Goal: Task Accomplishment & Management: Manage account settings

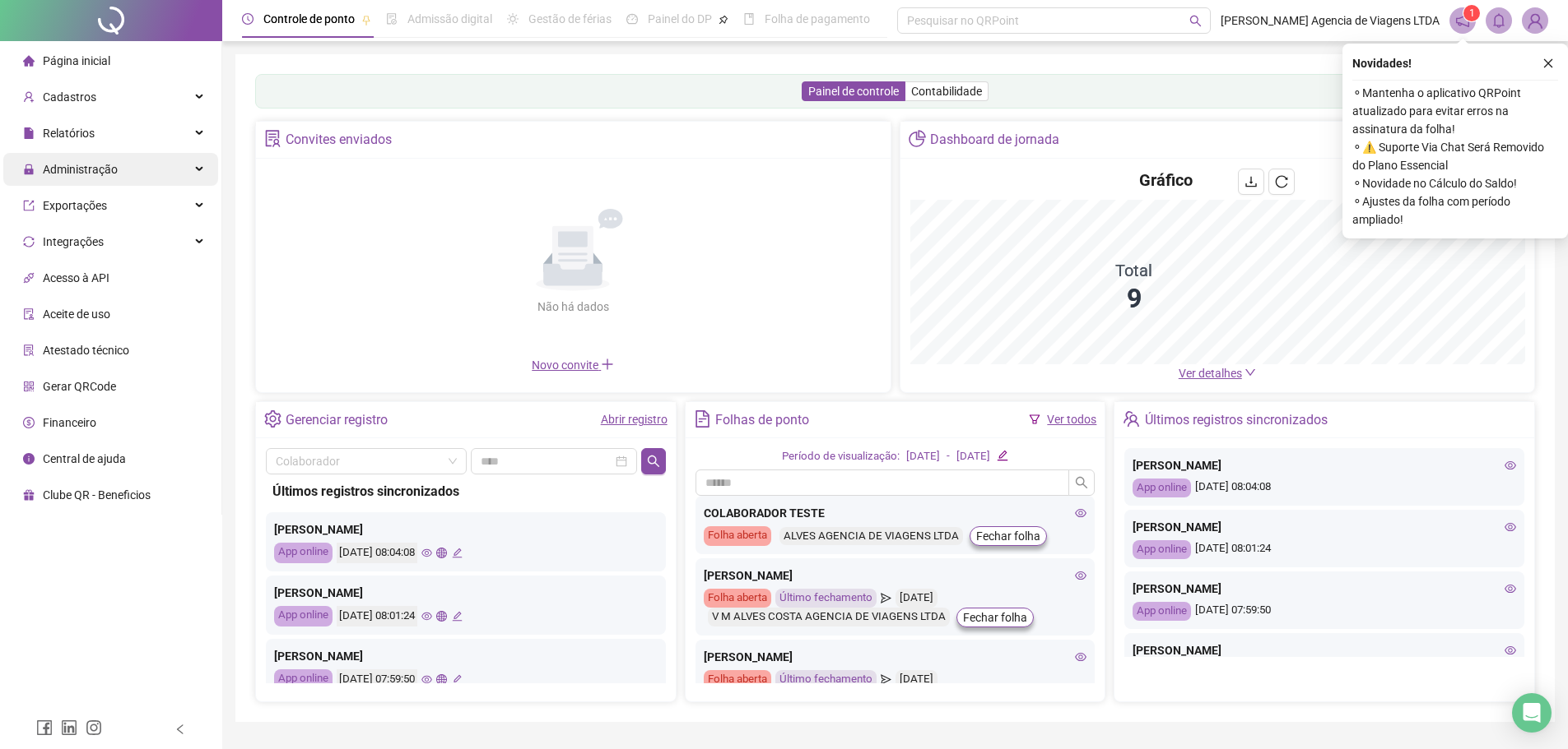
click at [103, 167] on span "Administração" at bounding box center [79, 170] width 75 height 13
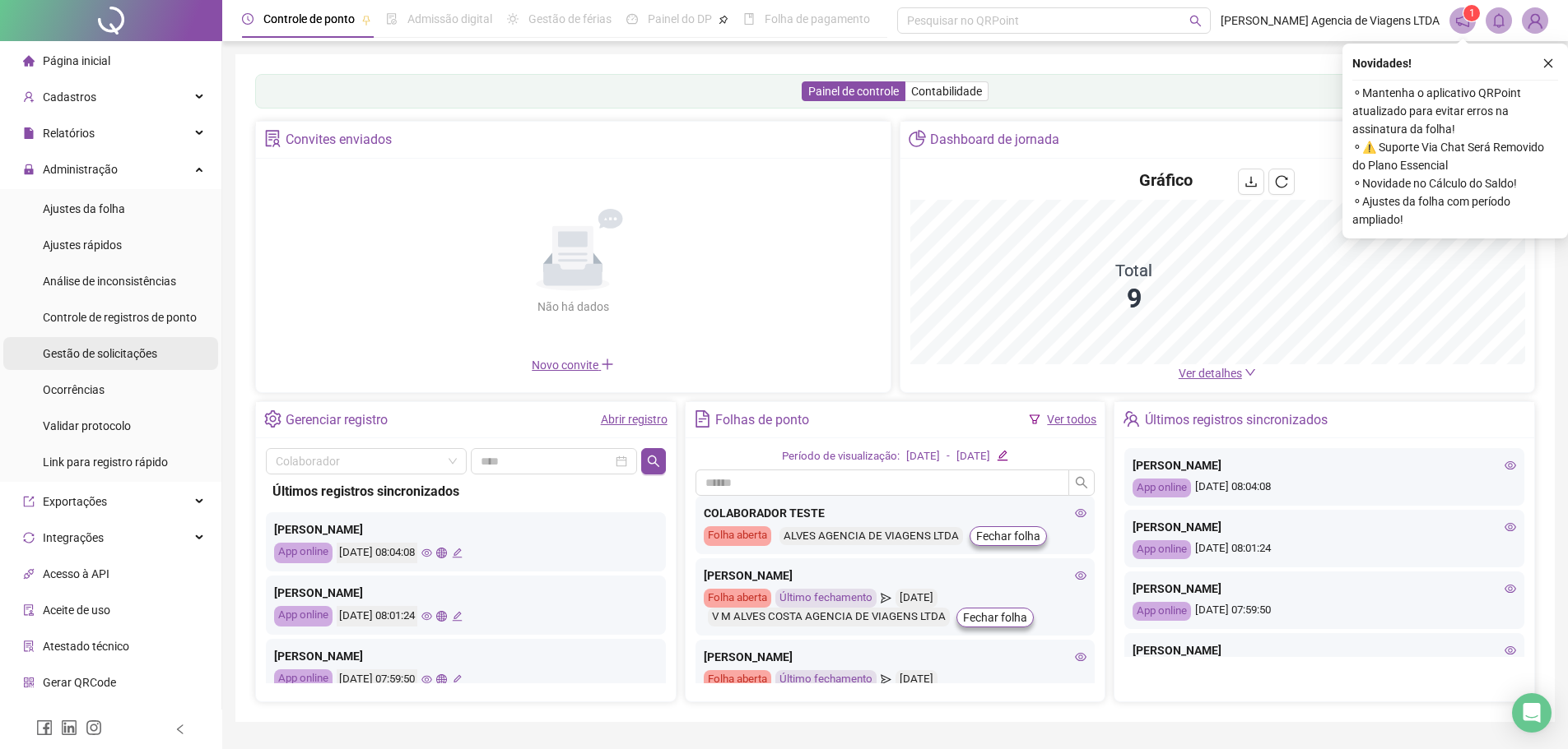
click at [129, 347] on span "Gestão de solicitações" at bounding box center [100, 353] width 114 height 13
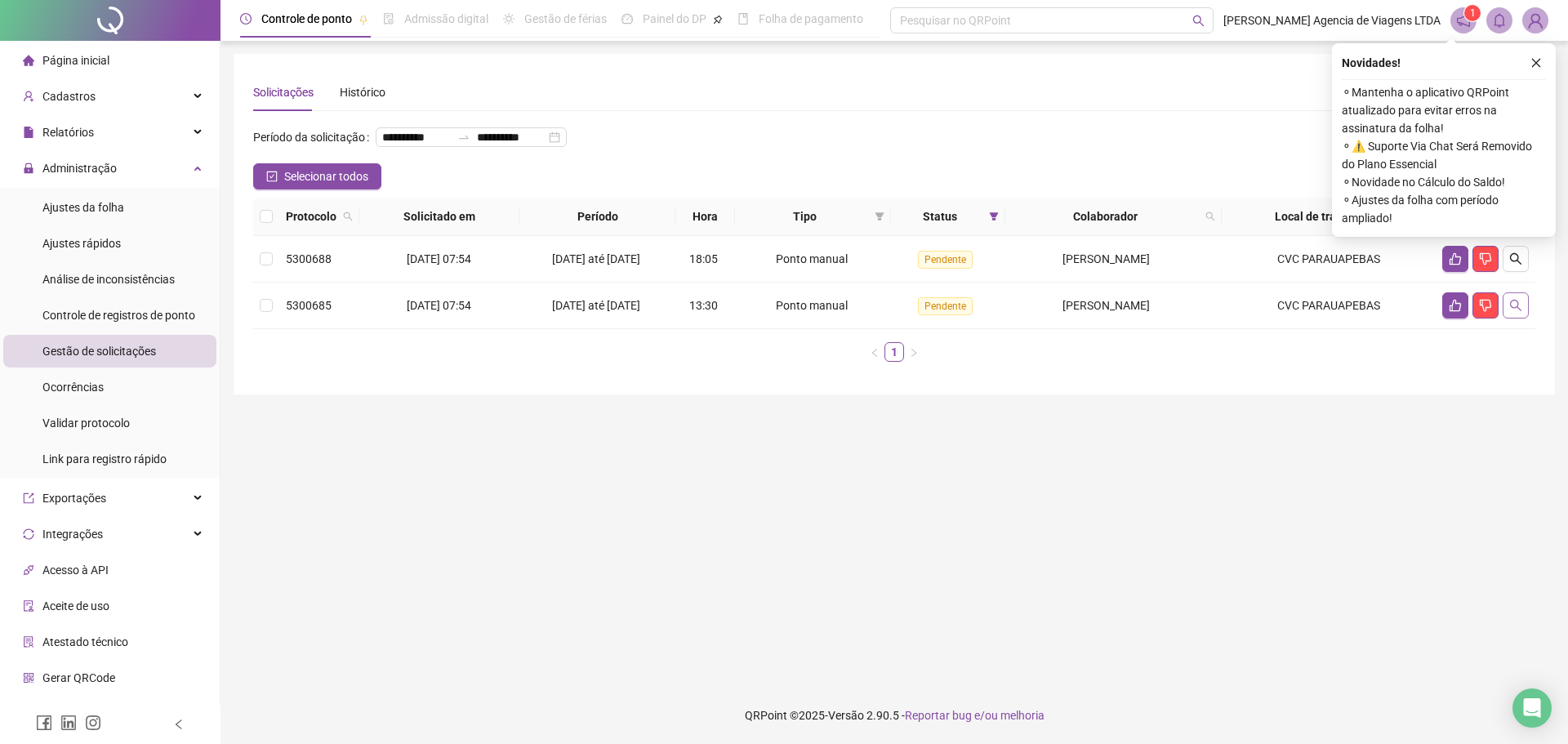
click at [1516, 312] on icon "search" at bounding box center [1516, 305] width 13 height 13
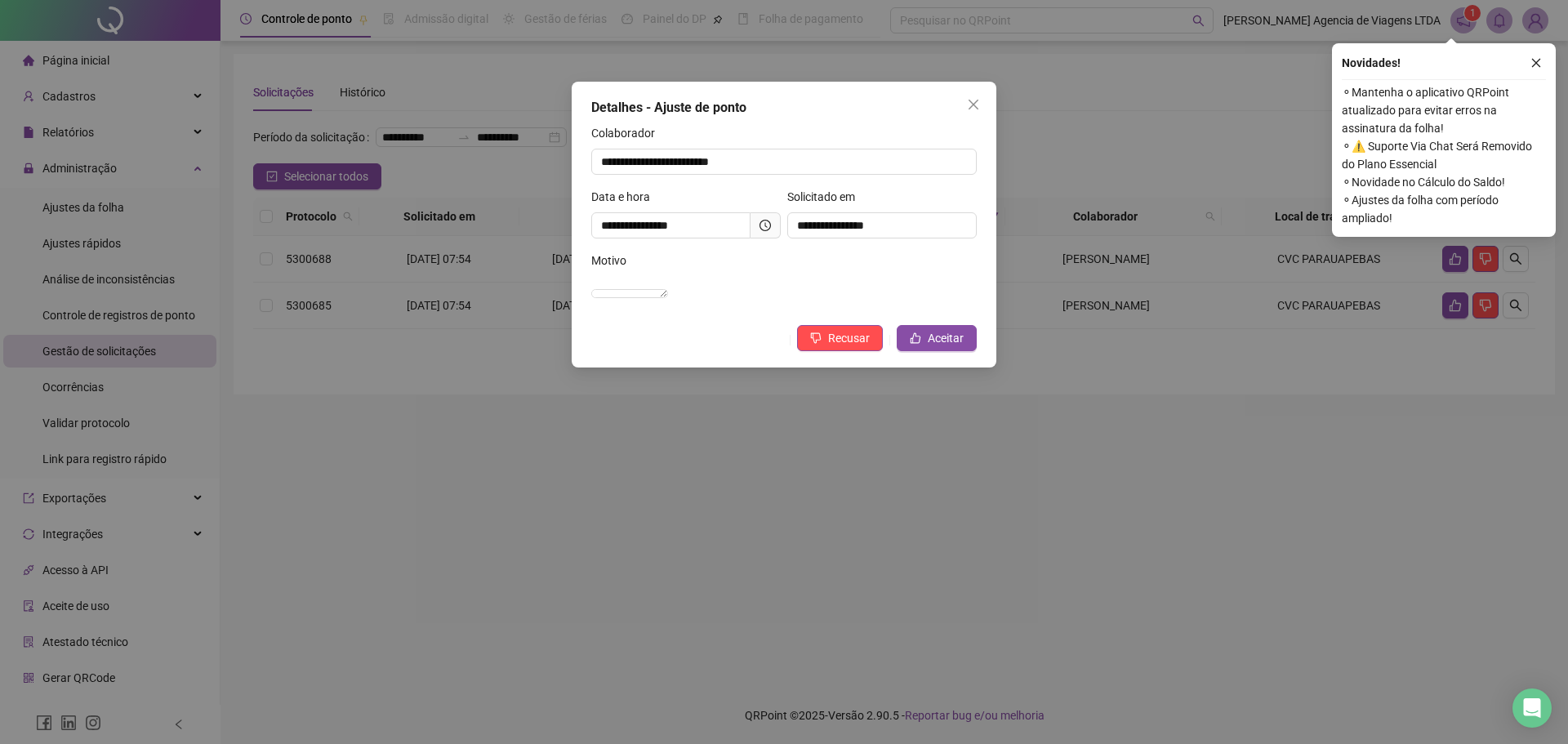
click at [791, 249] on div "**********" at bounding box center [882, 220] width 196 height 64
click at [791, 262] on div "Motivo" at bounding box center [784, 264] width 386 height 25
click at [928, 351] on button "Aceitar" at bounding box center [936, 338] width 80 height 27
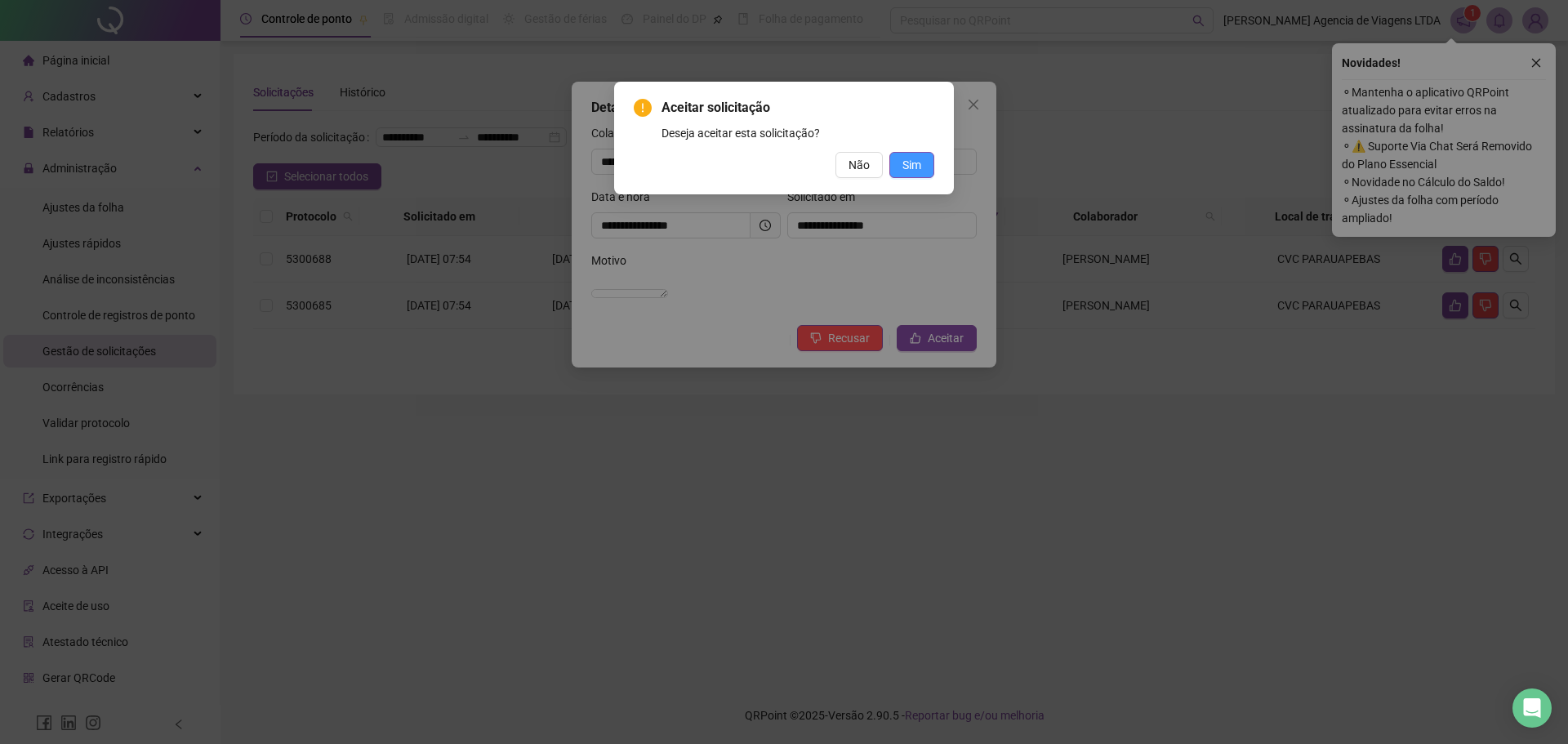
click at [918, 159] on span "Sim" at bounding box center [912, 165] width 19 height 18
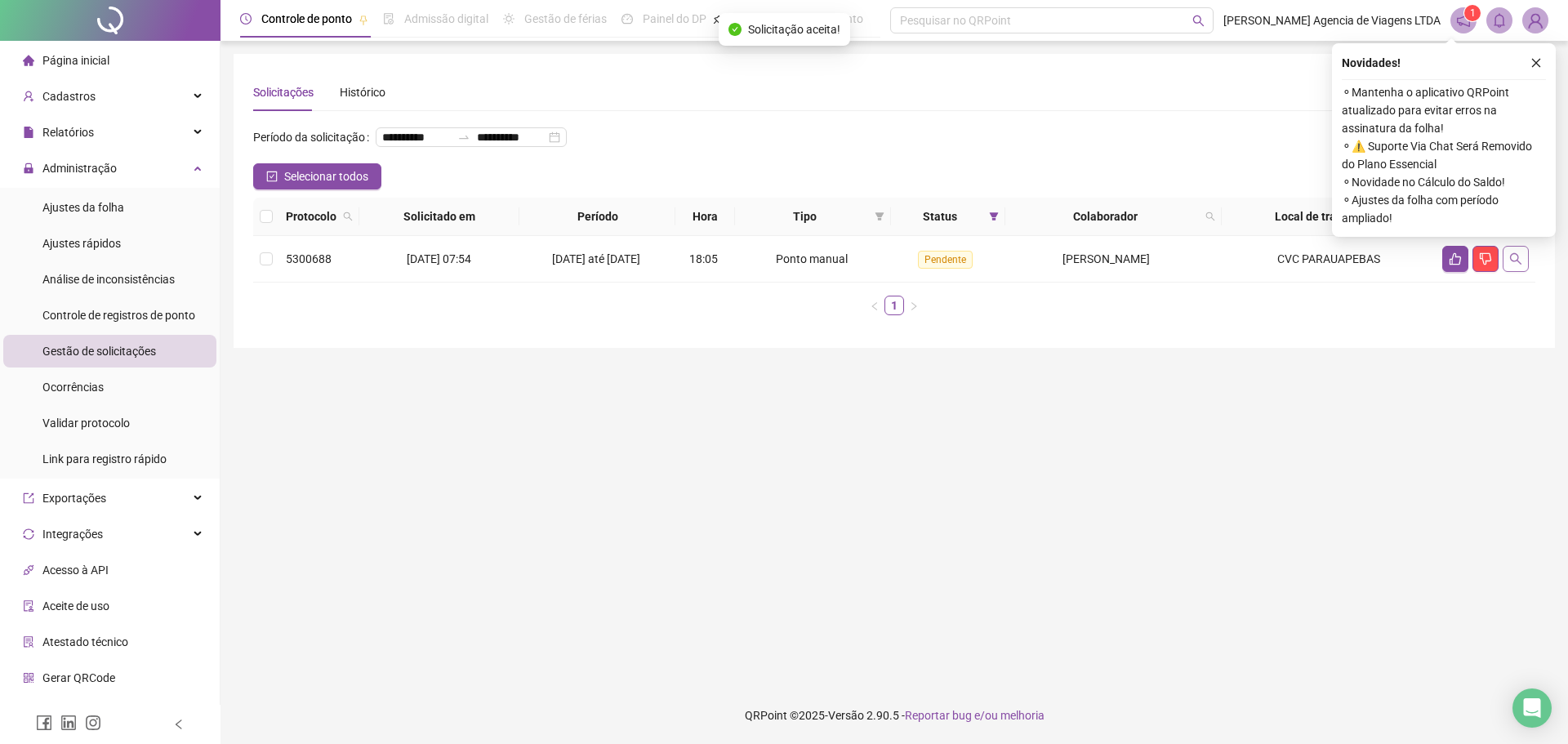
click at [1523, 272] on button "button" at bounding box center [1516, 258] width 27 height 27
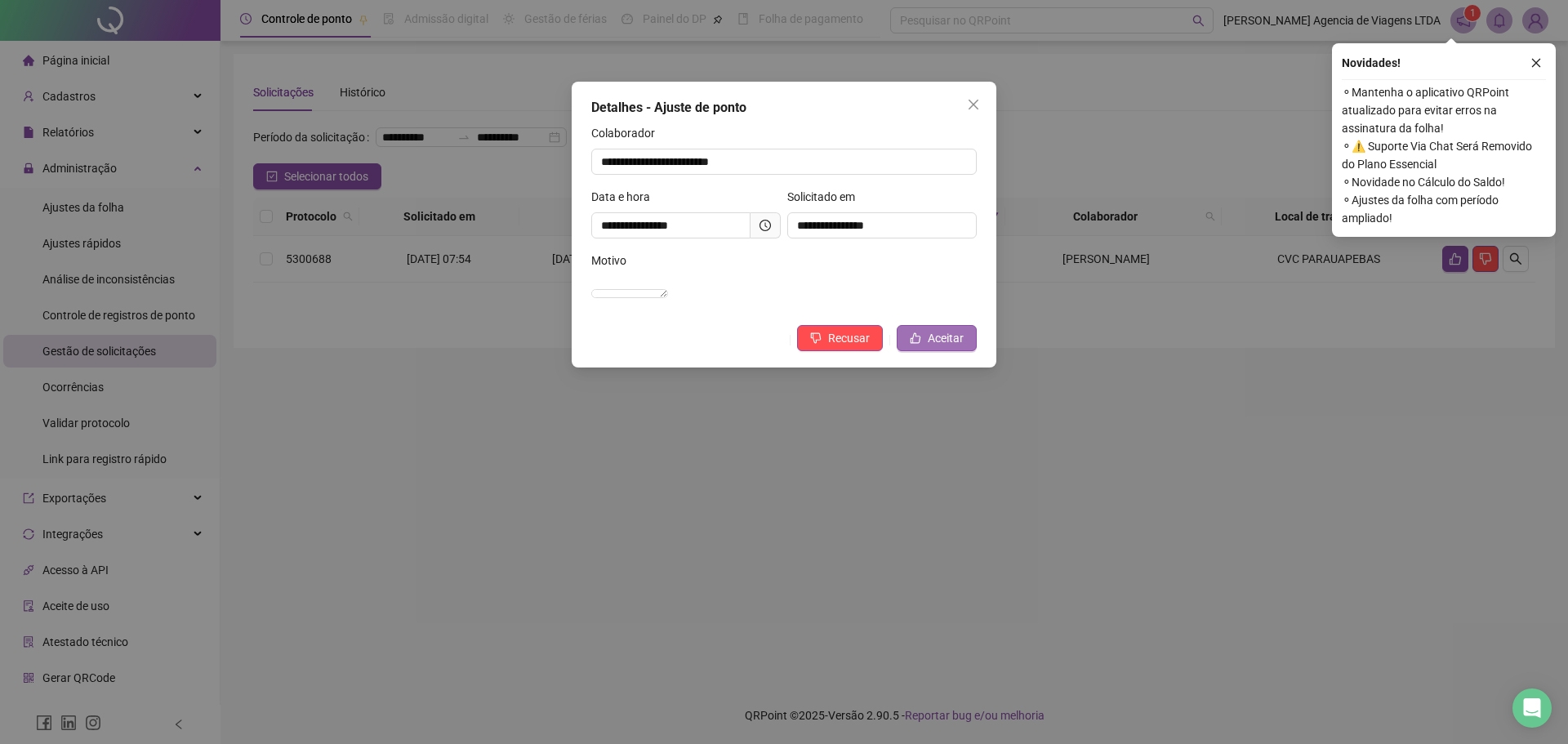
click at [927, 352] on button "Aceitar" at bounding box center [936, 338] width 80 height 27
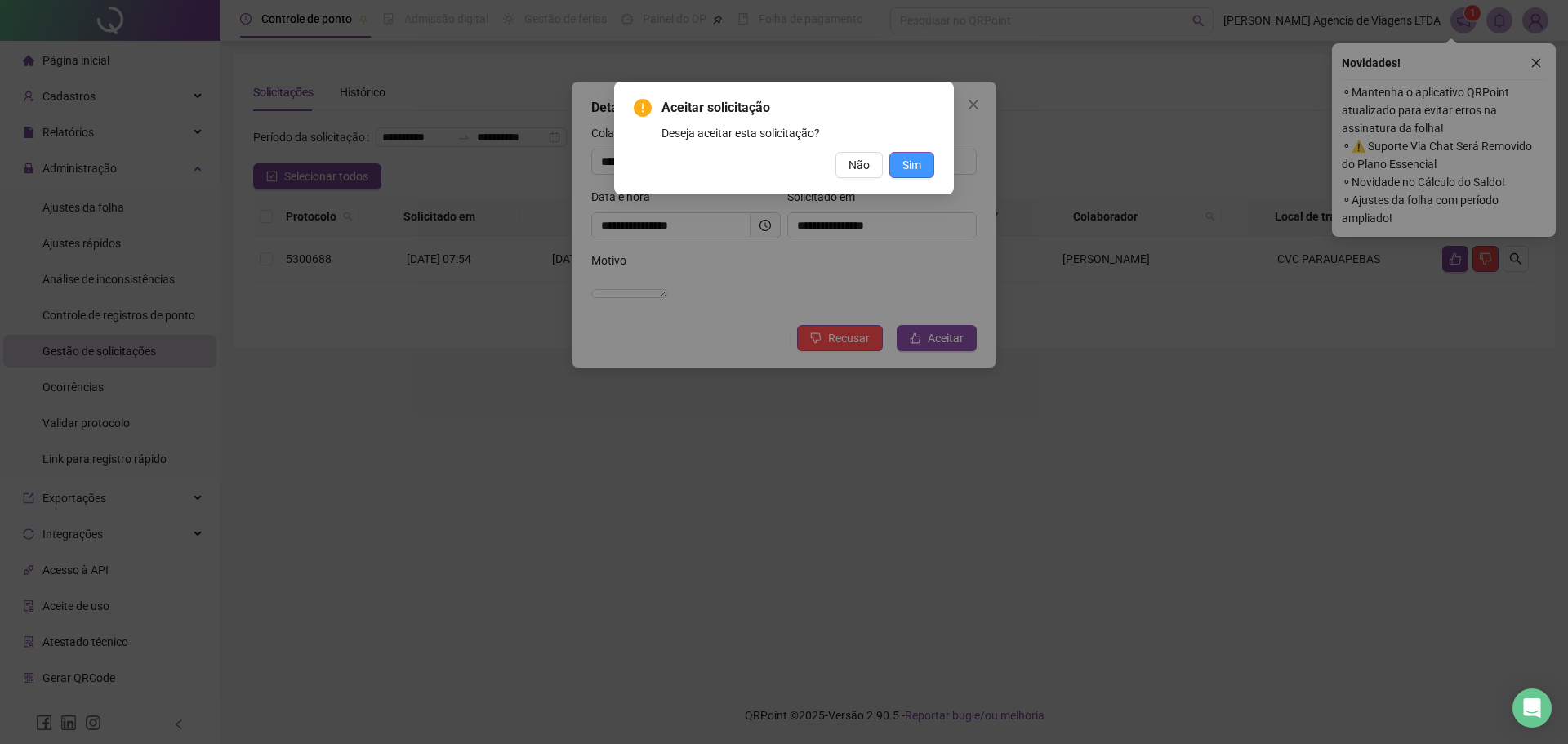
click at [911, 168] on span "Sim" at bounding box center [912, 165] width 19 height 18
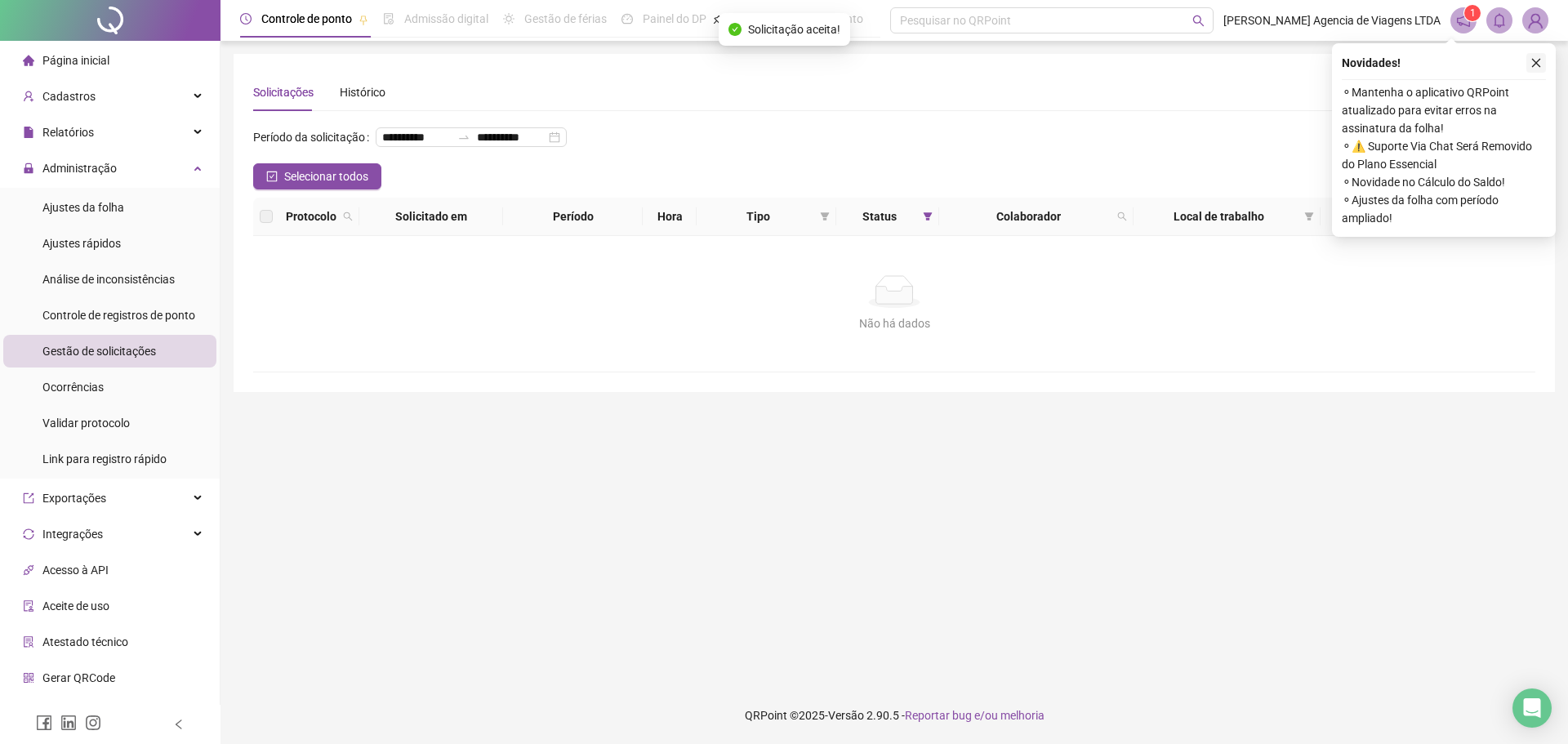
click at [1536, 66] on icon "close" at bounding box center [1536, 62] width 11 height 11
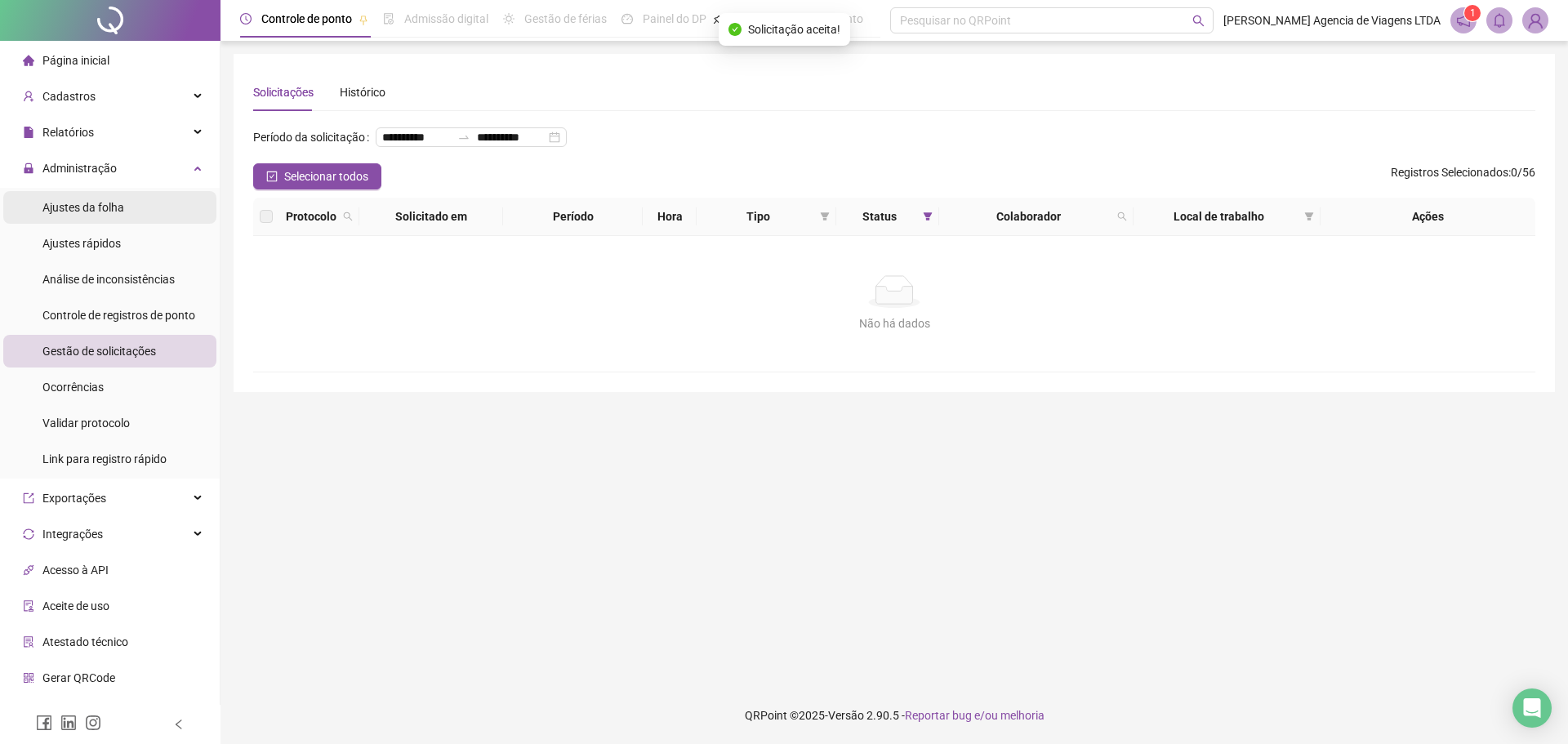
click at [129, 213] on li "Ajustes da folha" at bounding box center [110, 208] width 213 height 33
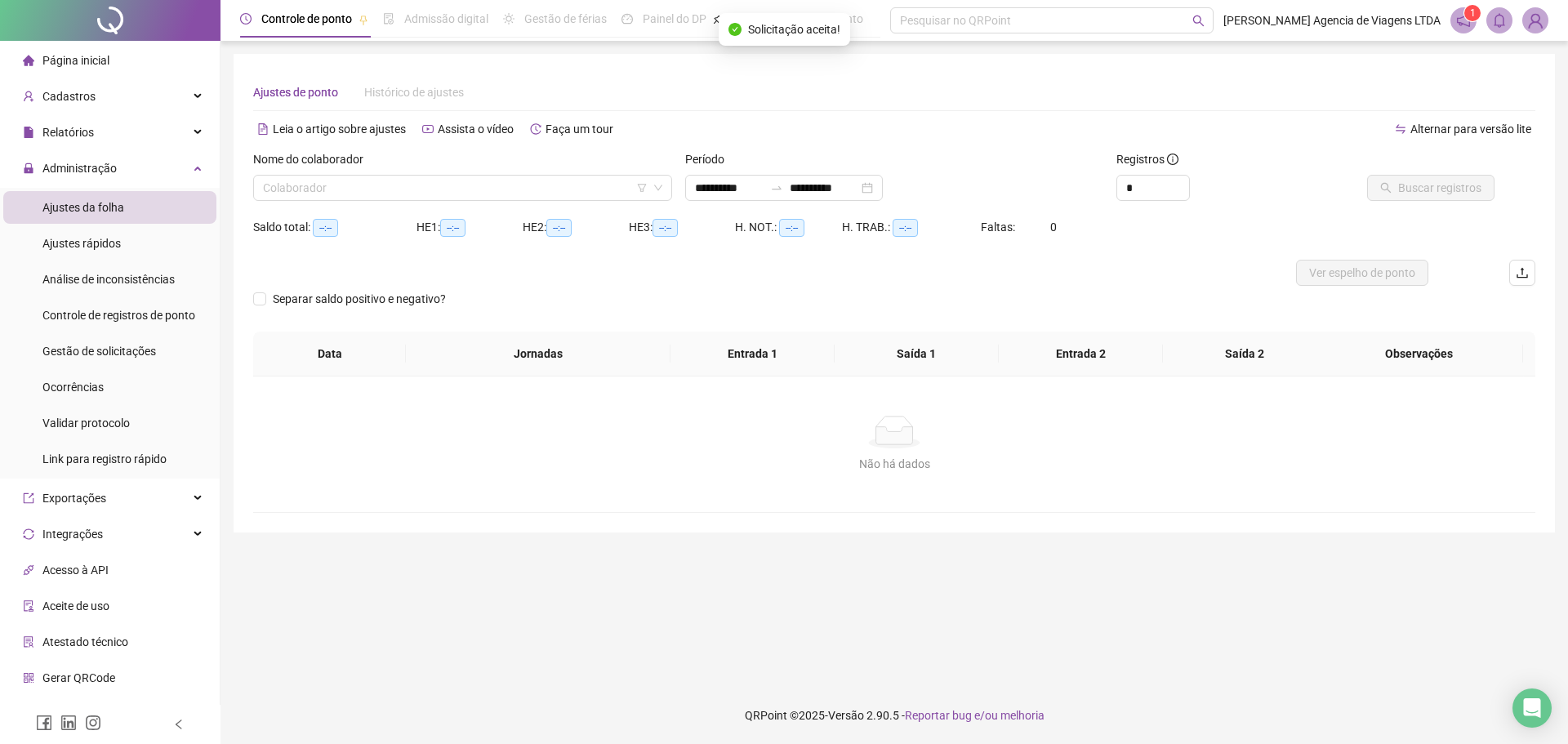
type input "**********"
click at [550, 189] on input "search" at bounding box center [455, 188] width 385 height 25
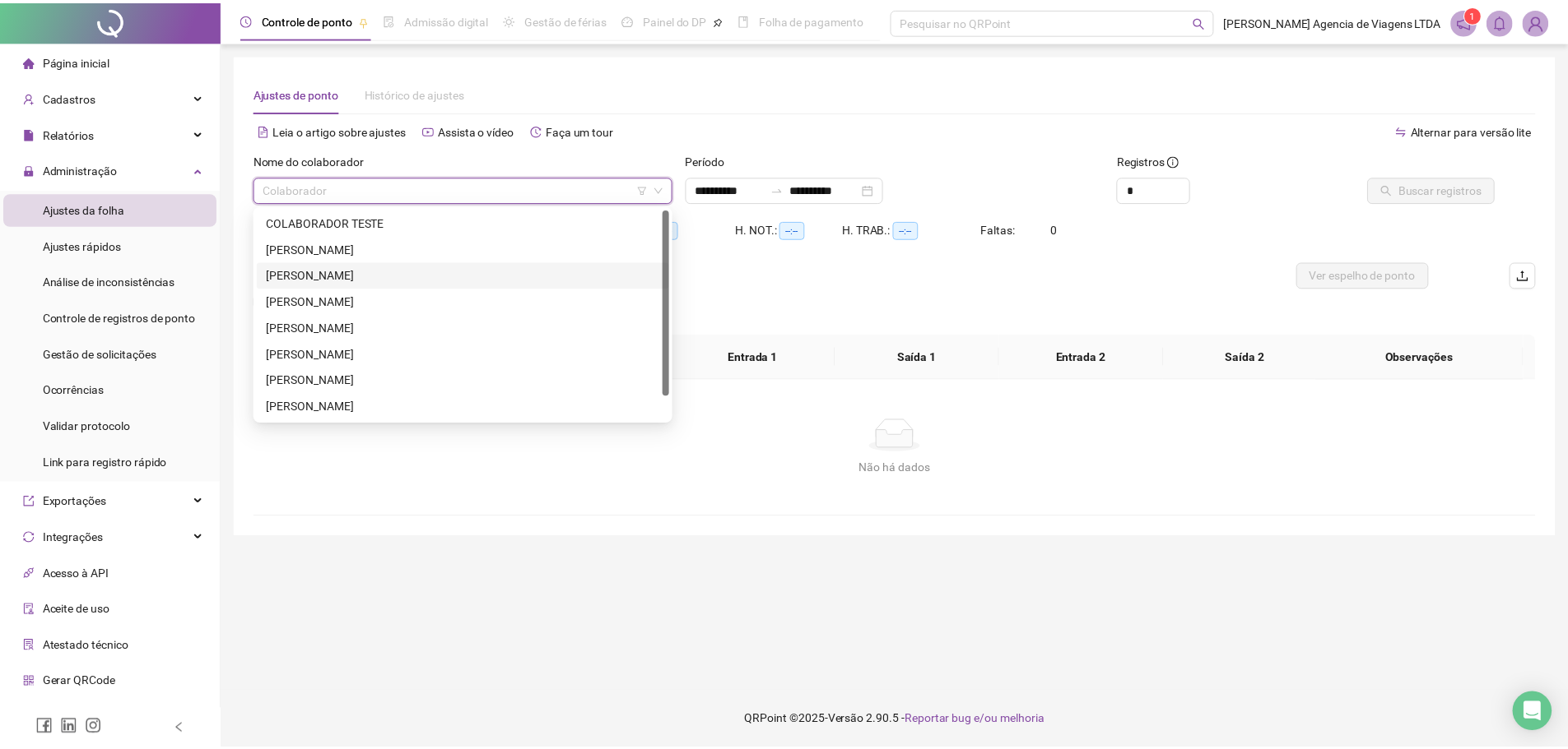
scroll to position [27, 0]
click at [544, 409] on div "THAYNARA KAROLINE SILVA SILVERIO" at bounding box center [466, 407] width 396 height 18
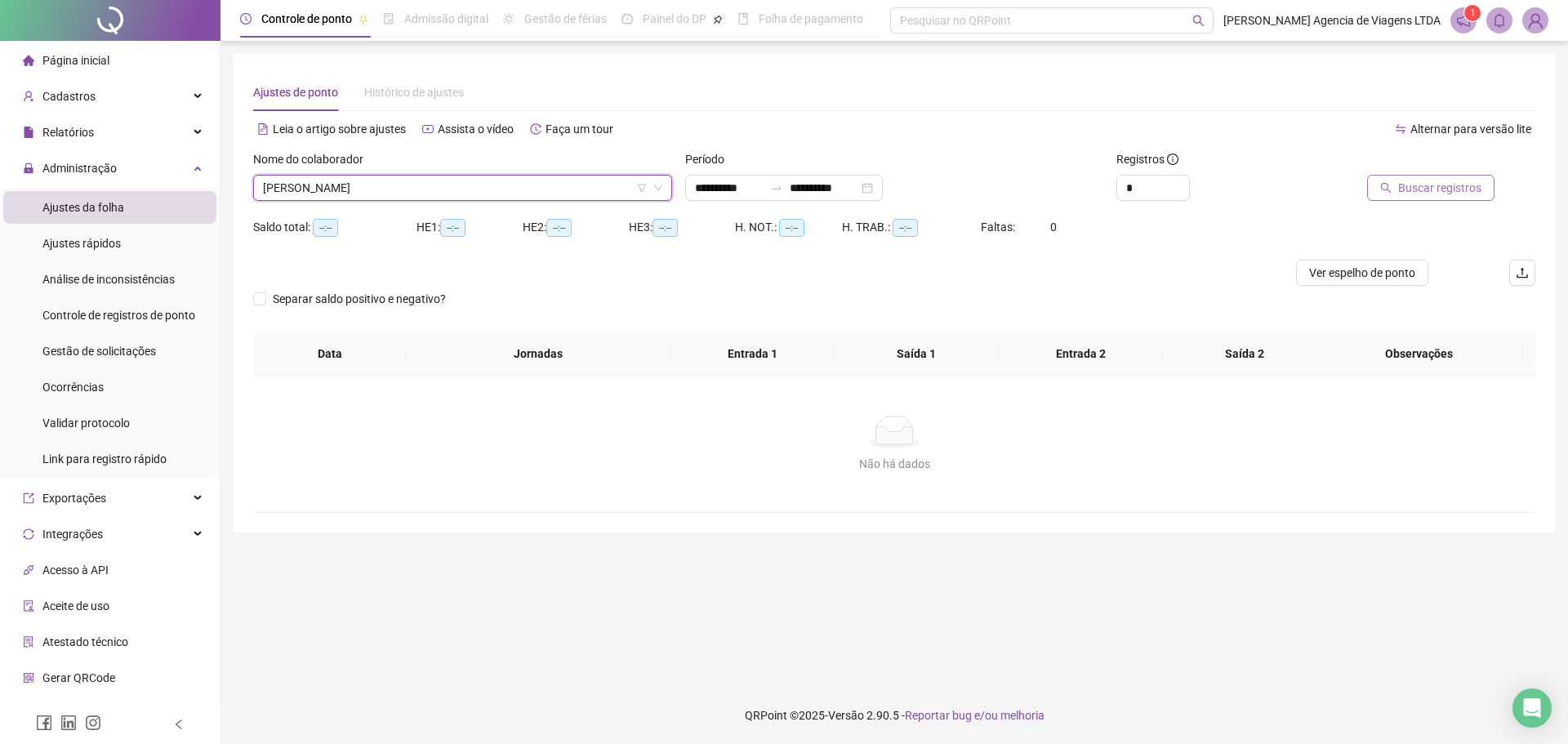
click at [1454, 192] on span "Buscar registros" at bounding box center [1440, 188] width 83 height 18
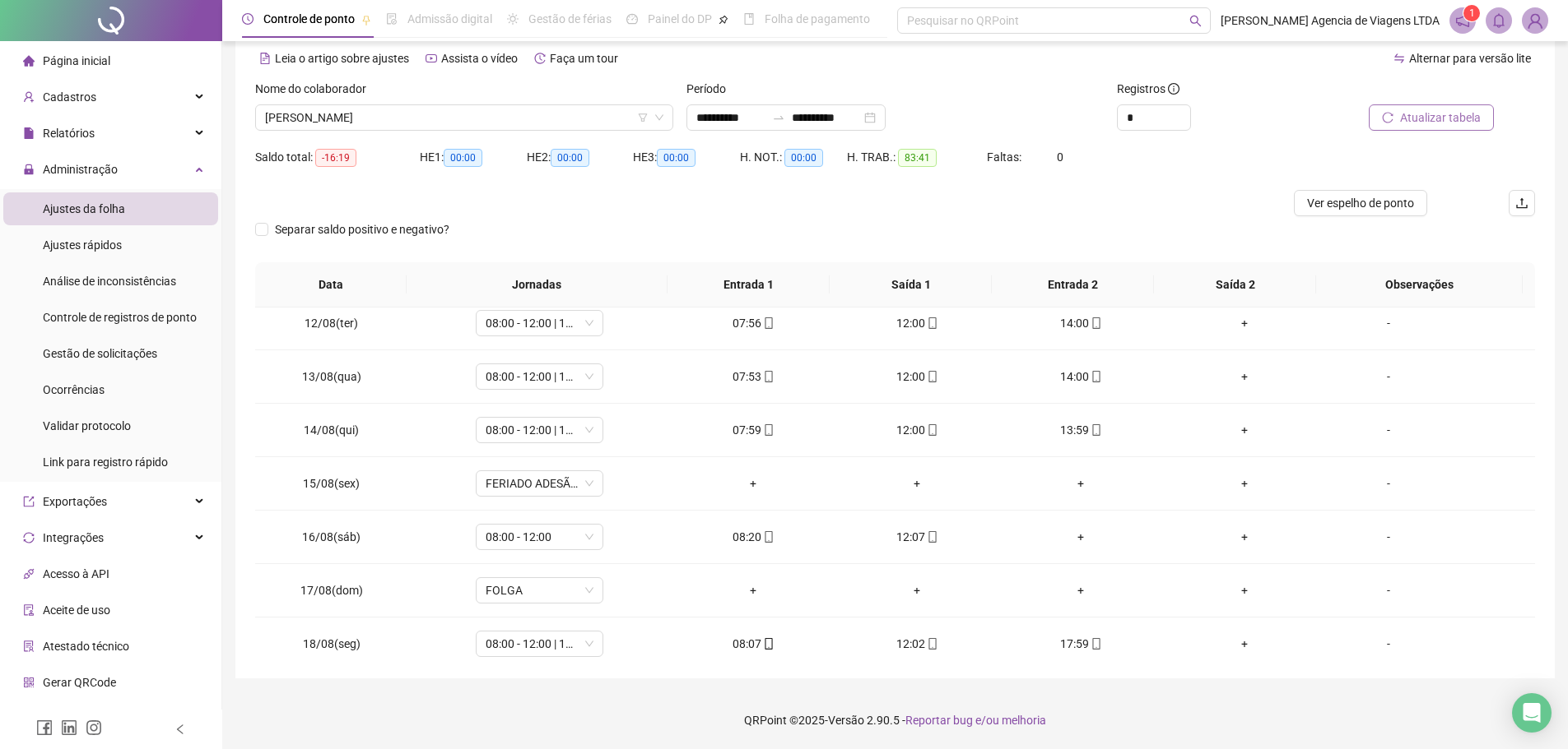
scroll to position [612, 0]
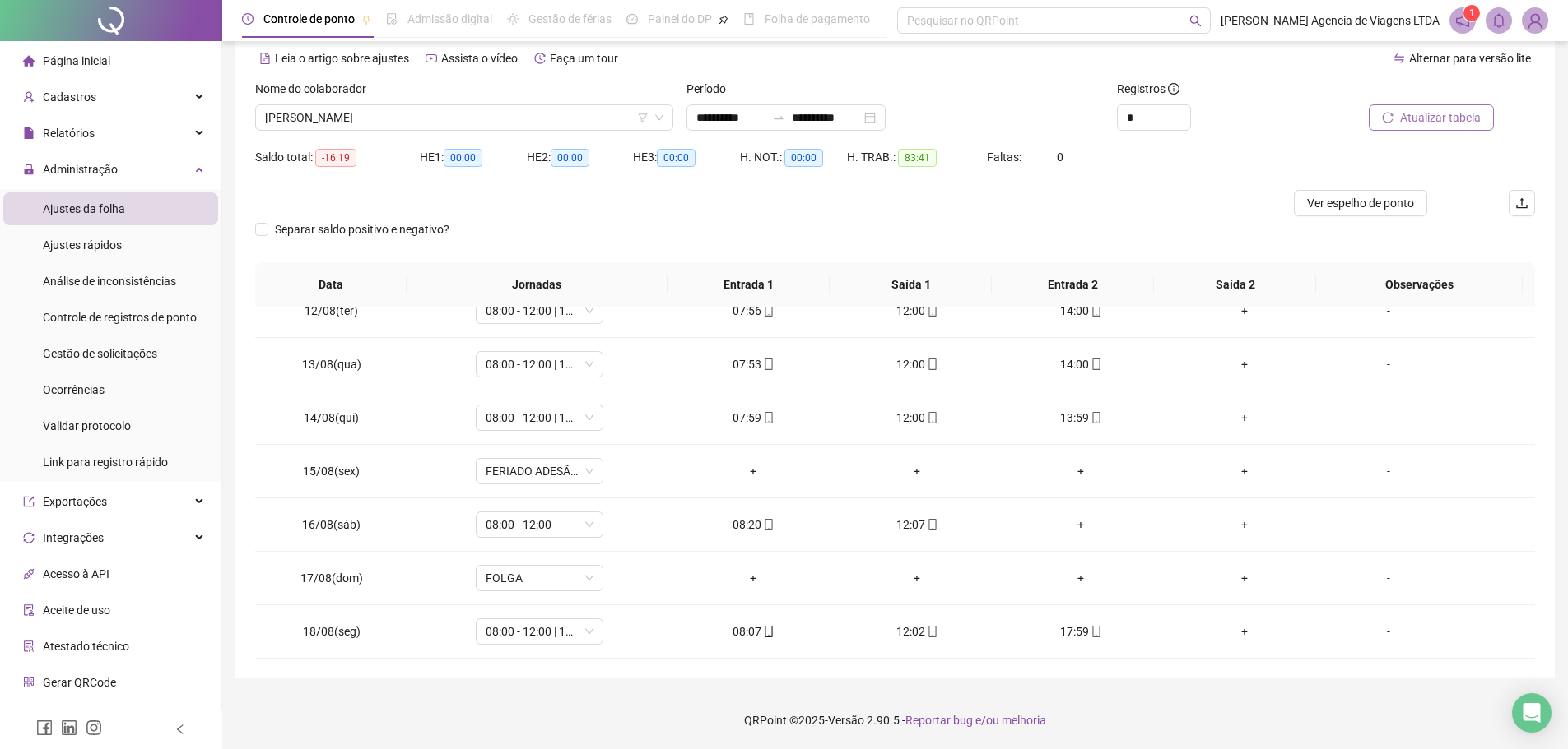
click at [980, 209] on div at bounding box center [735, 203] width 960 height 27
click at [415, 122] on span "THAYNARA KAROLINE SILVA SILVERIO" at bounding box center [464, 117] width 399 height 25
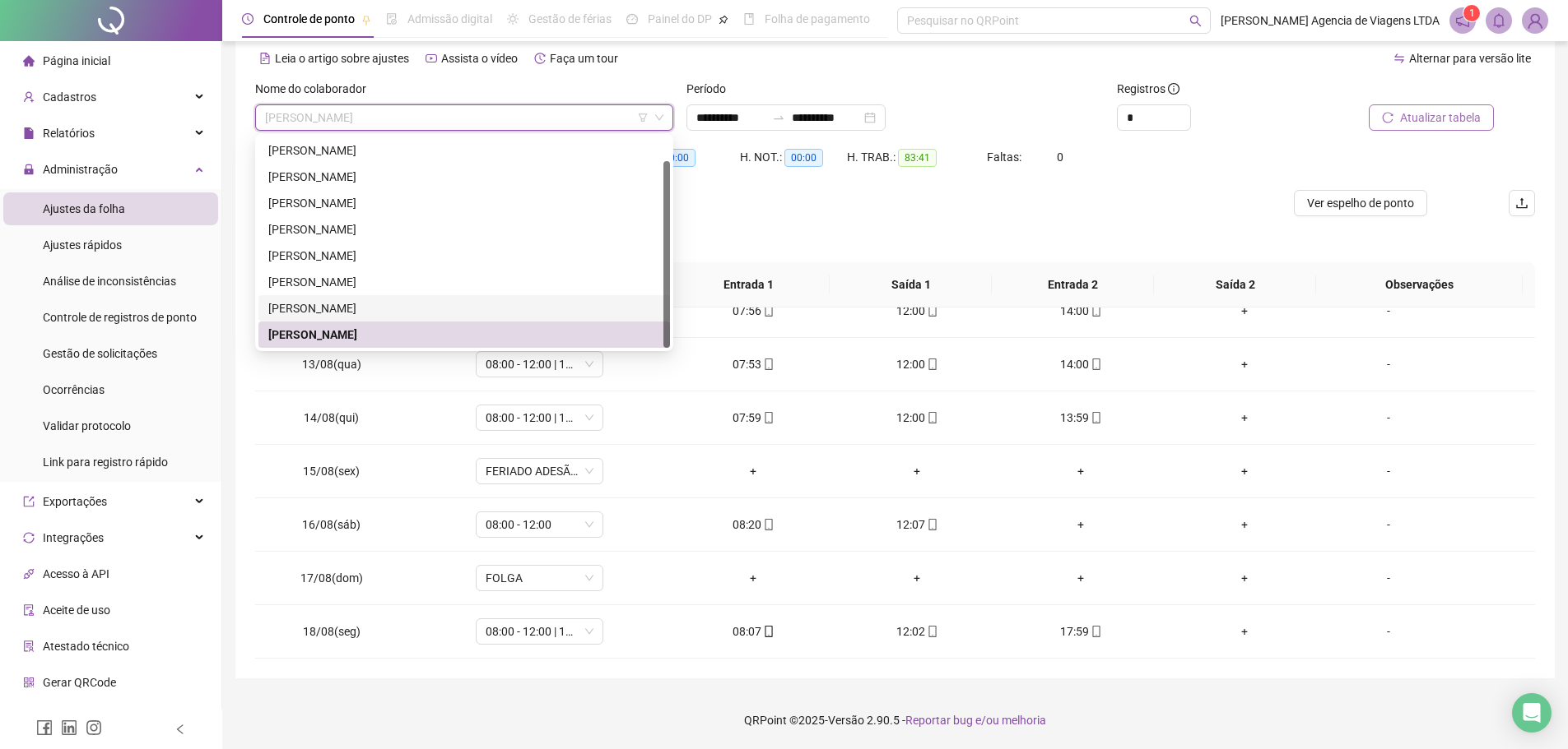
click at [404, 304] on div "TAIS SOUSA DE SOUSA" at bounding box center [464, 309] width 392 height 18
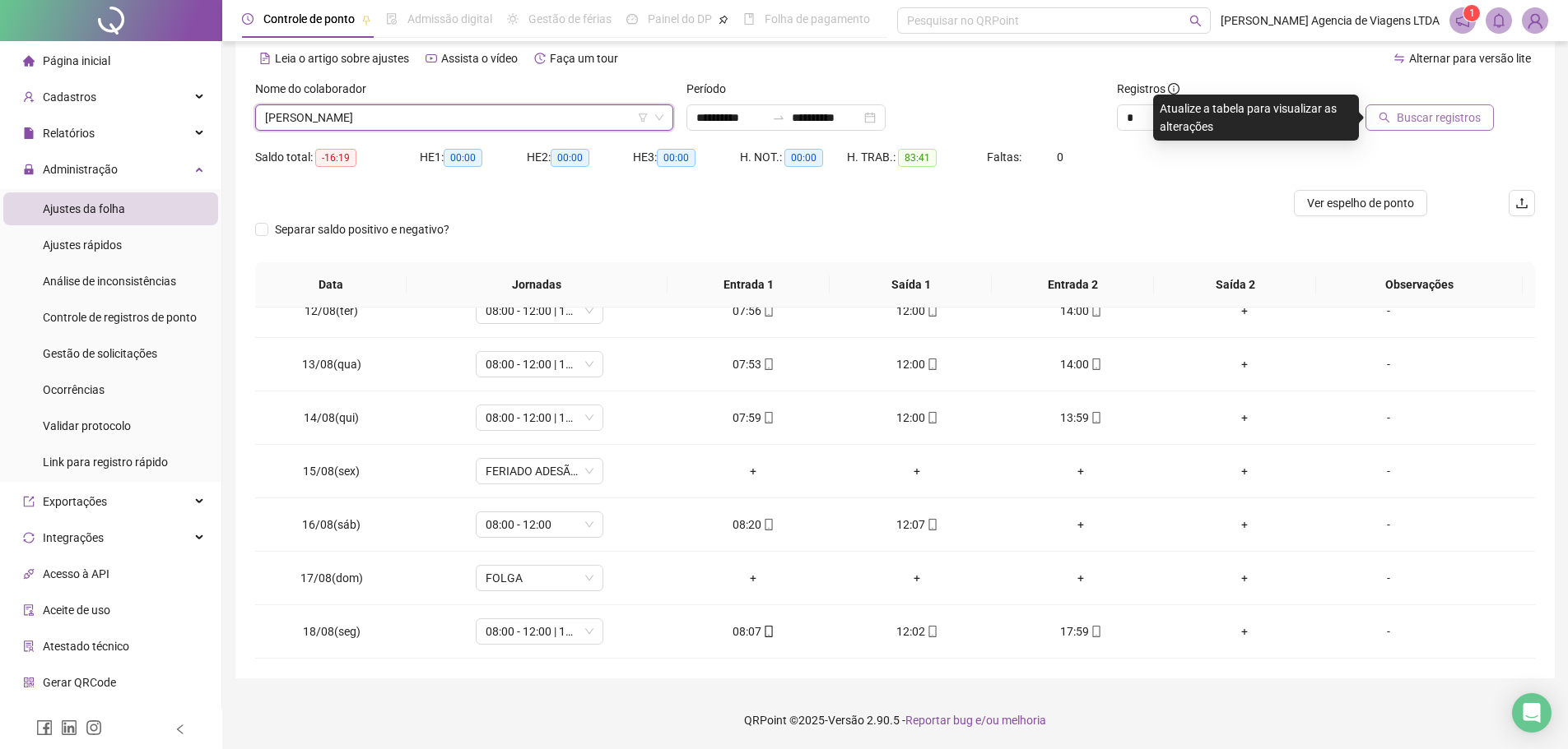
click at [1395, 124] on button "Buscar registros" at bounding box center [1430, 117] width 128 height 27
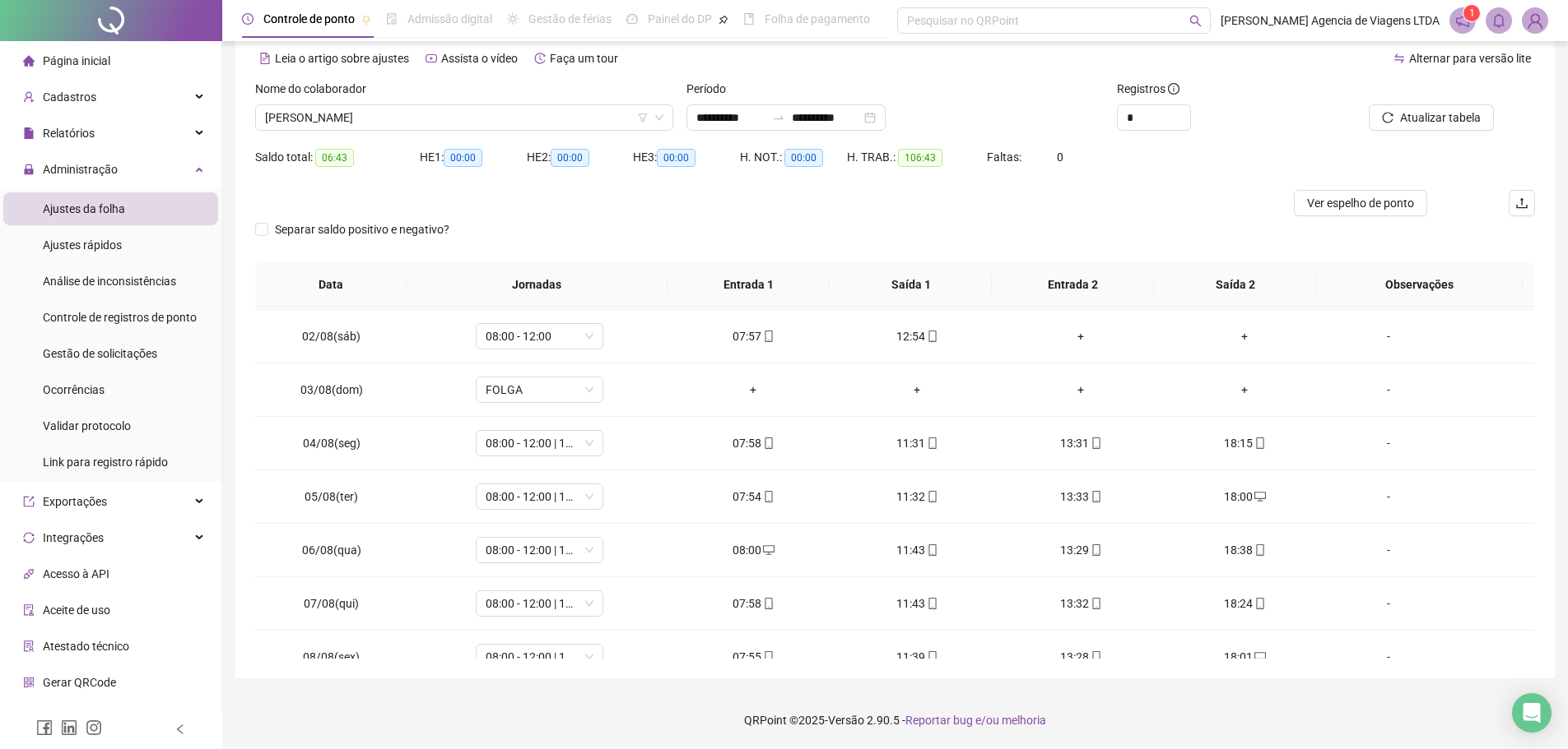
scroll to position [0, 0]
click at [609, 113] on span "TAIS SOUSA DE SOUSA" at bounding box center [464, 117] width 399 height 25
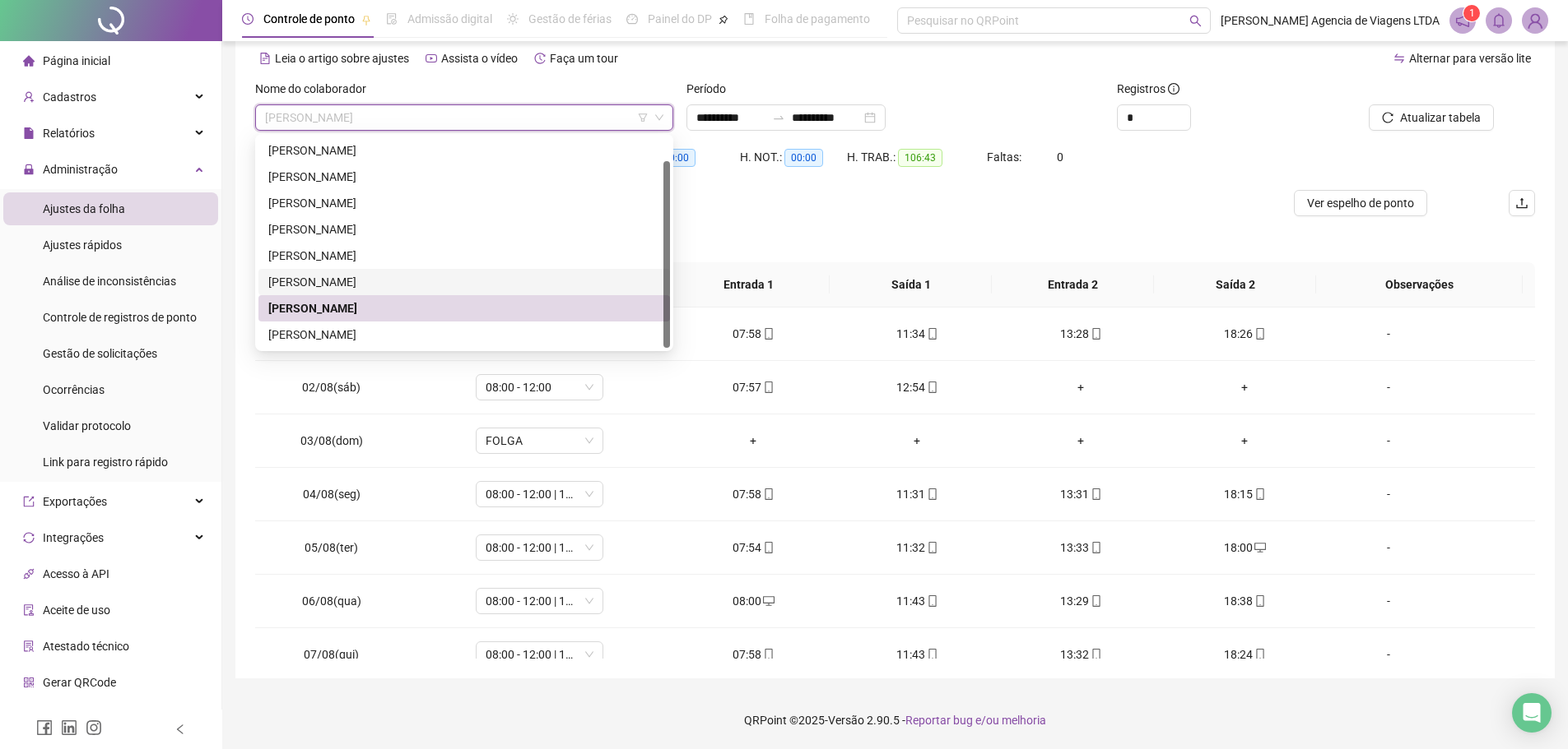
click at [473, 276] on div "MONICA LORRANY SOUSA NASCIMENTO" at bounding box center [464, 282] width 392 height 18
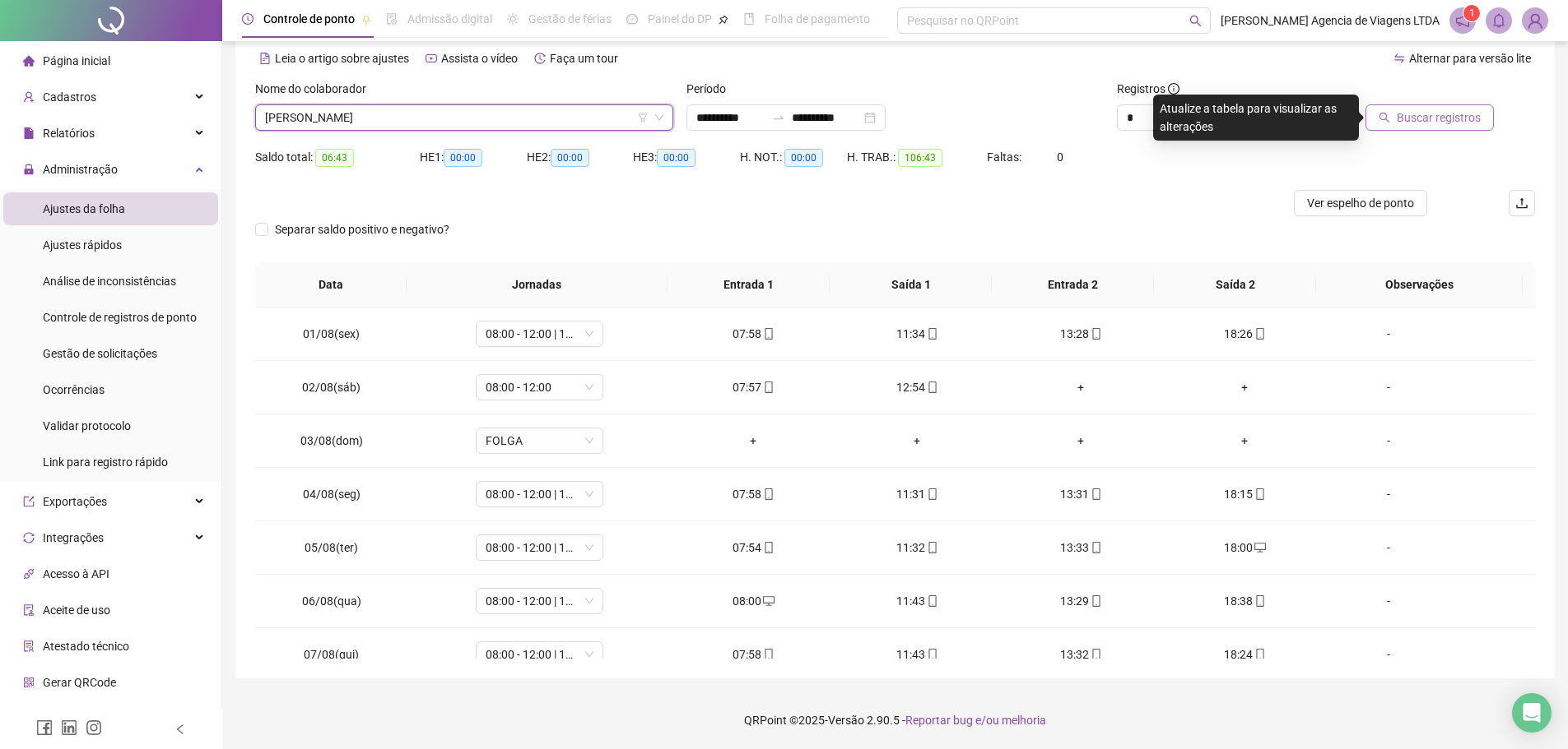
click at [1438, 113] on span "Buscar registros" at bounding box center [1439, 118] width 84 height 18
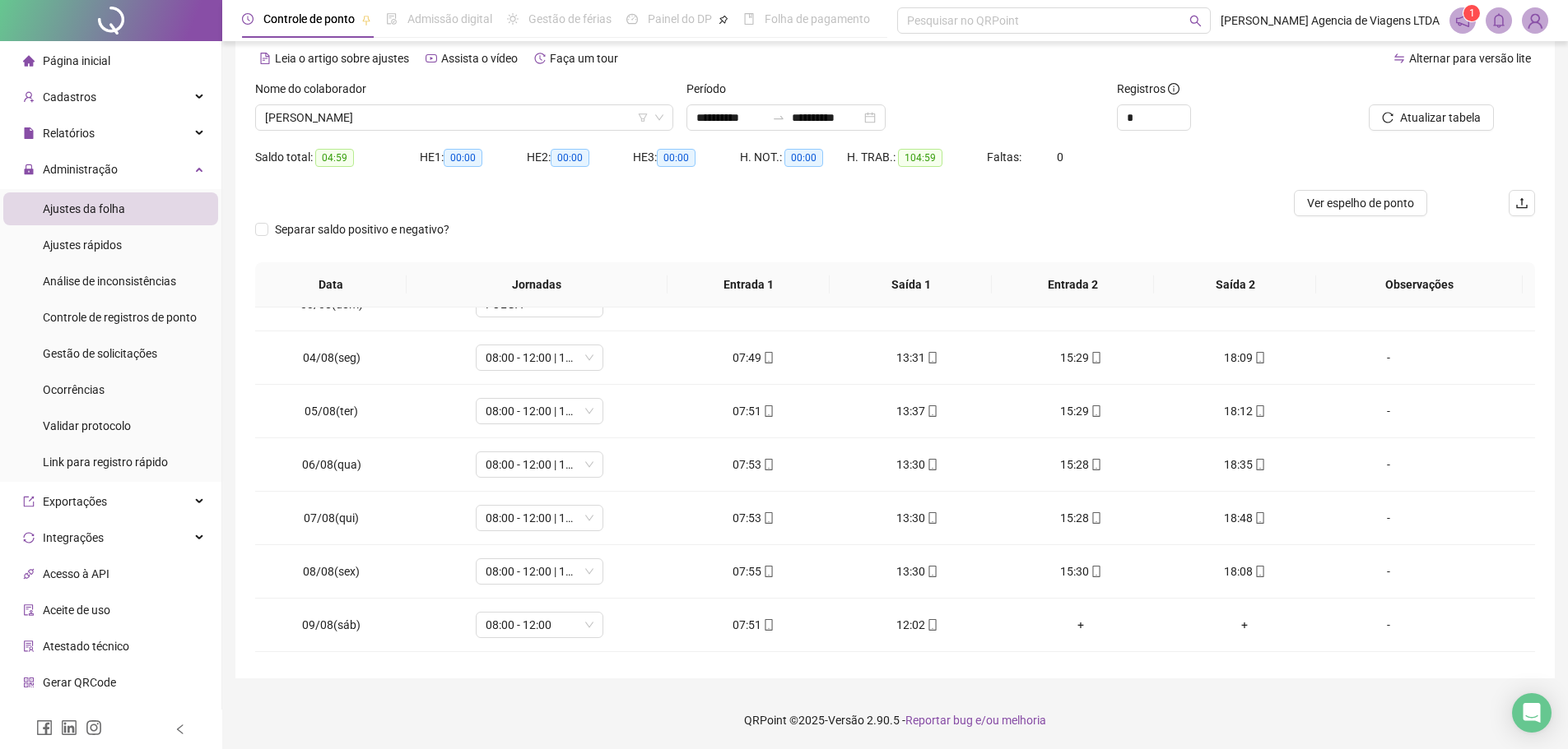
scroll to position [118, 0]
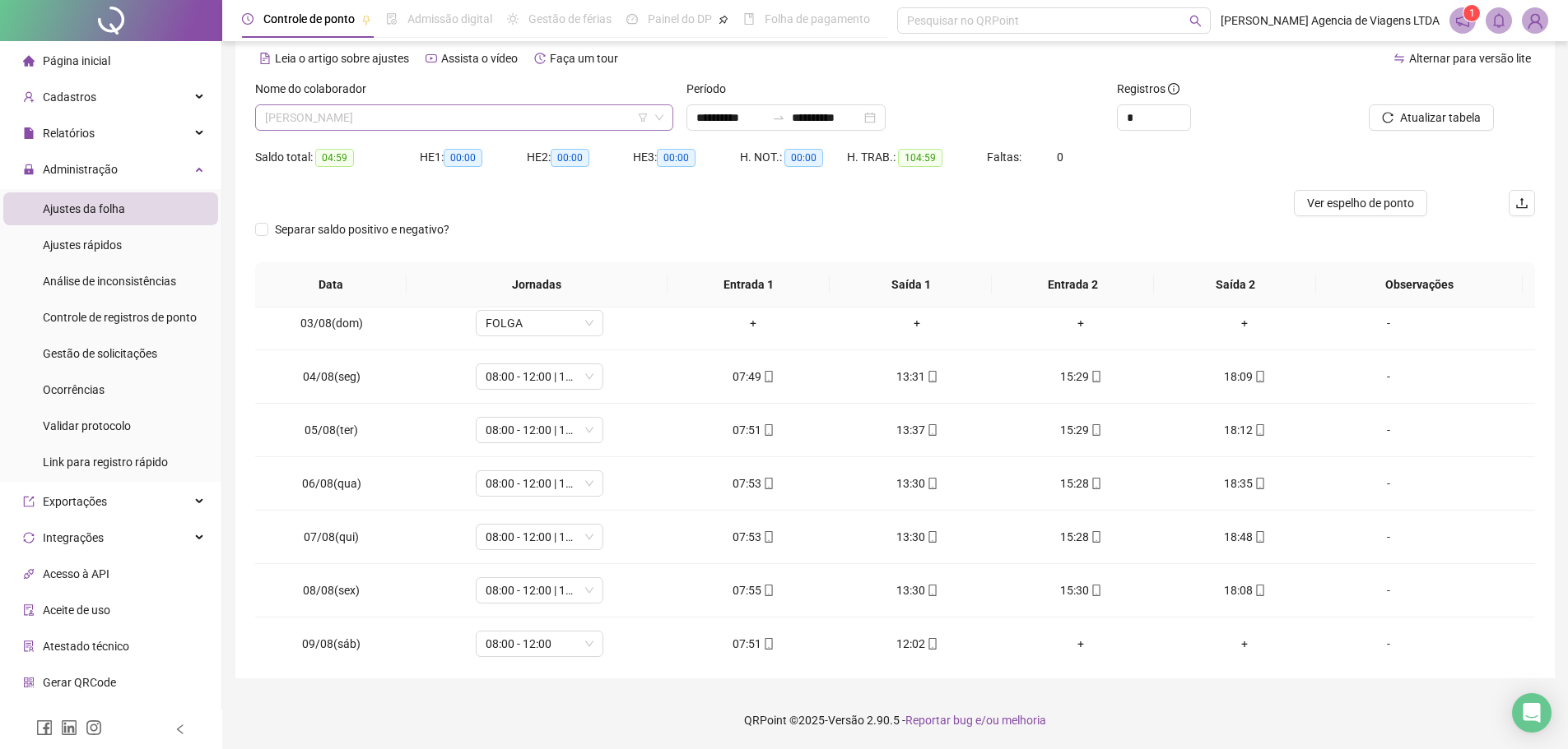
click at [498, 114] on span "MONICA LORRANY SOUSA NASCIMENTO" at bounding box center [464, 117] width 399 height 25
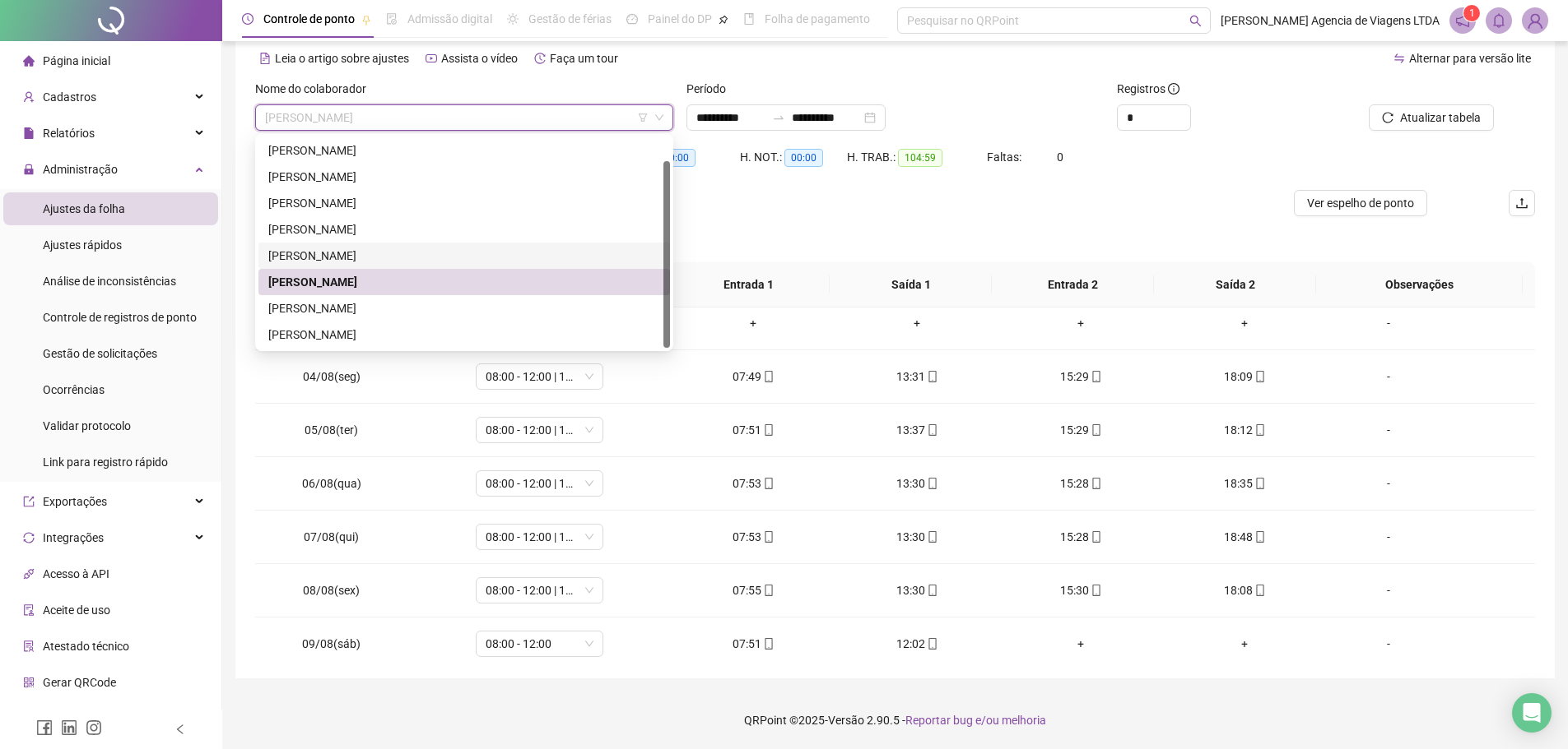
click at [427, 253] on div "MIDIAN VIEIRA ALVES MORAIS" at bounding box center [464, 256] width 392 height 18
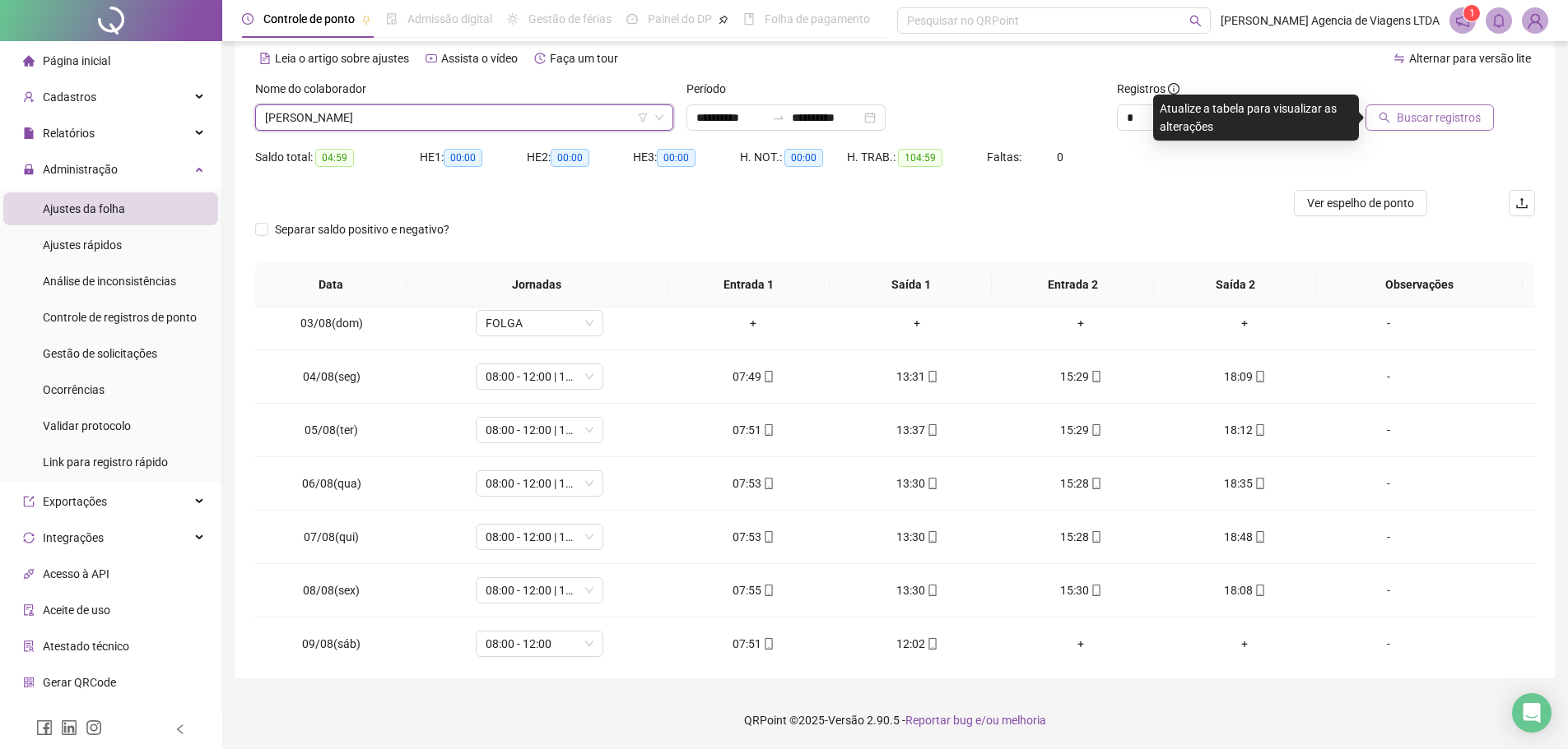
click at [1411, 121] on span "Buscar registros" at bounding box center [1439, 118] width 84 height 18
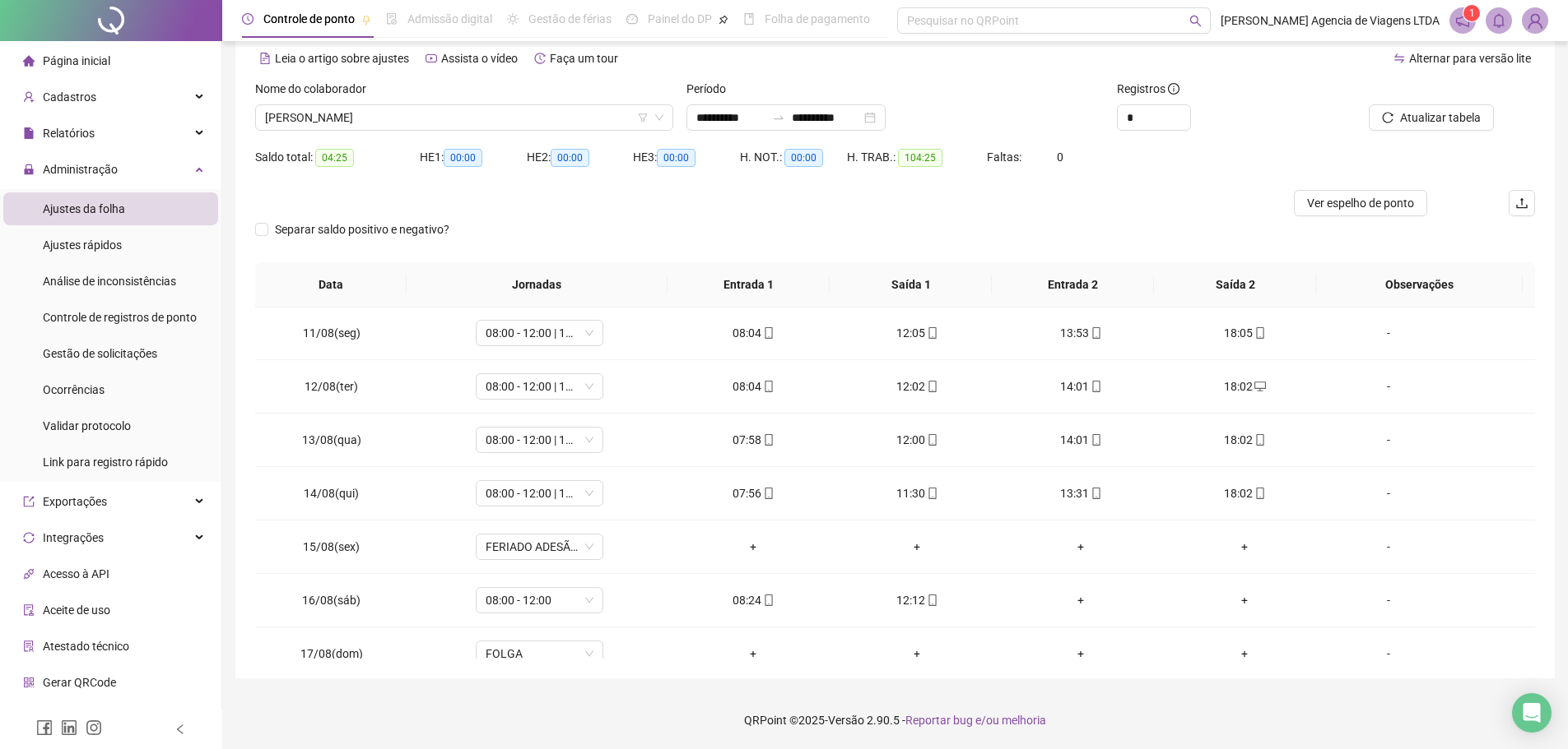
scroll to position [612, 0]
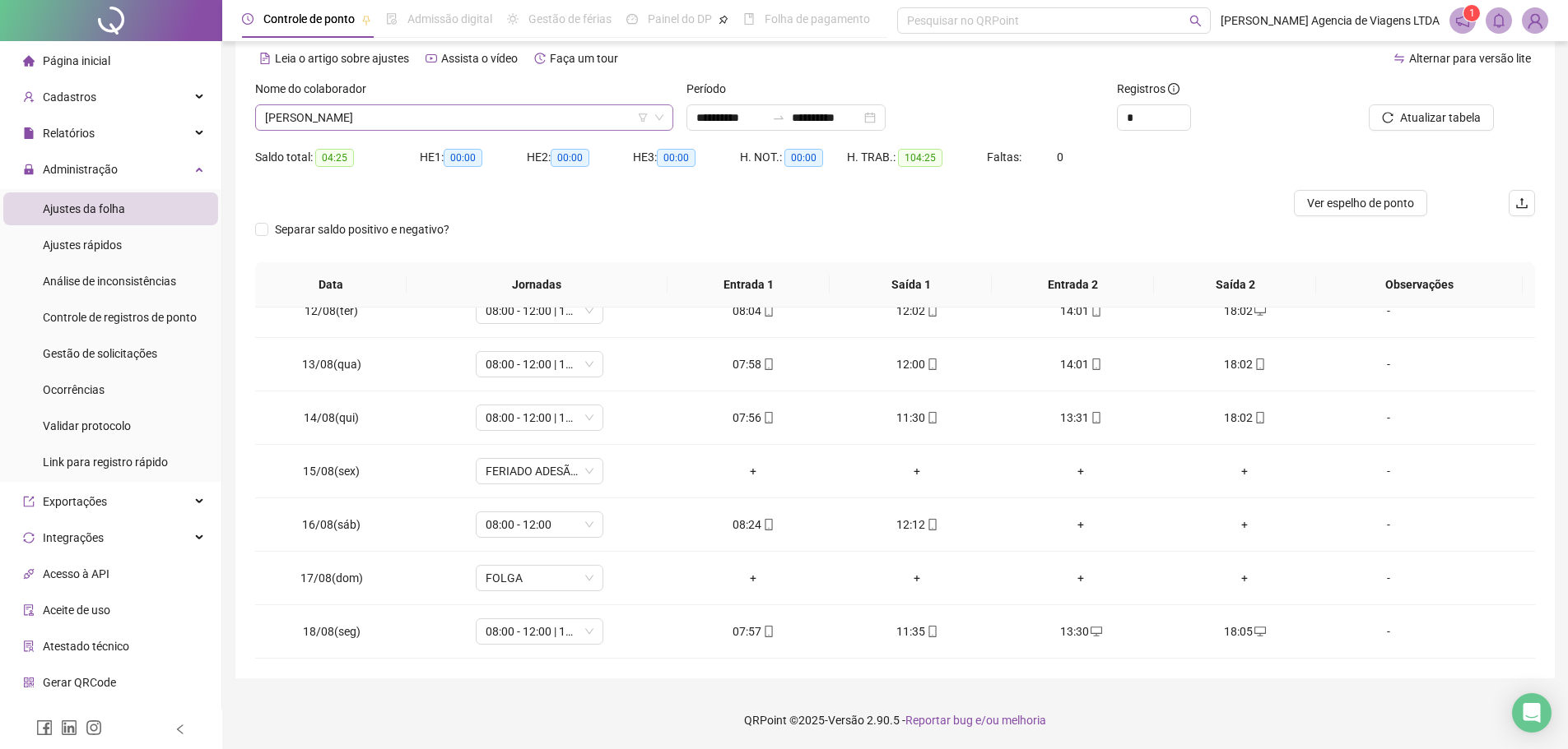
click at [582, 118] on span "MIDIAN VIEIRA ALVES MORAIS" at bounding box center [464, 117] width 399 height 25
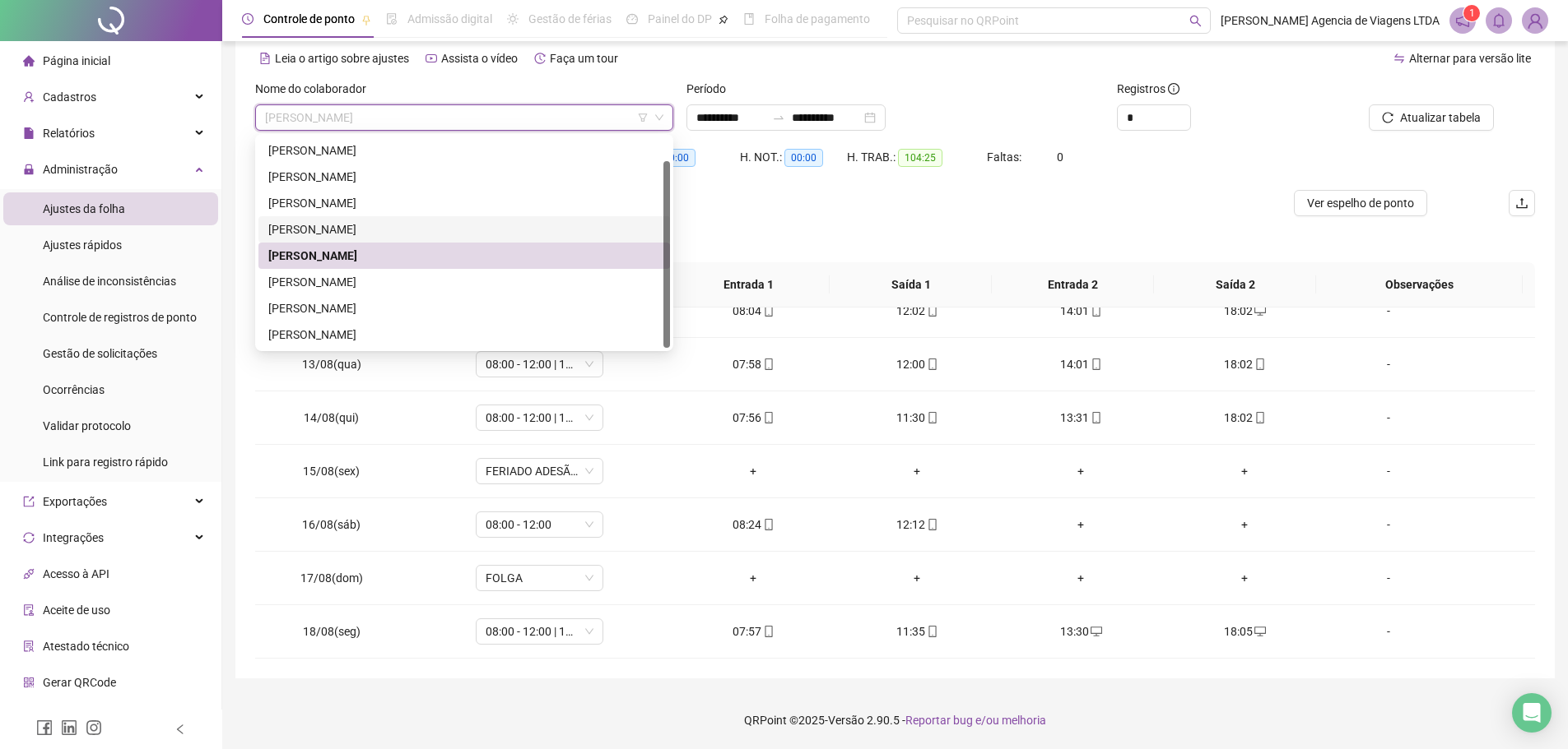
click at [437, 221] on div "MARCELA GOMES DOS SANTOS" at bounding box center [464, 230] width 392 height 18
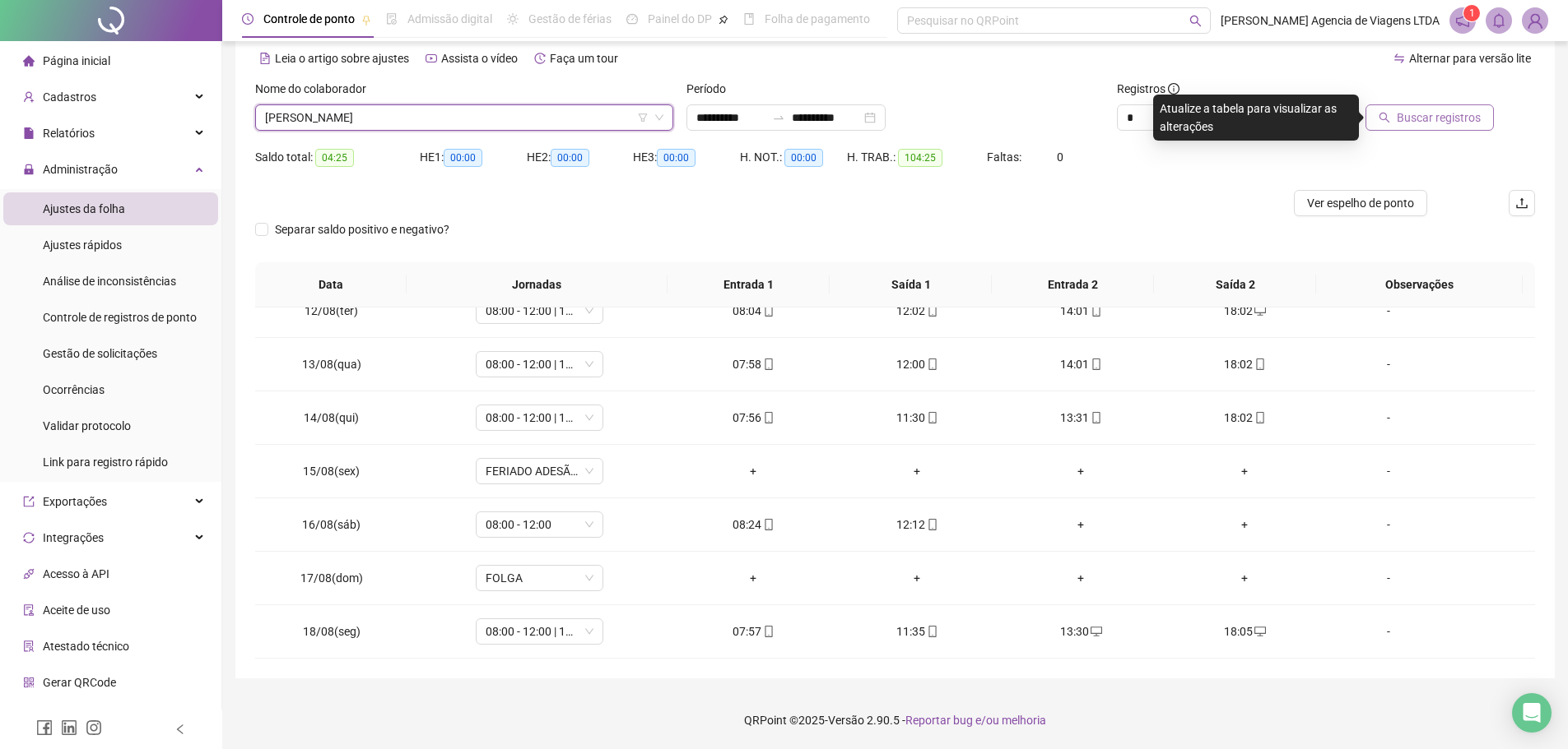
click at [1406, 112] on span "Buscar registros" at bounding box center [1439, 118] width 84 height 18
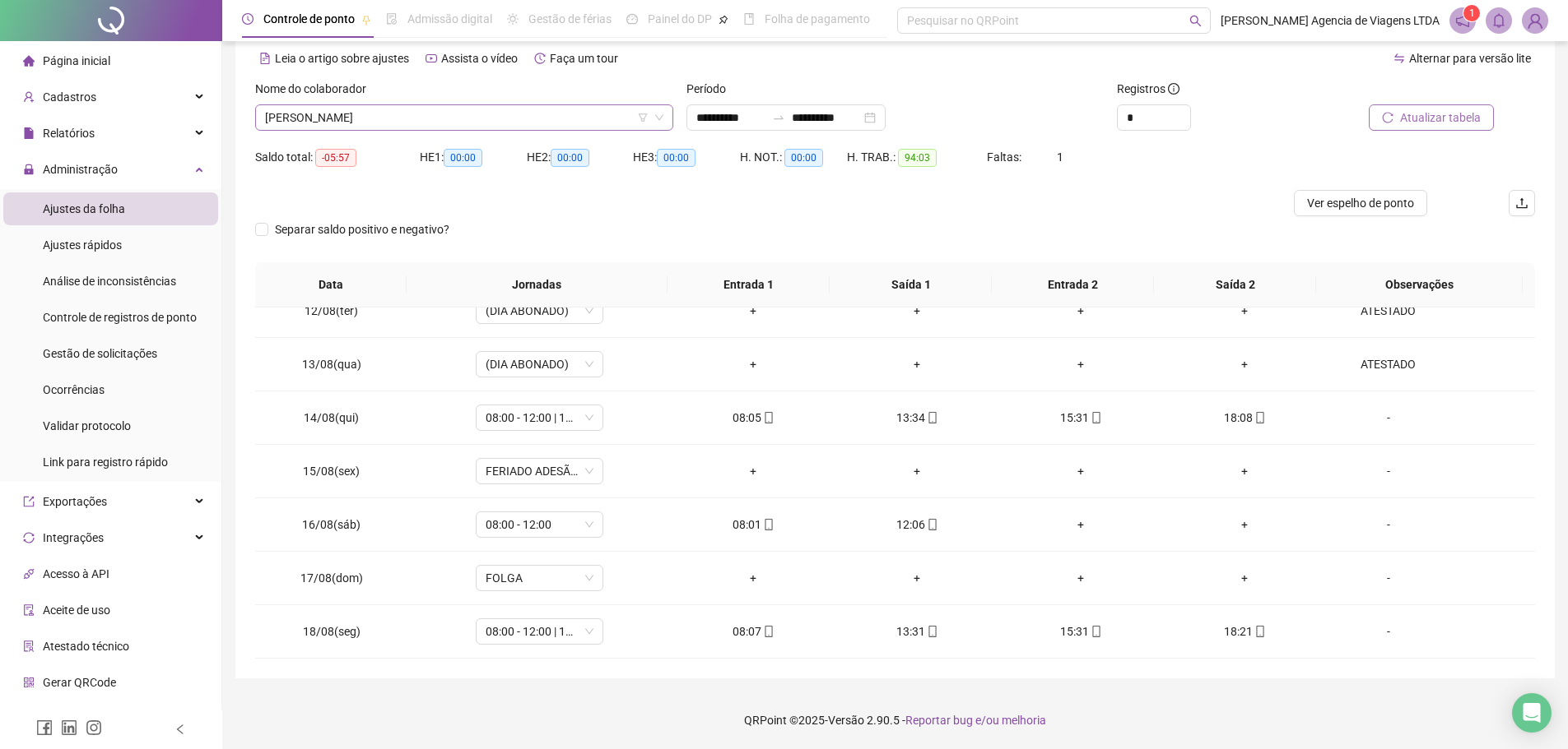
click at [478, 113] on span "MARCELA GOMES DOS SANTOS" at bounding box center [464, 117] width 399 height 25
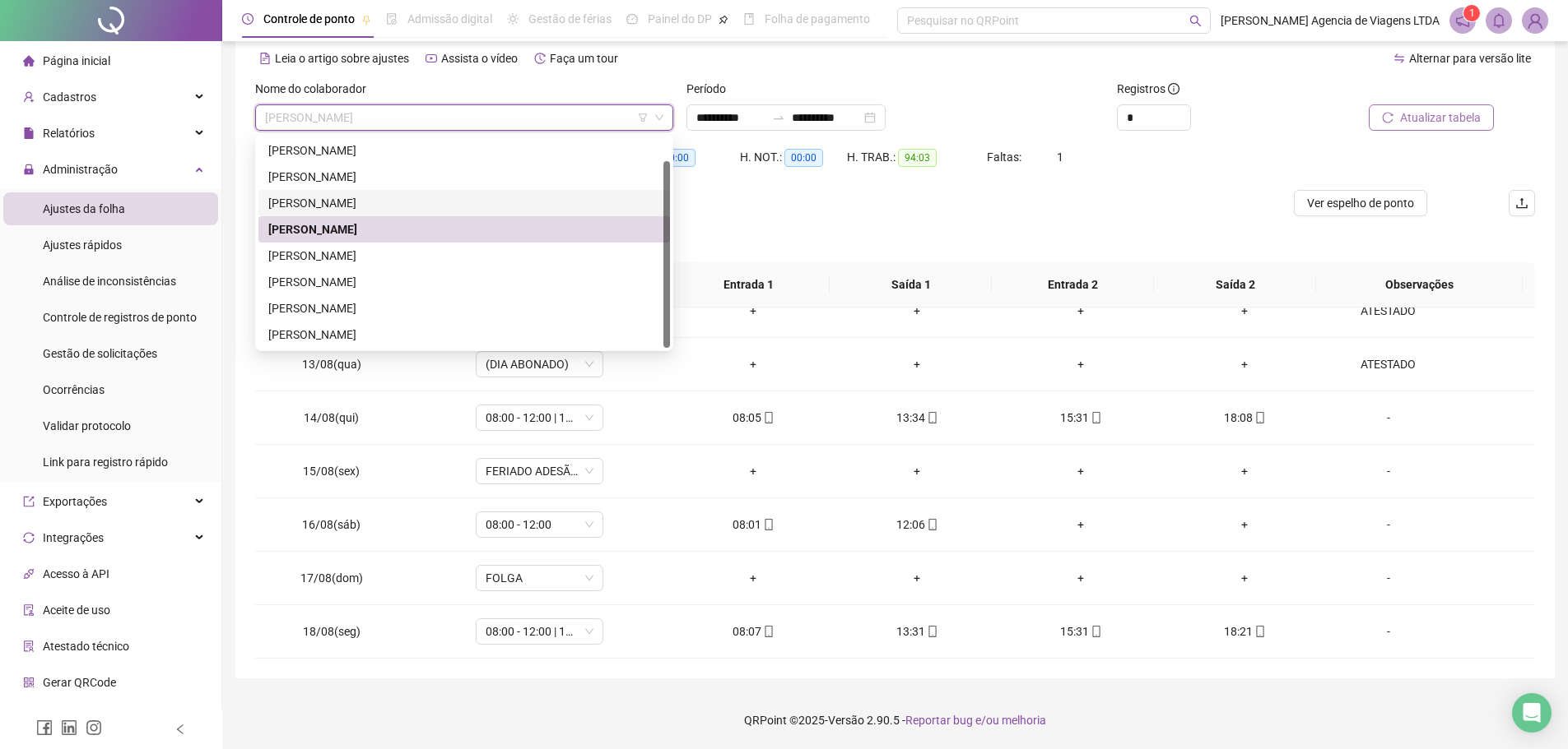
click at [410, 204] on div "LUIZA ROMAO PEREIRA" at bounding box center [464, 203] width 392 height 18
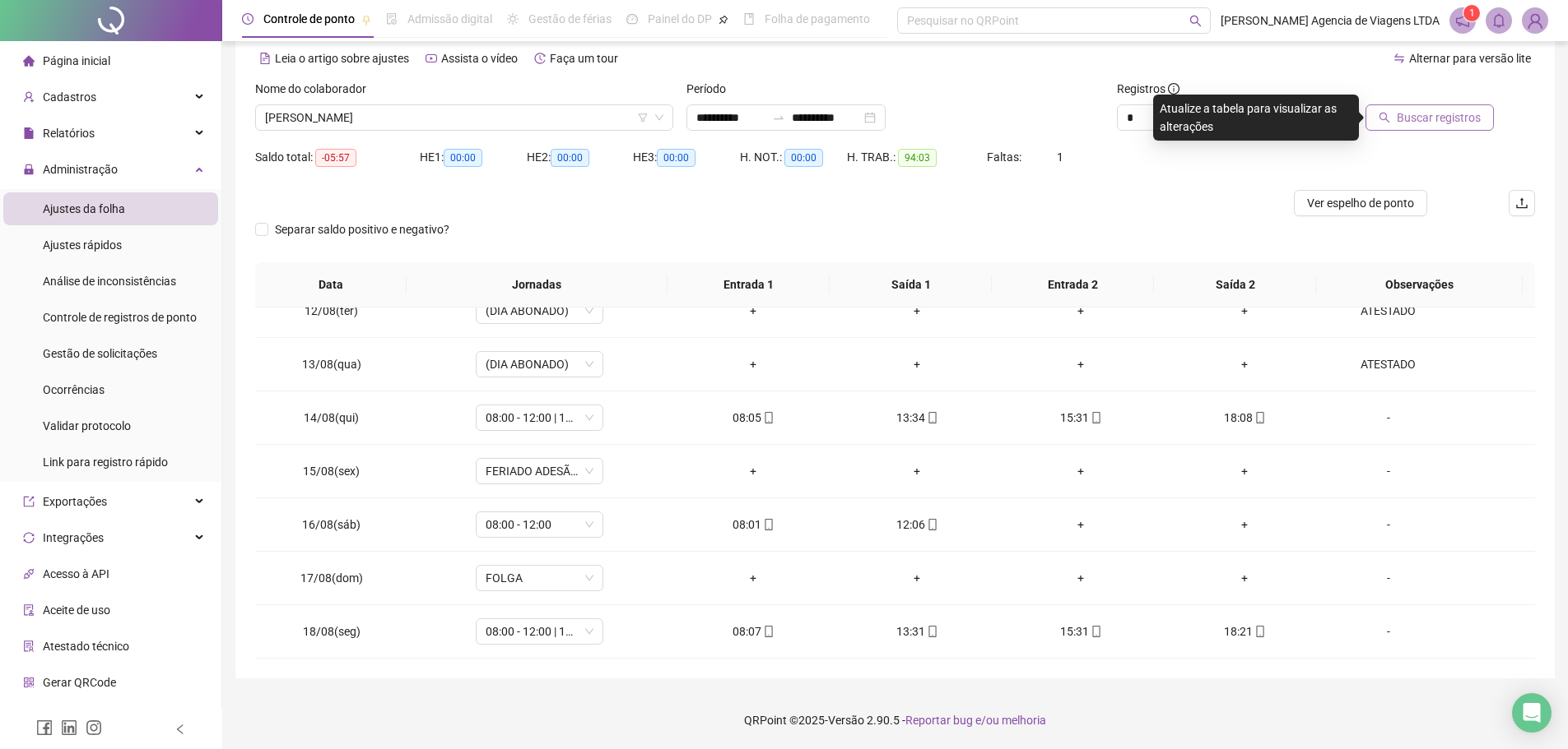
click at [1434, 125] on span "Buscar registros" at bounding box center [1439, 118] width 84 height 18
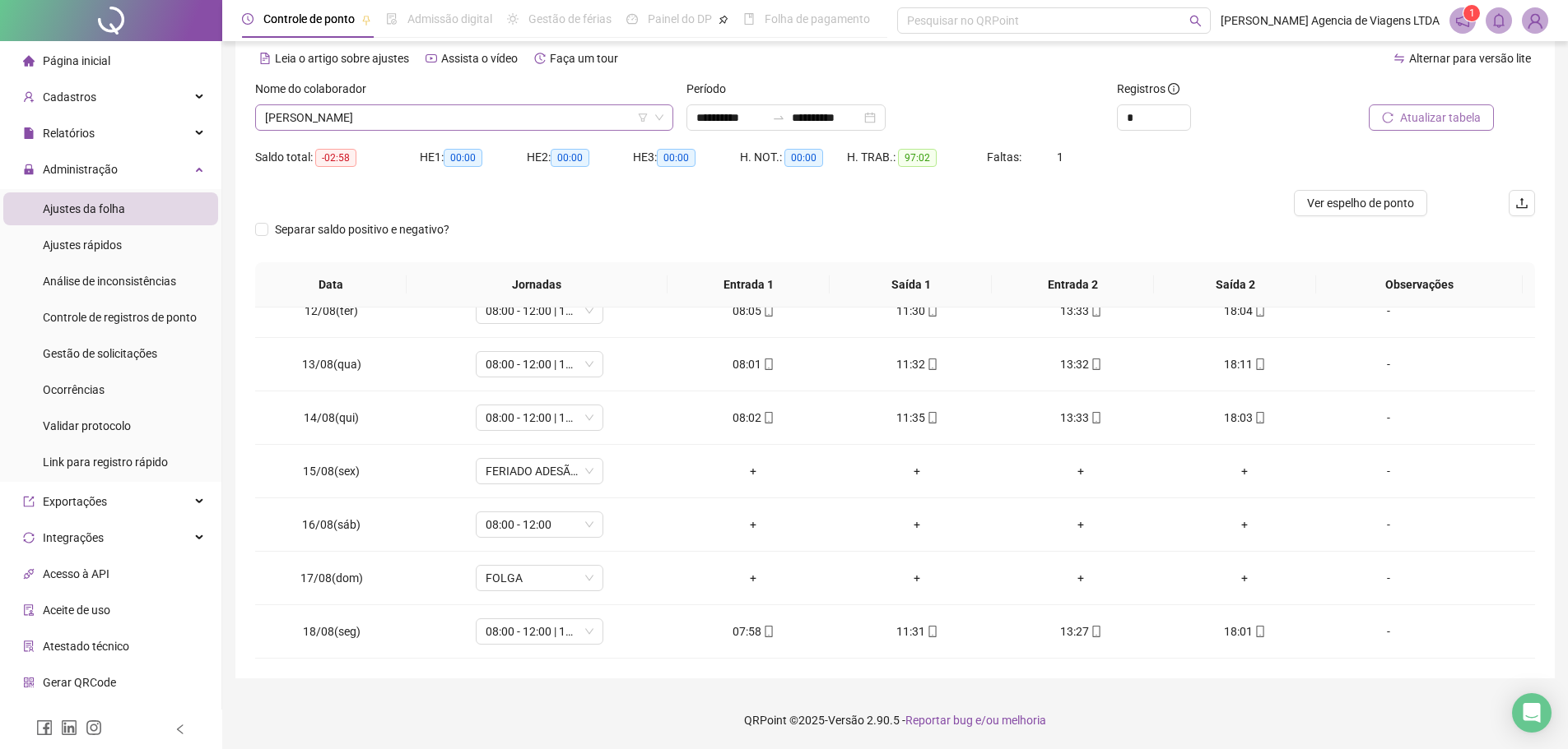
click at [507, 113] on span "LUIZA ROMAO PEREIRA" at bounding box center [464, 117] width 399 height 25
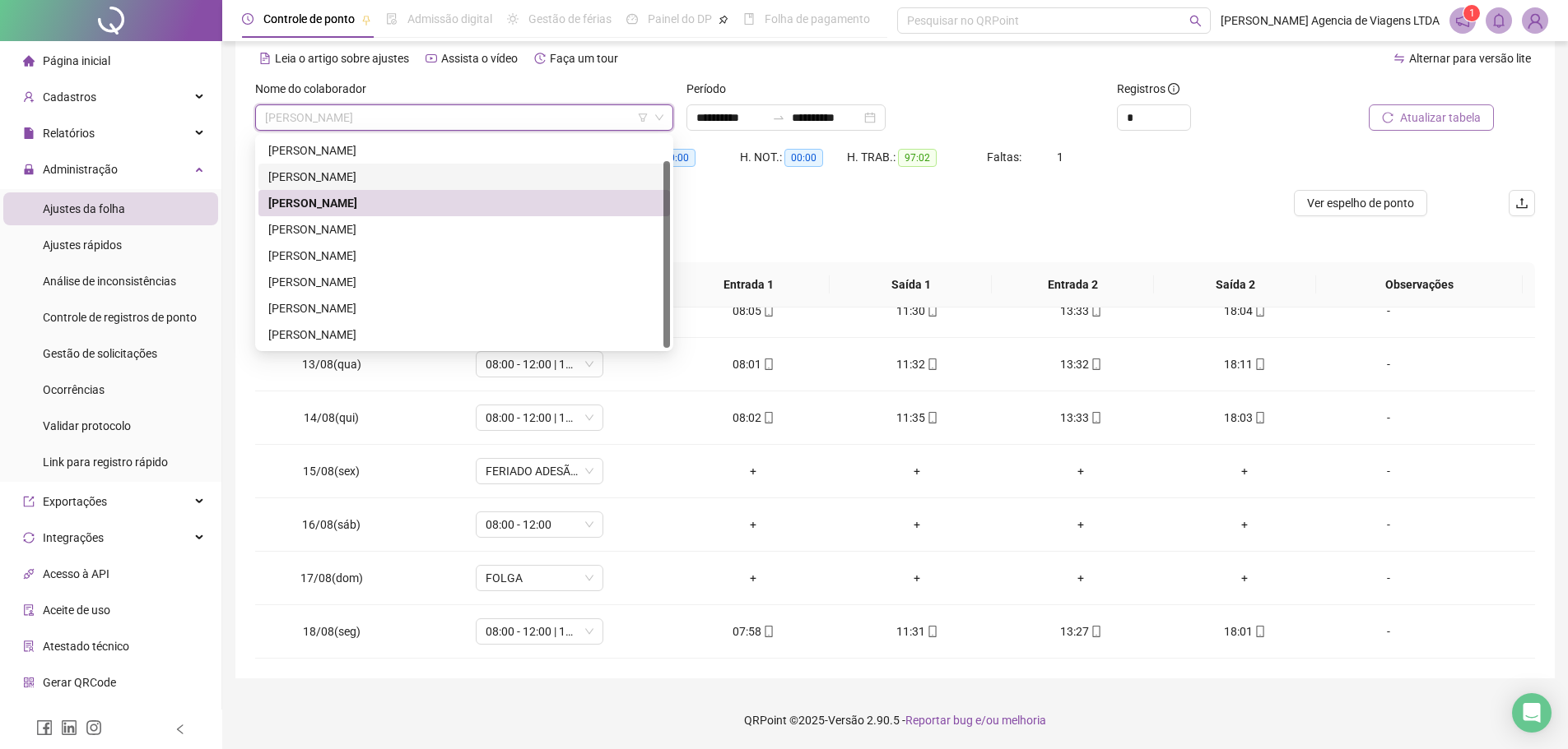
click at [406, 179] on div "JULIANE PEREIRA COSTA" at bounding box center [464, 177] width 392 height 18
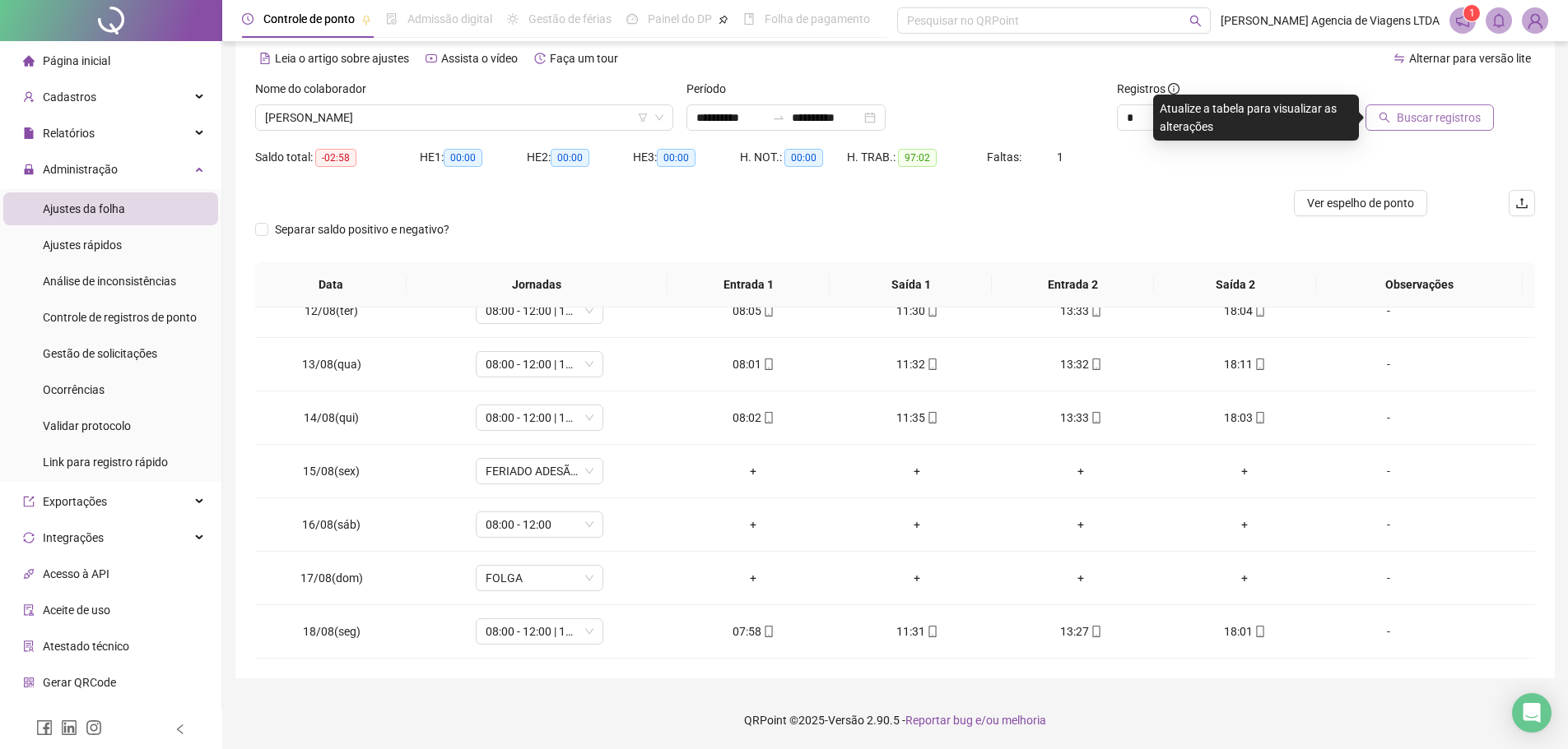
click at [1414, 117] on span "Buscar registros" at bounding box center [1439, 118] width 84 height 18
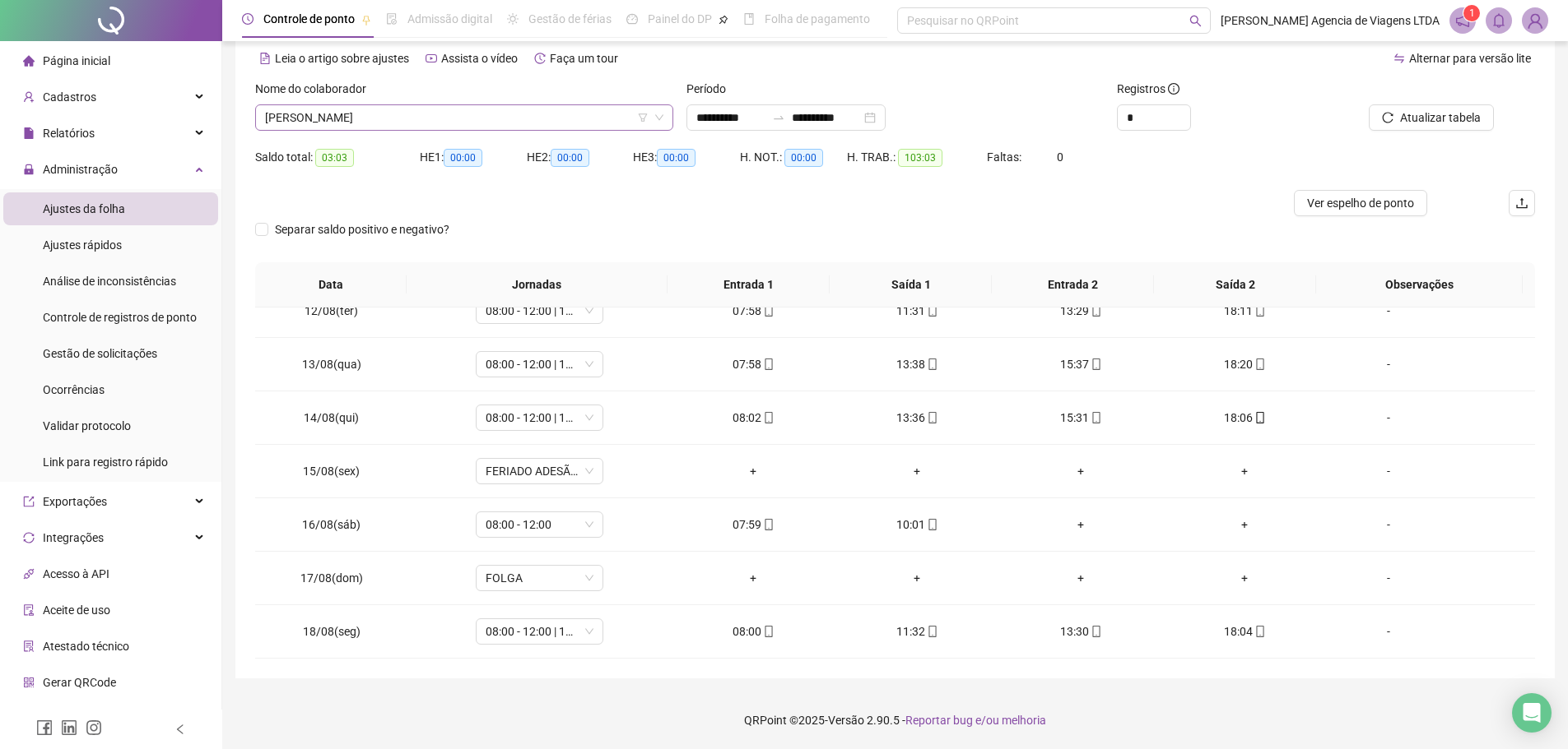
click at [529, 126] on span "JULIANE PEREIRA COSTA" at bounding box center [464, 117] width 399 height 25
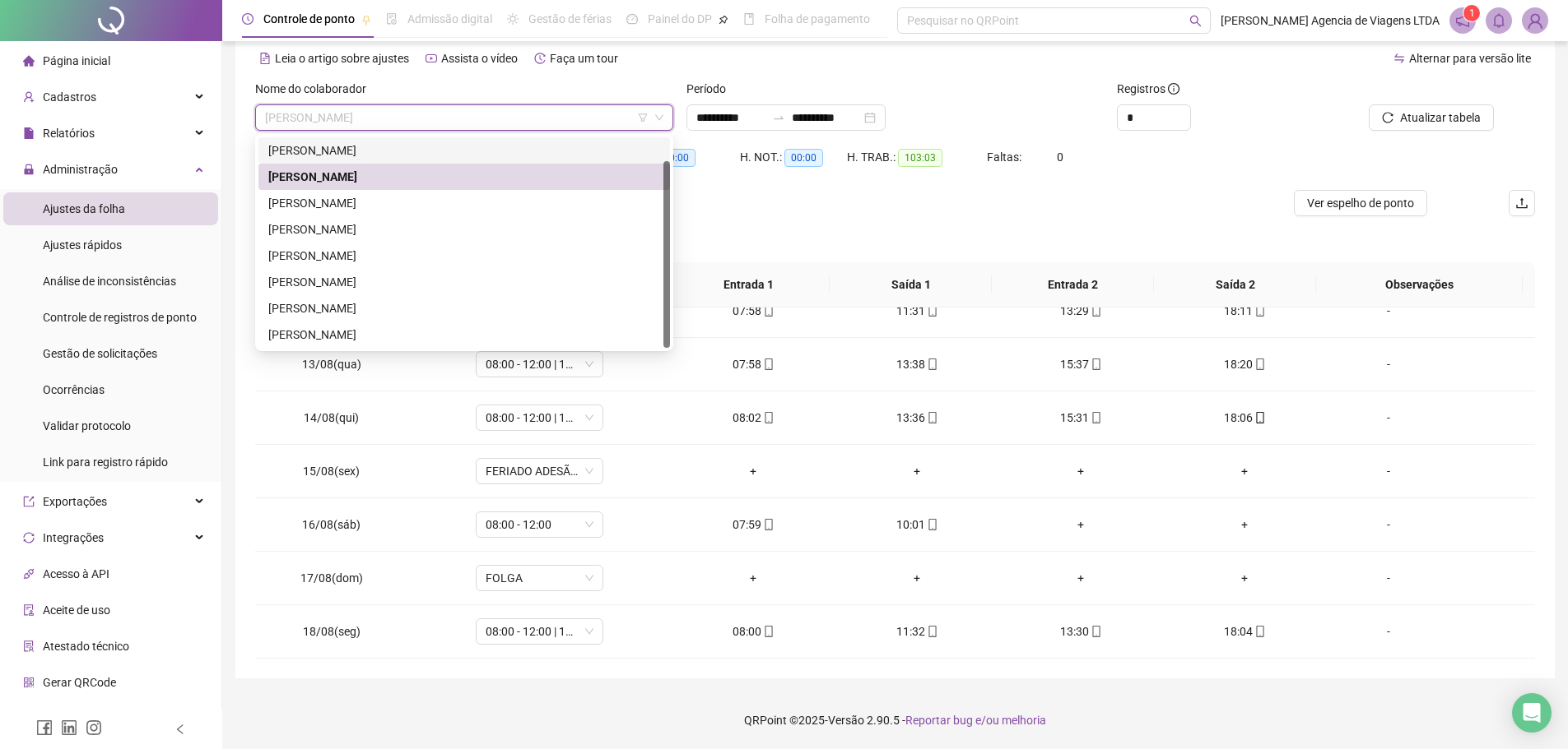
click at [445, 154] on div "GABRIEL DE SOUZA FONTENELLE" at bounding box center [464, 150] width 392 height 18
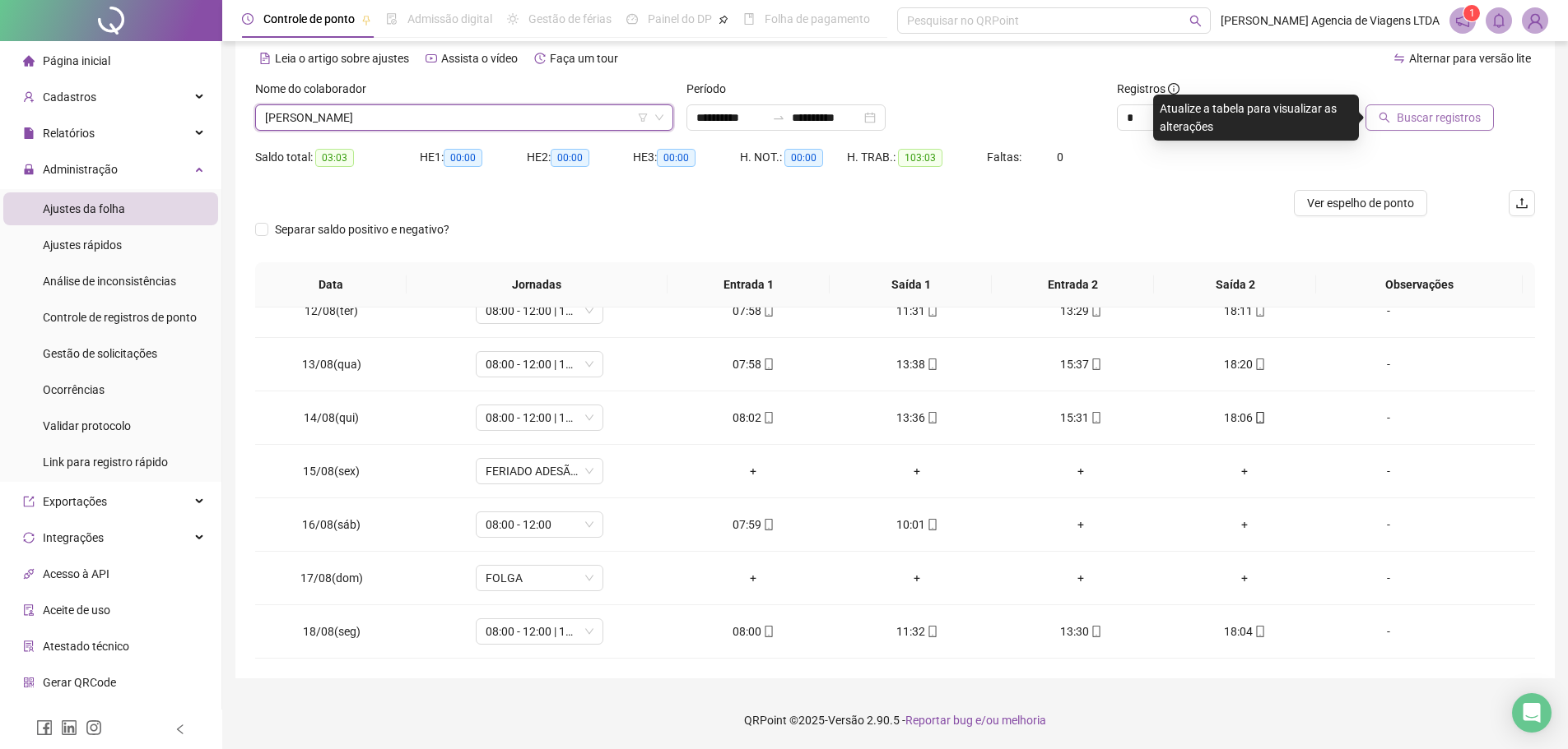
click at [1422, 120] on span "Buscar registros" at bounding box center [1439, 118] width 84 height 18
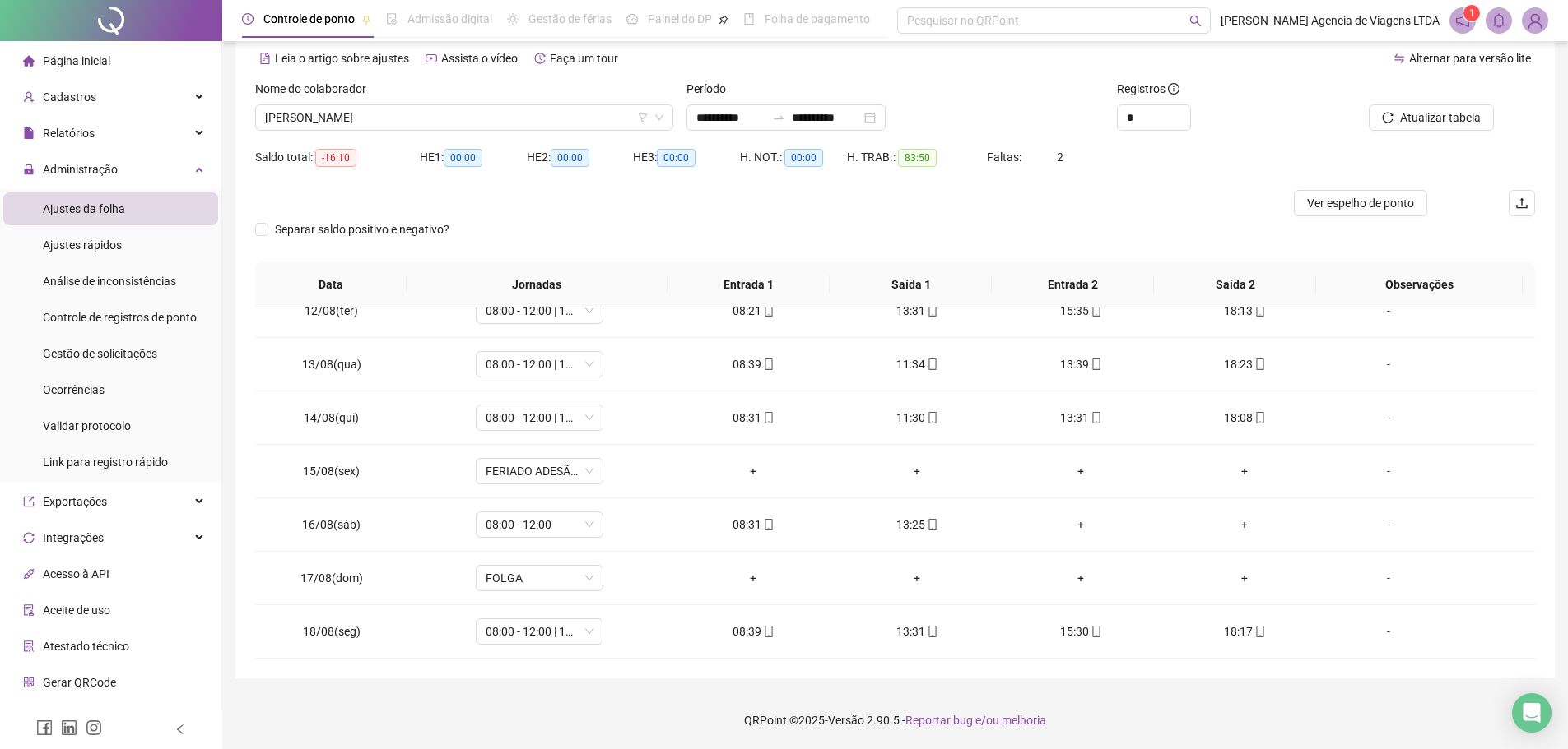
click at [649, 234] on div "Separar saldo positivo e negativo?" at bounding box center [894, 240] width 1280 height 46
click at [129, 353] on span "Gestão de solicitações" at bounding box center [100, 353] width 114 height 13
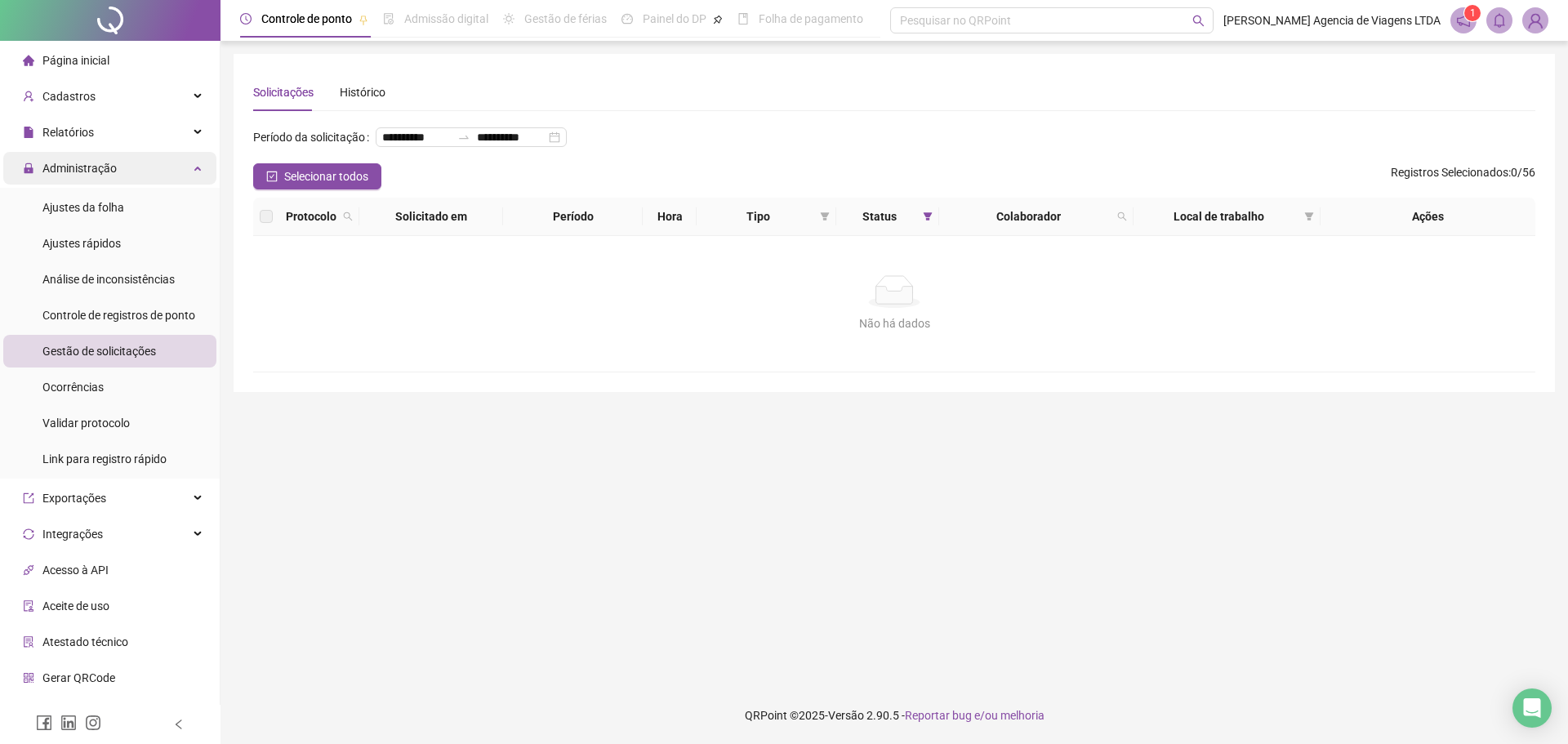
click at [146, 169] on div "Administração" at bounding box center [110, 169] width 213 height 33
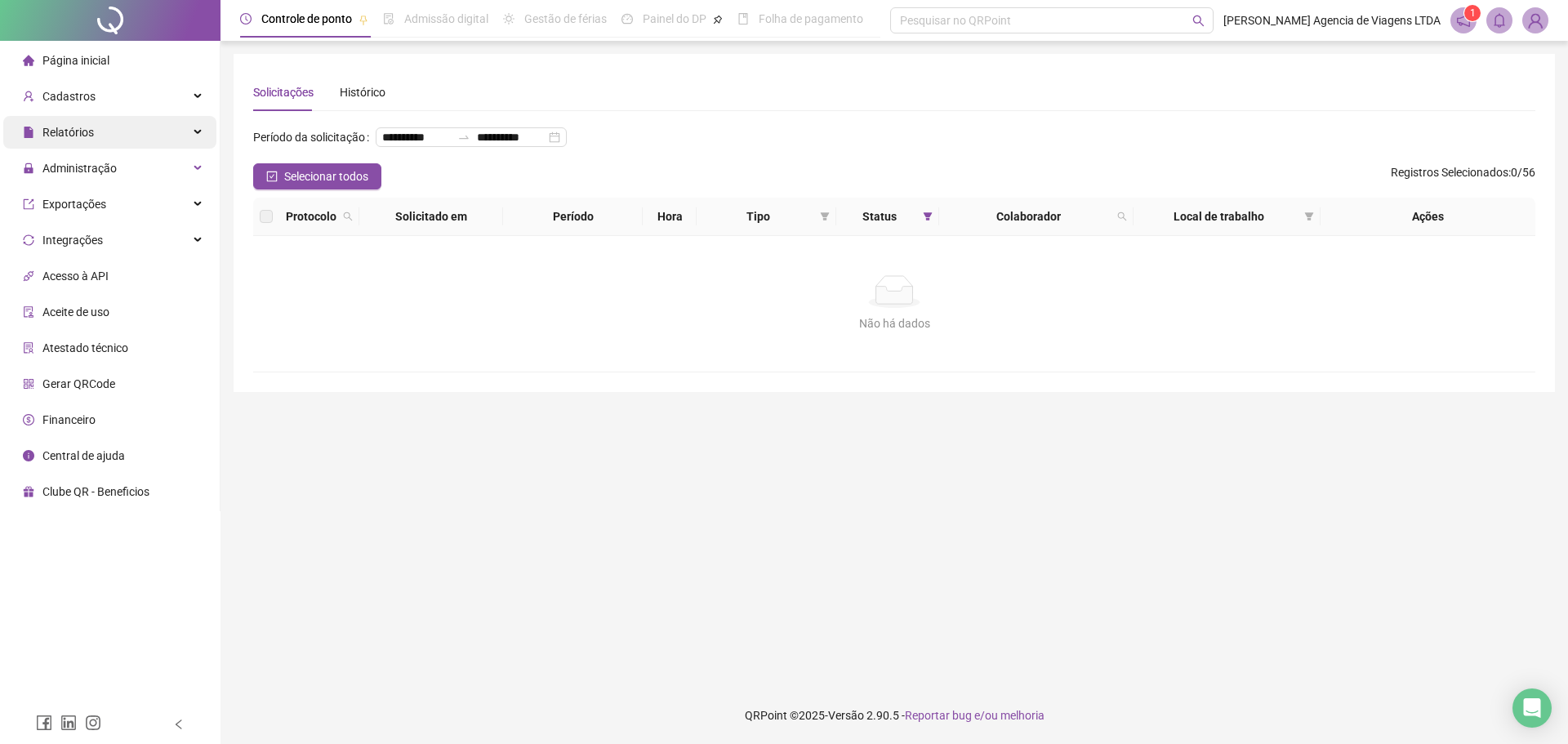
click at [160, 131] on div "Relatórios" at bounding box center [110, 133] width 213 height 33
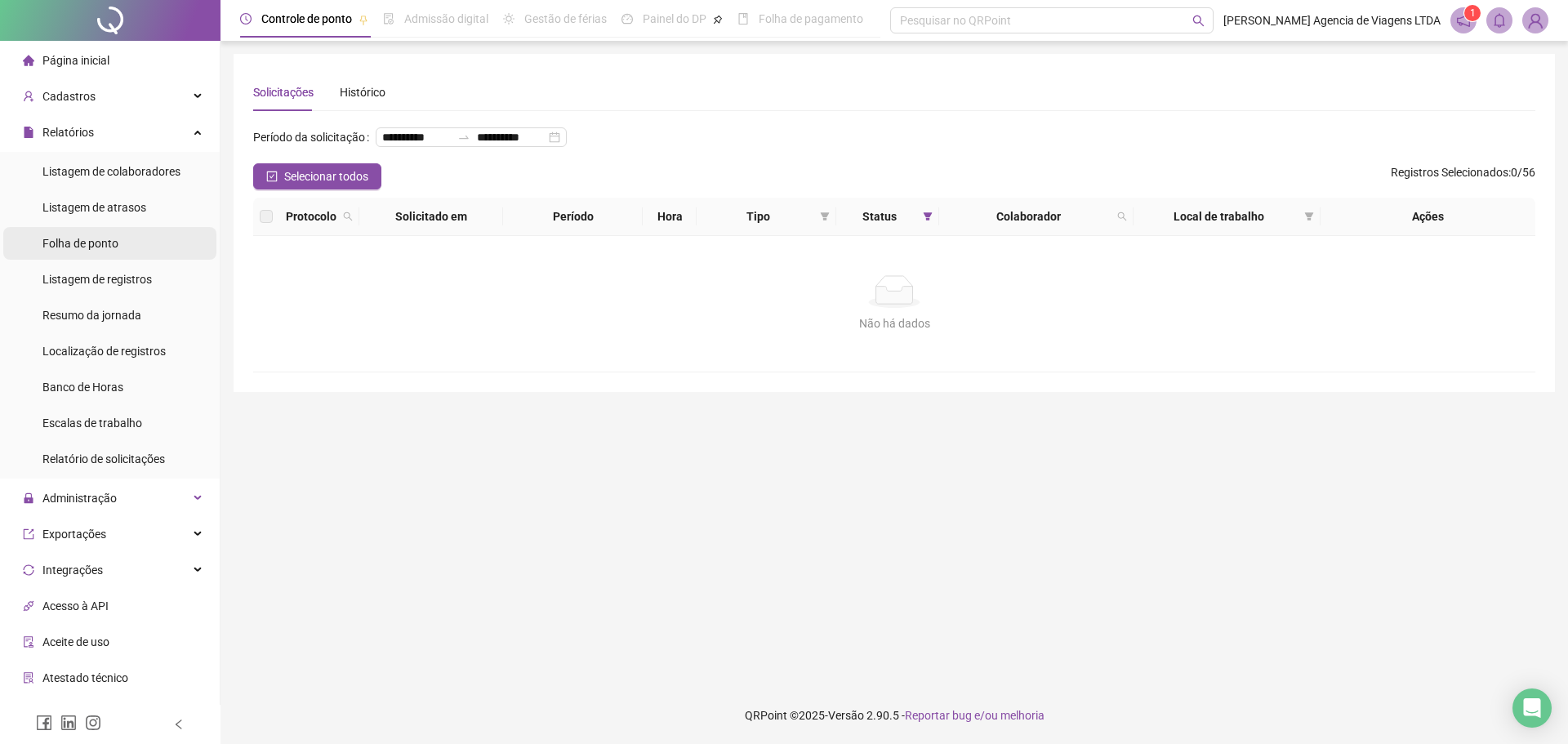
click at [125, 243] on li "Folha de ponto" at bounding box center [110, 244] width 213 height 33
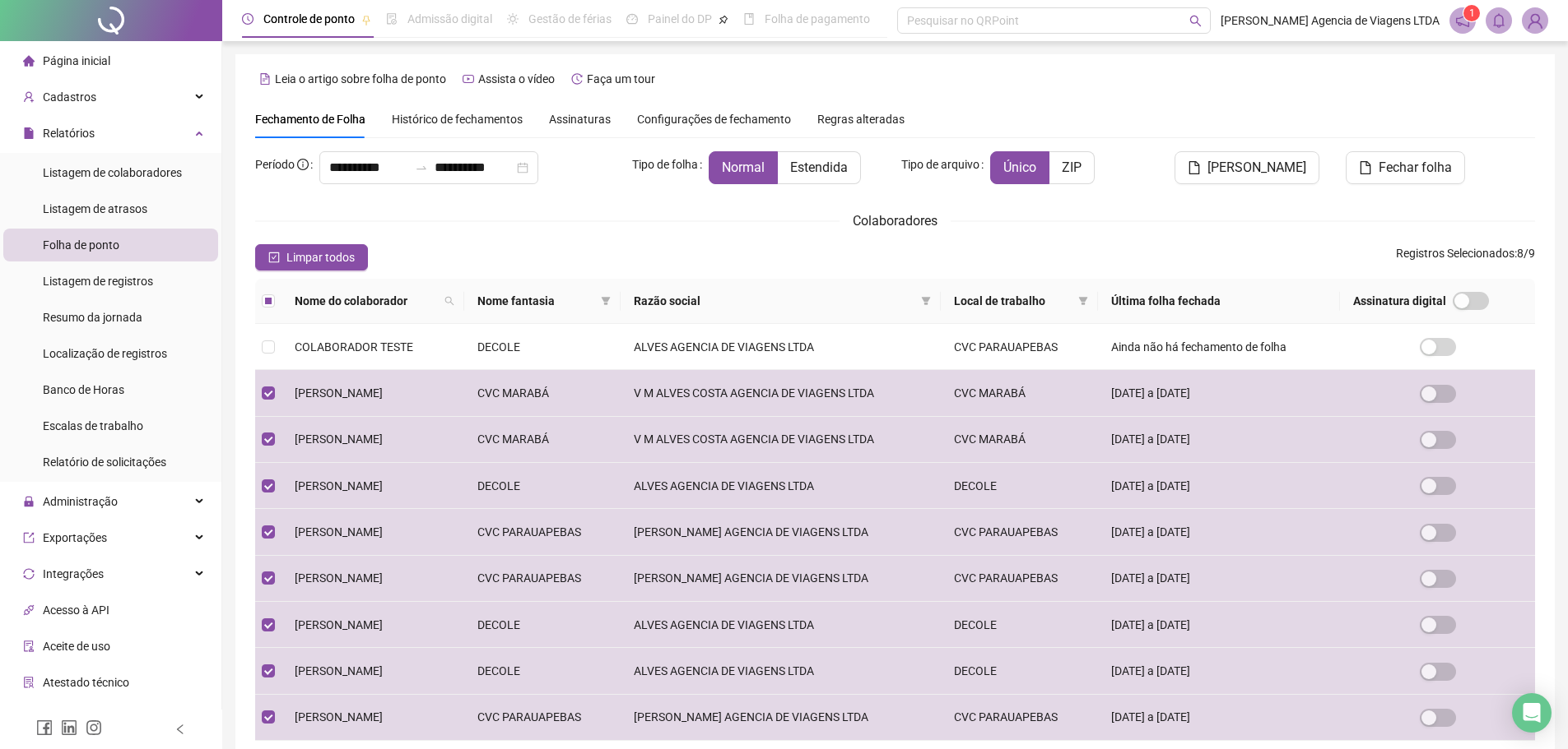
click at [569, 232] on div "**********" at bounding box center [894, 472] width 1280 height 643
click at [1229, 166] on span "Gerar espelho" at bounding box center [1256, 167] width 99 height 19
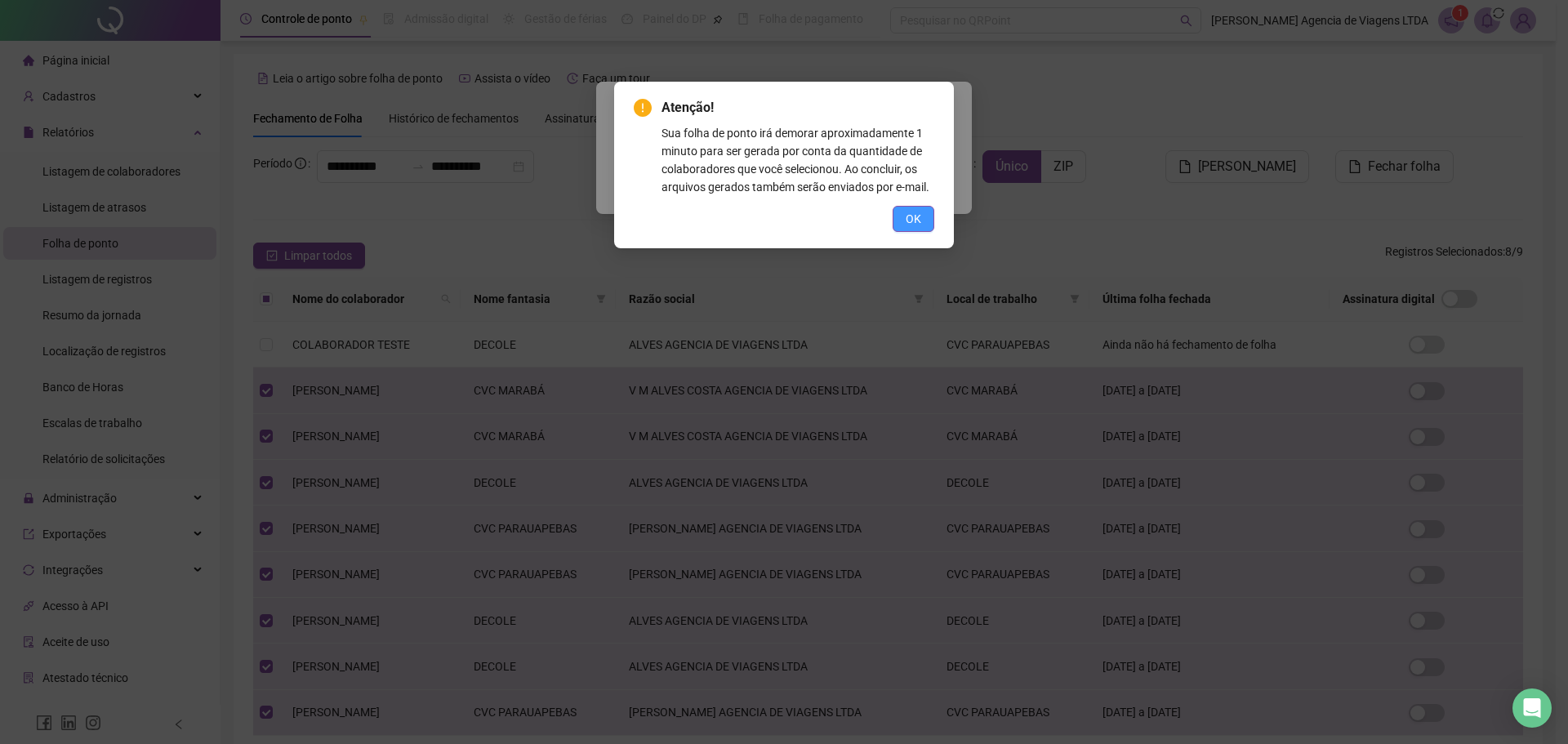
click at [915, 217] on span "OK" at bounding box center [913, 219] width 16 height 18
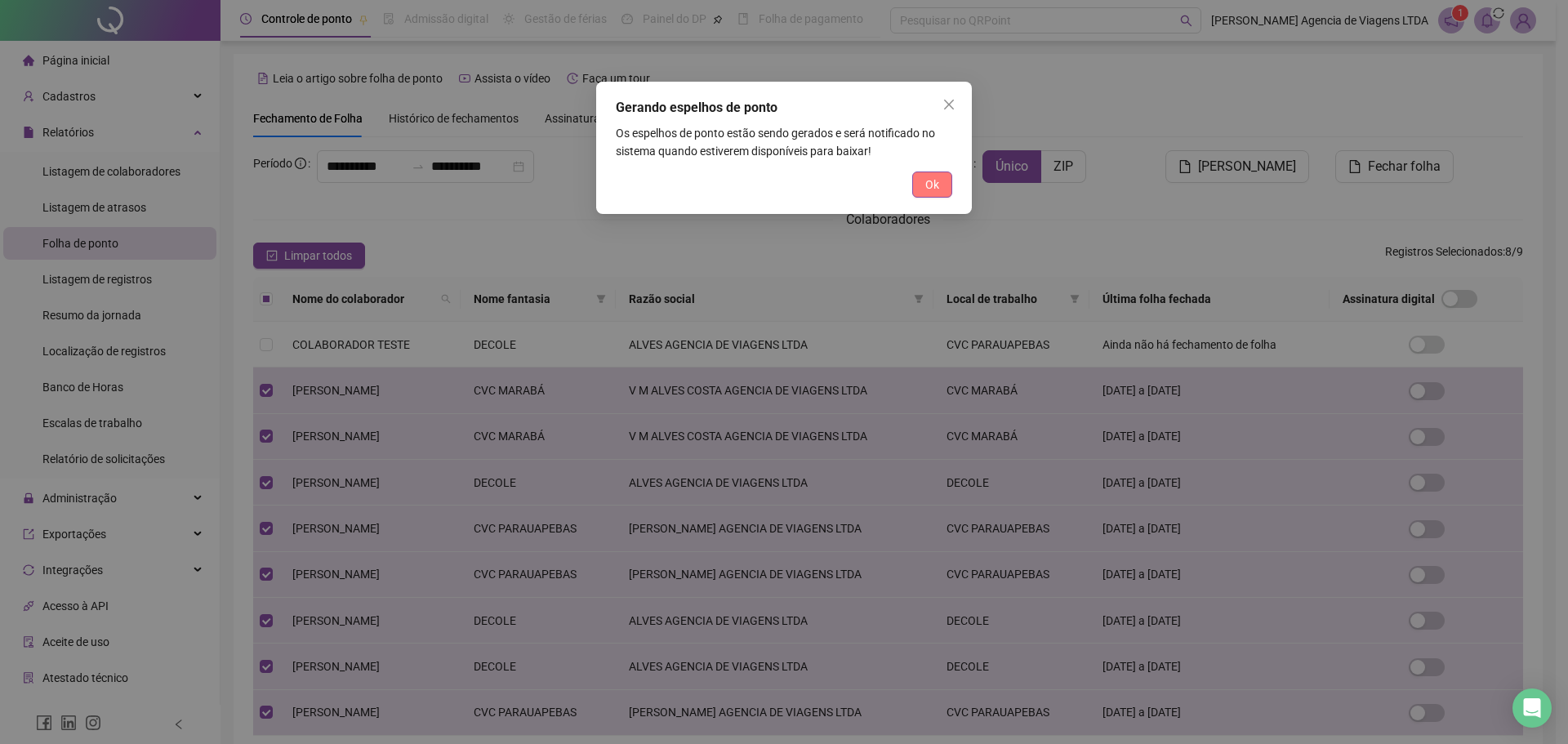
click at [944, 186] on button "Ok" at bounding box center [932, 184] width 40 height 27
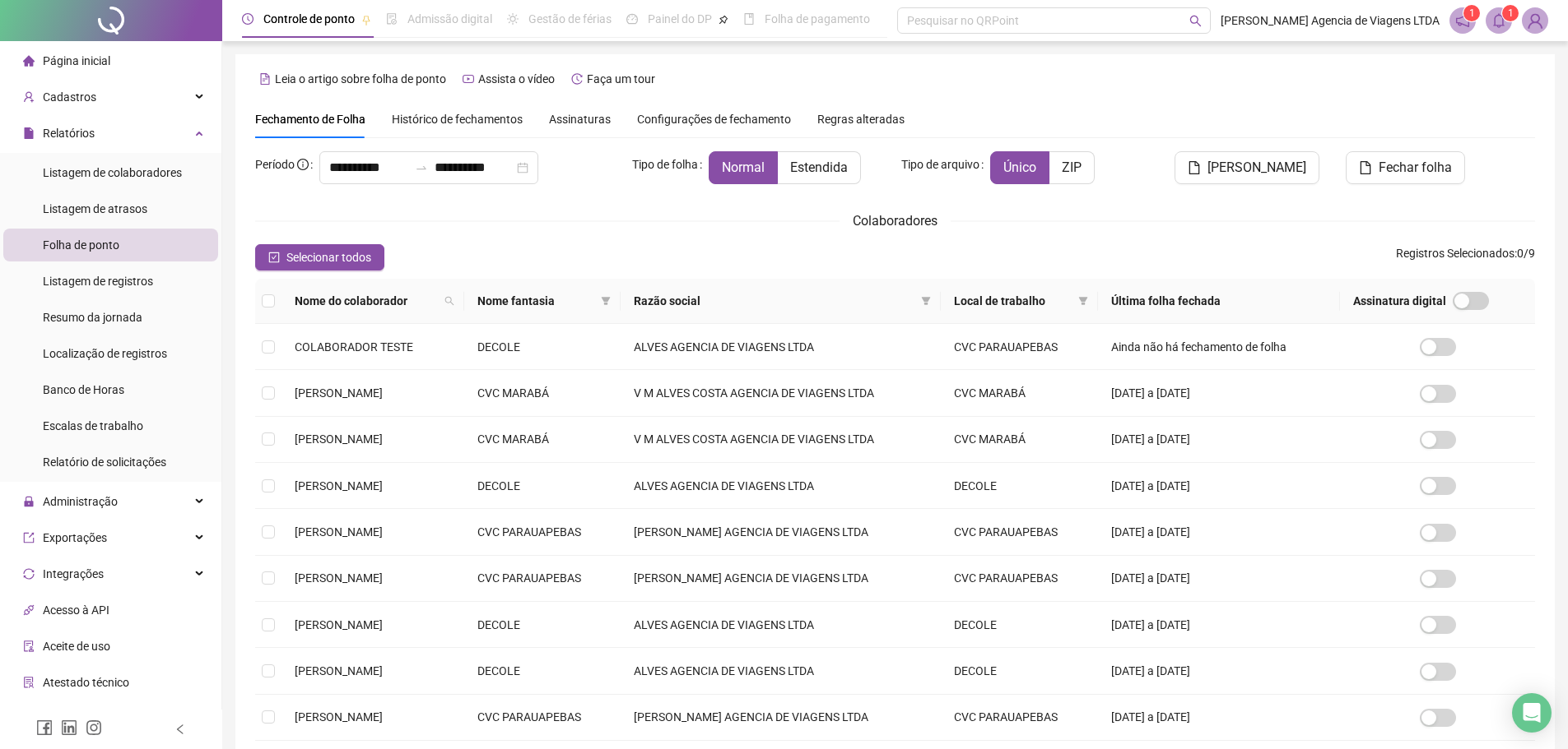
click at [1499, 19] on icon "bell" at bounding box center [1499, 20] width 15 height 15
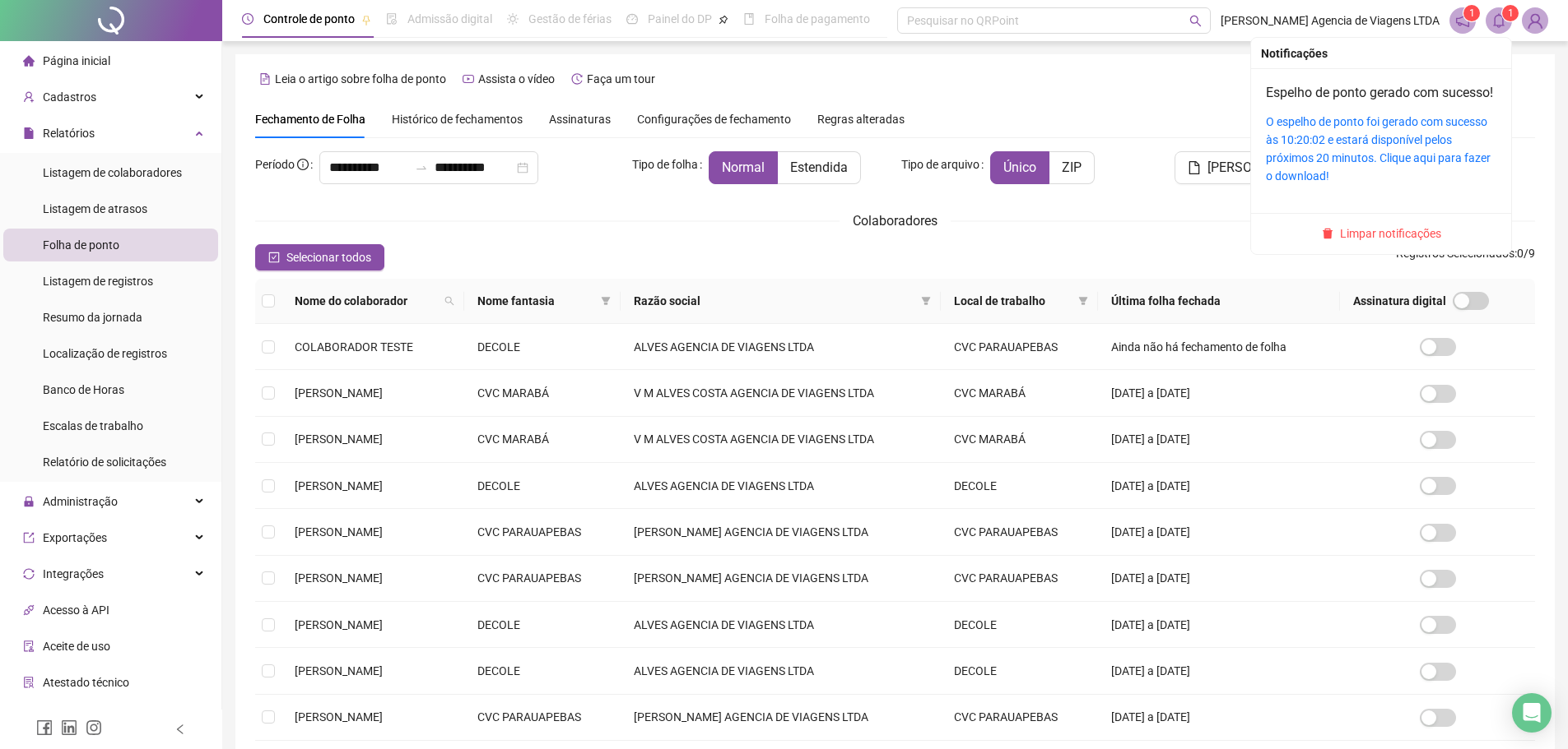
click at [1329, 167] on div "O espelho de ponto foi gerado com sucesso às 10:20:02 e estará disponível pelos…" at bounding box center [1382, 149] width 231 height 72
click at [1331, 162] on link "O espelho de ponto foi gerado com sucesso às 10:20:02 e estará disponível pelos…" at bounding box center [1378, 149] width 224 height 67
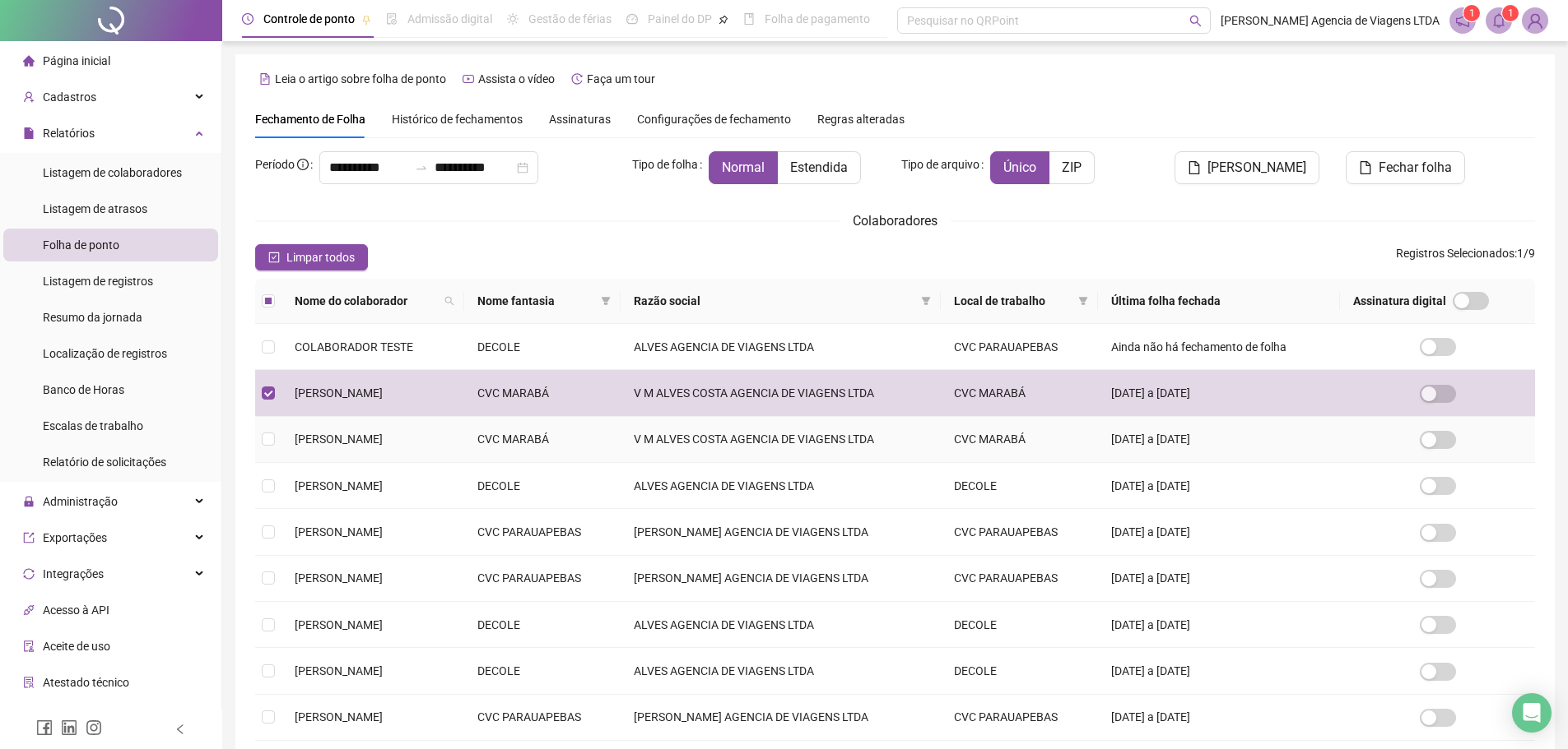
click at [261, 429] on td at bounding box center [268, 440] width 27 height 46
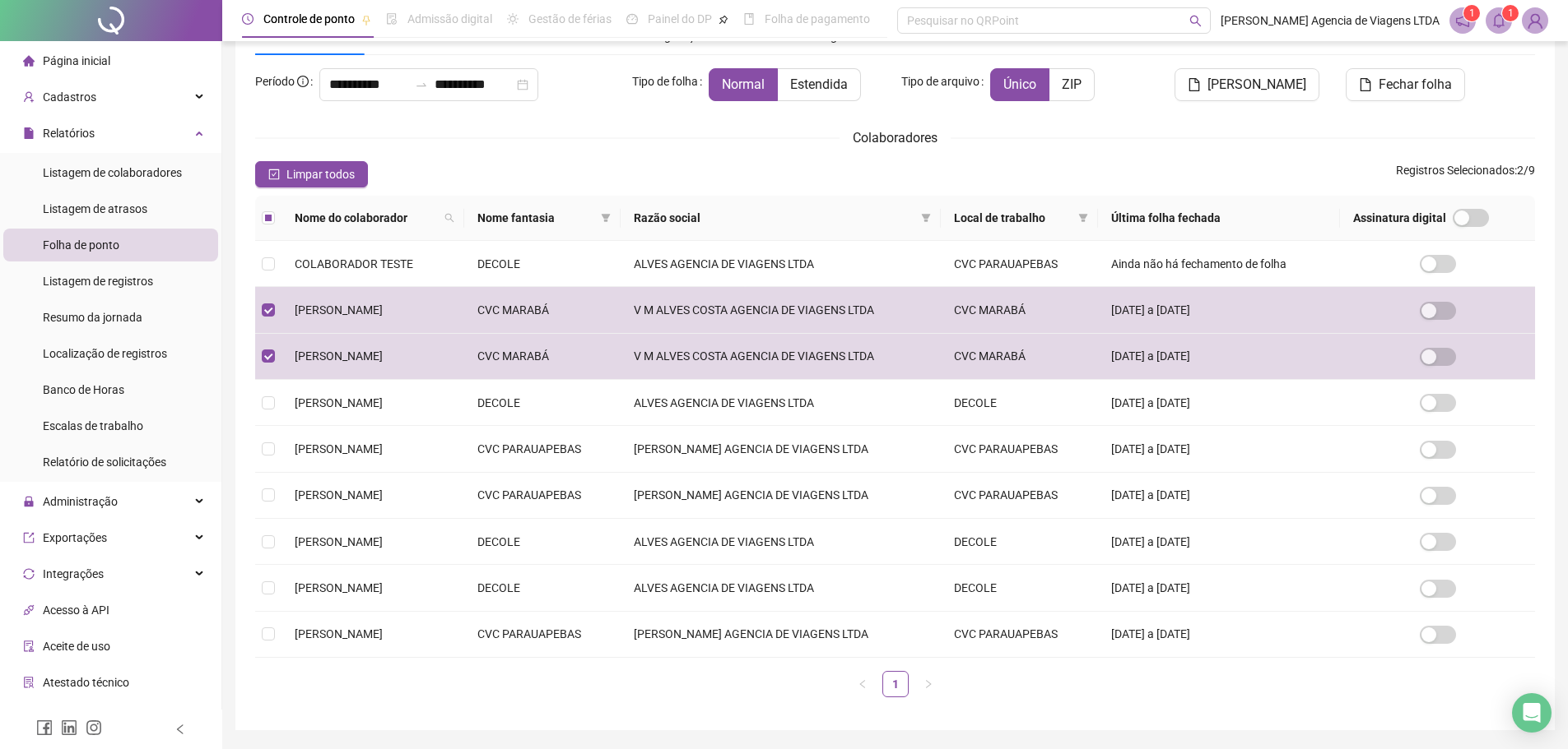
scroll to position [54, 0]
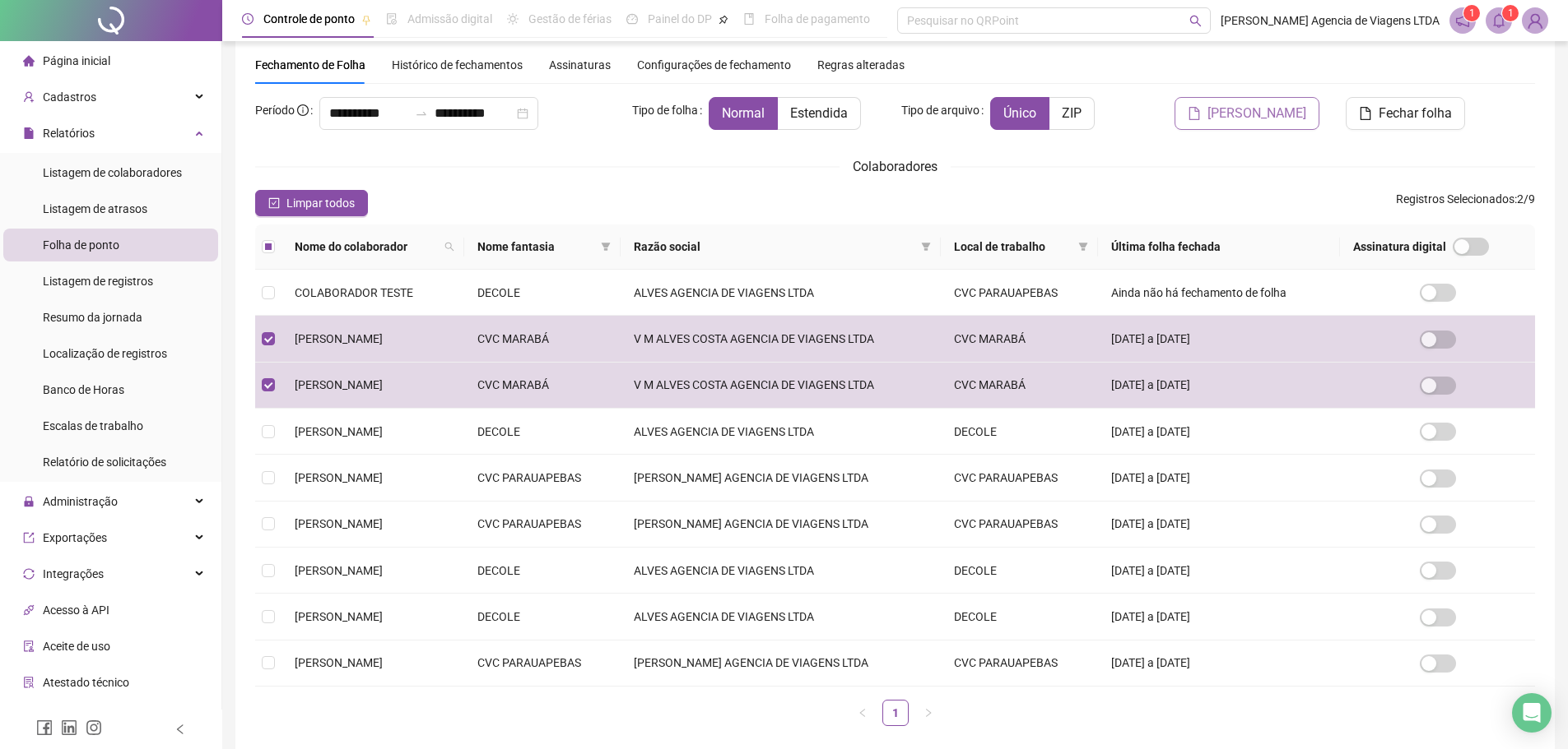
click at [1264, 122] on span "Gerar espelho" at bounding box center [1256, 113] width 99 height 19
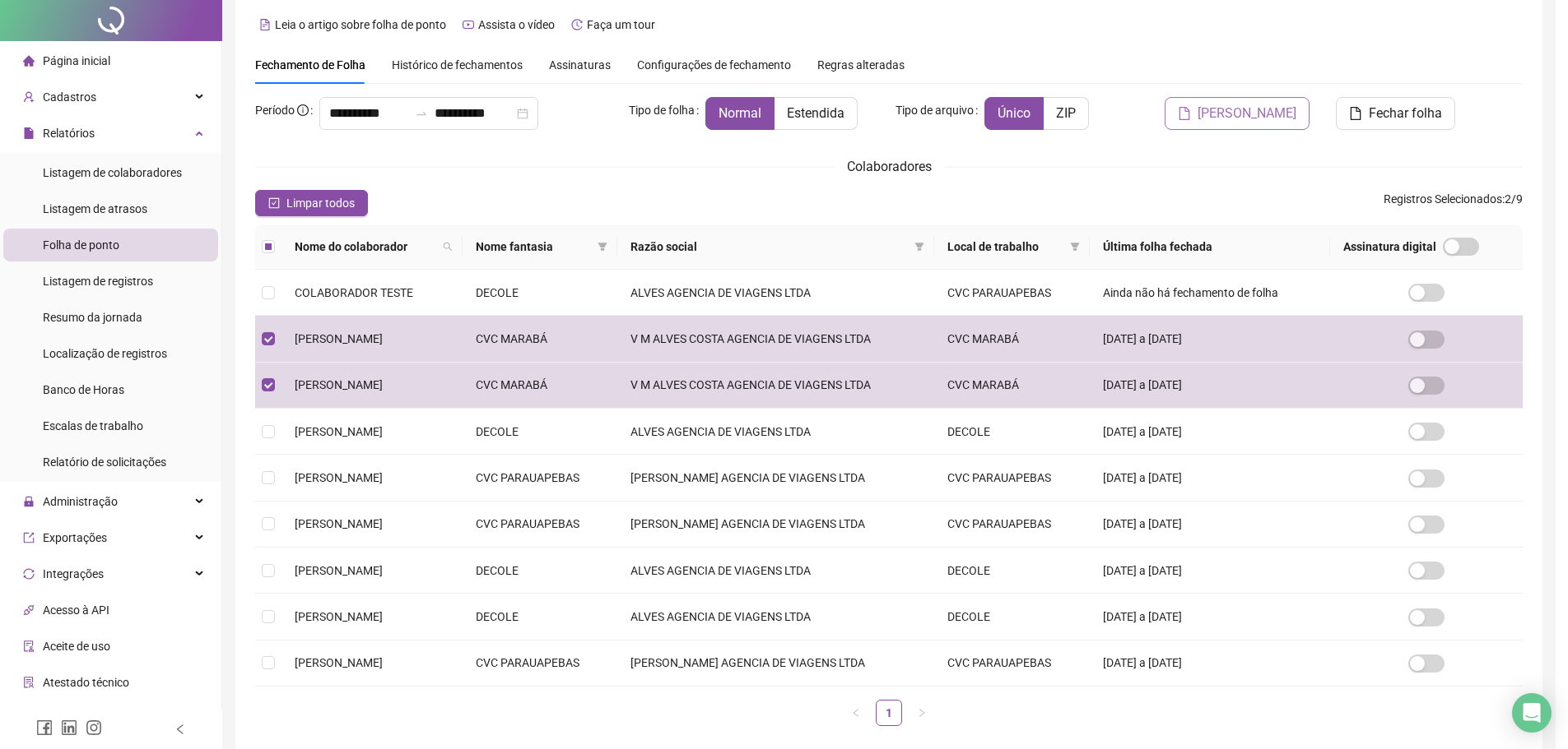
scroll to position [0, 0]
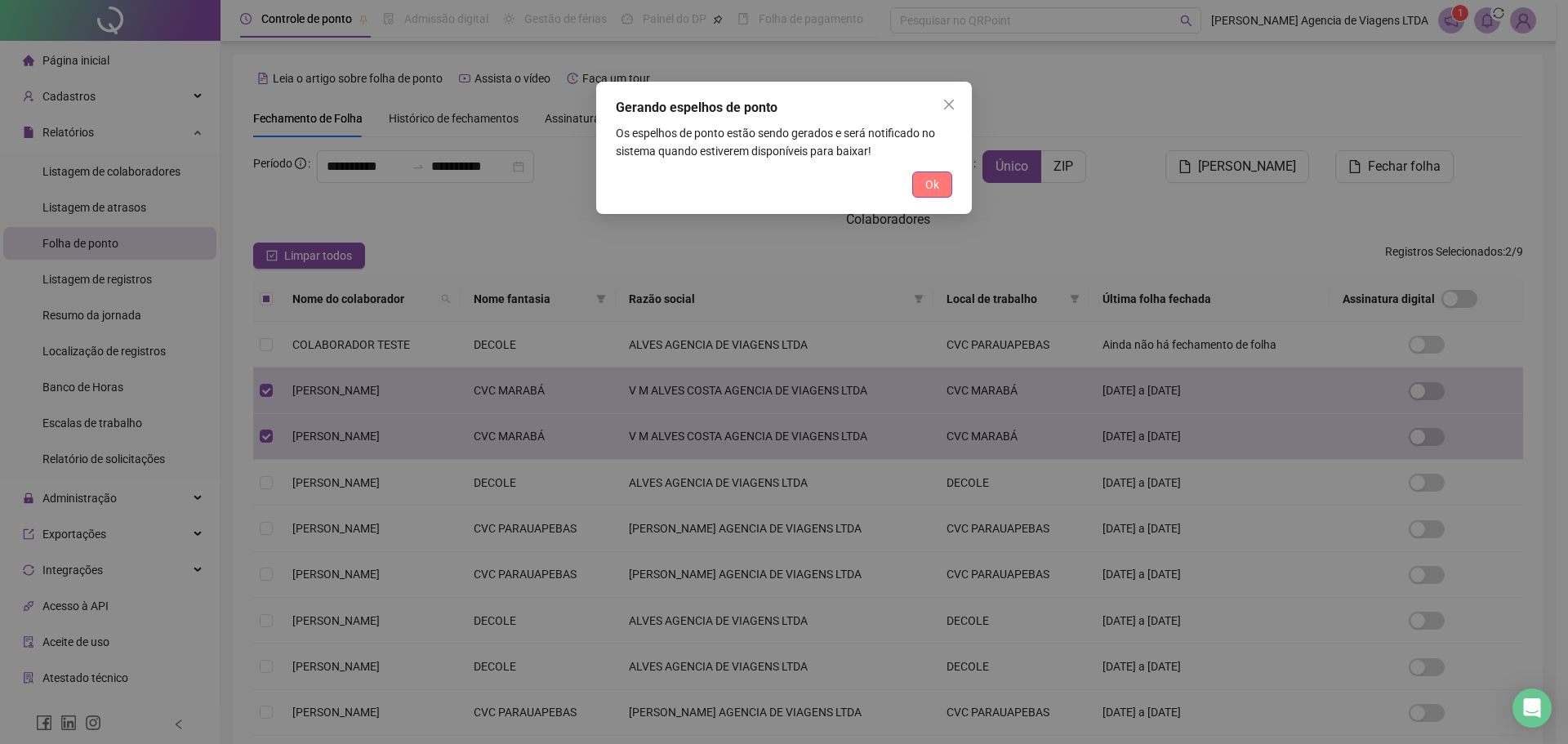
click at [942, 192] on button "Ok" at bounding box center [932, 184] width 40 height 27
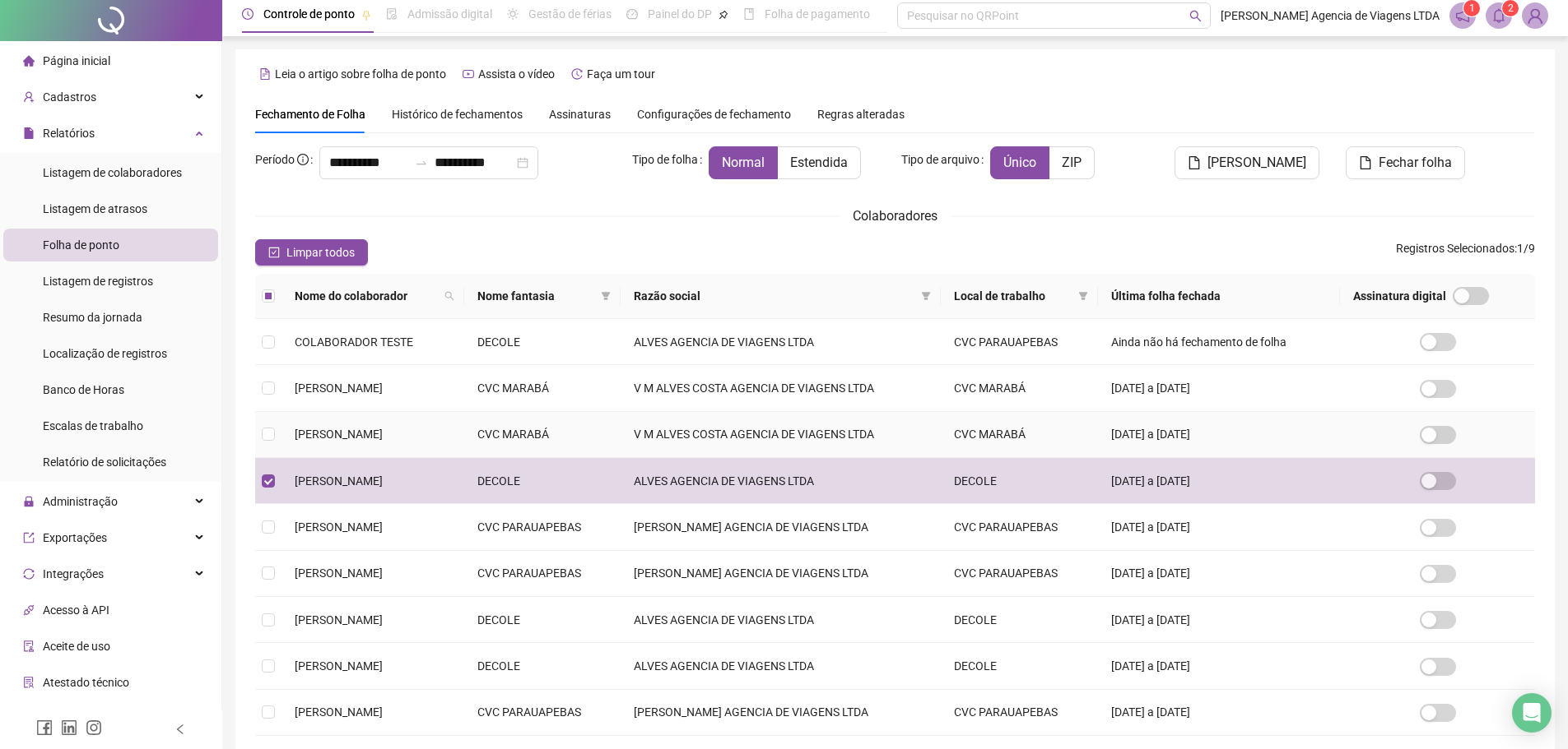
scroll to position [137, 0]
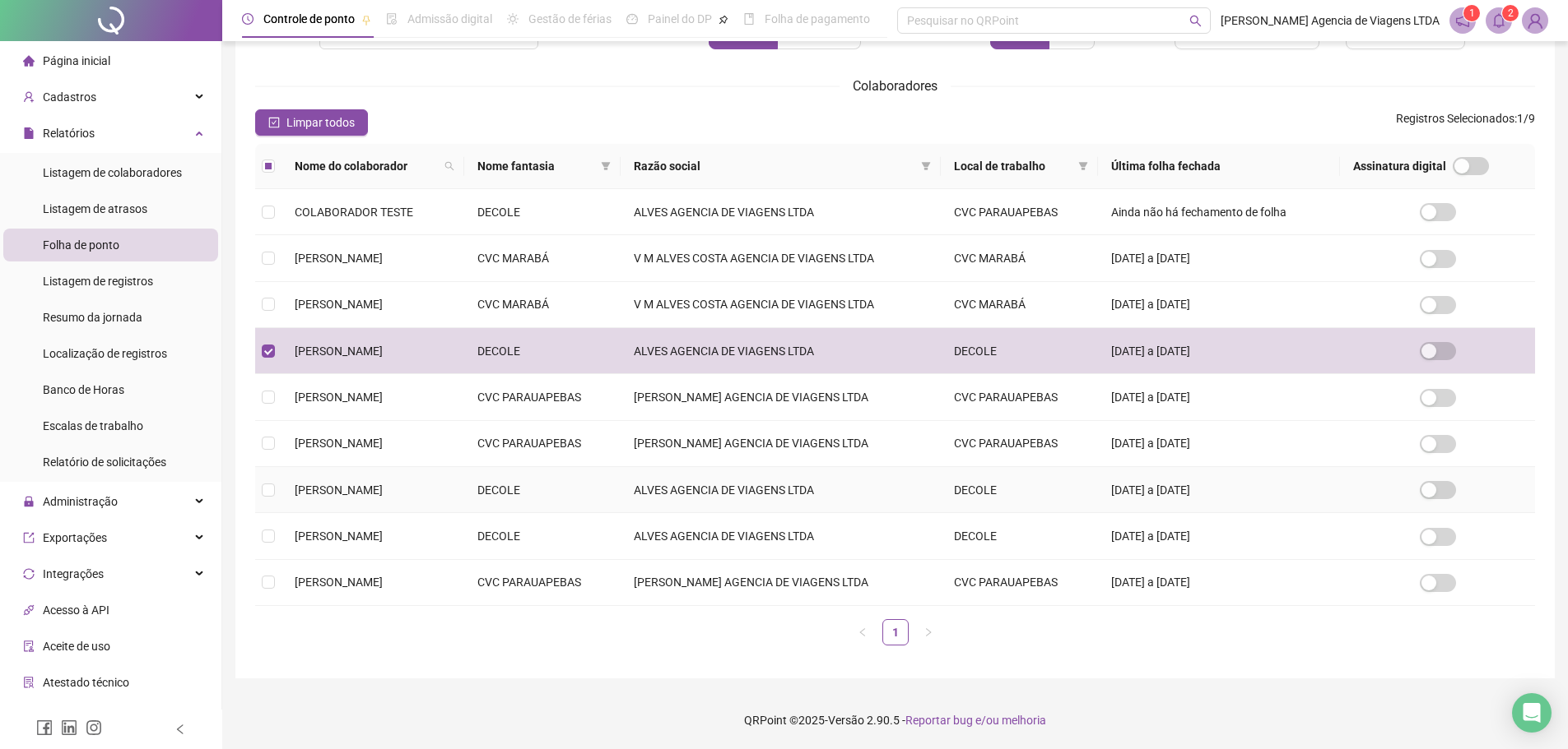
click at [383, 483] on span "MONICA LORRANY SOUSA NASCIMENTO" at bounding box center [338, 490] width 88 height 13
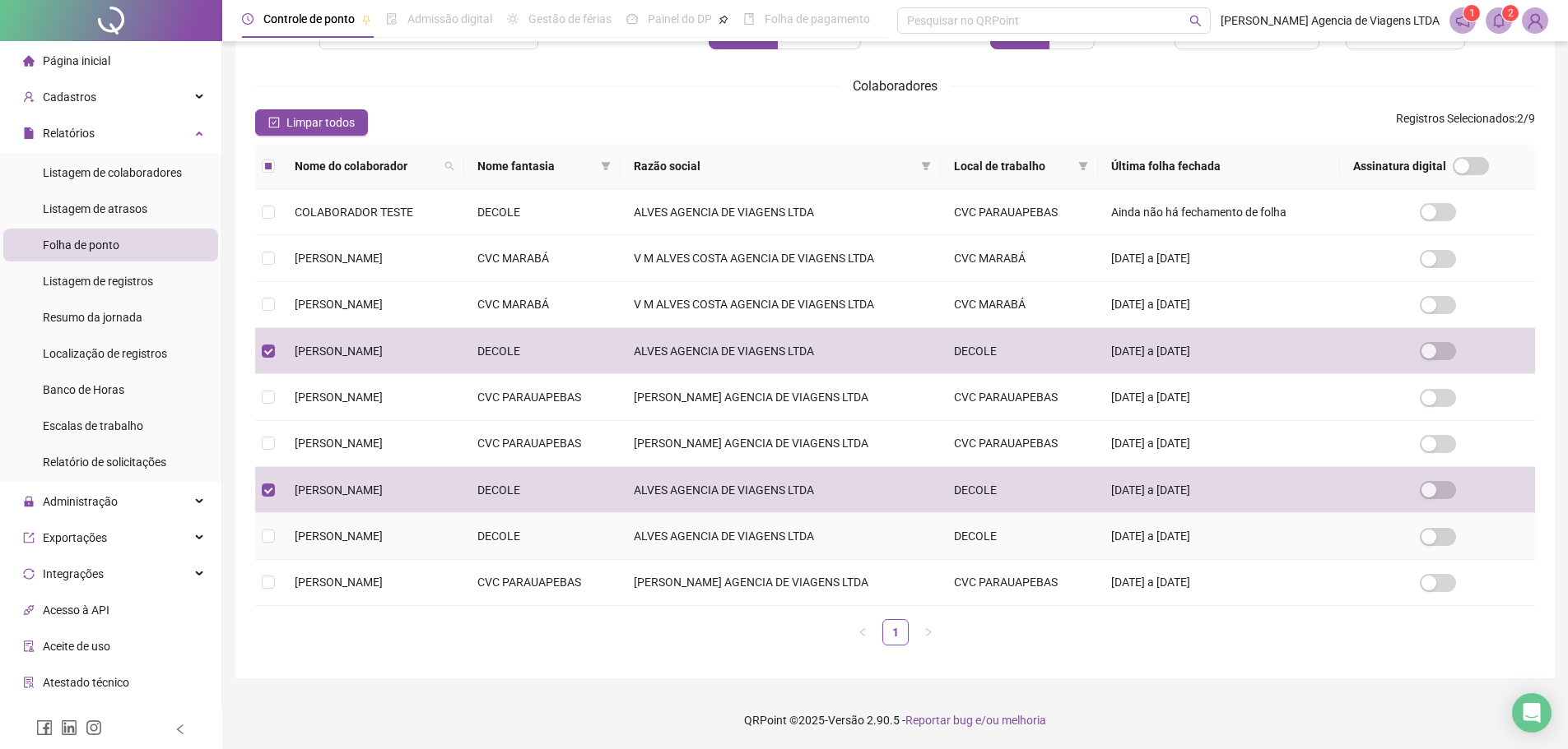
click at [367, 542] on span "TAIS SOUSA DE SOUSA" at bounding box center [338, 536] width 88 height 13
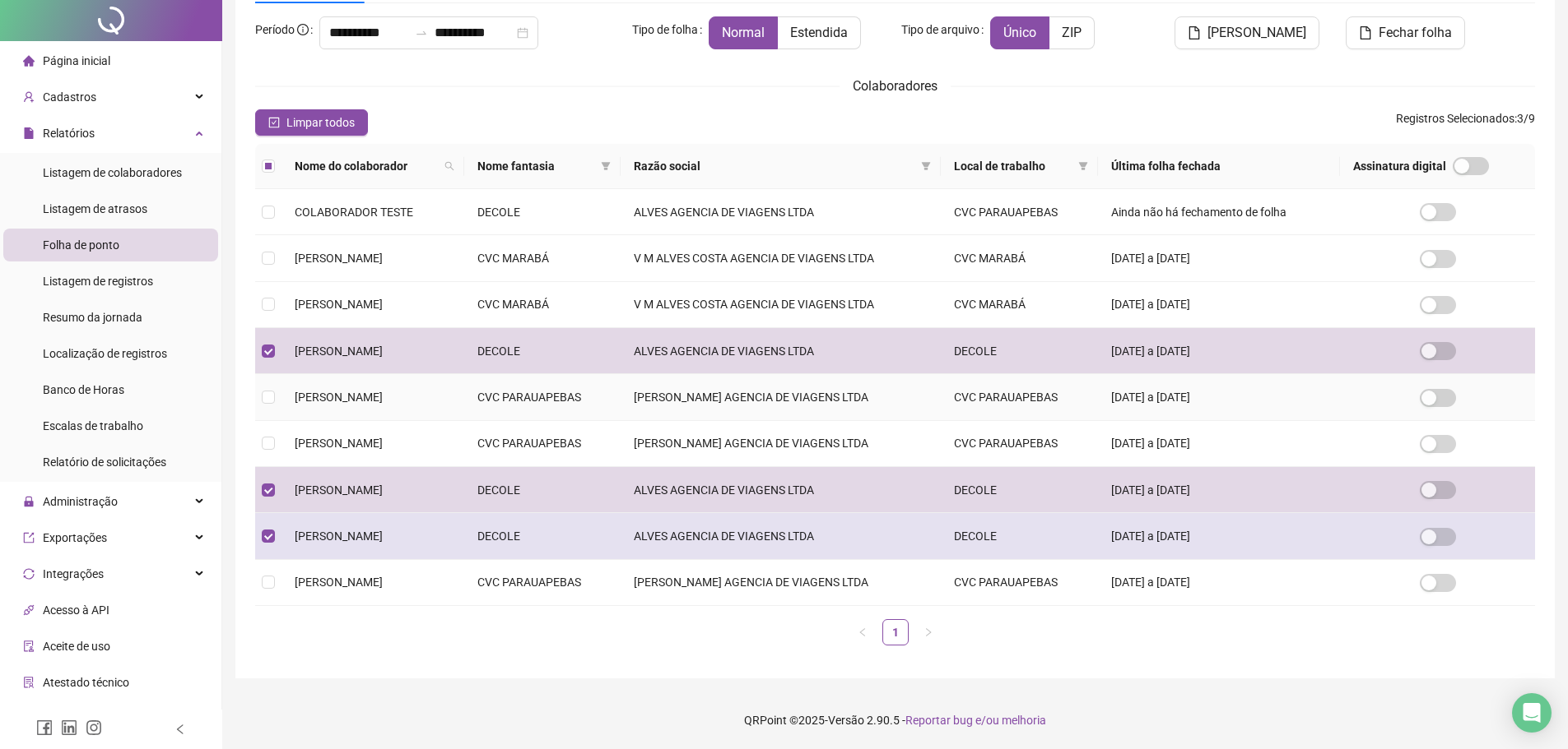
scroll to position [0, 0]
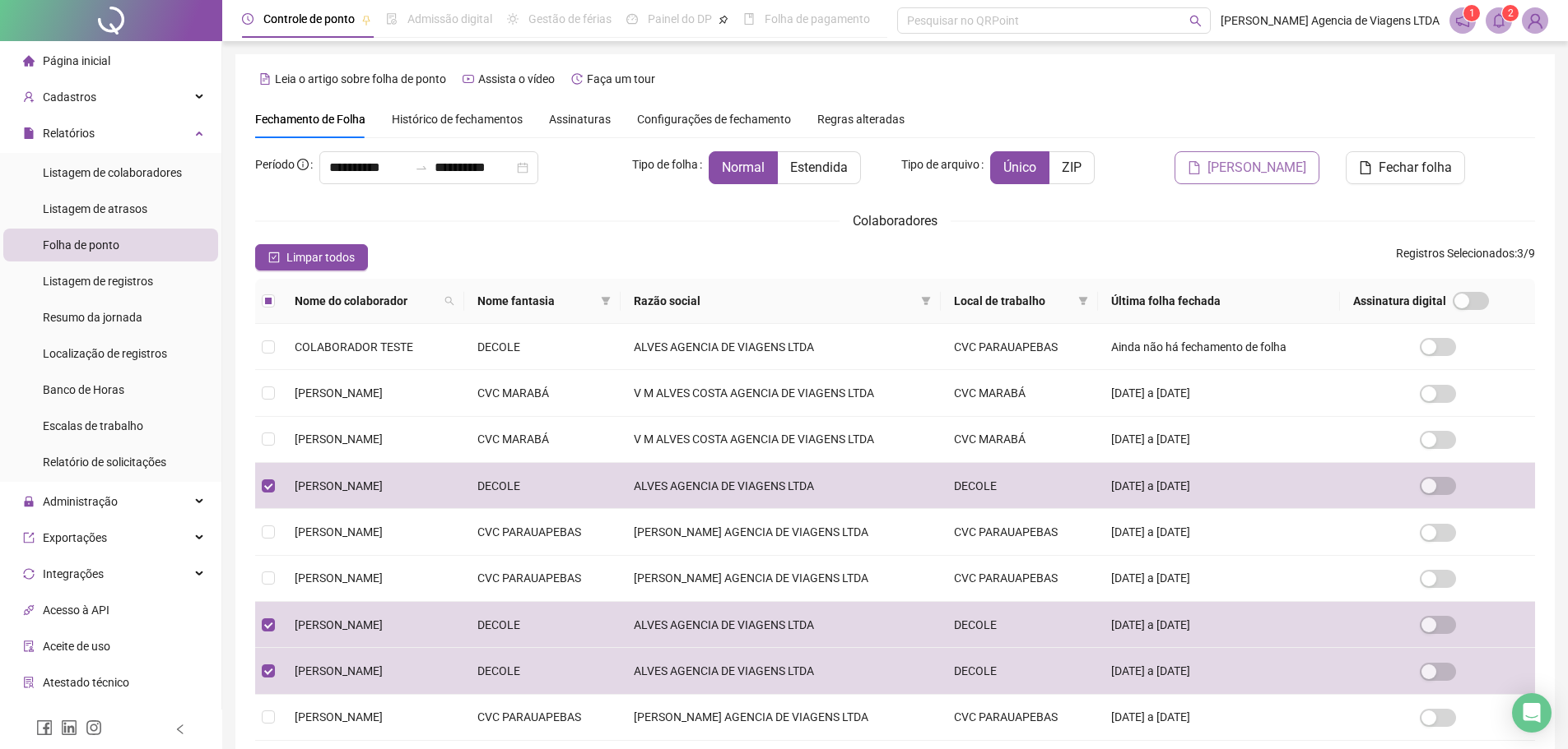
click at [1275, 164] on span "Gerar espelho" at bounding box center [1256, 167] width 99 height 19
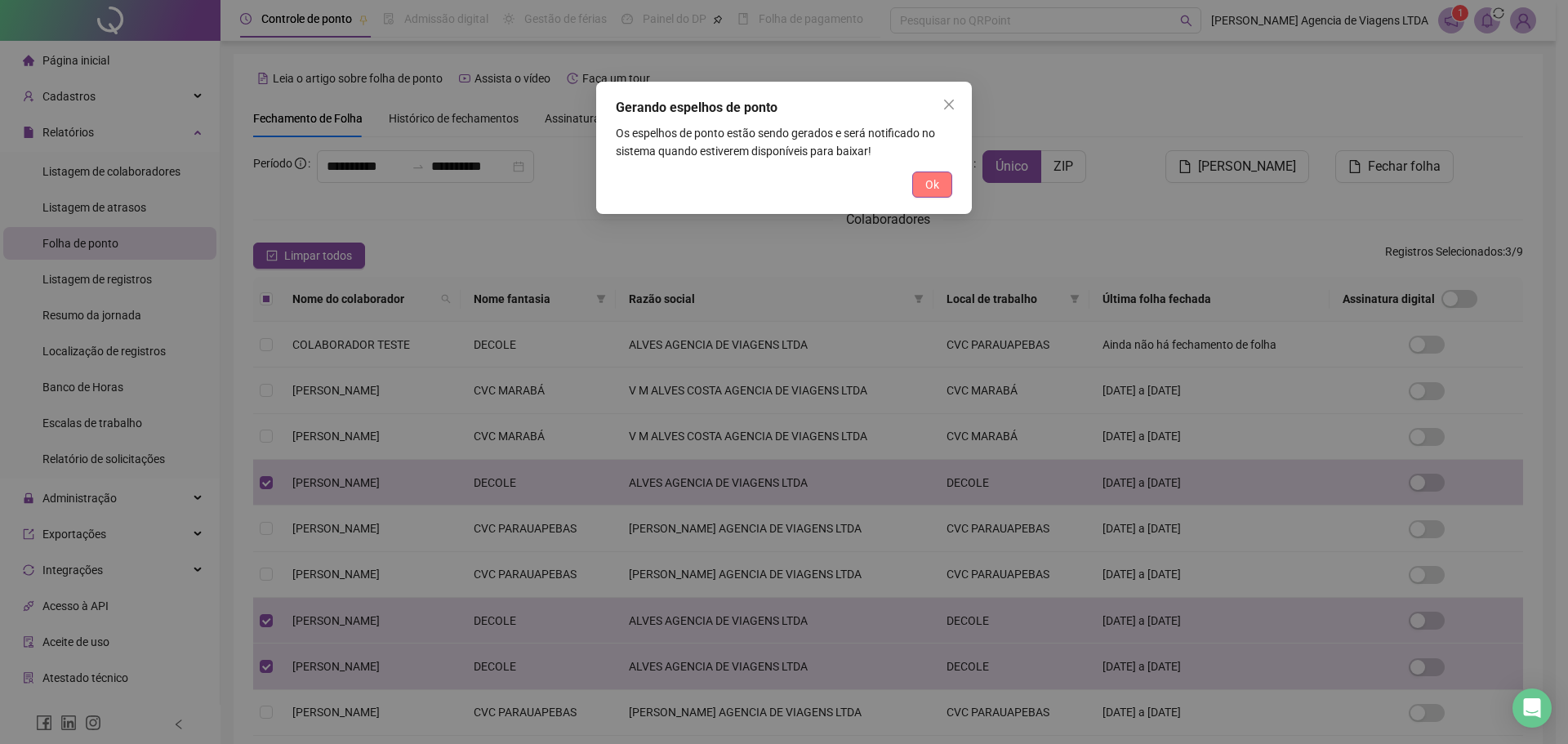
click at [941, 186] on button "Ok" at bounding box center [932, 184] width 40 height 27
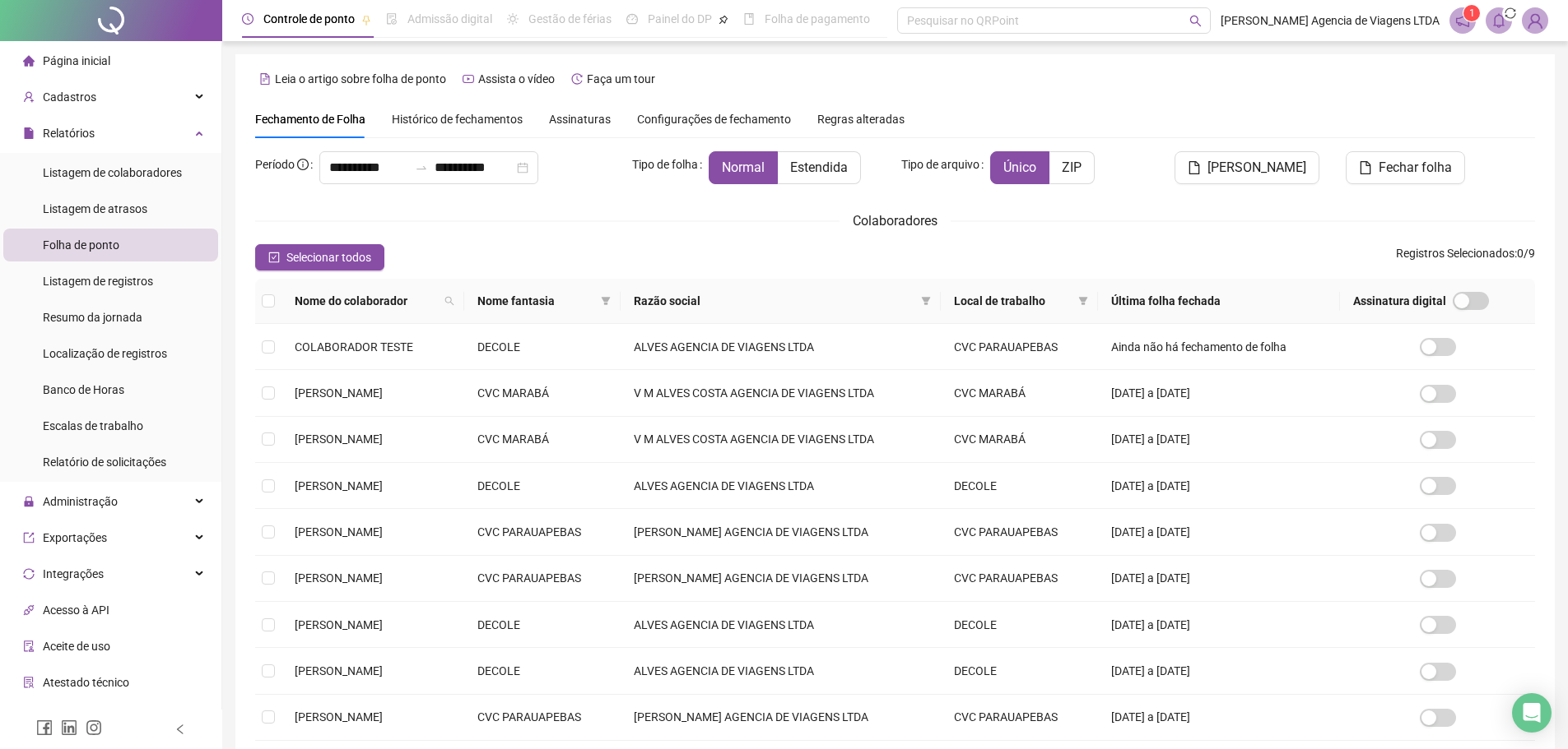
click at [1130, 230] on div "Colaboradores" at bounding box center [894, 220] width 1280 height 20
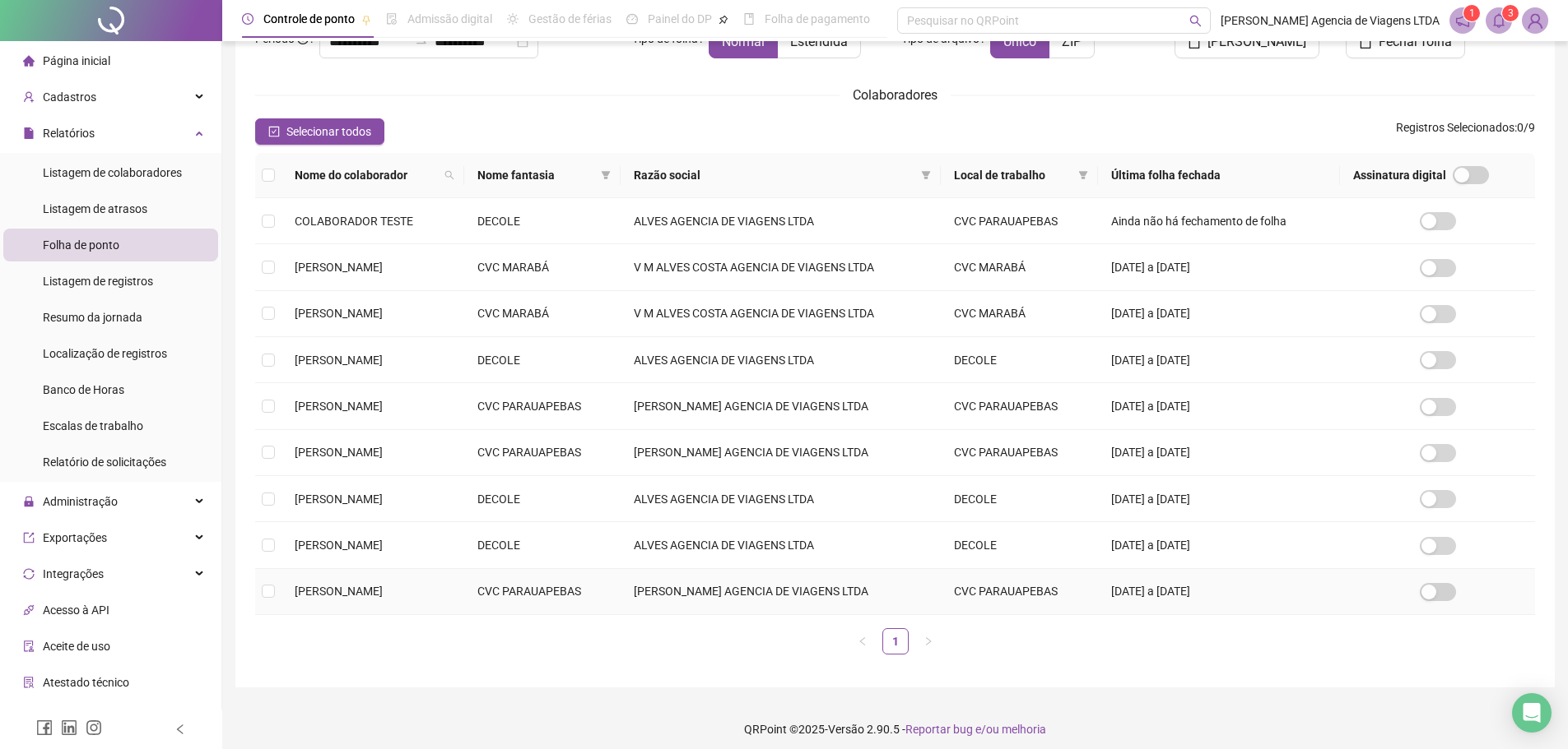
scroll to position [137, 0]
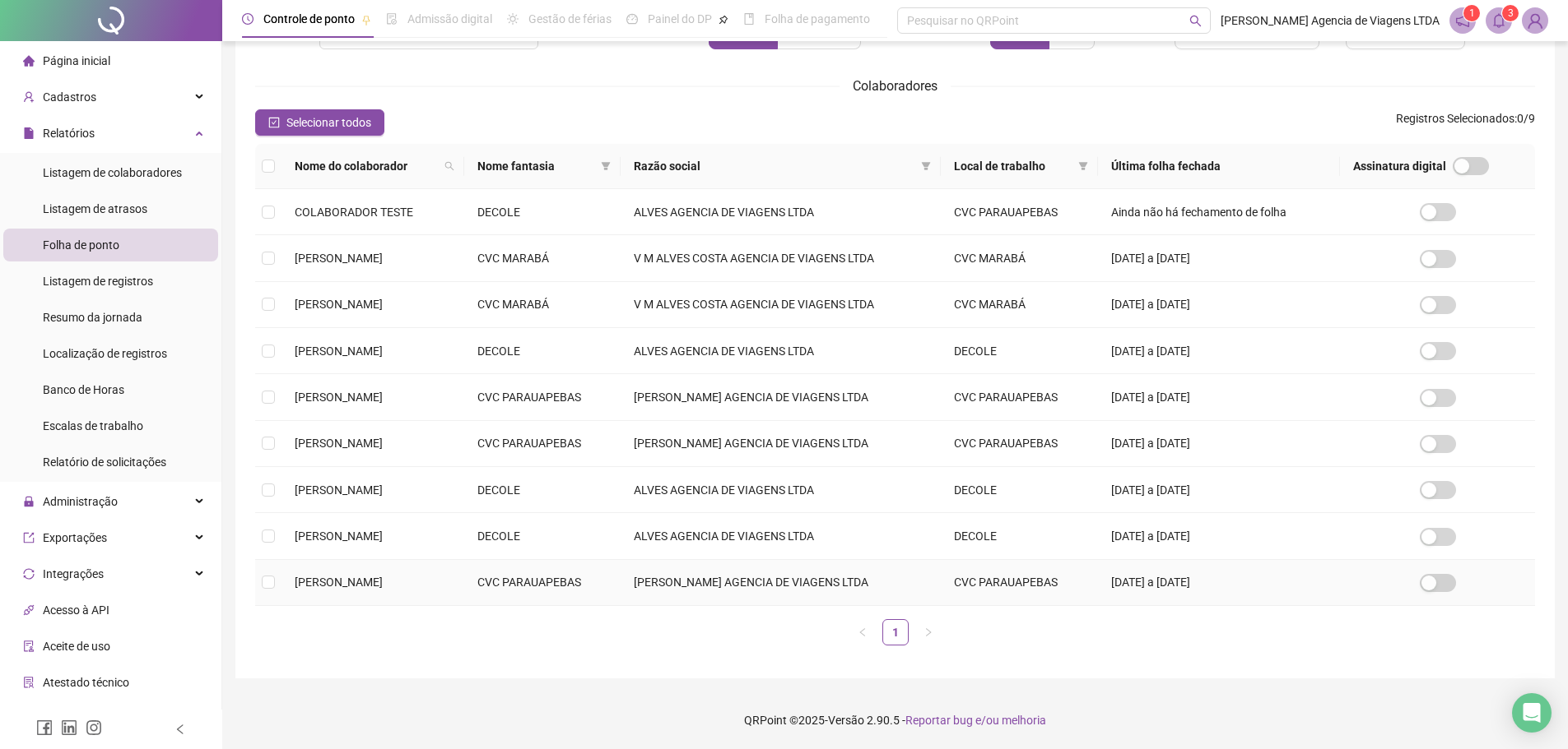
click at [383, 585] on span "THAYNARA KAROLINE SILVA SILVERIO" at bounding box center [338, 582] width 88 height 13
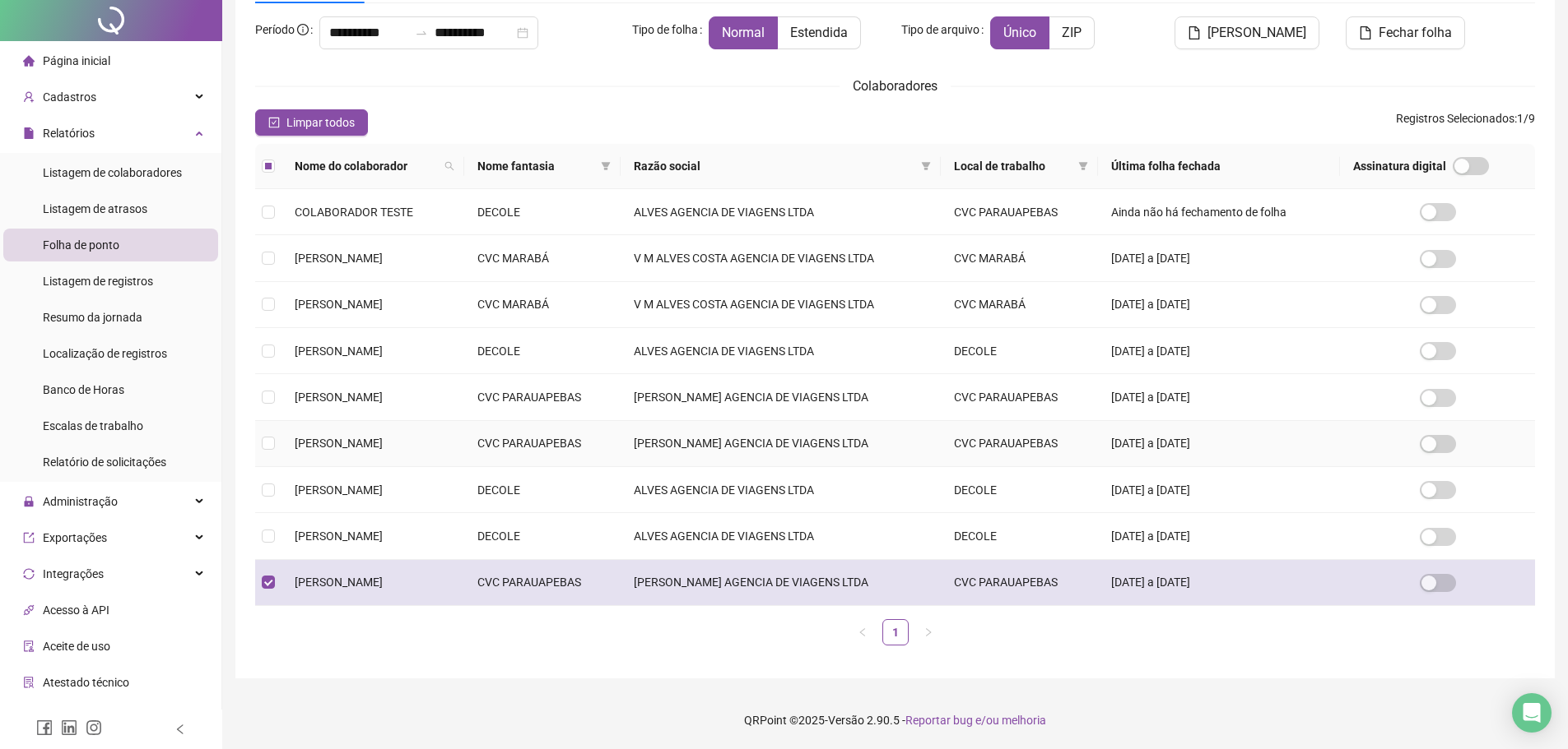
scroll to position [0, 0]
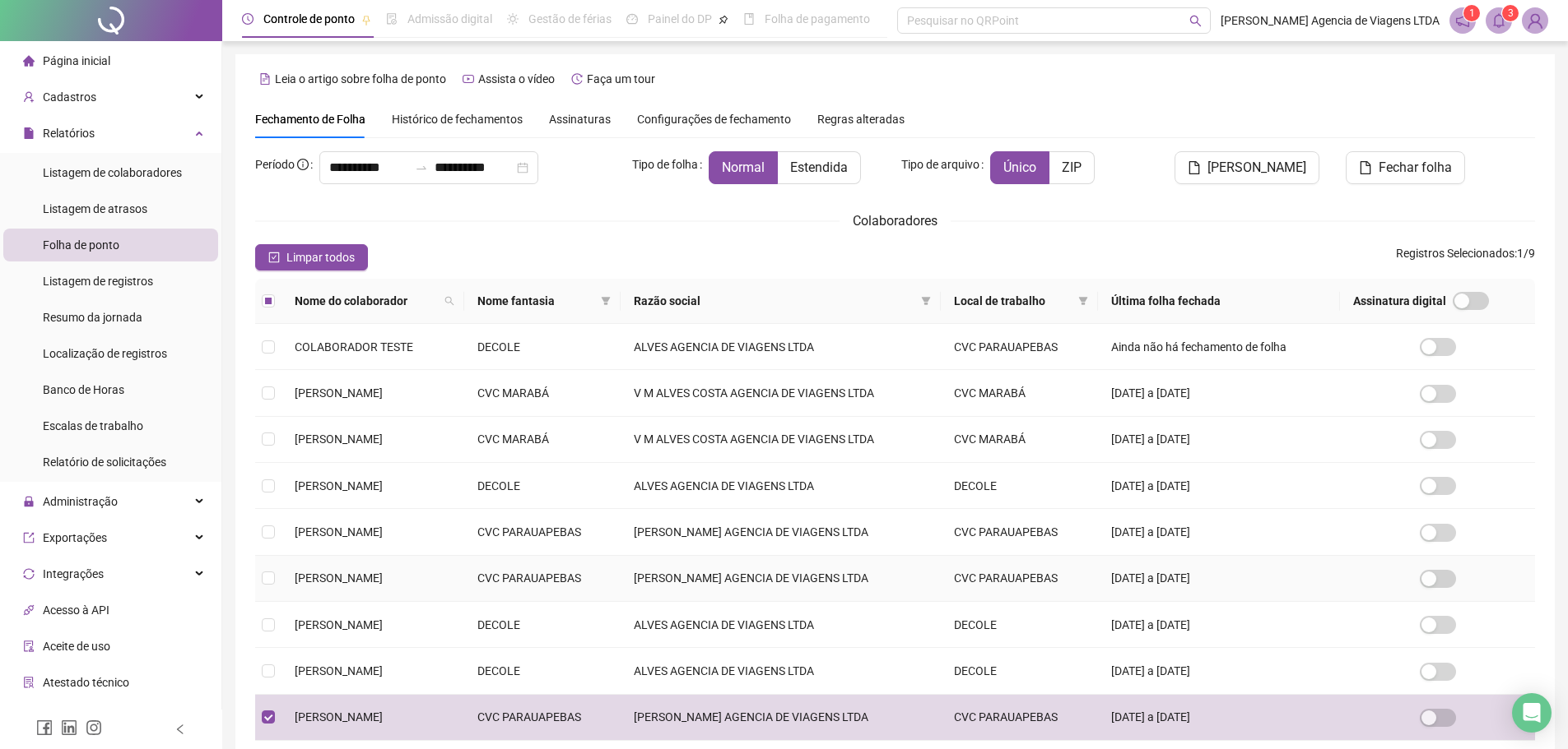
click at [795, 577] on td "MARIA ALVES AGENCIA DE VIAGENS LTDA" at bounding box center [780, 579] width 320 height 46
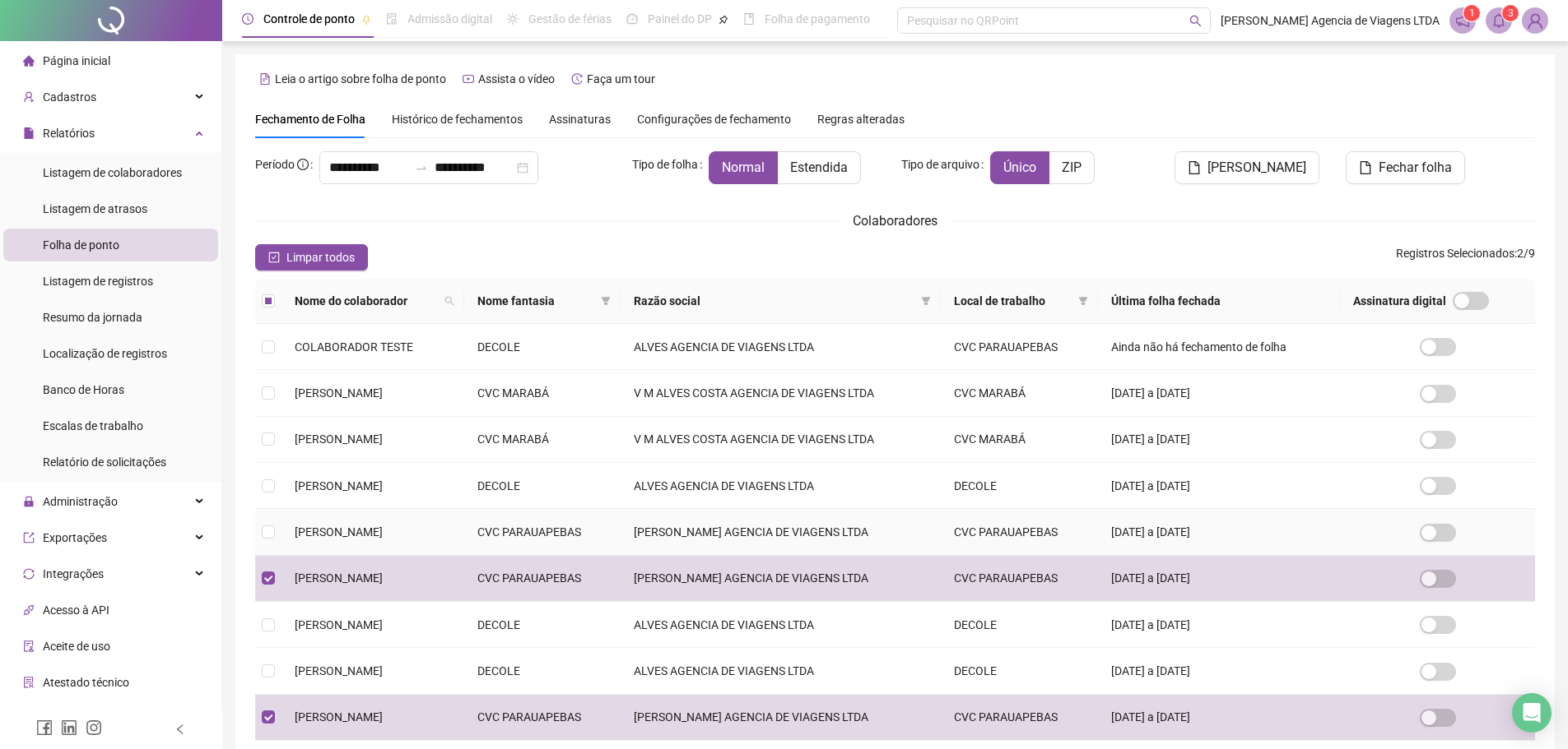
click at [808, 517] on td "MARIA ALVES AGENCIA DE VIAGENS LTDA" at bounding box center [780, 532] width 320 height 46
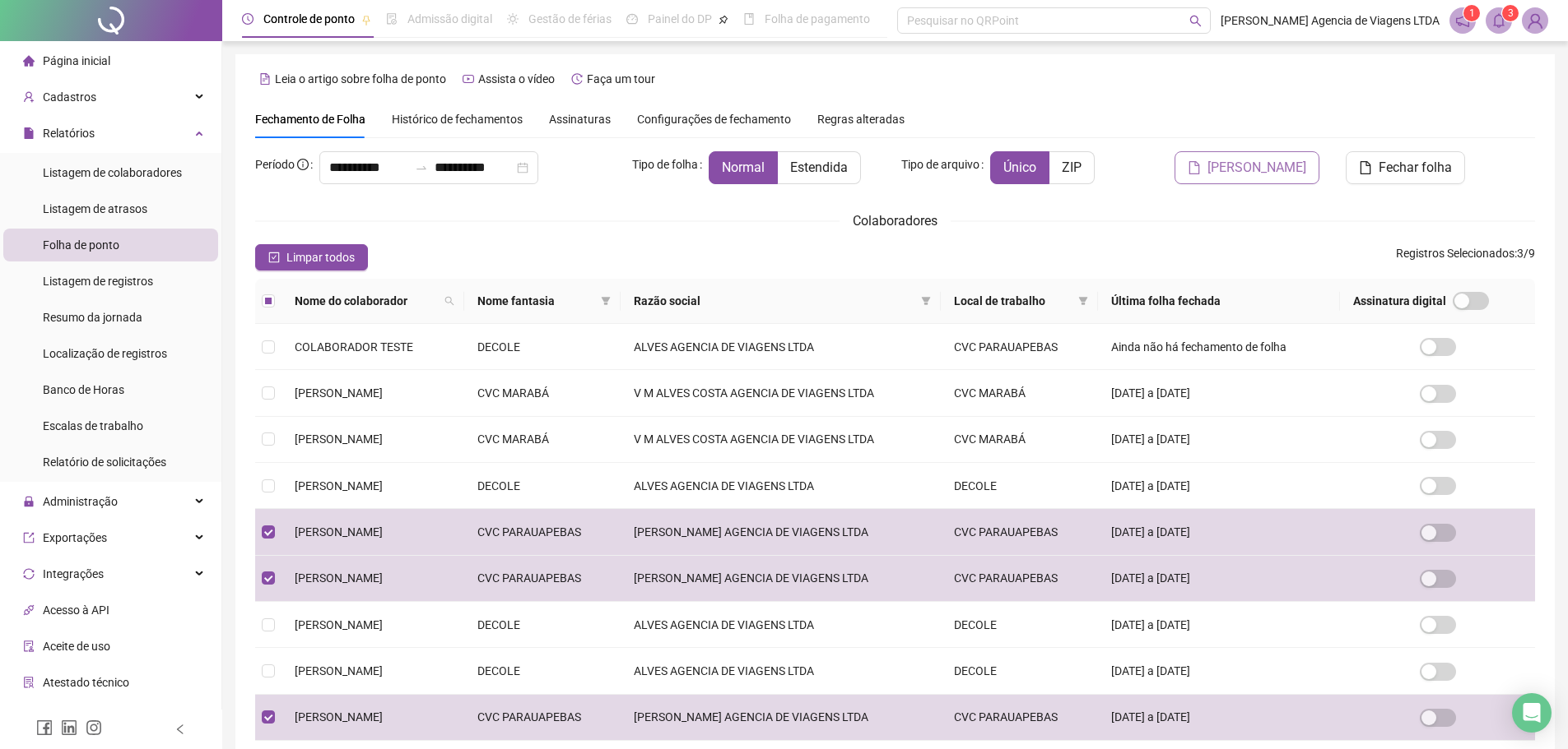
click at [1292, 165] on span "Gerar espelho" at bounding box center [1256, 167] width 99 height 19
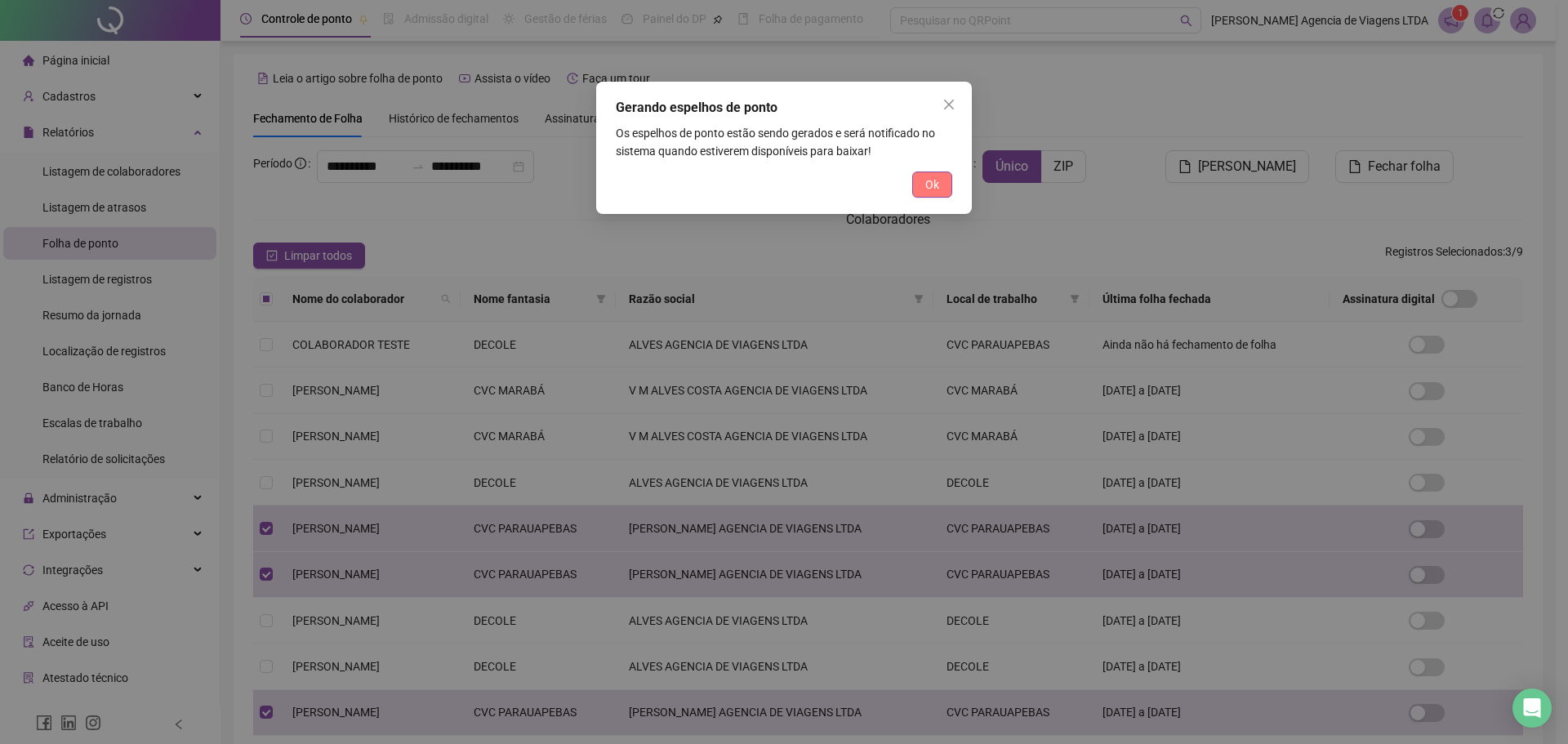
click at [940, 185] on button "Ok" at bounding box center [932, 184] width 40 height 27
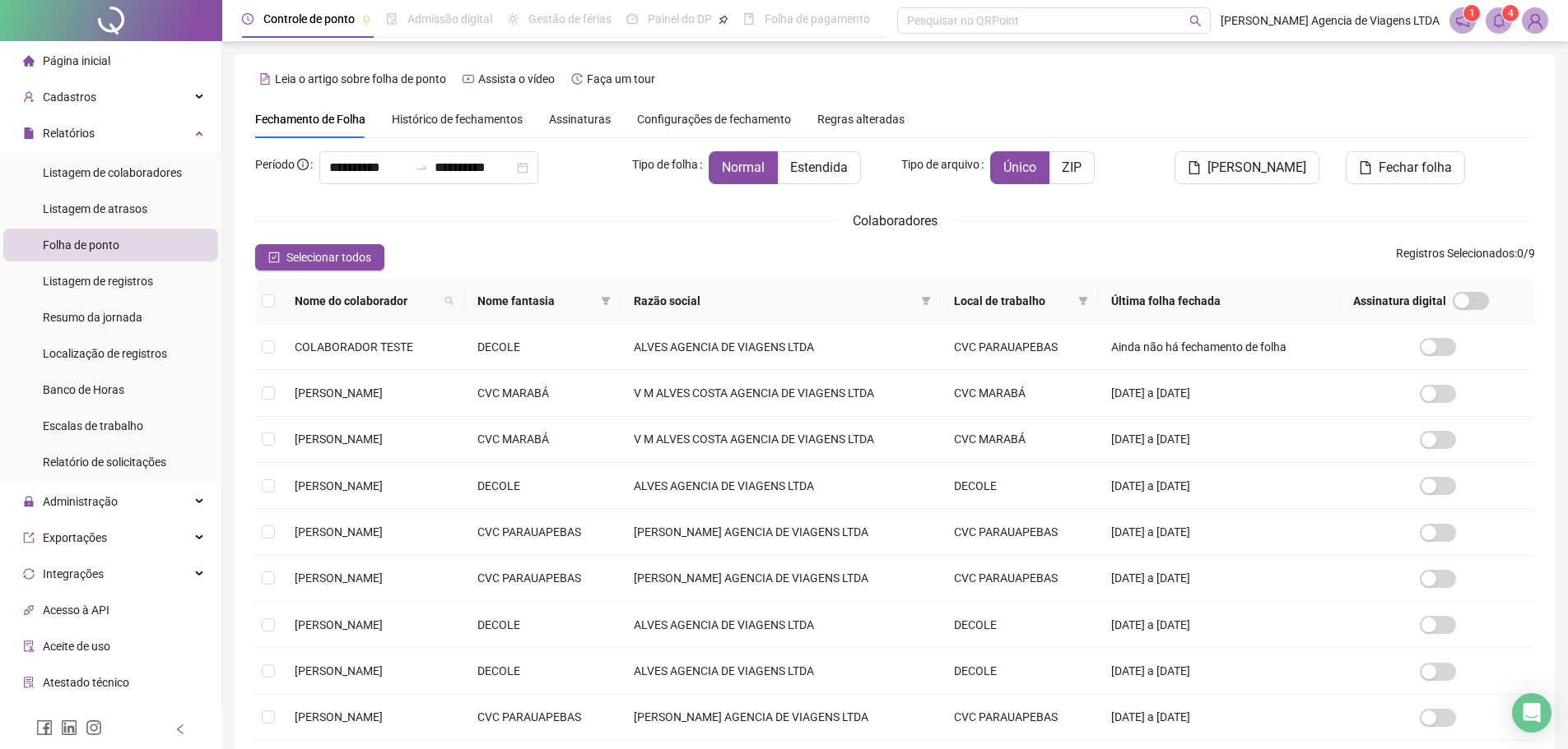
click at [1495, 27] on icon "bell" at bounding box center [1499, 20] width 15 height 15
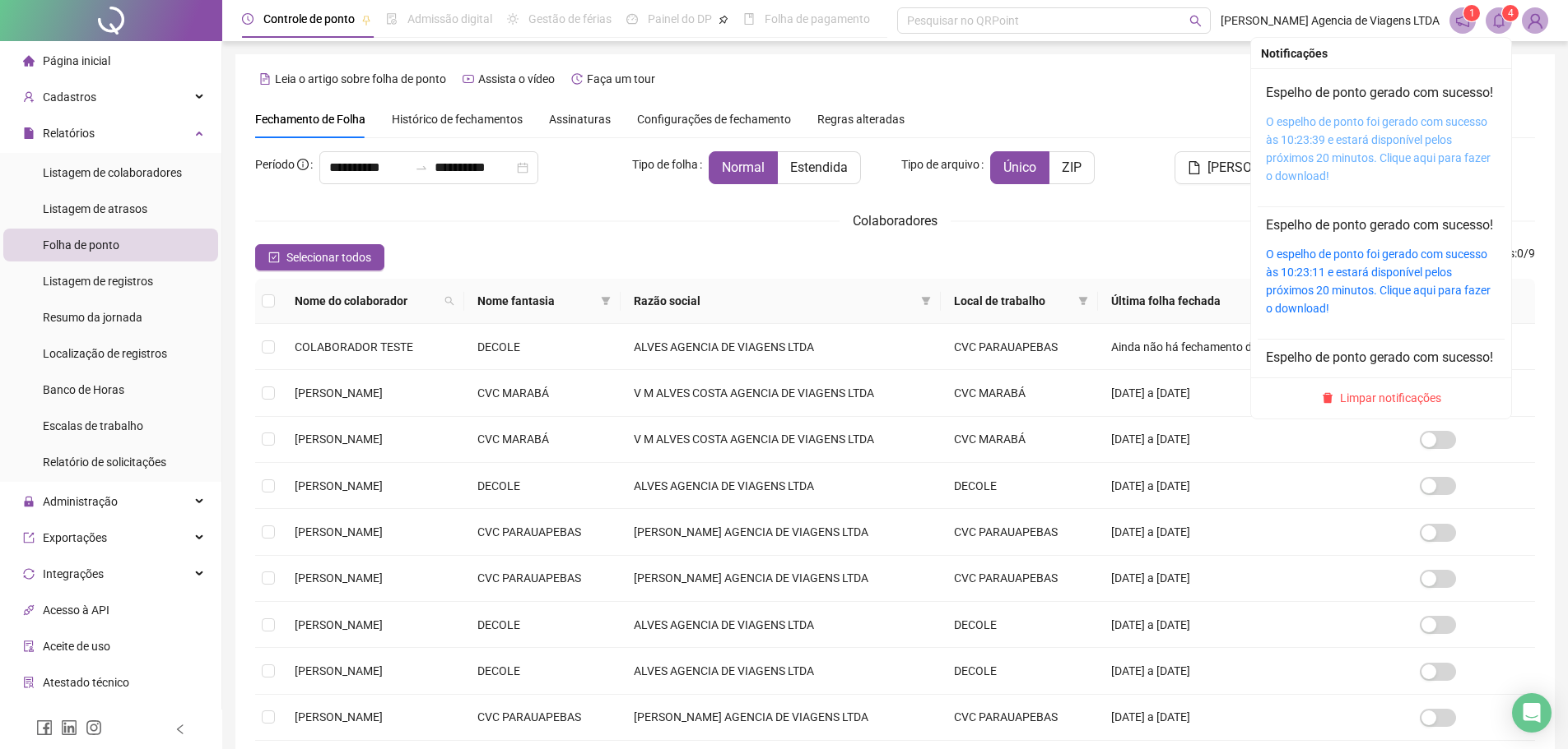
click at [1348, 158] on link "O espelho de ponto foi gerado com sucesso às 10:23:39 e estará disponível pelos…" at bounding box center [1378, 149] width 224 height 67
click at [1503, 20] on icon "bell" at bounding box center [1499, 20] width 15 height 15
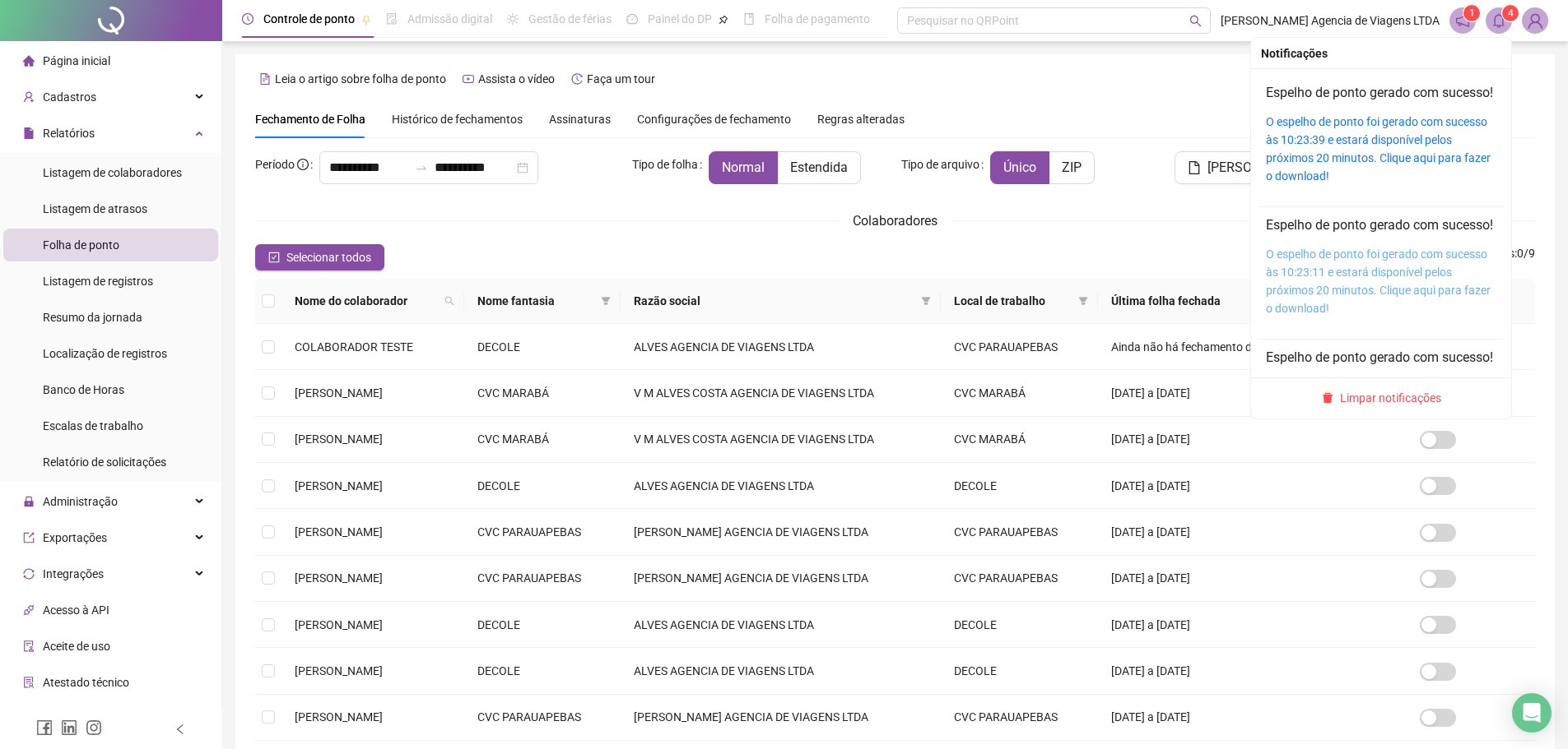
click at [1356, 306] on link "O espelho de ponto foi gerado com sucesso às 10:23:11 e estará disponível pelos…" at bounding box center [1378, 280] width 224 height 67
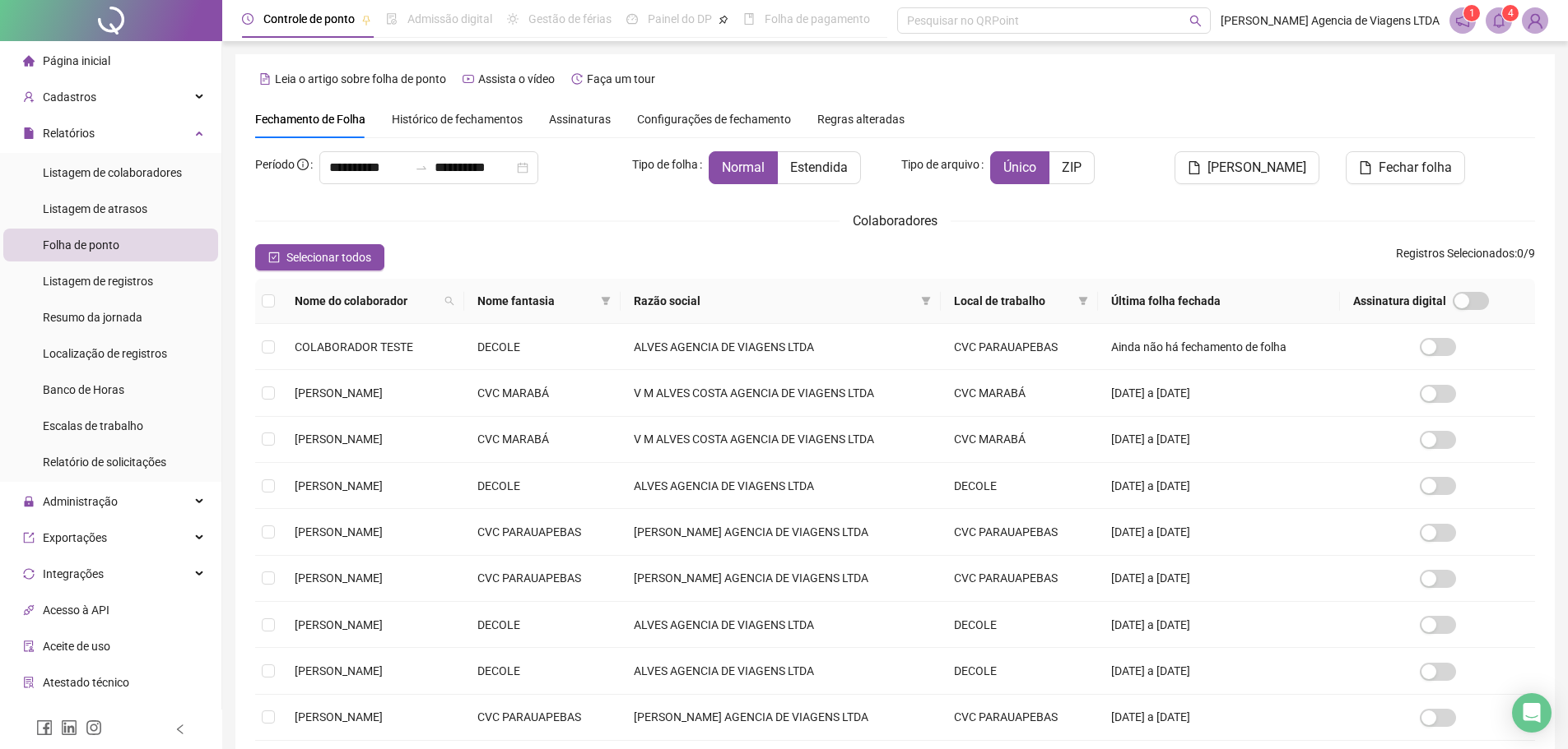
click at [1503, 19] on sup "4" at bounding box center [1511, 13] width 17 height 17
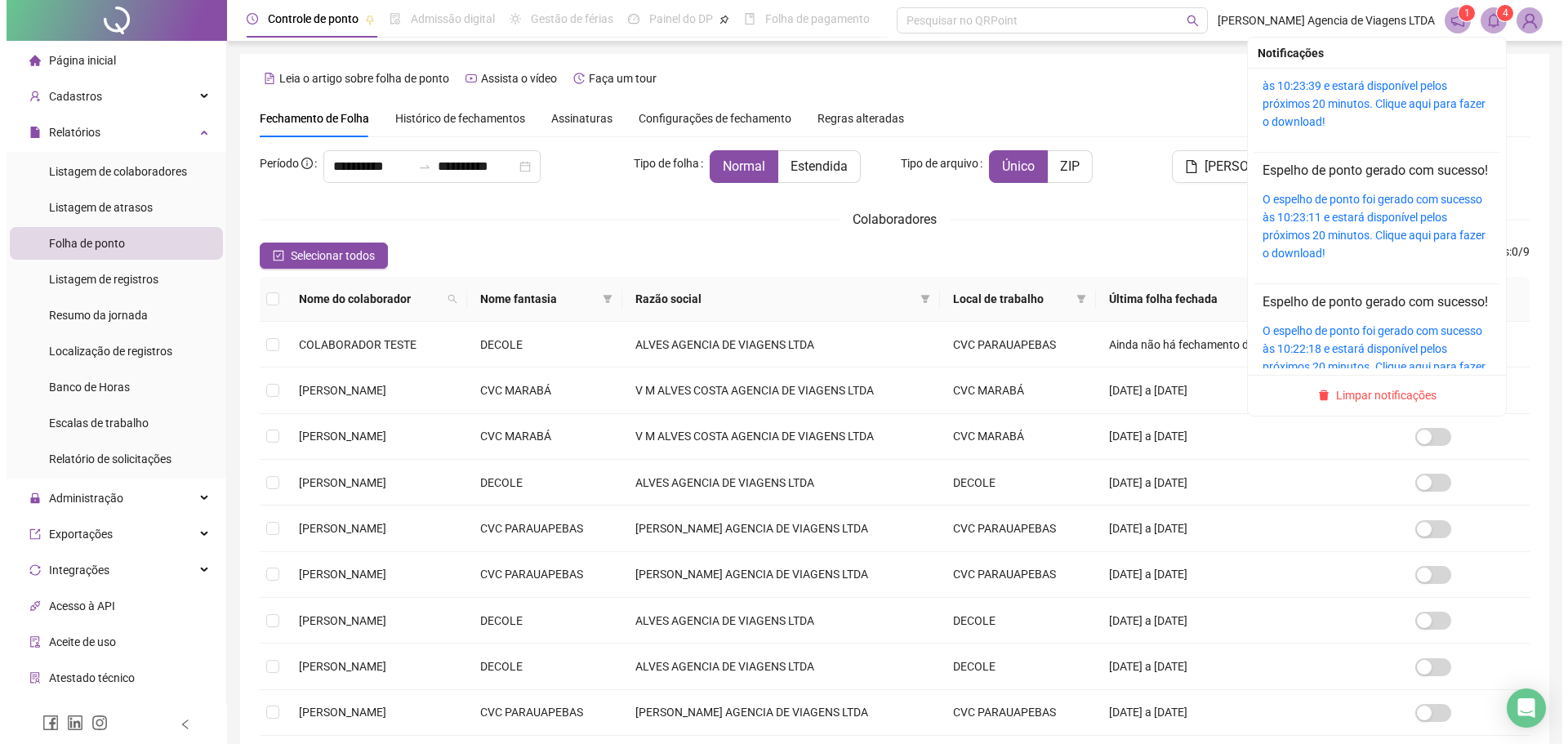
scroll to position [82, 0]
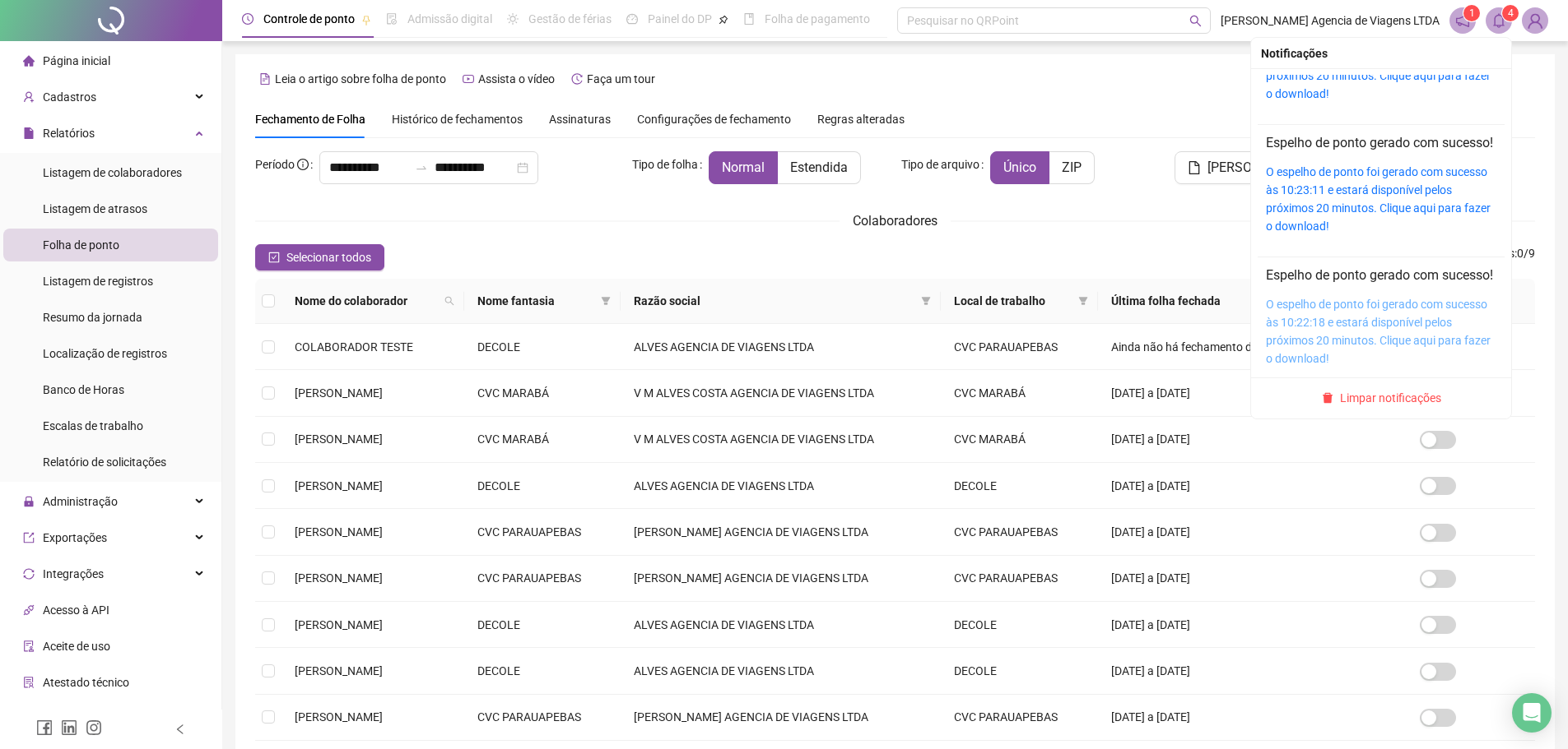
click at [1348, 362] on link "O espelho de ponto foi gerado com sucesso às 10:22:18 e estará disponível pelos…" at bounding box center [1378, 331] width 224 height 67
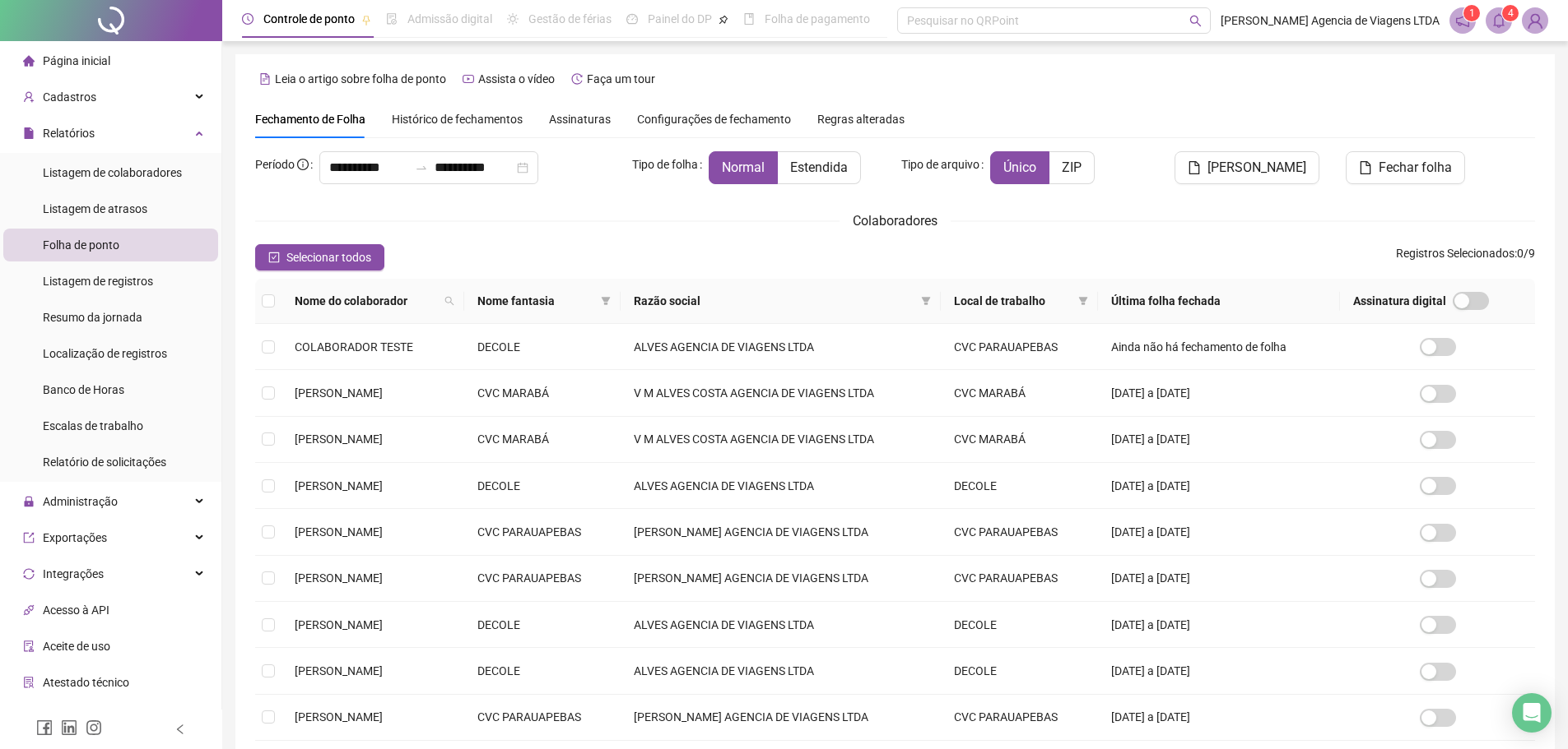
click at [1529, 19] on img at bounding box center [1535, 20] width 25 height 25
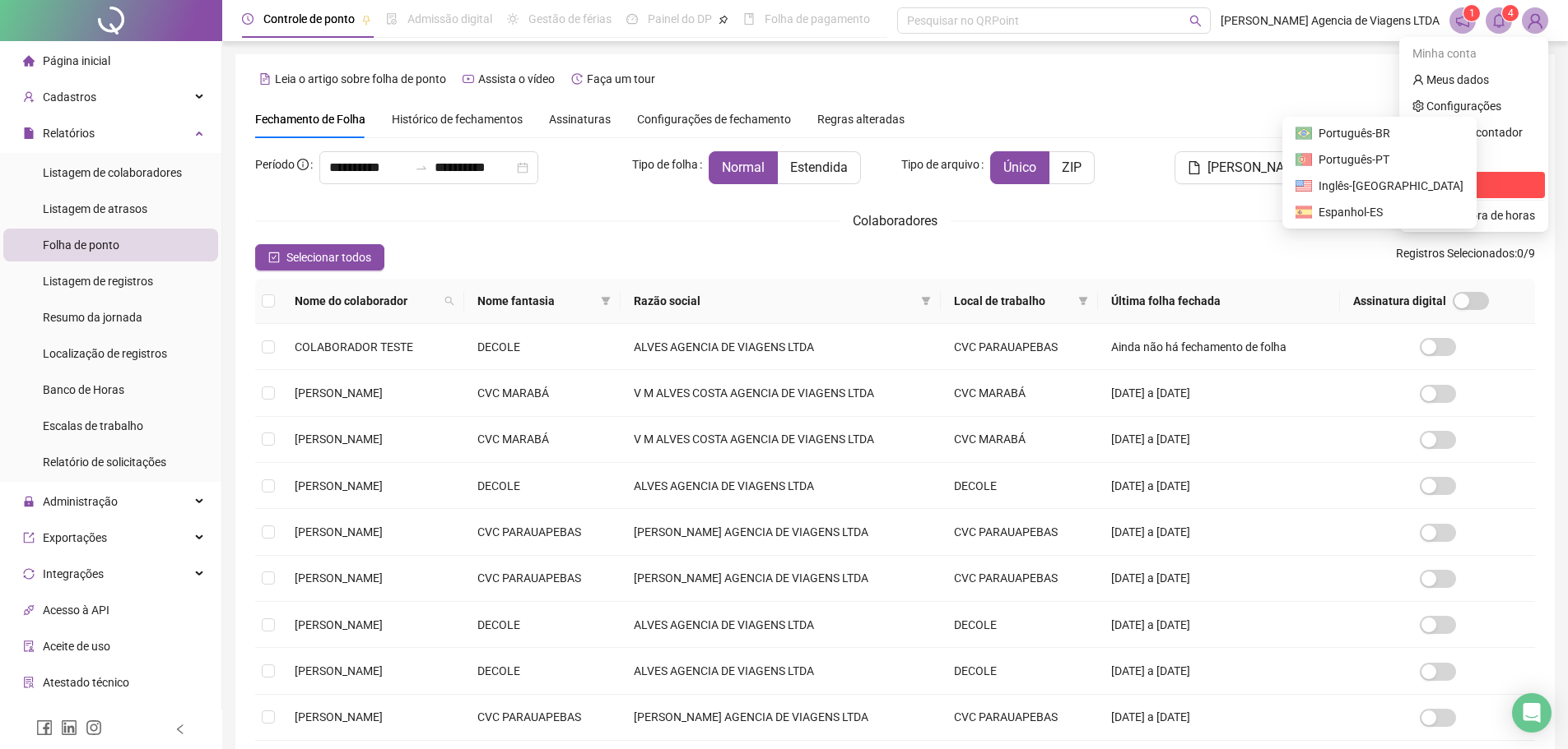
click at [1443, 184] on span "Sair" at bounding box center [1436, 185] width 19 height 13
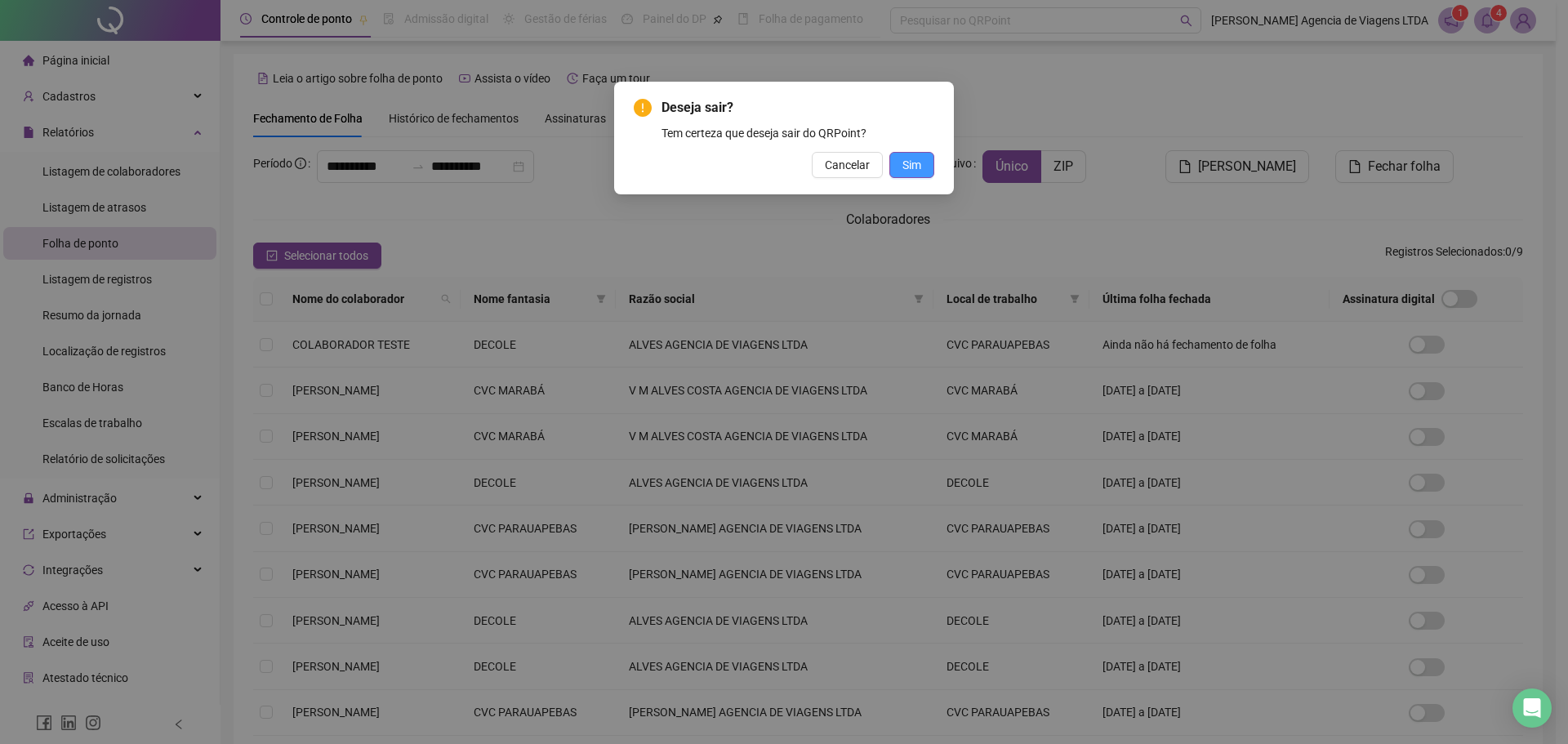
click at [910, 168] on span "Sim" at bounding box center [912, 165] width 19 height 18
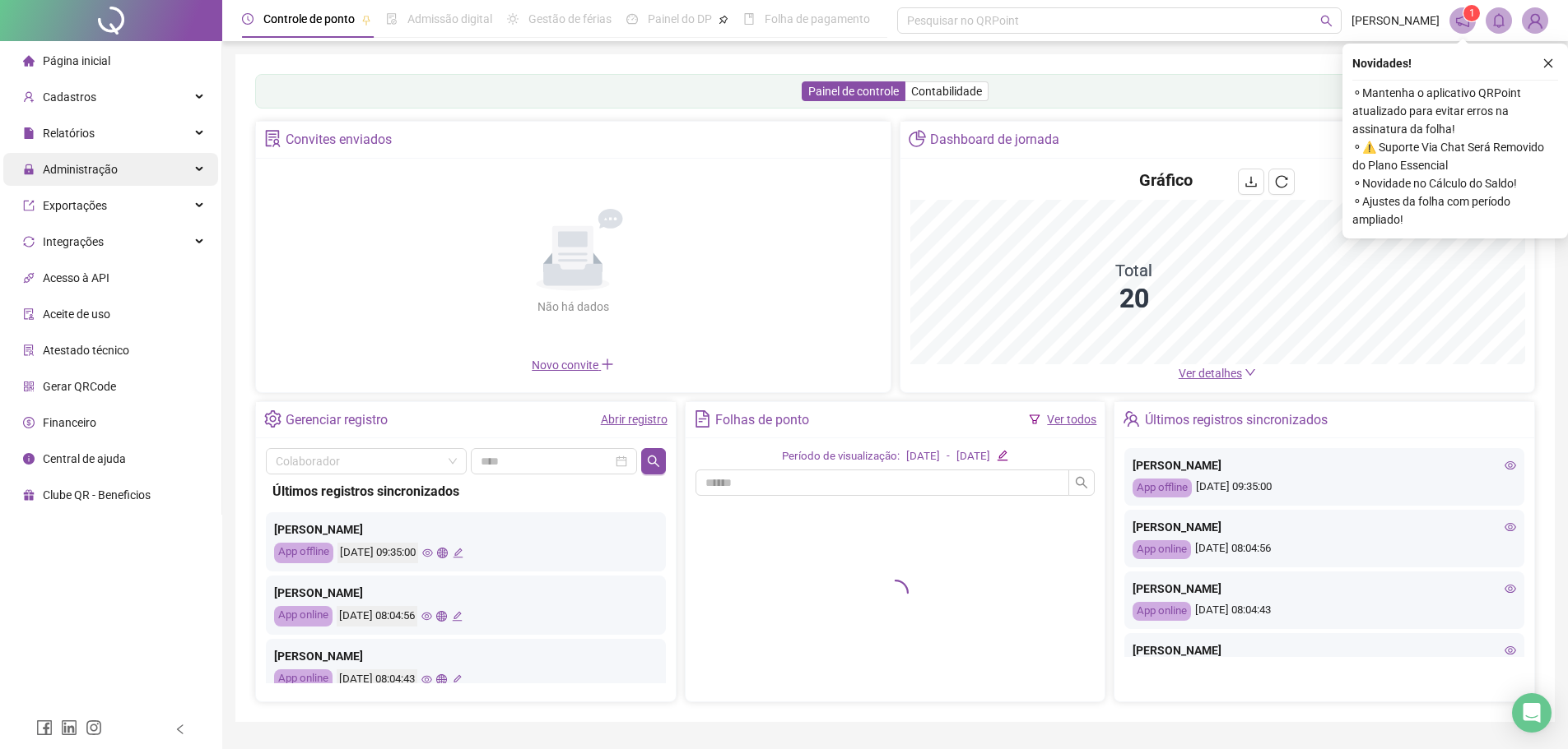
click at [92, 171] on span "Administração" at bounding box center [79, 170] width 75 height 13
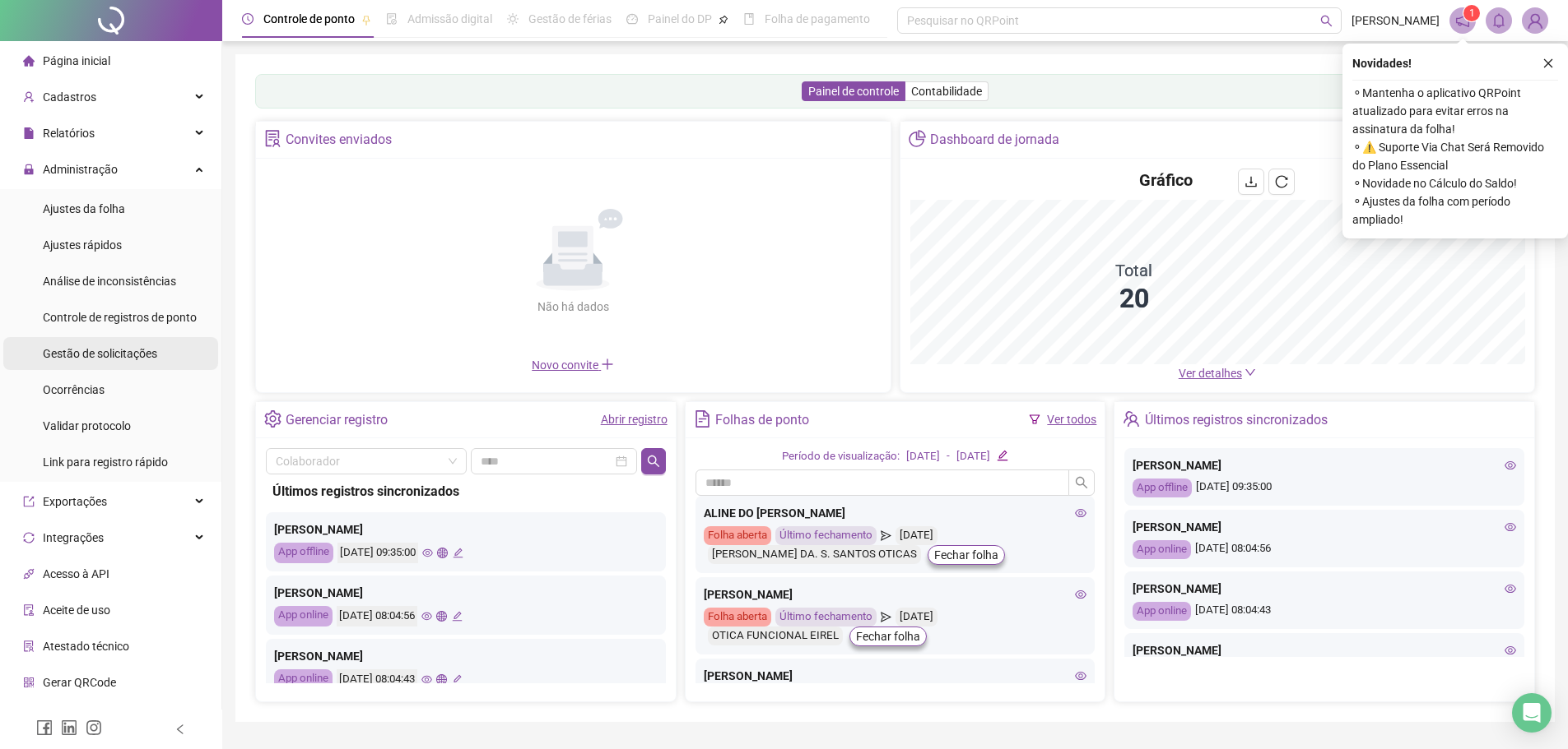
click at [162, 355] on li "Gestão de solicitações" at bounding box center [111, 354] width 215 height 33
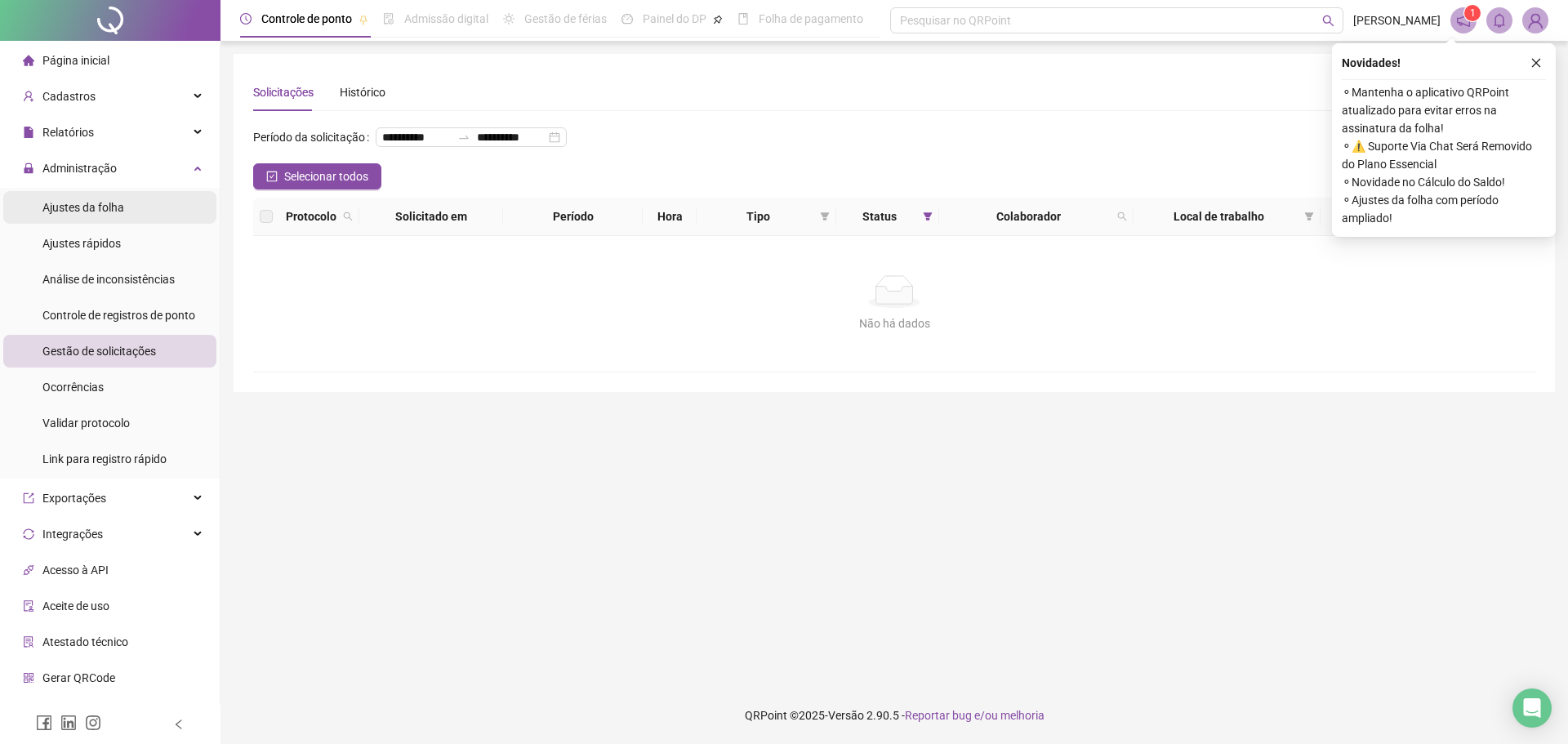
click at [122, 201] on span "Ajustes da folha" at bounding box center [82, 207] width 82 height 13
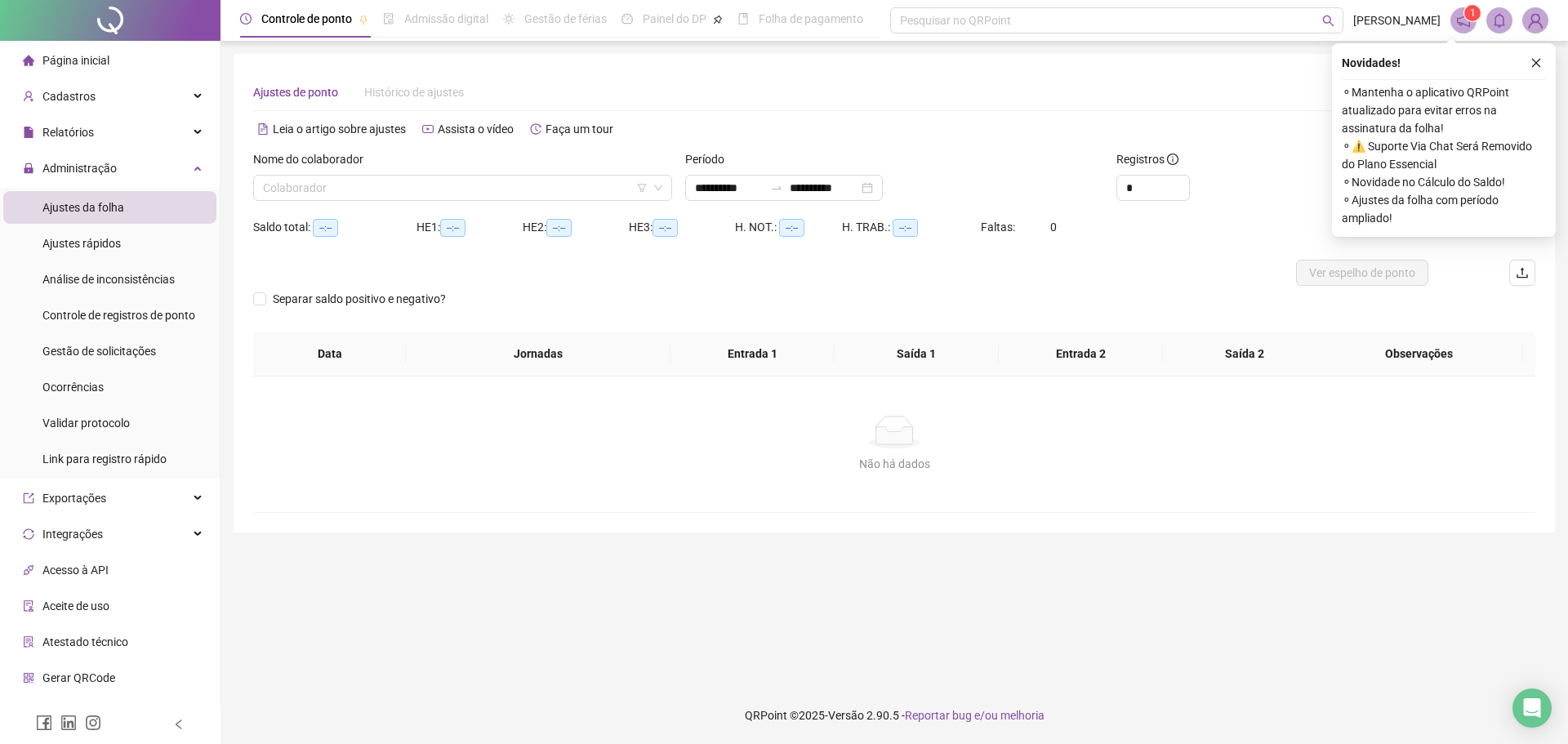
type input "**********"
click at [1545, 65] on button "button" at bounding box center [1536, 62] width 19 height 19
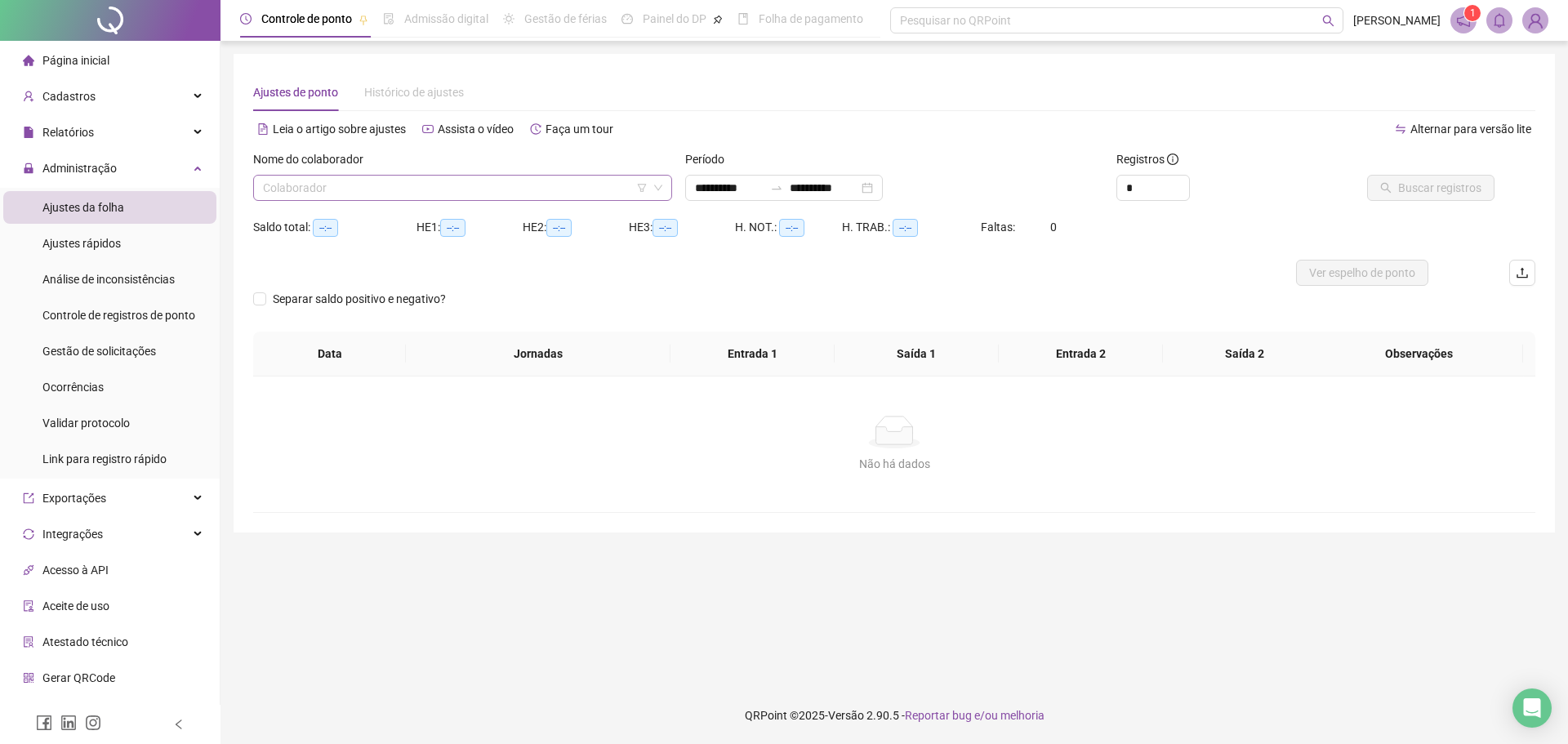
click at [520, 185] on input "search" at bounding box center [455, 188] width 385 height 25
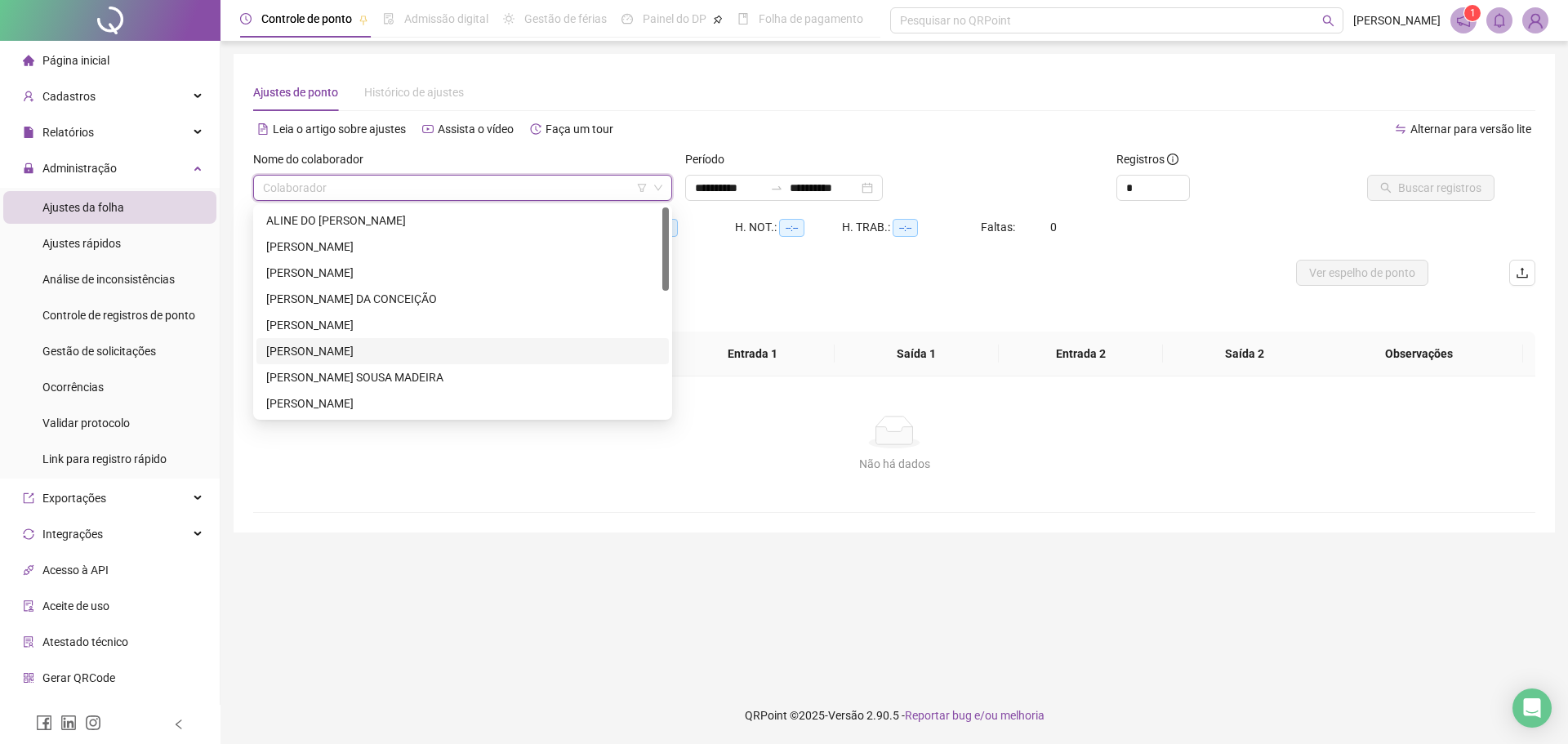
click at [446, 349] on div "KAROLAINE COSTA FERREIRA" at bounding box center [463, 352] width 393 height 18
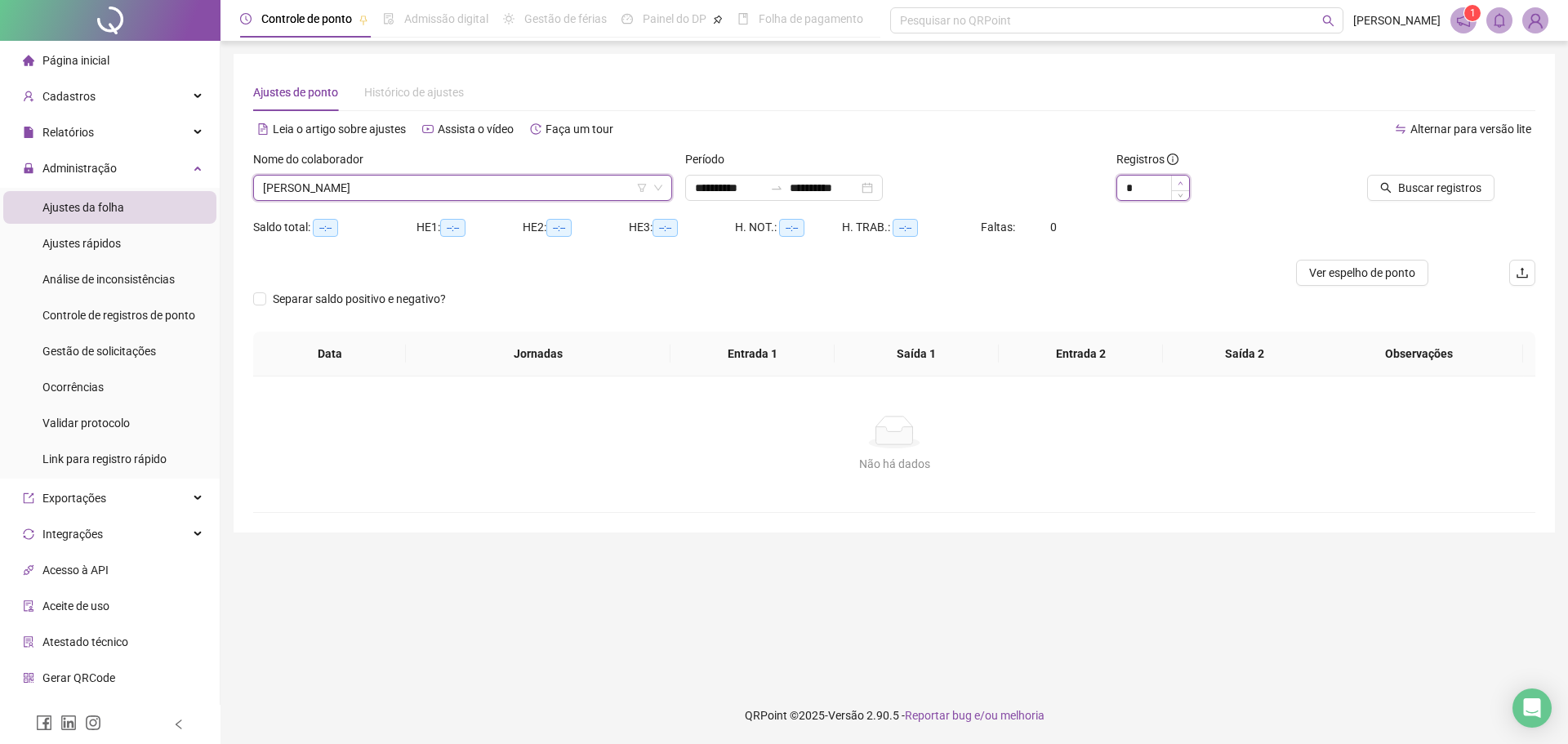
type input "*"
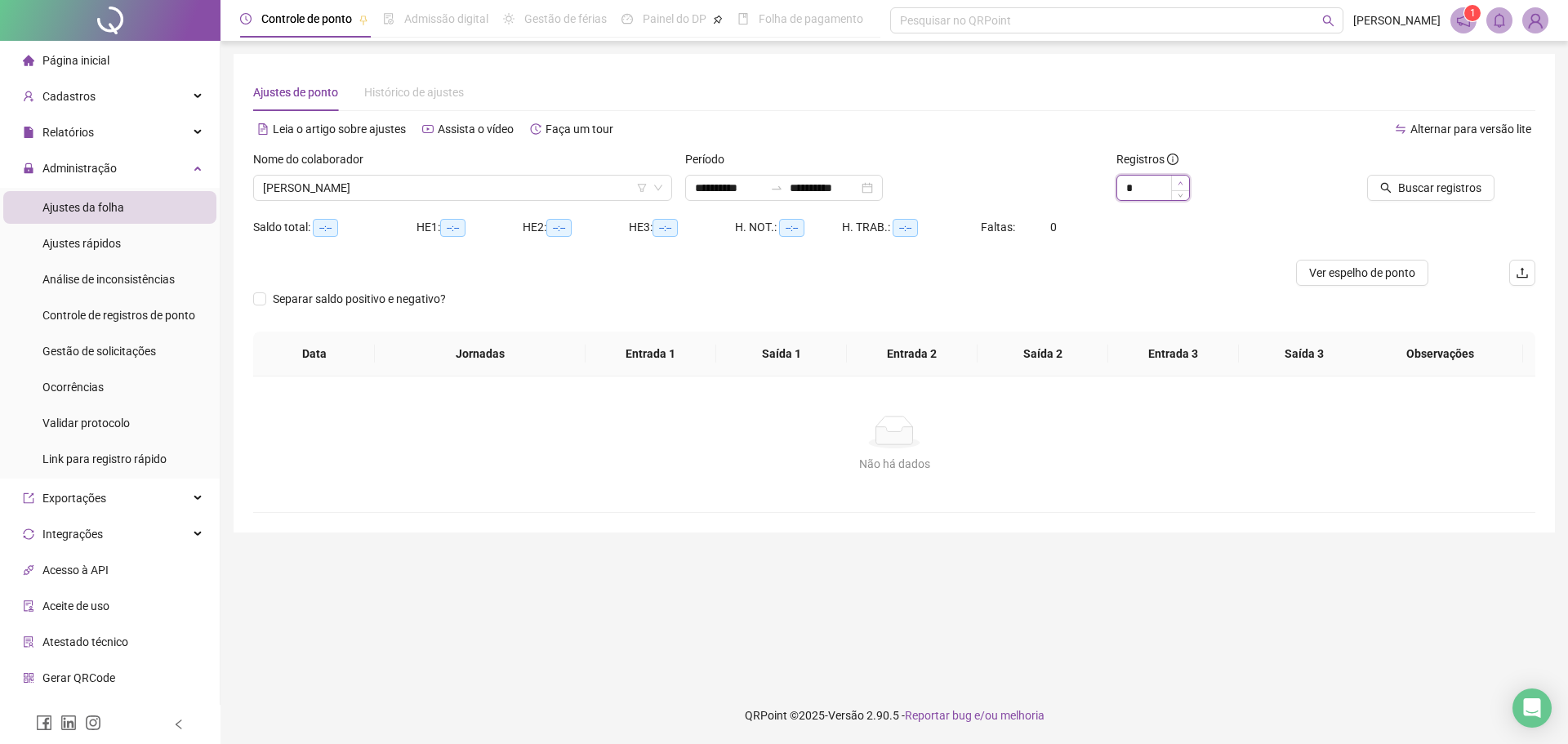
click at [1181, 181] on icon "up" at bounding box center [1181, 183] width 5 height 5
click at [1415, 185] on span "Buscar registros" at bounding box center [1440, 188] width 83 height 18
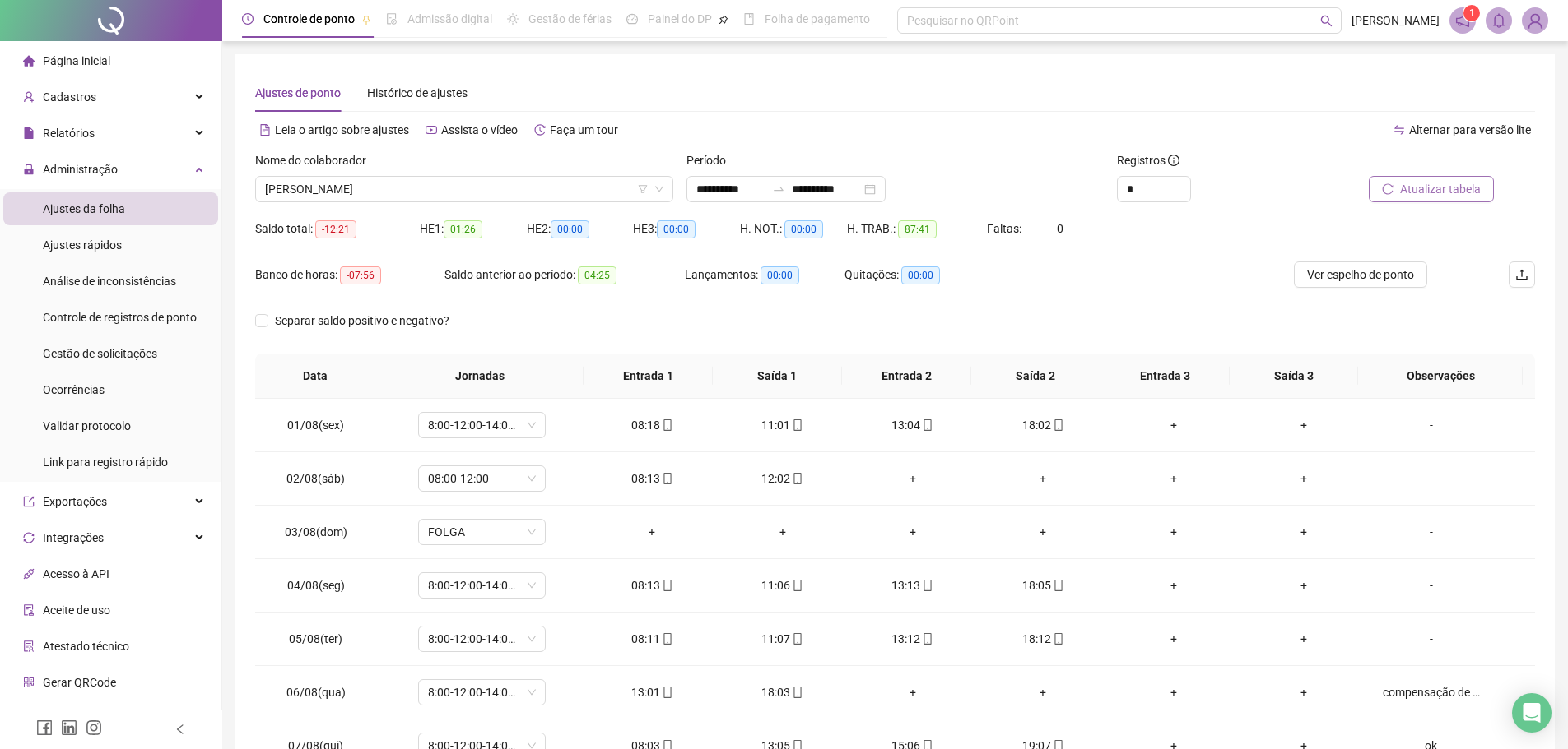
click at [975, 296] on div "Quitações: 00:00" at bounding box center [924, 285] width 160 height 46
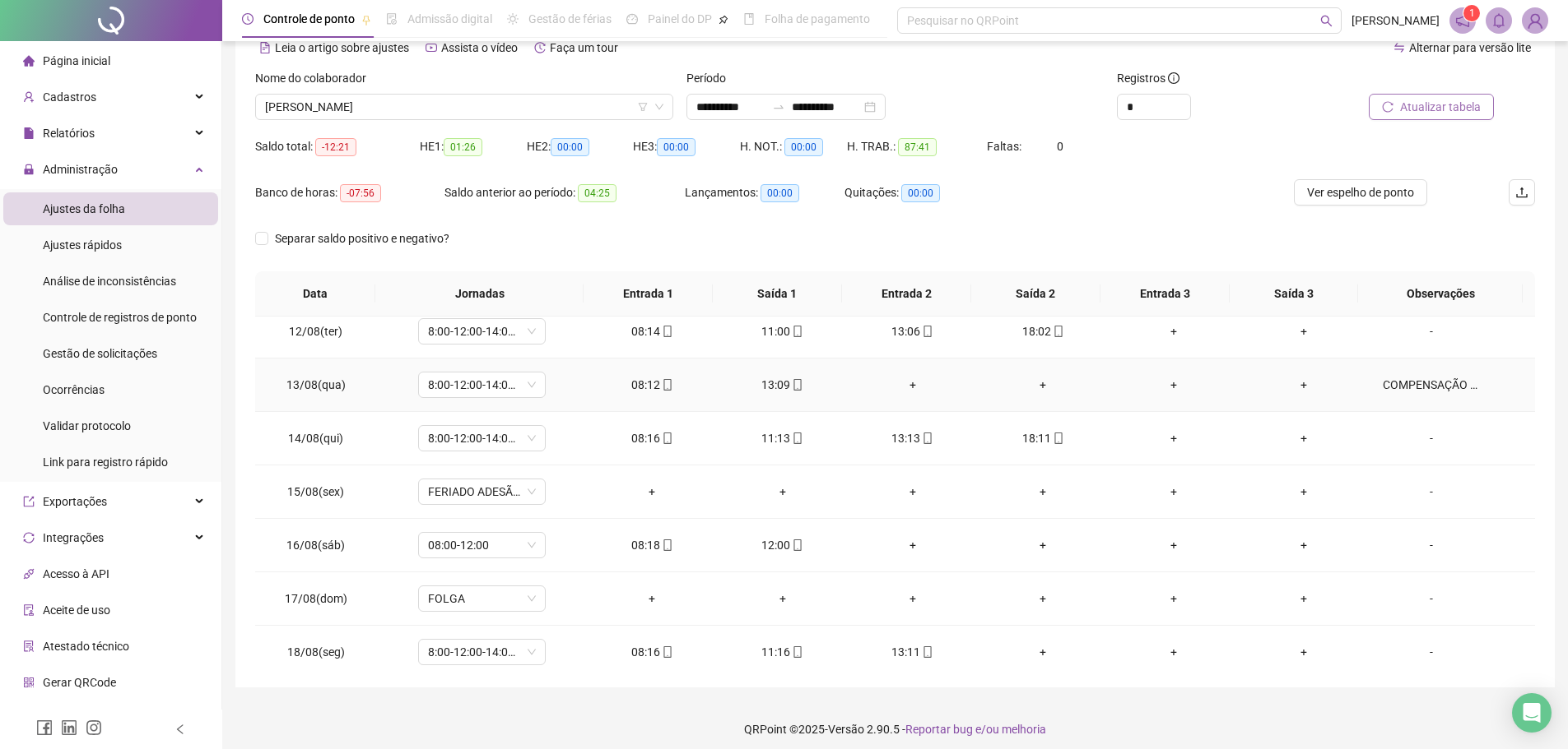
scroll to position [612, 0]
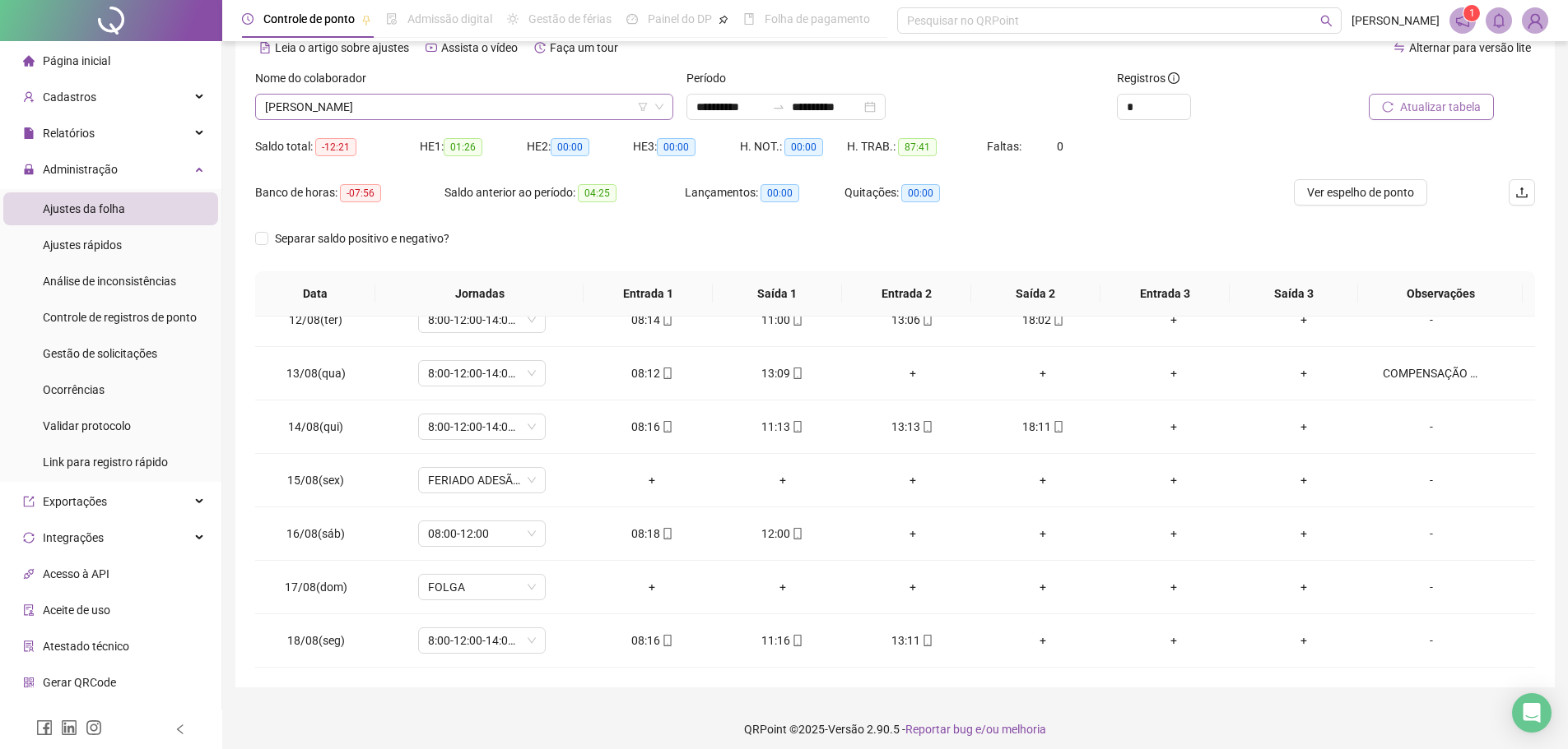
click at [561, 118] on span "KAROLAINE COSTA FERREIRA" at bounding box center [464, 107] width 399 height 25
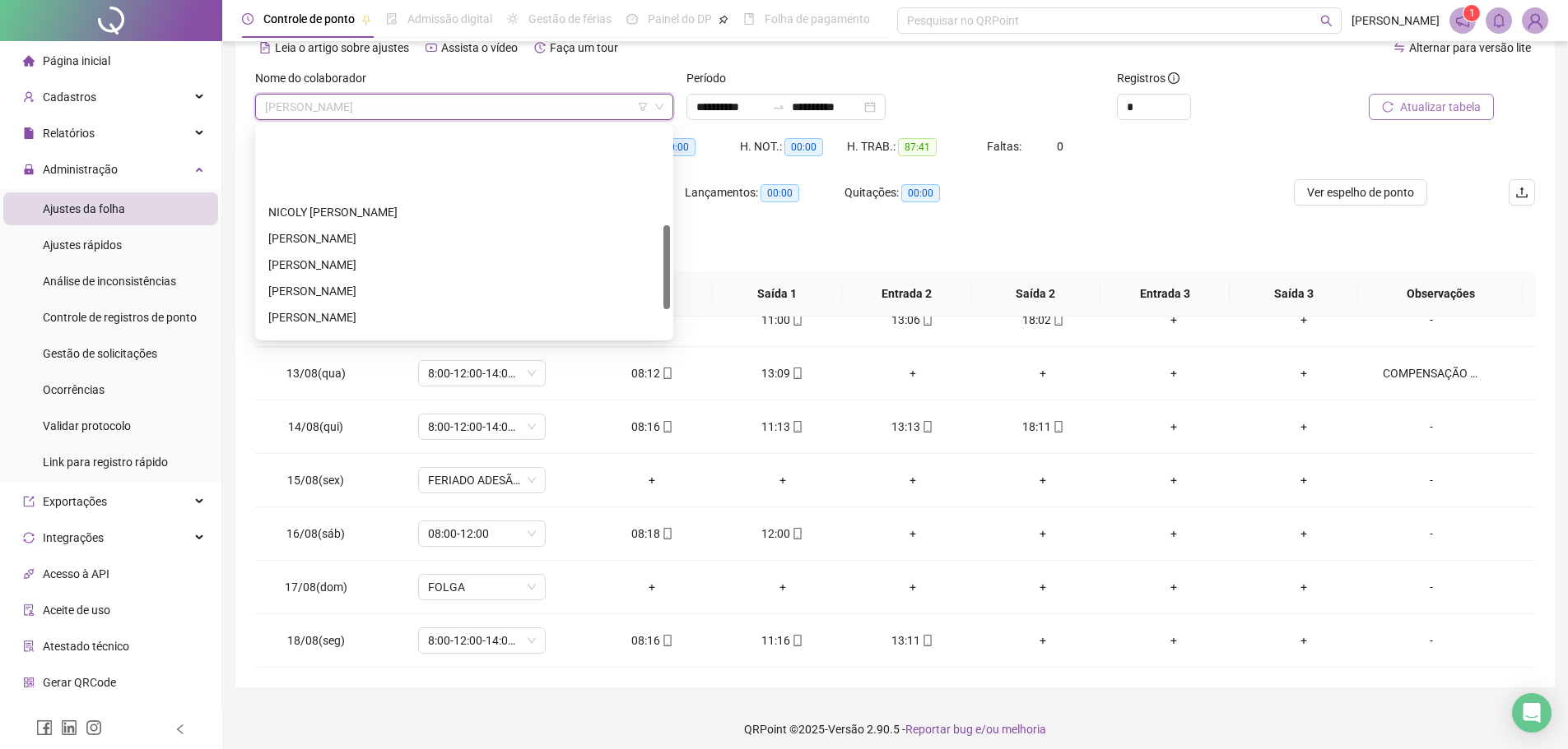
scroll to position [247, 0]
click at [460, 261] on div "SARA STE DE OLIVEIRA" at bounding box center [464, 262] width 392 height 18
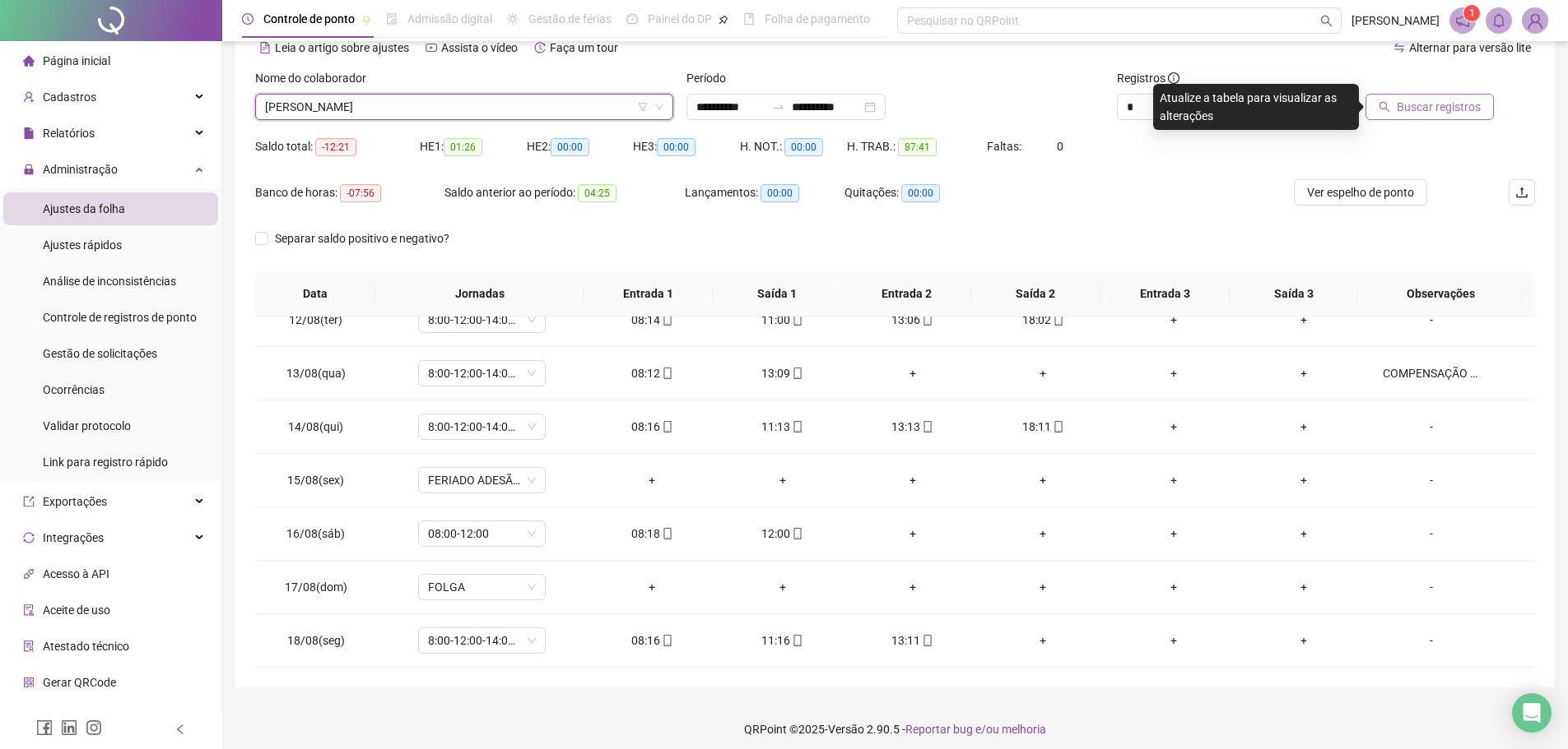
click at [1418, 109] on span "Buscar registros" at bounding box center [1439, 107] width 84 height 18
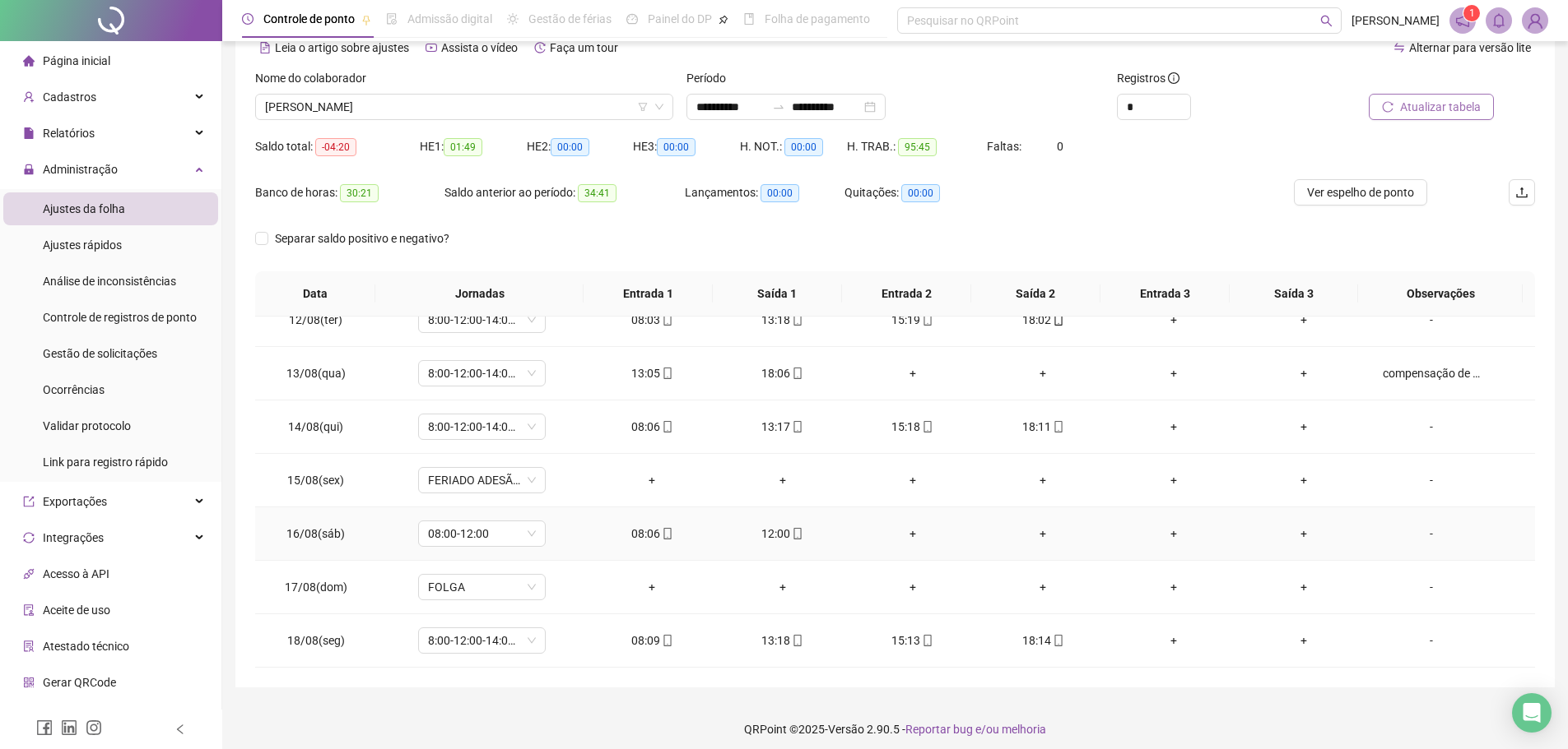
scroll to position [91, 0]
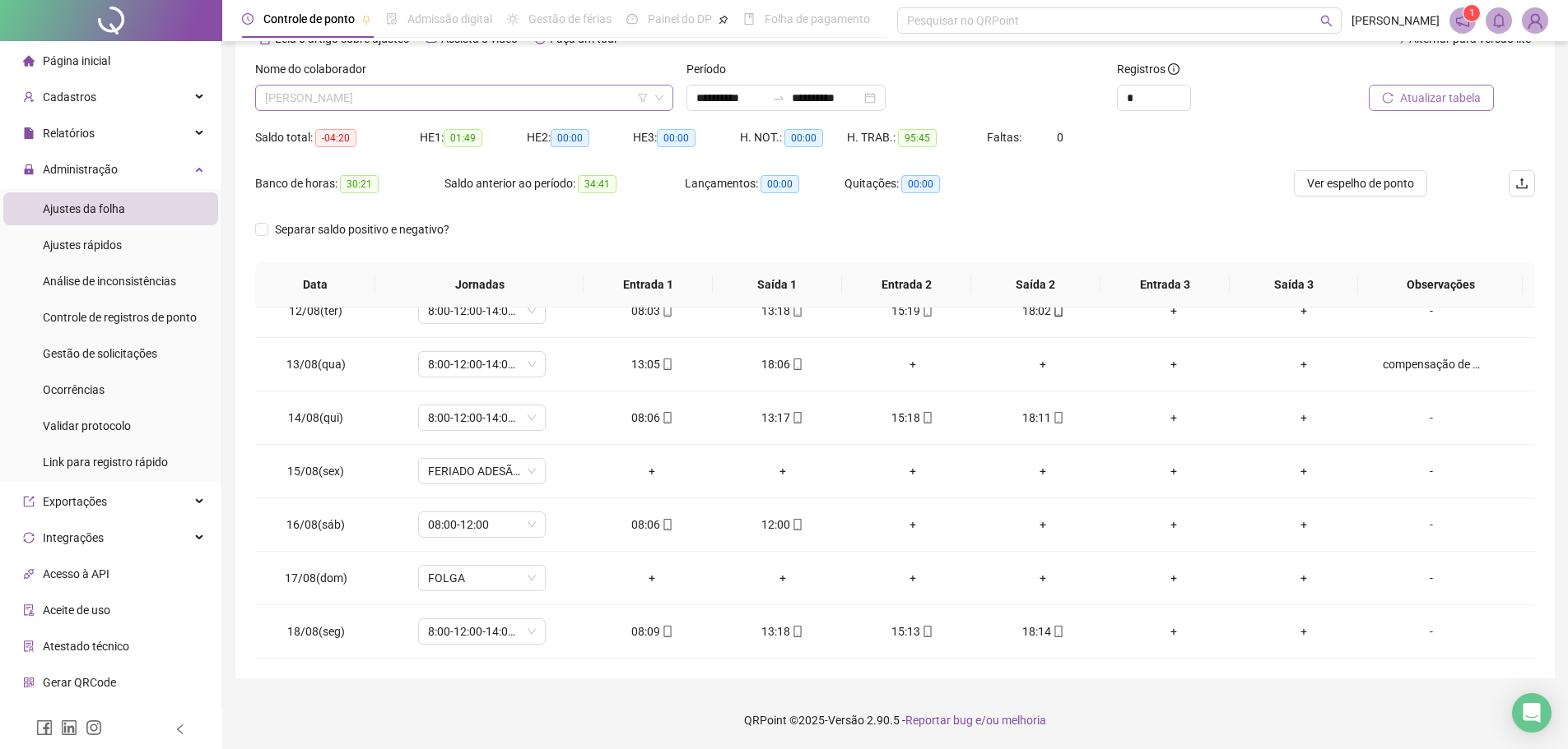
click at [560, 91] on span "SARA STE DE OLIVEIRA" at bounding box center [464, 98] width 399 height 25
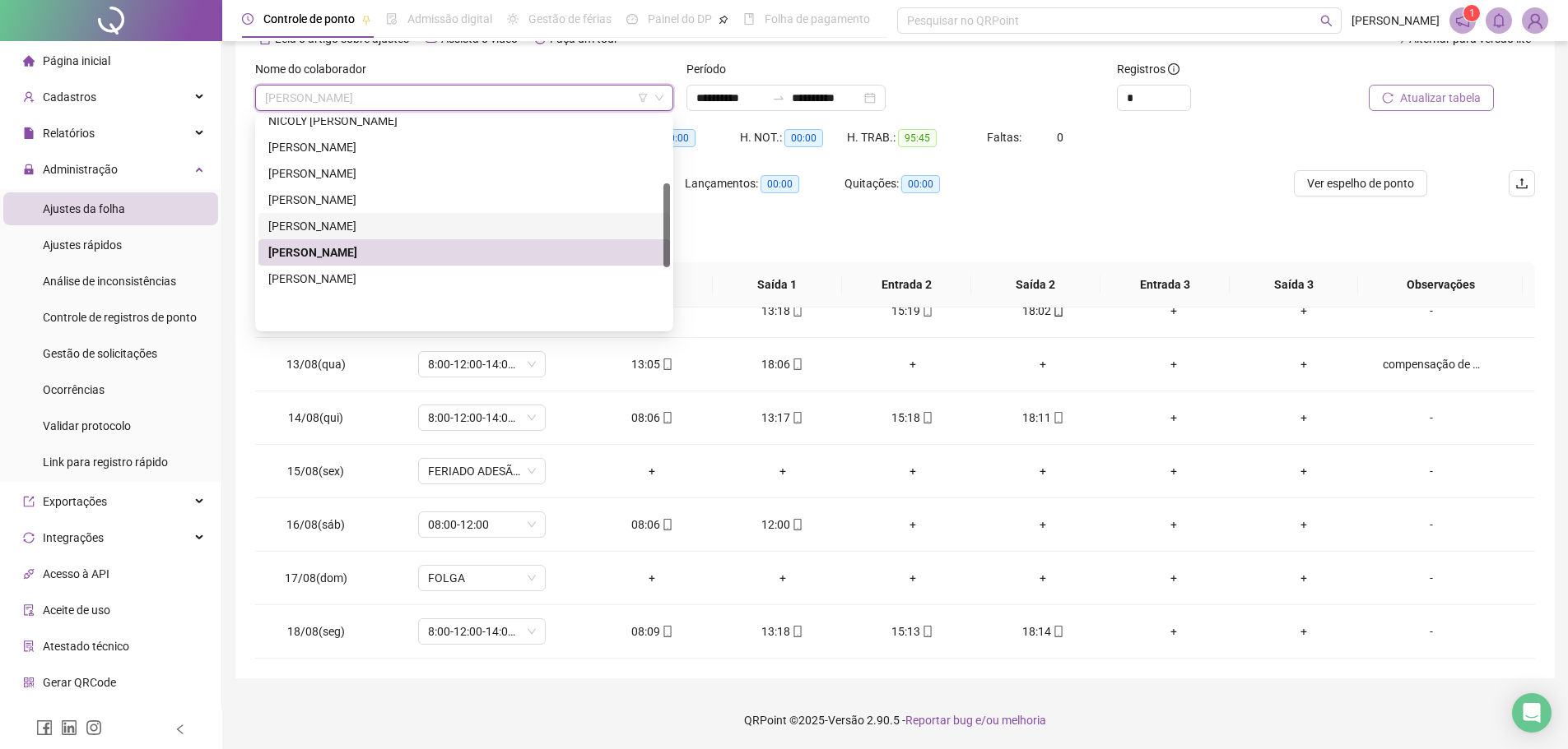
scroll to position [0, 0]
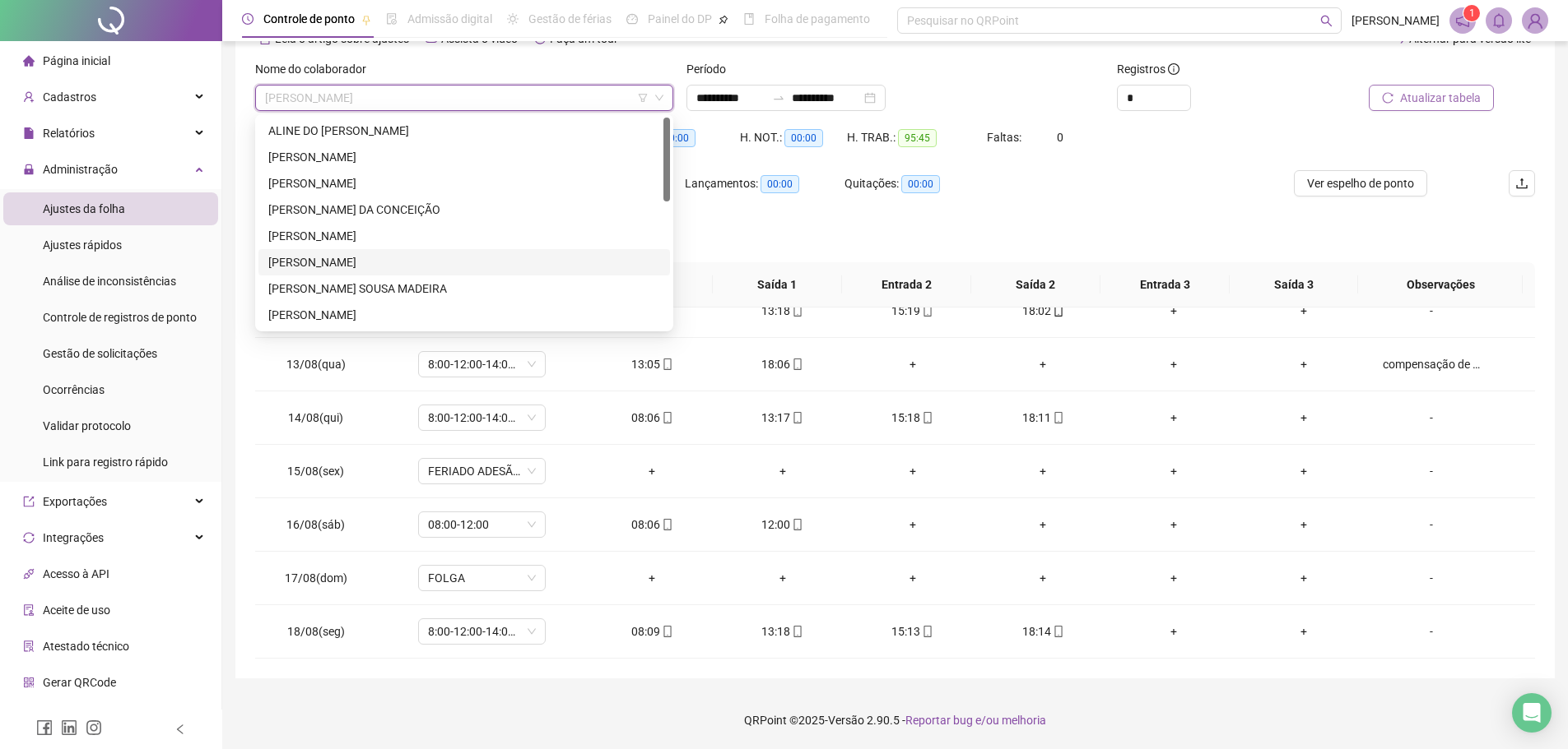
click at [425, 255] on div "KAROLAINE COSTA FERREIRA" at bounding box center [464, 263] width 392 height 18
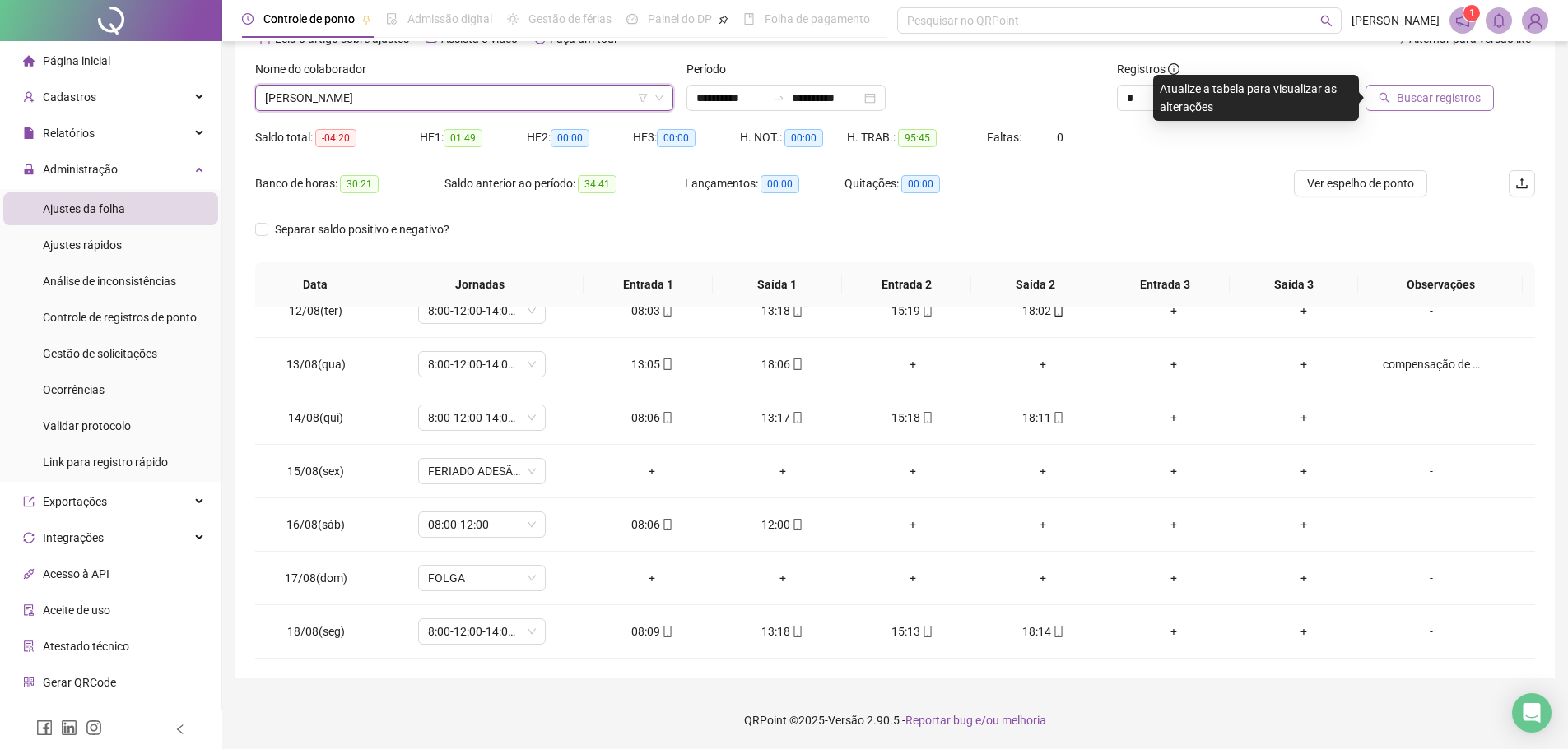
click at [1447, 95] on span "Buscar registros" at bounding box center [1439, 98] width 84 height 18
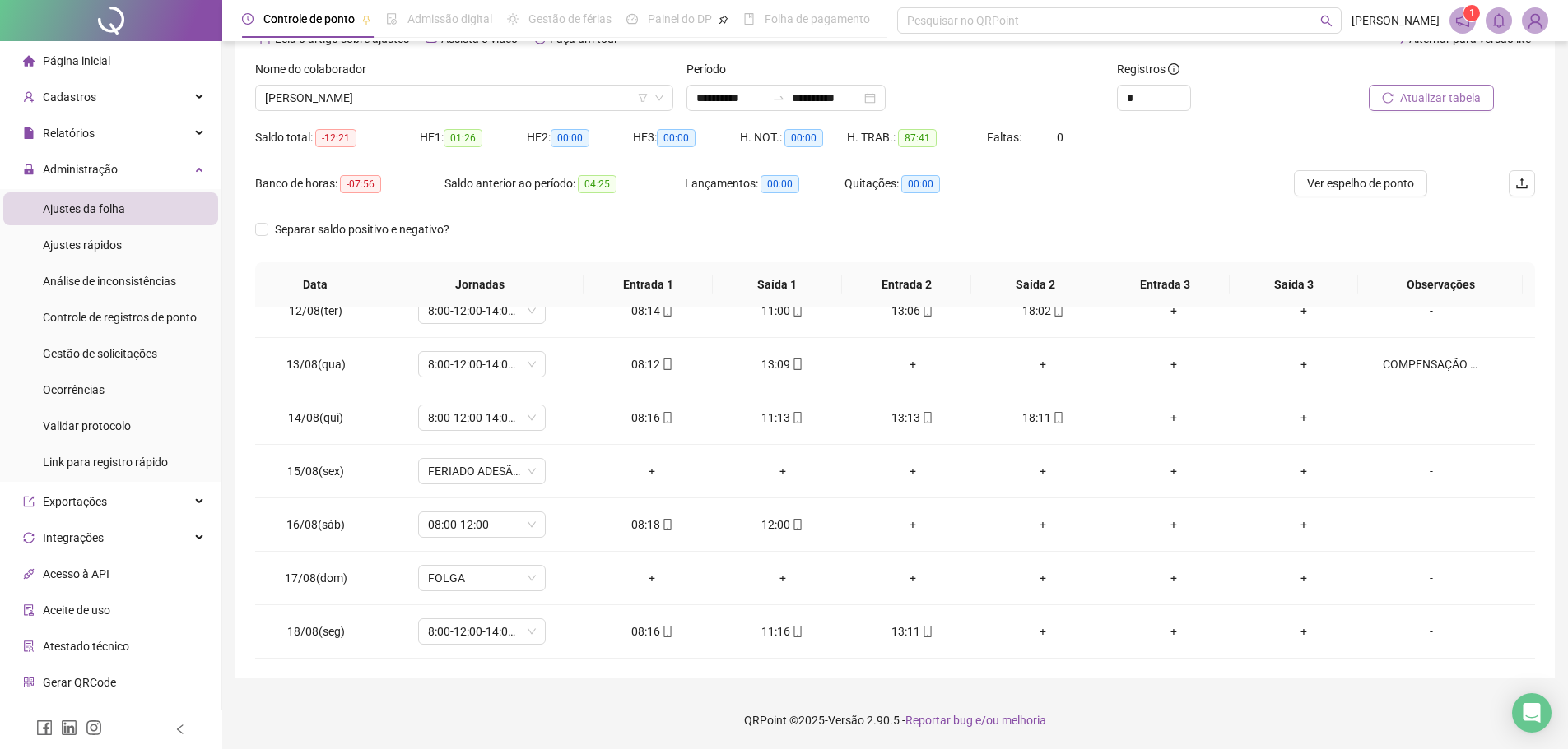
click at [973, 681] on div "**********" at bounding box center [895, 328] width 1346 height 840
click at [983, 672] on div "**********" at bounding box center [895, 321] width 1320 height 716
click at [978, 648] on td "+" at bounding box center [1043, 632] width 130 height 54
click at [558, 102] on span "KAROLAINE COSTA FERREIRA" at bounding box center [464, 98] width 399 height 25
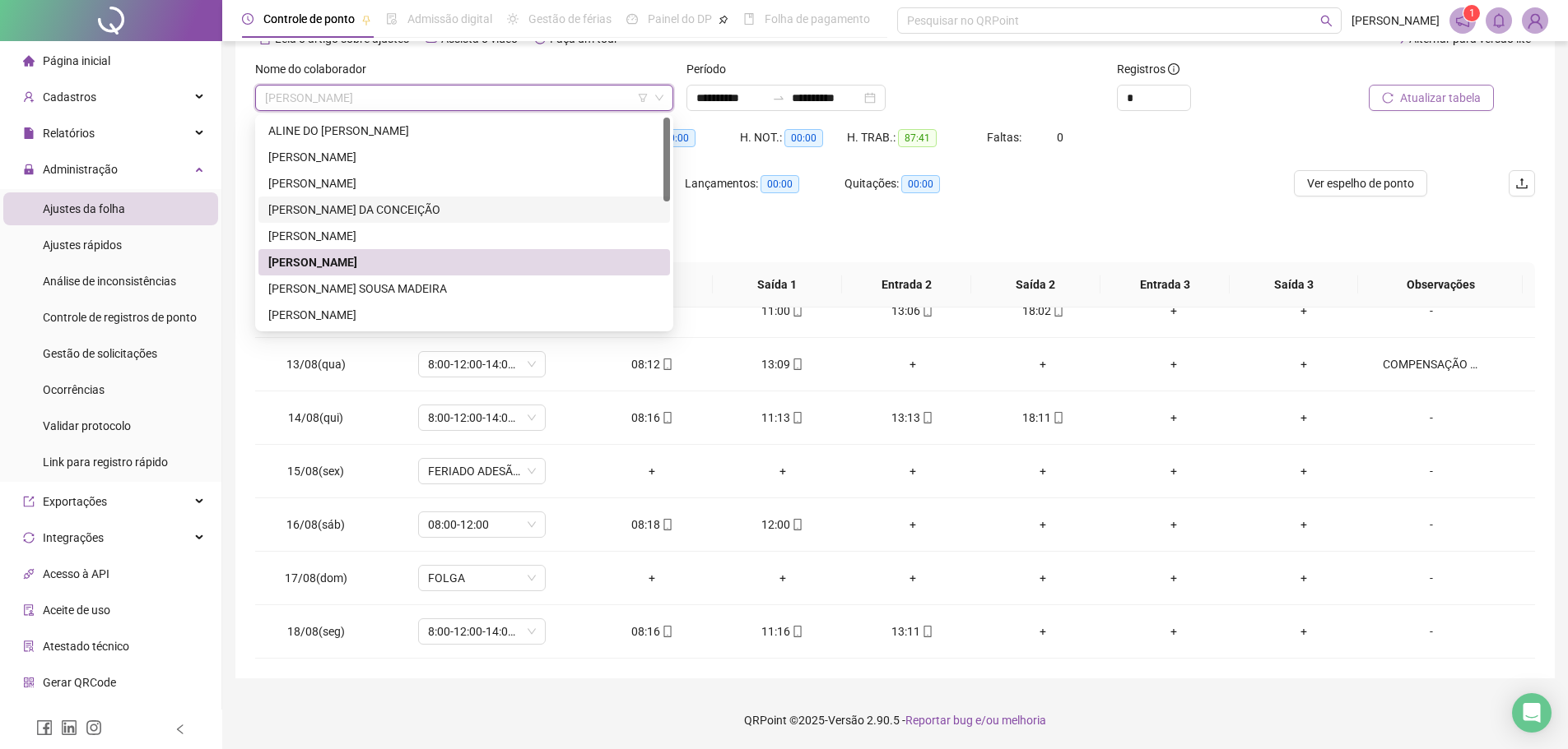
click at [871, 225] on div "Separar saldo positivo e negativo?" at bounding box center [894, 240] width 1280 height 46
click at [556, 96] on span "KAROLAINE COSTA FERREIRA" at bounding box center [464, 98] width 399 height 25
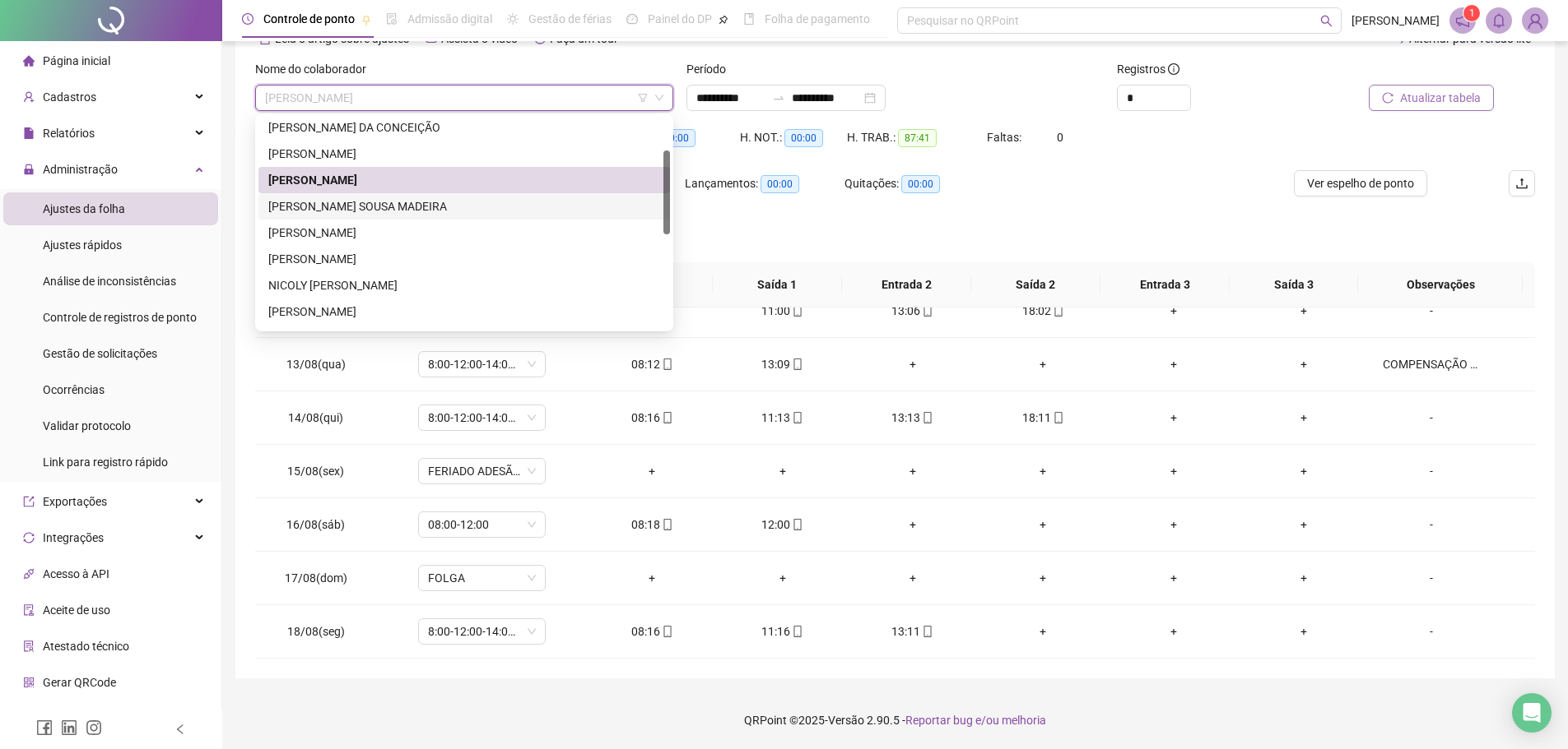
scroll to position [315, 0]
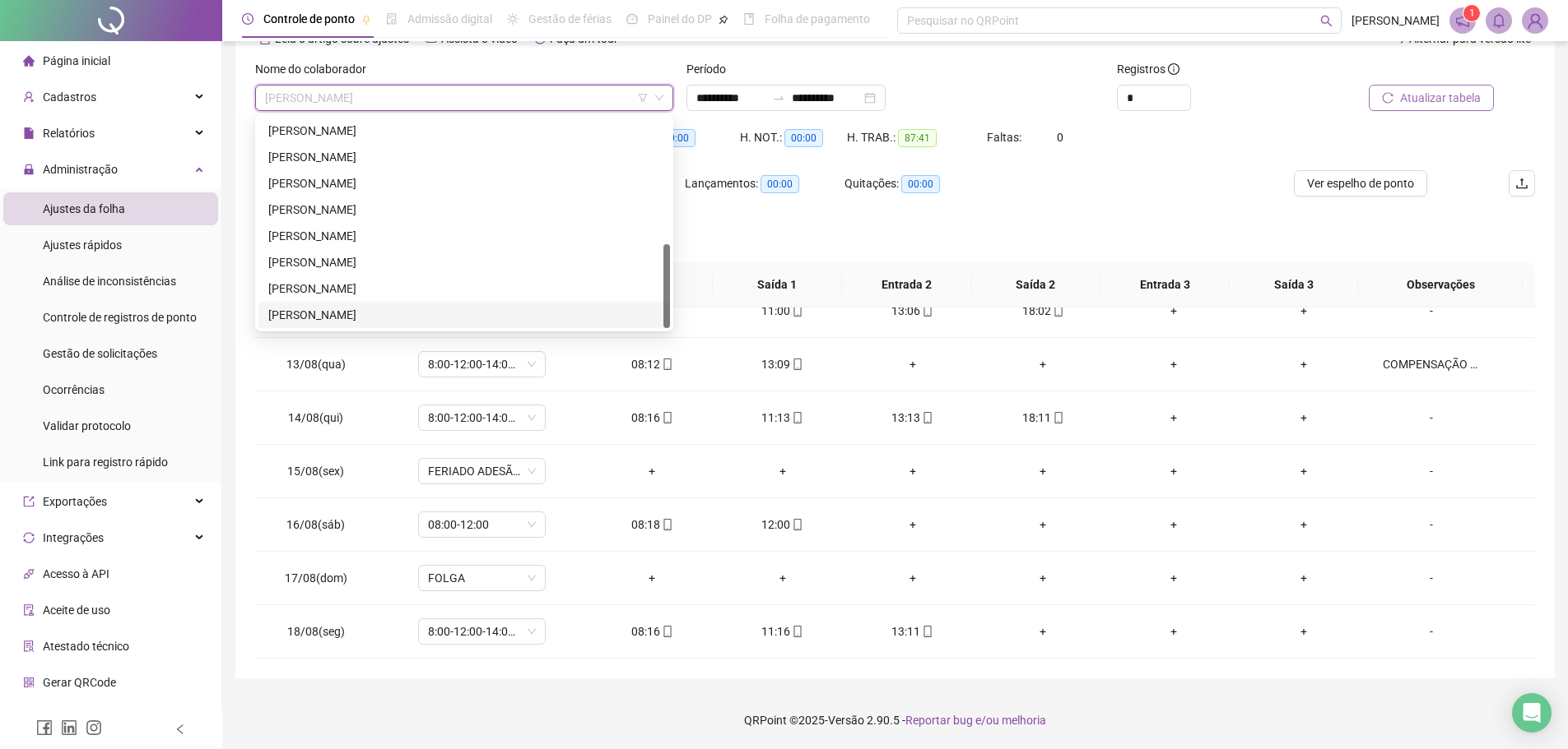
click at [375, 312] on div "WENIA DA SILVA MORAES" at bounding box center [464, 315] width 392 height 18
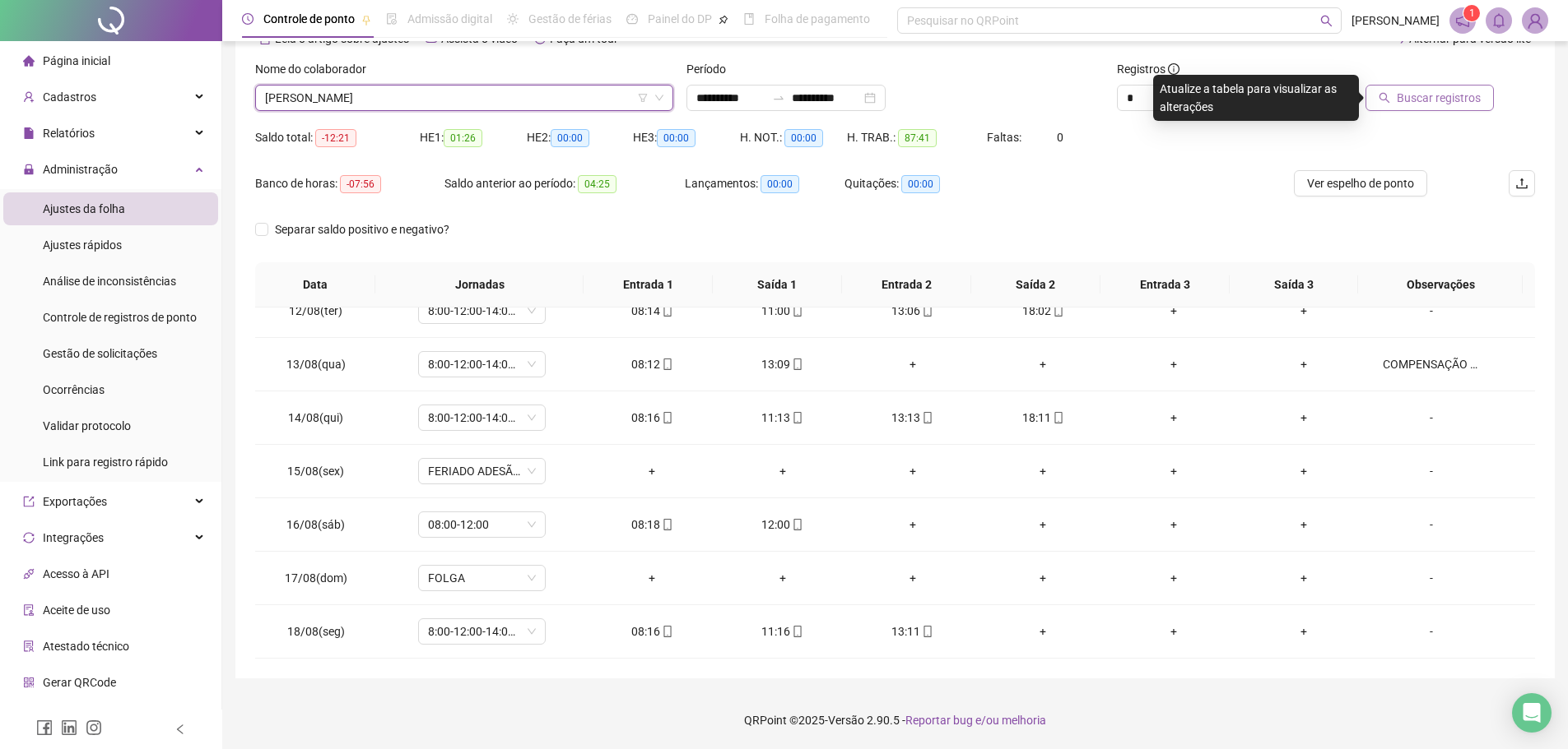
click at [1420, 102] on span "Buscar registros" at bounding box center [1439, 98] width 84 height 18
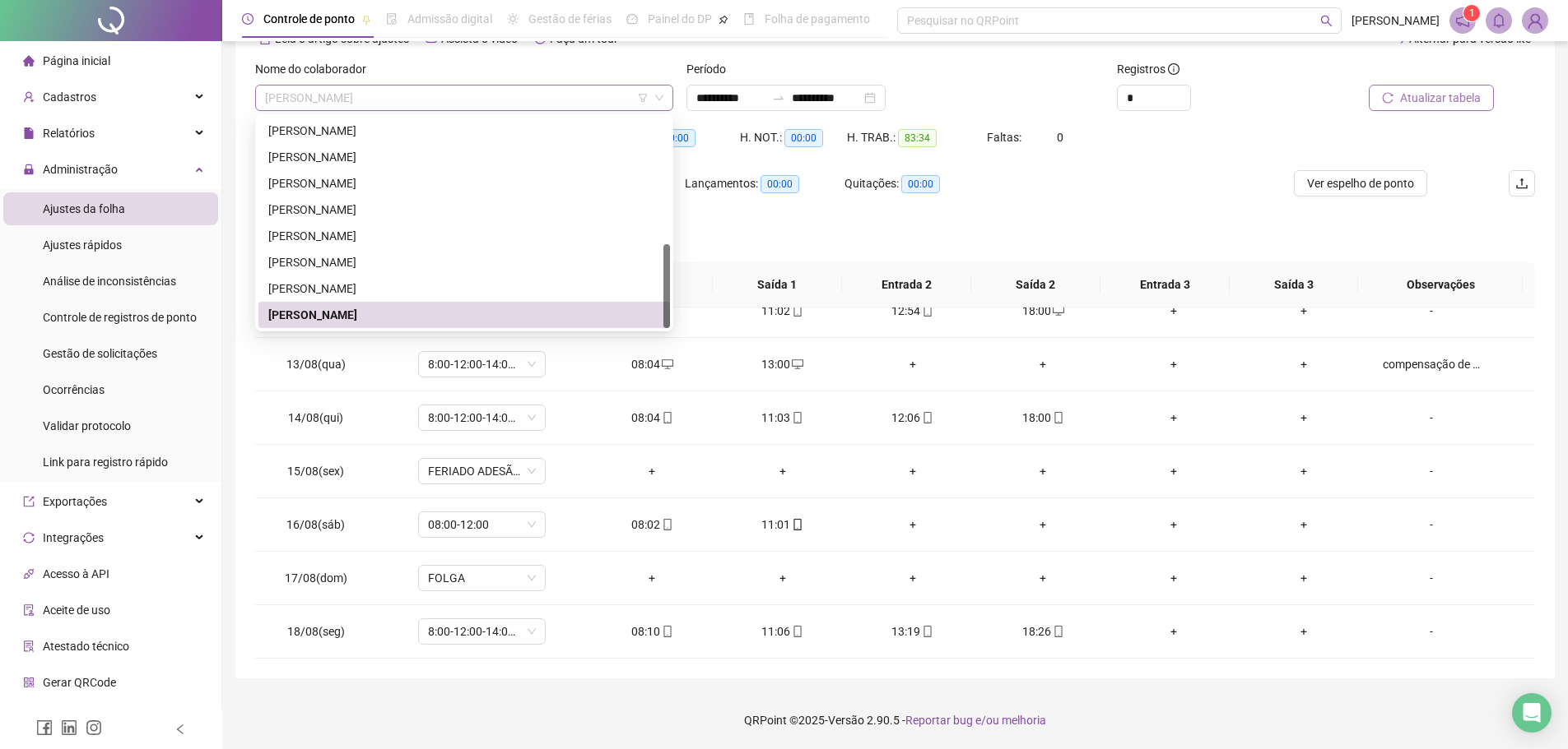
click at [562, 98] on span "WENIA DA SILVA MORAES" at bounding box center [464, 98] width 399 height 25
click at [468, 291] on div "WELLINTON NASCIMENTO" at bounding box center [464, 289] width 392 height 18
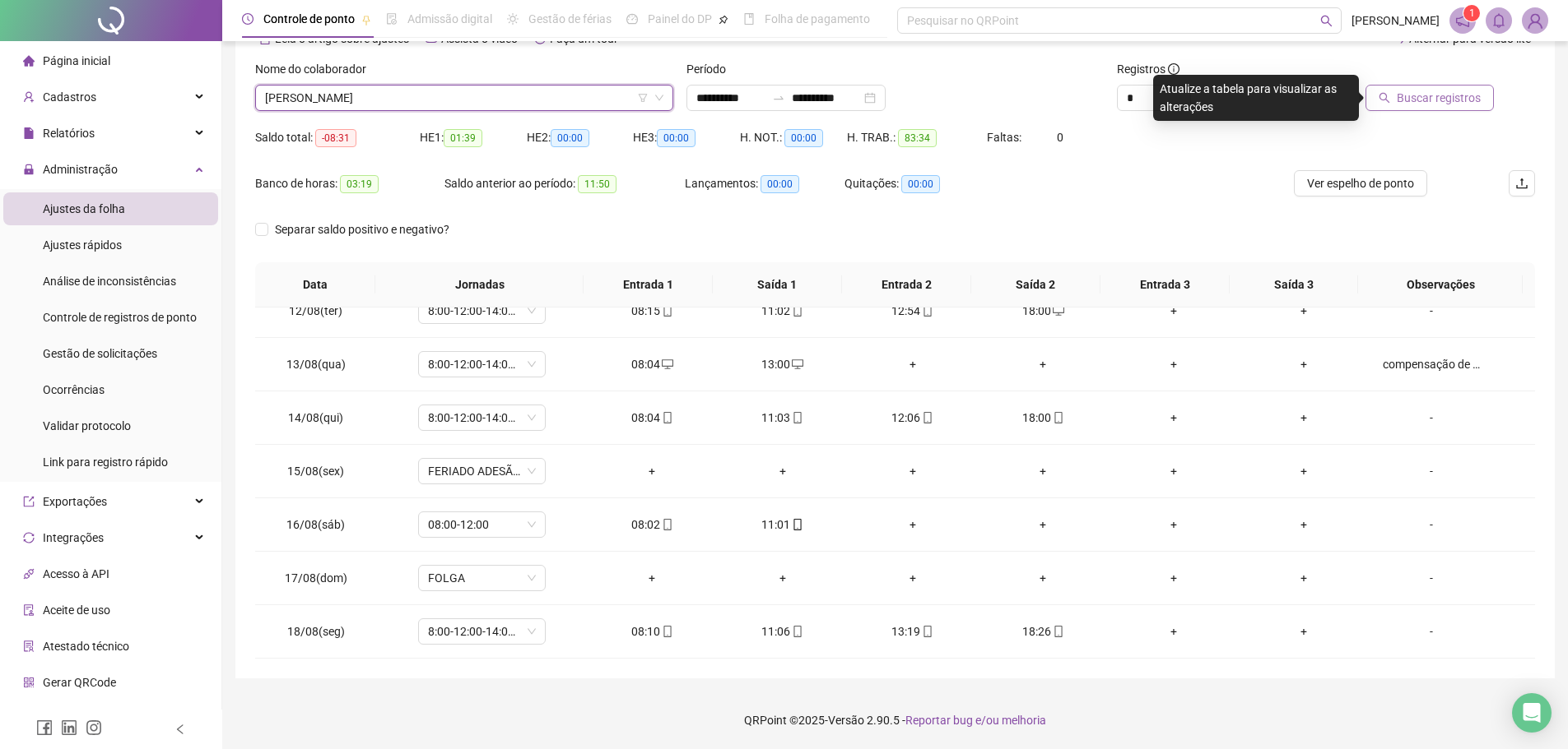
click at [1418, 109] on button "Buscar registros" at bounding box center [1430, 98] width 128 height 27
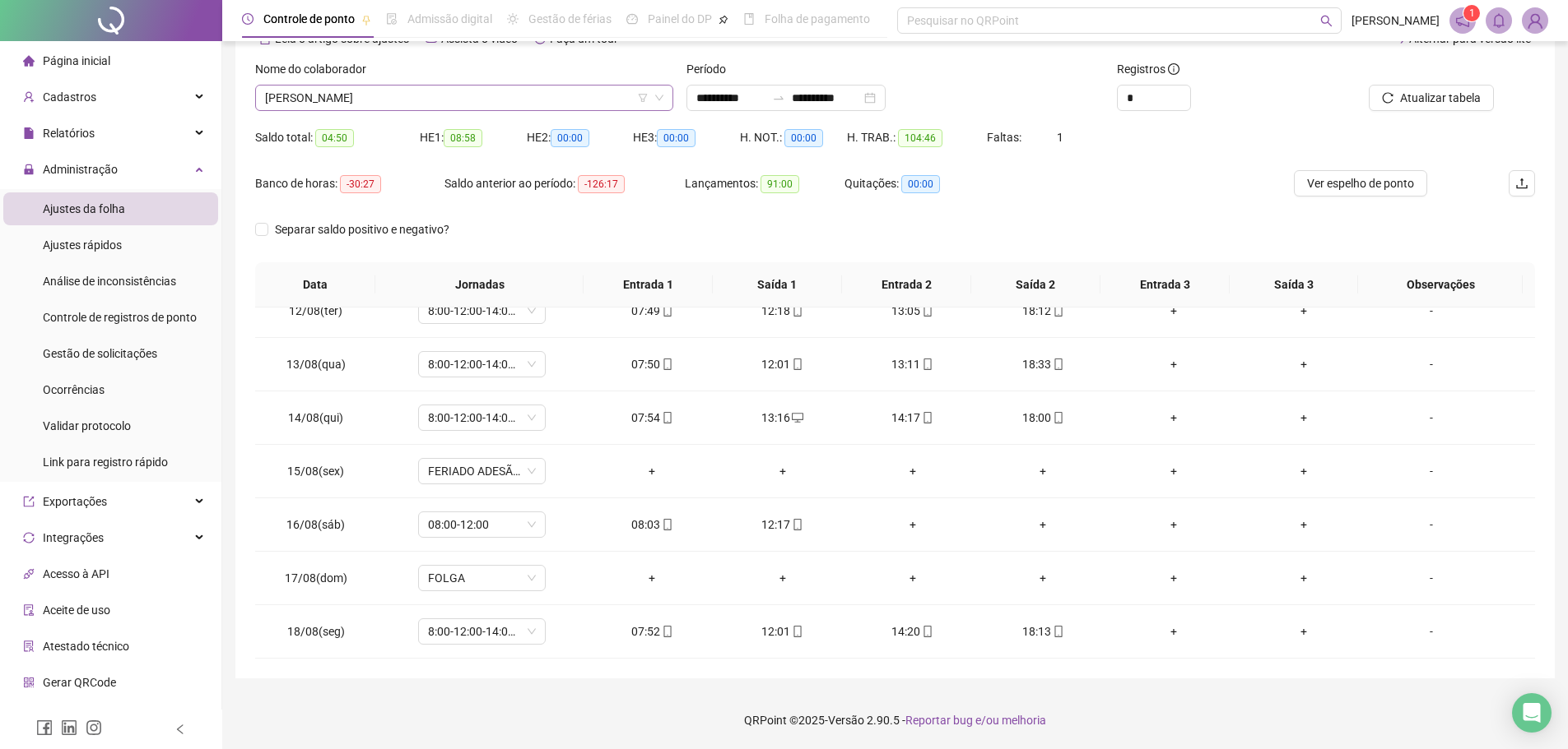
click at [482, 105] on span "WELLINTON NASCIMENTO" at bounding box center [464, 98] width 399 height 25
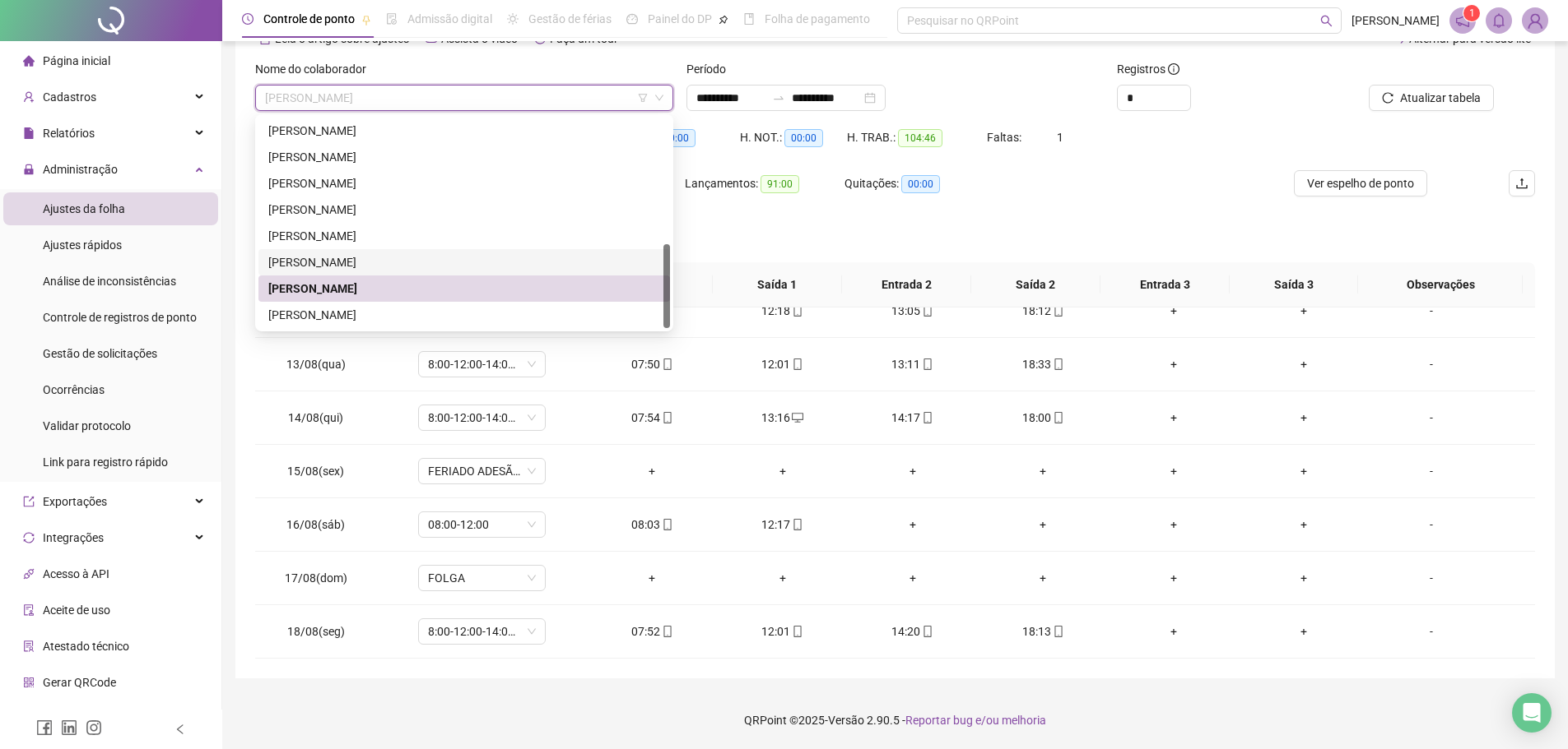
click at [424, 261] on div "VALERIA RODRIGUES SILVA" at bounding box center [464, 263] width 392 height 18
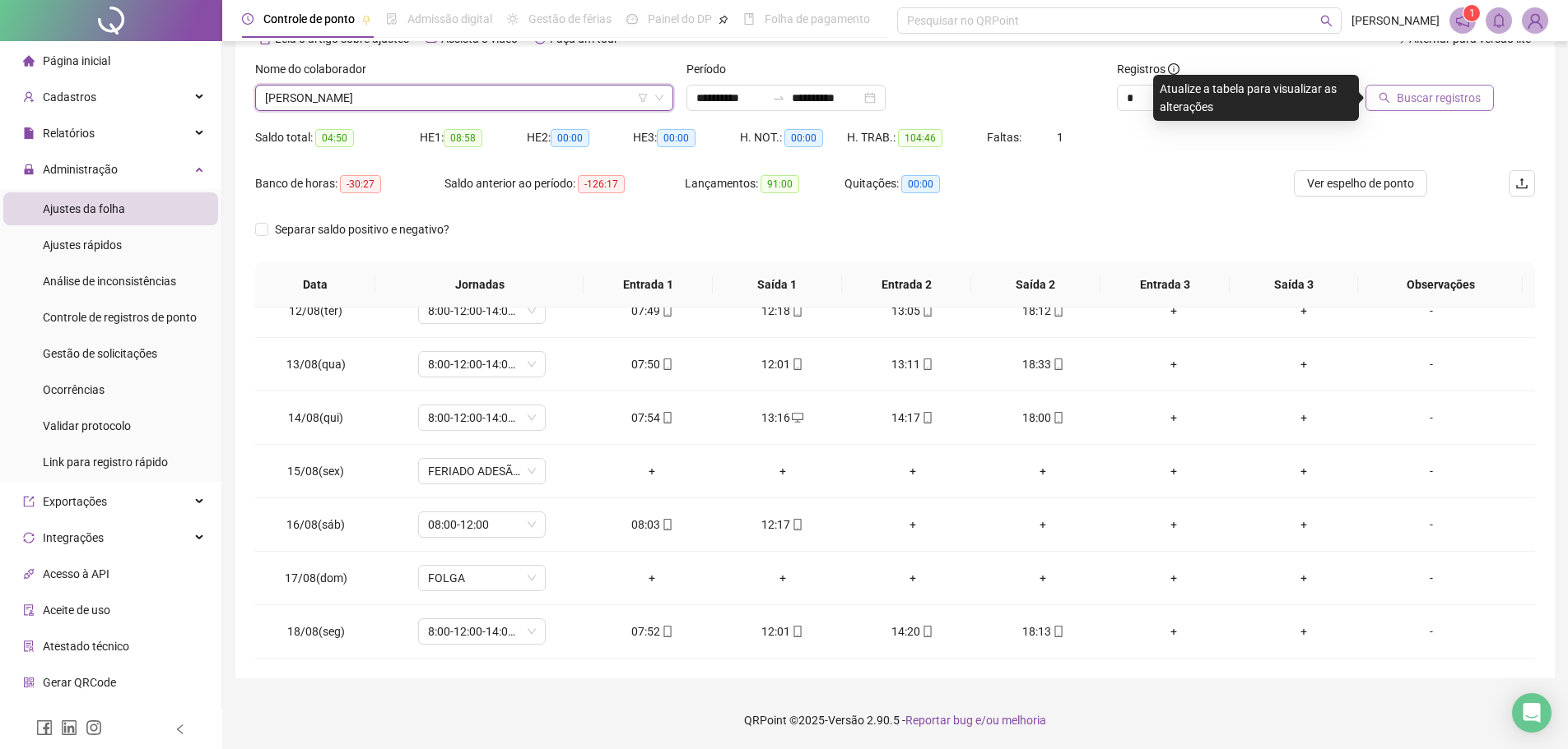
click at [1417, 111] on button "Buscar registros" at bounding box center [1430, 98] width 128 height 27
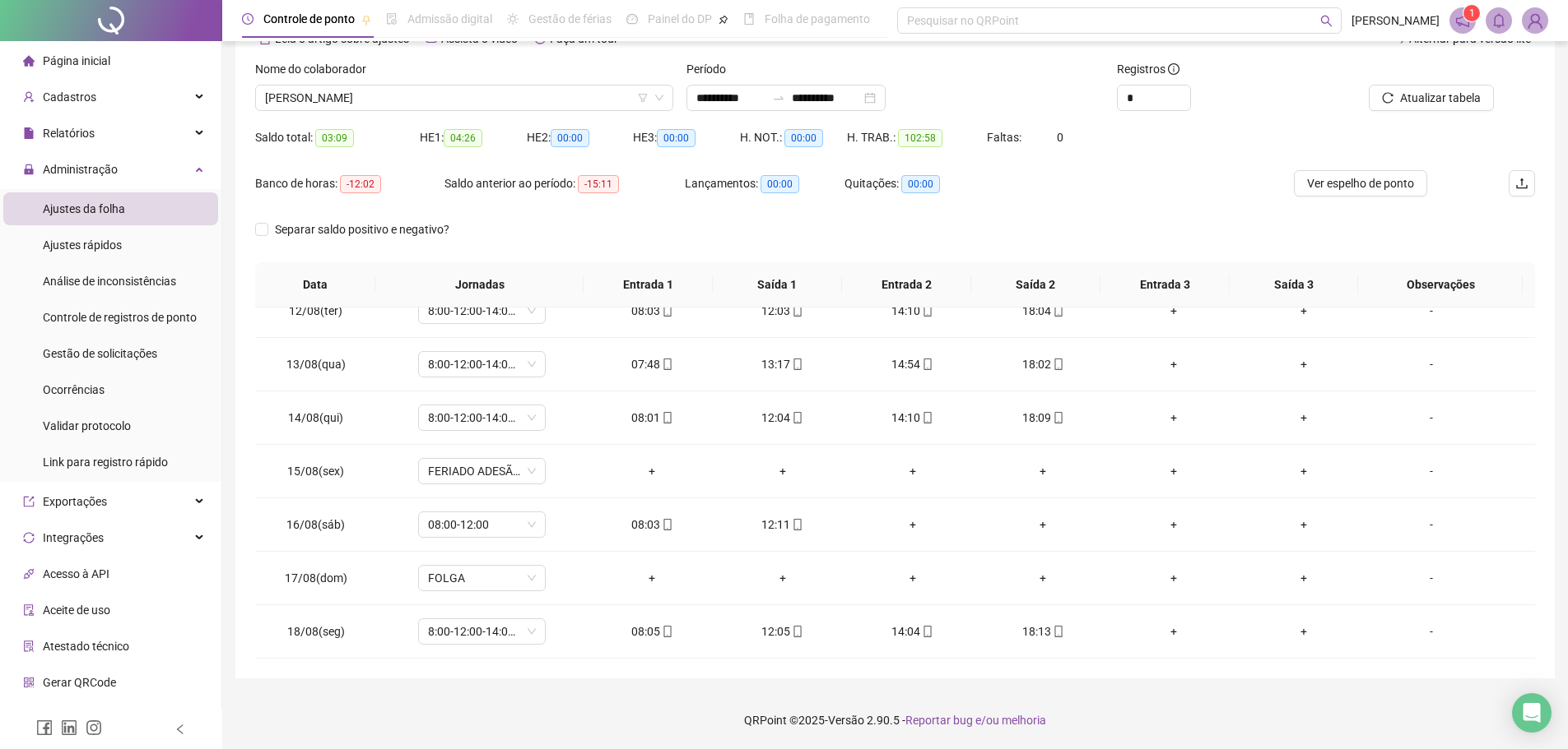
click at [492, 117] on div "Nome do colaborador VALERIA RODRIGUES SILVA" at bounding box center [463, 92] width 431 height 65
click at [509, 104] on span "VALERIA RODRIGUES SILVA" at bounding box center [464, 98] width 399 height 25
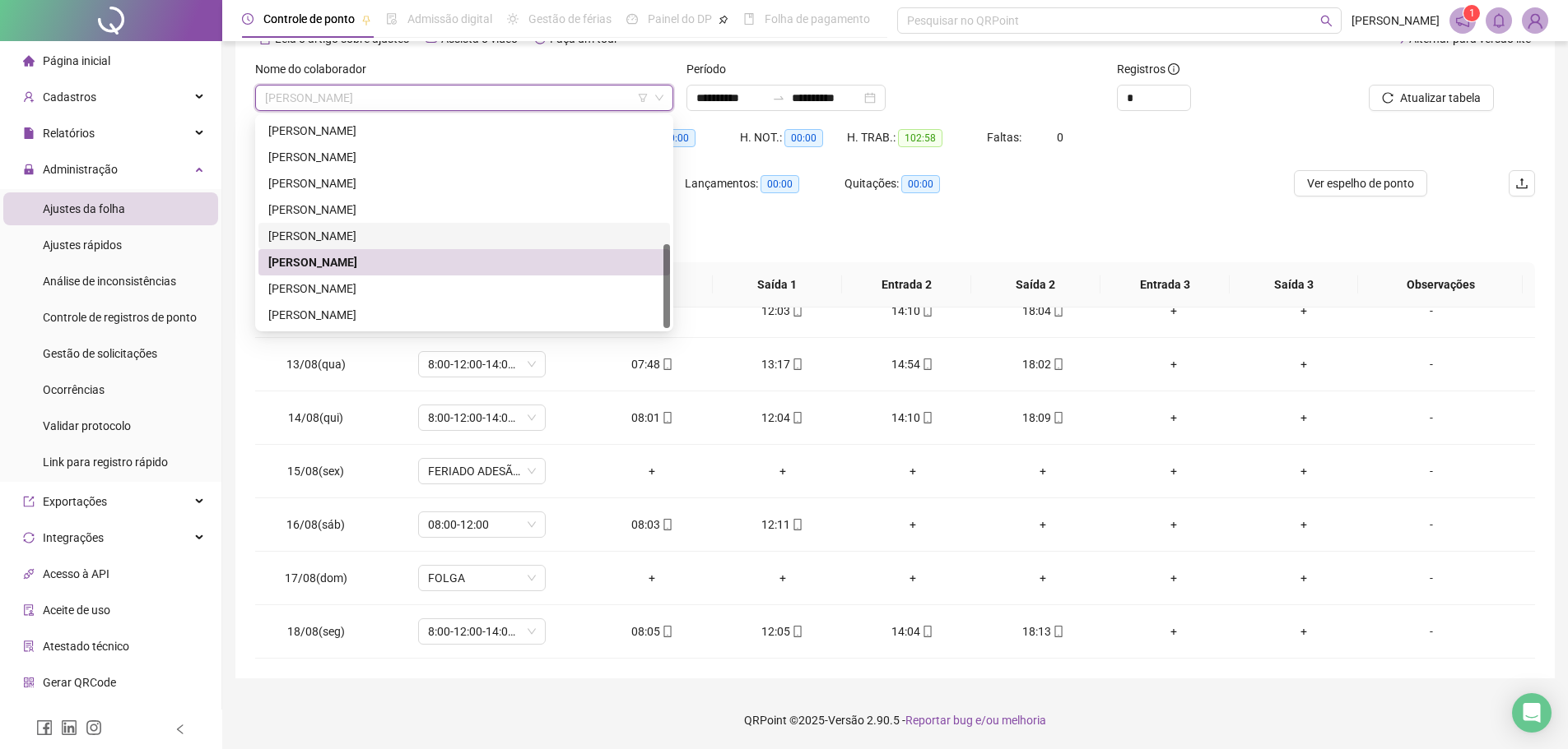
click at [407, 232] on div "TAIS LEAL ALMEIDA" at bounding box center [464, 236] width 392 height 18
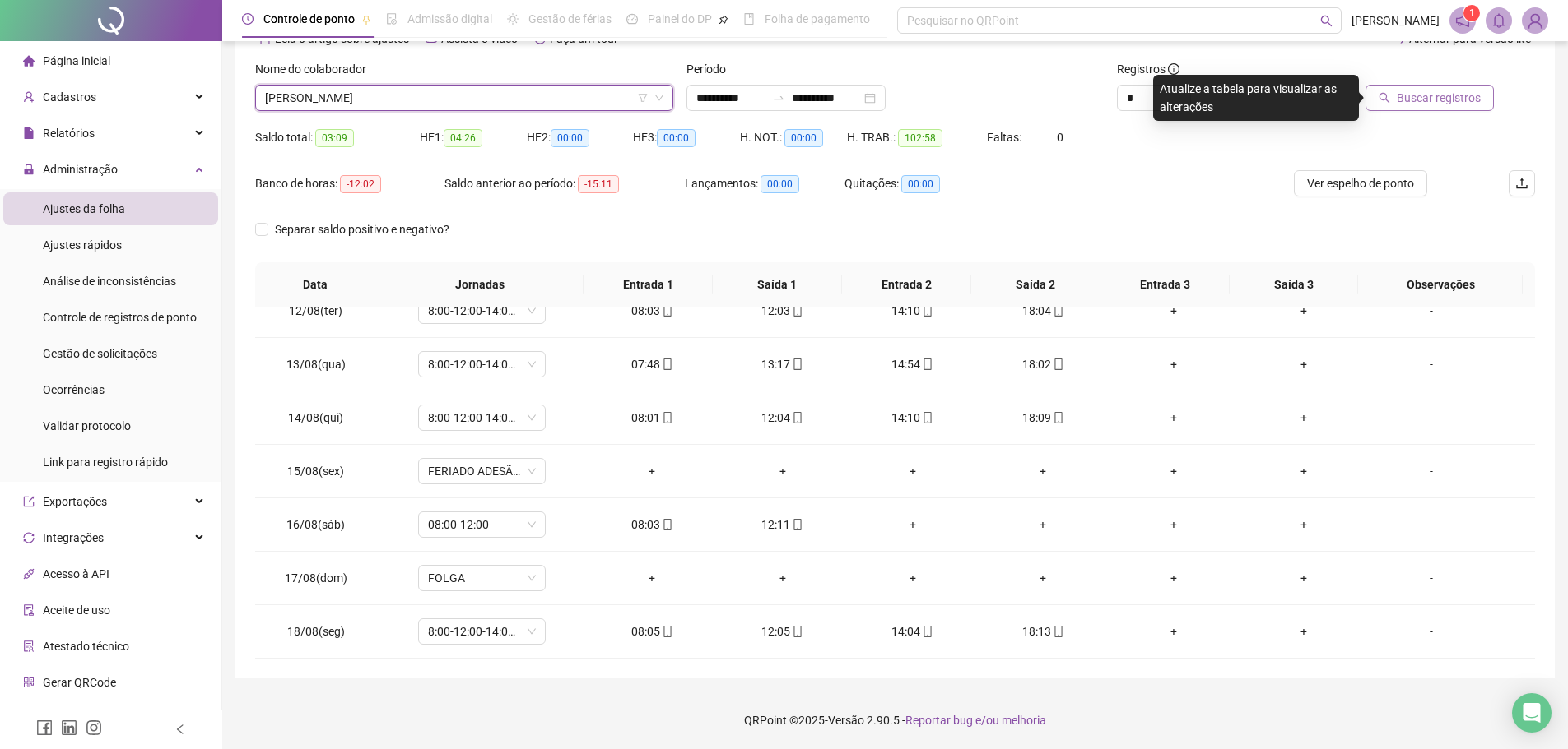
click at [1429, 101] on span "Buscar registros" at bounding box center [1439, 98] width 84 height 18
click at [561, 97] on span "TAIS LEAL ALMEIDA" at bounding box center [464, 98] width 399 height 25
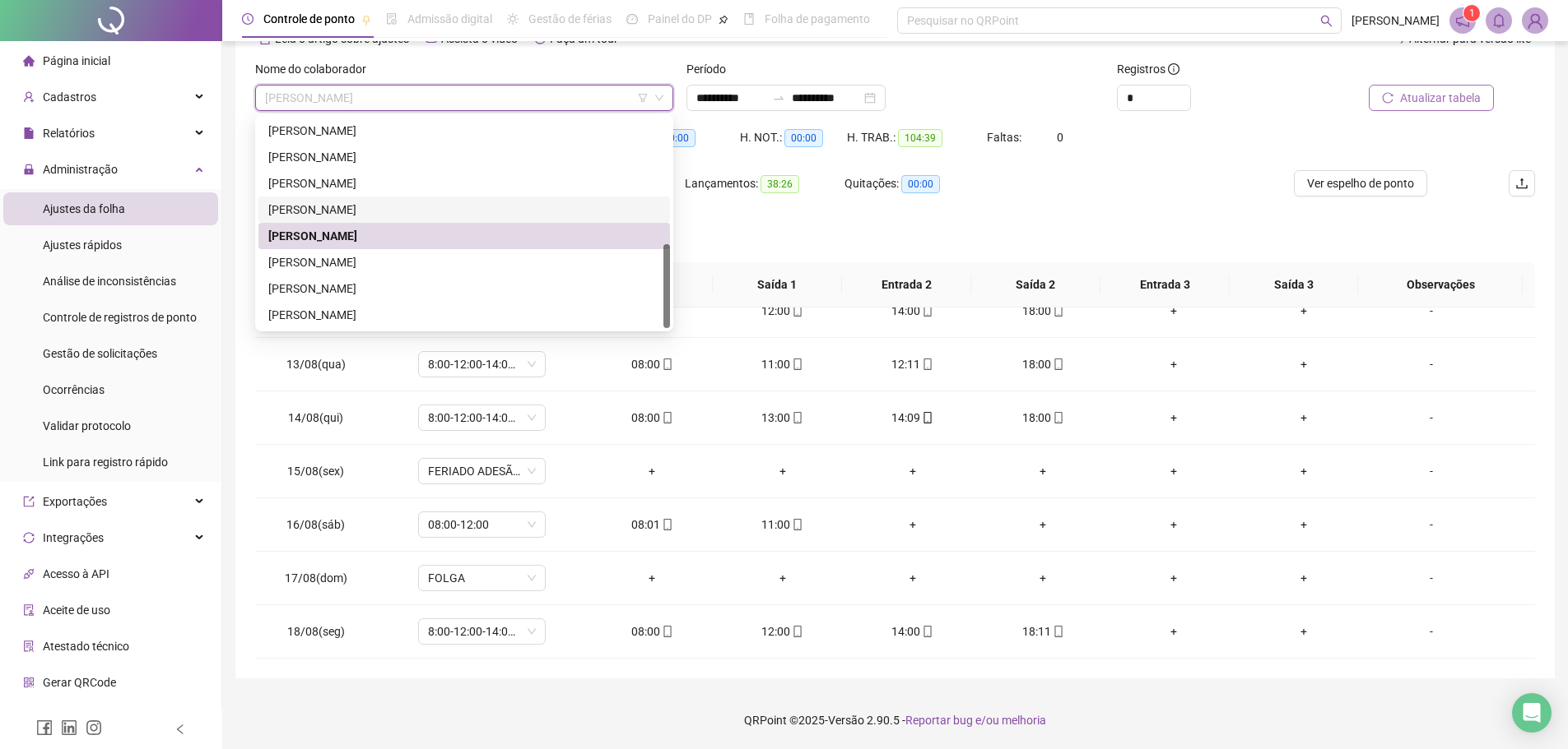
click at [415, 204] on div "STEFANI BISPO DOS SANTOS" at bounding box center [464, 210] width 392 height 18
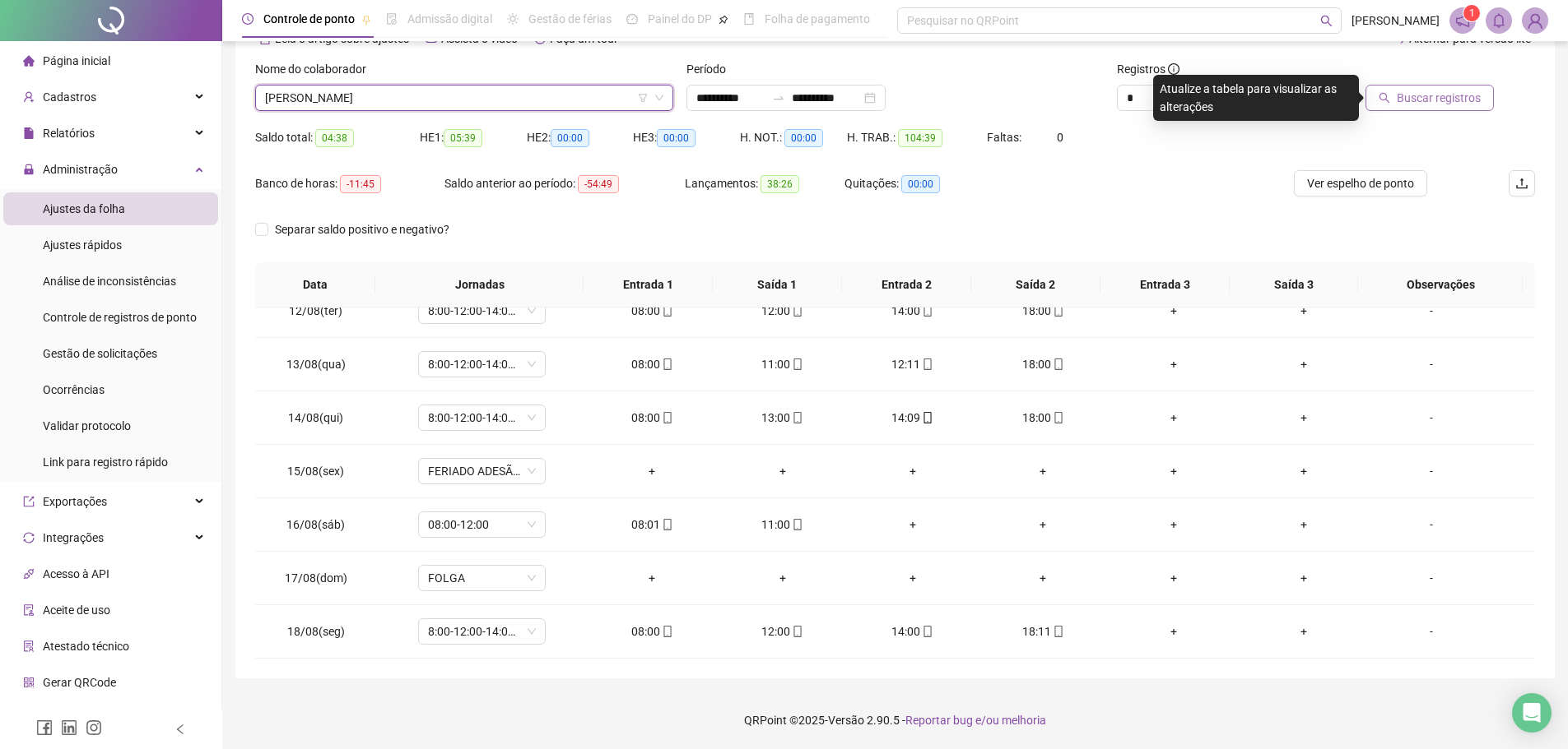
click at [1429, 81] on div at bounding box center [1413, 72] width 162 height 25
click at [1429, 88] on button "Buscar registros" at bounding box center [1430, 98] width 128 height 27
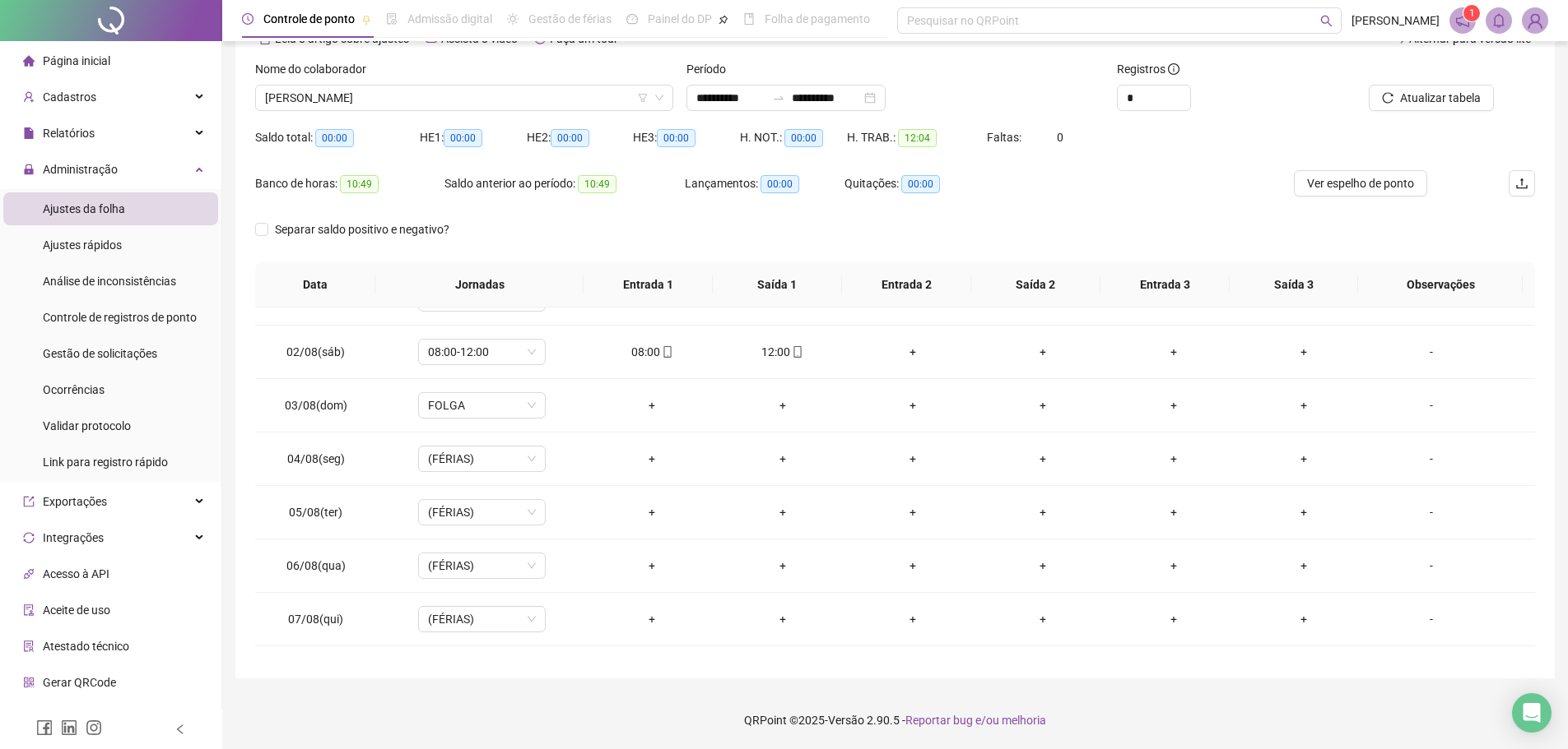
scroll to position [0, 0]
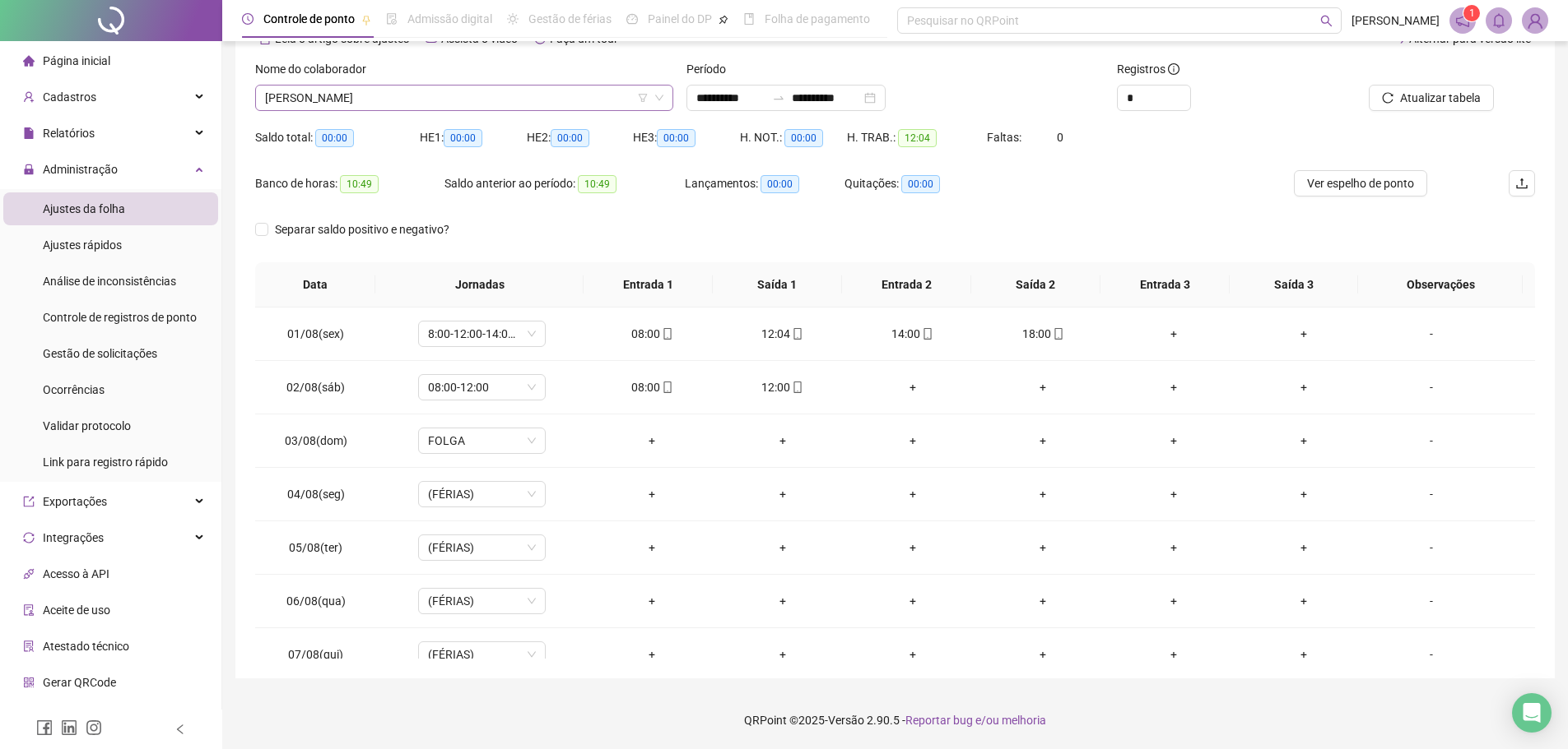
click at [593, 101] on span "STEFANI BISPO DOS SANTOS" at bounding box center [464, 98] width 399 height 25
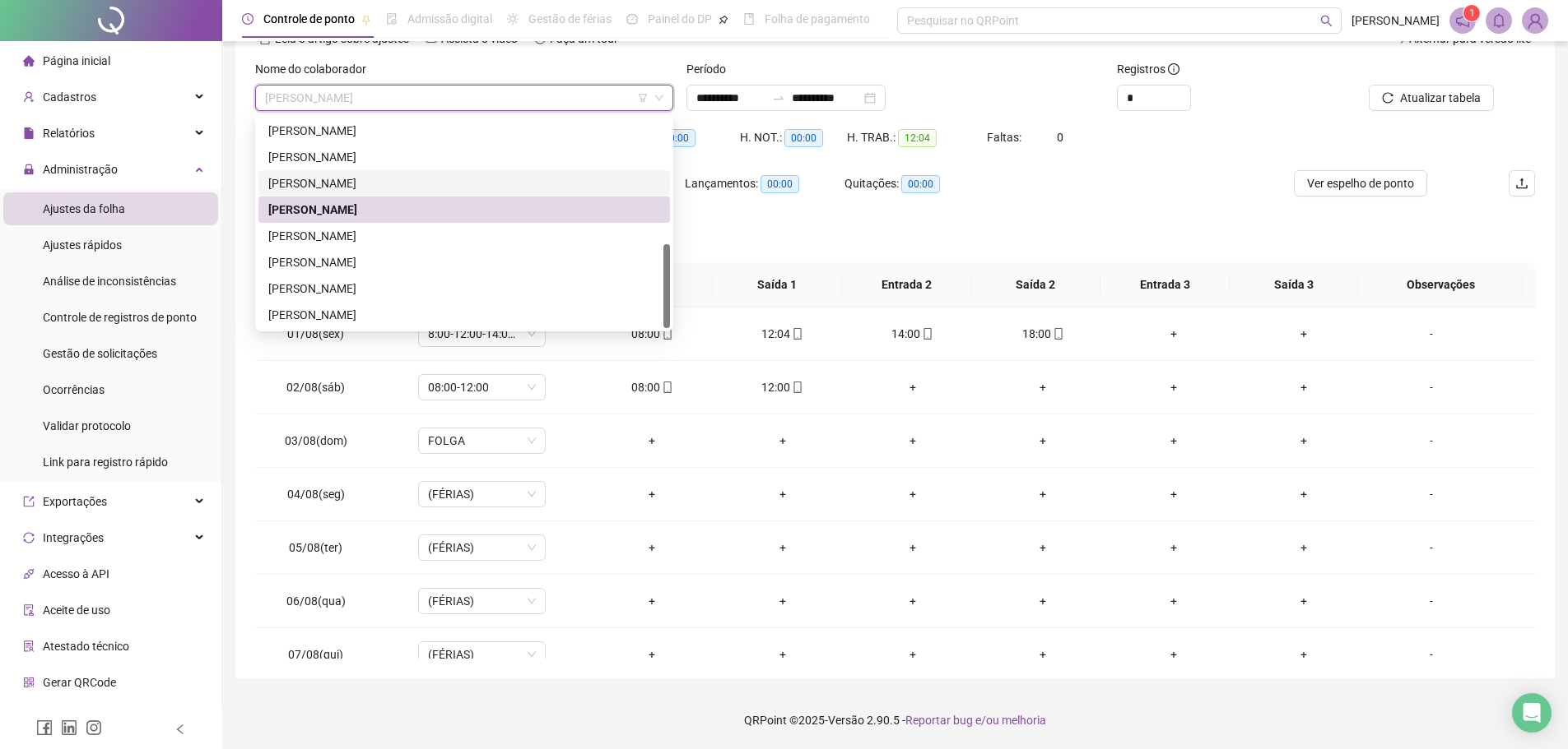
click at [485, 179] on div "SARA STE DE OLIVEIRA" at bounding box center [464, 184] width 392 height 18
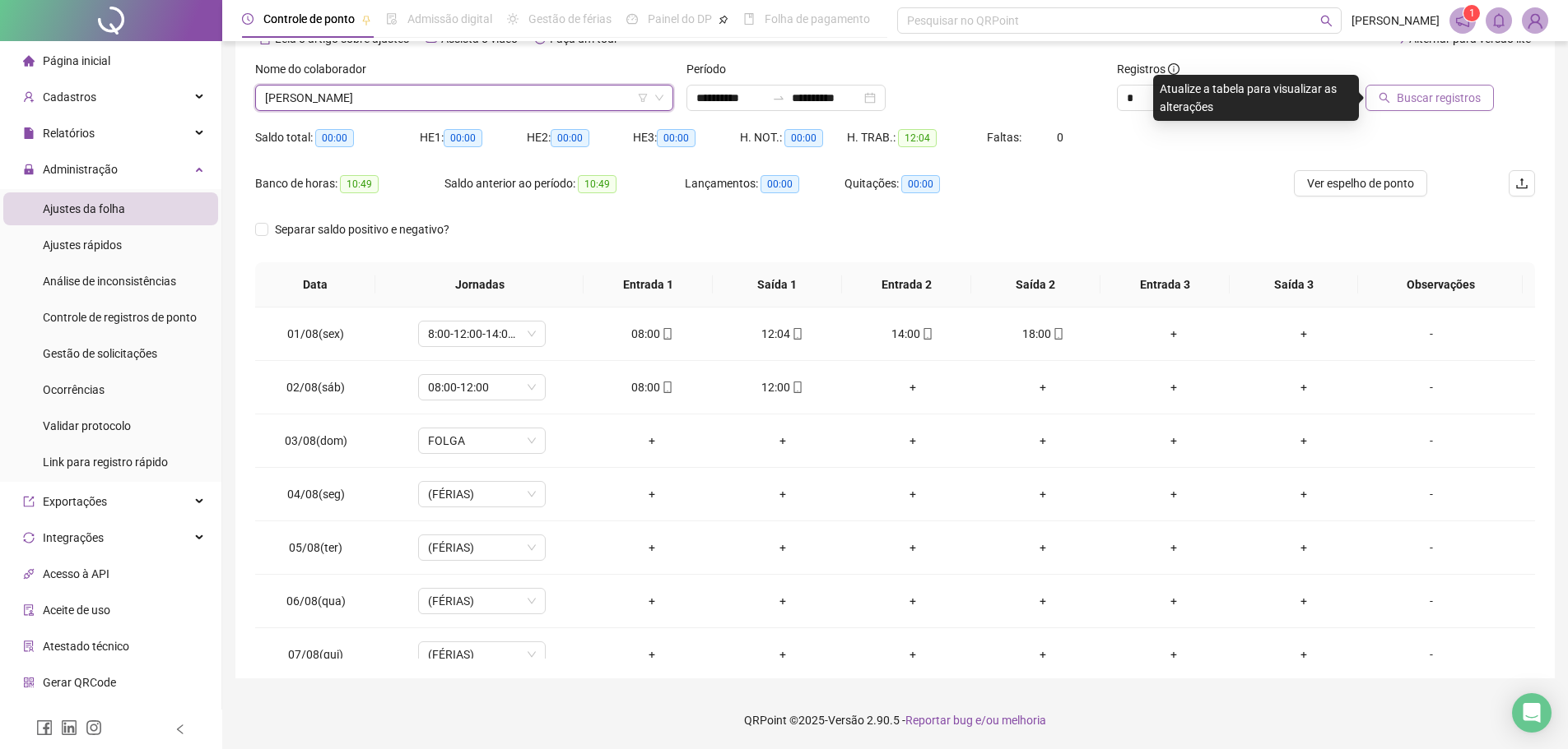
click at [1422, 103] on span "Buscar registros" at bounding box center [1439, 98] width 84 height 18
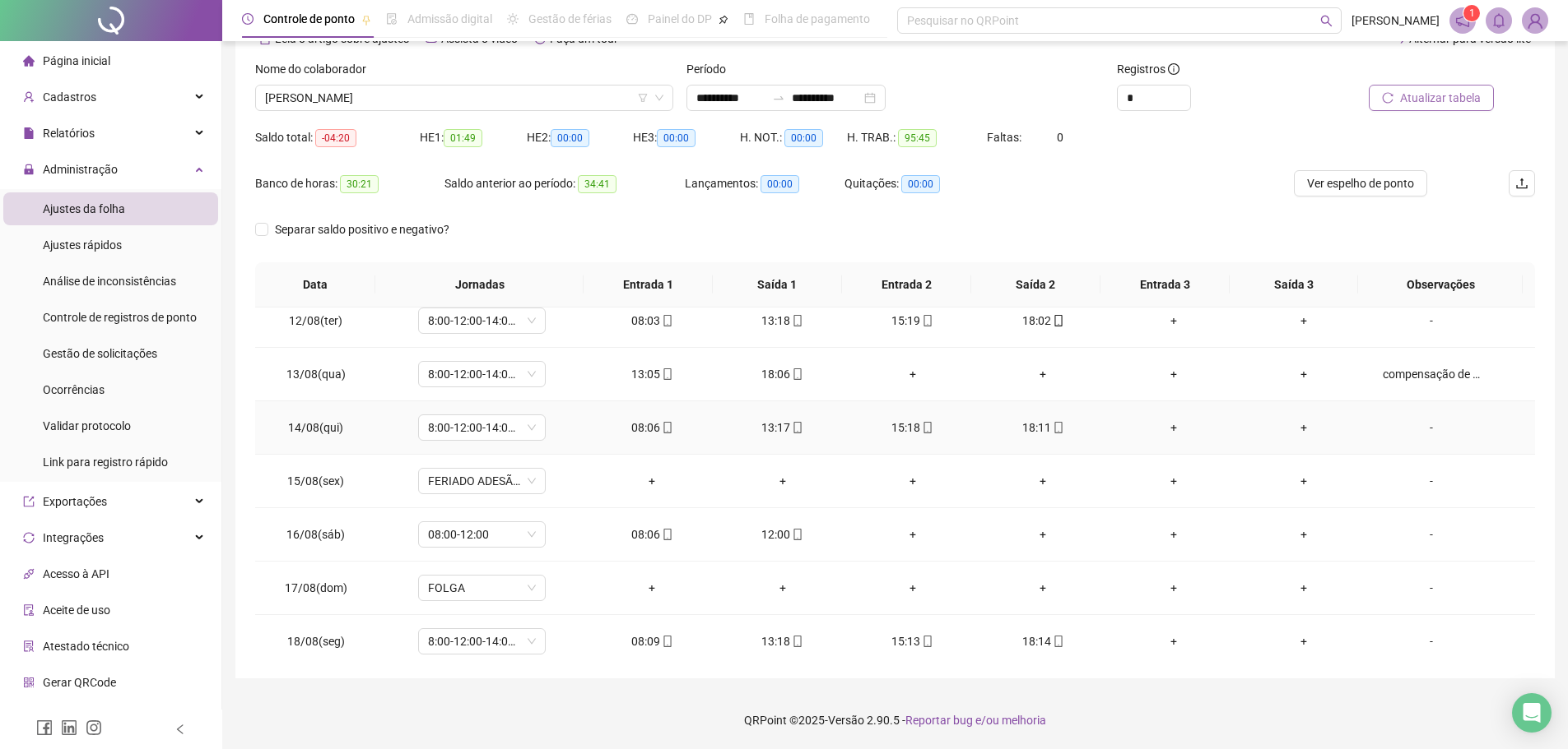
scroll to position [612, 0]
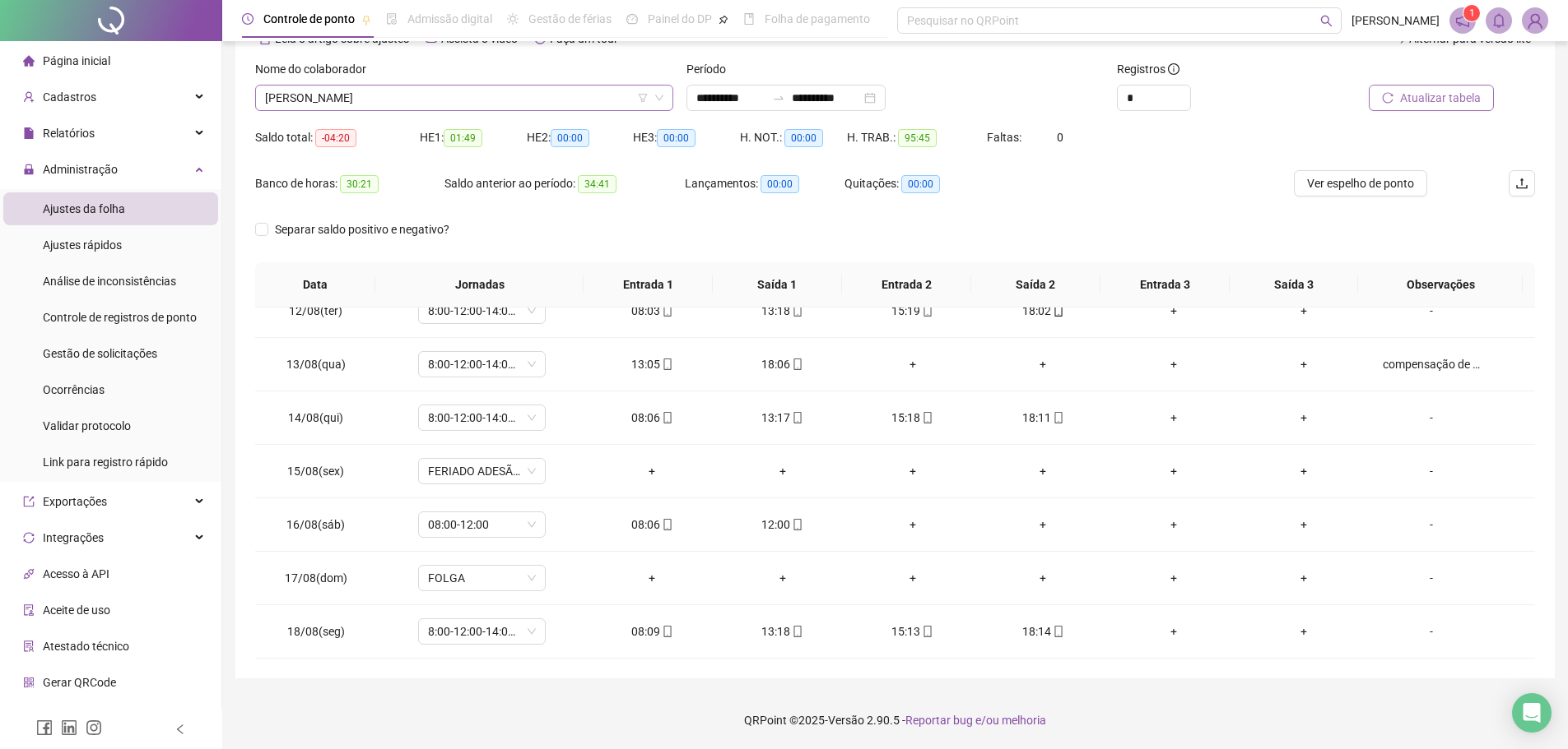
click at [491, 109] on span "SARA STE DE OLIVEIRA" at bounding box center [464, 98] width 399 height 25
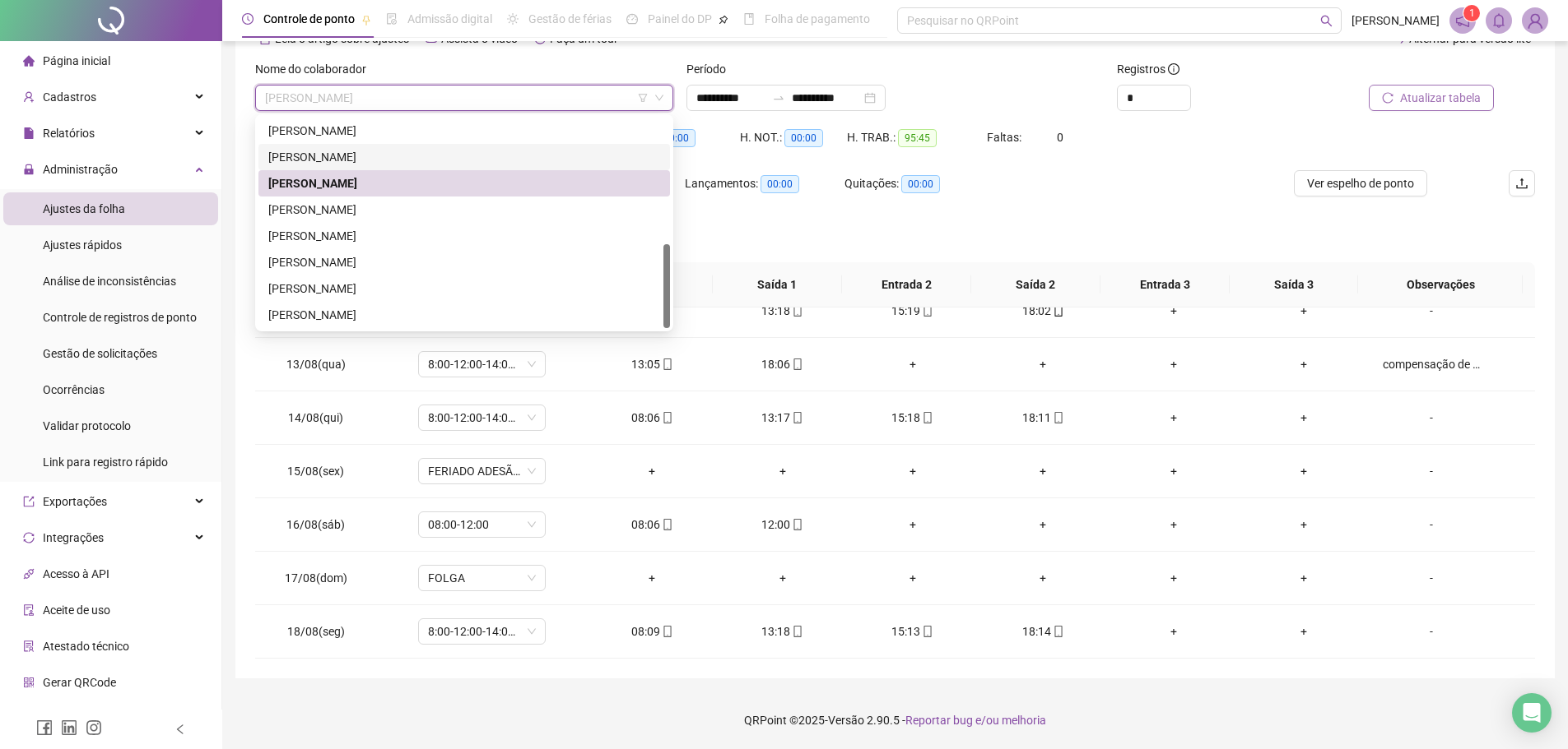
click at [441, 158] on div "ROSENILDE DOS SANTOS OLIVEIRA" at bounding box center [464, 158] width 392 height 18
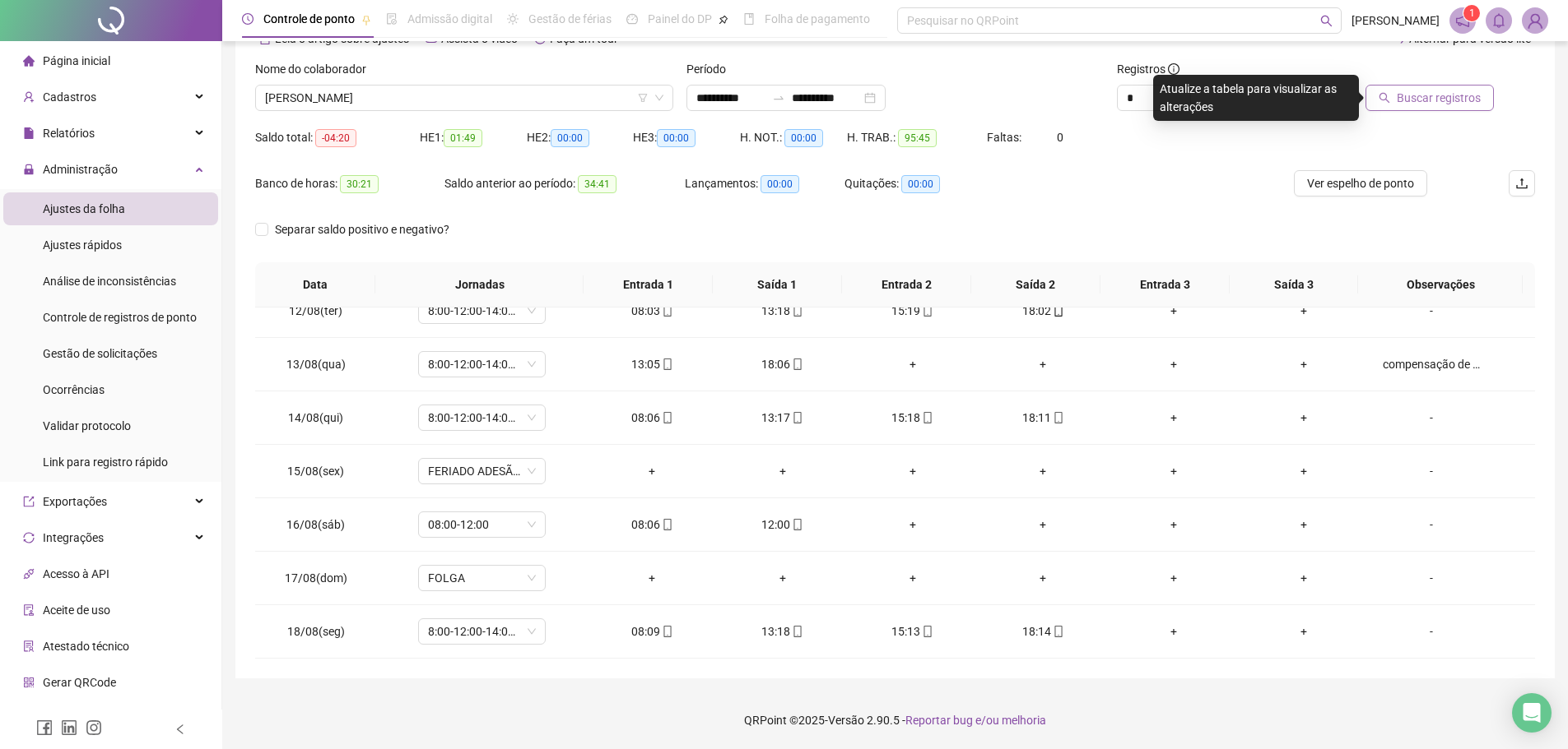
click at [1416, 92] on span "Buscar registros" at bounding box center [1439, 98] width 84 height 18
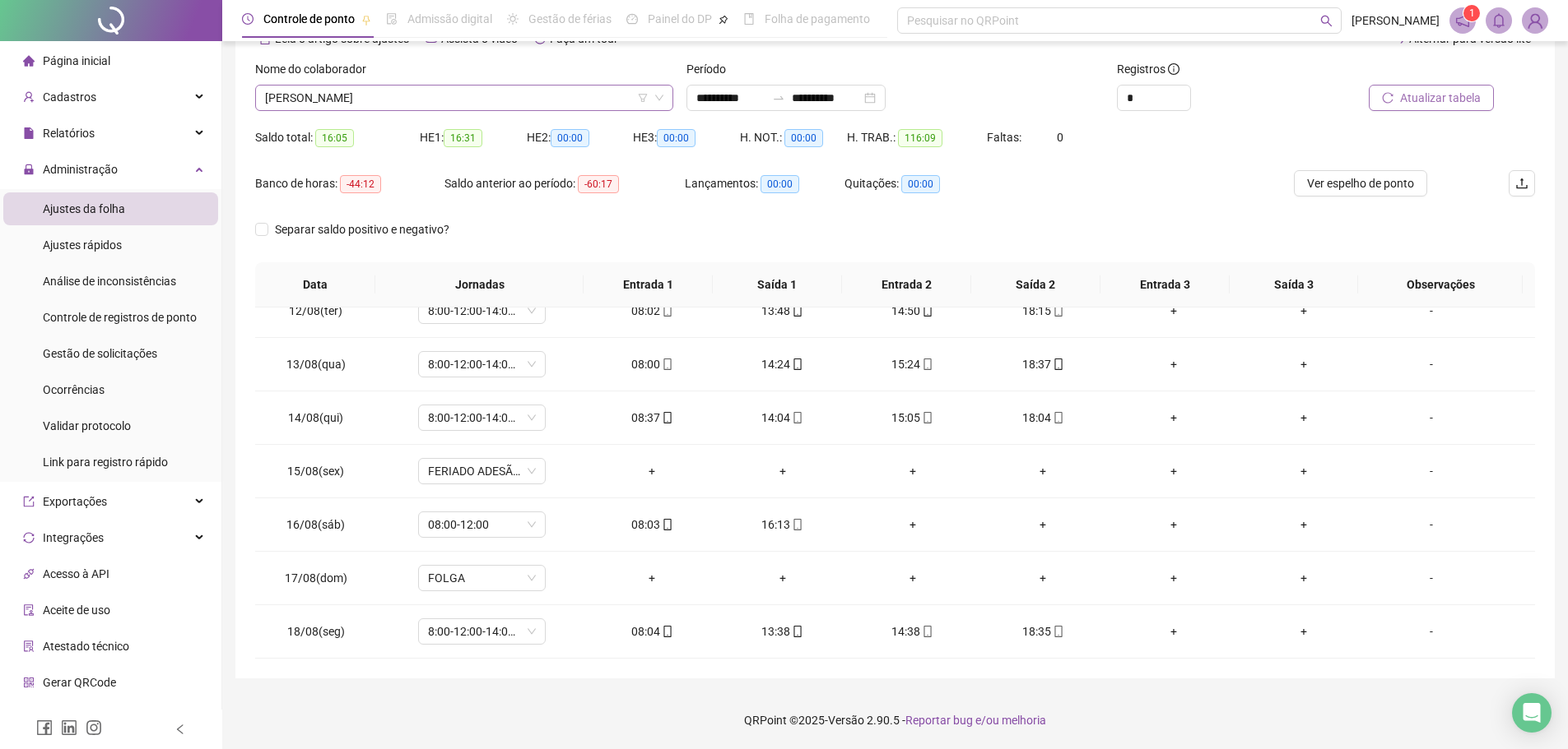
click at [496, 102] on span "ROSENILDE DOS SANTOS OLIVEIRA" at bounding box center [464, 98] width 399 height 25
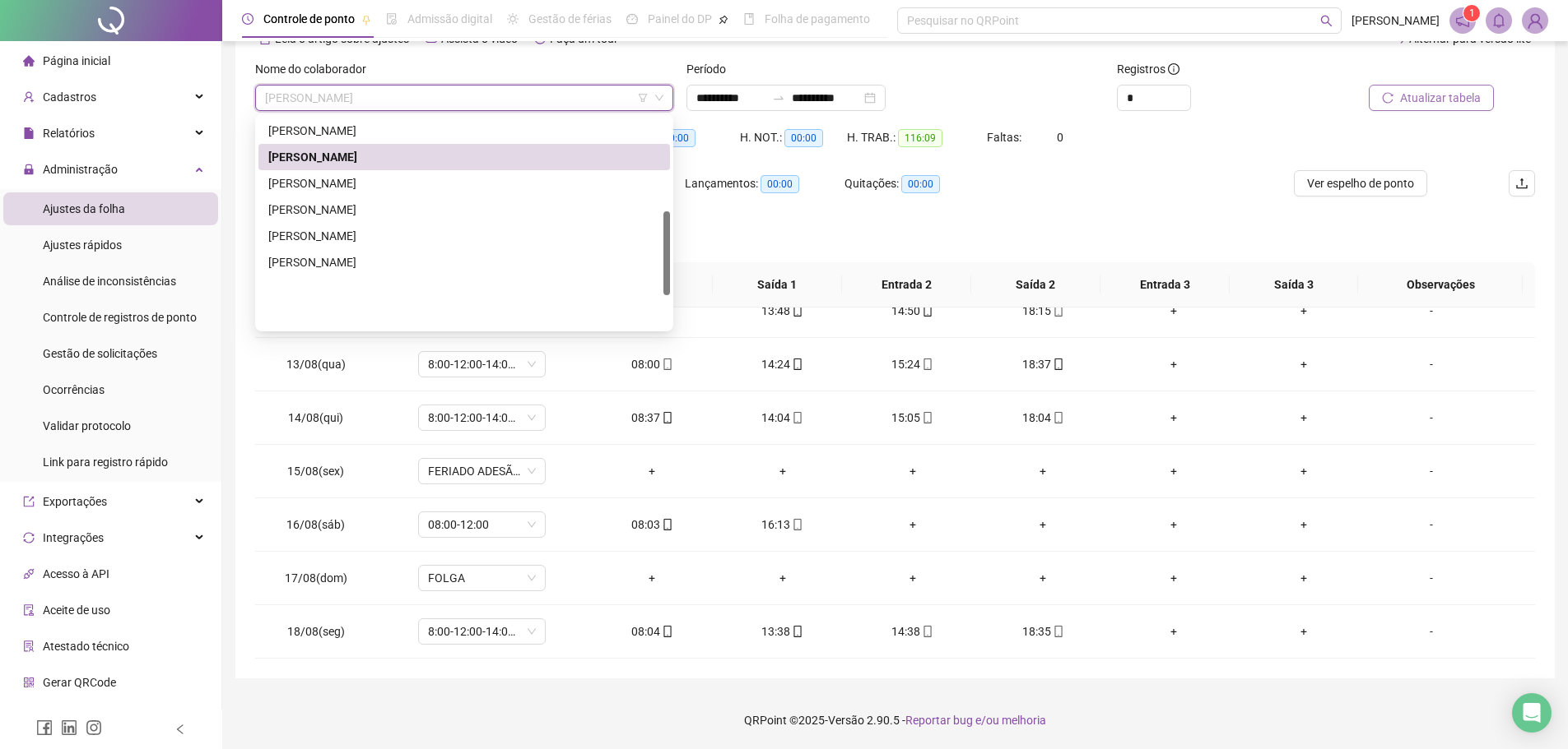
scroll to position [233, 0]
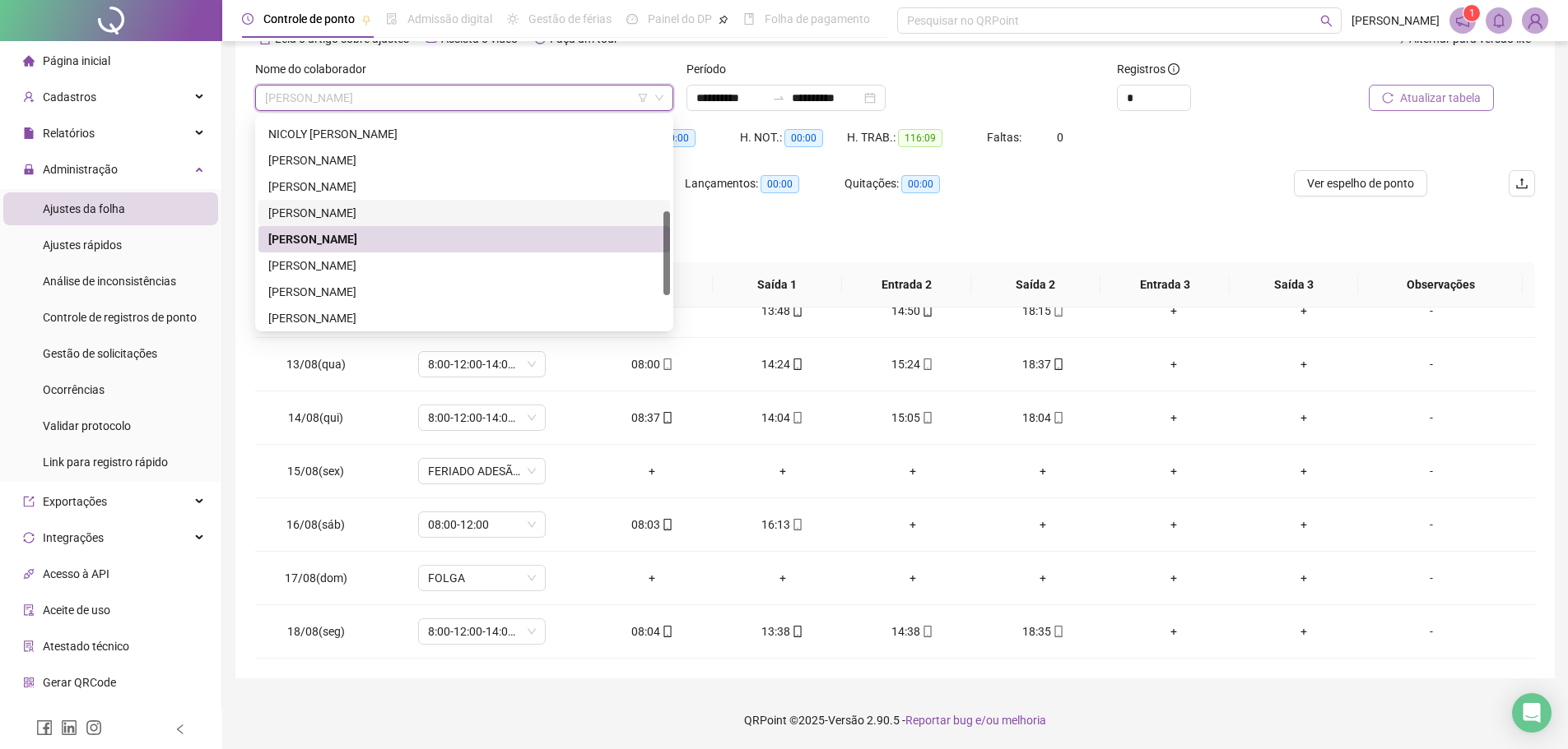
click at [788, 215] on div "Lançamentos: 00:00" at bounding box center [764, 194] width 160 height 46
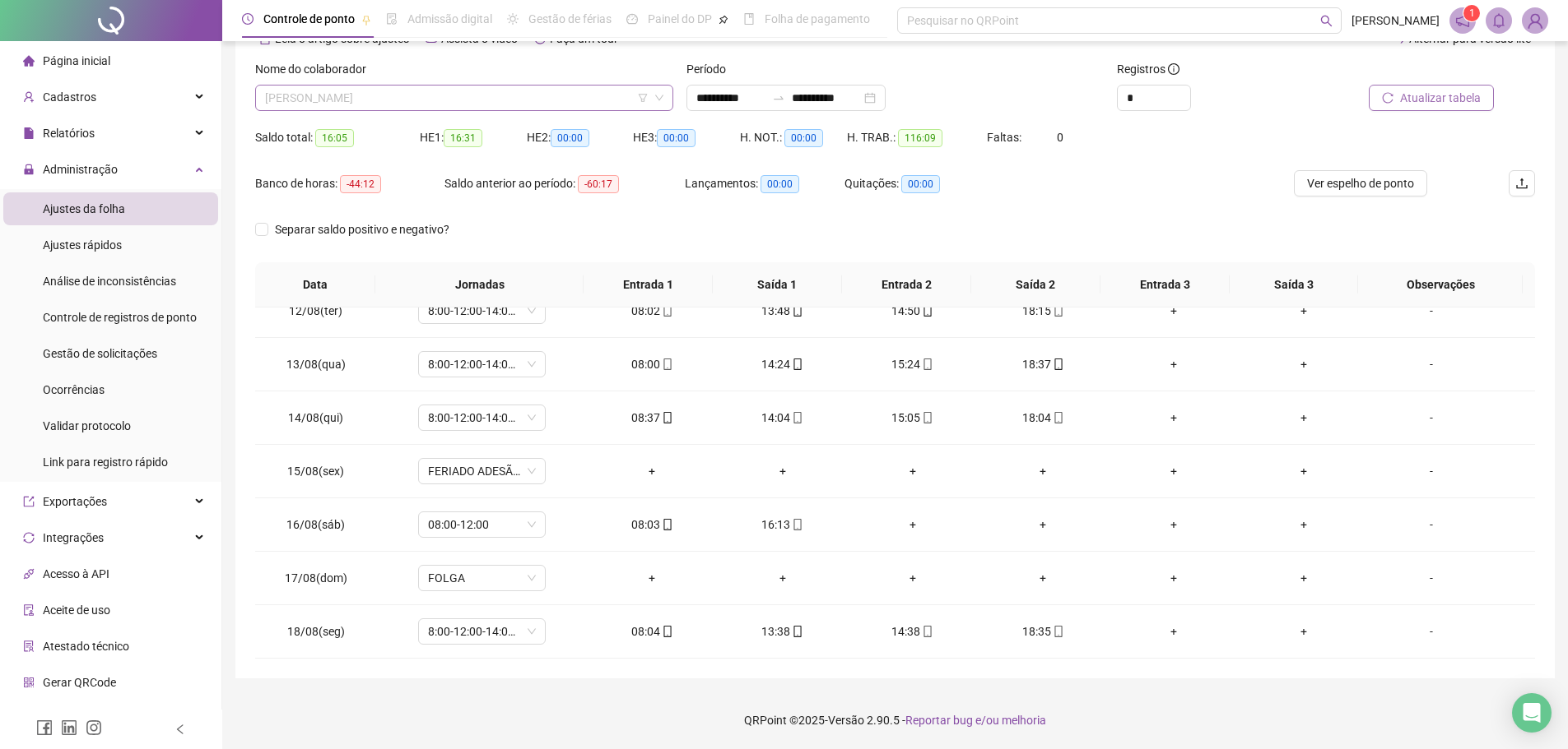
click at [519, 100] on span "ROSENILDE DOS SANTOS OLIVEIRA" at bounding box center [464, 98] width 399 height 25
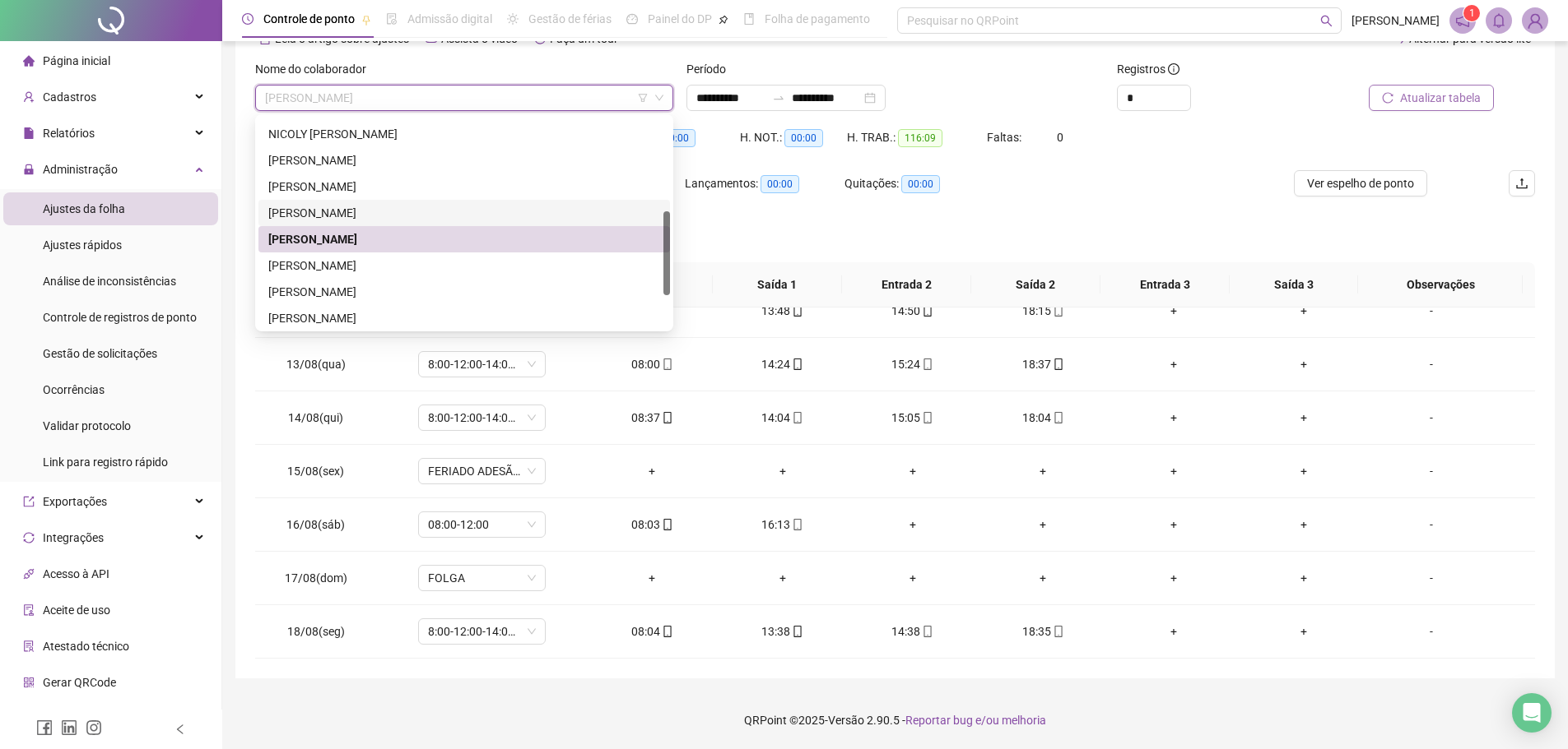
click at [454, 212] on div "ROGERIO DA SILVA OLIVEIRA" at bounding box center [464, 213] width 392 height 18
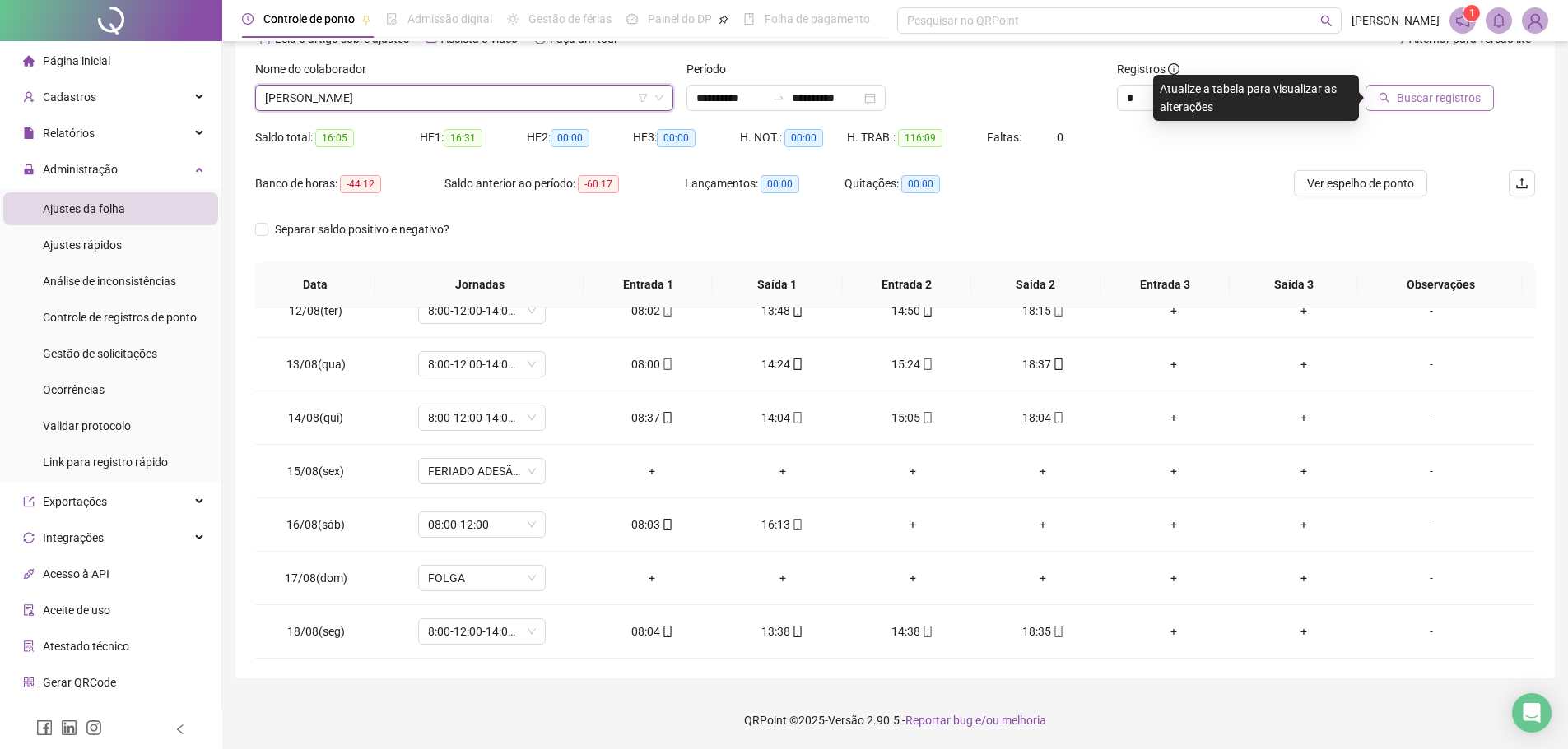
click at [1438, 84] on div at bounding box center [1413, 72] width 162 height 25
click at [1435, 93] on span "Buscar registros" at bounding box center [1439, 98] width 84 height 18
click at [600, 100] on span "ROGERIO DA SILVA OLIVEIRA" at bounding box center [464, 98] width 399 height 25
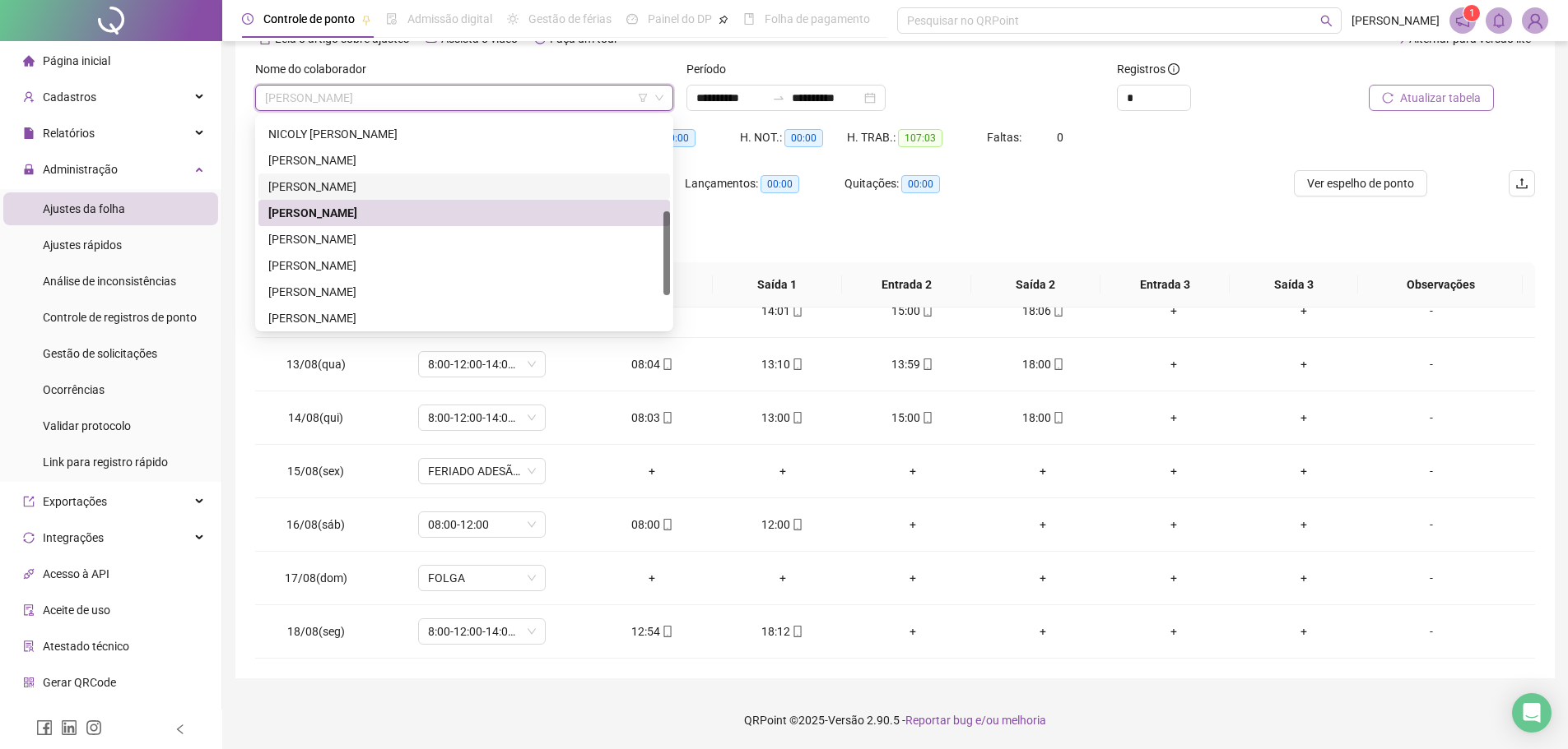
click at [443, 184] on div "PRISCILLA DE MENEZES SANTOS" at bounding box center [464, 187] width 392 height 18
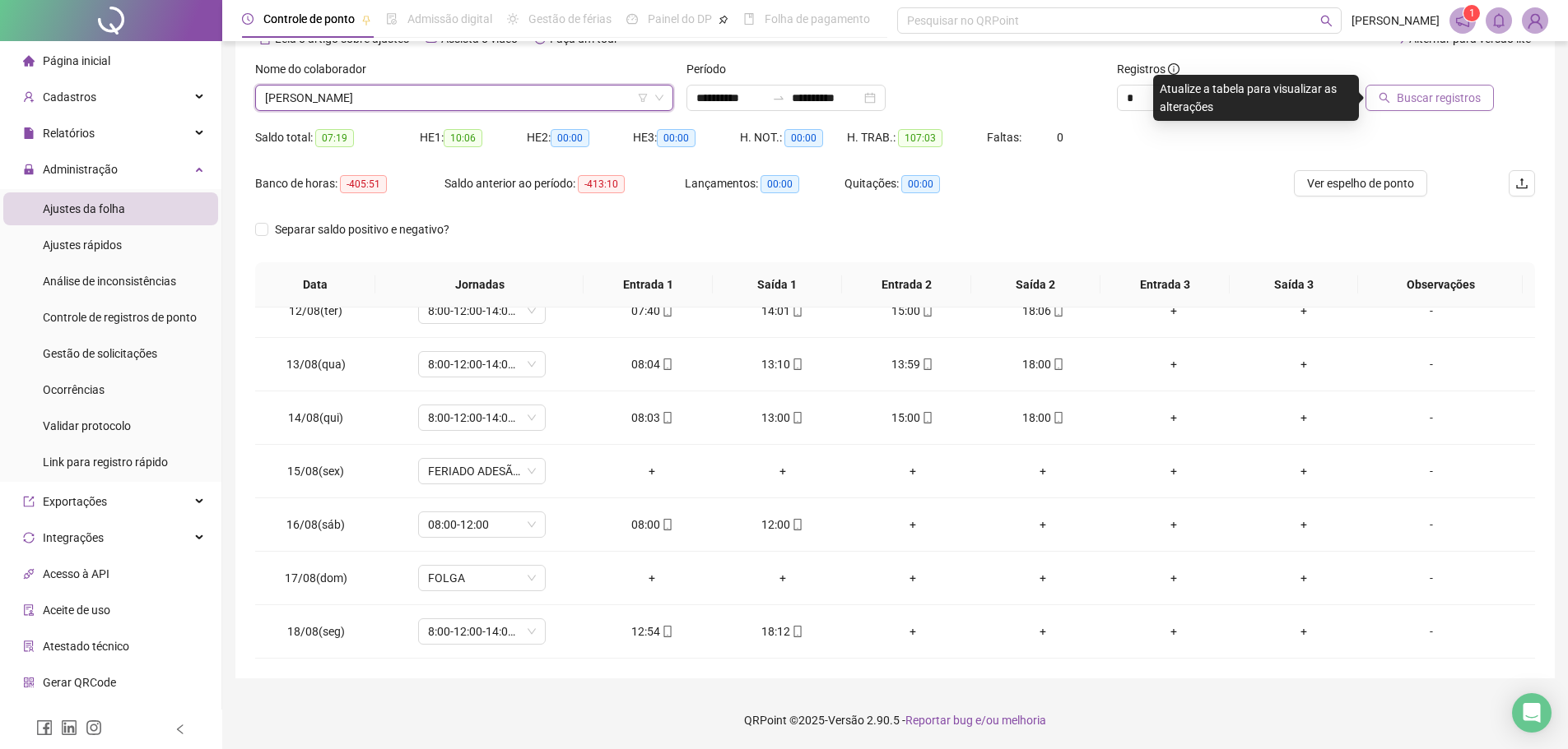
click at [1430, 102] on span "Buscar registros" at bounding box center [1439, 98] width 84 height 18
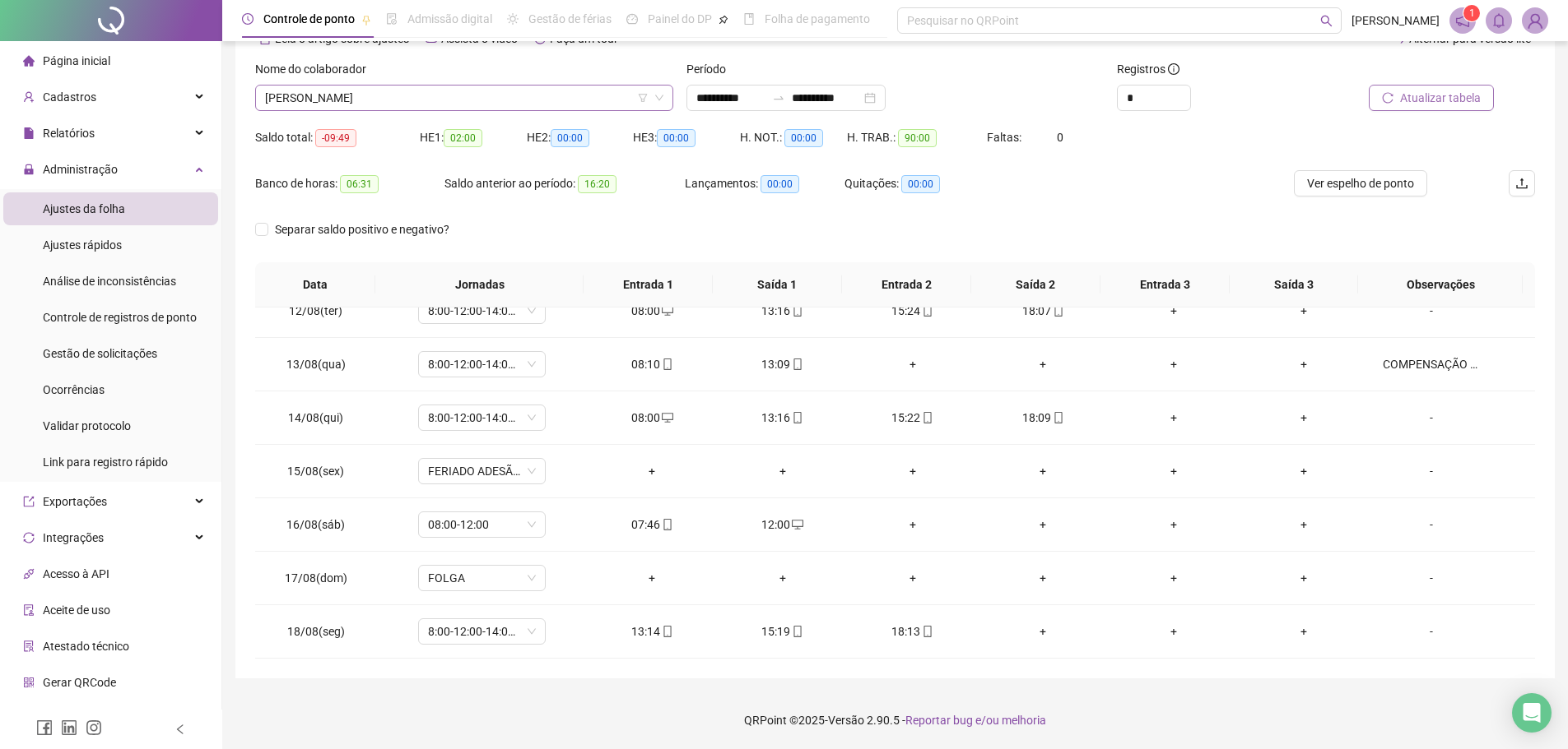
click at [569, 101] on span "PRISCILLA DE MENEZES SANTOS" at bounding box center [464, 98] width 399 height 25
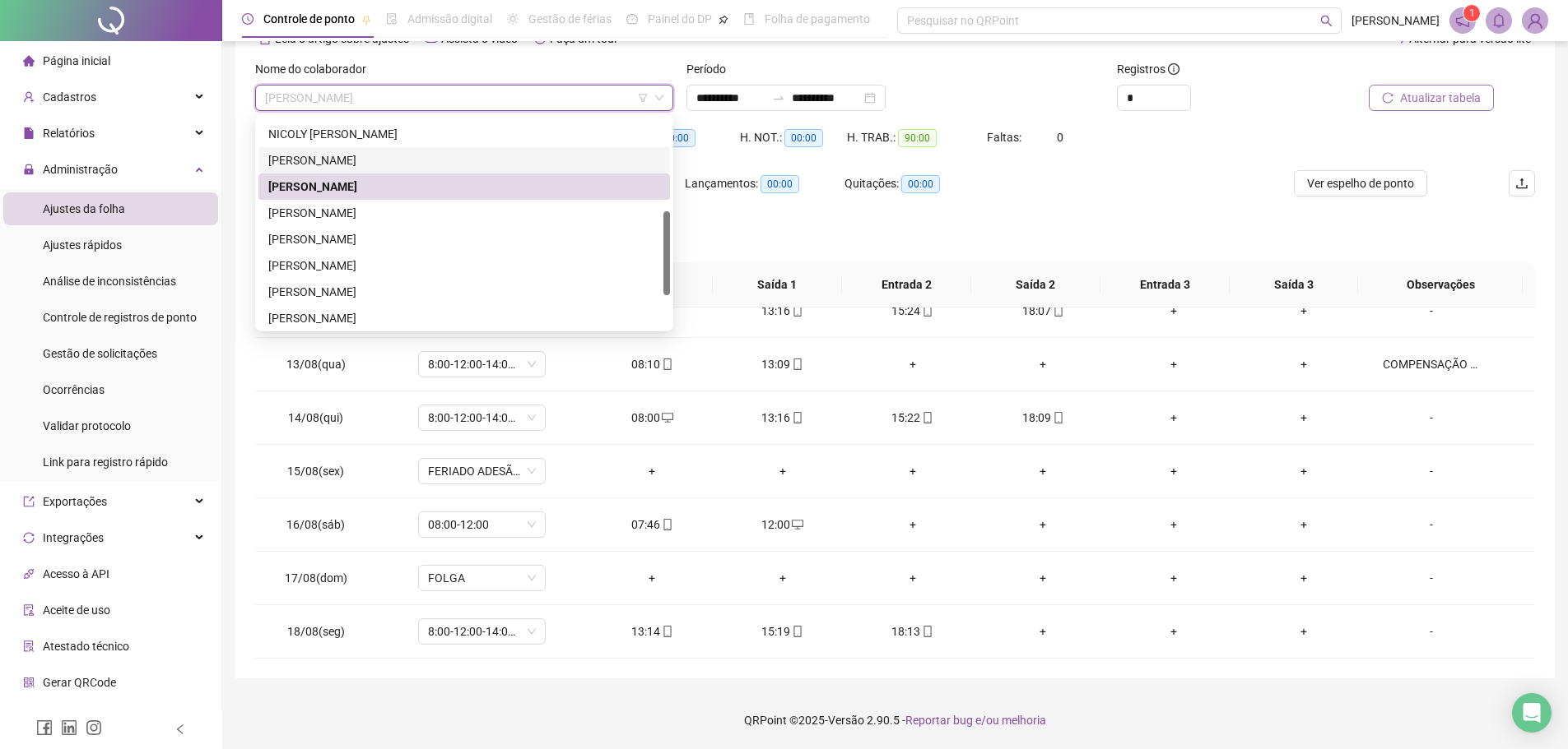
click at [502, 162] on div "PEDRO HENRIQUE AVELINO BRITO" at bounding box center [464, 160] width 392 height 18
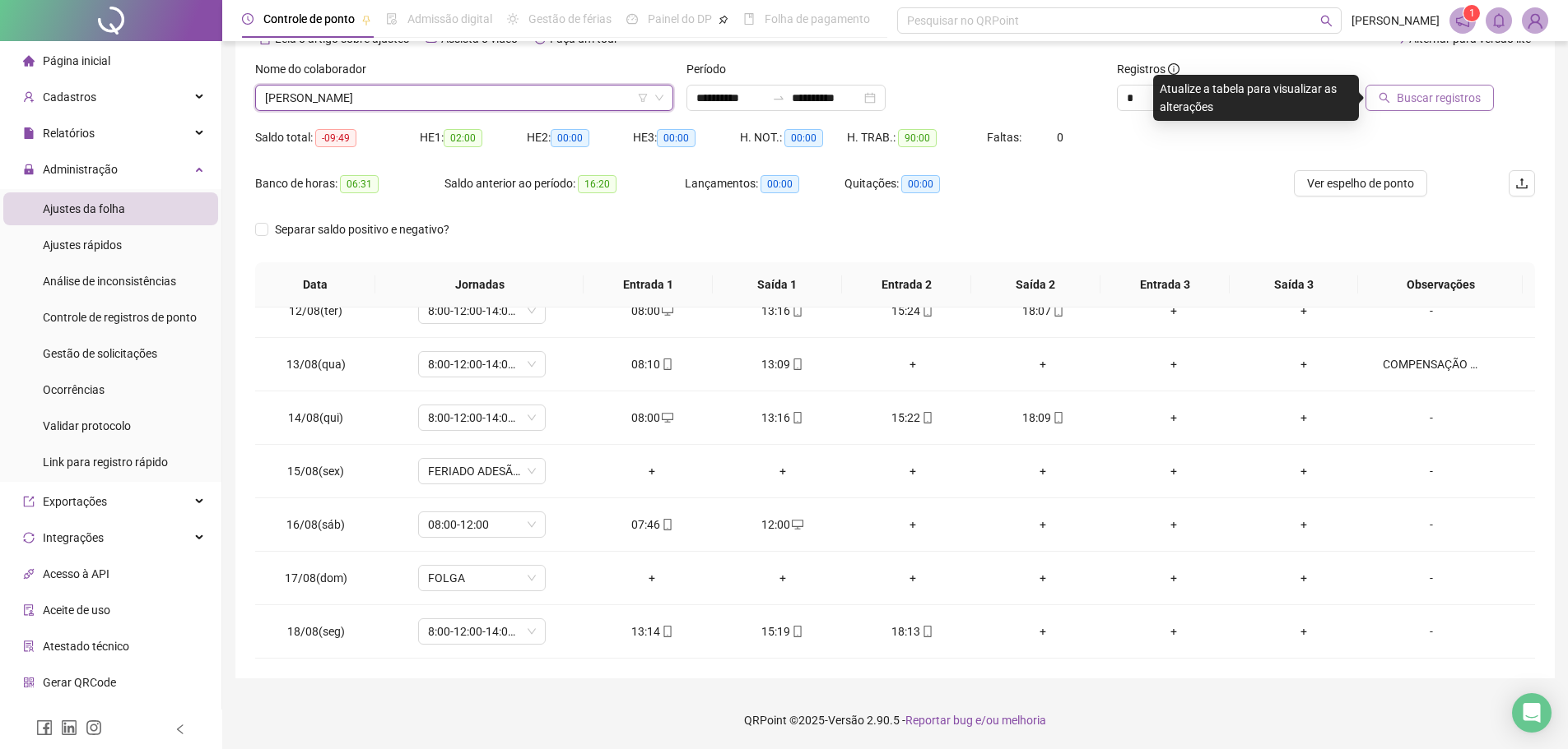
click at [1436, 107] on button "Buscar registros" at bounding box center [1430, 98] width 128 height 27
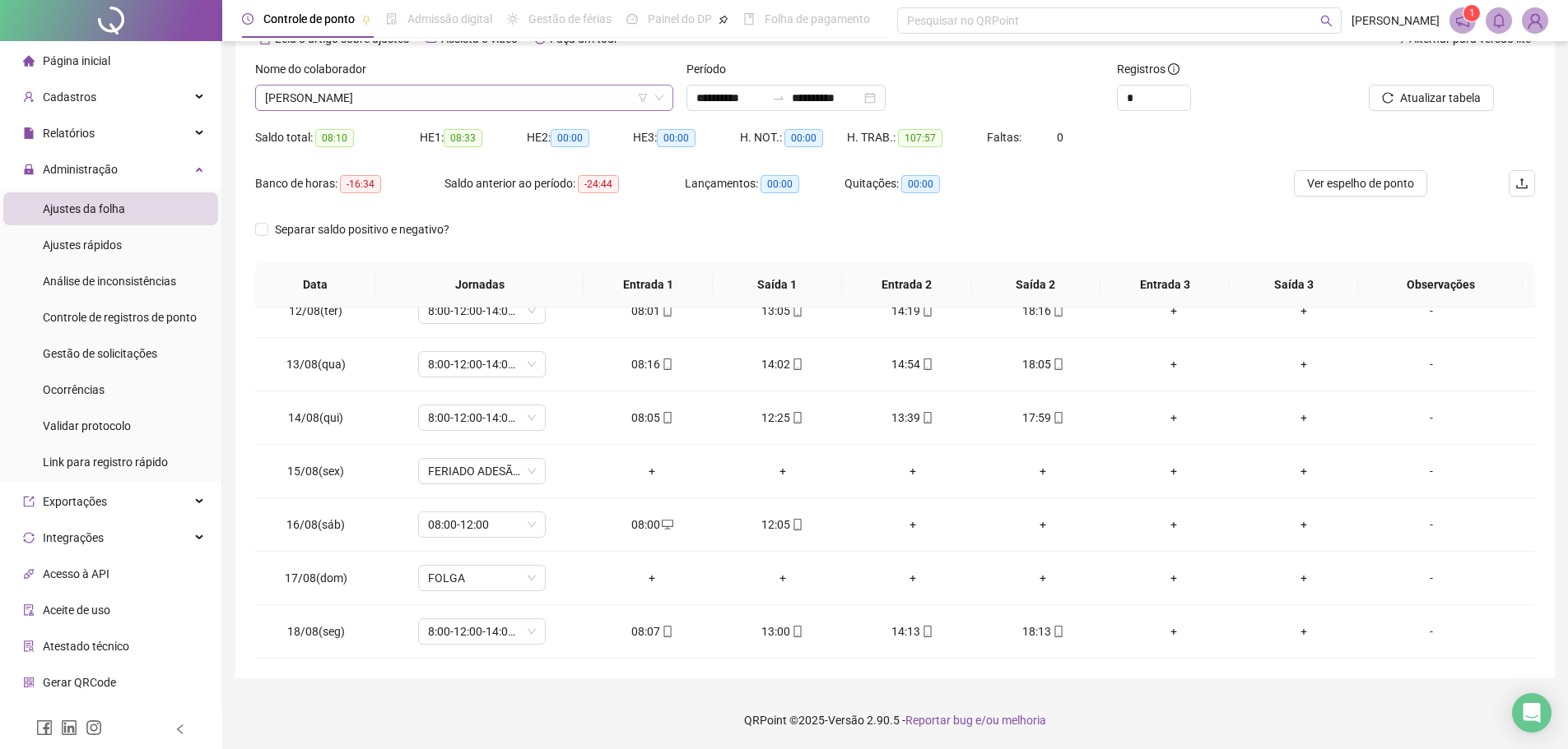
click at [560, 88] on span "PEDRO HENRIQUE AVELINO BRITO" at bounding box center [464, 98] width 399 height 25
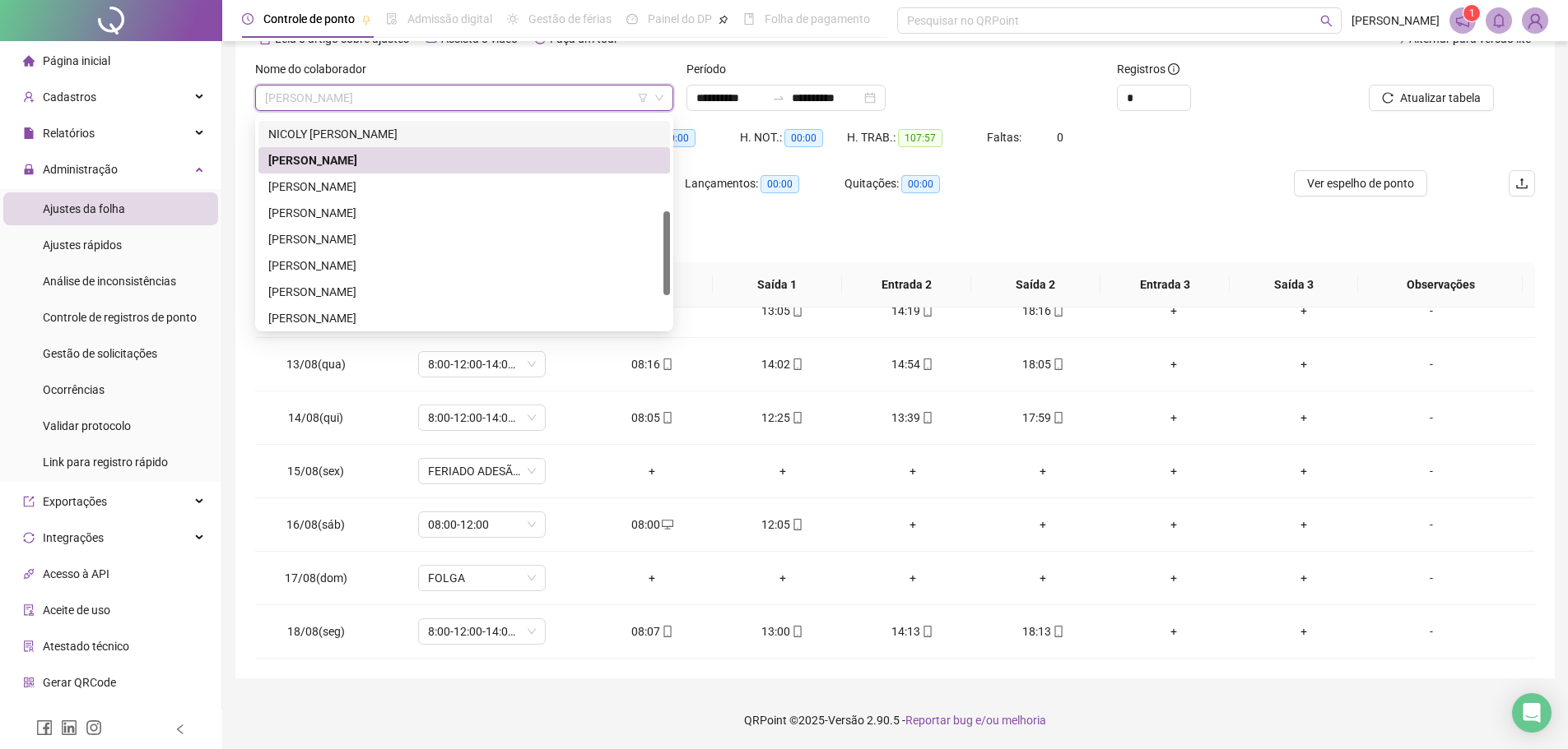
click at [521, 134] on div "NICOLY CAROLINE DOS SANTOS CARVALHO" at bounding box center [464, 135] width 392 height 18
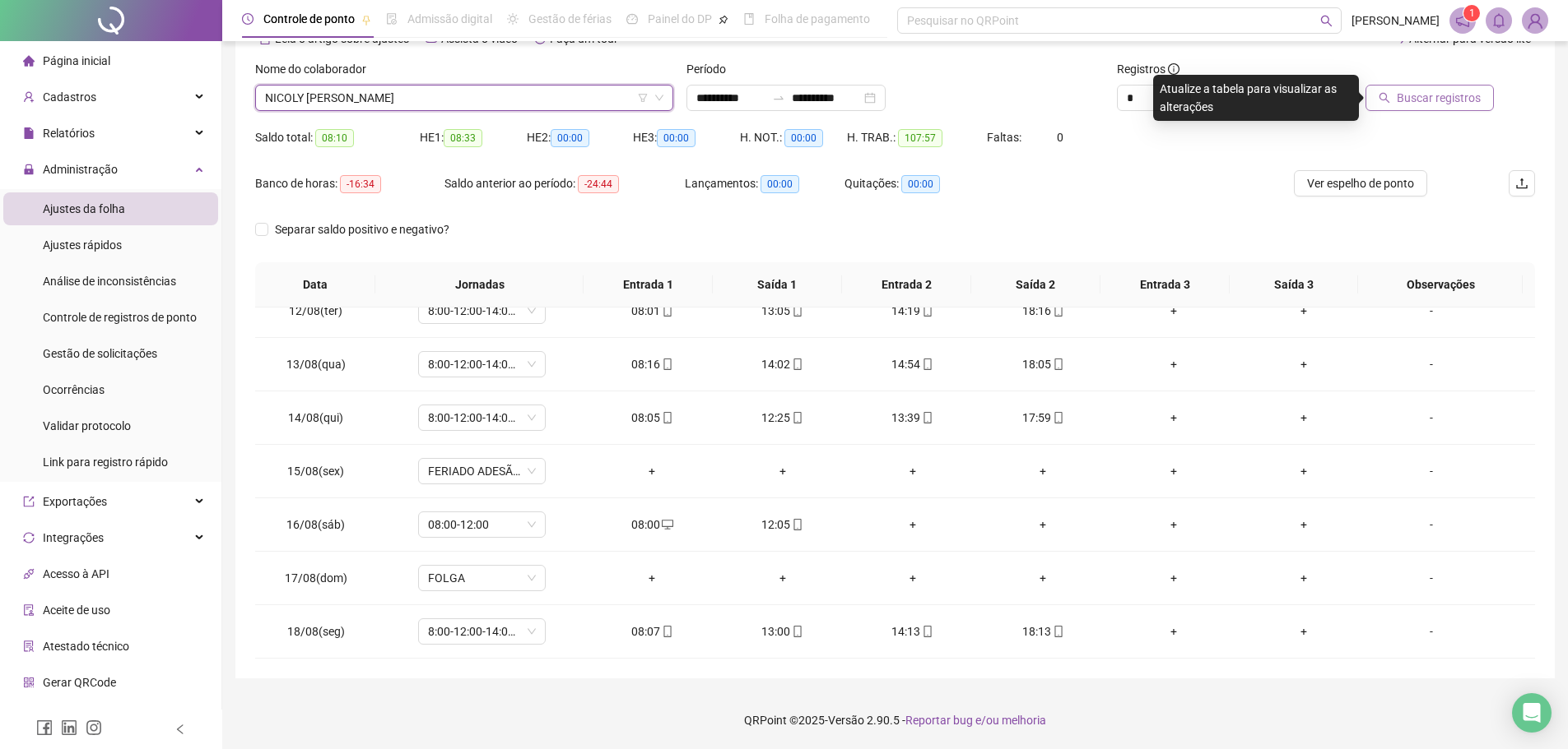
click at [1454, 95] on span "Buscar registros" at bounding box center [1439, 98] width 84 height 18
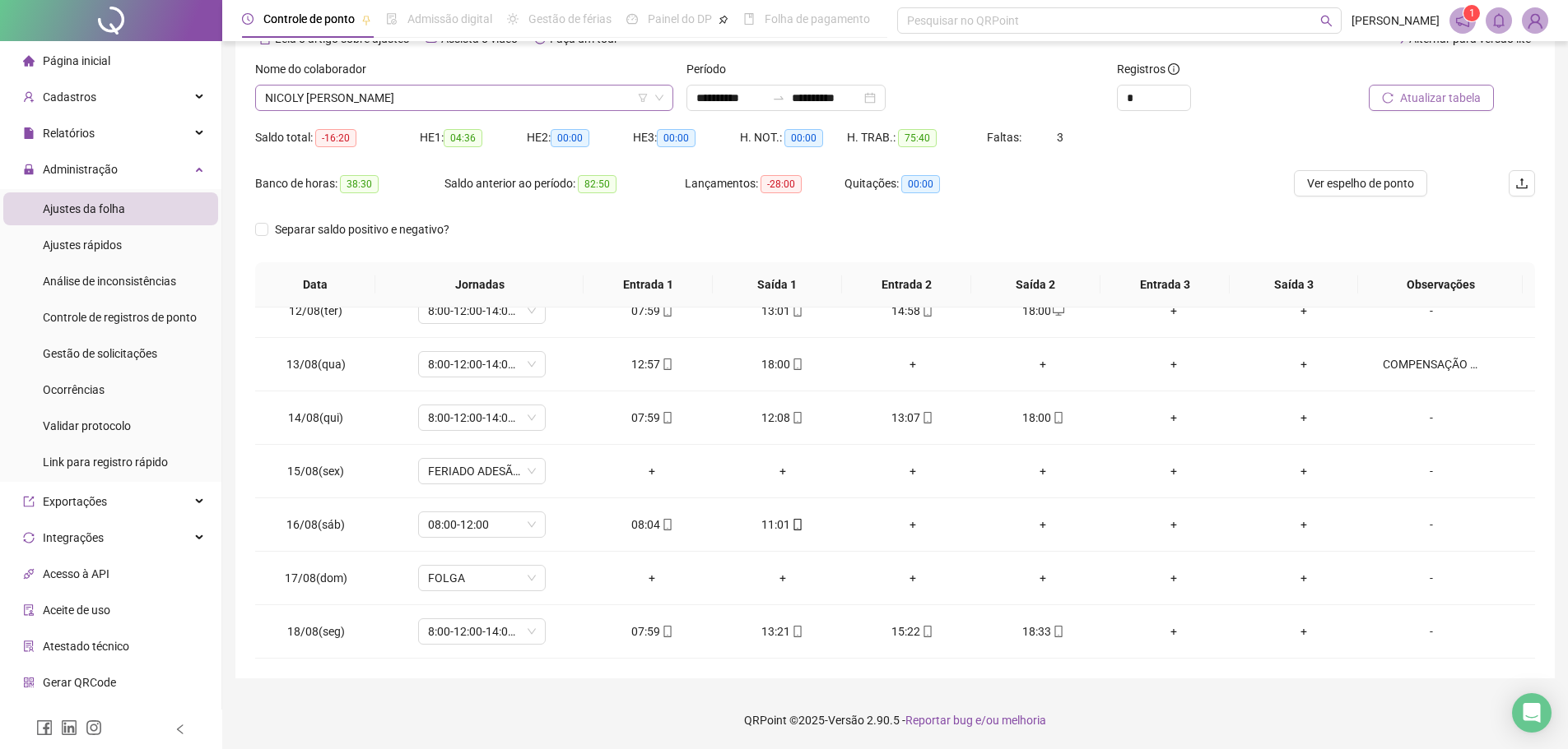
click at [582, 95] on span "NICOLY CAROLINE DOS SANTOS CARVALHO" at bounding box center [464, 98] width 399 height 25
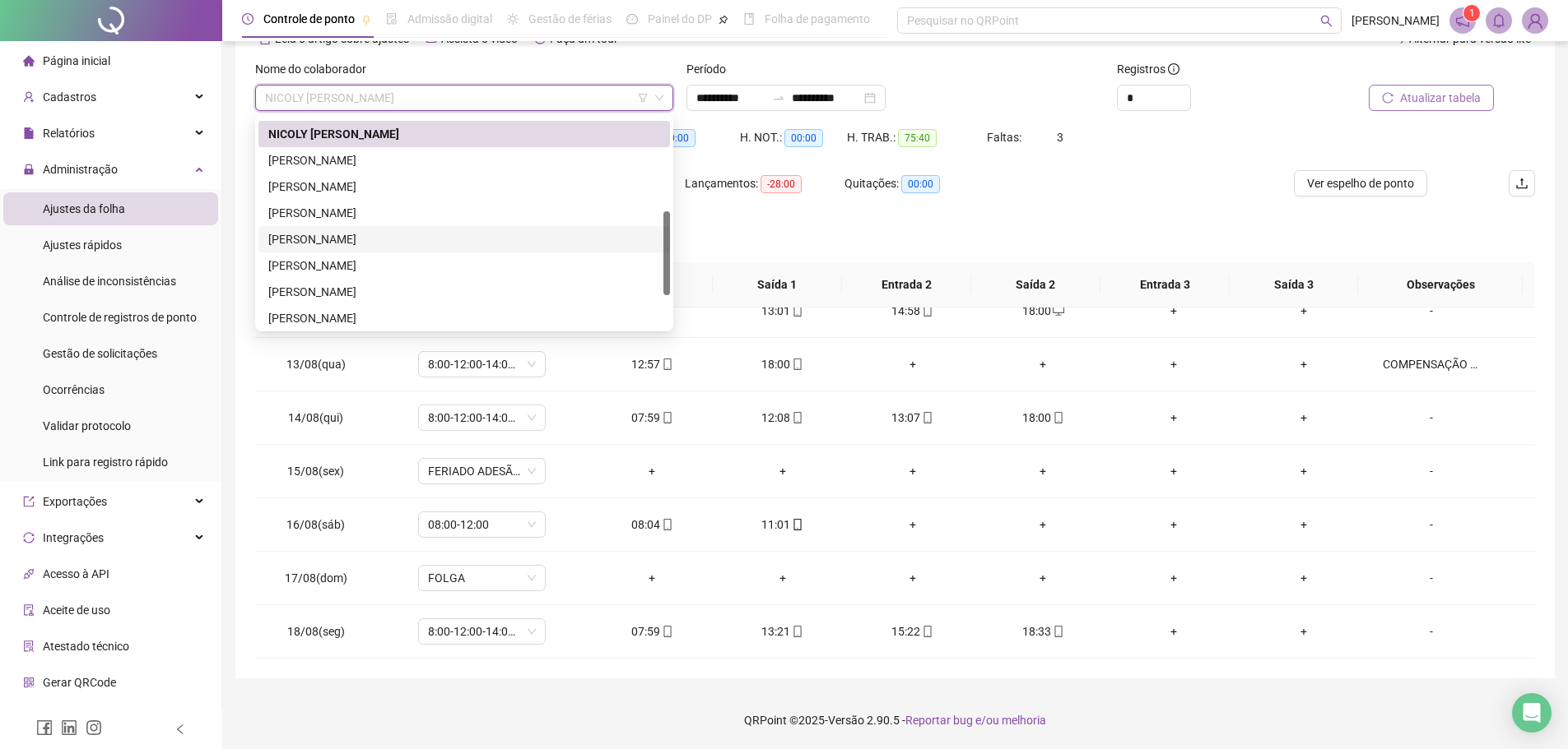
scroll to position [151, 0]
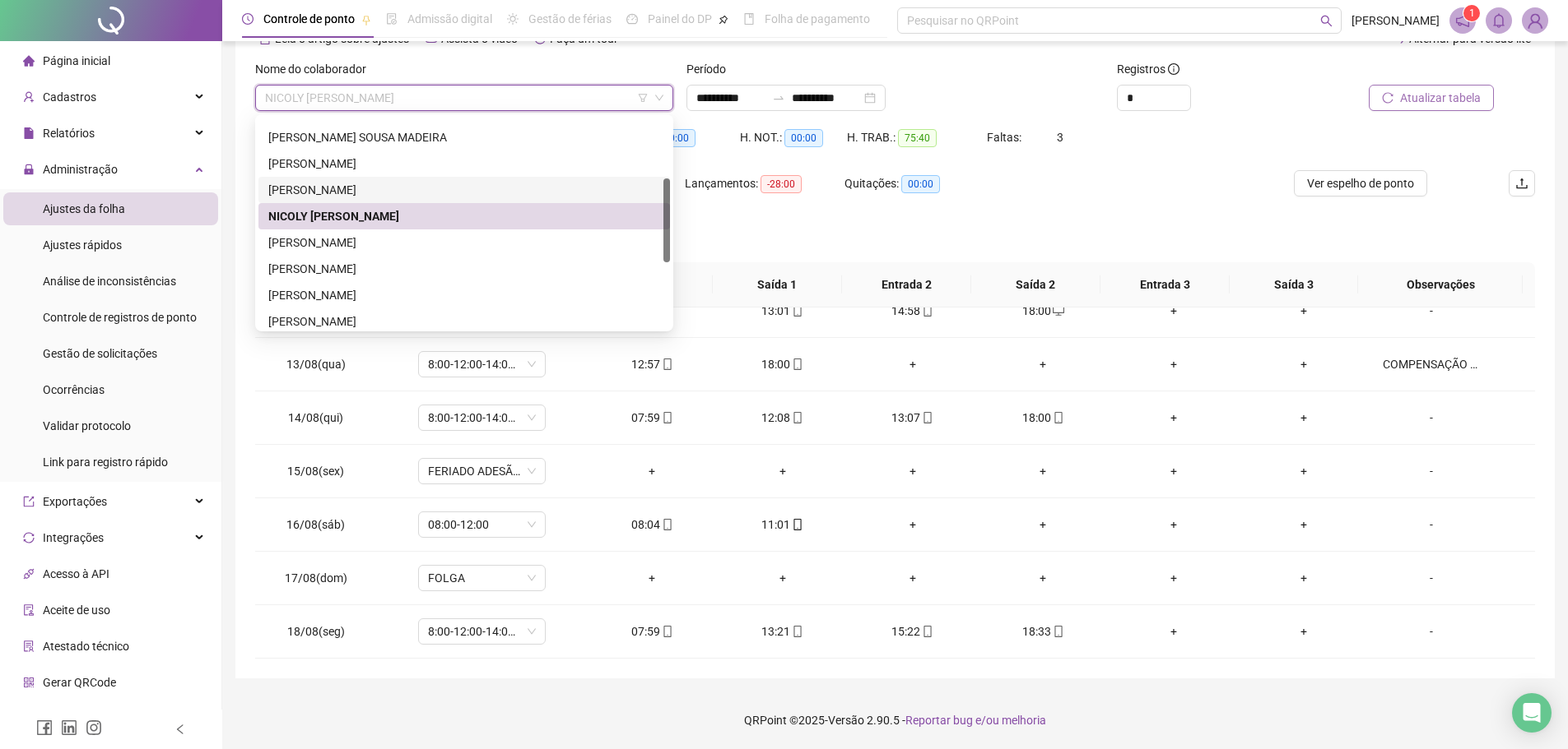
click at [533, 182] on div "LUCILIA MARINHO DE SENA" at bounding box center [464, 190] width 392 height 18
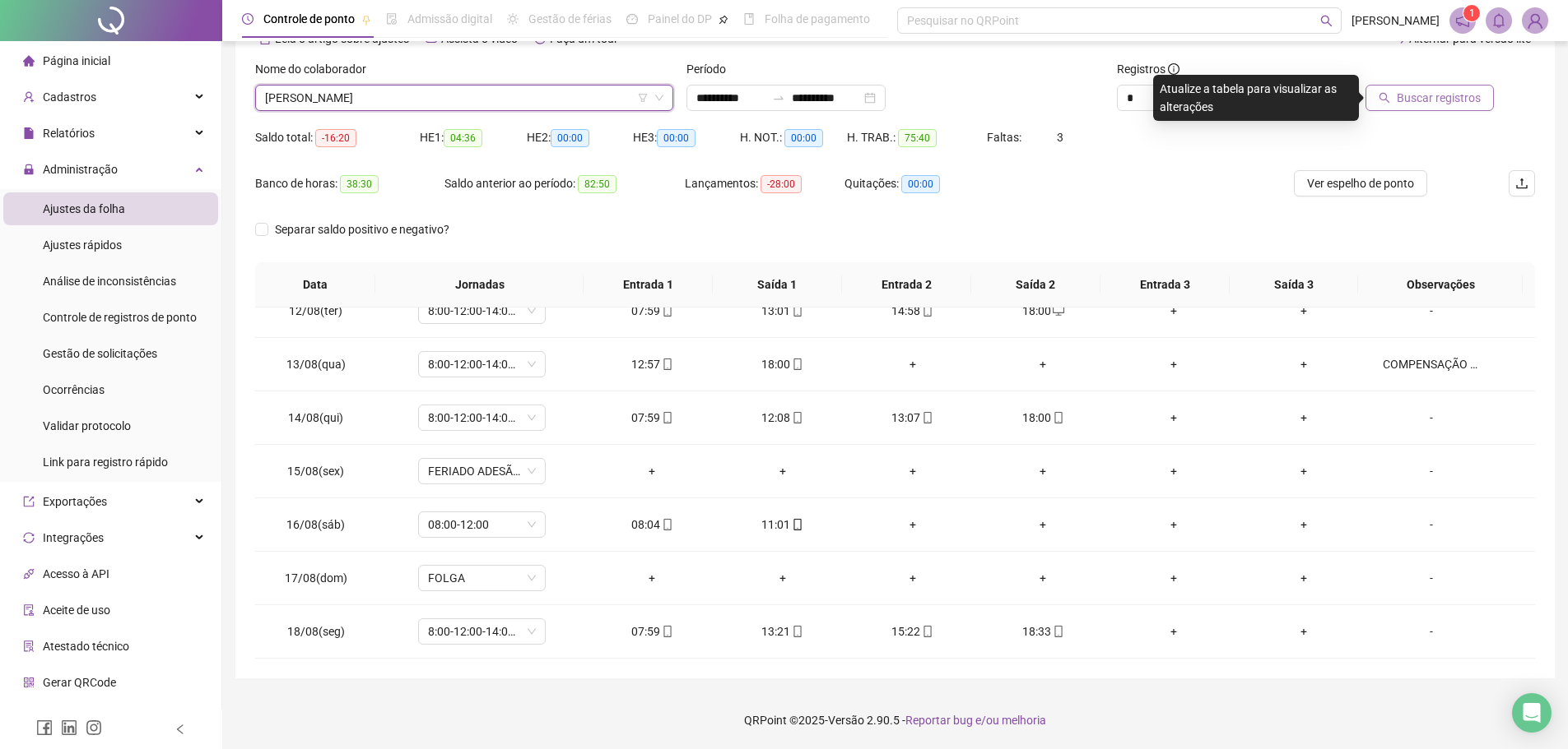
click at [1442, 102] on span "Buscar registros" at bounding box center [1439, 98] width 84 height 18
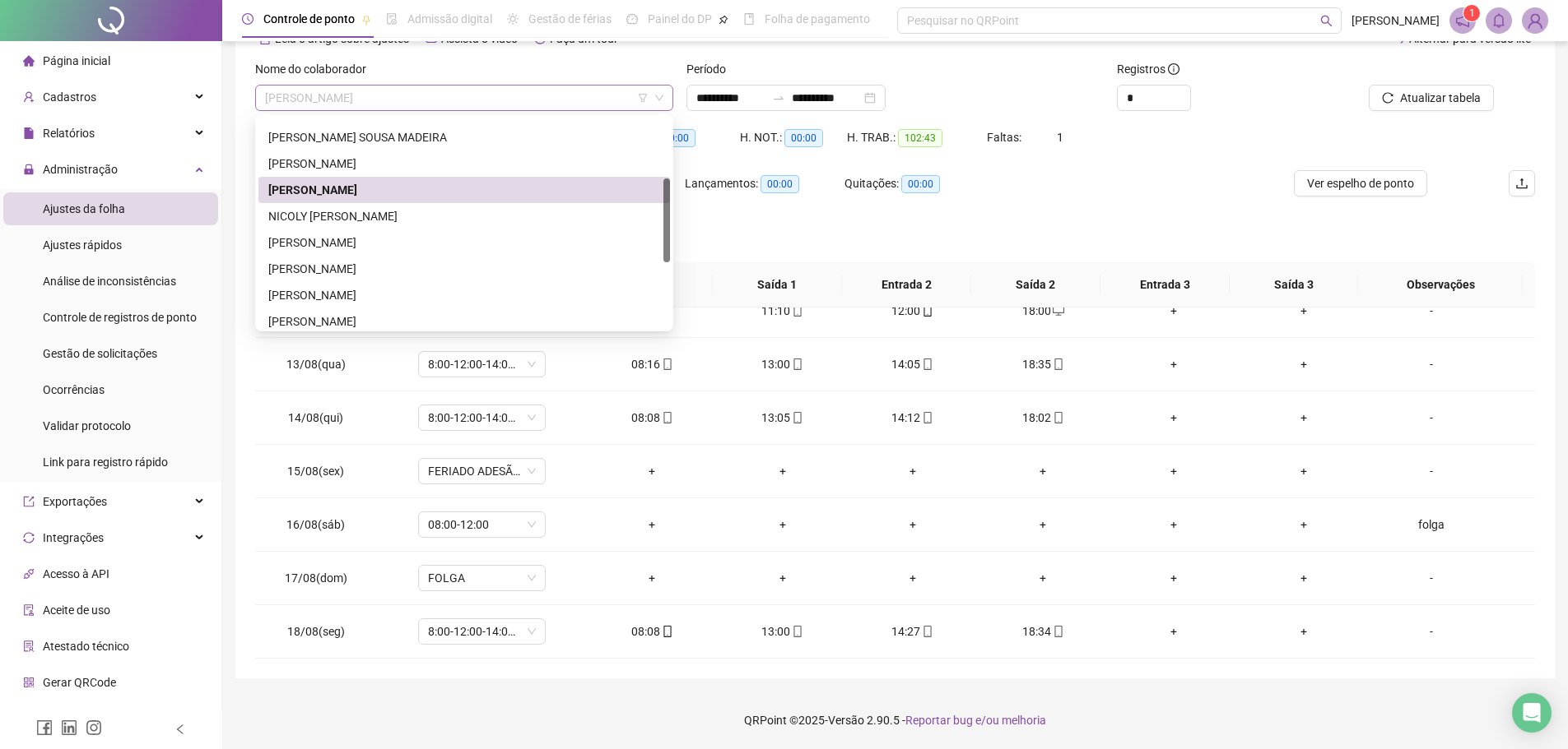
click at [470, 92] on span "LUCILIA MARINHO DE SENA" at bounding box center [464, 98] width 399 height 25
click at [407, 158] on div "LORRANE DAMASCENA SILVA" at bounding box center [464, 164] width 392 height 18
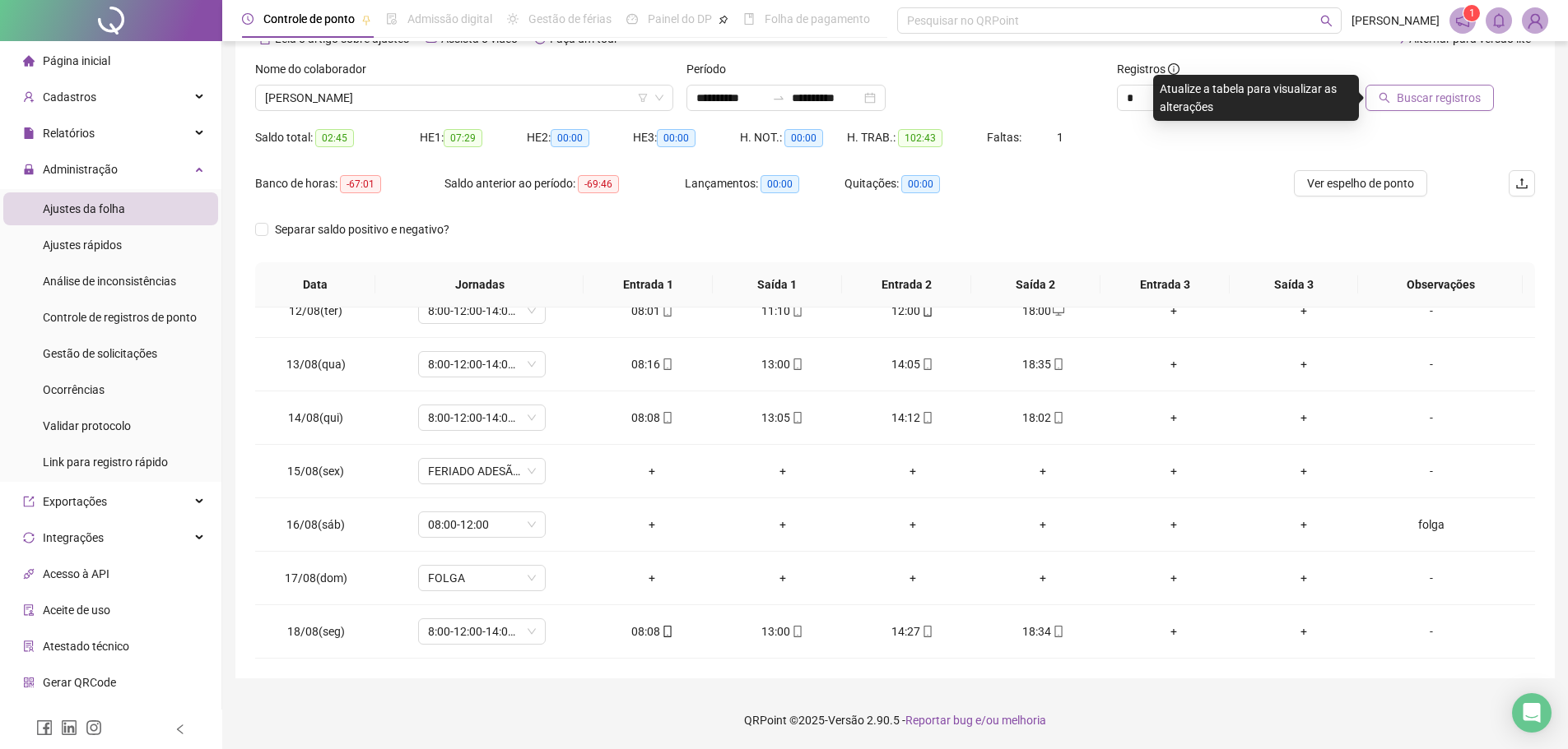
click at [1431, 96] on span "Buscar registros" at bounding box center [1439, 98] width 84 height 18
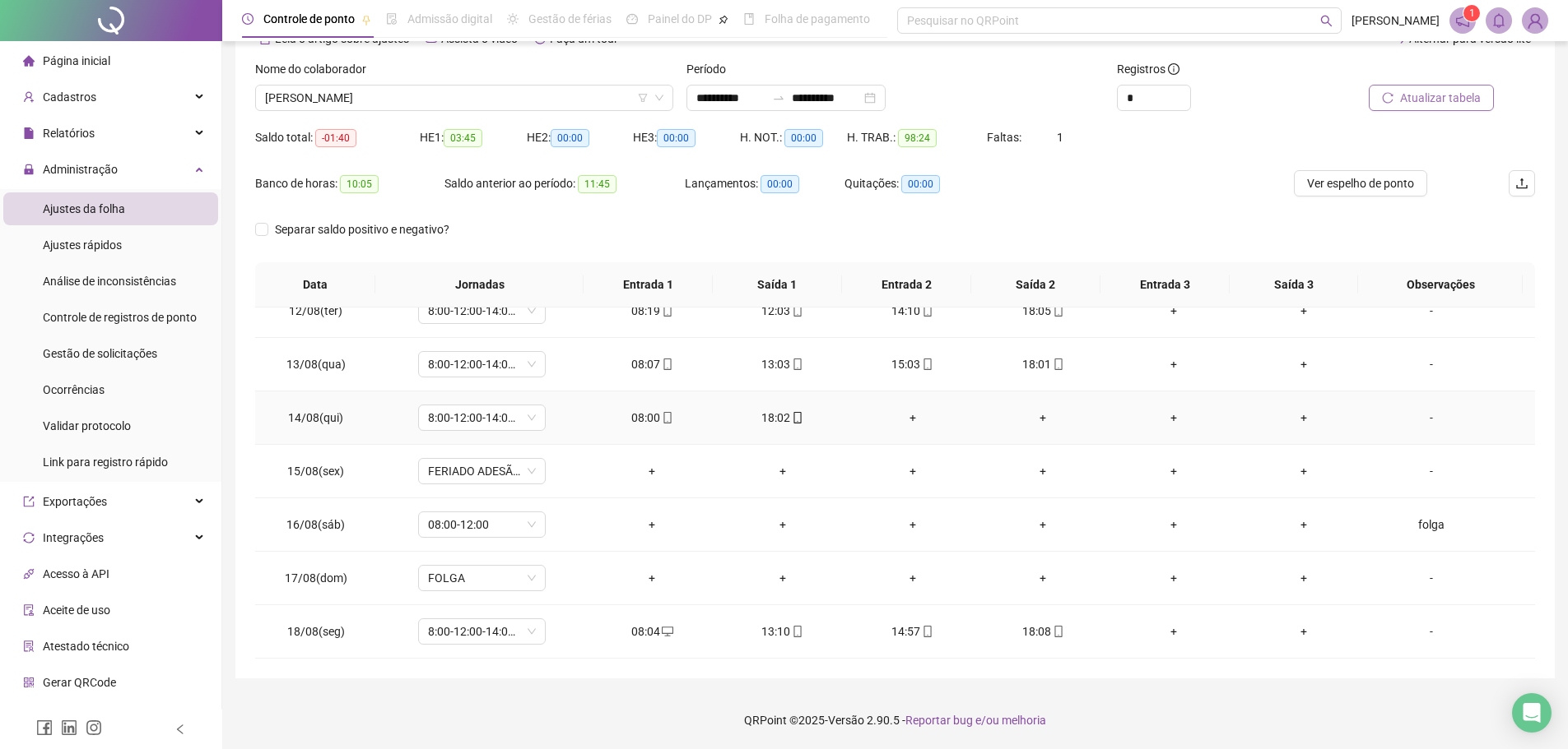
click at [320, 419] on span "14/08(qui)" at bounding box center [316, 418] width 55 height 13
copy span "14/08(qui)"
click at [1443, 97] on span "Atualizar tabela" at bounding box center [1440, 98] width 80 height 18
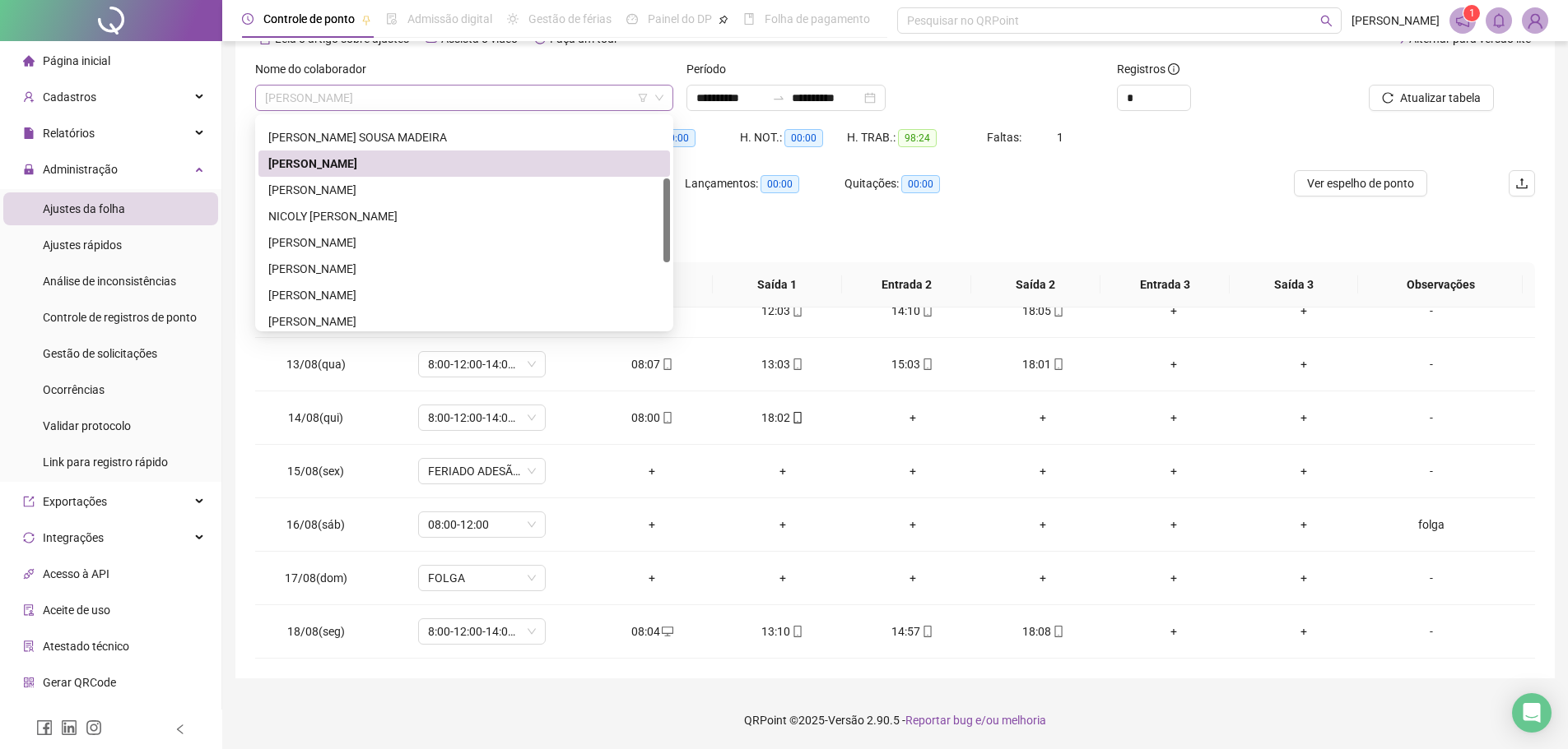
click at [555, 95] on span "LORRANE DAMASCENA SILVA" at bounding box center [464, 98] width 399 height 25
click at [437, 142] on div "LARISSA STHEPHANNY SOUSA MADEIRA" at bounding box center [464, 137] width 392 height 18
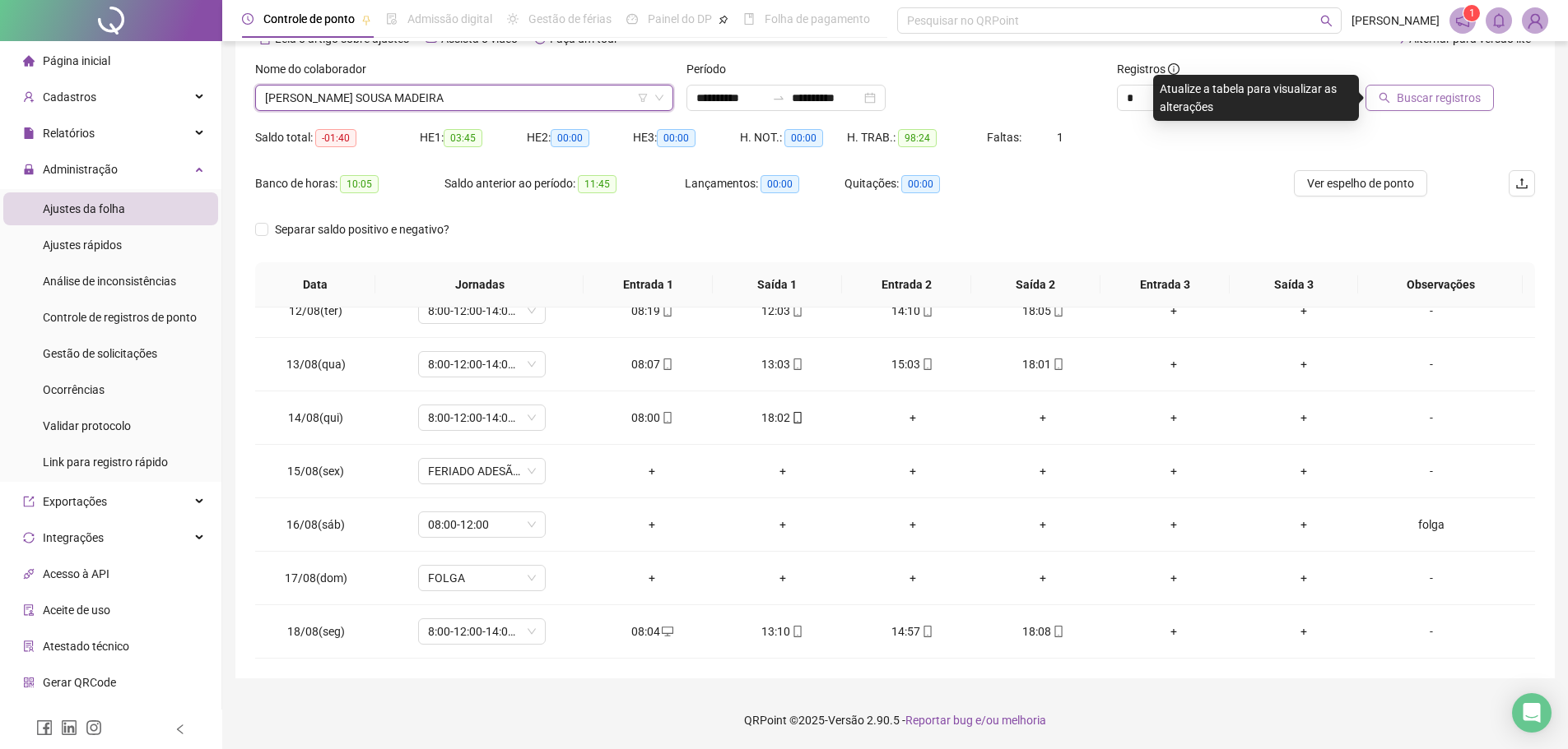
click at [1442, 108] on button "Buscar registros" at bounding box center [1430, 98] width 128 height 27
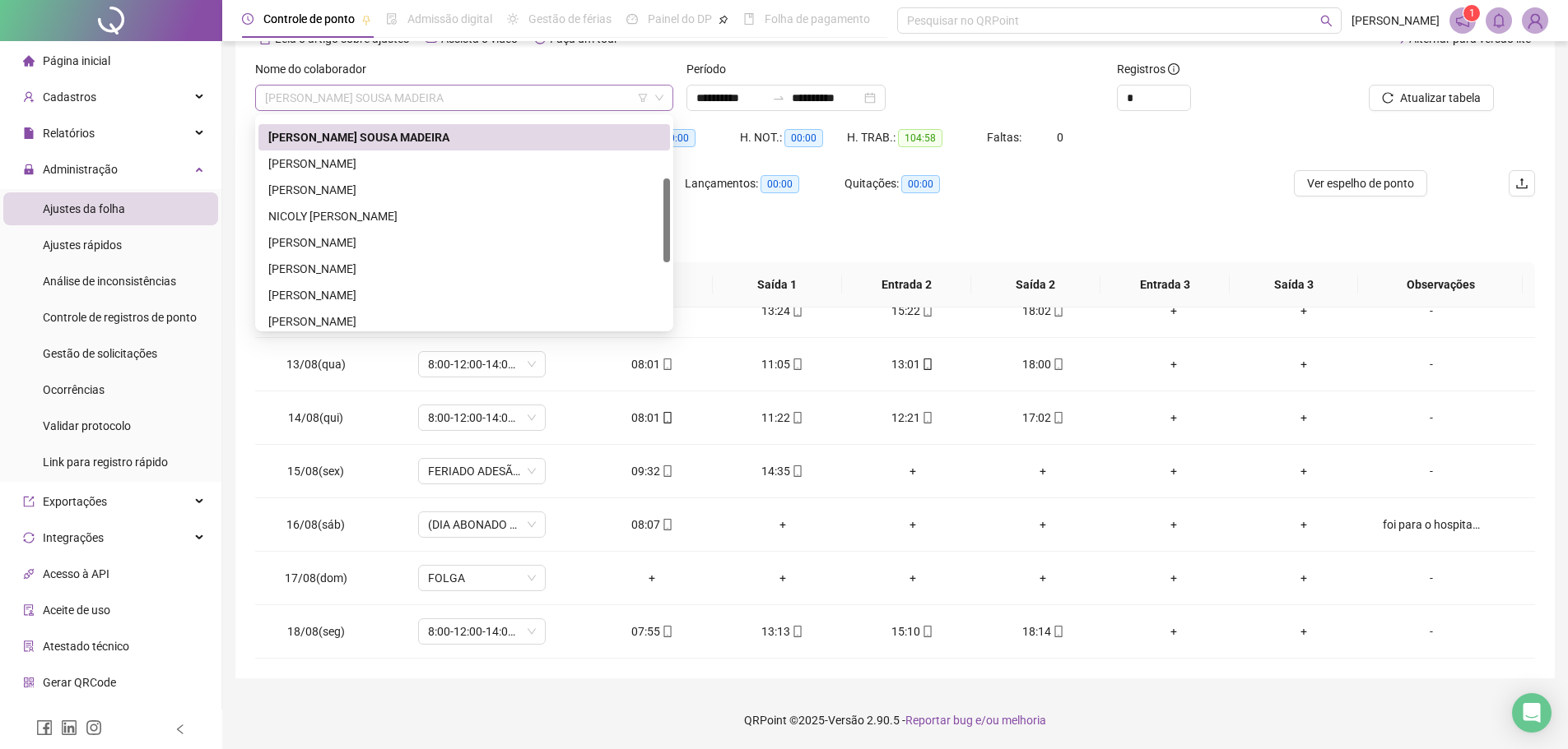
click at [592, 101] on span "LARISSA STHEPHANNY SOUSA MADEIRA" at bounding box center [464, 98] width 399 height 25
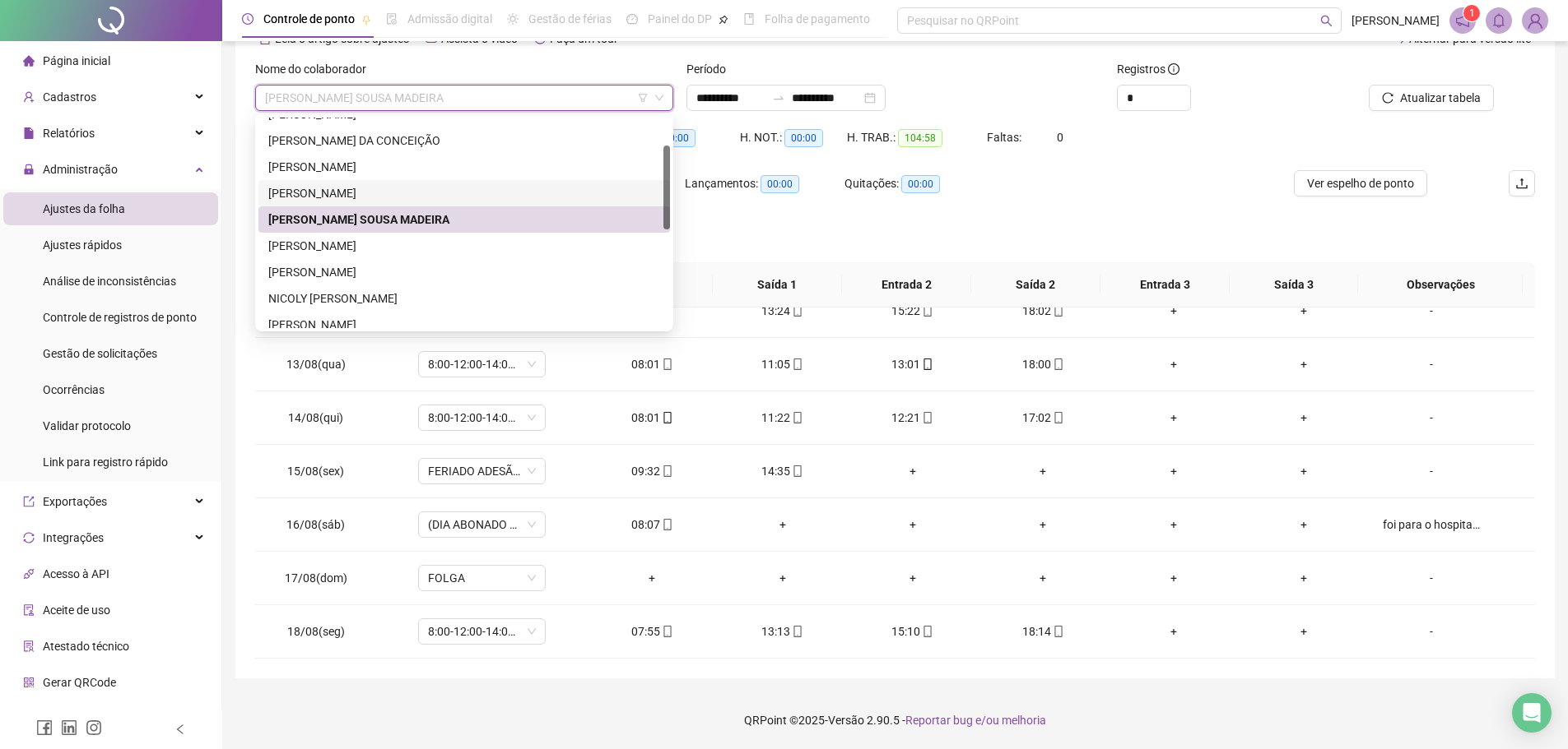
click at [519, 201] on div "KAROLAINE COSTA FERREIRA" at bounding box center [464, 194] width 392 height 18
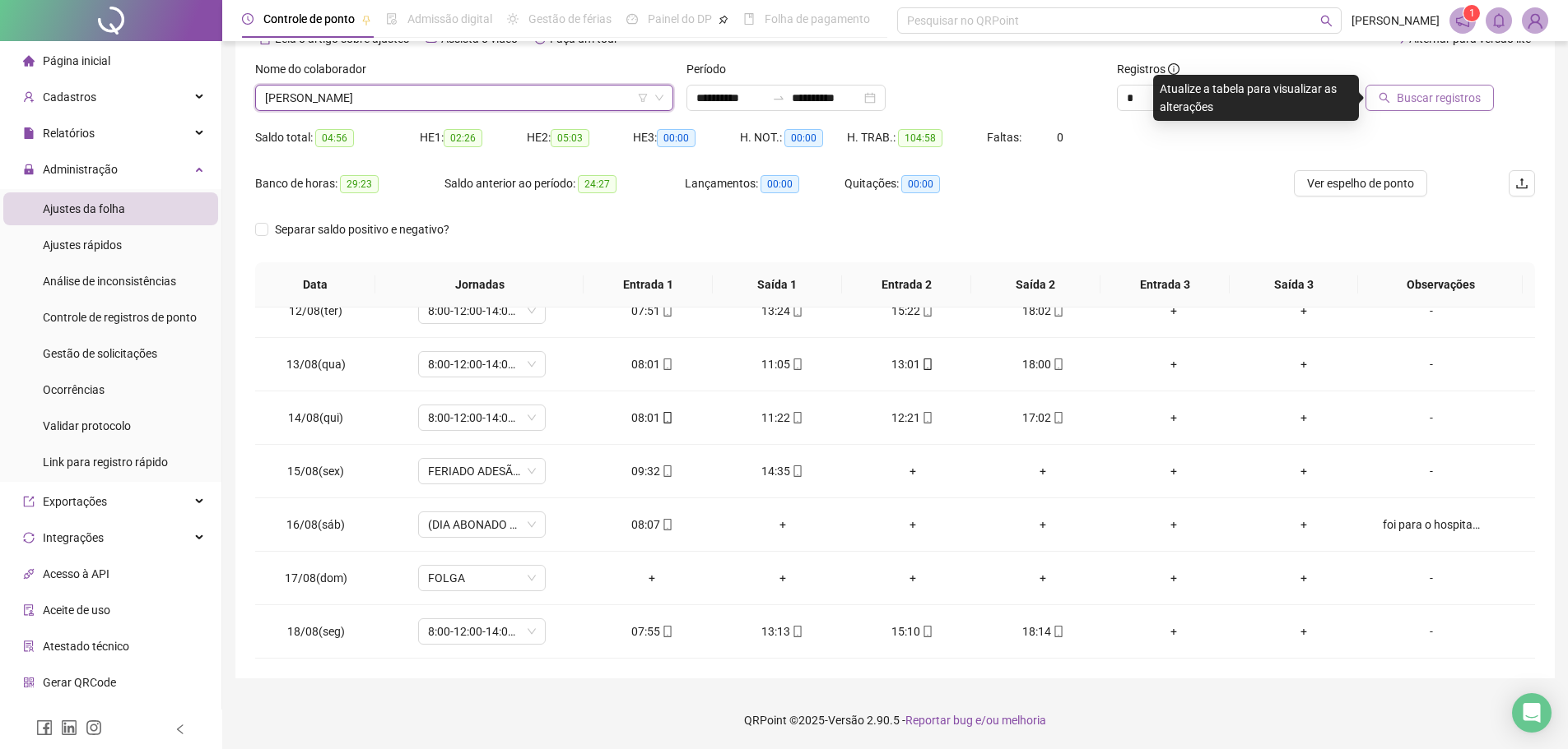
click at [1490, 97] on button "Buscar registros" at bounding box center [1430, 98] width 128 height 27
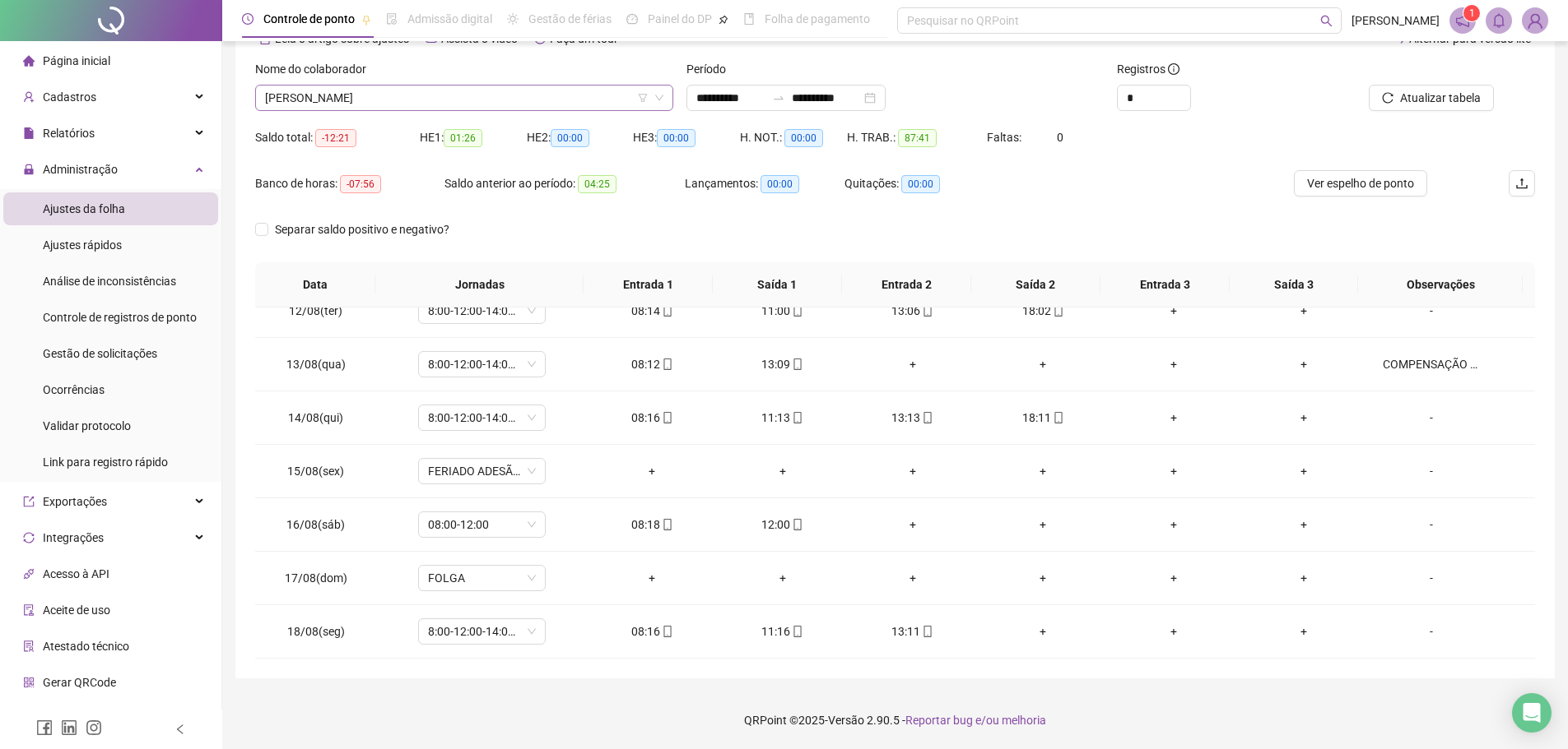
click at [502, 102] on span "KAROLAINE COSTA FERREIRA" at bounding box center [464, 98] width 399 height 25
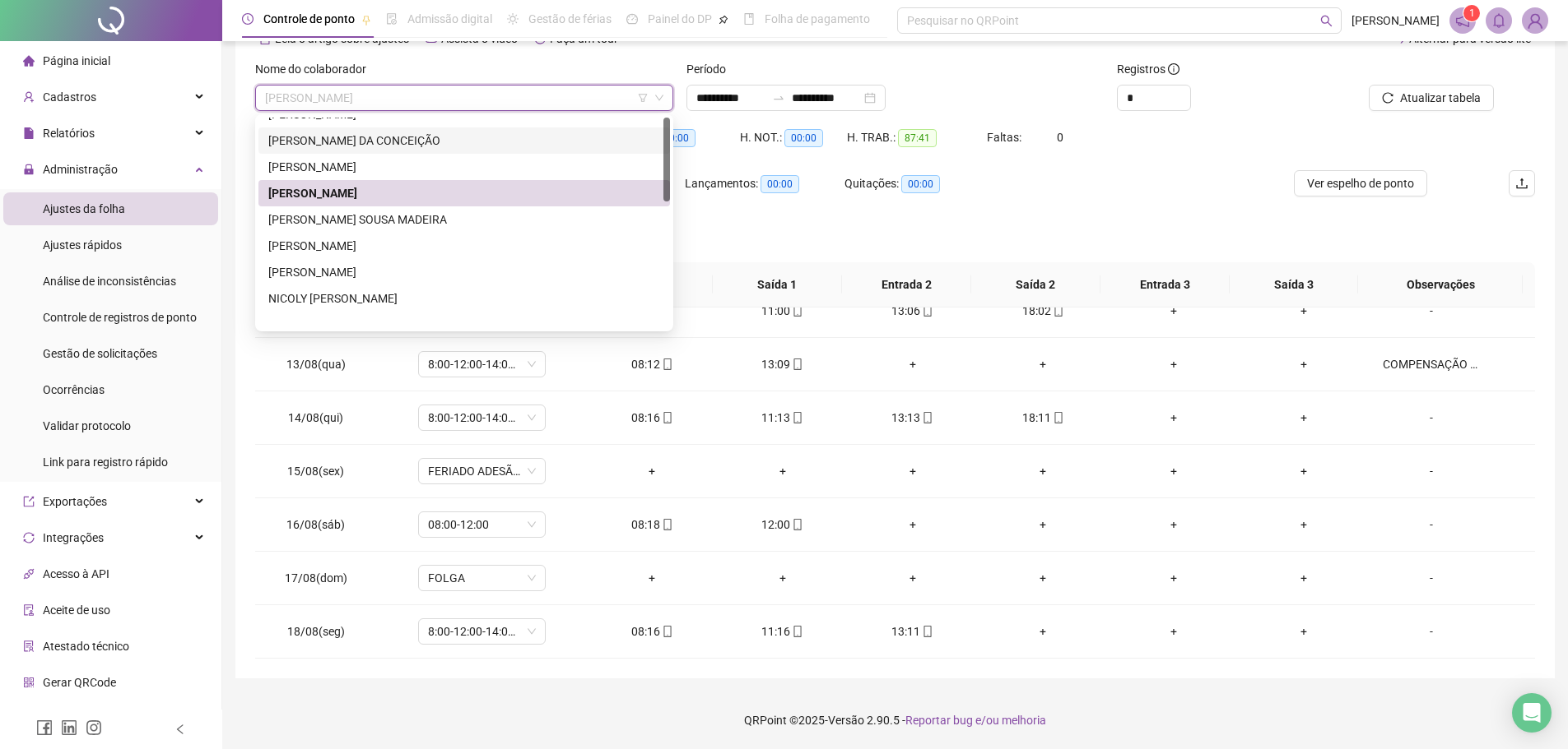
scroll to position [0, 0]
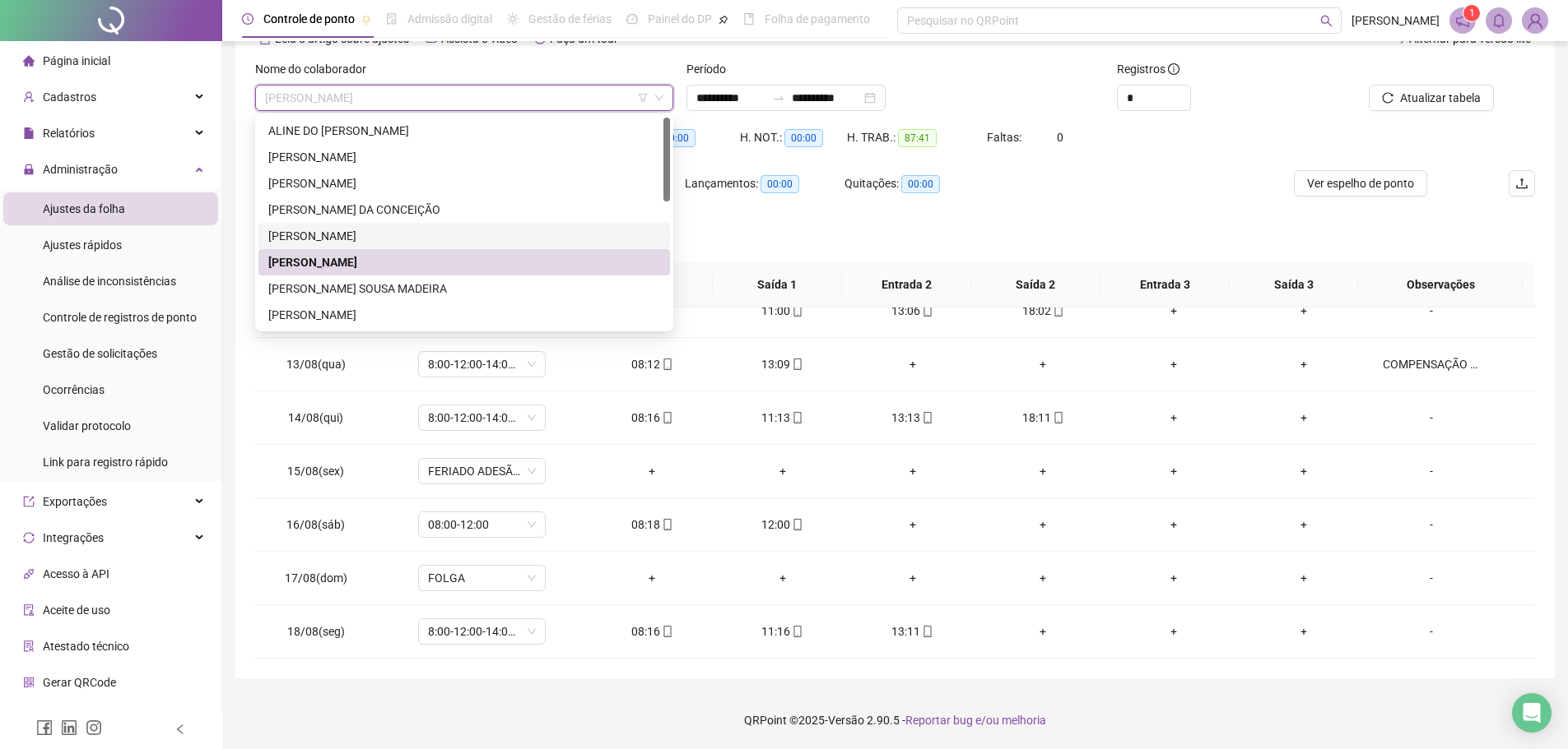
click at [449, 225] on div "JOANE TALITA ALVES PEREIRA" at bounding box center [464, 236] width 412 height 27
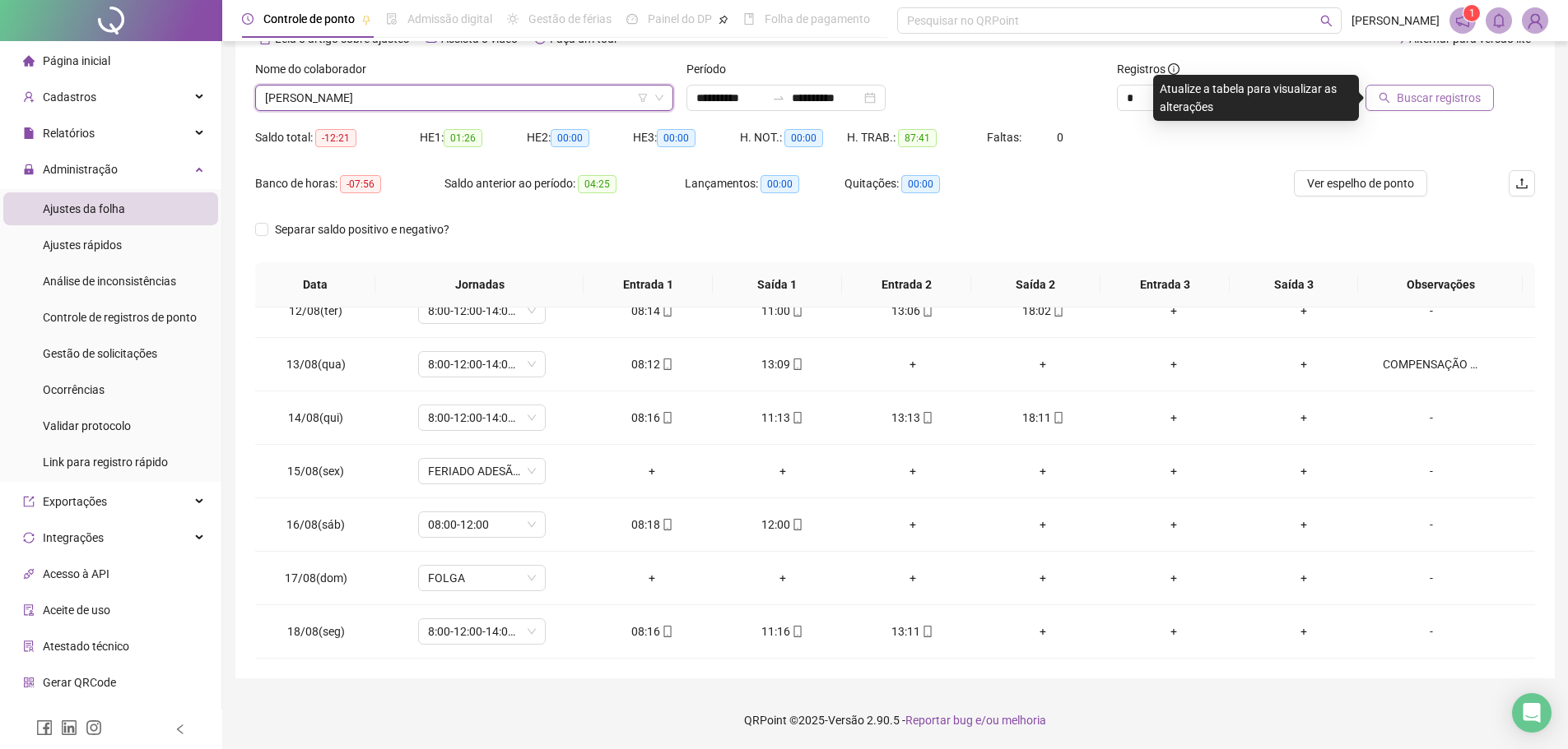
click at [1453, 105] on span "Buscar registros" at bounding box center [1439, 98] width 84 height 18
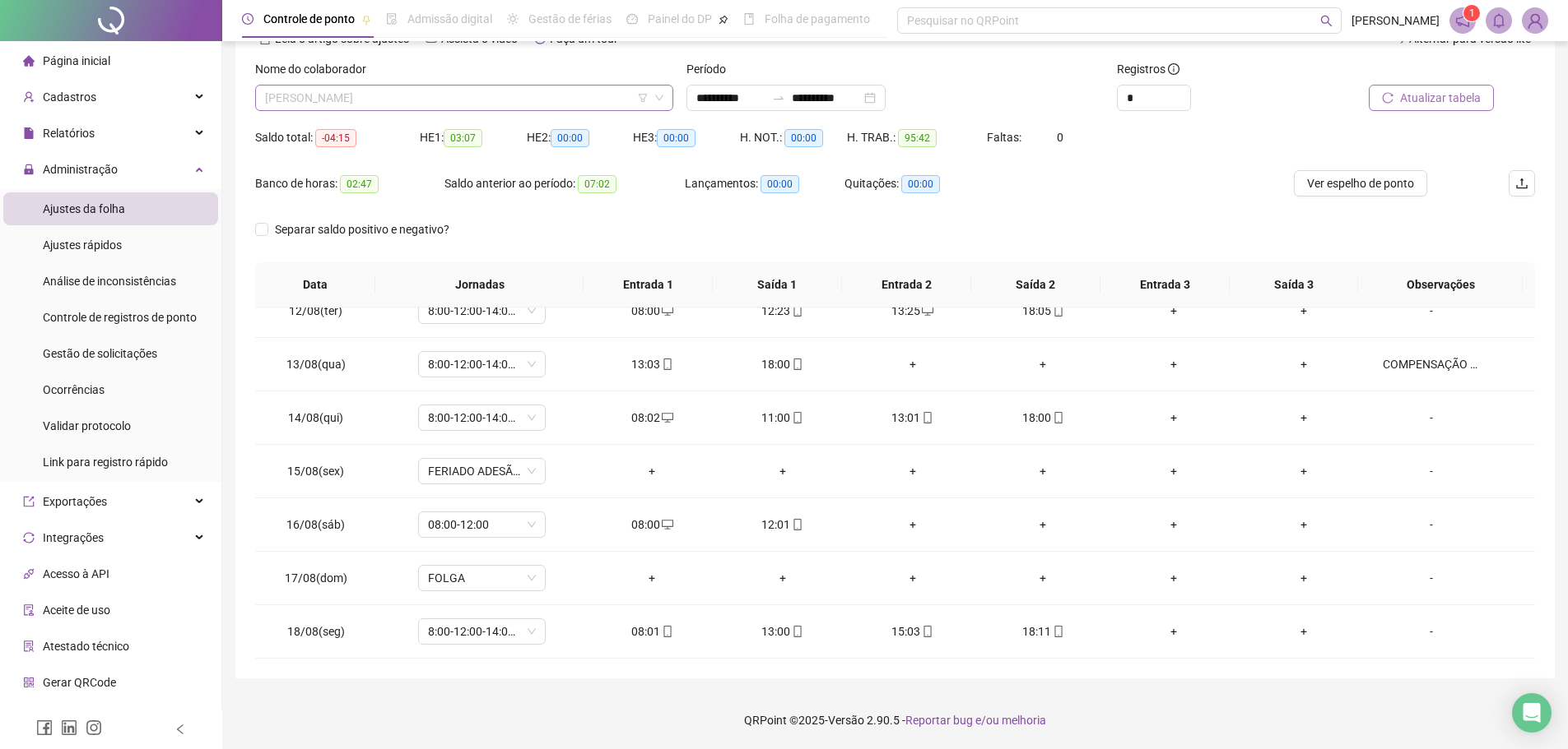
click at [508, 98] on span "JOANE TALITA ALVES PEREIRA" at bounding box center [464, 98] width 399 height 25
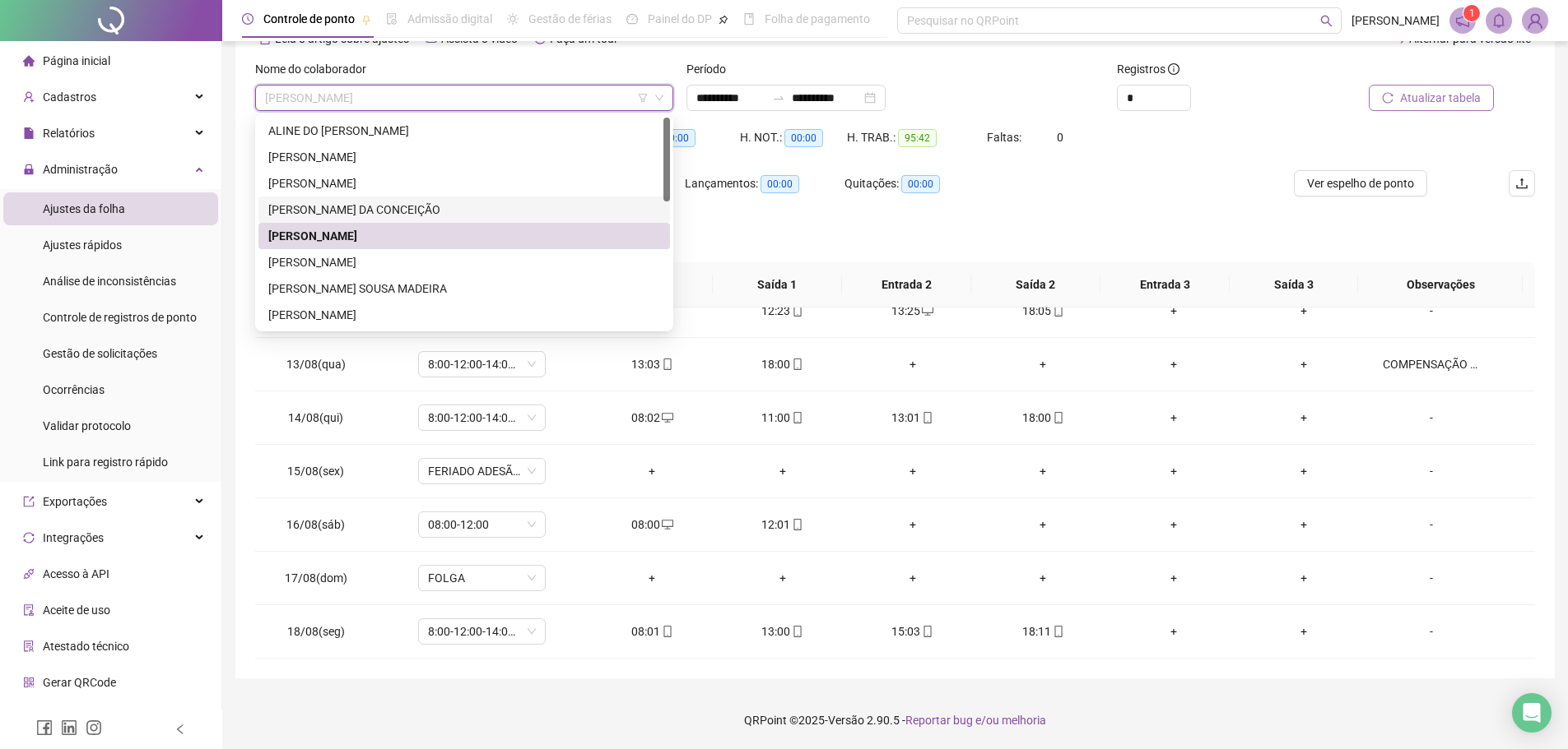
click at [384, 198] on div "DARA ELISÂNGELA DA CONCEIÇÃO" at bounding box center [464, 209] width 412 height 27
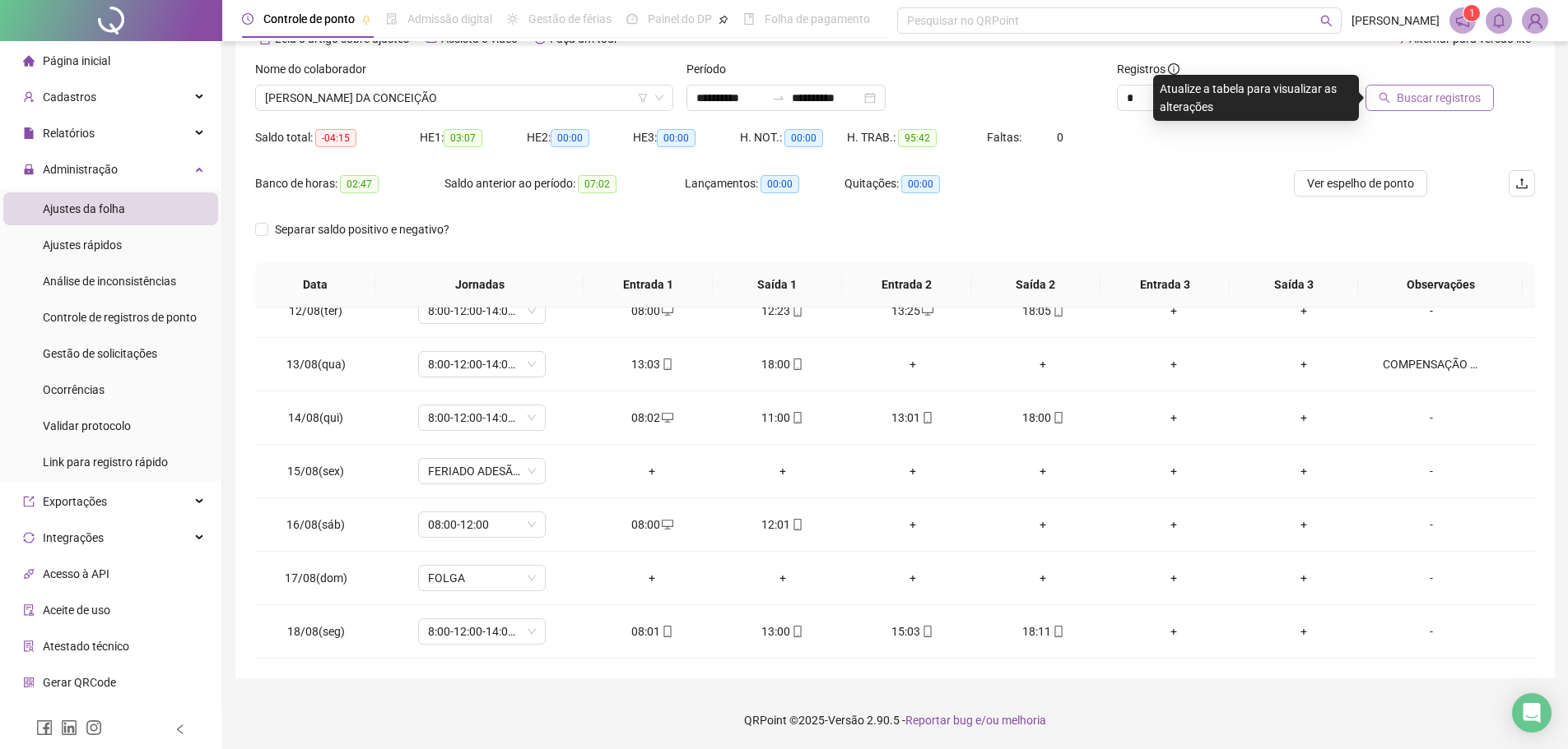
click at [1443, 91] on span "Buscar registros" at bounding box center [1439, 98] width 84 height 18
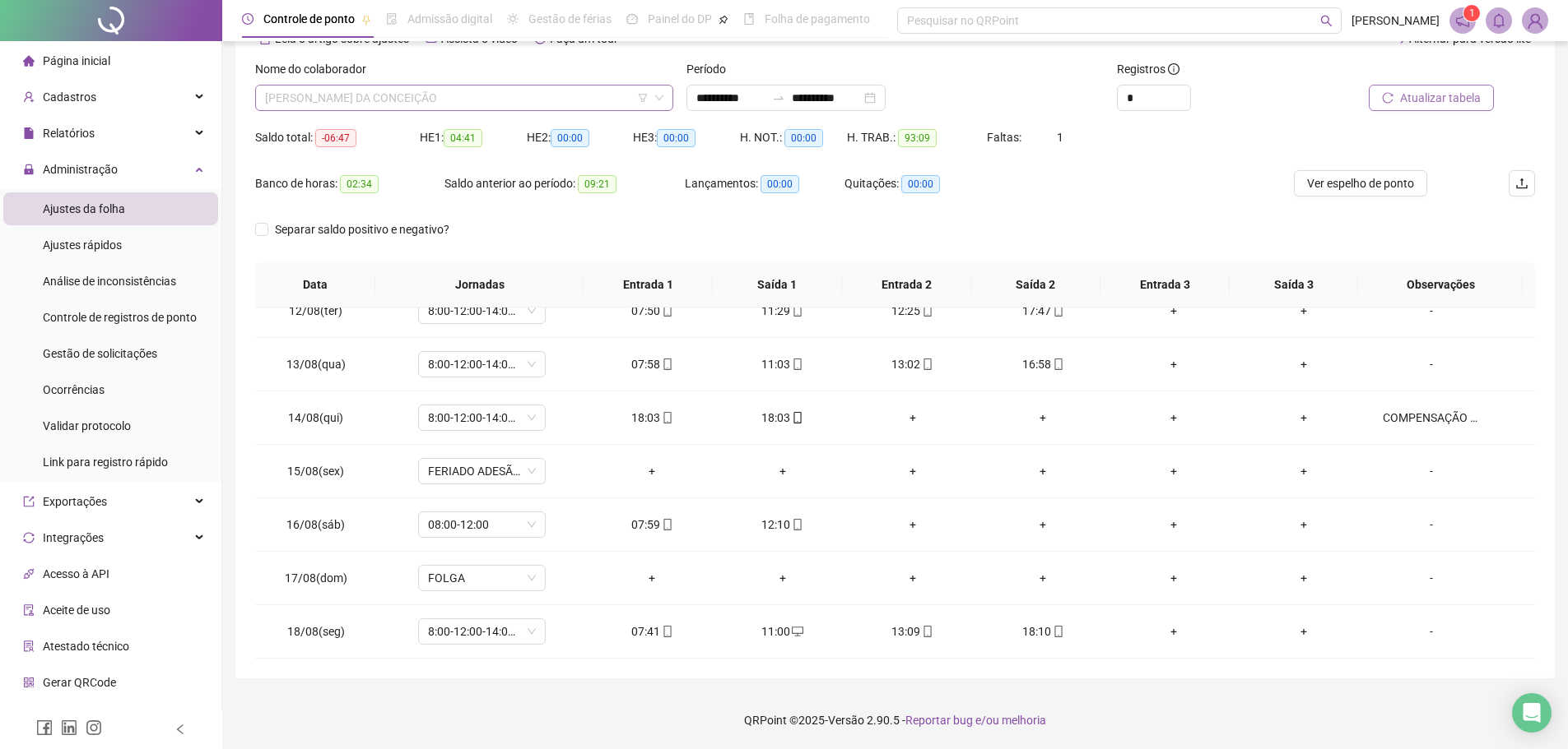
click at [594, 91] on span "DARA ELISÂNGELA DA CONCEIÇÃO" at bounding box center [464, 98] width 399 height 25
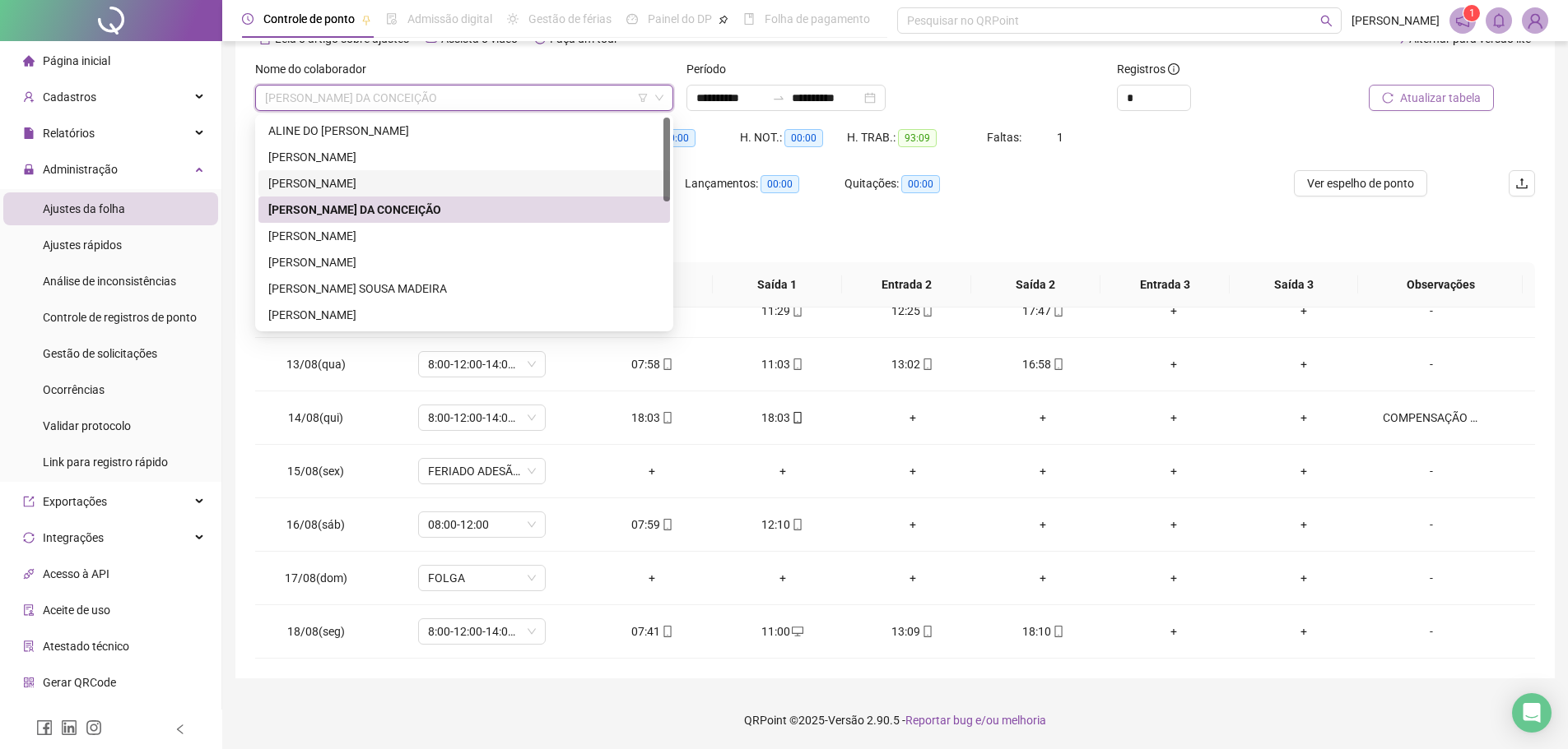
click at [490, 185] on div "CARLOS EDUARDO MESQUITA ARAUJO" at bounding box center [464, 184] width 392 height 18
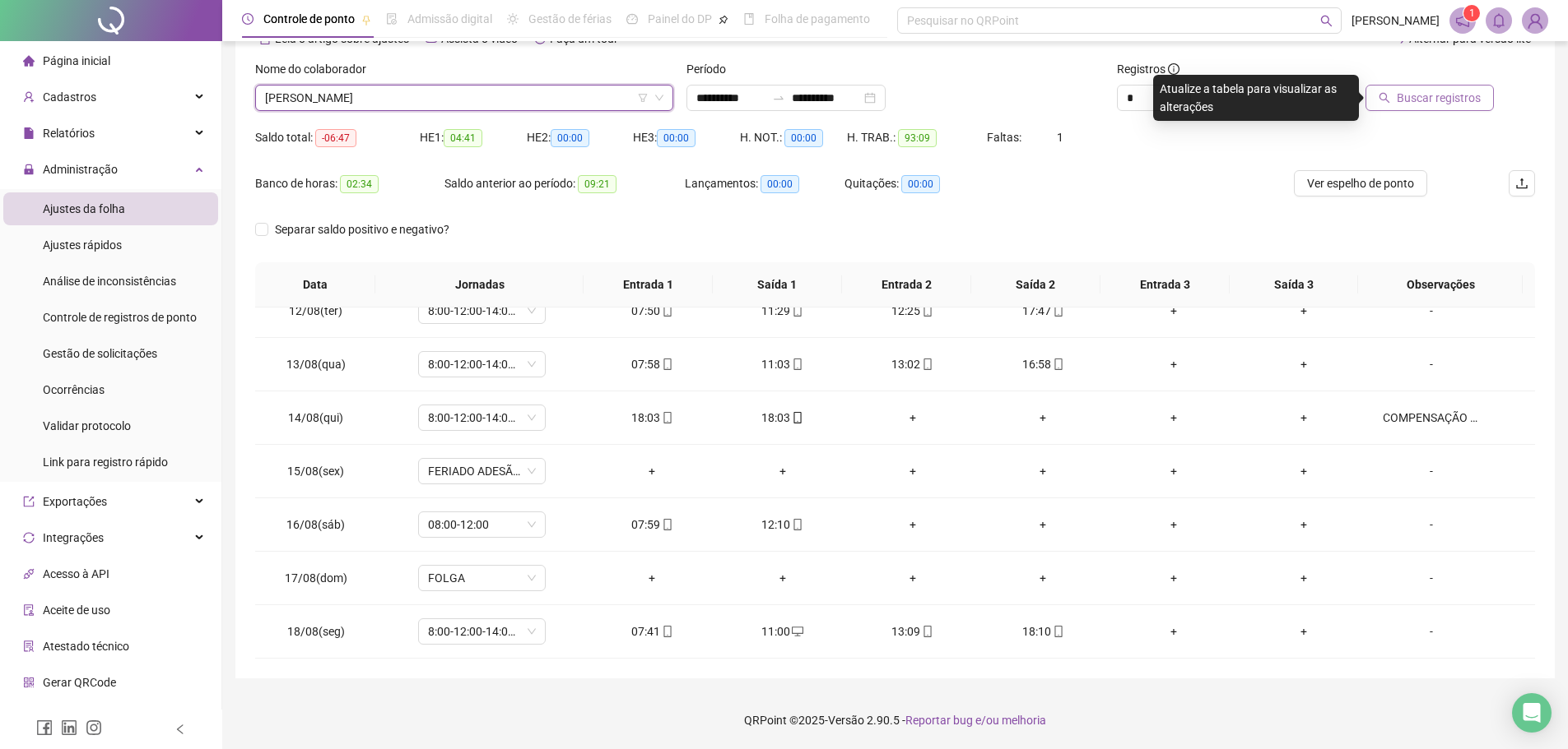
click at [1457, 99] on span "Buscar registros" at bounding box center [1439, 98] width 84 height 18
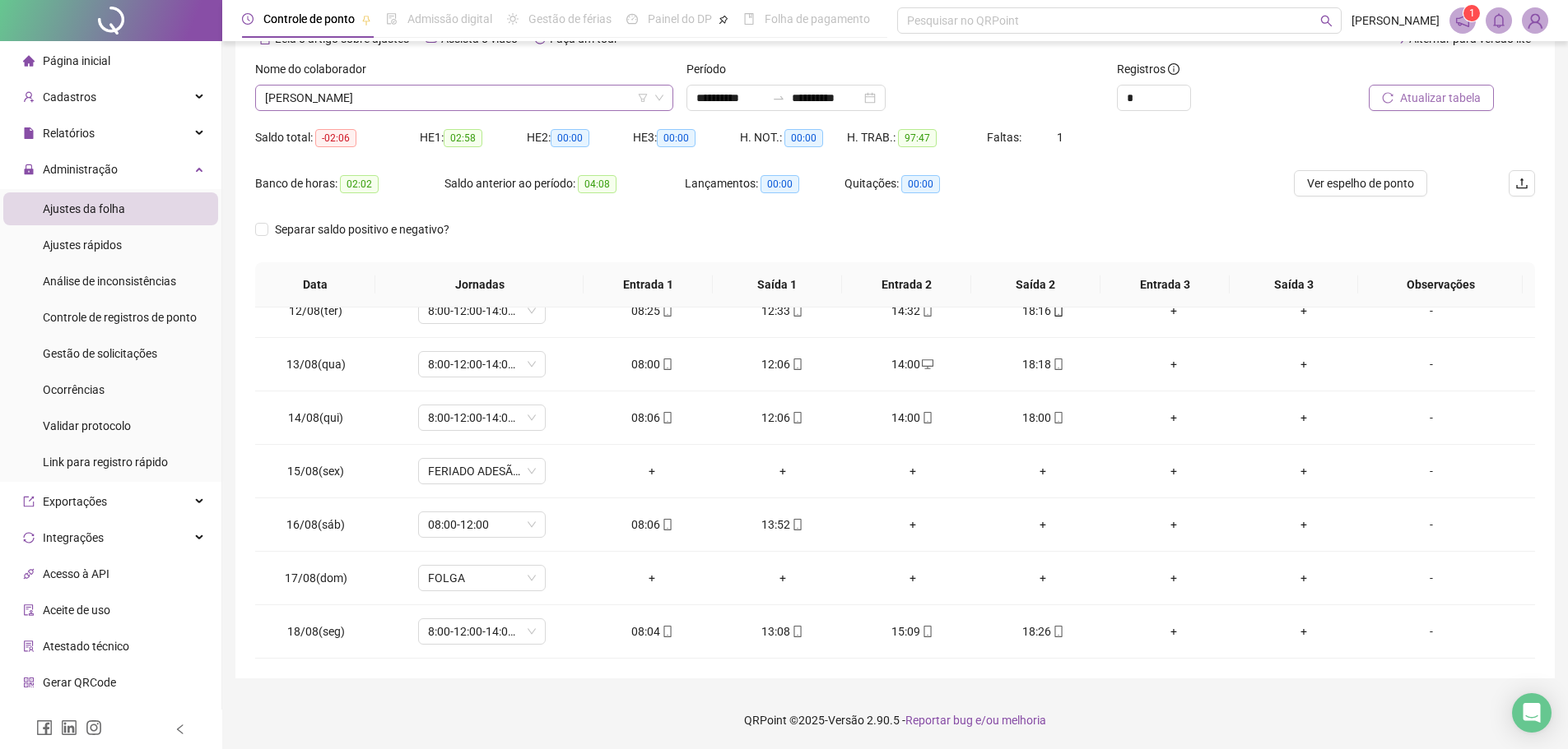
click at [489, 90] on span "CARLOS EDUARDO MESQUITA ARAUJO" at bounding box center [464, 98] width 399 height 25
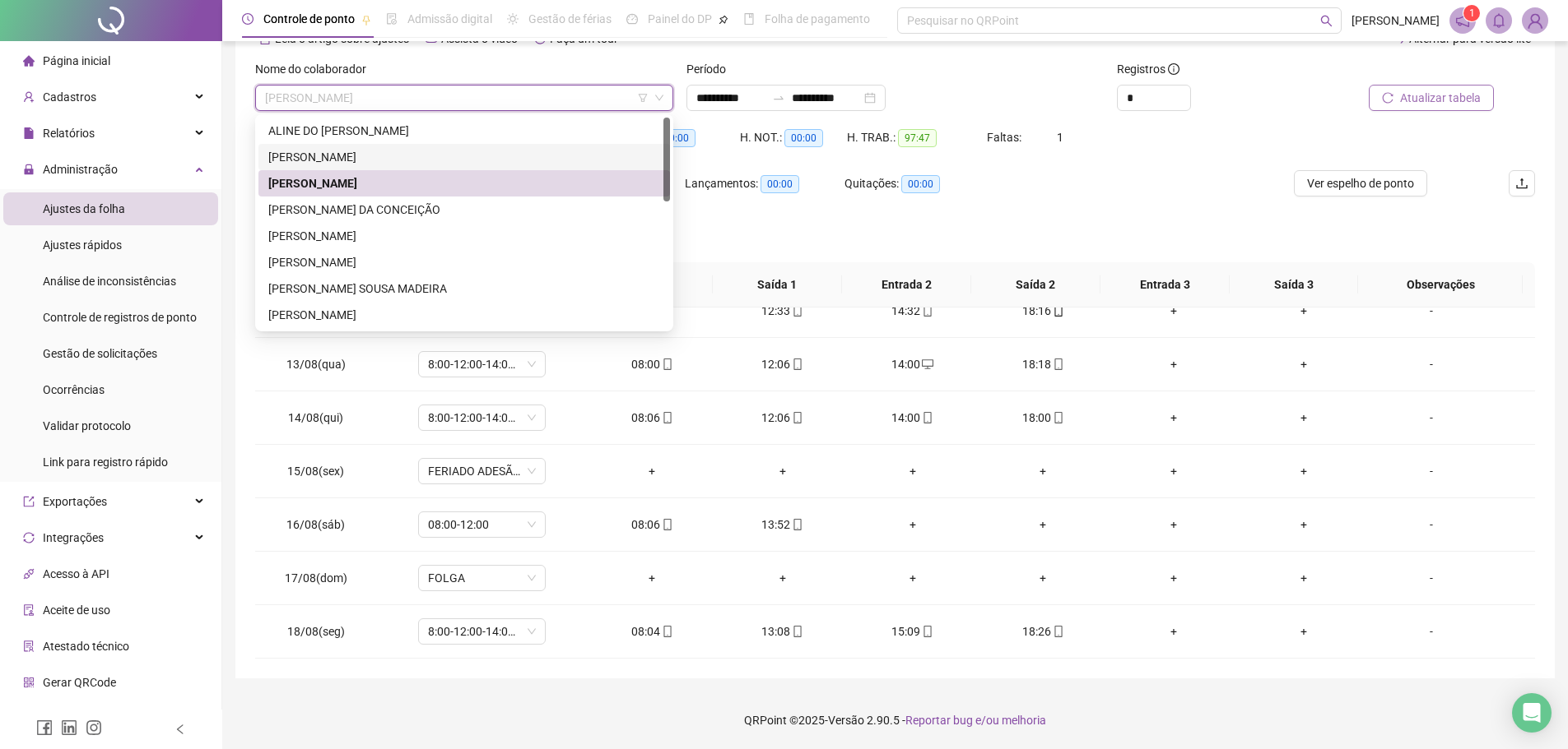
click at [433, 158] on div "BEATRIZ DE ASSIS NEGREIROS" at bounding box center [464, 158] width 392 height 18
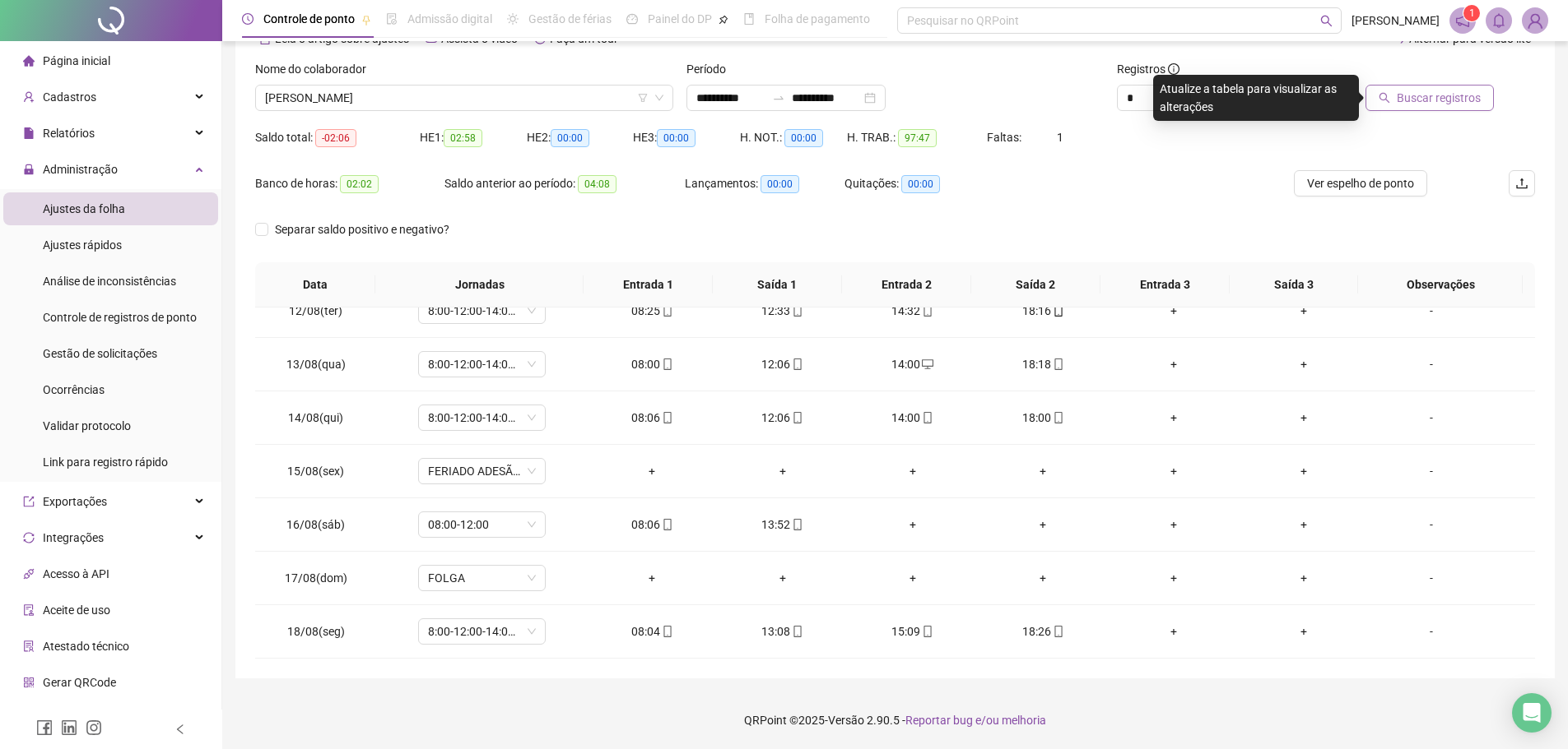
click at [1442, 96] on span "Buscar registros" at bounding box center [1439, 98] width 84 height 18
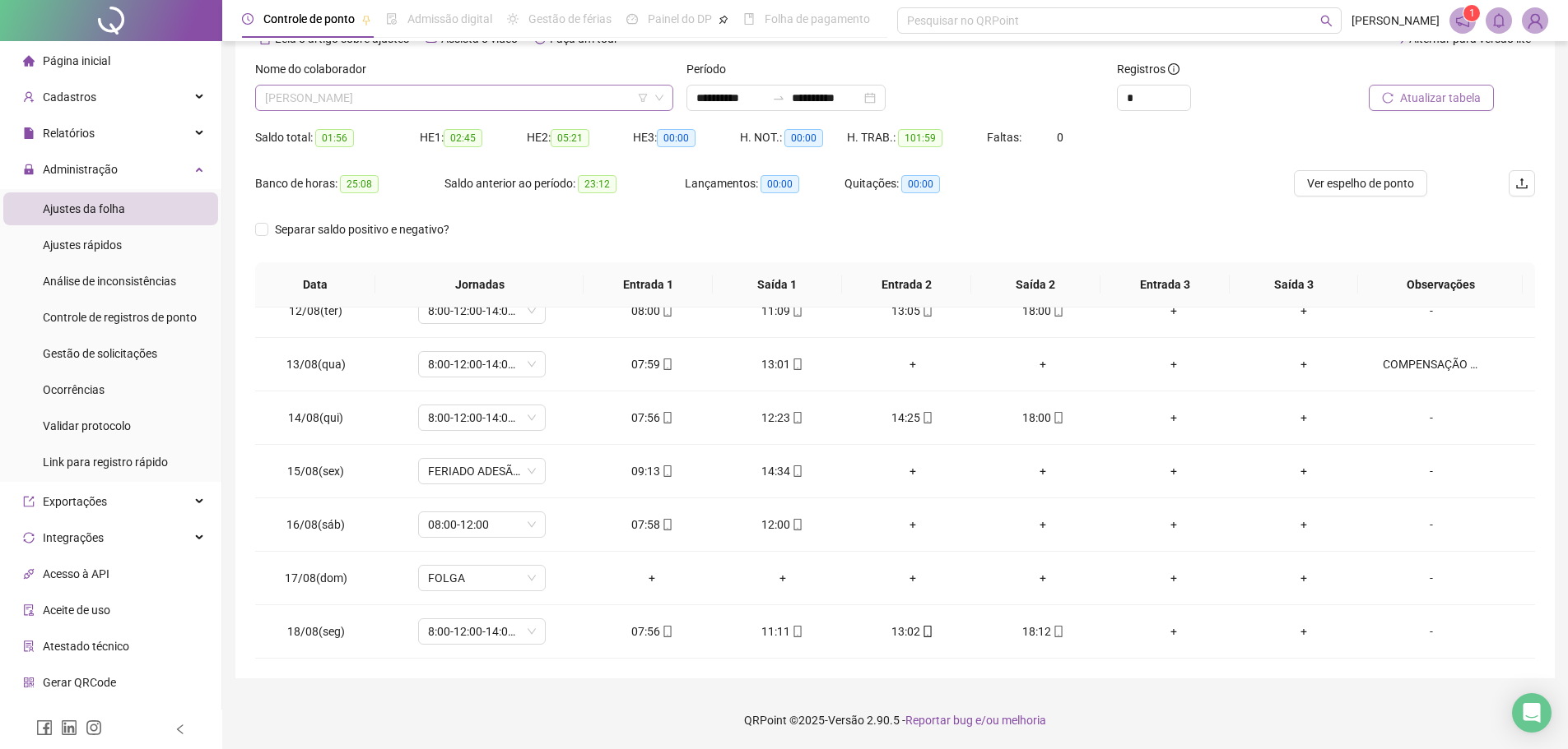
click at [455, 106] on span "BEATRIZ DE ASSIS NEGREIROS" at bounding box center [464, 98] width 399 height 25
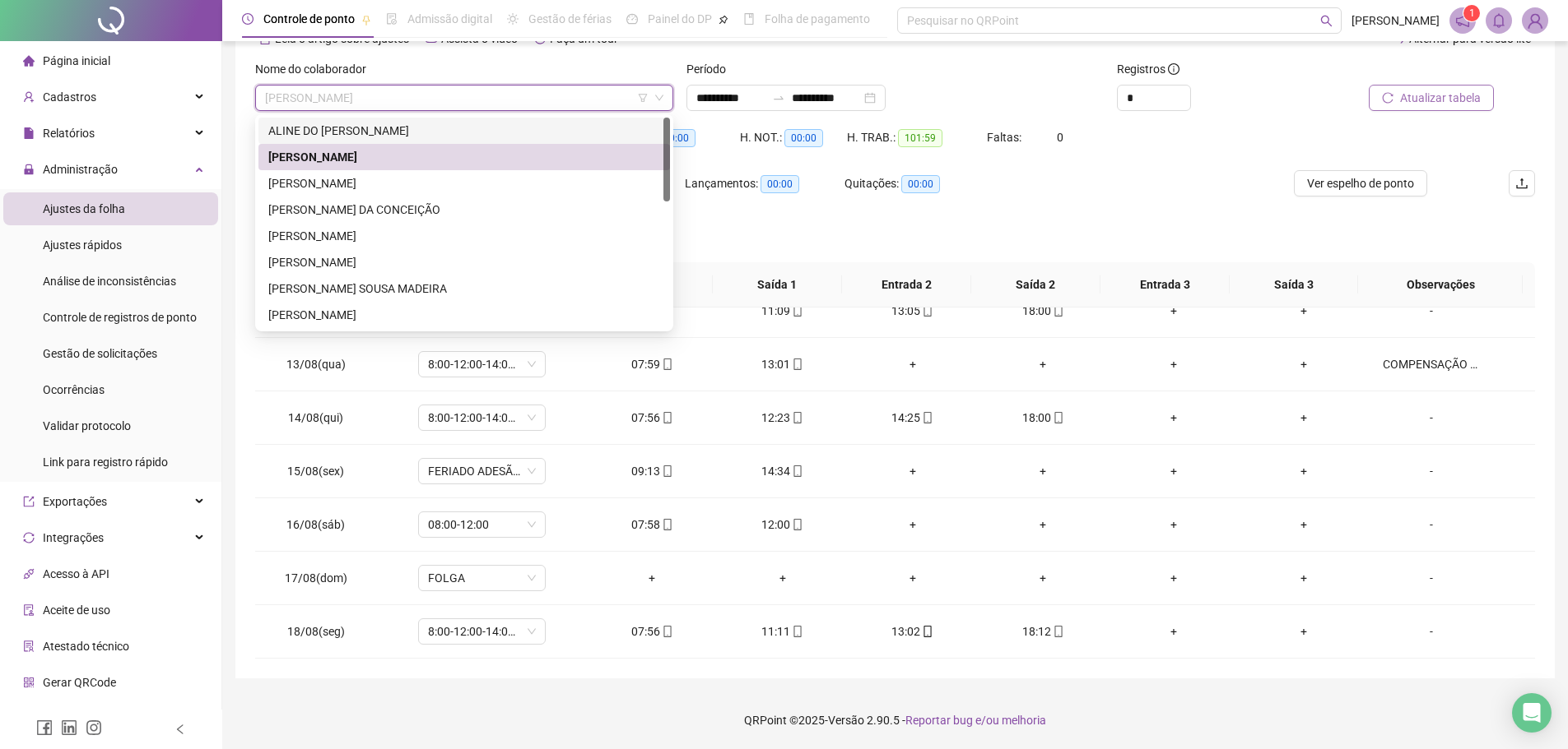
click at [447, 135] on div "ALINE DO SOCORRO PINHEIRO DOS SANTOS" at bounding box center [464, 131] width 392 height 18
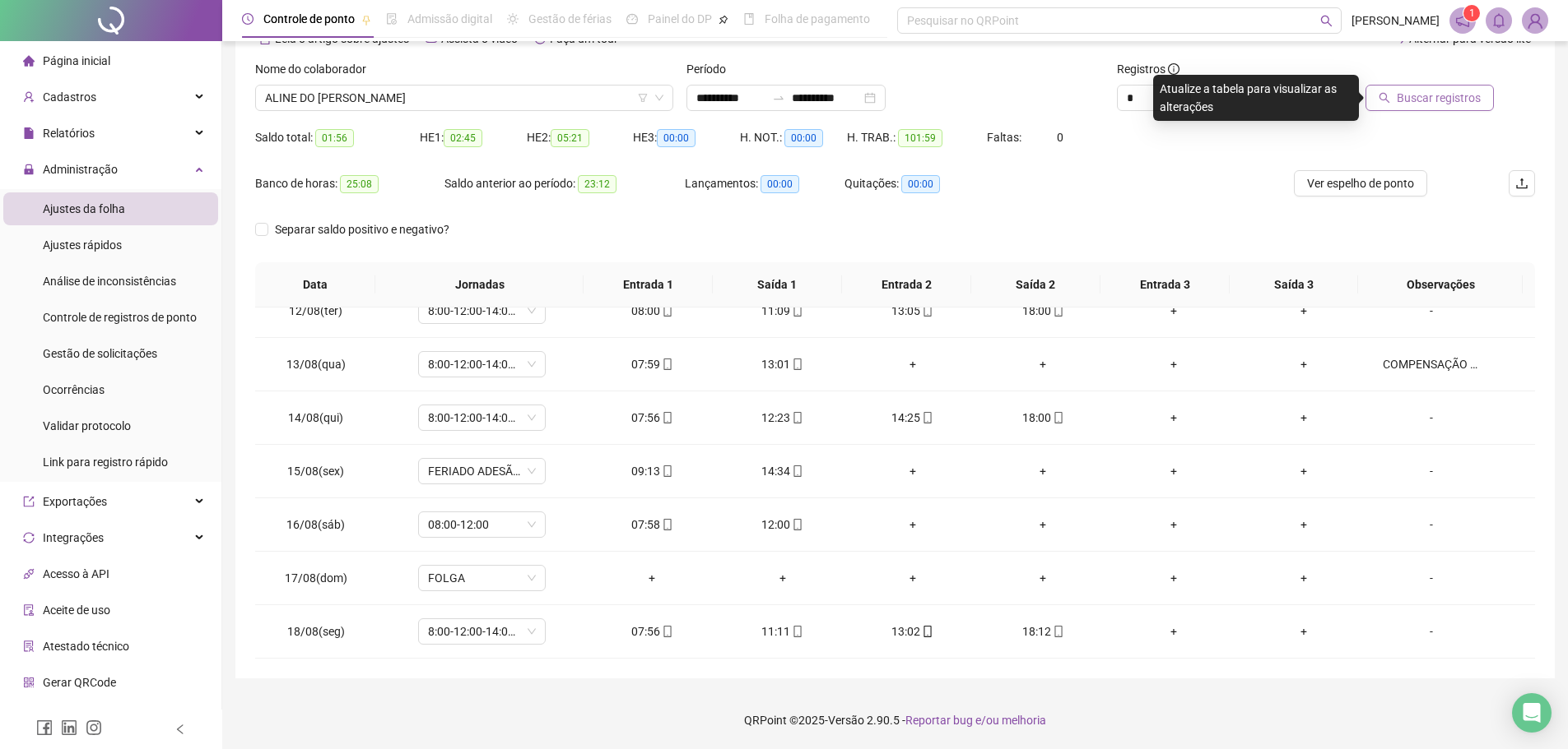
click at [1419, 91] on span "Buscar registros" at bounding box center [1439, 98] width 84 height 18
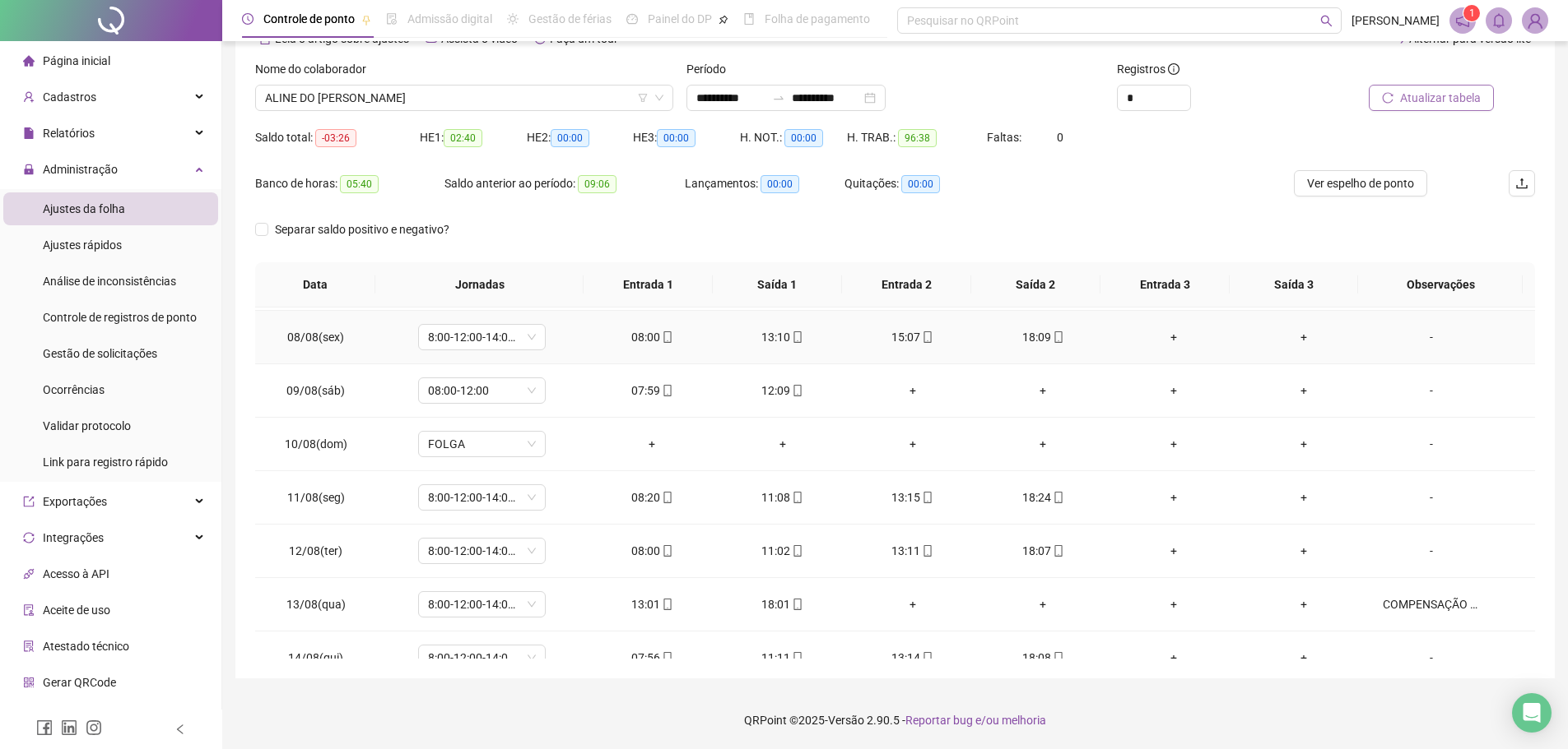
scroll to position [364, 0]
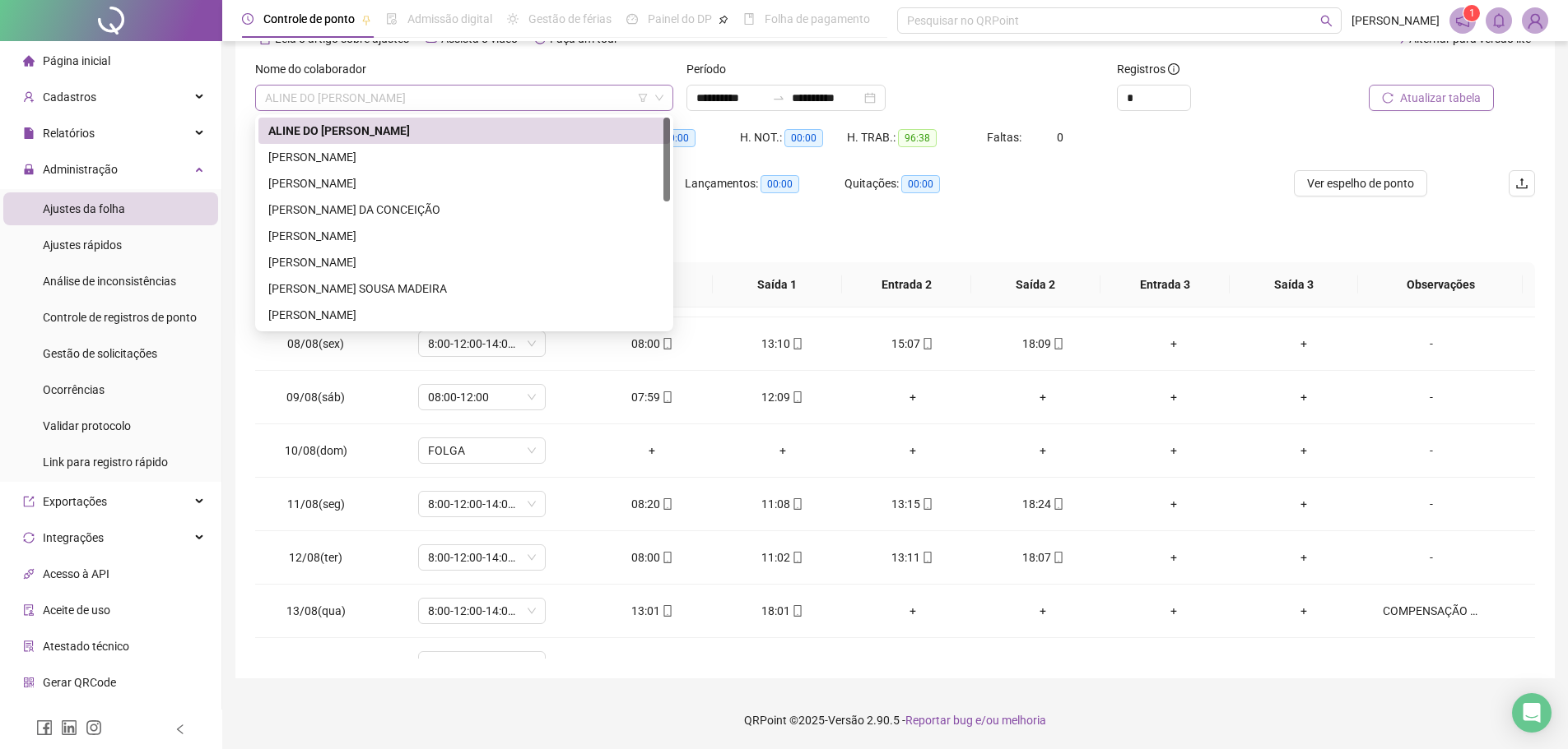
click at [559, 99] on span "ALINE DO SOCORRO PINHEIRO DOS SANTOS" at bounding box center [464, 98] width 399 height 25
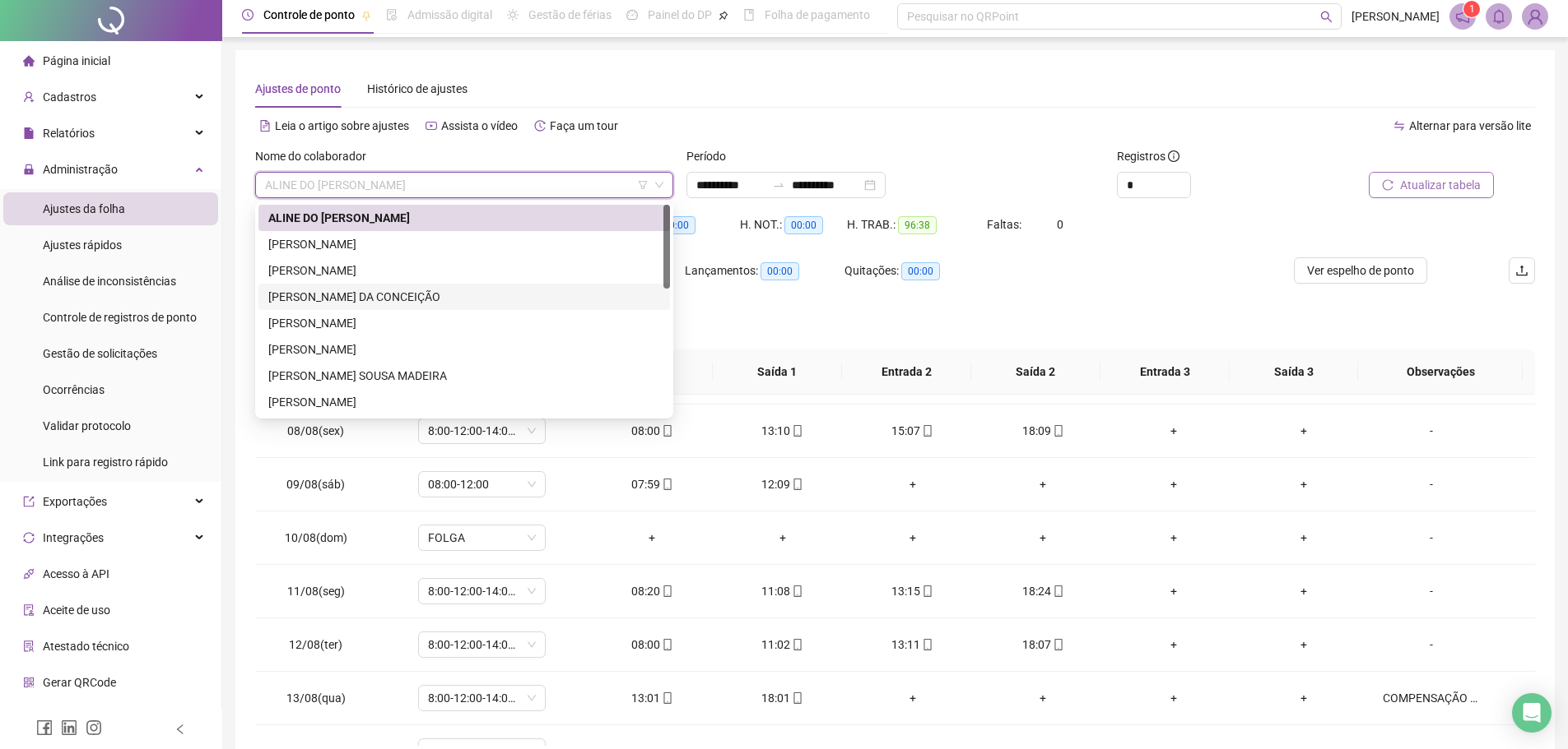
scroll to position [0, 0]
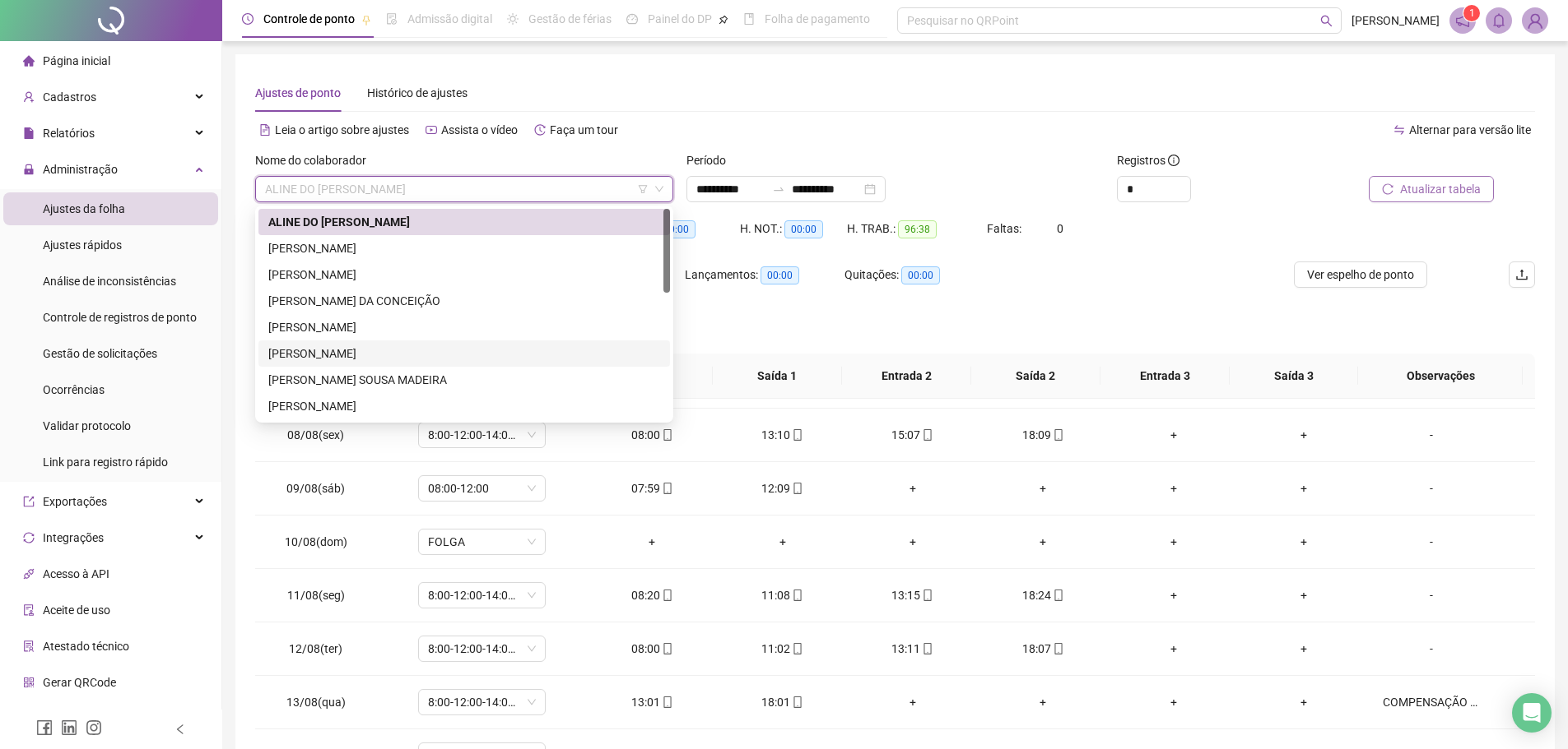
click at [447, 356] on div "KAROLAINE COSTA FERREIRA" at bounding box center [464, 354] width 392 height 18
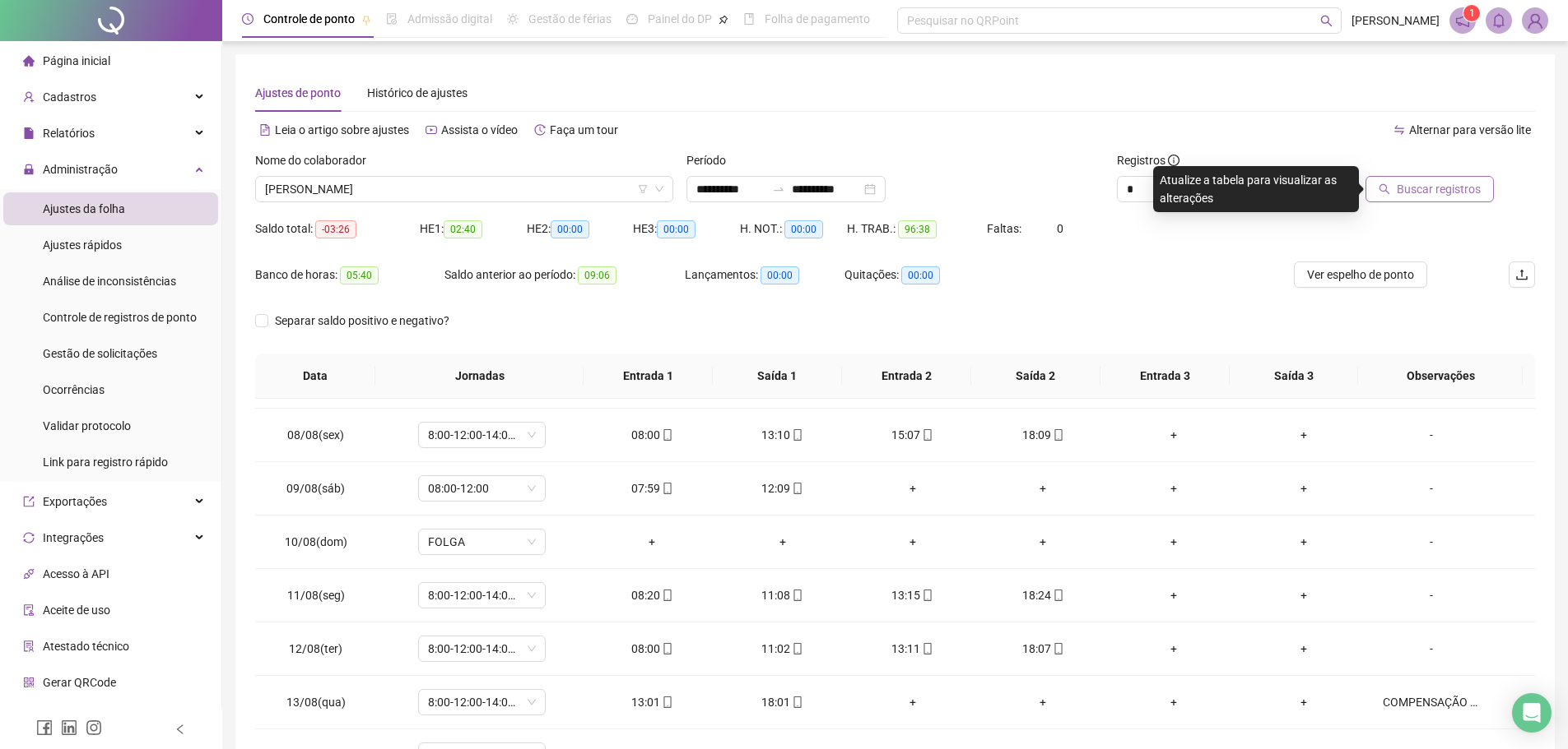
click at [1448, 187] on span "Buscar registros" at bounding box center [1439, 189] width 84 height 18
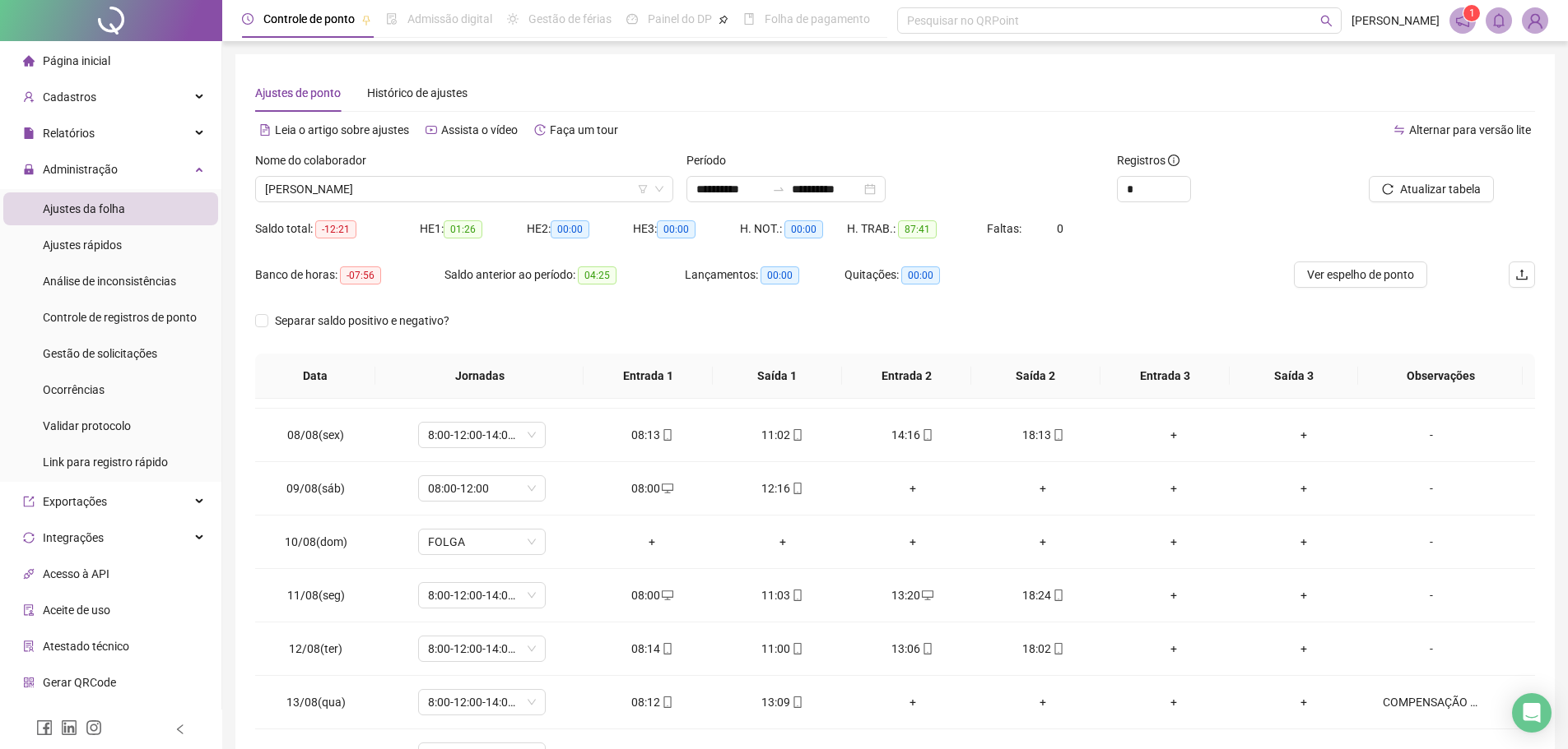
click at [1119, 288] on div "Banco de horas: -07:56 Saldo anterior ao período: 04:25 Lançamentos: 00:00 Quit…" at bounding box center [735, 285] width 960 height 46
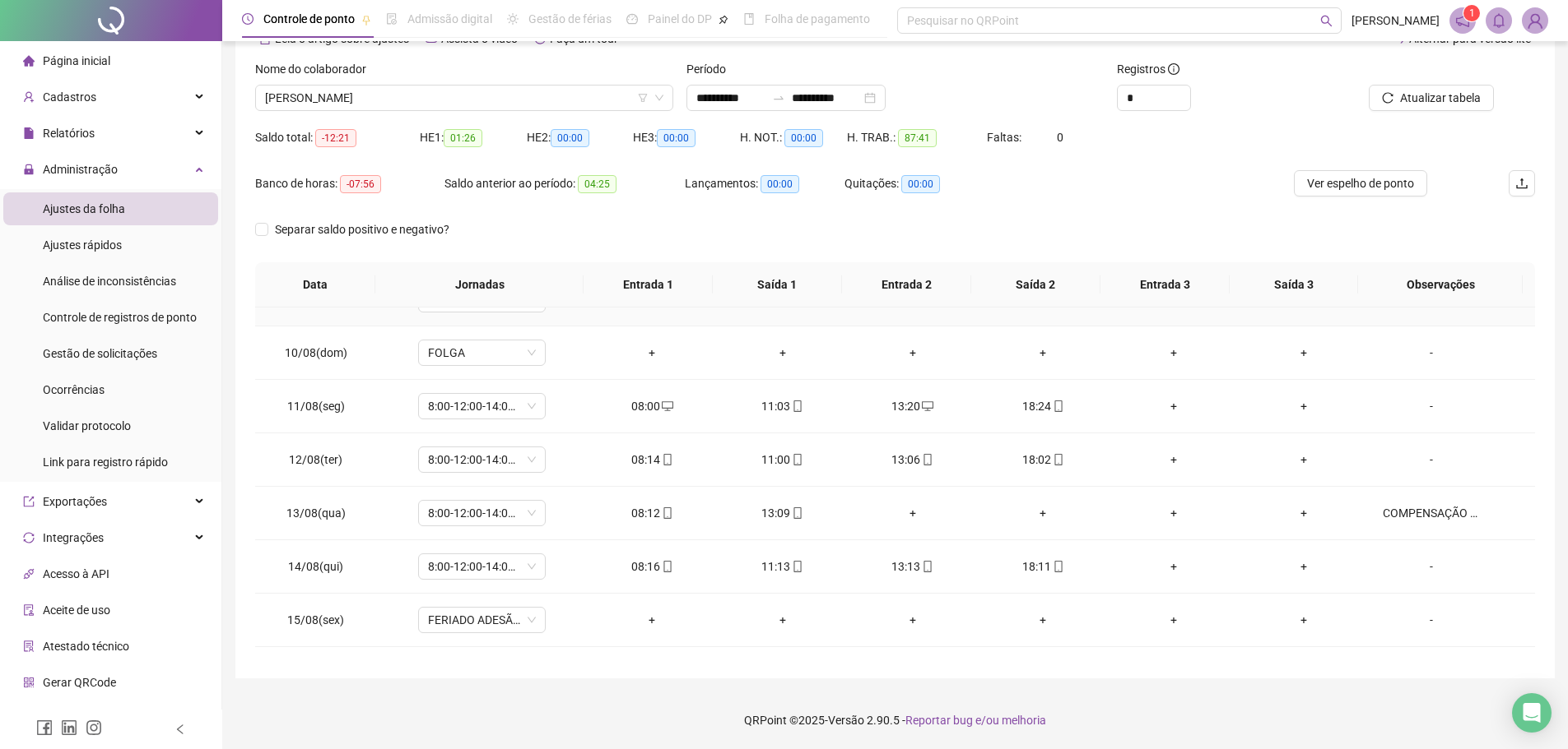
scroll to position [612, 0]
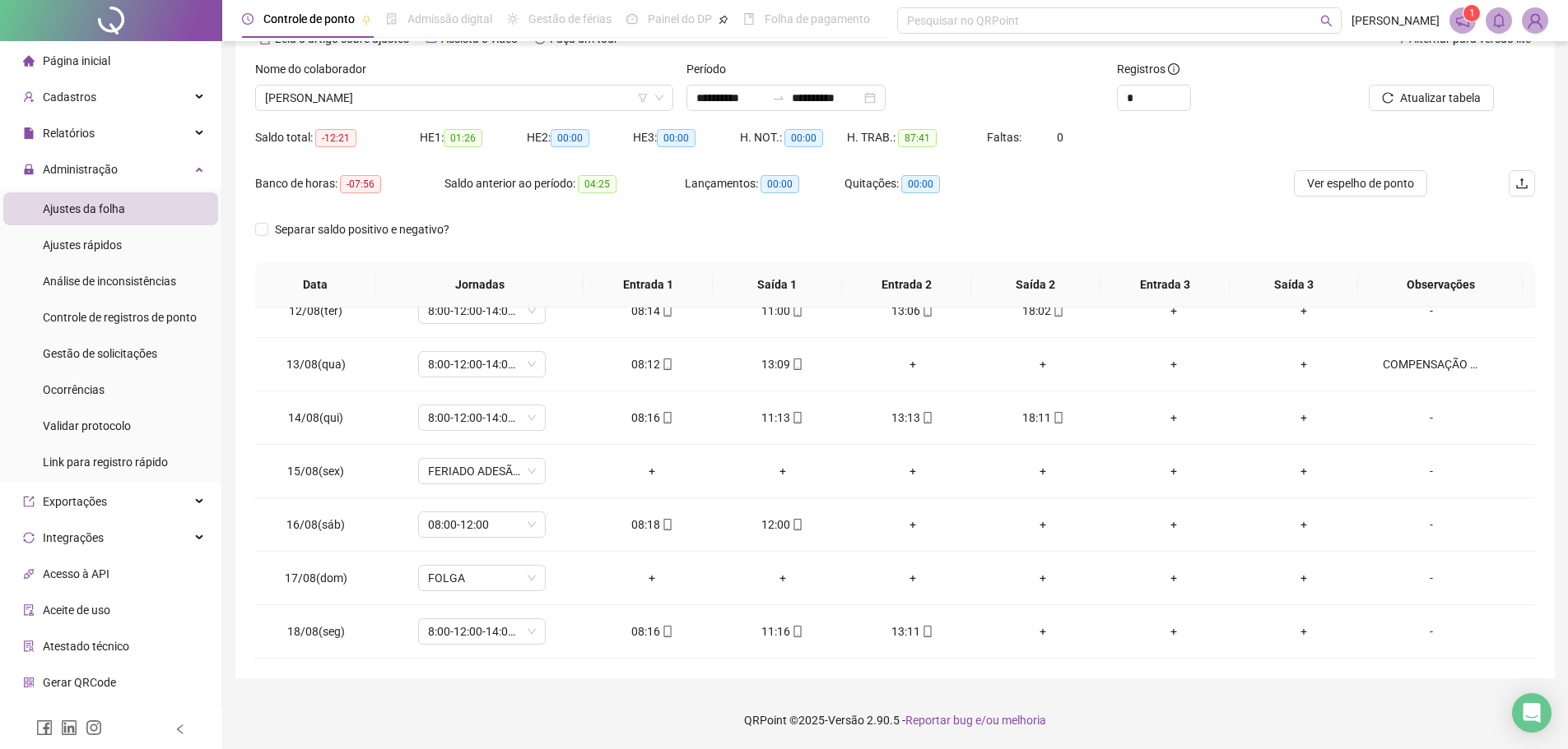
click at [1142, 693] on footer "QRPoint © 2025 - Versão 2.90.5 - Reportar bug e/ou melhoria" at bounding box center [895, 720] width 1346 height 57
click at [861, 97] on input "**********" at bounding box center [826, 98] width 69 height 18
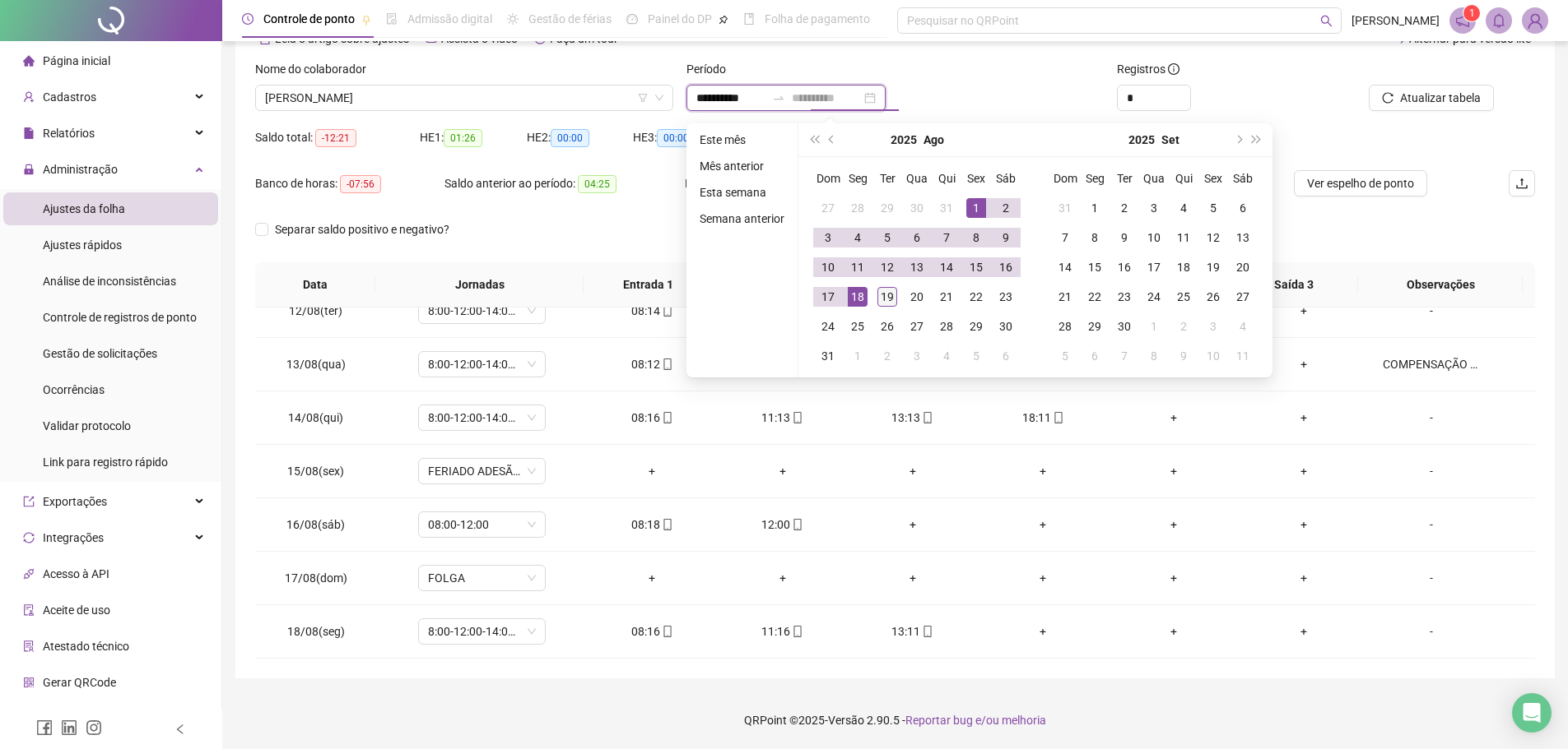
type input "**********"
click at [882, 300] on div "19" at bounding box center [887, 296] width 19 height 19
type input "**********"
click at [1461, 85] on button "Atualizar tabela" at bounding box center [1431, 98] width 126 height 27
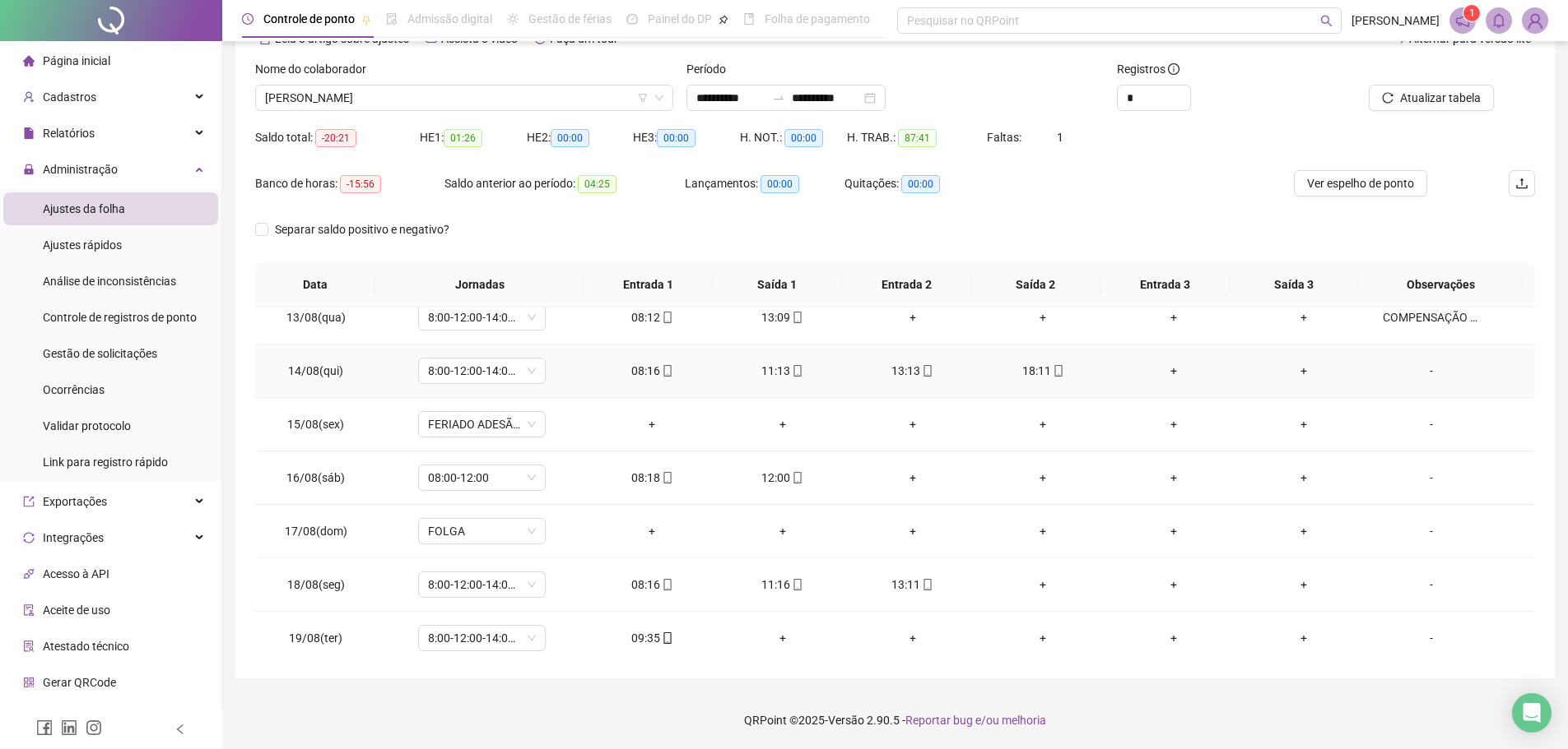
scroll to position [665, 0]
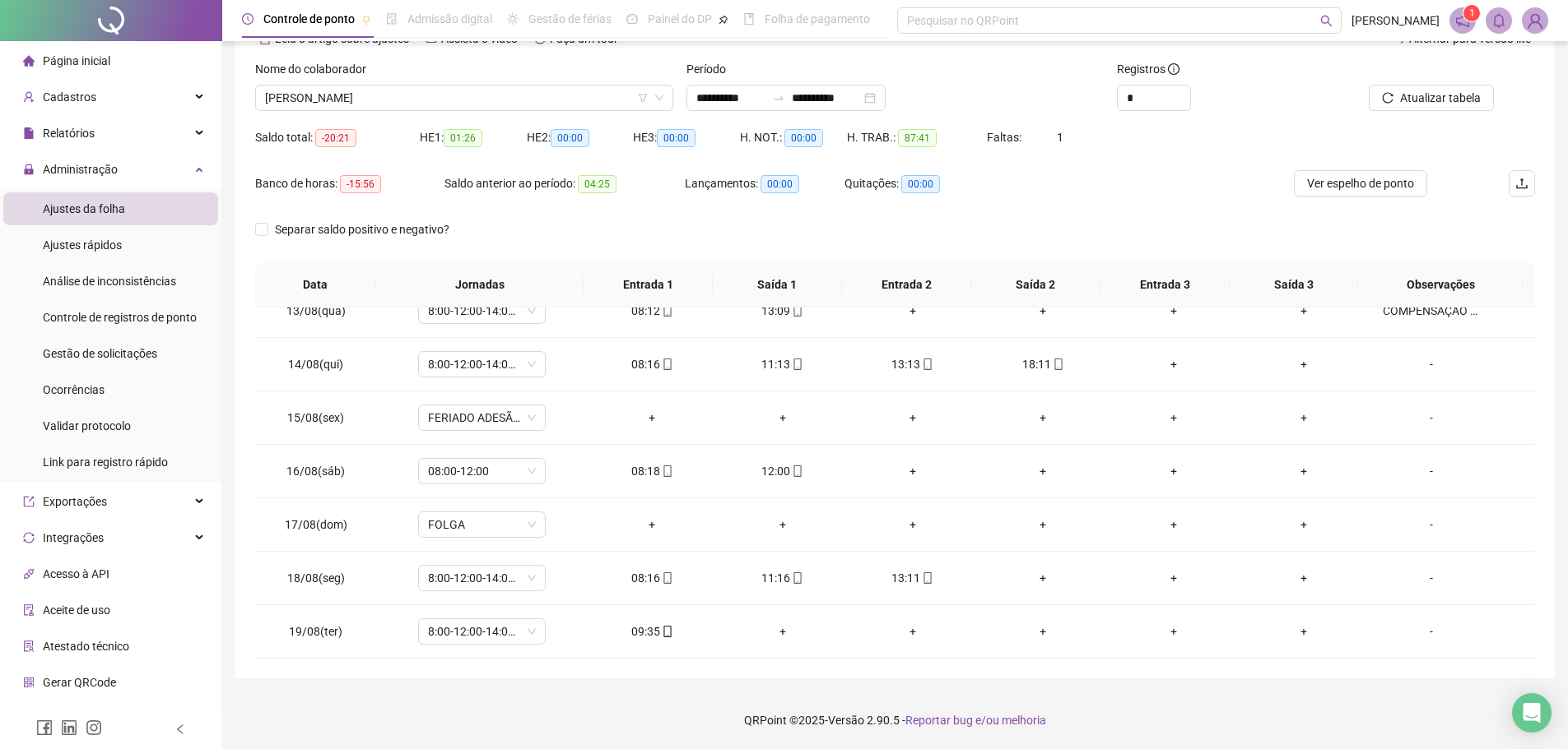
click at [833, 230] on div "Separar saldo positivo e negativo?" at bounding box center [894, 240] width 1280 height 46
click at [662, 633] on icon "mobile" at bounding box center [667, 632] width 11 height 11
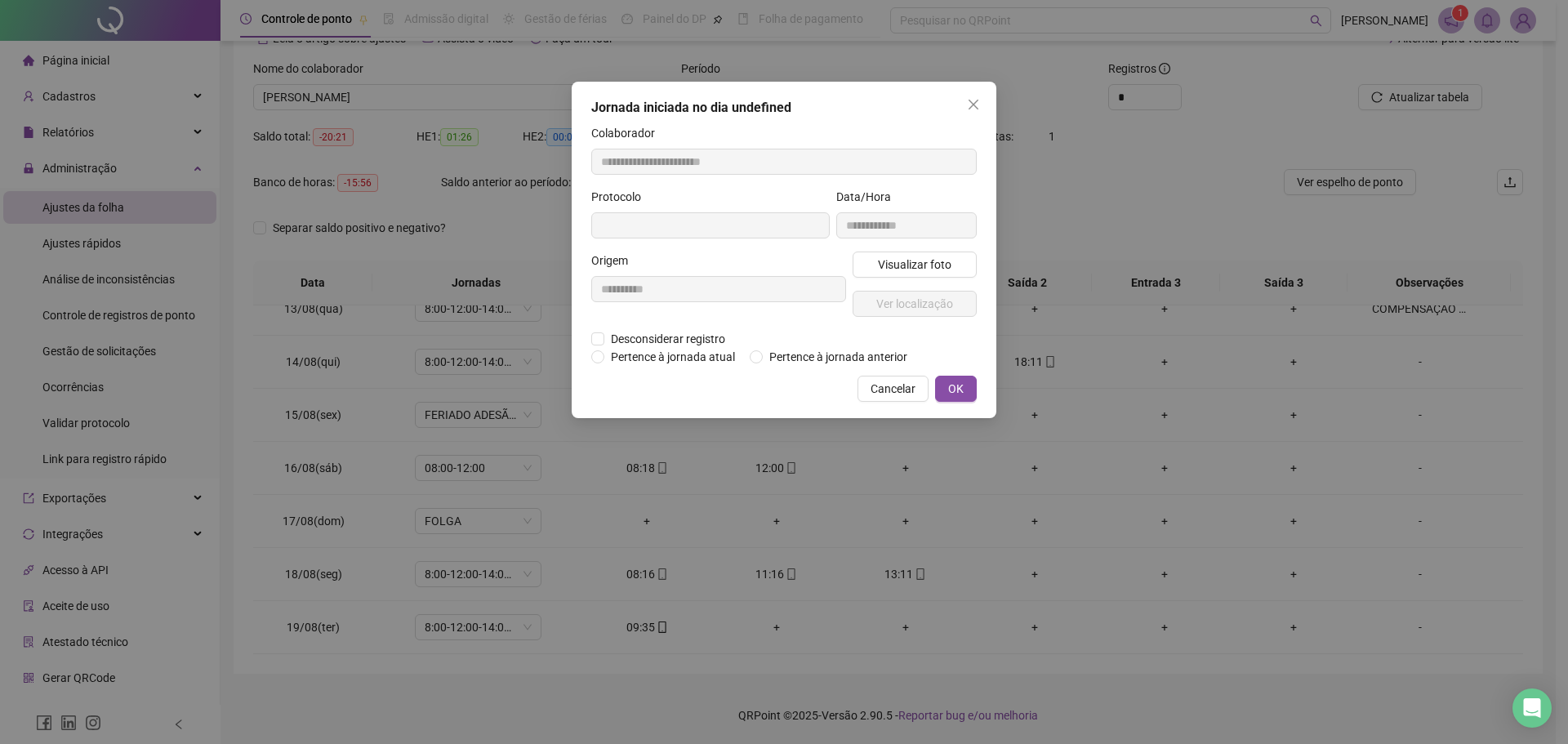
type input "**********"
click at [683, 339] on span "Desconsiderar registro" at bounding box center [668, 341] width 127 height 18
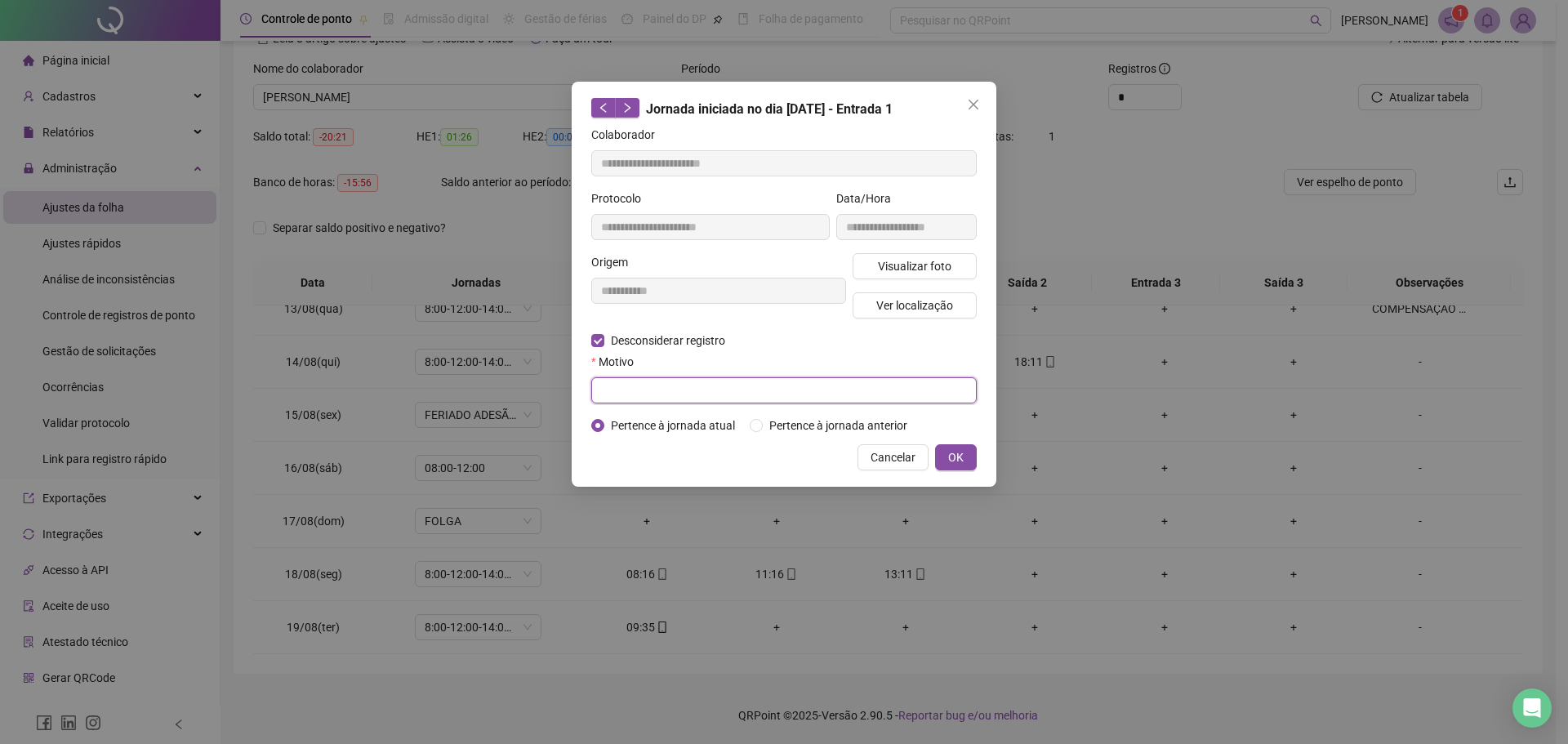
click at [686, 393] on input "text" at bounding box center [784, 390] width 386 height 27
type input "****"
click at [973, 450] on button "OK" at bounding box center [955, 457] width 41 height 27
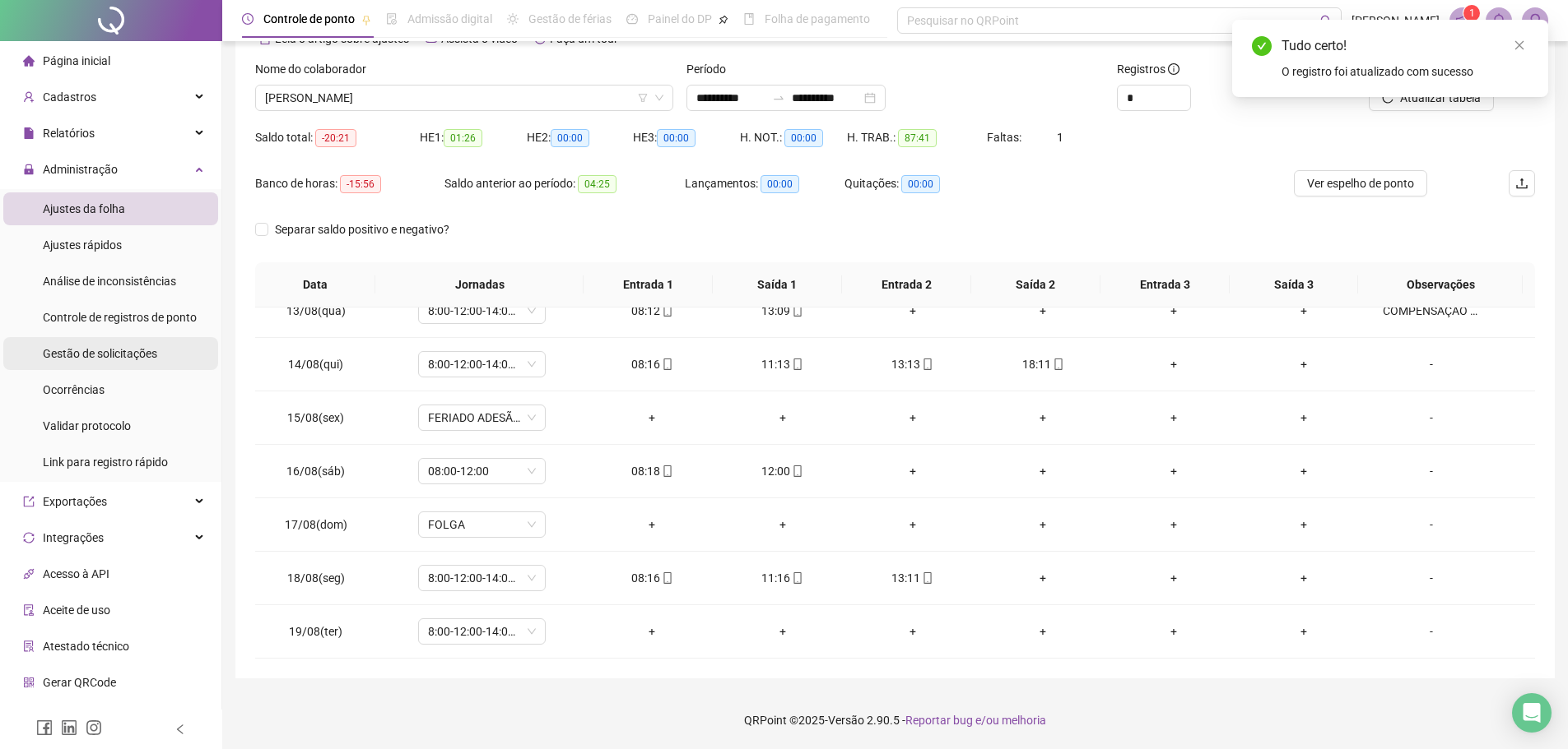
click at [135, 351] on span "Gestão de solicitações" at bounding box center [100, 353] width 114 height 13
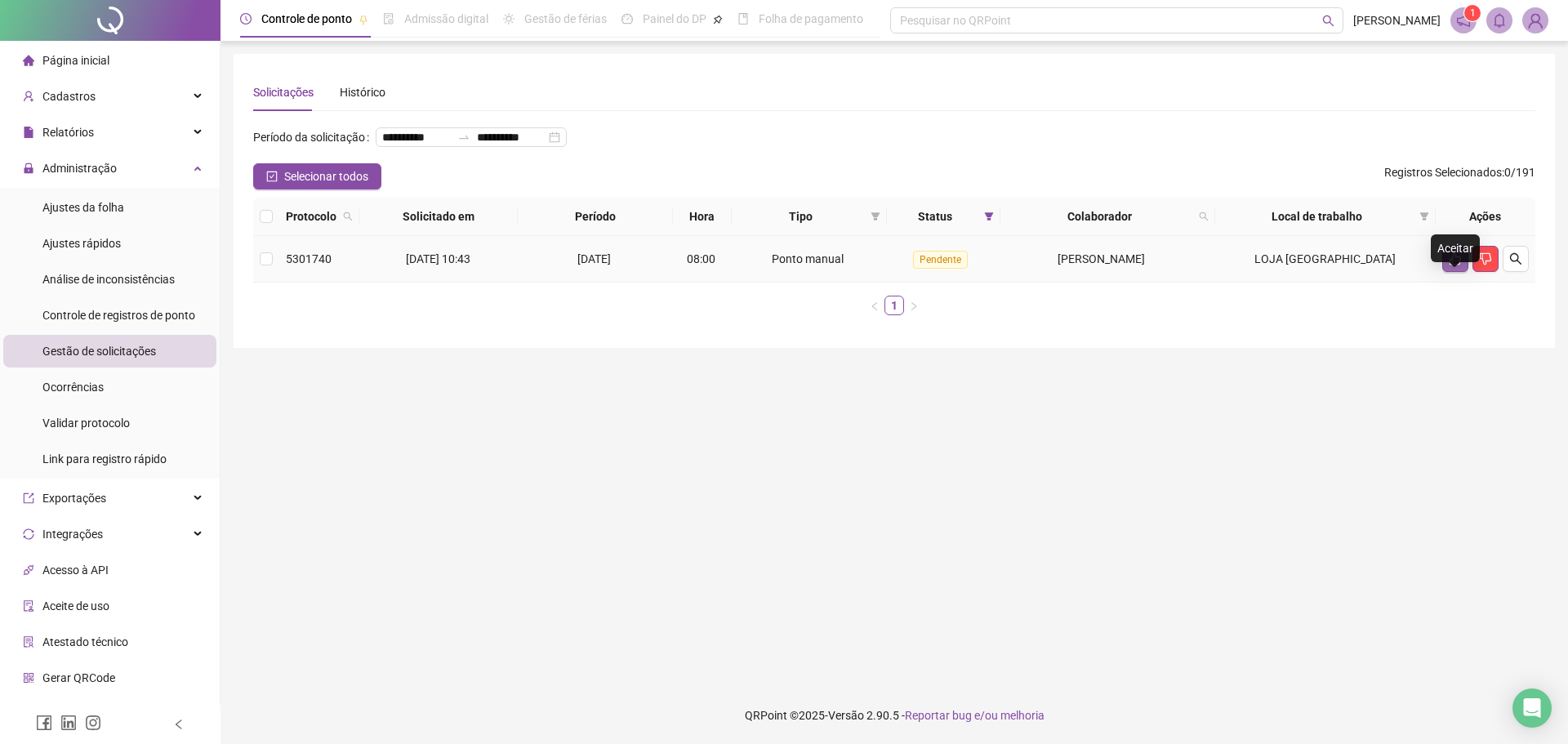
click at [1450, 266] on icon "like" at bounding box center [1455, 258] width 11 height 12
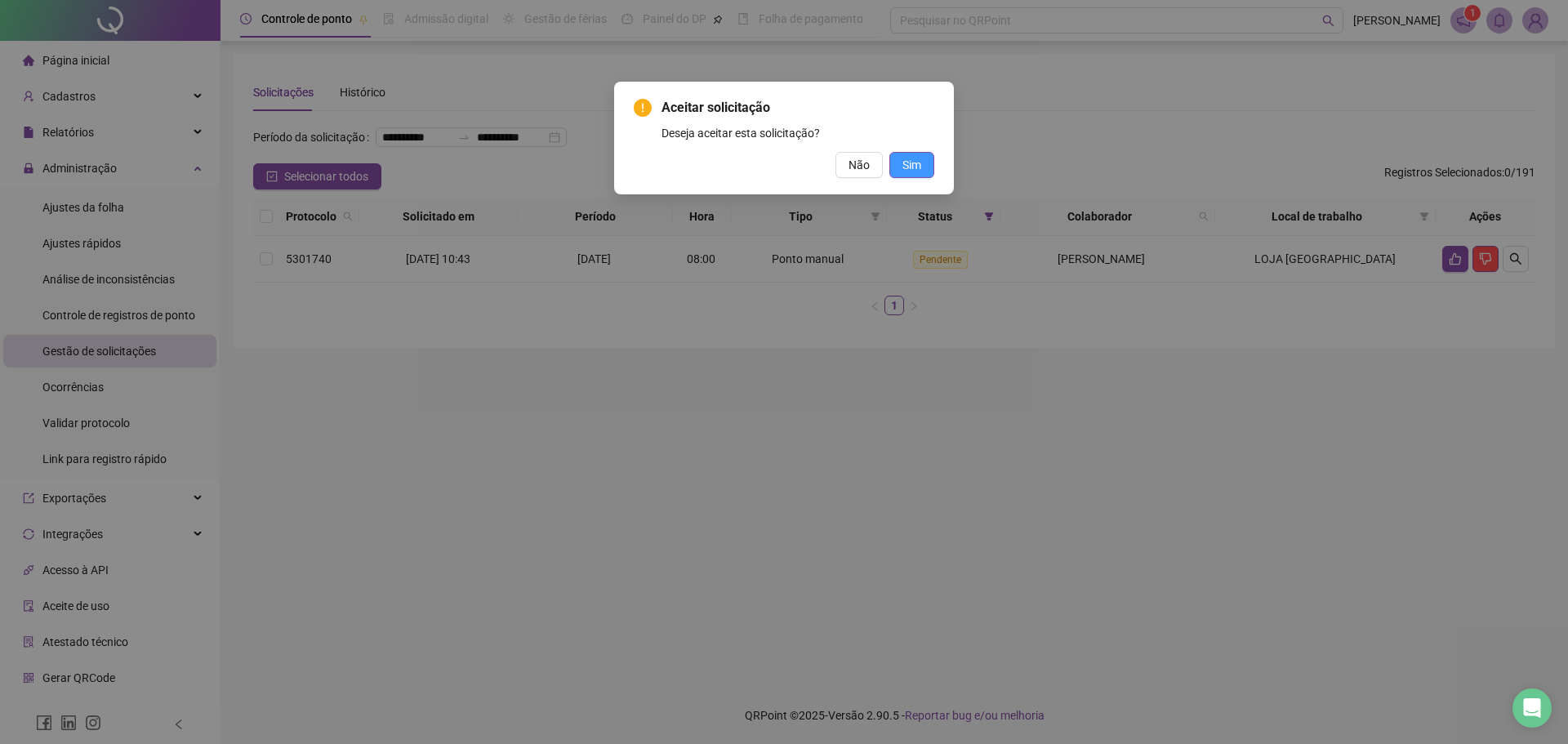
click at [909, 166] on span "Sim" at bounding box center [912, 165] width 19 height 18
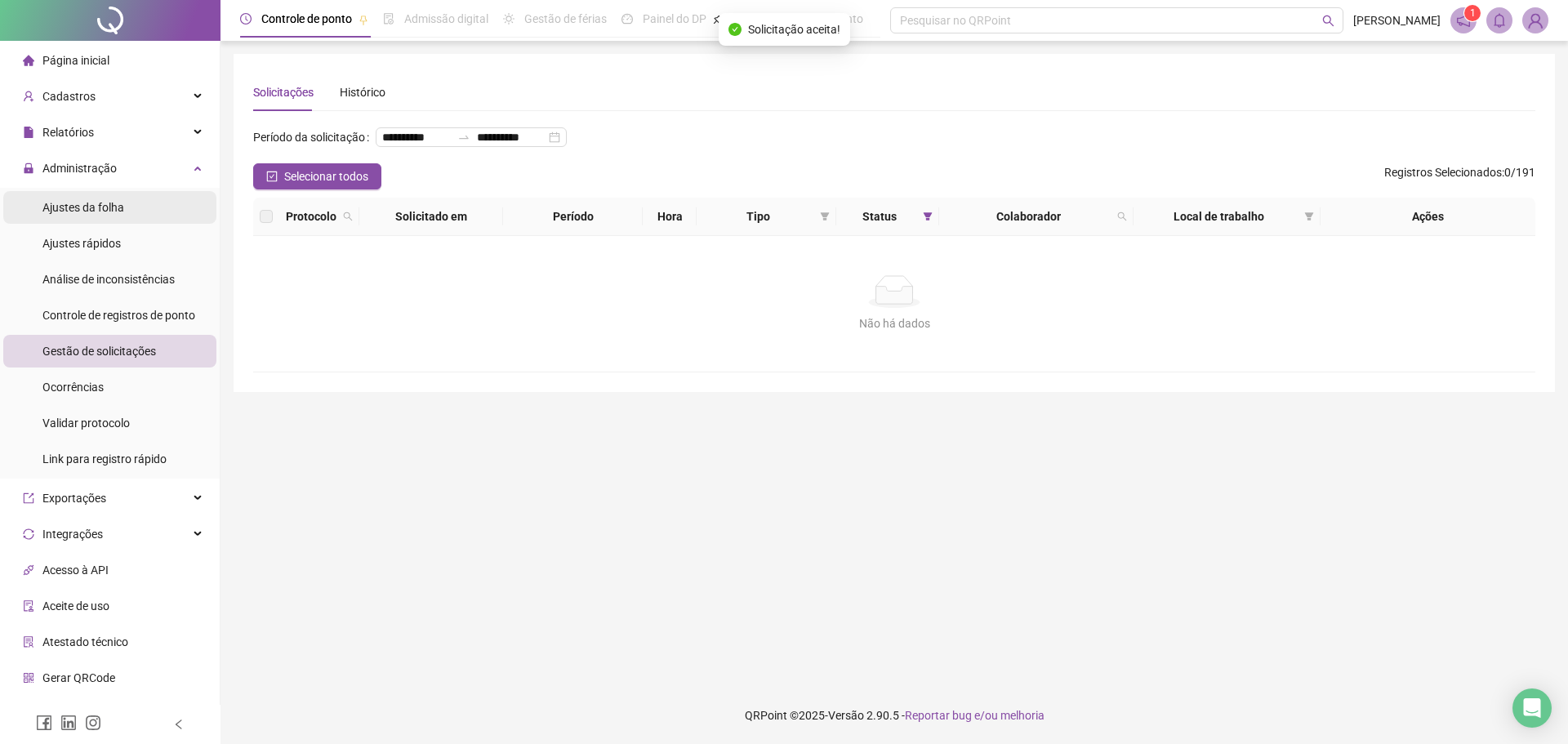
click at [125, 205] on li "Ajustes da folha" at bounding box center [110, 208] width 213 height 33
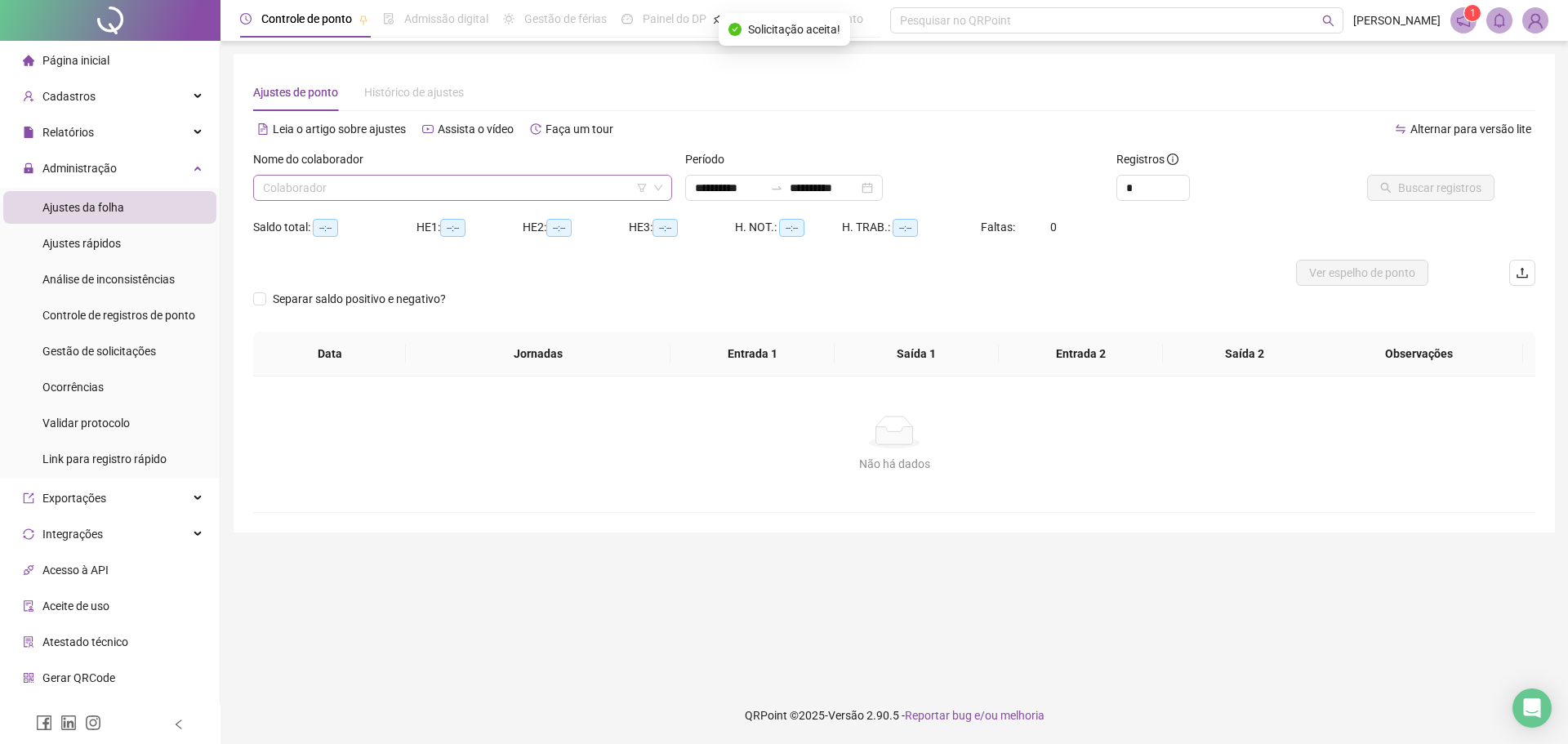
type input "**********"
click at [404, 184] on input "search" at bounding box center [455, 188] width 385 height 25
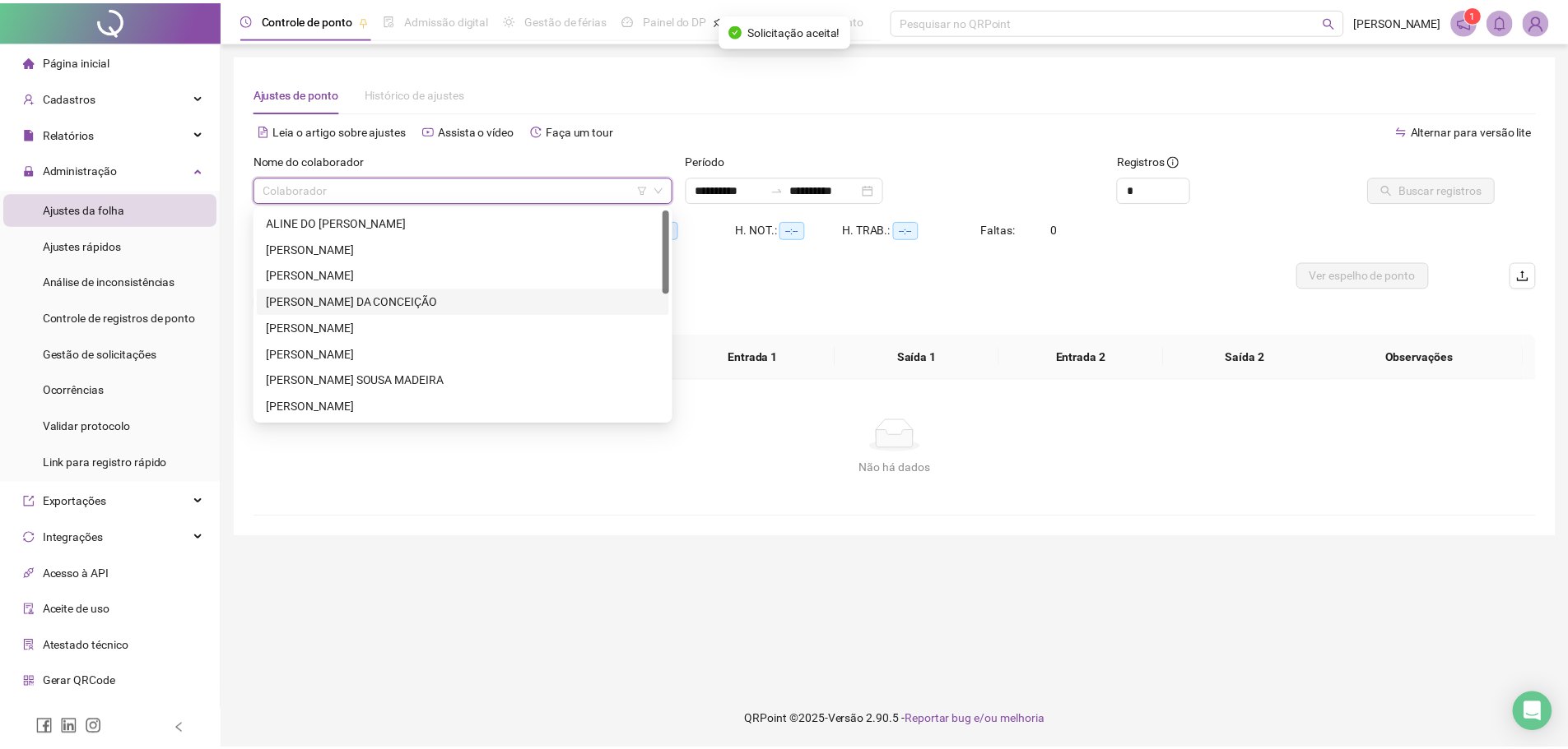
scroll to position [315, 0]
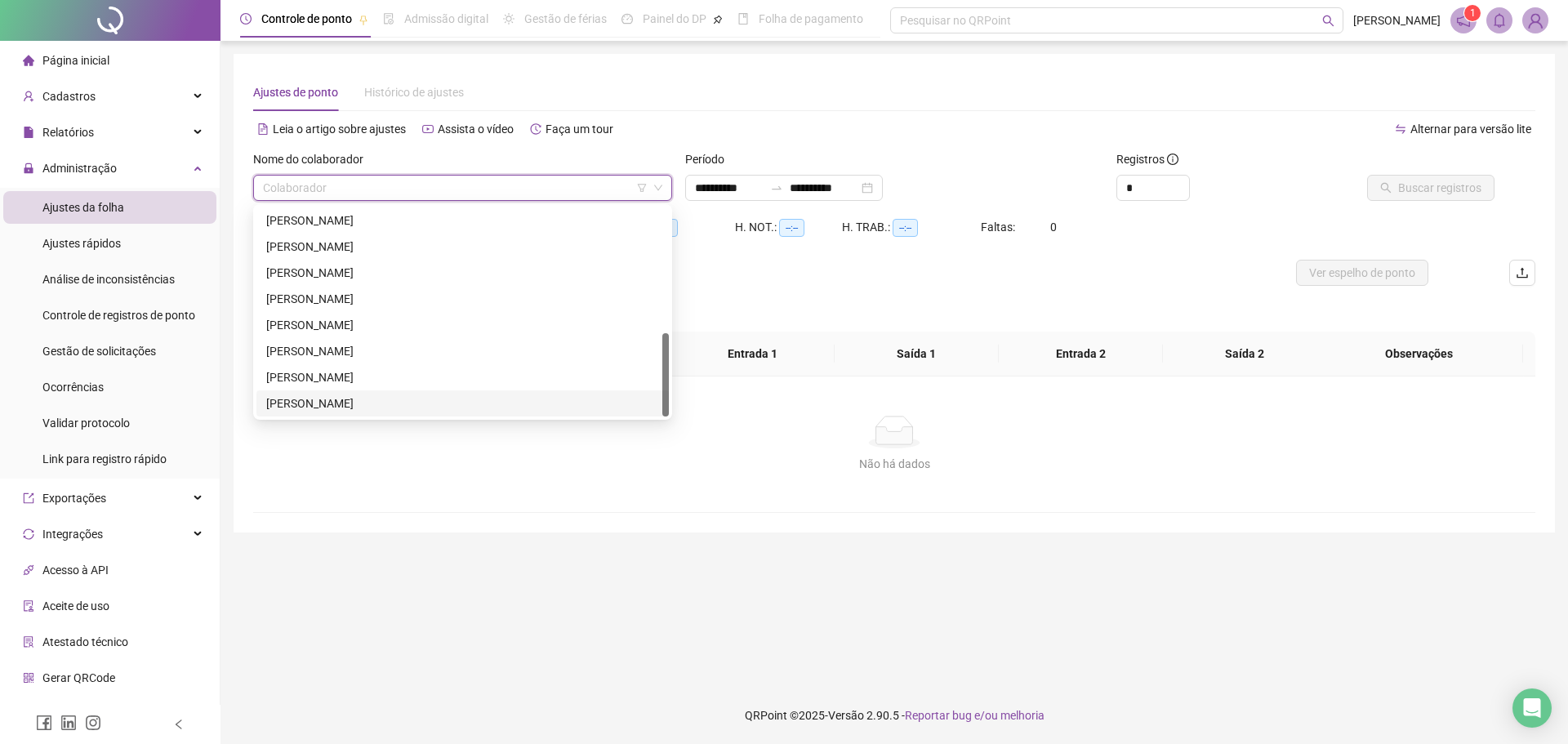
click at [383, 397] on div "WENIA DA SILVA MORAES" at bounding box center [463, 404] width 393 height 18
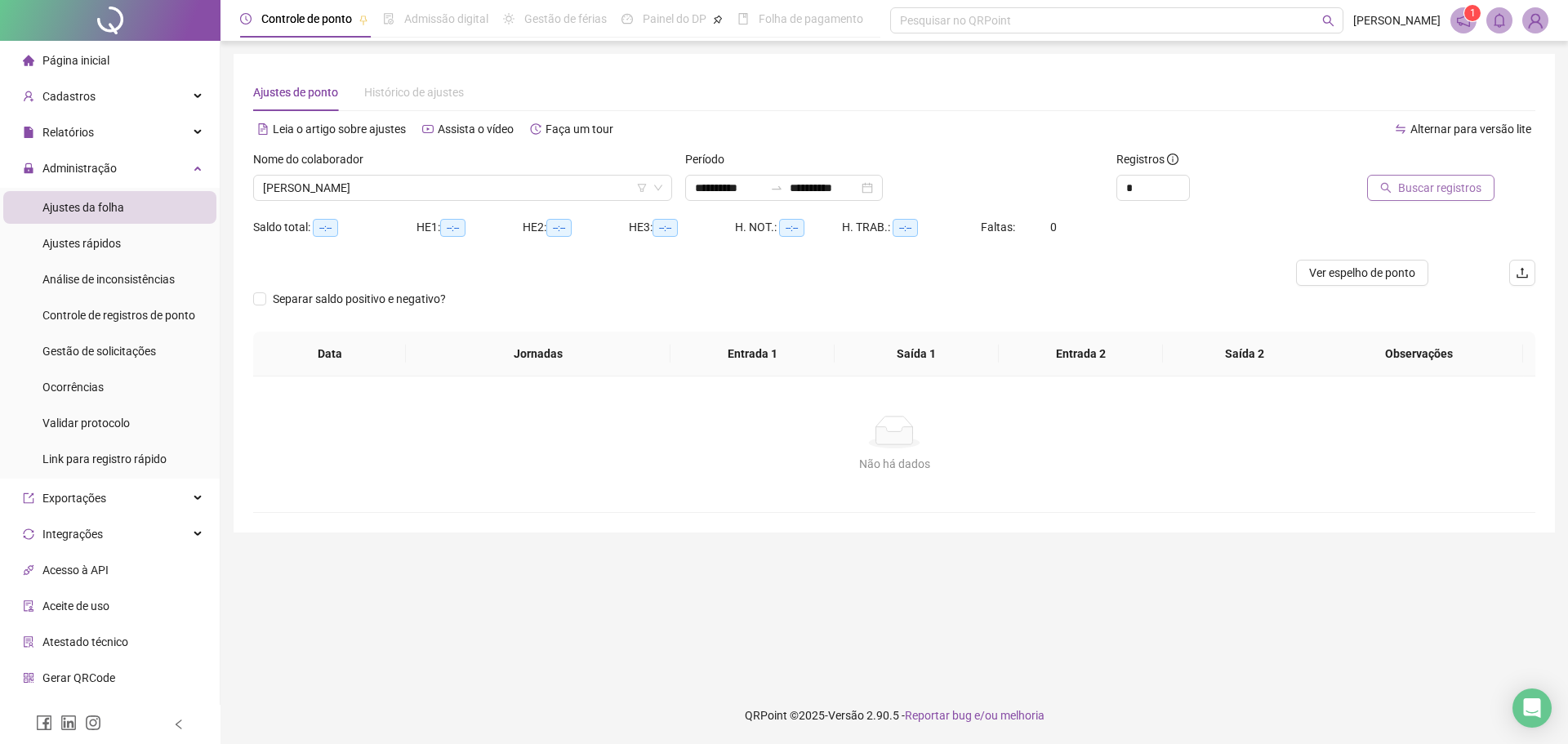
click at [1414, 181] on span "Buscar registros" at bounding box center [1440, 188] width 83 height 18
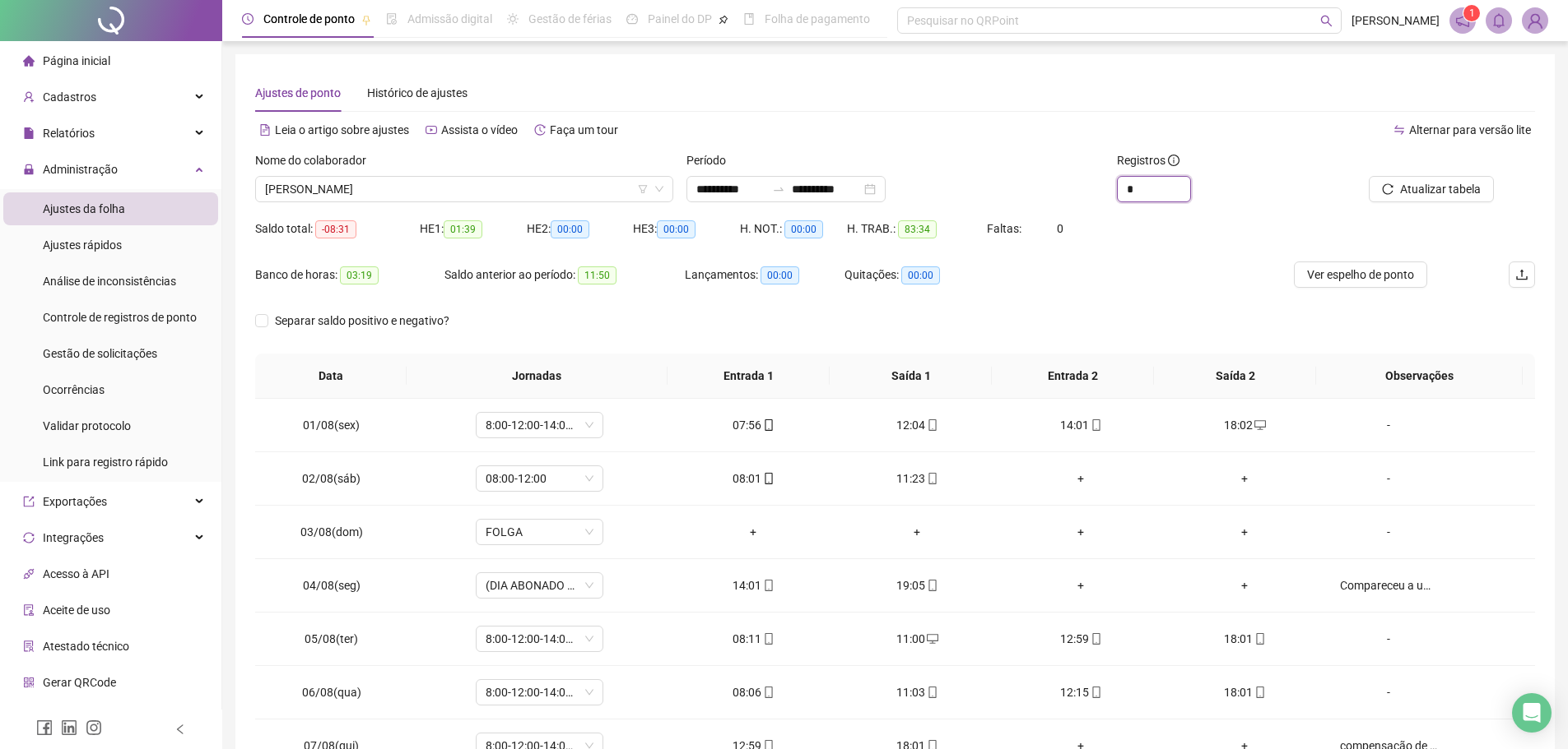
click at [1191, 182] on span "Increase Value" at bounding box center [1191, 183] width 1 height 12
type input "*"
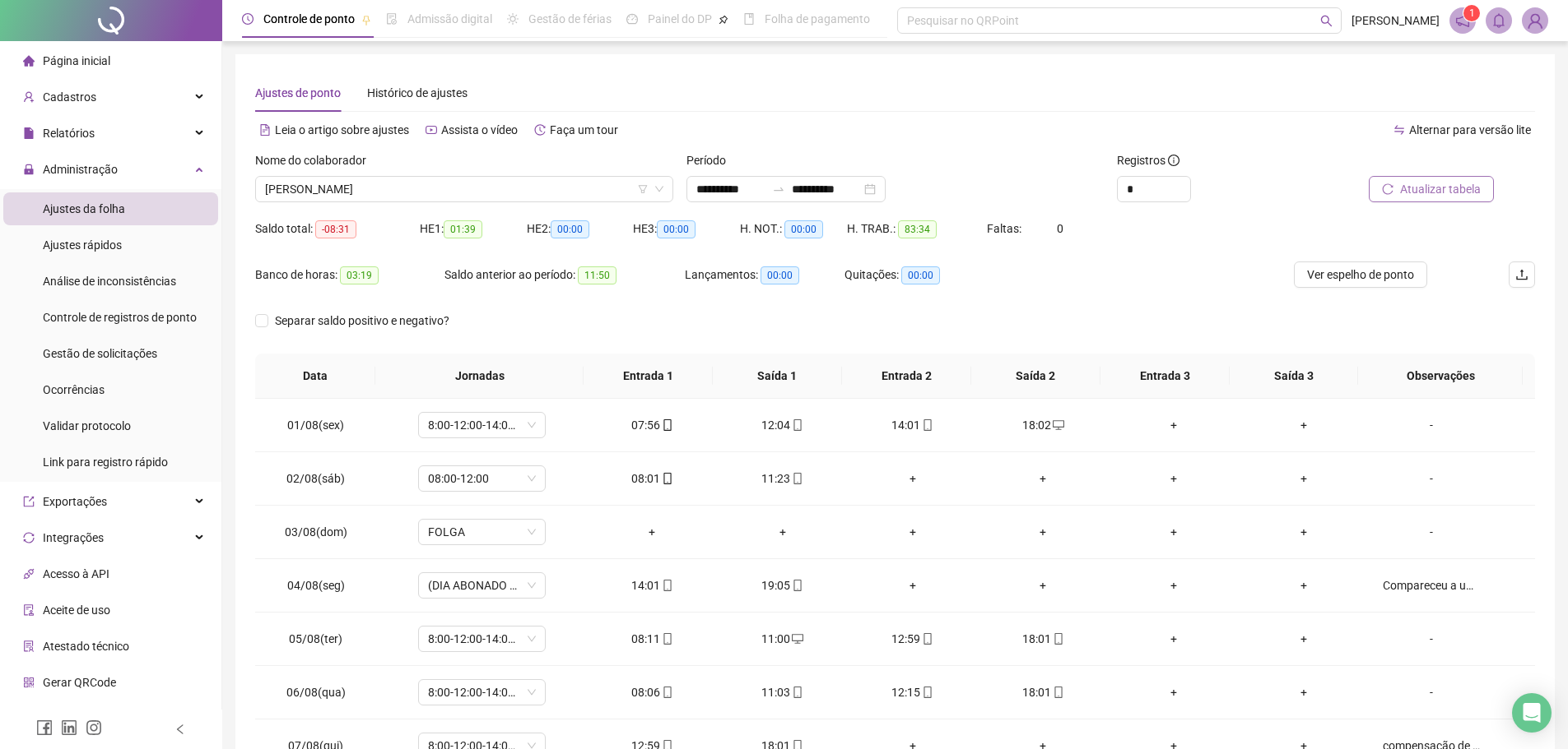
click at [1430, 184] on span "Atualizar tabela" at bounding box center [1440, 189] width 80 height 18
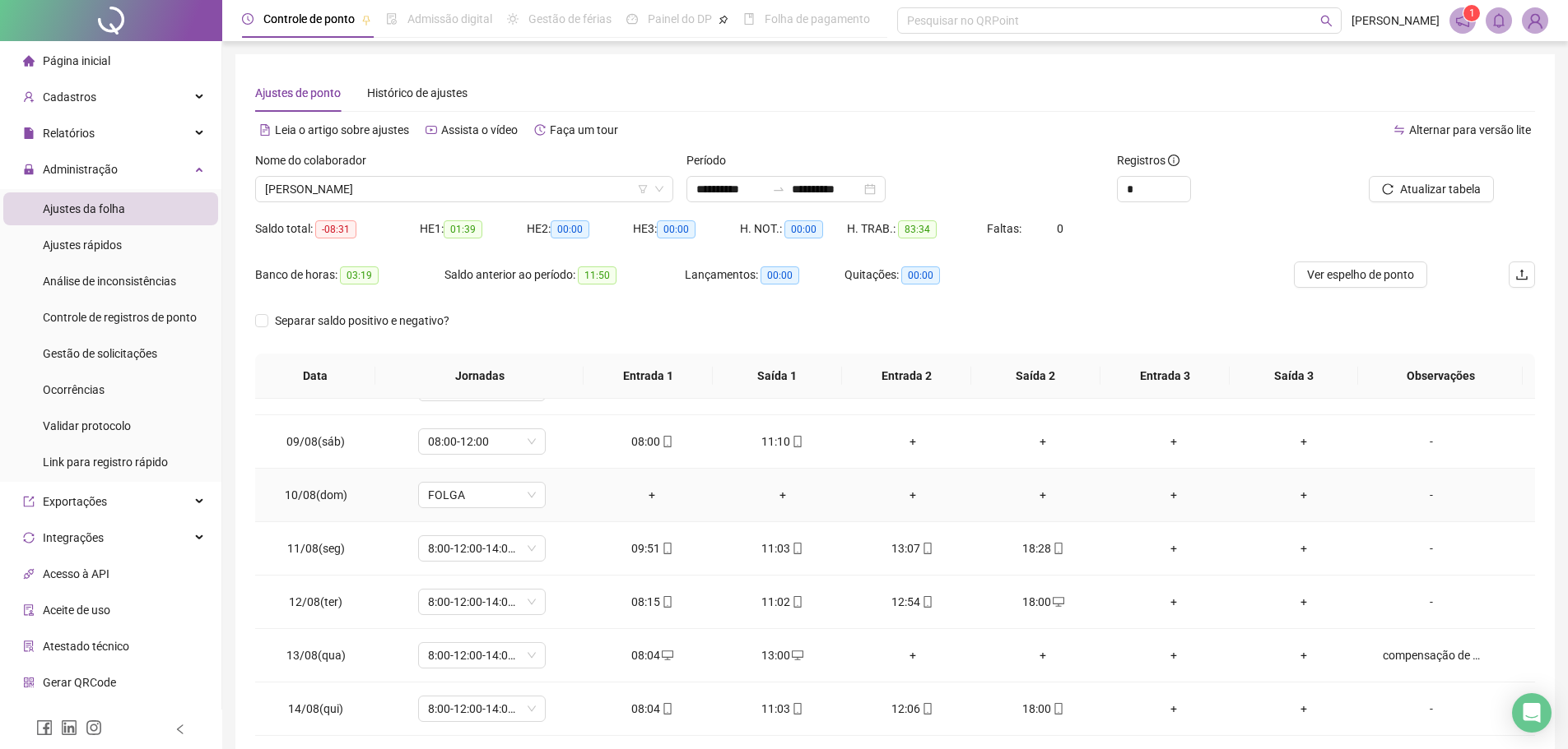
scroll to position [612, 0]
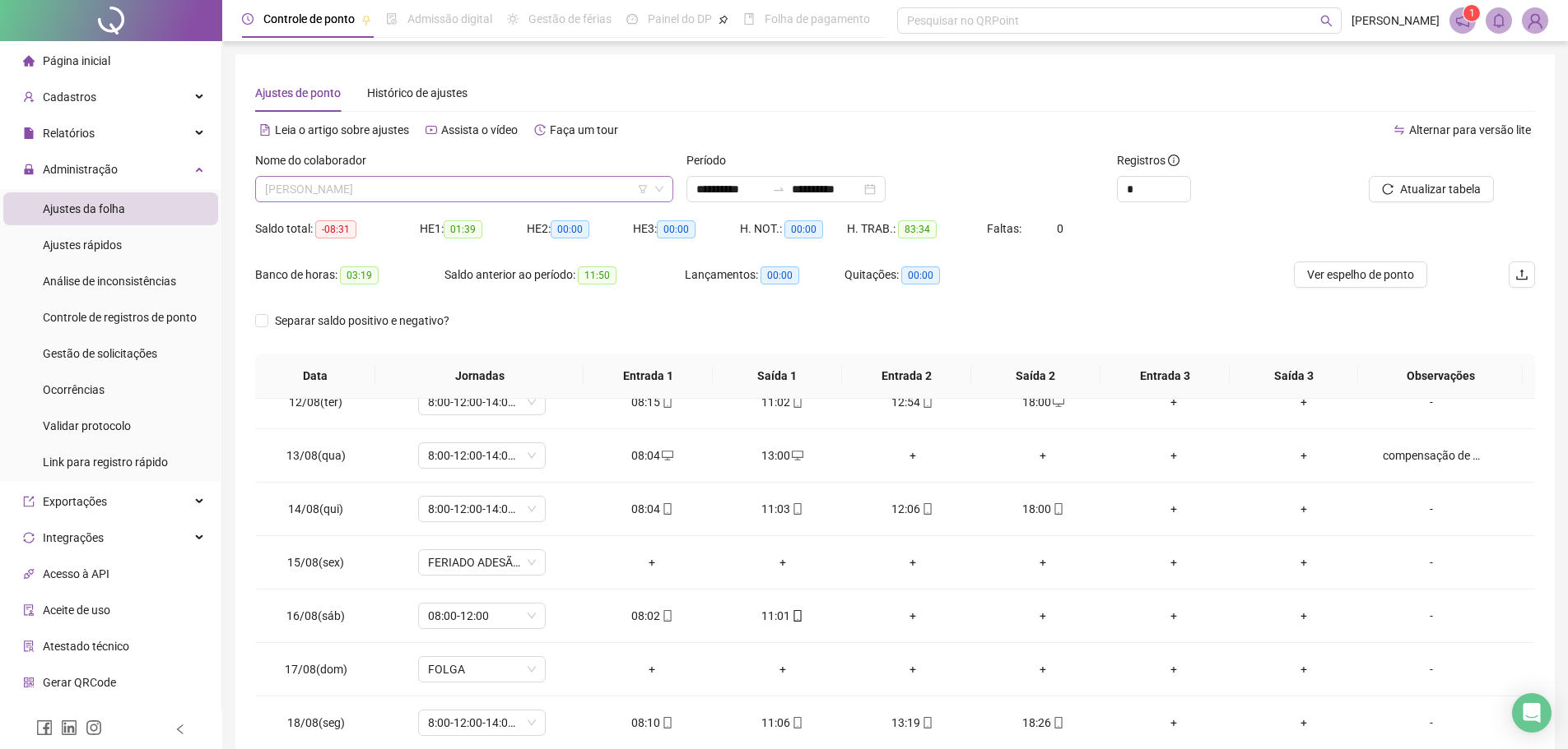
click at [546, 188] on span "WENIA DA SILVA MORAES" at bounding box center [464, 189] width 399 height 25
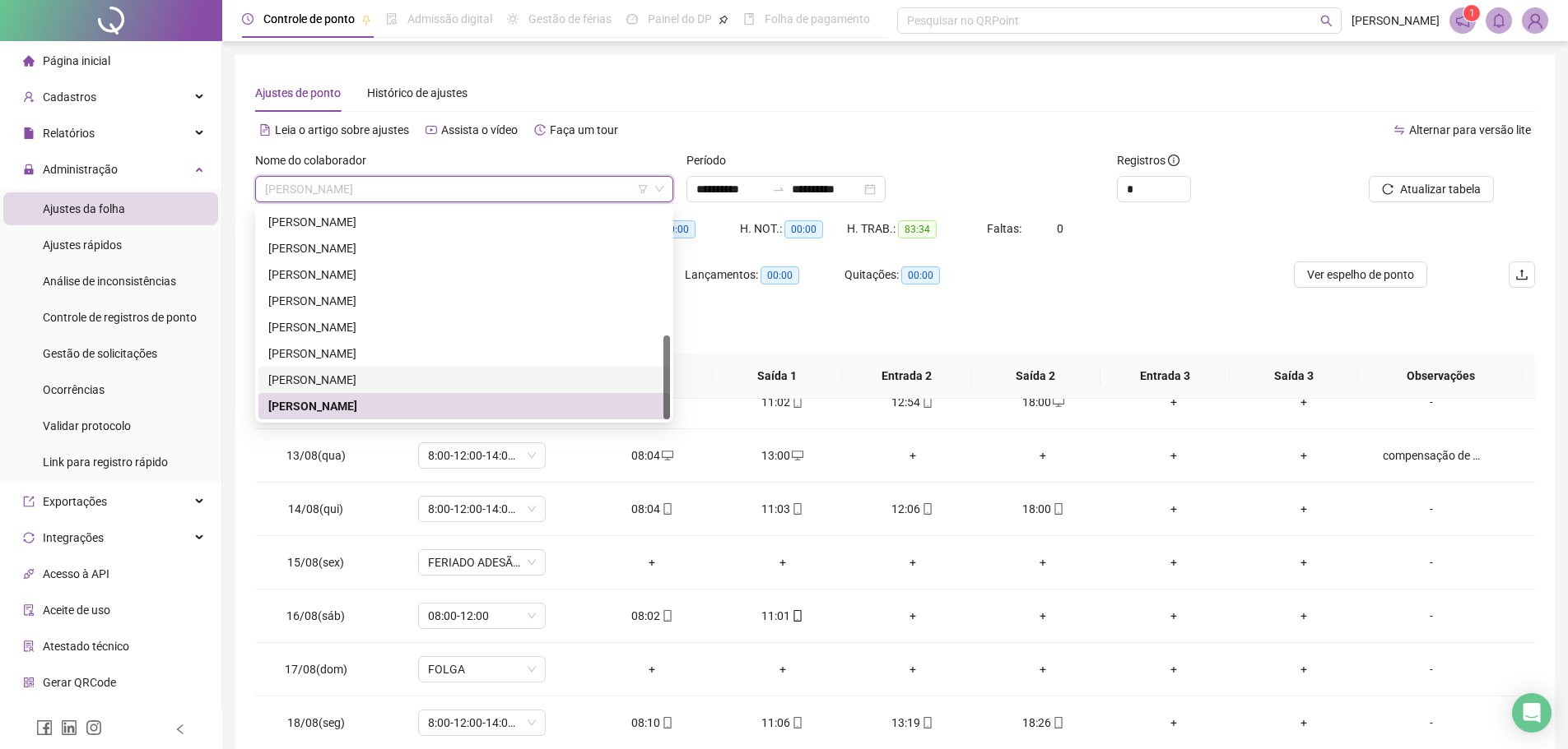
click at [492, 382] on div "WELLINTON NASCIMENTO" at bounding box center [464, 380] width 392 height 18
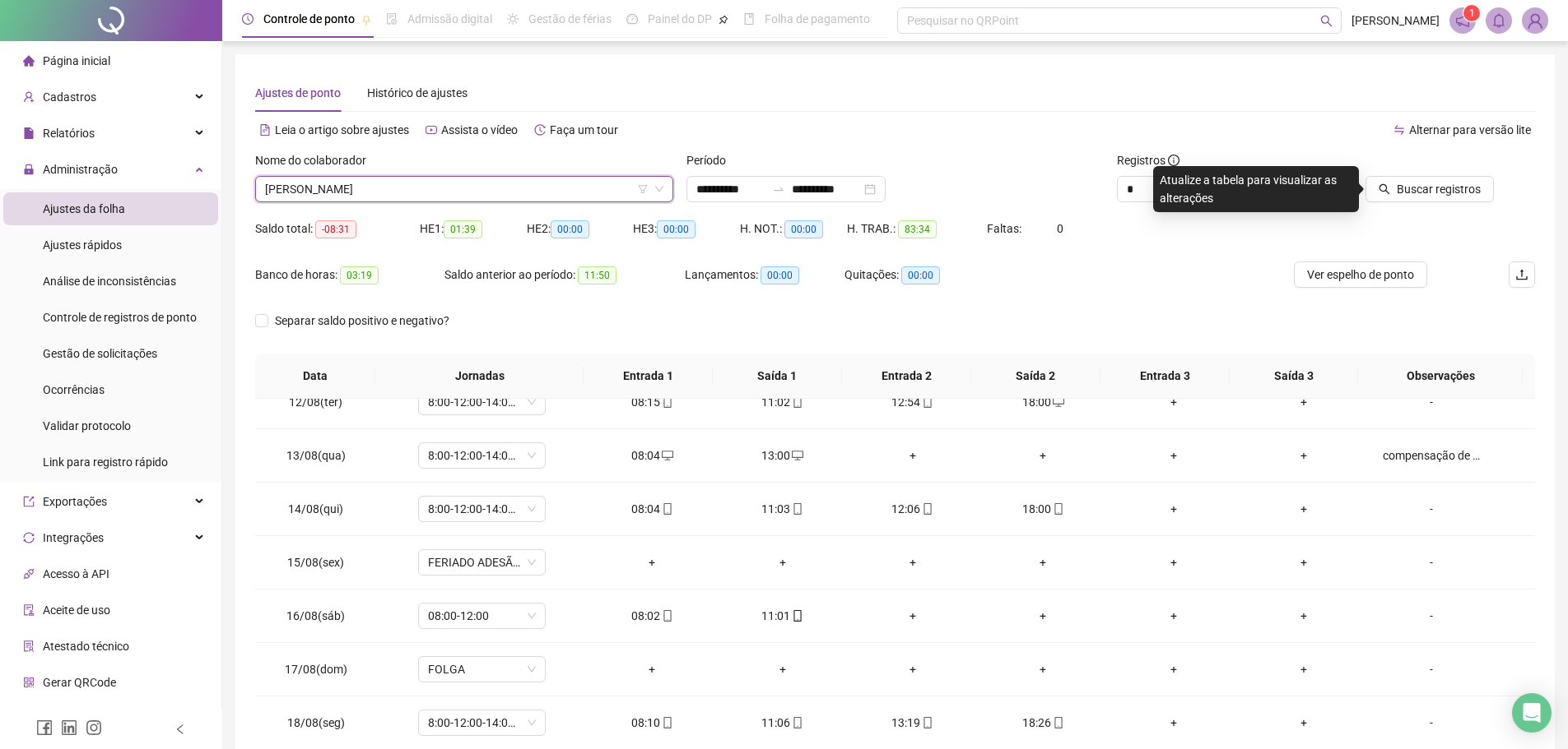
click at [1412, 213] on div "Buscar registros" at bounding box center [1434, 184] width 216 height 65
click at [1415, 201] on button "Buscar registros" at bounding box center [1430, 189] width 128 height 27
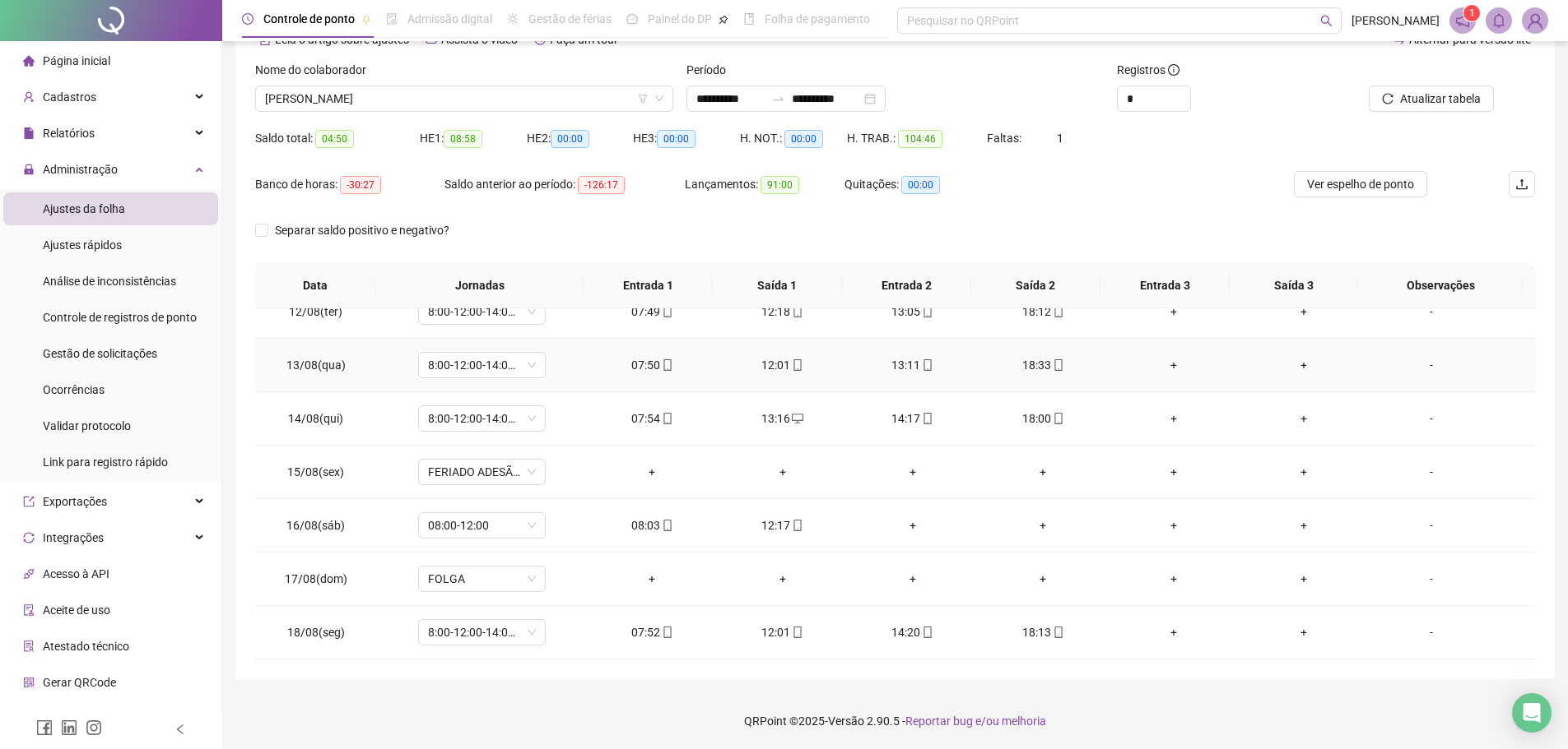
scroll to position [91, 0]
click at [508, 105] on span "WELLINTON NASCIMENTO" at bounding box center [464, 98] width 399 height 25
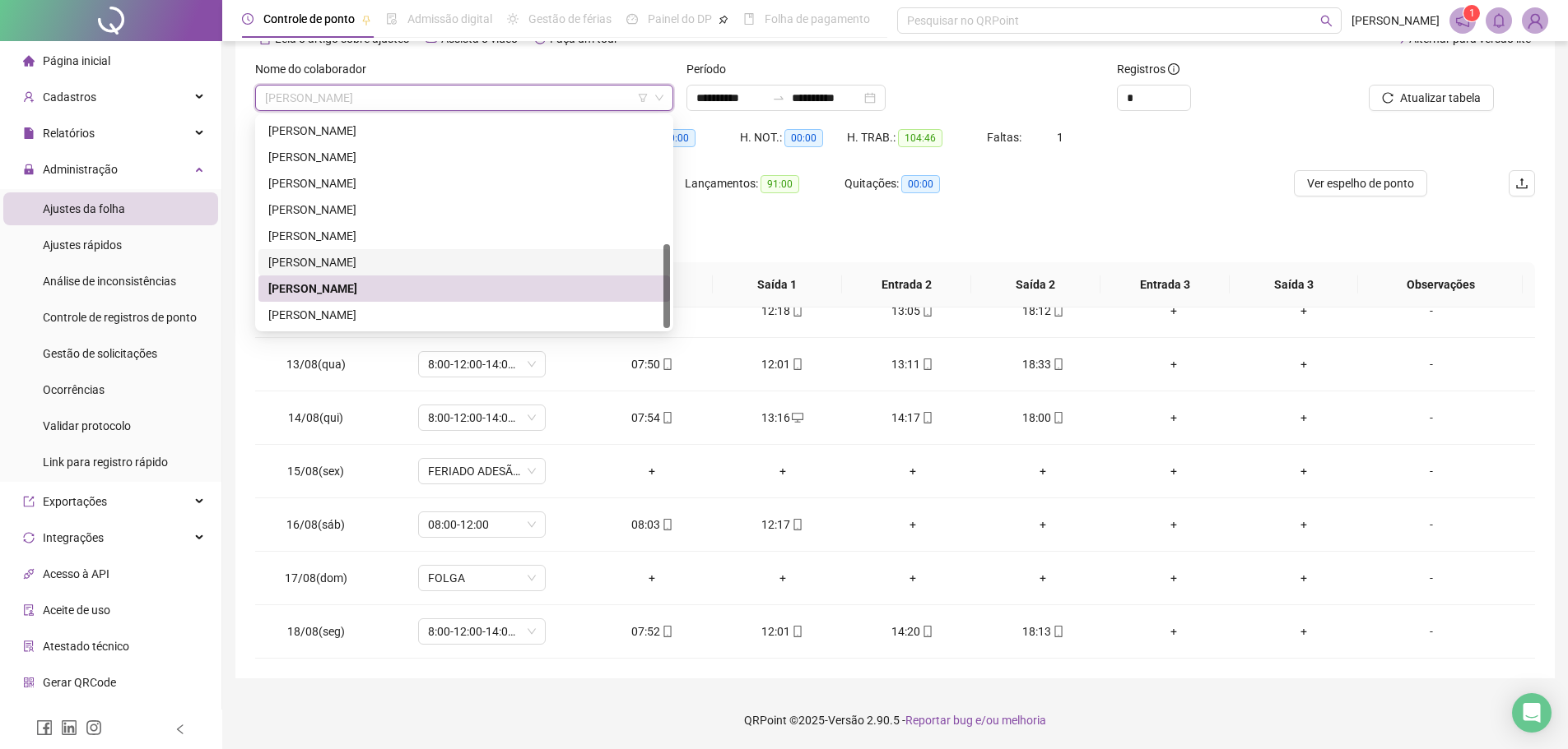
click at [405, 256] on div "VALERIA RODRIGUES SILVA" at bounding box center [464, 263] width 392 height 18
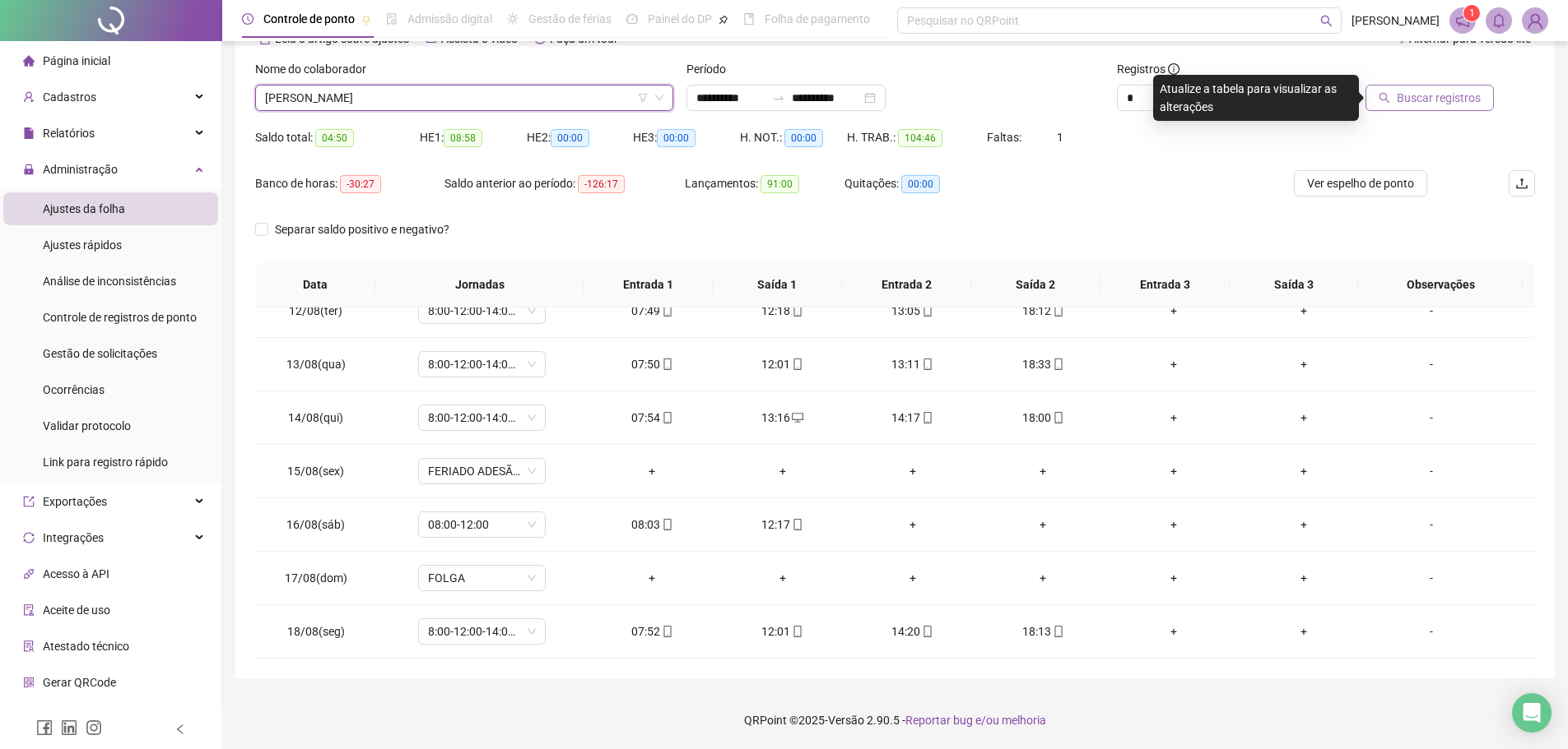
click at [1415, 102] on span "Buscar registros" at bounding box center [1439, 98] width 84 height 18
click at [542, 93] on span "VALERIA RODRIGUES SILVA" at bounding box center [464, 98] width 399 height 25
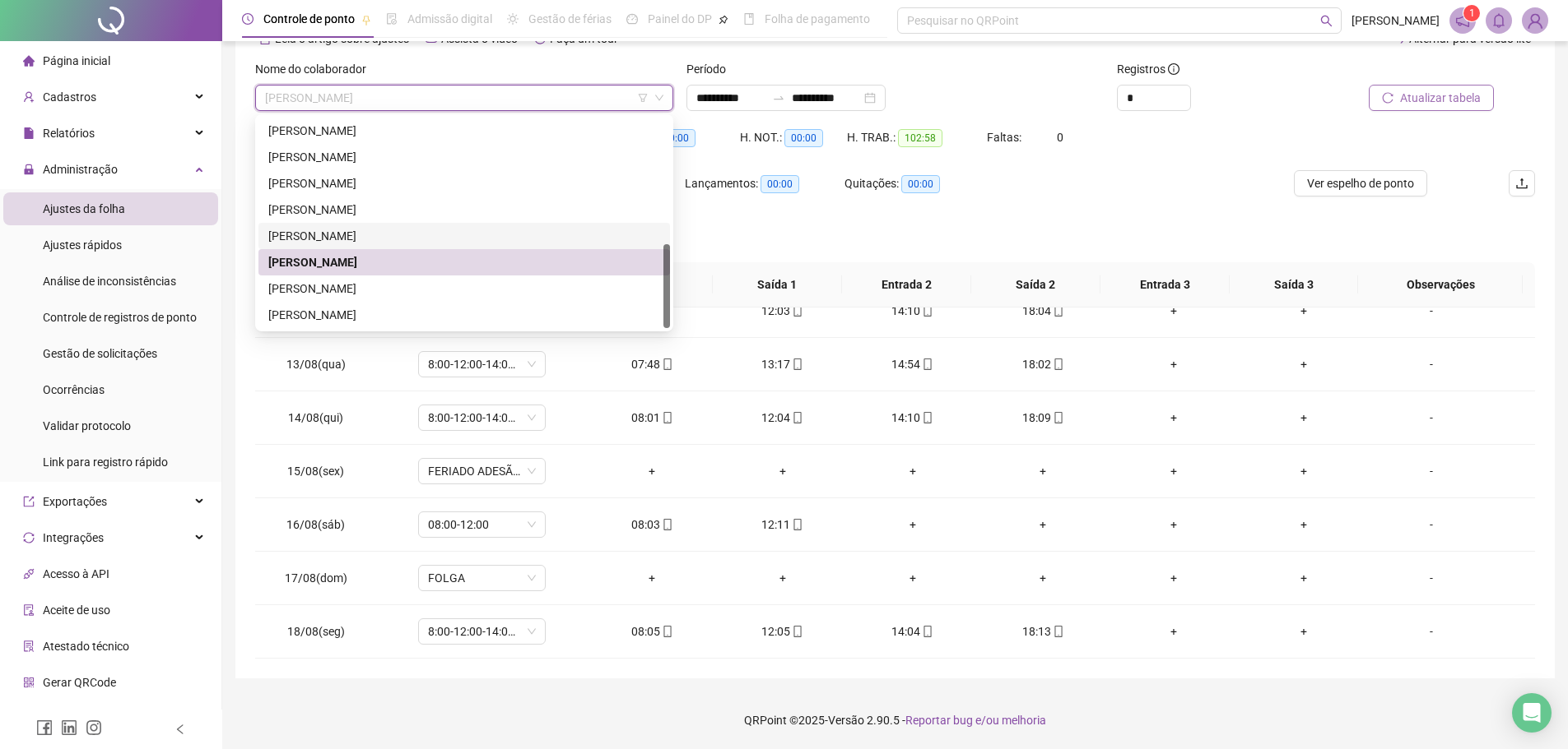
click at [396, 232] on div "TAIS LEAL ALMEIDA" at bounding box center [464, 236] width 392 height 18
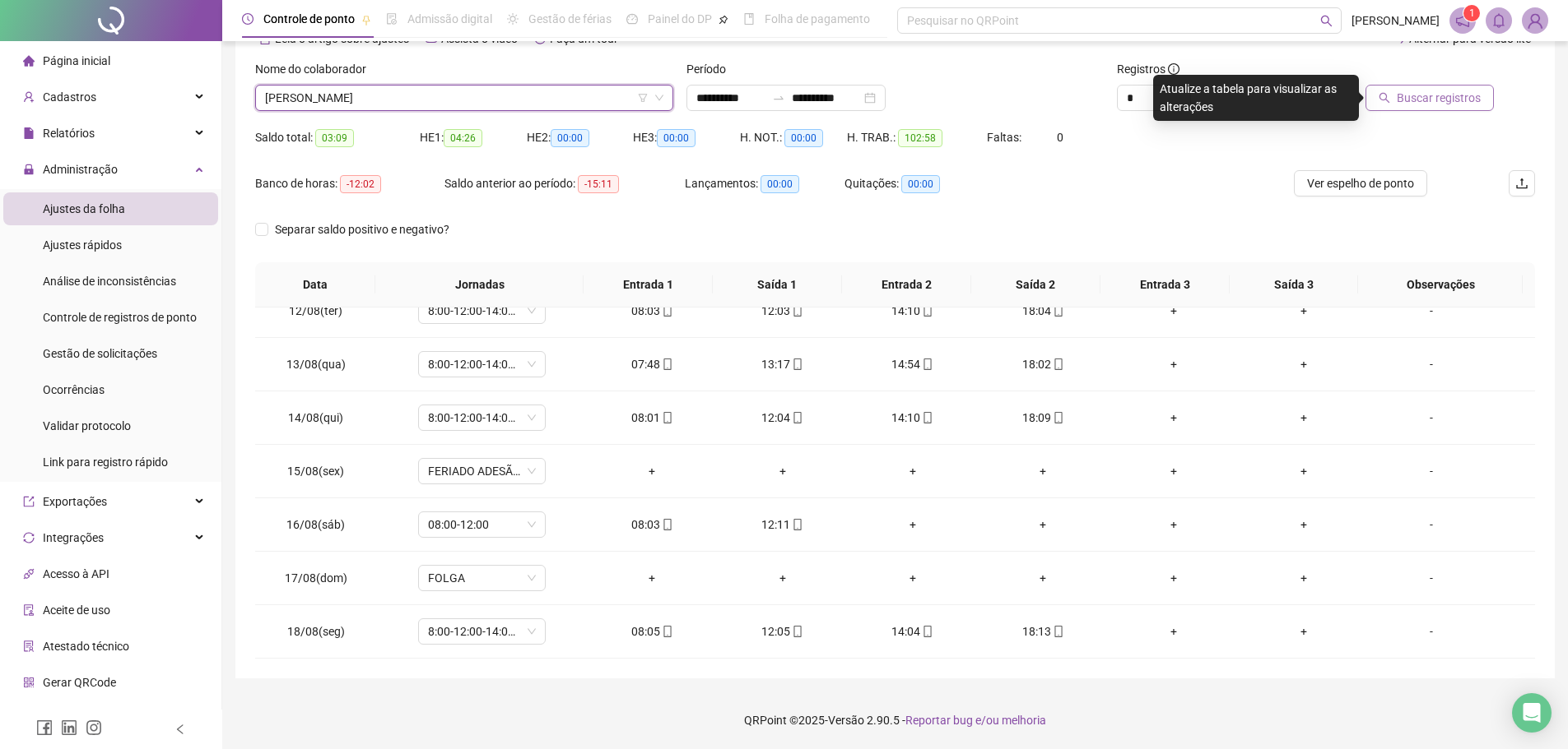
click at [1419, 96] on span "Buscar registros" at bounding box center [1439, 98] width 84 height 18
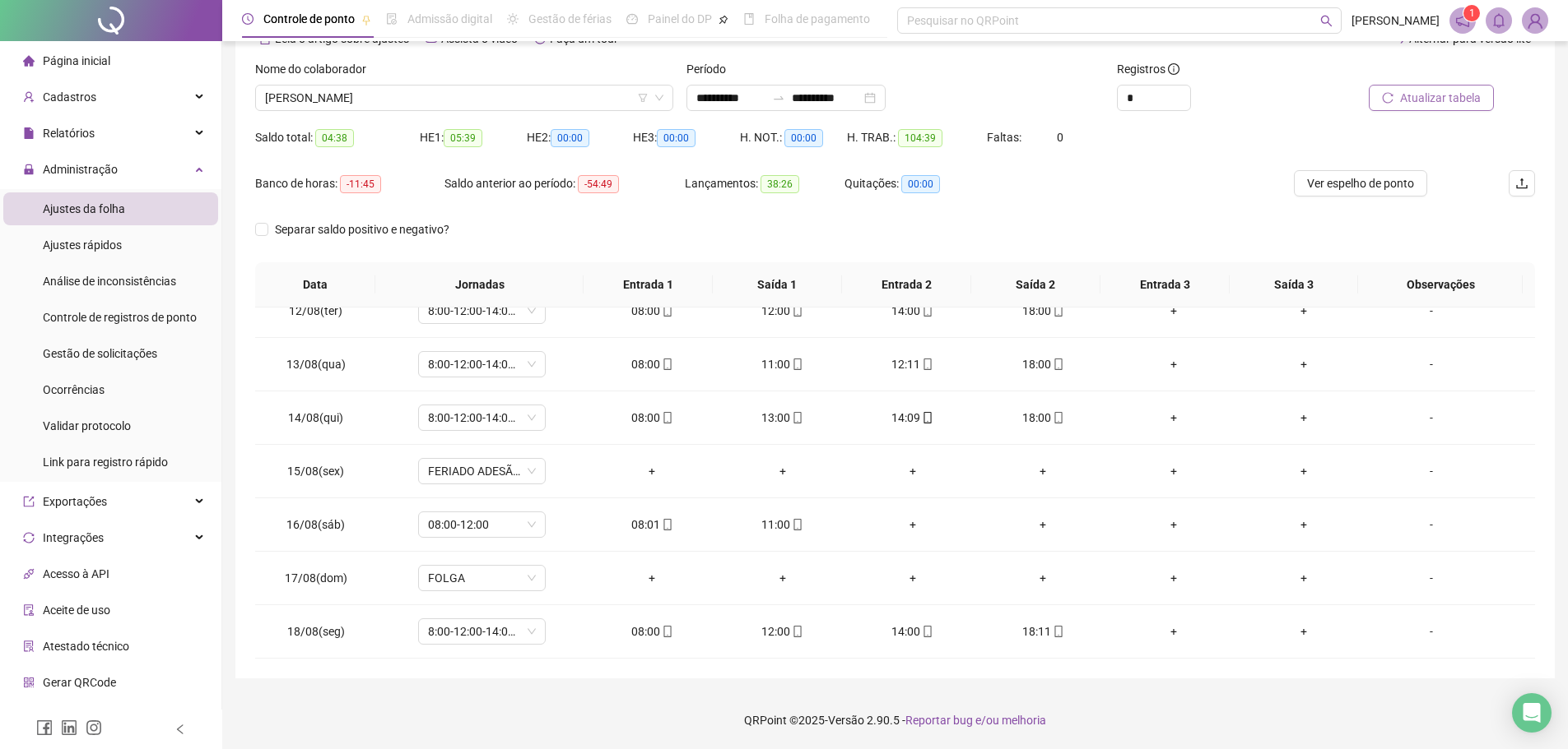
click at [1048, 213] on div "Banco de horas: -11:45 Saldo anterior ao período: -54:49 Lançamentos: 38:26 Qui…" at bounding box center [735, 194] width 960 height 46
click at [573, 107] on span "TAIS LEAL ALMEIDA" at bounding box center [464, 98] width 399 height 25
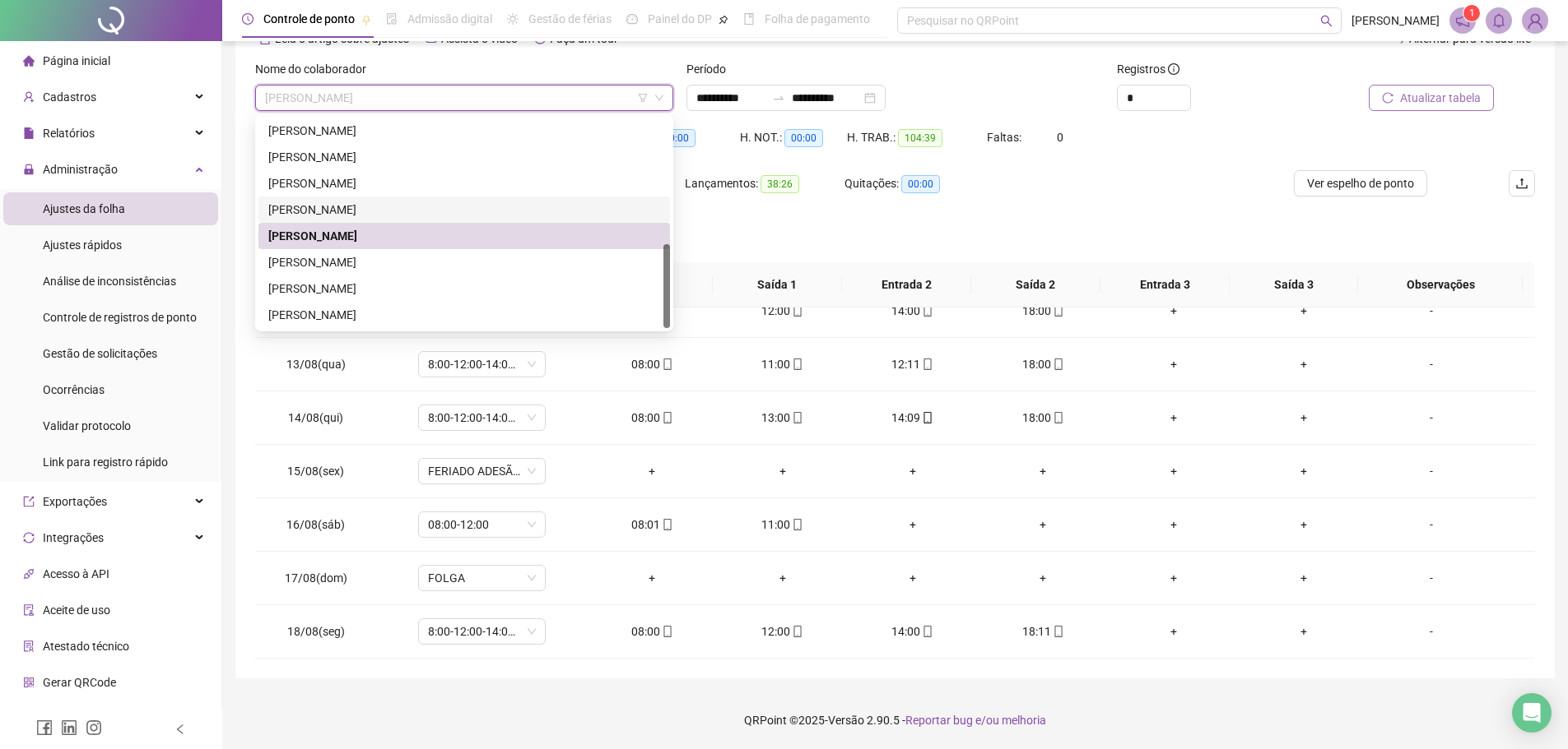
click at [421, 213] on div "STEFANI BISPO DOS SANTOS" at bounding box center [464, 210] width 392 height 18
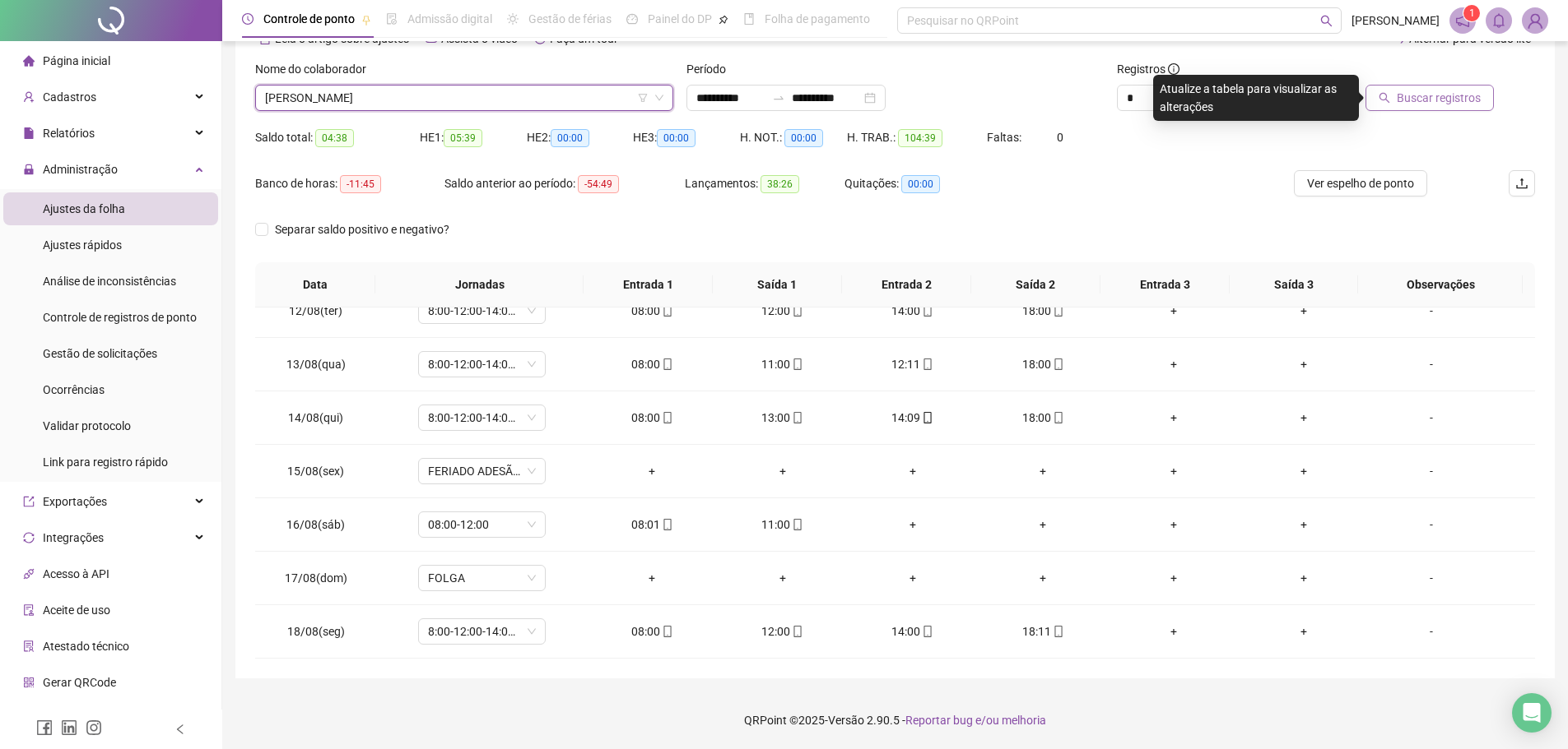
click at [1424, 104] on span "Buscar registros" at bounding box center [1439, 98] width 84 height 18
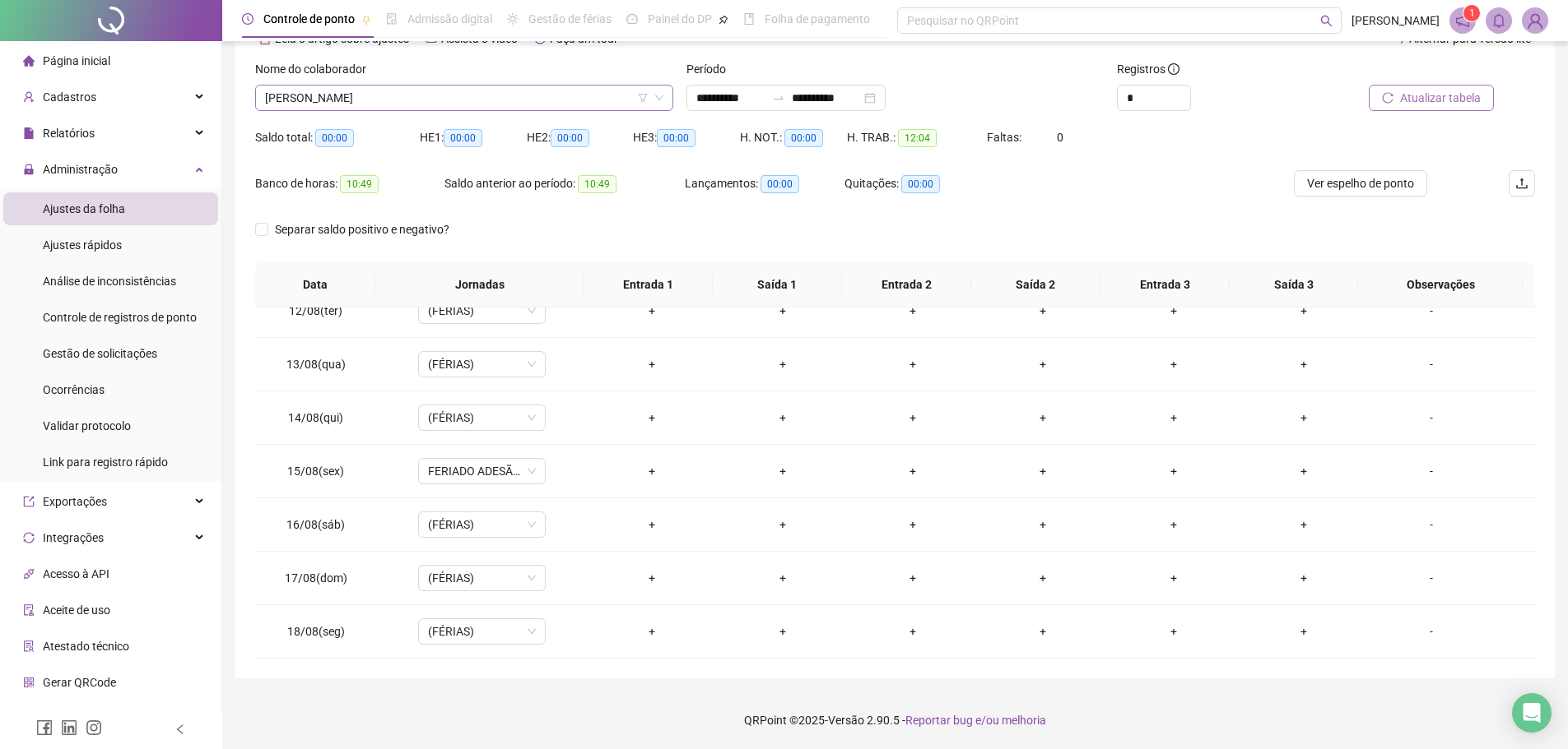
click at [570, 96] on span "STEFANI BISPO DOS SANTOS" at bounding box center [464, 98] width 399 height 25
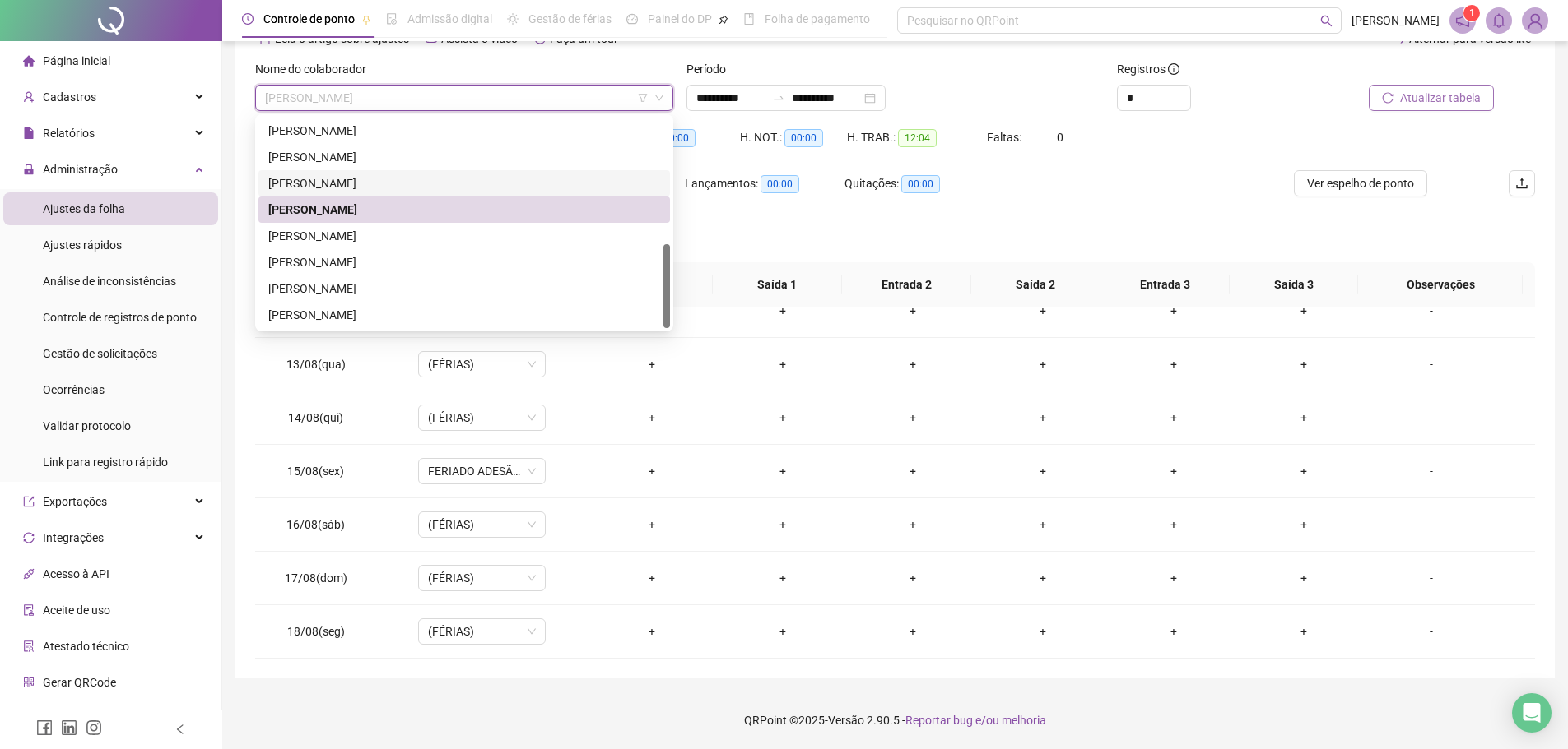
click at [491, 179] on div "SARA STE DE OLIVEIRA" at bounding box center [464, 184] width 392 height 18
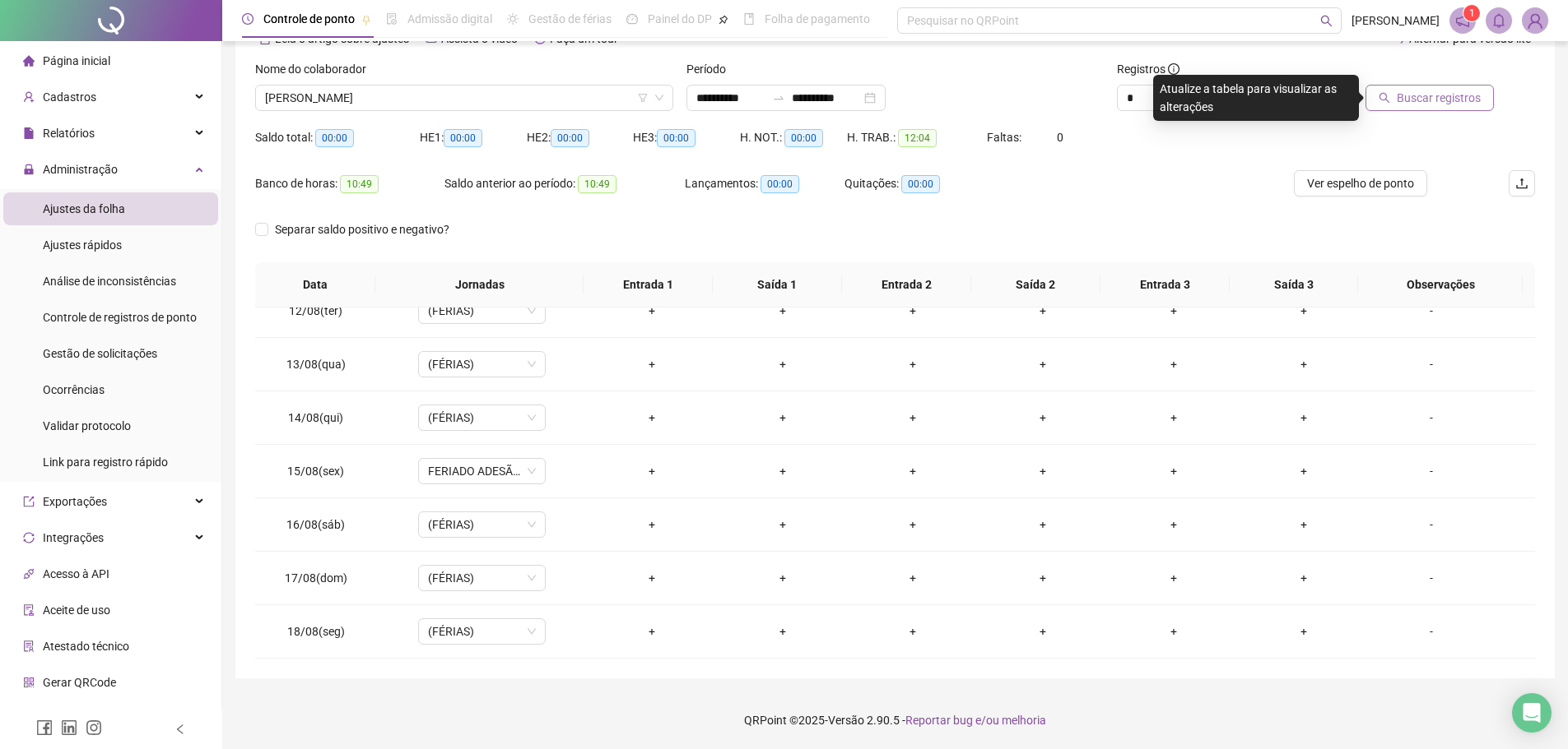
click at [1418, 105] on span "Buscar registros" at bounding box center [1439, 98] width 84 height 18
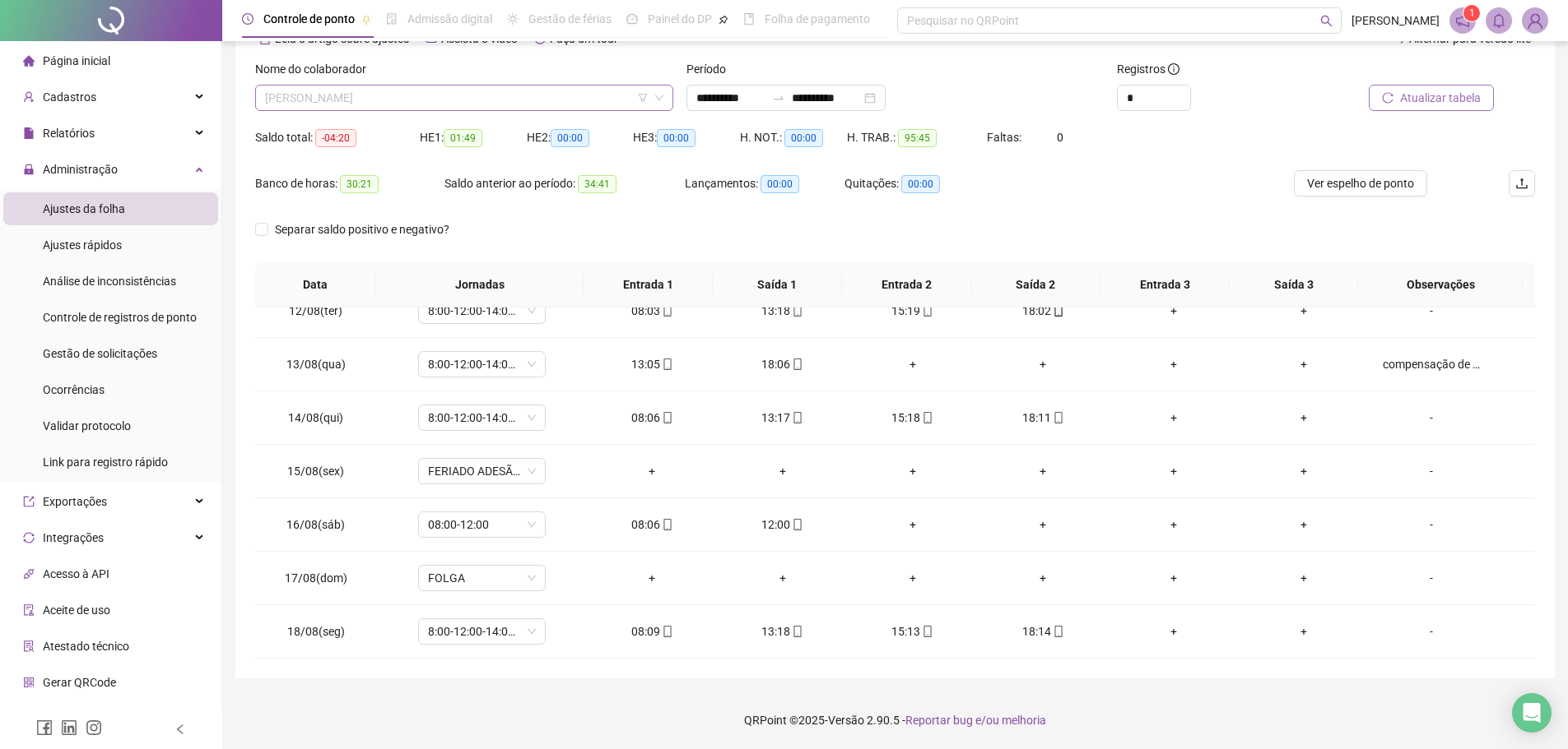
click at [486, 93] on span "SARA STE DE OLIVEIRA" at bounding box center [464, 98] width 399 height 25
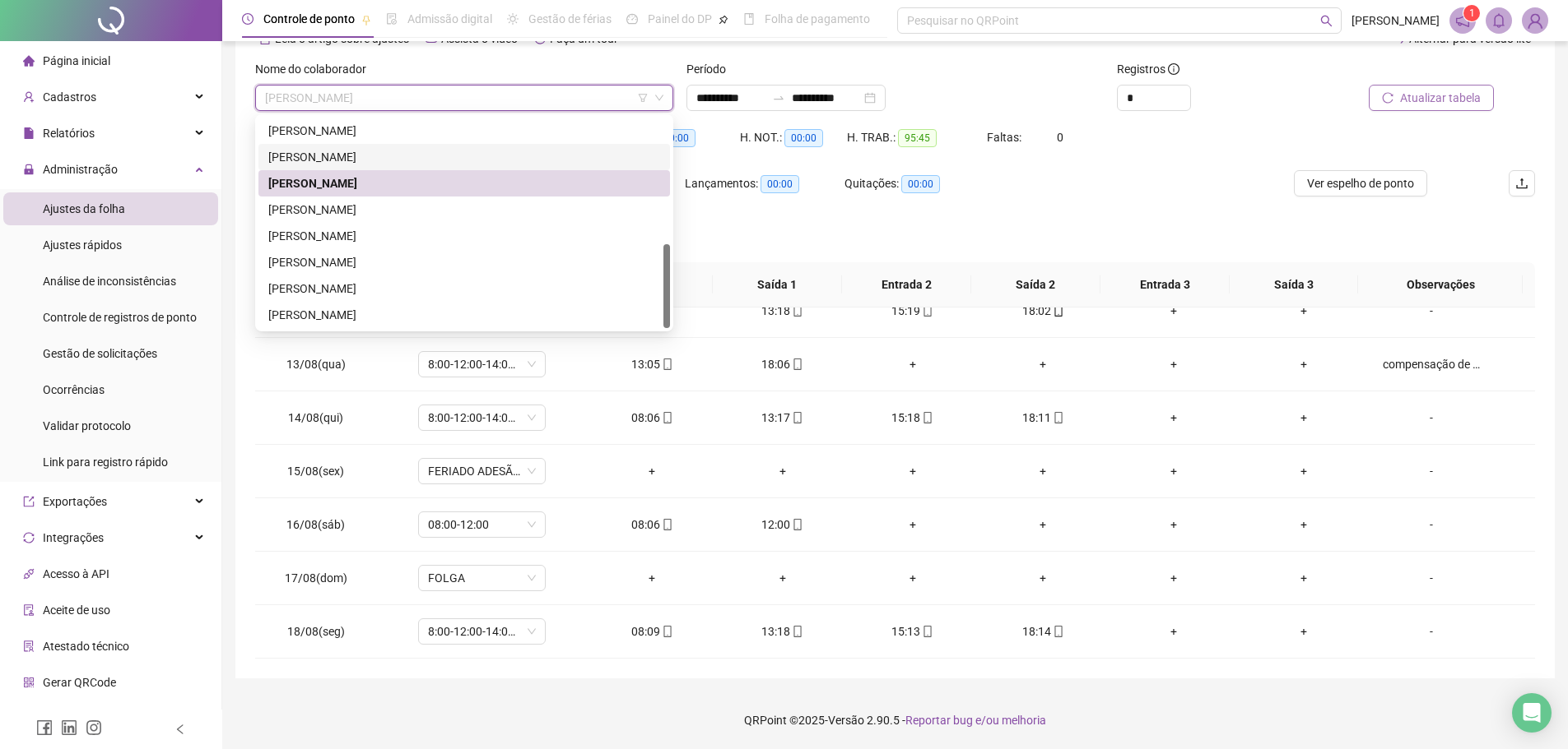
click at [455, 155] on div "ROSENILDE DOS SANTOS OLIVEIRA" at bounding box center [464, 158] width 392 height 18
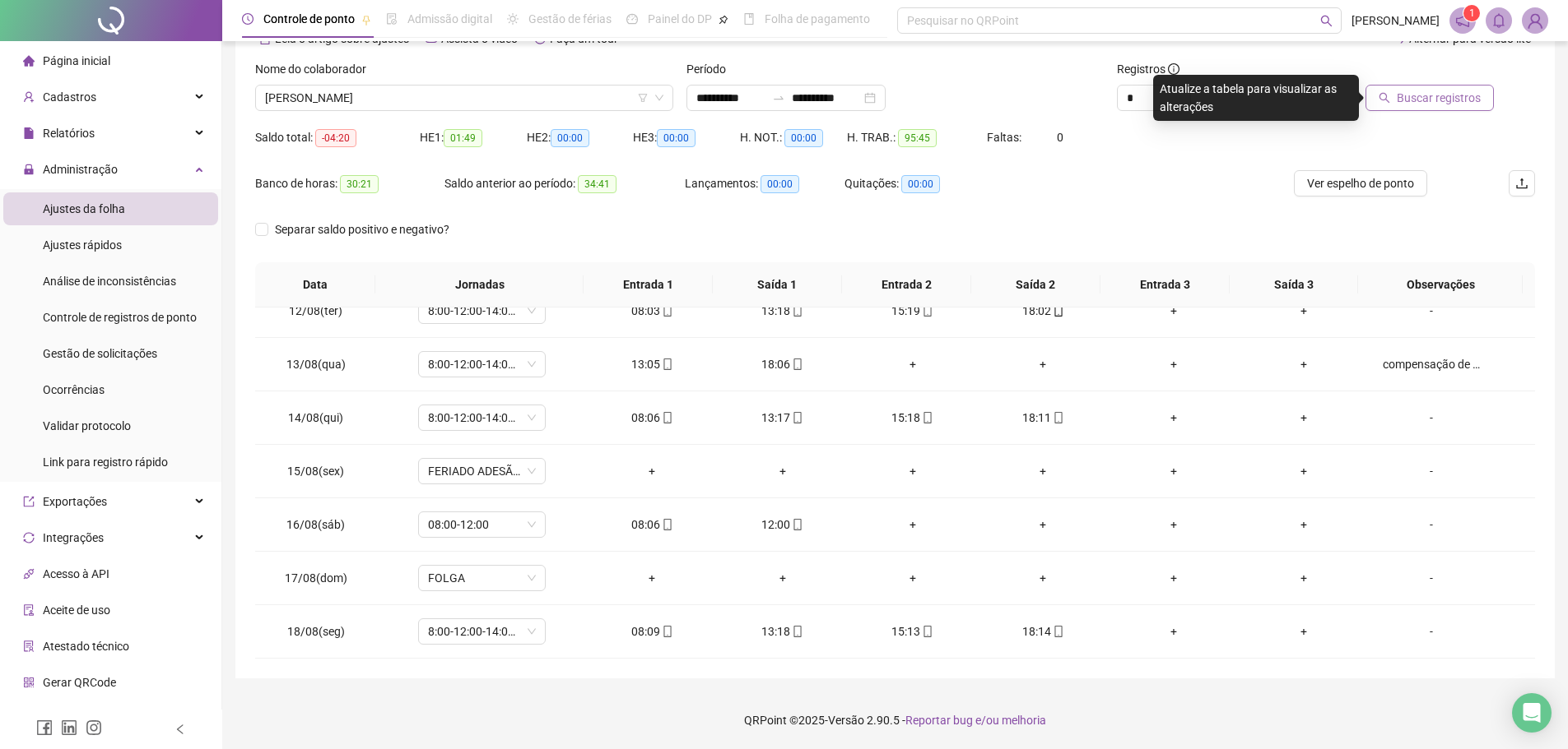
click at [1412, 103] on span "Buscar registros" at bounding box center [1439, 98] width 84 height 18
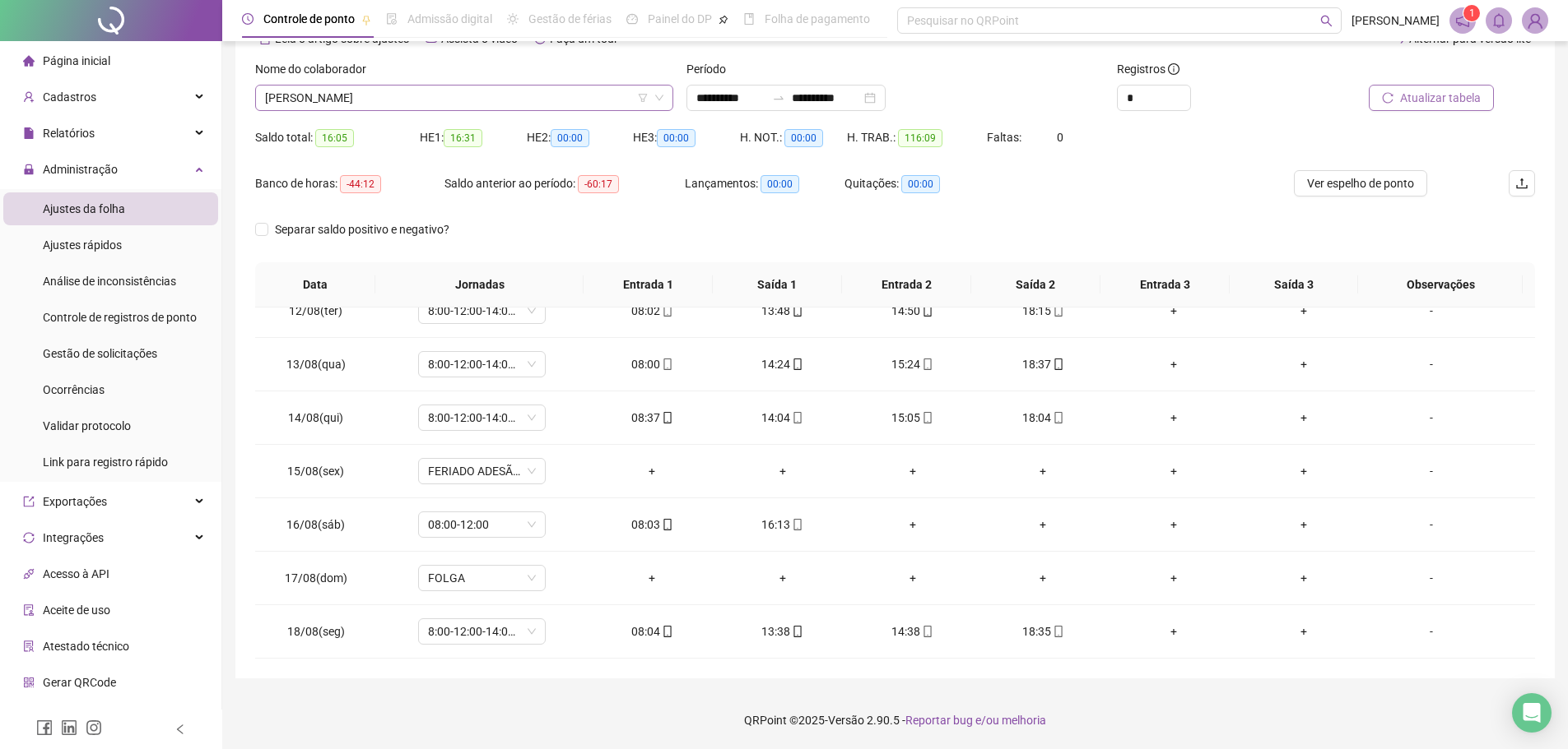
click at [567, 100] on span "ROSENILDE DOS SANTOS OLIVEIRA" at bounding box center [464, 98] width 399 height 25
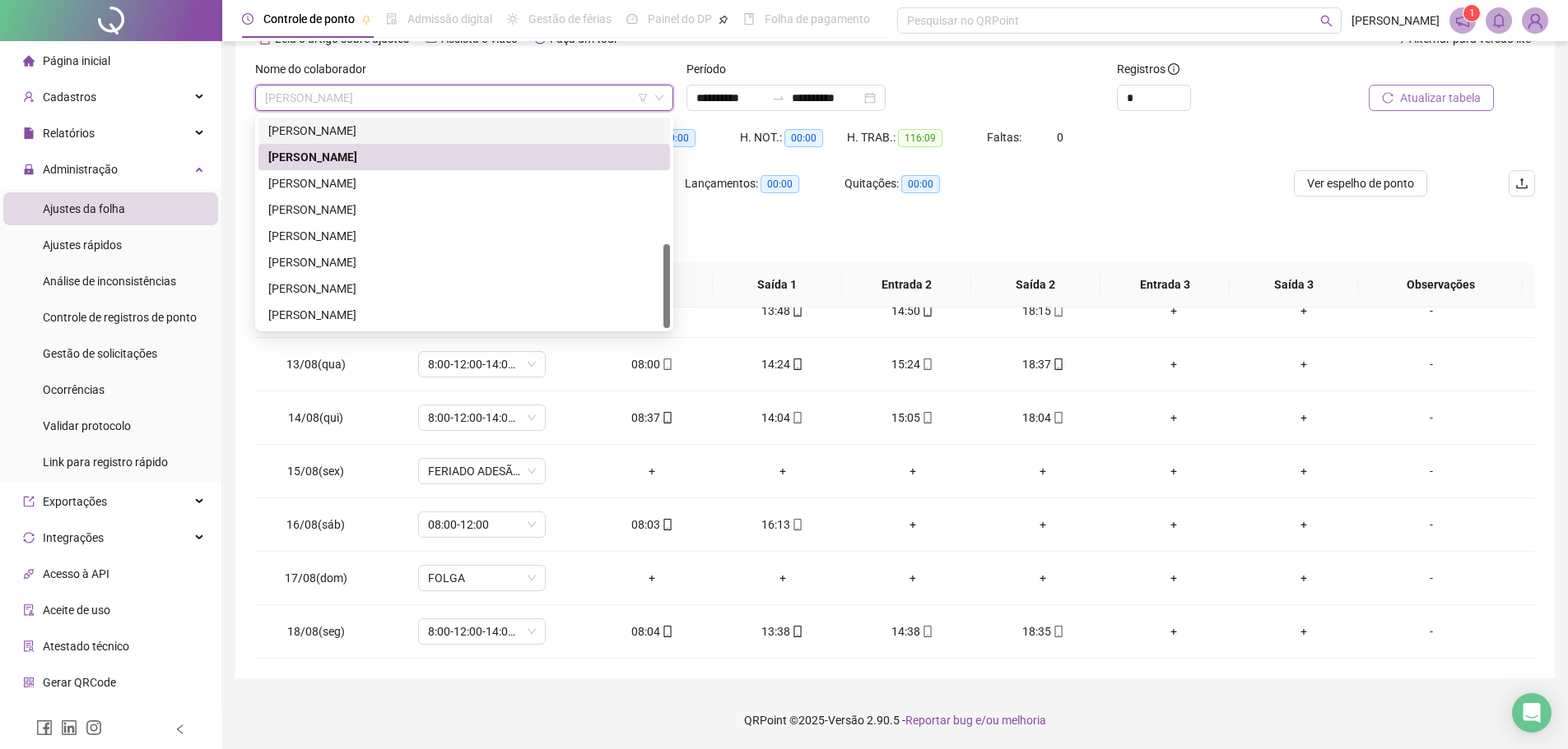
click at [484, 130] on div "ROGERIO DA SILVA OLIVEIRA" at bounding box center [464, 131] width 392 height 18
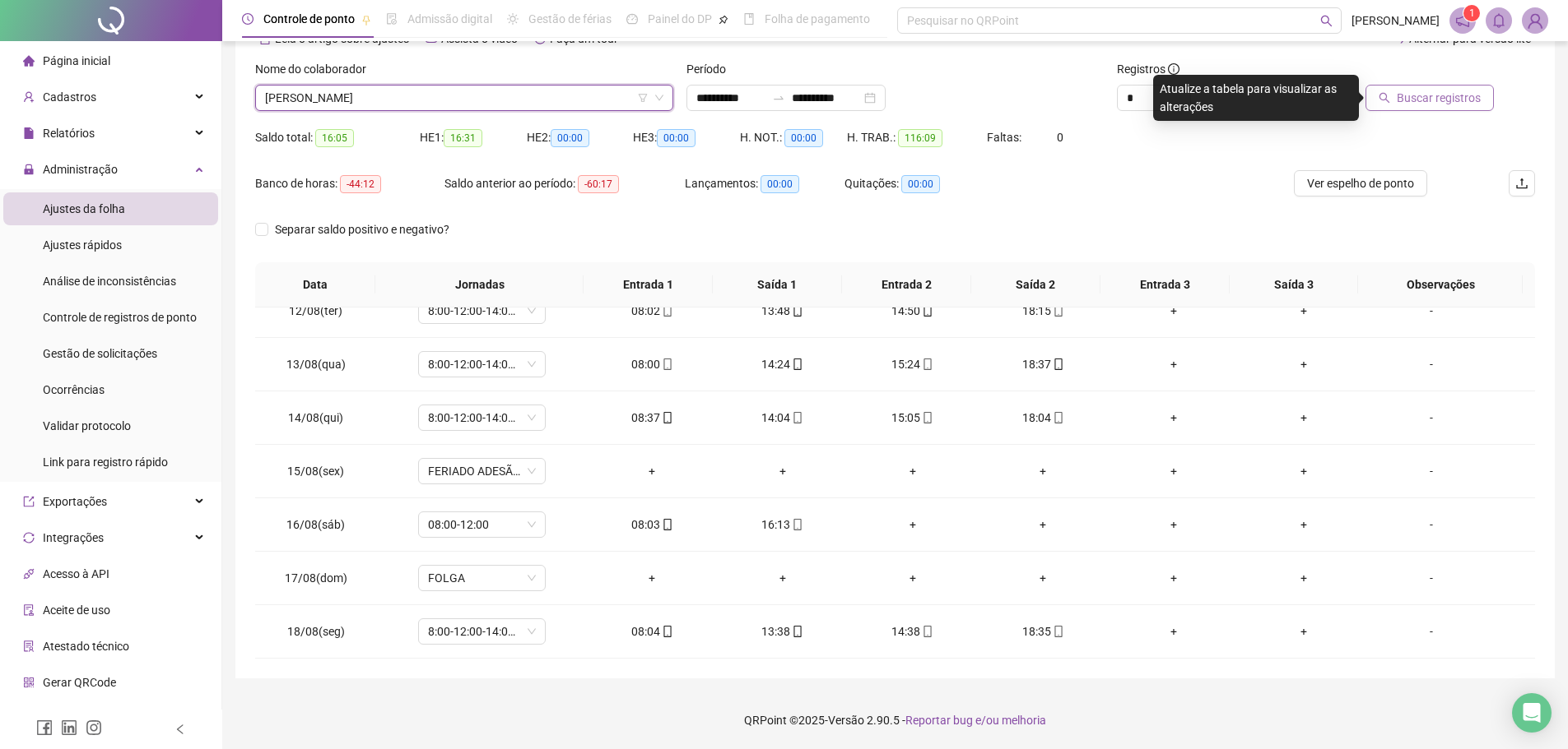
click at [1425, 88] on button "Buscar registros" at bounding box center [1430, 98] width 128 height 27
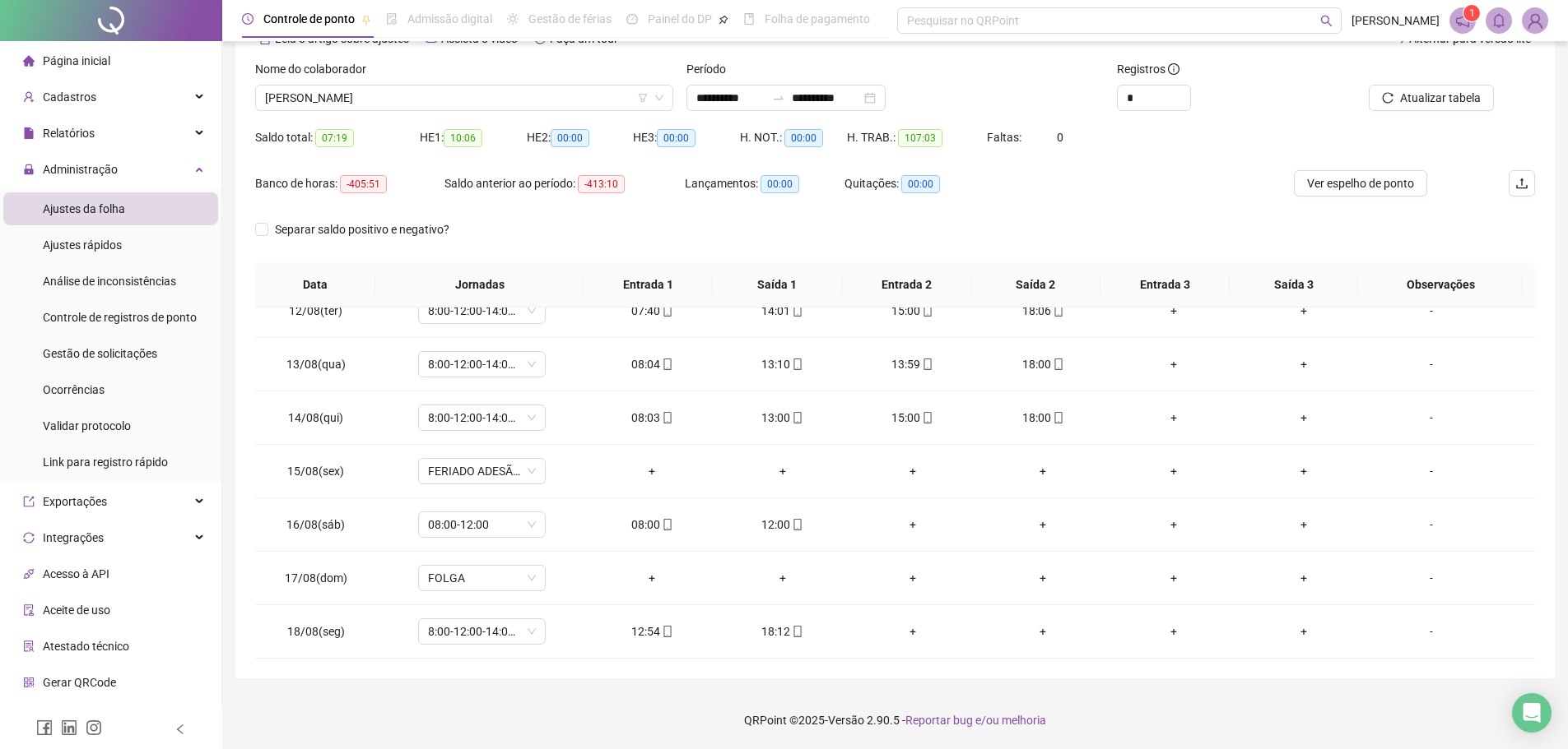
click at [1090, 232] on div "Separar saldo positivo e negativo?" at bounding box center [894, 240] width 1280 height 46
click at [552, 102] on span "ROGERIO DA SILVA OLIVEIRA" at bounding box center [464, 98] width 399 height 25
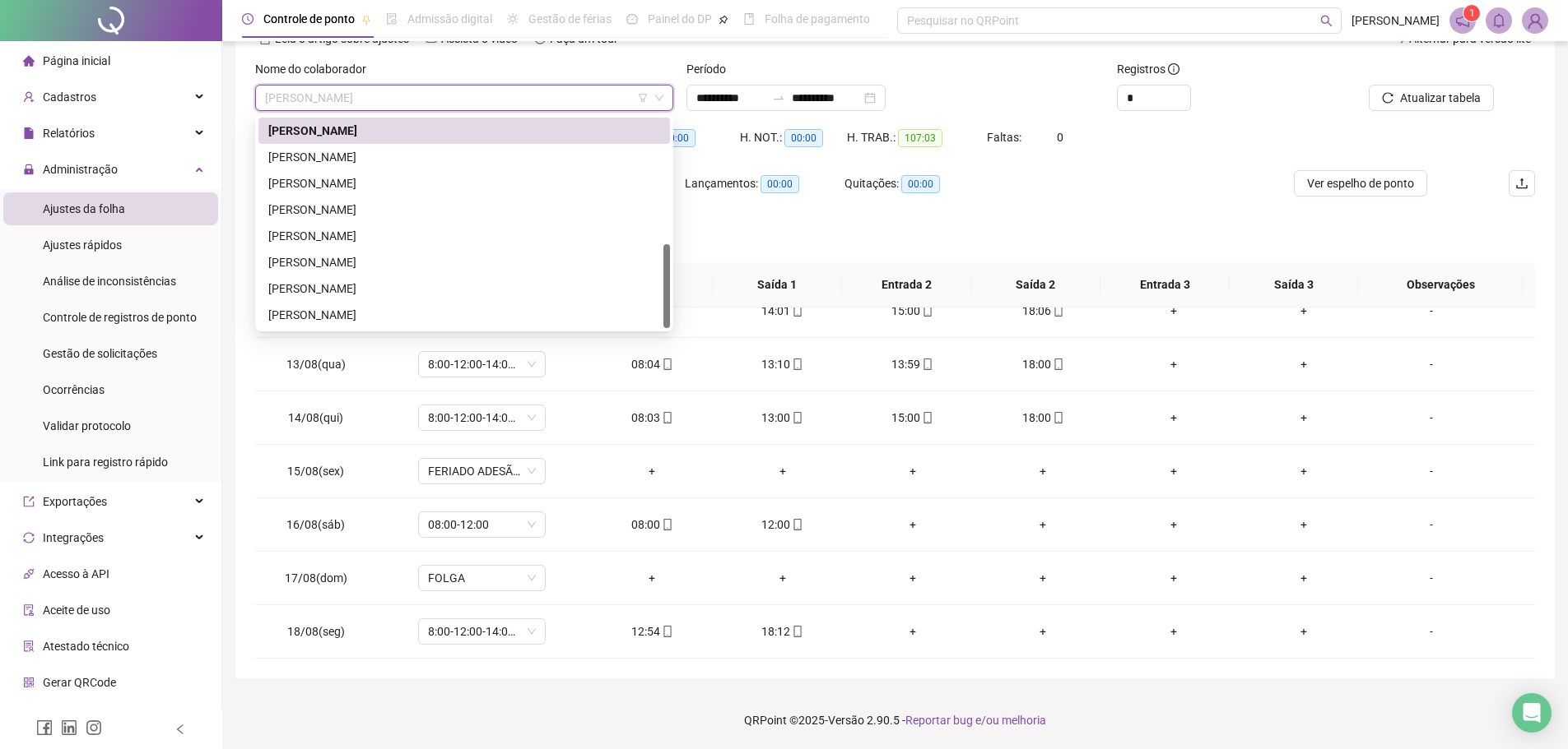
click at [583, 133] on div "ROGERIO DA SILVA OLIVEIRA" at bounding box center [464, 131] width 392 height 18
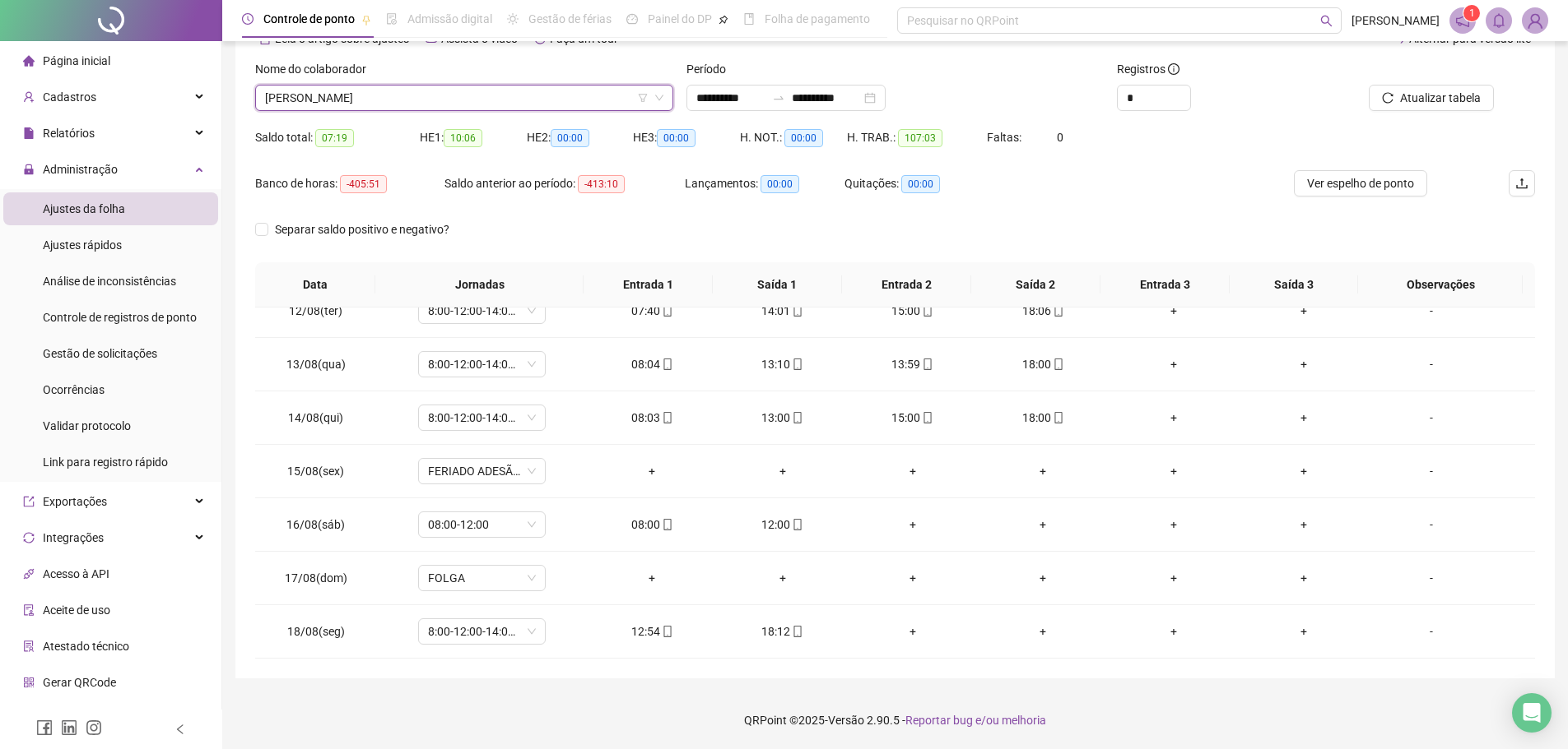
click at [863, 215] on div "Quitações: 00:00" at bounding box center [924, 194] width 160 height 46
click at [1414, 104] on span "Atualizar tabela" at bounding box center [1440, 98] width 80 height 18
click at [104, 360] on span "Gestão de solicitações" at bounding box center [100, 353] width 114 height 13
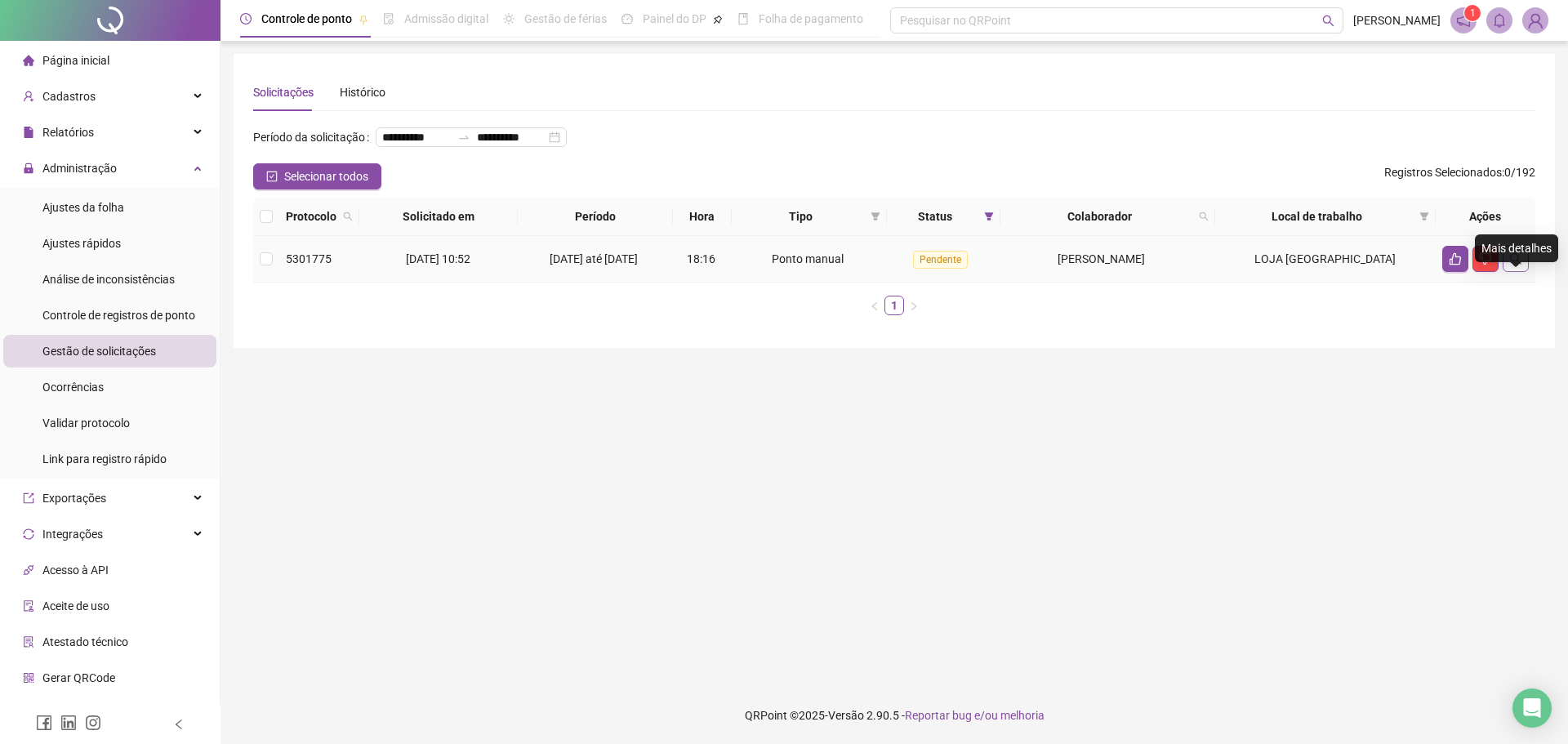
click at [1525, 272] on button "button" at bounding box center [1516, 258] width 27 height 27
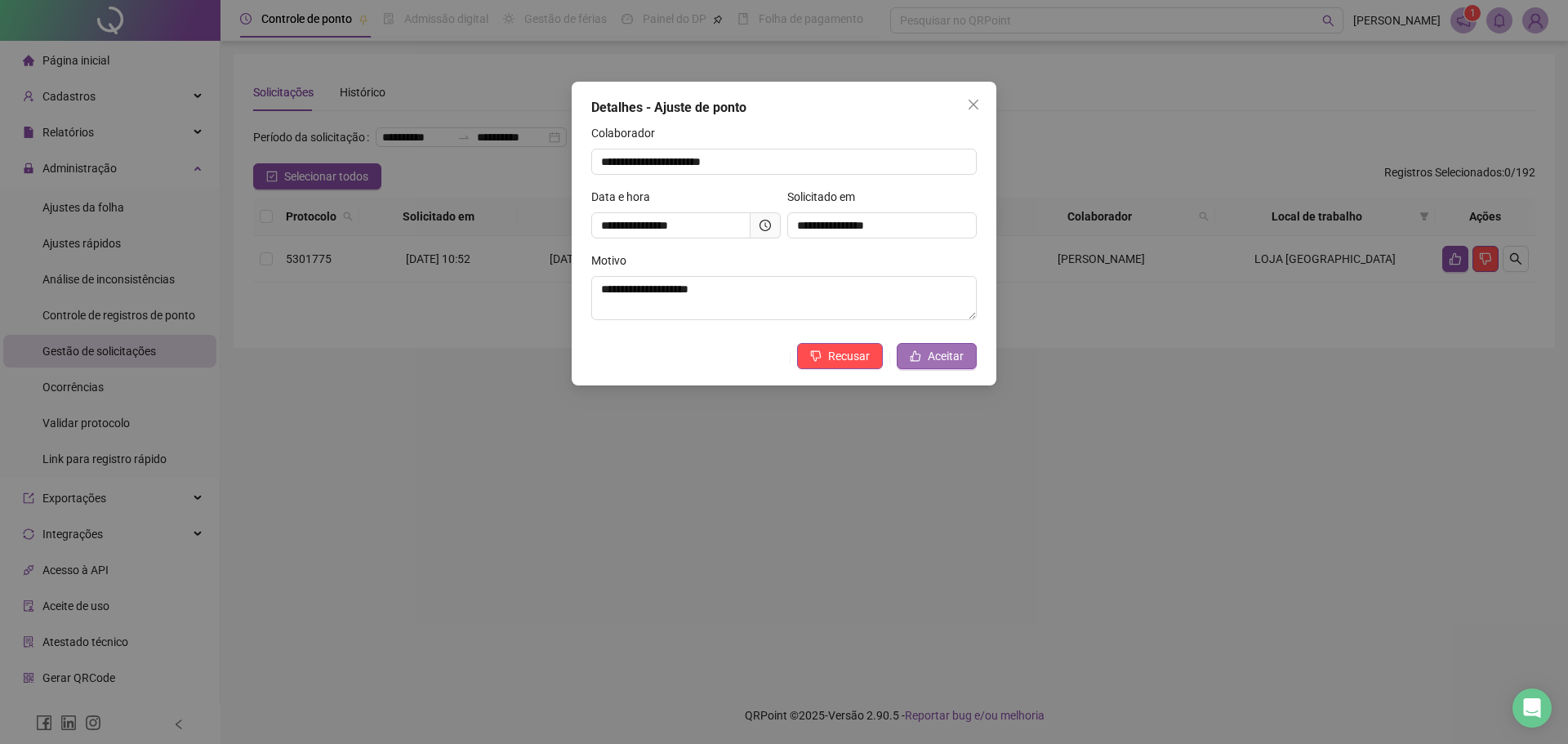
click at [929, 356] on span "Aceitar" at bounding box center [945, 356] width 36 height 18
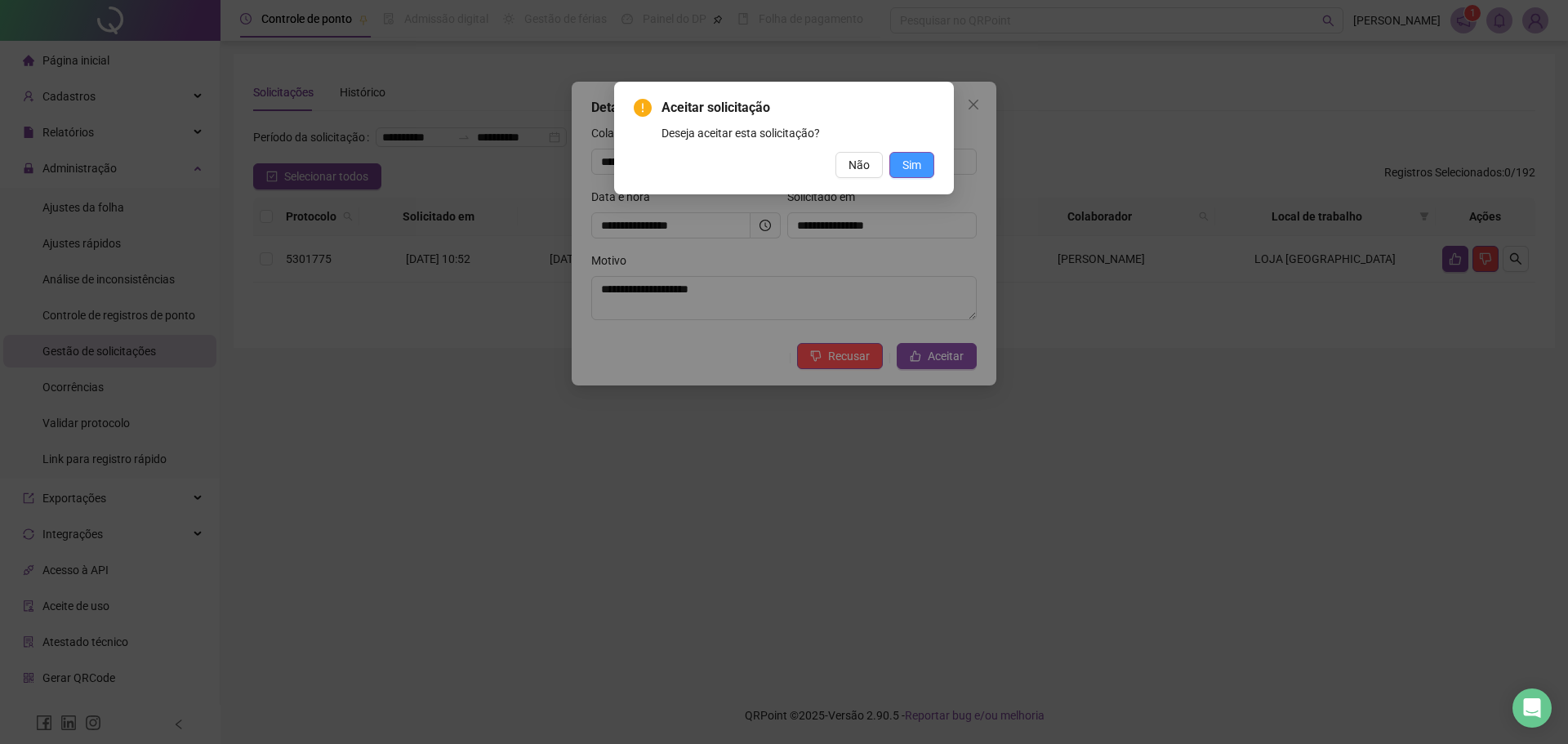
click at [903, 159] on span "Sim" at bounding box center [912, 165] width 19 height 18
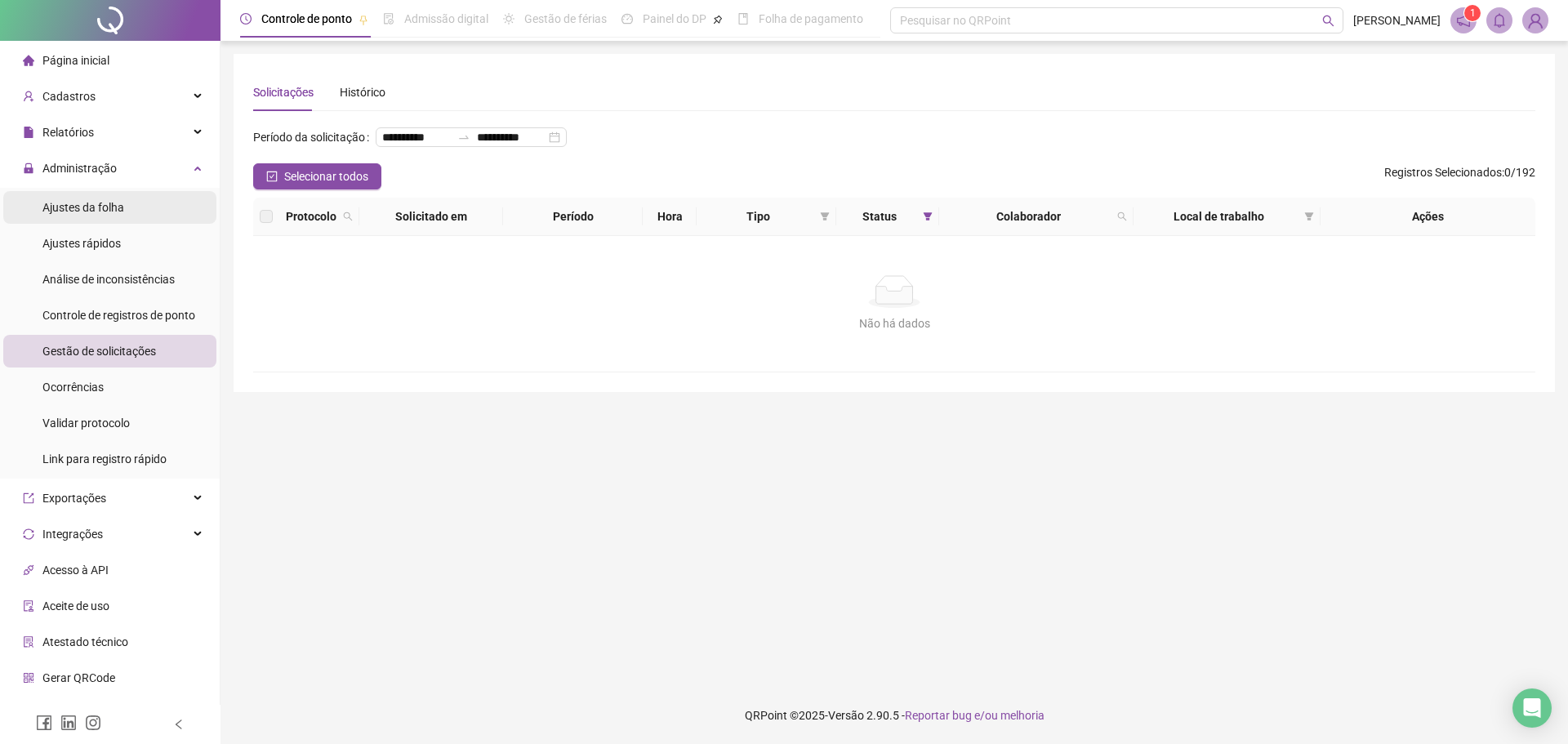
click at [127, 206] on li "Ajustes da folha" at bounding box center [110, 208] width 213 height 33
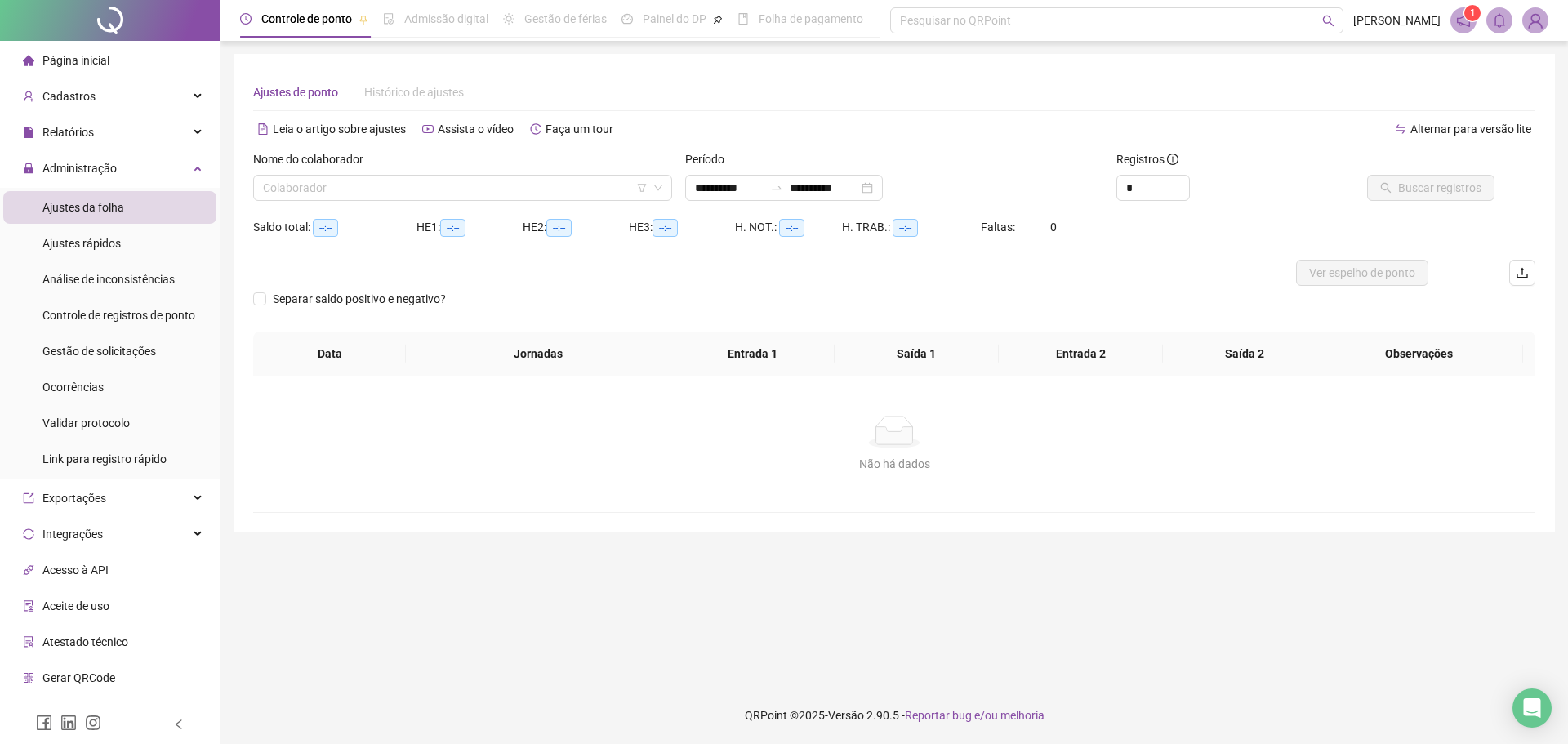
type input "**********"
click at [451, 201] on div "Colaborador" at bounding box center [463, 188] width 419 height 27
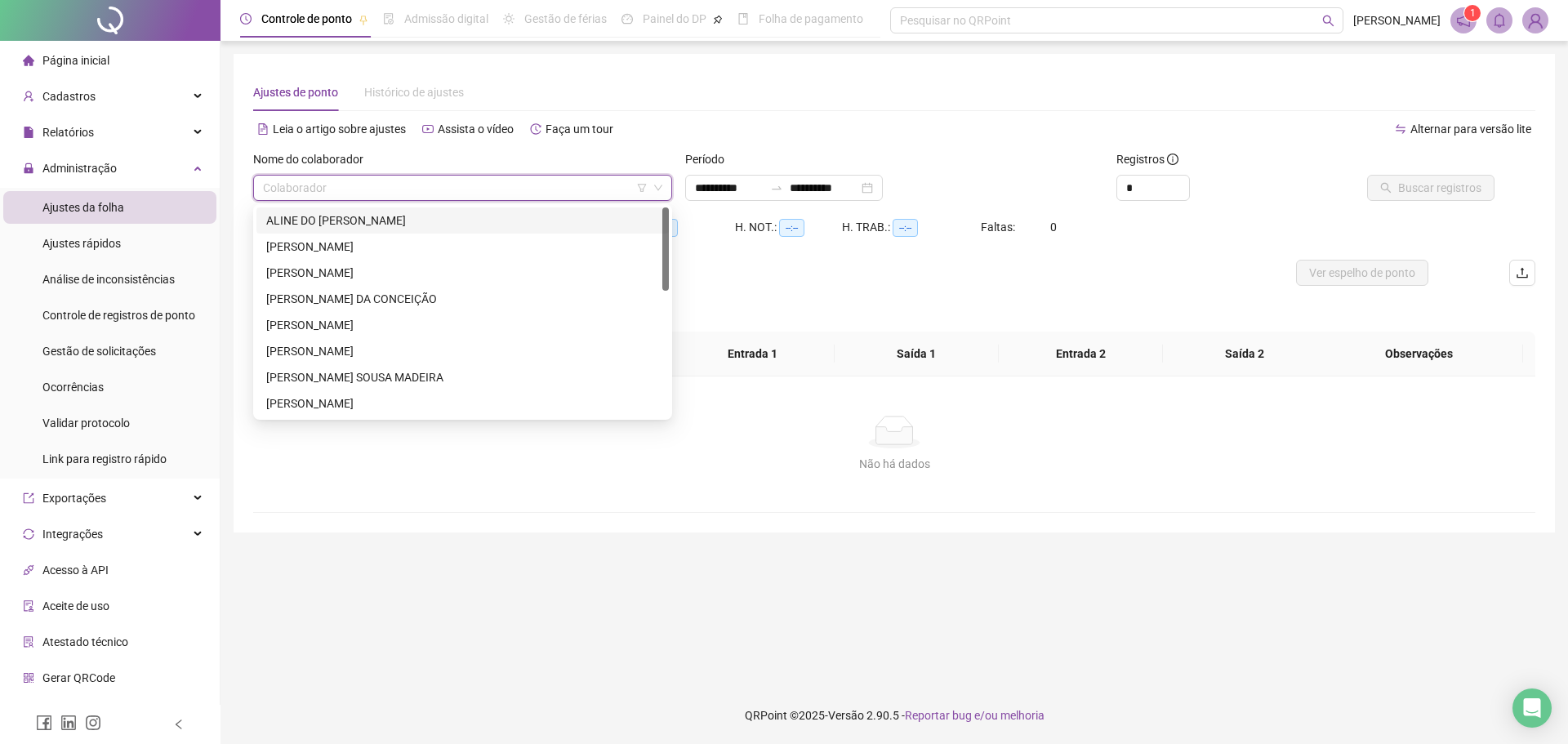
click at [540, 215] on div "ALINE DO SOCORRO PINHEIRO DOS SANTOS" at bounding box center [463, 221] width 393 height 18
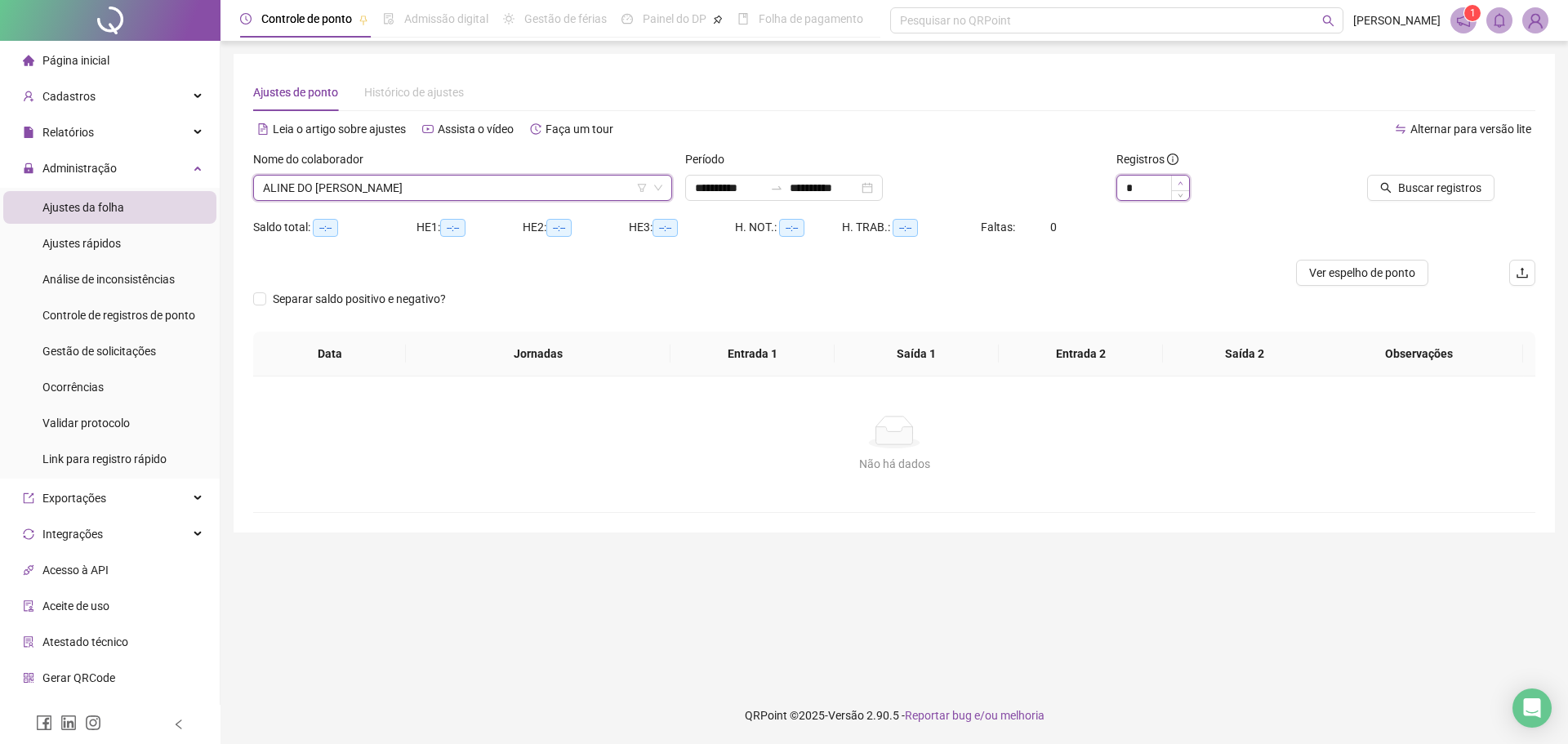
type input "*"
click at [1179, 177] on span "Increase Value" at bounding box center [1181, 183] width 18 height 15
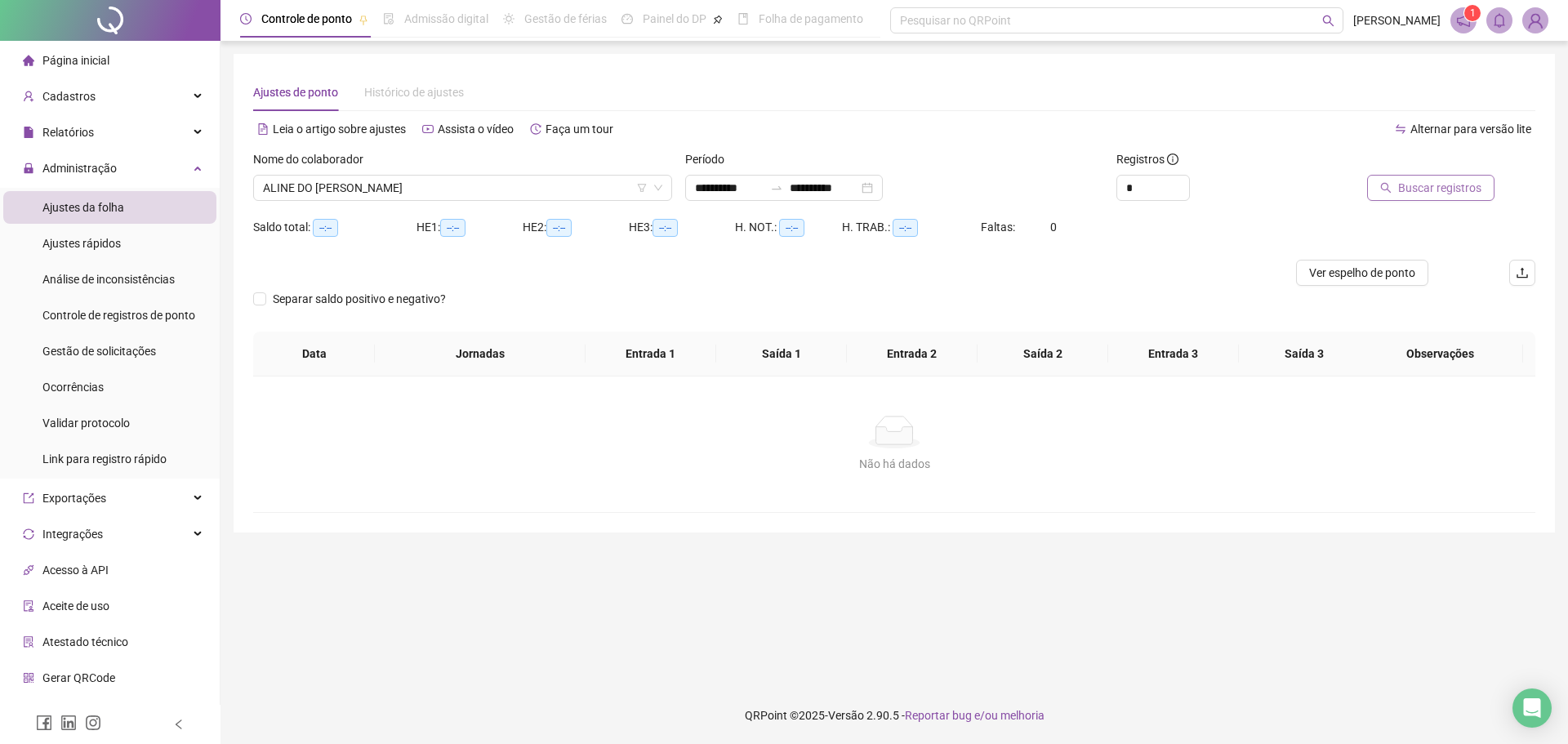
click at [1429, 180] on span "Buscar registros" at bounding box center [1440, 188] width 83 height 18
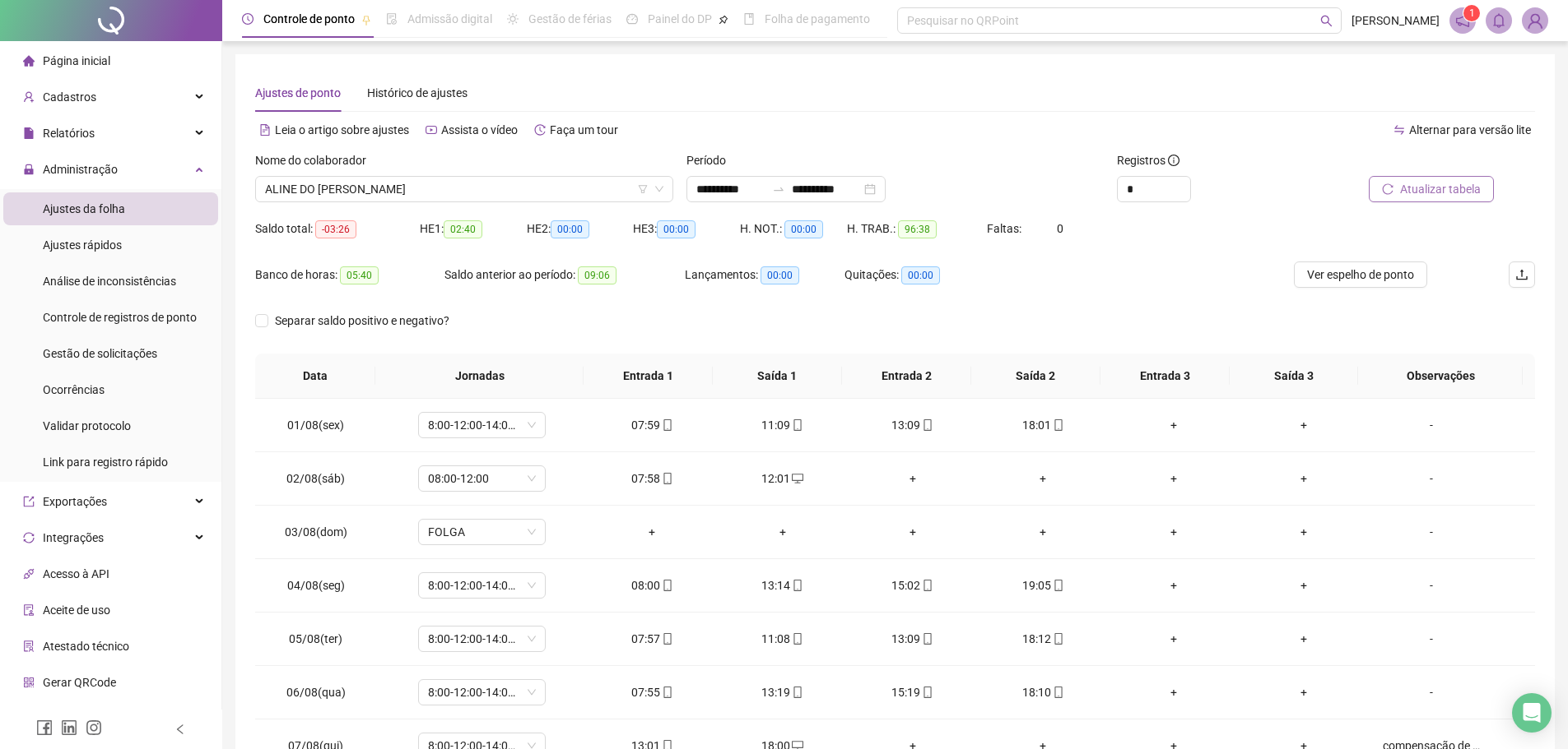
click at [1105, 303] on div "Banco de horas: 05:40 Saldo anterior ao período: 09:06 Lançamentos: 00:00 Quita…" at bounding box center [735, 285] width 960 height 46
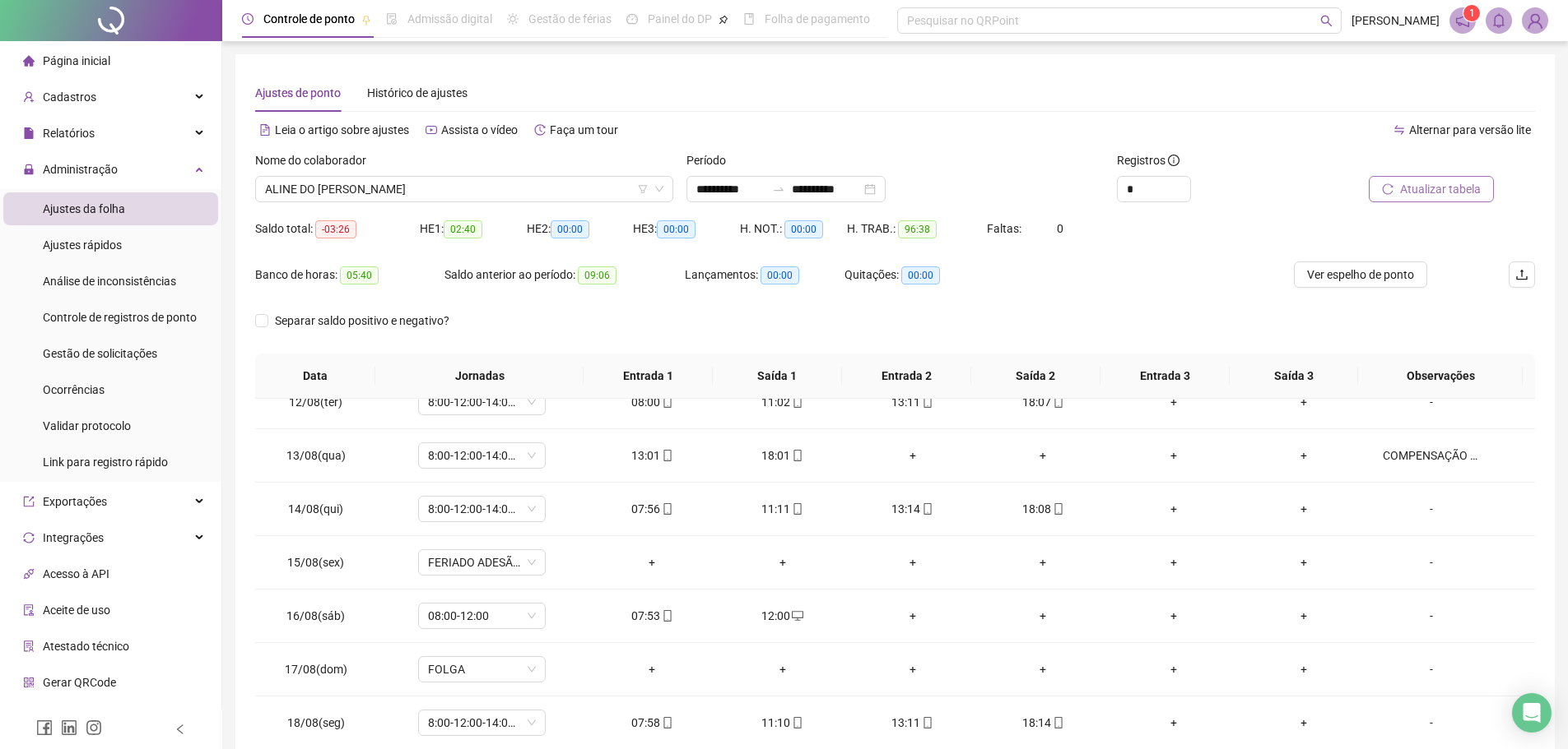
scroll to position [91, 0]
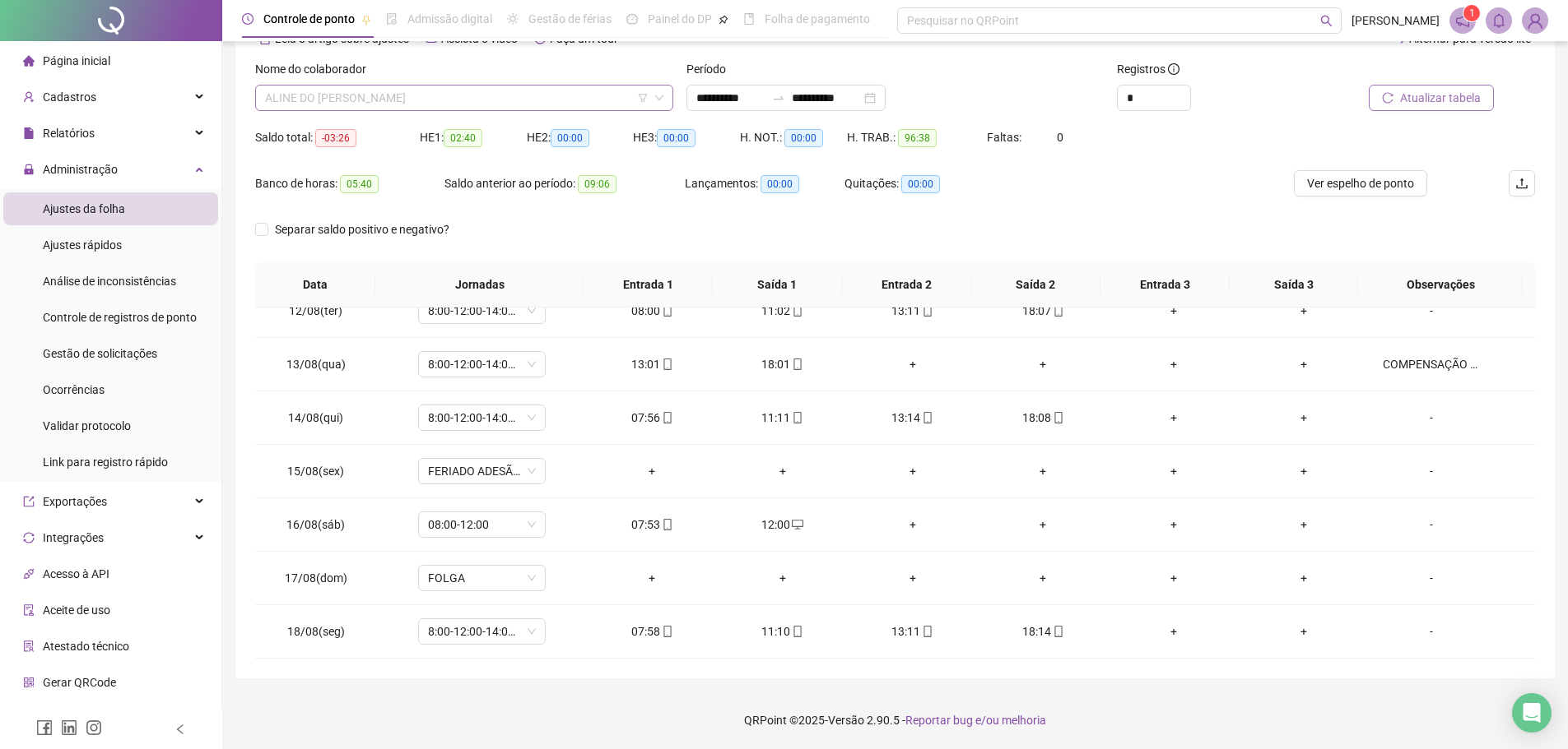
click at [498, 97] on span "ALINE DO SOCORRO PINHEIRO DOS SANTOS" at bounding box center [464, 98] width 399 height 25
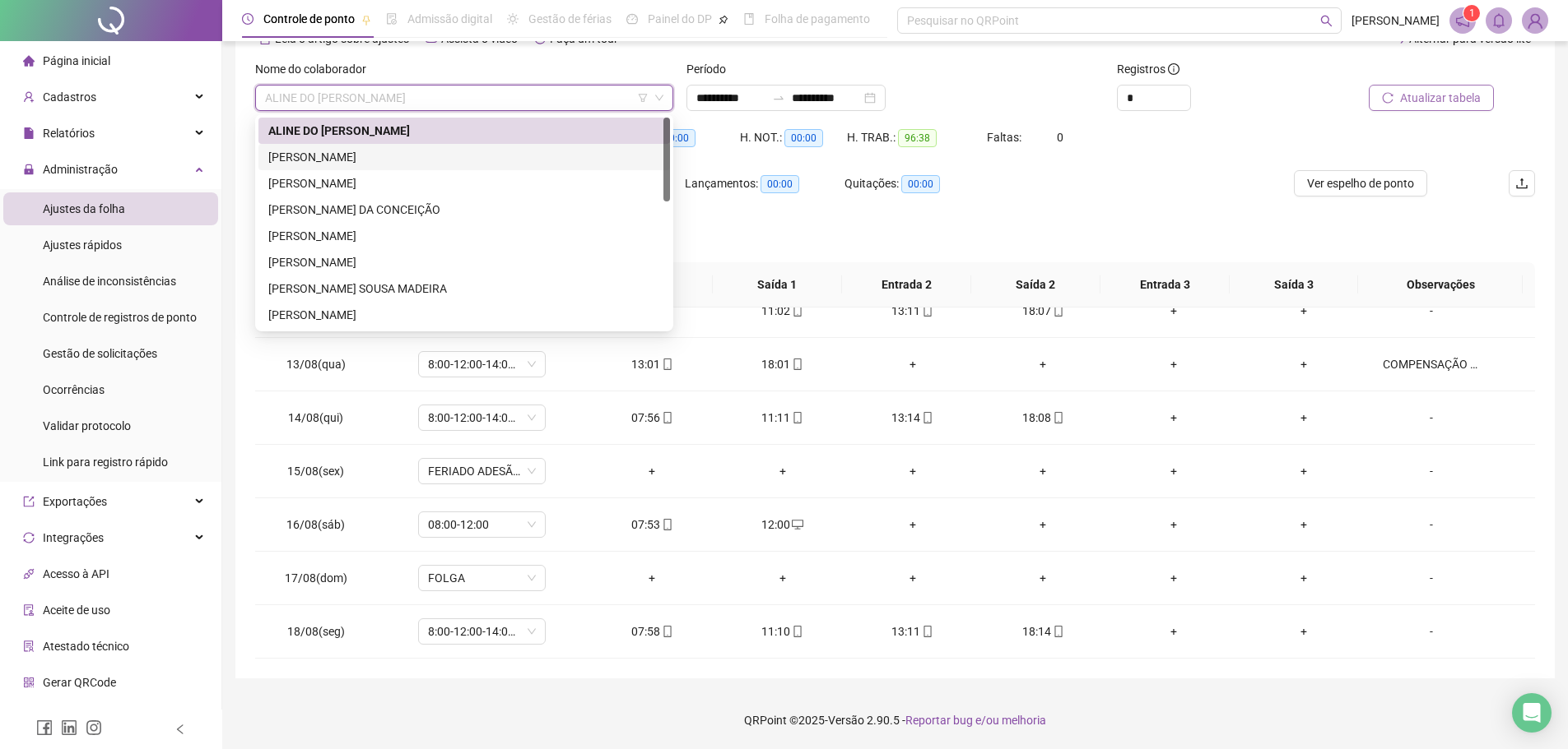
click at [448, 156] on div "BEATRIZ DE ASSIS NEGREIROS" at bounding box center [464, 158] width 392 height 18
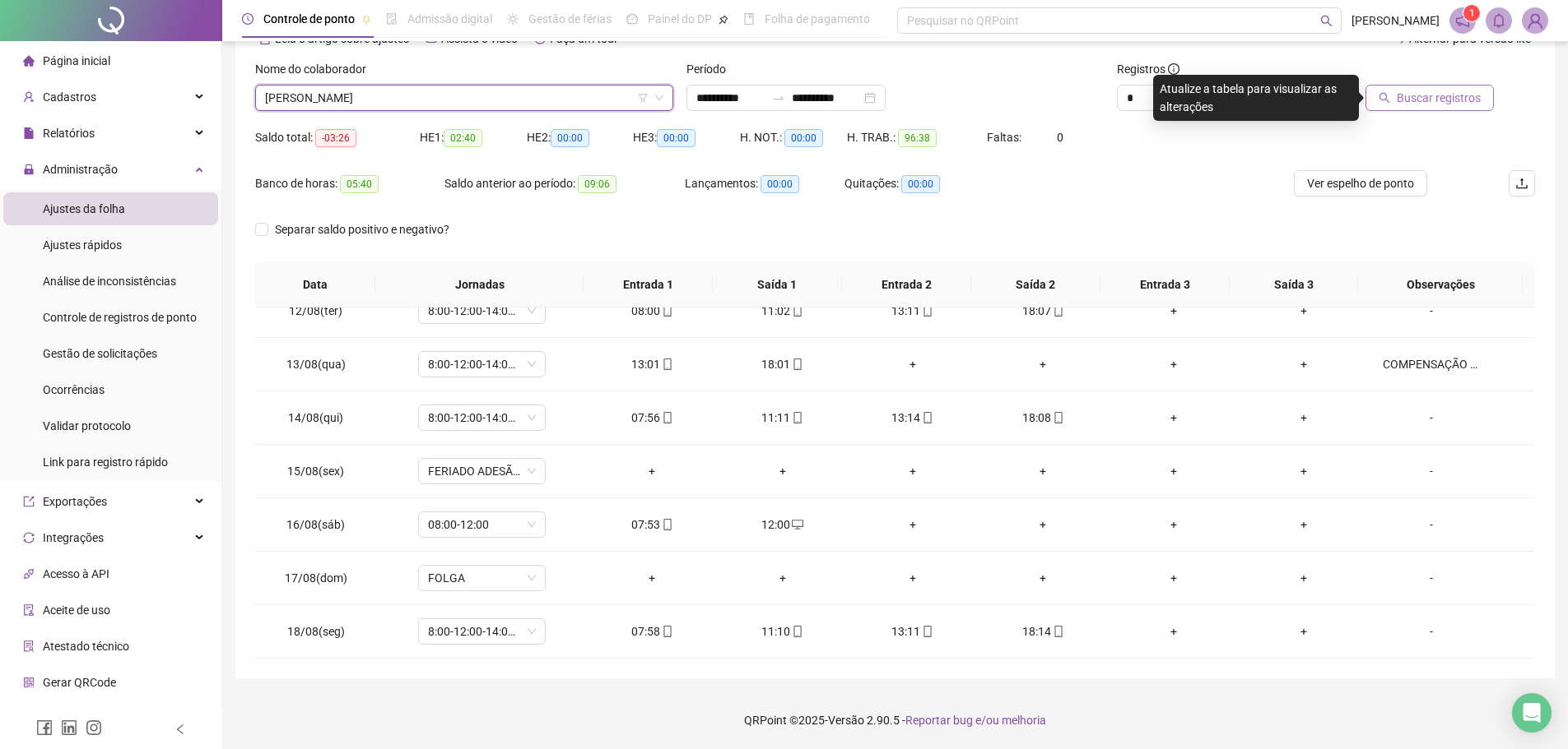
click at [1422, 87] on button "Buscar registros" at bounding box center [1430, 98] width 128 height 27
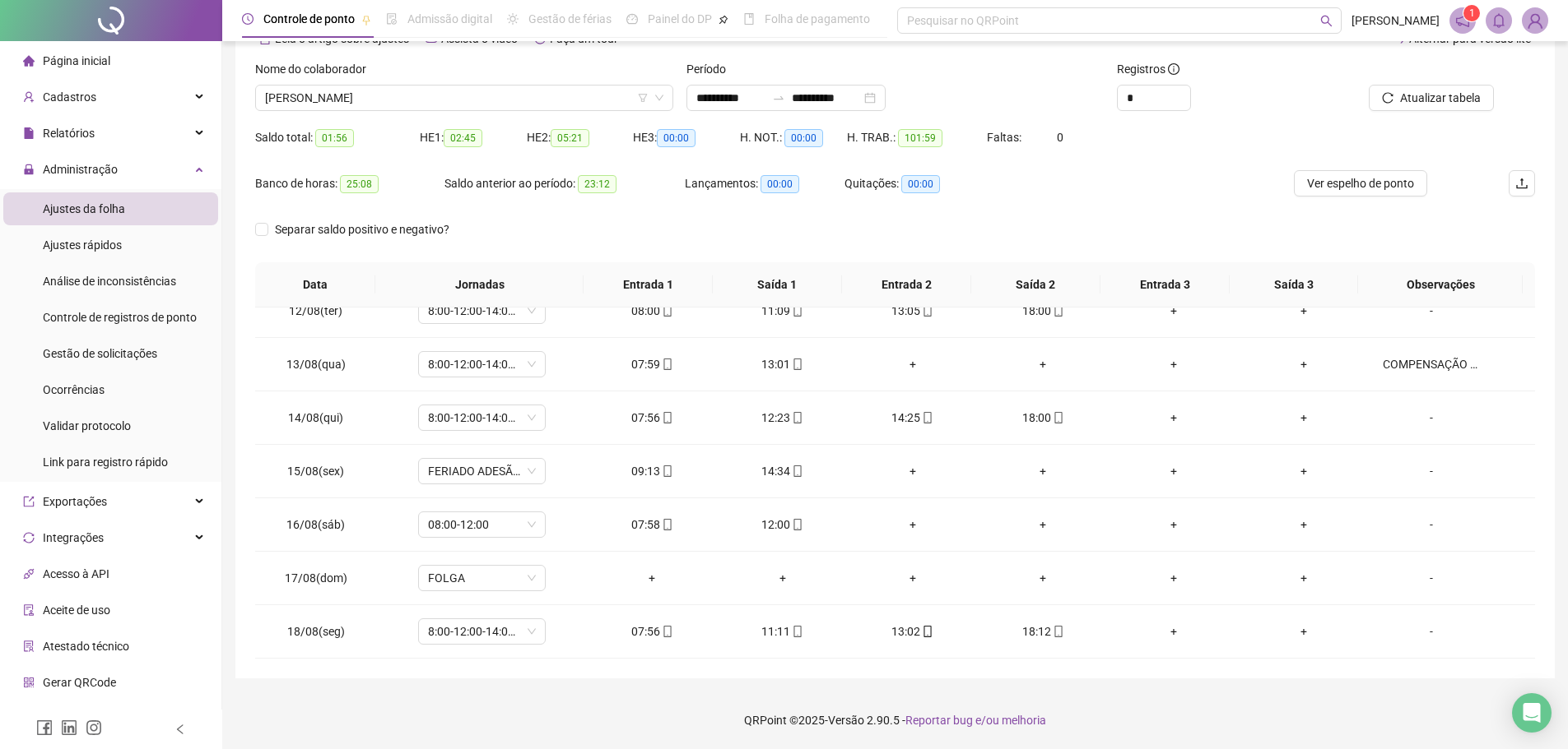
click at [670, 219] on div "Separar saldo positivo e negativo?" at bounding box center [894, 240] width 1280 height 46
click at [572, 104] on span "BEATRIZ DE ASSIS NEGREIROS" at bounding box center [464, 98] width 399 height 25
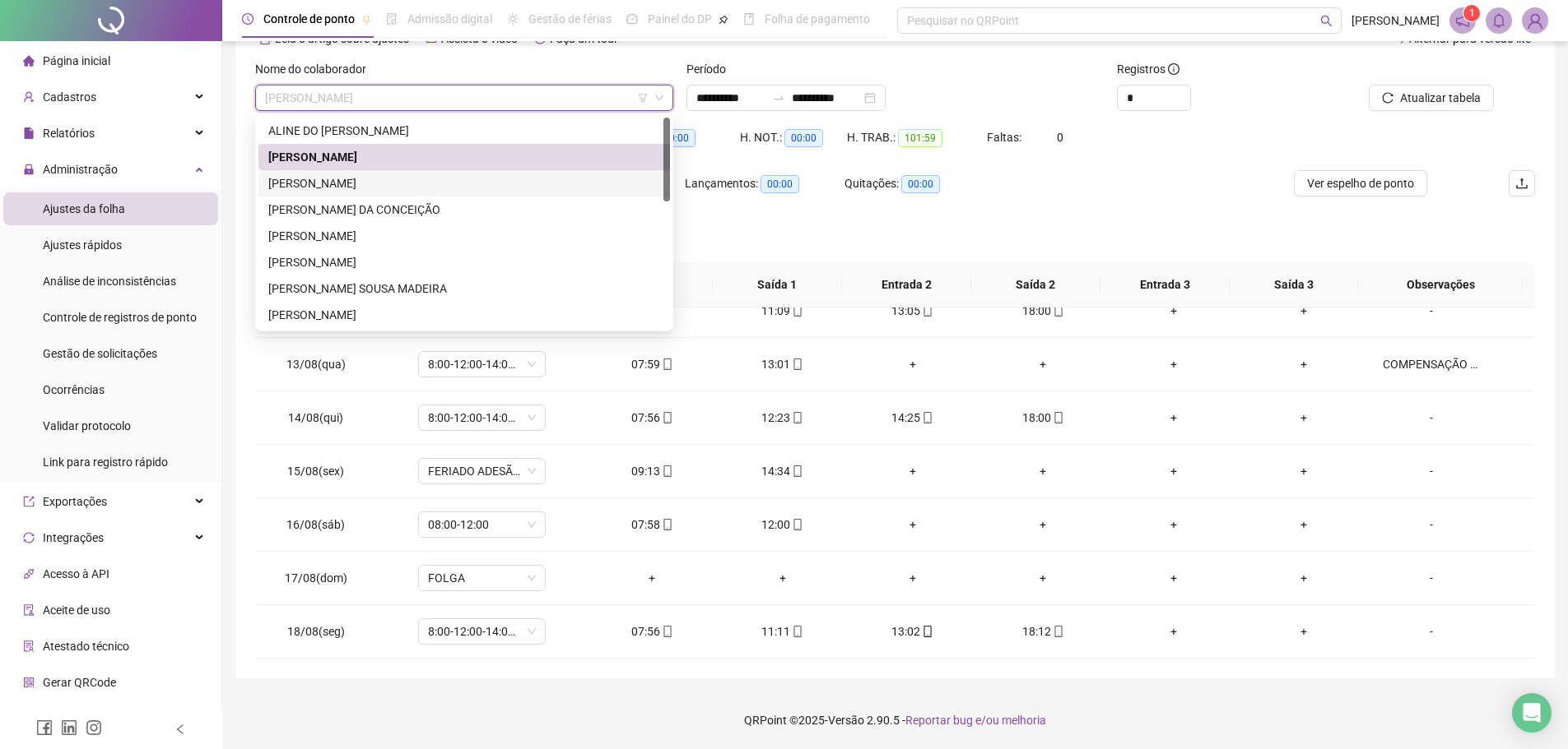
click at [526, 179] on div "CARLOS EDUARDO MESQUITA ARAUJO" at bounding box center [464, 184] width 392 height 18
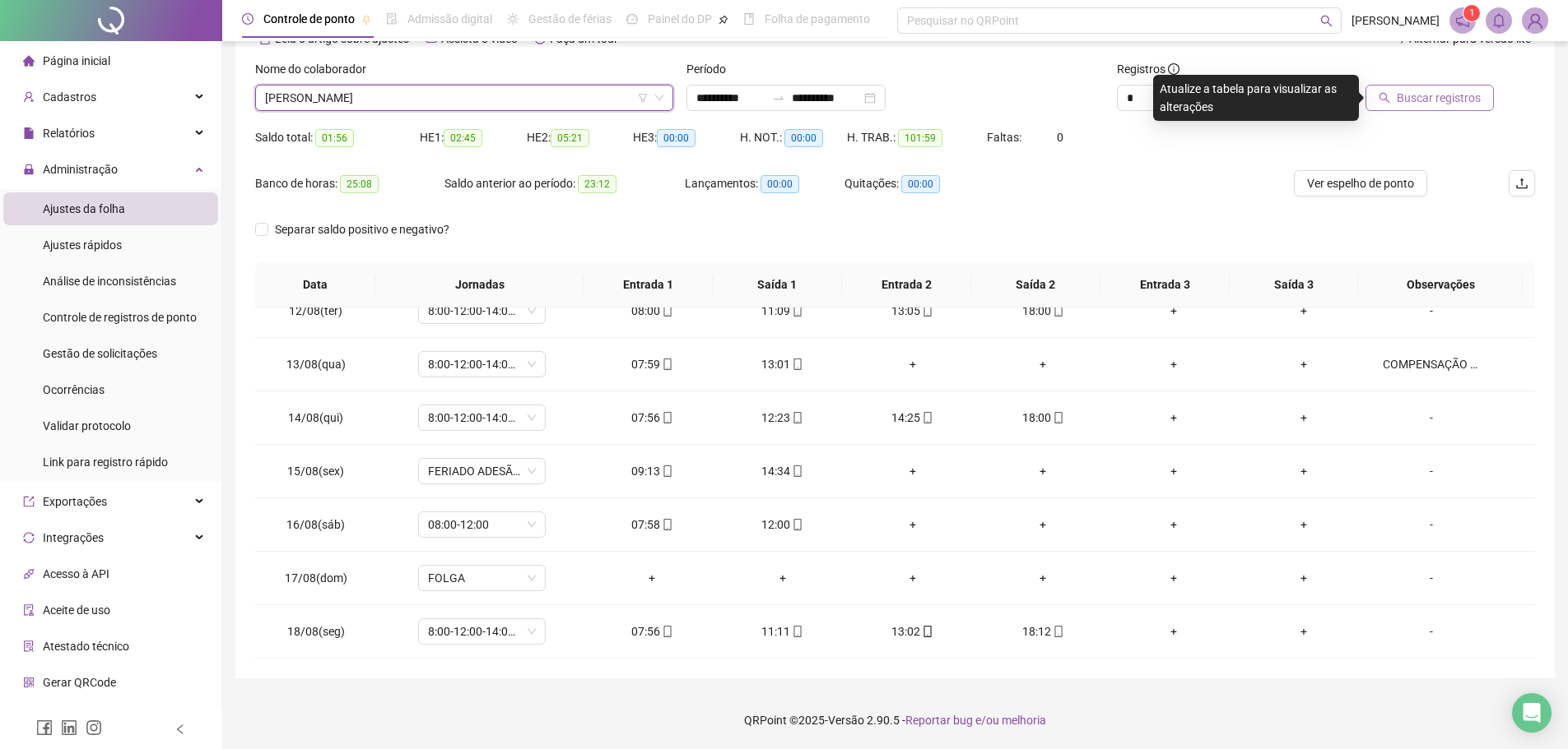
click at [1439, 91] on span "Buscar registros" at bounding box center [1439, 98] width 84 height 18
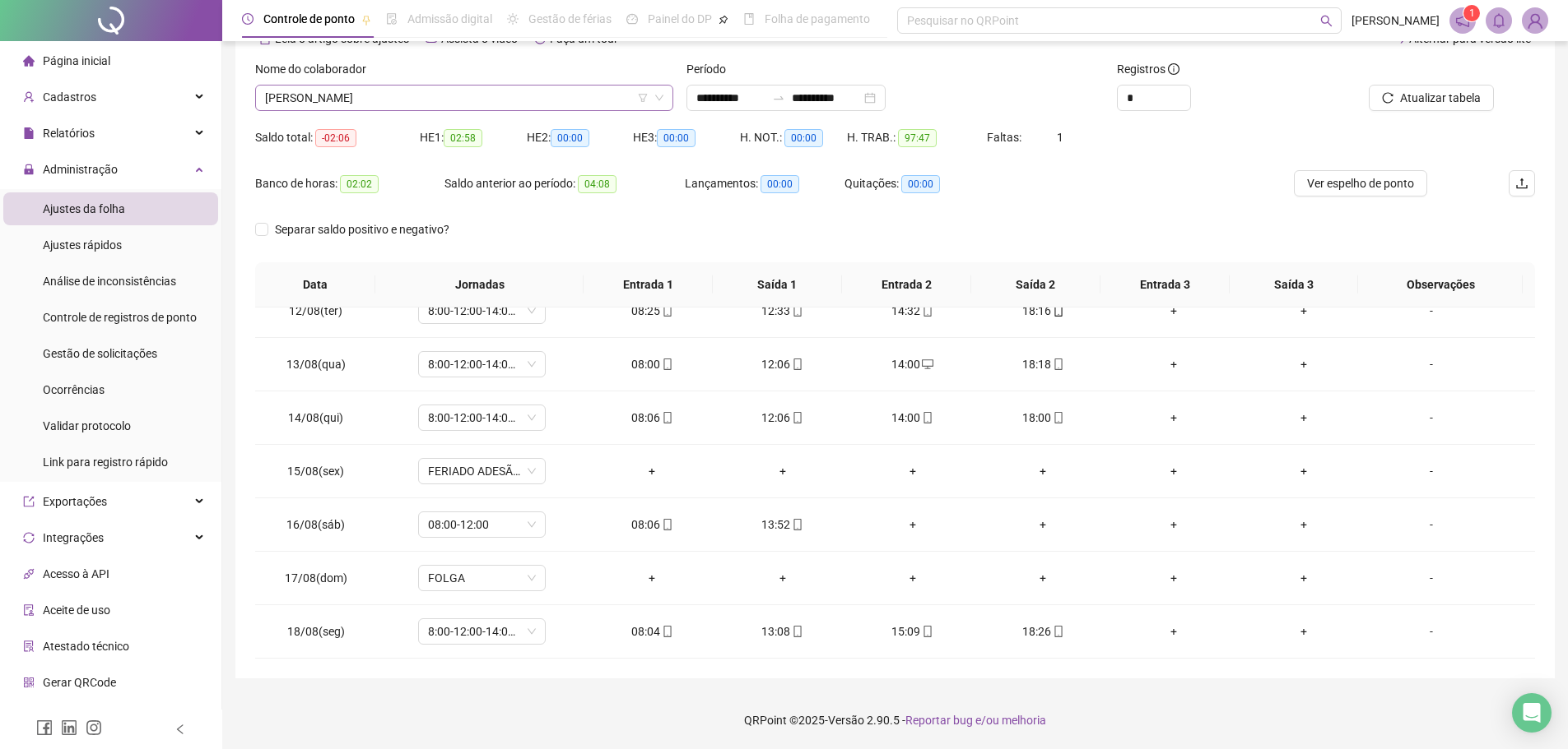
click at [559, 102] on span "CARLOS EDUARDO MESQUITA ARAUJO" at bounding box center [464, 98] width 399 height 25
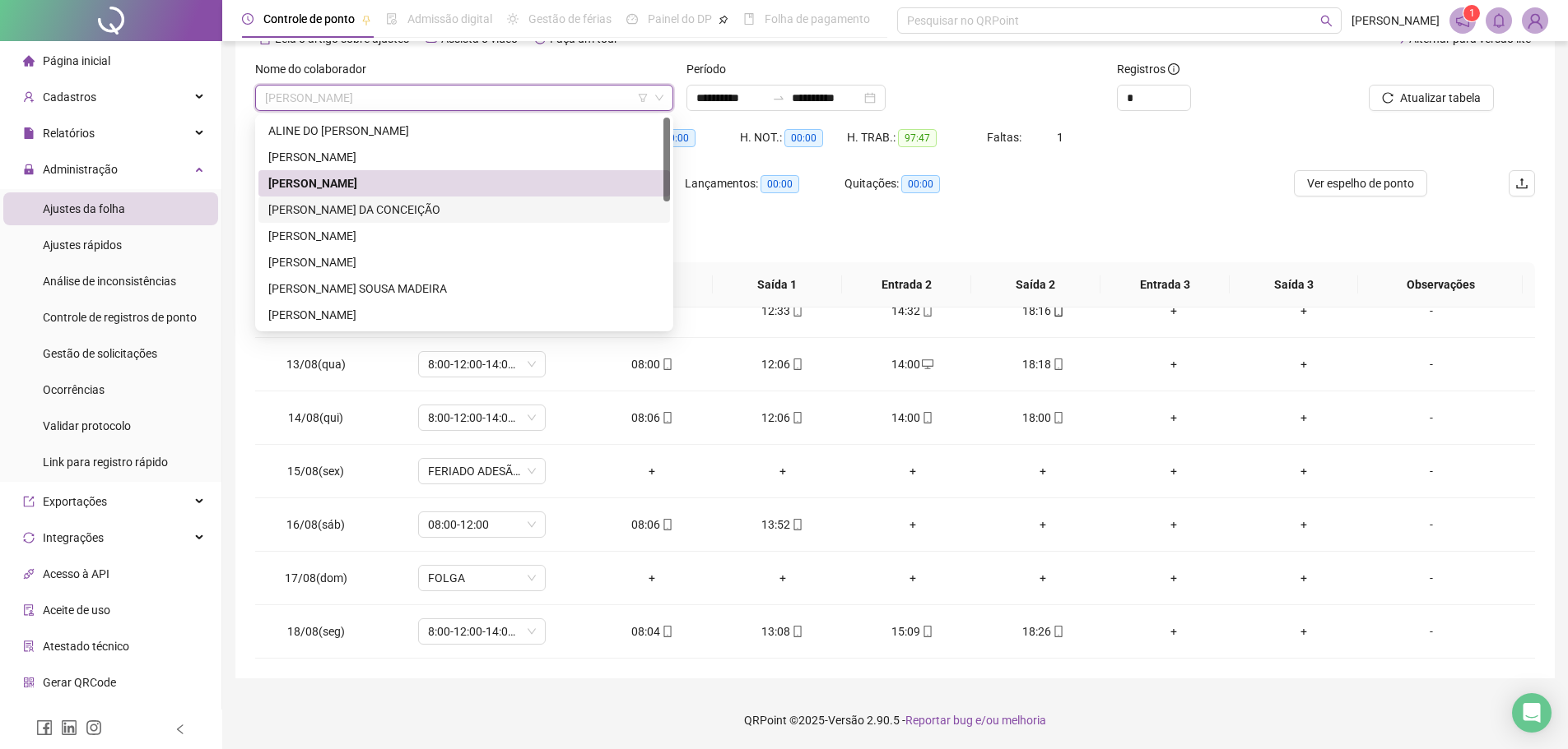
click at [457, 210] on div "DARA ELISÂNGELA DA CONCEIÇÃO" at bounding box center [464, 210] width 392 height 18
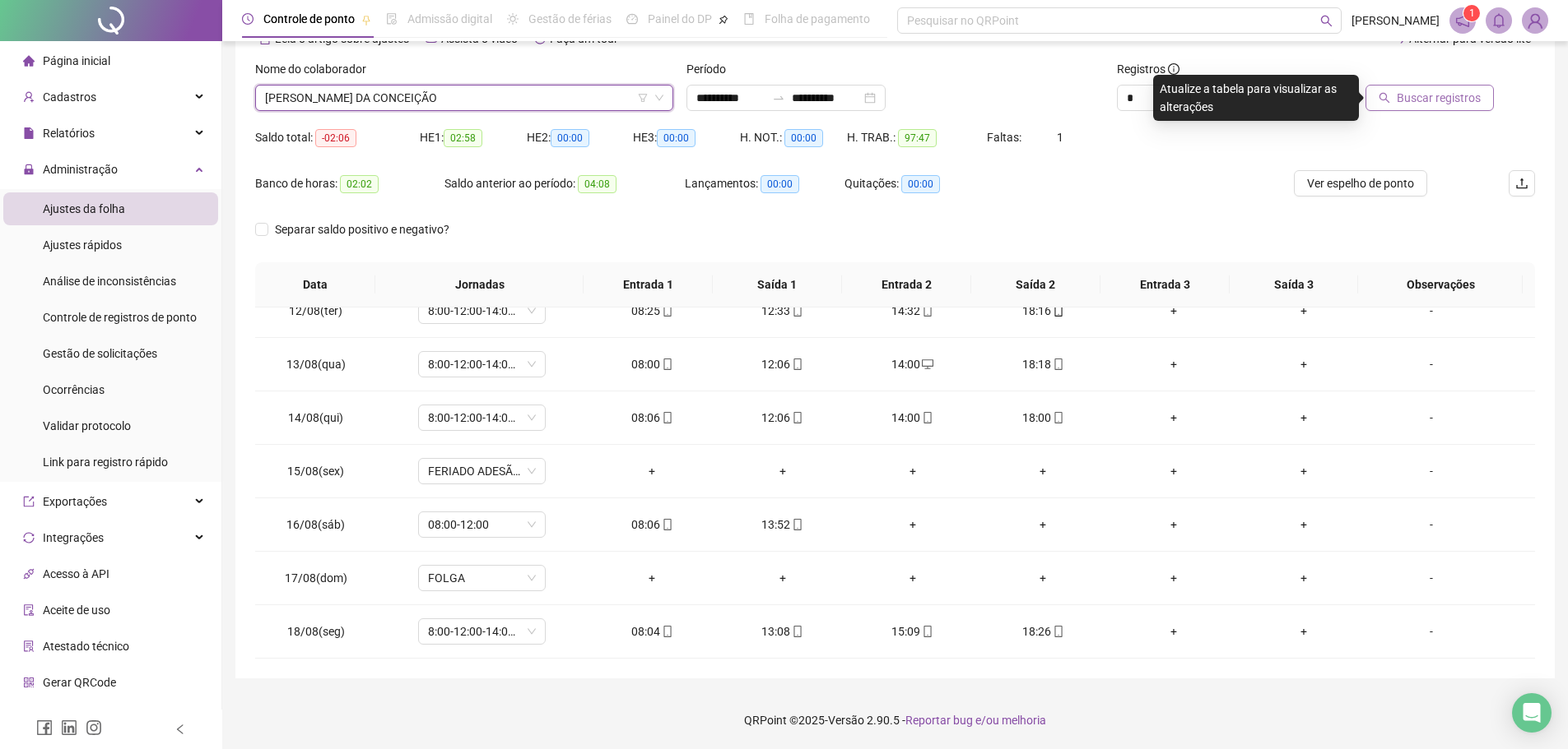
click at [1445, 101] on span "Buscar registros" at bounding box center [1439, 98] width 84 height 18
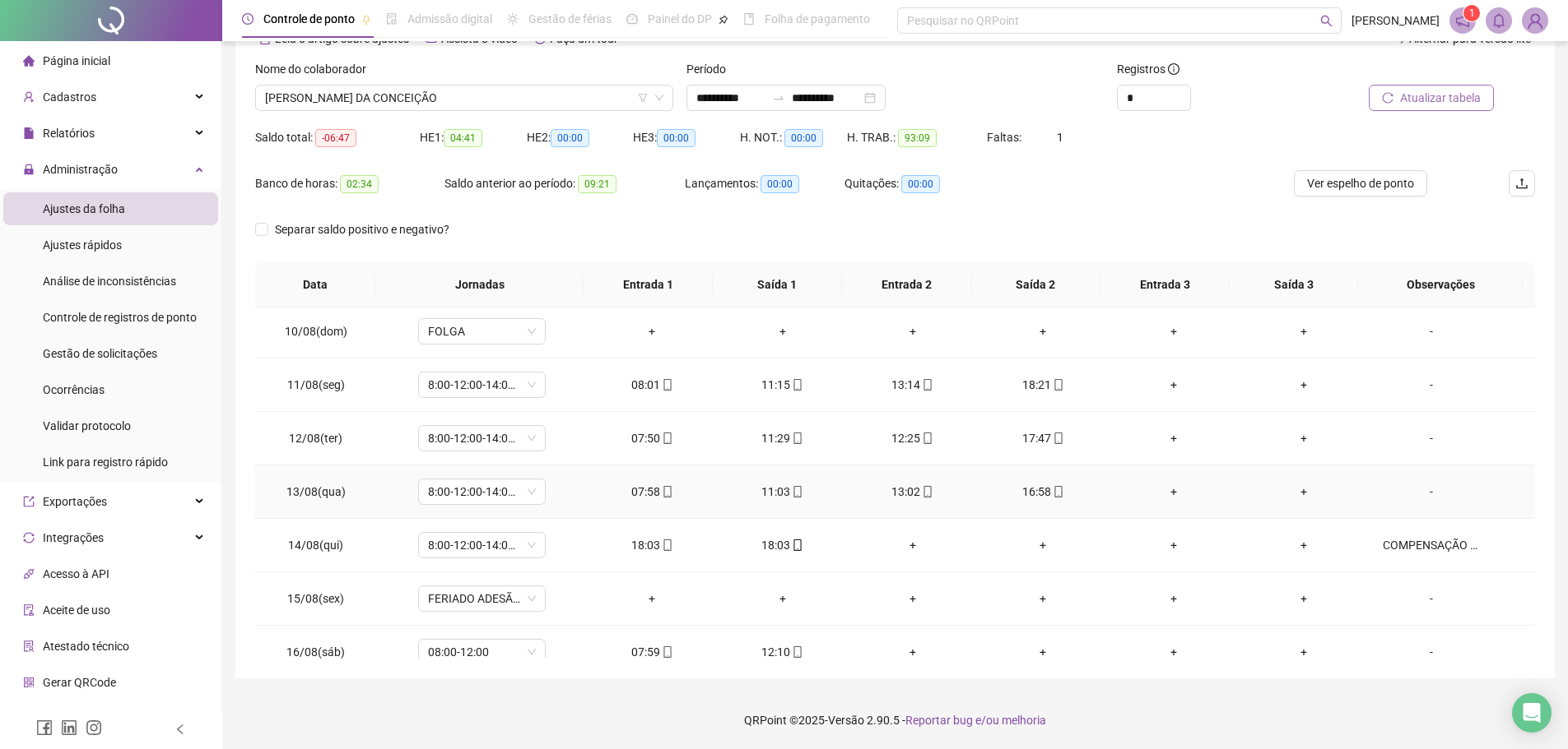
scroll to position [612, 0]
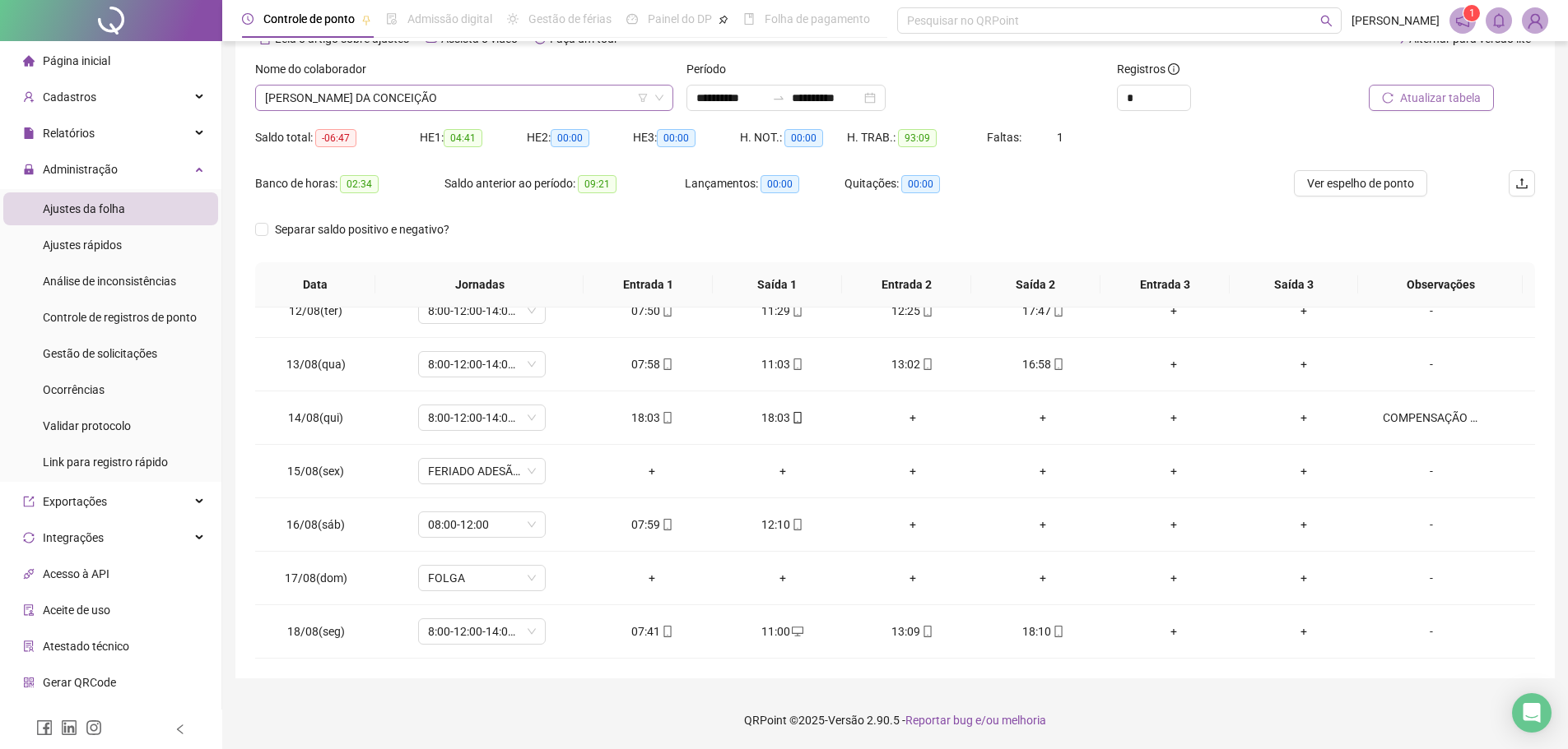
click at [608, 103] on span "DARA ELISÂNGELA DA CONCEIÇÃO" at bounding box center [464, 98] width 399 height 25
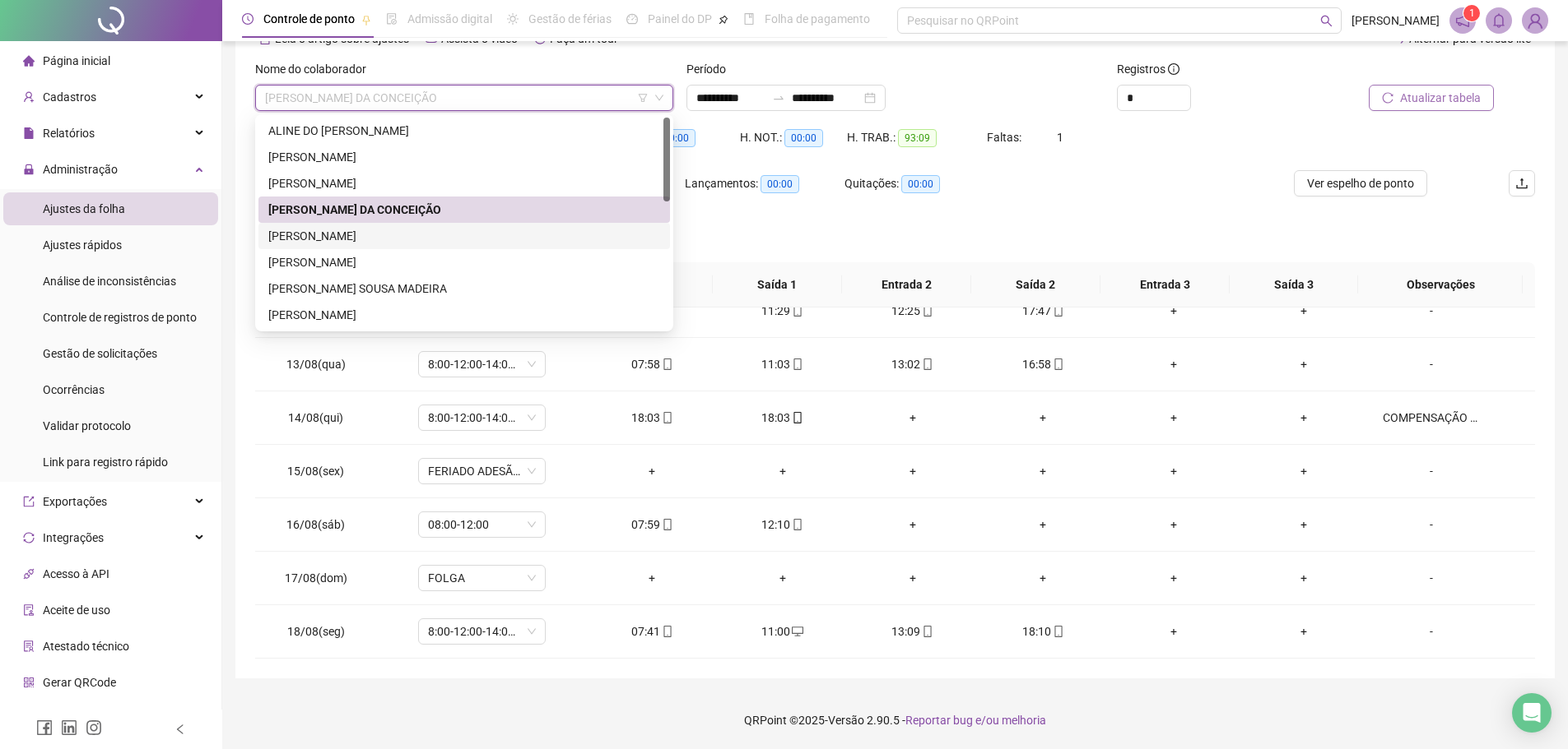
click at [467, 240] on div "JOANE TALITA ALVES PEREIRA" at bounding box center [464, 236] width 392 height 18
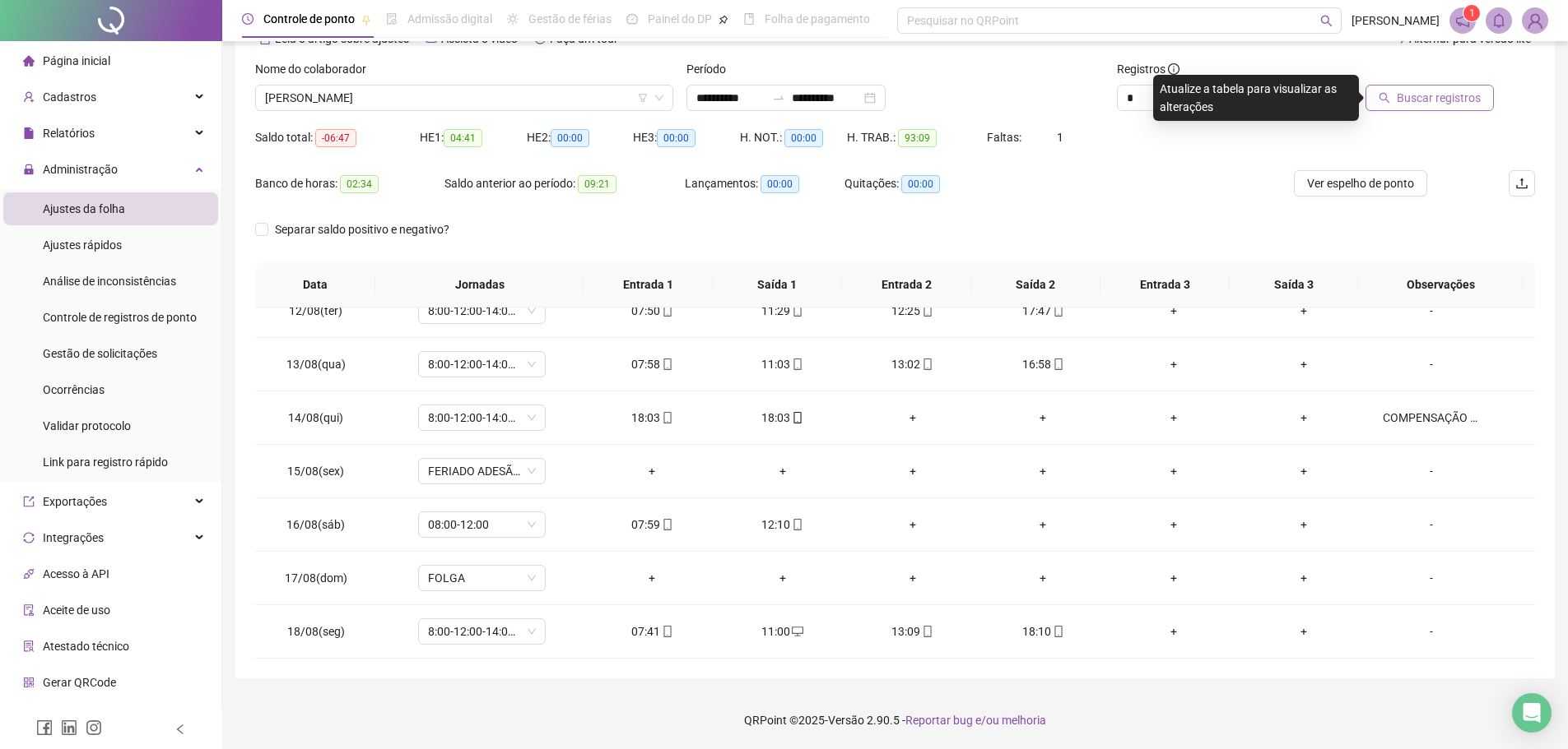
click at [1390, 104] on button "Buscar registros" at bounding box center [1430, 98] width 128 height 27
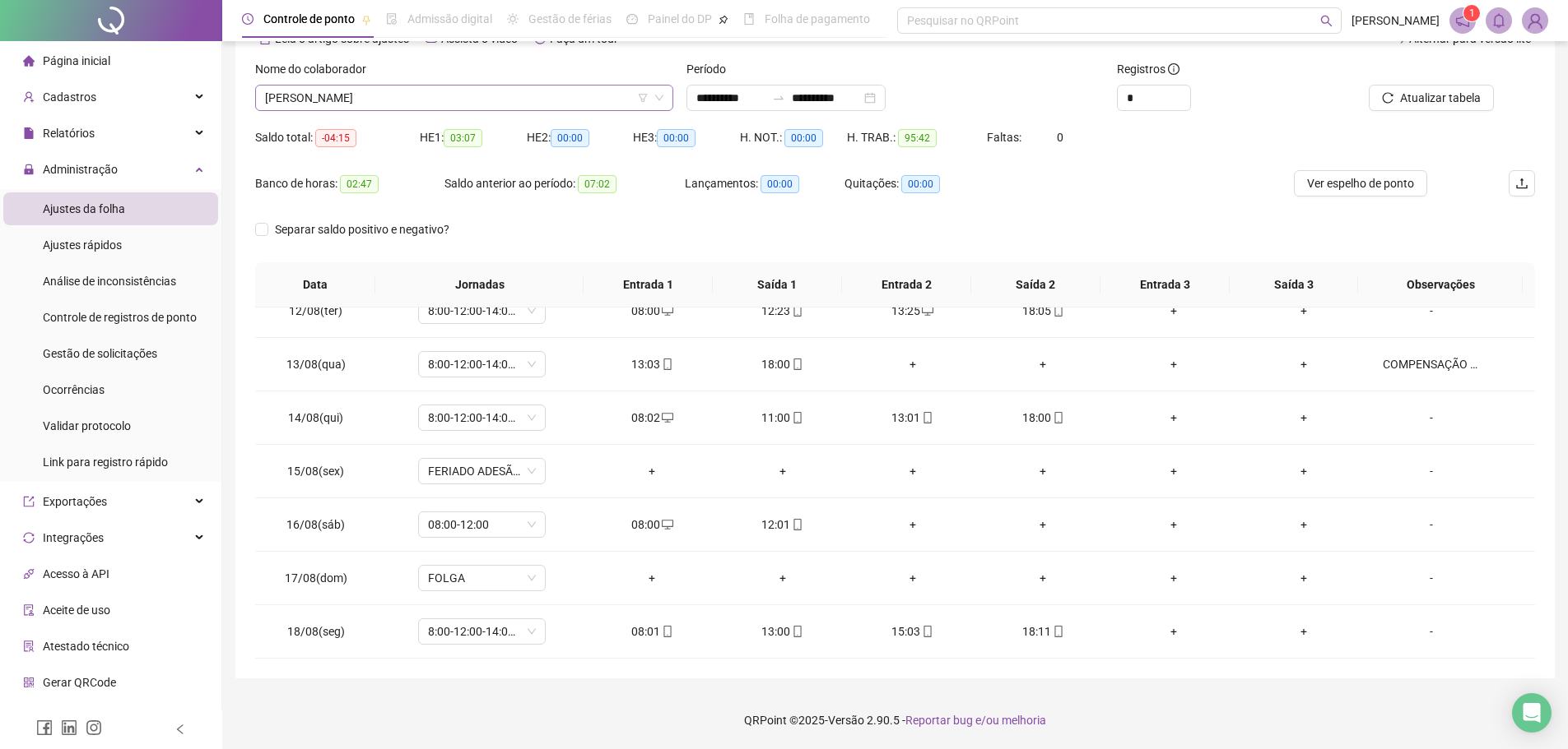
click at [507, 101] on span "JOANE TALITA ALVES PEREIRA" at bounding box center [464, 98] width 399 height 25
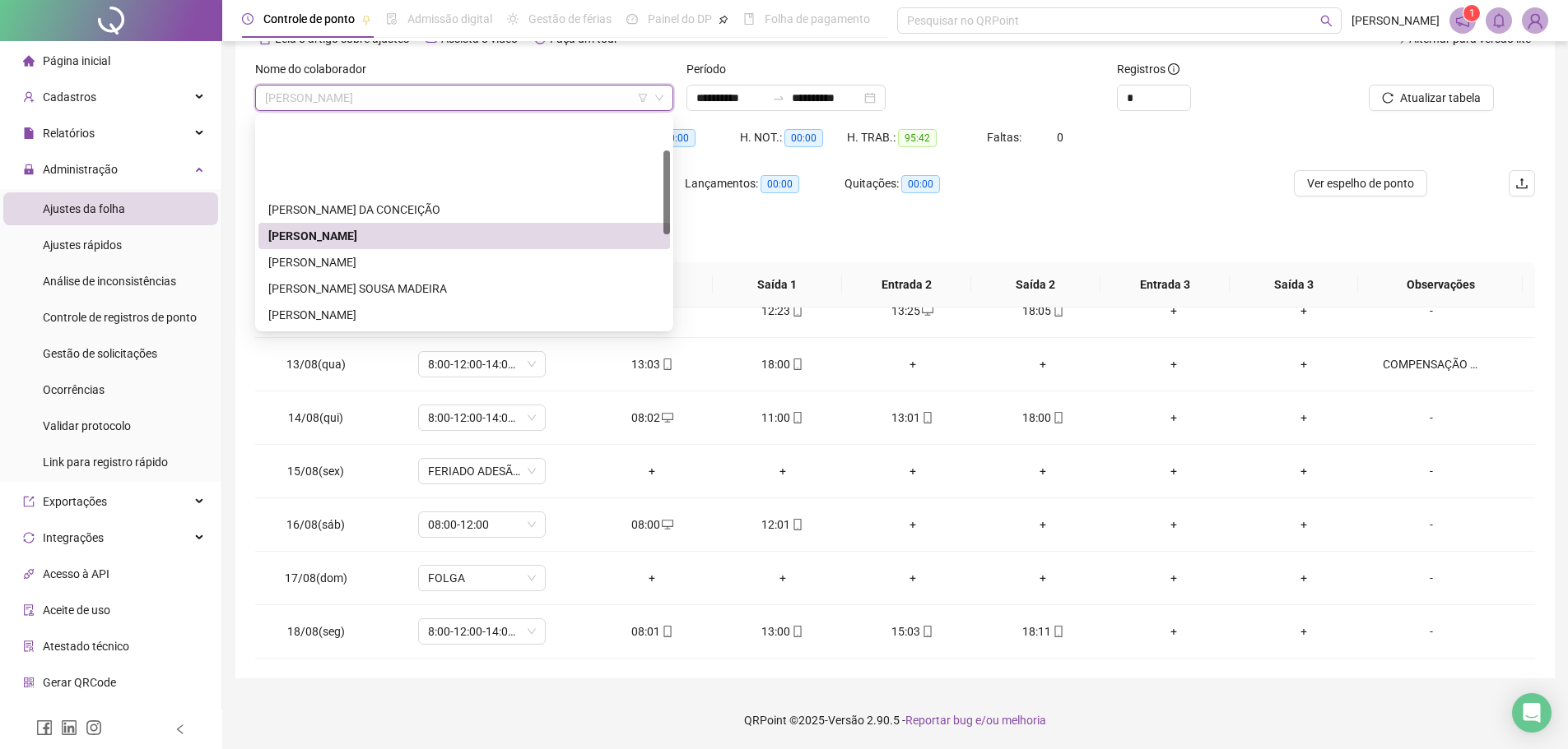
scroll to position [82, 0]
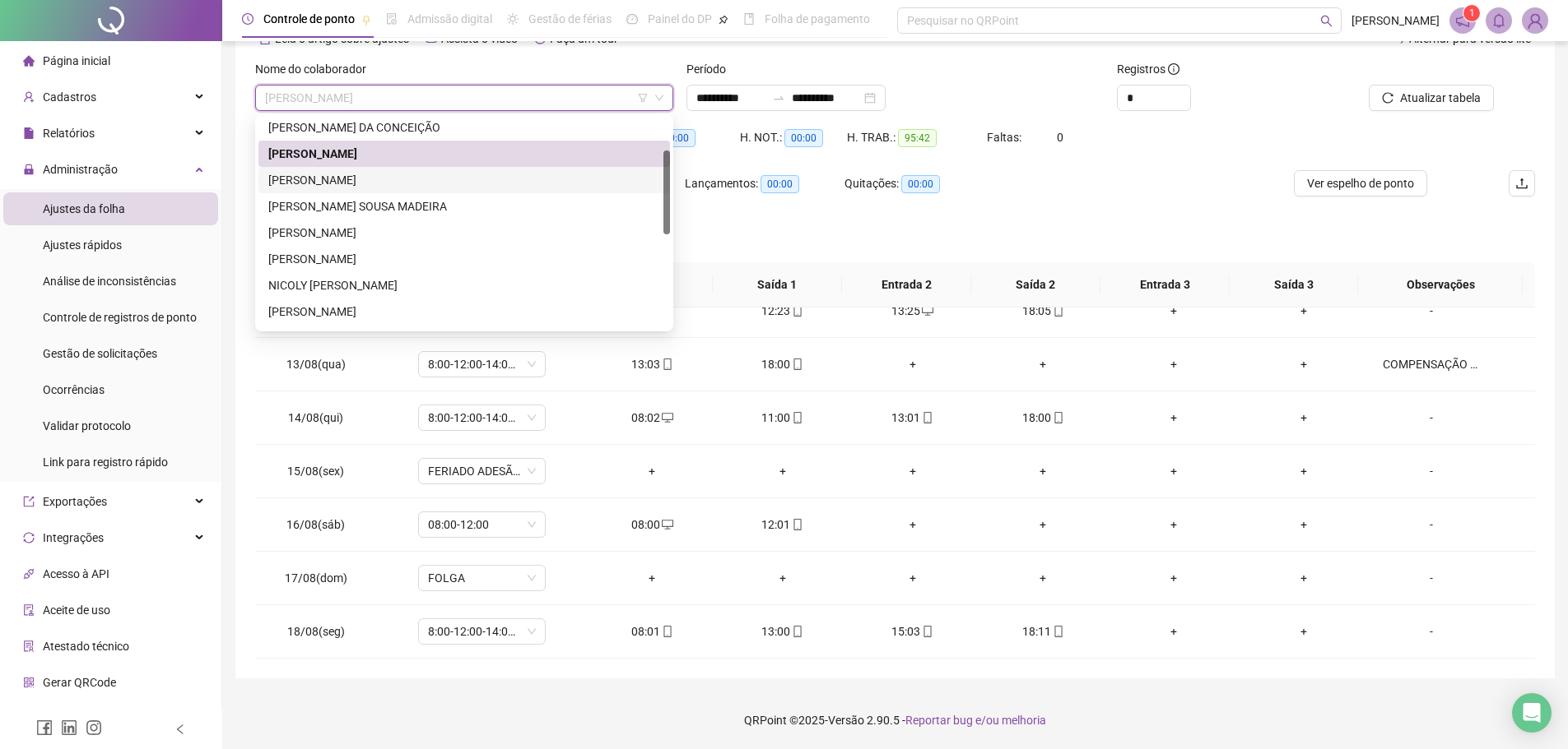
click at [452, 175] on div "KAROLAINE COSTA FERREIRA" at bounding box center [464, 181] width 392 height 18
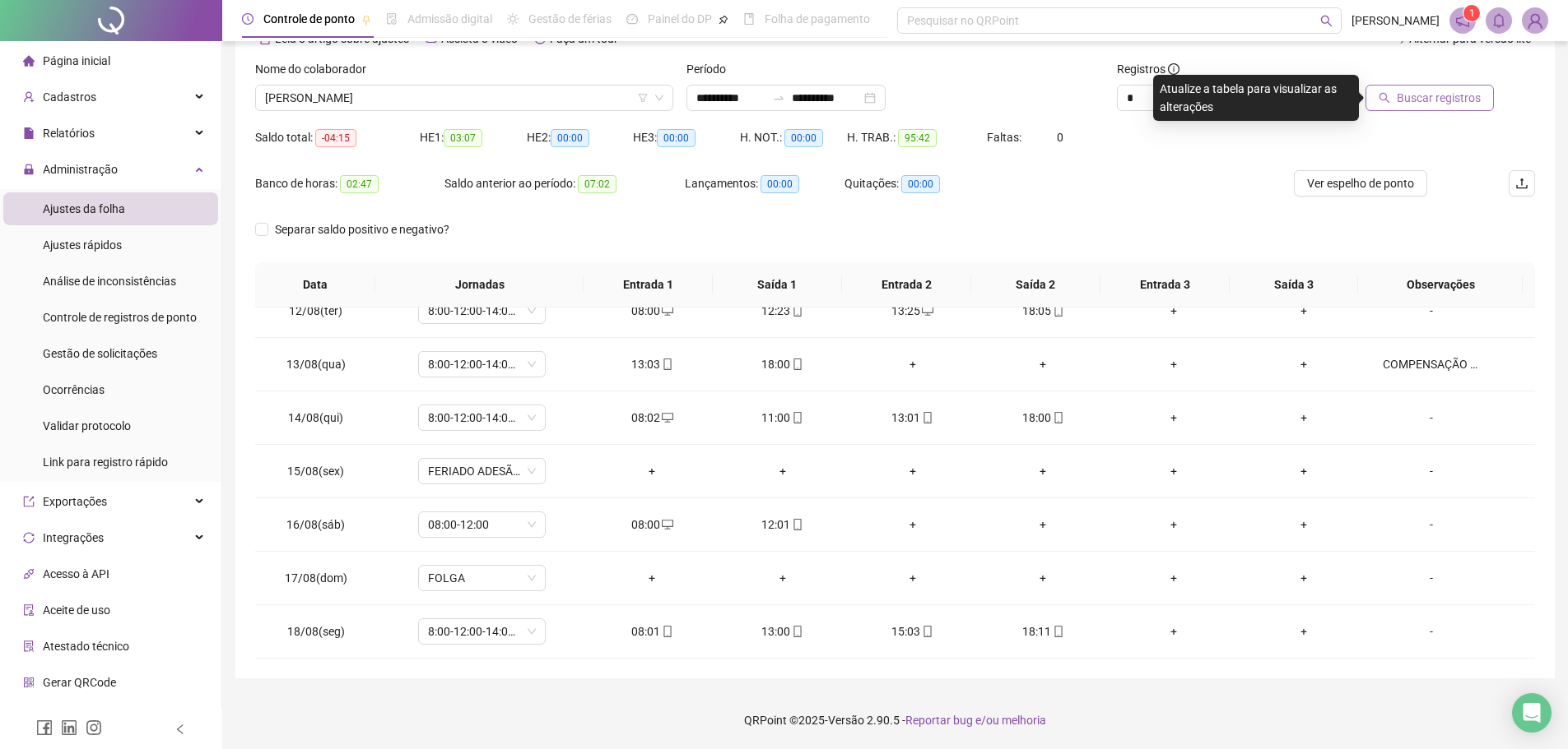
click at [1430, 97] on span "Buscar registros" at bounding box center [1439, 98] width 84 height 18
click at [552, 99] on span "KAROLAINE COSTA FERREIRA" at bounding box center [464, 98] width 399 height 25
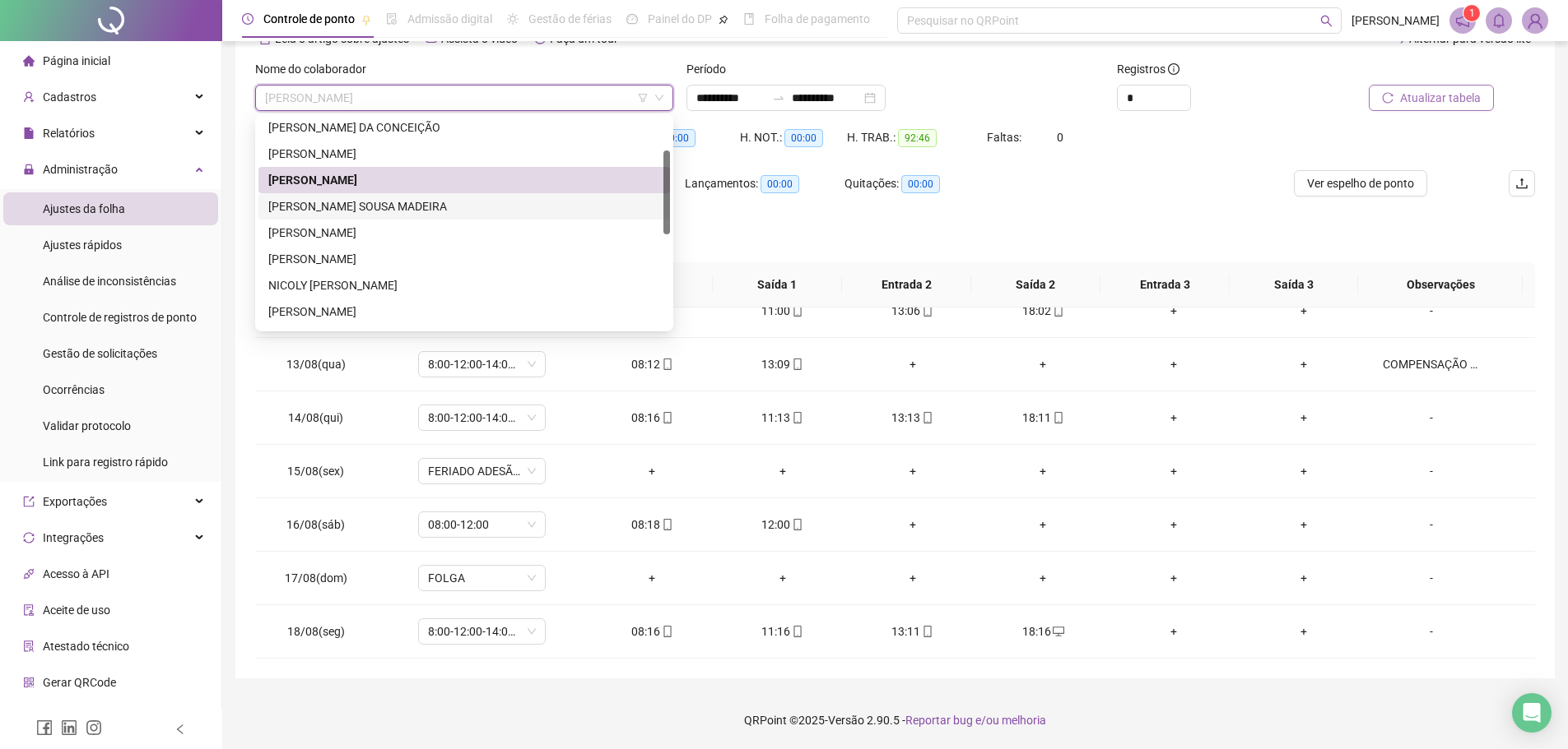
click at [468, 202] on div "LARISSA STHEPHANNY SOUSA MADEIRA" at bounding box center [464, 207] width 392 height 18
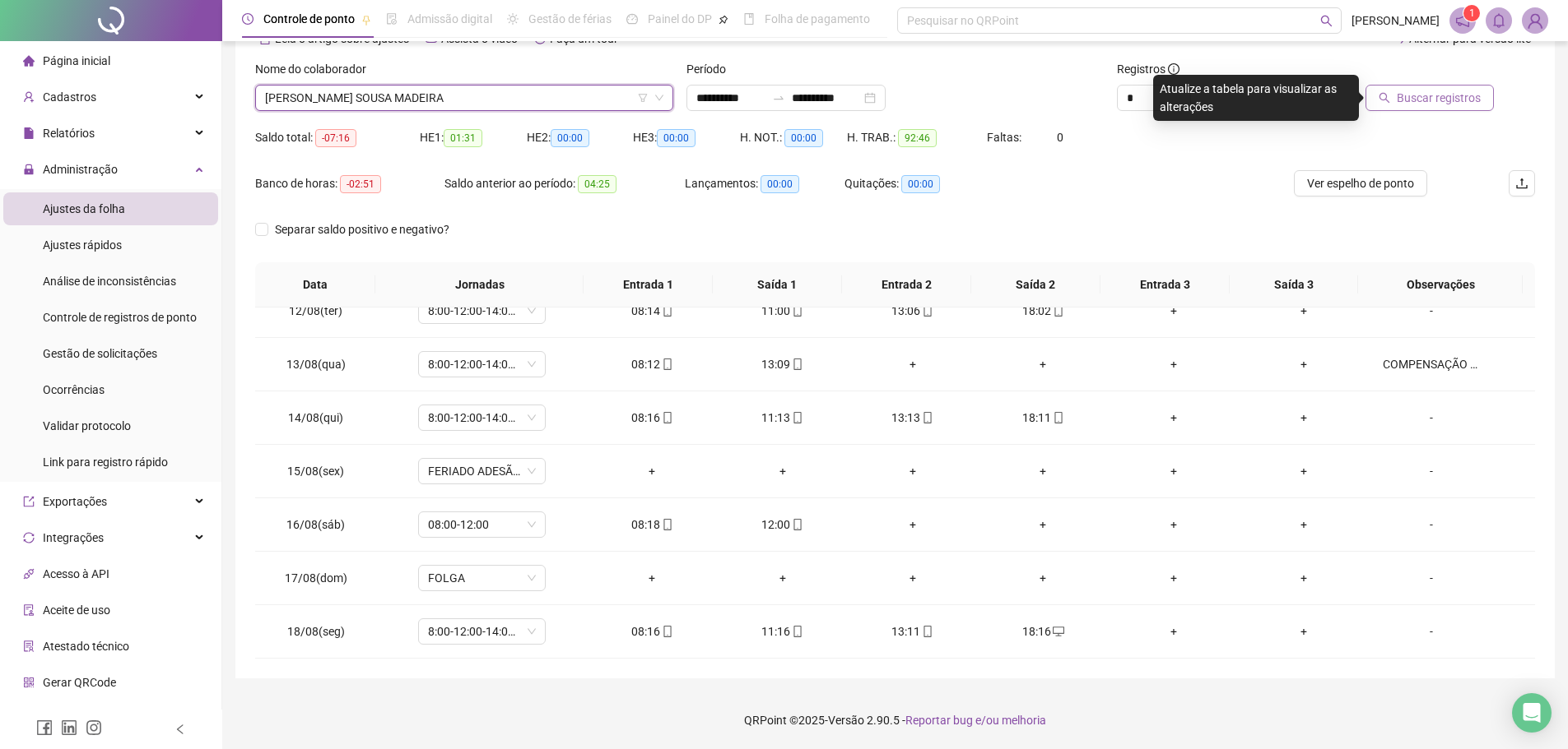
click at [1434, 101] on span "Buscar registros" at bounding box center [1439, 98] width 84 height 18
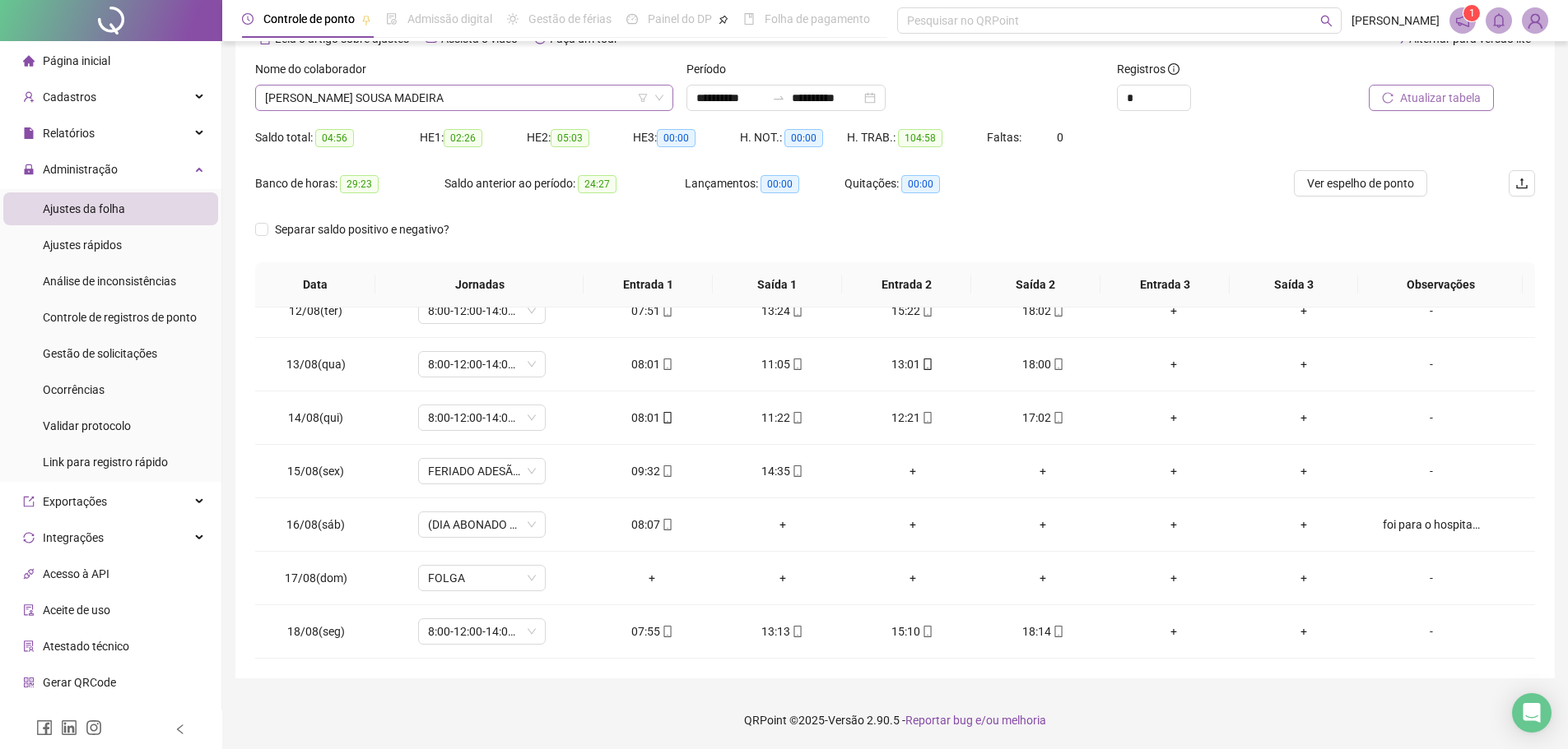
click at [509, 104] on span "LARISSA STHEPHANNY SOUSA MADEIRA" at bounding box center [464, 98] width 399 height 25
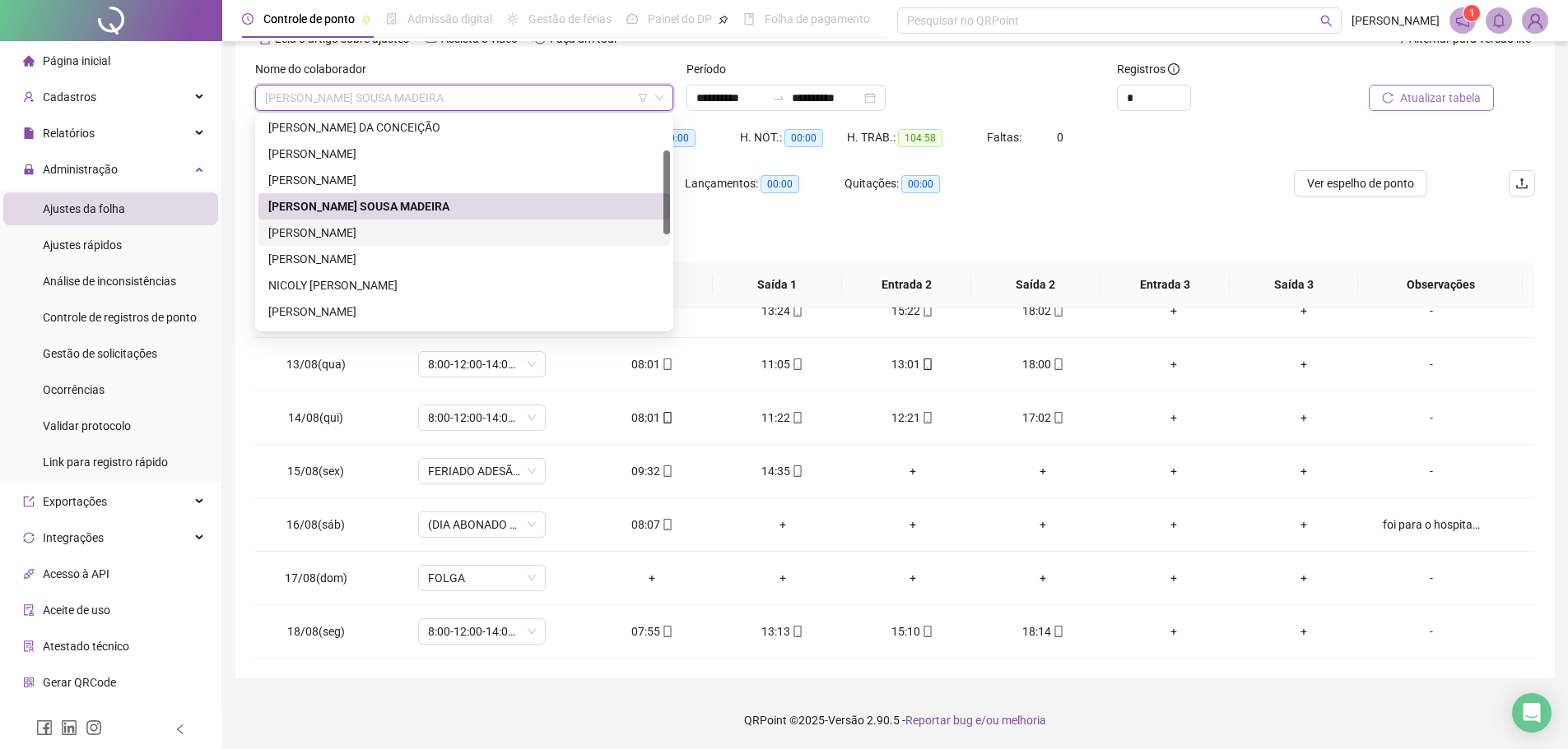
click at [509, 225] on div "LORRANE DAMASCENA SILVA" at bounding box center [464, 233] width 392 height 18
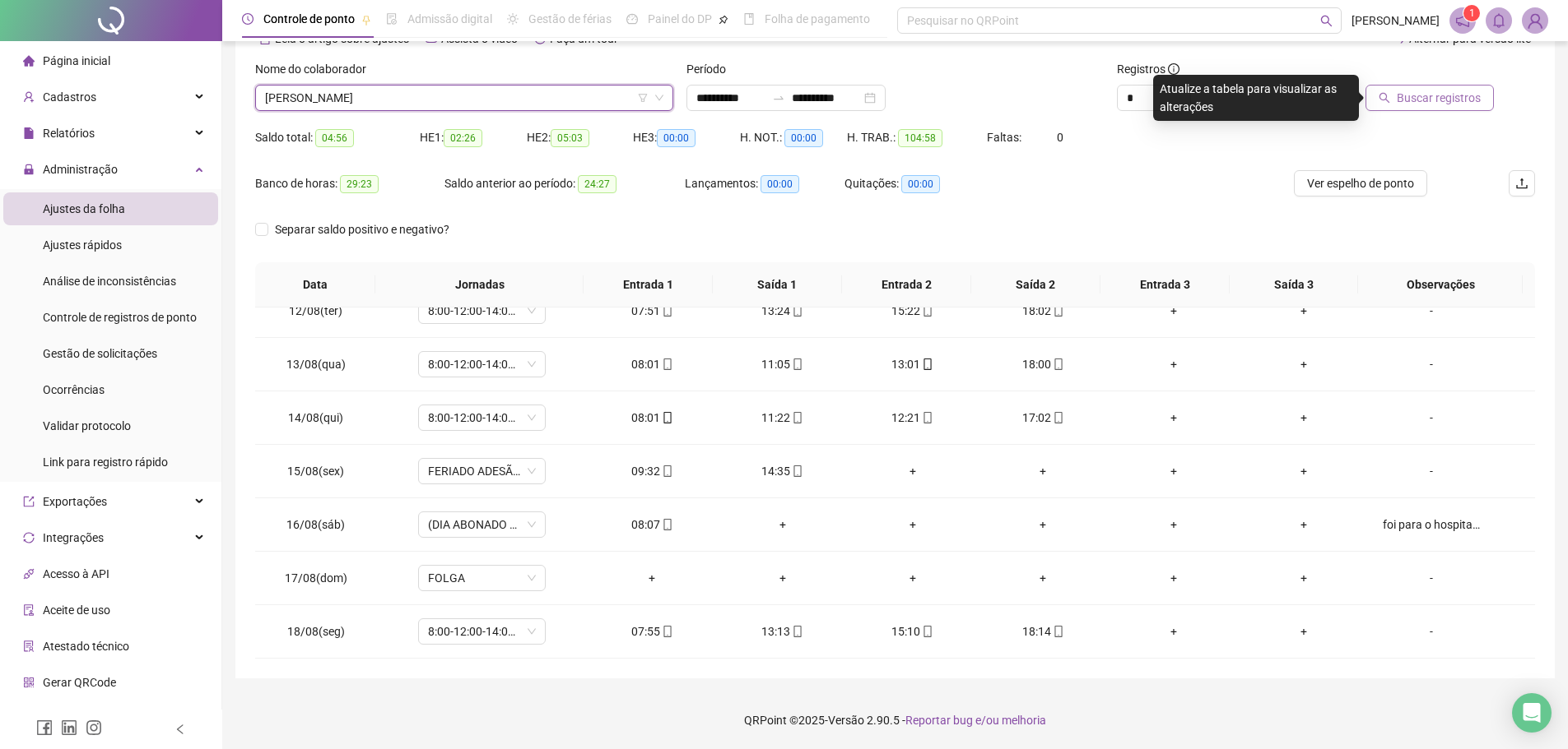
click at [1427, 106] on span "Buscar registros" at bounding box center [1439, 98] width 84 height 18
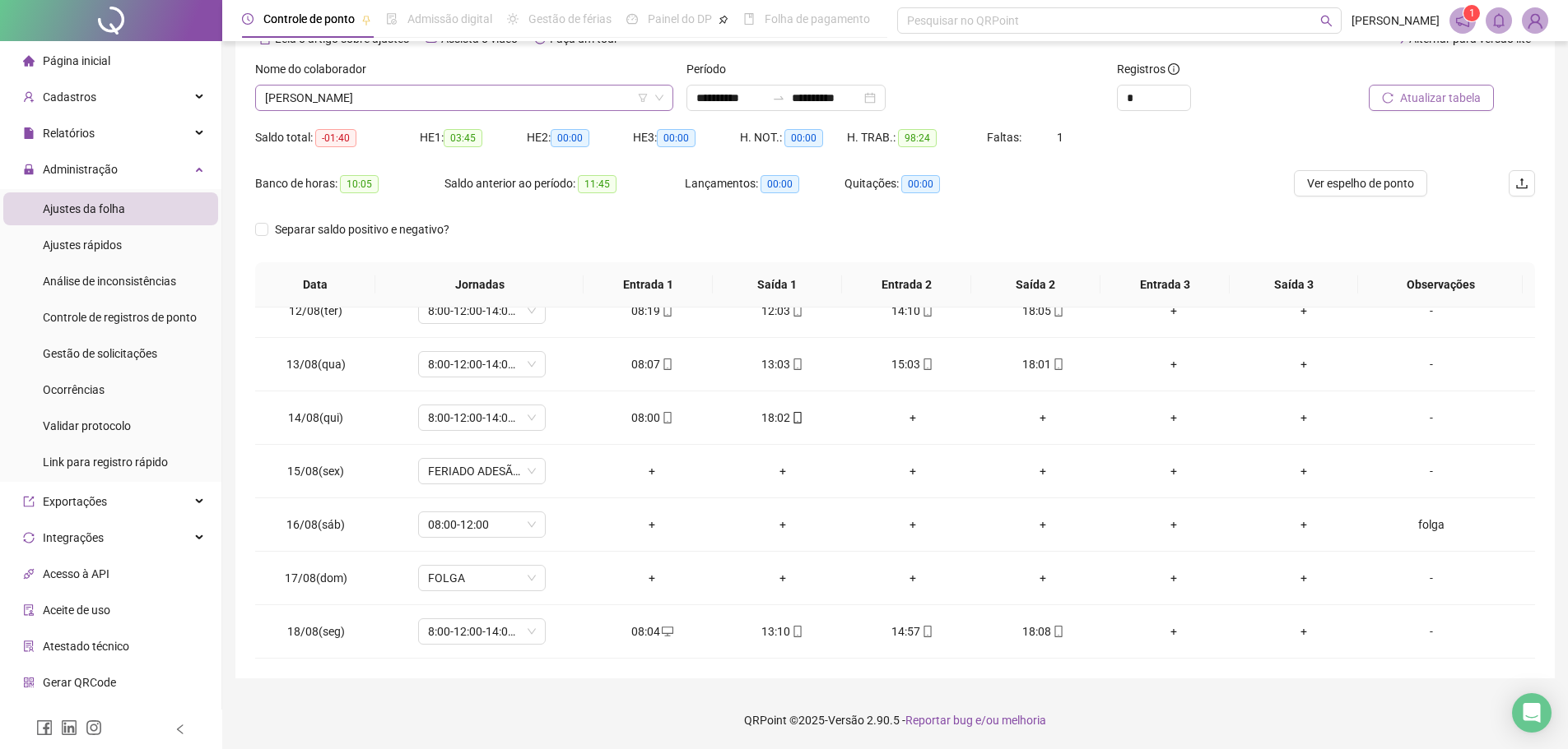
click at [534, 102] on span "LORRANE DAMASCENA SILVA" at bounding box center [464, 98] width 399 height 25
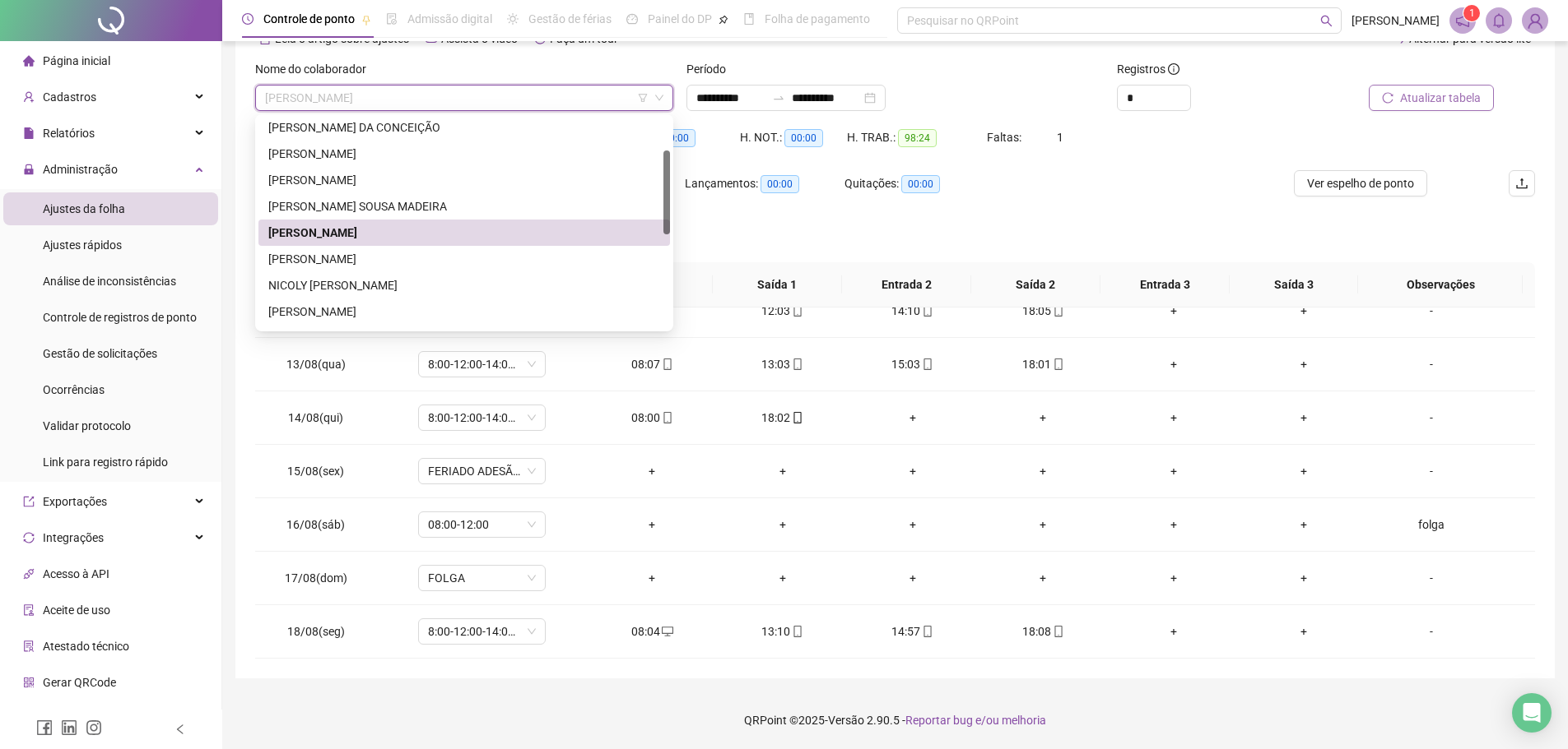
click at [477, 251] on div "LUCILIA MARINHO DE SENA" at bounding box center [464, 259] width 392 height 18
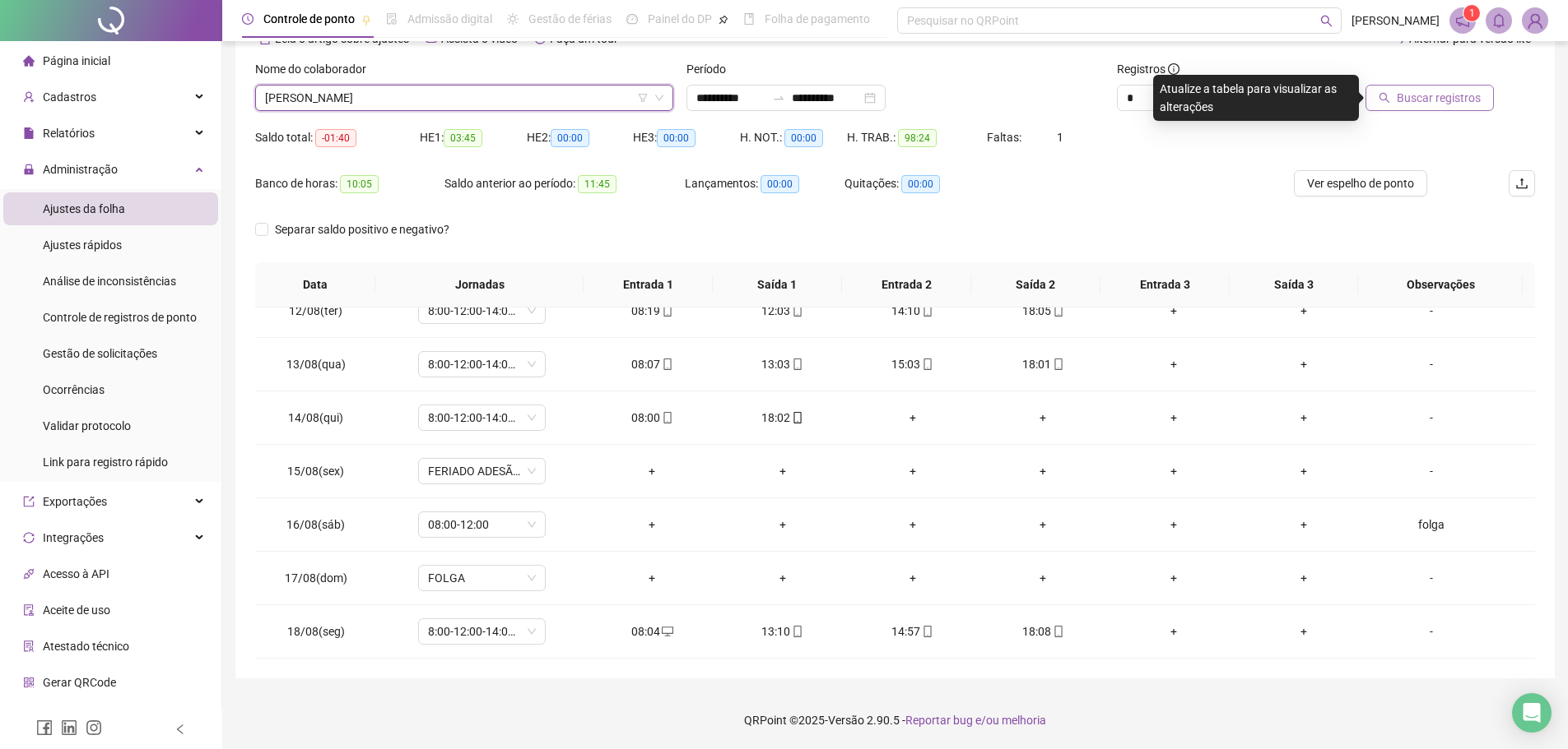
click at [1447, 94] on span "Buscar registros" at bounding box center [1439, 98] width 84 height 18
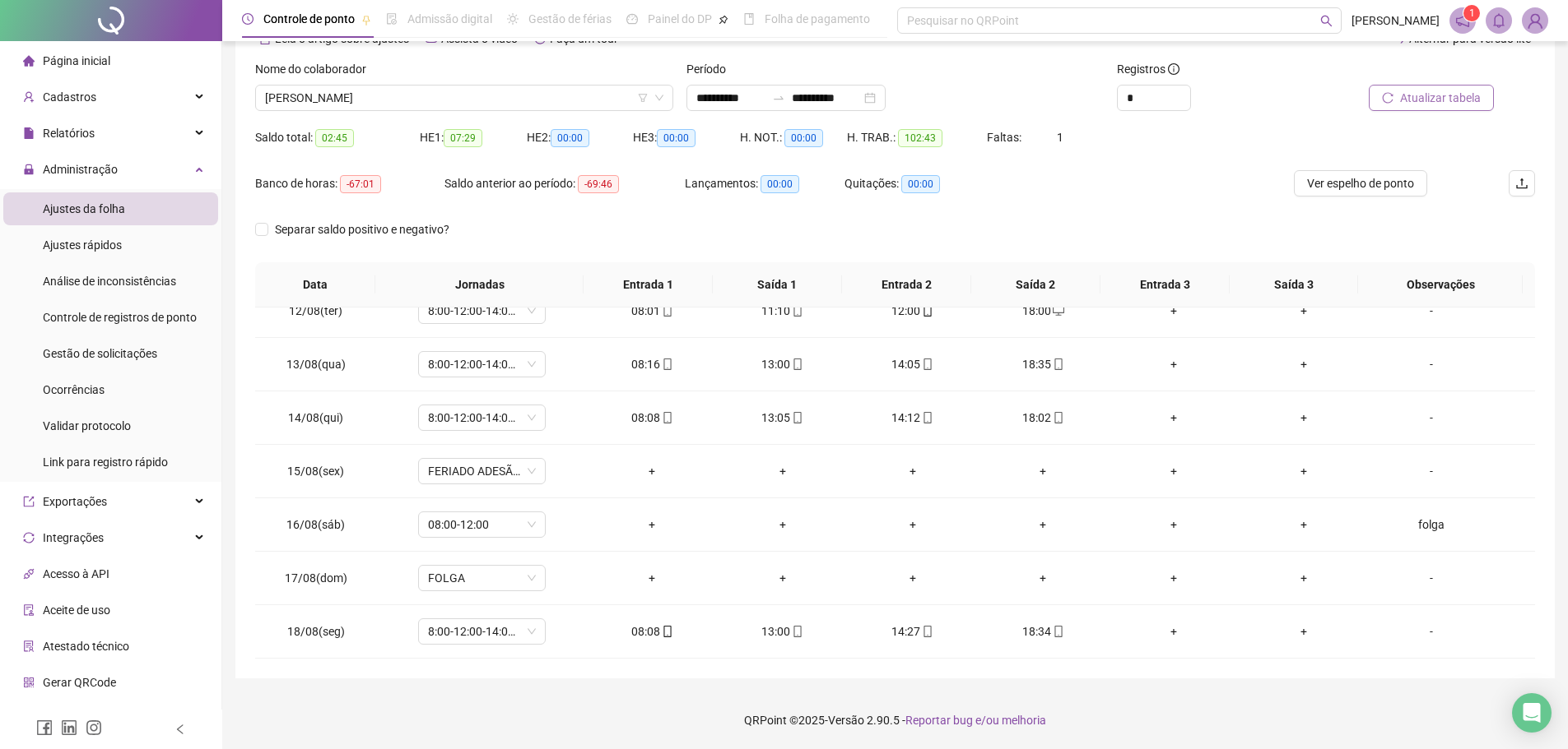
click at [1468, 81] on div at bounding box center [1413, 72] width 162 height 25
click at [1467, 93] on span "Atualizar tabela" at bounding box center [1440, 98] width 80 height 18
click at [603, 98] on span "LUCILIA MARINHO DE SENA" at bounding box center [464, 98] width 399 height 25
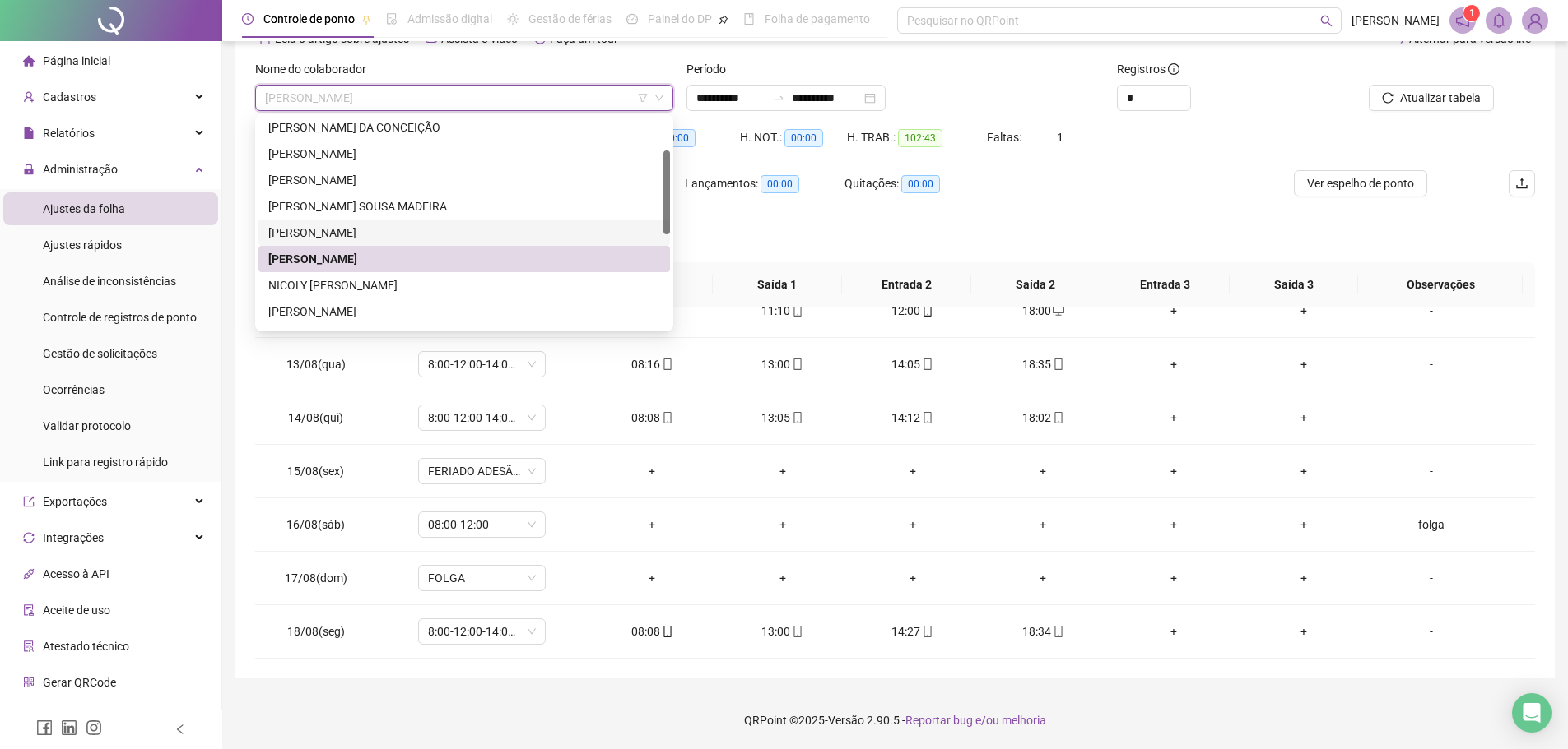
click at [382, 232] on div "LORRANE DAMASCENA SILVA" at bounding box center [464, 233] width 392 height 18
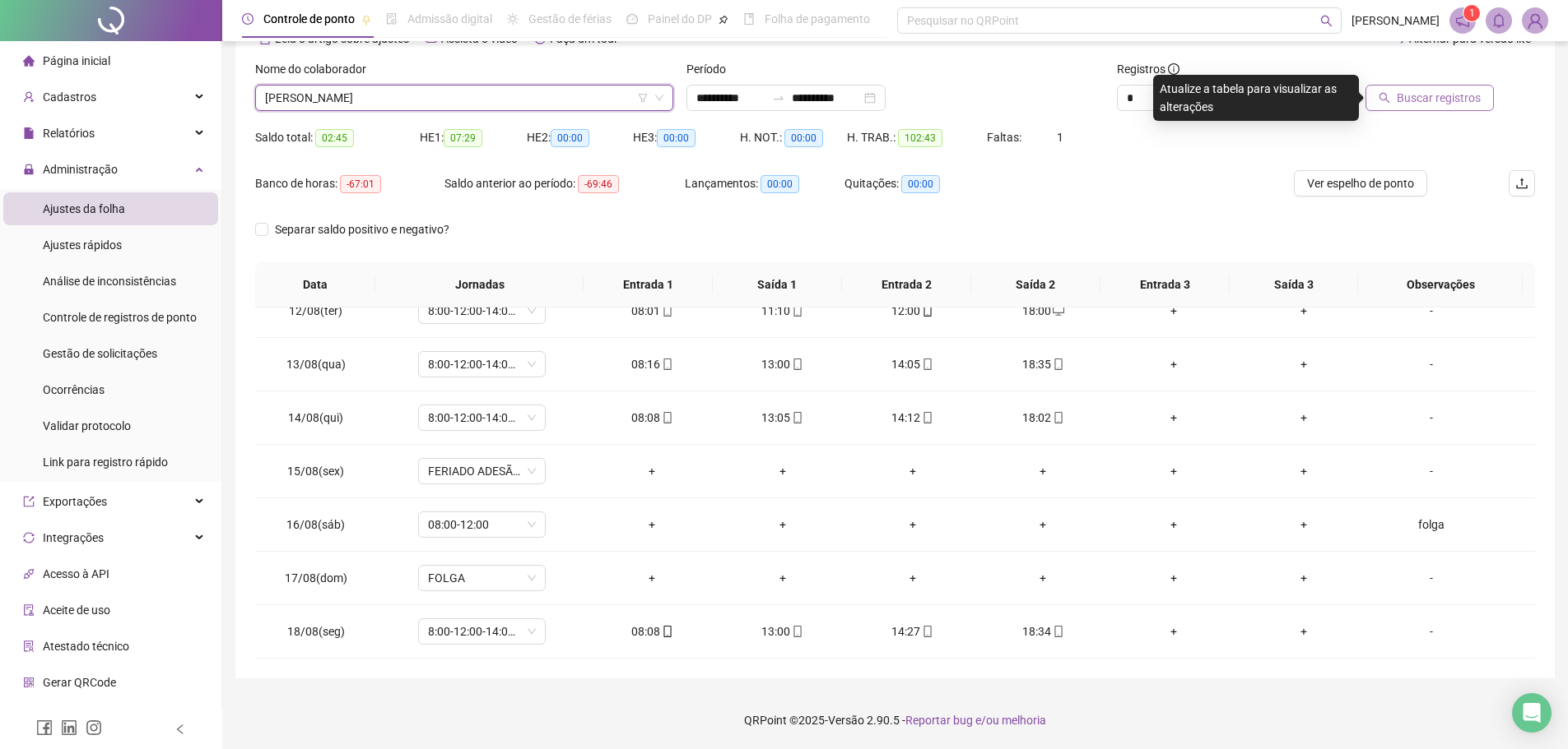
click at [1461, 90] on span "Buscar registros" at bounding box center [1439, 98] width 84 height 18
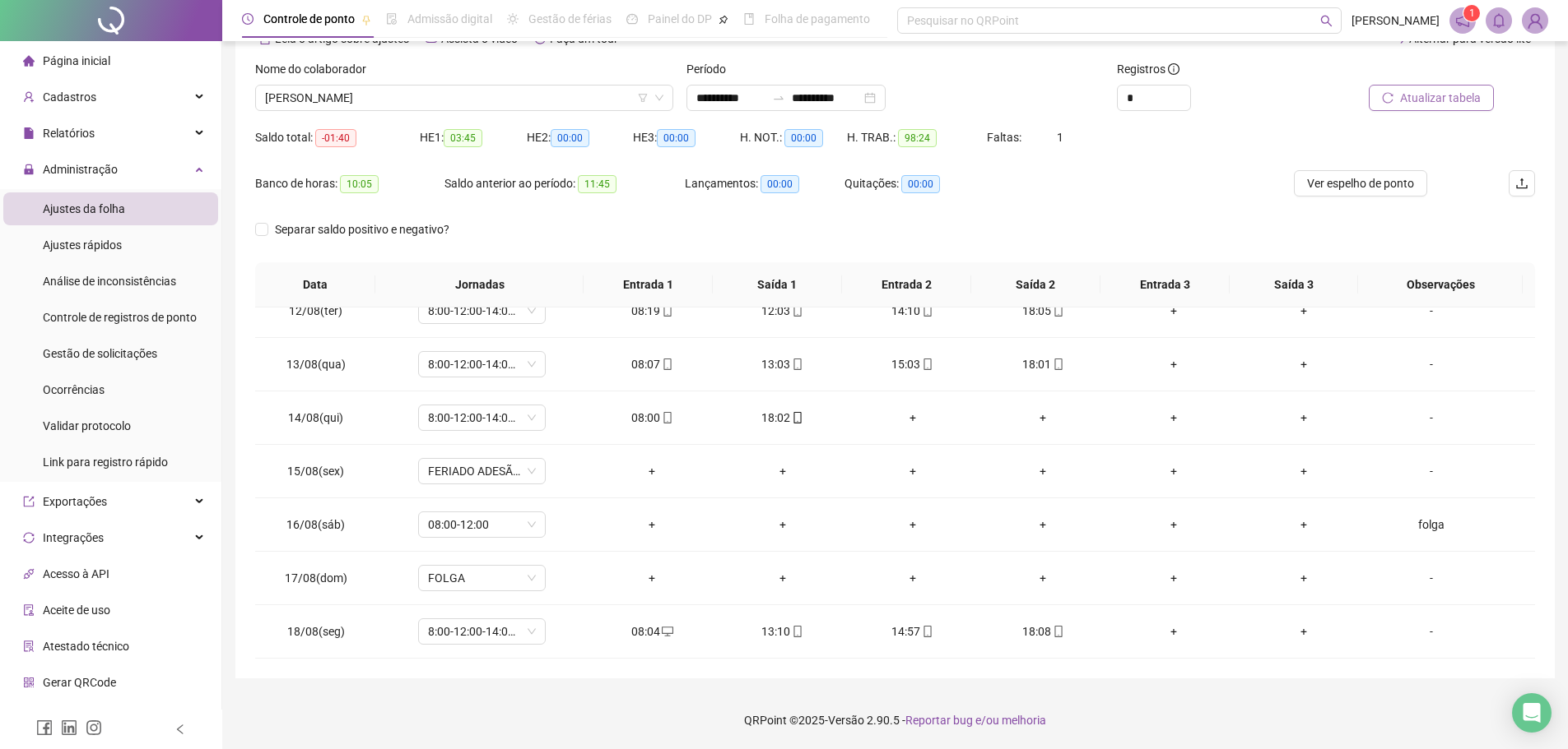
click at [634, 214] on div "Saldo anterior ao período: 11:45" at bounding box center [565, 194] width 240 height 46
click at [647, 205] on div "Saldo anterior ao período: 11:45" at bounding box center [565, 194] width 240 height 46
click at [506, 95] on span "LORRANE DAMASCENA SILVA" at bounding box center [464, 98] width 399 height 25
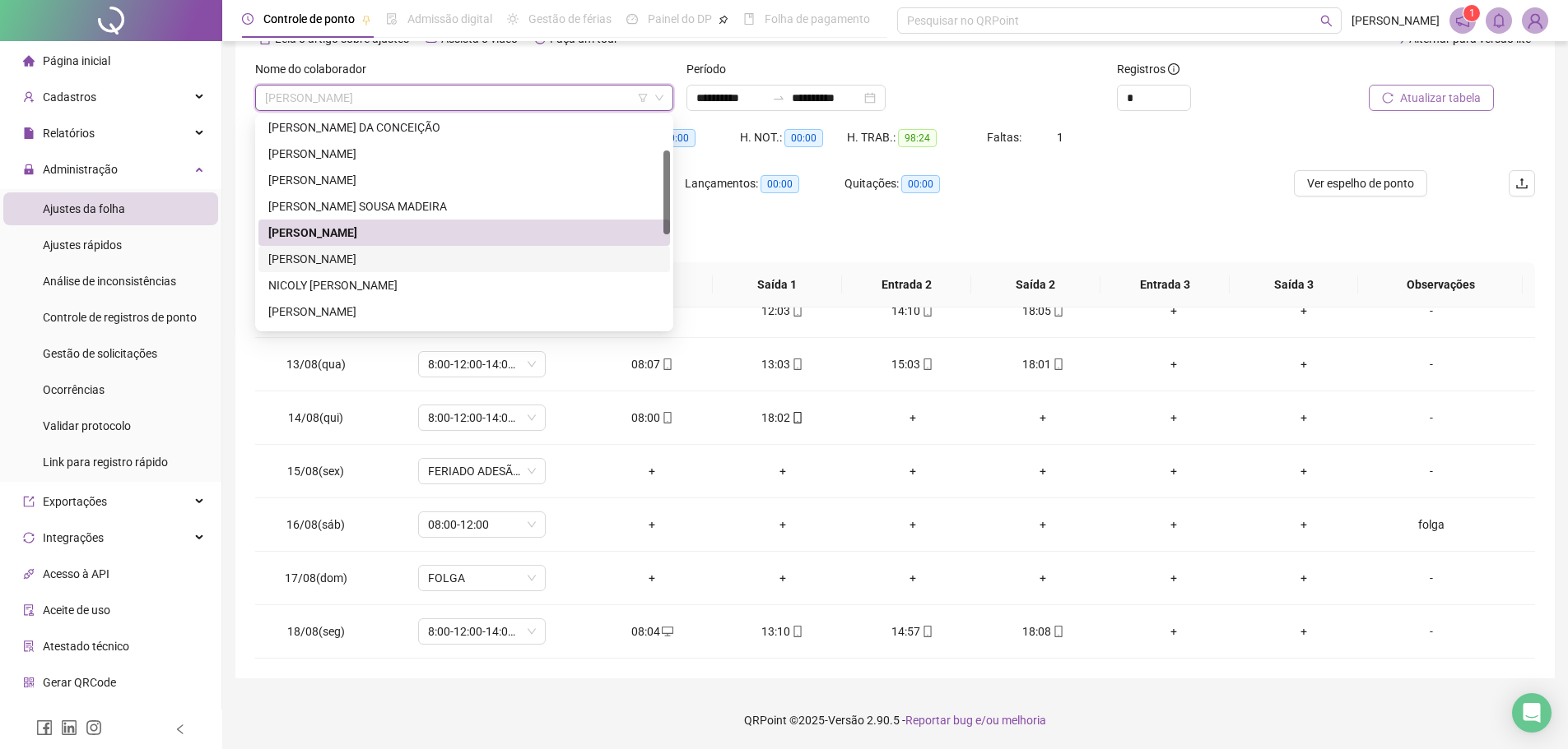
click at [427, 253] on div "LUCILIA MARINHO DE SENA" at bounding box center [464, 259] width 392 height 18
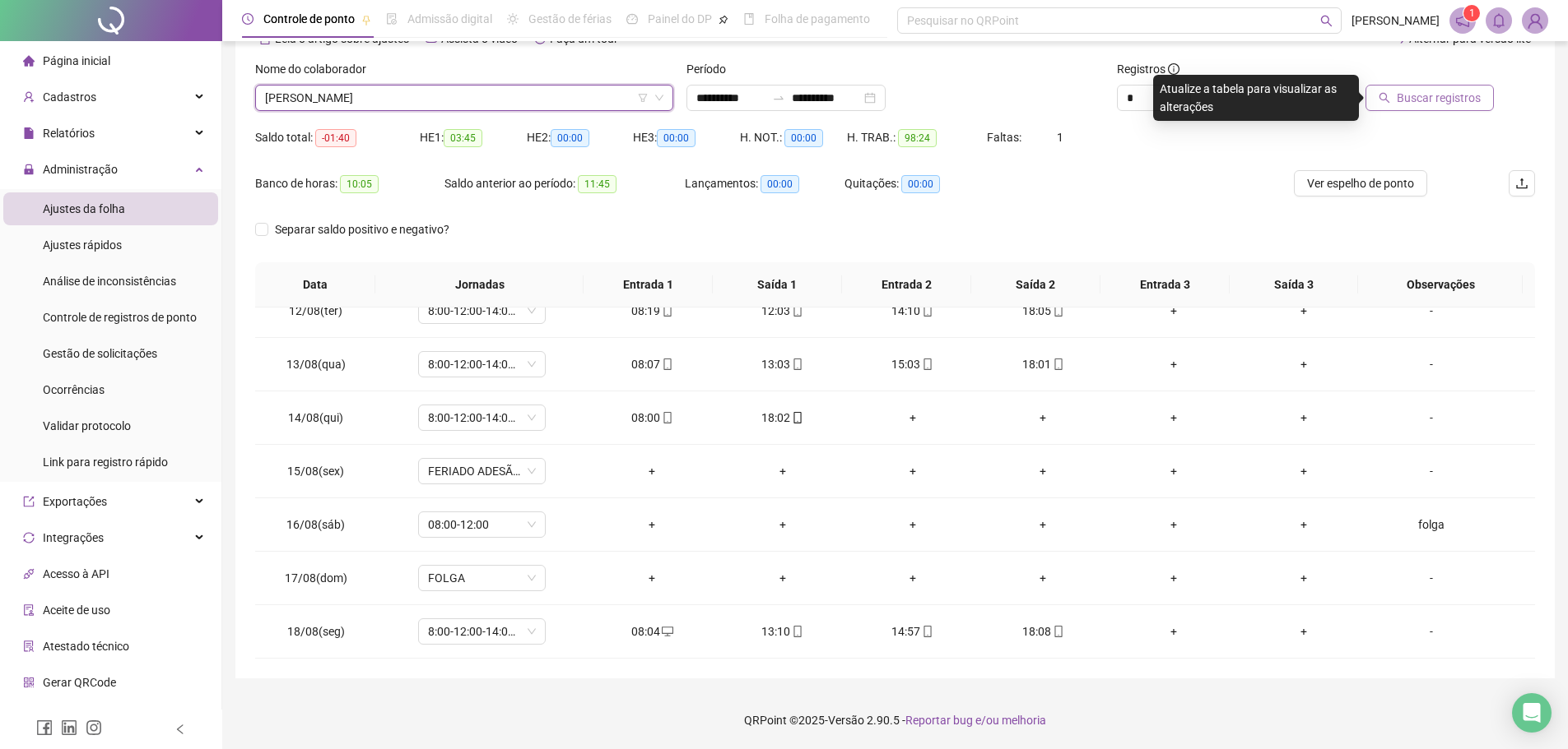
click at [499, 100] on span "LUCILIA MARINHO DE SENA" at bounding box center [464, 98] width 399 height 25
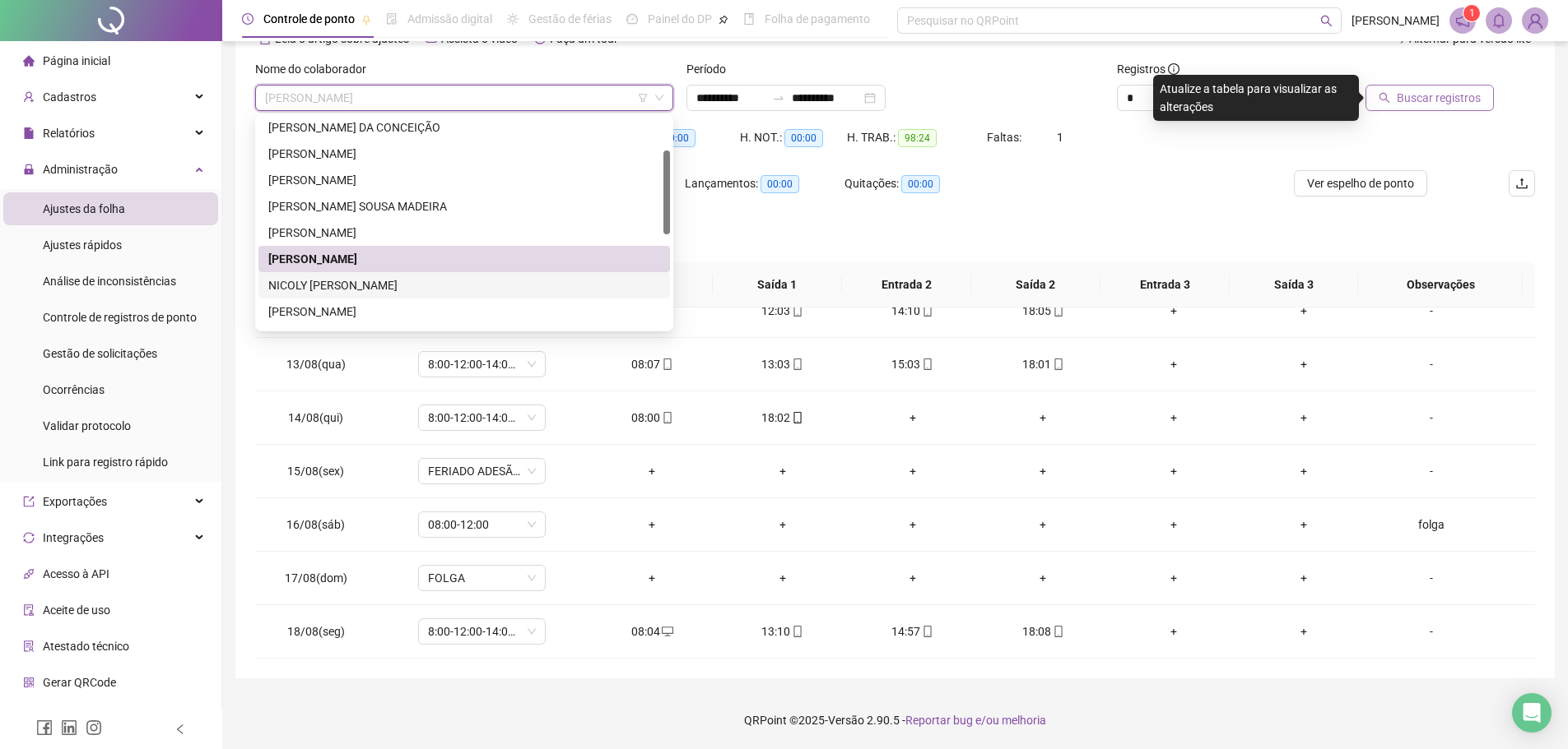
click at [453, 283] on div "NICOLY CAROLINE DOS SANTOS CARVALHO" at bounding box center [464, 286] width 392 height 18
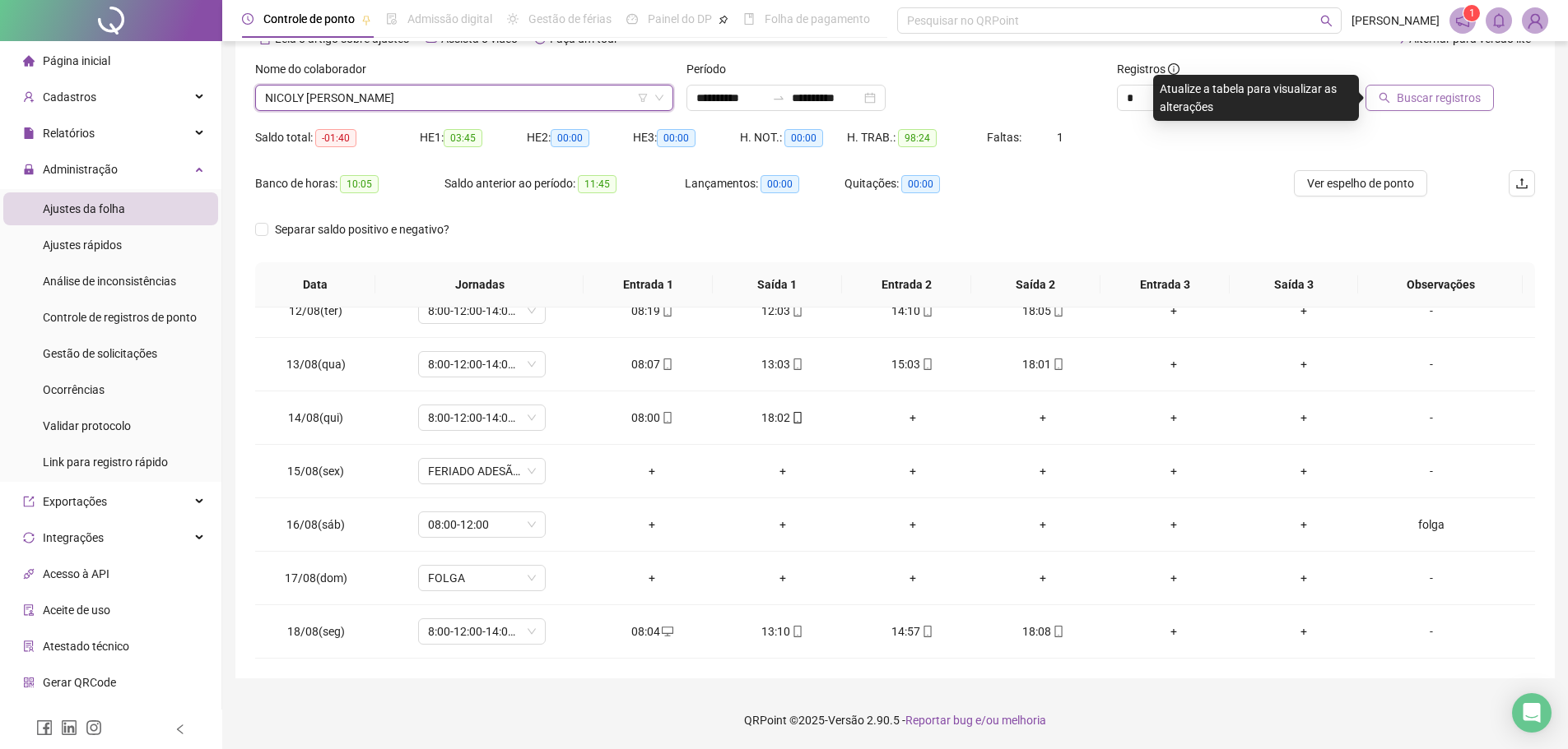
click at [1399, 98] on button "Buscar registros" at bounding box center [1430, 98] width 128 height 27
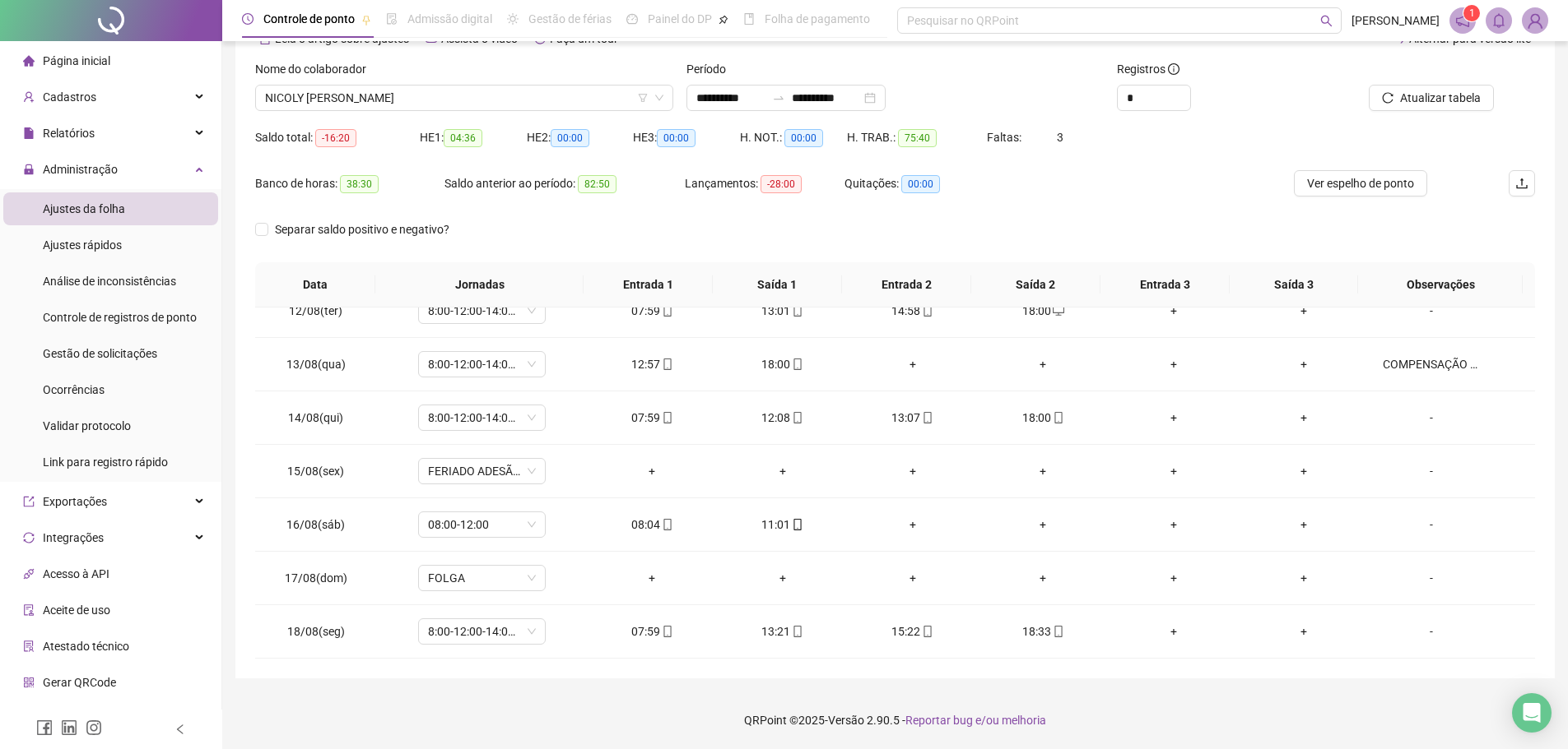
click at [626, 240] on div "Separar saldo positivo e negativo?" at bounding box center [894, 240] width 1280 height 46
click at [577, 95] on span "NICOLY CAROLINE DOS SANTOS CARVALHO" at bounding box center [464, 98] width 399 height 25
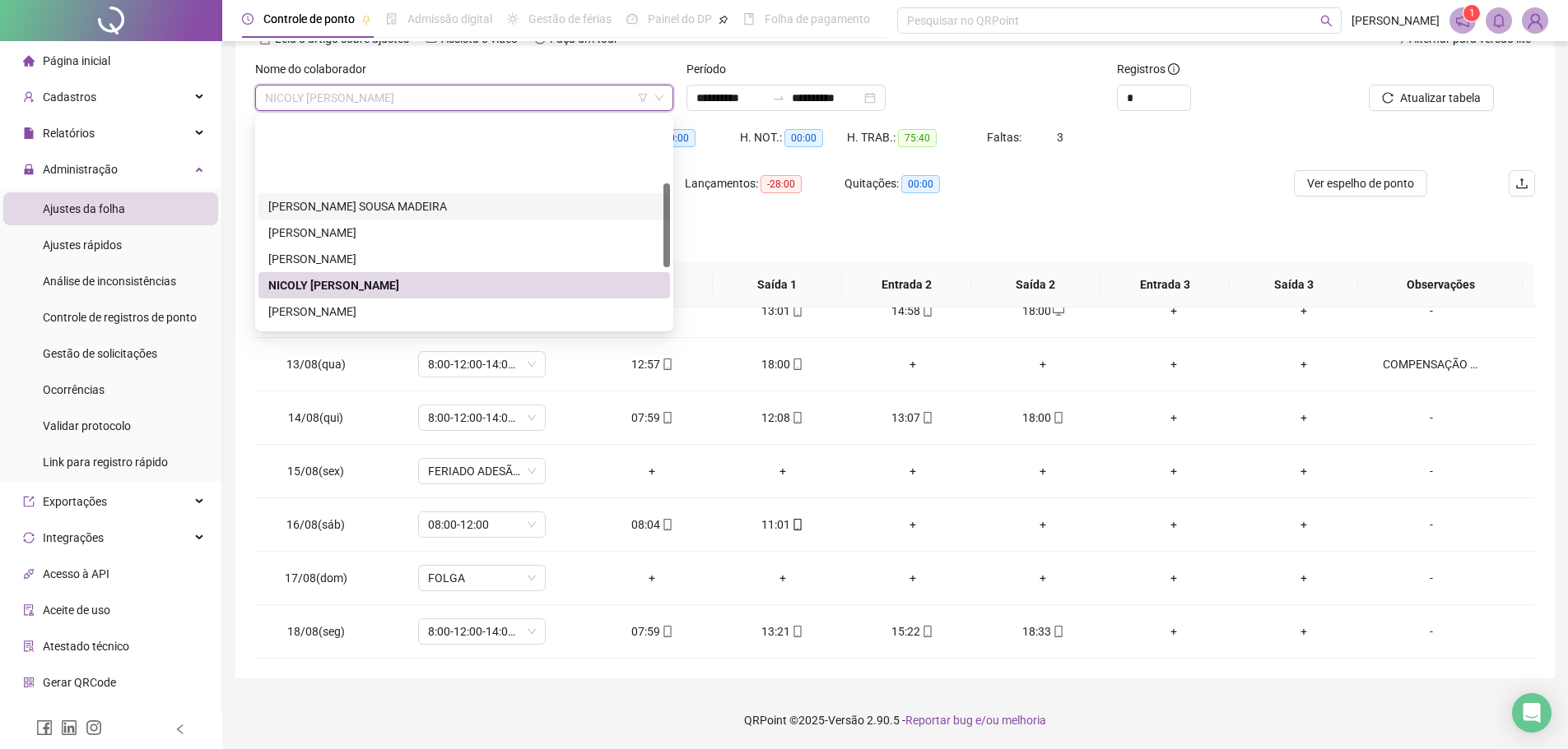
scroll to position [164, 0]
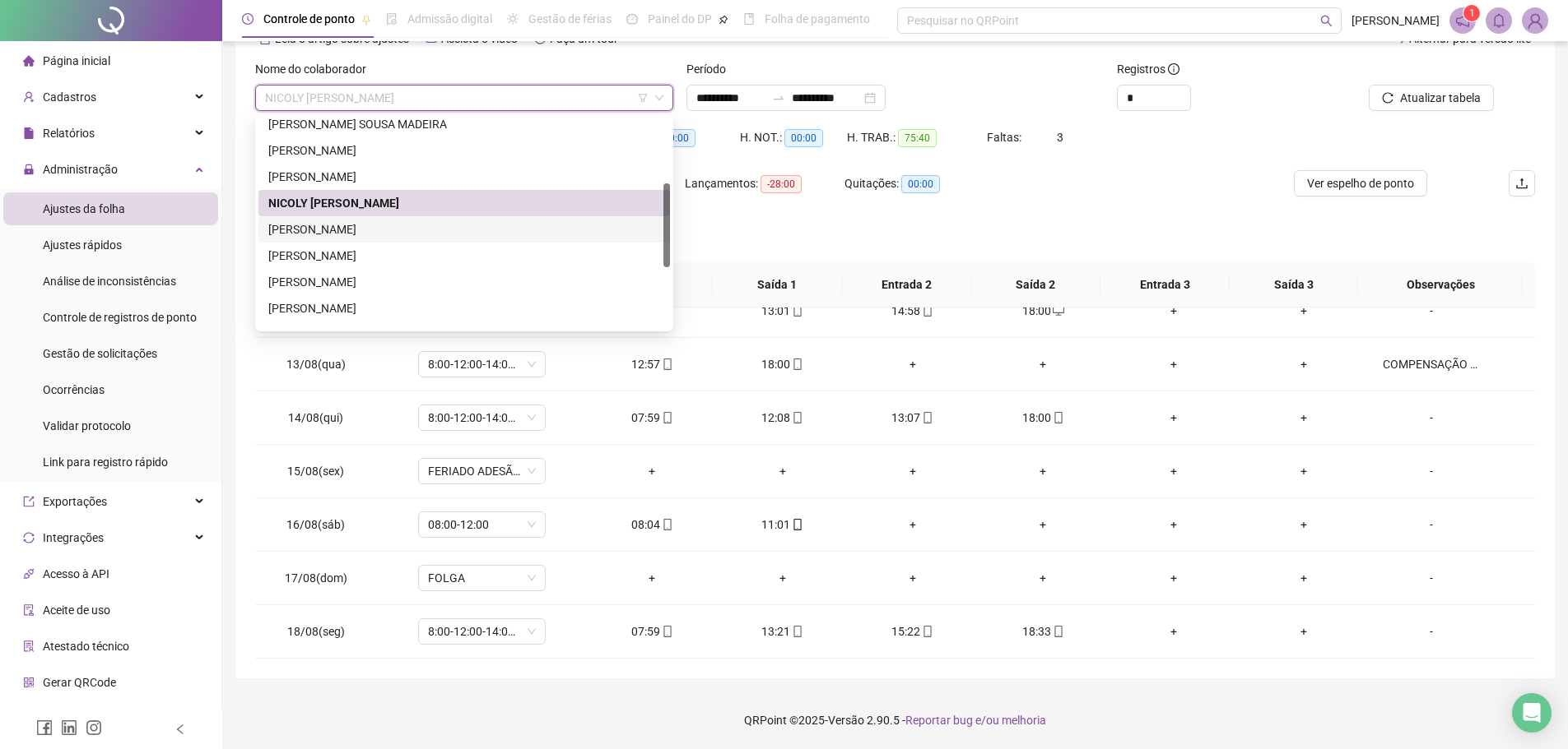
click at [514, 232] on div "PEDRO HENRIQUE AVELINO BRITO" at bounding box center [464, 230] width 392 height 18
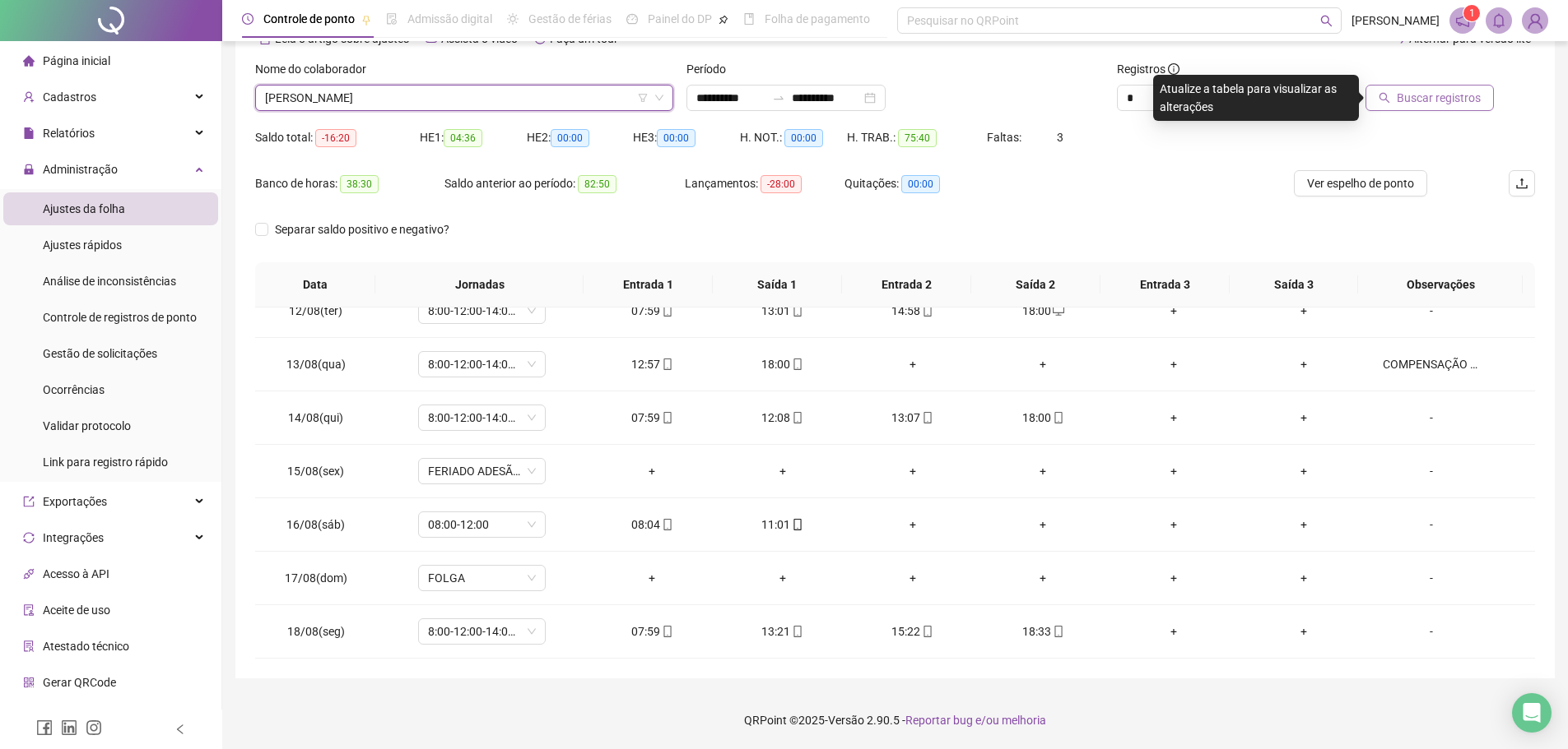
click at [1454, 100] on span "Buscar registros" at bounding box center [1439, 98] width 84 height 18
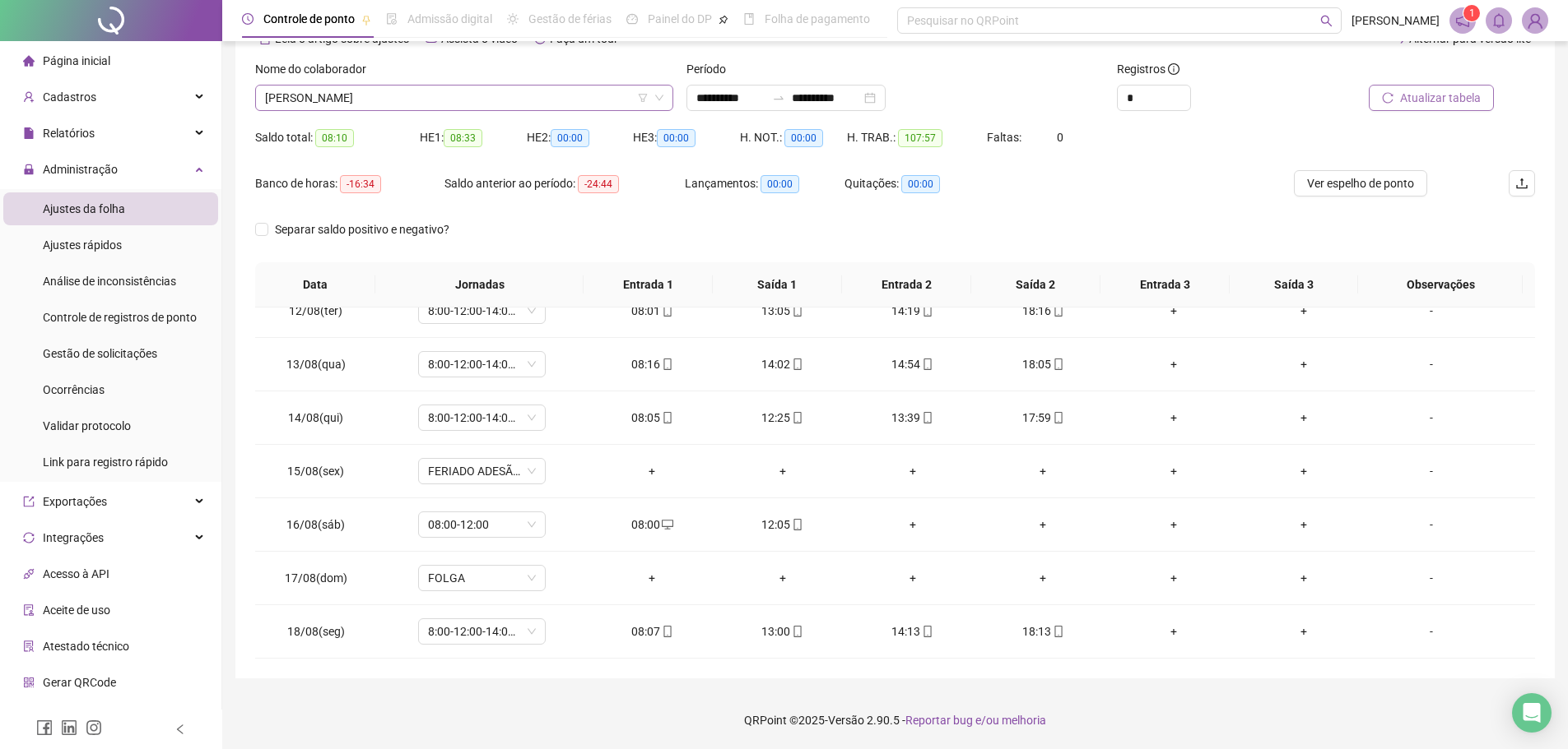
click at [504, 95] on span "PEDRO HENRIQUE AVELINO BRITO" at bounding box center [464, 98] width 399 height 25
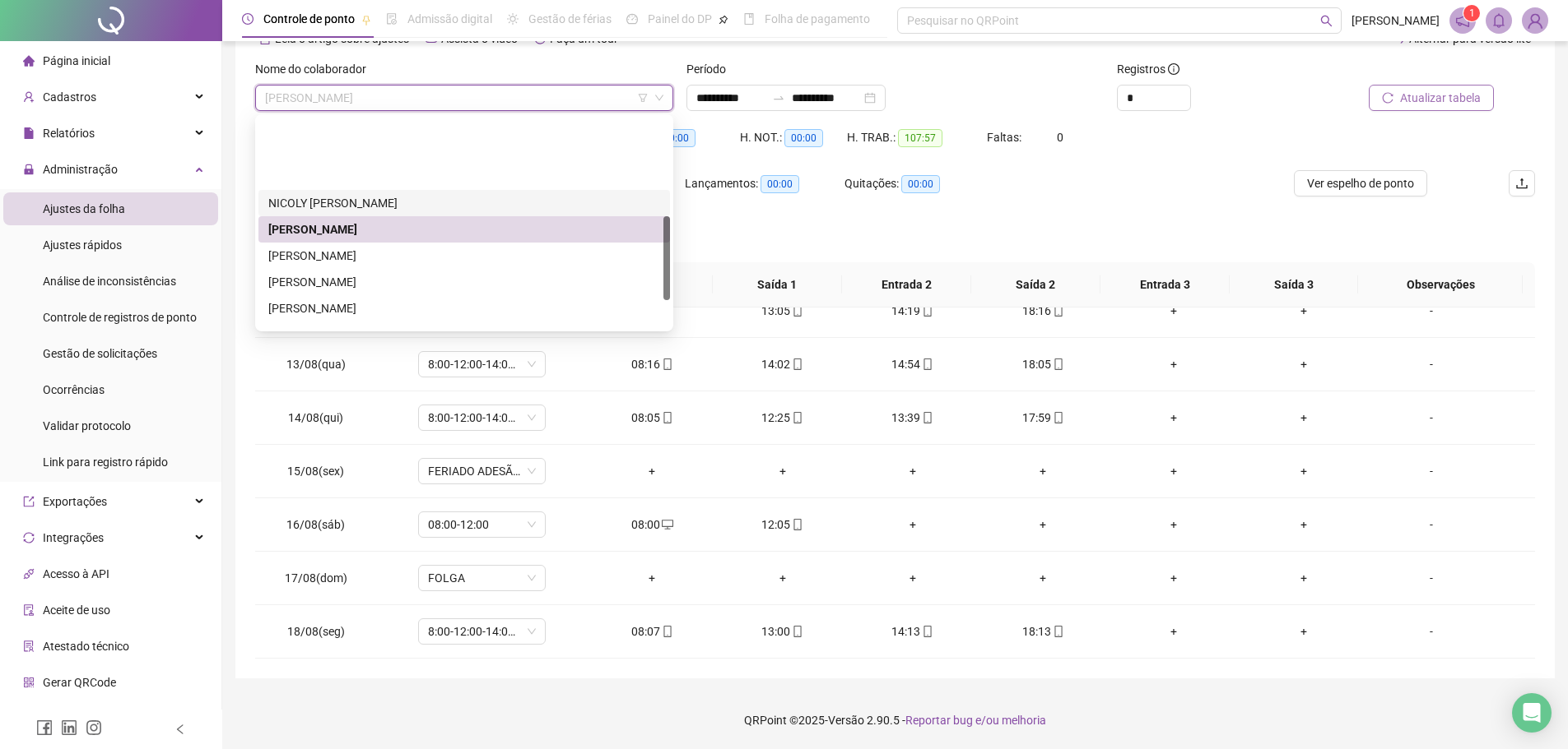
scroll to position [247, 0]
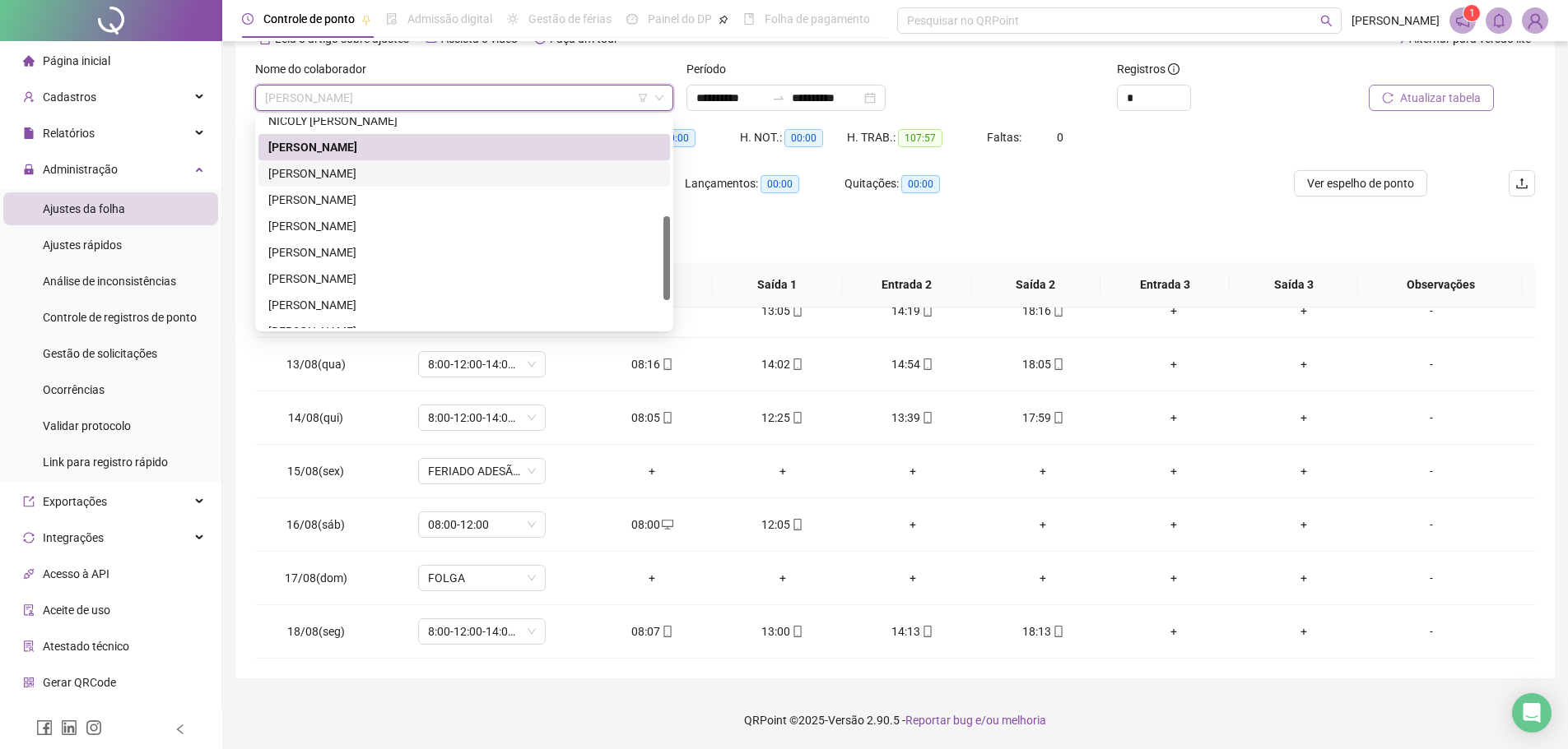
click at [451, 167] on div "PRISCILLA DE MENEZES SANTOS" at bounding box center [464, 173] width 392 height 18
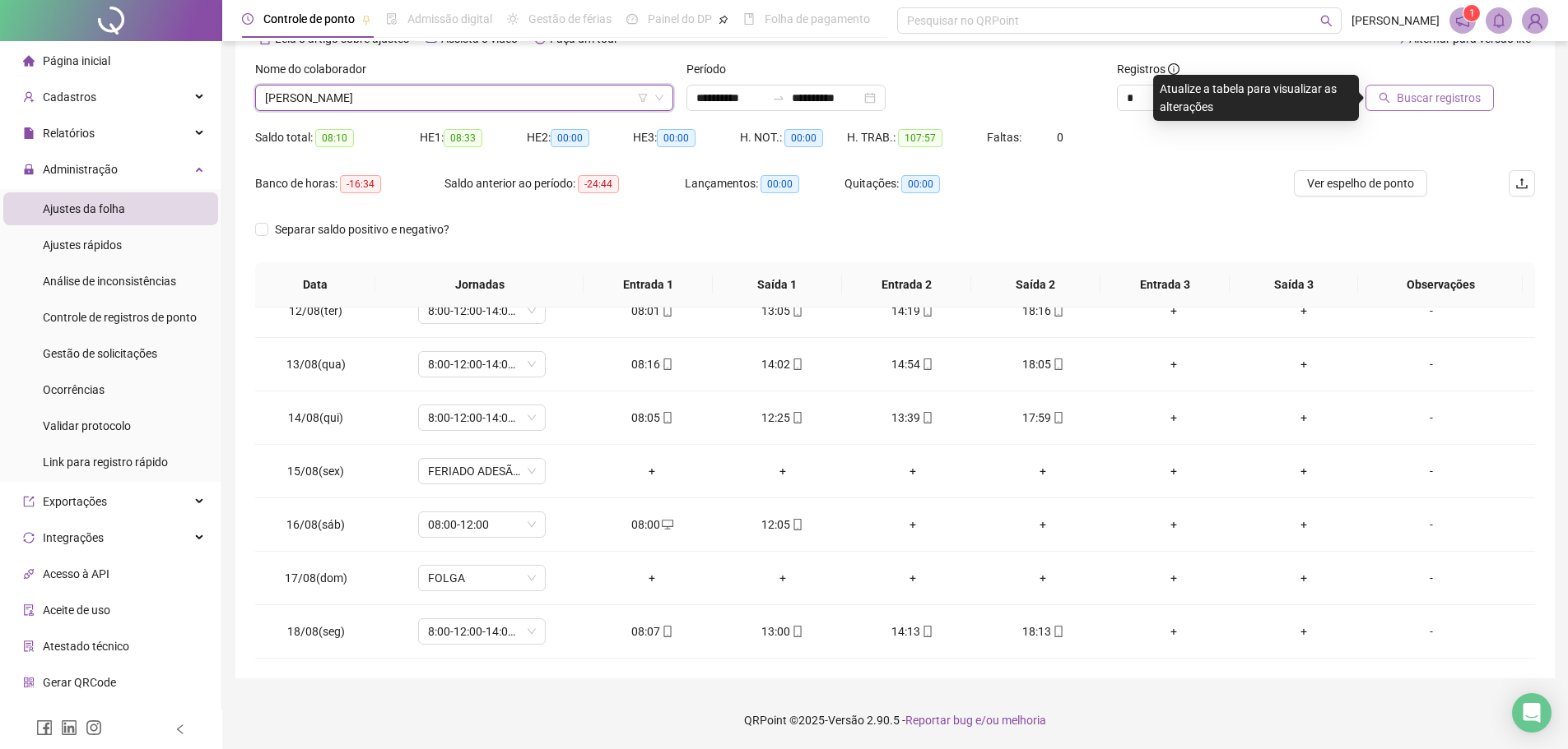
click at [1416, 95] on span "Buscar registros" at bounding box center [1439, 98] width 84 height 18
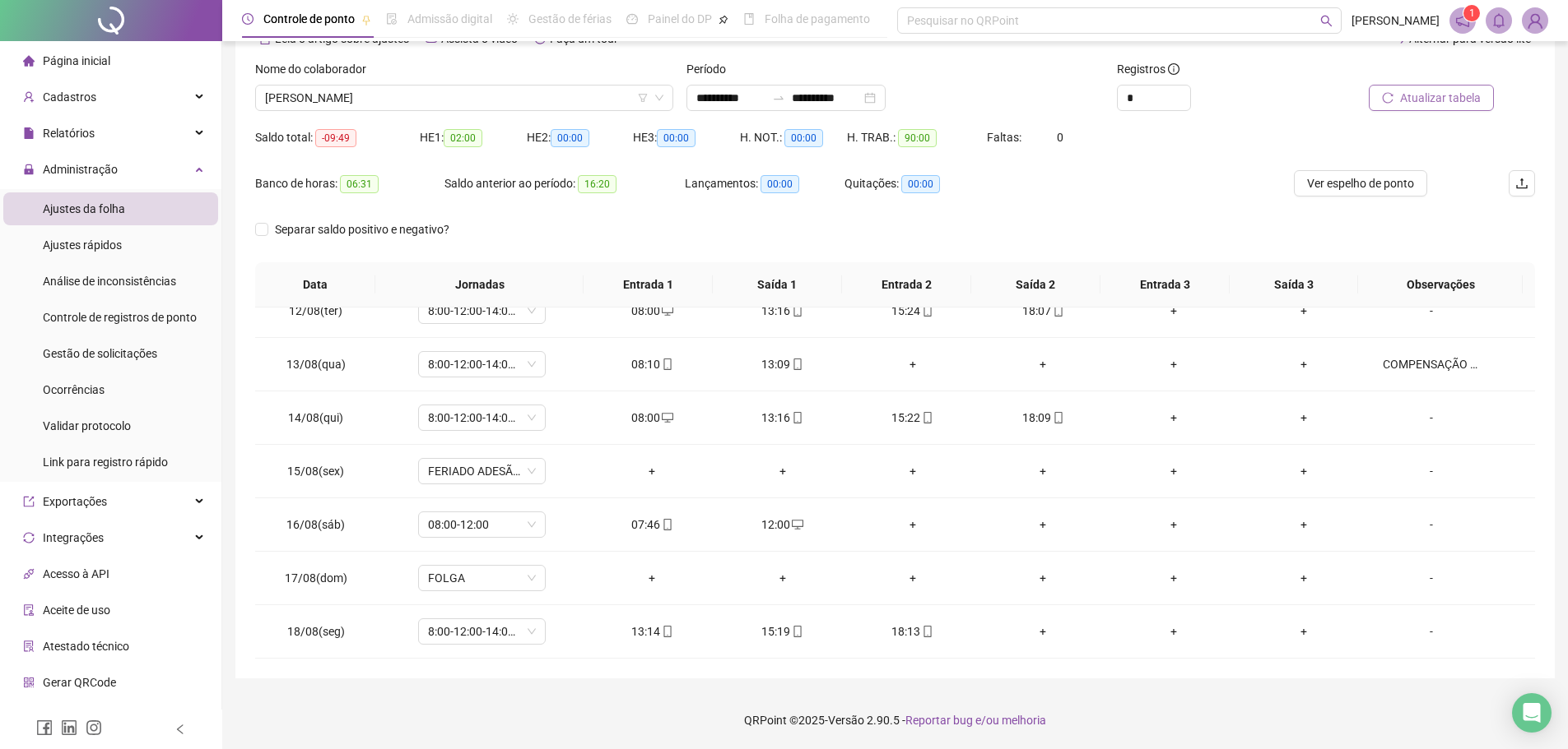
click at [672, 244] on div "Separar saldo positivo e negativo?" at bounding box center [894, 240] width 1280 height 46
click at [651, 234] on div "Separar saldo positivo e negativo?" at bounding box center [894, 240] width 1280 height 46
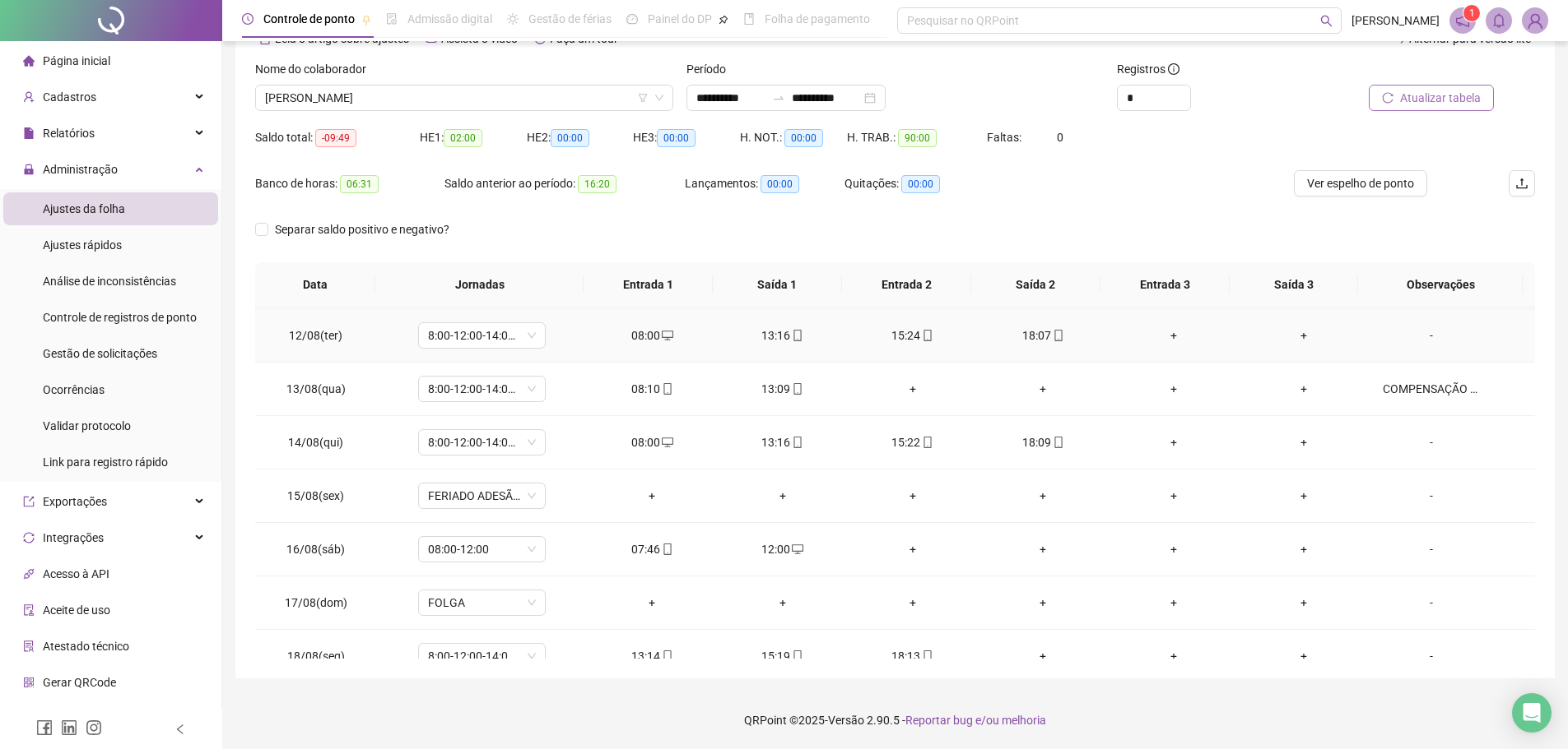
scroll to position [612, 0]
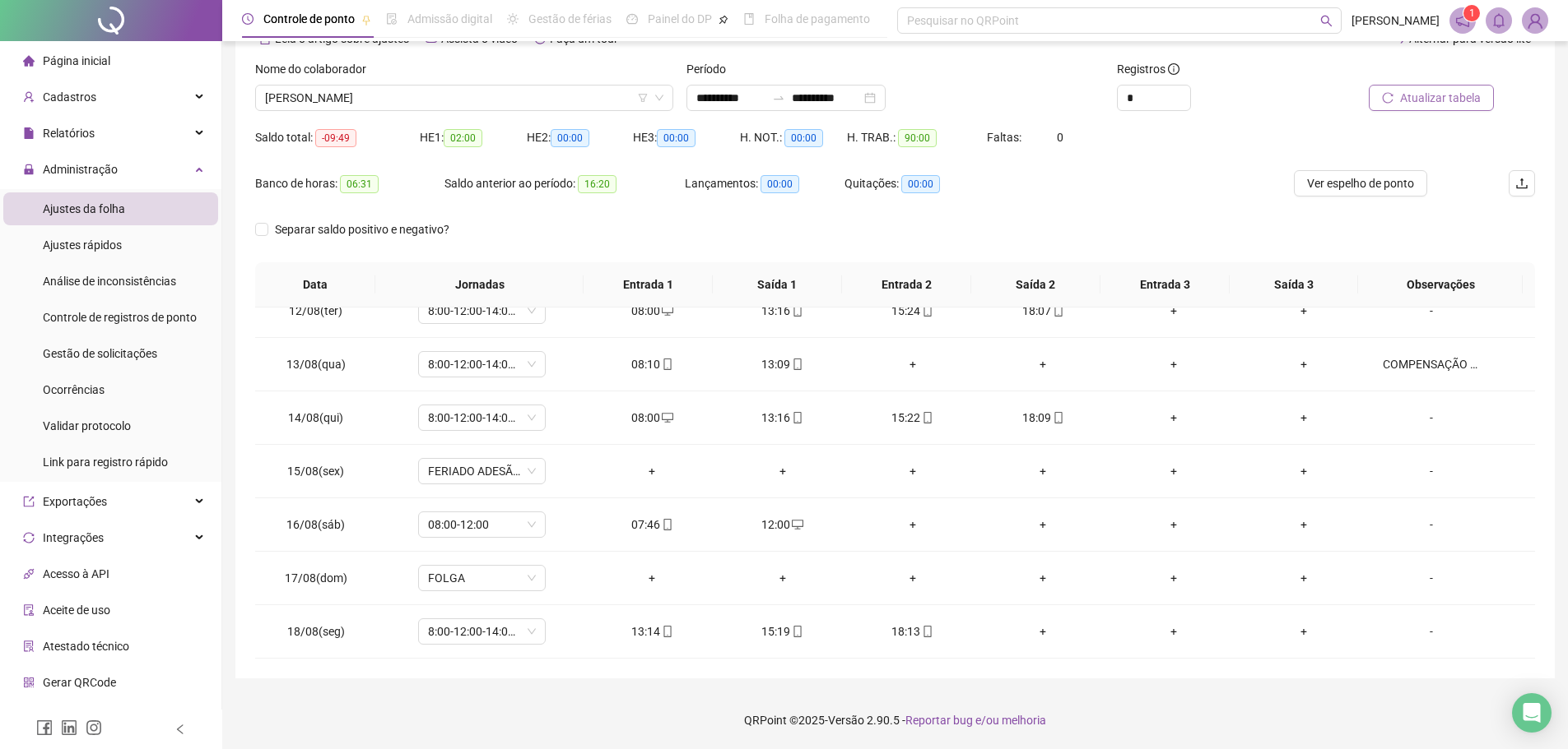
click at [1426, 92] on span "Atualizar tabela" at bounding box center [1440, 98] width 80 height 18
click at [1426, 92] on div "Atualizando tabela Atualizando e reorganizando os registros... OK" at bounding box center [784, 374] width 1568 height 749
click at [561, 231] on div "Separar saldo positivo e negativo?" at bounding box center [894, 240] width 1280 height 46
click at [575, 85] on div "PRISCILLA DE MENEZES SANTOS" at bounding box center [463, 98] width 418 height 27
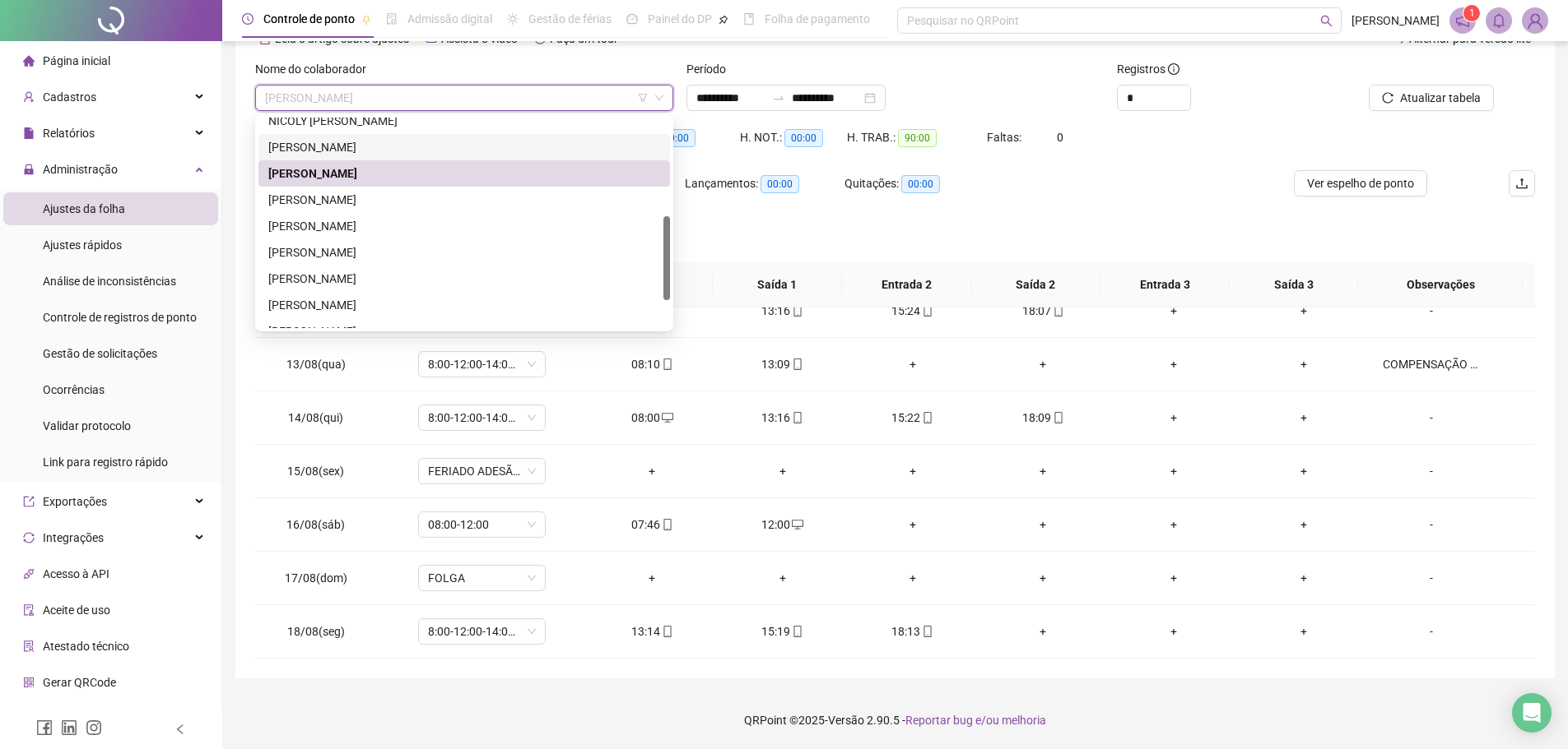
click at [476, 148] on div "PEDRO HENRIQUE AVELINO BRITO" at bounding box center [464, 148] width 392 height 18
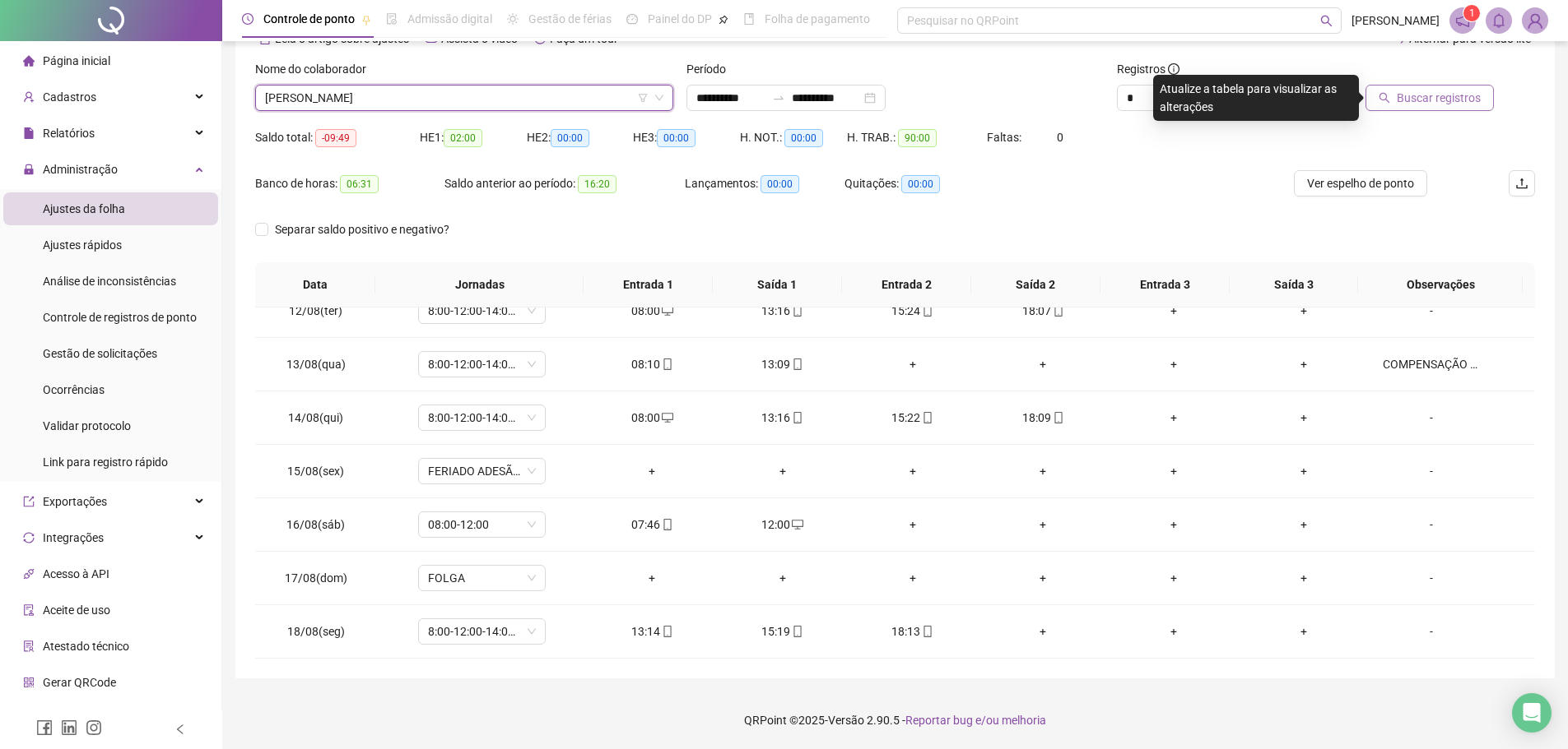
click at [1401, 99] on span "Buscar registros" at bounding box center [1439, 98] width 84 height 18
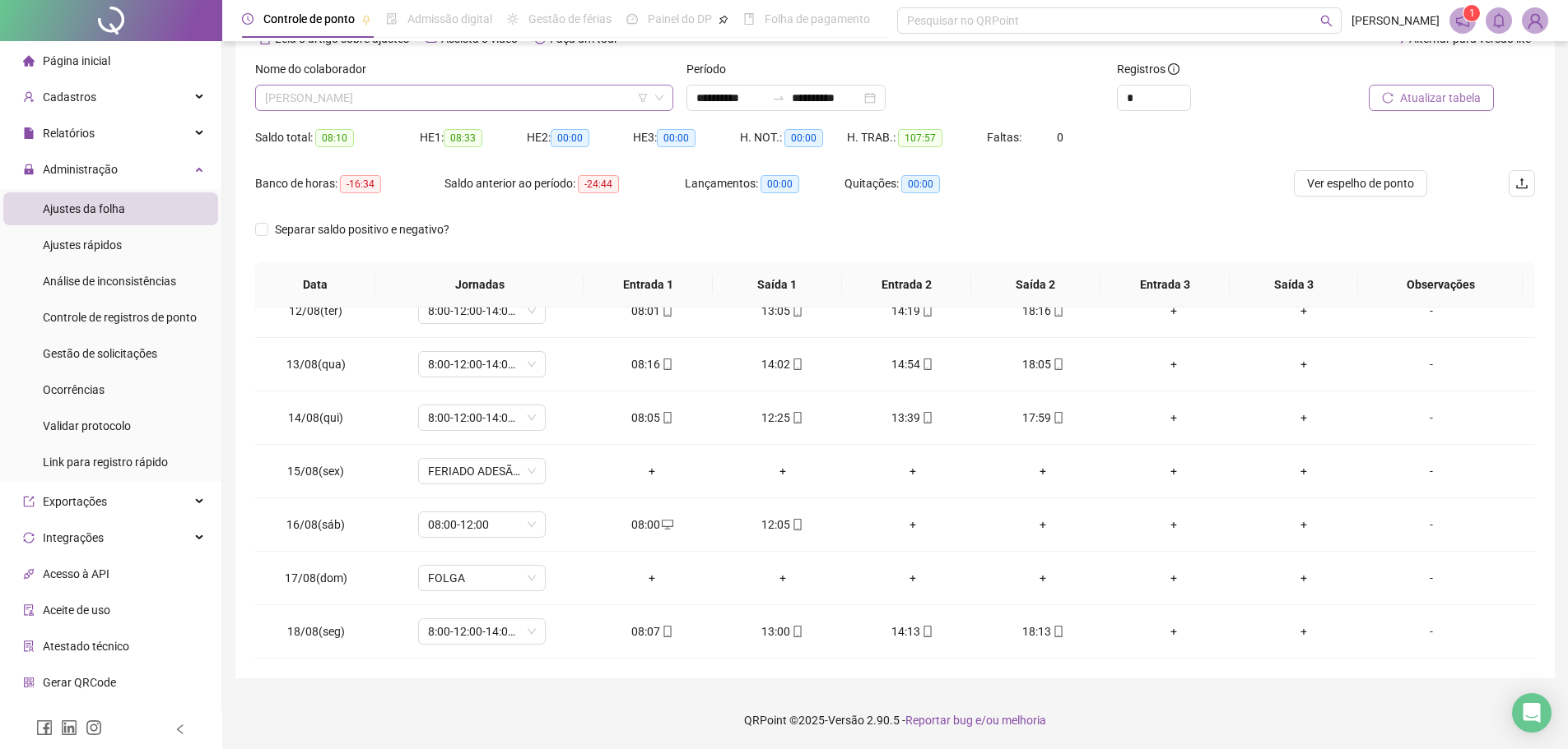
click at [602, 103] on span "PEDRO HENRIQUE AVELINO BRITO" at bounding box center [464, 98] width 399 height 25
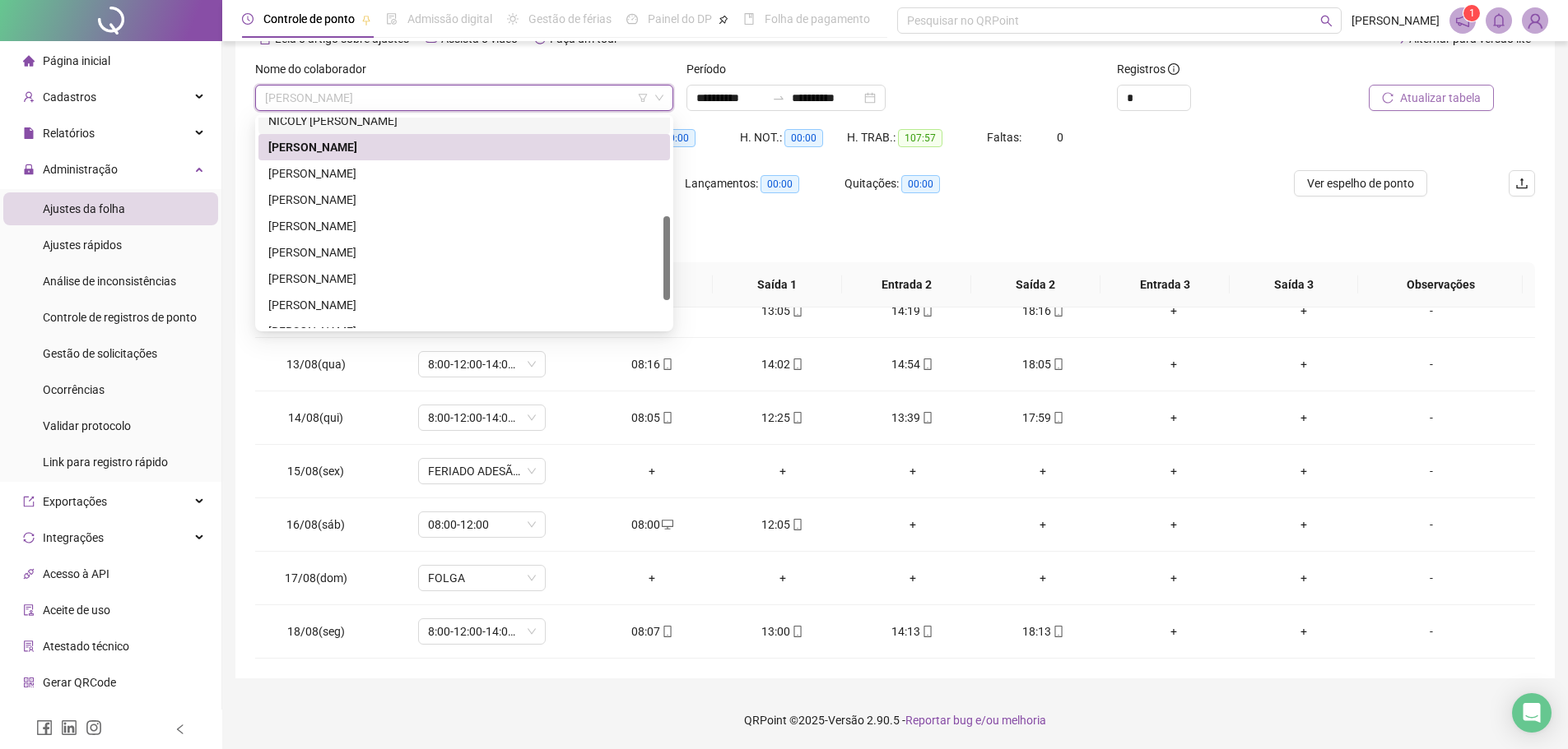
click at [497, 117] on div "248264 218907 198333 NICOLY CAROLINE DOS SANTOS CARVALHO PEDRO HENRIQUE AVELINO…" at bounding box center [463, 222] width 418 height 217
click at [533, 118] on div "NICOLY CAROLINE DOS SANTOS CARVALHO" at bounding box center [464, 121] width 392 height 18
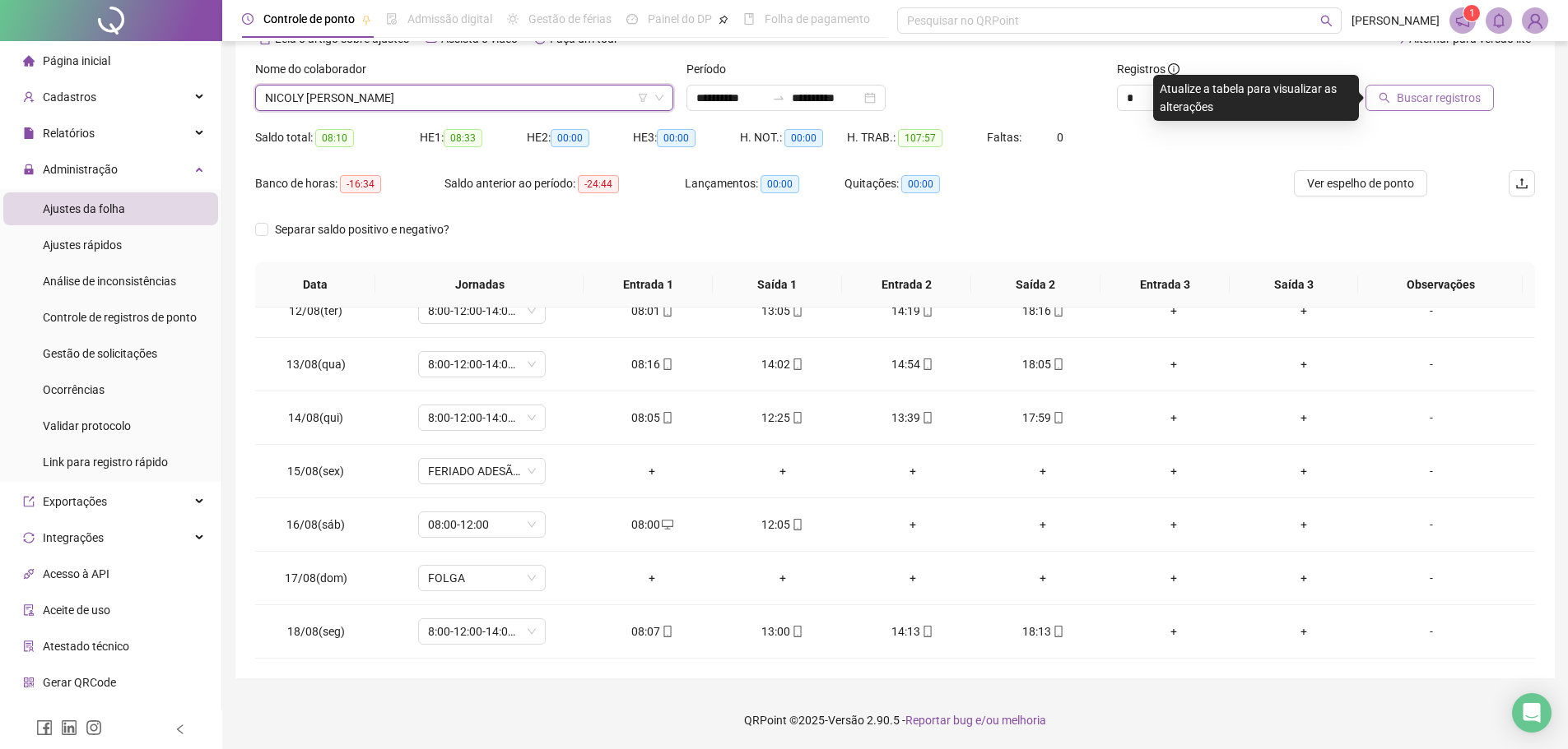
click at [1430, 102] on span "Buscar registros" at bounding box center [1439, 98] width 84 height 18
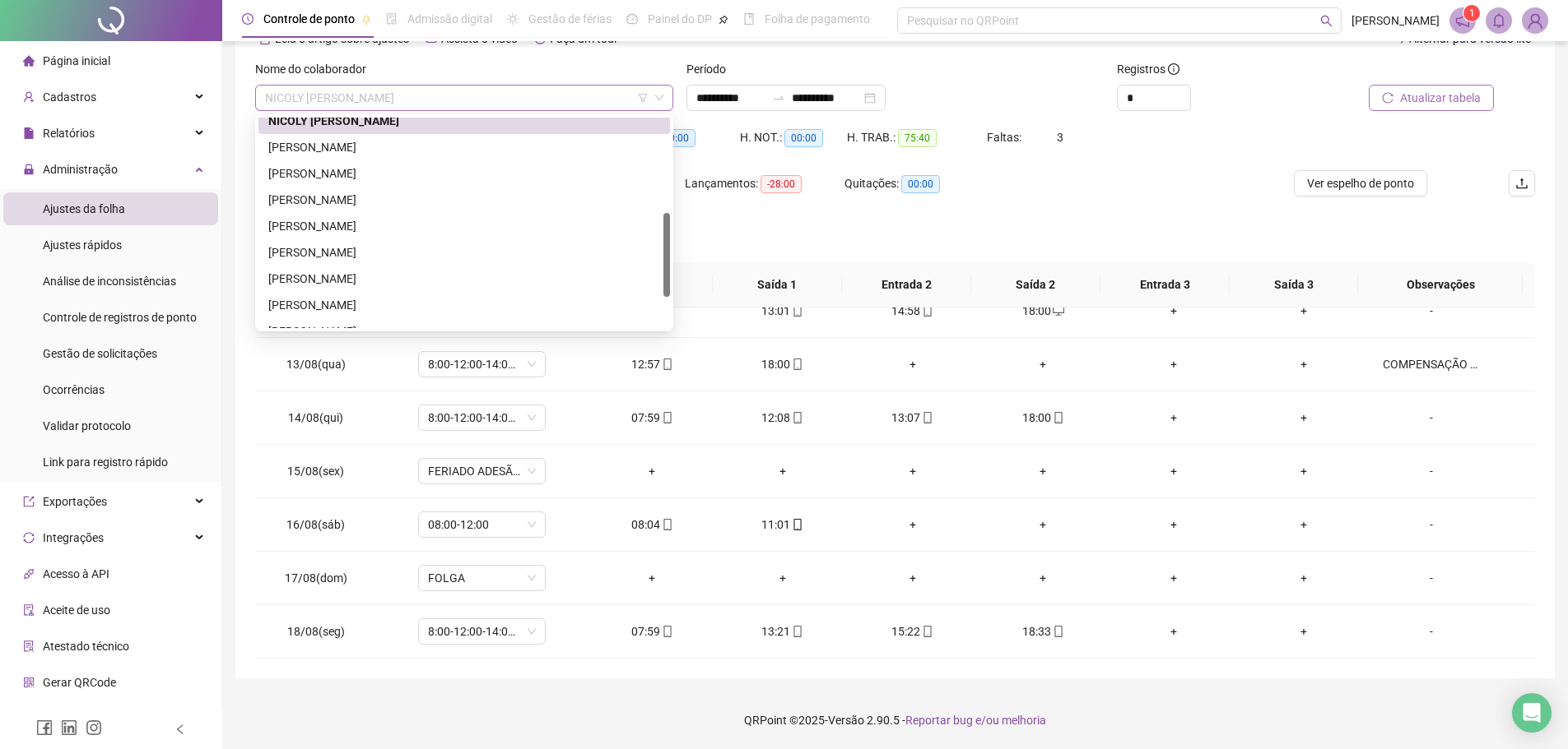
click at [545, 102] on span "NICOLY CAROLINE DOS SANTOS CARVALHO" at bounding box center [464, 98] width 399 height 25
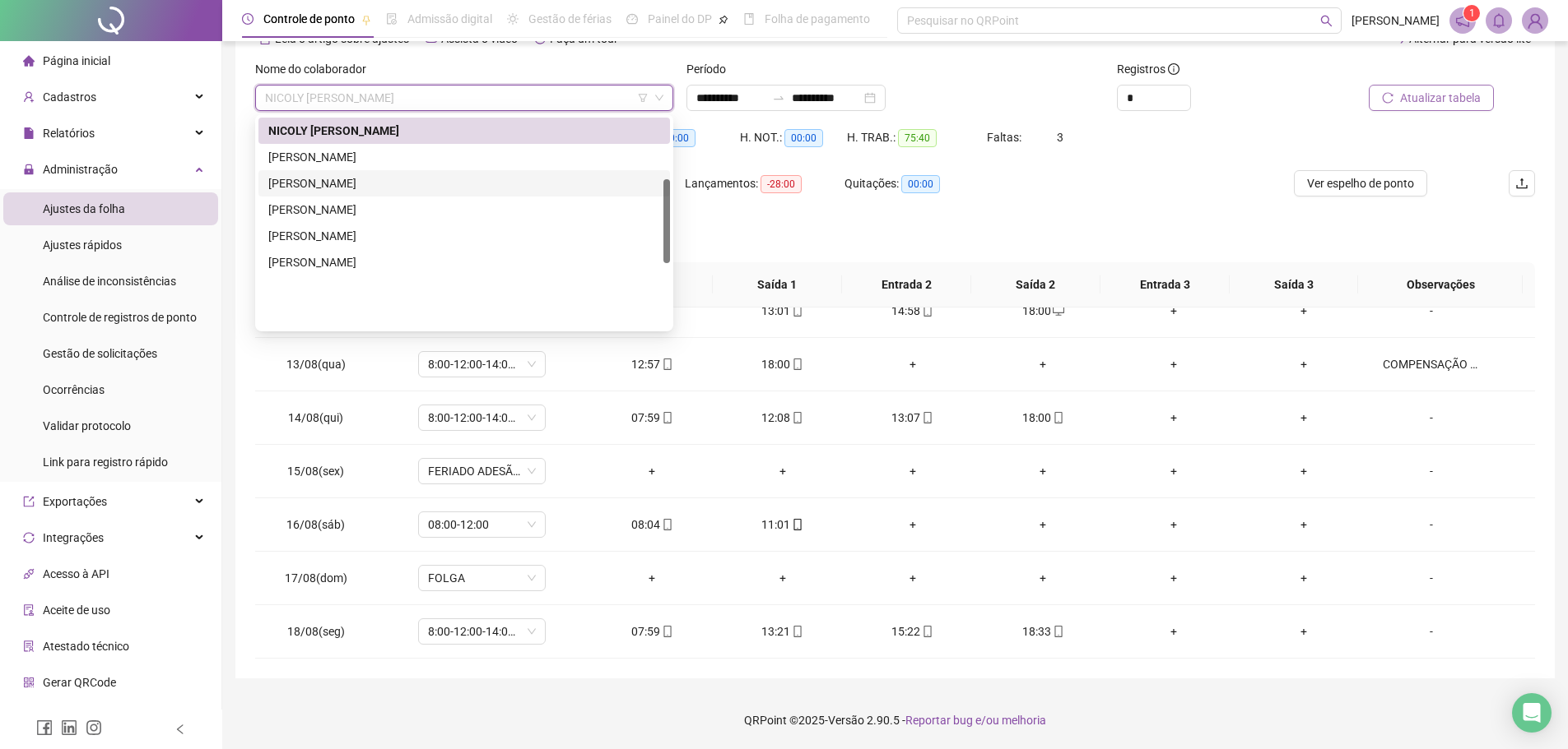
scroll to position [155, 0]
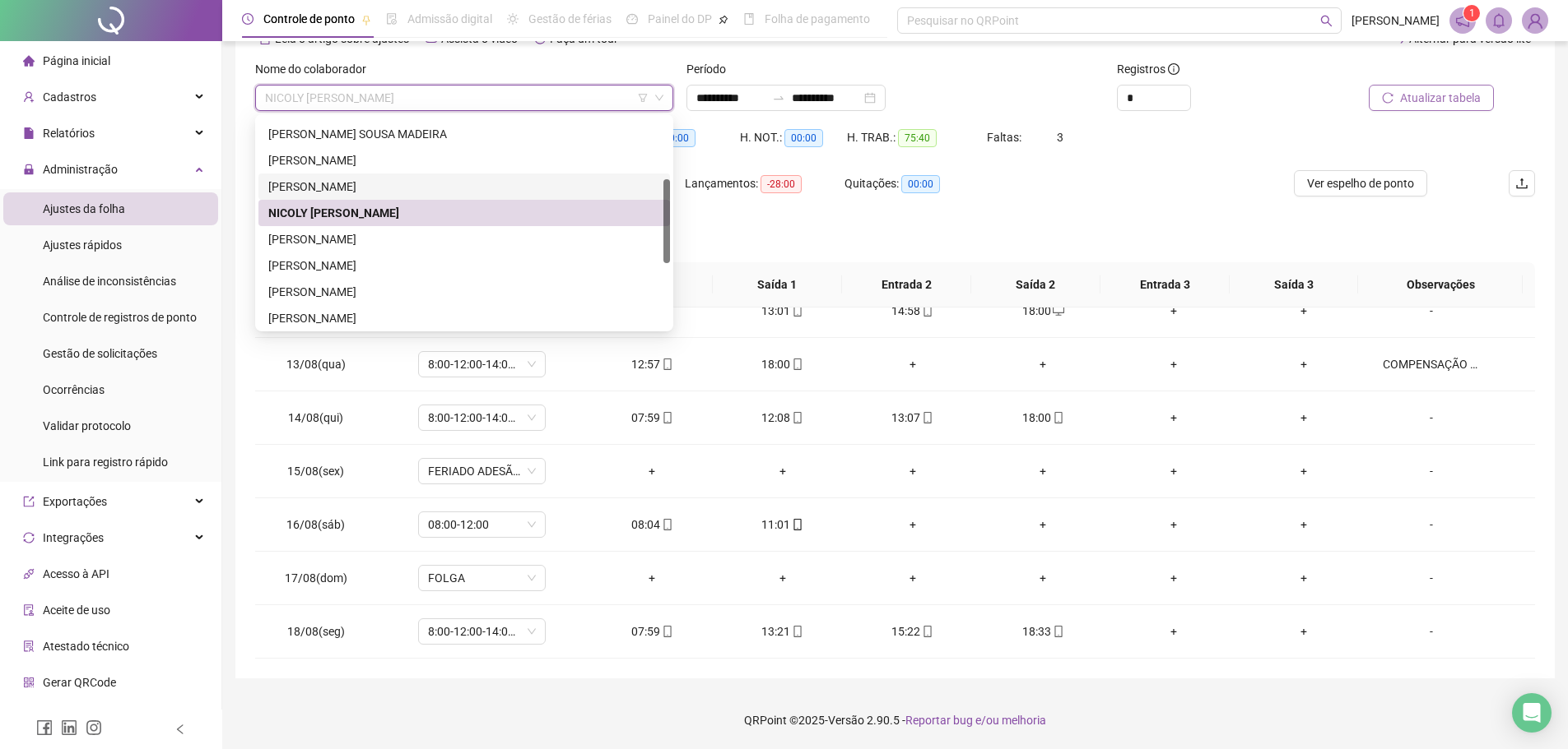
click at [489, 186] on div "LUCILIA MARINHO DE SENA" at bounding box center [464, 187] width 392 height 18
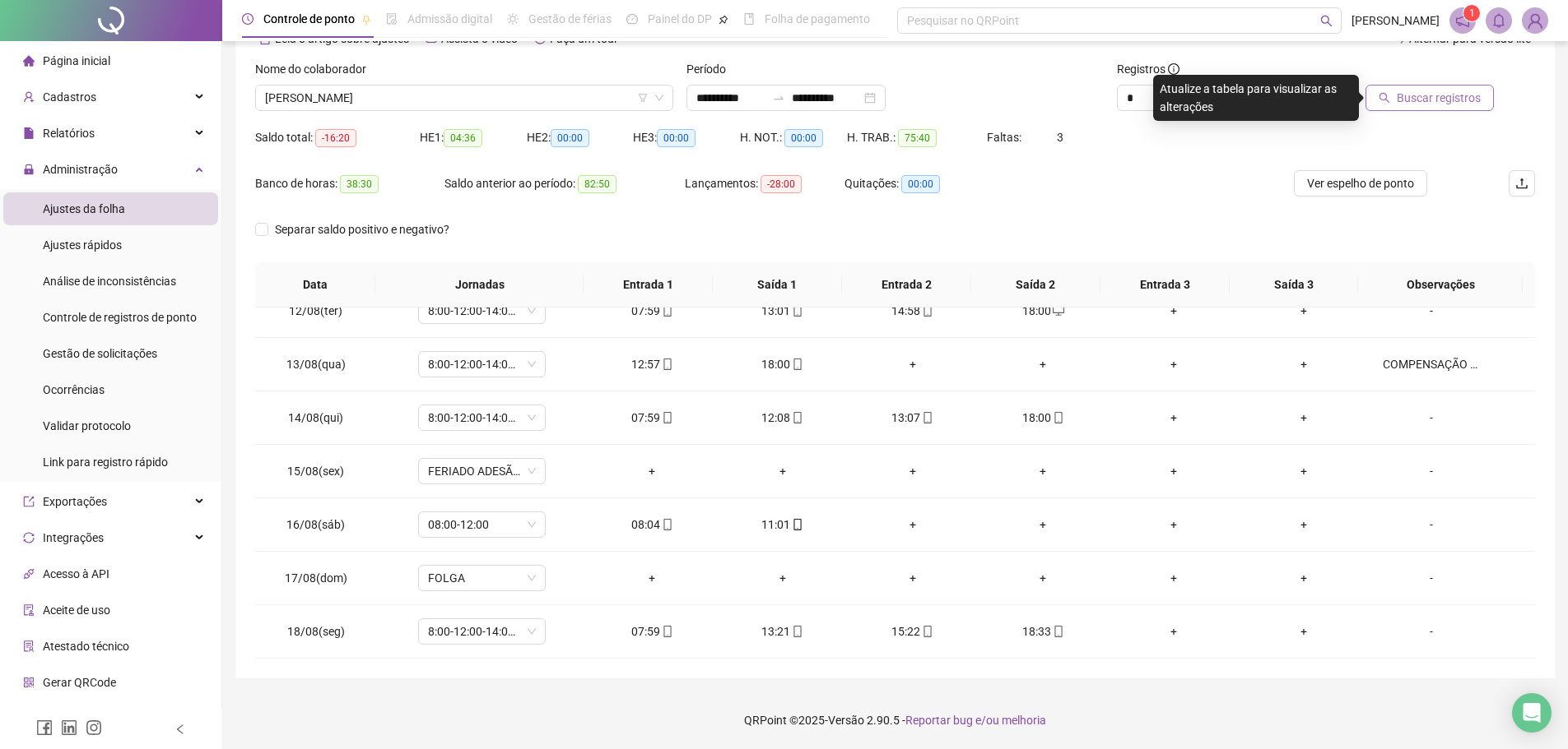
click at [1463, 95] on span "Buscar registros" at bounding box center [1439, 98] width 84 height 18
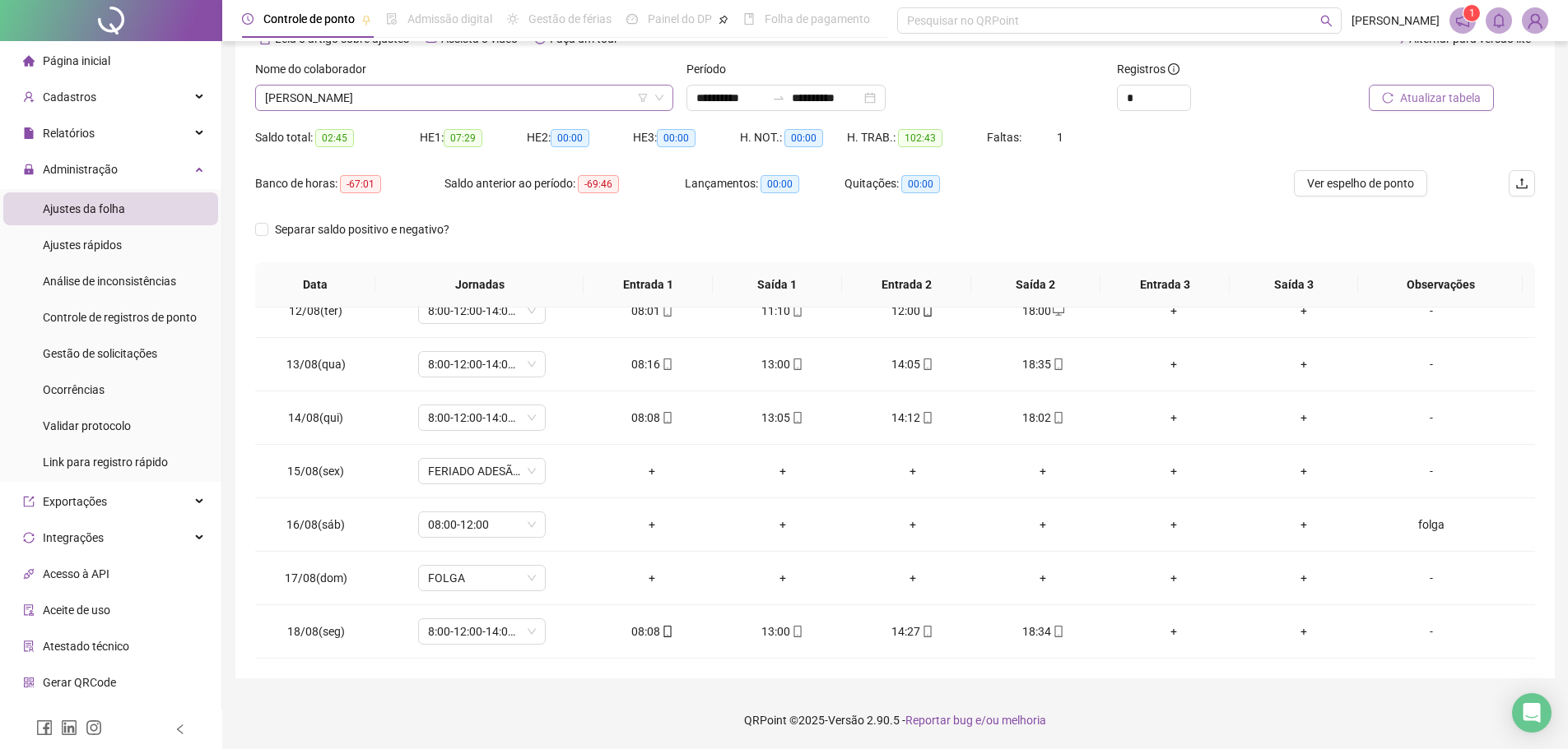
click at [530, 93] on span "LUCILIA MARINHO DE SENA" at bounding box center [464, 98] width 399 height 25
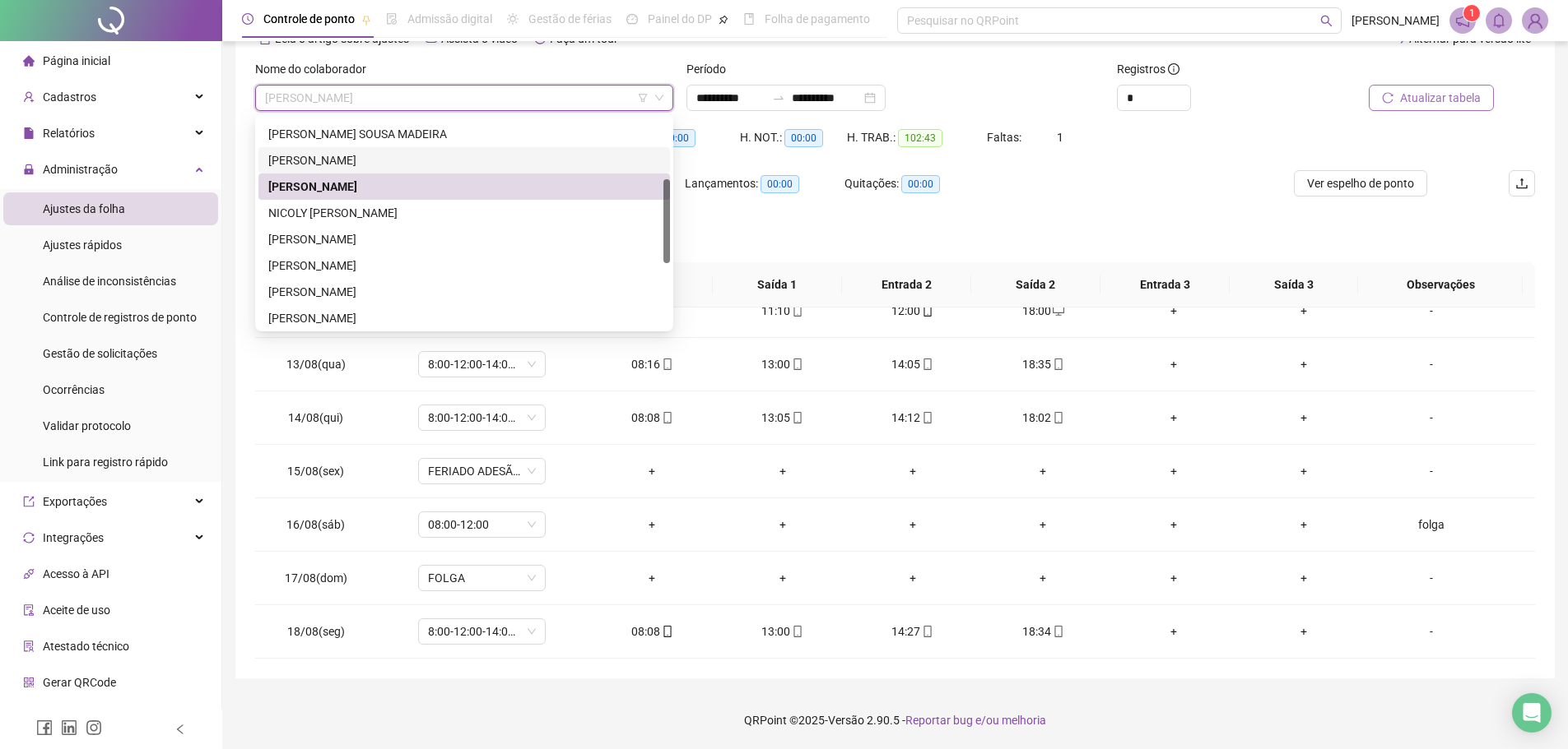
click at [441, 162] on div "LORRANE DAMASCENA SILVA" at bounding box center [464, 160] width 392 height 18
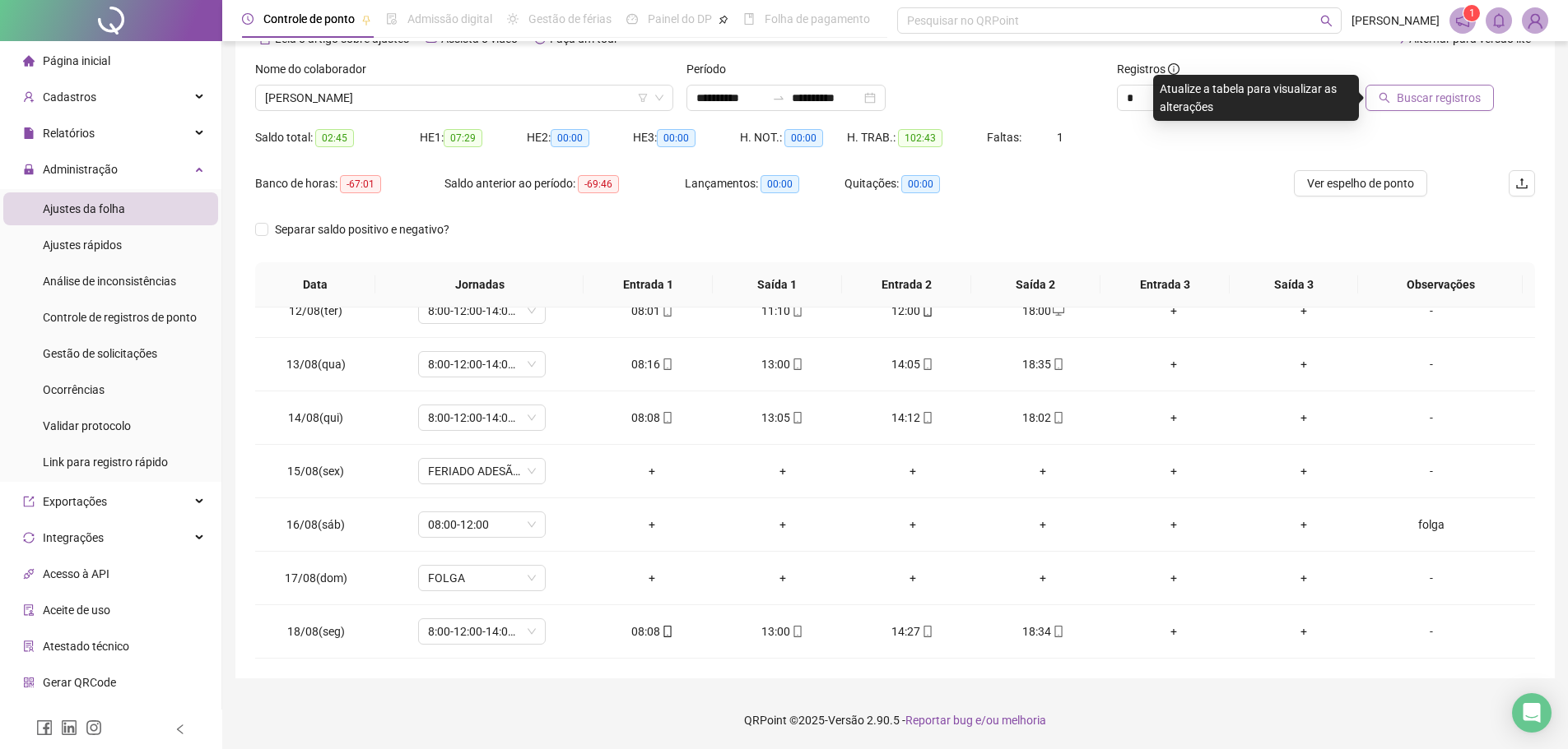
click at [1461, 102] on span "Buscar registros" at bounding box center [1439, 98] width 84 height 18
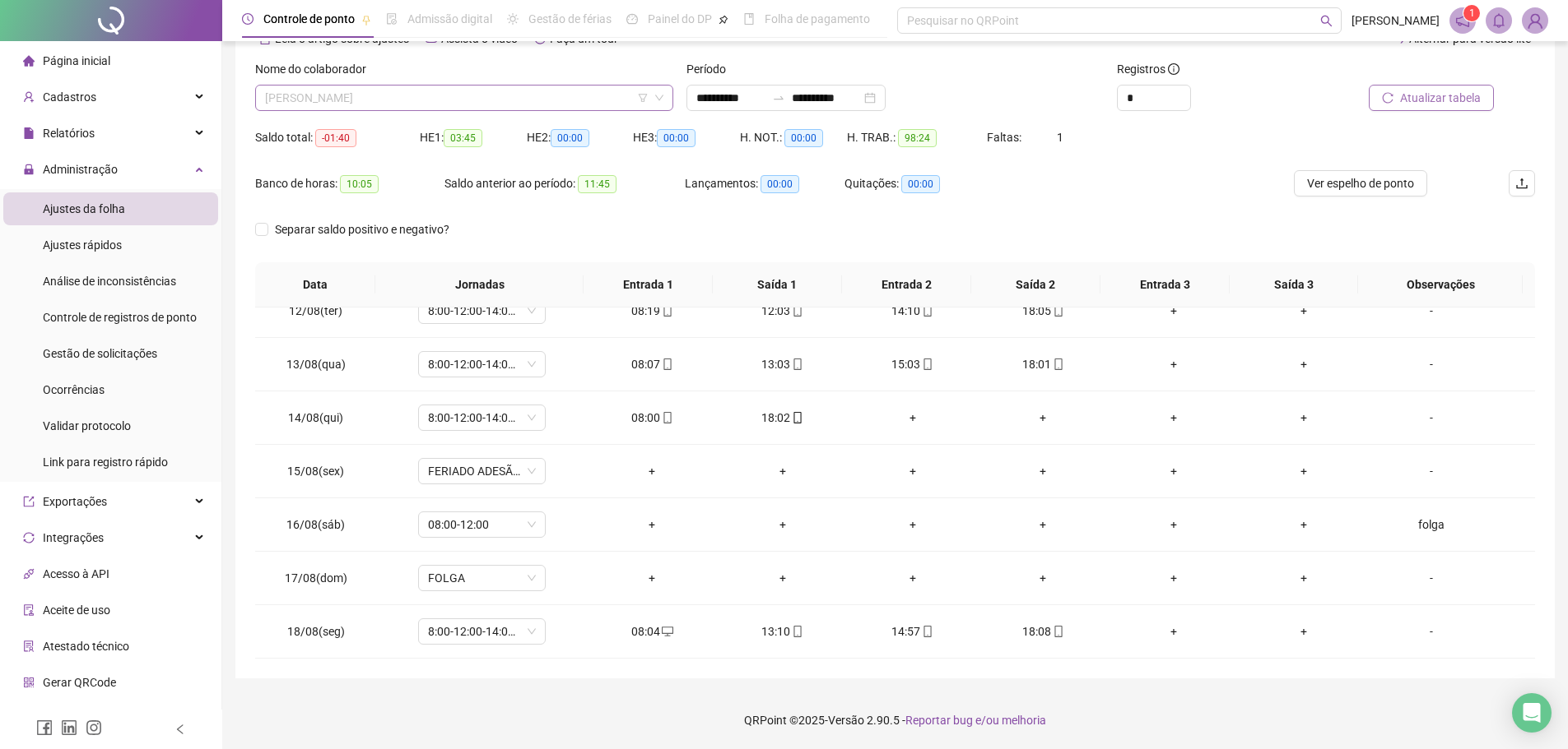
click at [553, 100] on span "LORRANE DAMASCENA SILVA" at bounding box center [464, 98] width 399 height 25
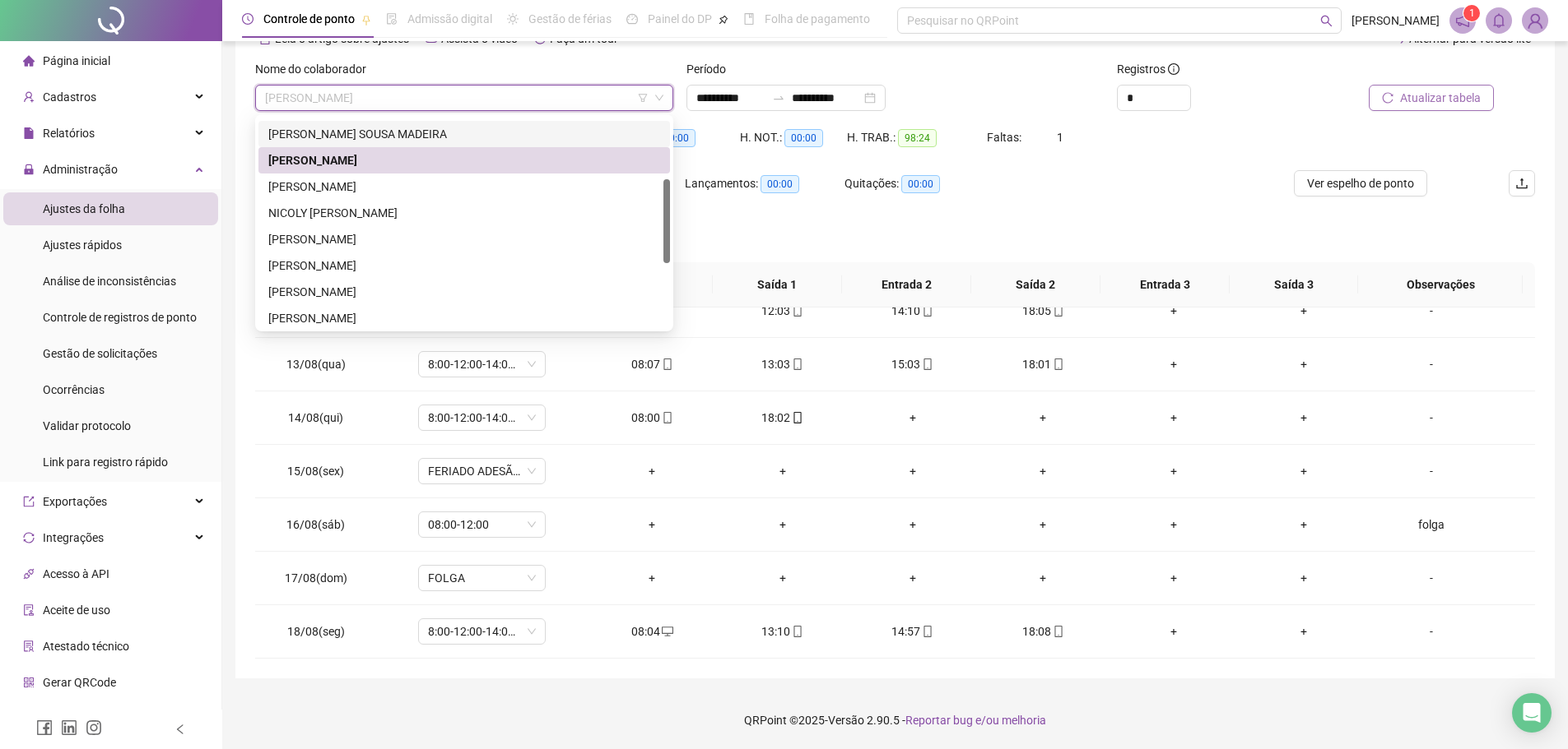
click at [485, 128] on div "LARISSA STHEPHANNY SOUSA MADEIRA" at bounding box center [464, 135] width 392 height 18
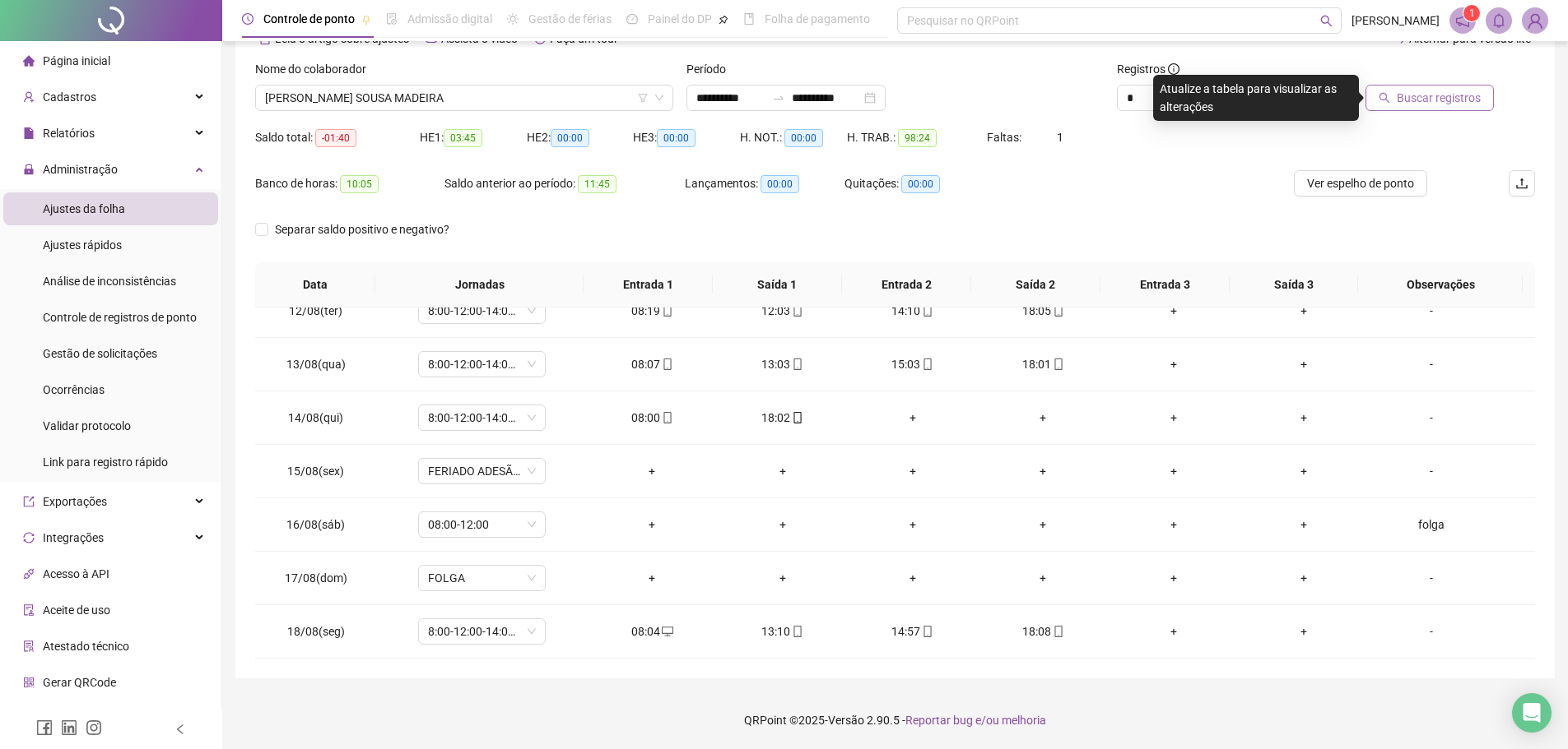
click at [1418, 103] on span "Buscar registros" at bounding box center [1439, 98] width 84 height 18
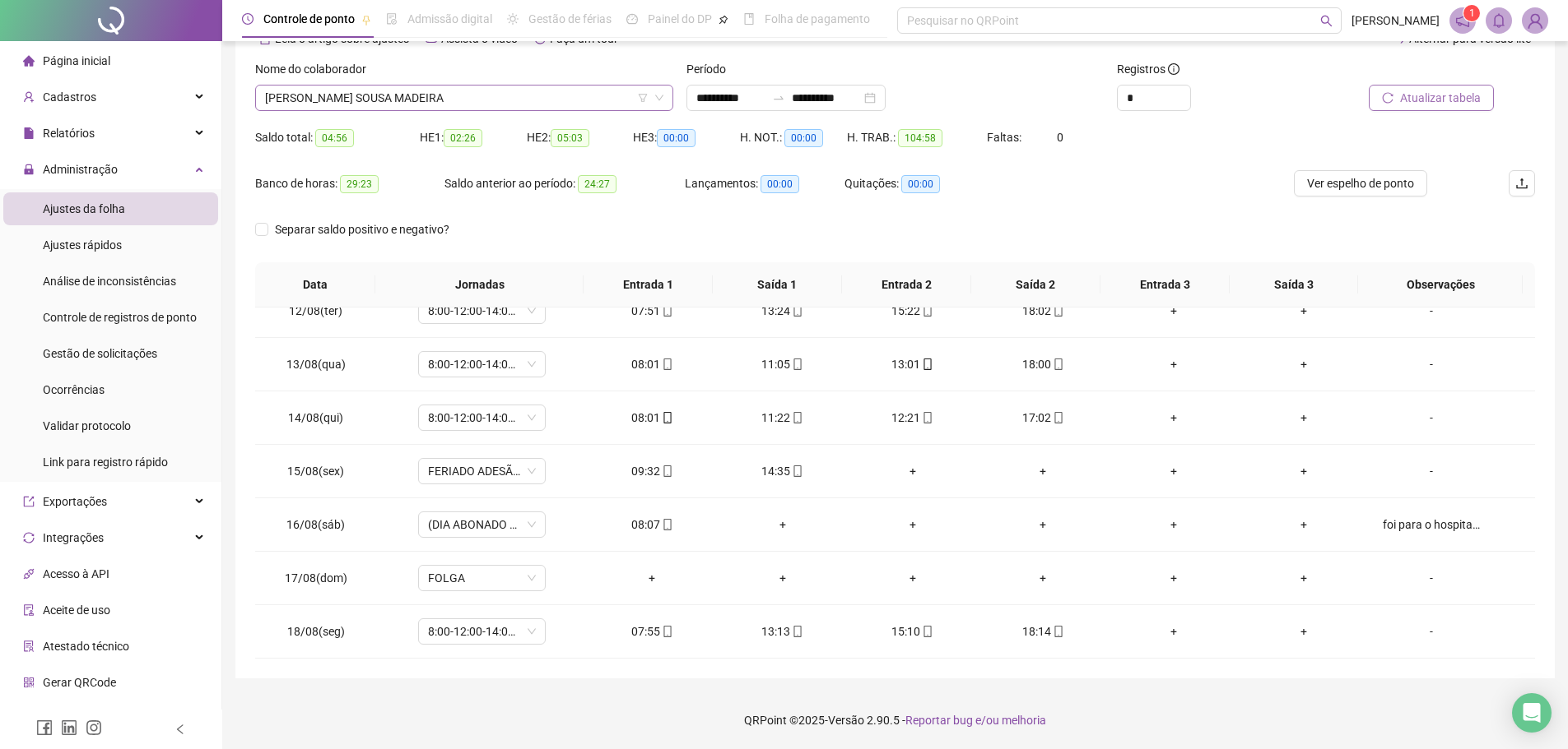
click at [505, 102] on span "LARISSA STHEPHANNY SOUSA MADEIRA" at bounding box center [464, 98] width 399 height 25
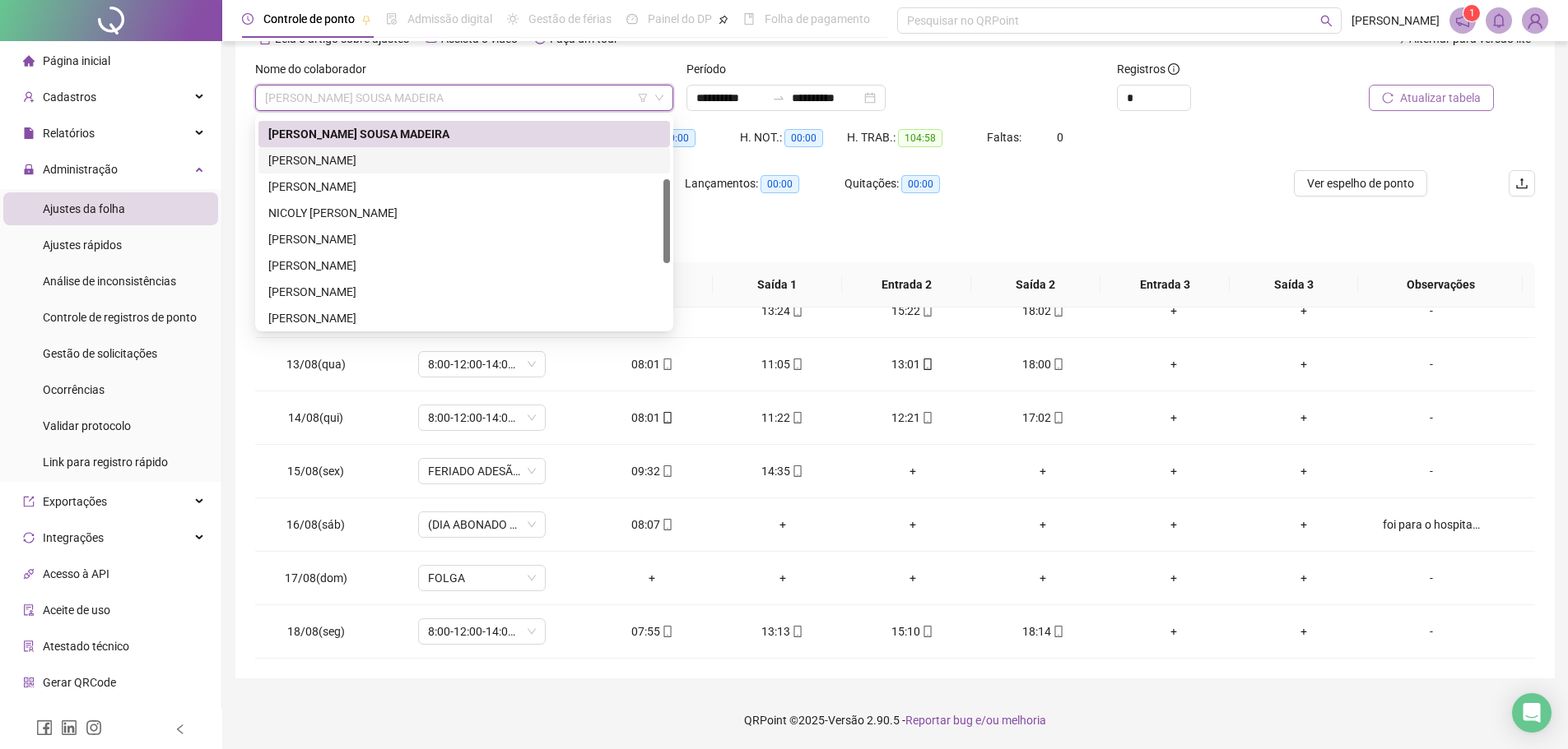
scroll to position [72, 0]
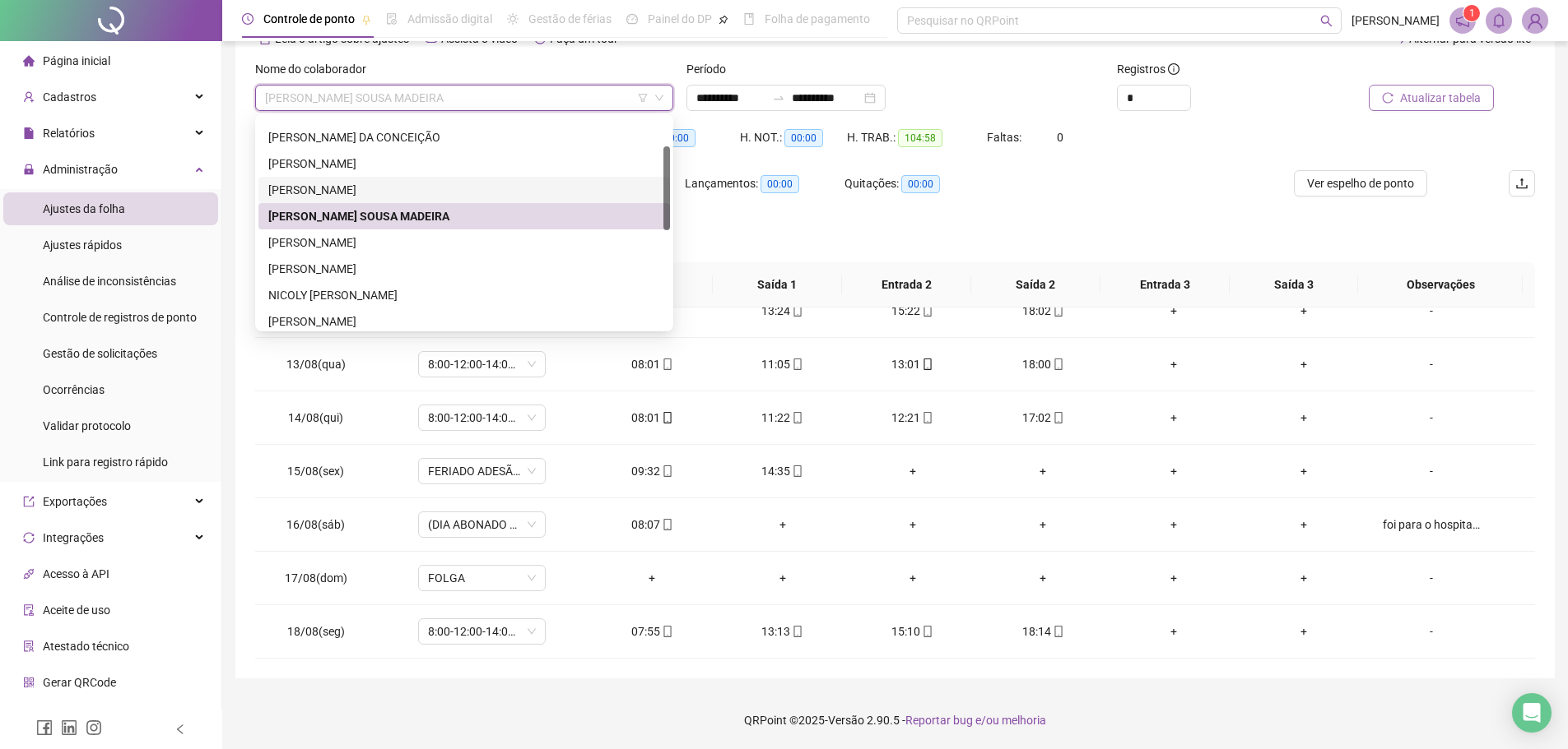
click at [461, 193] on div "KAROLAINE COSTA FERREIRA" at bounding box center [464, 190] width 392 height 18
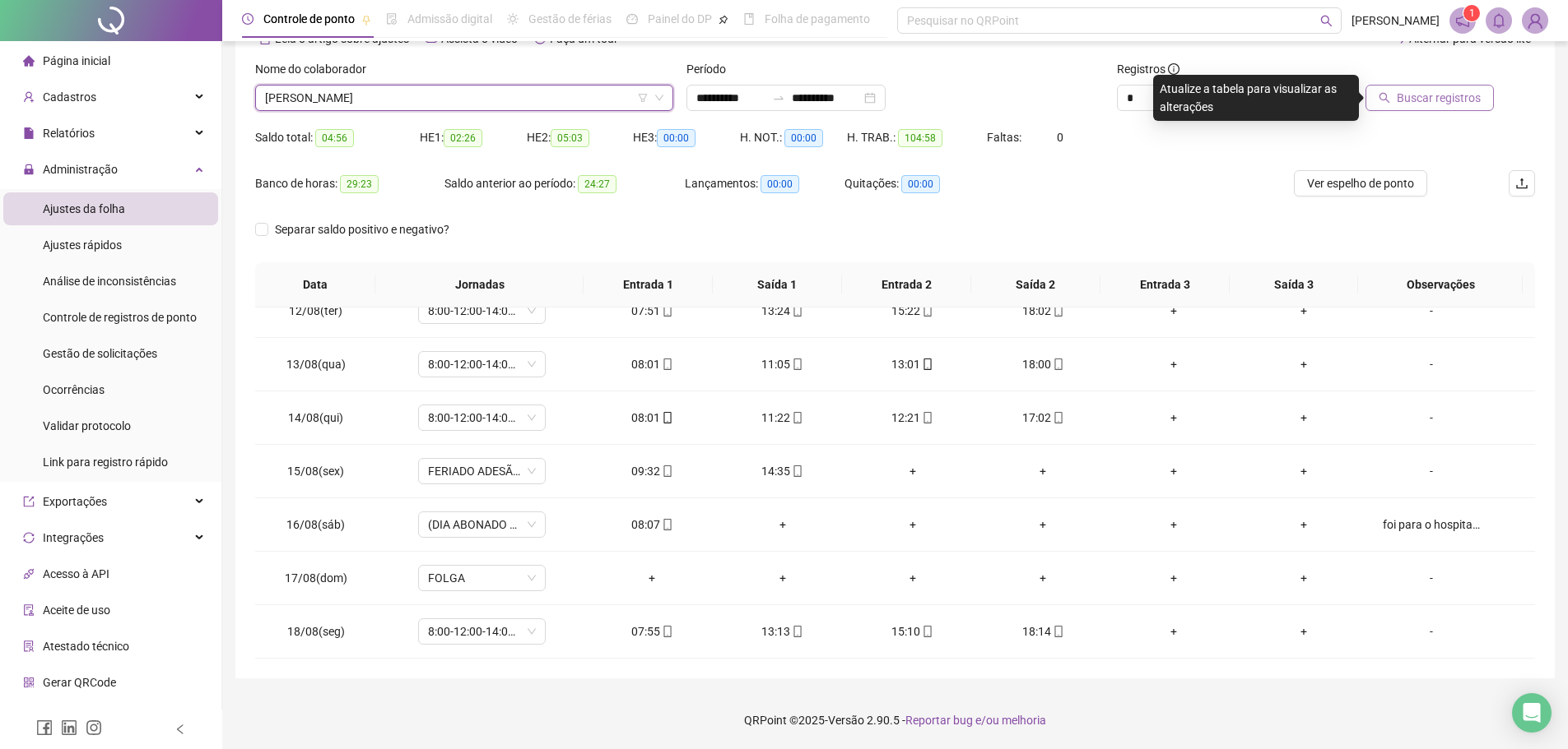
click at [1443, 101] on span "Buscar registros" at bounding box center [1439, 98] width 84 height 18
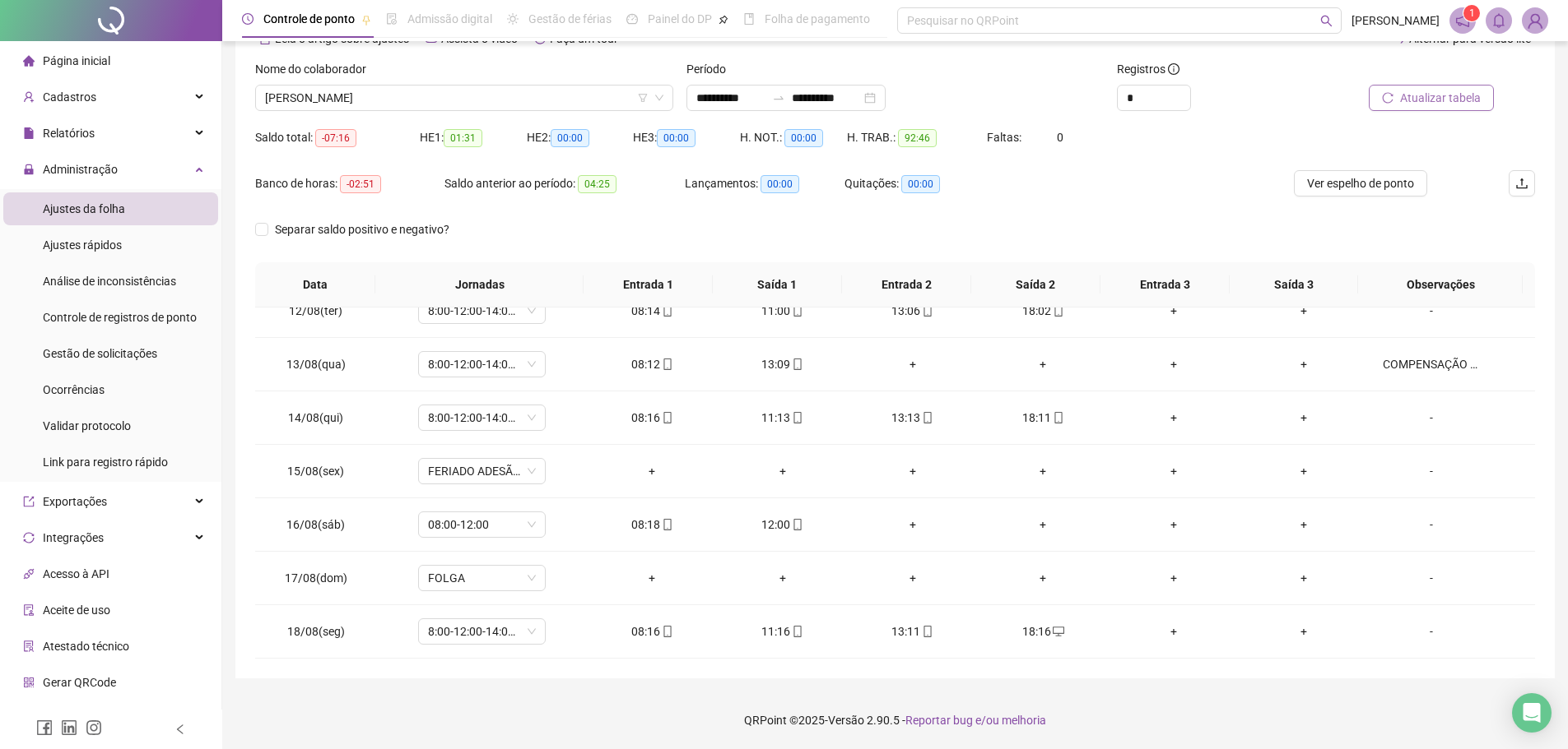
click at [967, 203] on div "Quitações: 00:00" at bounding box center [924, 194] width 160 height 46
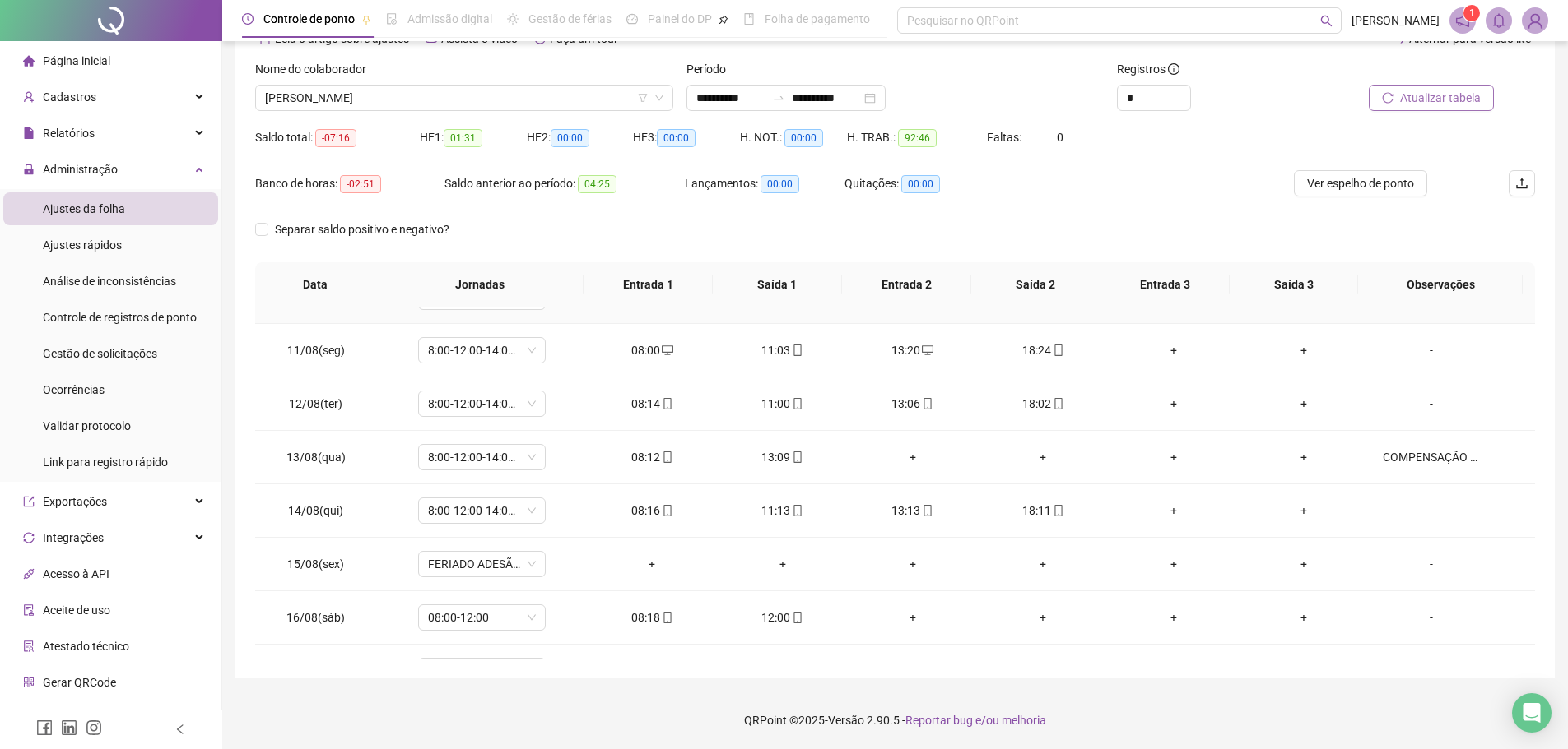
scroll to position [612, 0]
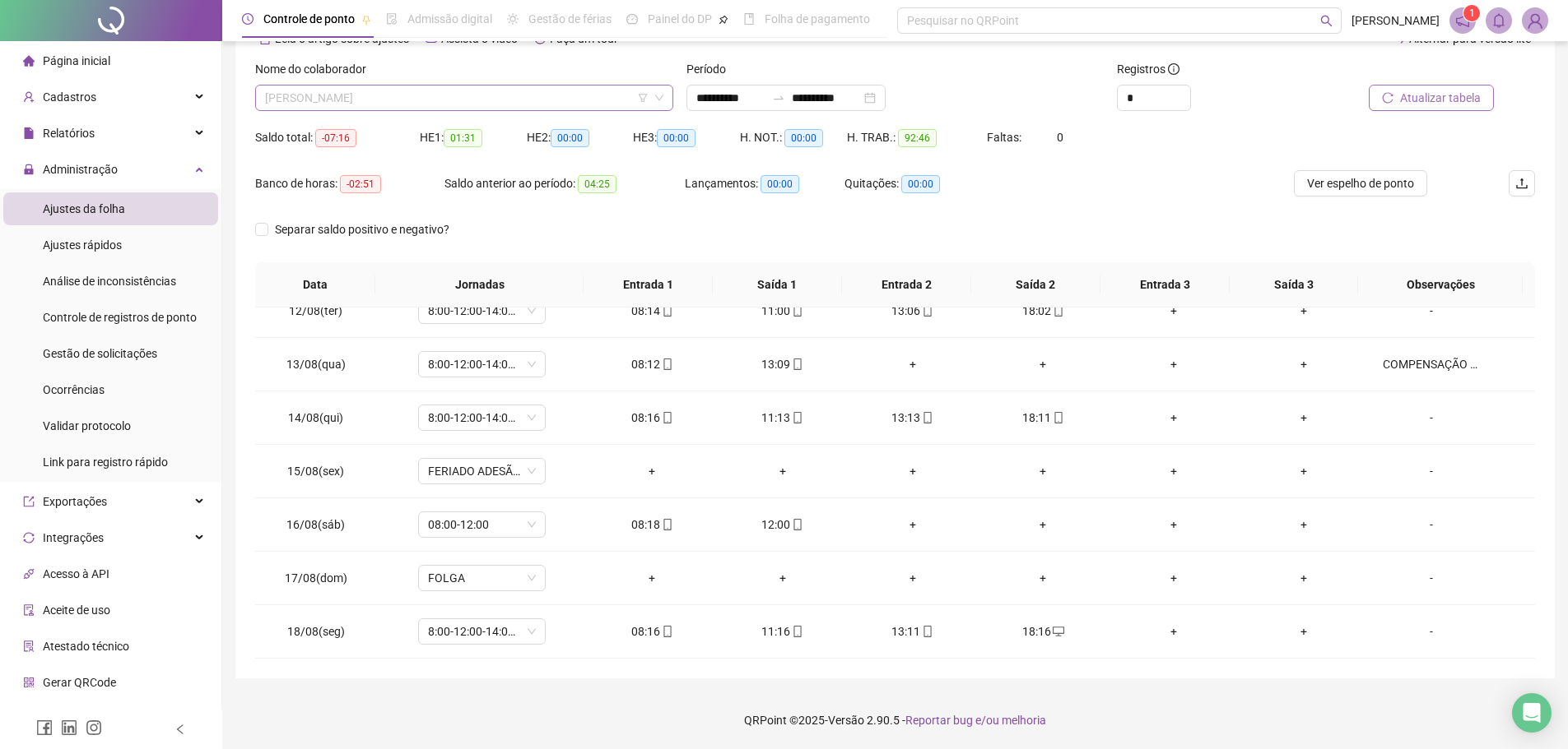
click at [528, 92] on span "KAROLAINE COSTA FERREIRA" at bounding box center [464, 98] width 399 height 25
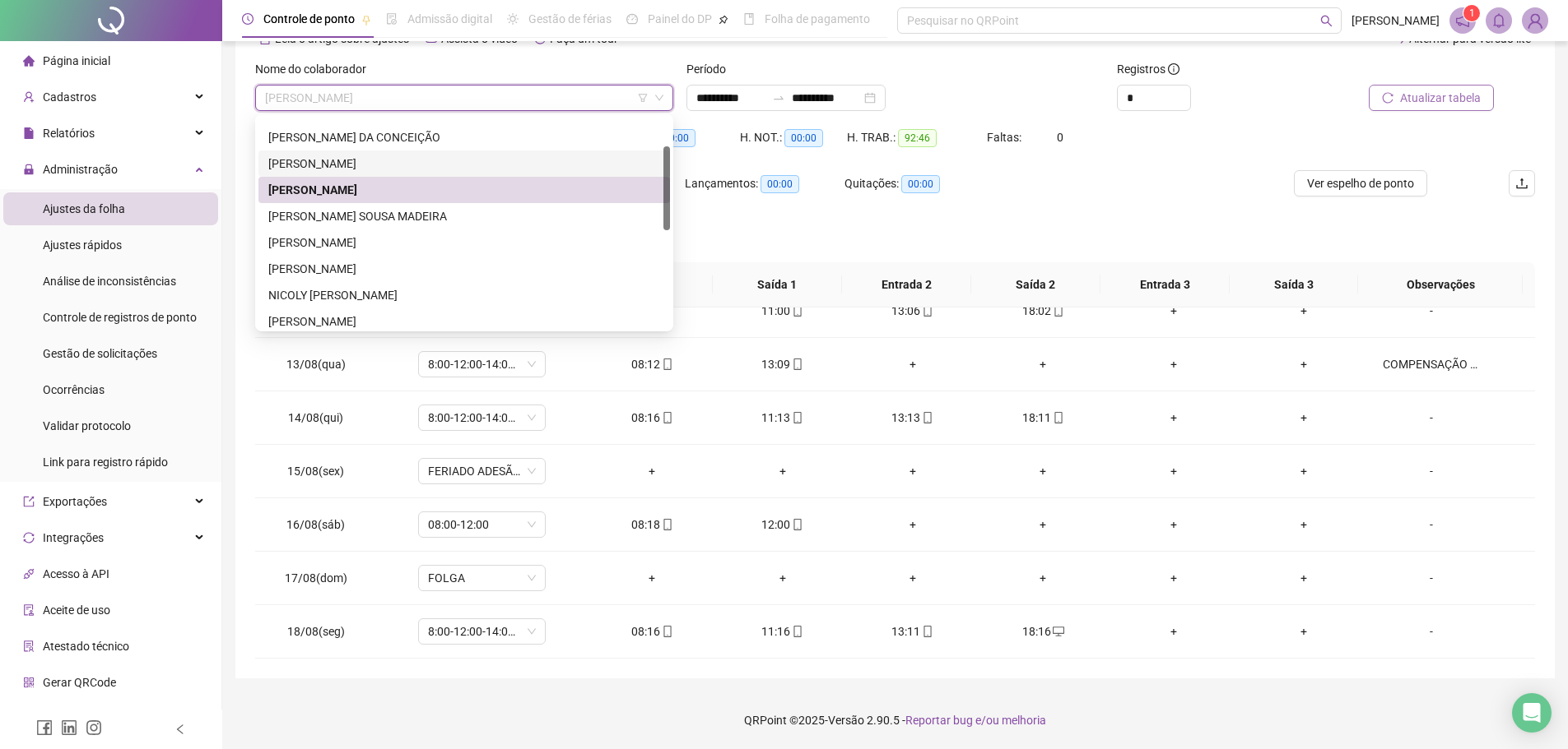
click at [476, 160] on div "JOANE TALITA ALVES PEREIRA" at bounding box center [464, 164] width 392 height 18
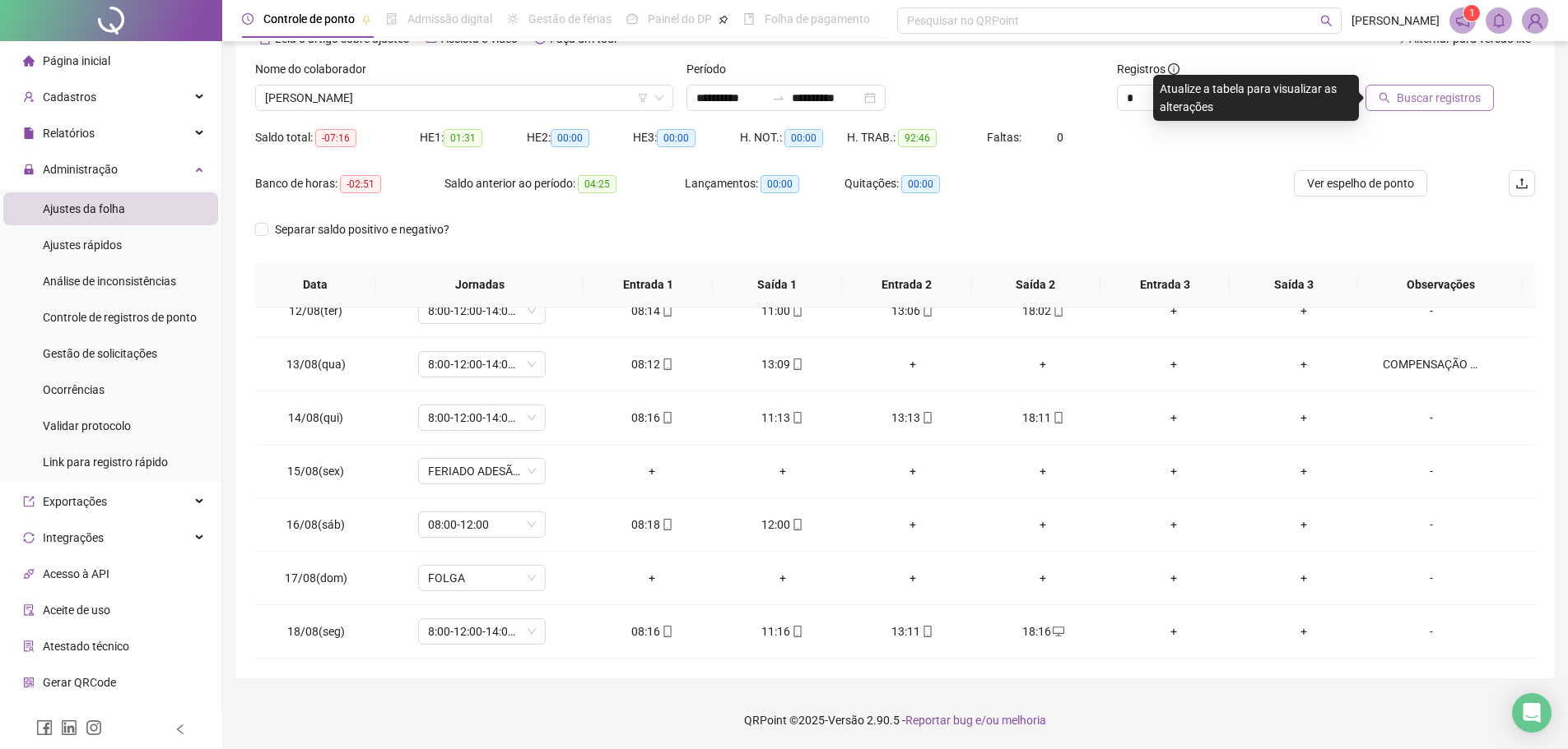
click at [1475, 95] on span "Buscar registros" at bounding box center [1439, 98] width 84 height 18
click at [475, 91] on span "JOANE TALITA ALVES PEREIRA" at bounding box center [464, 98] width 399 height 25
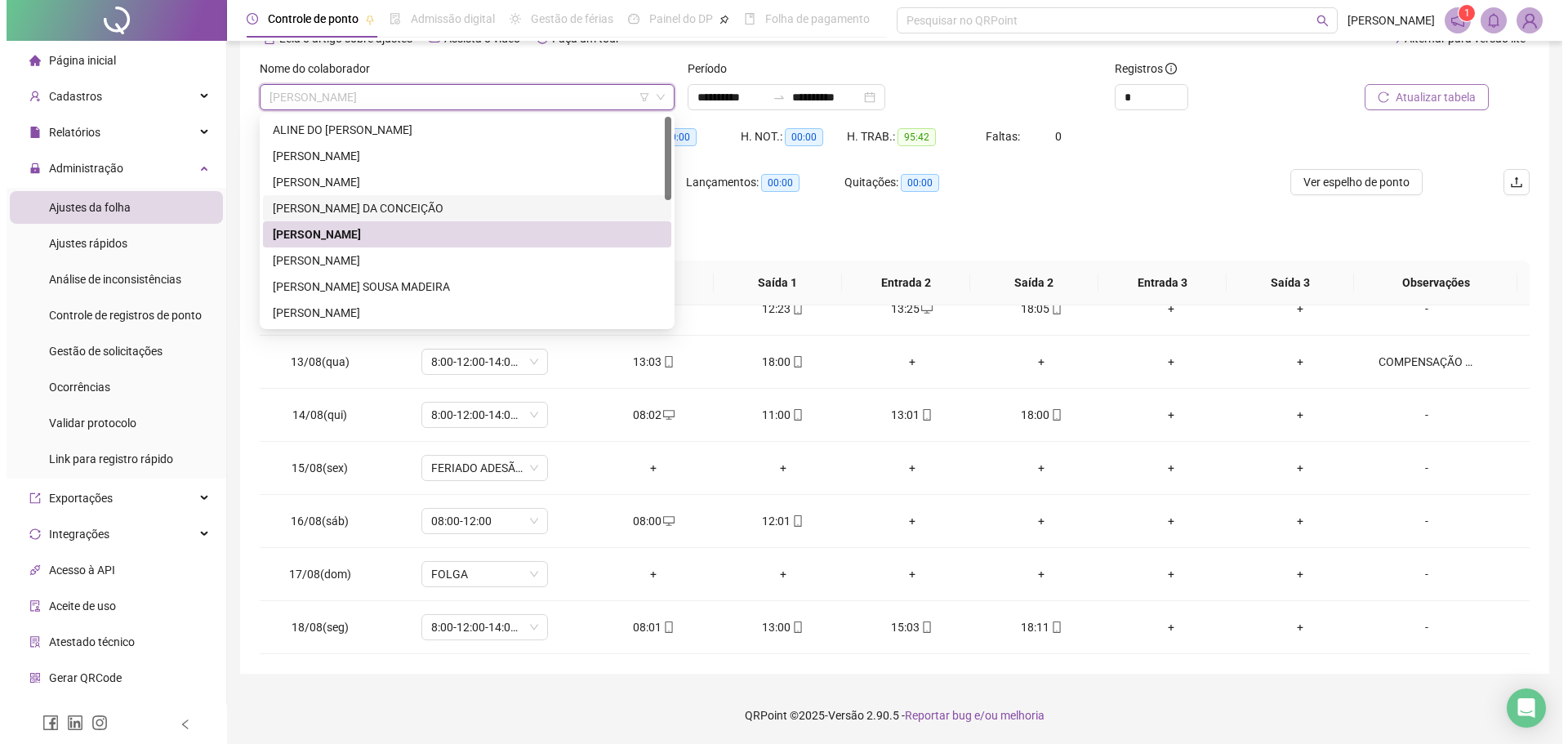
scroll to position [9, 0]
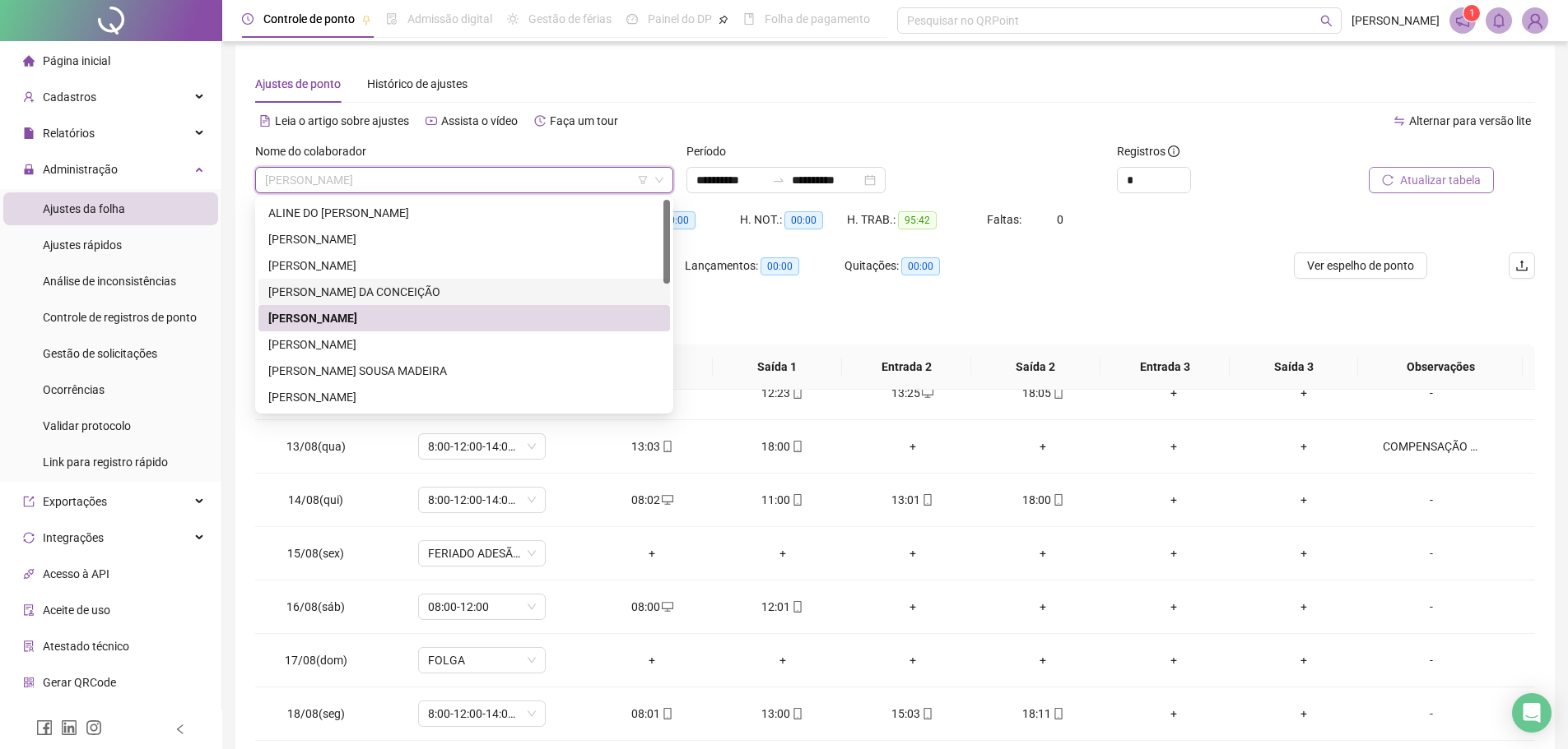
click at [482, 283] on div "DARA ELISÂNGELA DA CONCEIÇÃO" at bounding box center [464, 292] width 392 height 18
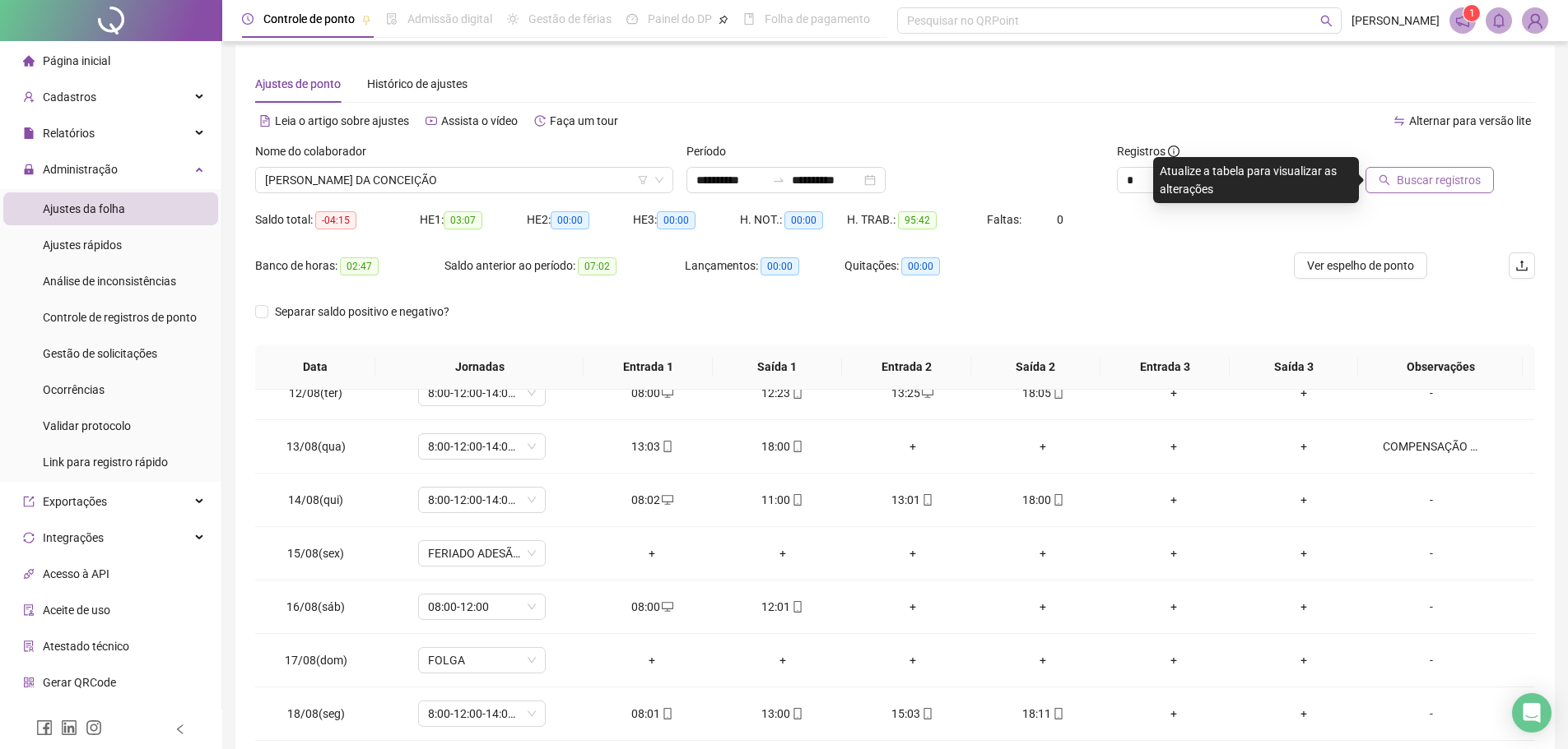
click at [1466, 186] on span "Buscar registros" at bounding box center [1439, 181] width 84 height 18
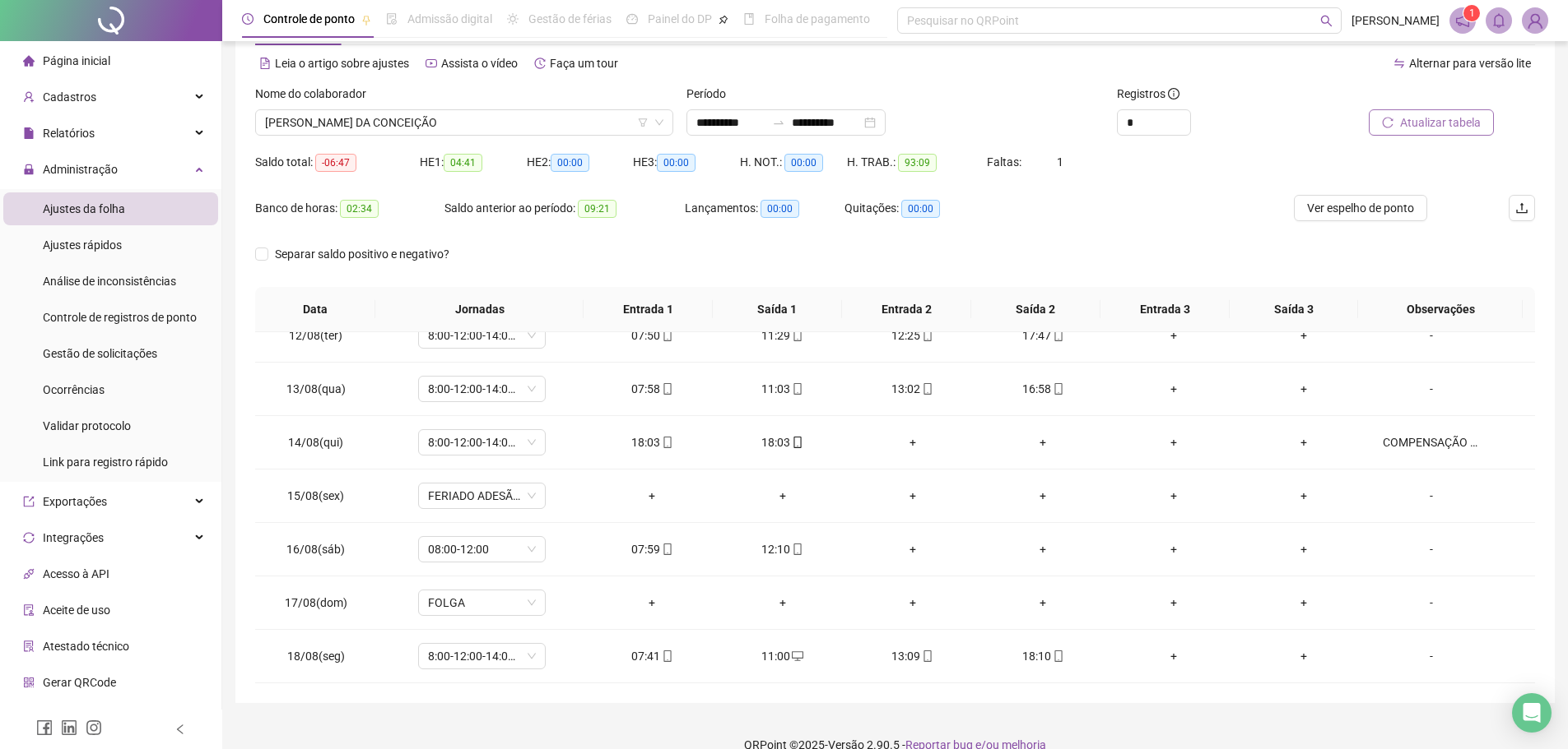
scroll to position [91, 0]
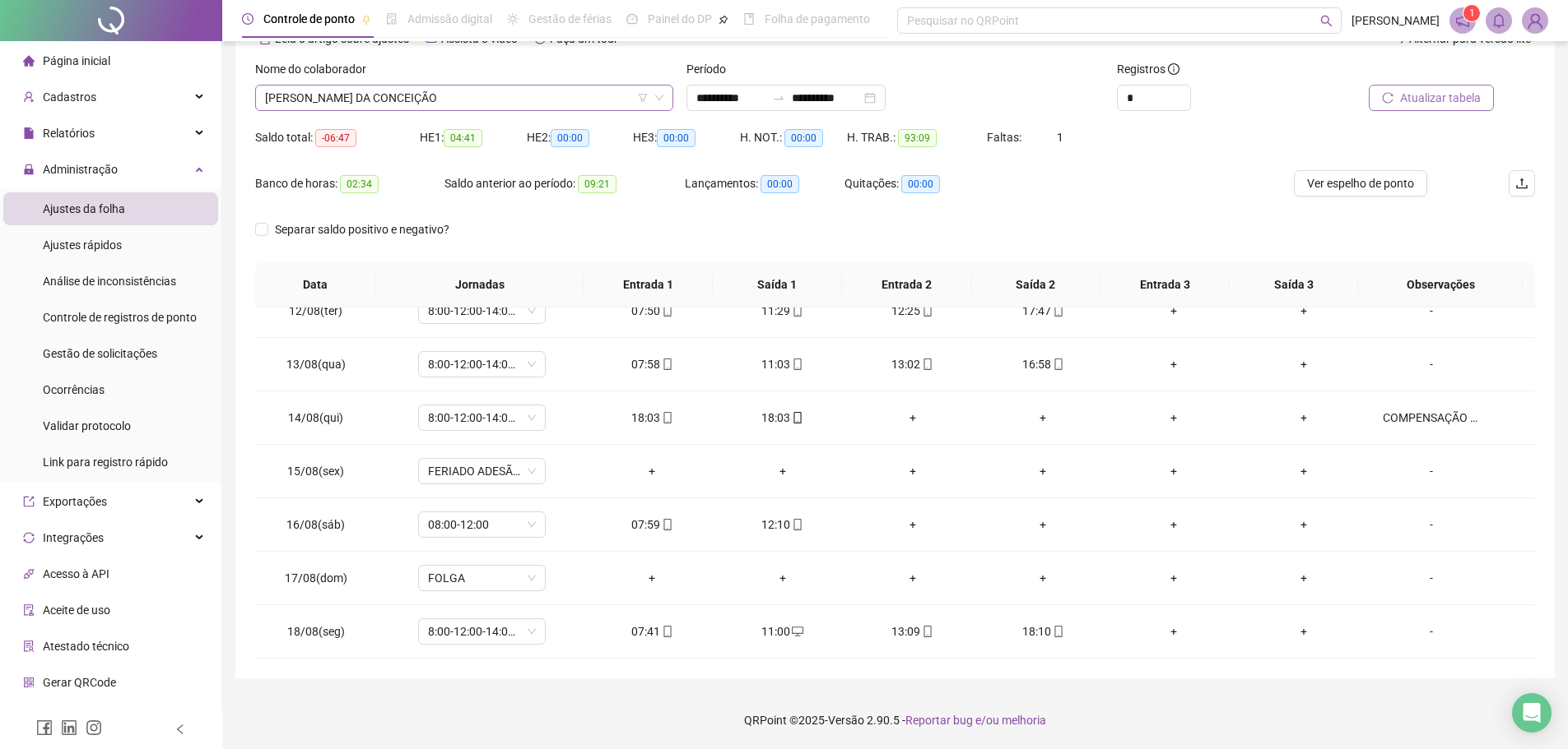
click at [523, 107] on span "DARA ELISÂNGELA DA CONCEIÇÃO" at bounding box center [464, 98] width 399 height 25
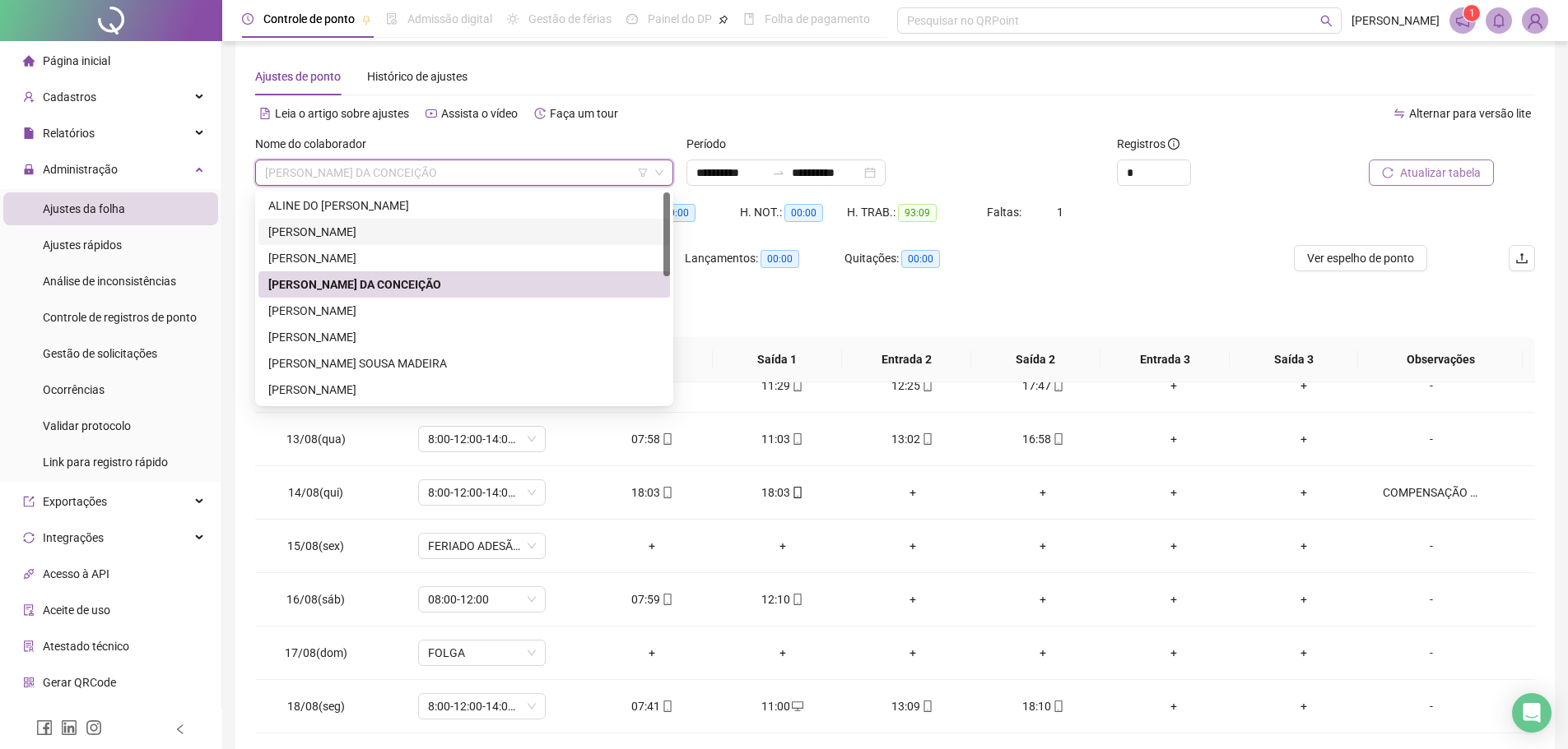
scroll to position [9, 0]
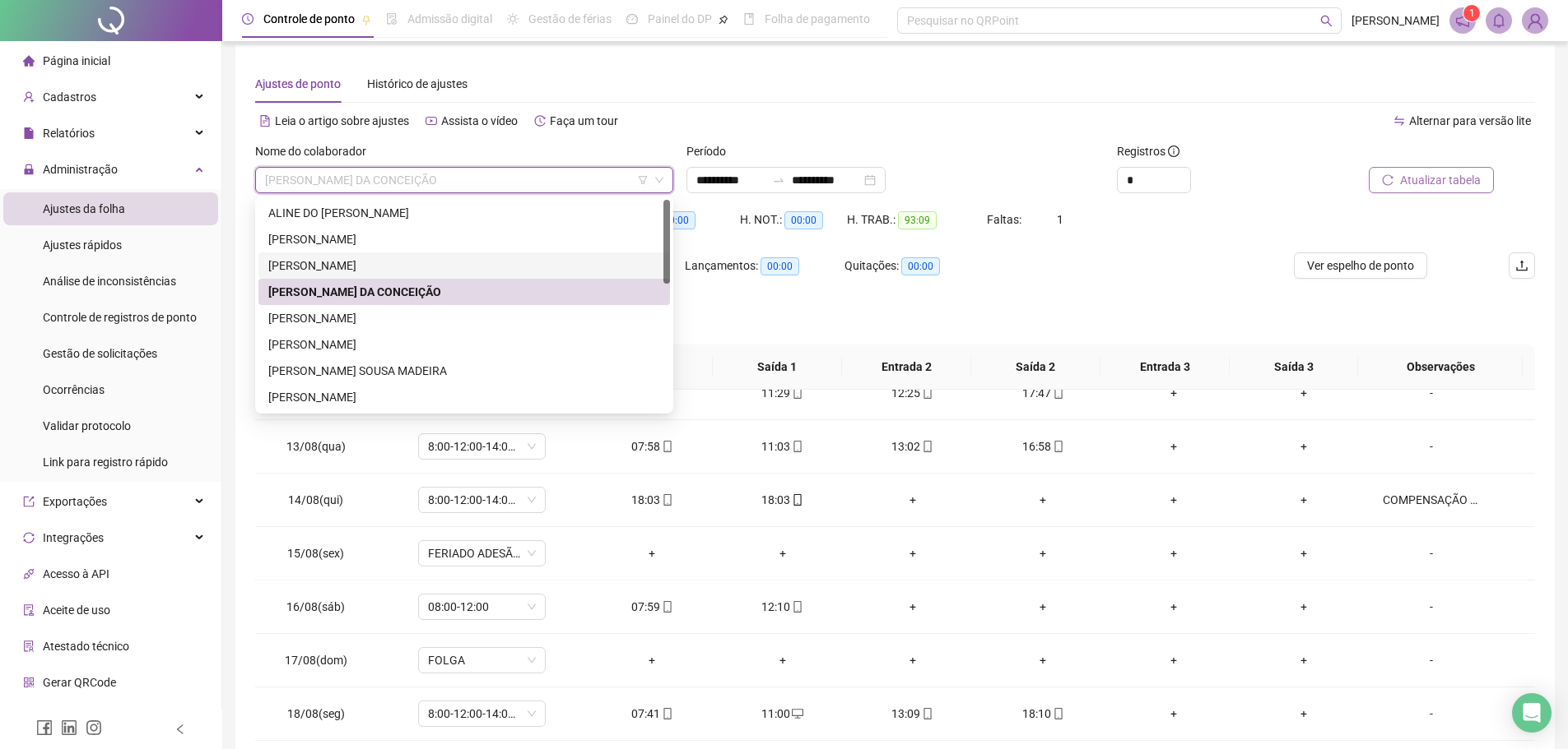
click at [488, 256] on div "CARLOS EDUARDO MESQUITA ARAUJO" at bounding box center [464, 266] width 392 height 18
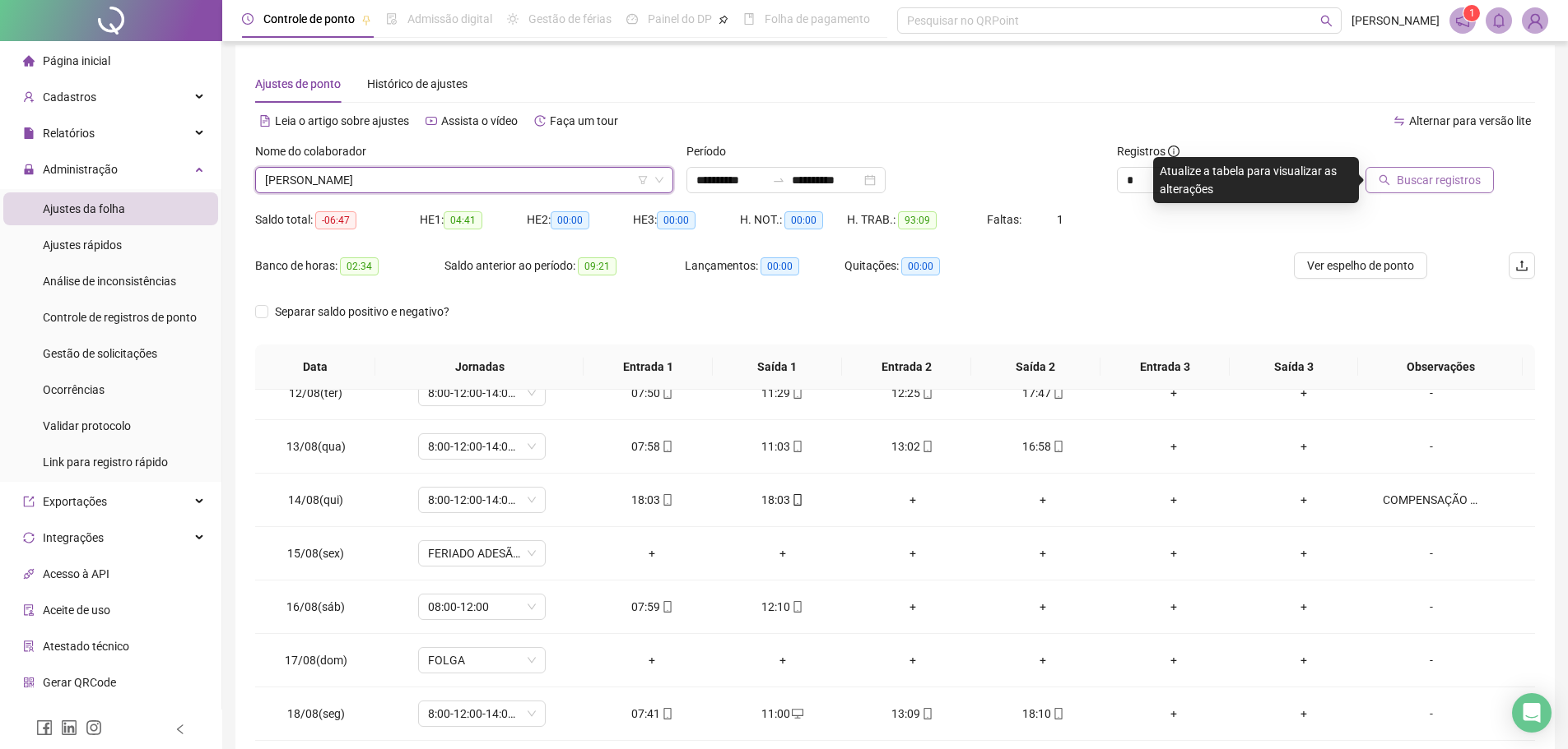
click at [1437, 168] on button "Buscar registros" at bounding box center [1430, 180] width 128 height 27
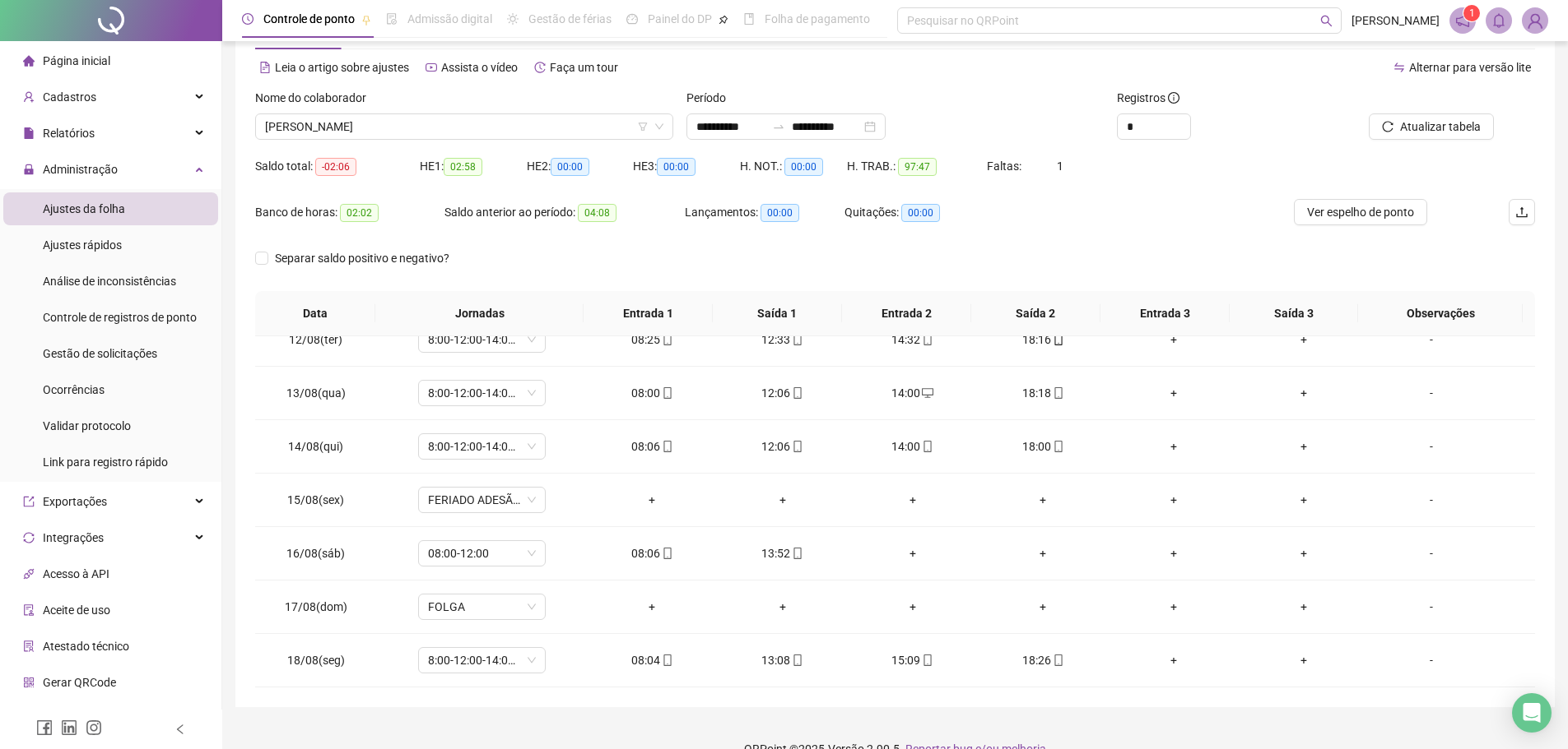
scroll to position [91, 0]
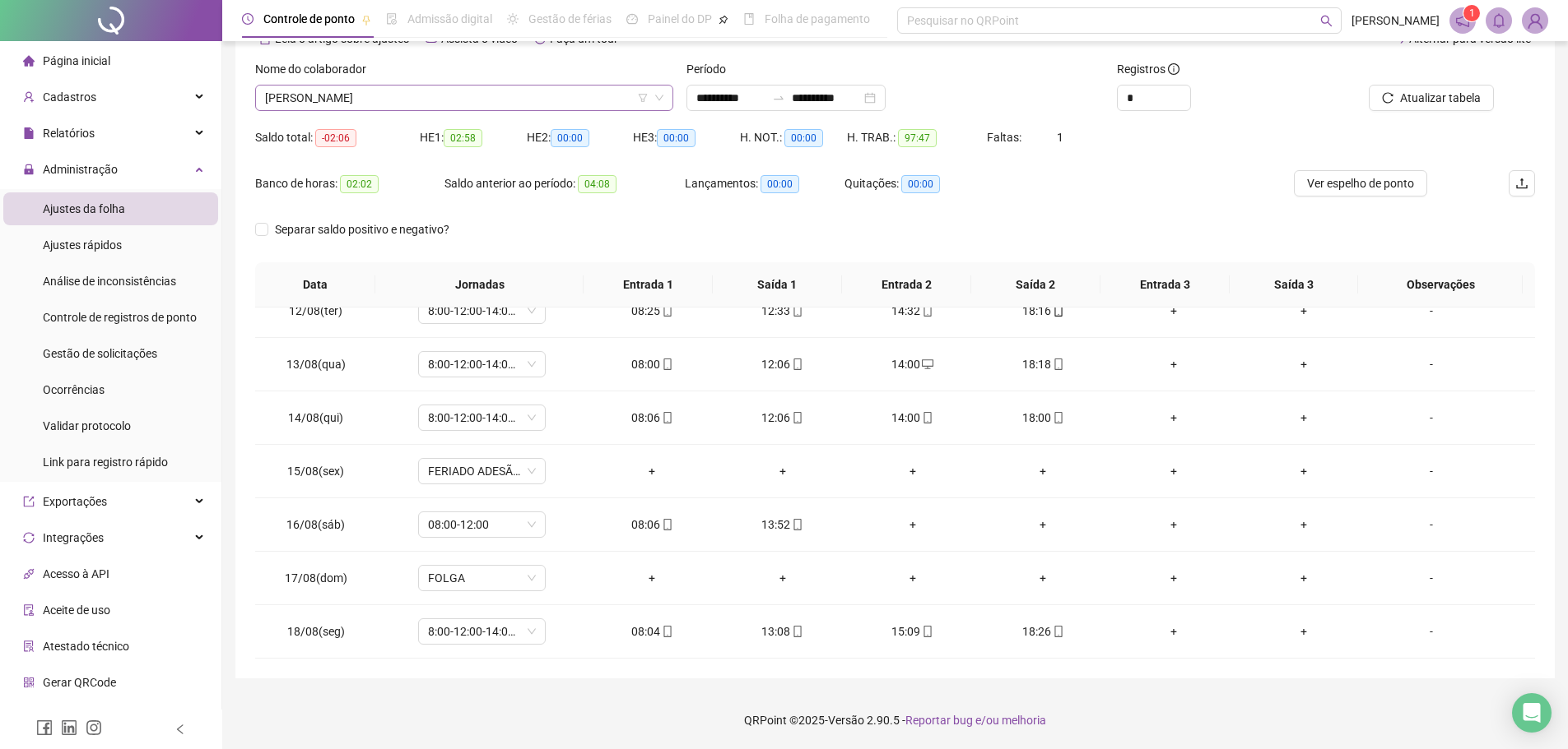
click at [542, 94] on span "CARLOS EDUARDO MESQUITA ARAUJO" at bounding box center [464, 98] width 399 height 25
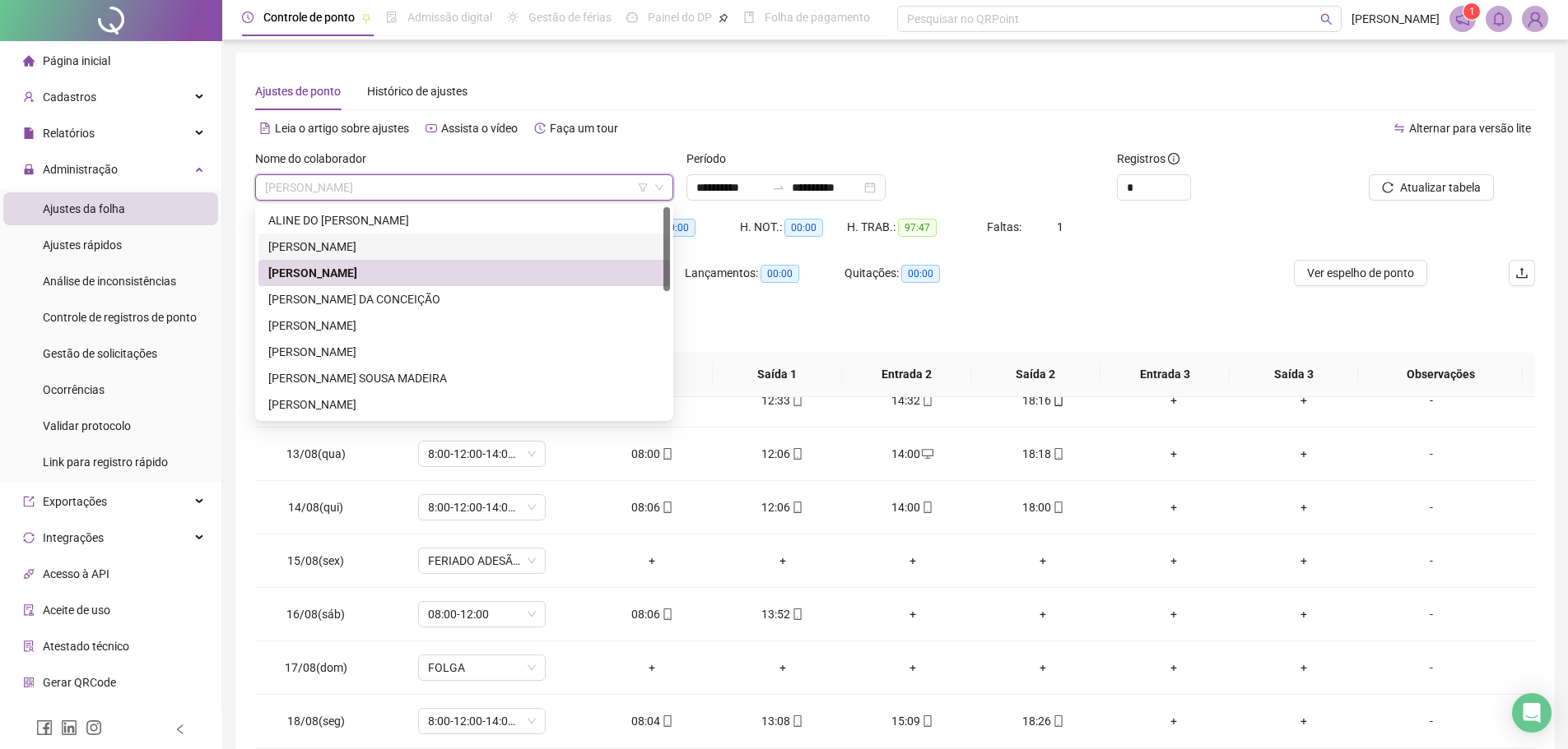
scroll to position [0, 0]
click at [426, 252] on div "BEATRIZ DE ASSIS NEGREIROS" at bounding box center [464, 249] width 392 height 18
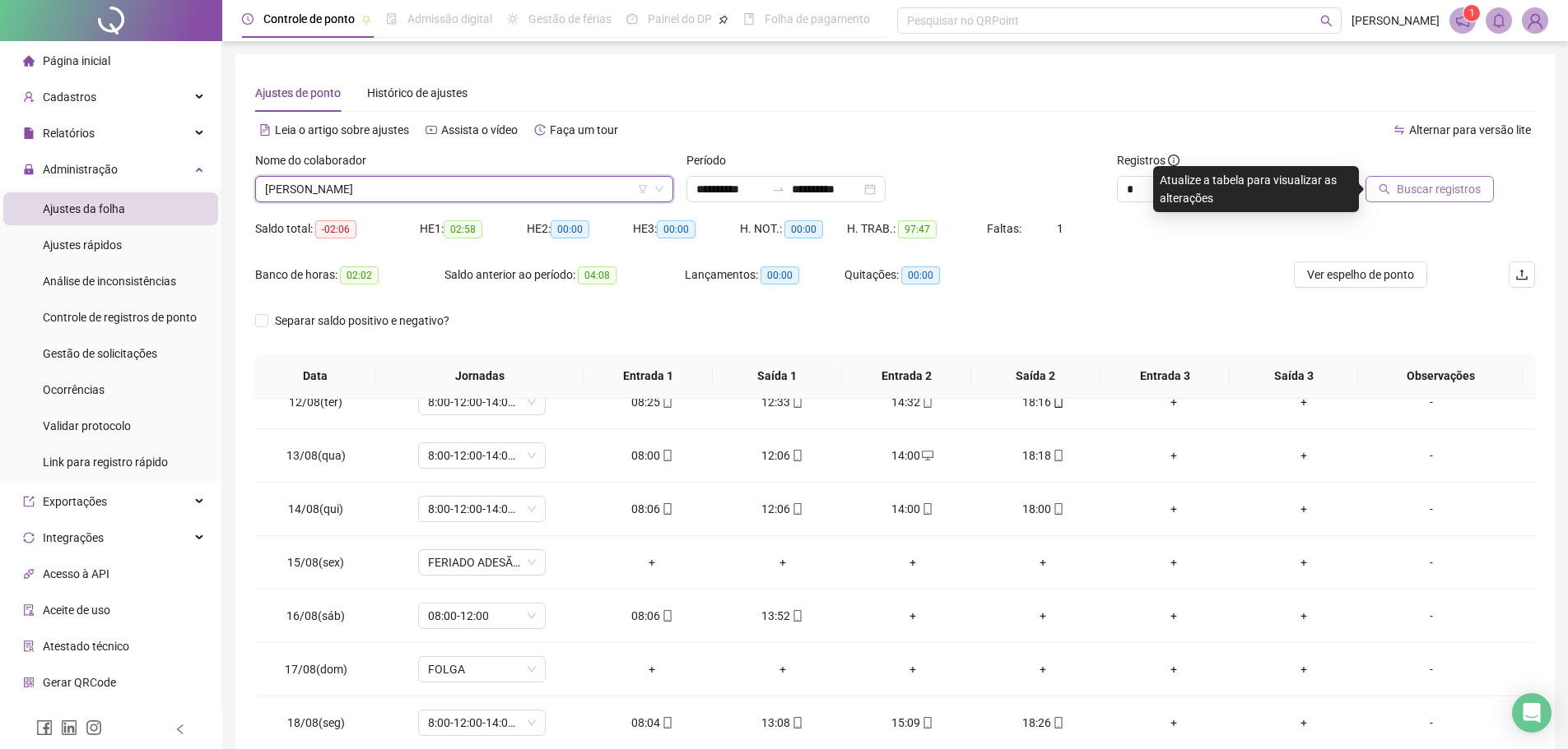
click at [1453, 200] on button "Buscar registros" at bounding box center [1430, 189] width 128 height 27
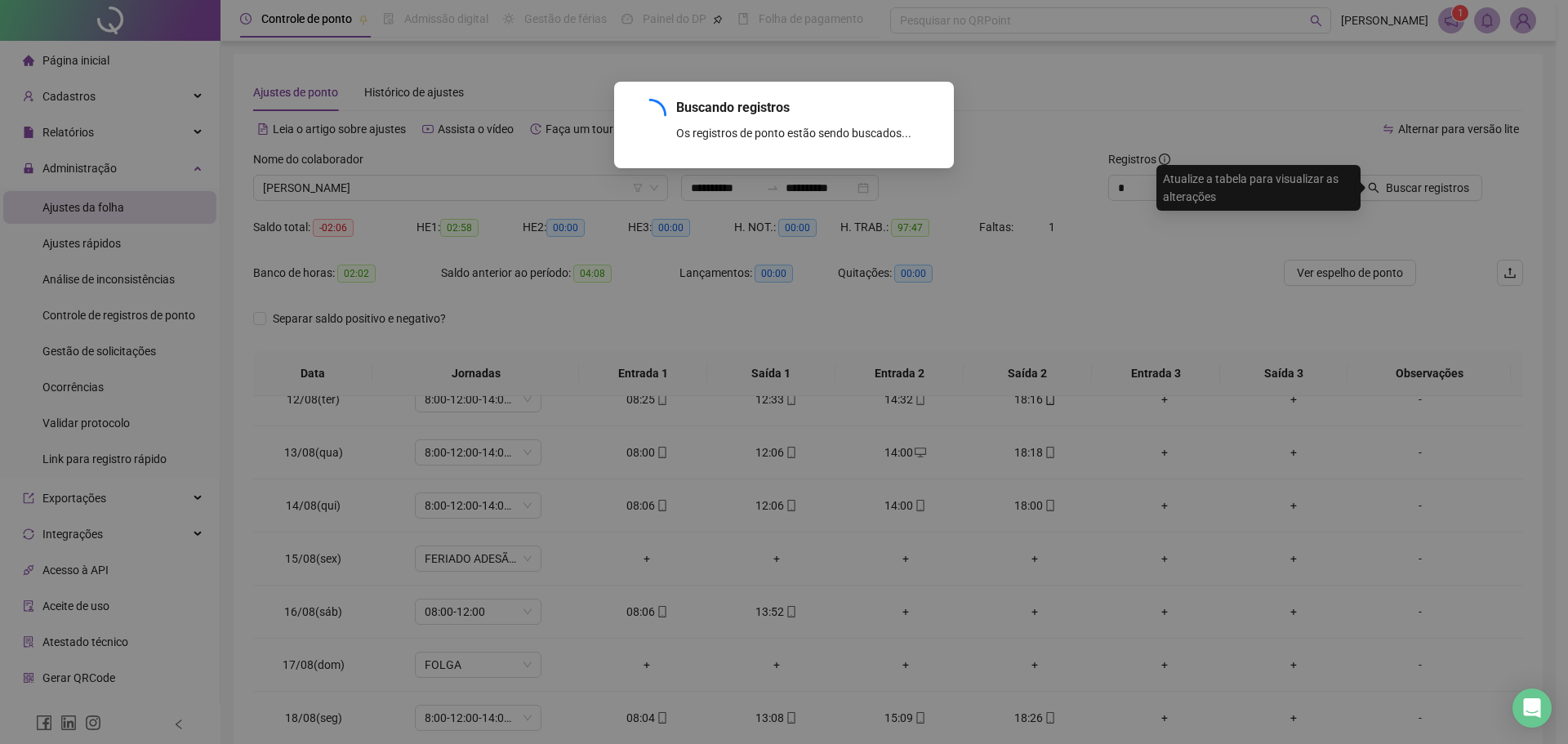
click at [1442, 192] on div "Buscando registros Os registros de ponto estão sendo buscados... OK" at bounding box center [784, 372] width 1568 height 744
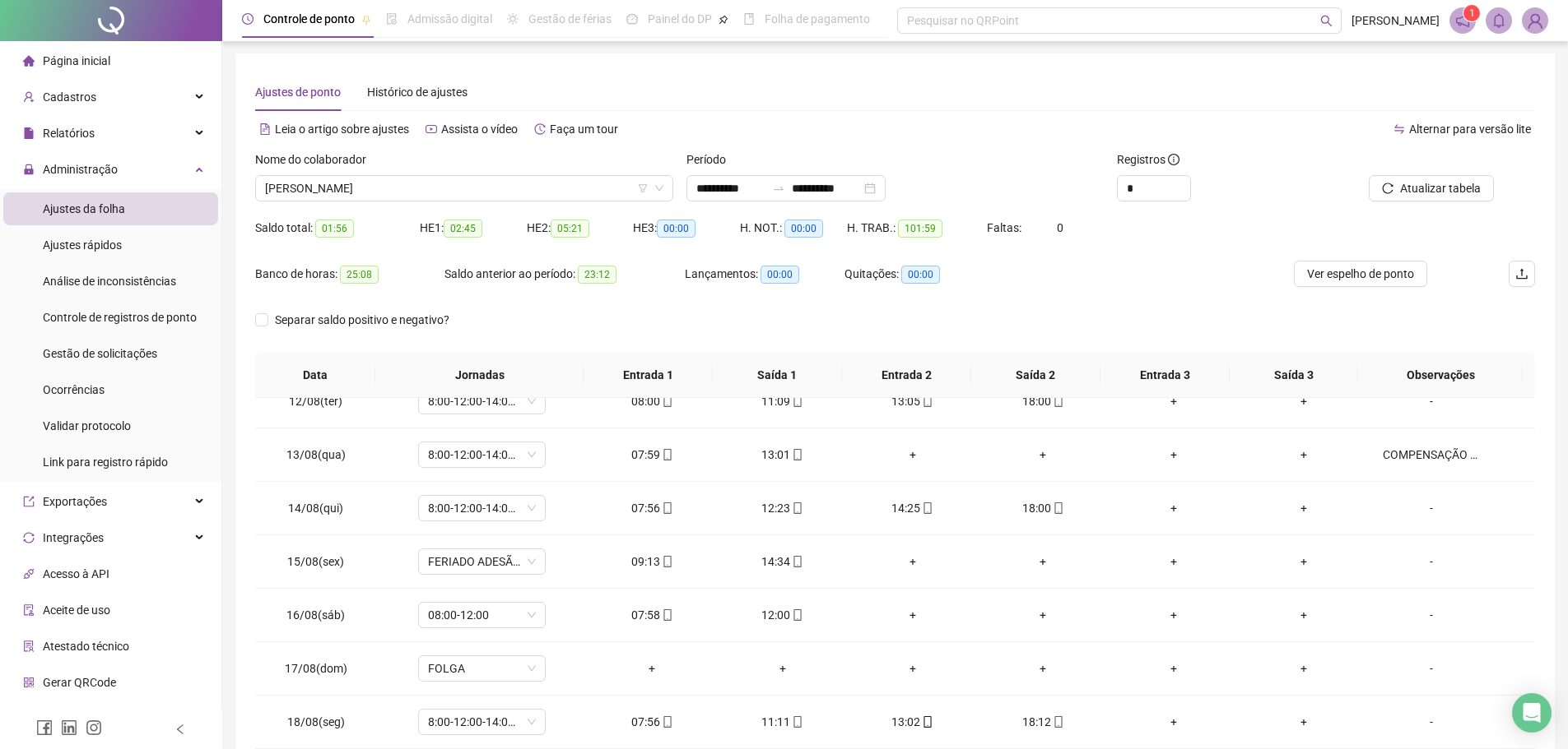
scroll to position [91, 0]
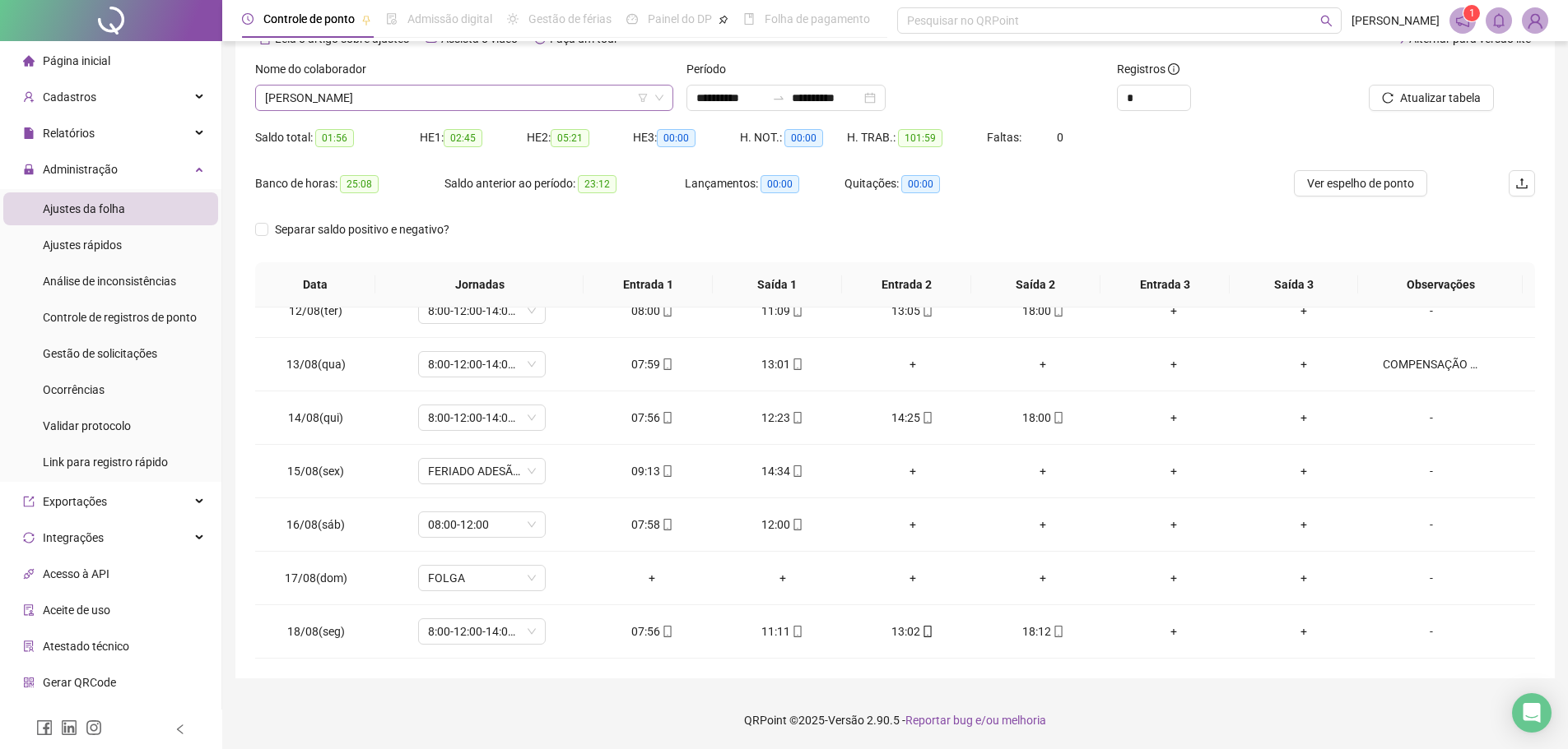
click at [523, 111] on div "BEATRIZ DE ASSIS NEGREIROS" at bounding box center [463, 98] width 418 height 27
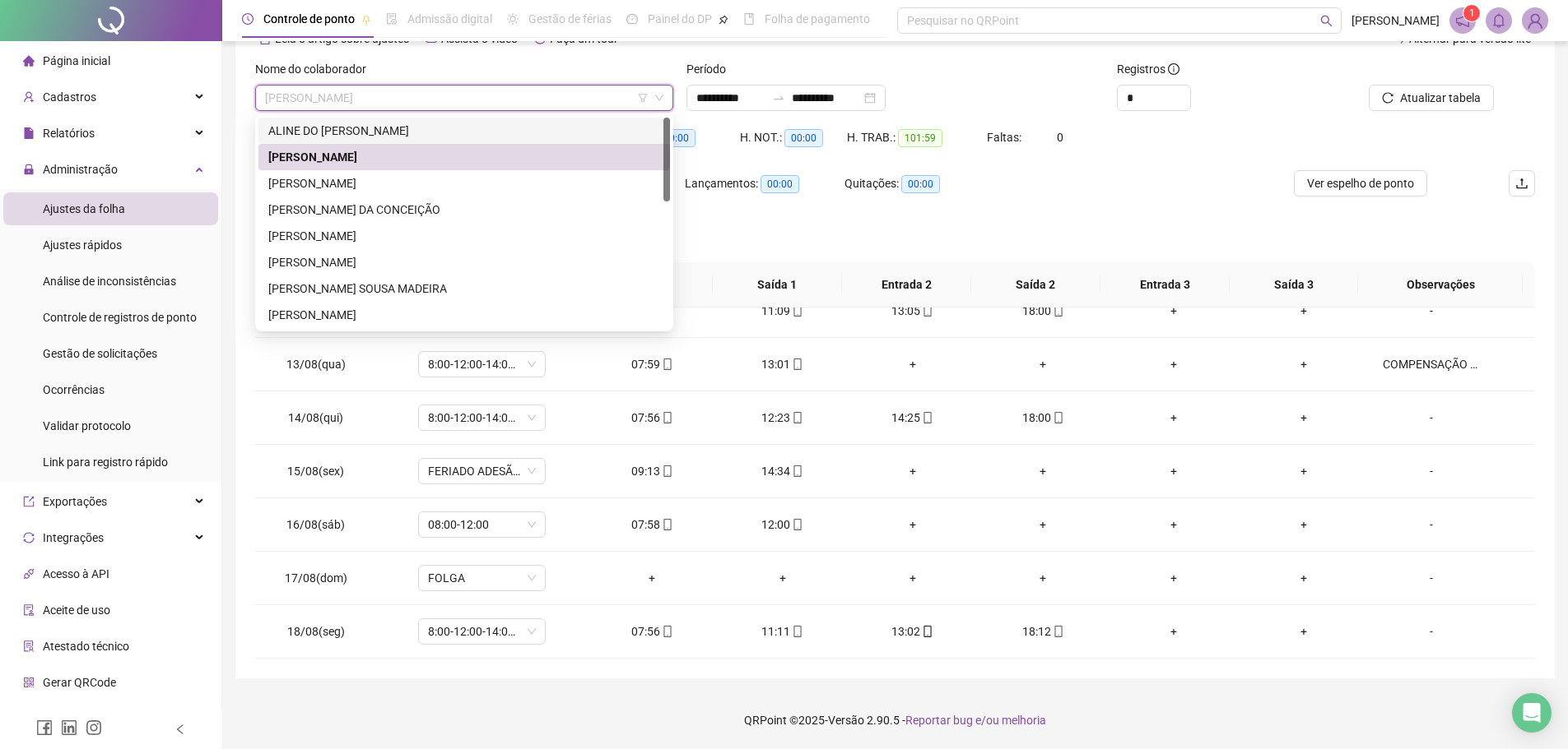
click at [461, 130] on div "ALINE DO SOCORRO PINHEIRO DOS SANTOS" at bounding box center [464, 131] width 392 height 18
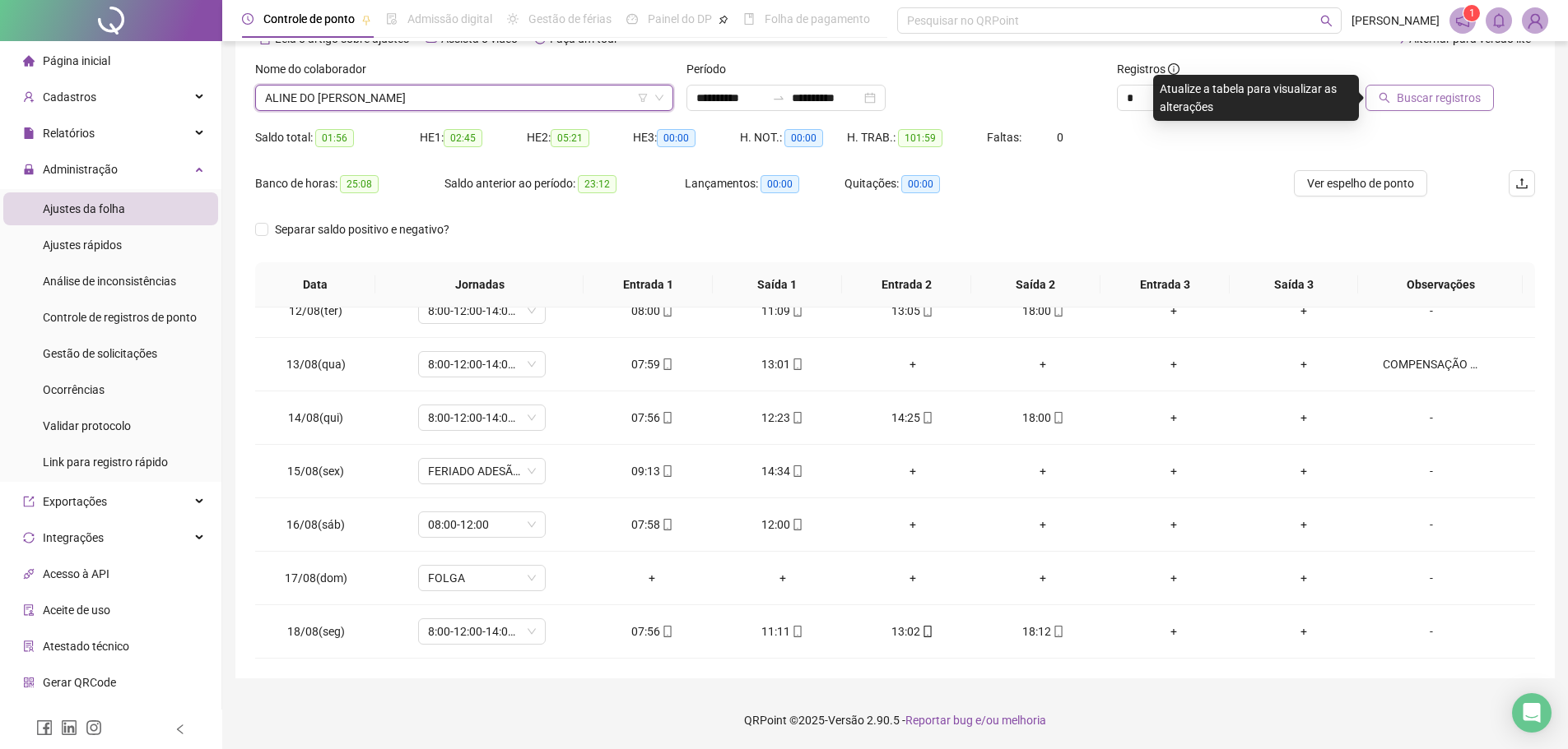
click at [1401, 95] on span "Buscar registros" at bounding box center [1439, 98] width 84 height 18
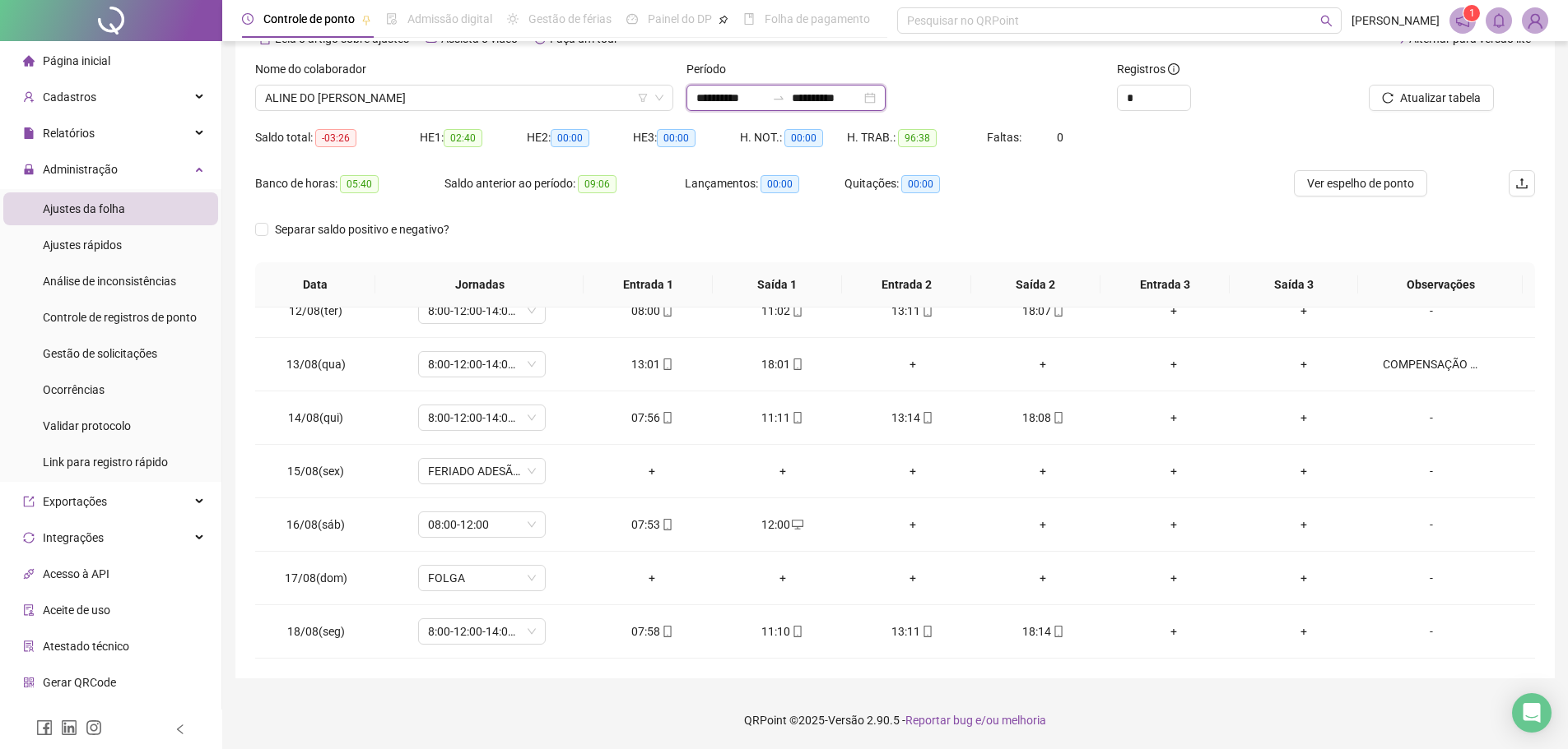
click at [861, 95] on input "**********" at bounding box center [826, 98] width 69 height 18
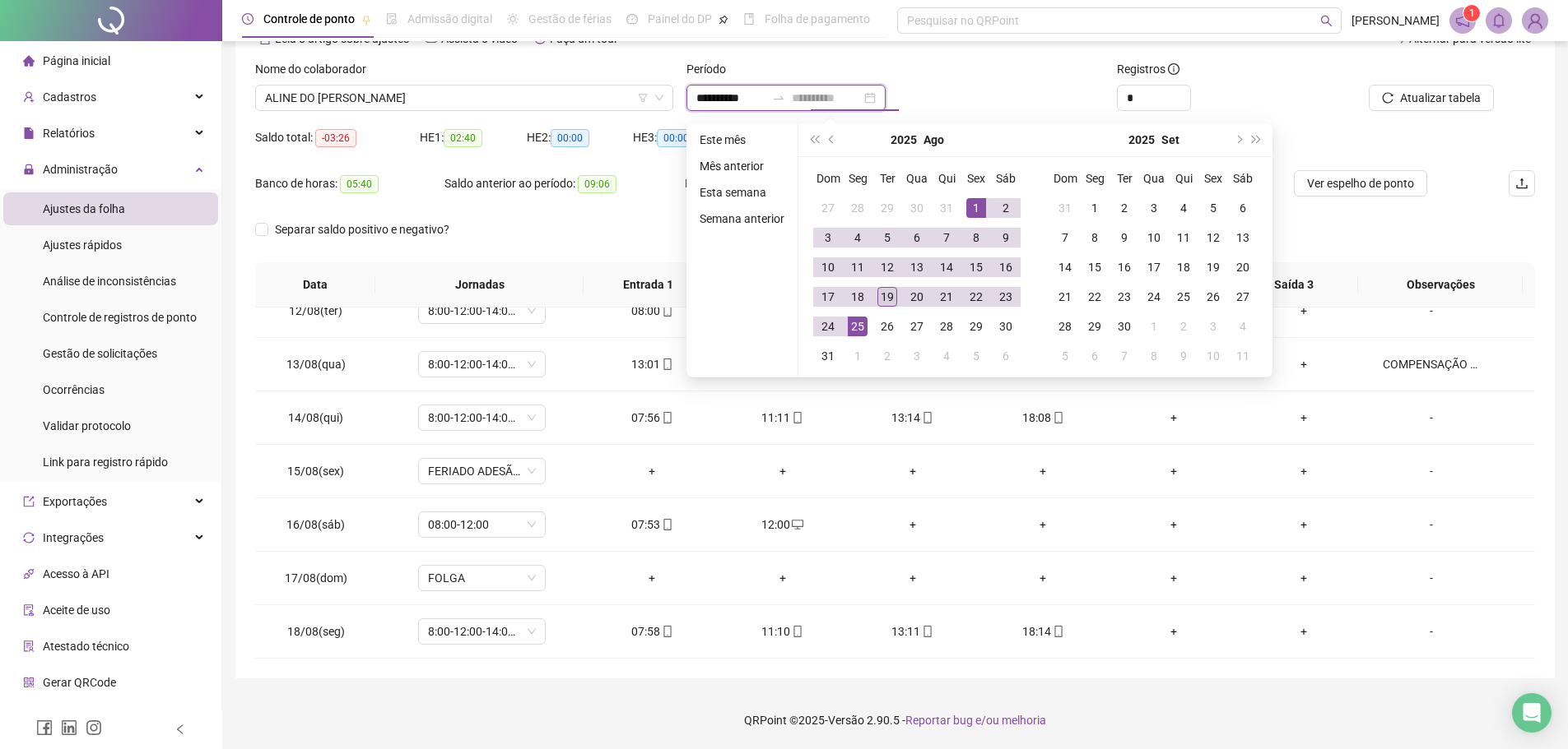
type input "**********"
click at [885, 295] on div "19" at bounding box center [887, 296] width 19 height 19
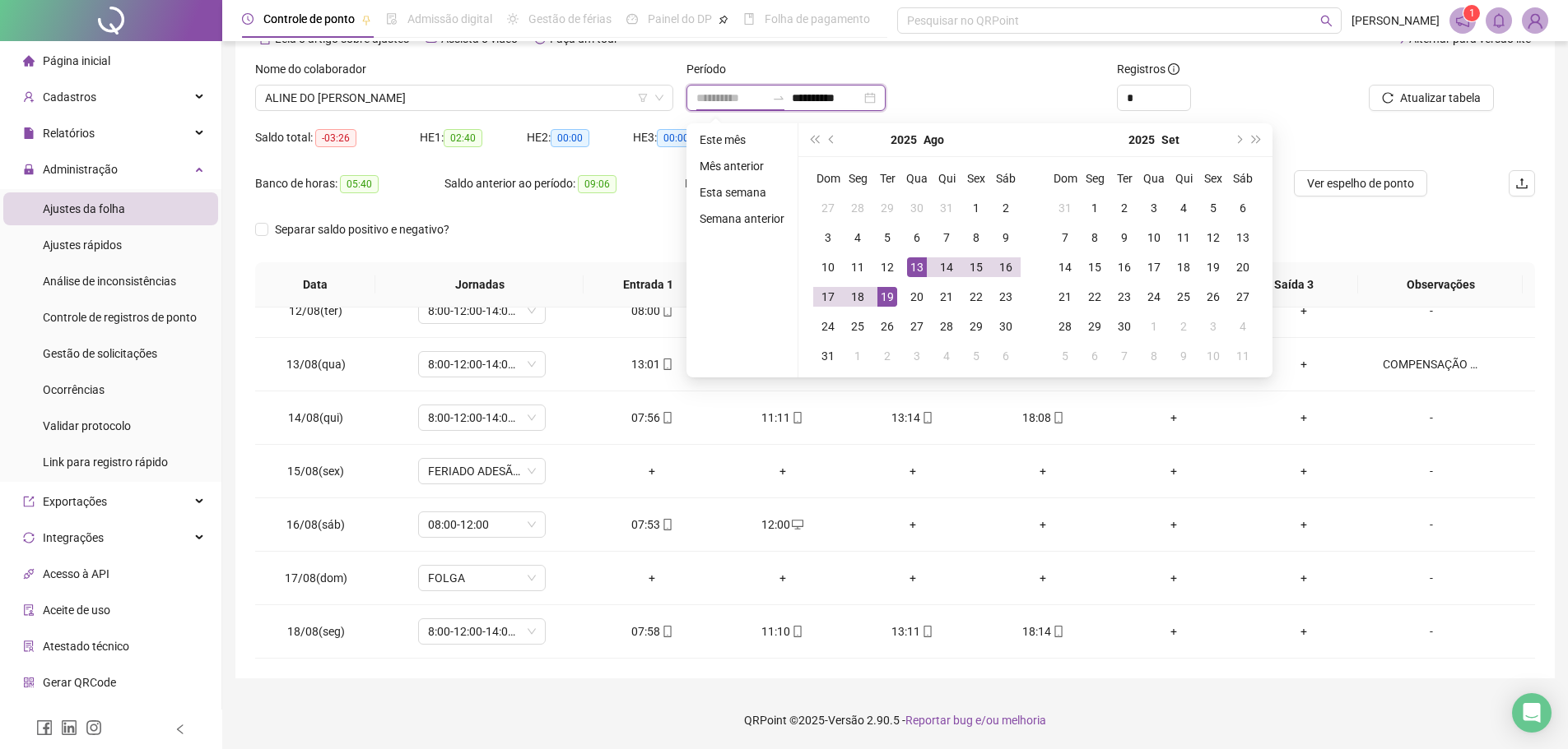
type input "**********"
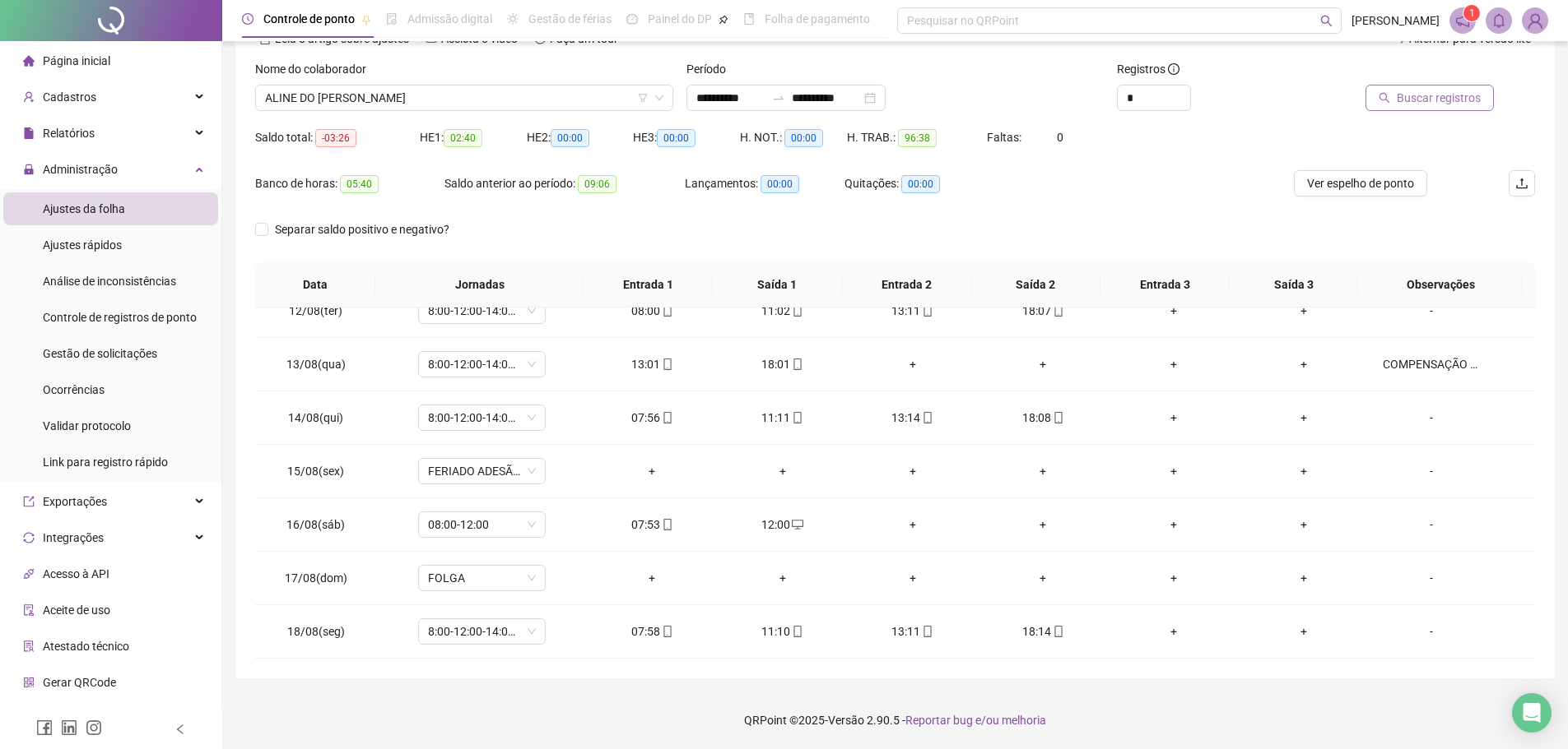
click at [969, 248] on div "Separar saldo positivo e negativo?" at bounding box center [894, 240] width 1280 height 46
click at [1419, 98] on span "Buscar registros" at bounding box center [1439, 98] width 84 height 18
click at [1419, 98] on div "Buscando registros Os registros de ponto estão sendo buscados... OK" at bounding box center [790, 374] width 1580 height 749
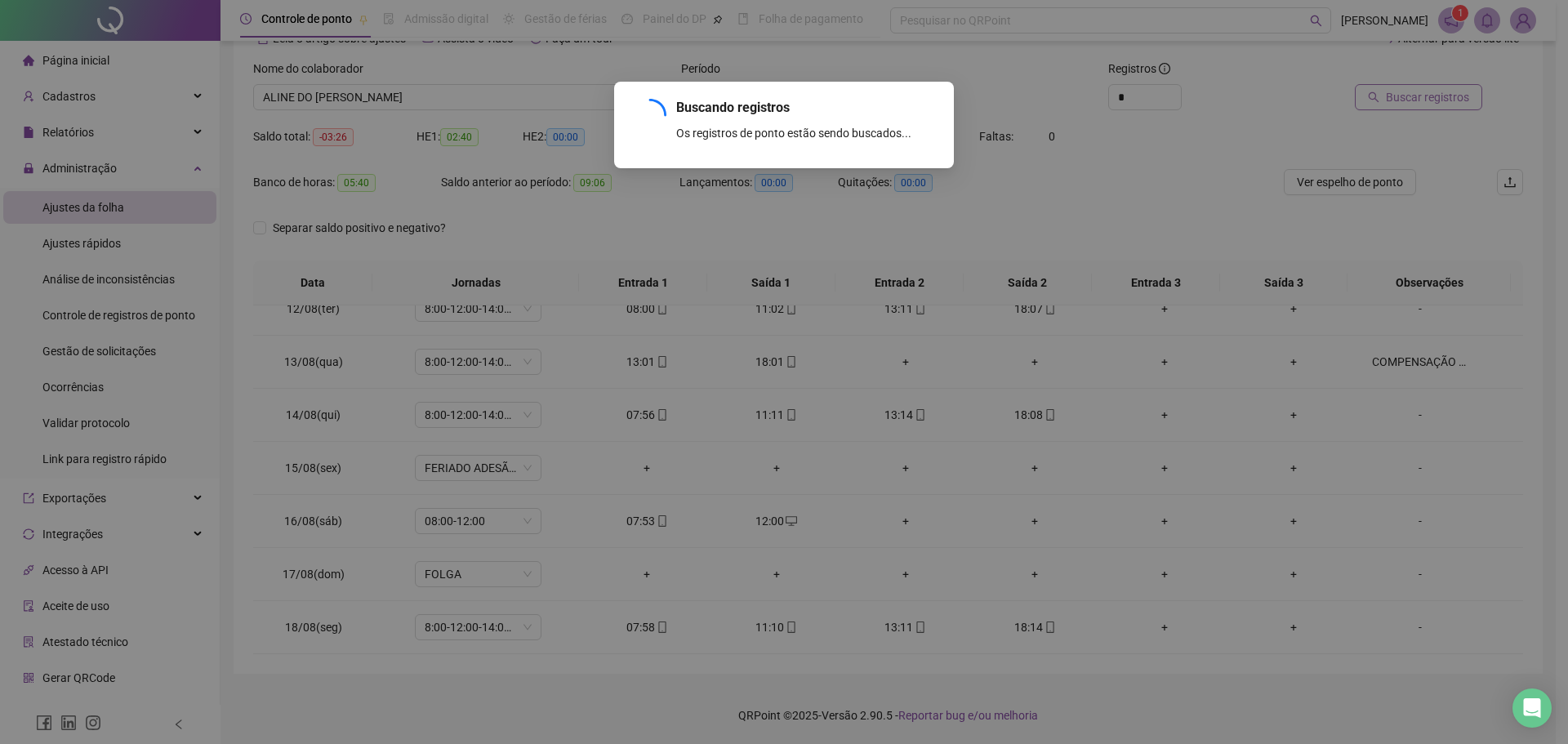
click at [1409, 97] on div "Buscando registros Os registros de ponto estão sendo buscados... OK" at bounding box center [784, 372] width 1568 height 744
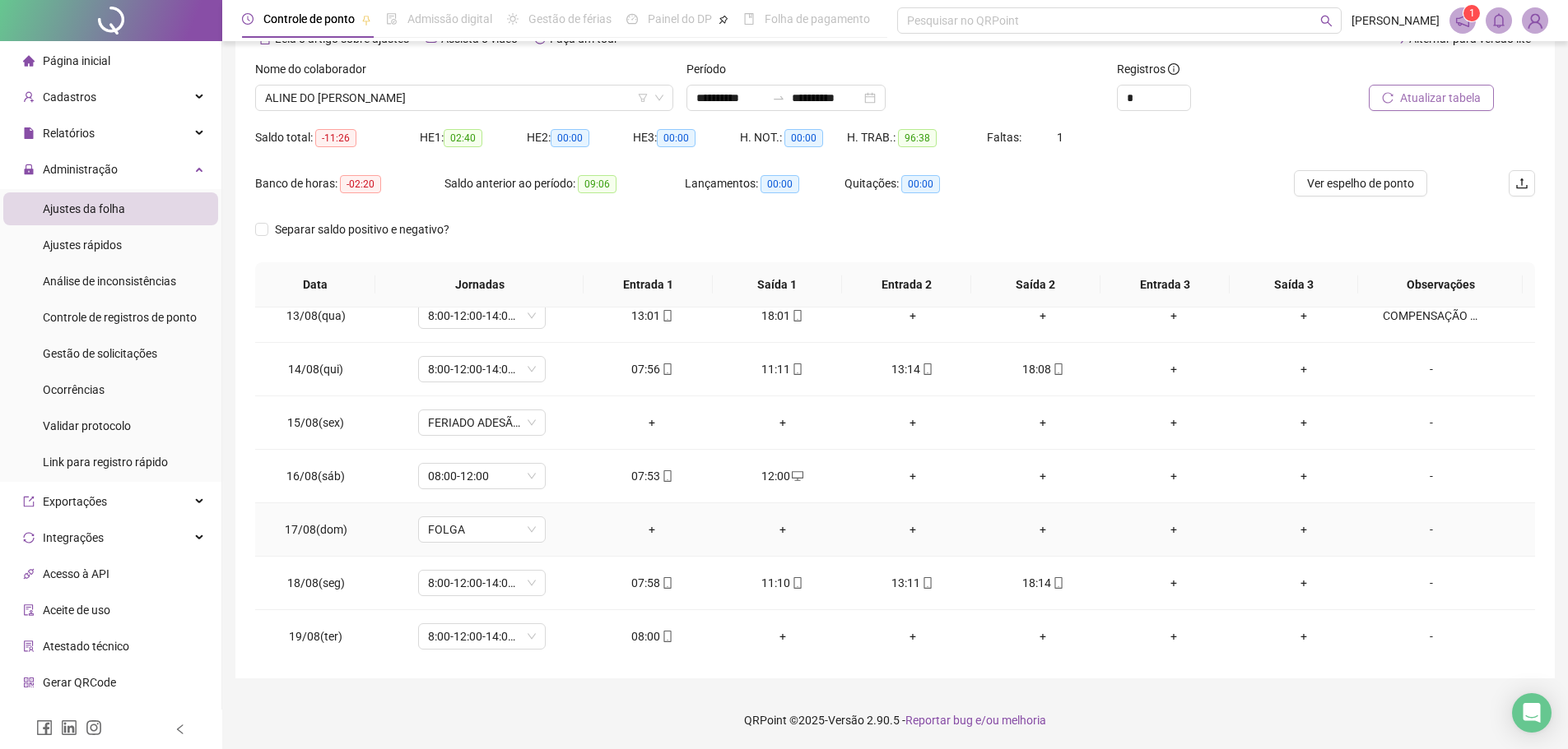
scroll to position [665, 0]
click at [1419, 636] on div "-" at bounding box center [1430, 632] width 97 height 18
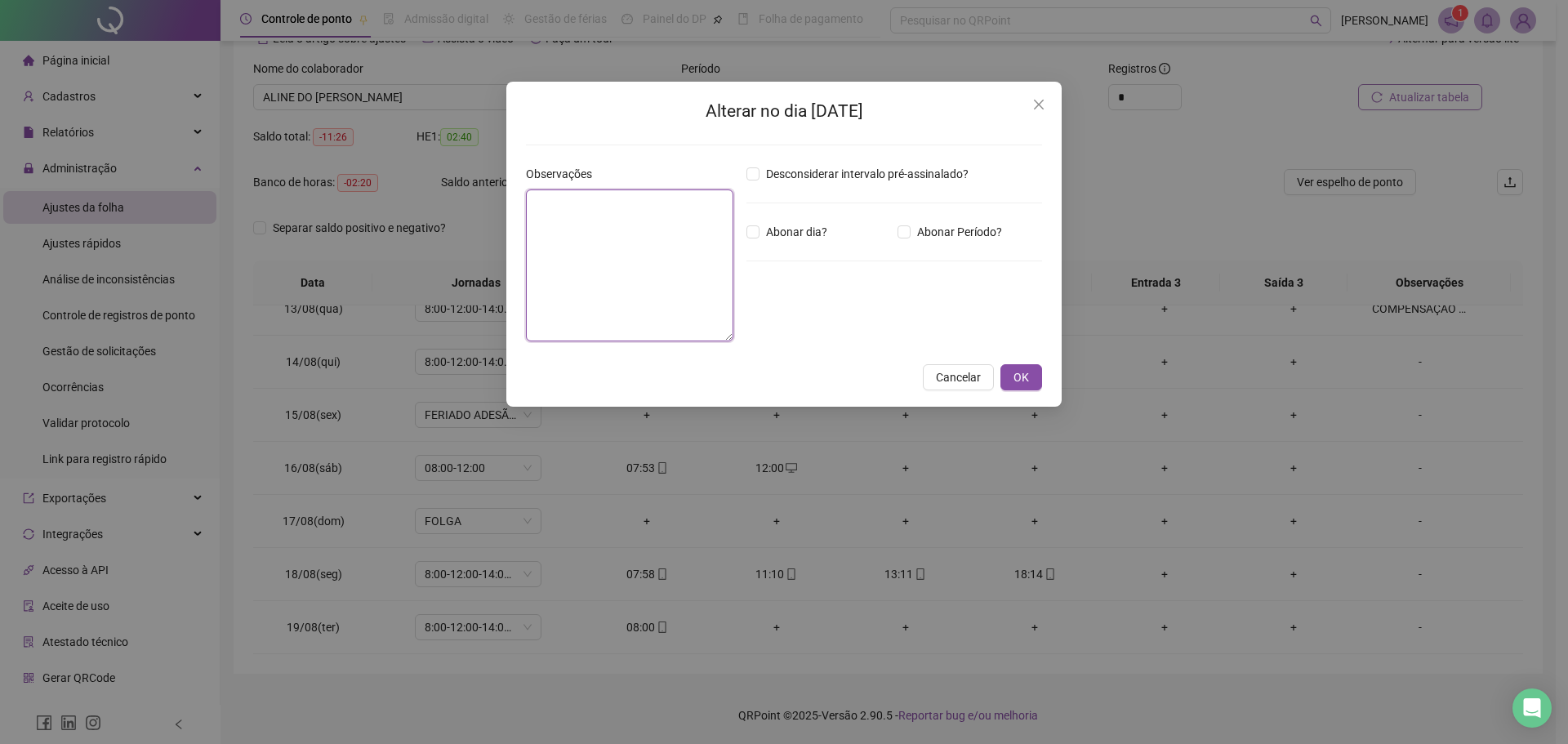
click at [682, 245] on textarea at bounding box center [629, 266] width 208 height 152
type textarea "**********"
click at [1040, 299] on div "Desconsiderar intervalo pré-assinalado? Abonar dia? Abonar Período? Horas a abo…" at bounding box center [894, 259] width 309 height 190
click at [1030, 383] on button "OK" at bounding box center [1021, 377] width 41 height 27
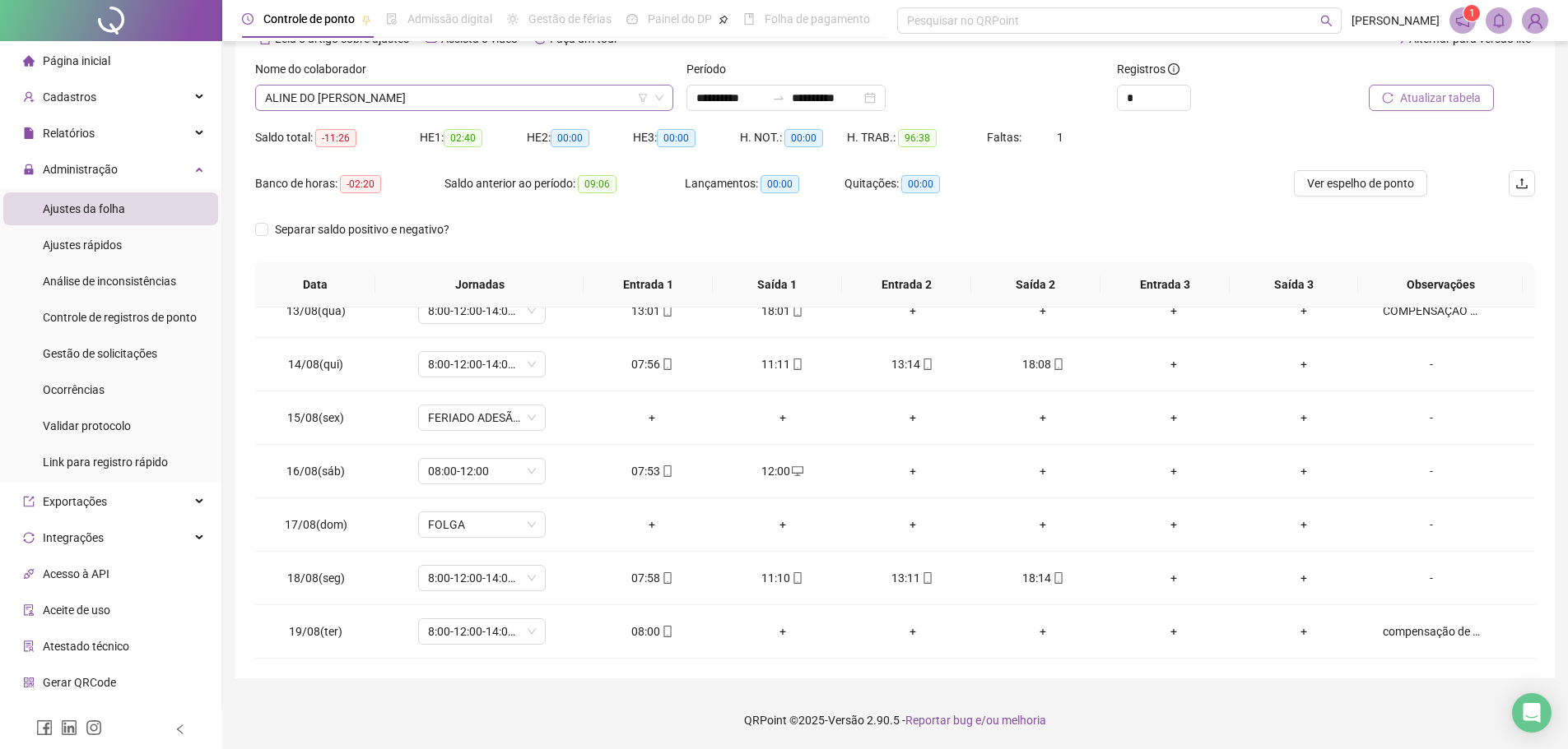
click at [534, 91] on span "ALINE DO SOCORRO PINHEIRO DOS SANTOS" at bounding box center [464, 98] width 399 height 25
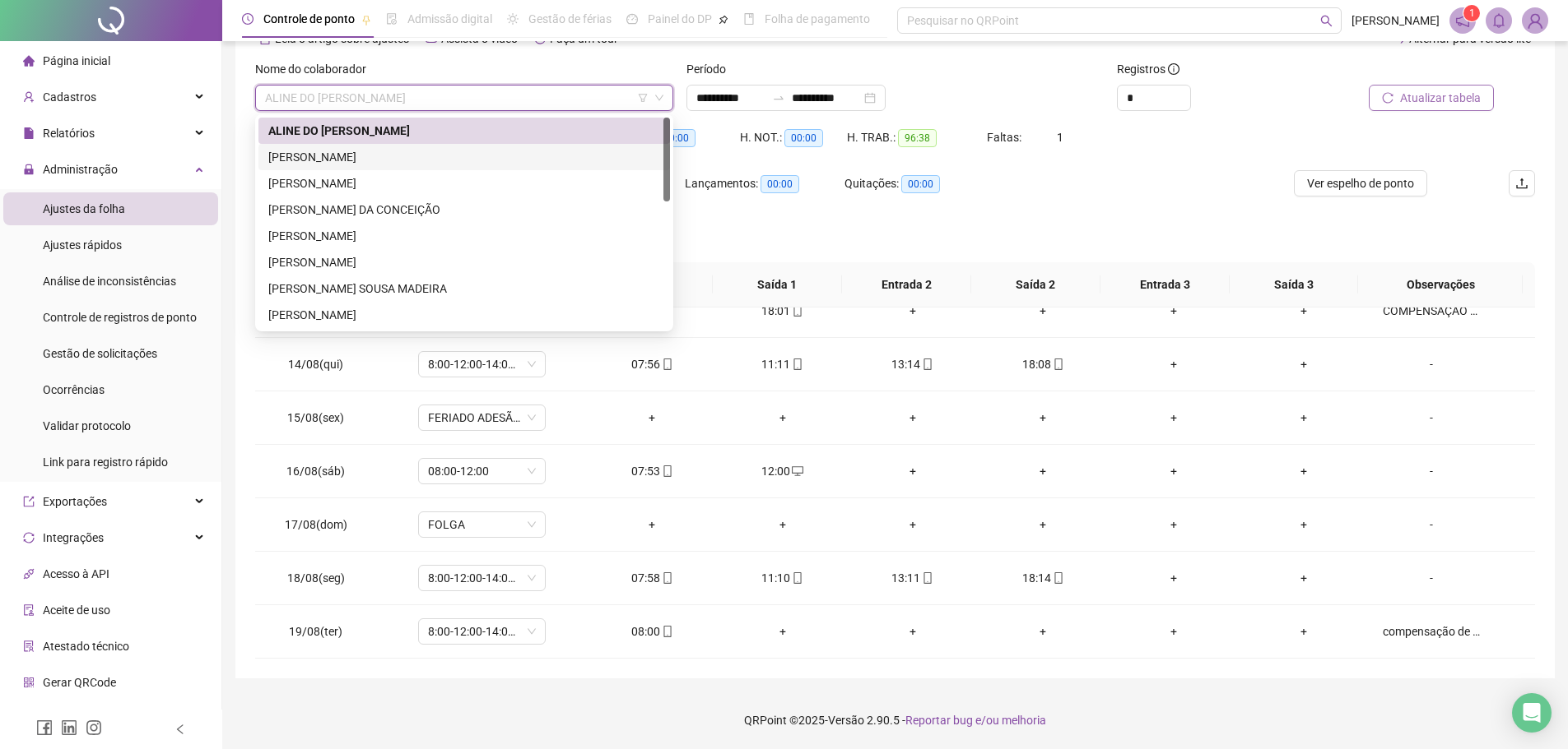
click at [437, 151] on div "BEATRIZ DE ASSIS NEGREIROS" at bounding box center [464, 158] width 392 height 18
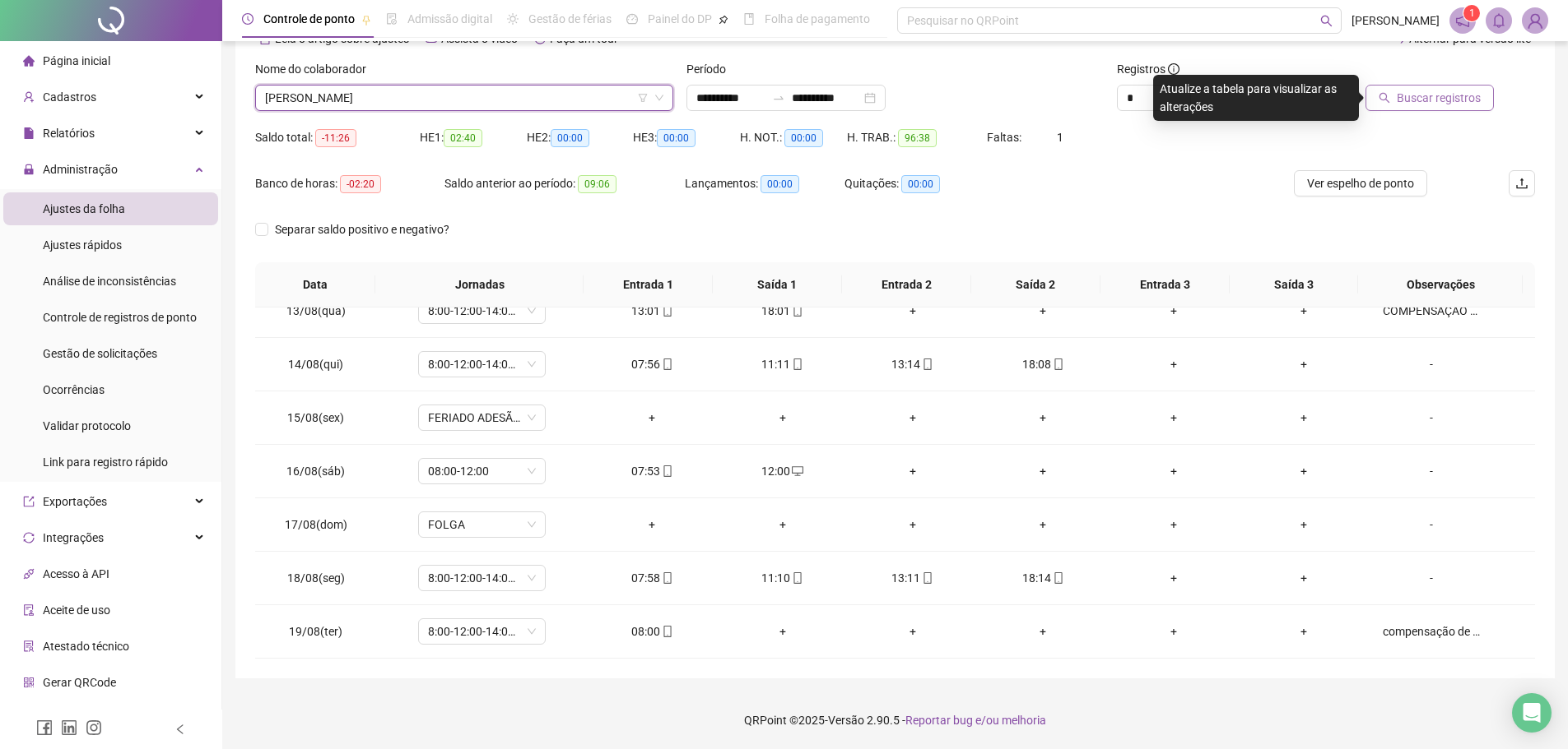
click at [1433, 92] on span "Buscar registros" at bounding box center [1439, 98] width 84 height 18
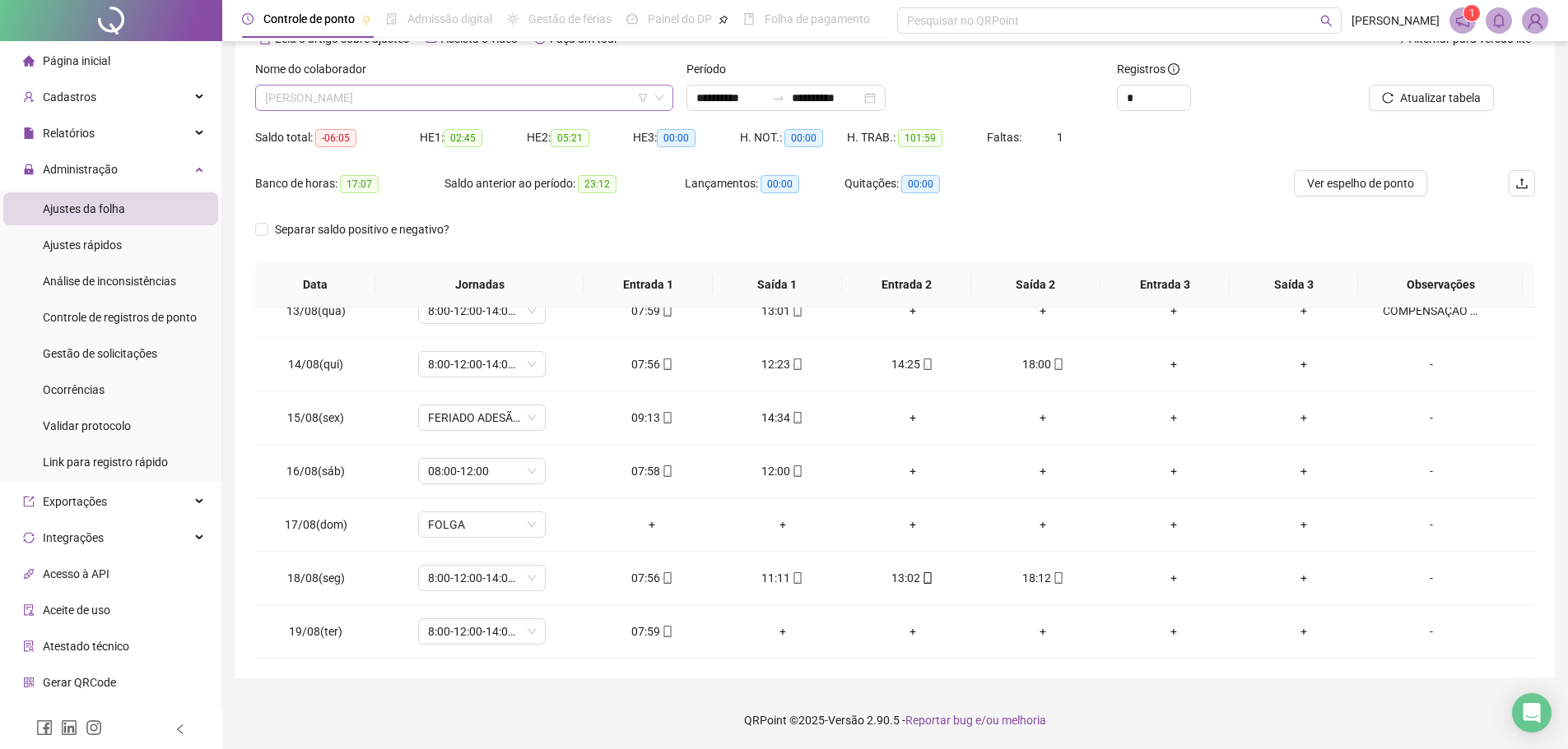
click at [552, 101] on span "BEATRIZ DE ASSIS NEGREIROS" at bounding box center [464, 98] width 399 height 25
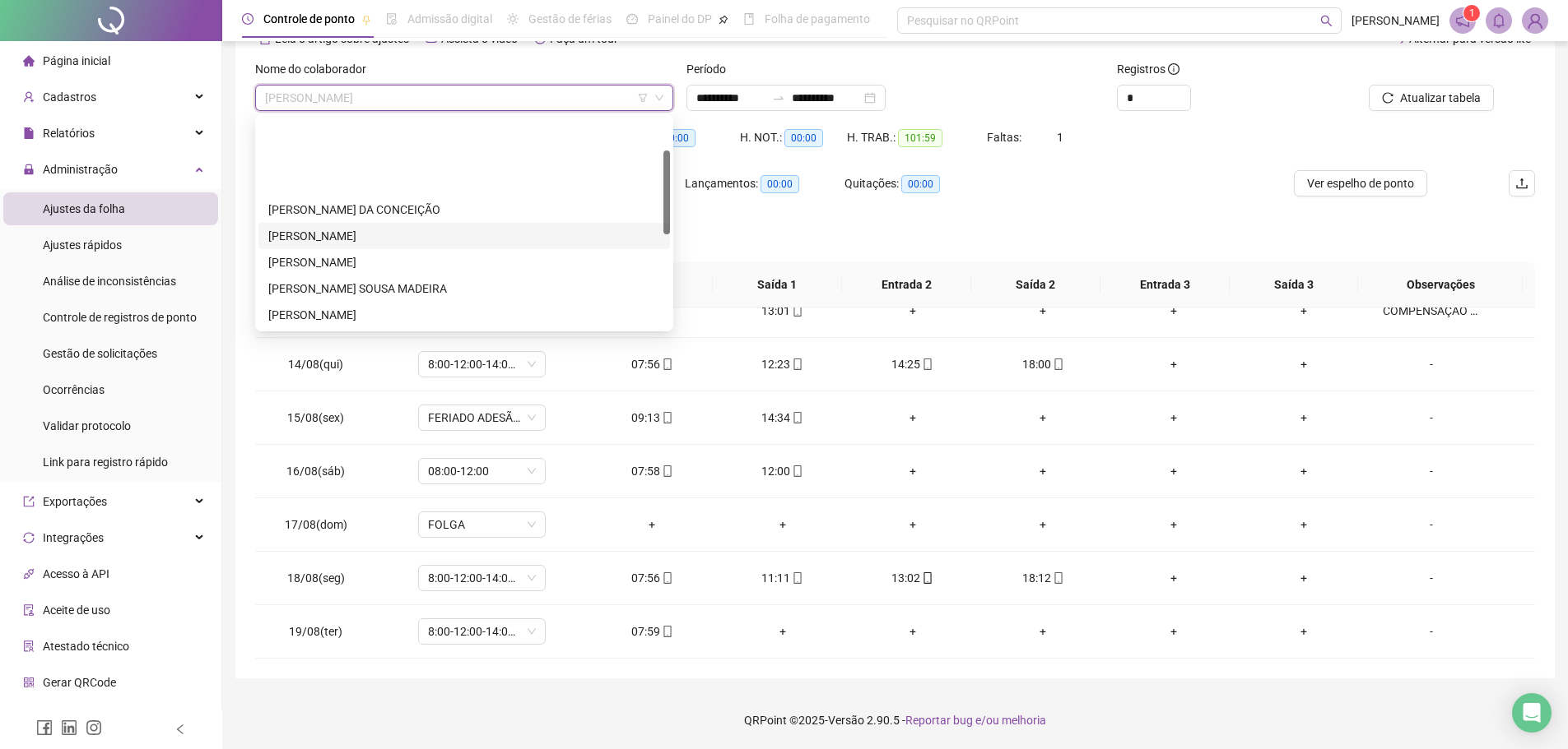
scroll to position [82, 0]
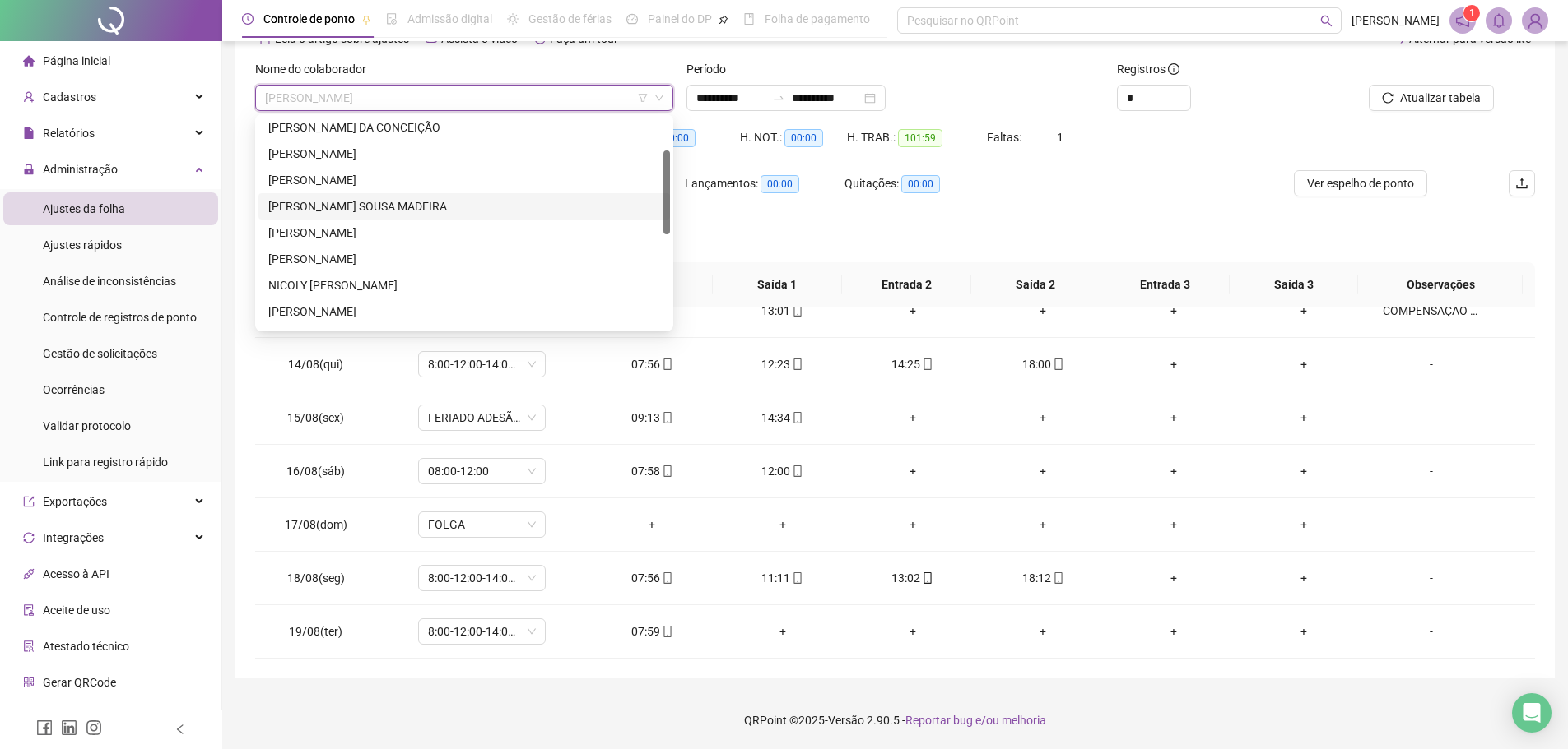
click at [482, 206] on div "LARISSA STHEPHANNY SOUSA MADEIRA" at bounding box center [464, 207] width 392 height 18
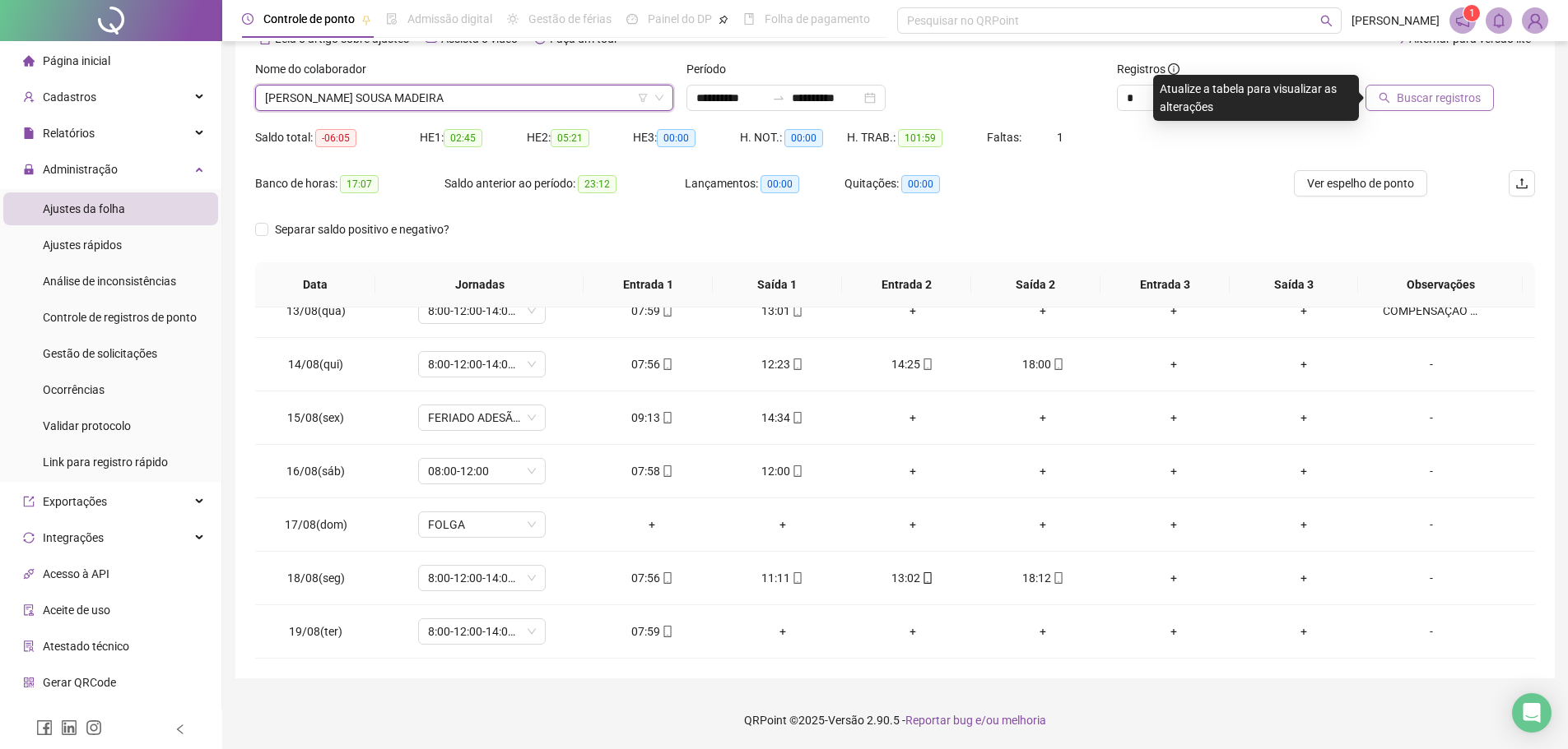
click at [1412, 93] on span "Buscar registros" at bounding box center [1439, 98] width 84 height 18
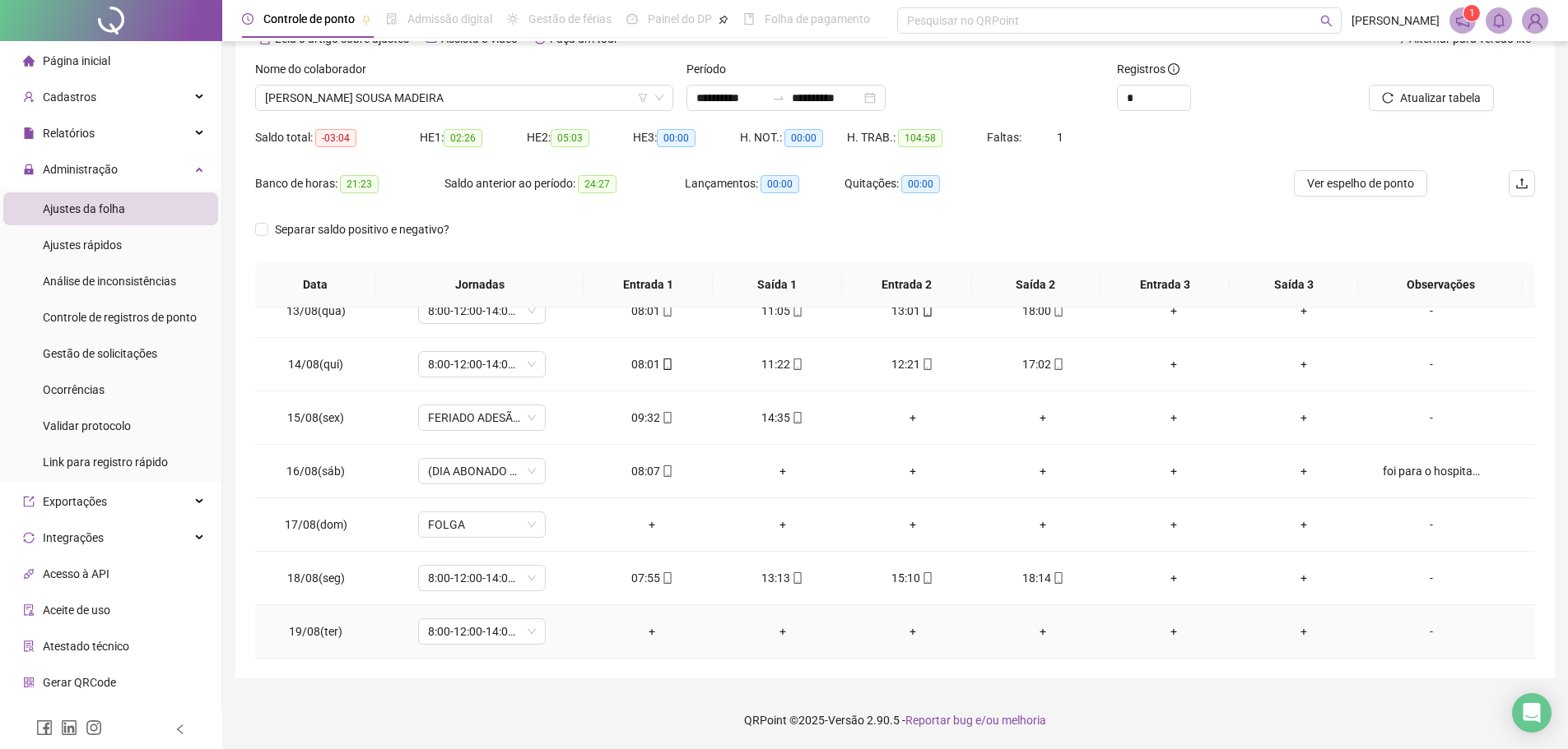
click at [1431, 635] on div "-" at bounding box center [1430, 632] width 97 height 18
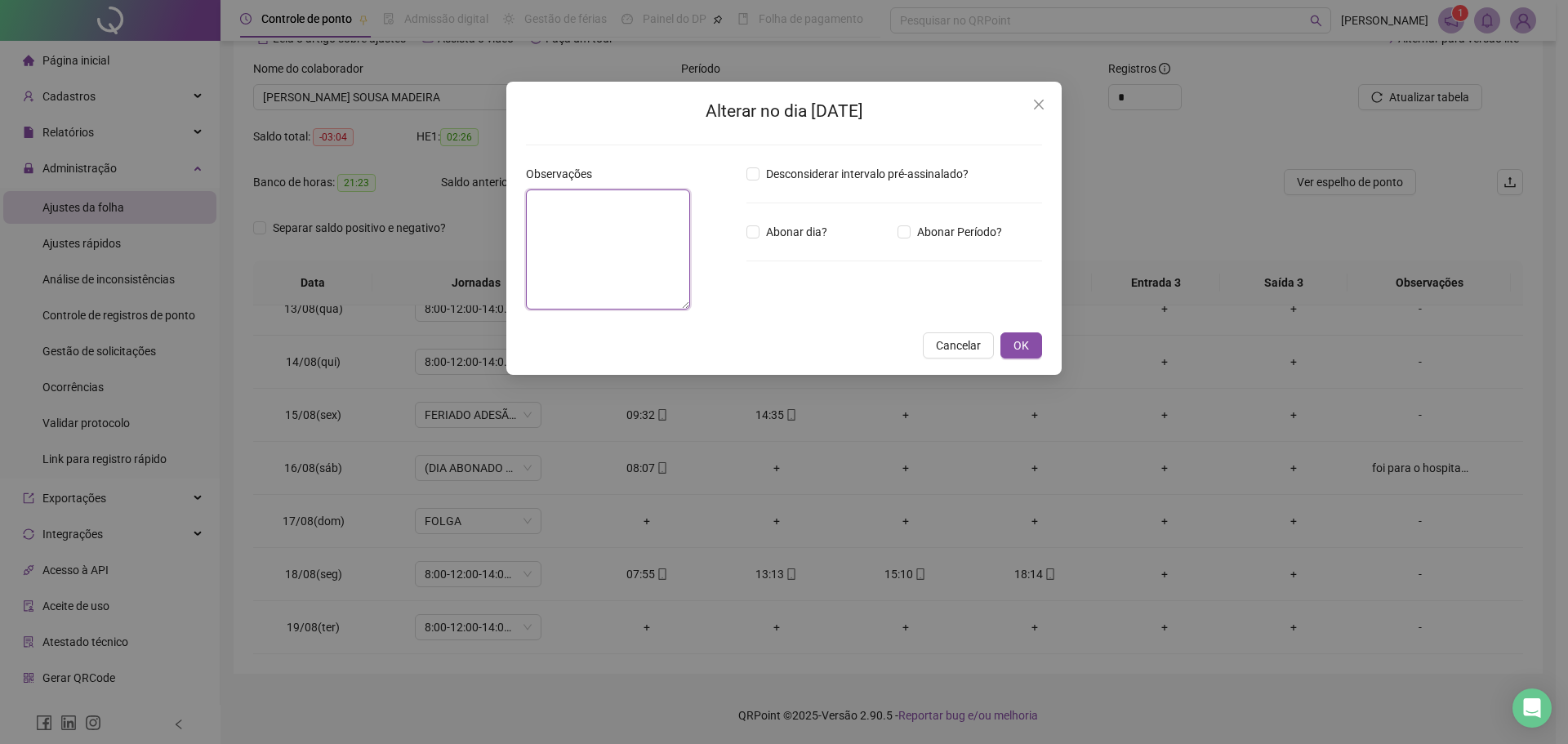
click at [626, 270] on textarea at bounding box center [607, 249] width 164 height 120
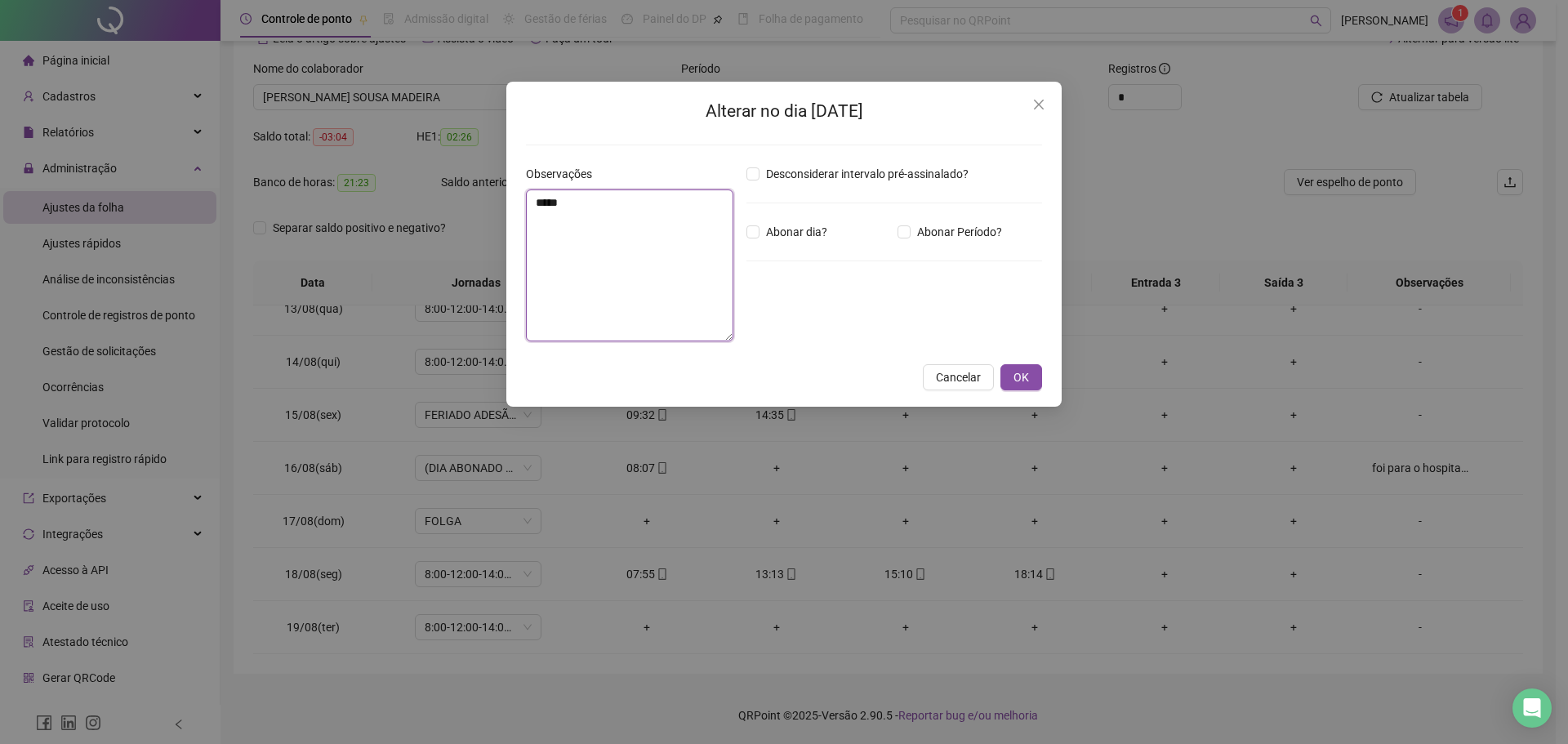
type textarea "*****"
click at [994, 314] on div "Desconsiderar intervalo pré-assinalado? Abonar dia? Abonar Período? Horas a abo…" at bounding box center [894, 259] width 309 height 190
click at [1034, 372] on button "OK" at bounding box center [1021, 377] width 41 height 27
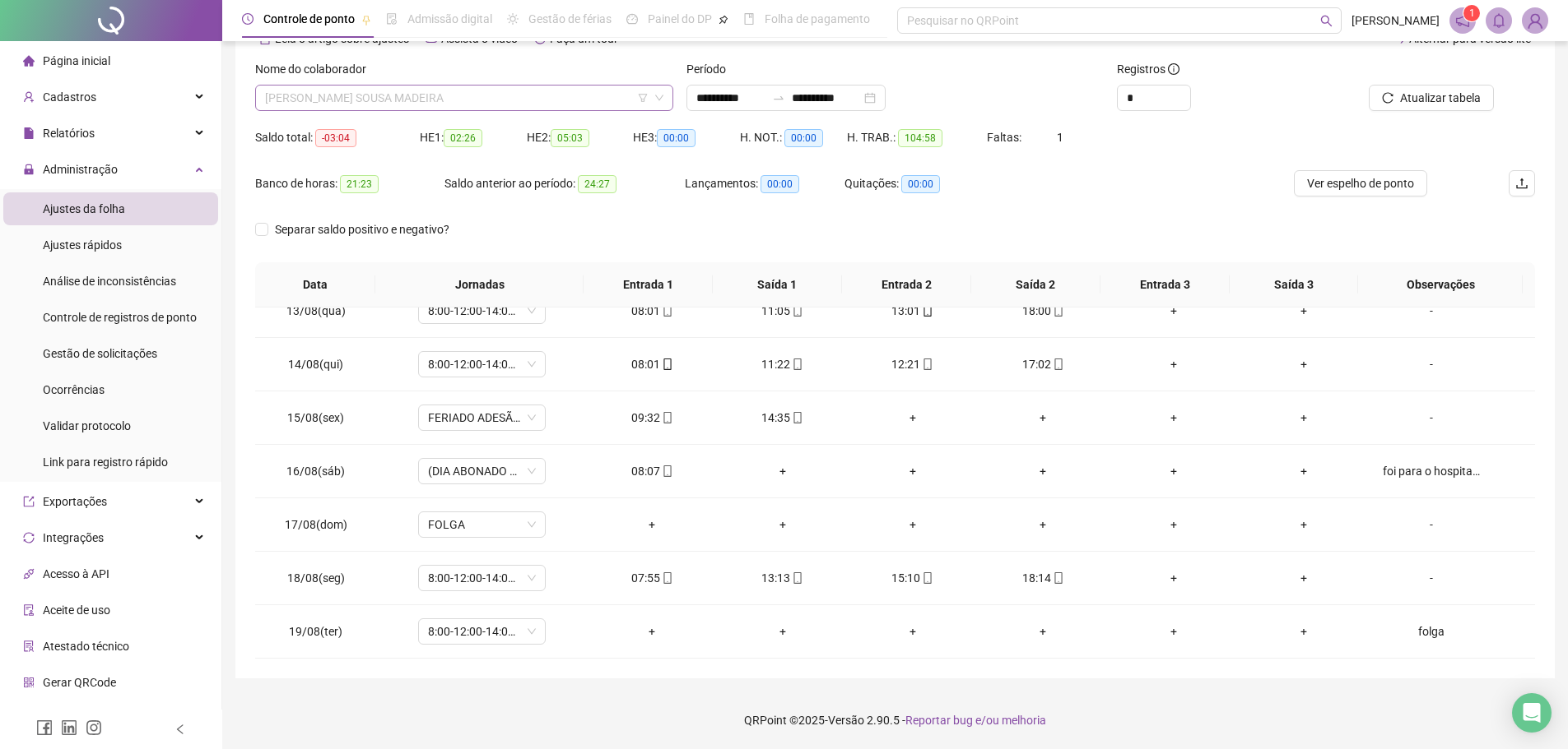
click at [473, 95] on span "LARISSA STHEPHANNY SOUSA MADEIRA" at bounding box center [464, 98] width 399 height 25
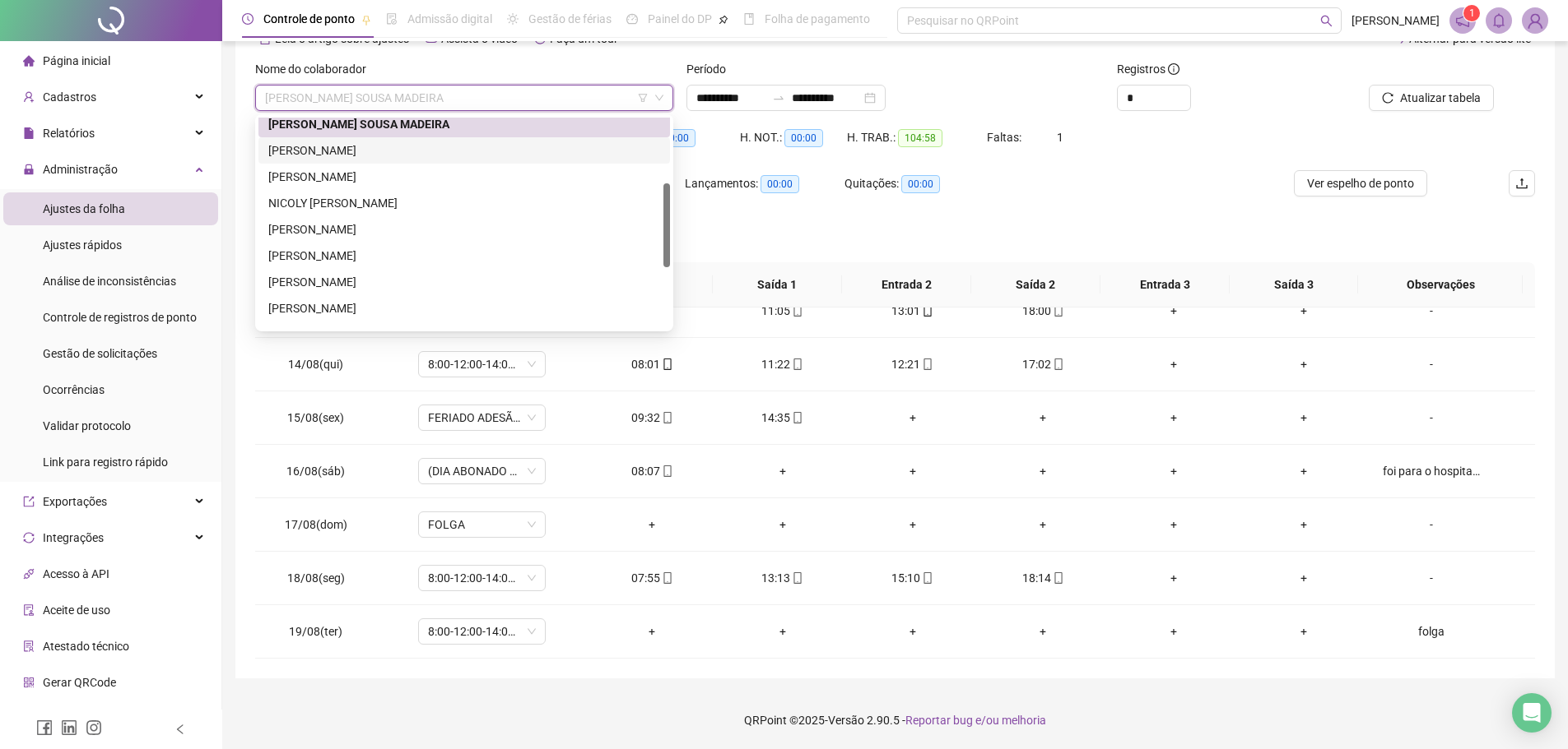
scroll to position [247, 0]
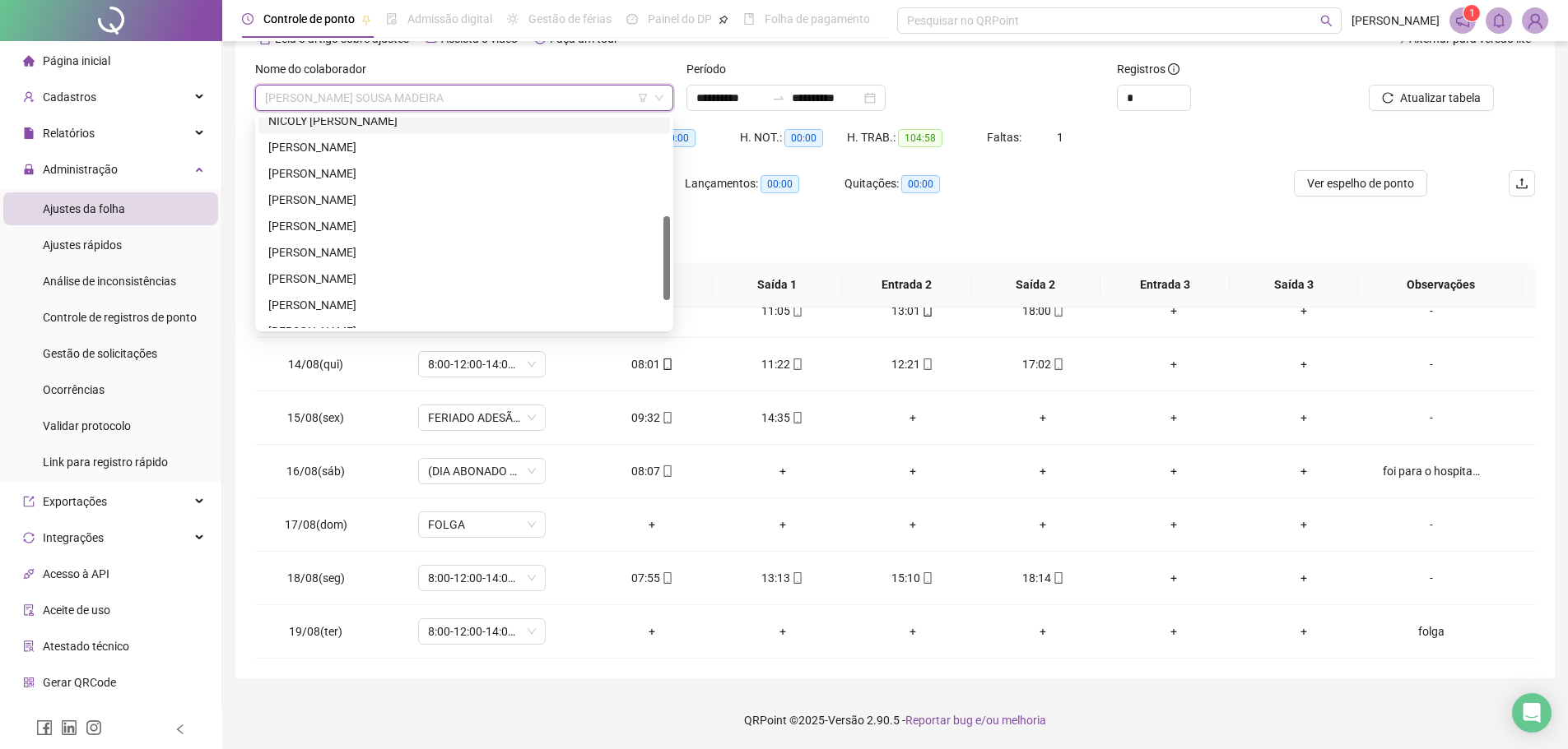
click at [482, 119] on div "NICOLY CAROLINE DOS SANTOS CARVALHO" at bounding box center [464, 121] width 392 height 18
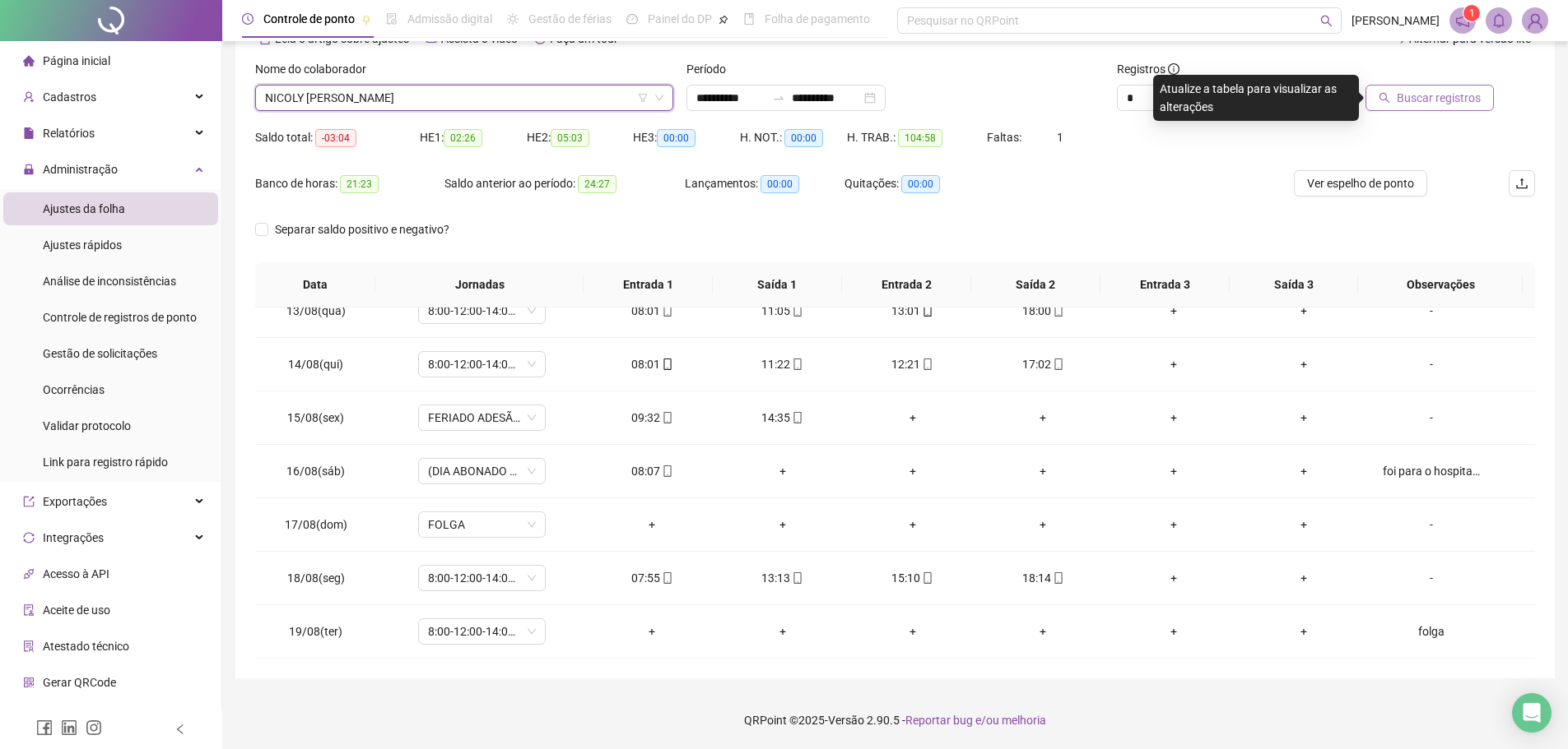
click at [1443, 105] on span "Buscar registros" at bounding box center [1439, 98] width 84 height 18
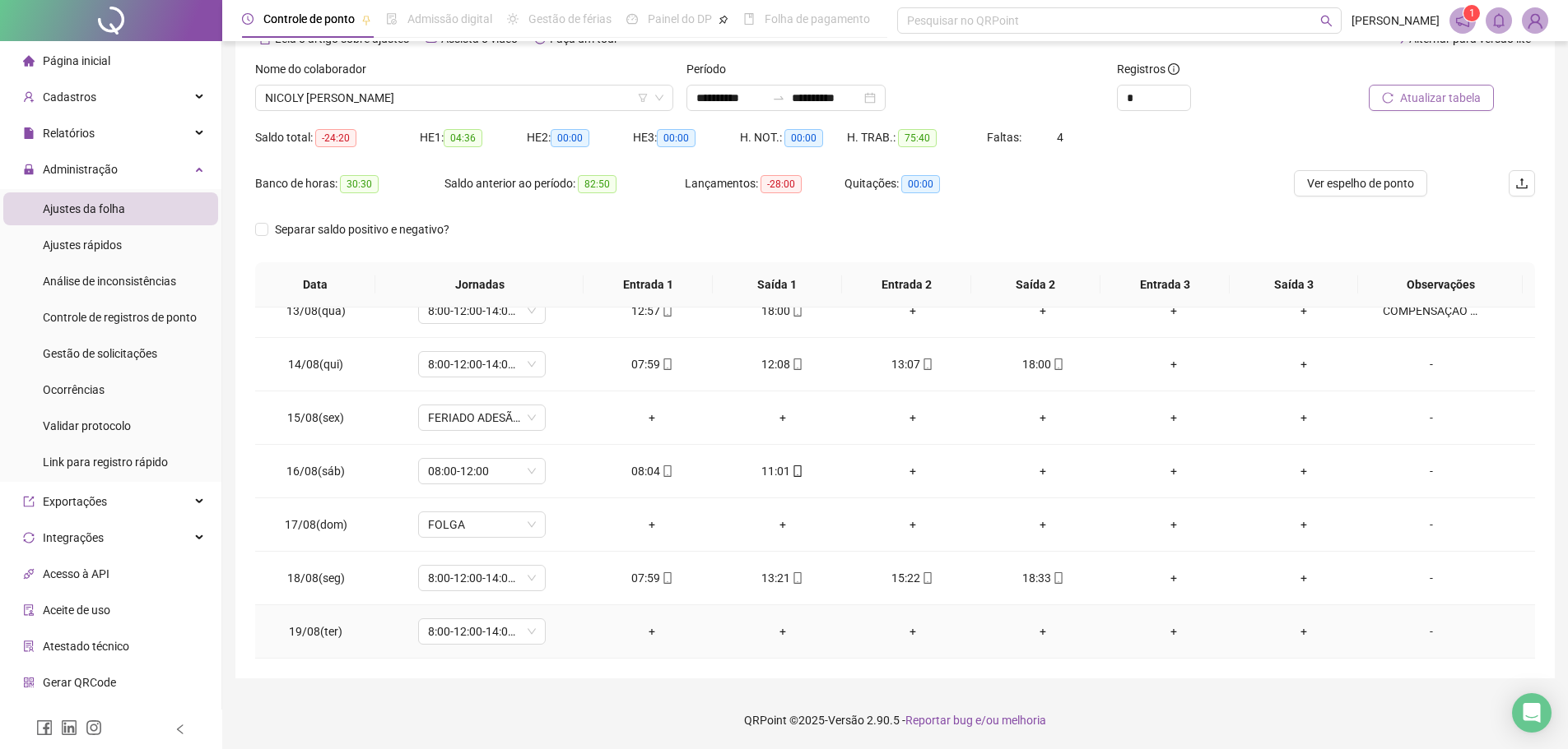
click at [1421, 631] on div "-" at bounding box center [1430, 632] width 97 height 18
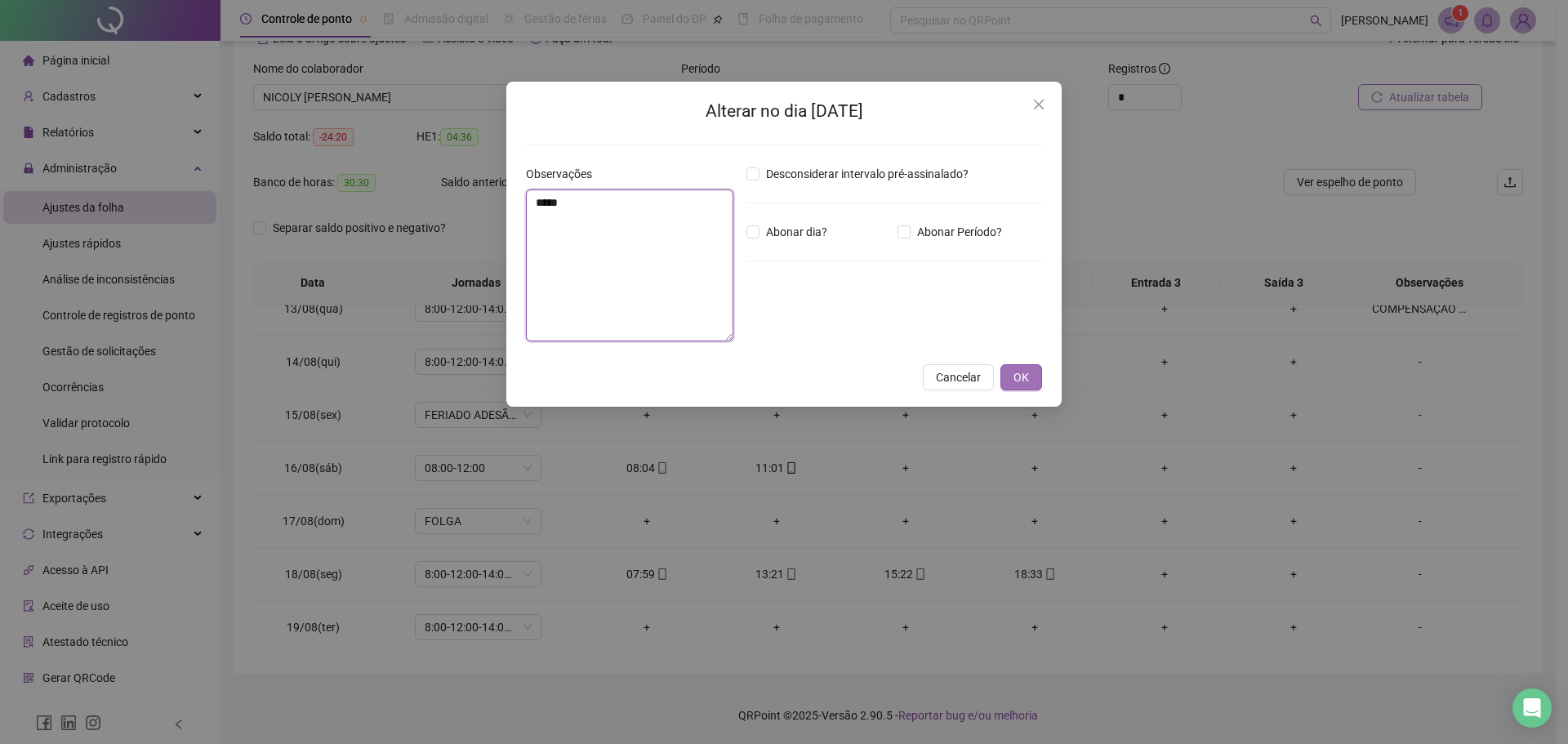
type textarea "*****"
click at [1016, 375] on span "OK" at bounding box center [1021, 377] width 16 height 18
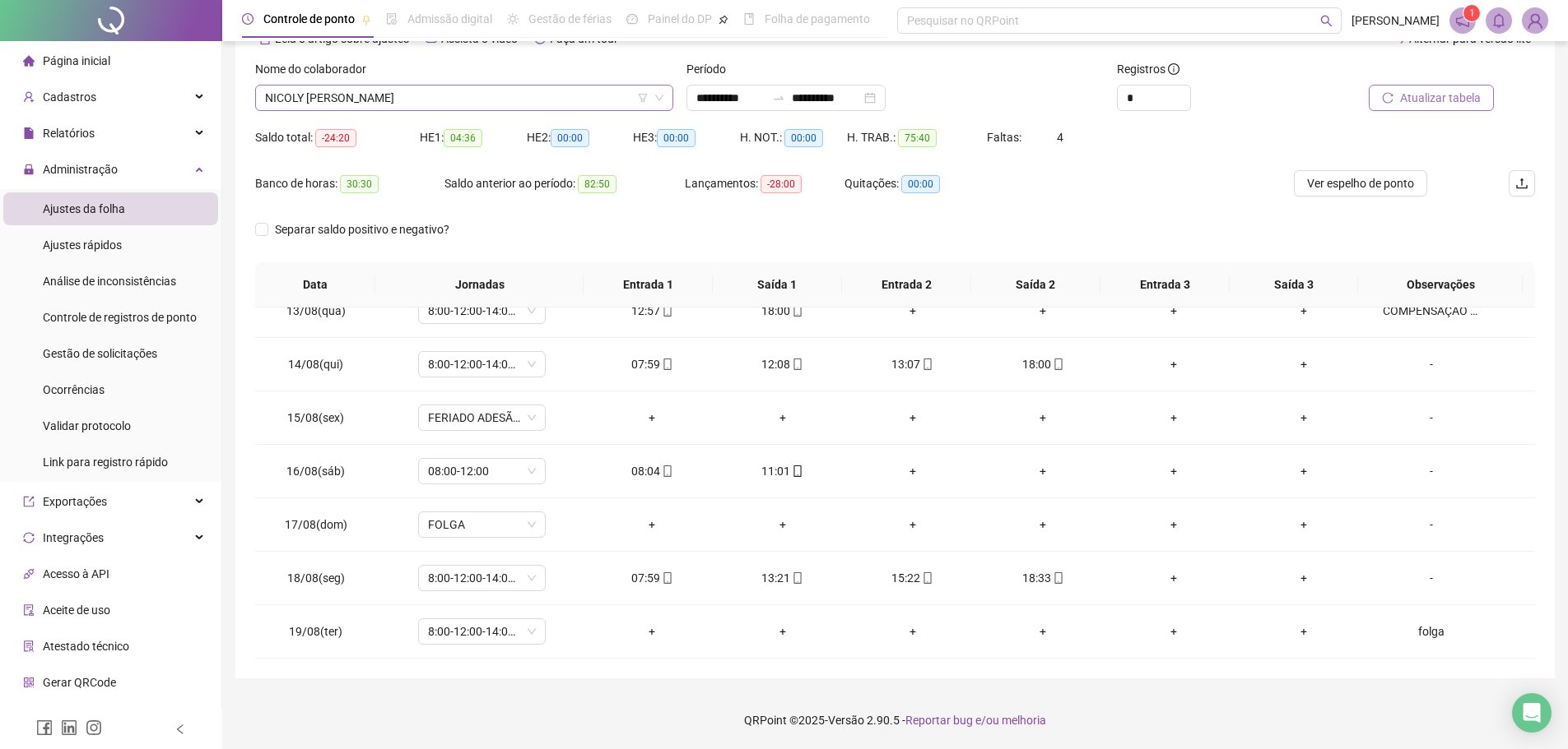
click at [510, 95] on span "NICOLY CAROLINE DOS SANTOS CARVALHO" at bounding box center [464, 98] width 399 height 25
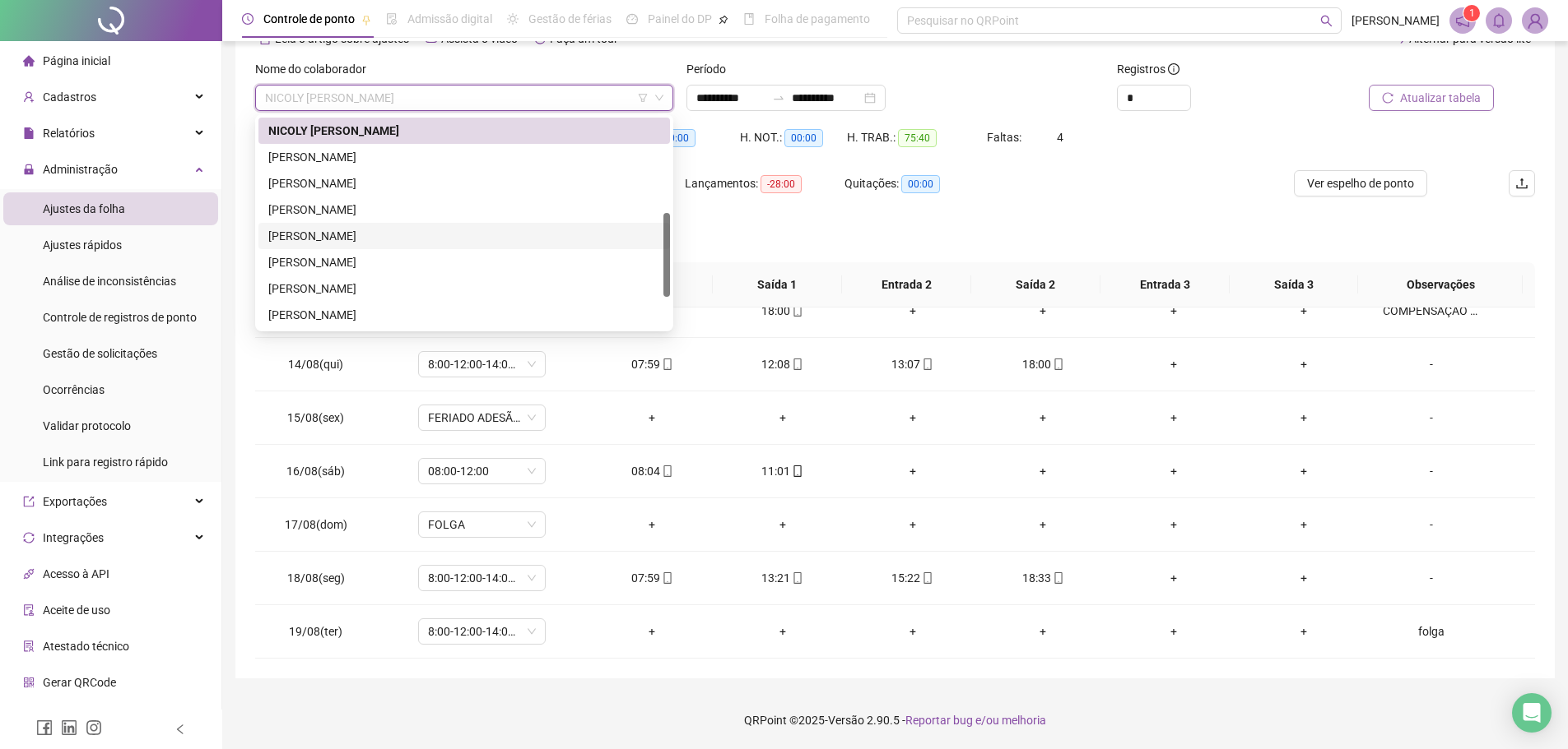
scroll to position [315, 0]
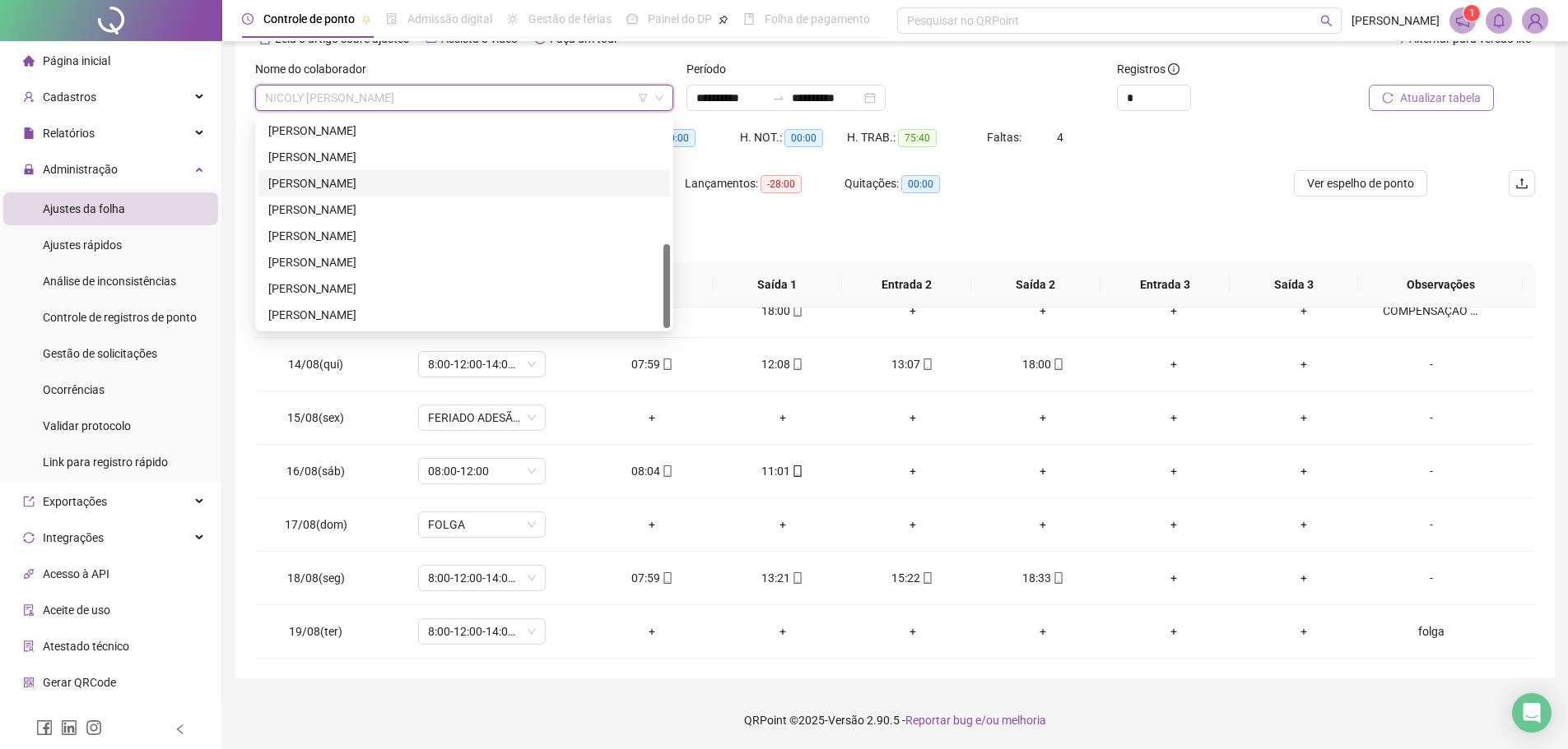
click at [365, 174] on div "SARA STE DE OLIVEIRA" at bounding box center [464, 184] width 392 height 18
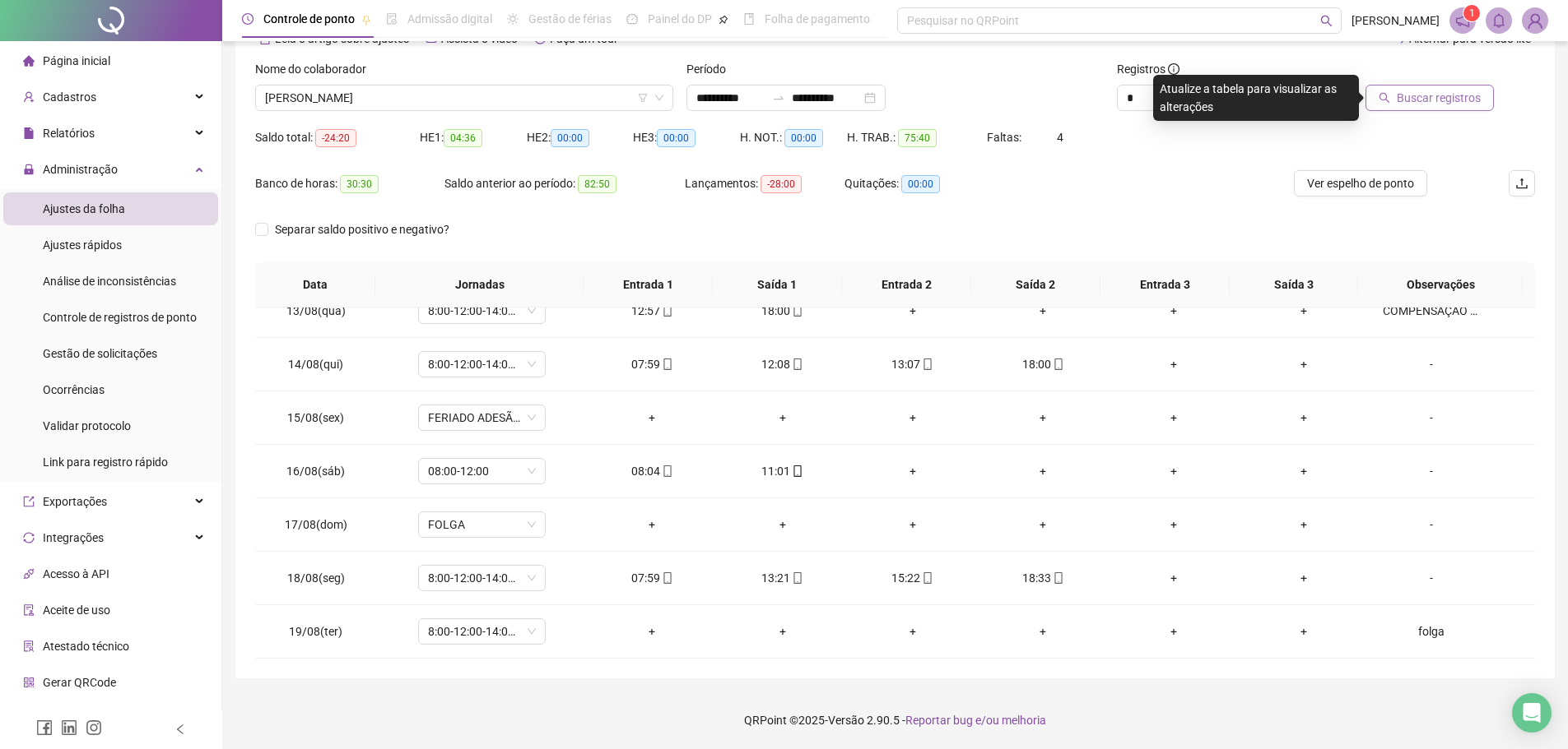
click at [1445, 95] on span "Buscar registros" at bounding box center [1439, 98] width 84 height 18
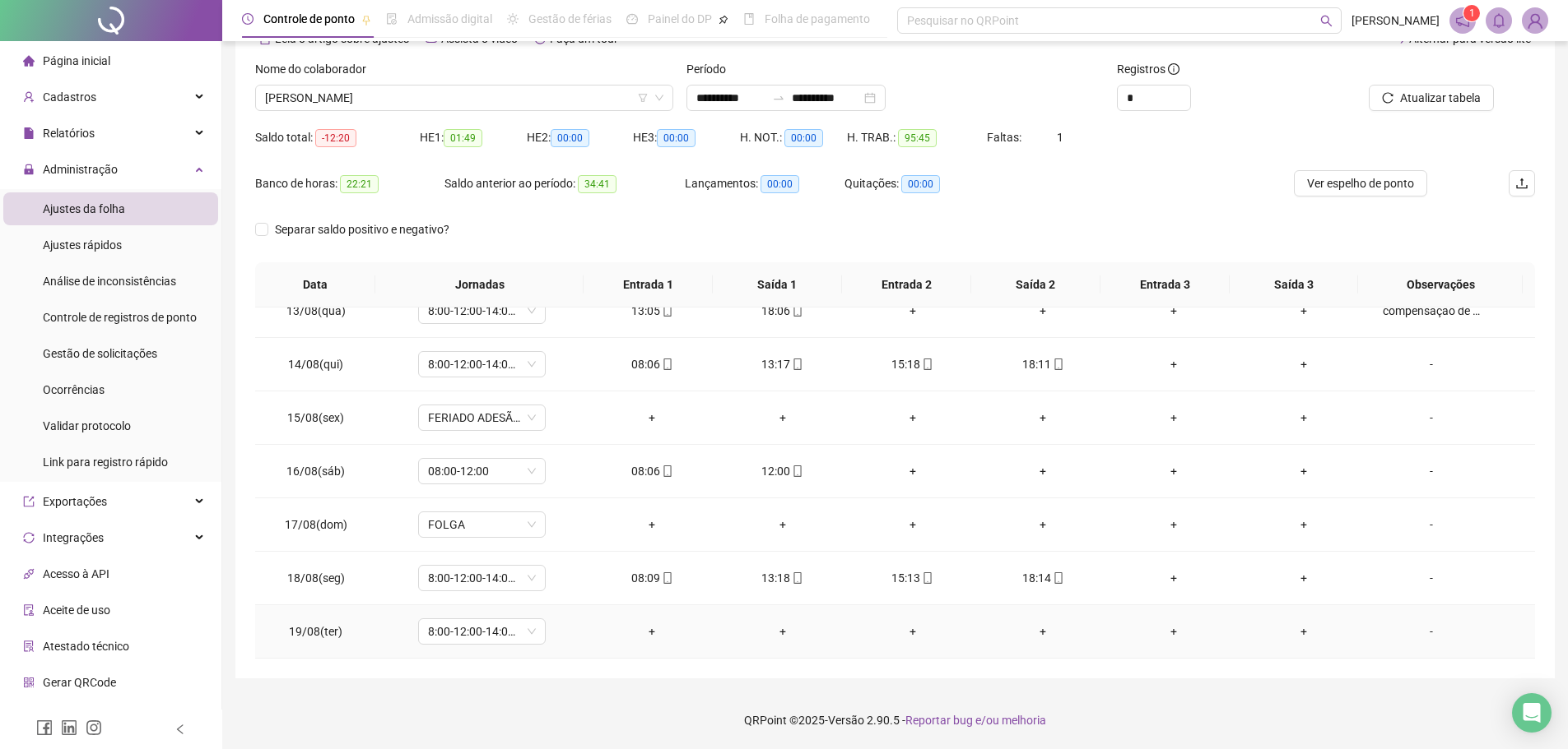
click at [1413, 636] on div "-" at bounding box center [1430, 632] width 97 height 18
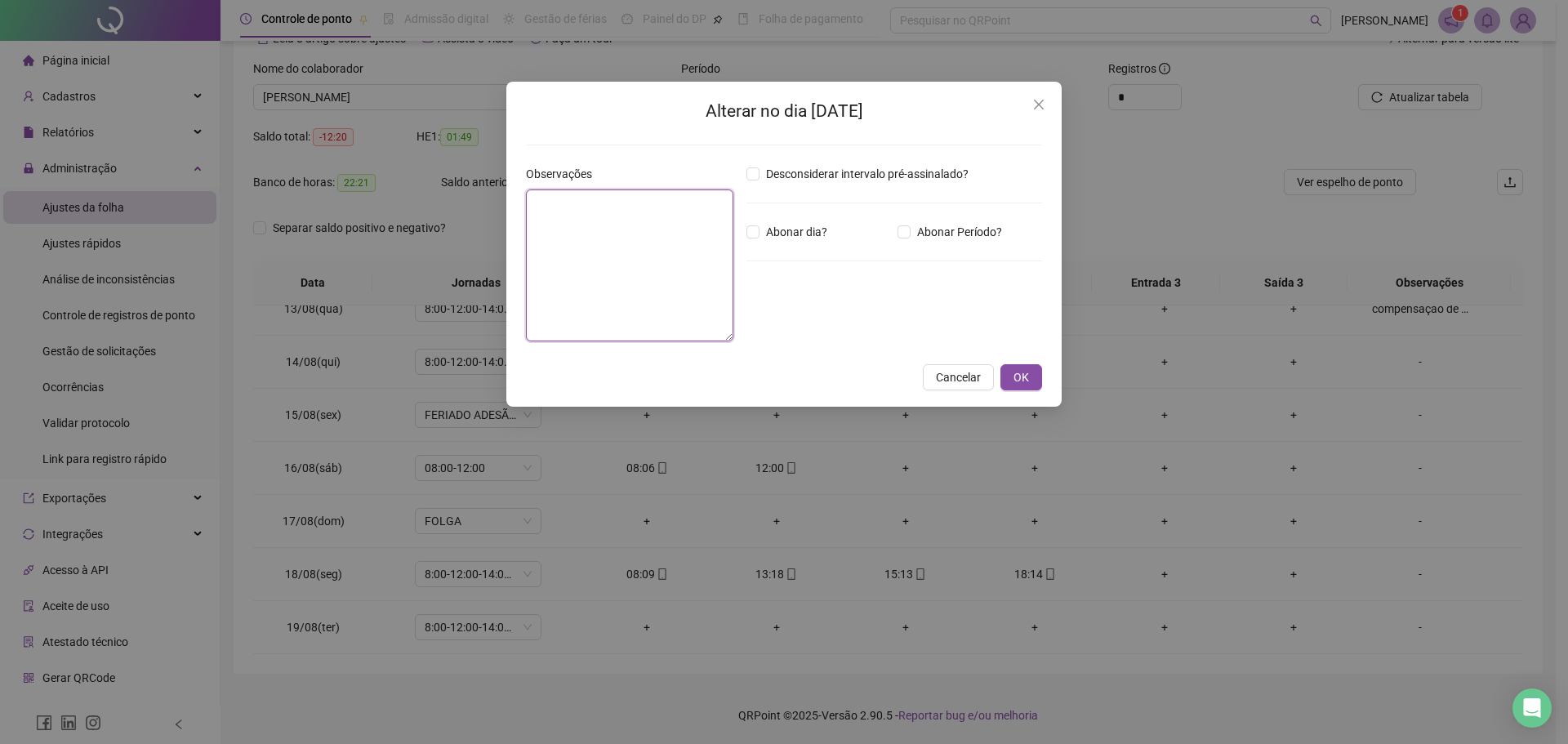
click at [691, 280] on textarea at bounding box center [629, 266] width 208 height 152
type textarea "**********"
click at [1029, 367] on button "OK" at bounding box center [1021, 377] width 41 height 27
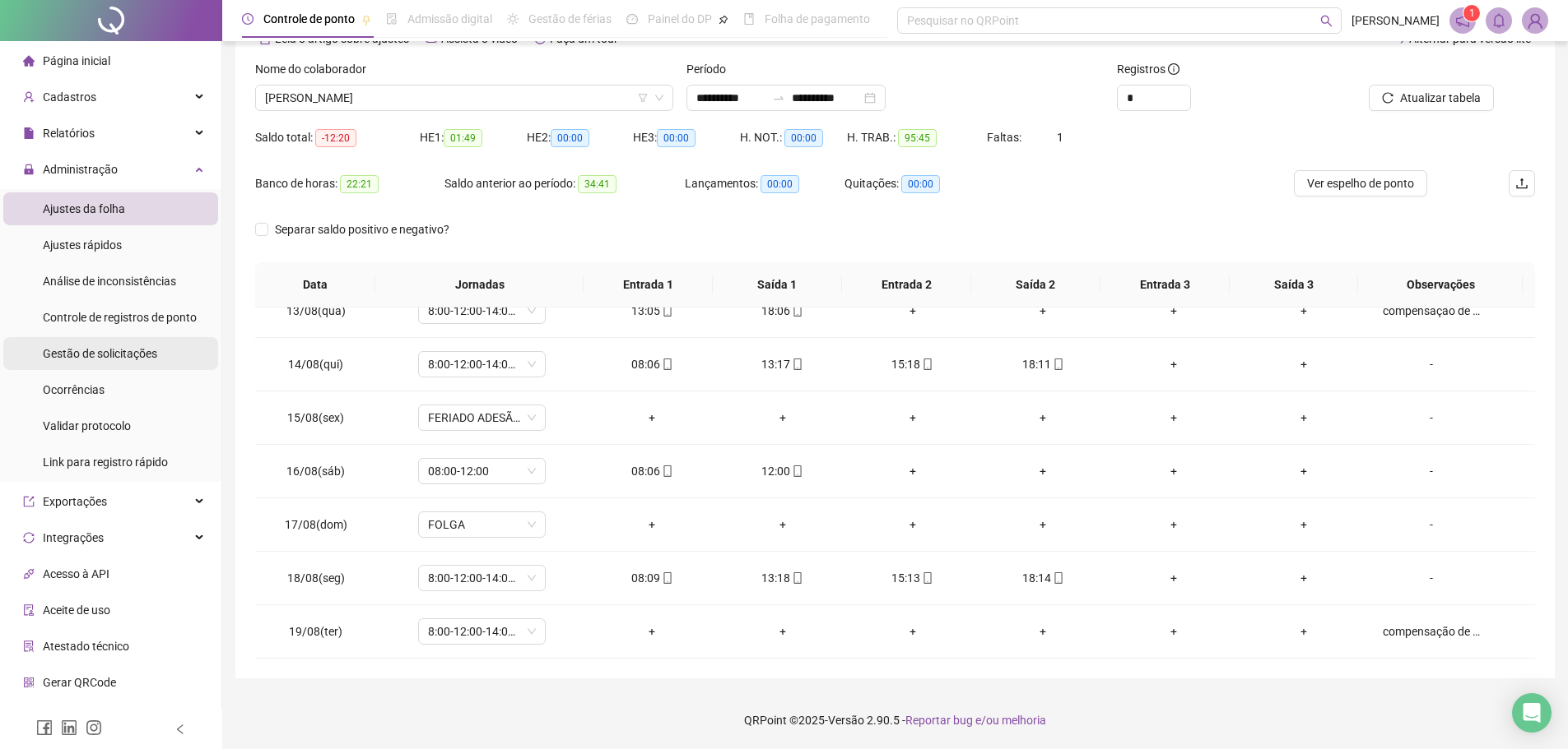
click at [139, 357] on span "Gestão de solicitações" at bounding box center [100, 353] width 114 height 13
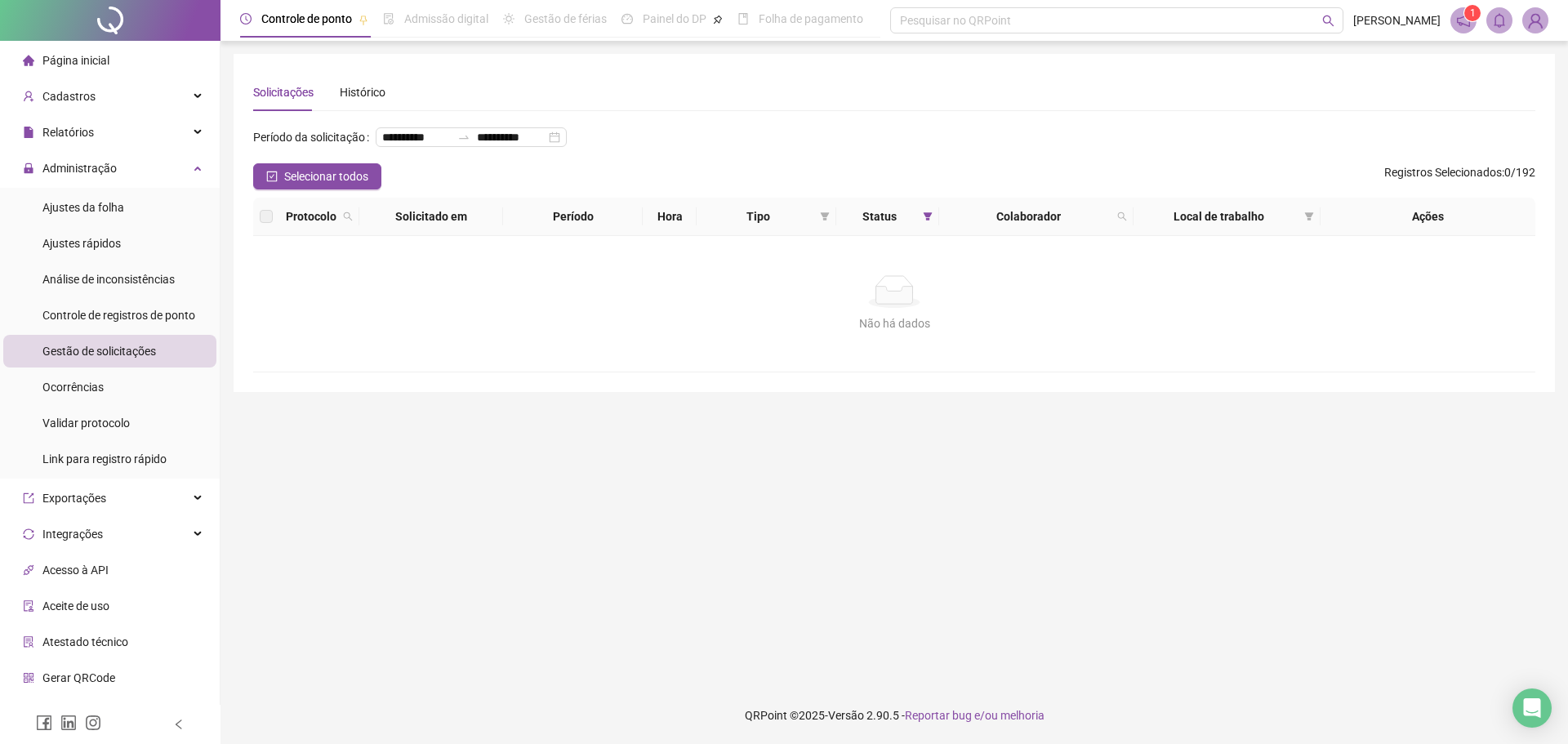
click at [138, 355] on span "Gestão de solicitações" at bounding box center [99, 351] width 114 height 13
click at [1548, 27] on span at bounding box center [1535, 20] width 27 height 27
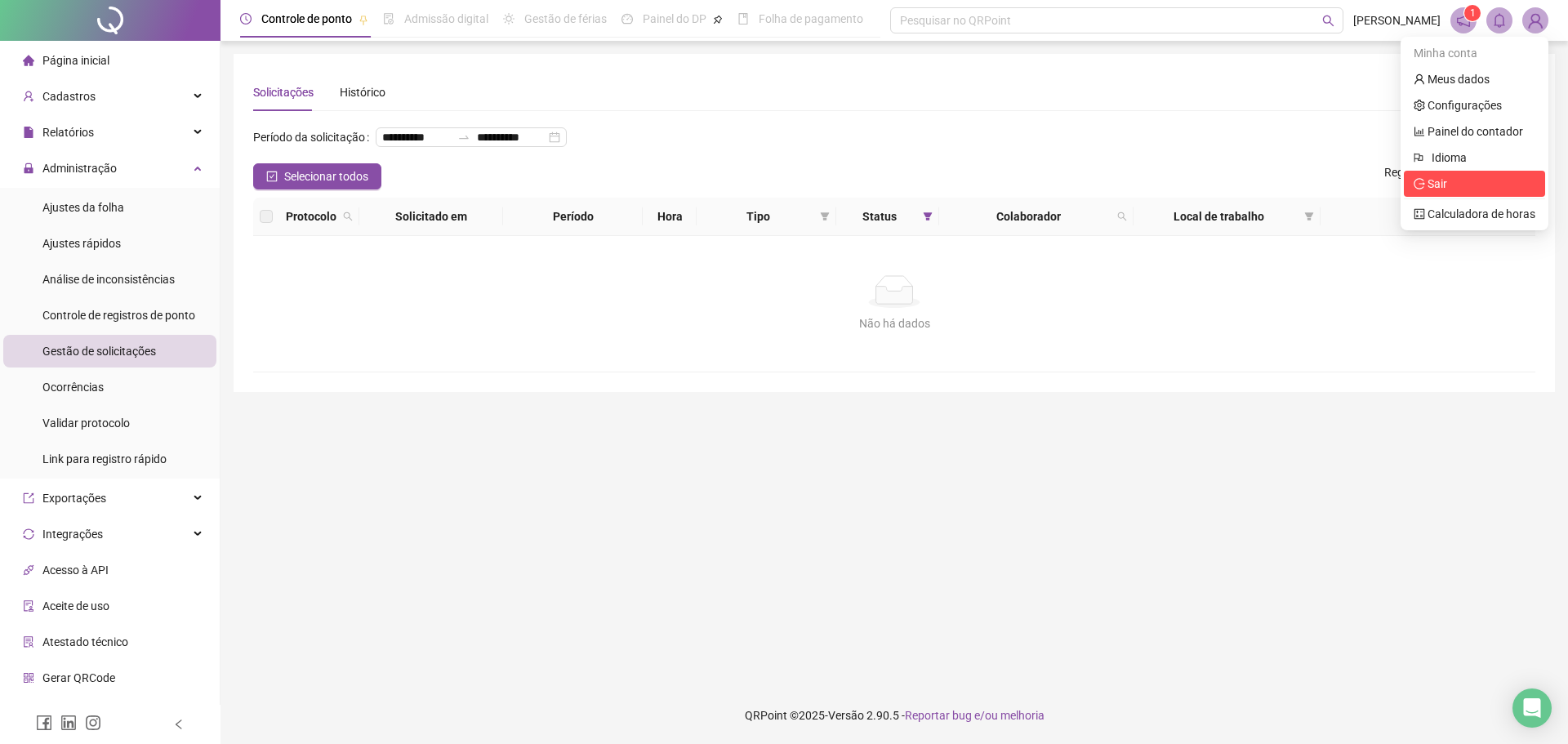
click at [1481, 190] on span "Sair" at bounding box center [1475, 184] width 122 height 18
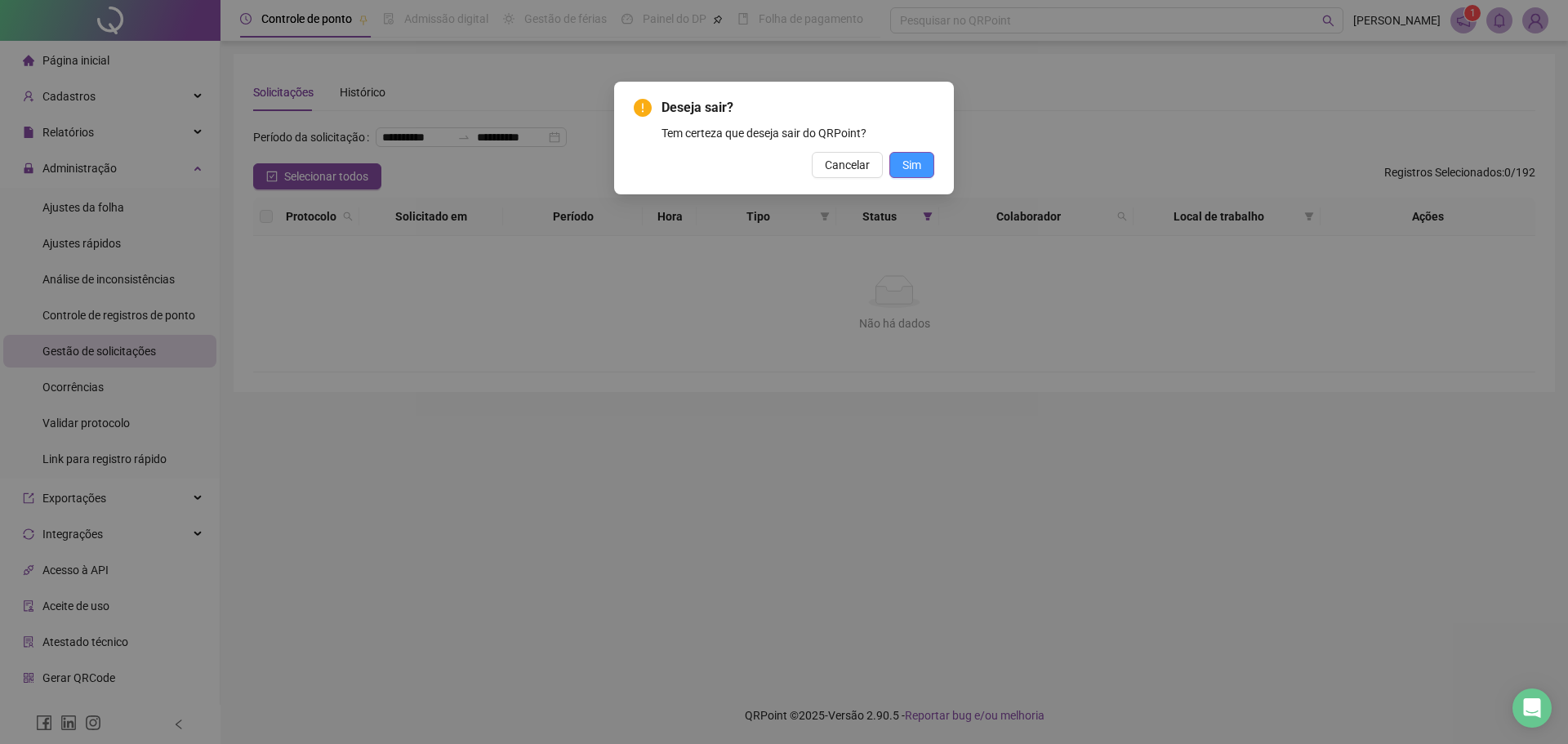
click at [927, 165] on button "Sim" at bounding box center [911, 165] width 45 height 27
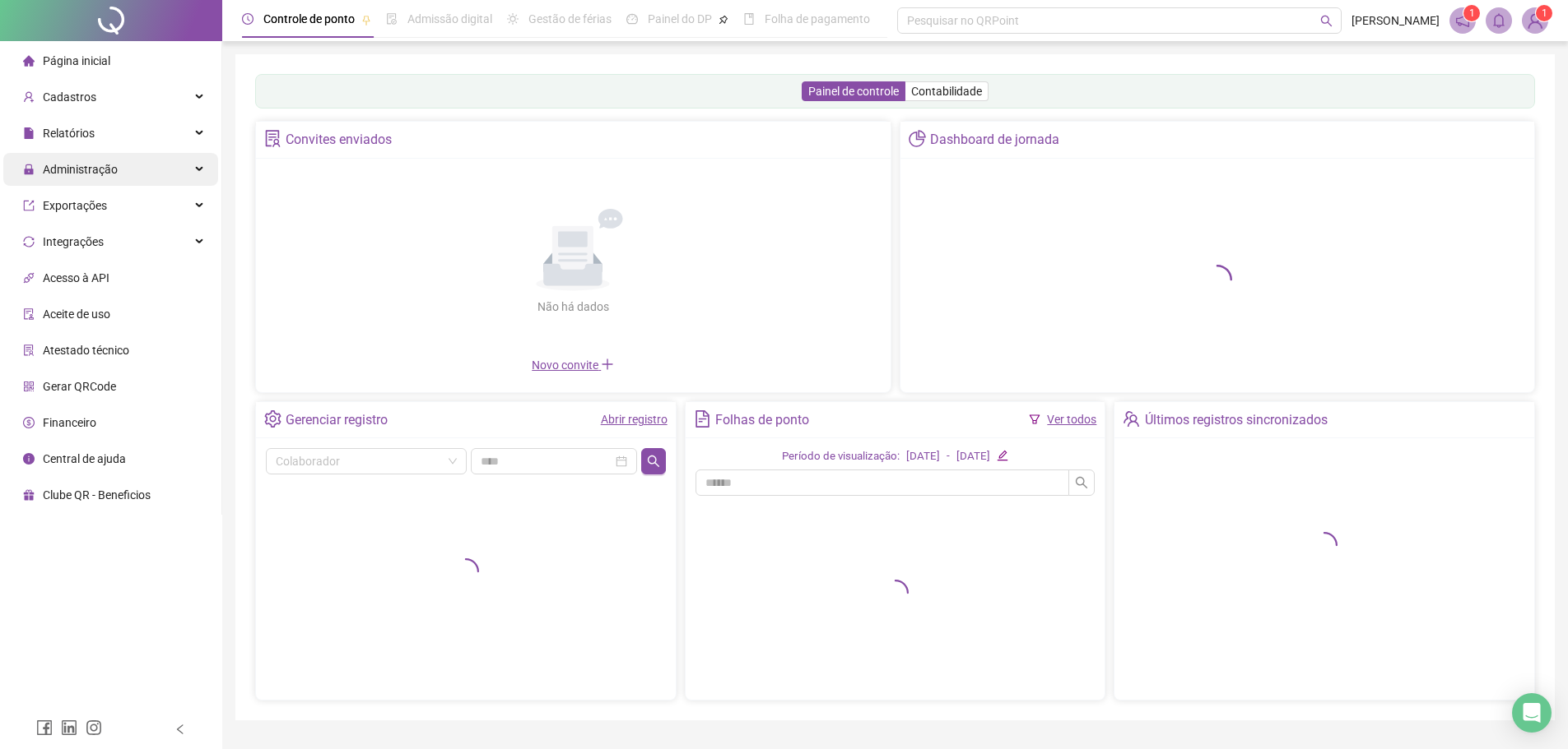
click at [101, 166] on span "Administração" at bounding box center [79, 170] width 75 height 13
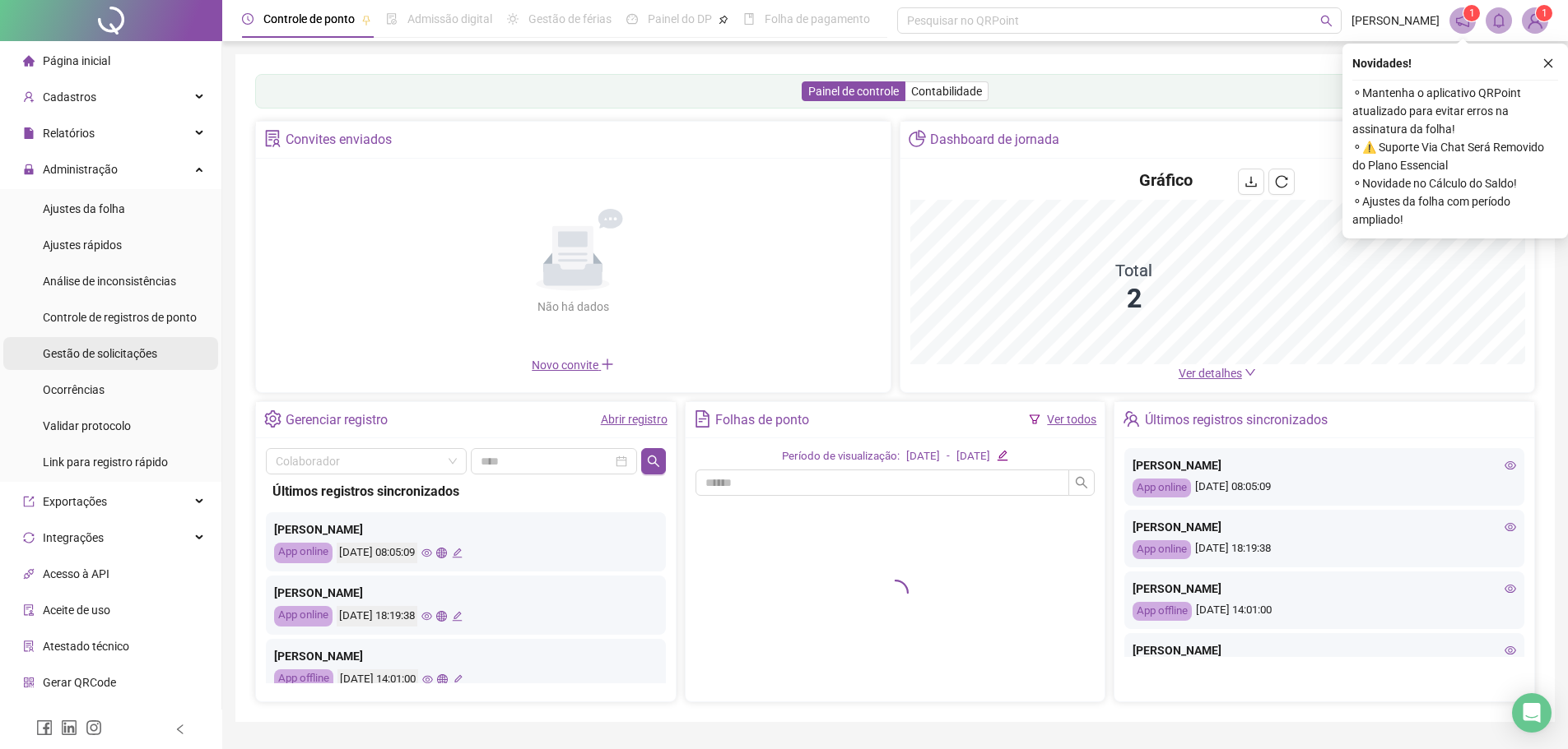
click at [122, 347] on span "Gestão de solicitações" at bounding box center [100, 353] width 114 height 13
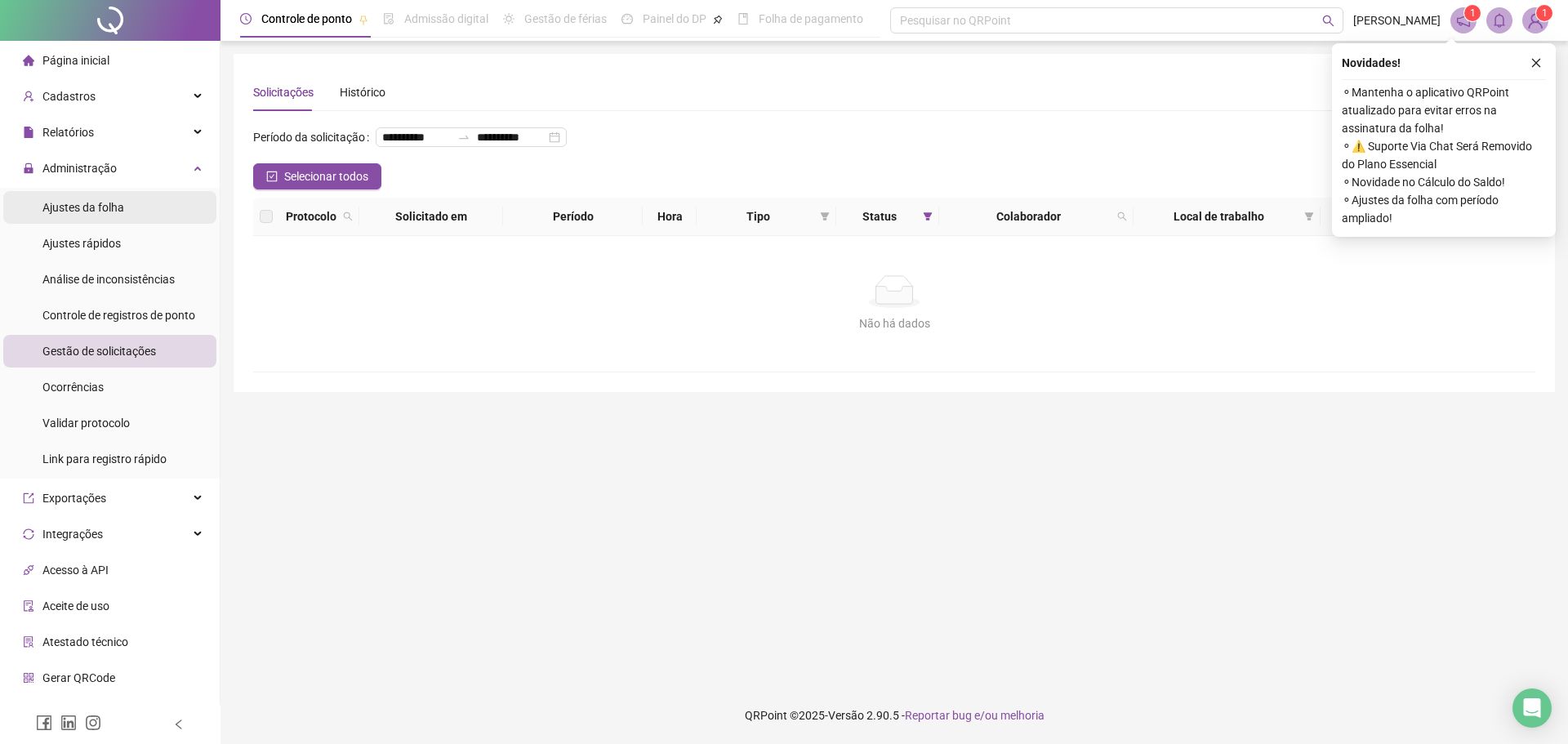
click at [120, 204] on span "Ajustes da folha" at bounding box center [82, 207] width 82 height 13
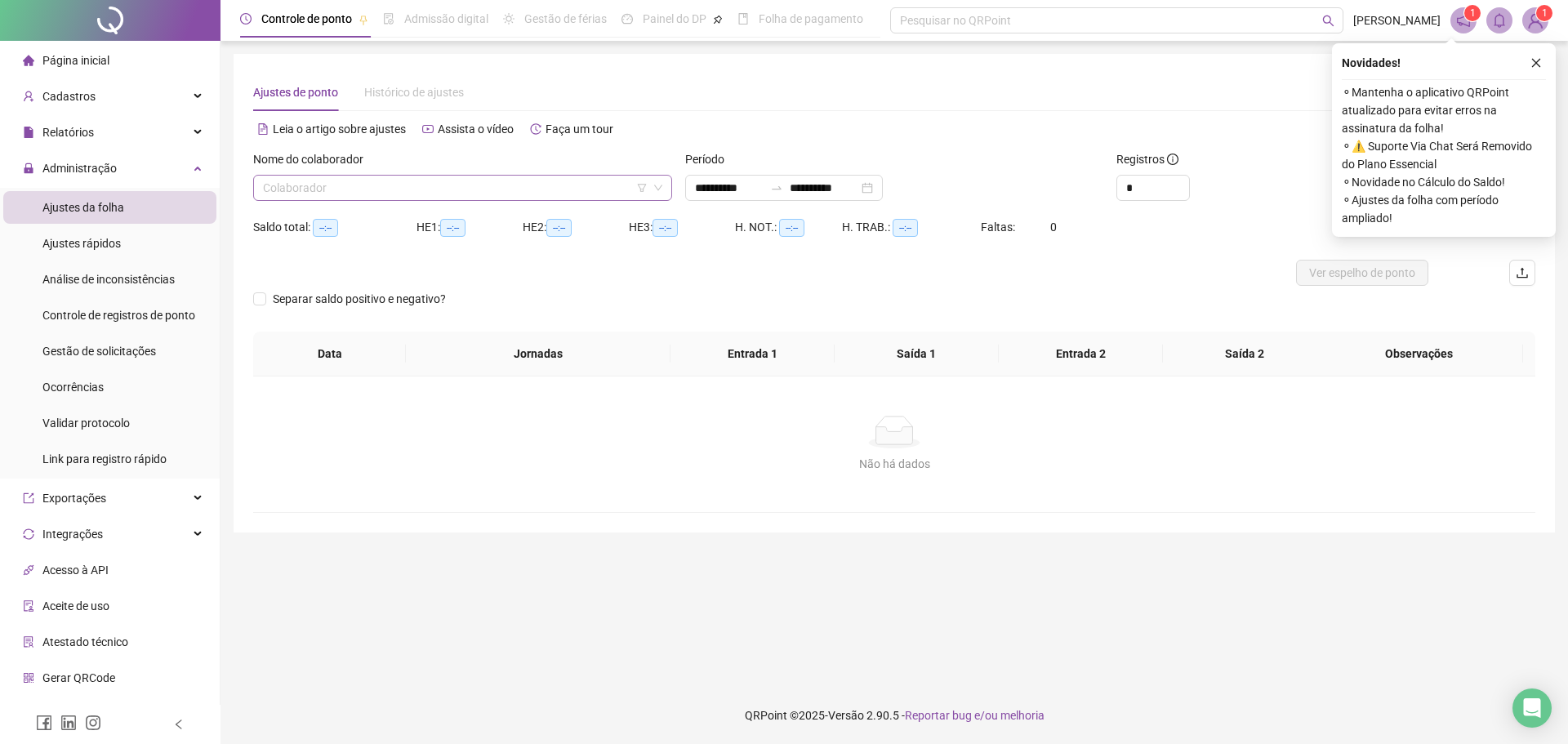
click at [391, 195] on input "search" at bounding box center [455, 188] width 385 height 25
type input "**********"
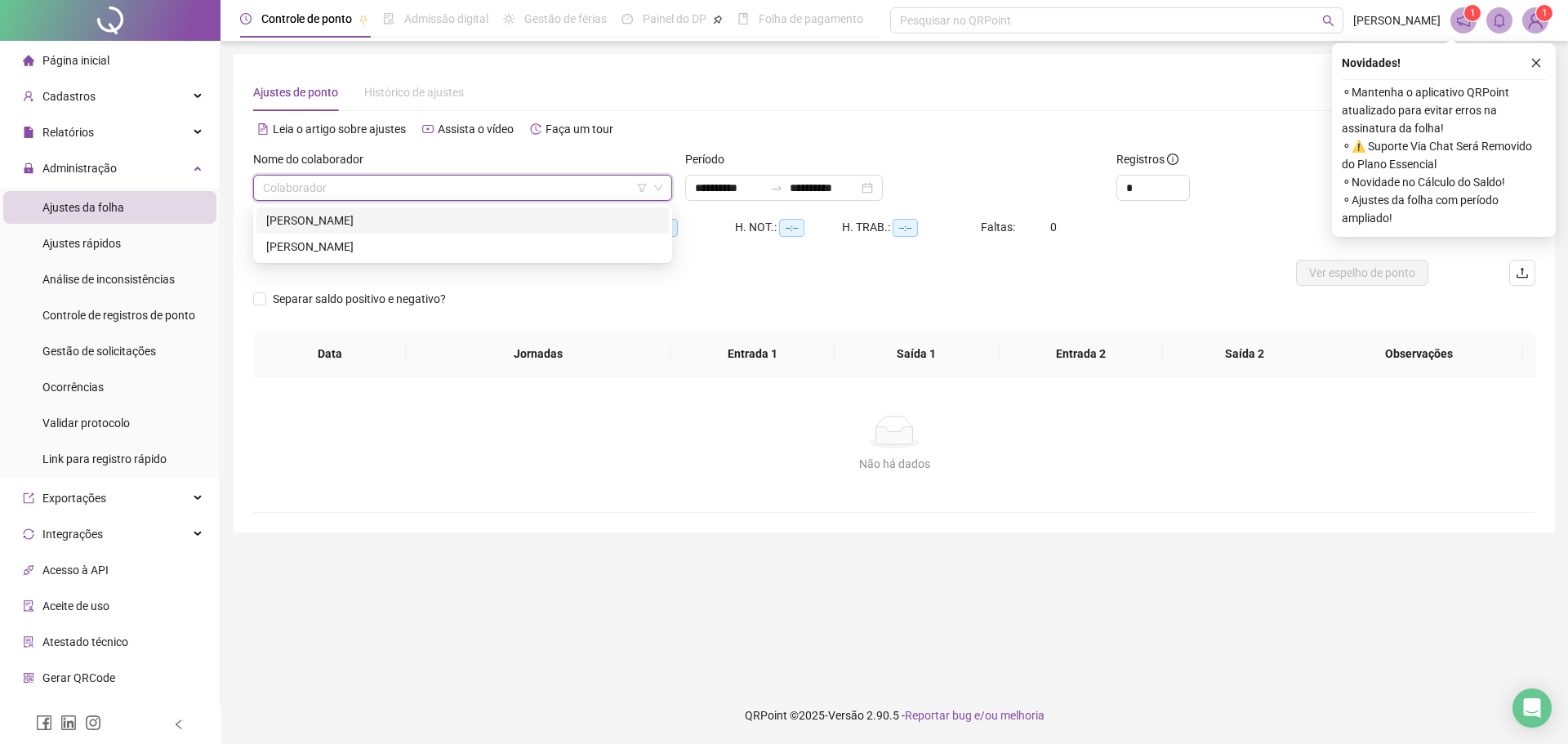
click at [373, 224] on div "ESTER FERREIRA DA SILVA" at bounding box center [463, 221] width 393 height 18
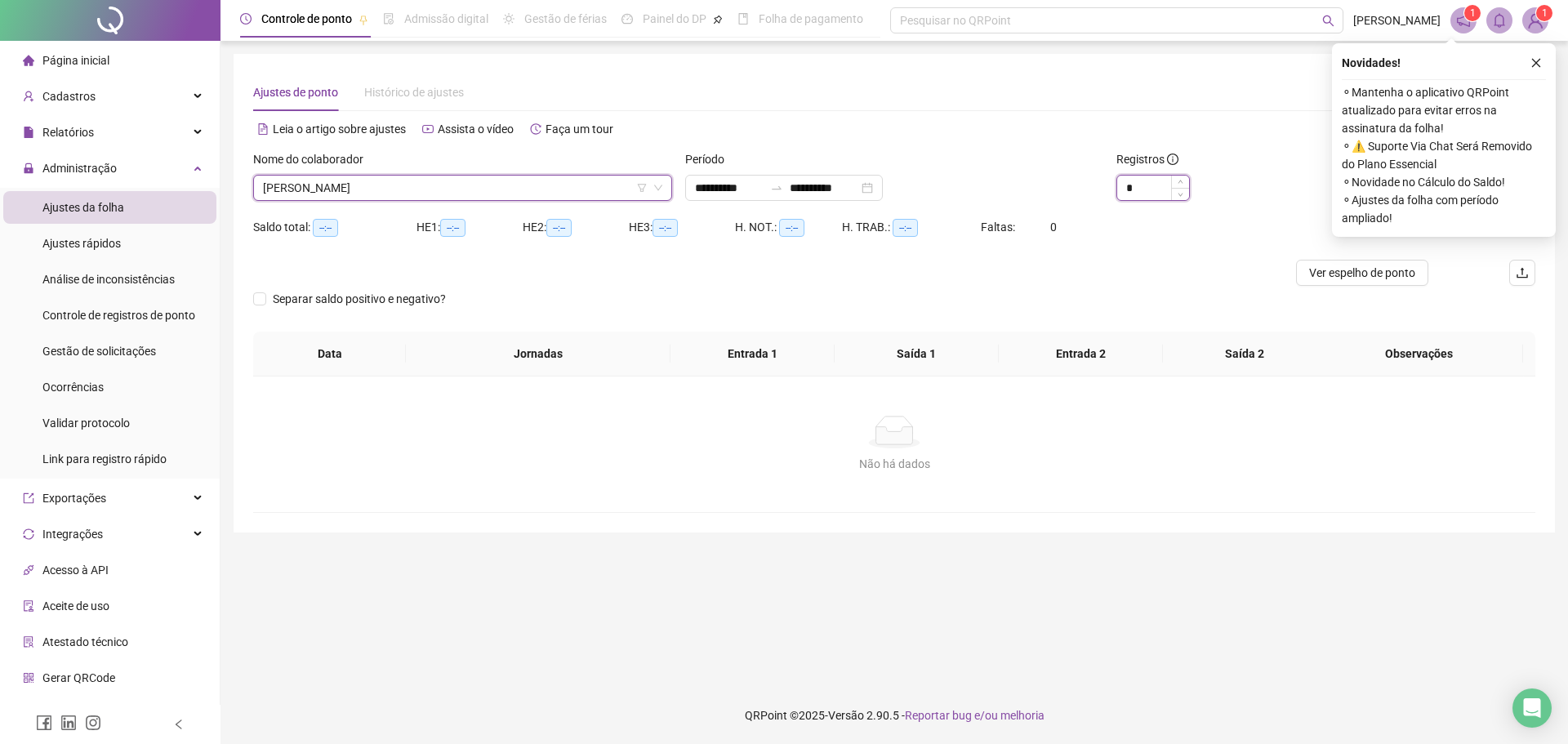
type input "*"
click at [1174, 180] on span "Increase Value" at bounding box center [1181, 181] width 18 height 12
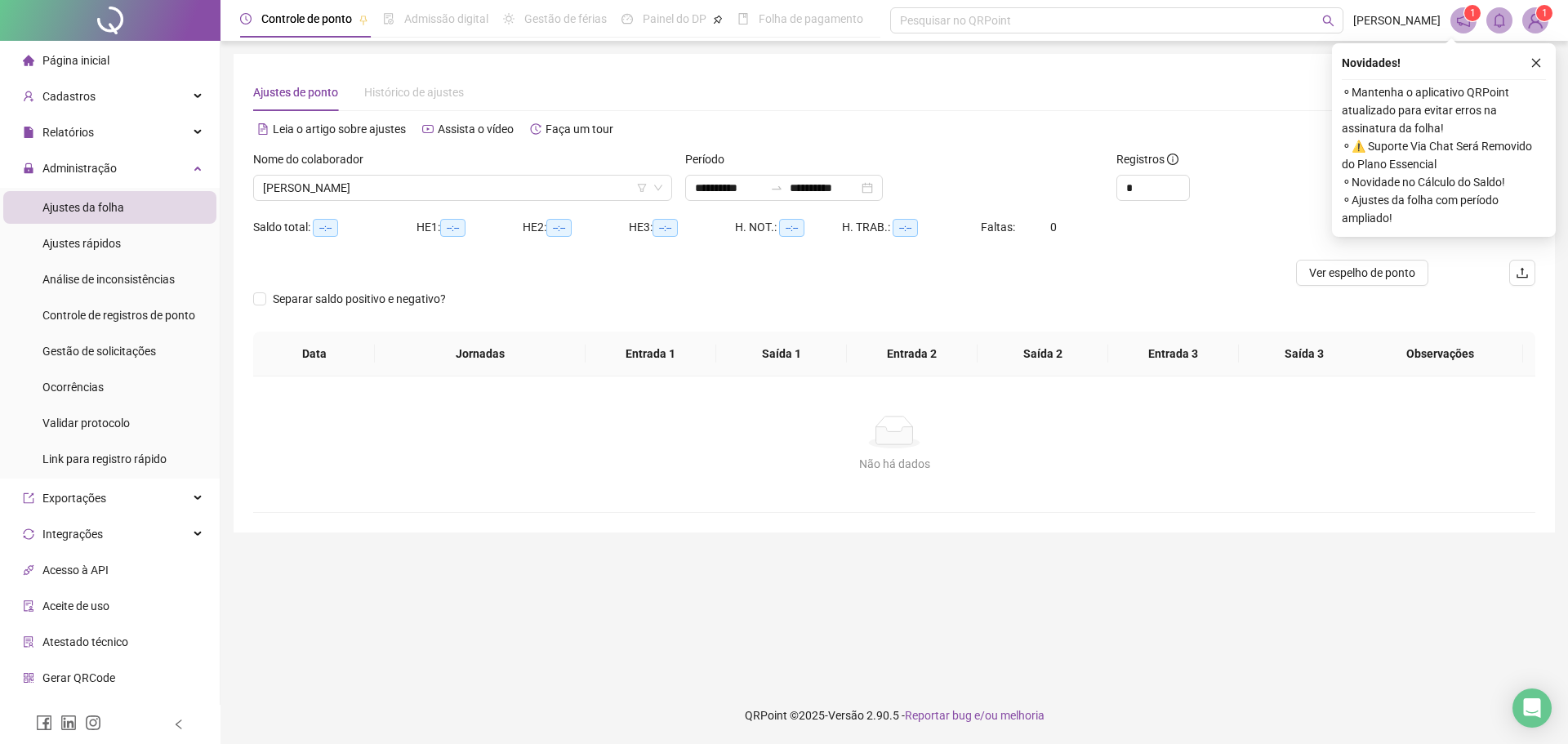
click at [1557, 57] on div "**********" at bounding box center [895, 372] width 1348 height 744
click at [1551, 58] on div "Novidades ! ⚬ Mantenha o aplicativo QRPoint atualizado para evitar erros na ass…" at bounding box center [1444, 139] width 223 height 193
click at [1544, 60] on button "button" at bounding box center [1536, 62] width 19 height 19
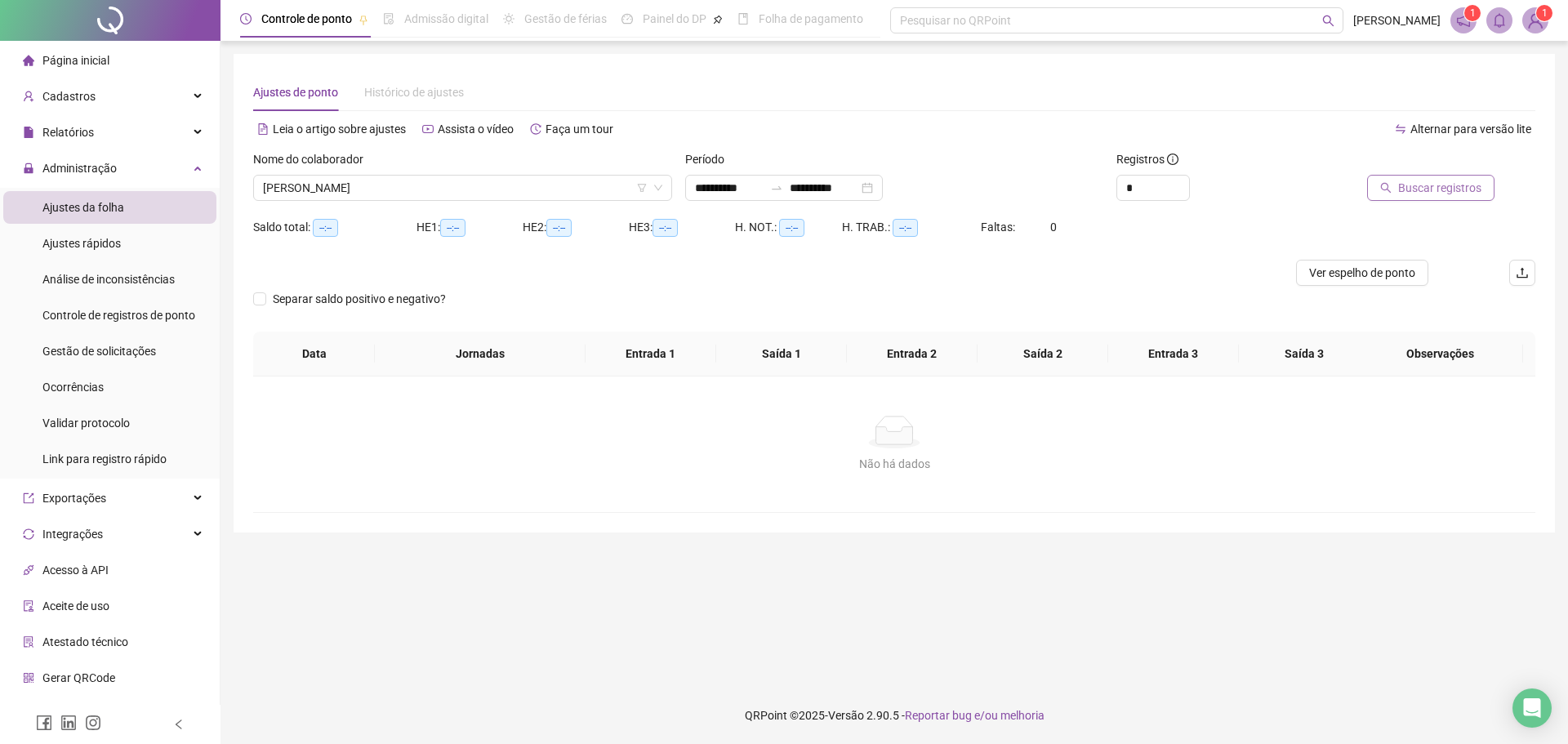
click at [1458, 180] on span "Buscar registros" at bounding box center [1440, 188] width 83 height 18
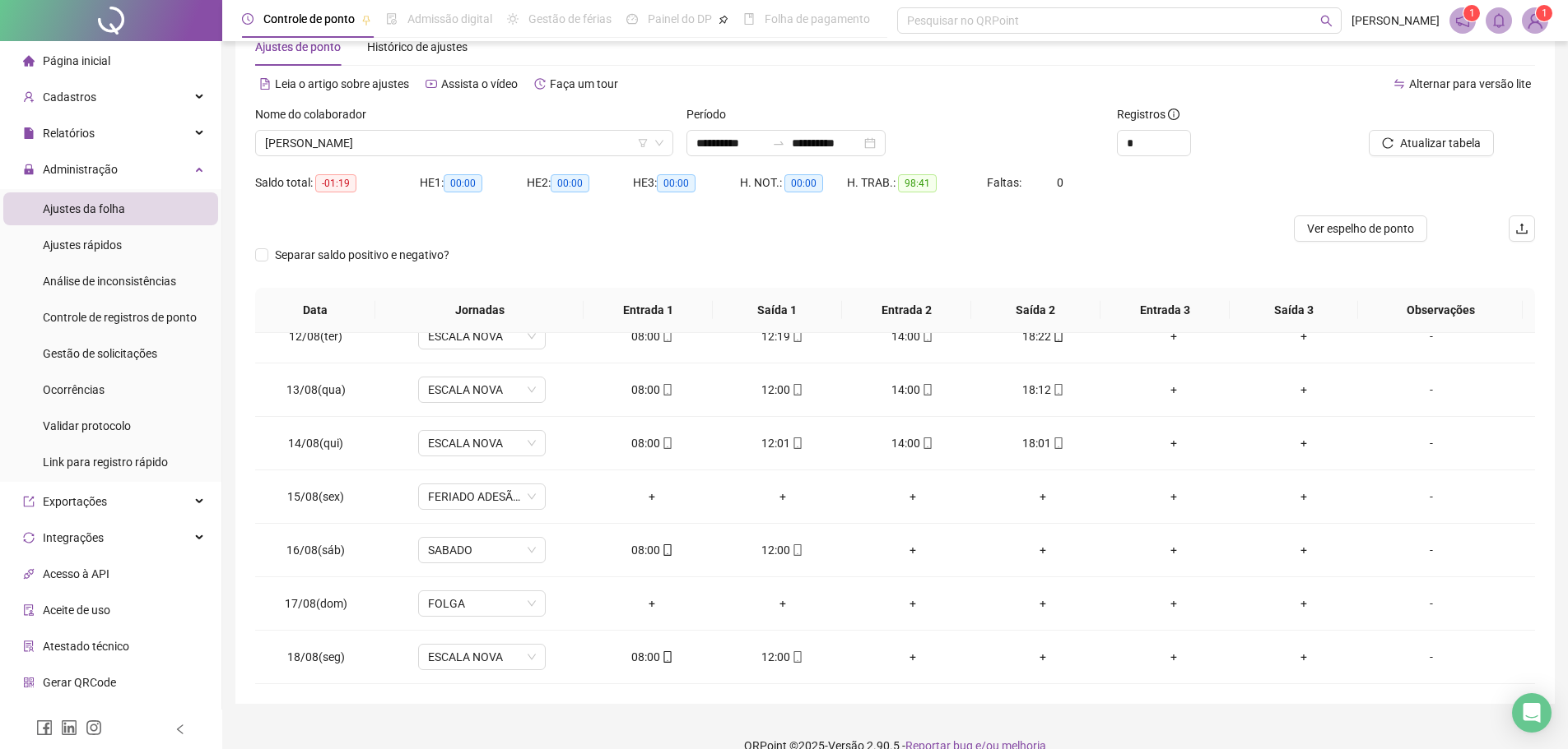
scroll to position [72, 0]
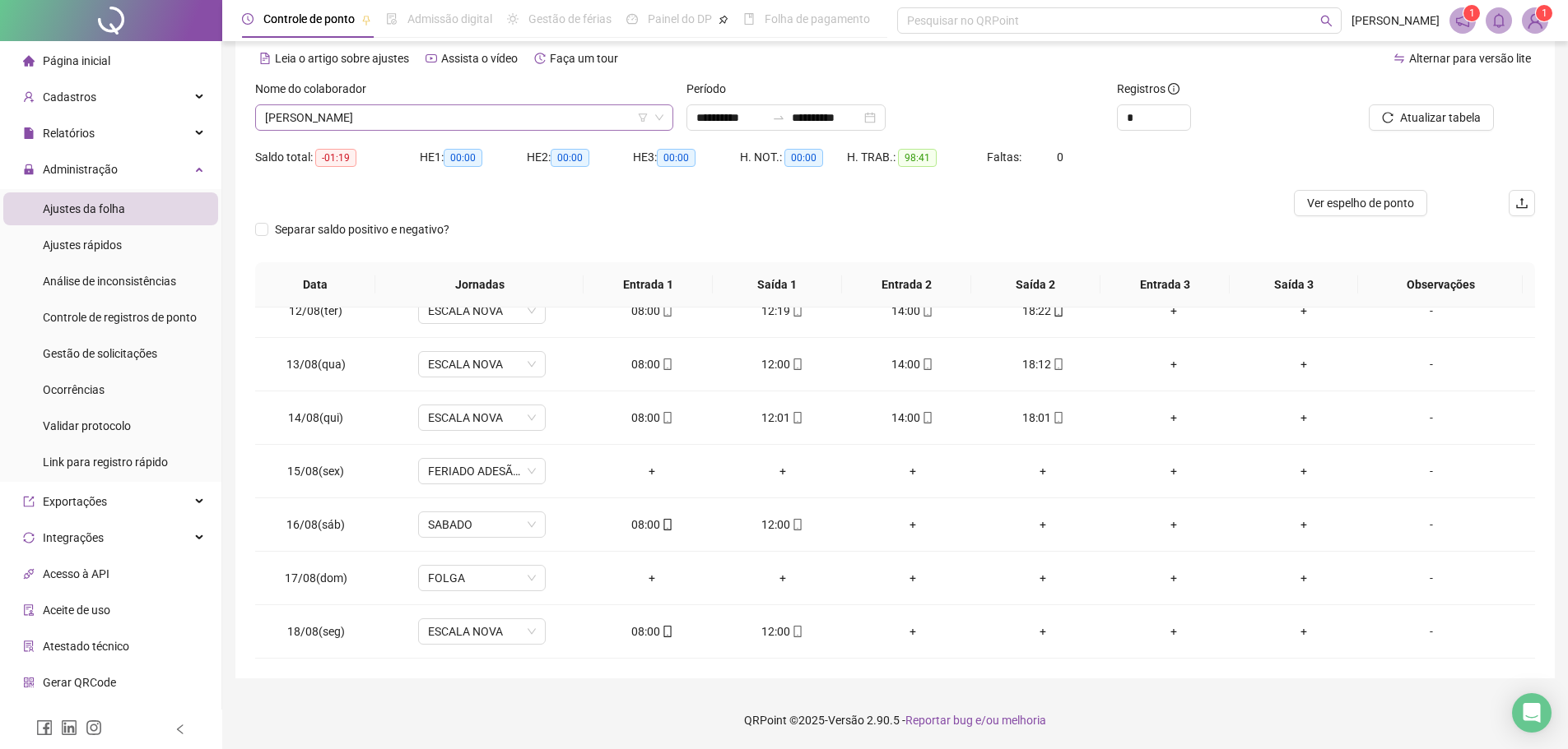
click at [476, 113] on span "ESTER FERREIRA DA SILVA" at bounding box center [464, 117] width 399 height 25
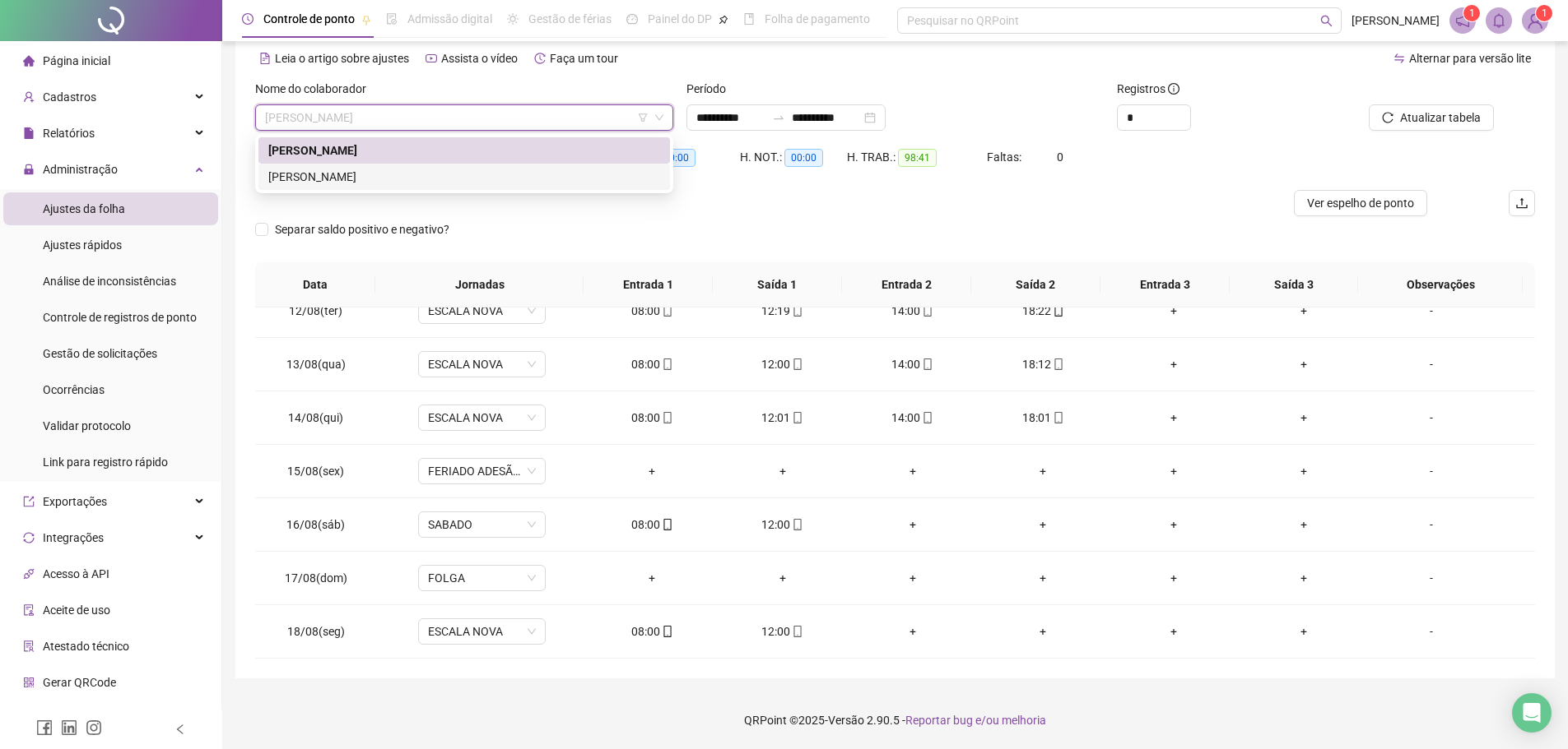
click at [377, 169] on div "SAMARA ELLEN DE OLIVEIRA SANTOS FERREIRA" at bounding box center [464, 177] width 392 height 18
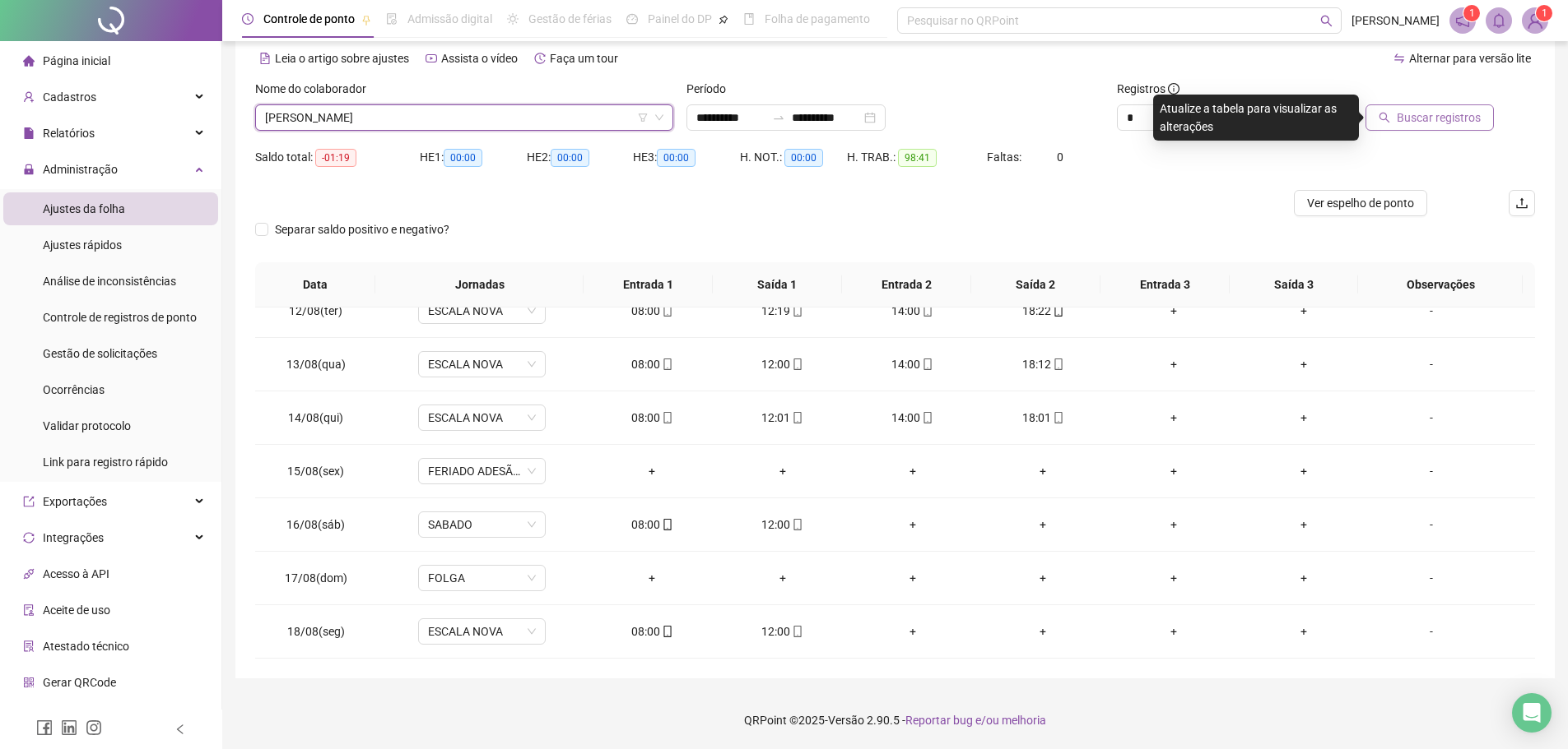
click at [1443, 117] on span "Buscar registros" at bounding box center [1439, 118] width 84 height 18
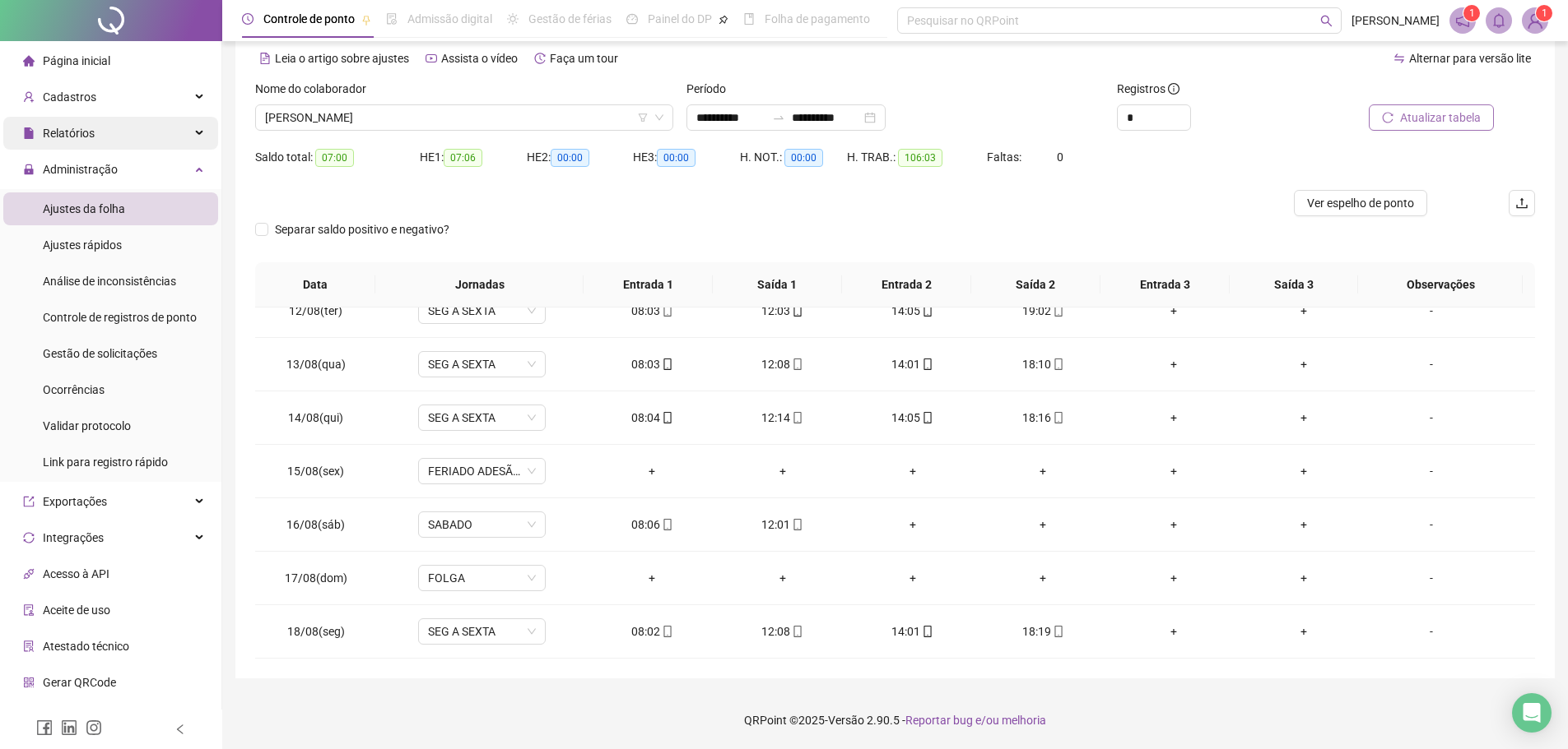
click at [152, 132] on div "Relatórios" at bounding box center [111, 134] width 215 height 33
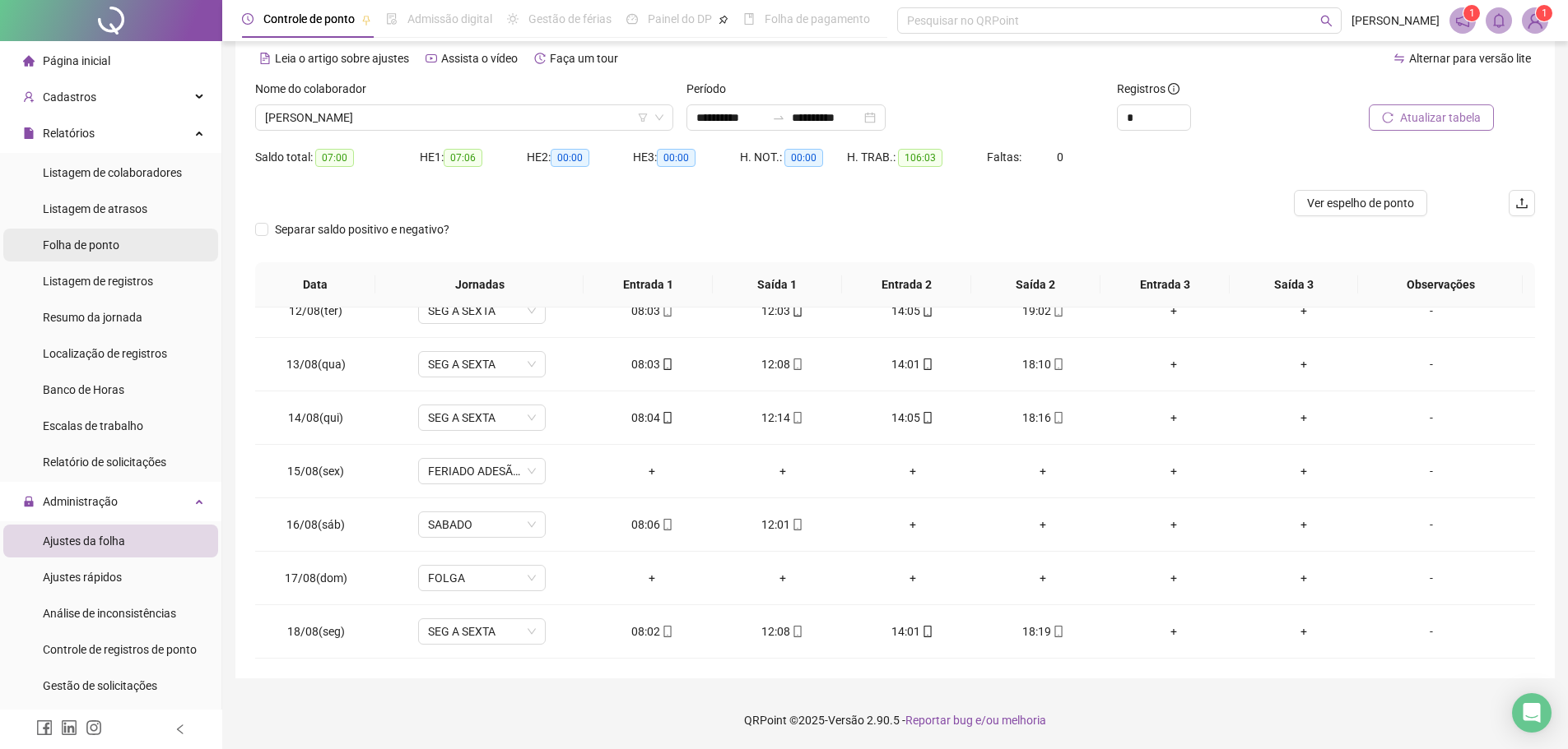
click at [129, 244] on li "Folha de ponto" at bounding box center [111, 245] width 215 height 33
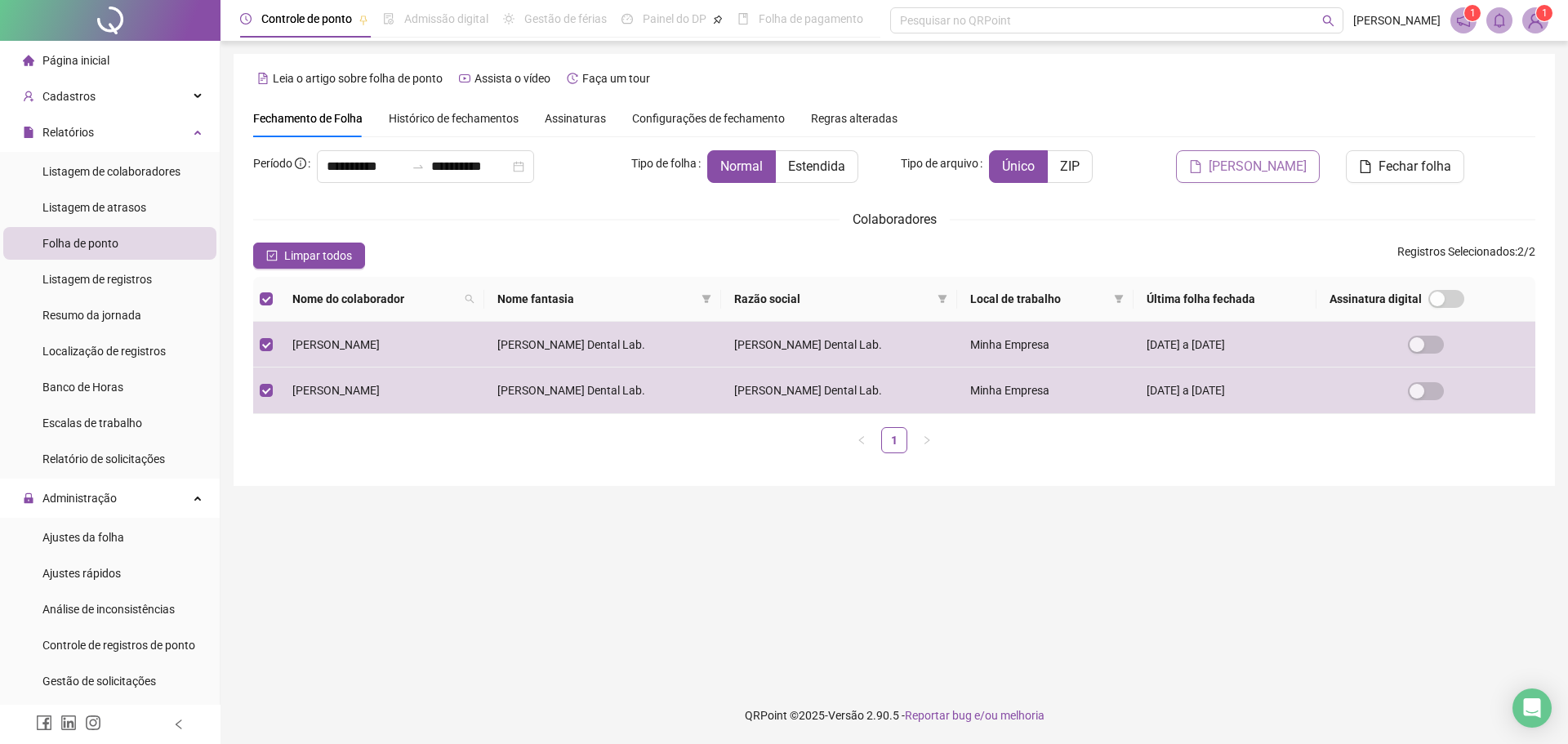
click at [1242, 176] on span "Gerar espelho" at bounding box center [1258, 166] width 98 height 19
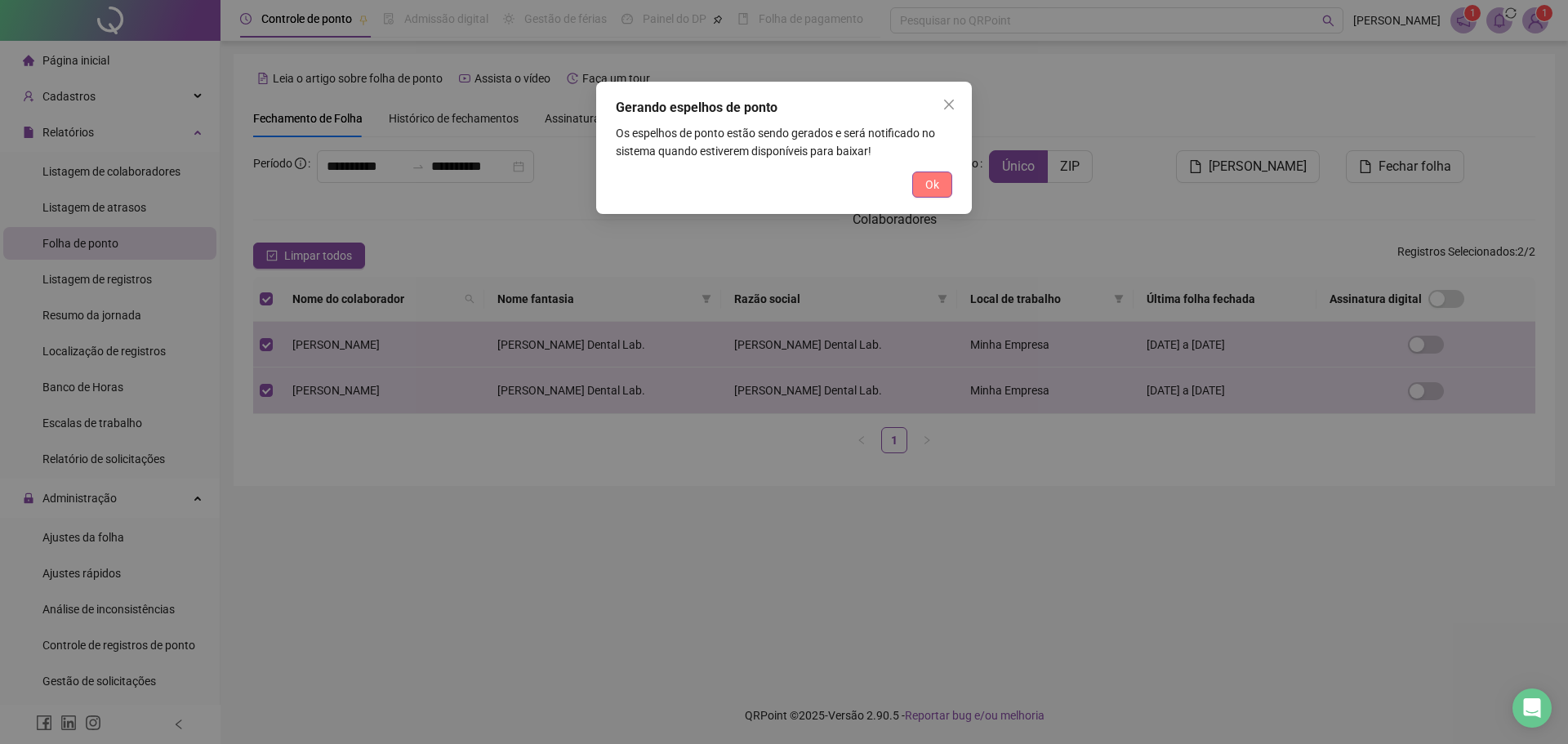
click at [938, 183] on span "Ok" at bounding box center [931, 185] width 14 height 18
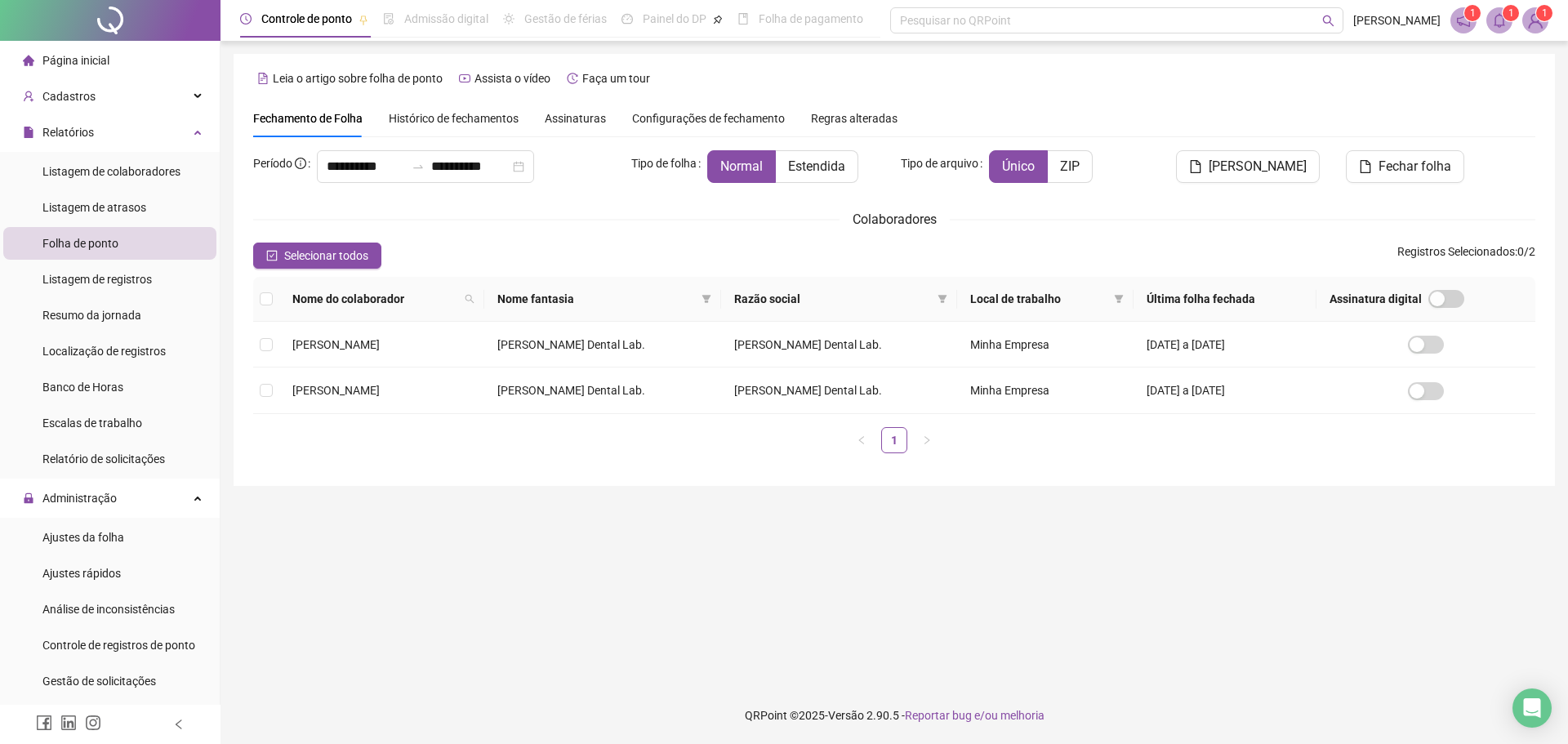
click at [1504, 22] on icon "bell" at bounding box center [1499, 20] width 11 height 15
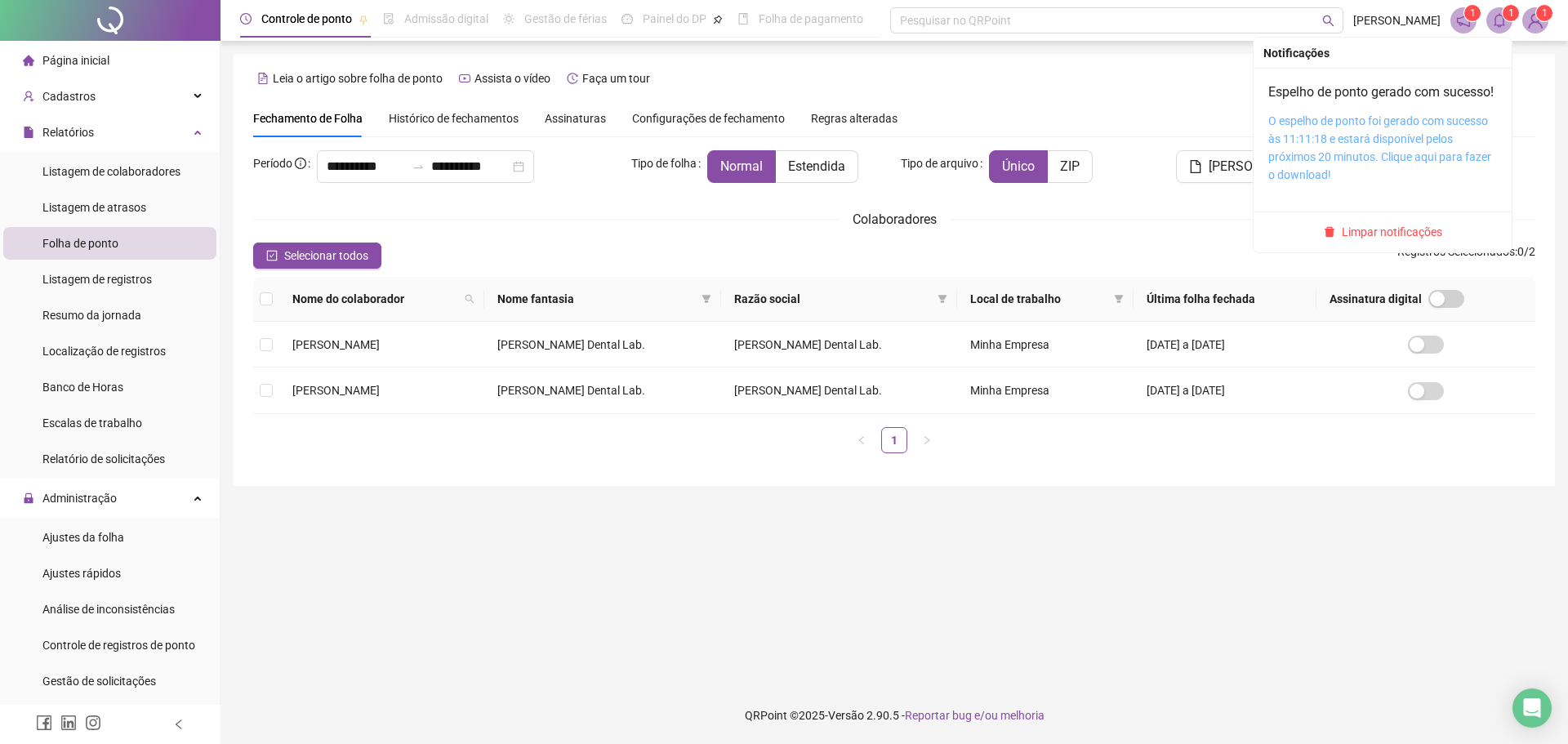
click at [1356, 165] on link "O espelho de ponto foi gerado com sucesso às 11:11:18 e estará disponível pelos…" at bounding box center [1379, 148] width 223 height 67
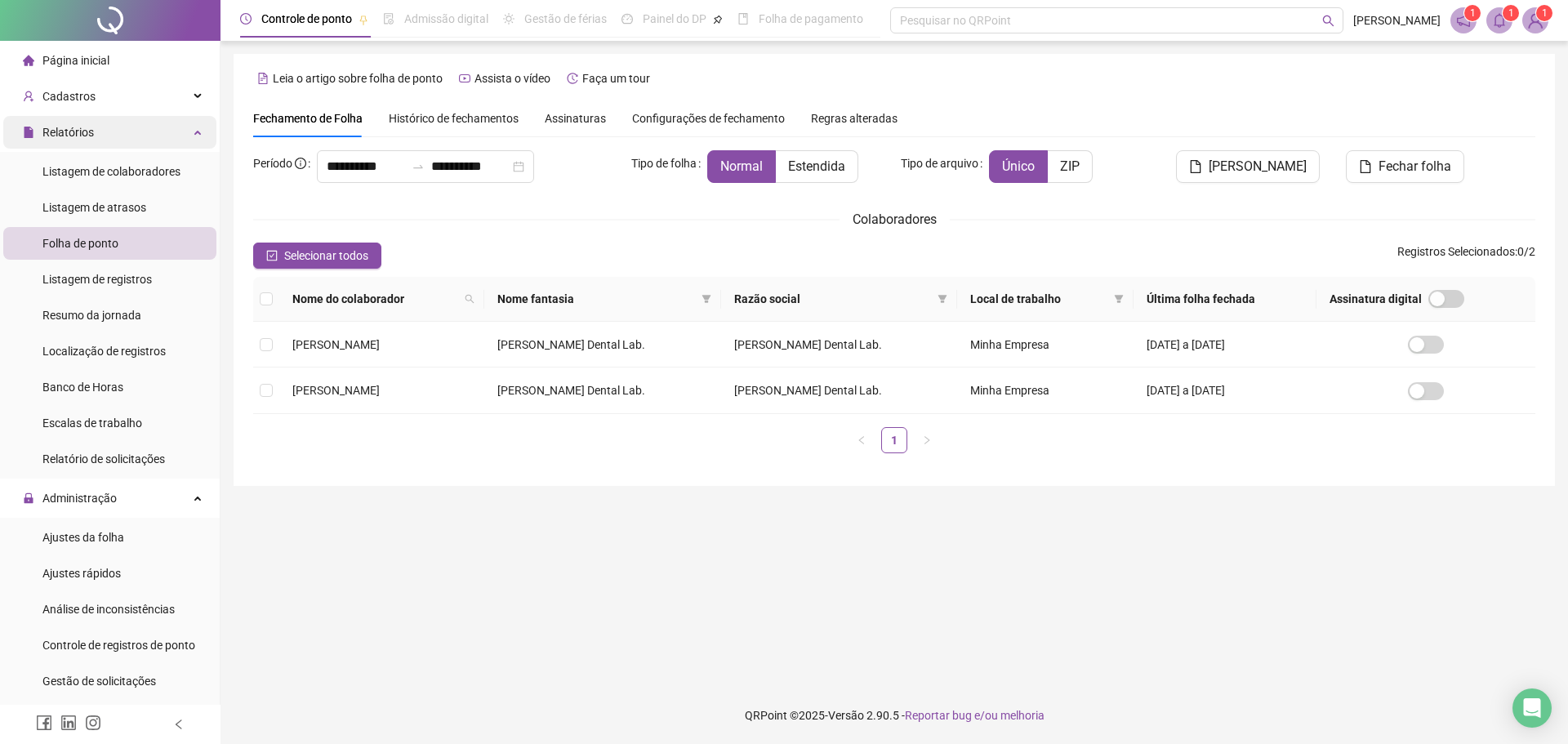
click at [143, 135] on div "Relatórios" at bounding box center [110, 133] width 213 height 33
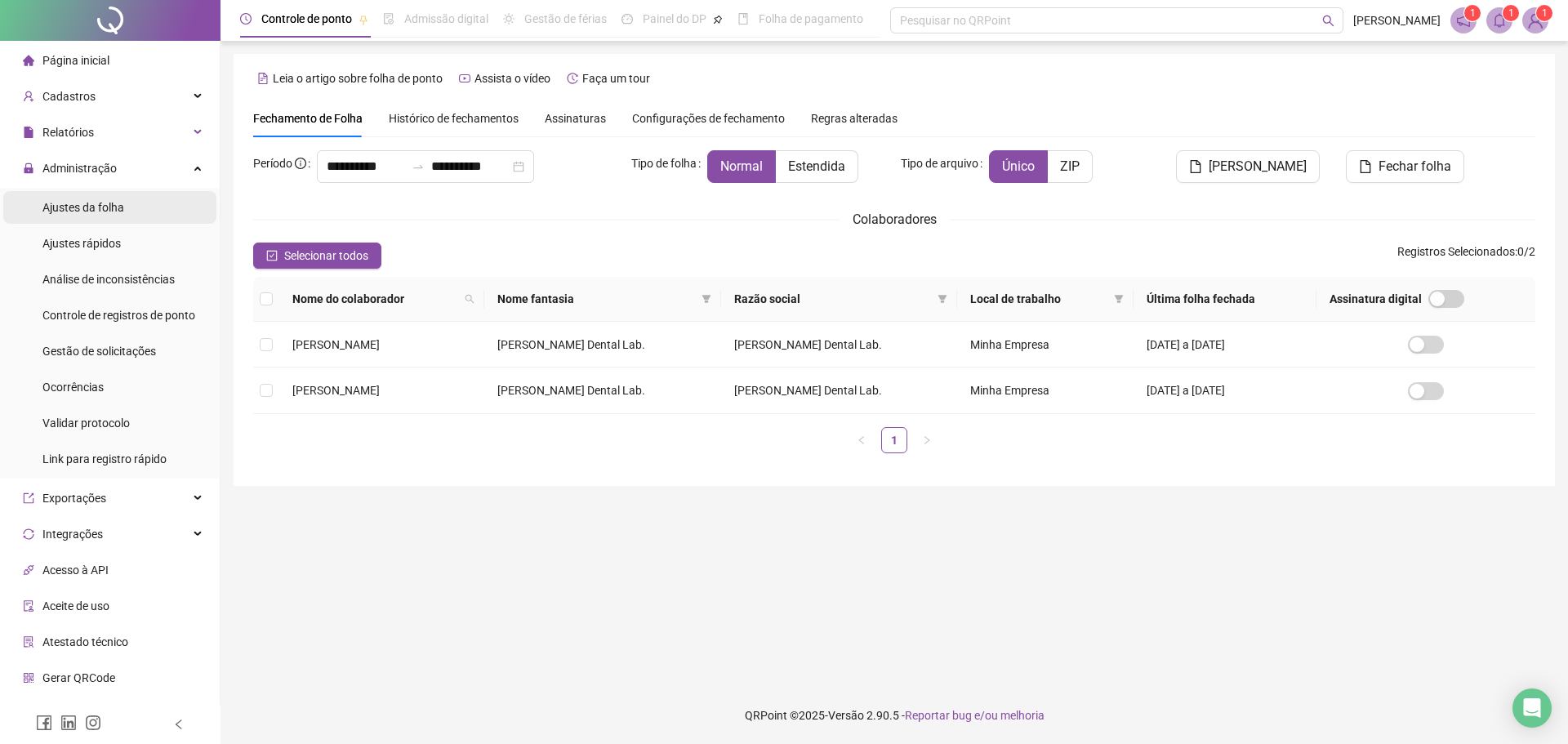
click at [143, 201] on li "Ajustes da folha" at bounding box center [110, 208] width 213 height 33
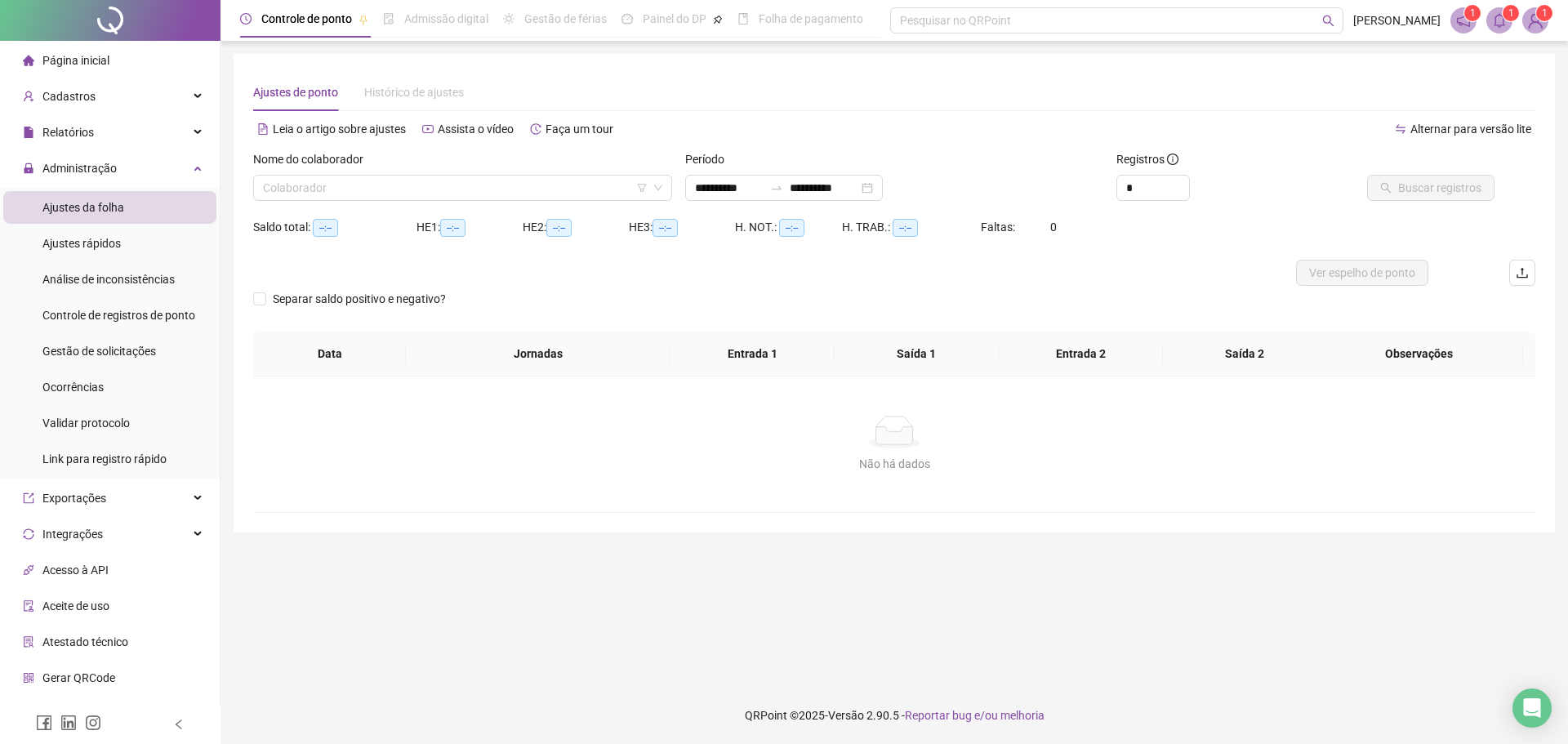
type input "**********"
click at [531, 187] on input "search" at bounding box center [455, 188] width 385 height 25
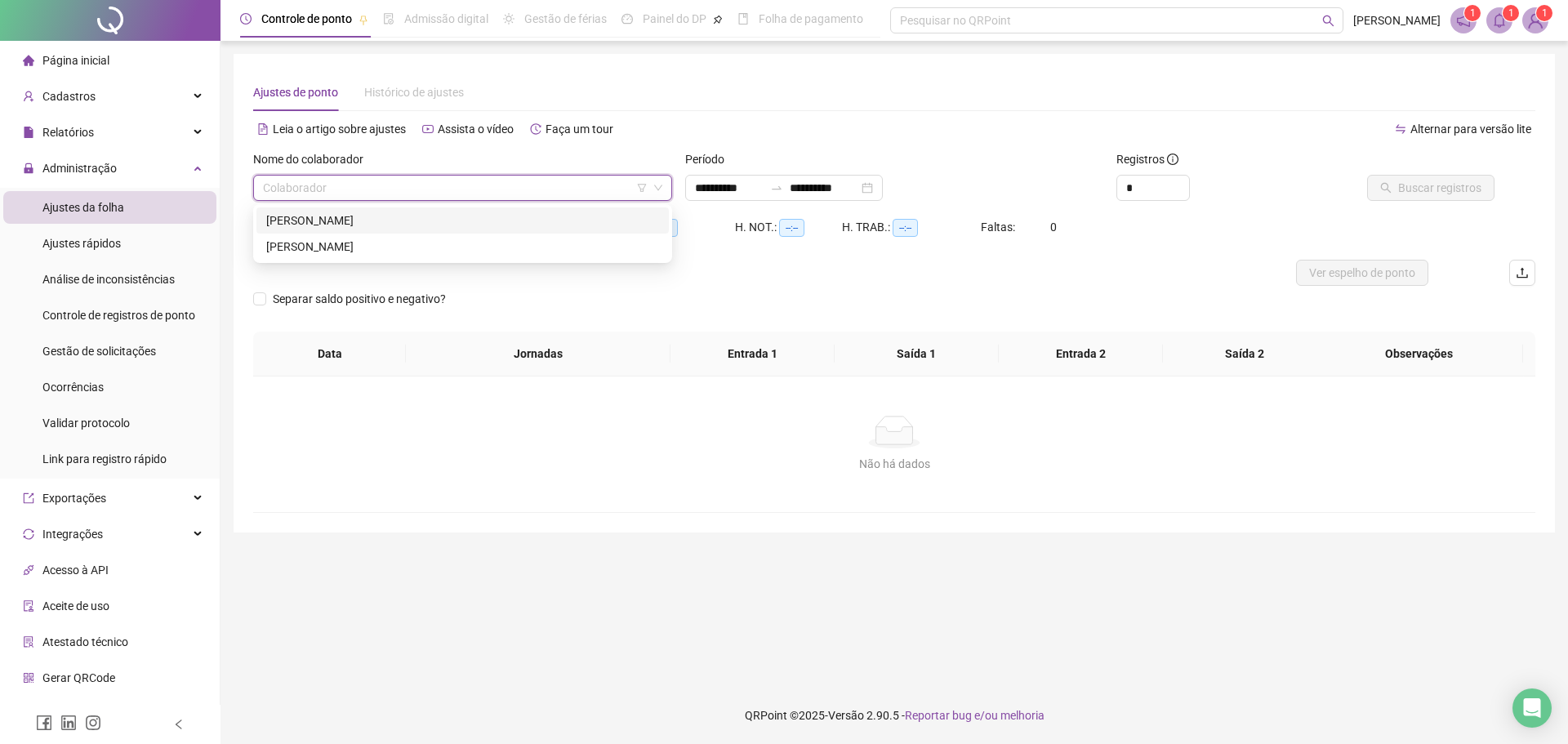
click at [473, 228] on div "ESTER FERREIRA DA SILVA" at bounding box center [463, 221] width 393 height 18
click at [1414, 189] on span "Buscar registros" at bounding box center [1440, 188] width 83 height 18
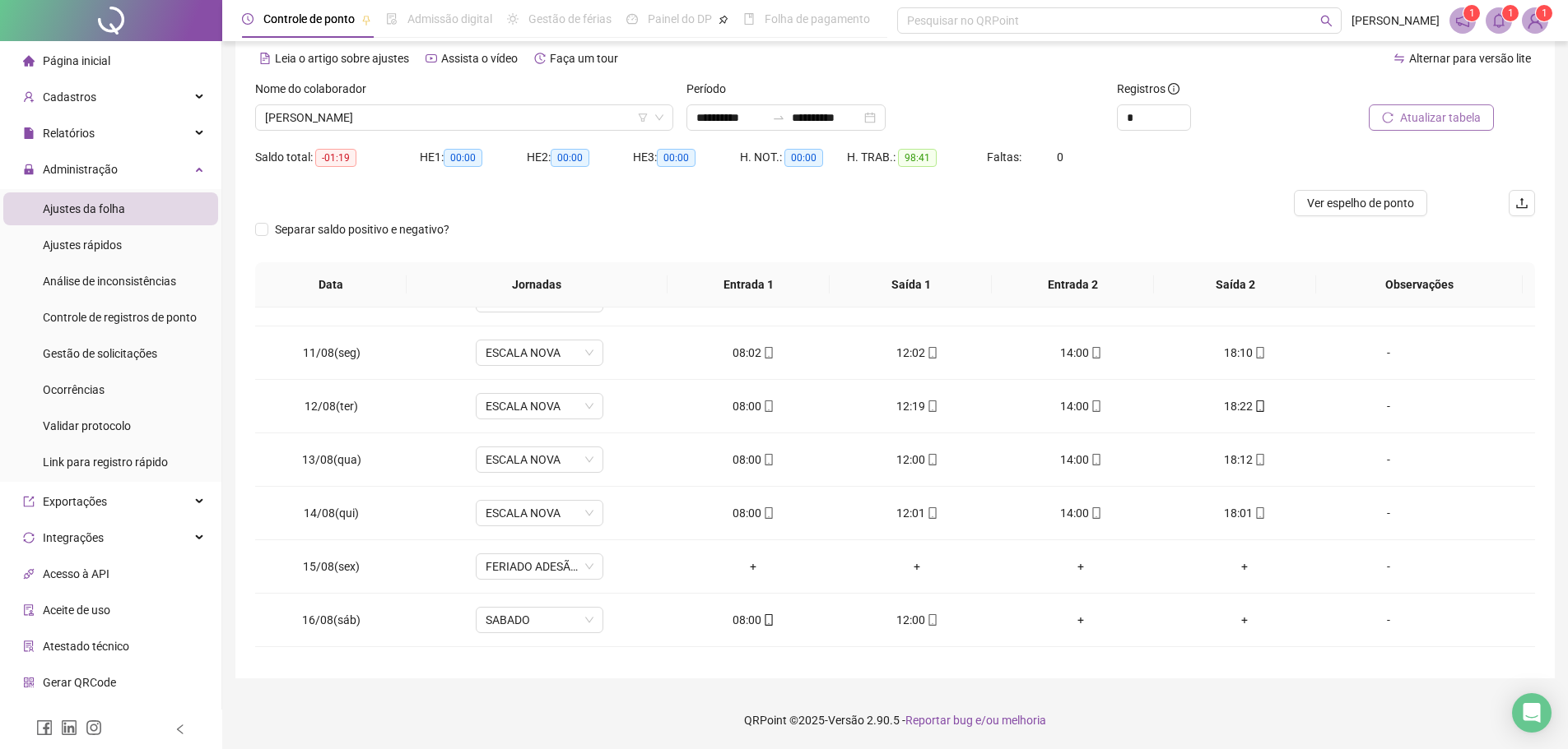
scroll to position [612, 0]
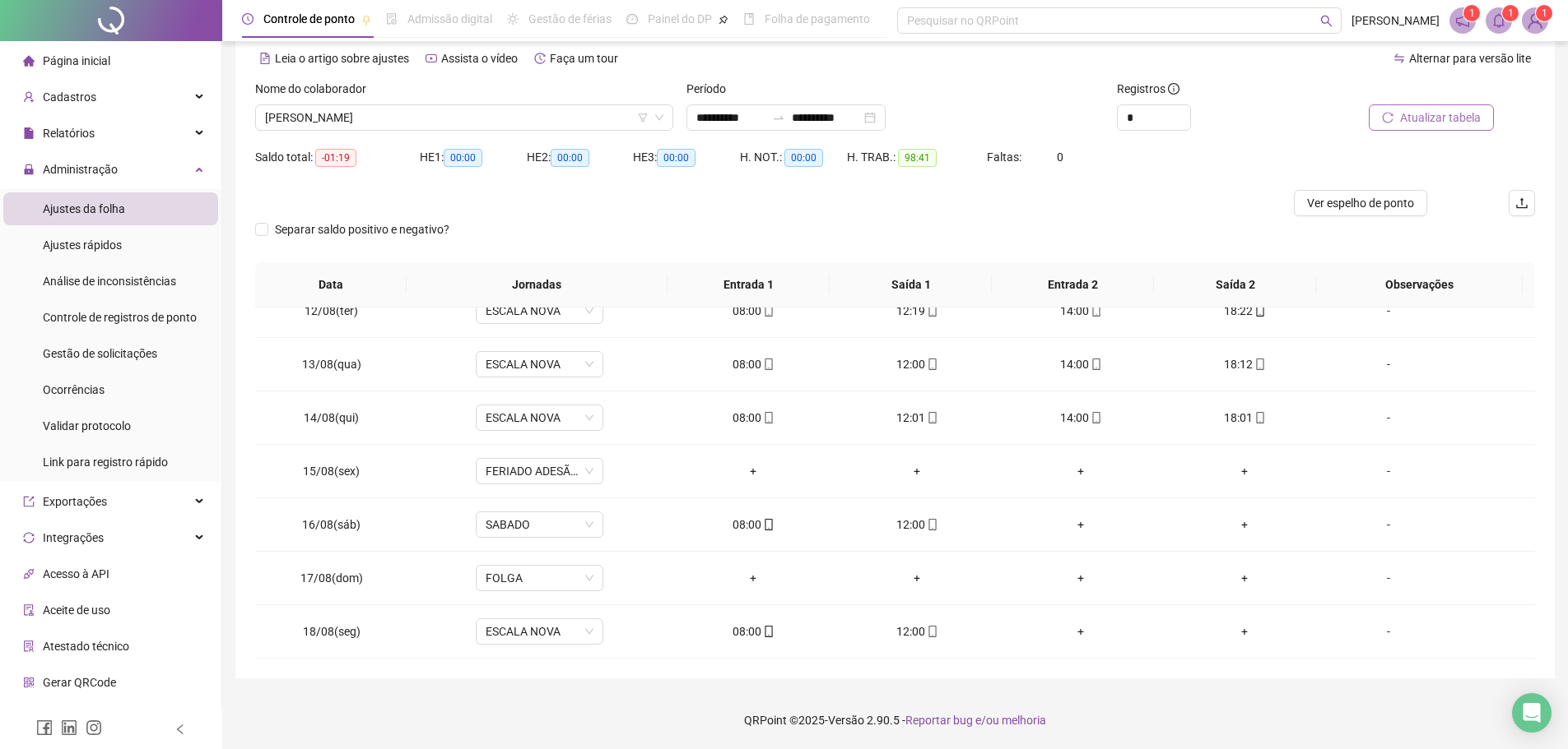
click at [644, 195] on div at bounding box center [735, 203] width 960 height 27
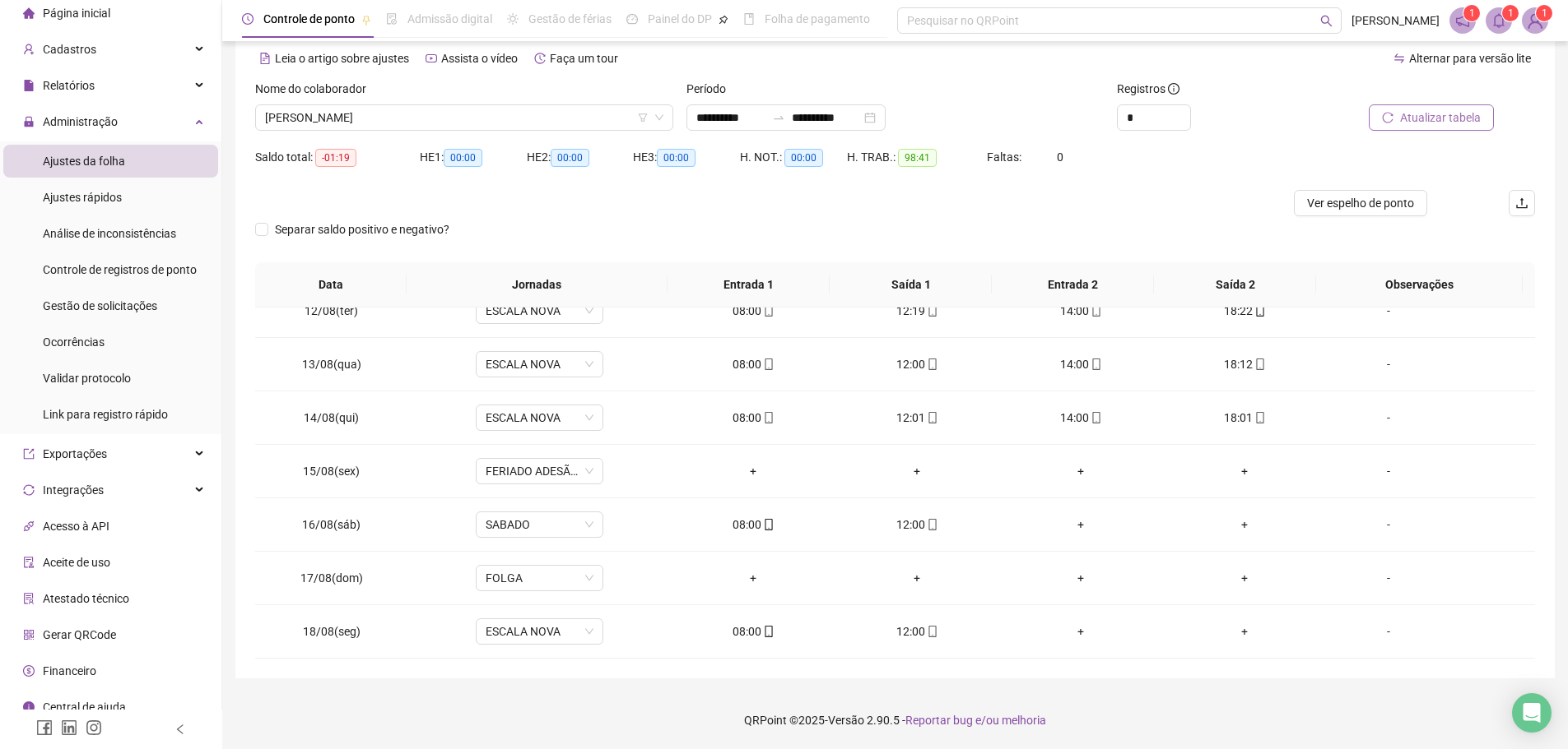
scroll to position [62, 0]
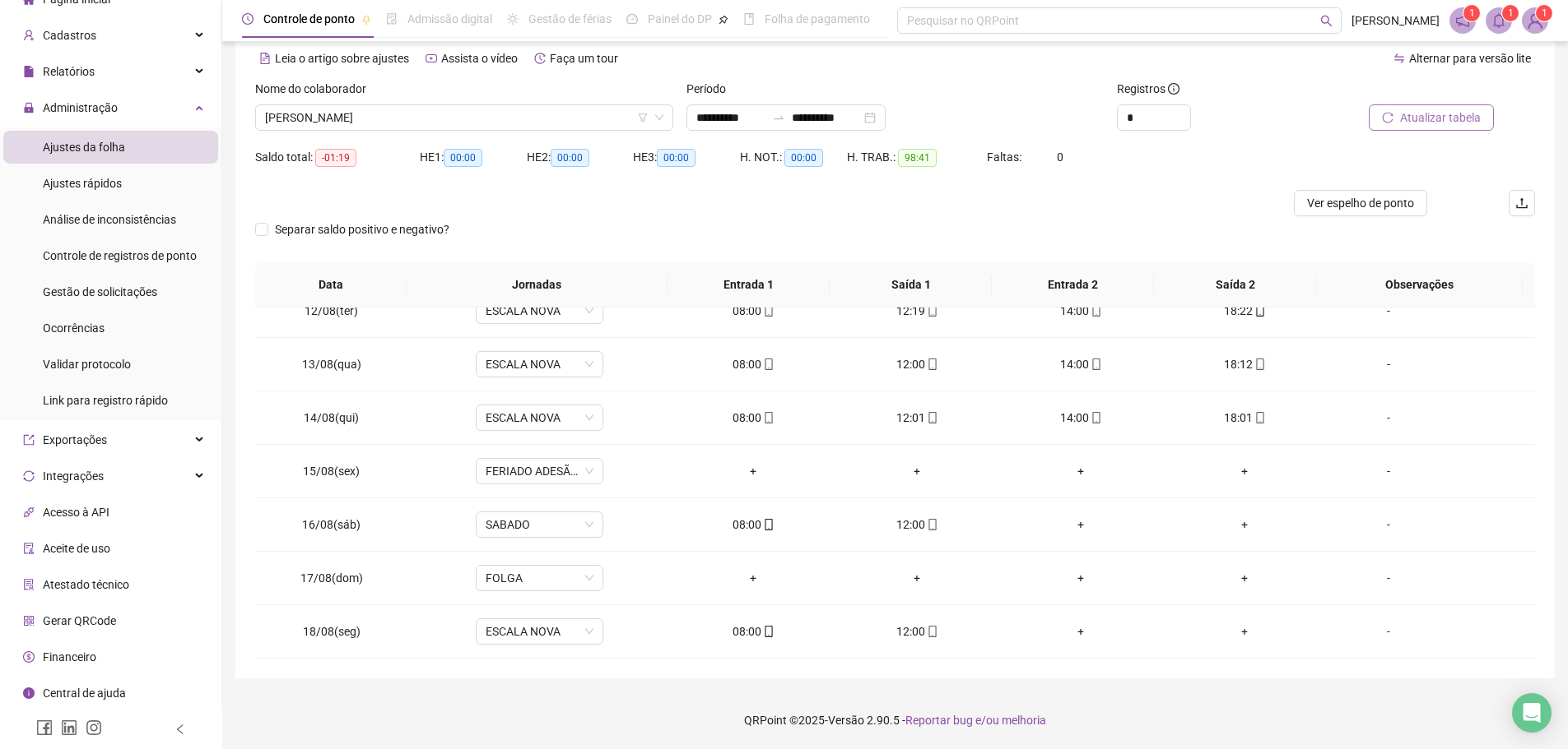
click at [95, 666] on div "Financeiro" at bounding box center [59, 658] width 73 height 33
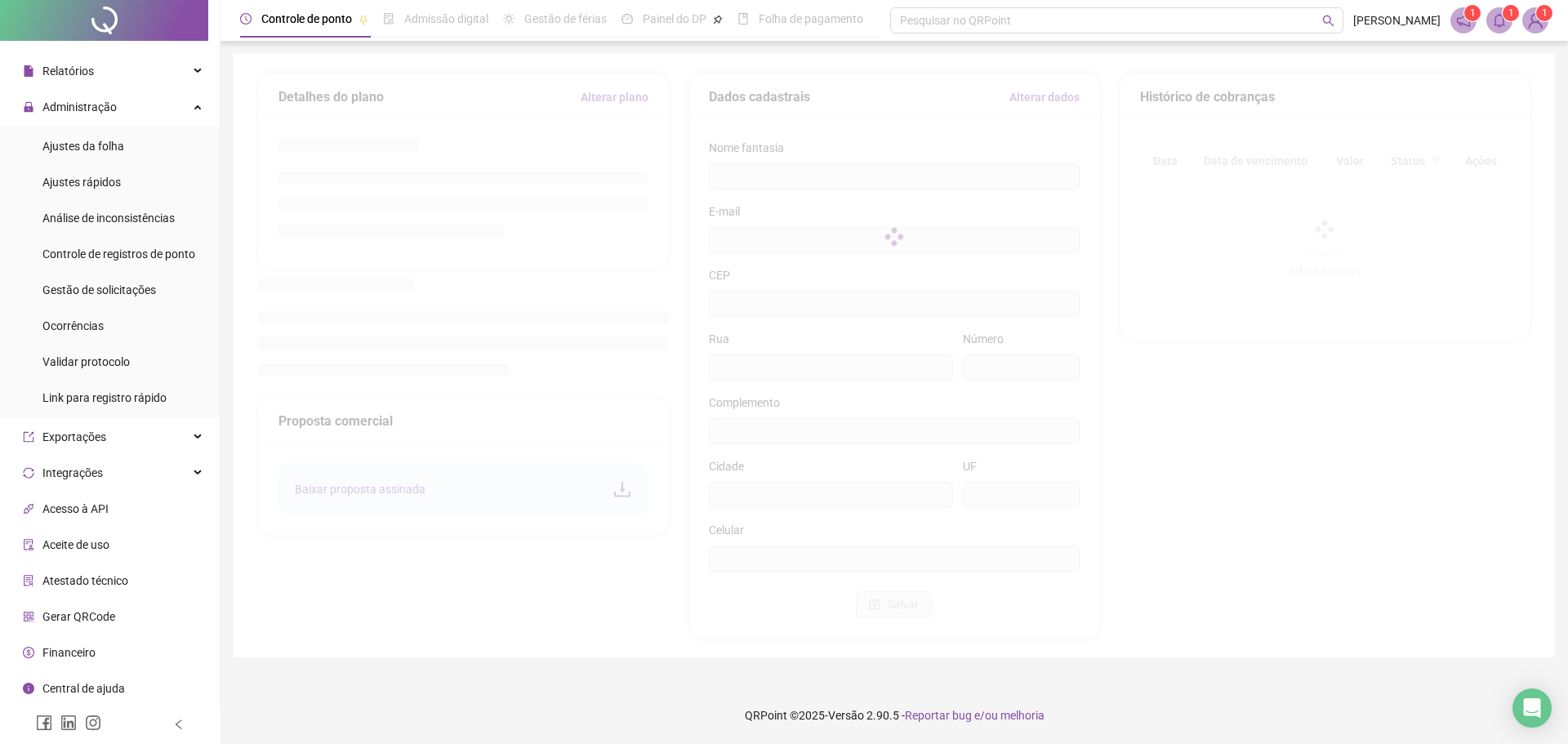
type input "**********"
type input "*******"
type input "***"
type input "**********"
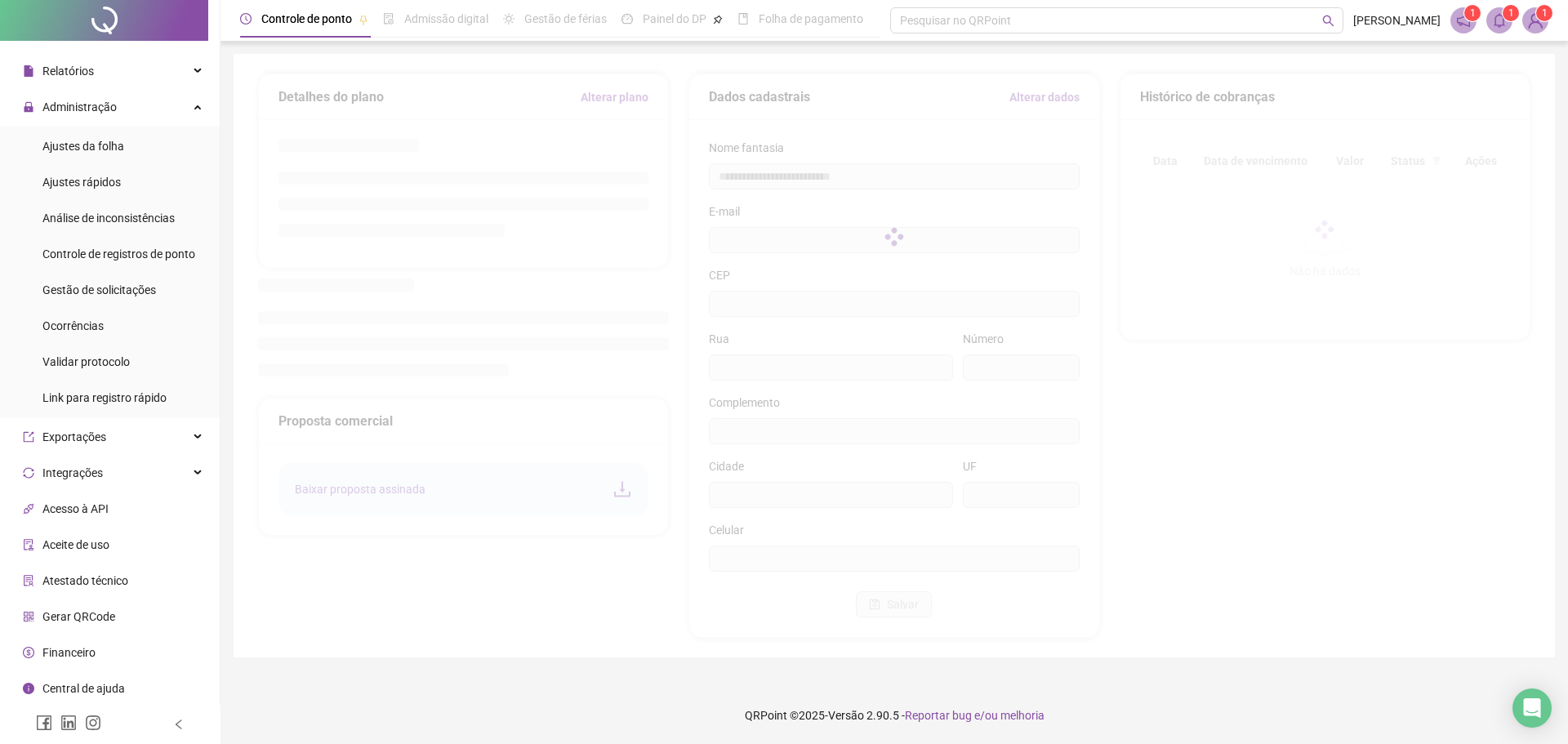
type input "**********"
type input "**"
type input "*********"
type input "**********"
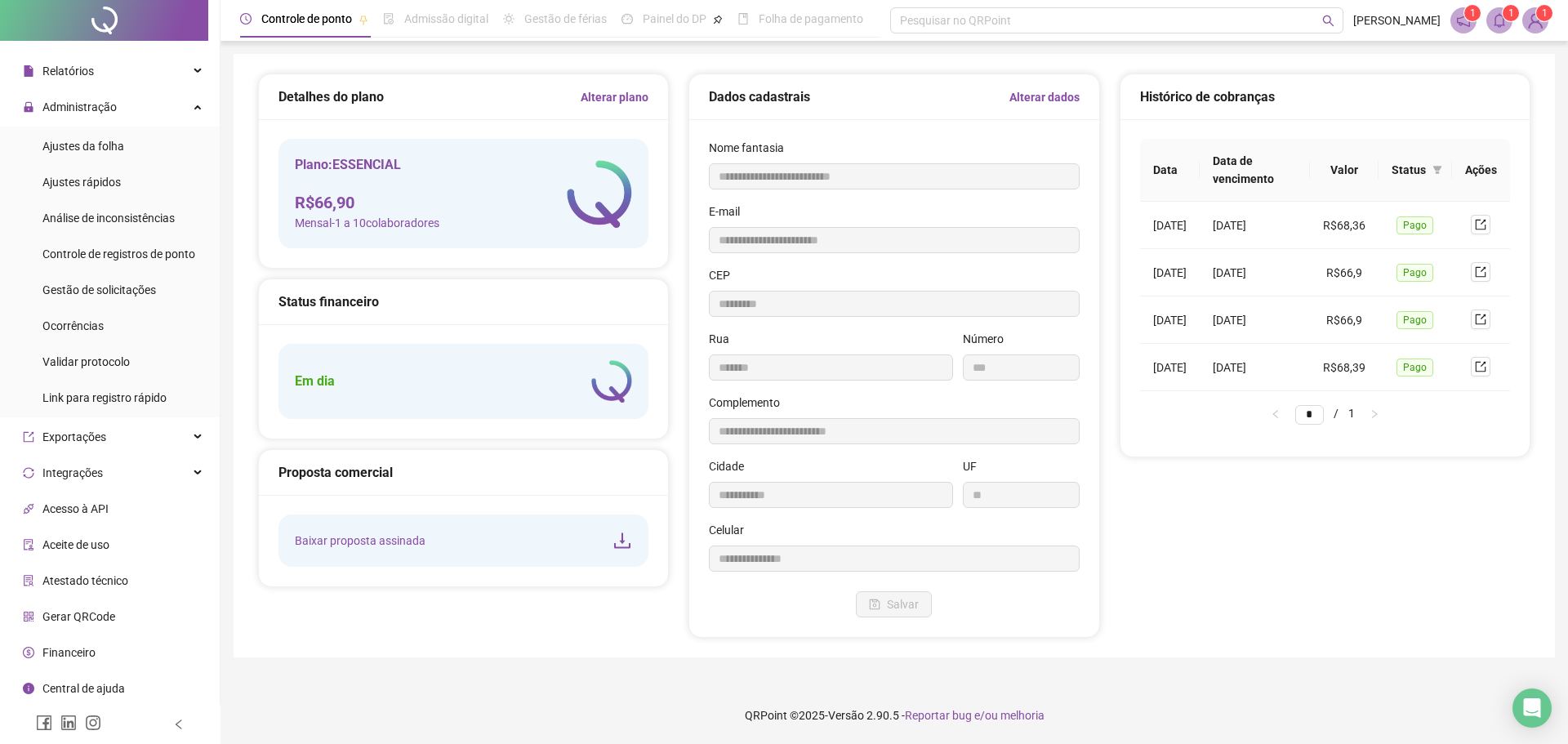
click at [1537, 24] on img at bounding box center [1535, 20] width 25 height 25
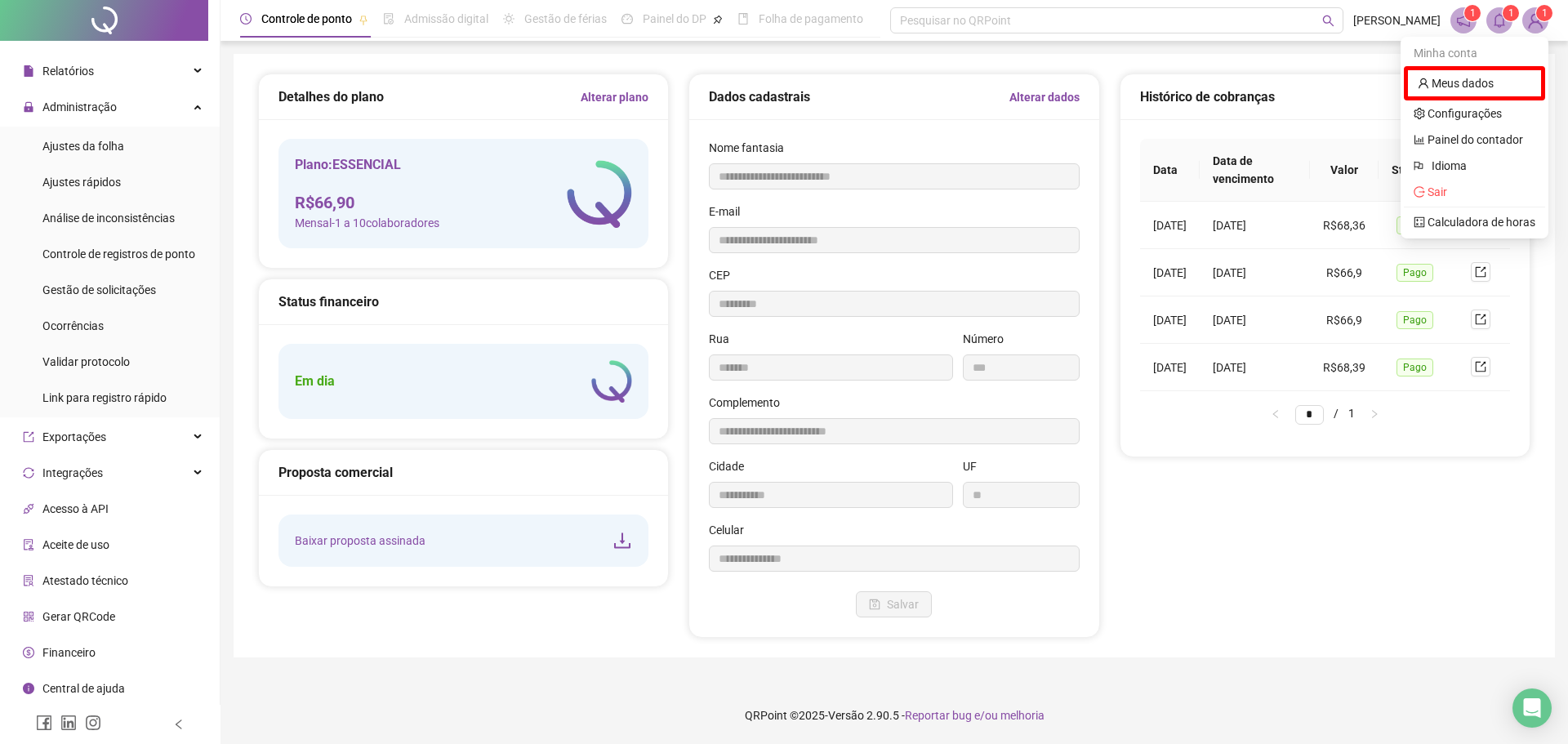
click at [1338, 95] on div "Histórico de cobranças" at bounding box center [1325, 97] width 370 height 20
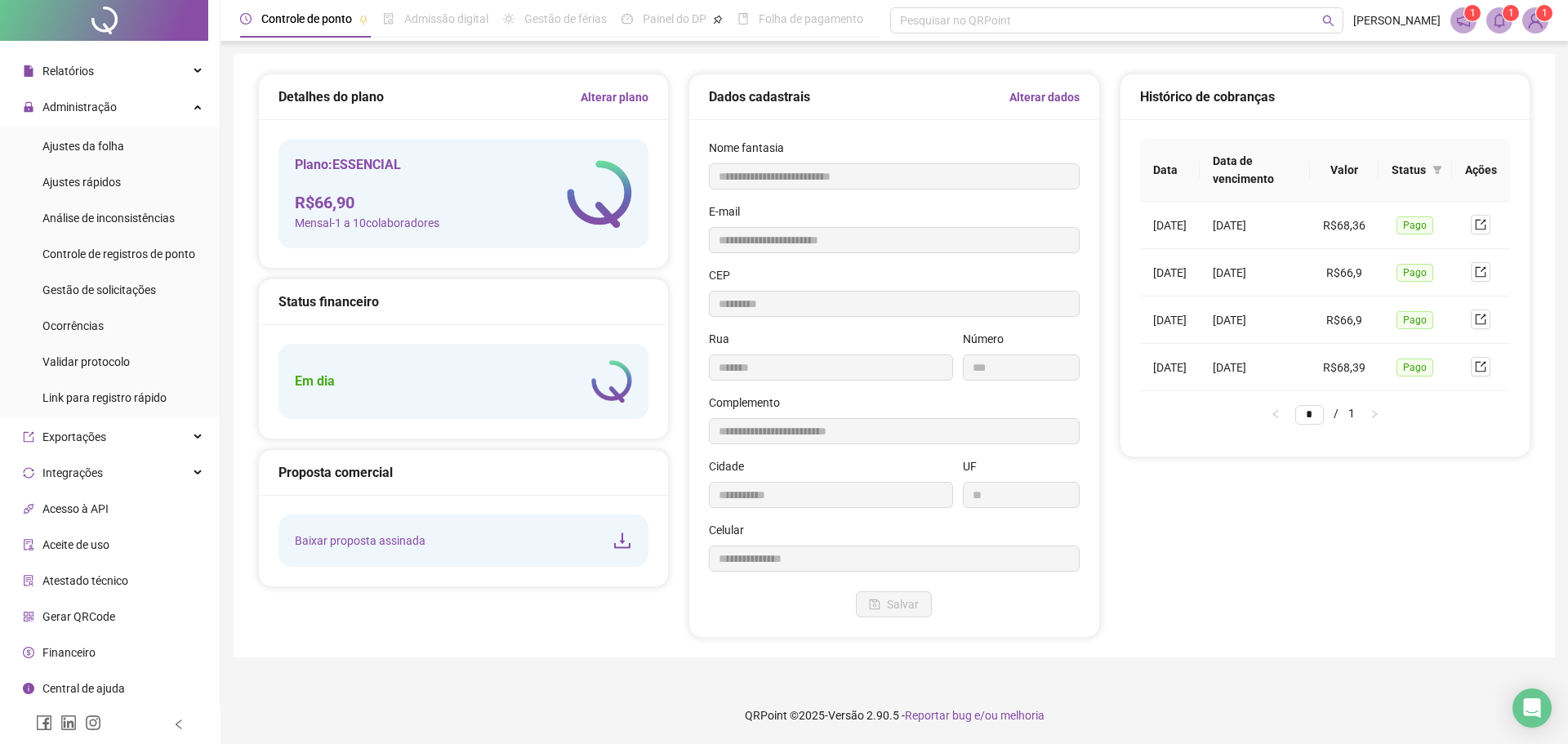
click at [1538, 24] on img at bounding box center [1535, 20] width 25 height 25
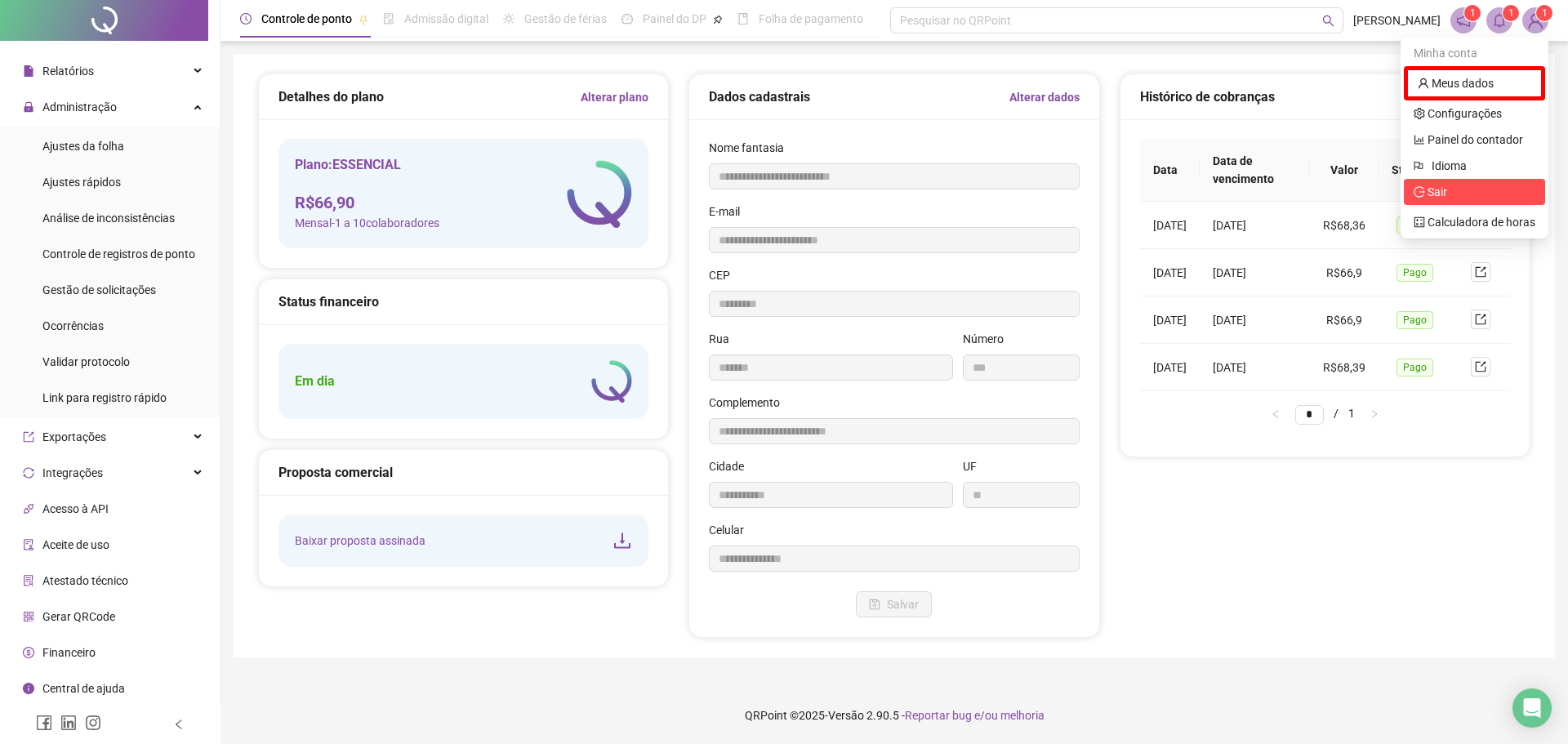
click at [1452, 192] on span "Sair" at bounding box center [1475, 192] width 122 height 18
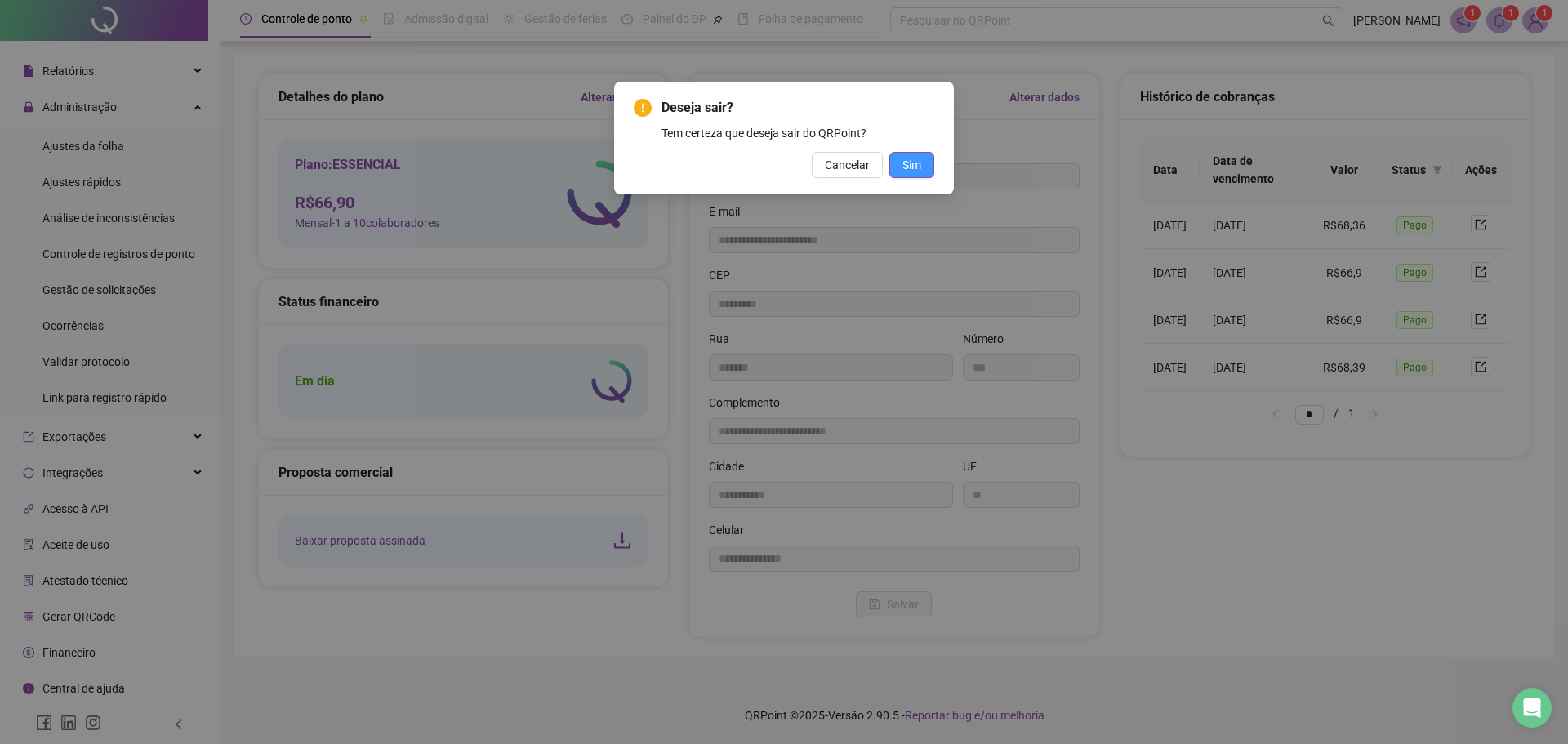
click at [895, 166] on button "Sim" at bounding box center [911, 165] width 45 height 27
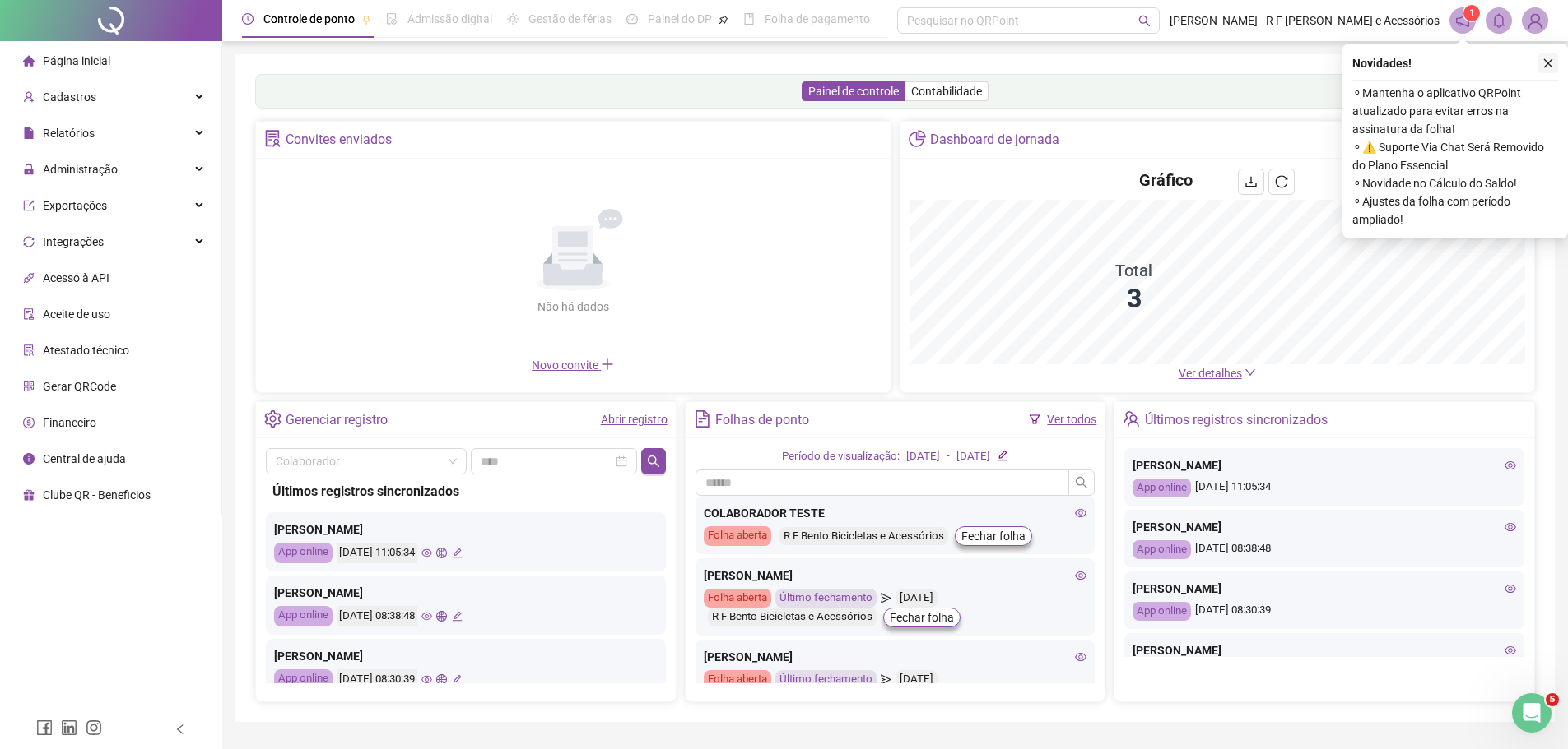
click at [1555, 62] on button "button" at bounding box center [1548, 63] width 19 height 19
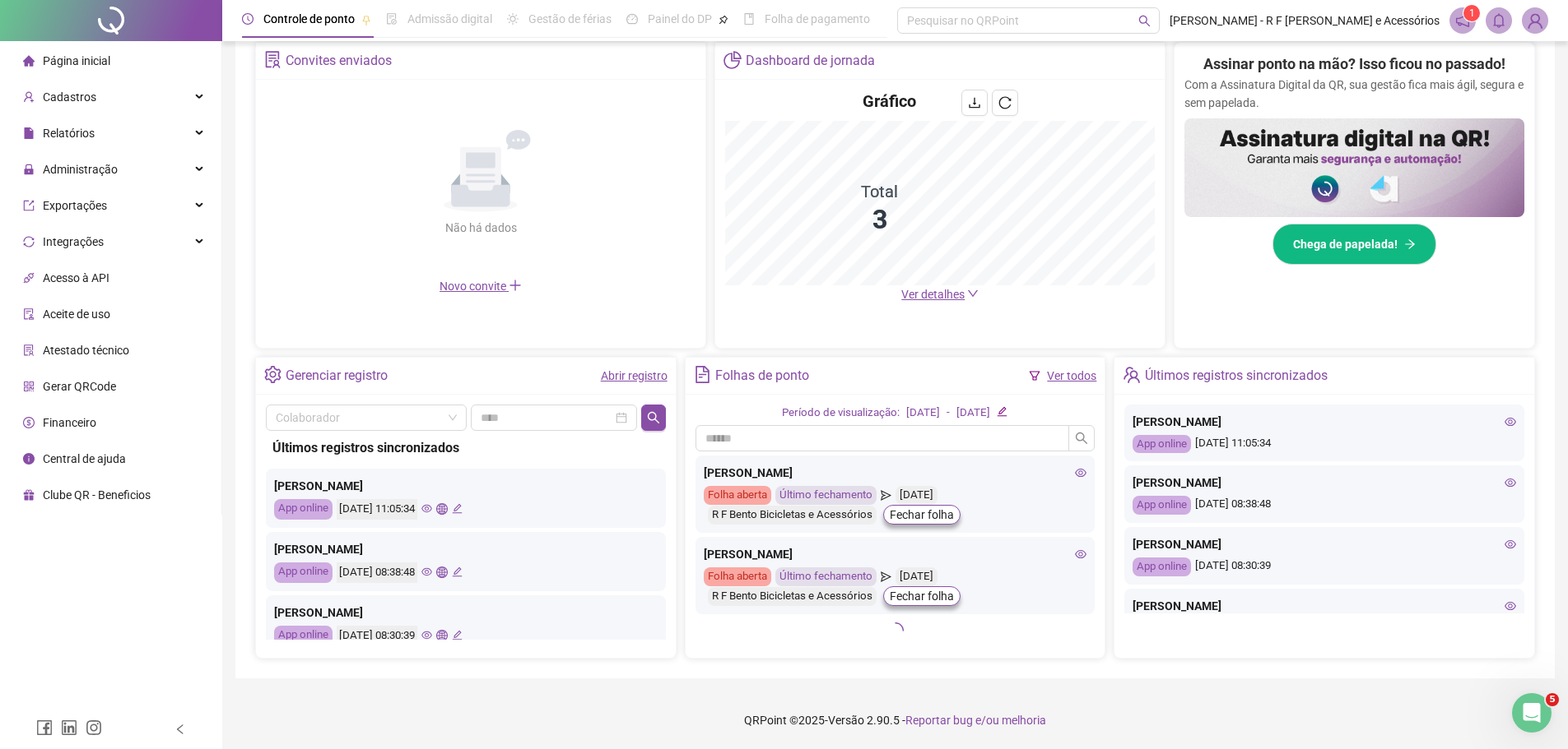
scroll to position [38, 0]
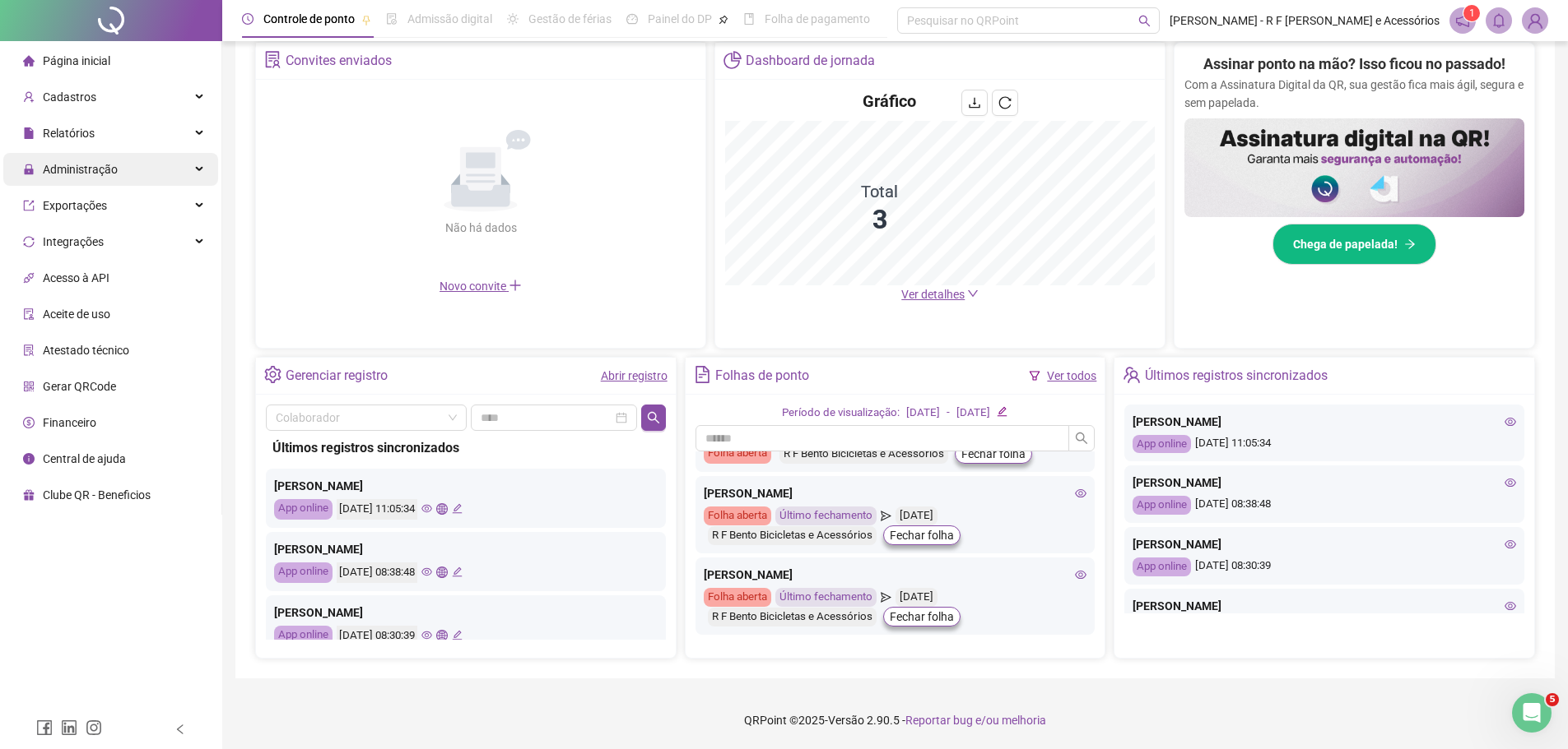
click at [119, 164] on div "Administração" at bounding box center [111, 170] width 215 height 33
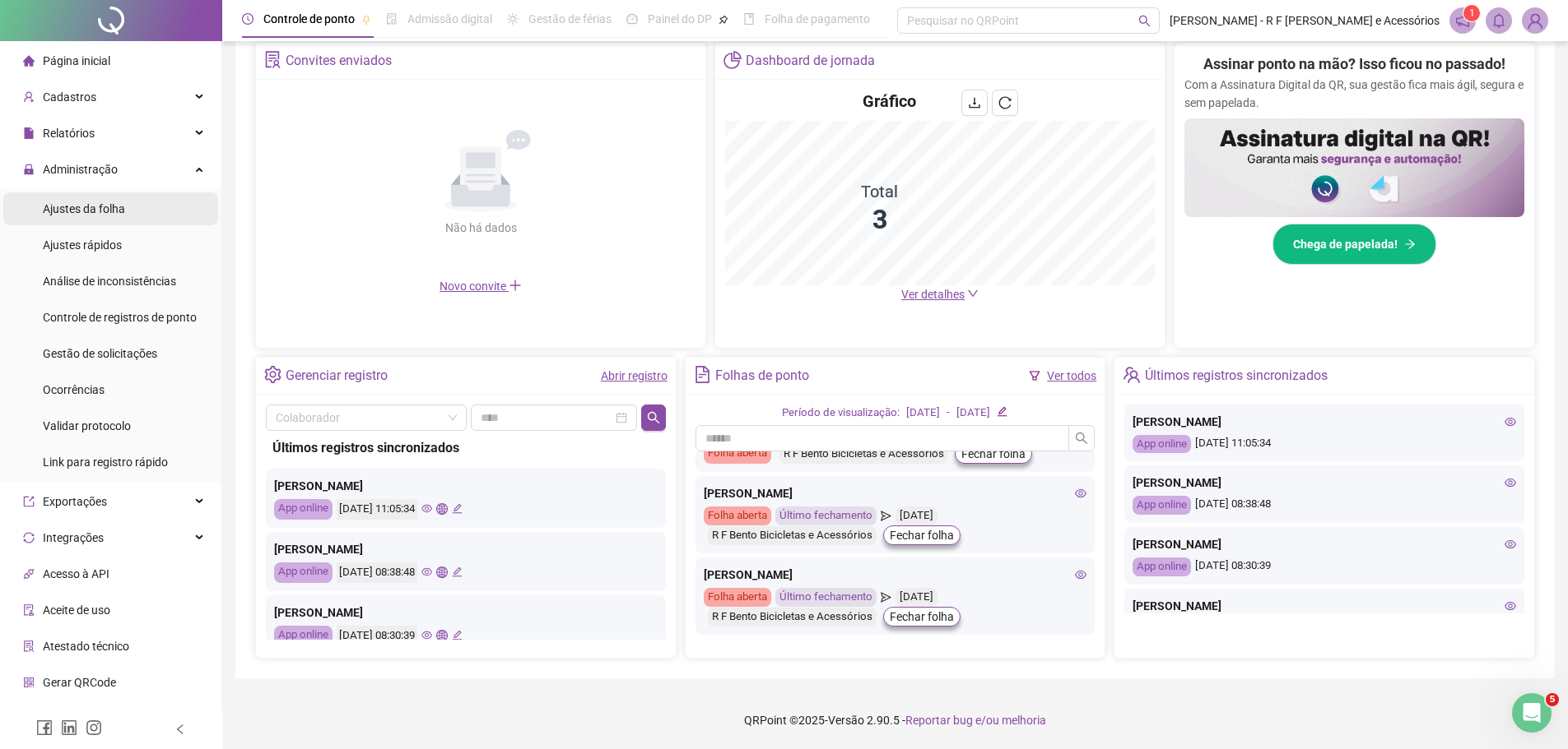
click at [126, 203] on li "Ajustes da folha" at bounding box center [111, 209] width 215 height 33
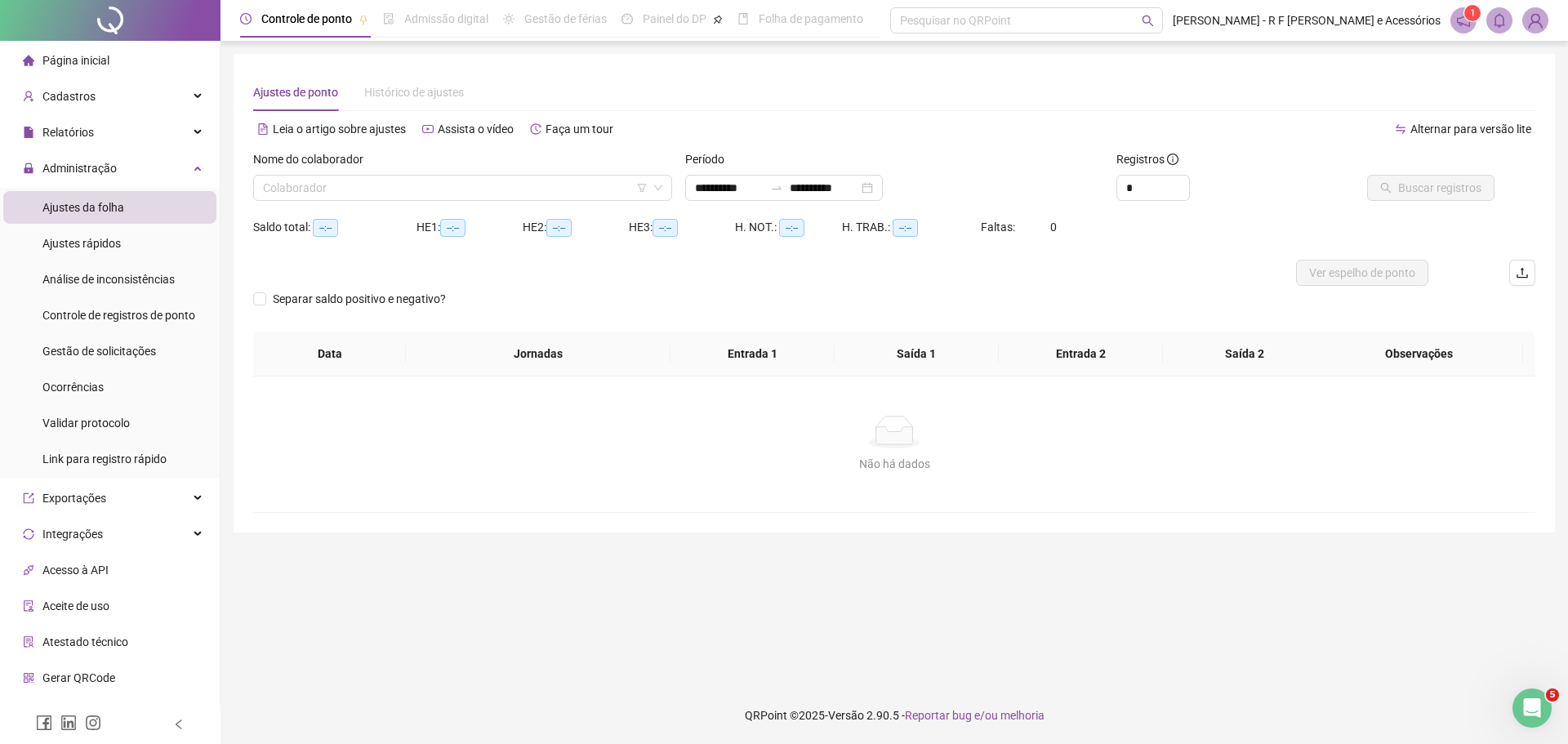
type input "**********"
click at [502, 191] on input "search" at bounding box center [455, 188] width 385 height 25
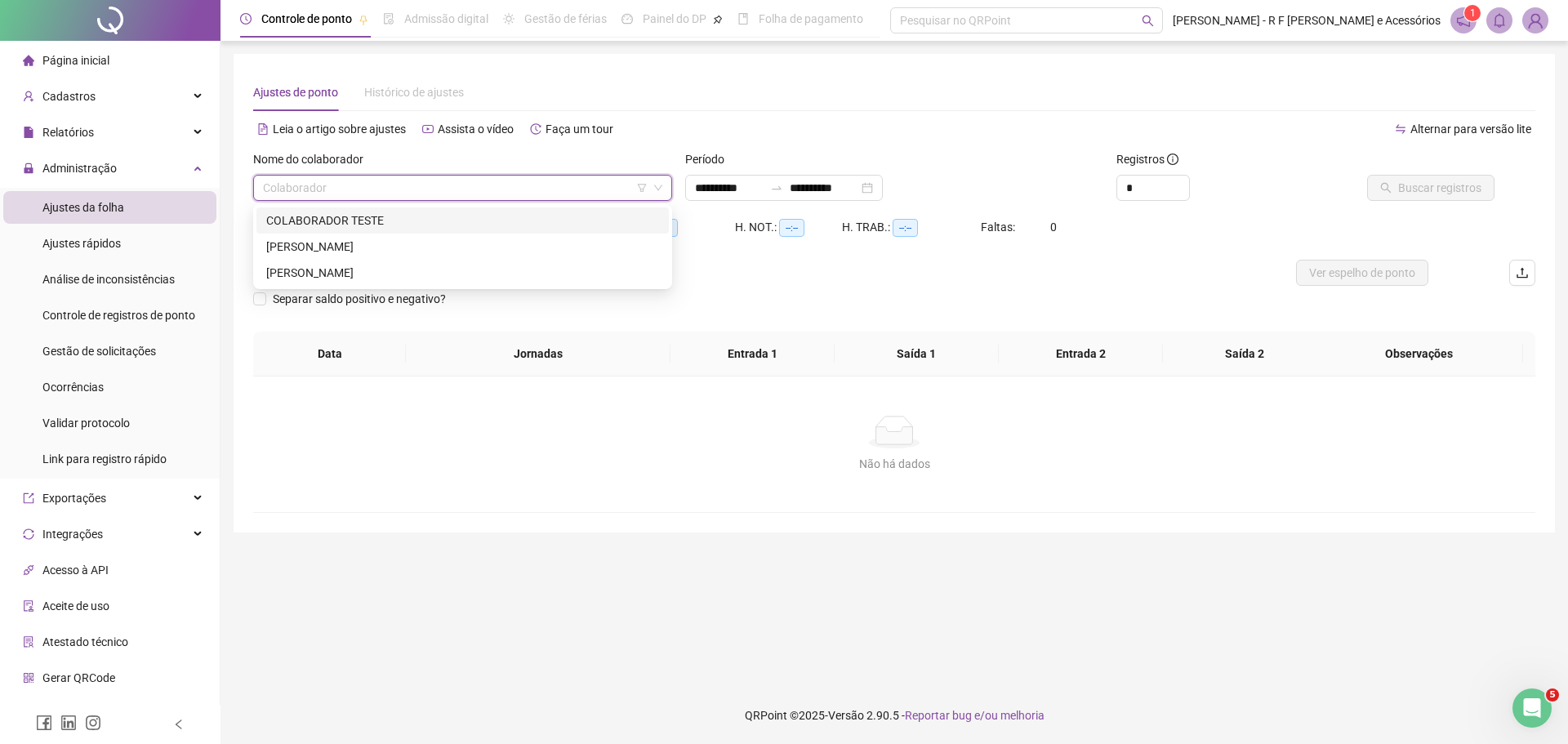
click at [474, 221] on div "COLABORADOR TESTE" at bounding box center [463, 221] width 393 height 18
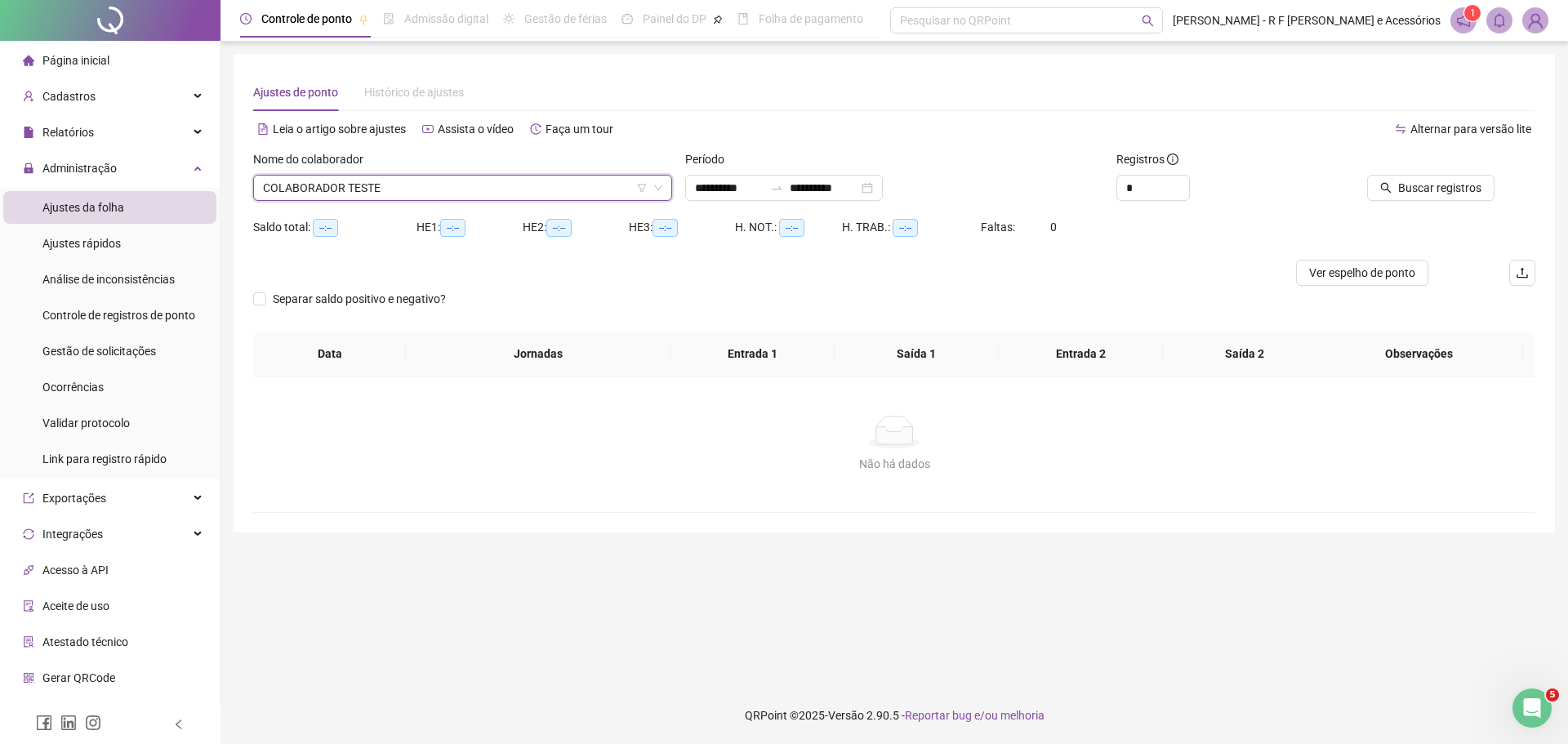
click at [522, 190] on span "COLABORADOR TESTE" at bounding box center [463, 188] width 399 height 25
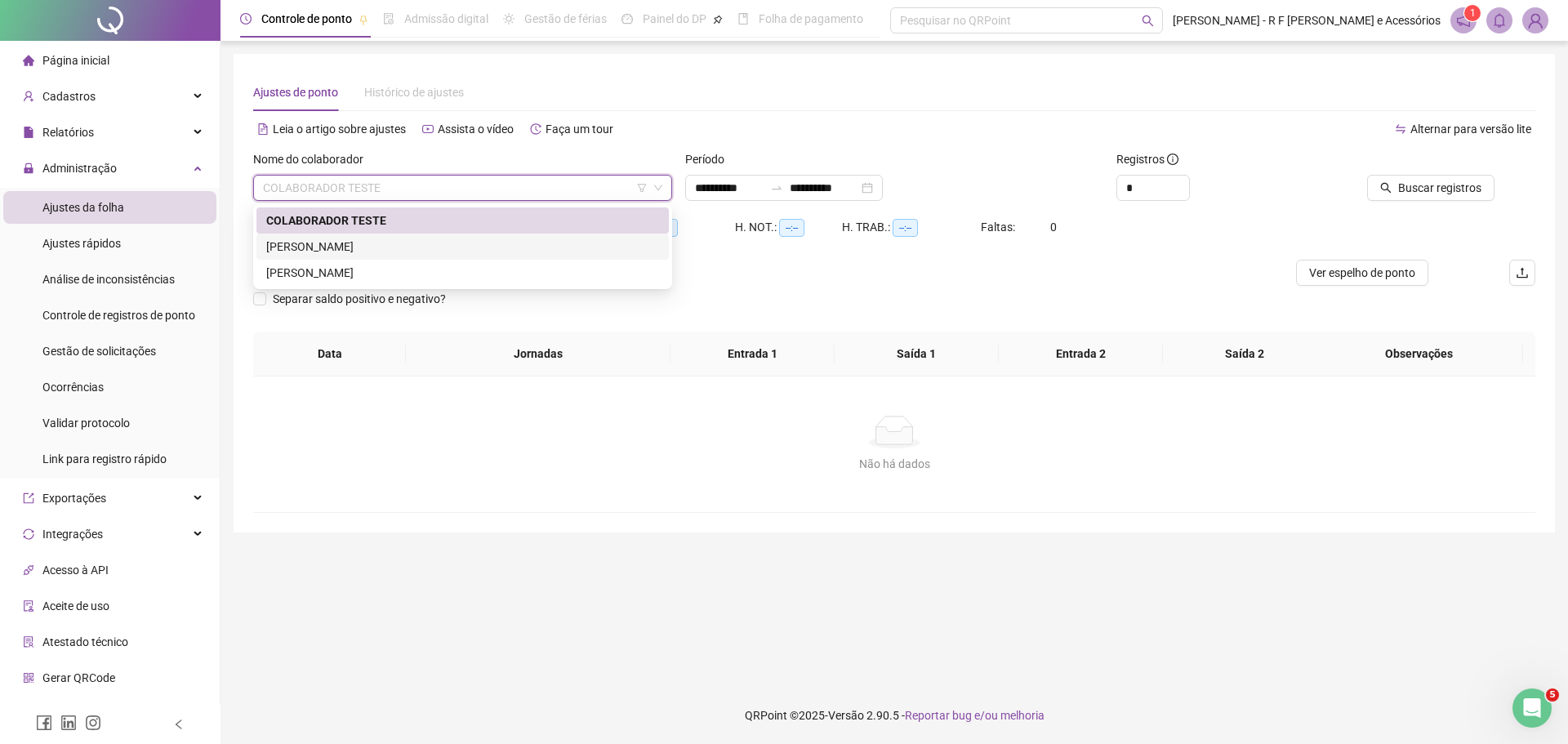
click at [434, 237] on div "[PERSON_NAME]" at bounding box center [463, 246] width 412 height 27
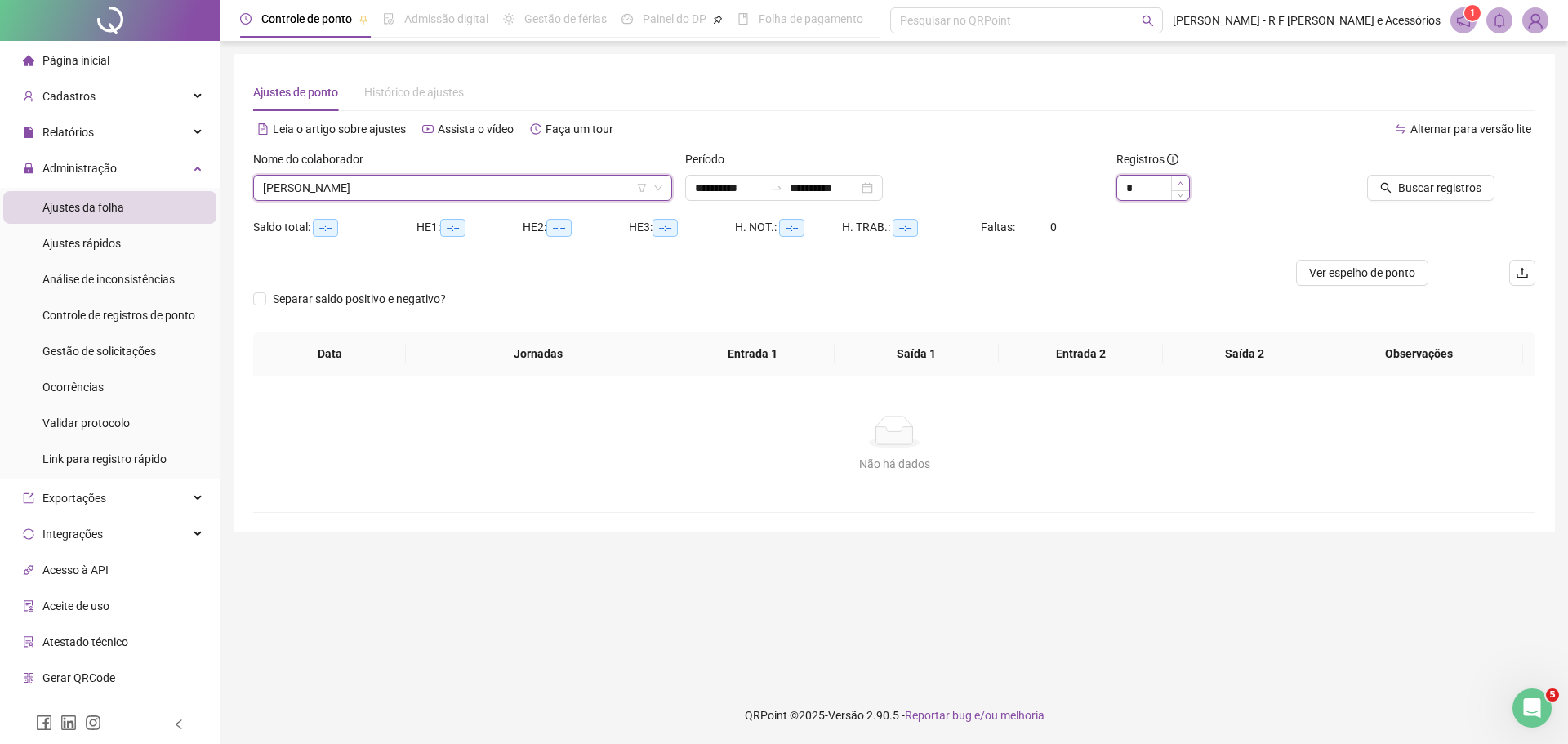
type input "*"
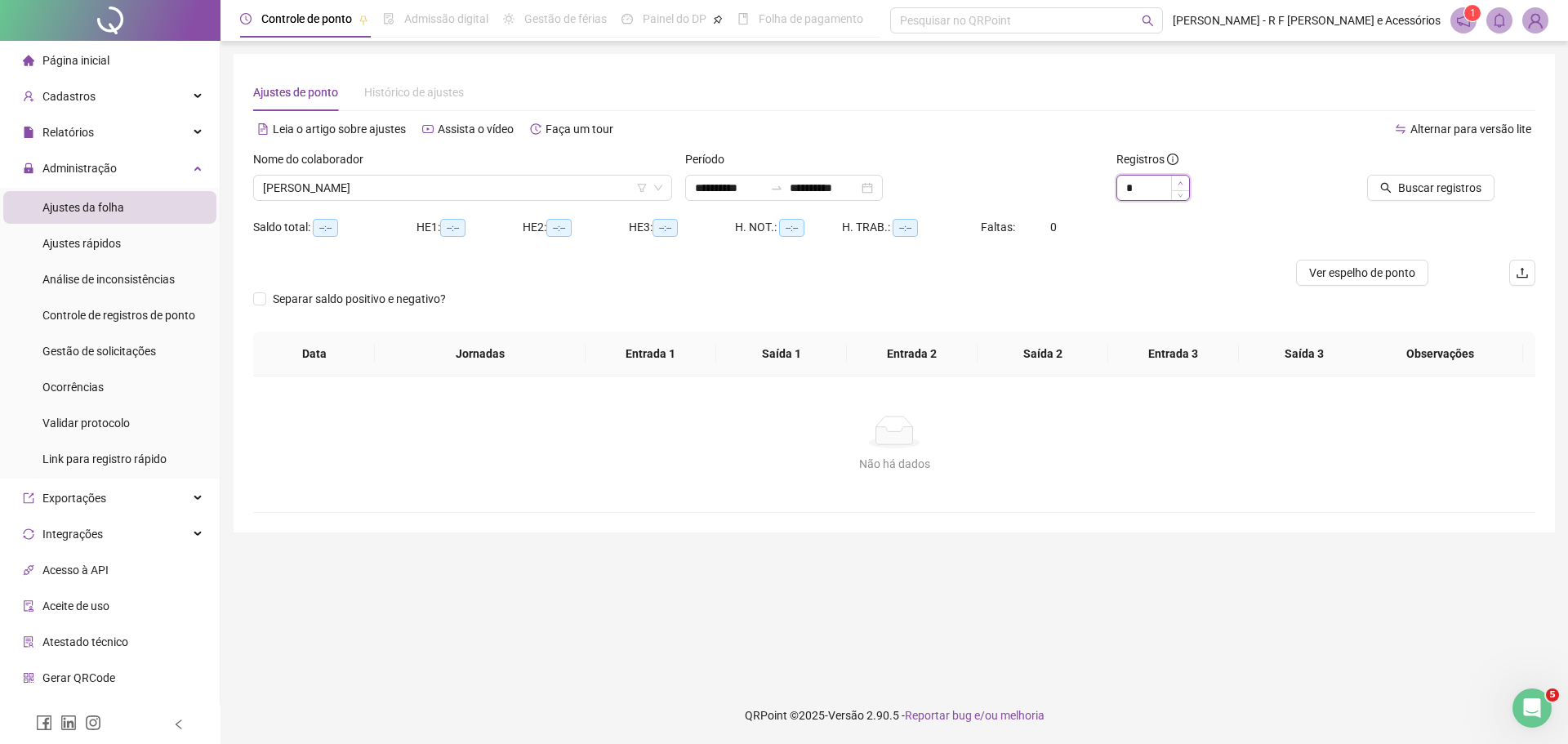
click at [1181, 181] on icon "up" at bounding box center [1181, 183] width 5 height 5
click at [1407, 181] on span "Buscar registros" at bounding box center [1440, 188] width 83 height 18
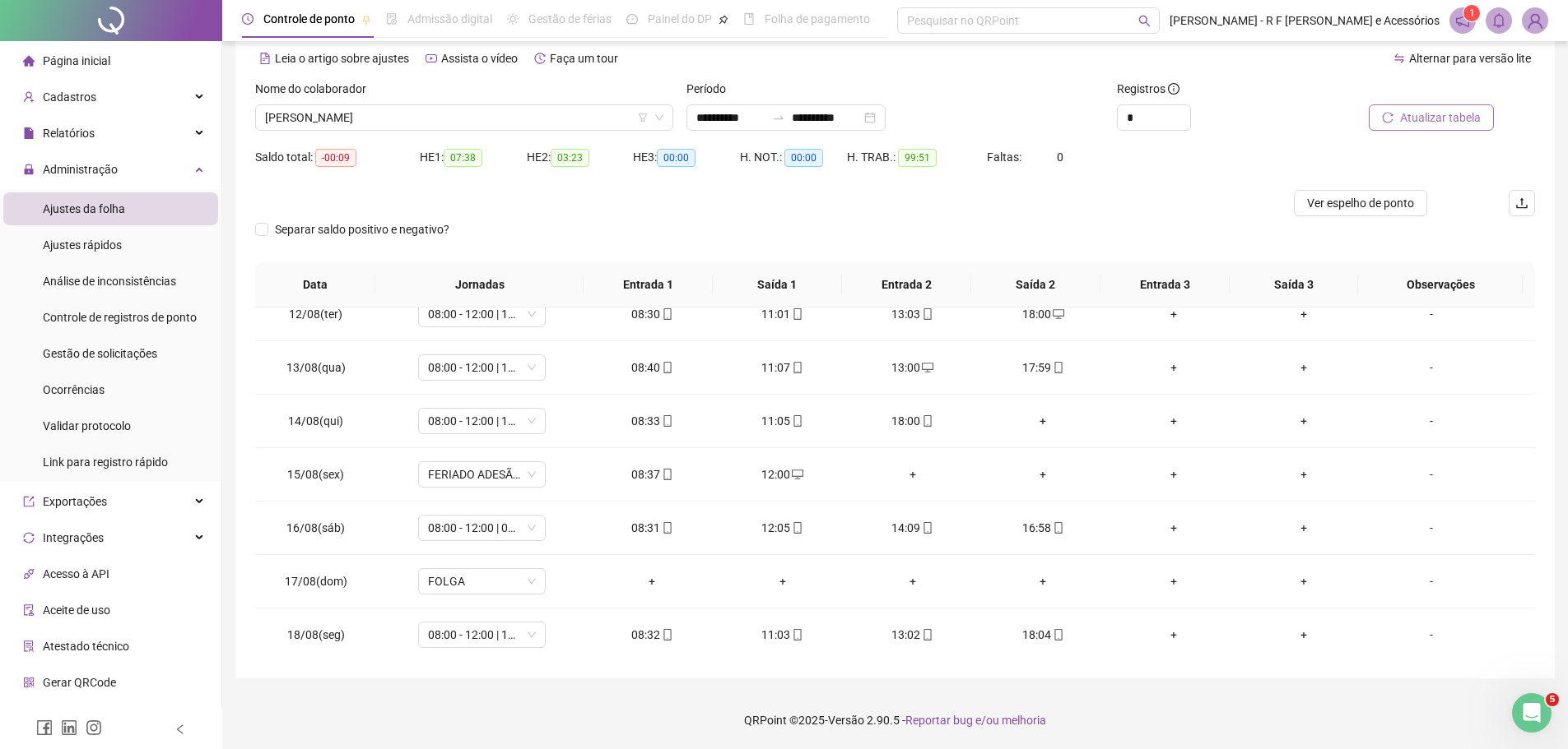
scroll to position [612, 0]
click at [498, 119] on span "[PERSON_NAME]" at bounding box center [464, 117] width 399 height 25
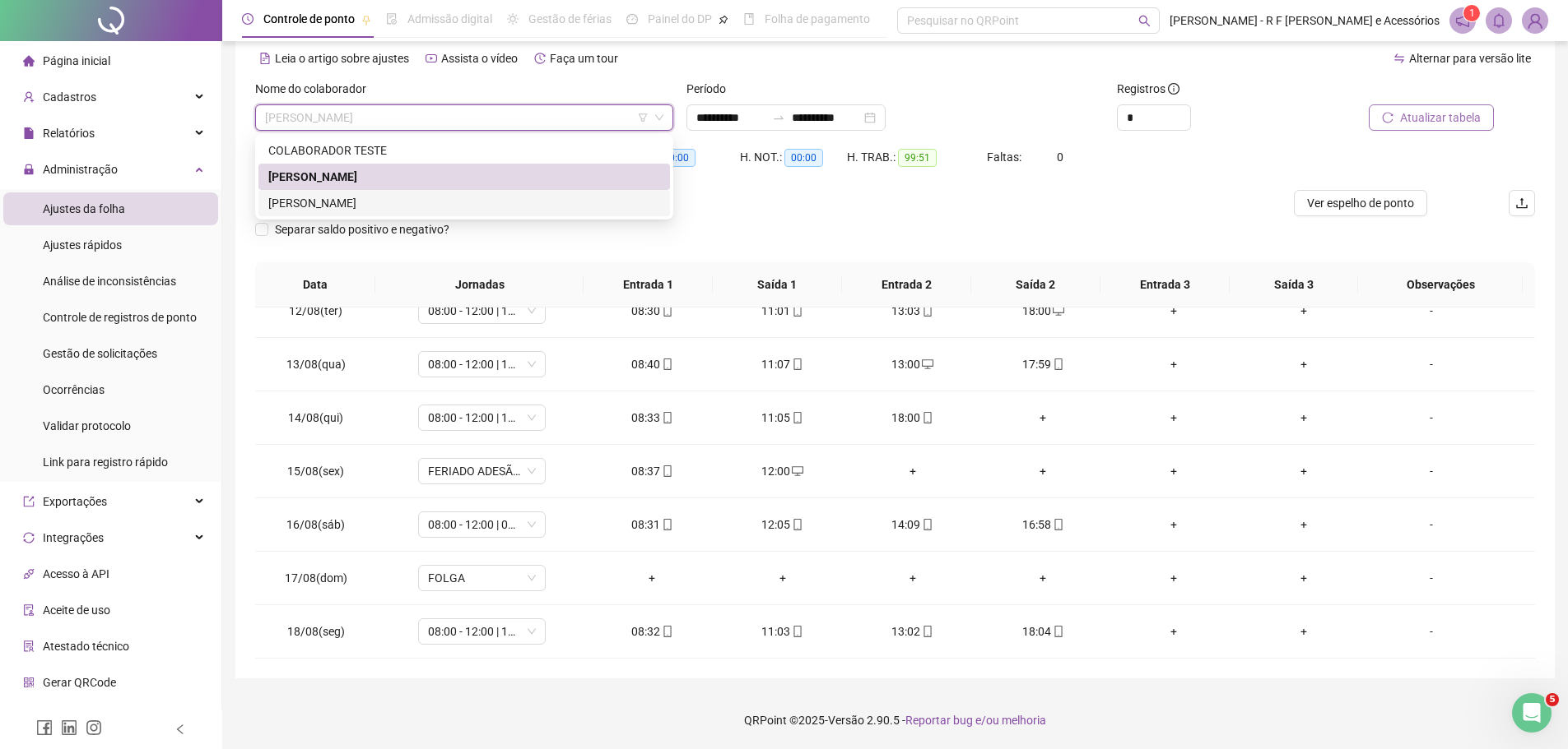
click at [446, 209] on div "[PERSON_NAME]" at bounding box center [464, 203] width 392 height 18
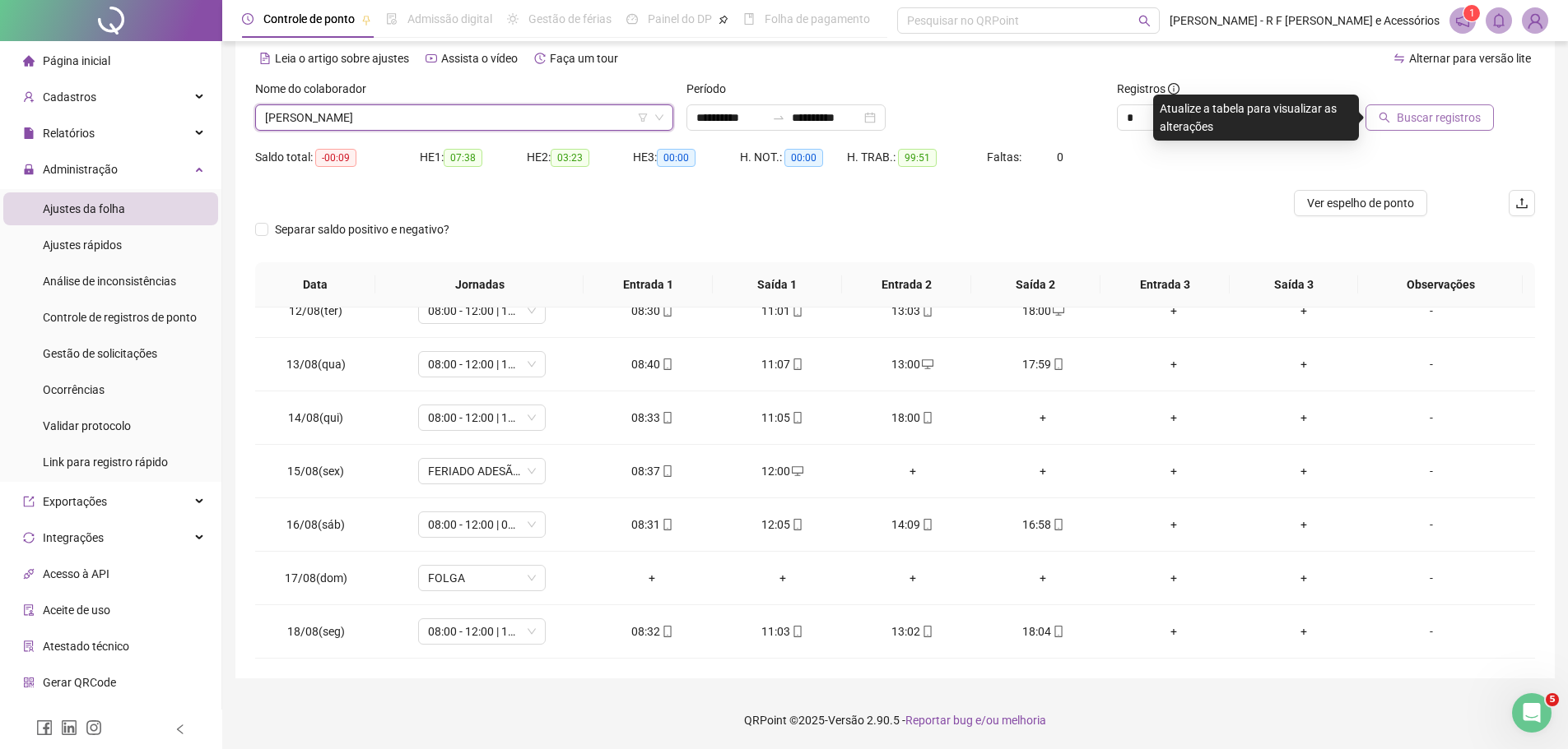
click at [1437, 110] on span "Buscar registros" at bounding box center [1439, 118] width 84 height 18
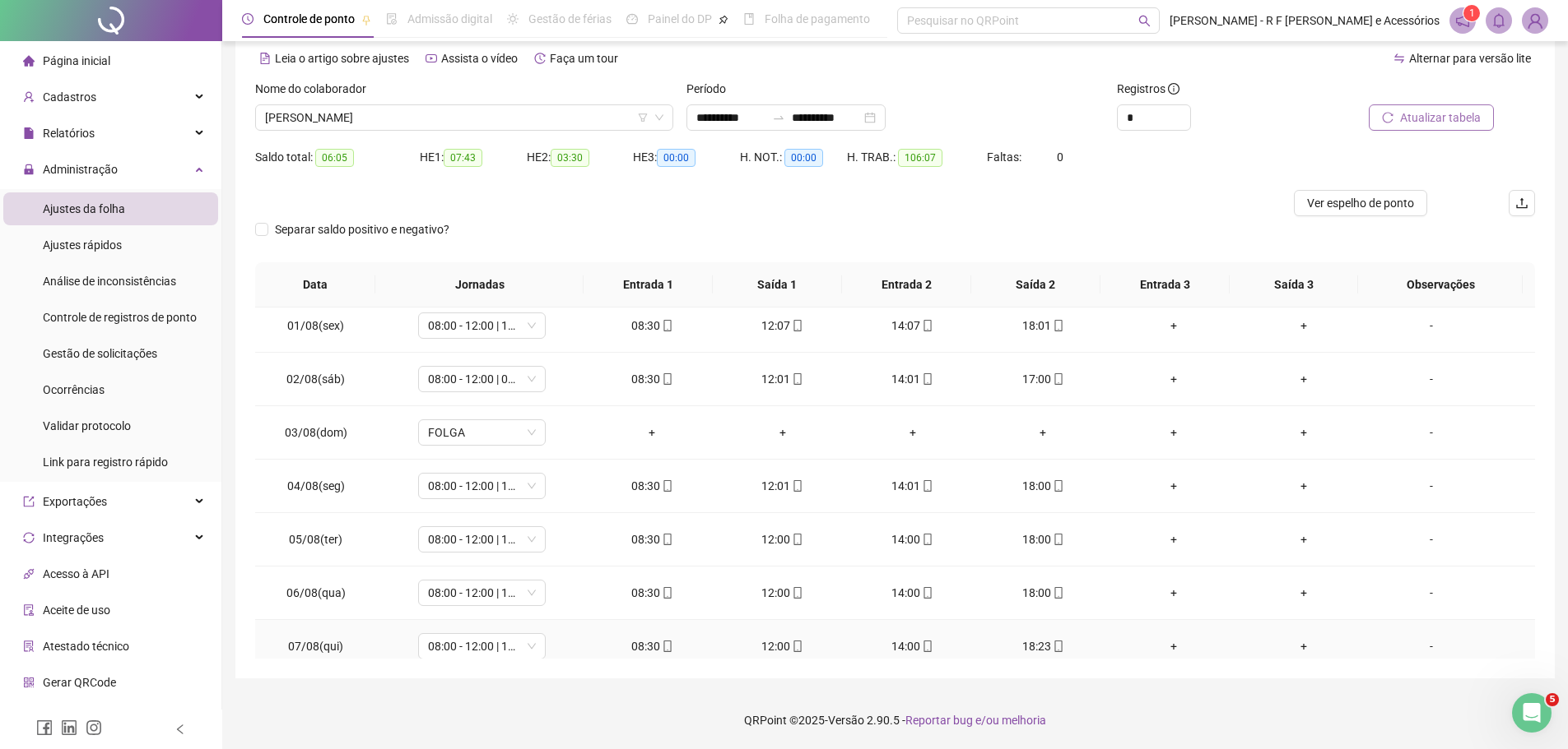
scroll to position [0, 0]
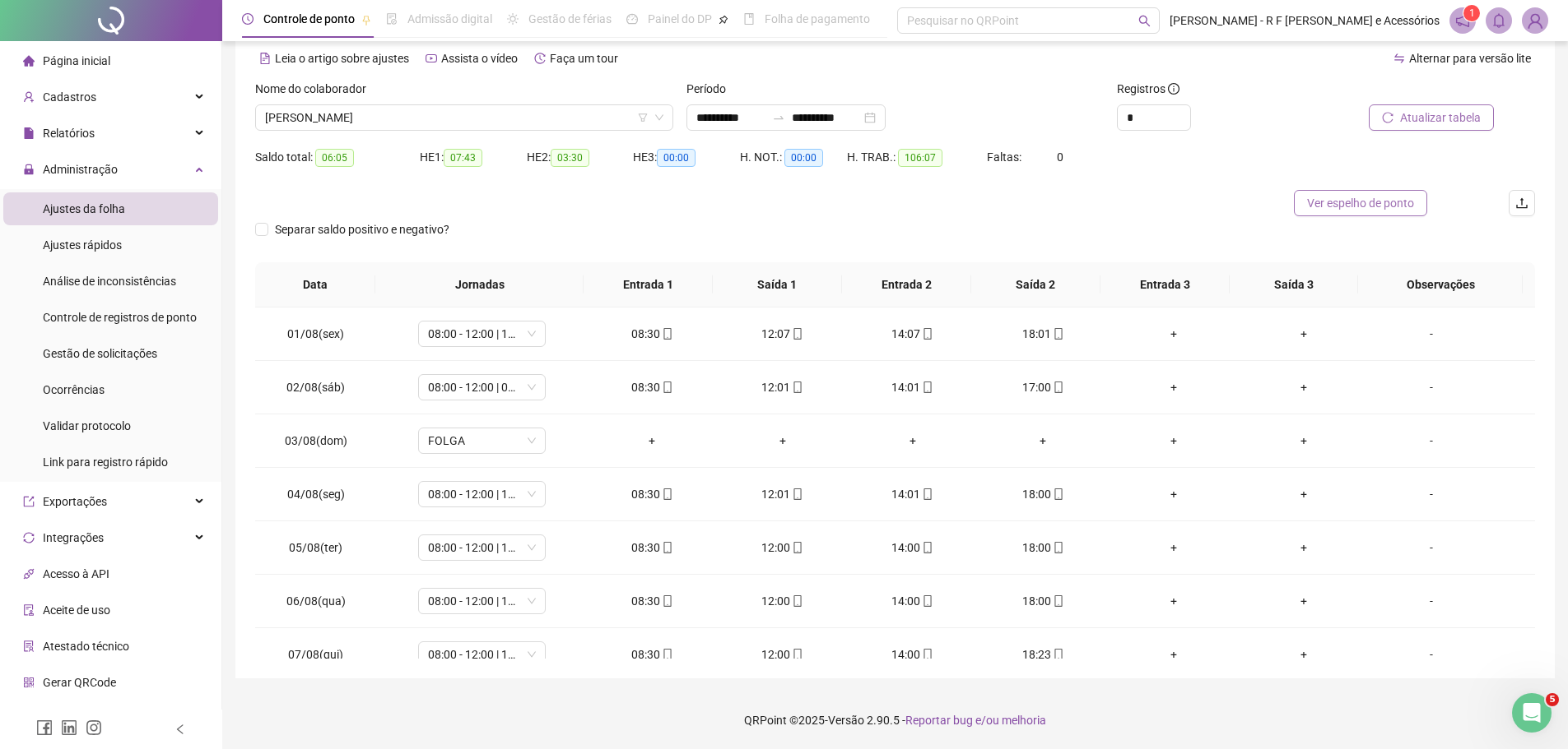
click at [1328, 212] on button "Ver espelho de ponto" at bounding box center [1360, 203] width 133 height 27
click at [166, 89] on div "Cadastros" at bounding box center [111, 97] width 215 height 33
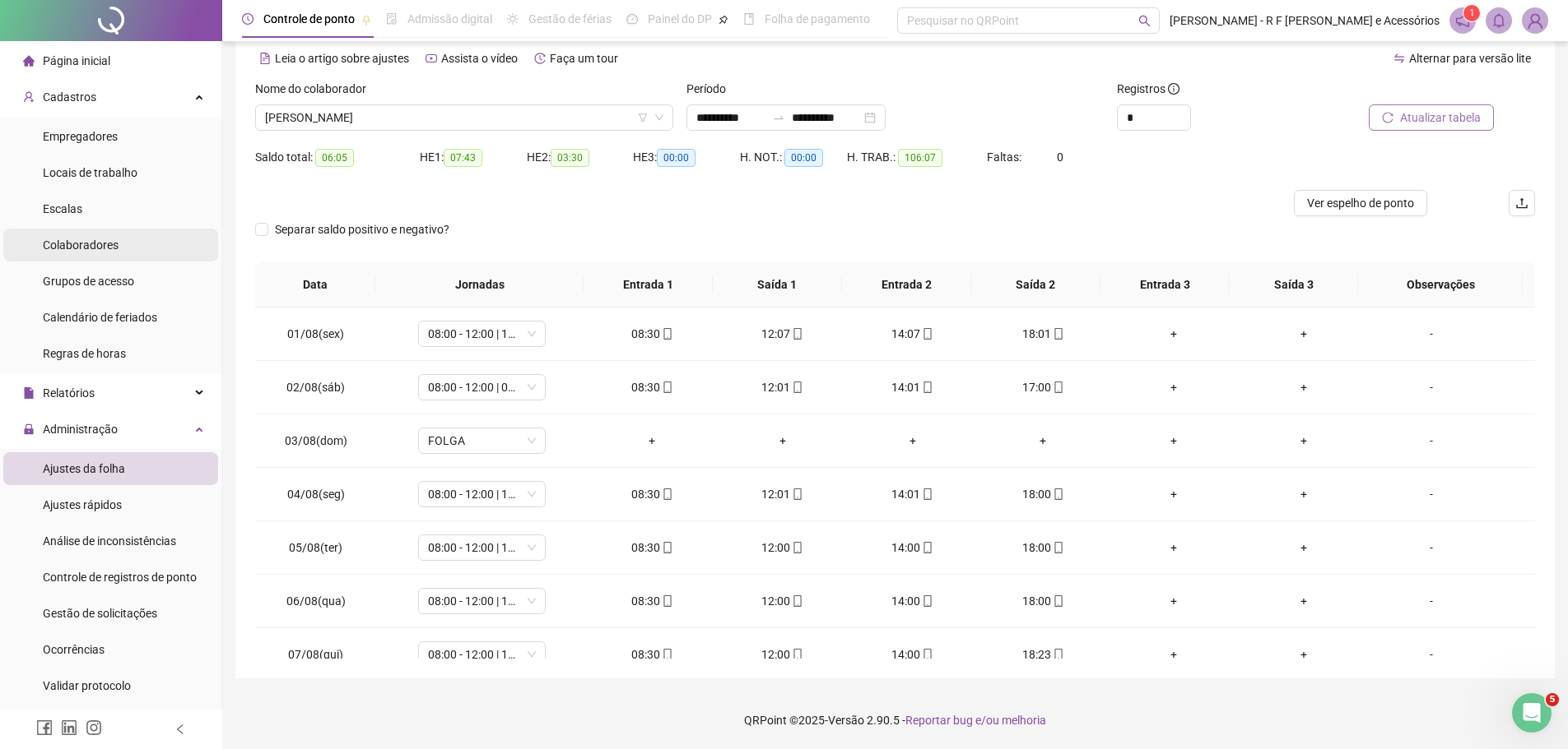
click at [144, 234] on li "Colaboradores" at bounding box center [111, 245] width 215 height 33
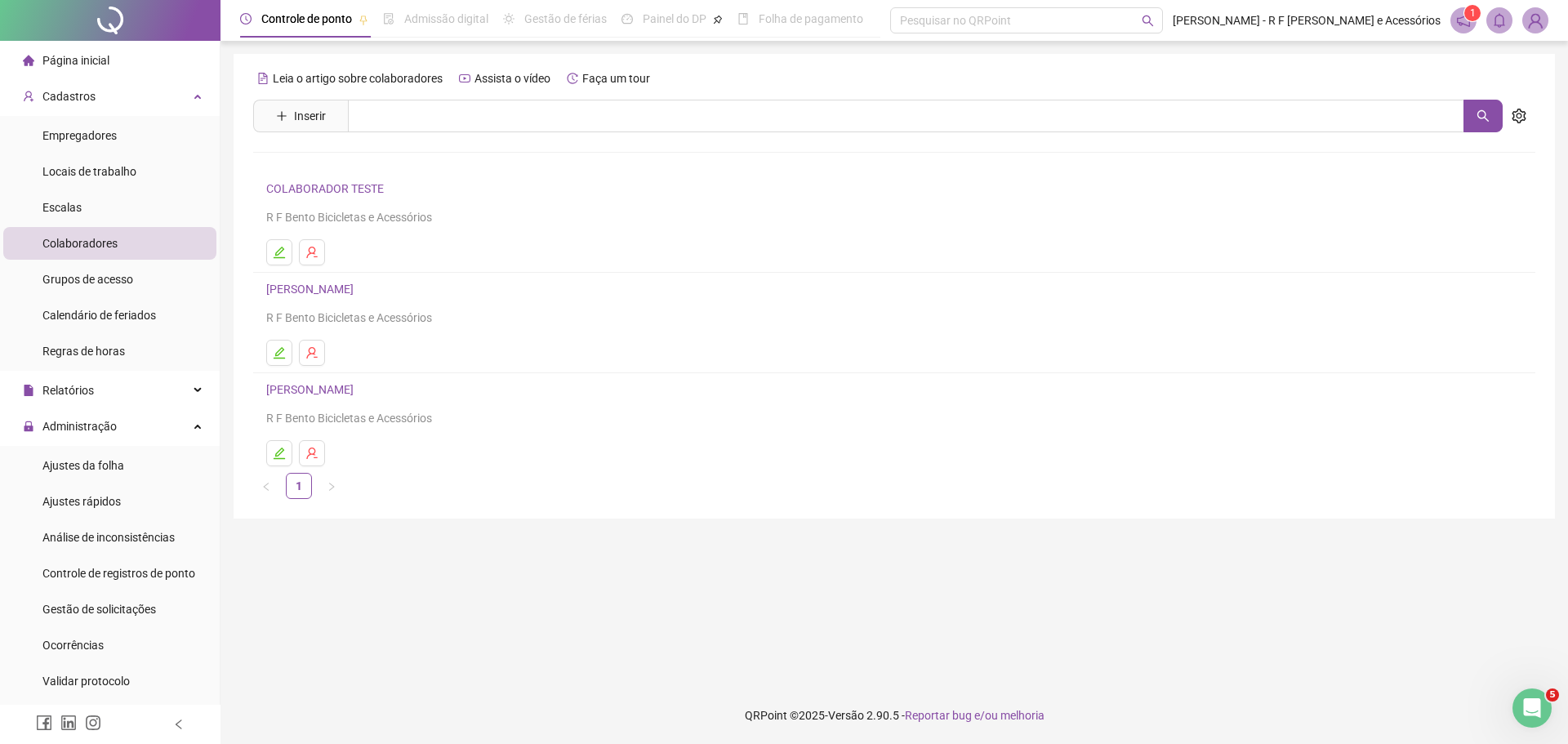
click at [359, 289] on link "[PERSON_NAME]" at bounding box center [312, 290] width 93 height 13
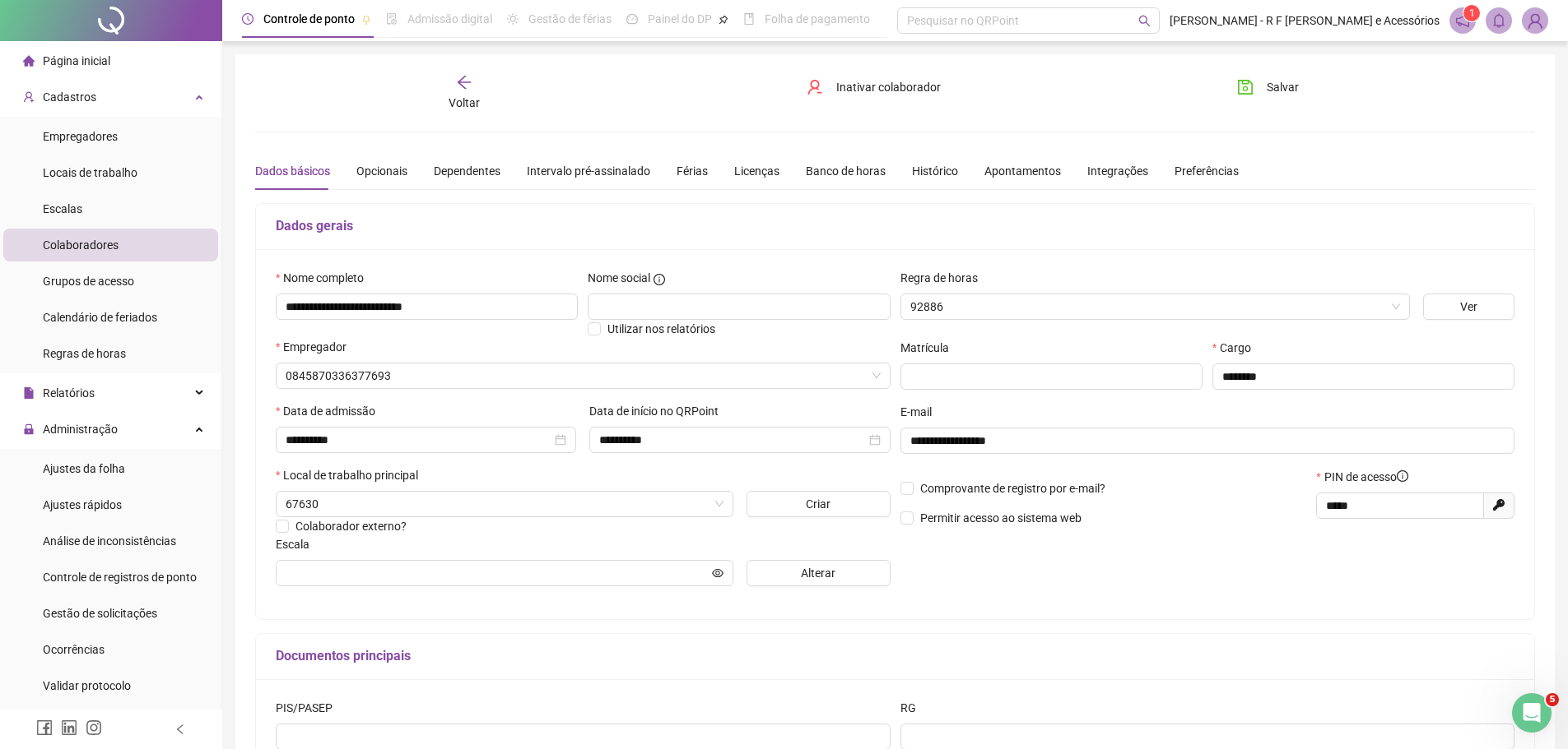
type input "*********"
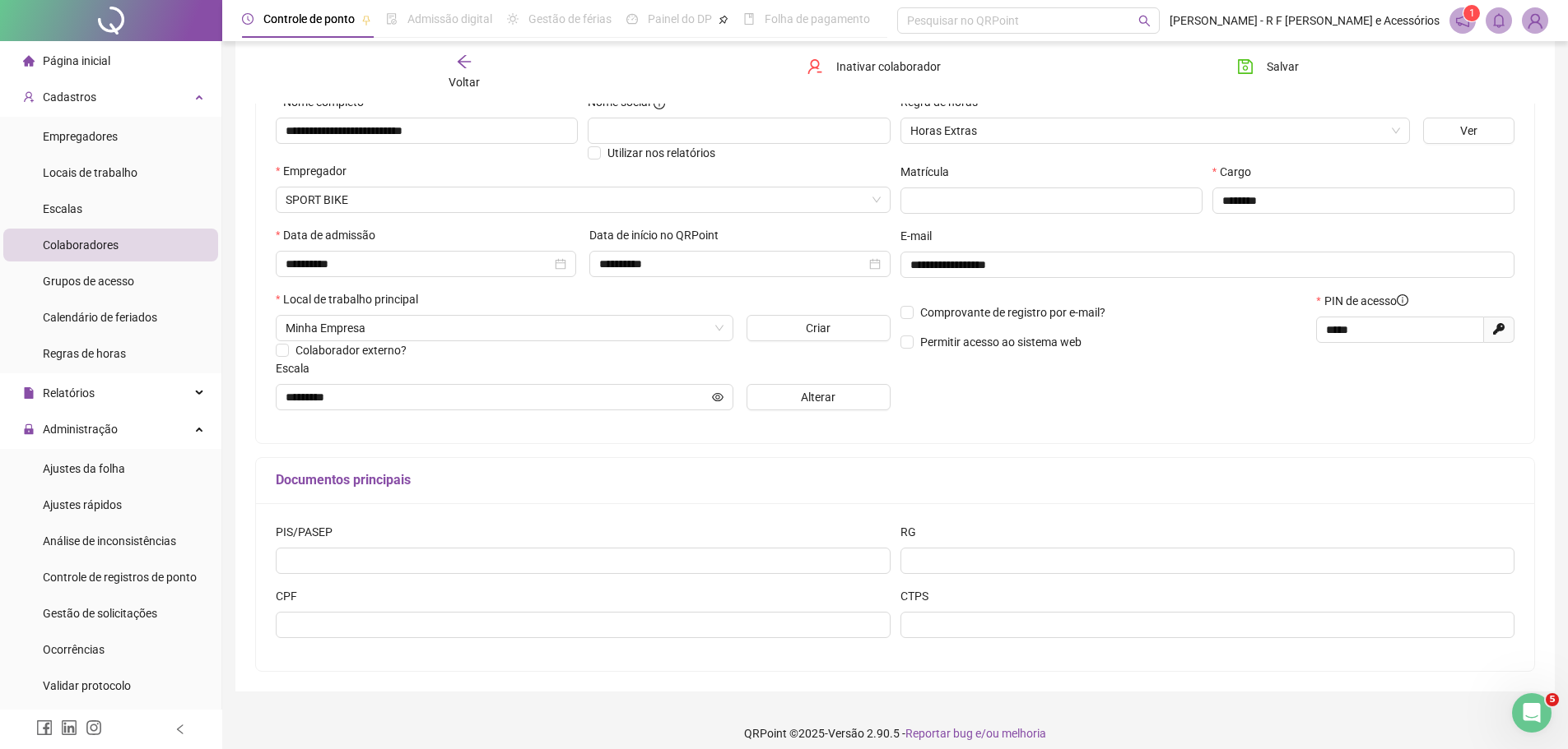
scroll to position [189, 0]
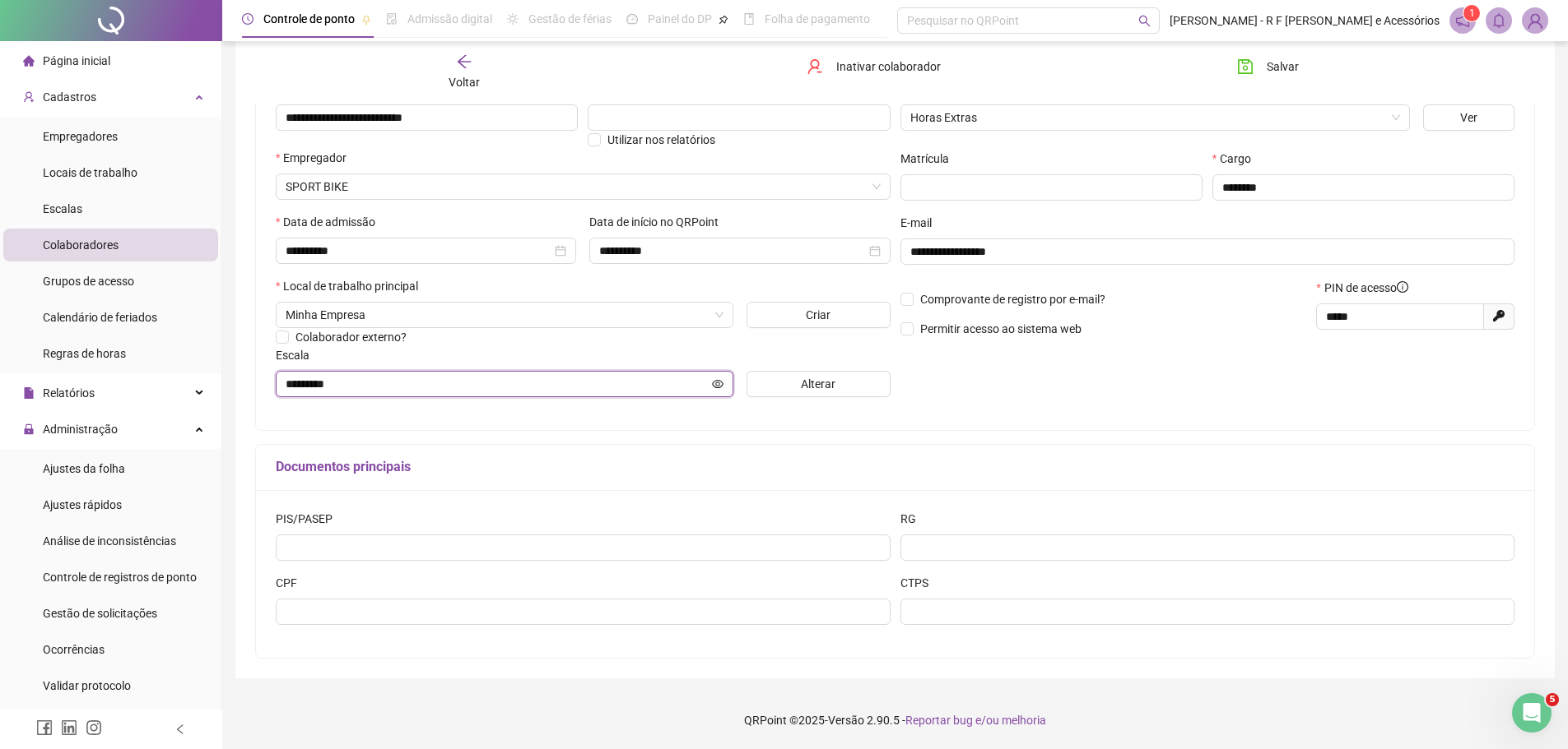
click at [680, 376] on input "*********" at bounding box center [497, 385] width 423 height 18
click at [772, 385] on button "Alterar" at bounding box center [819, 384] width 144 height 27
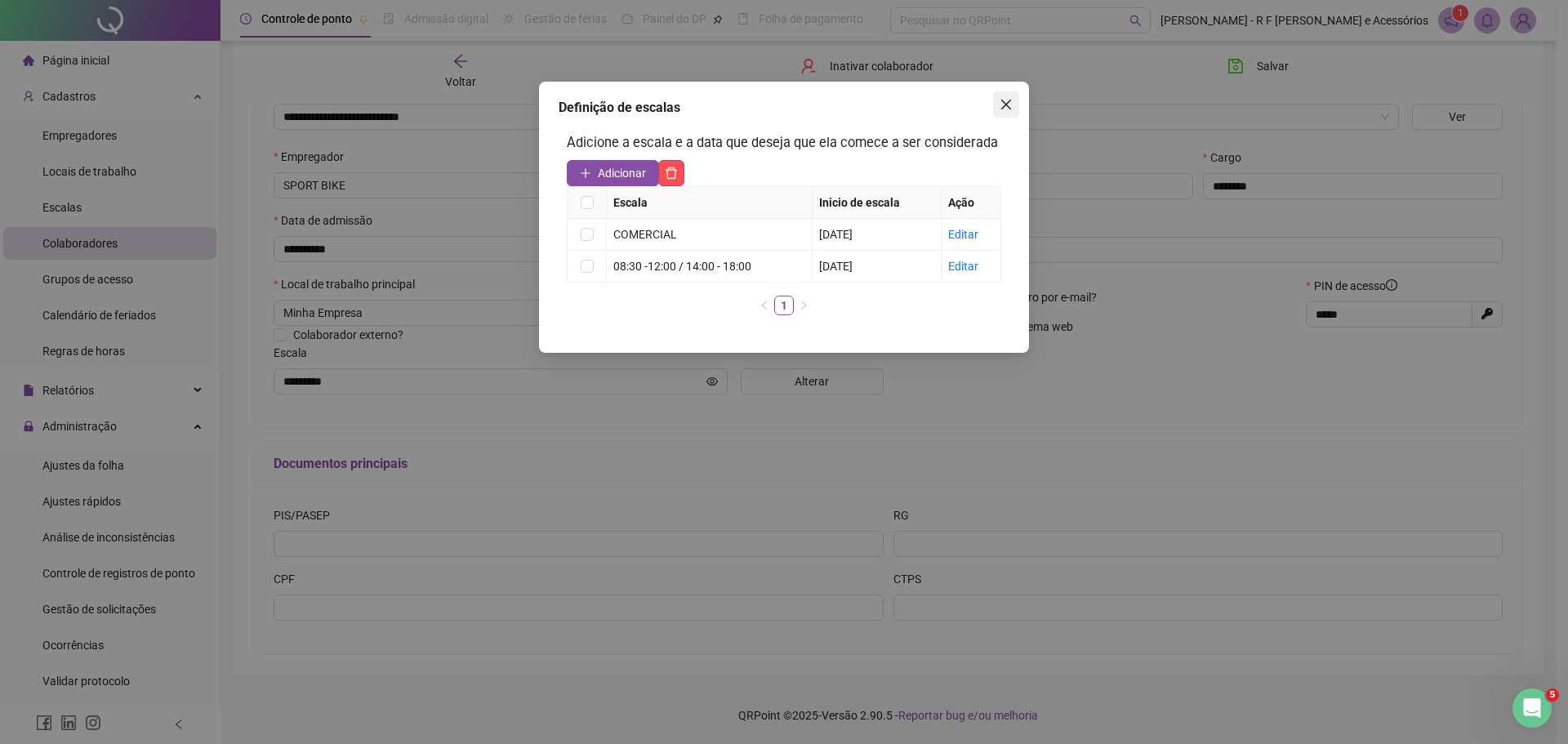
click at [1007, 101] on icon "close" at bounding box center [1007, 104] width 13 height 13
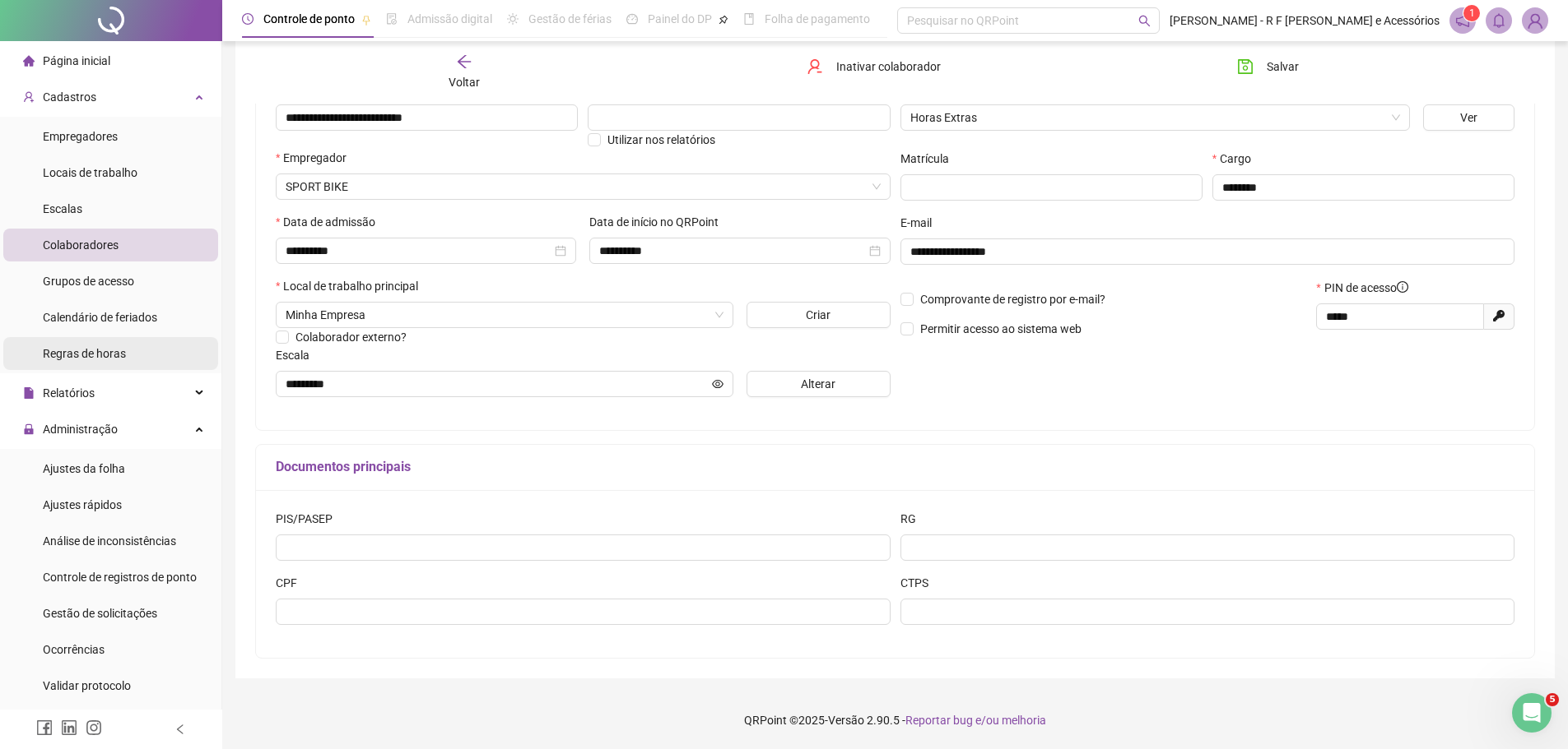
click at [126, 347] on li "Regras de horas" at bounding box center [111, 354] width 215 height 33
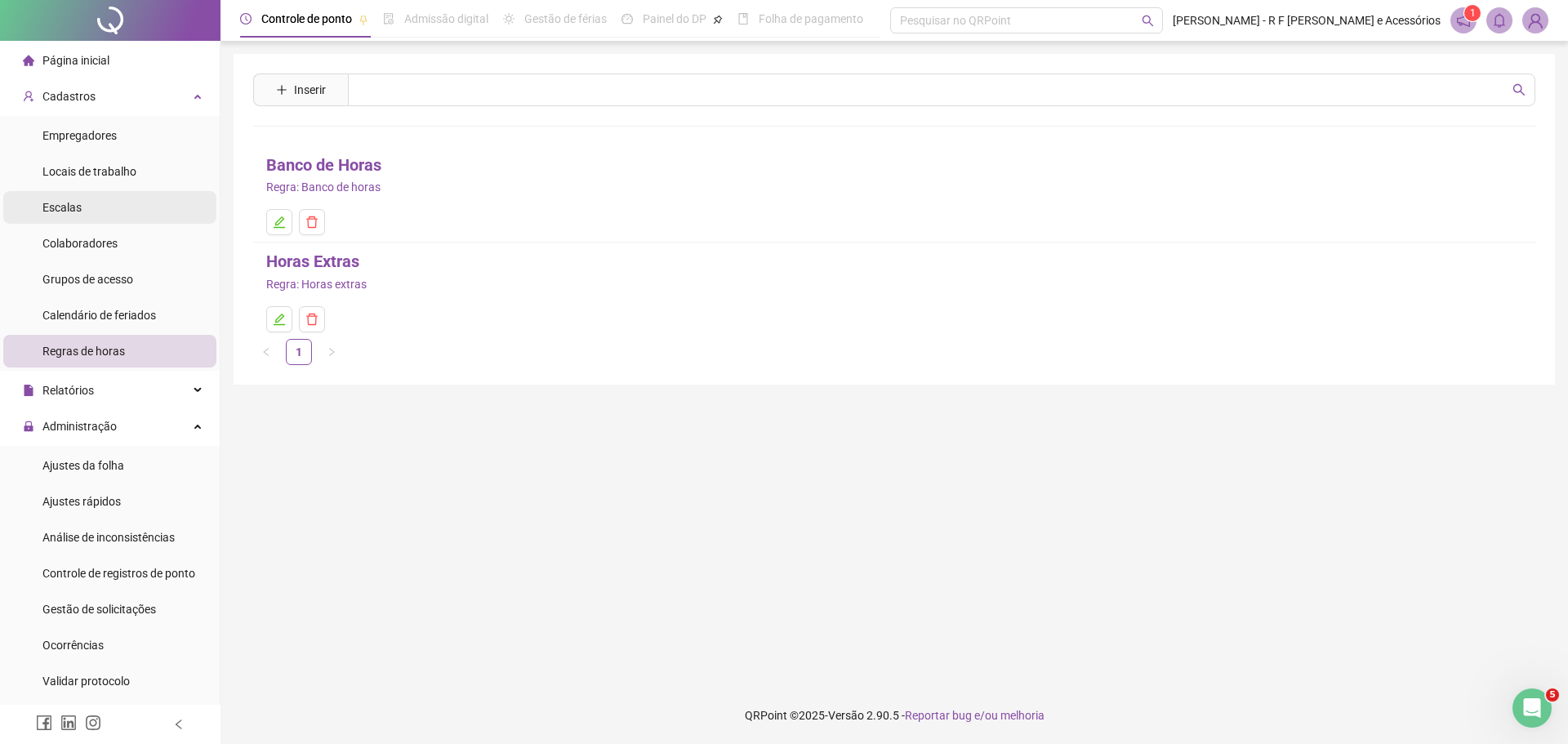
click at [109, 211] on li "Escalas" at bounding box center [110, 208] width 213 height 33
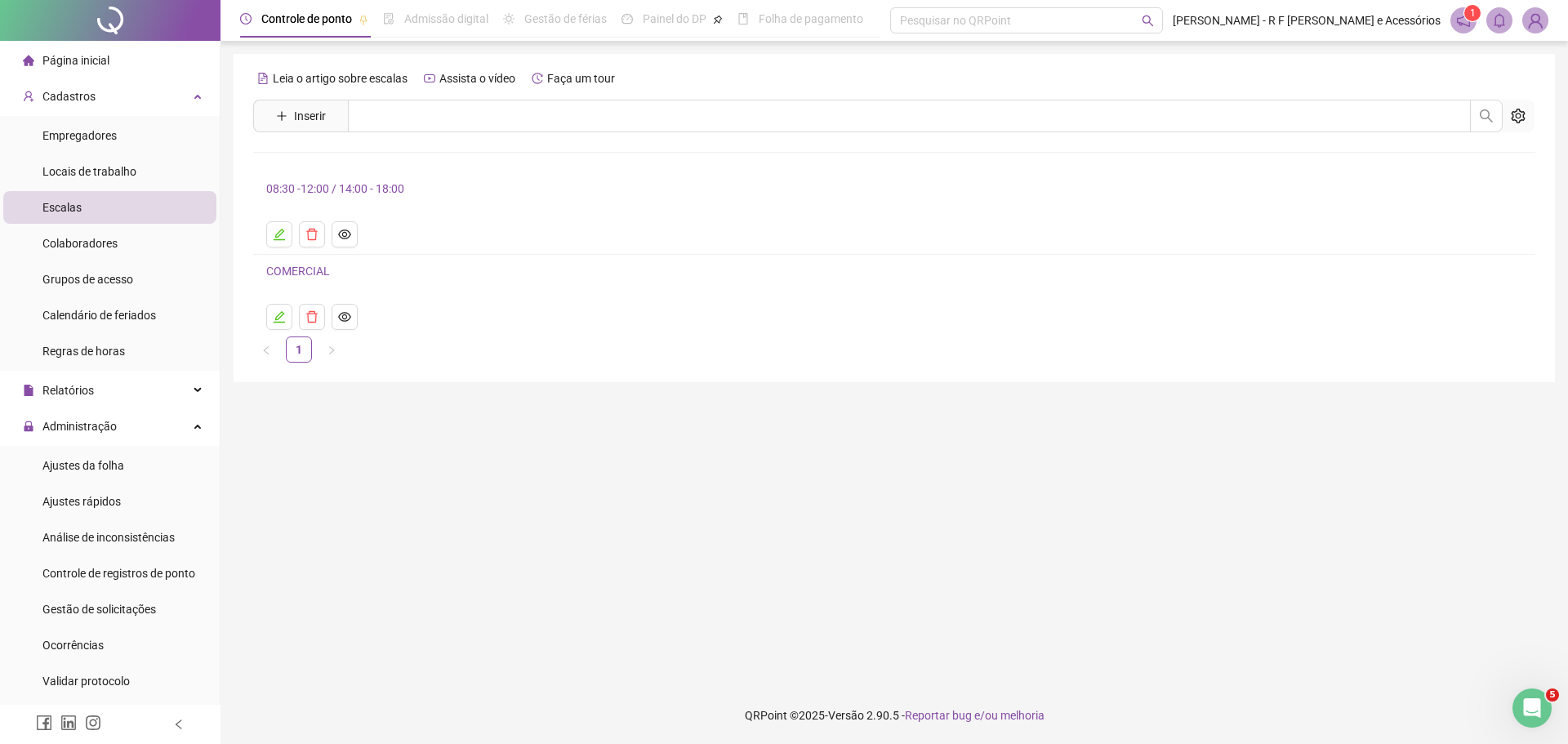
click at [276, 267] on link "COMERCIAL" at bounding box center [299, 271] width 64 height 13
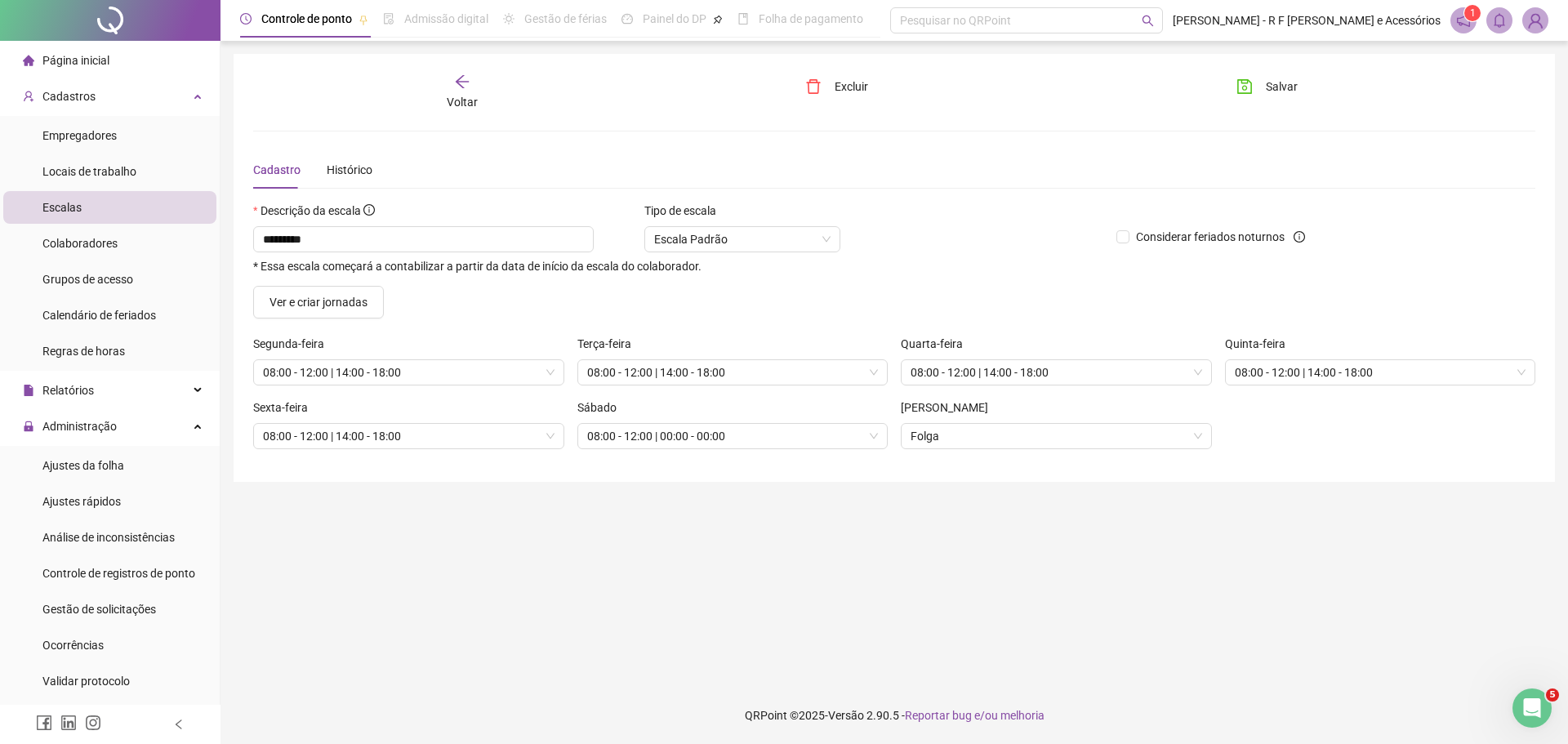
click at [471, 83] on icon "arrow-left" at bounding box center [463, 82] width 16 height 16
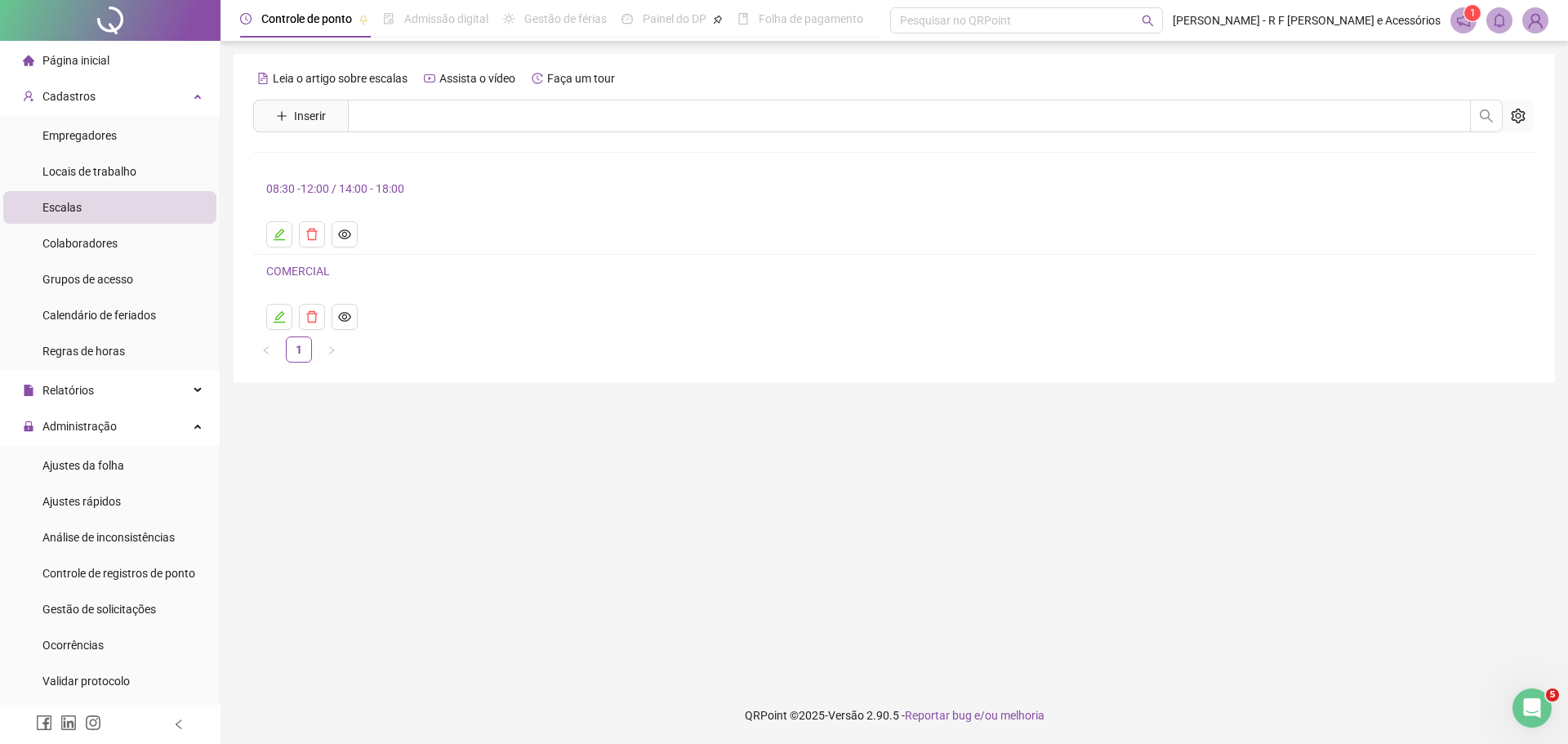
click at [341, 192] on link "08:30 -12:00 / 14:00 - 18:00" at bounding box center [335, 189] width 138 height 13
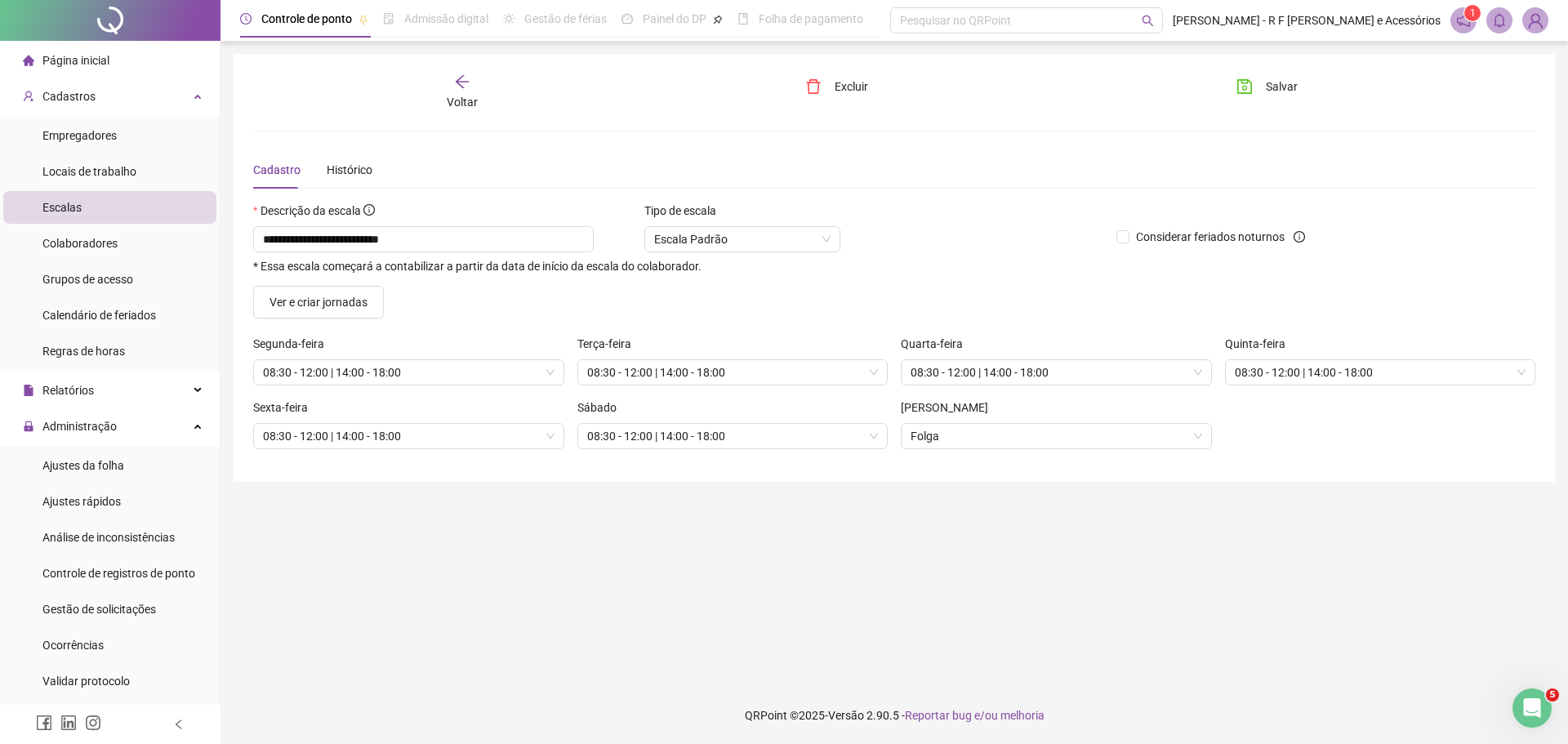
click at [474, 97] on span "Voltar" at bounding box center [463, 102] width 31 height 13
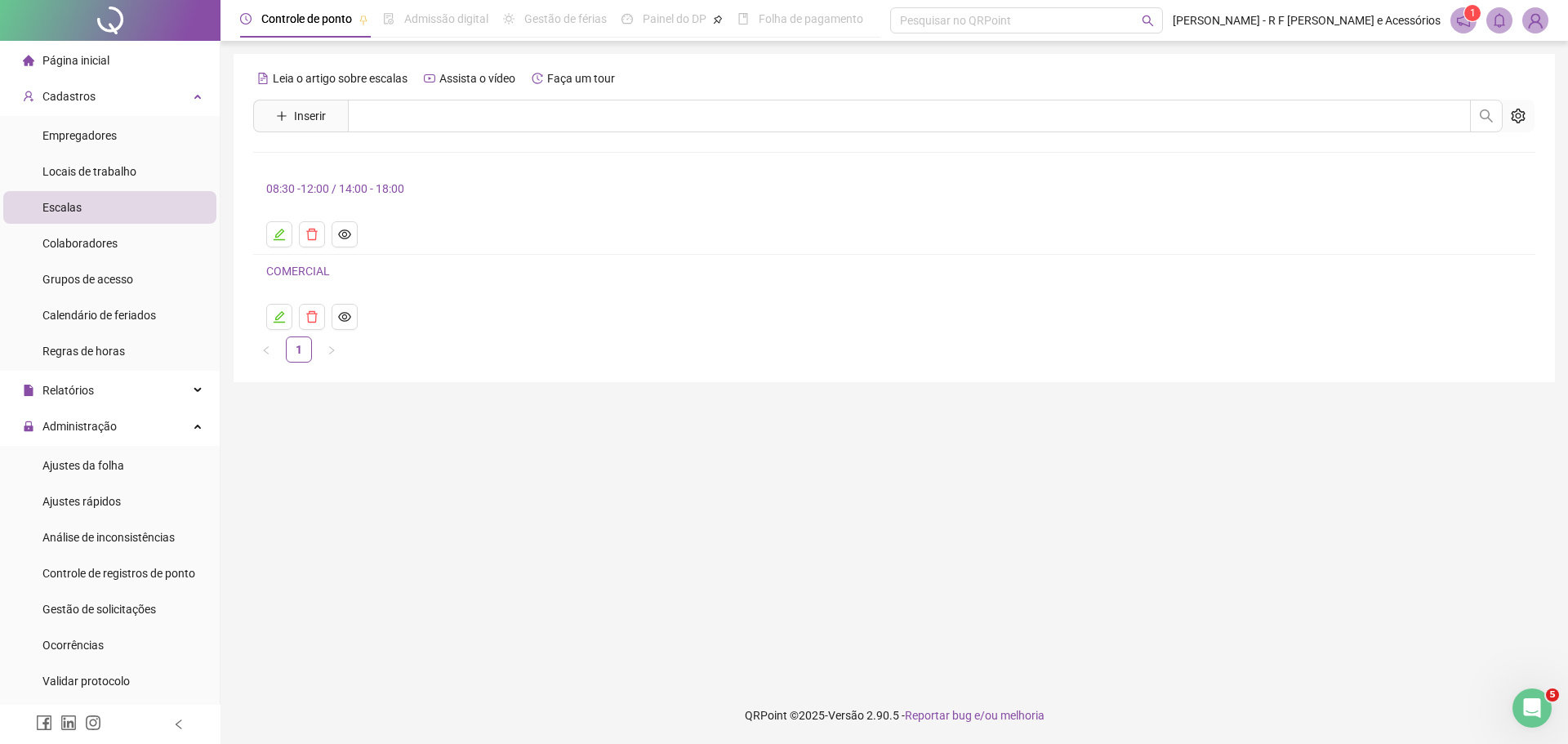
click at [329, 270] on link "COMERCIAL" at bounding box center [299, 271] width 64 height 13
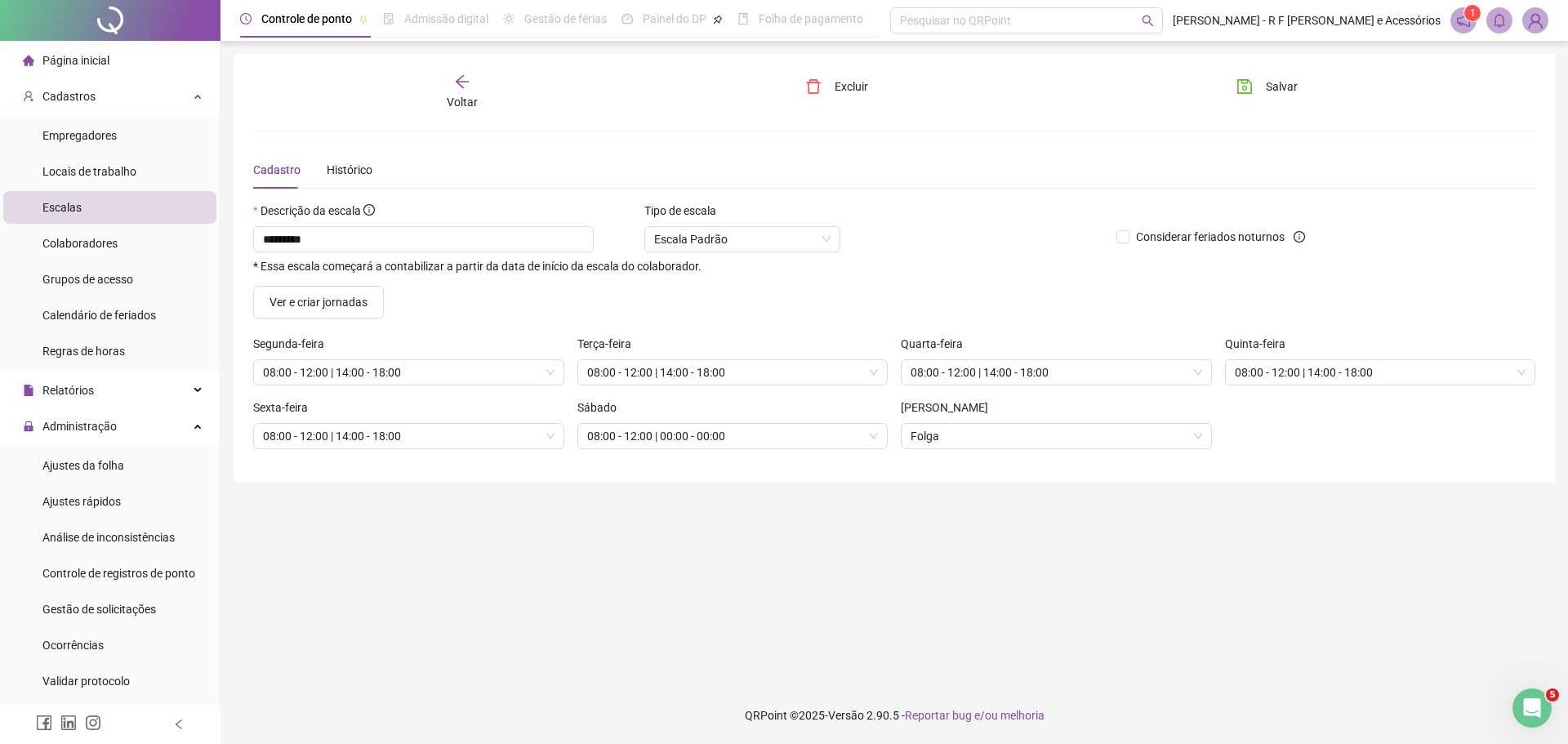
click at [528, 139] on div "Voltar Excluir Salvar Cadastro Histórico Descrição da escala ********* * Essa e…" at bounding box center [894, 268] width 1282 height 389
click at [463, 92] on div "Voltar" at bounding box center [462, 92] width 202 height 38
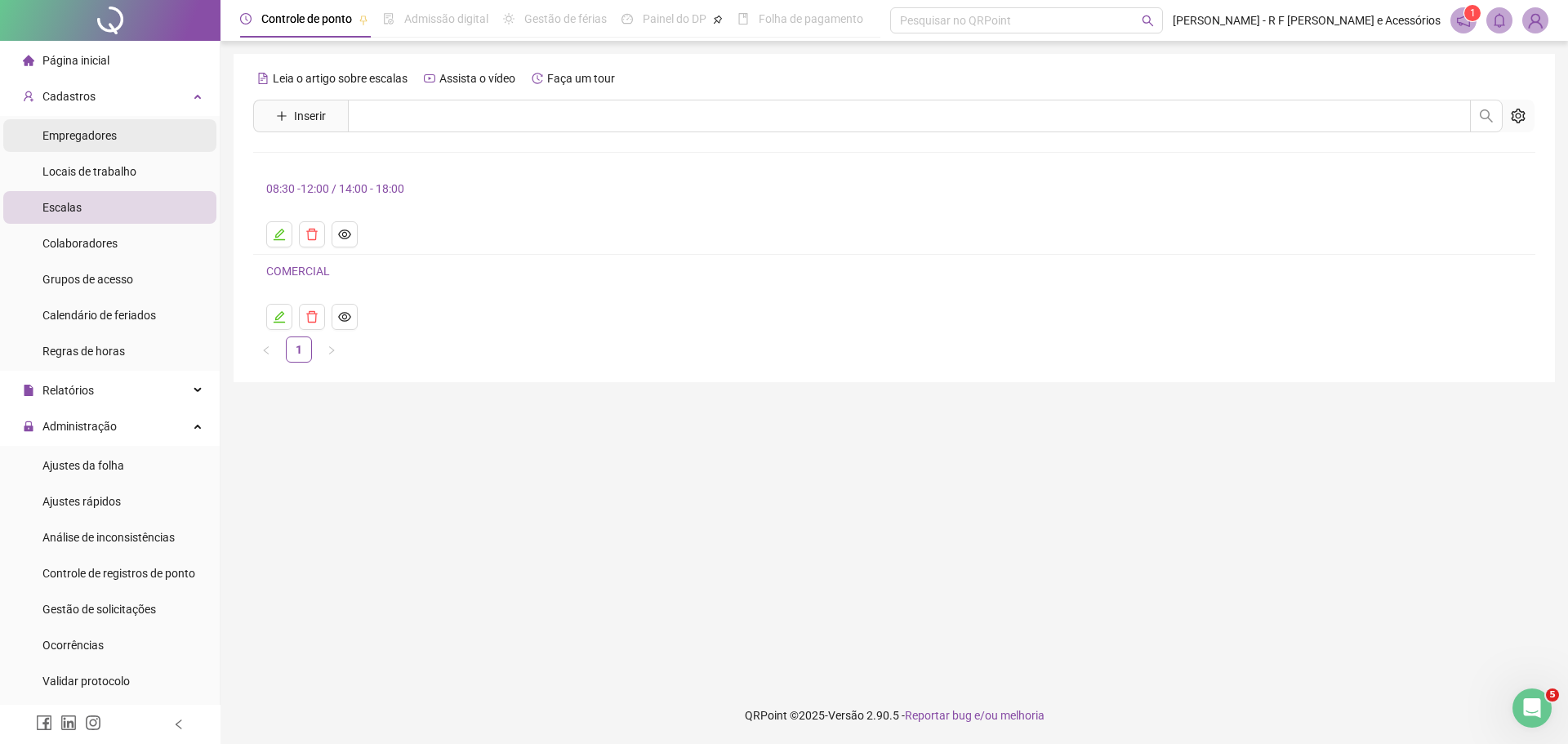
click at [125, 135] on li "Empregadores" at bounding box center [110, 136] width 213 height 33
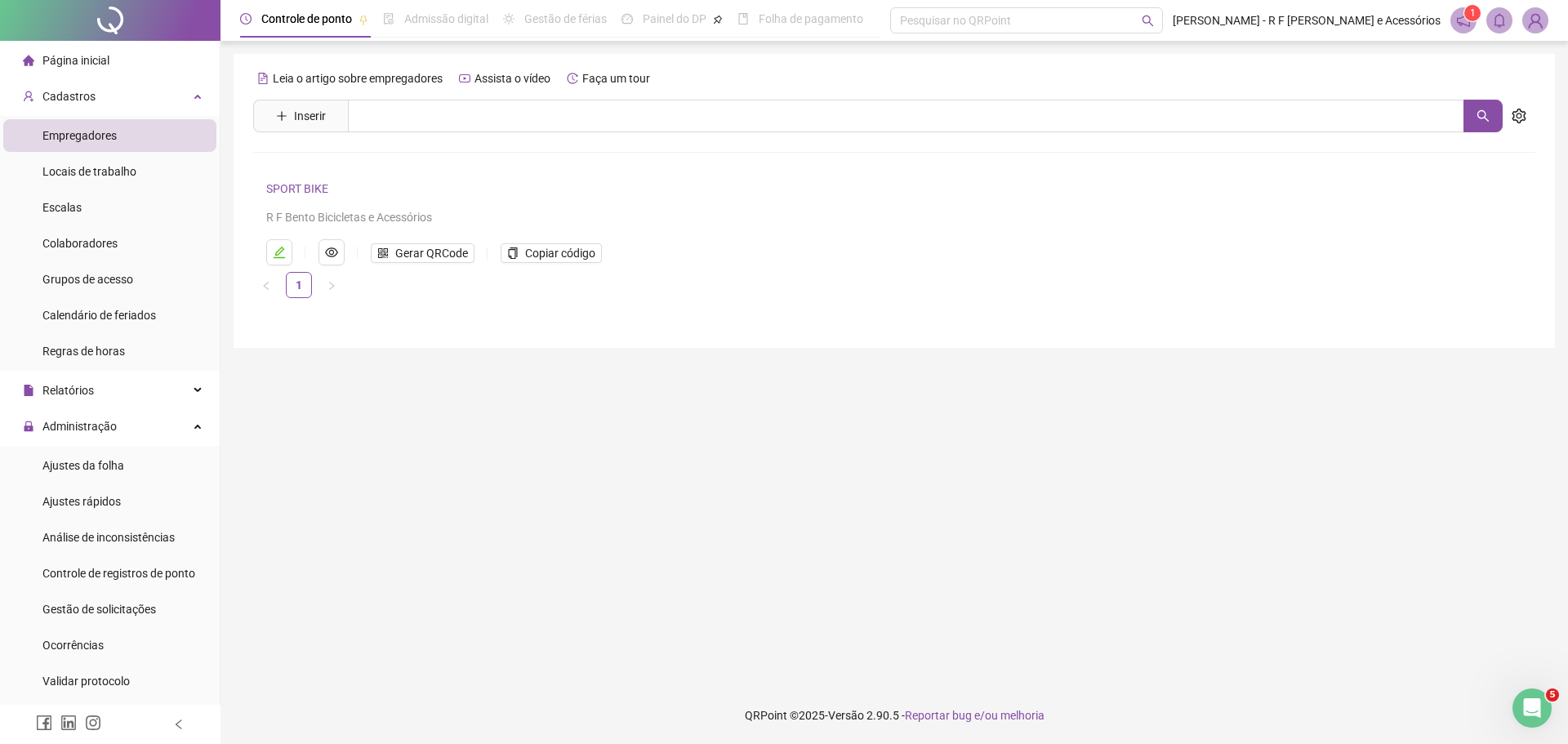
click at [299, 187] on link "SPORT BIKE" at bounding box center [298, 189] width 62 height 13
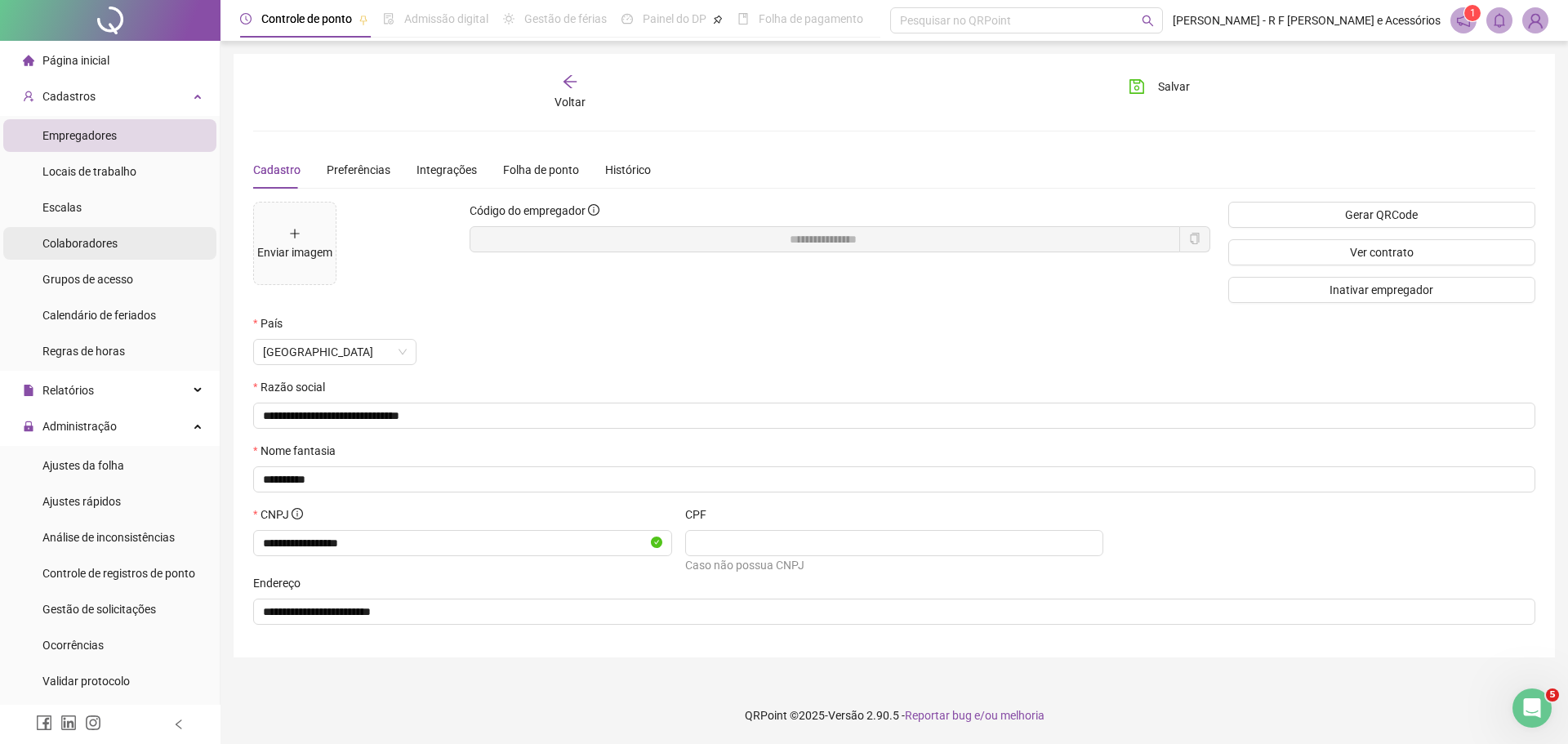
click at [136, 246] on li "Colaboradores" at bounding box center [110, 244] width 213 height 33
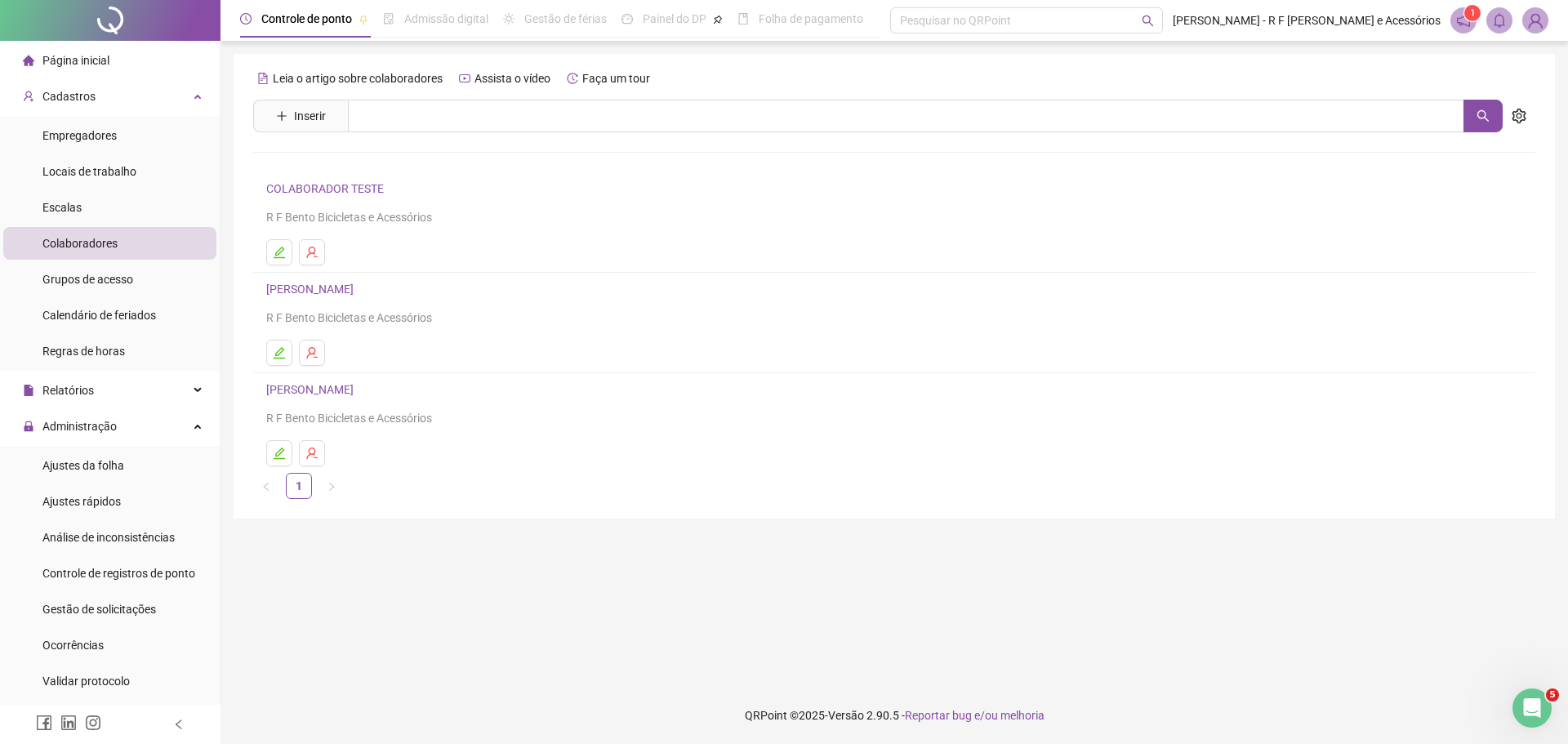
click at [359, 391] on link "GABRIEL DA SILVA SILVA" at bounding box center [312, 389] width 93 height 13
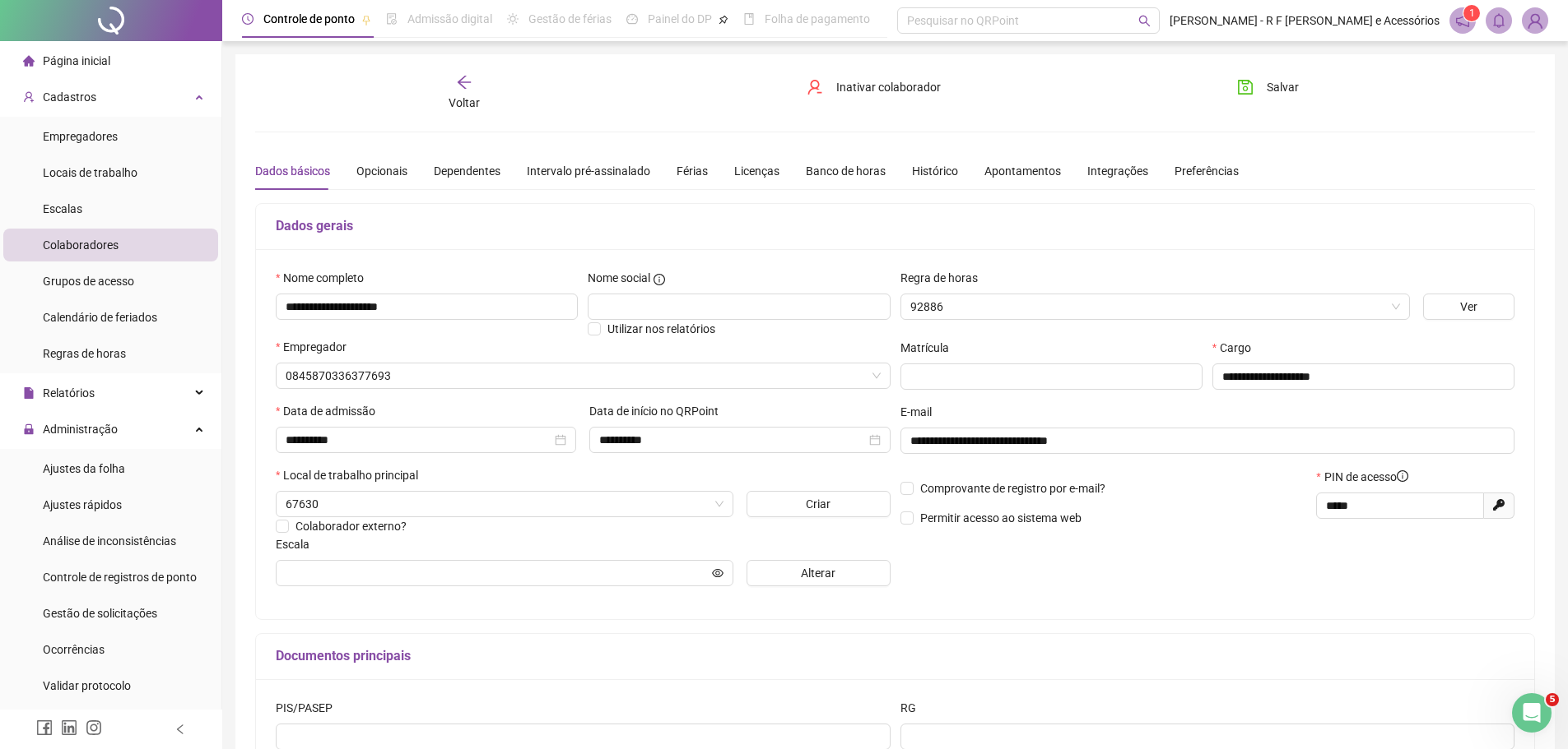
type input "*********"
click at [1031, 580] on div "**********" at bounding box center [1207, 434] width 625 height 331
click at [461, 85] on icon "arrow-left" at bounding box center [464, 82] width 13 height 13
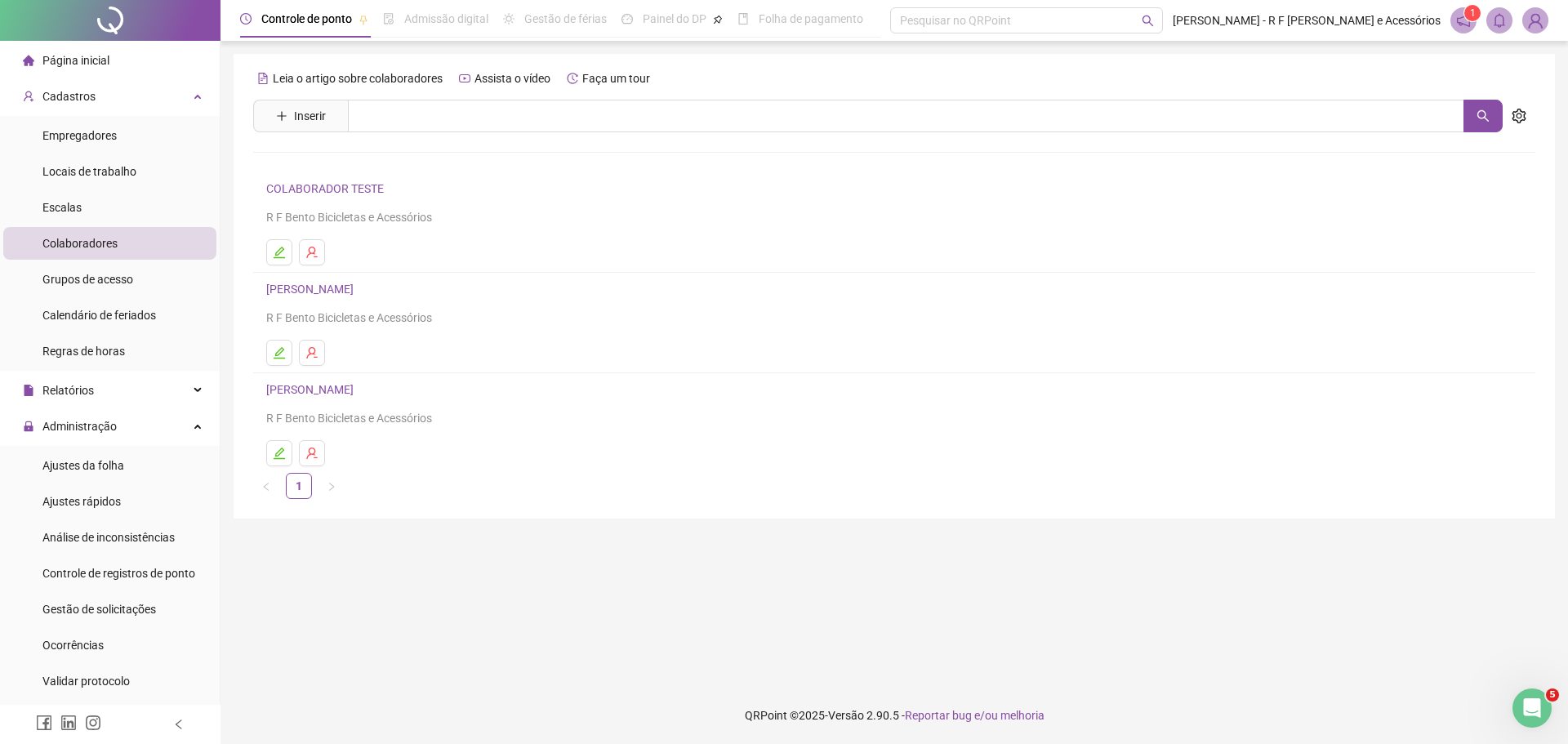
click at [1534, 27] on img at bounding box center [1535, 20] width 25 height 25
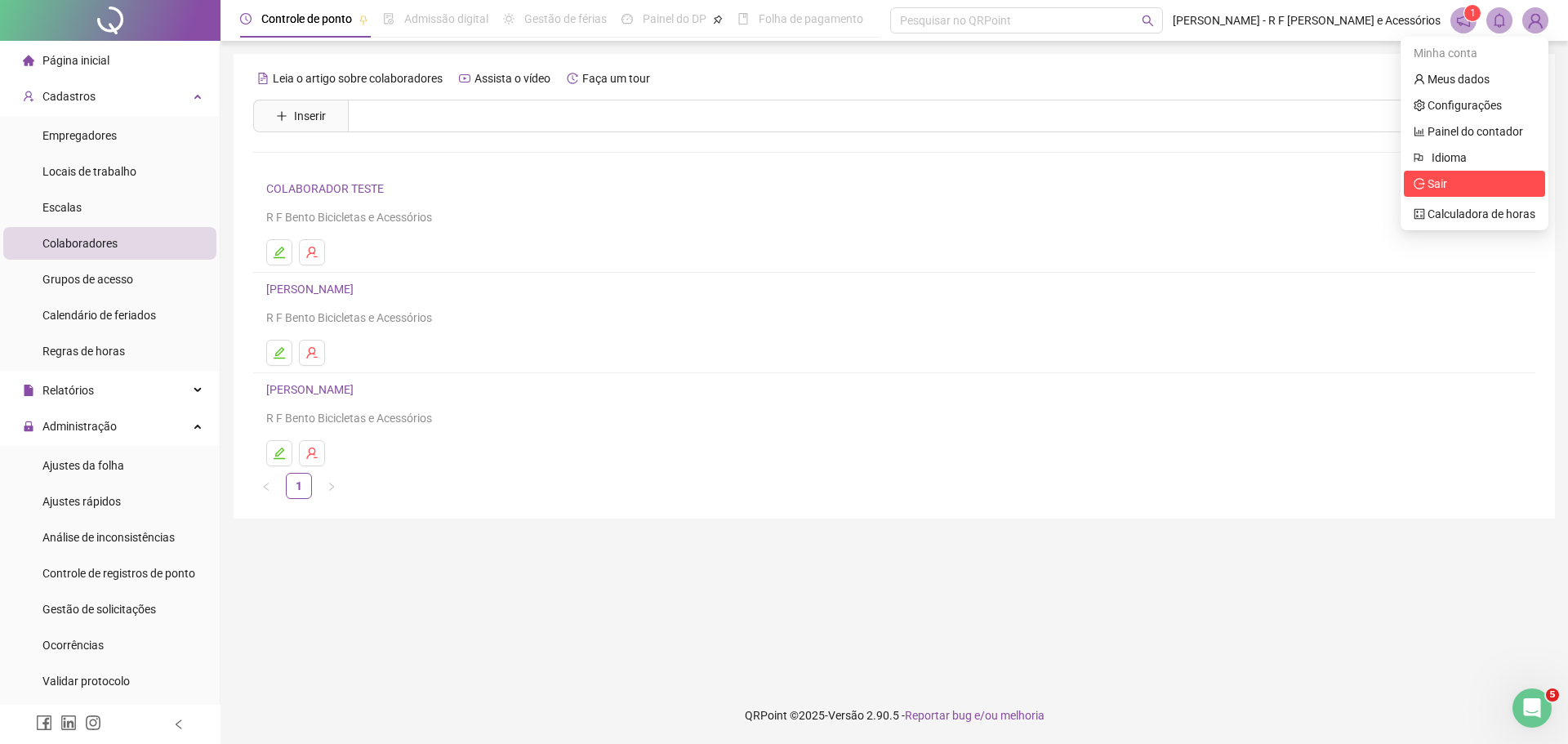
click at [1432, 180] on span "Sair" at bounding box center [1437, 184] width 19 height 13
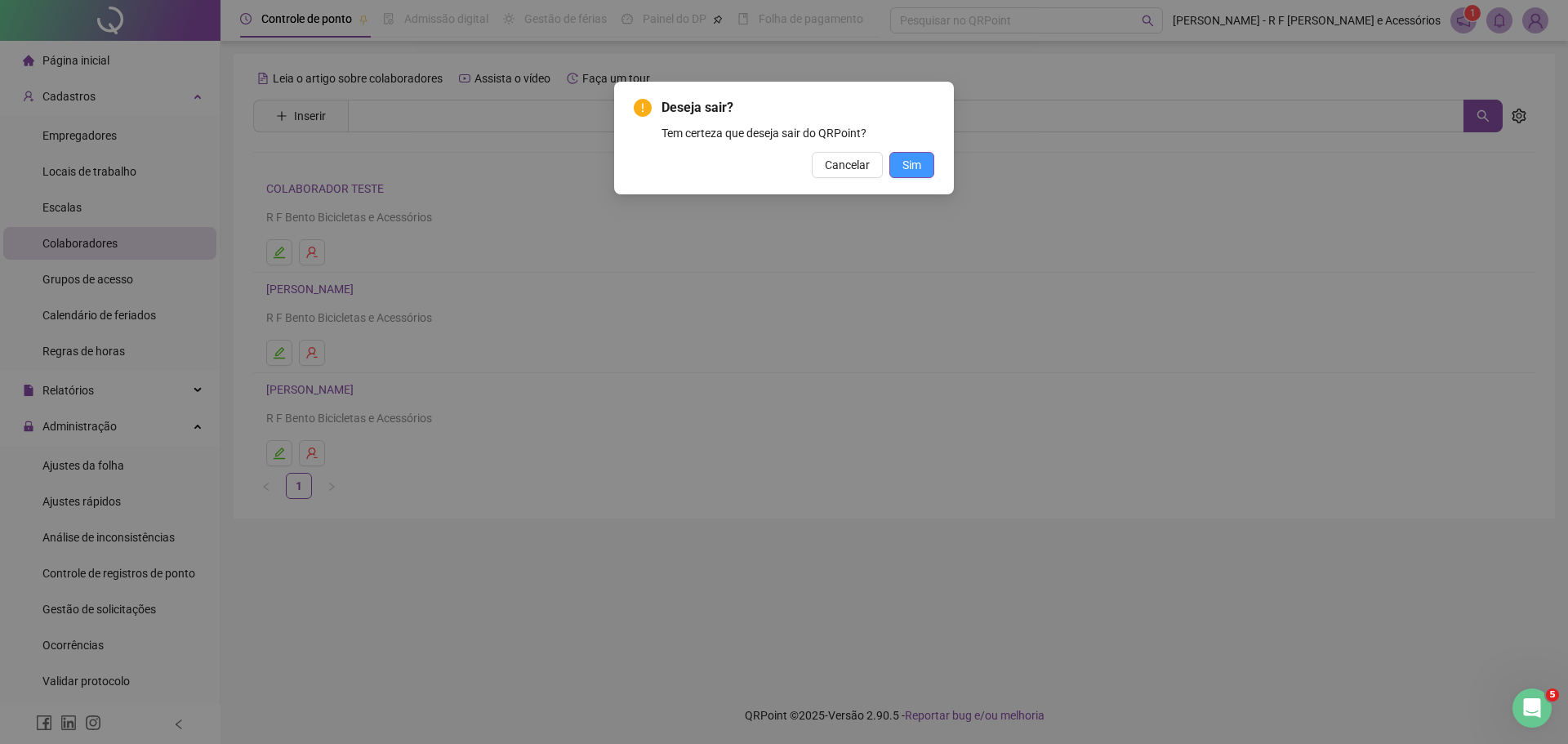
click at [915, 166] on span "Sim" at bounding box center [912, 165] width 19 height 18
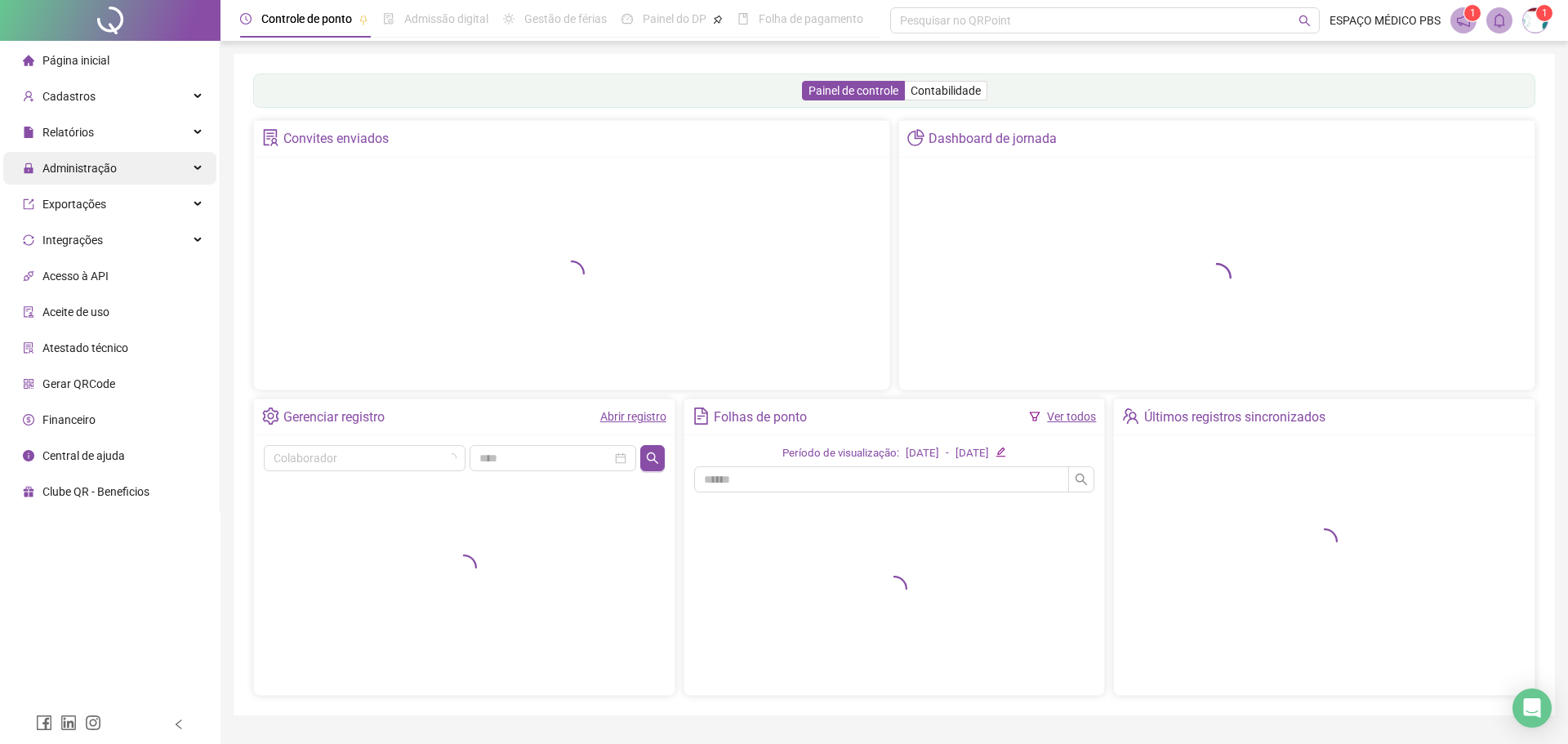
click at [117, 166] on div "Administração" at bounding box center [110, 169] width 213 height 33
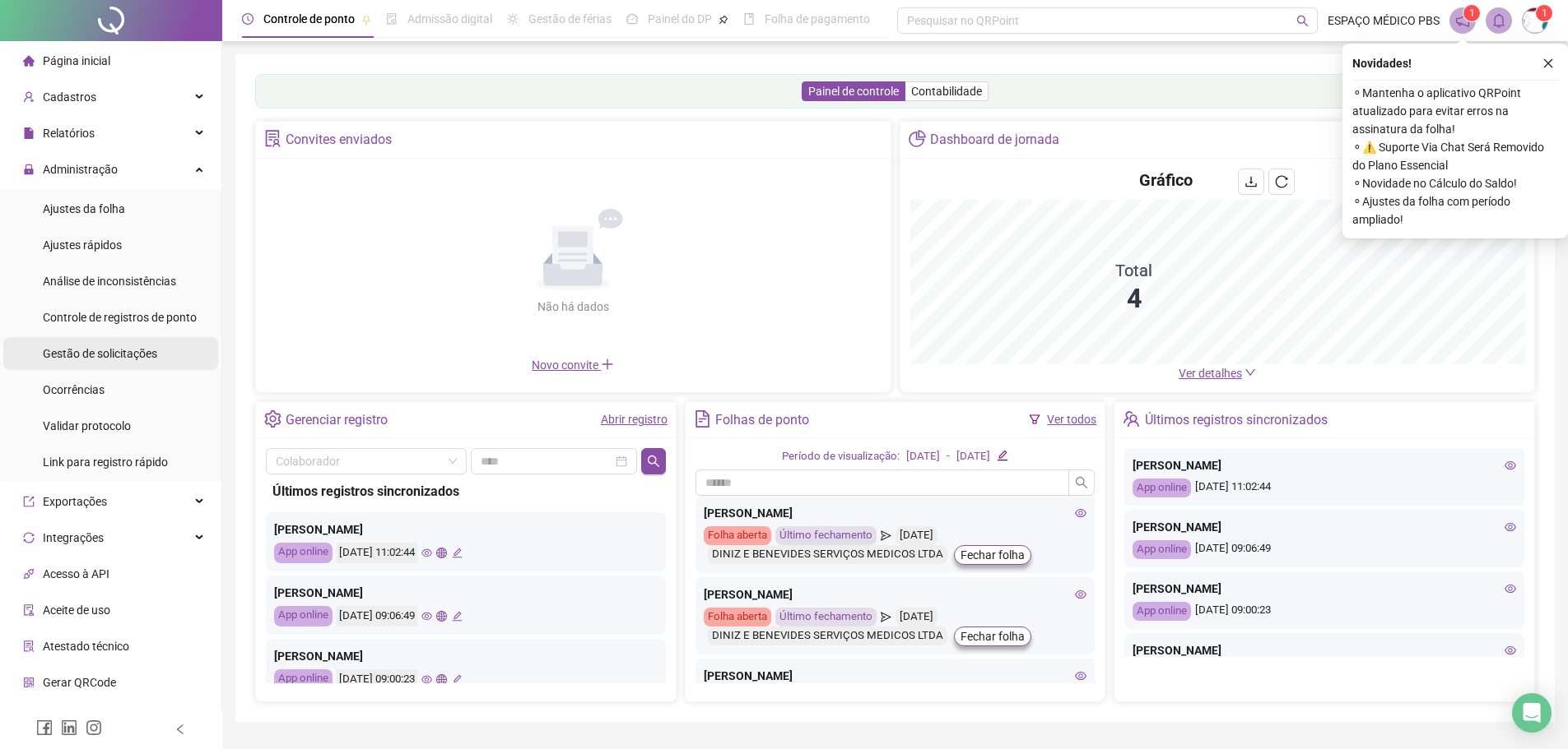
click at [119, 358] on span "Gestão de solicitações" at bounding box center [100, 353] width 114 height 13
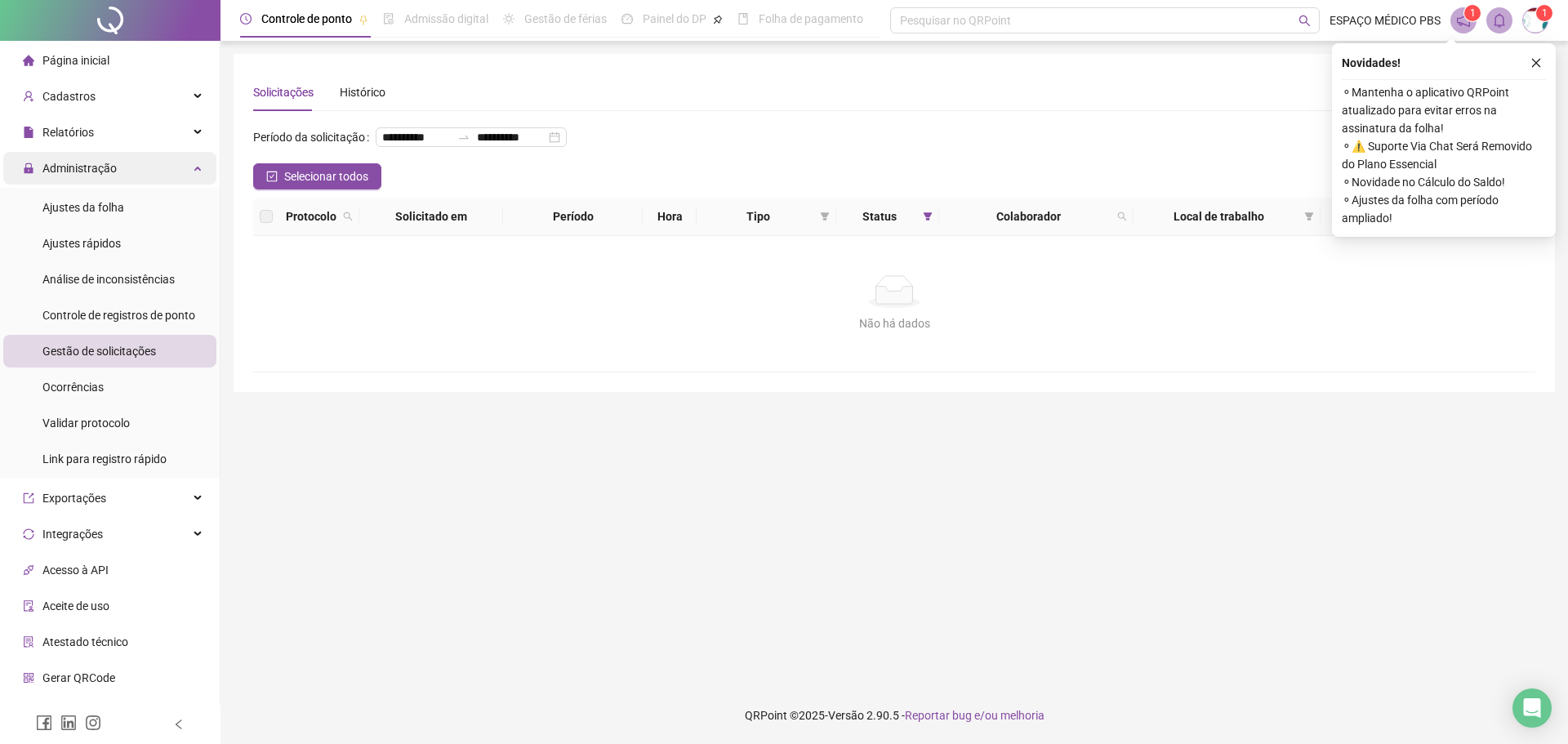
click at [154, 169] on div "Administração" at bounding box center [110, 169] width 213 height 33
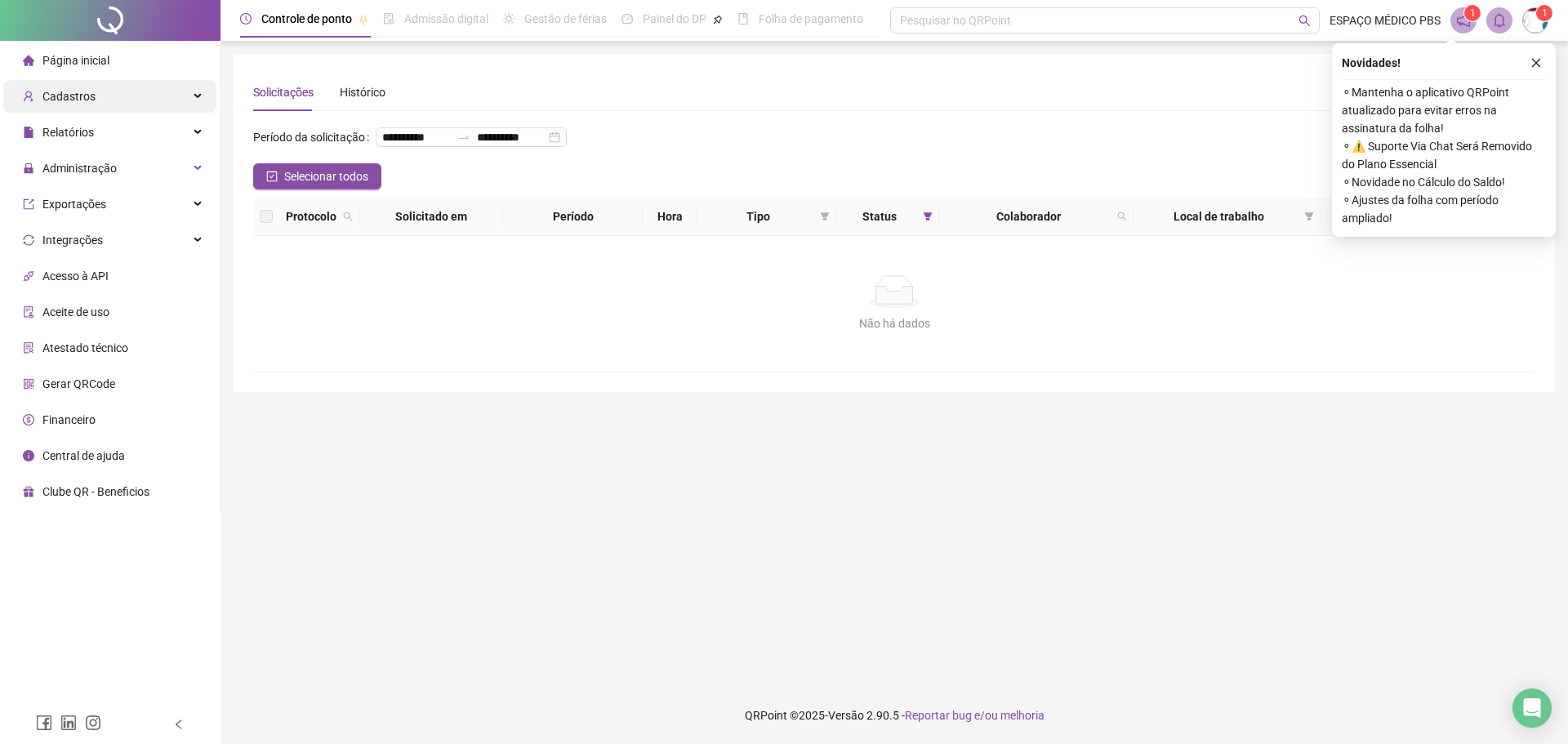
click at [169, 97] on div "Cadastros" at bounding box center [110, 96] width 213 height 33
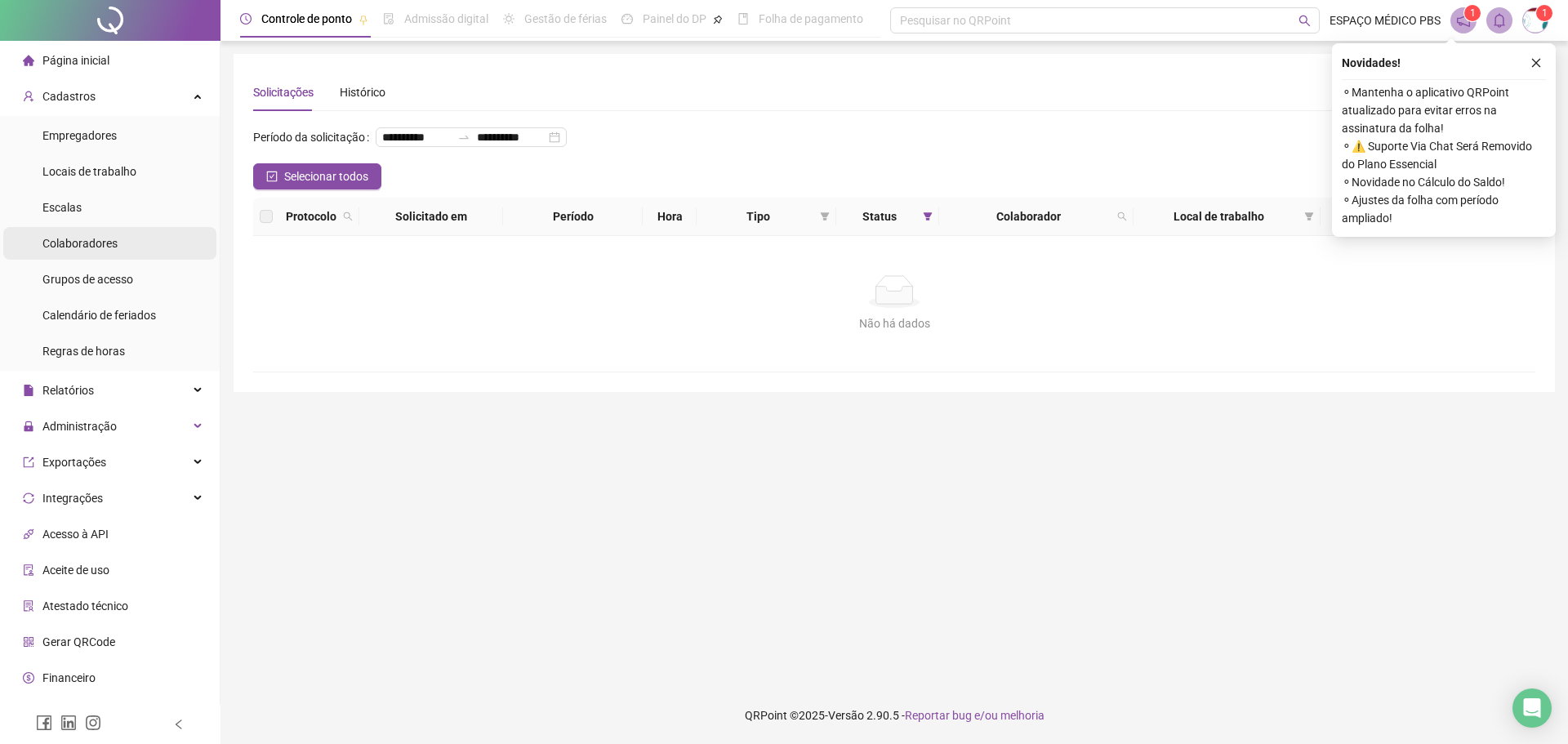
click at [86, 249] on span "Colaboradores" at bounding box center [80, 244] width 75 height 13
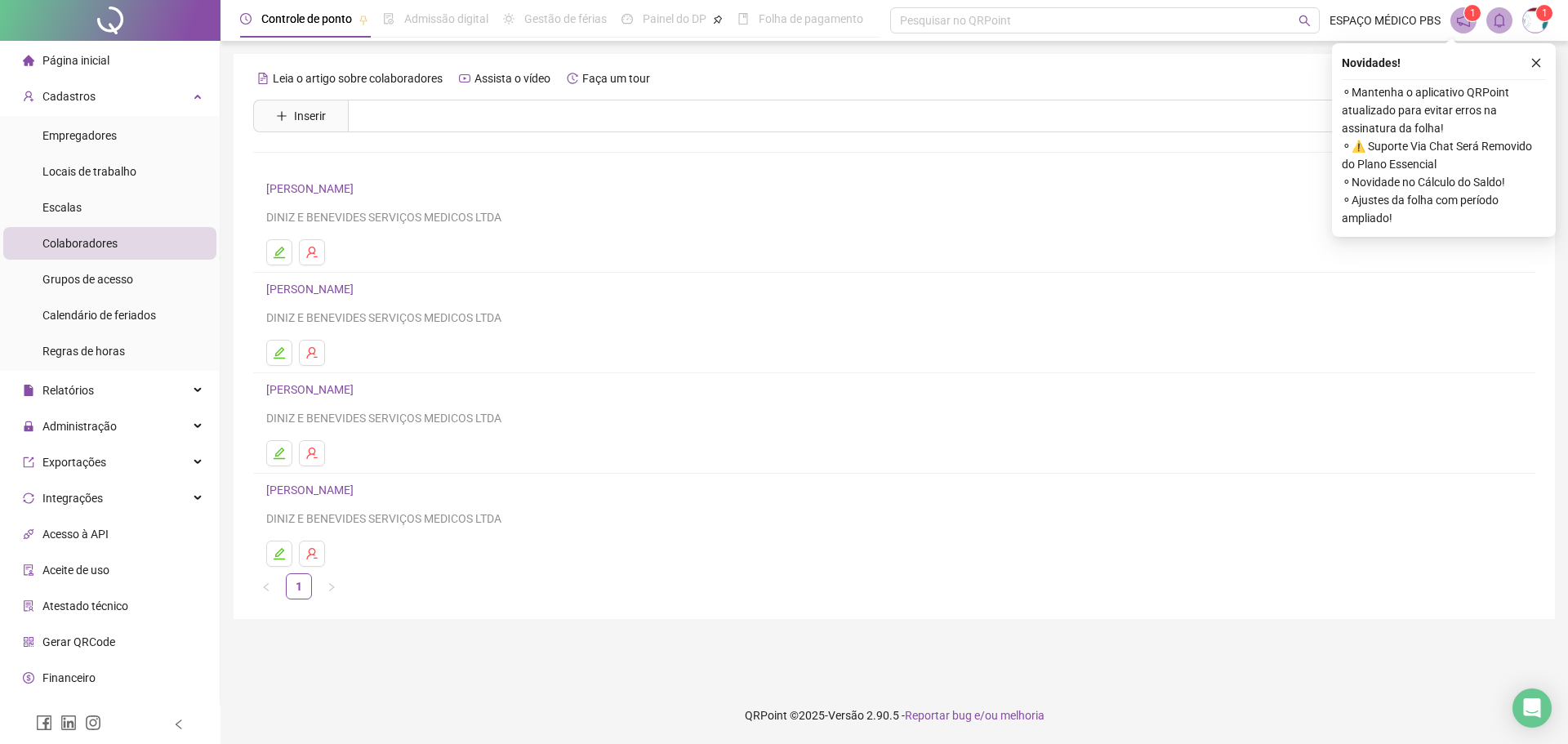
click at [359, 183] on link "[PERSON_NAME]" at bounding box center [312, 189] width 93 height 13
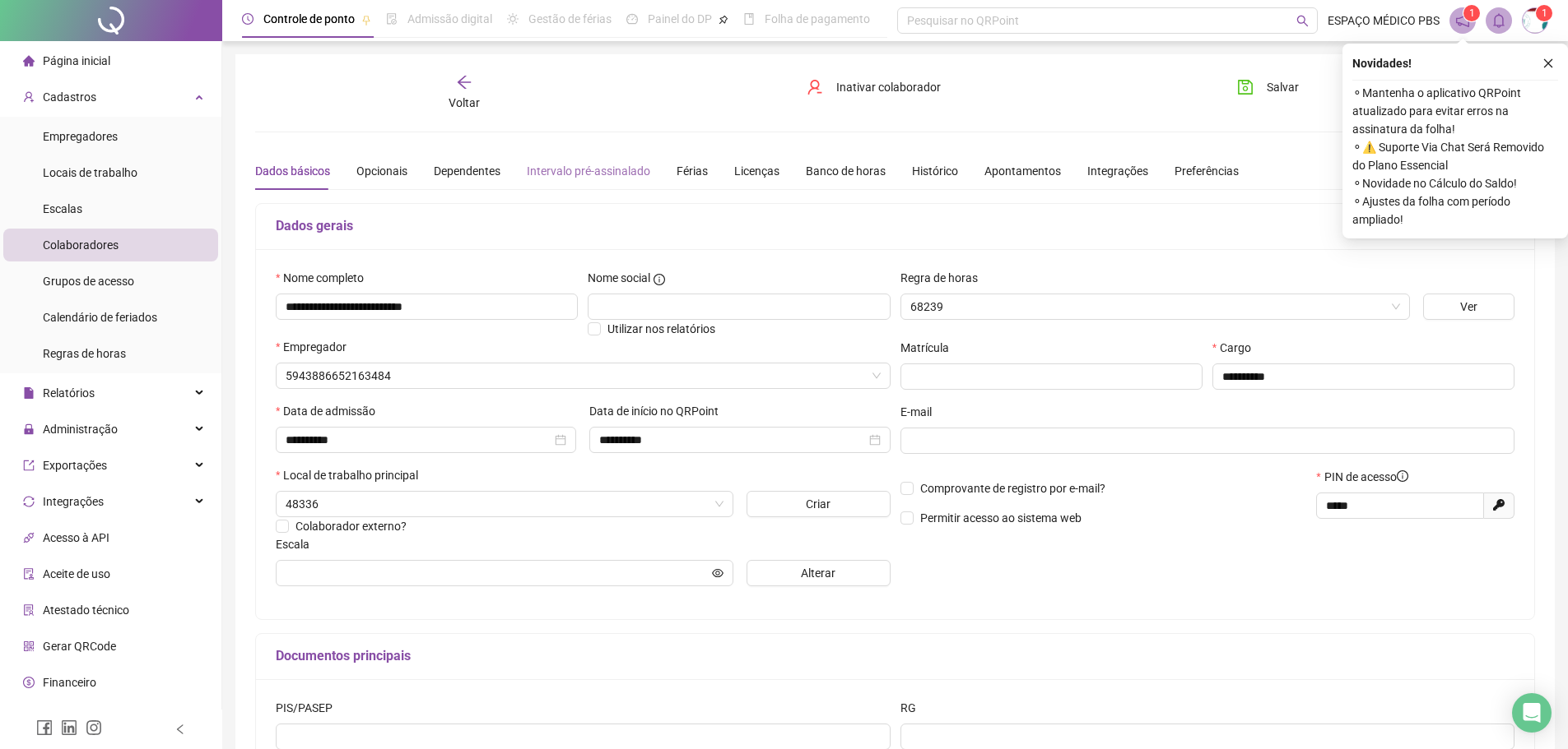
type input "*******"
click at [686, 168] on div "Férias" at bounding box center [692, 172] width 31 height 18
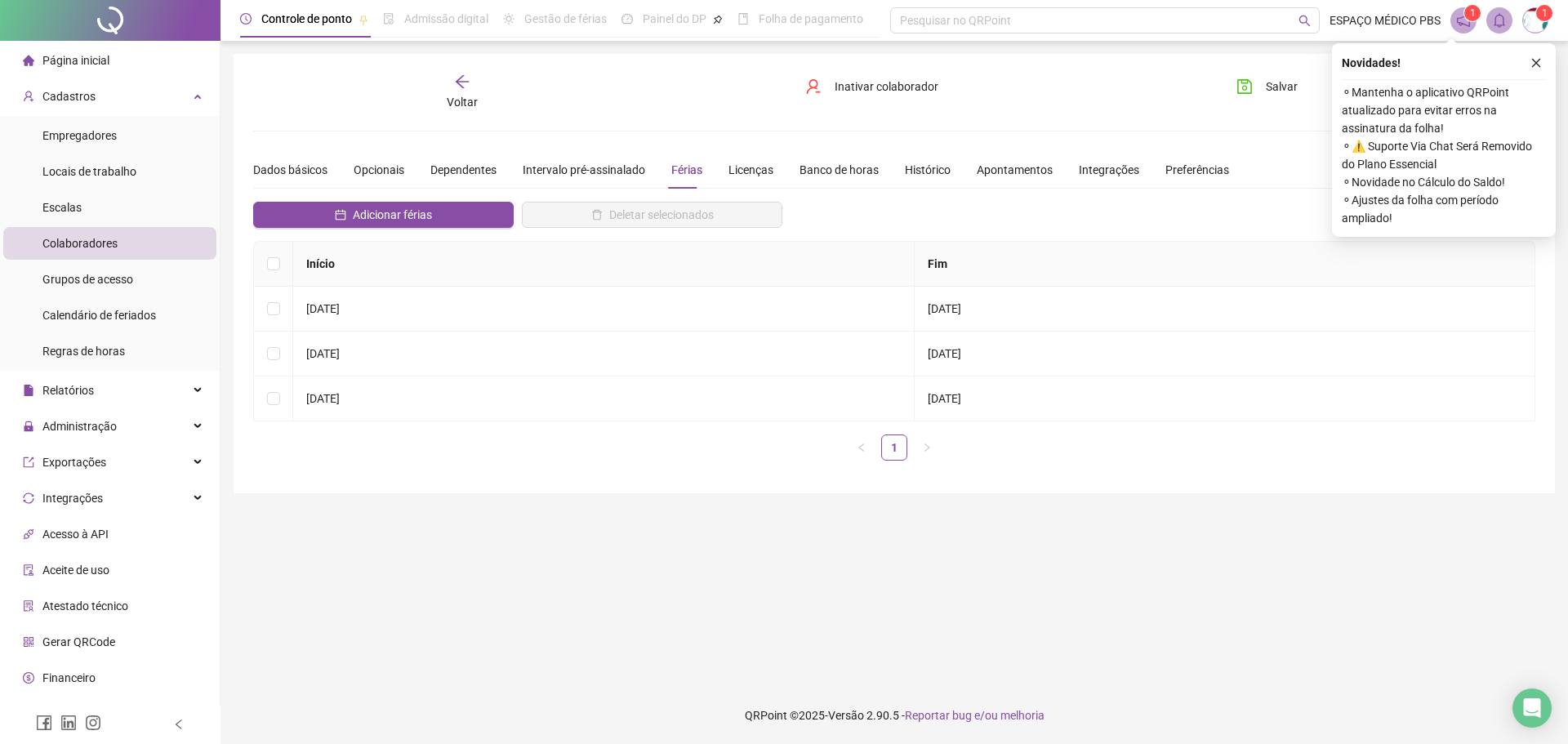
click at [467, 79] on icon "arrow-left" at bounding box center [463, 82] width 16 height 16
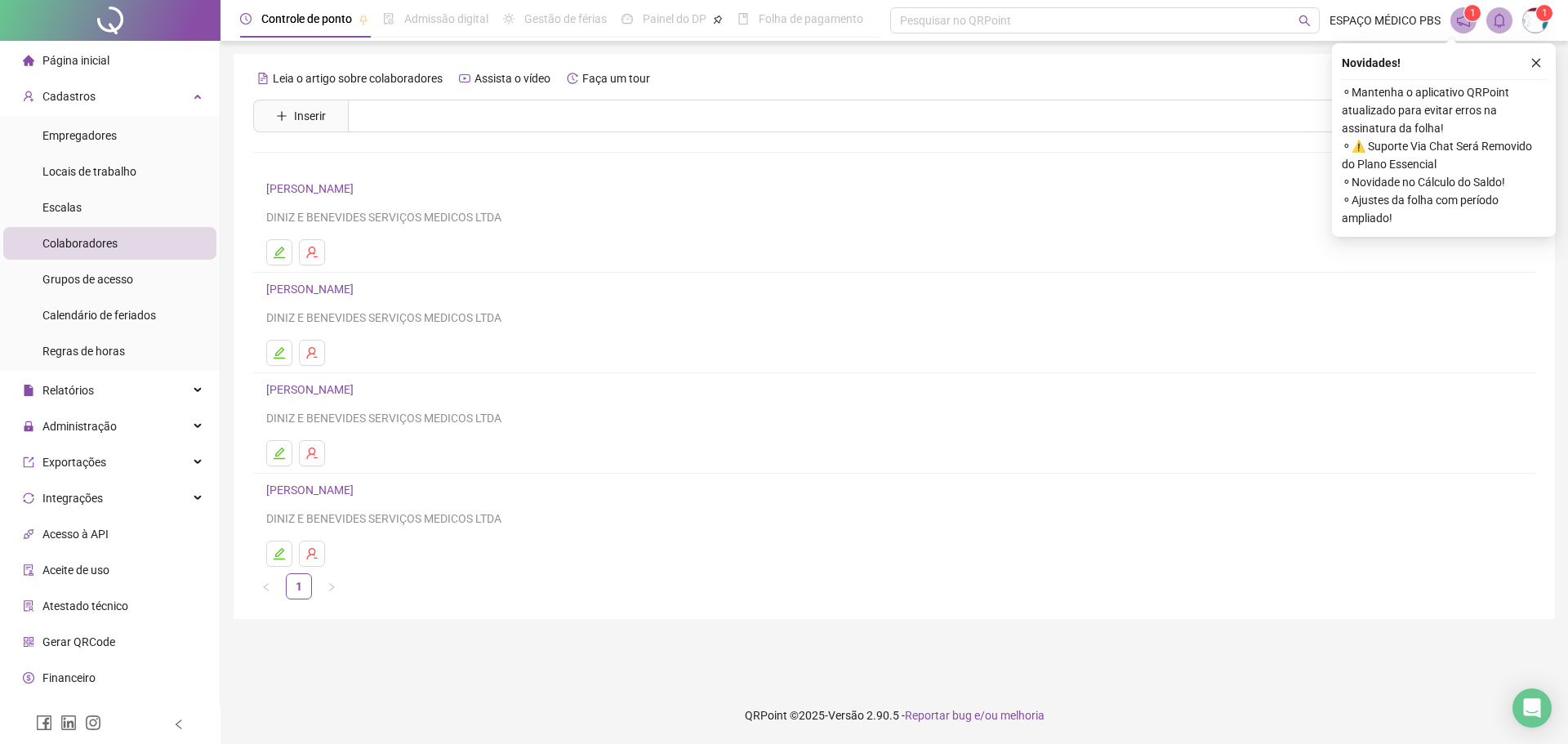
click at [359, 288] on link "[PERSON_NAME]" at bounding box center [312, 290] width 93 height 13
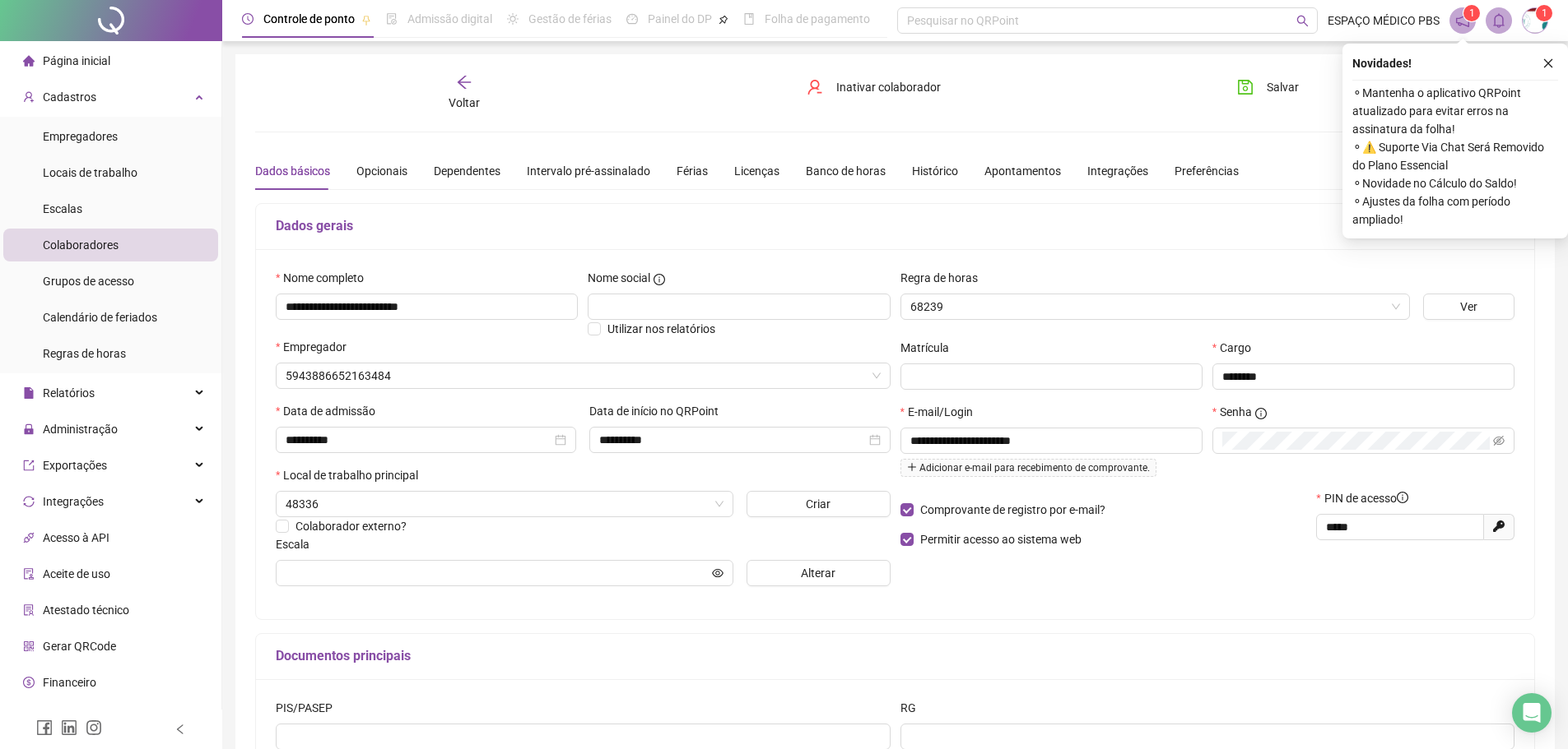
type input "*******"
click at [688, 174] on div "Férias" at bounding box center [692, 172] width 31 height 18
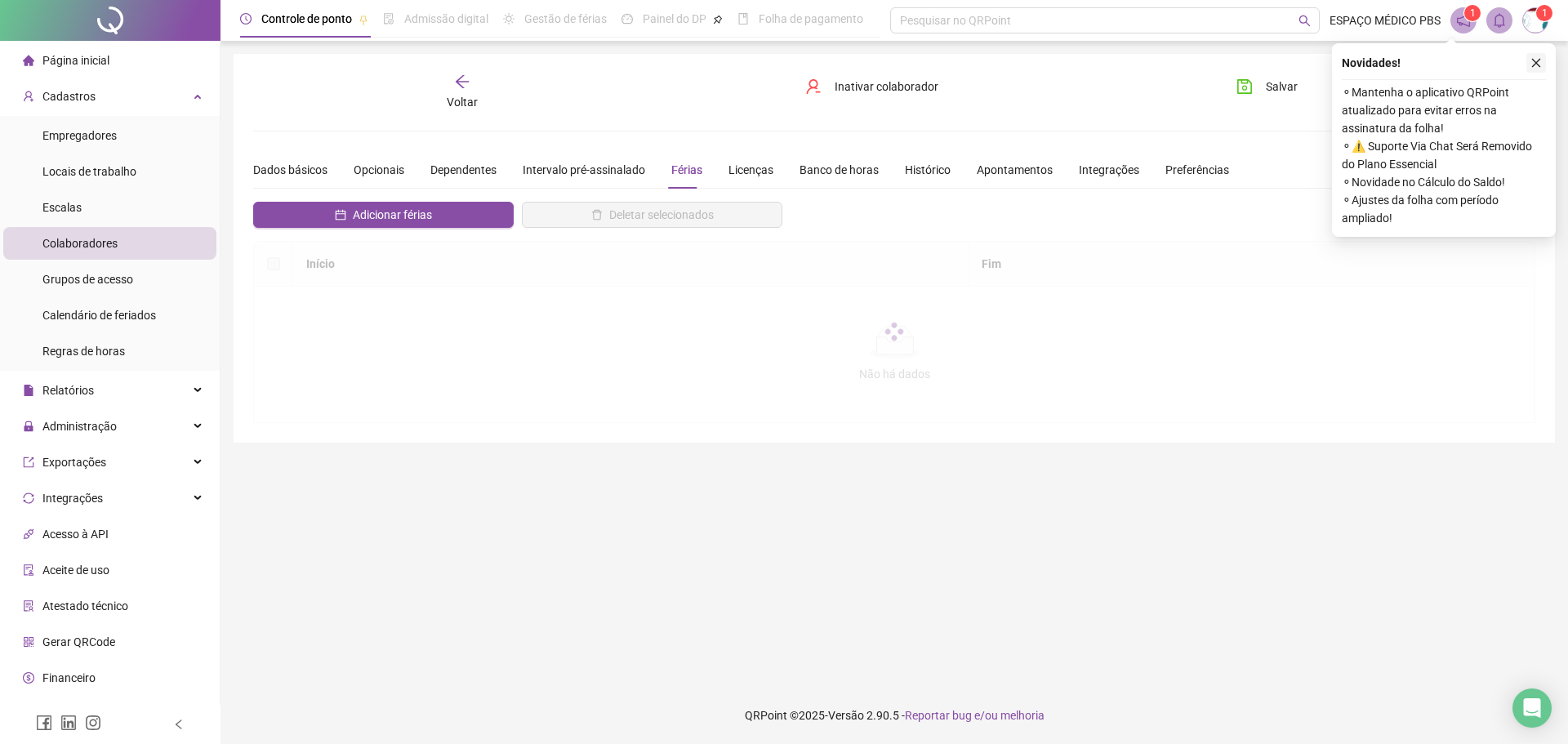
click at [1531, 64] on icon "close" at bounding box center [1536, 62] width 11 height 11
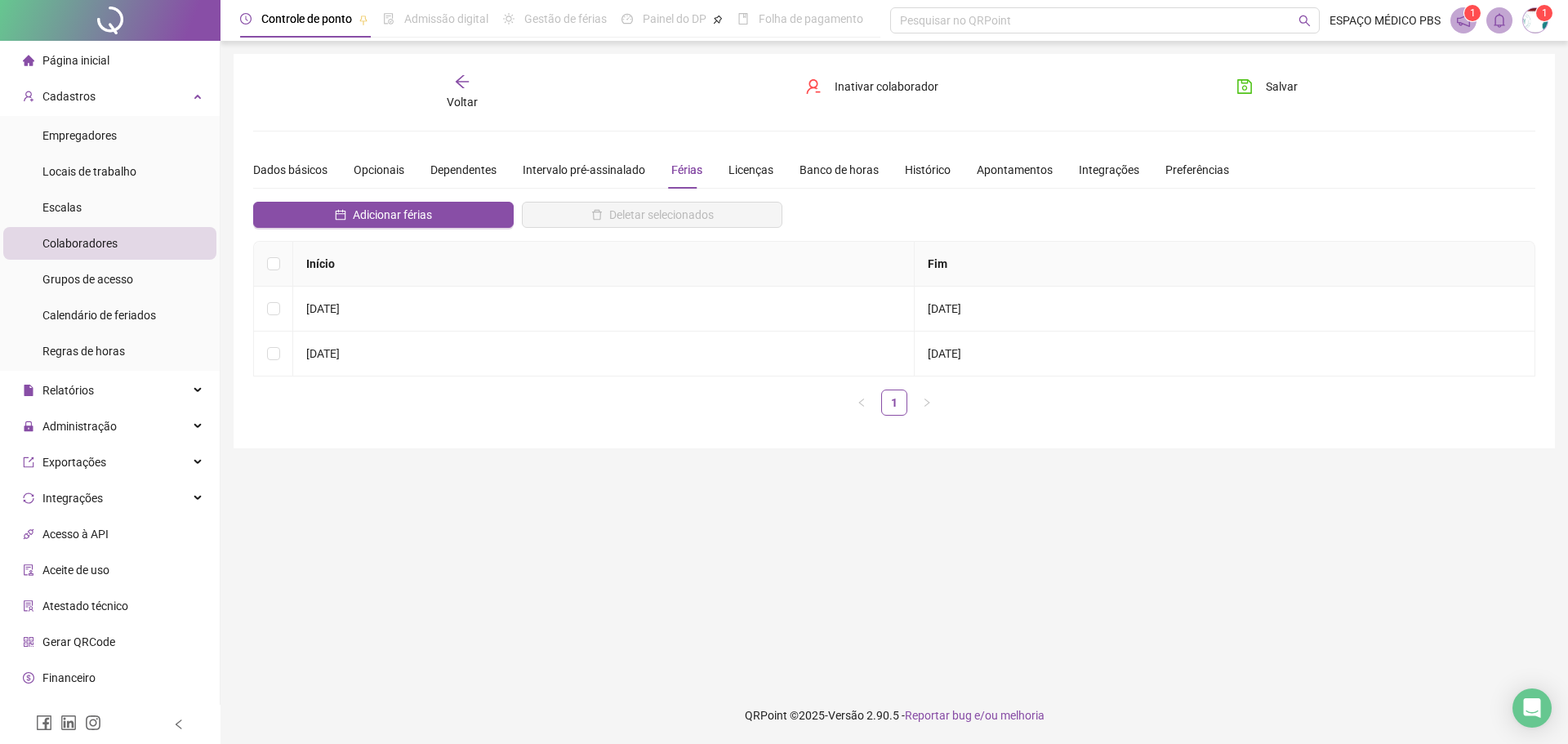
click at [453, 72] on div "**********" at bounding box center [894, 251] width 1322 height 395
click at [463, 90] on div "Voltar" at bounding box center [462, 92] width 202 height 38
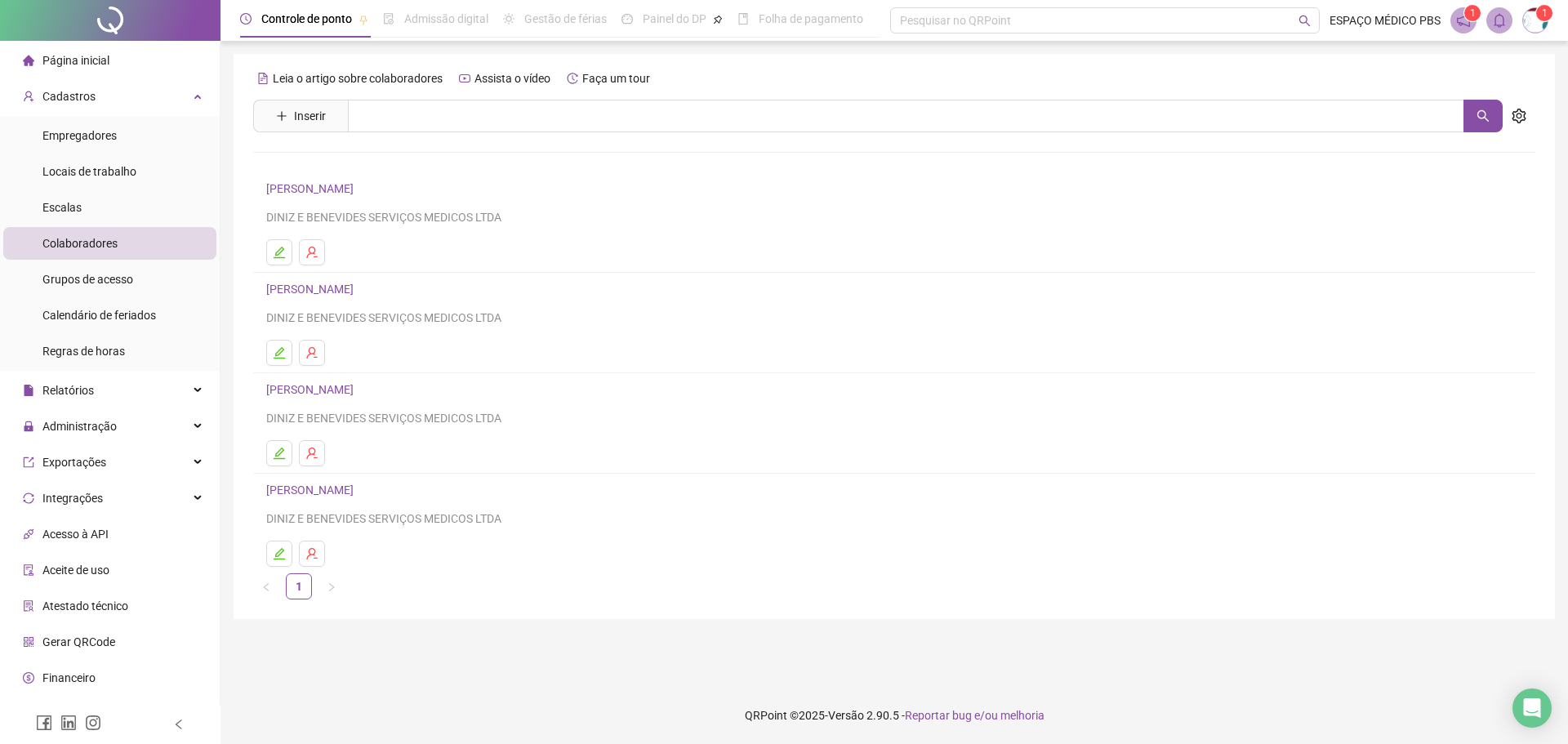
click at [359, 392] on link "[PERSON_NAME]" at bounding box center [312, 389] width 93 height 13
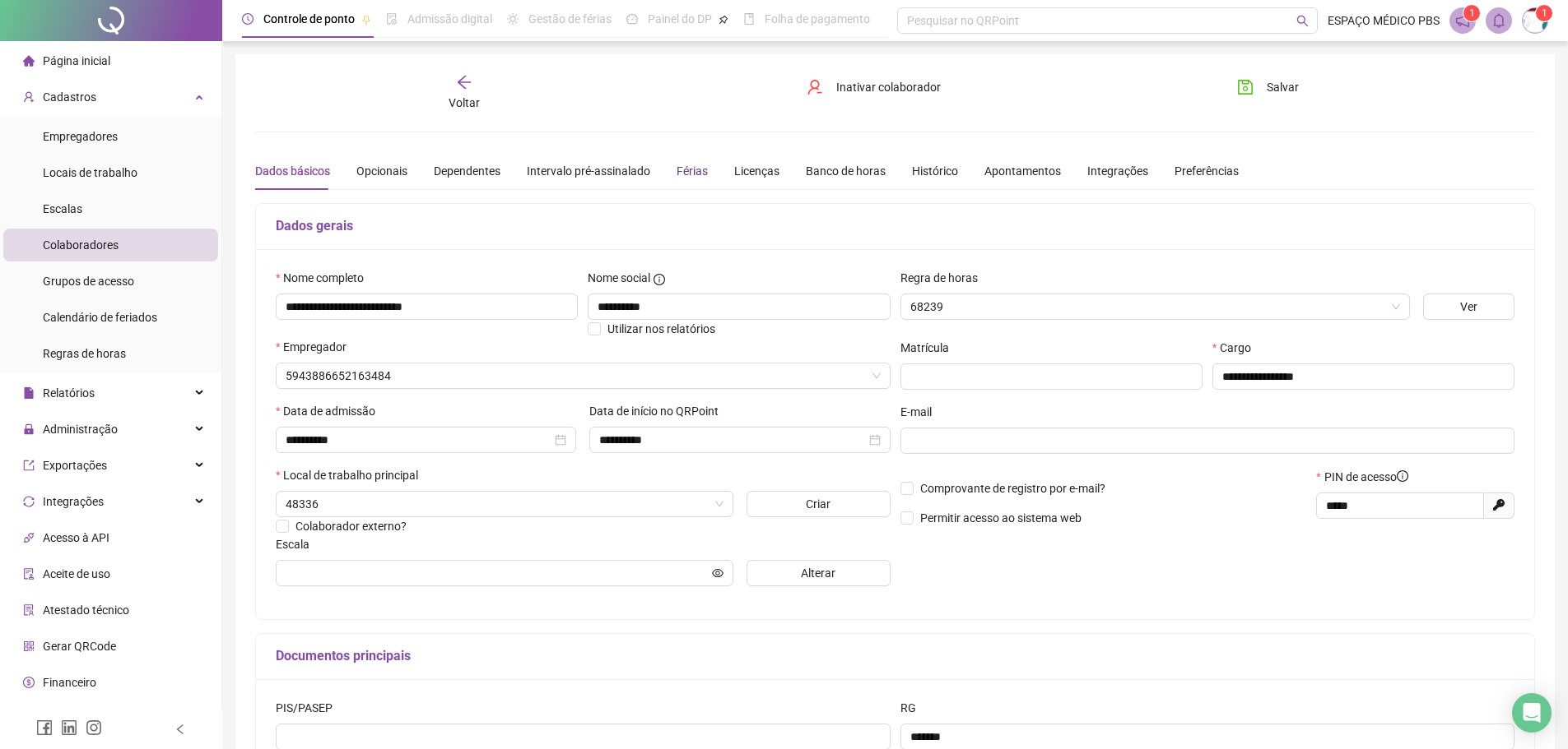
click at [687, 179] on div "Férias" at bounding box center [692, 172] width 31 height 18
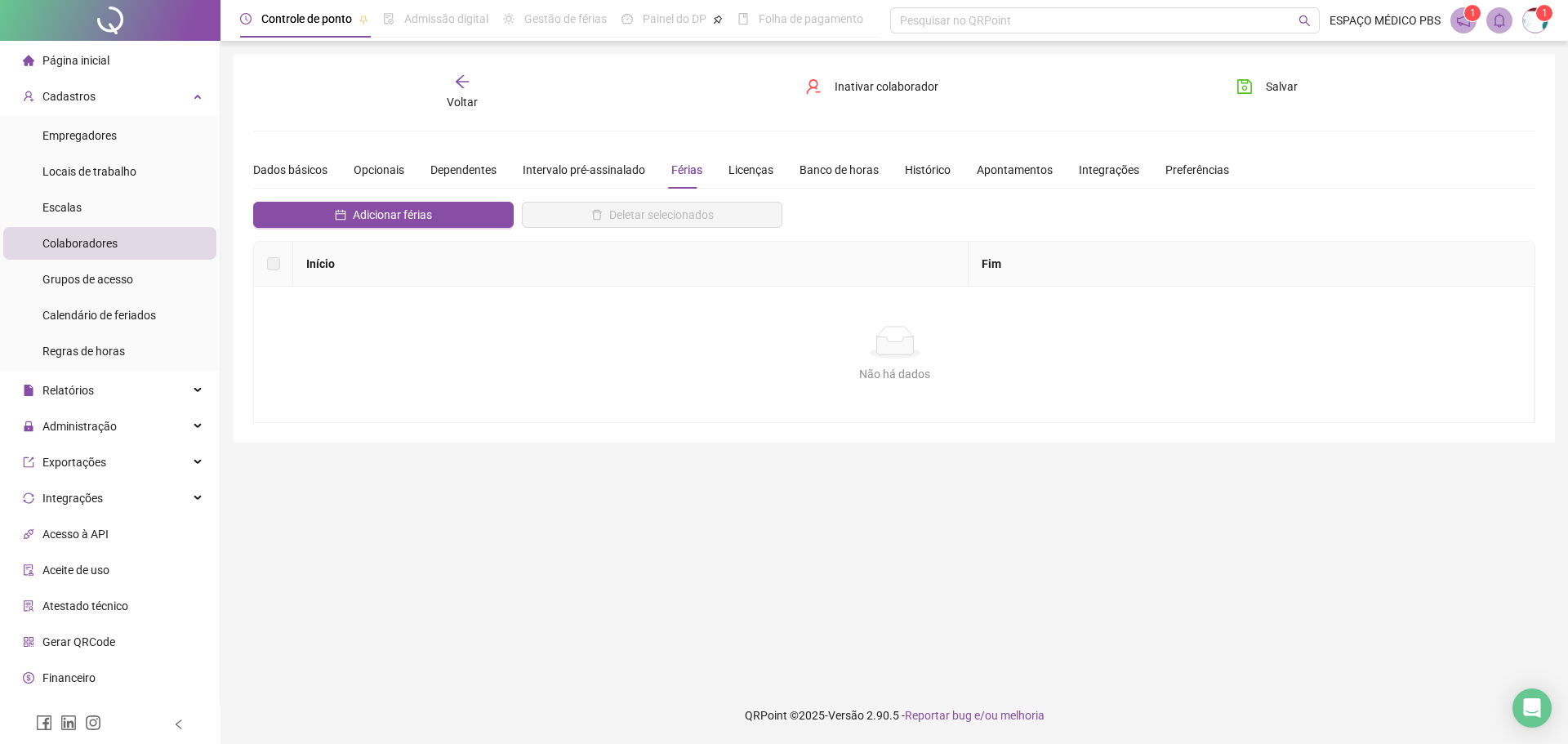
click at [665, 108] on div "Voltar Inativar colaborador [PERSON_NAME]" at bounding box center [894, 92] width 1296 height 38
click at [462, 95] on span "Voltar" at bounding box center [463, 102] width 31 height 13
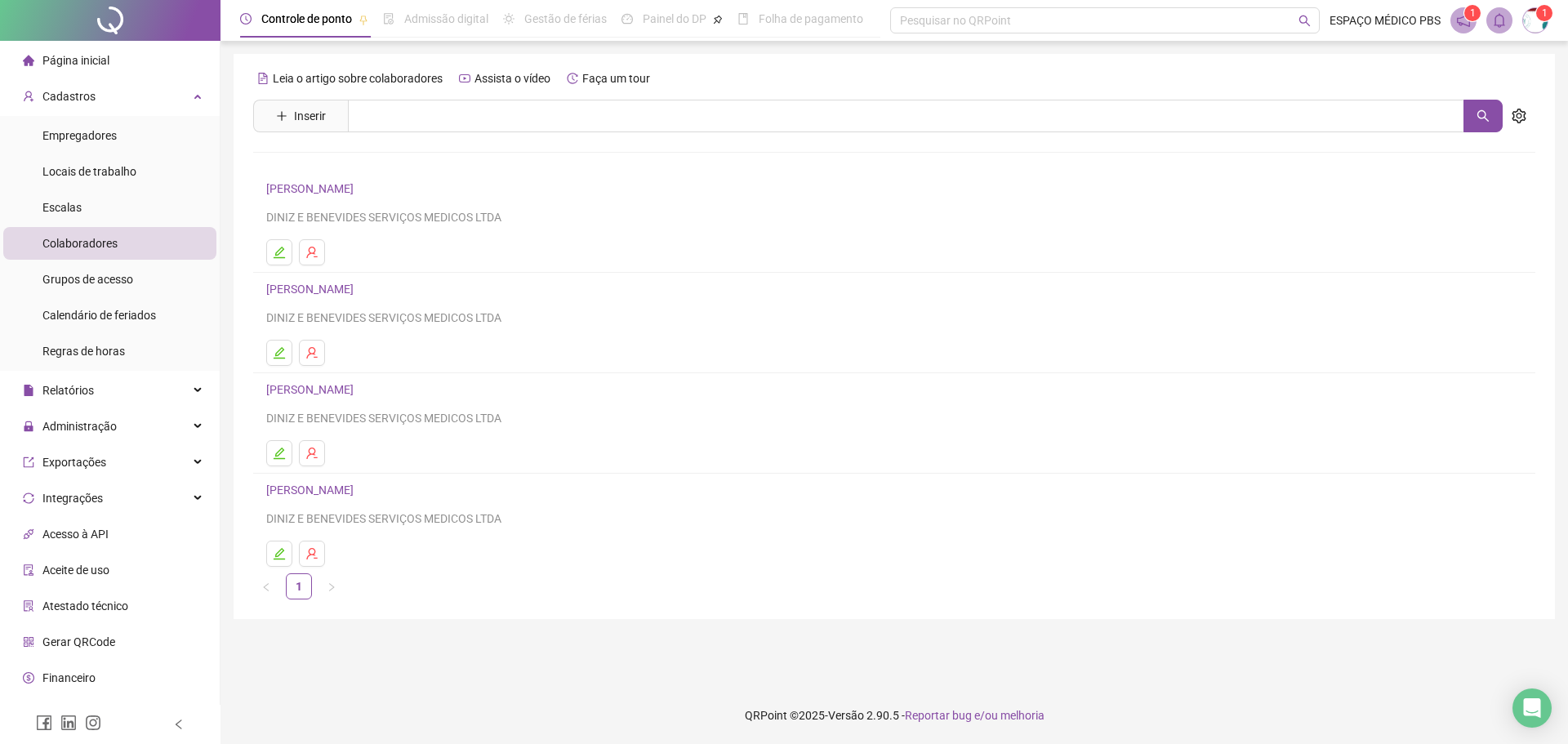
click at [359, 486] on link "[PERSON_NAME]" at bounding box center [312, 490] width 93 height 13
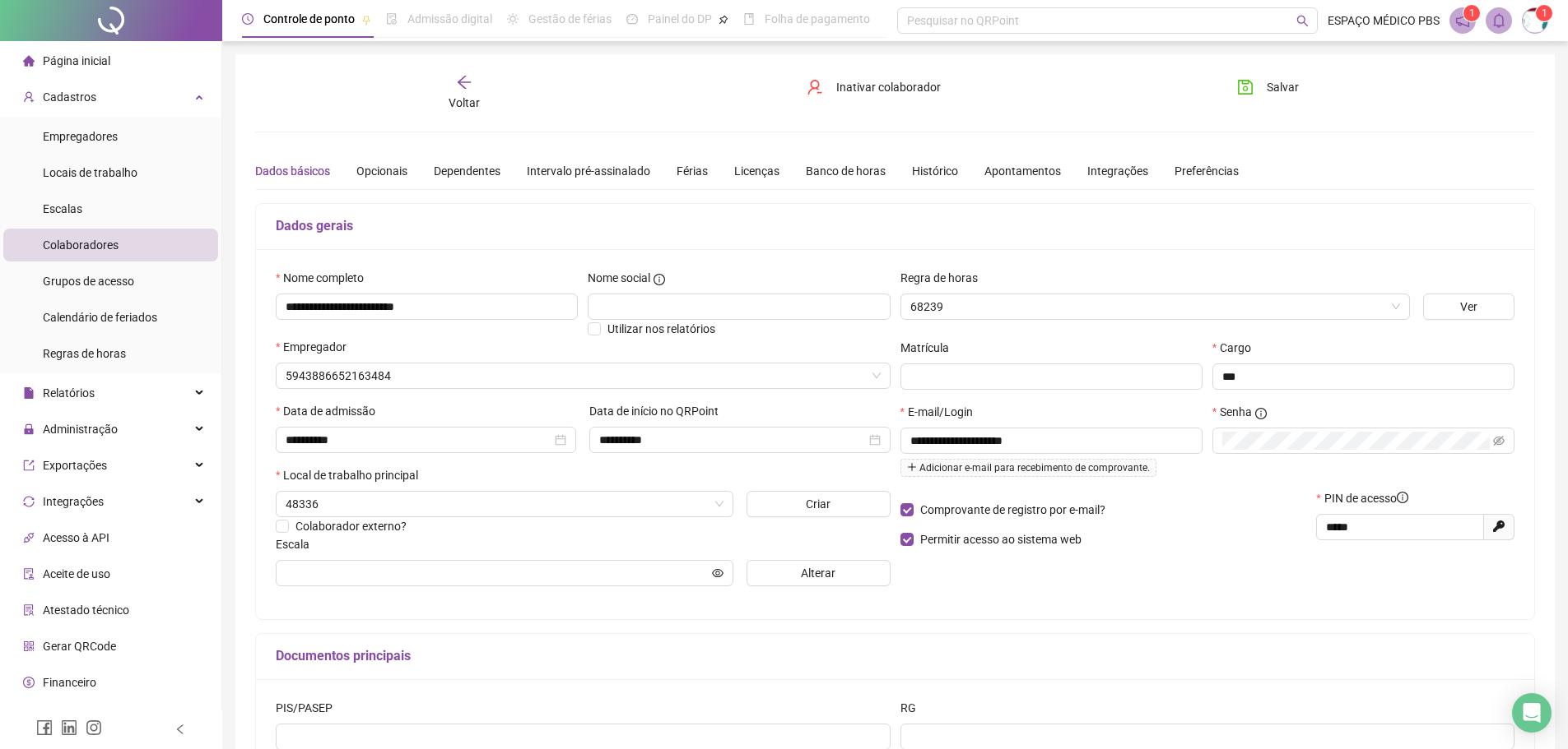
type input "*******"
click at [689, 175] on div "Férias" at bounding box center [692, 172] width 31 height 18
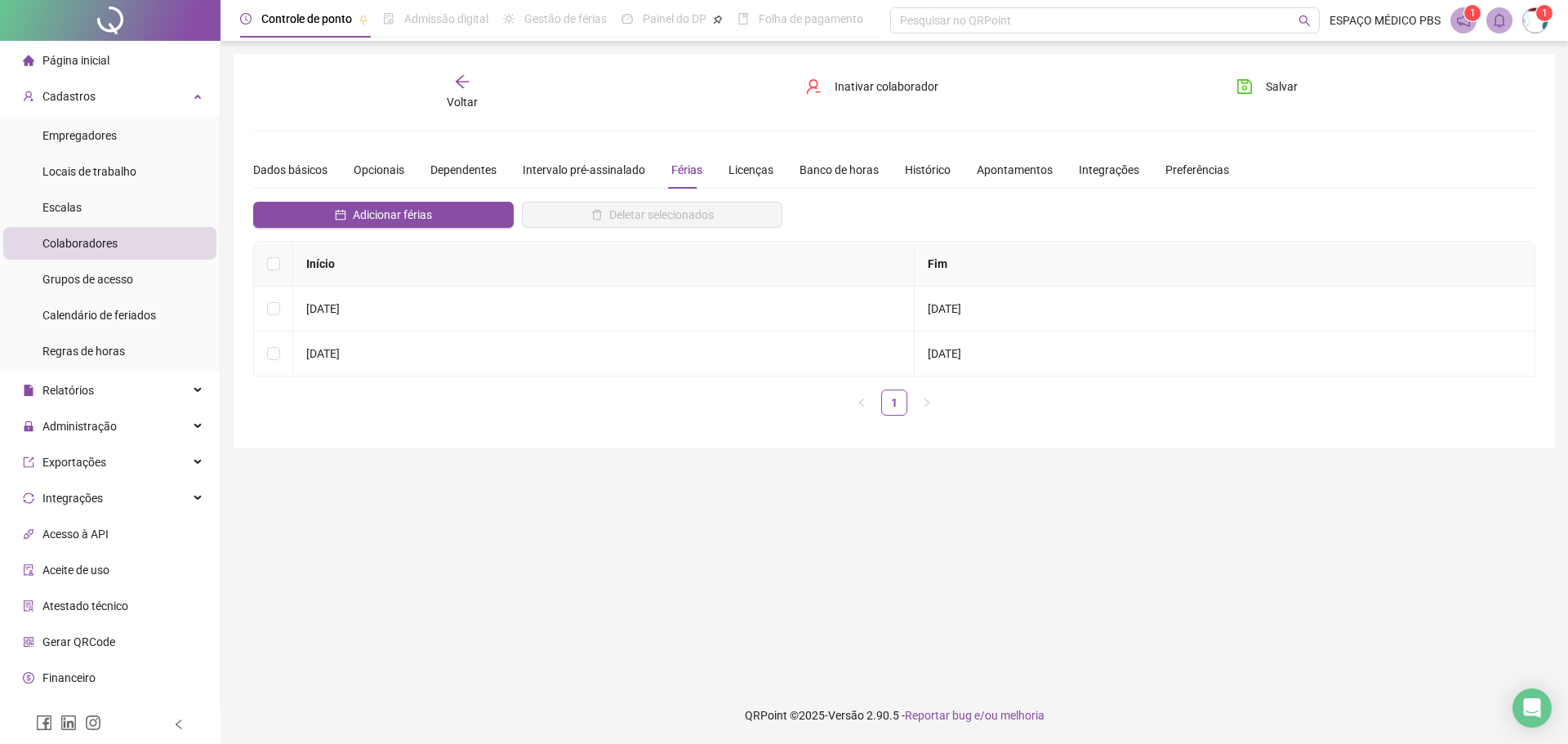
click at [682, 128] on div "**********" at bounding box center [894, 251] width 1282 height 356
click at [448, 102] on span "Voltar" at bounding box center [463, 102] width 31 height 13
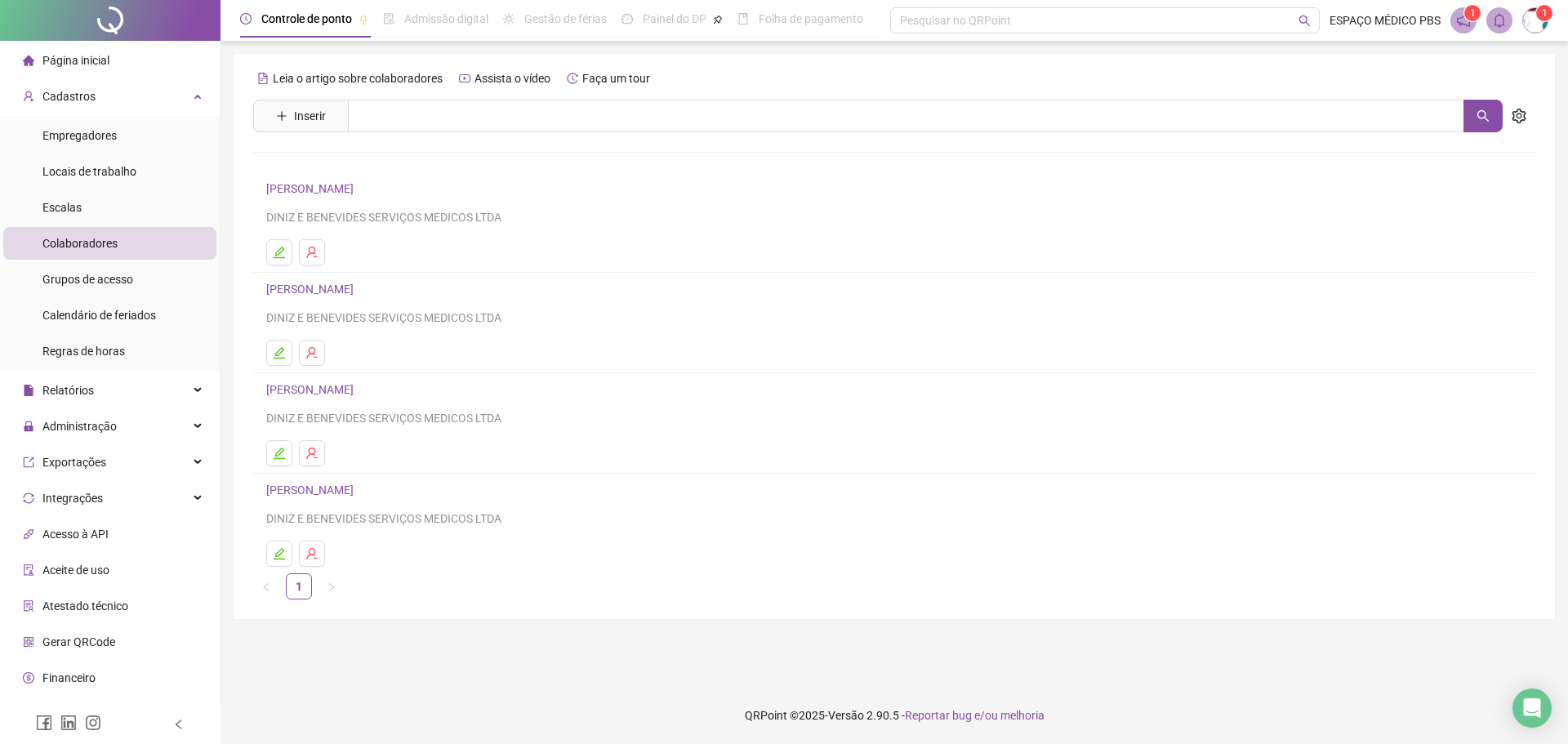
click at [359, 396] on link "[PERSON_NAME]" at bounding box center [312, 389] width 93 height 13
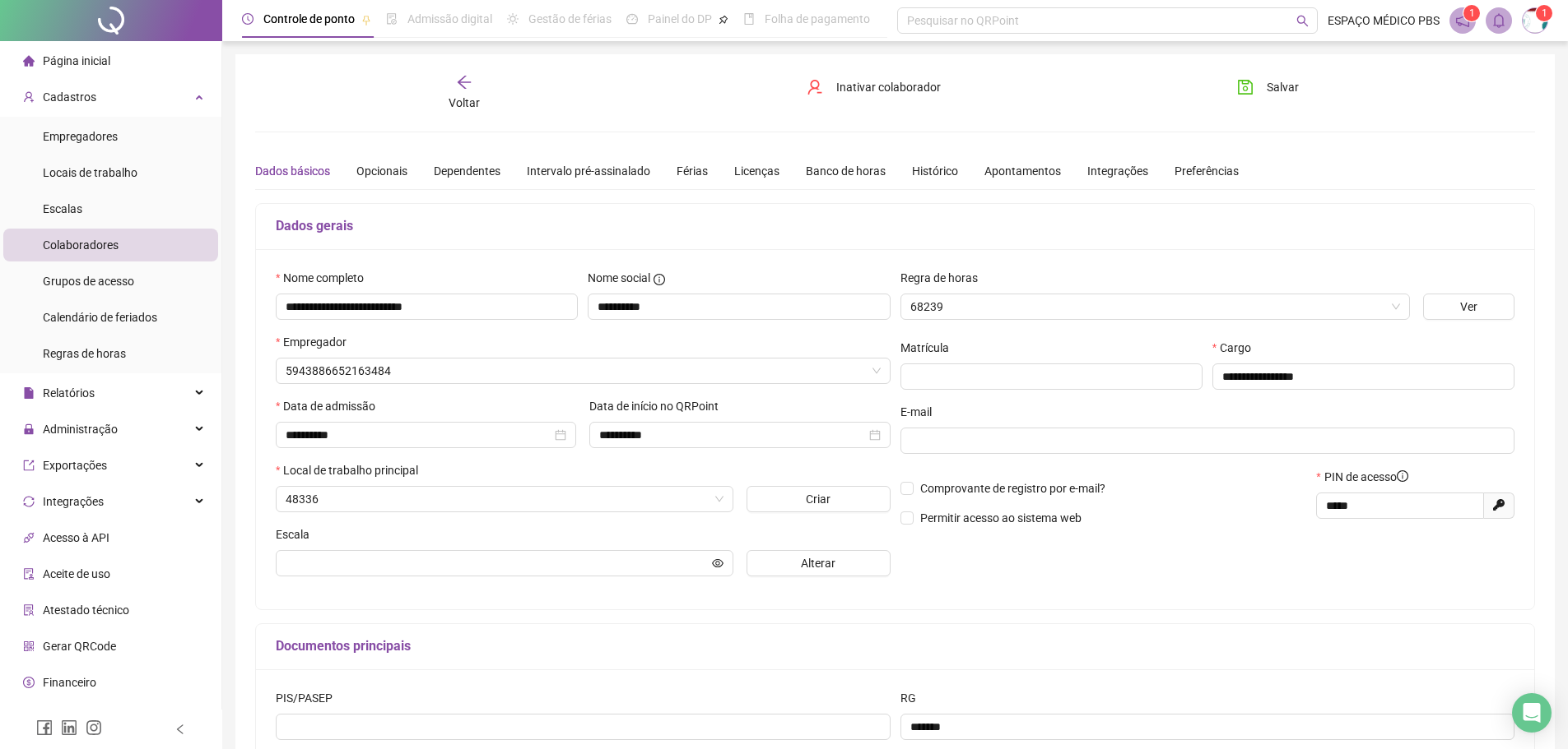
type input "*******"
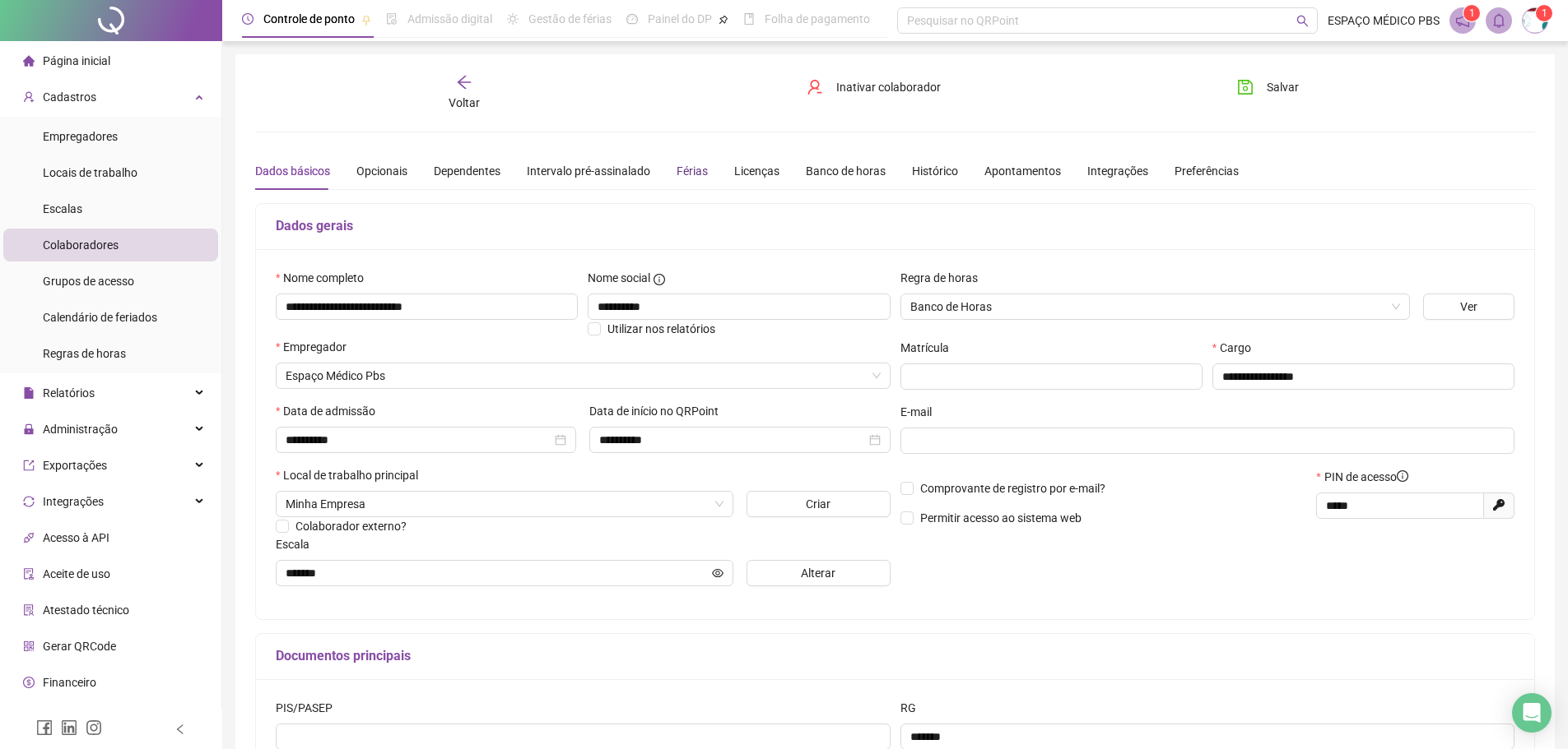
click at [676, 175] on div "Férias" at bounding box center [692, 172] width 31 height 18
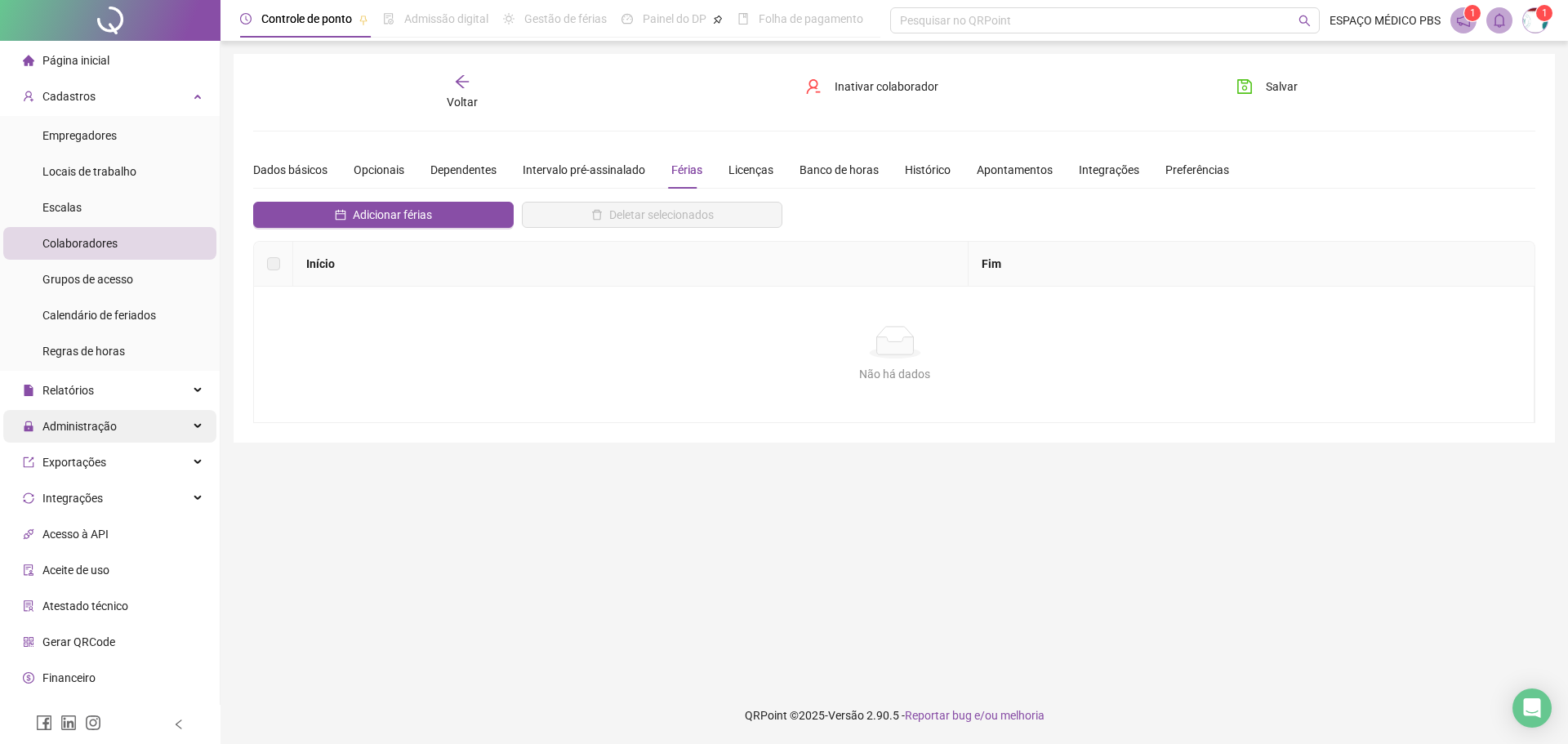
click at [124, 421] on div "Administração" at bounding box center [110, 427] width 213 height 33
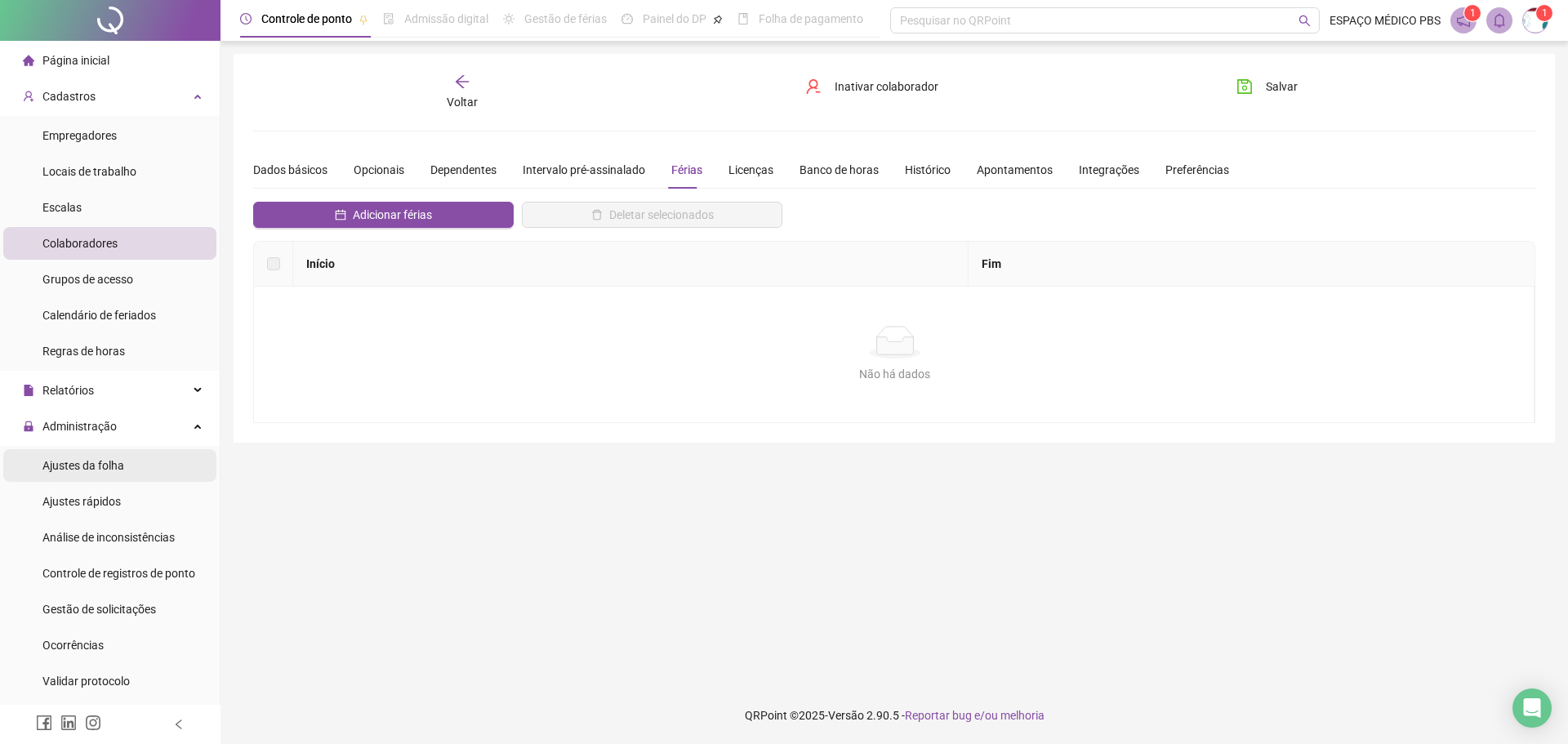
click at [125, 474] on li "Ajustes da folha" at bounding box center [110, 466] width 213 height 33
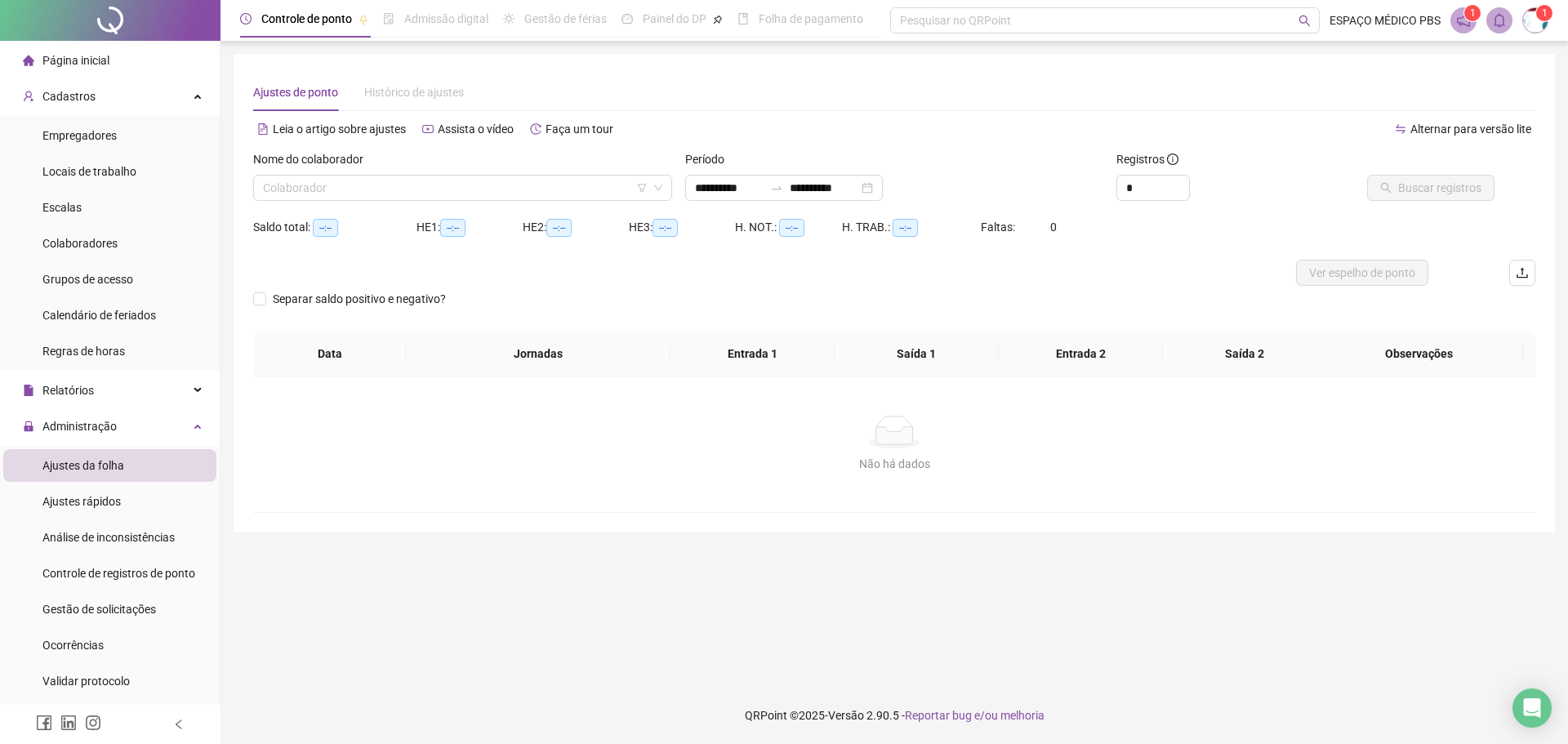
type input "**********"
click at [523, 178] on input "search" at bounding box center [455, 188] width 385 height 25
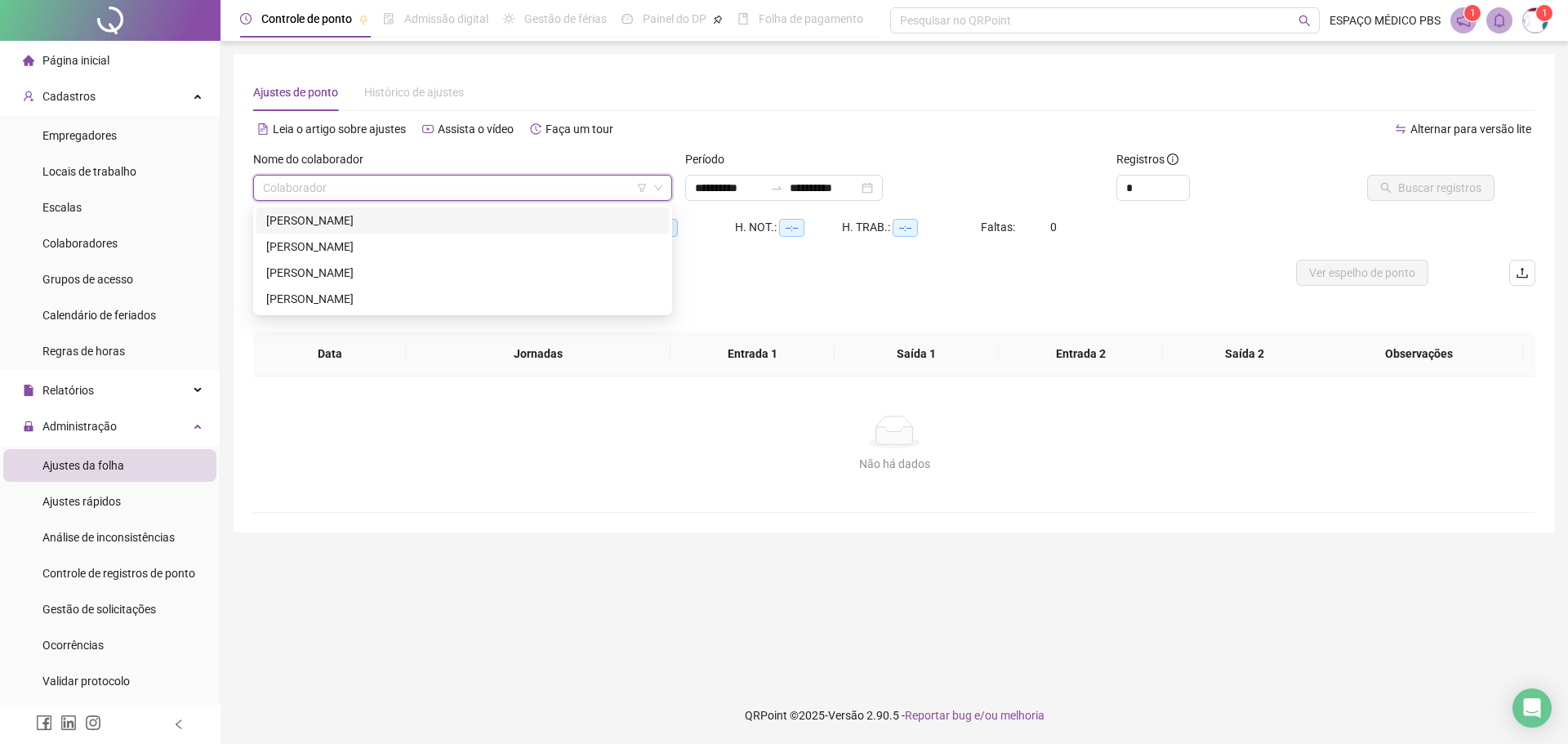
click at [417, 218] on div "ANA GABRIELA DE SOUSA ALVES" at bounding box center [463, 221] width 393 height 18
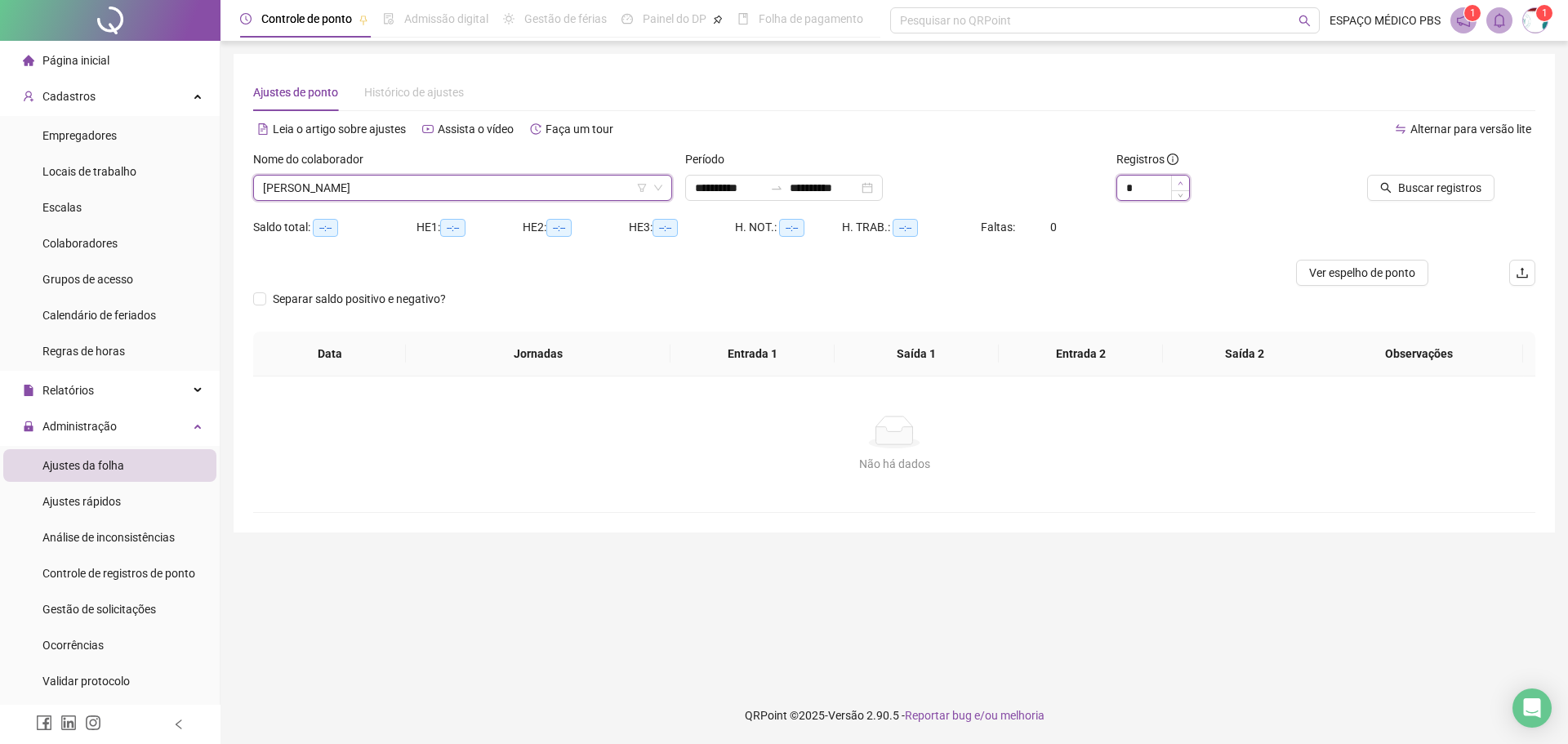
click at [1186, 181] on span "Increase Value" at bounding box center [1181, 183] width 18 height 15
type input "*"
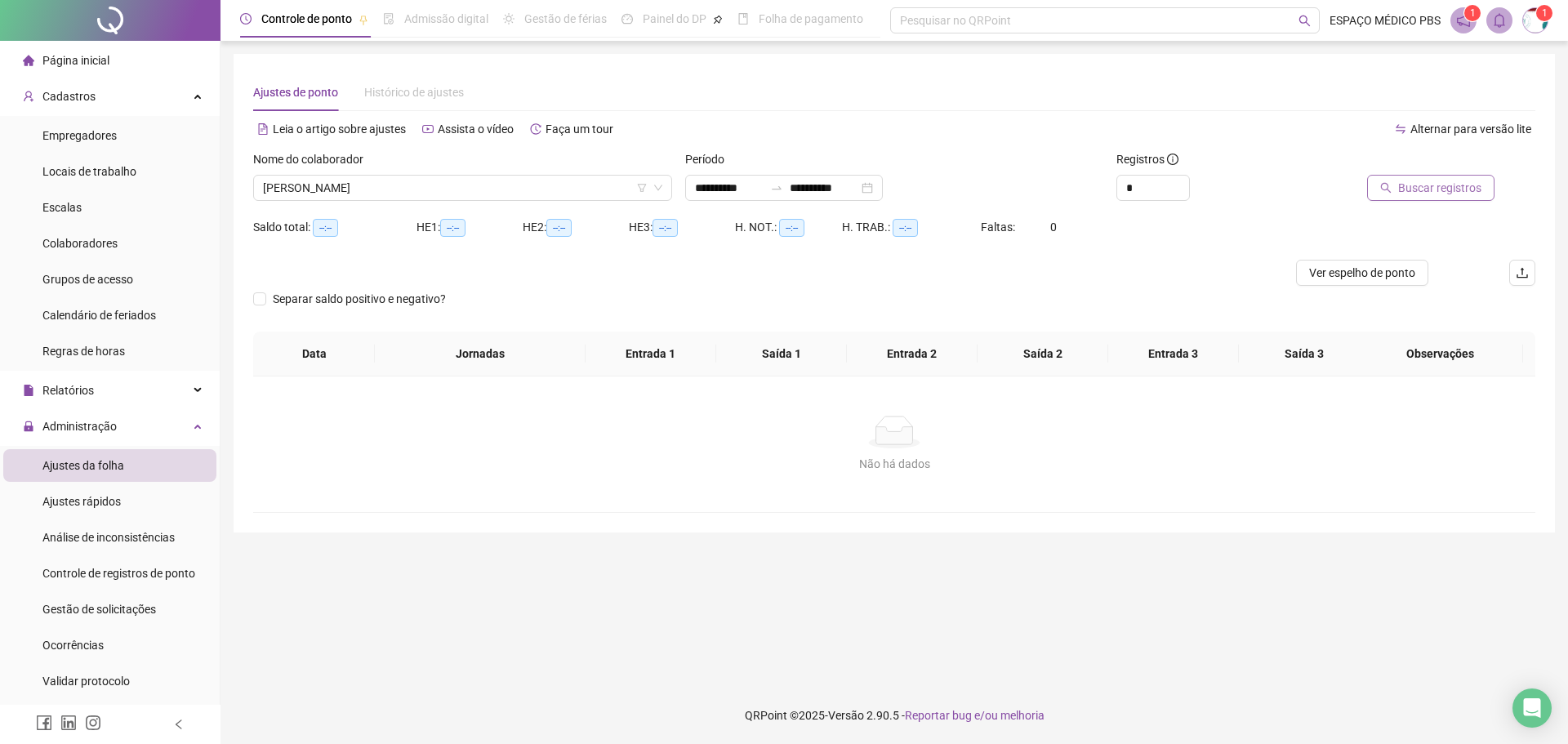
click at [1426, 184] on span "Buscar registros" at bounding box center [1440, 188] width 83 height 18
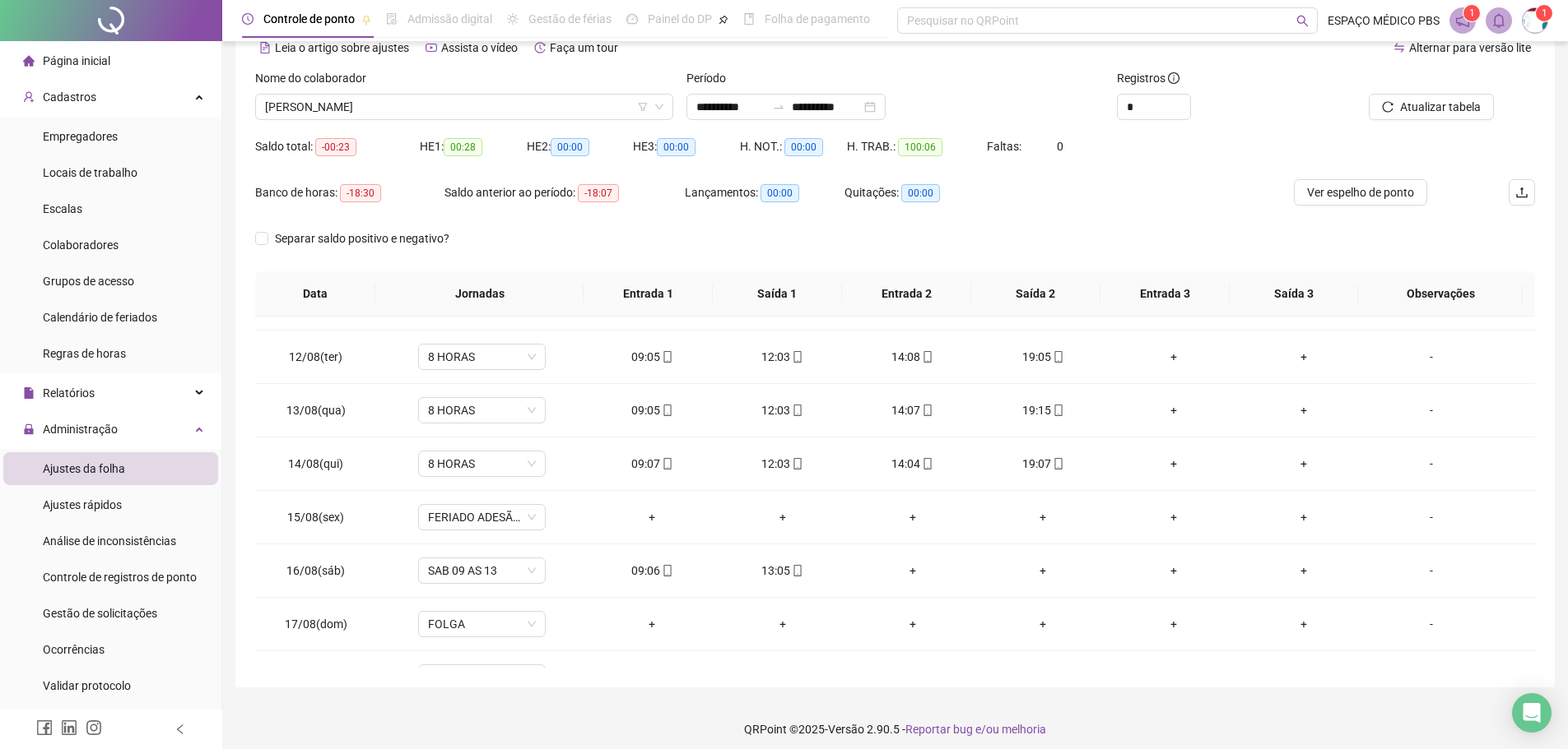
scroll to position [612, 0]
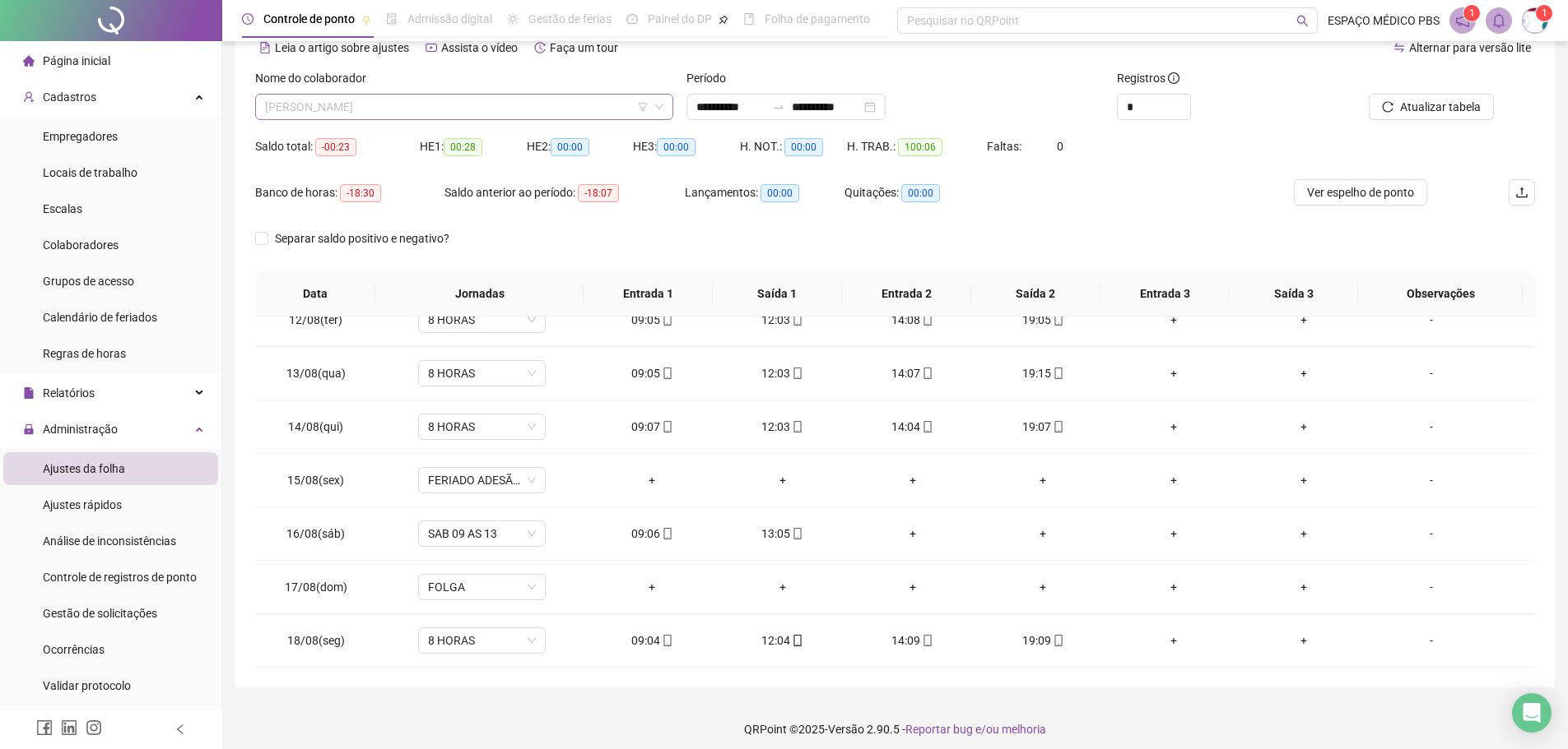
click at [533, 105] on span "ANA GABRIELA DE SOUSA ALVES" at bounding box center [464, 107] width 399 height 25
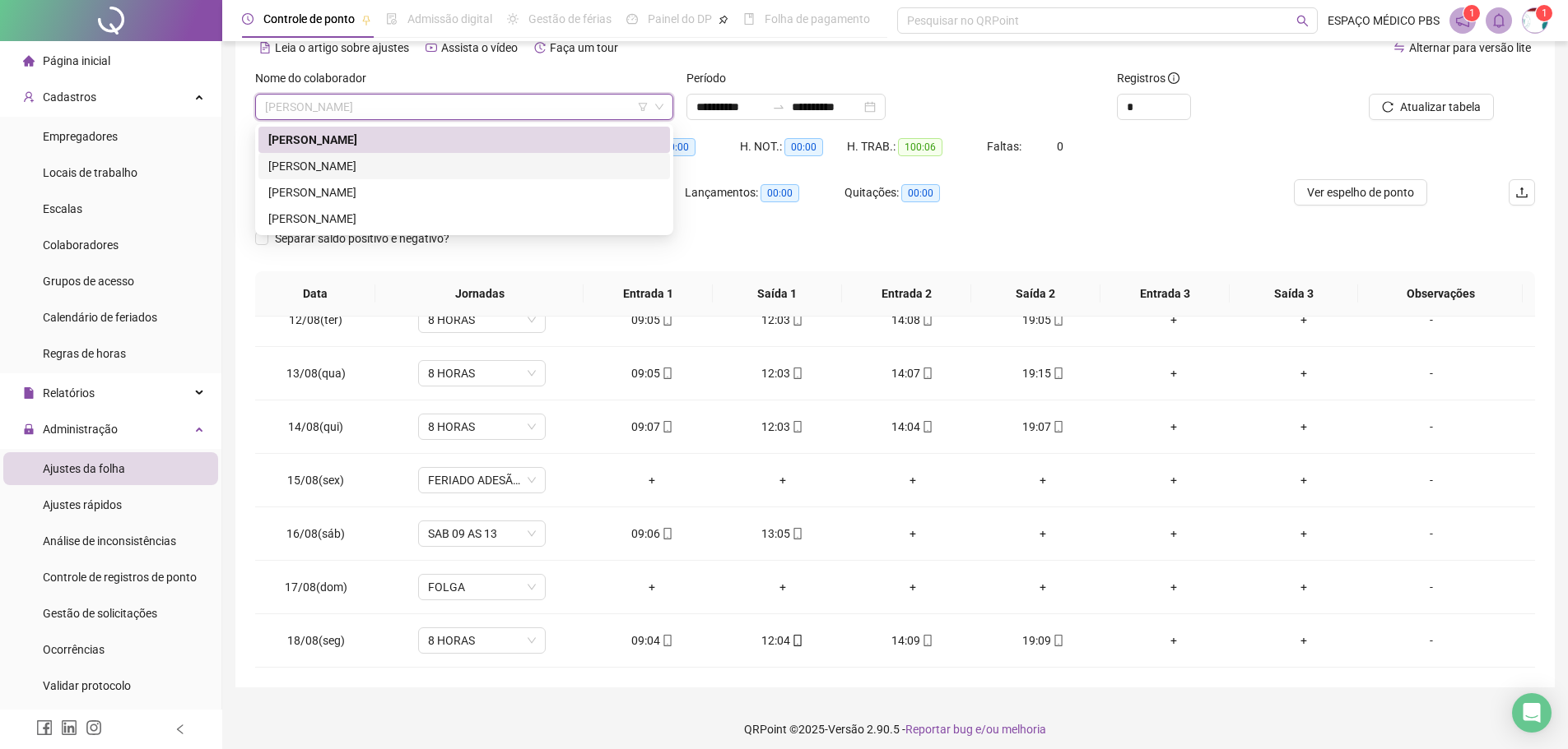
click at [460, 160] on div "DANIELLY GONÇALVES DE SOUSA" at bounding box center [464, 166] width 392 height 18
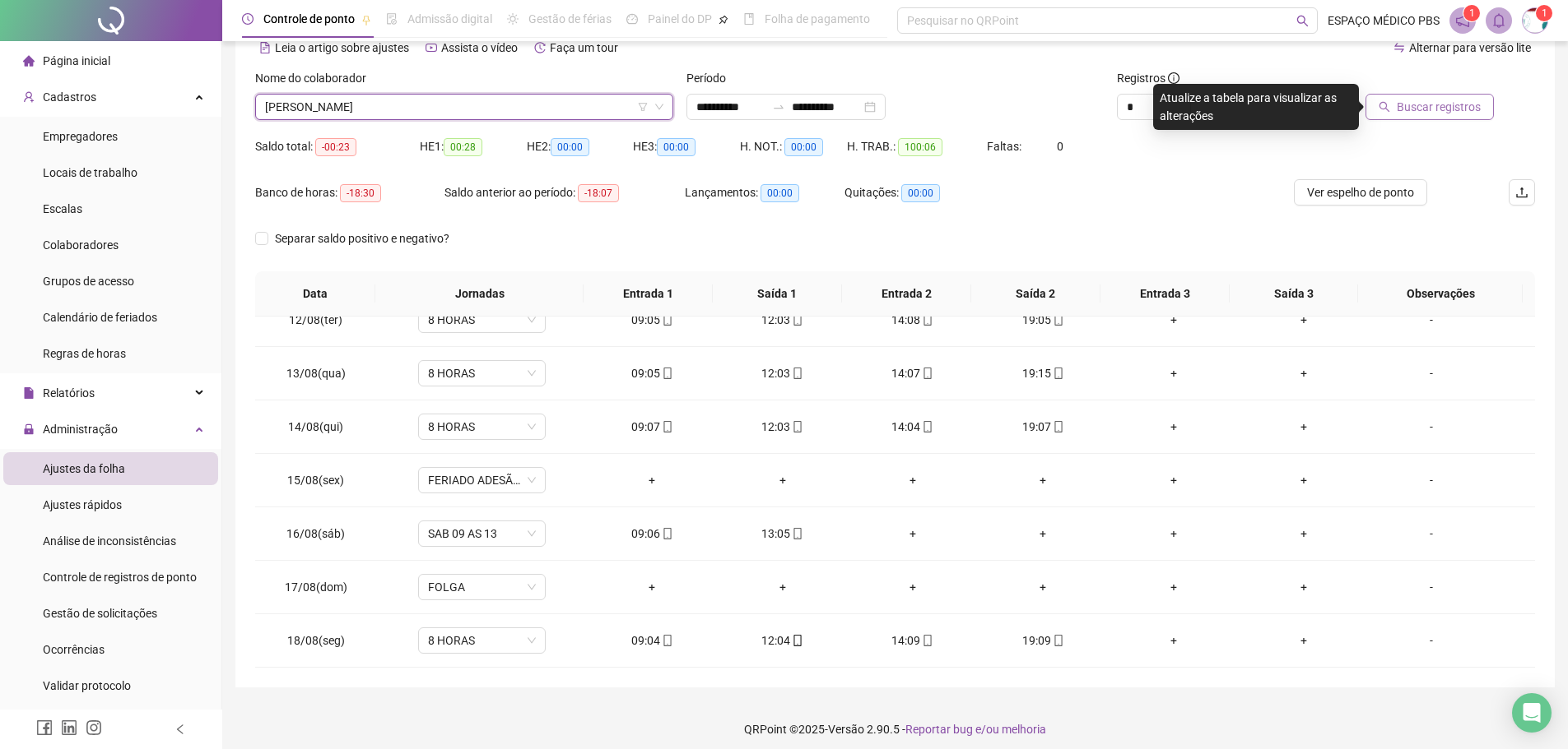
click at [1408, 101] on span "Buscar registros" at bounding box center [1439, 107] width 84 height 18
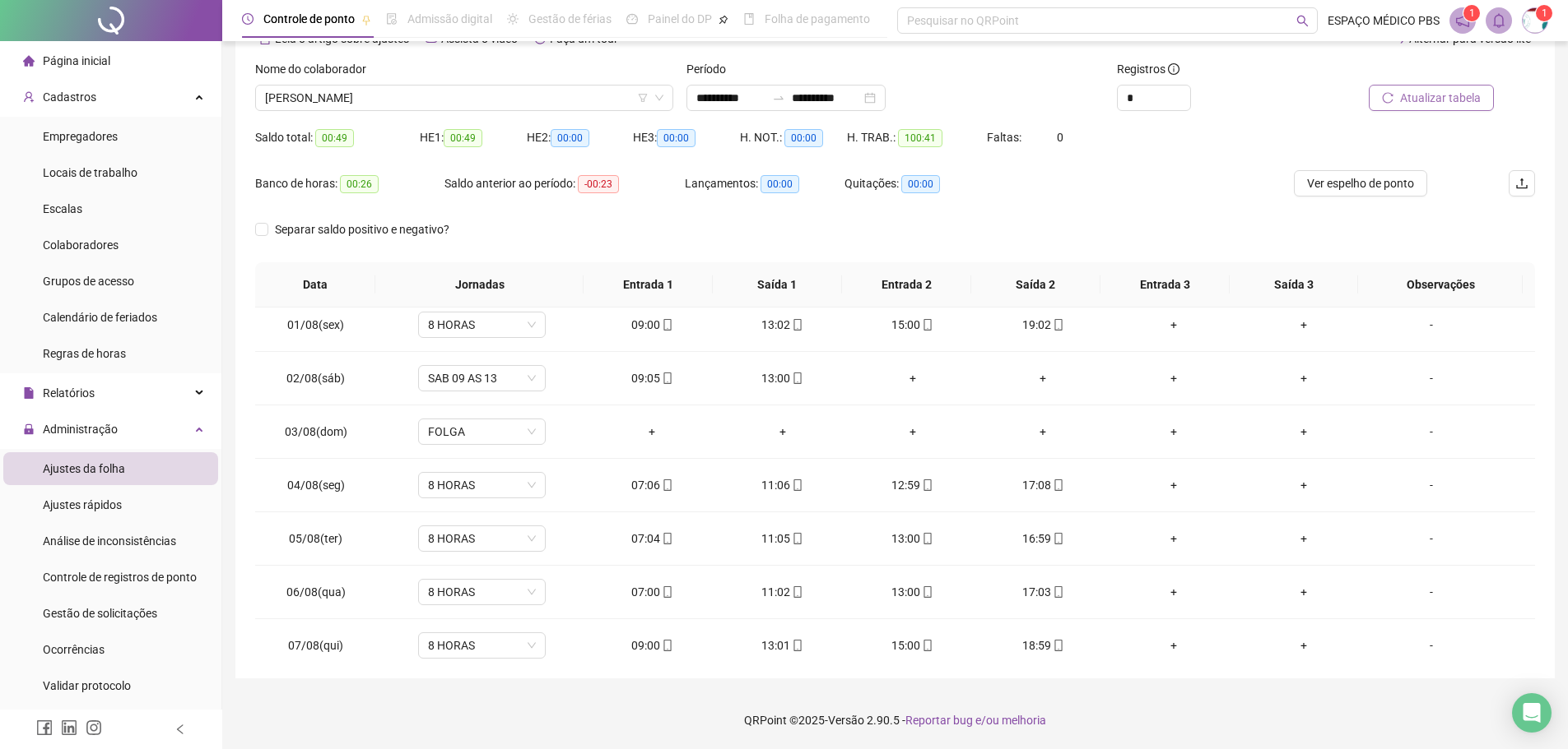
scroll to position [0, 0]
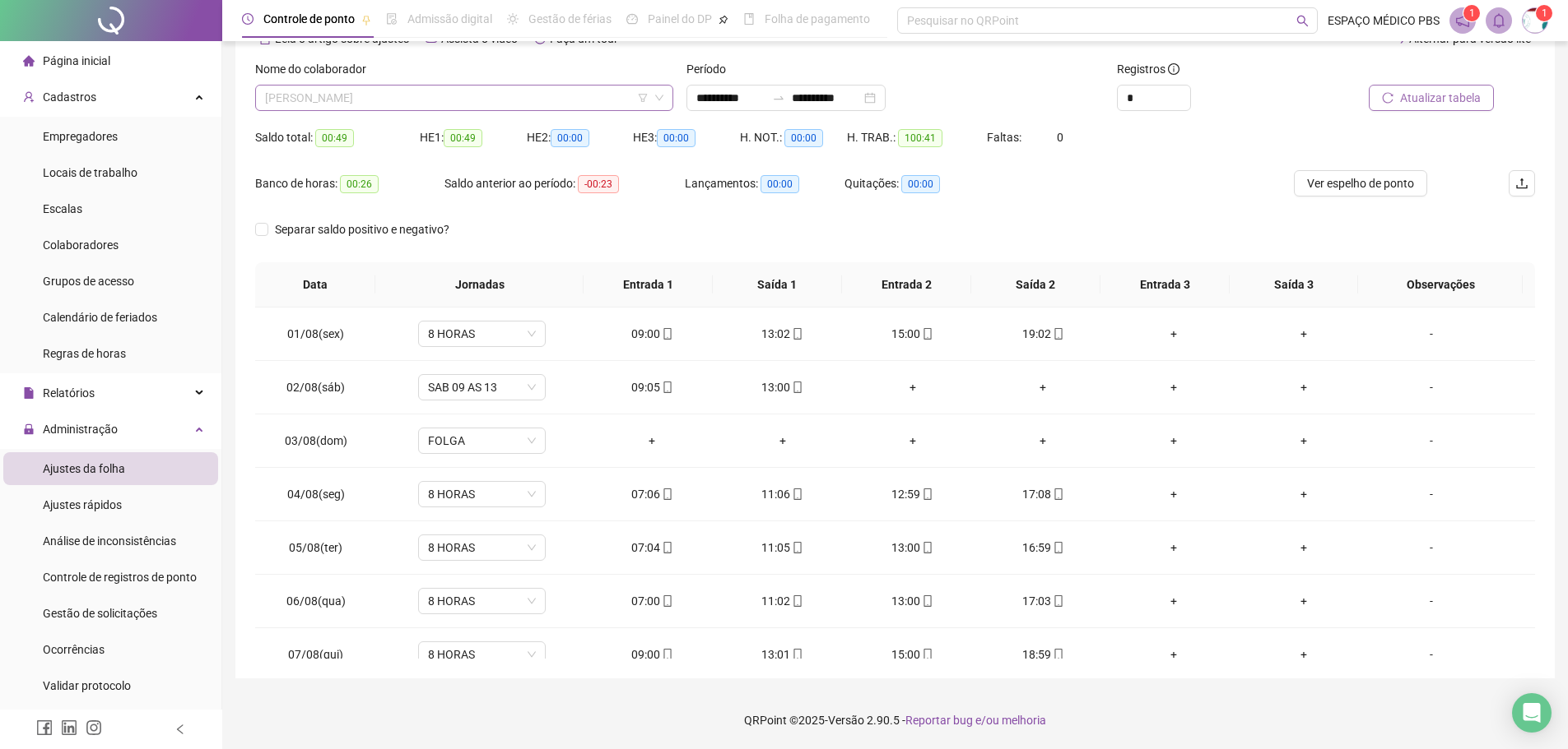
click at [570, 96] on span "DANIELLY GONÇALVES DE SOUSA" at bounding box center [464, 98] width 399 height 25
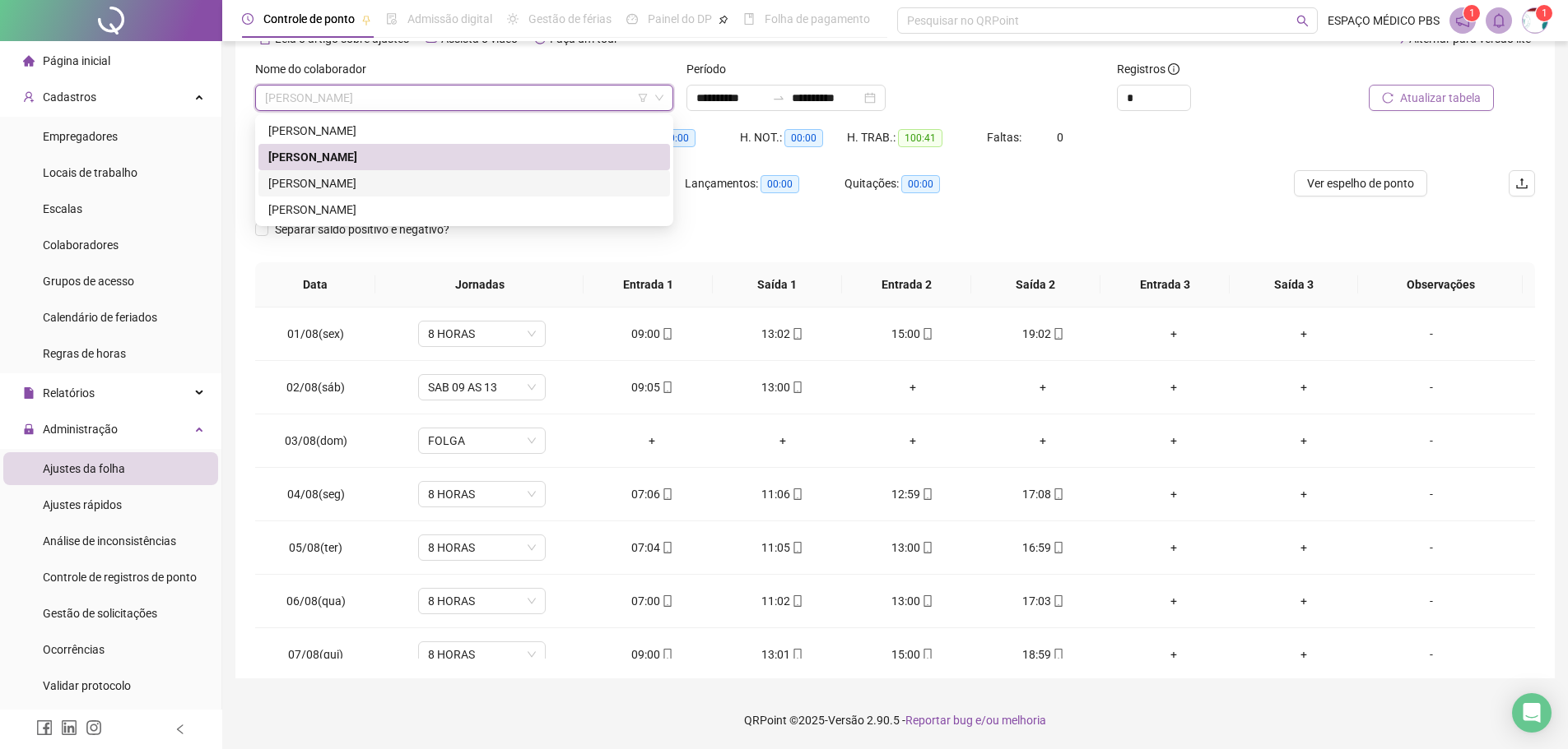
click at [468, 172] on div "ELLESSANDRA TELIS DE ALMEIDA" at bounding box center [464, 184] width 412 height 27
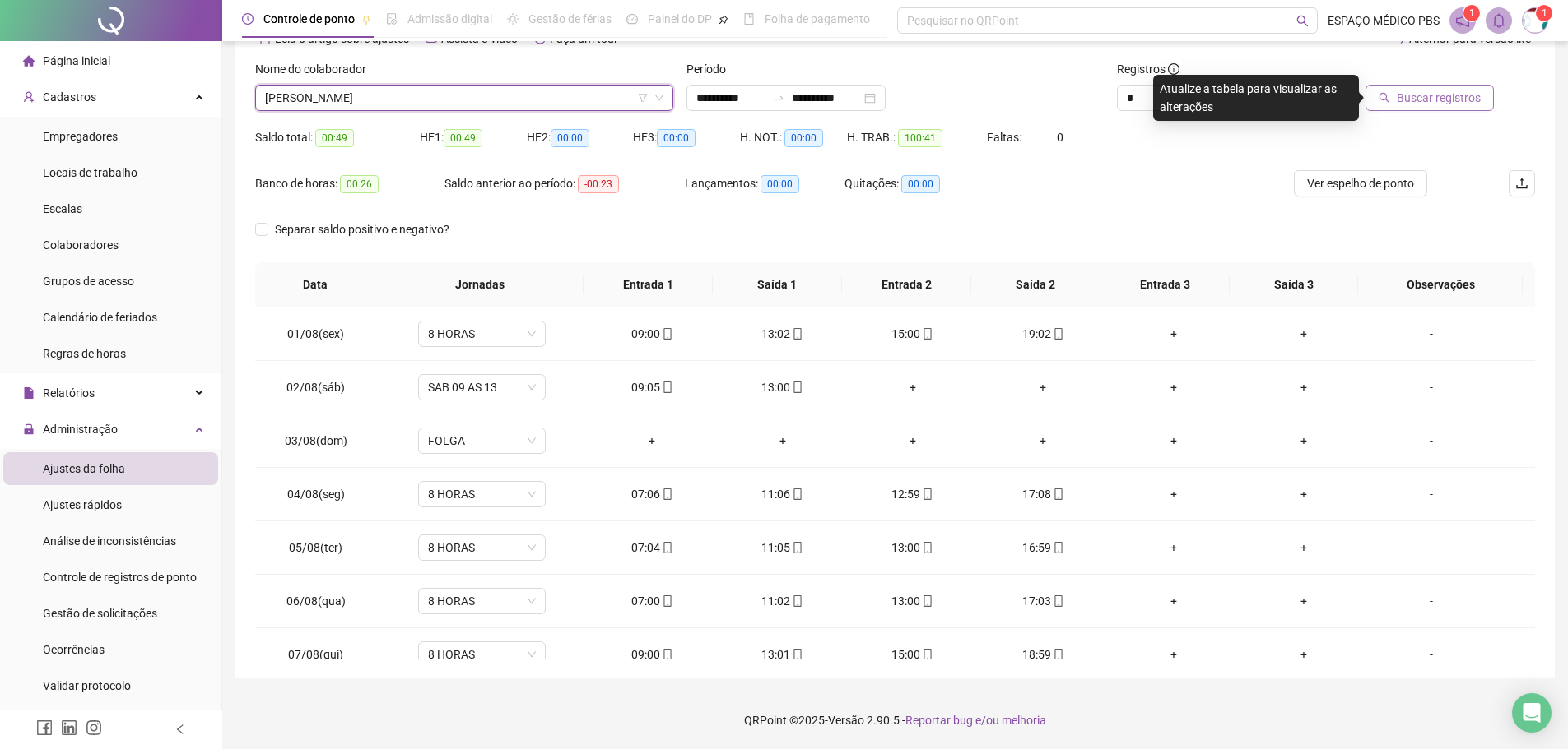
click at [1384, 94] on icon "search" at bounding box center [1385, 99] width 11 height 11
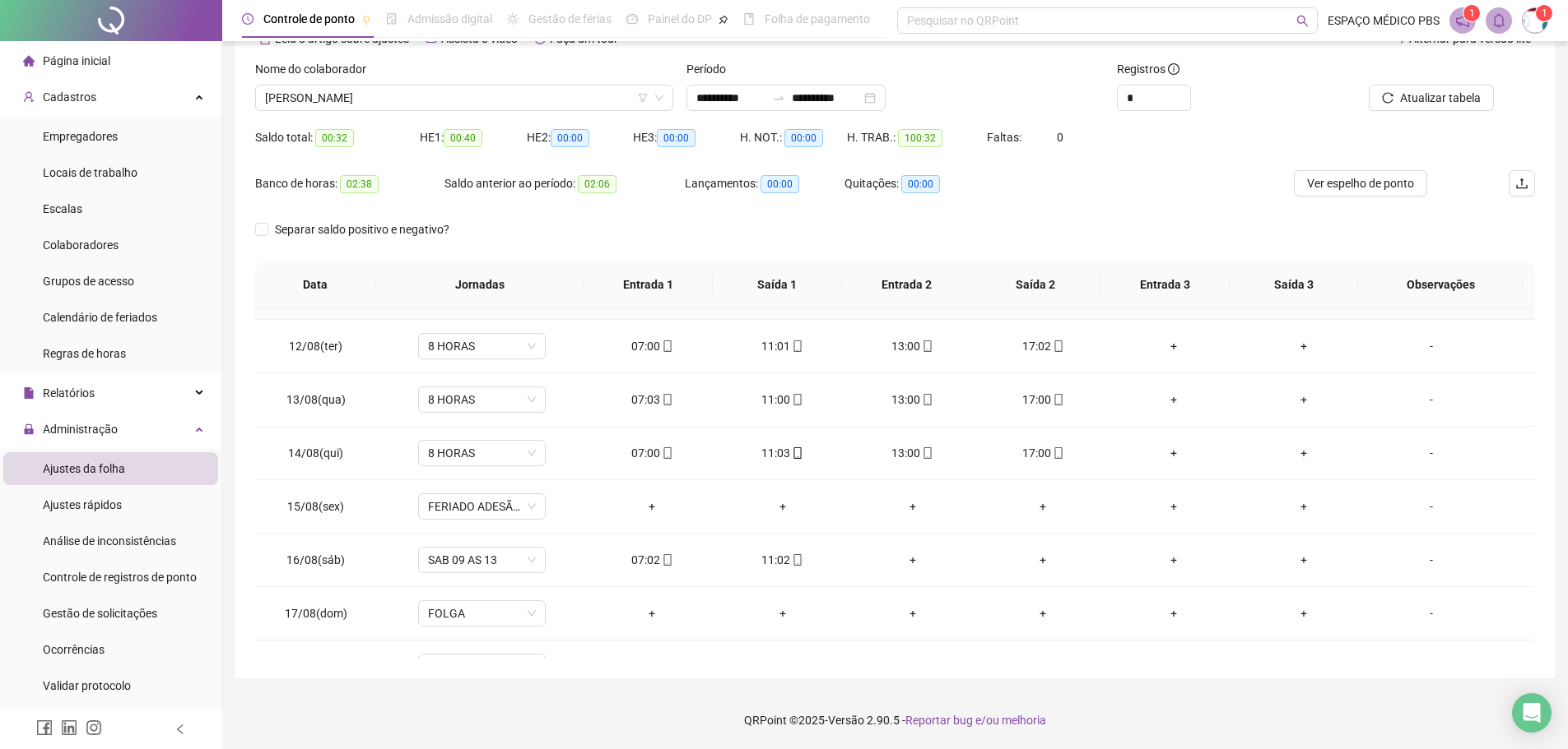
scroll to position [612, 0]
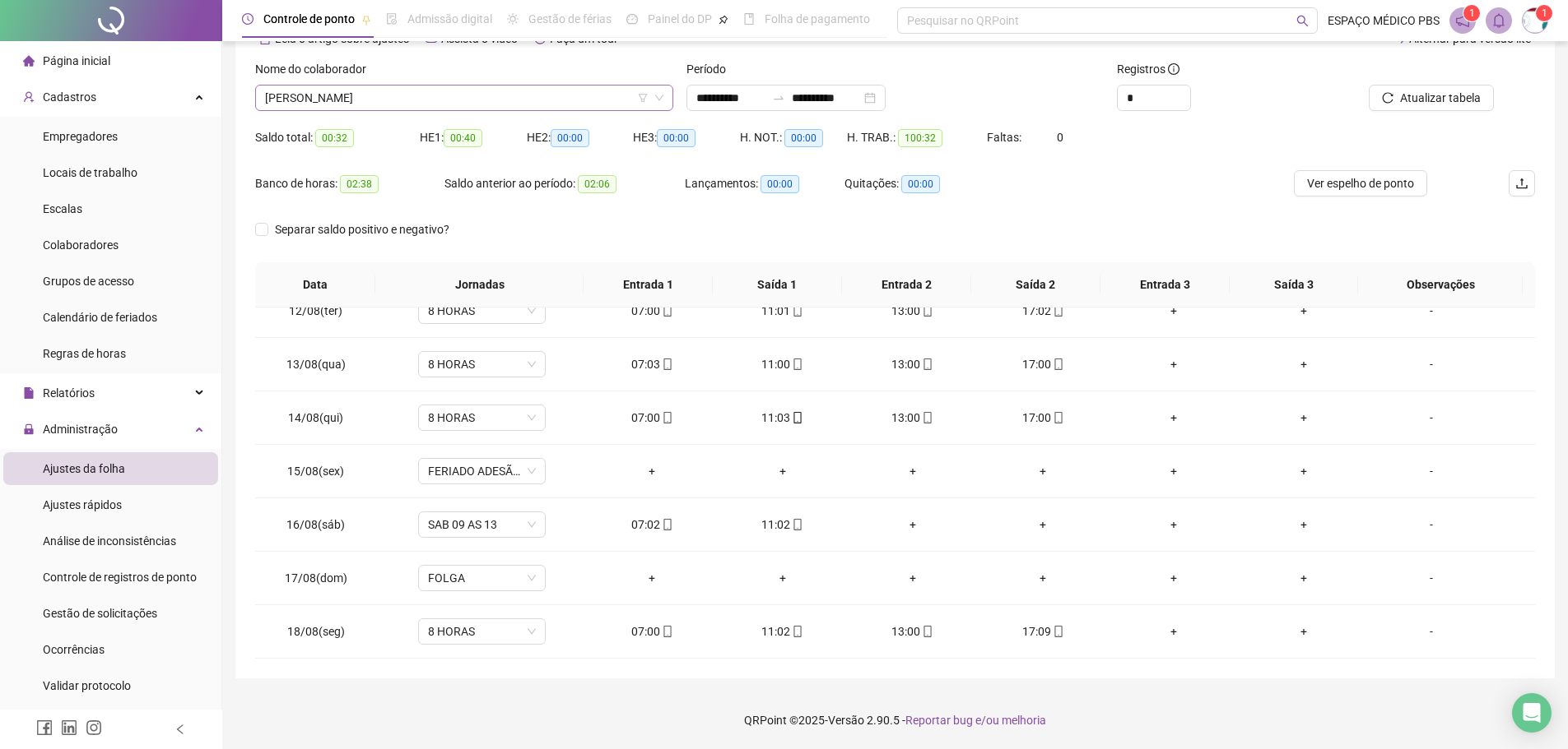
click at [539, 92] on span "ELLESSANDRA TELIS DE ALMEIDA" at bounding box center [464, 98] width 399 height 25
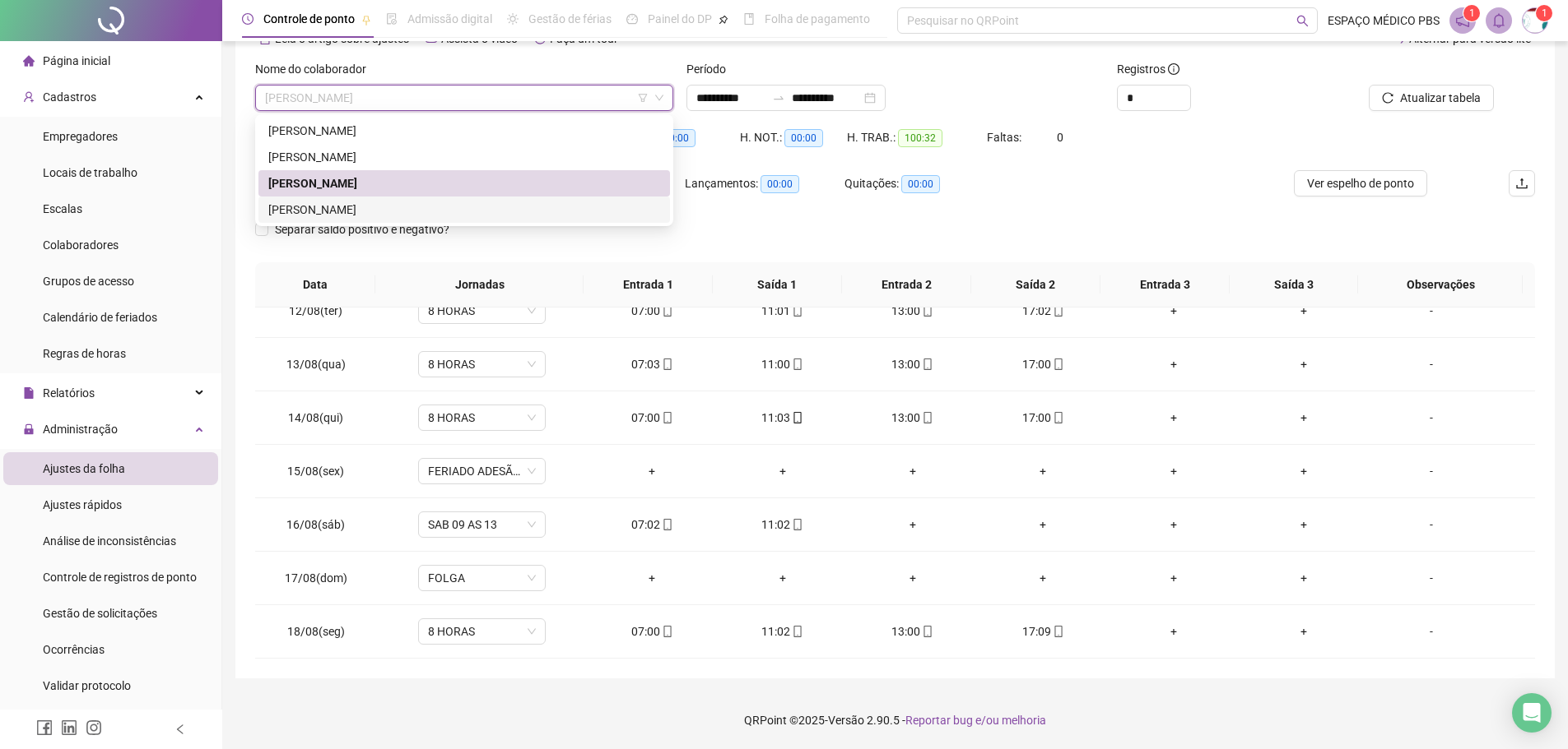
click at [428, 208] on div "JULIANA PEREIRA DOS SANTOS" at bounding box center [464, 210] width 392 height 18
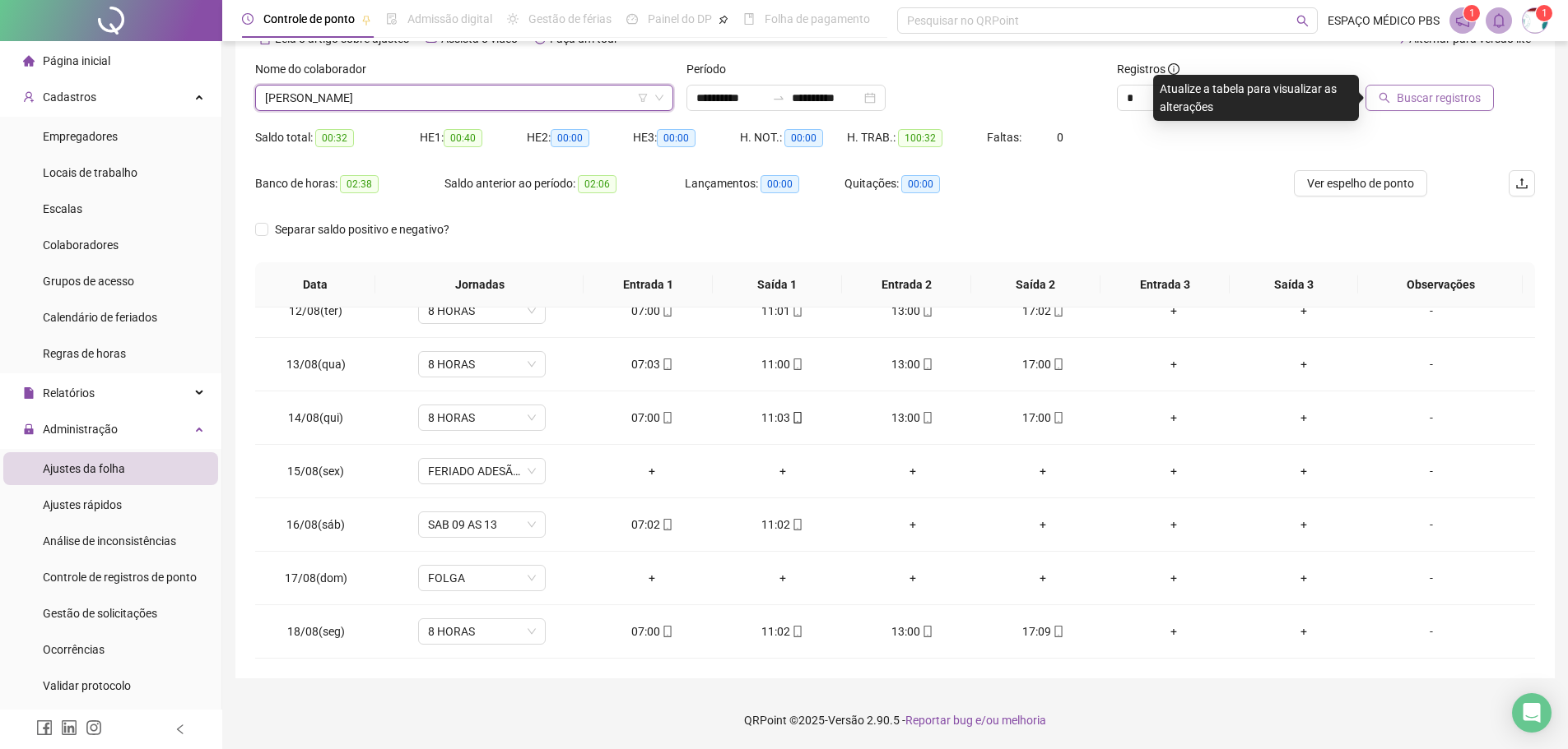
click at [1448, 98] on span "Buscar registros" at bounding box center [1439, 98] width 84 height 18
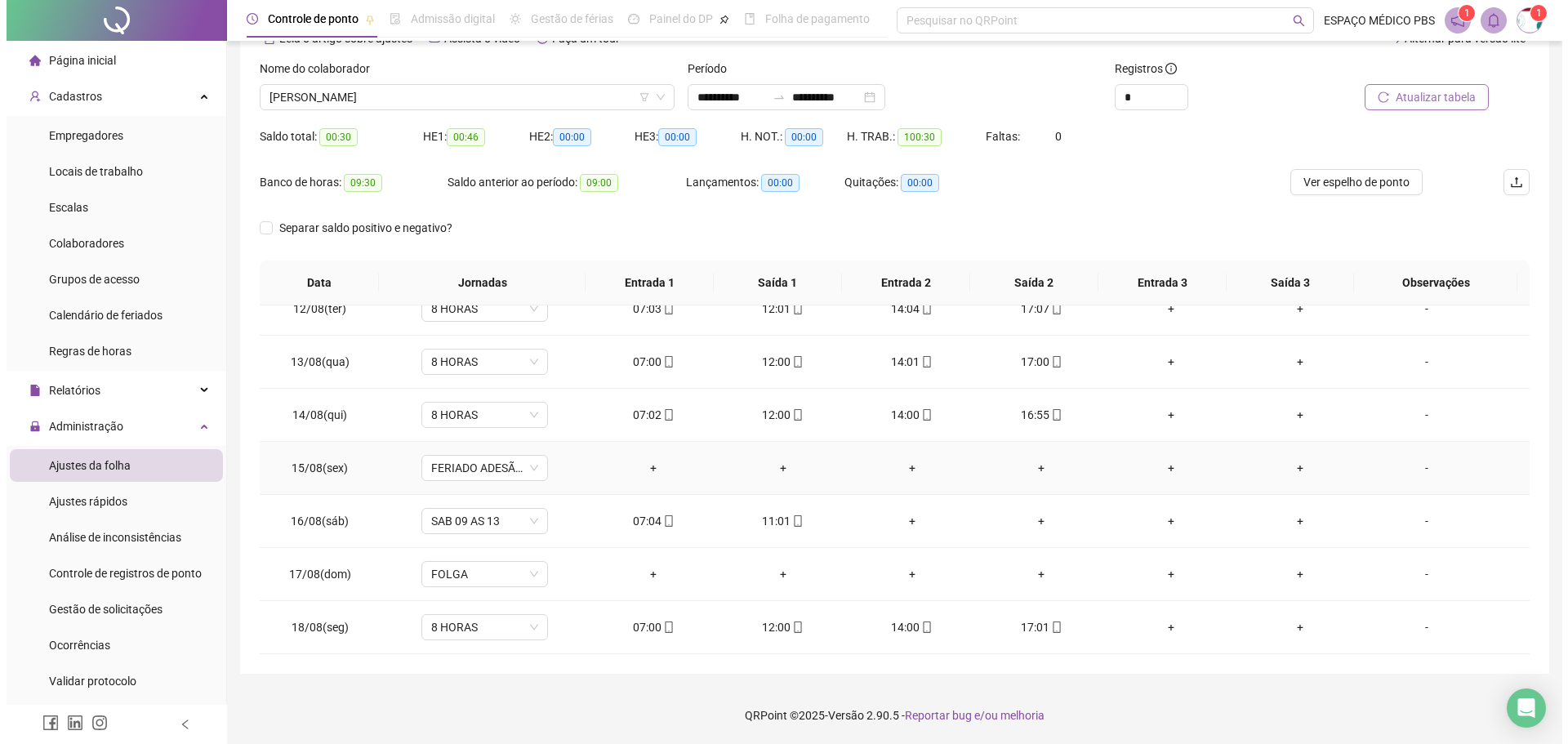
scroll to position [117, 0]
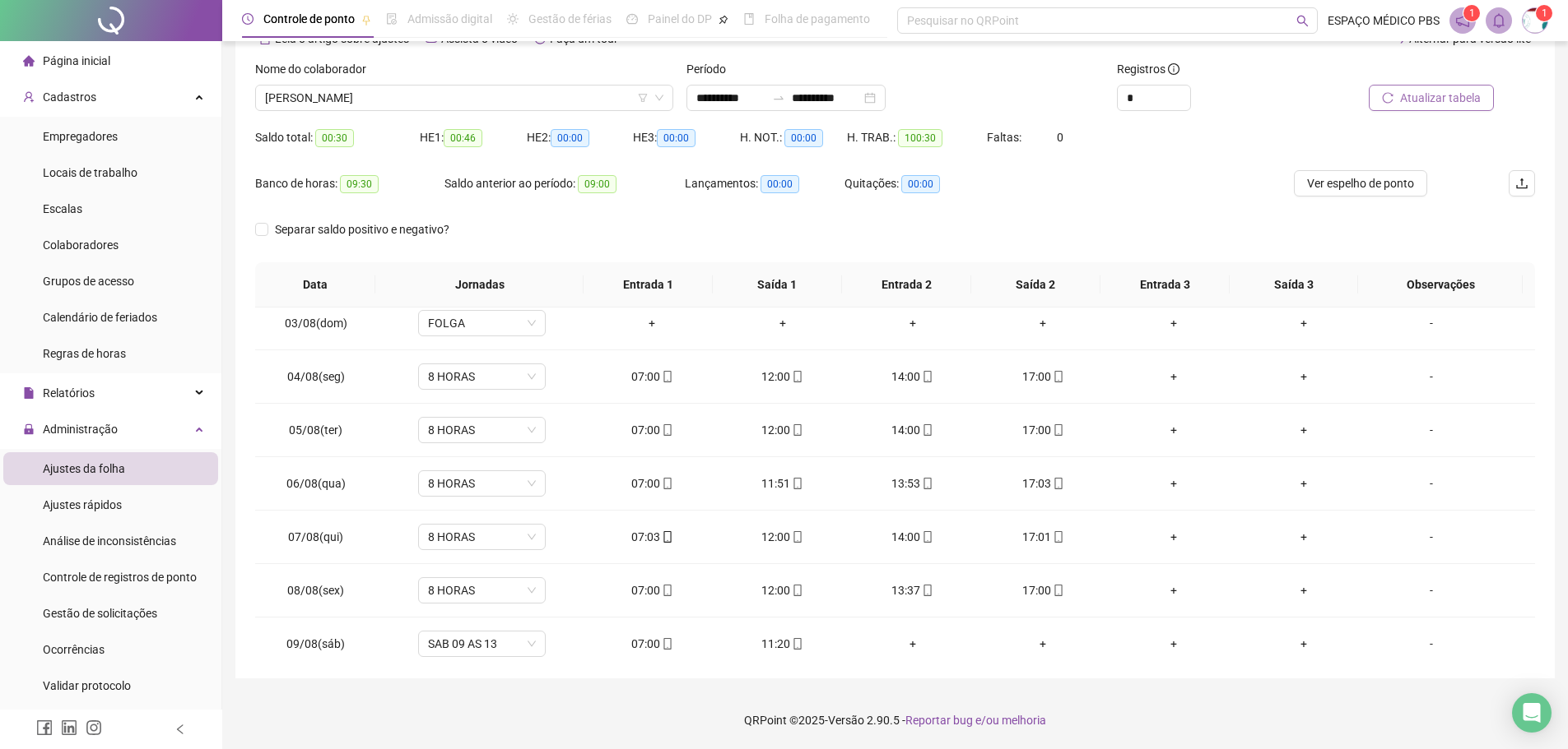
click at [1541, 8] on span "1" at bounding box center [1544, 13] width 6 height 11
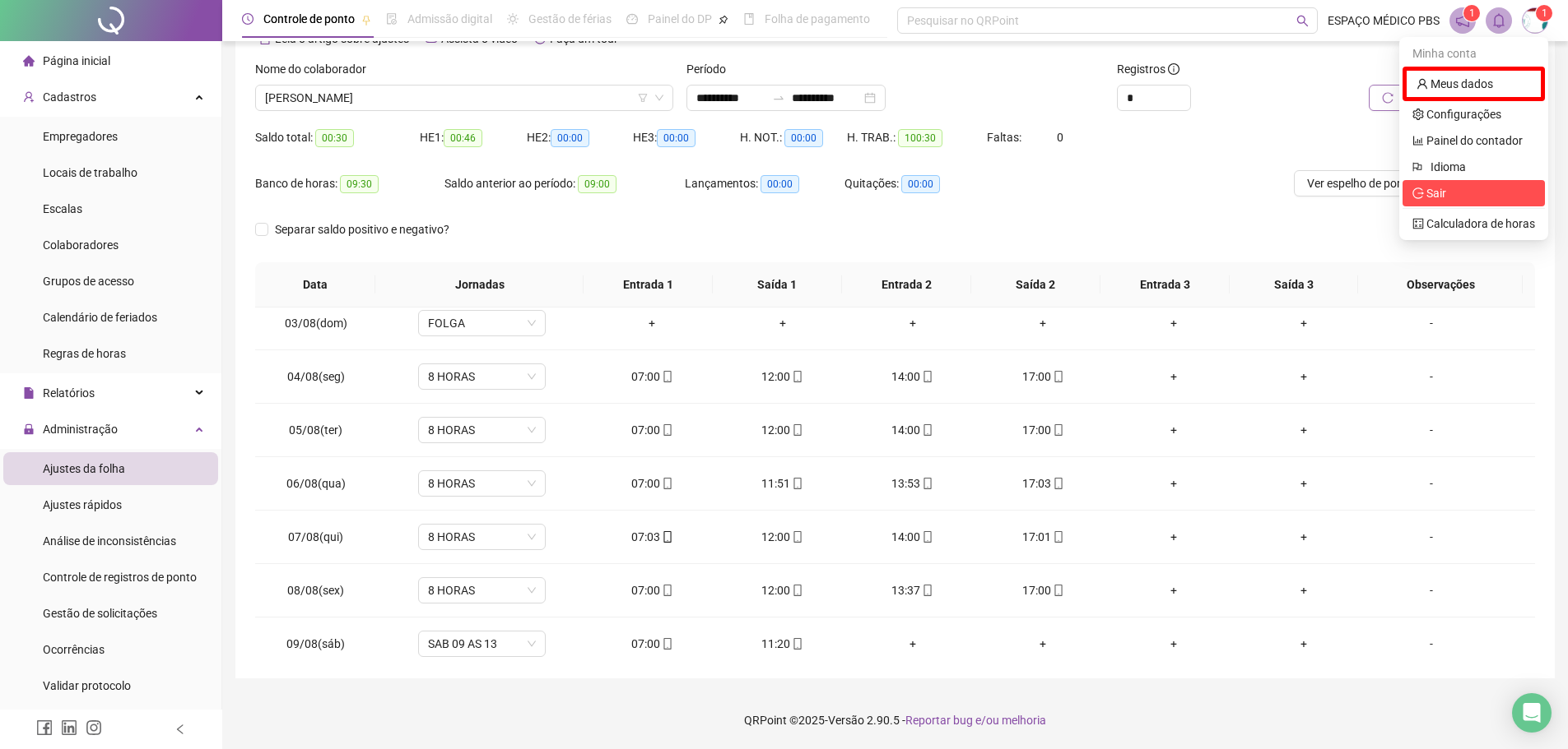
click at [1464, 182] on li "Sair" at bounding box center [1474, 193] width 142 height 27
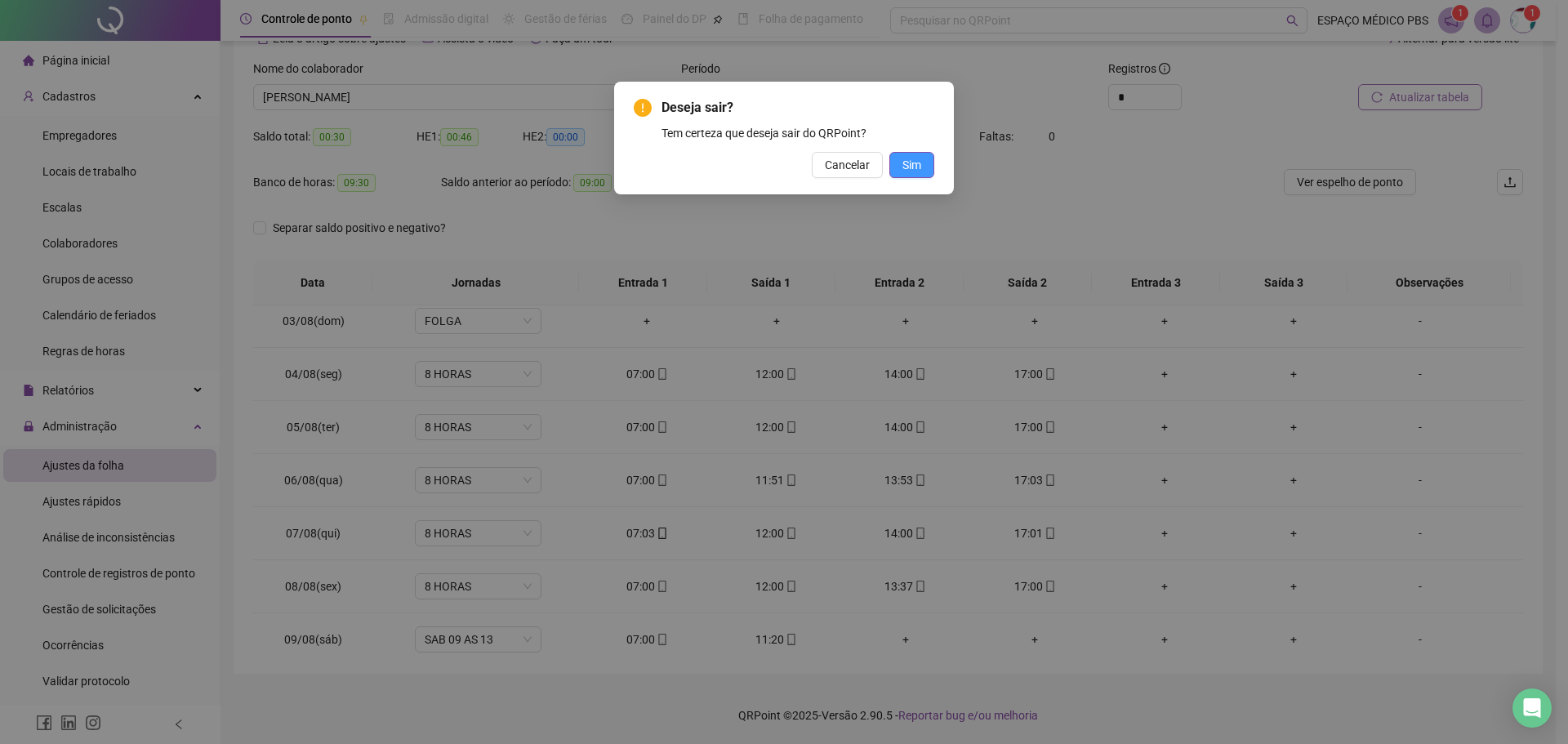
click at [912, 162] on span "Sim" at bounding box center [912, 165] width 19 height 18
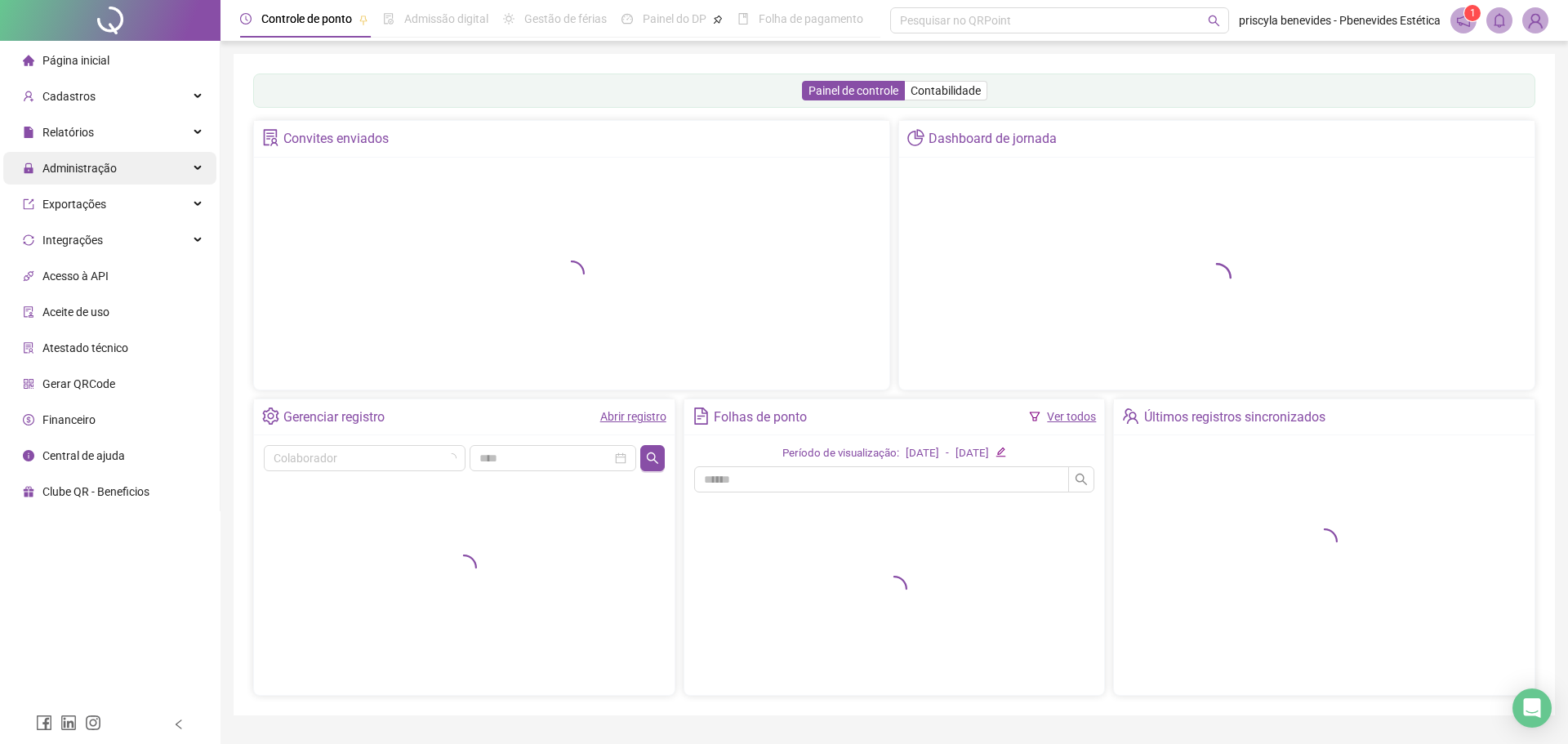
click at [90, 158] on span "Administração" at bounding box center [70, 169] width 94 height 33
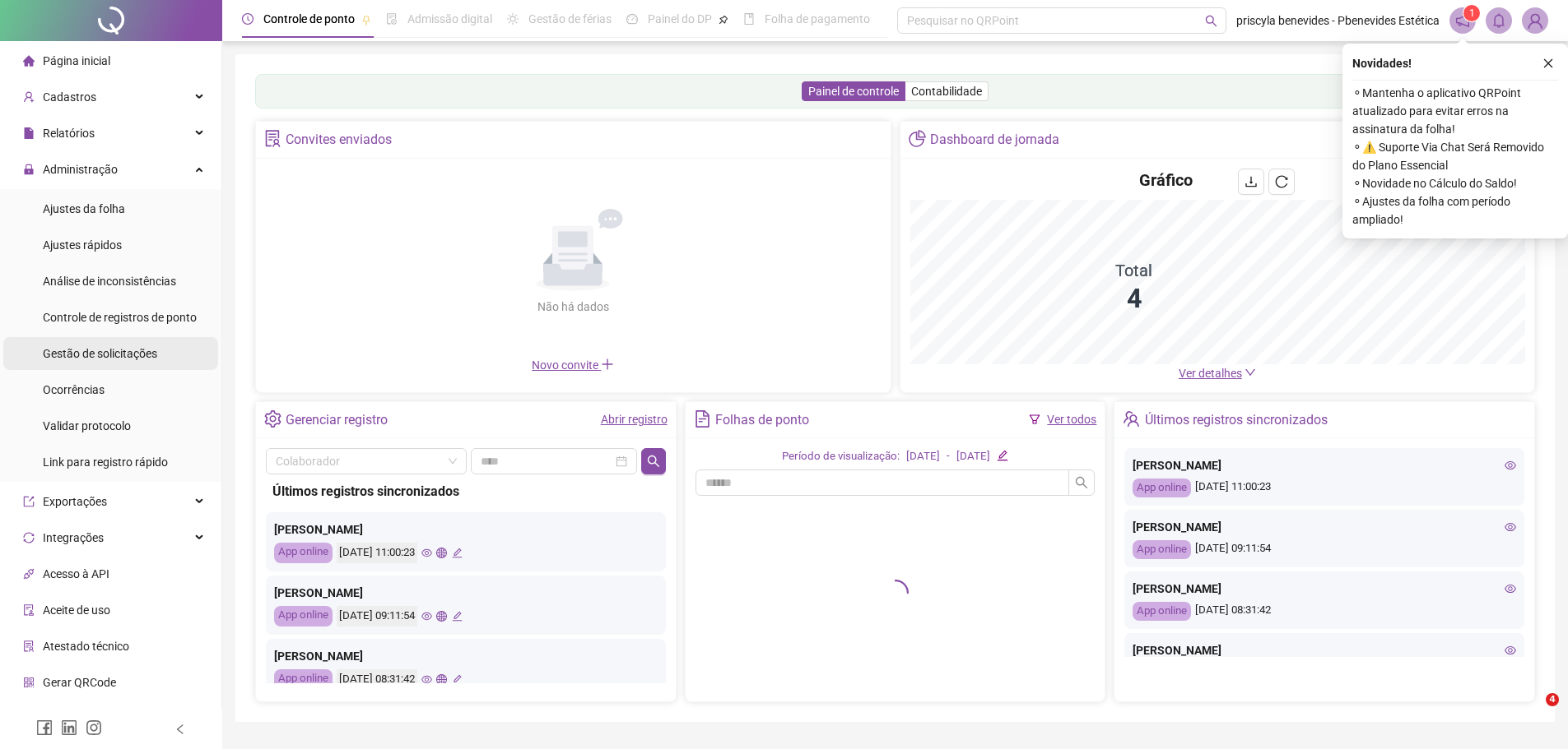
click at [179, 346] on li "Gestão de solicitações" at bounding box center [111, 354] width 215 height 33
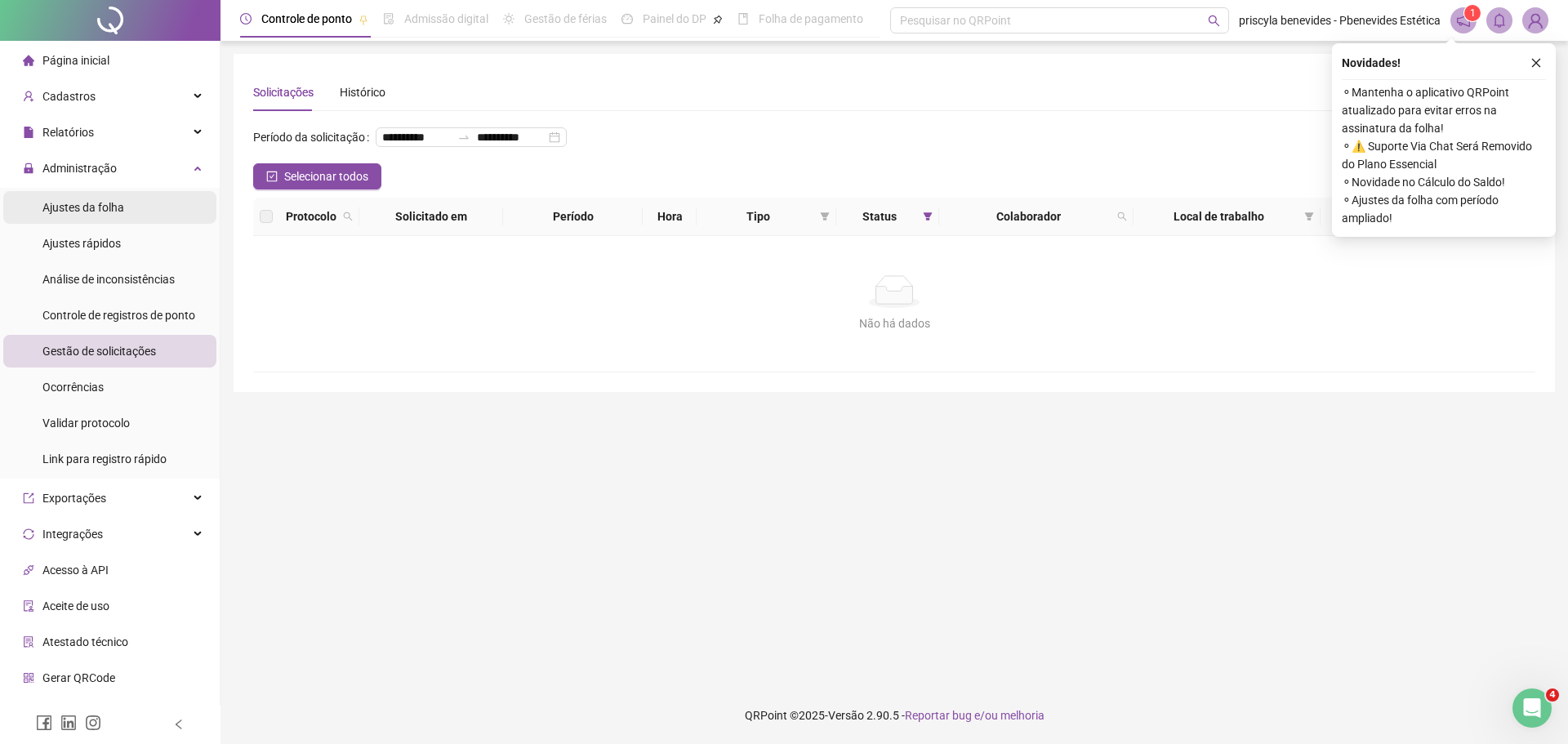
click at [102, 194] on div "Ajustes da folha" at bounding box center [82, 208] width 82 height 33
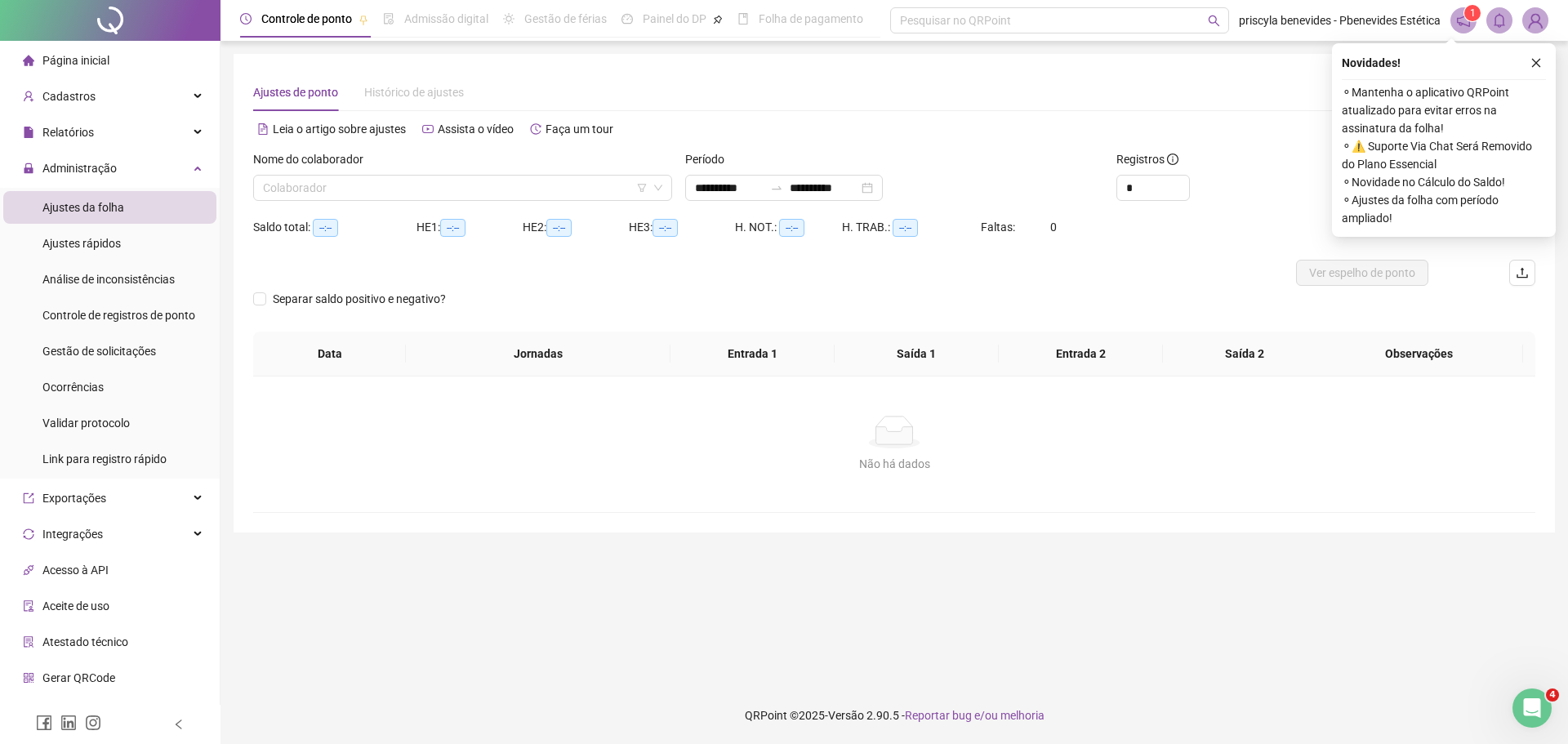
type input "**********"
click at [607, 195] on input "search" at bounding box center [455, 188] width 385 height 25
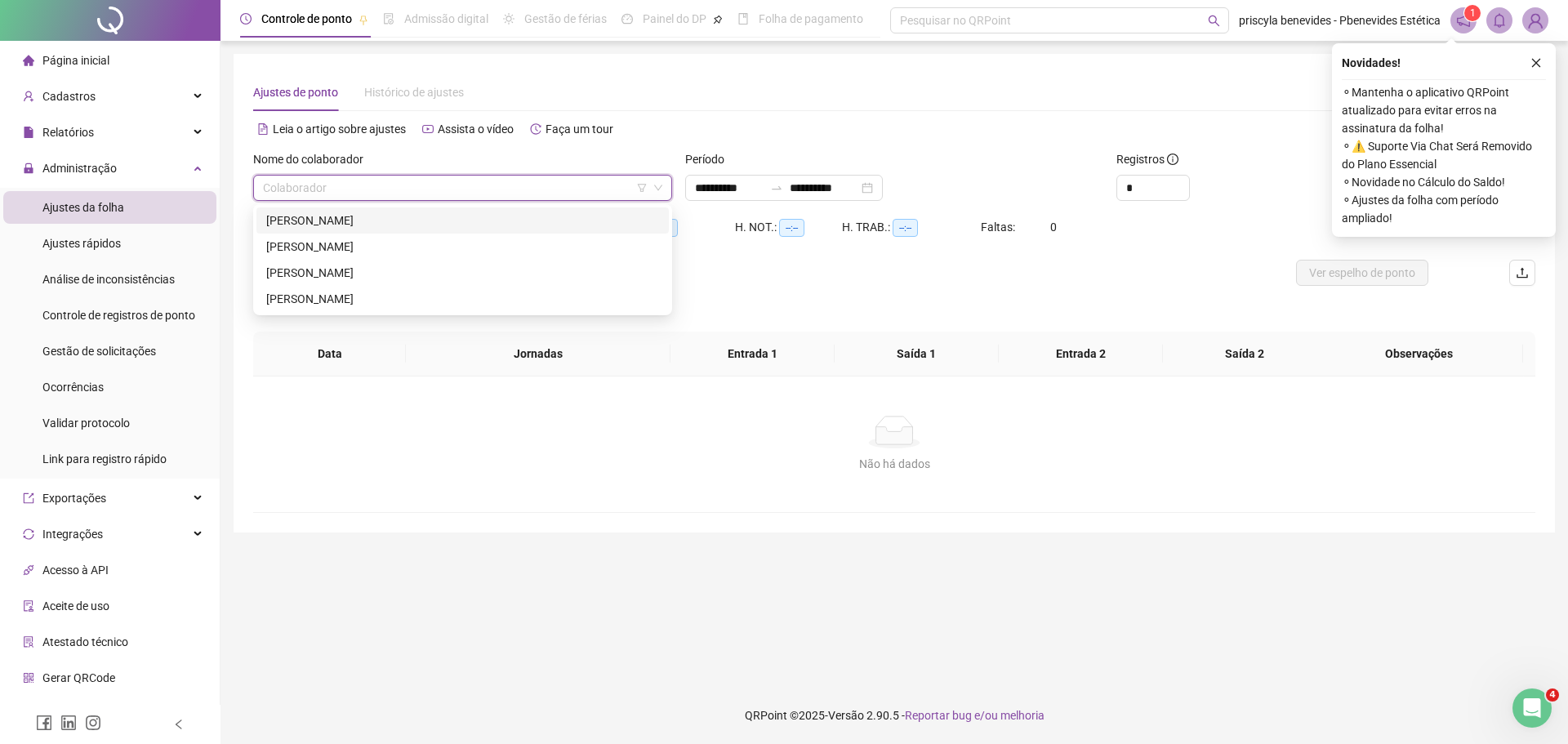
click at [450, 224] on div "FERNANDA SILVA" at bounding box center [463, 221] width 393 height 18
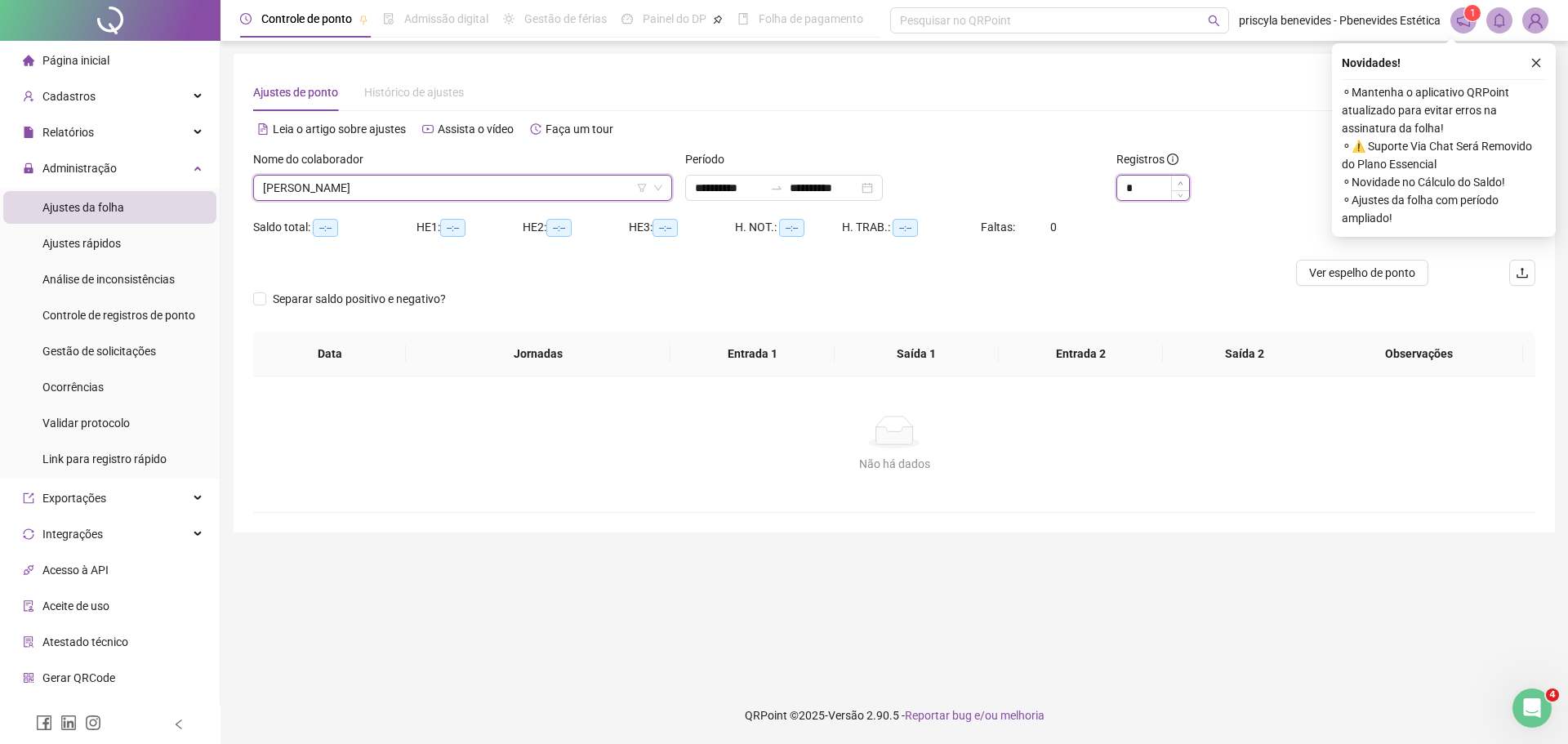
type input "*"
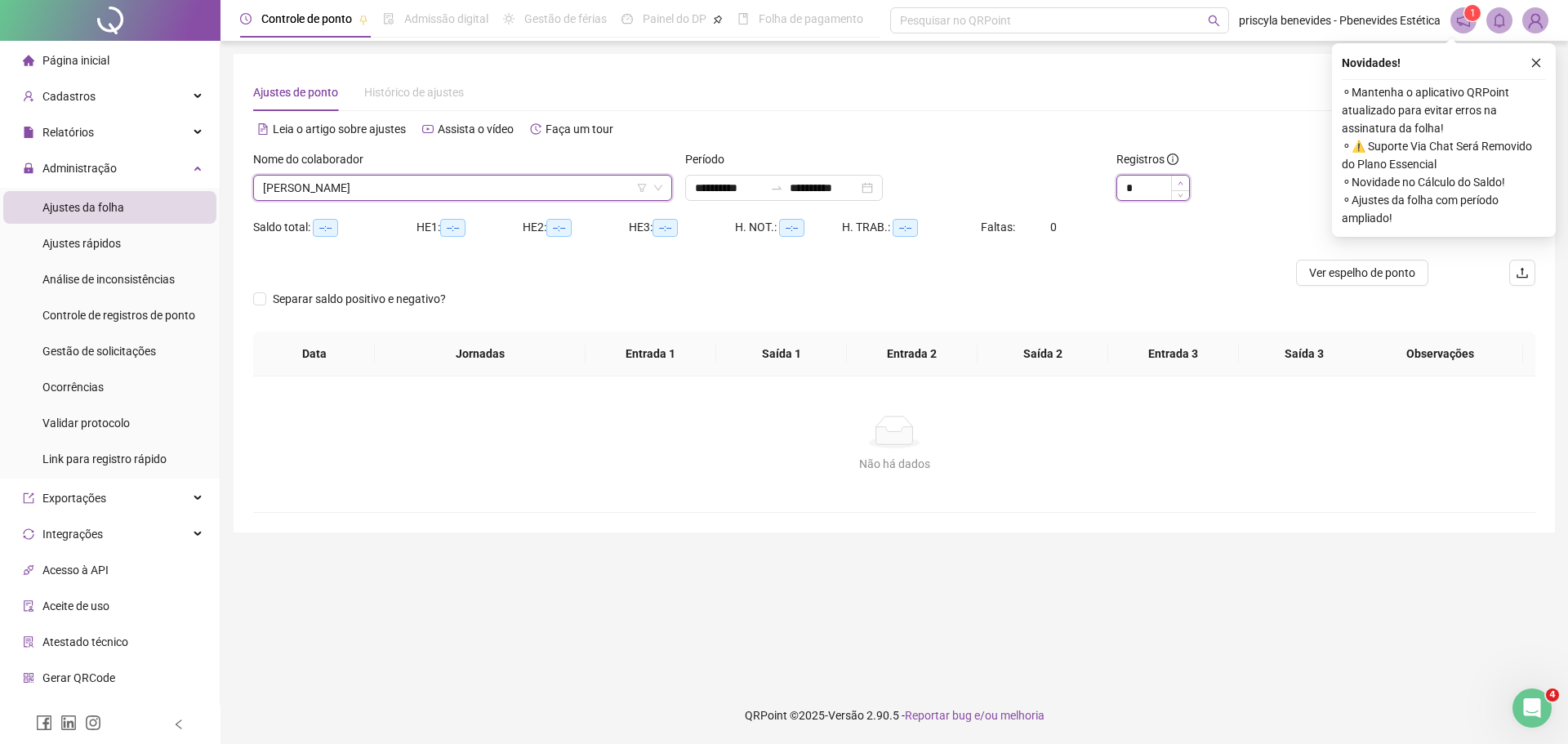
click at [1182, 177] on span "Increase Value" at bounding box center [1181, 183] width 18 height 15
click at [1548, 62] on div "Novidades ! ⚬ Mantenha o aplicativo QRPoint atualizado para evitar erros na ass…" at bounding box center [1444, 139] width 223 height 193
click at [1544, 62] on button "button" at bounding box center [1536, 62] width 19 height 19
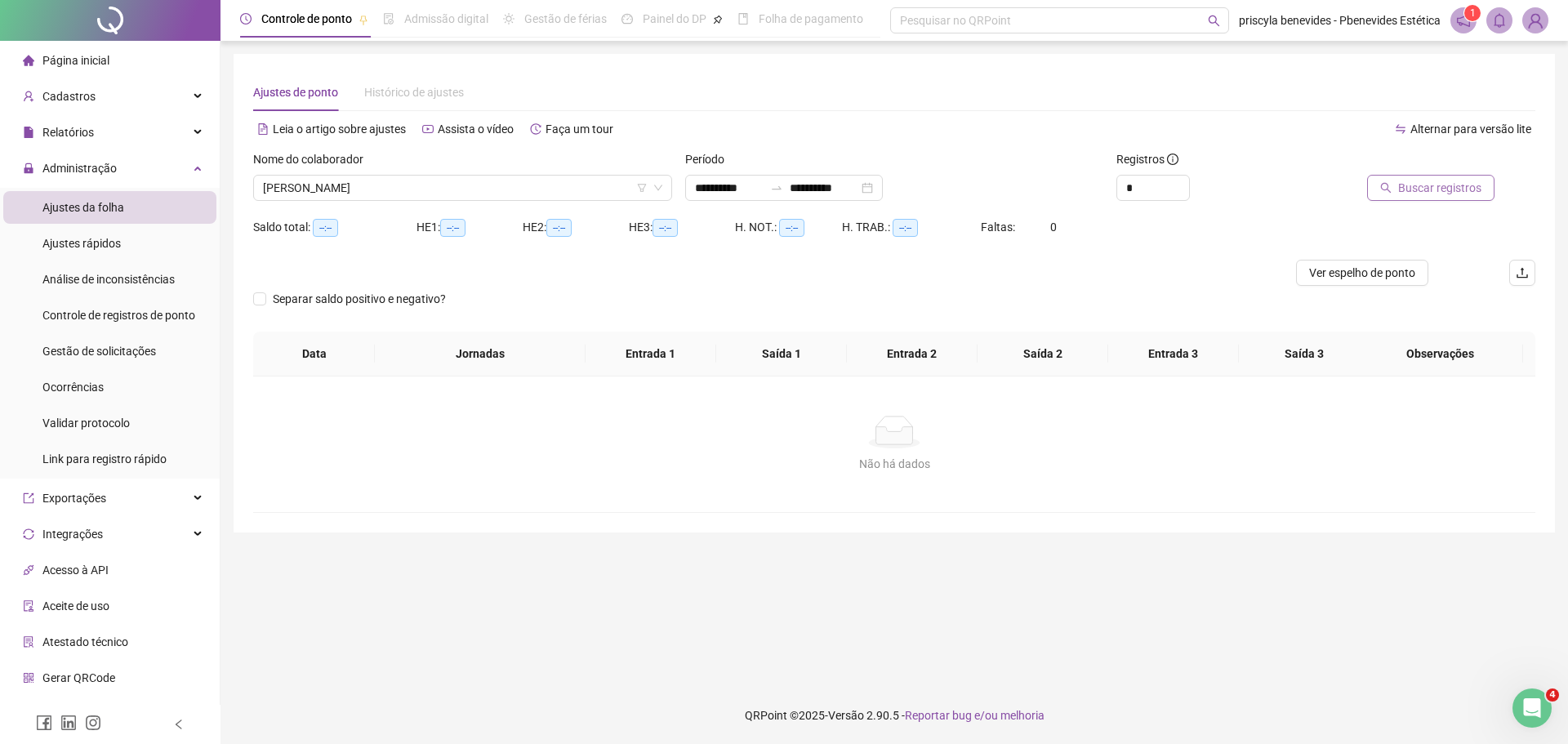
click at [1447, 192] on span "Buscar registros" at bounding box center [1440, 188] width 83 height 18
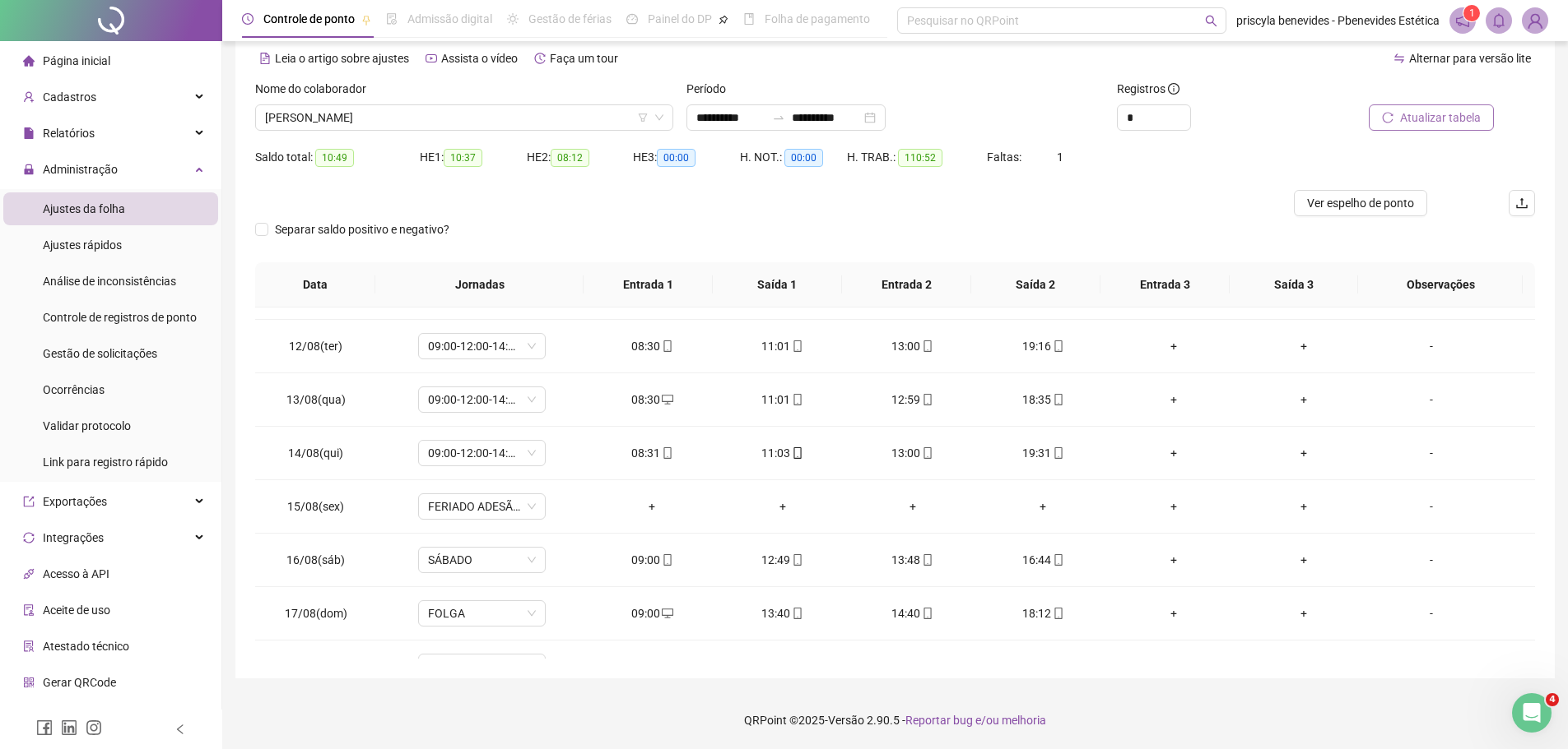
scroll to position [612, 0]
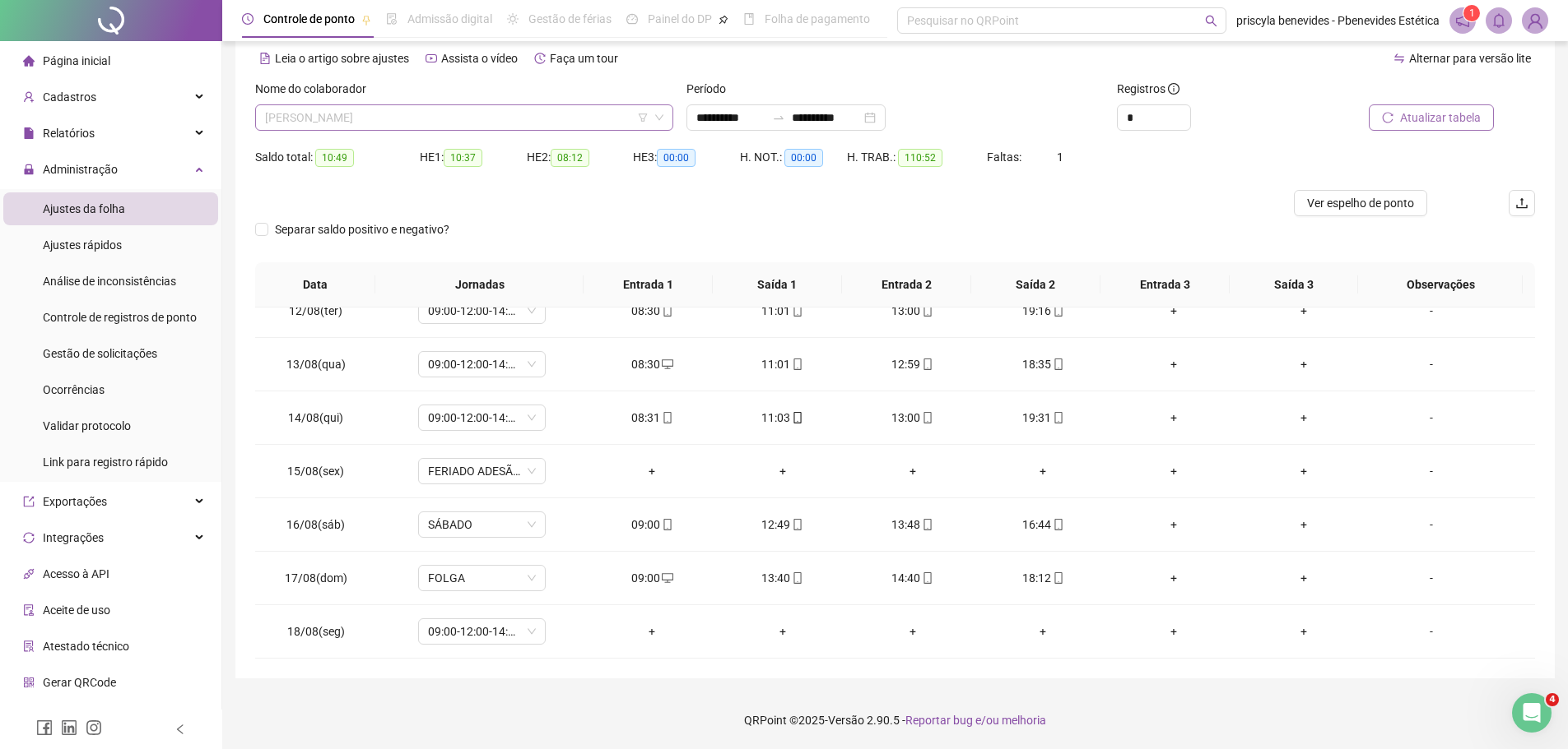
click at [546, 114] on span "FERNANDA SILVA" at bounding box center [464, 117] width 399 height 25
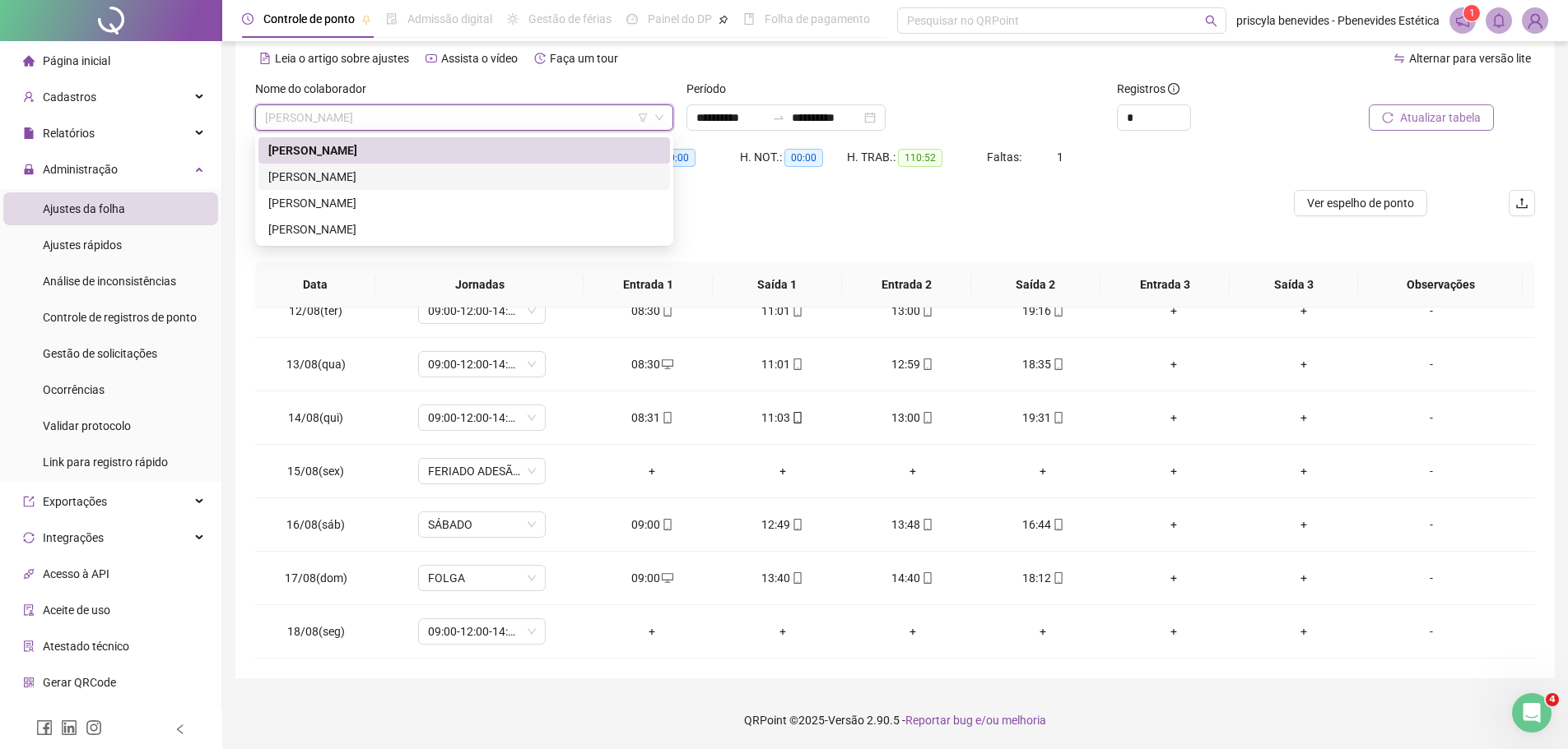
click at [454, 177] on div "GEOVANNA FERNANDES CASTRO" at bounding box center [464, 177] width 392 height 18
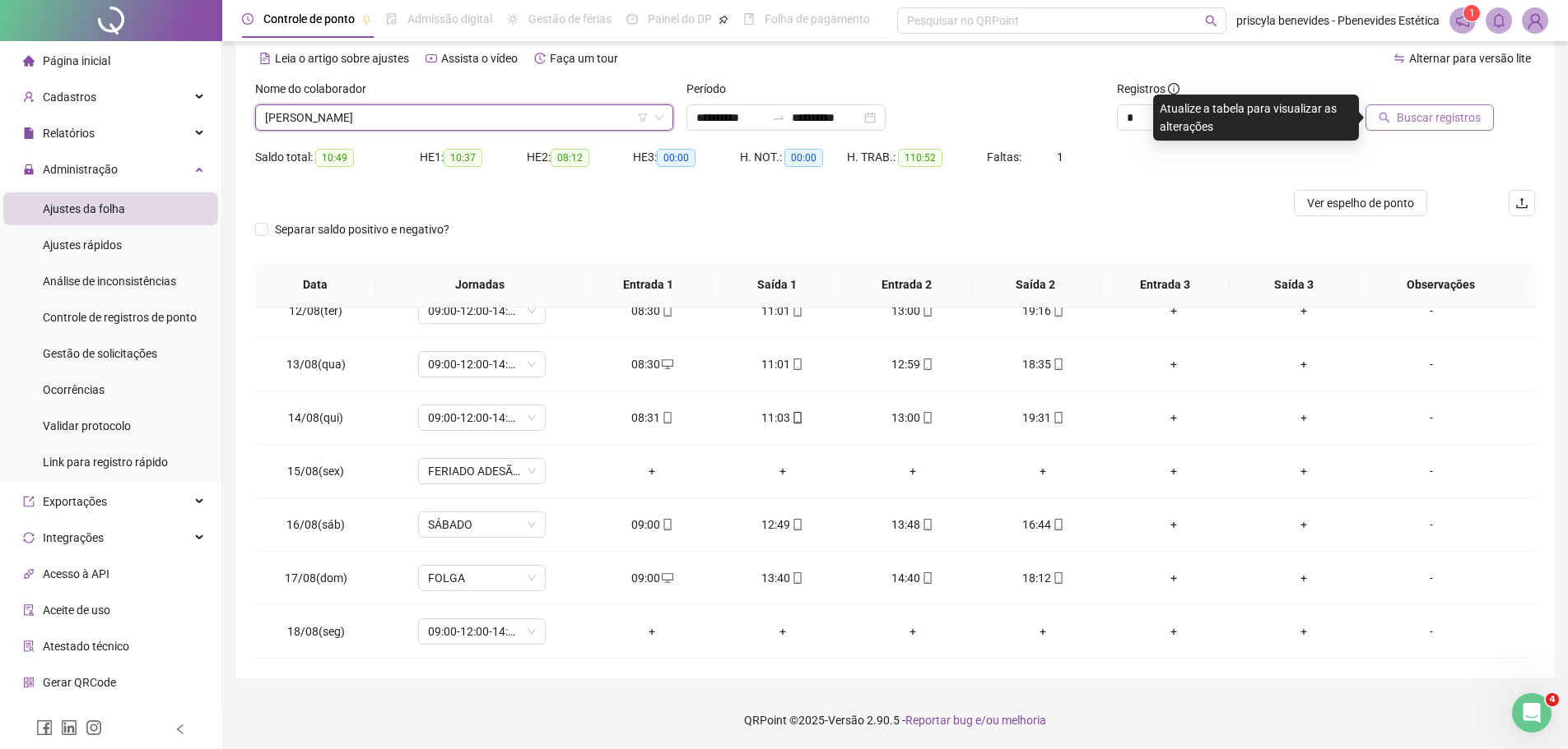
click at [1441, 100] on div at bounding box center [1413, 92] width 162 height 25
click at [1438, 111] on span "Buscar registros" at bounding box center [1439, 118] width 84 height 18
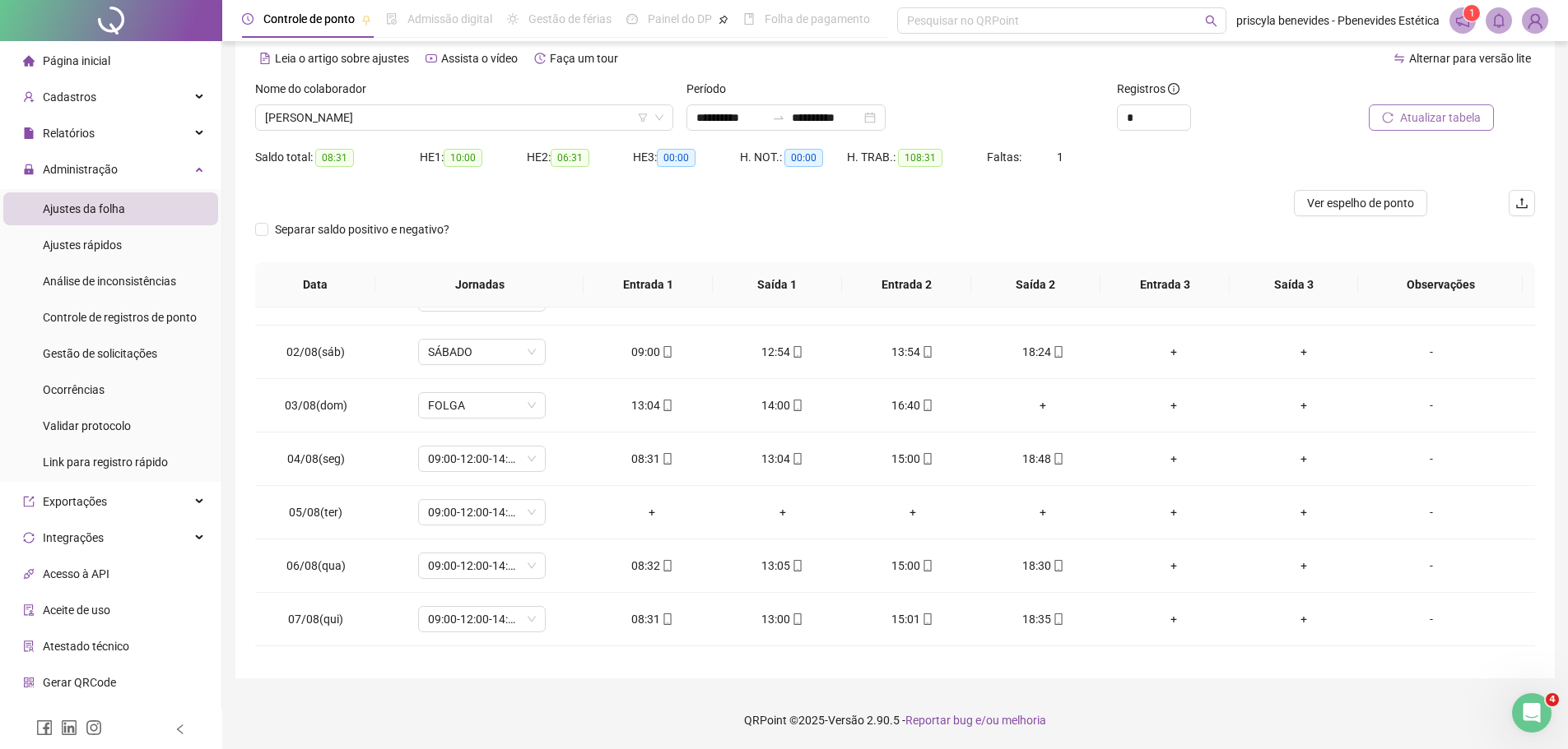
scroll to position [0, 0]
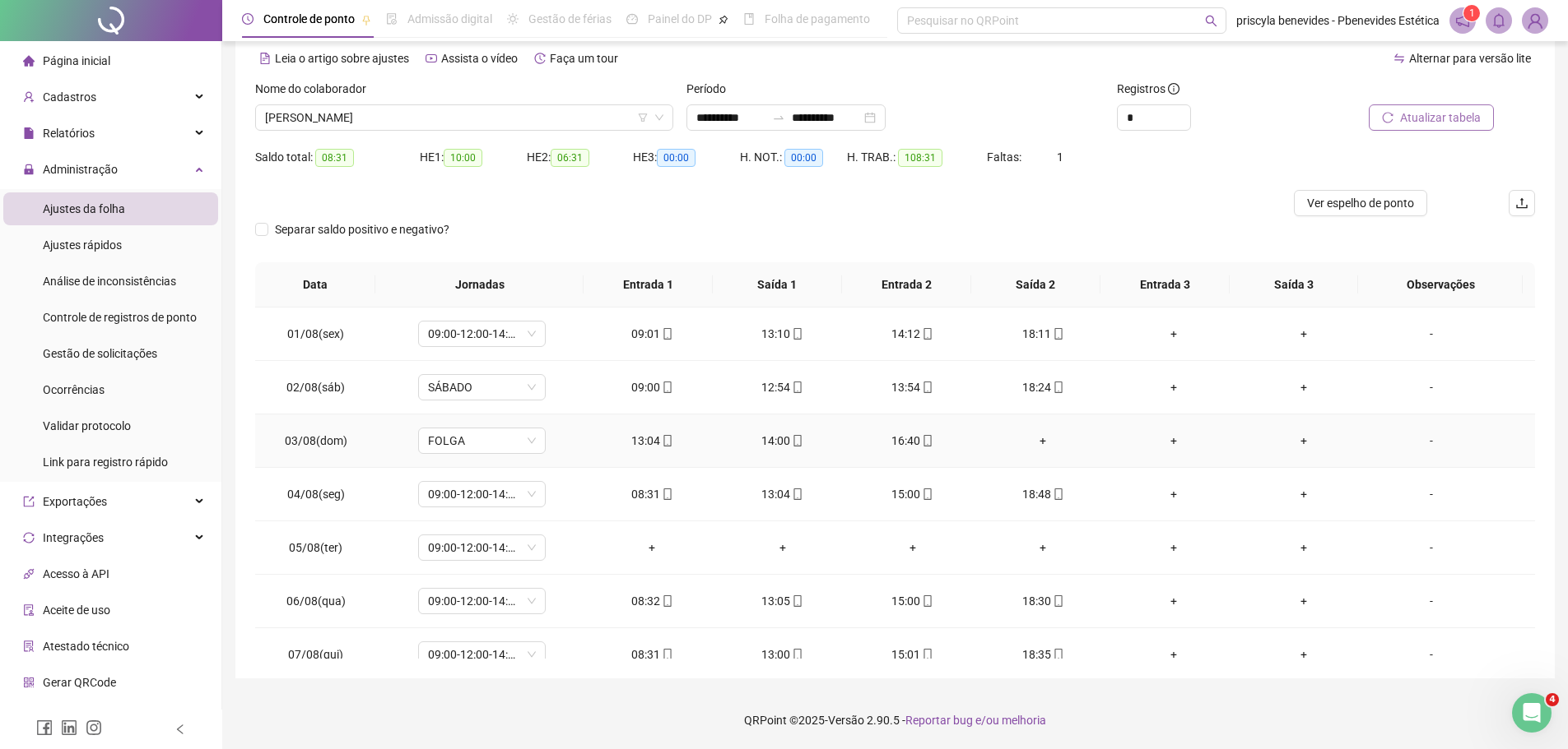
click at [1037, 437] on div "+" at bounding box center [1043, 441] width 103 height 18
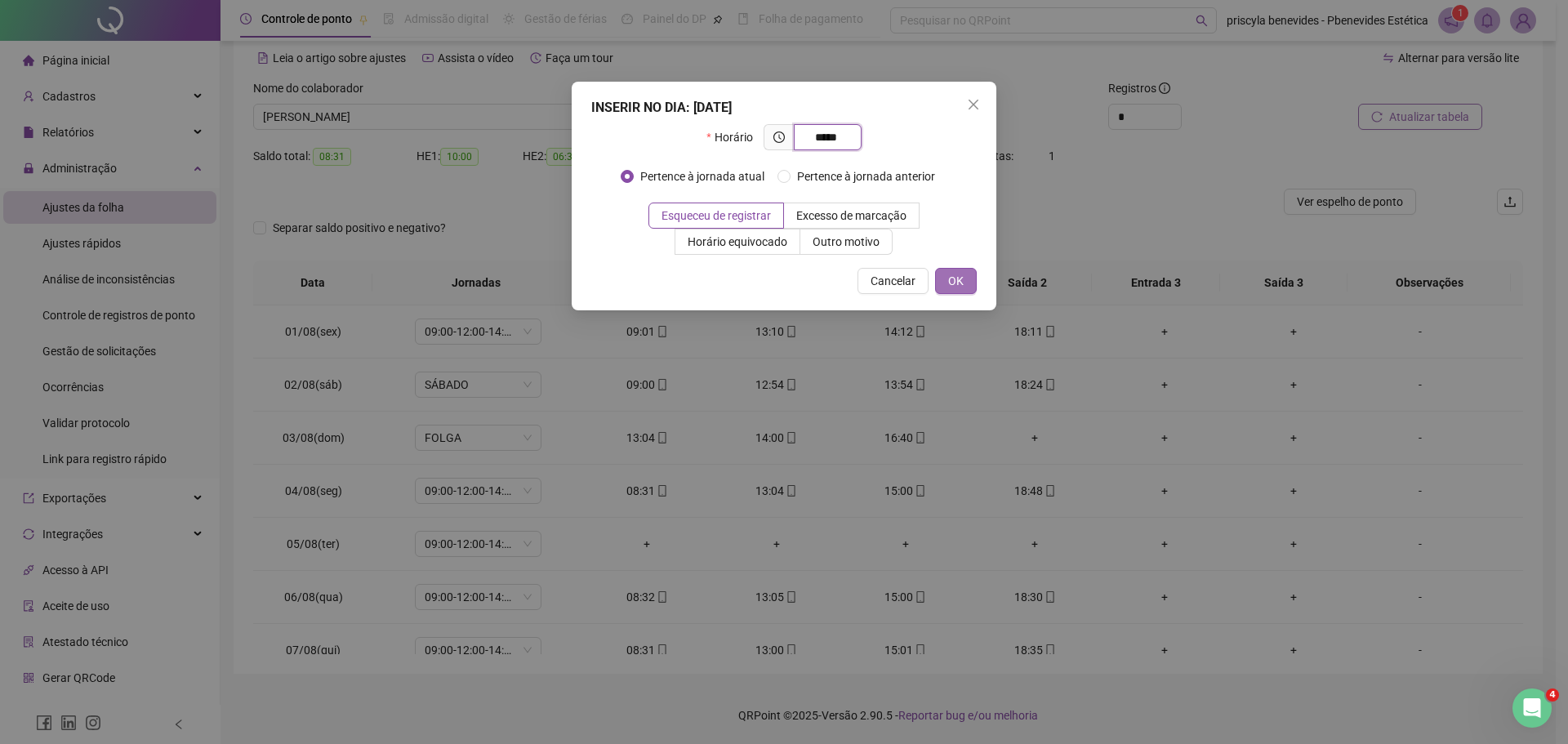
type input "*****"
click at [962, 279] on span "OK" at bounding box center [955, 281] width 16 height 18
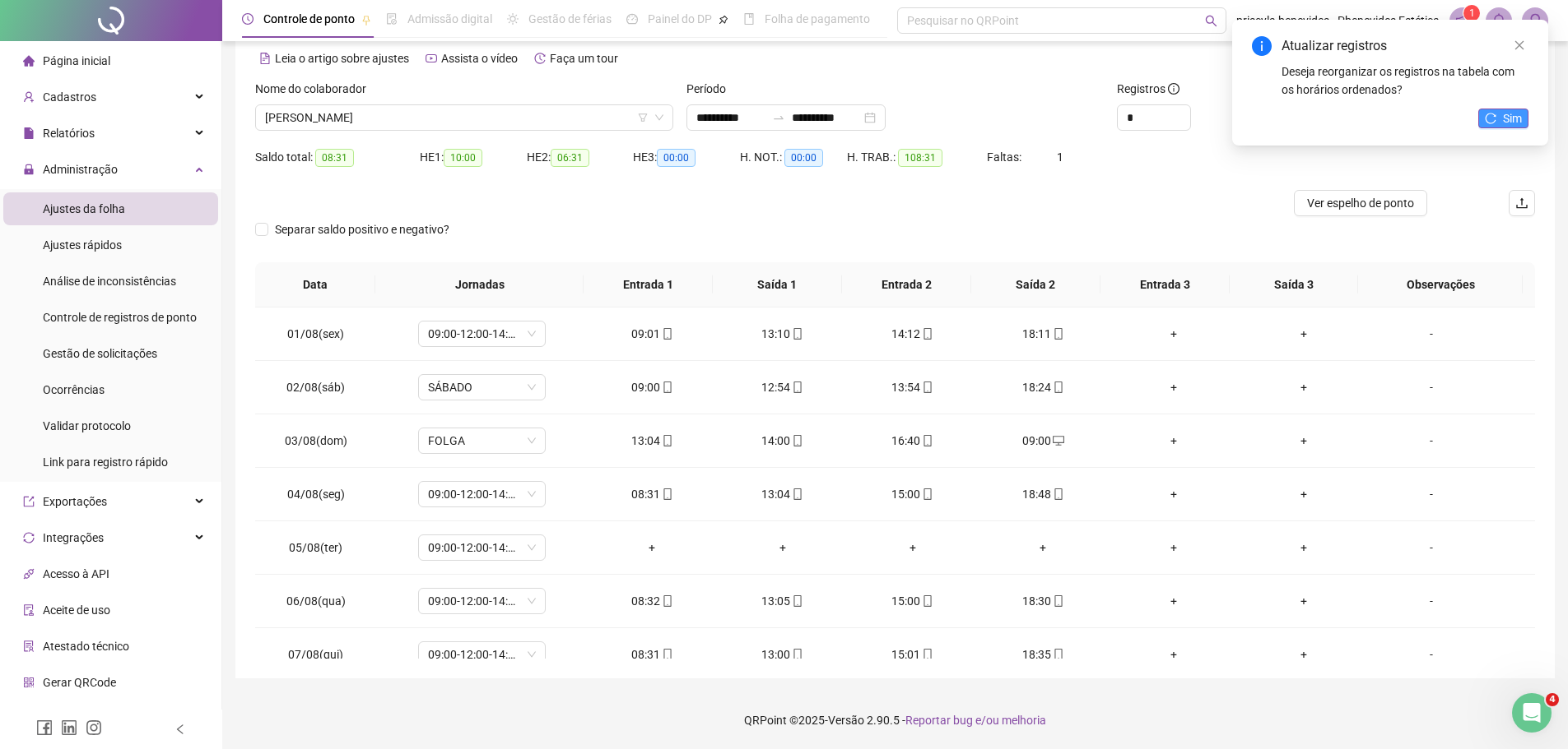
click at [1499, 124] on button "Sim" at bounding box center [1503, 118] width 50 height 19
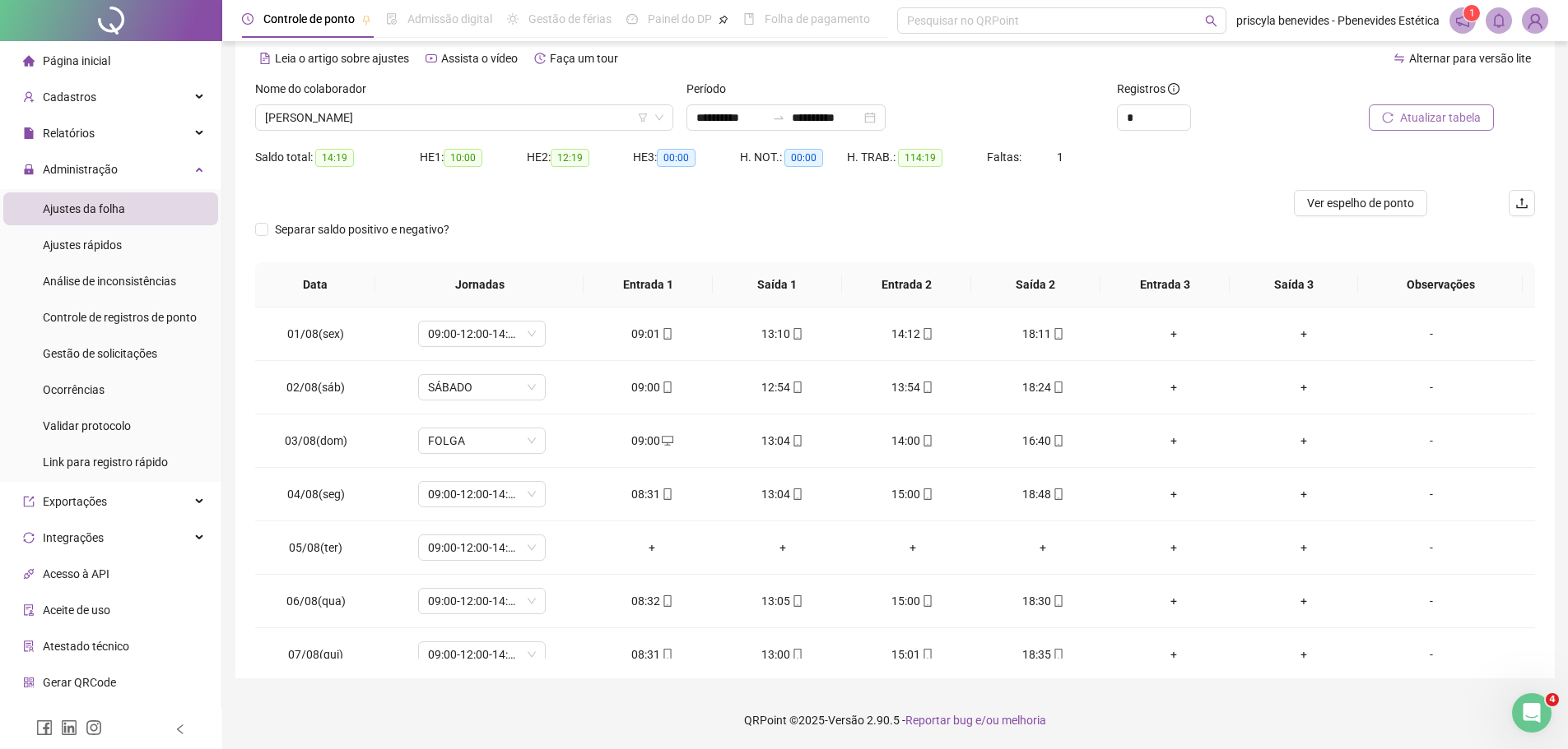
click at [1456, 120] on span "Atualizar tabela" at bounding box center [1440, 118] width 80 height 18
click at [451, 118] on span "GEOVANNA FERNANDES CASTRO" at bounding box center [464, 117] width 399 height 25
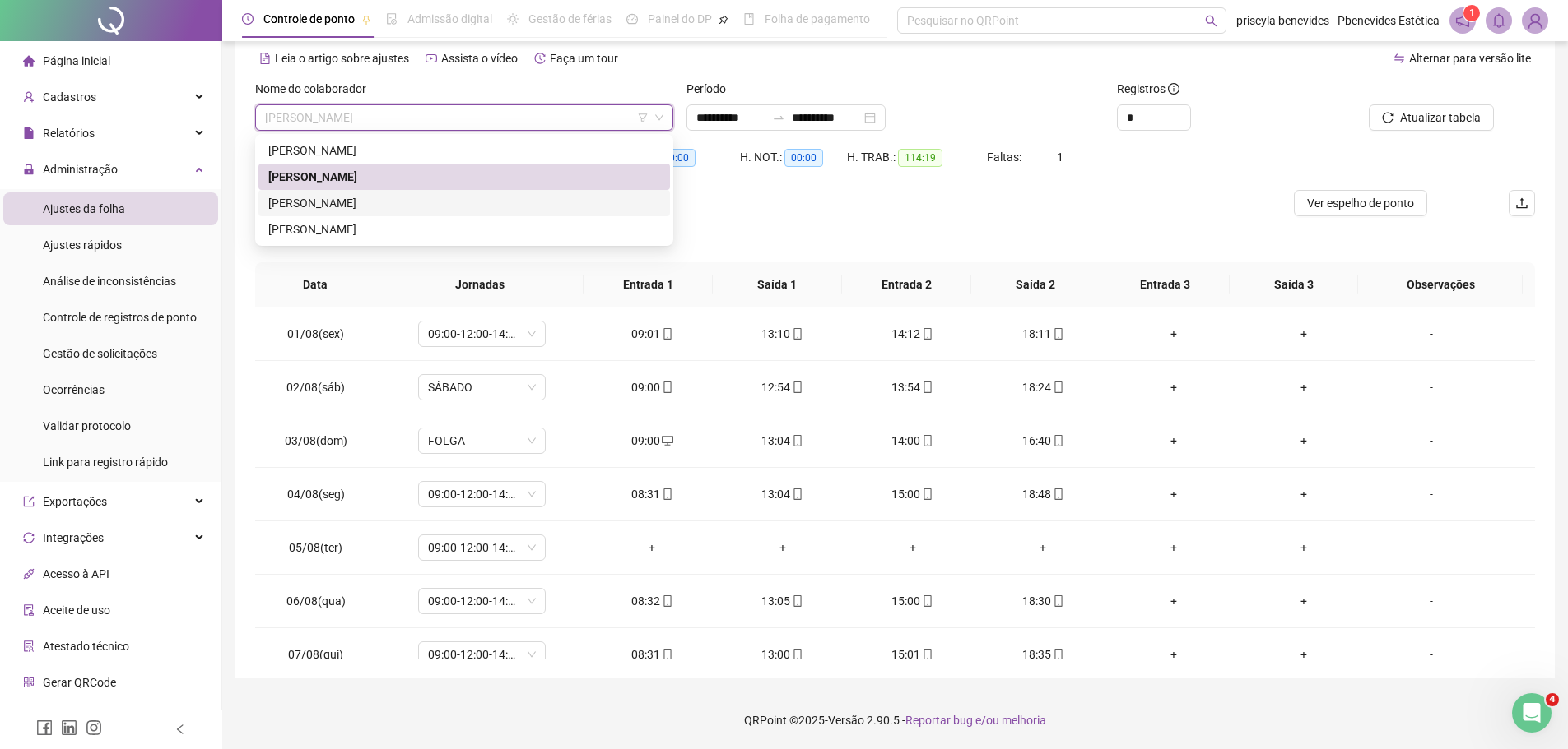
click at [424, 194] on div "JOCIELMA VIVEIROS SOUSA DOS SANTOS" at bounding box center [464, 203] width 392 height 18
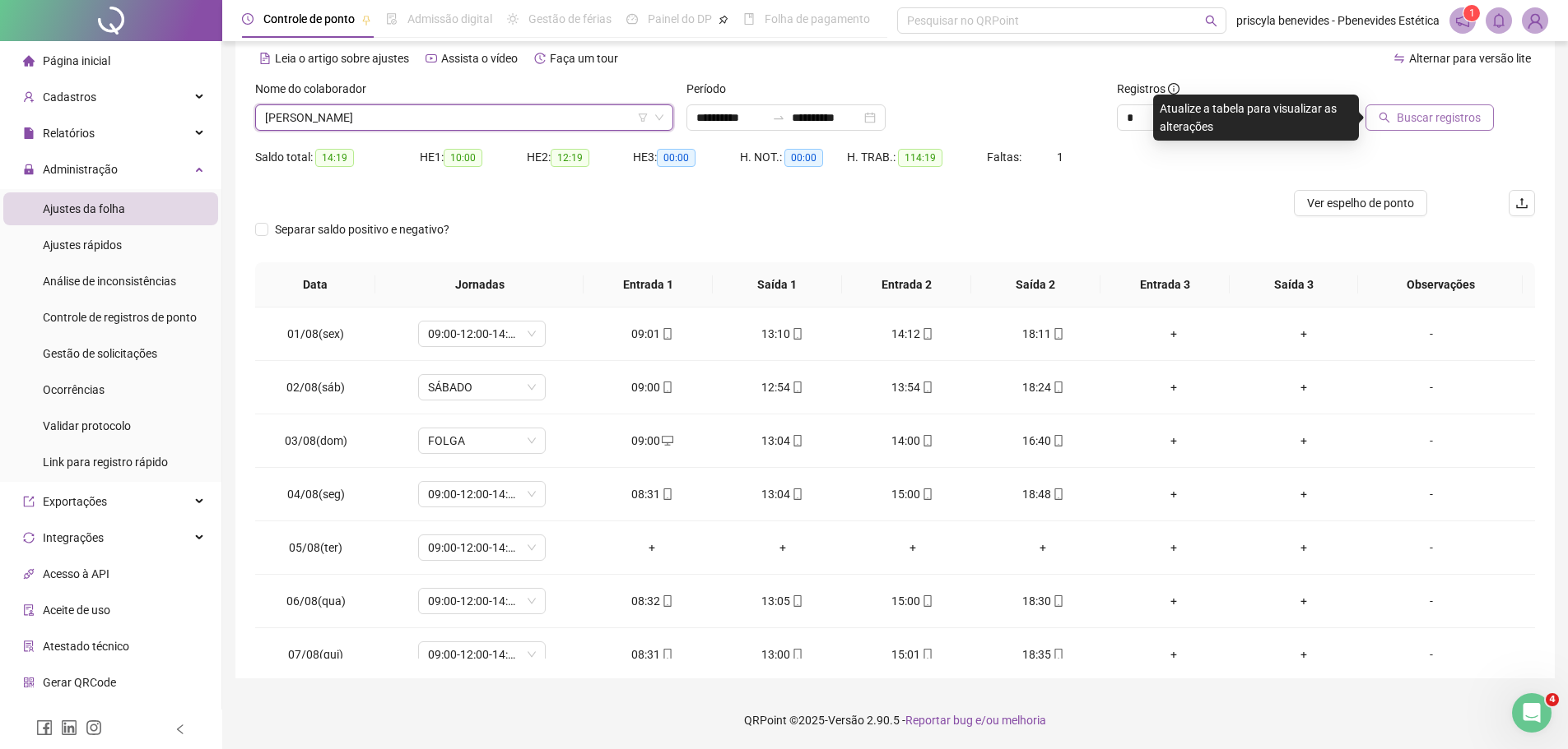
click at [1433, 114] on span "Buscar registros" at bounding box center [1439, 118] width 84 height 18
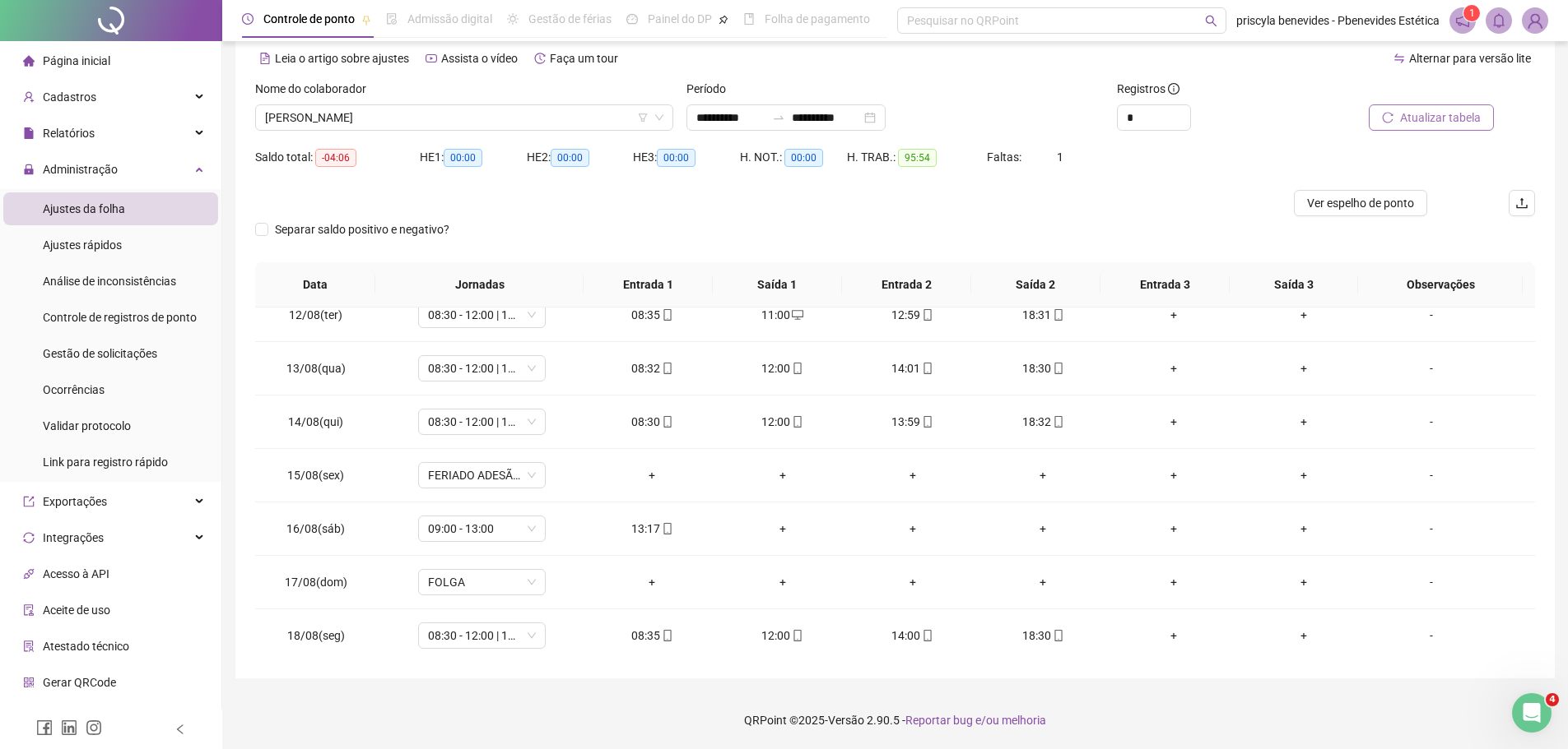
scroll to position [612, 0]
click at [598, 121] on span "JOCIELMA VIVEIROS SOUSA DOS SANTOS" at bounding box center [464, 117] width 399 height 25
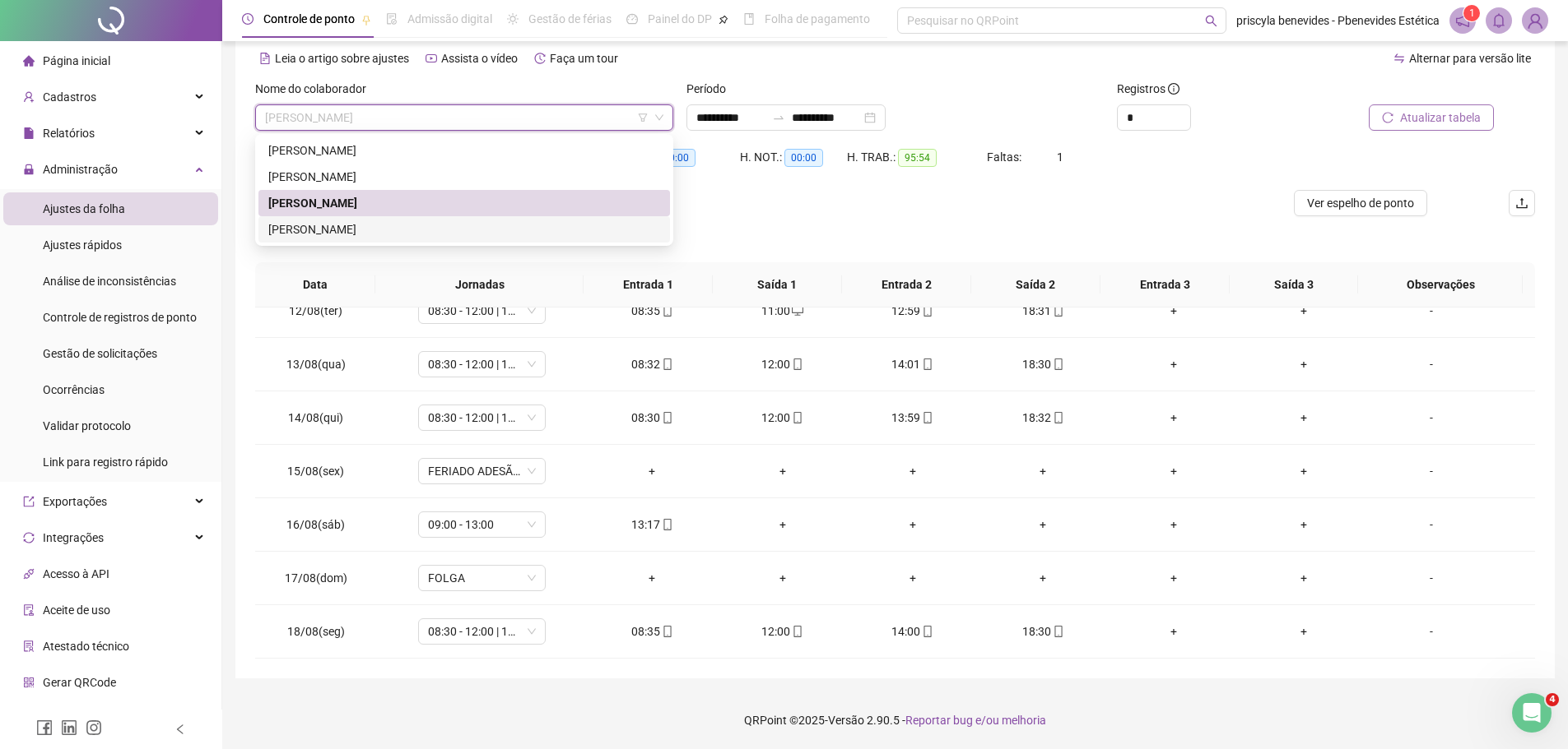
click at [503, 226] on div "ROZIELE OLIVEIRA DO NASCIMENTO" at bounding box center [464, 230] width 392 height 18
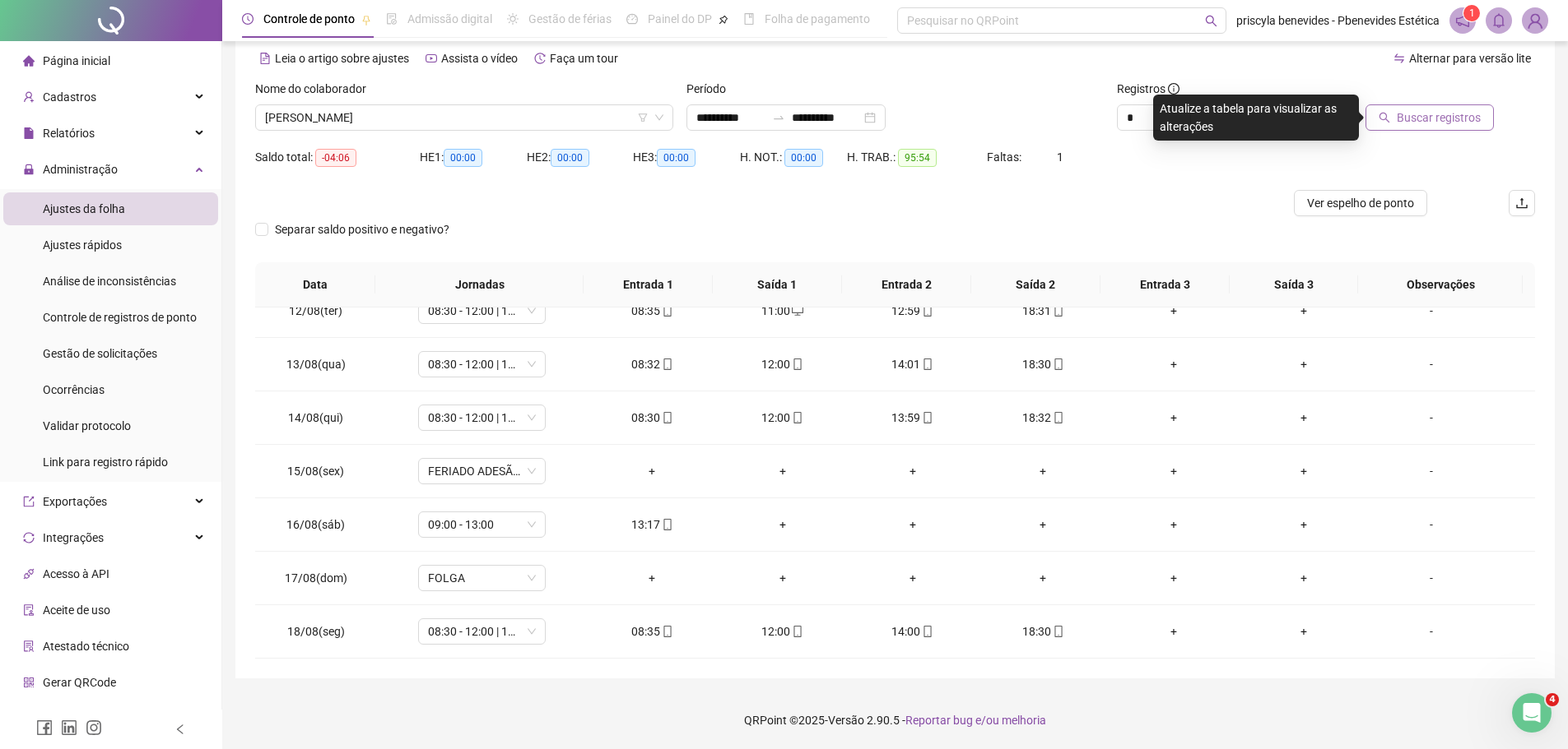
click at [1418, 122] on span "Buscar registros" at bounding box center [1439, 118] width 84 height 18
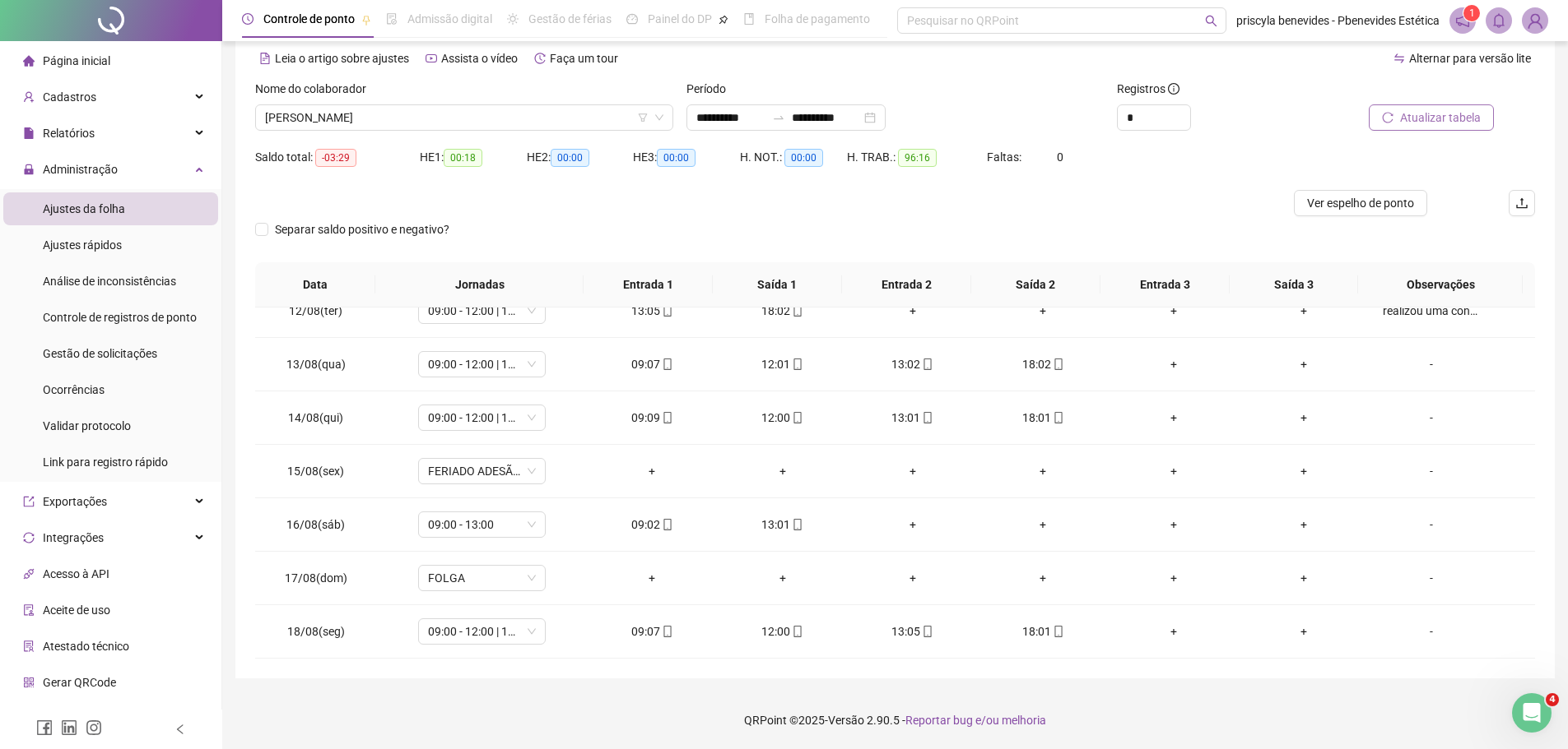
click at [605, 220] on div "Separar saldo positivo e negativo?" at bounding box center [894, 240] width 1280 height 46
click at [719, 219] on div "Separar saldo positivo e negativo?" at bounding box center [894, 240] width 1280 height 46
click at [714, 221] on div "Separar saldo positivo e negativo?" at bounding box center [894, 240] width 1280 height 46
click at [563, 118] on span "ROZIELE OLIVEIRA DO NASCIMENTO" at bounding box center [464, 117] width 399 height 25
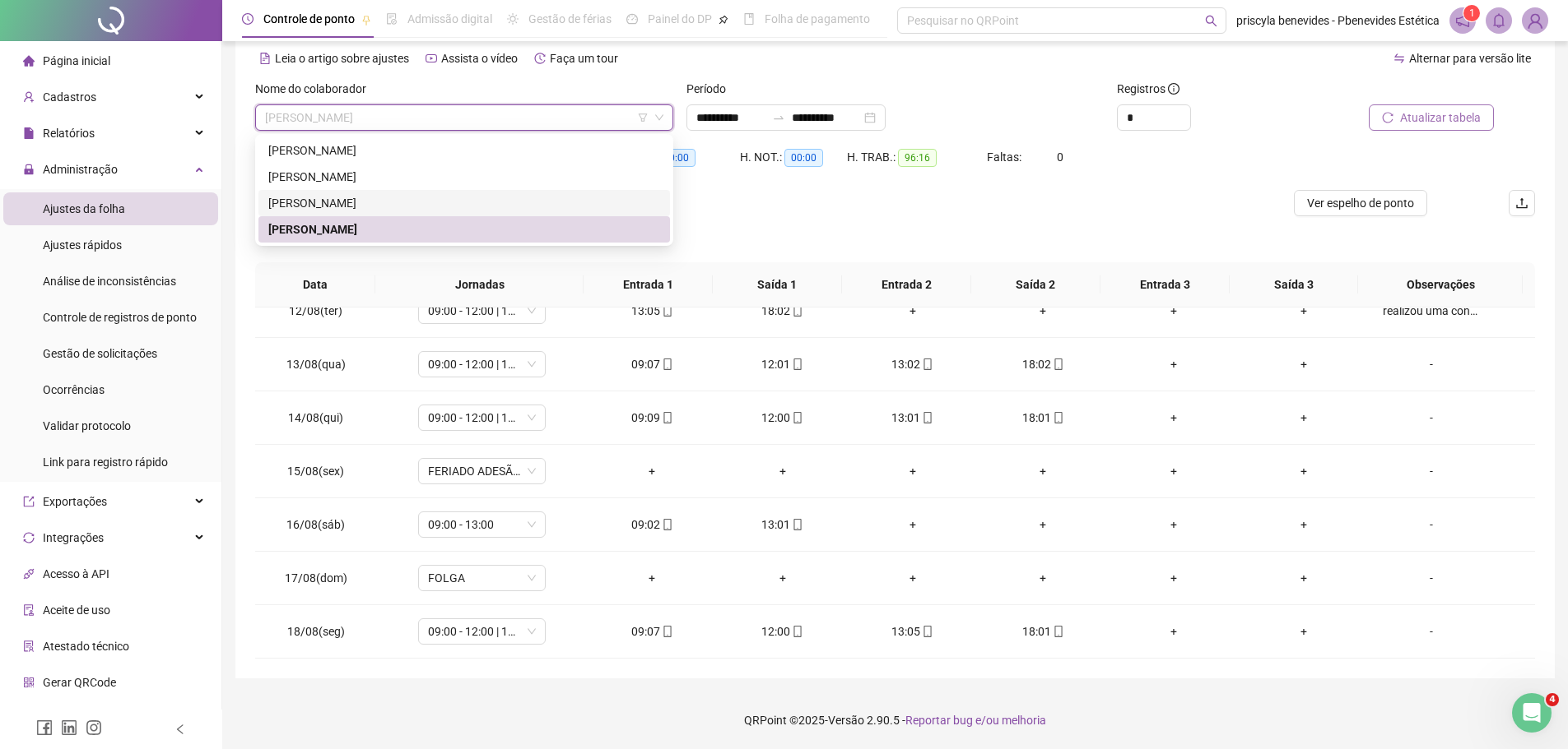
click at [446, 202] on div "JOCIELMA VIVEIROS SOUSA DOS SANTOS" at bounding box center [464, 203] width 392 height 18
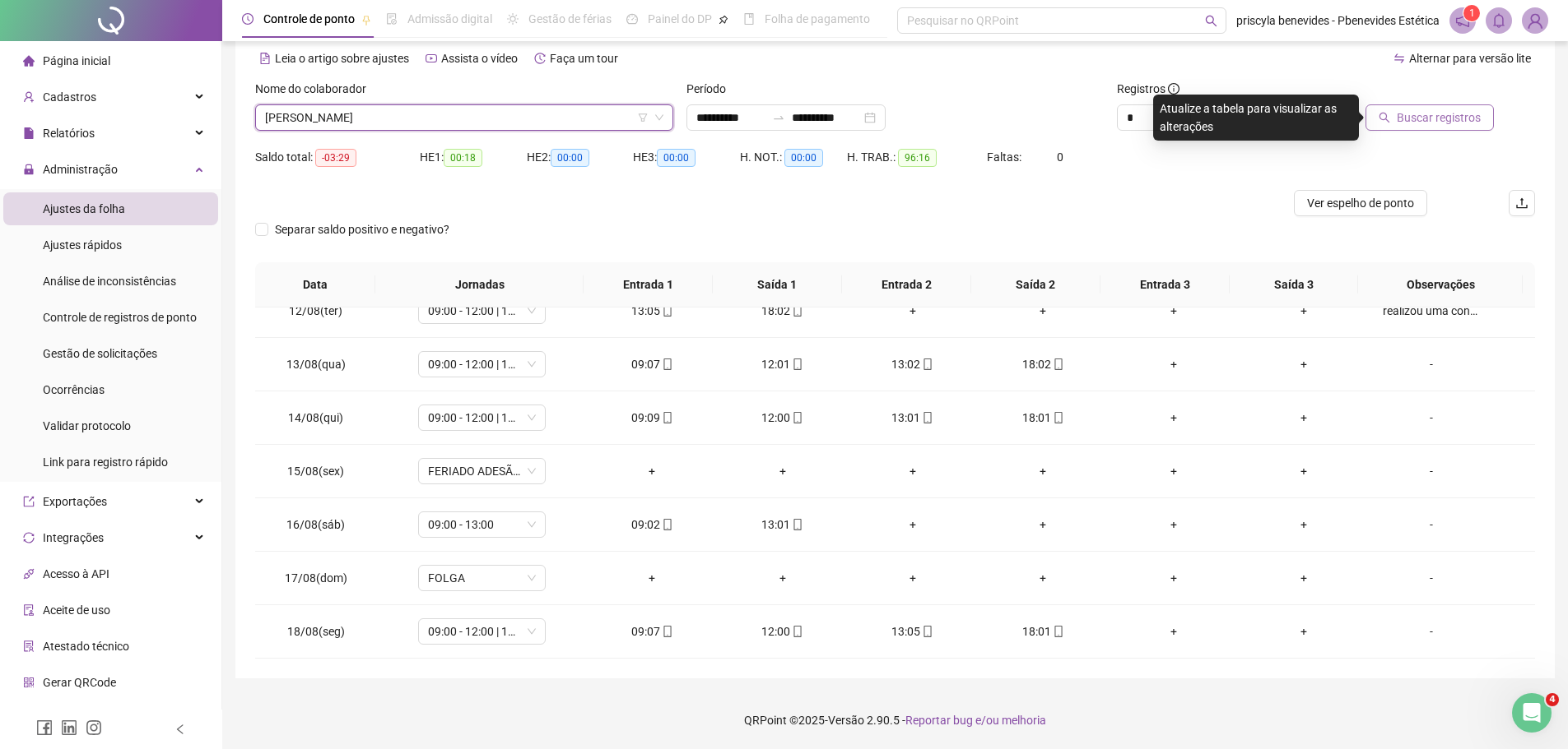
click at [1408, 128] on button "Buscar registros" at bounding box center [1430, 117] width 128 height 27
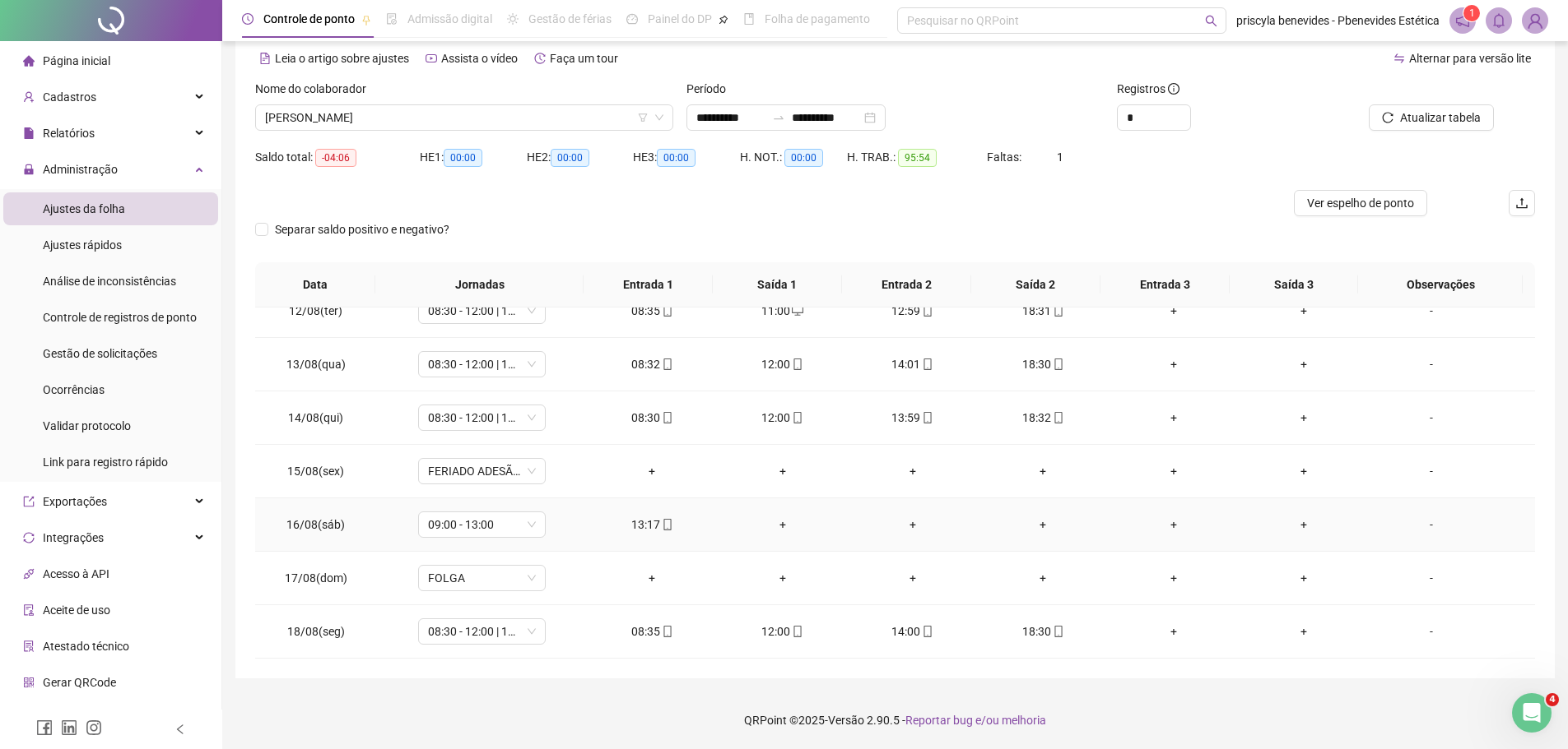
click at [325, 529] on span "16/08(sáb)" at bounding box center [315, 525] width 58 height 13
copy span "16/08(sáb)"
click at [111, 351] on span "Gestão de solicitações" at bounding box center [100, 353] width 114 height 13
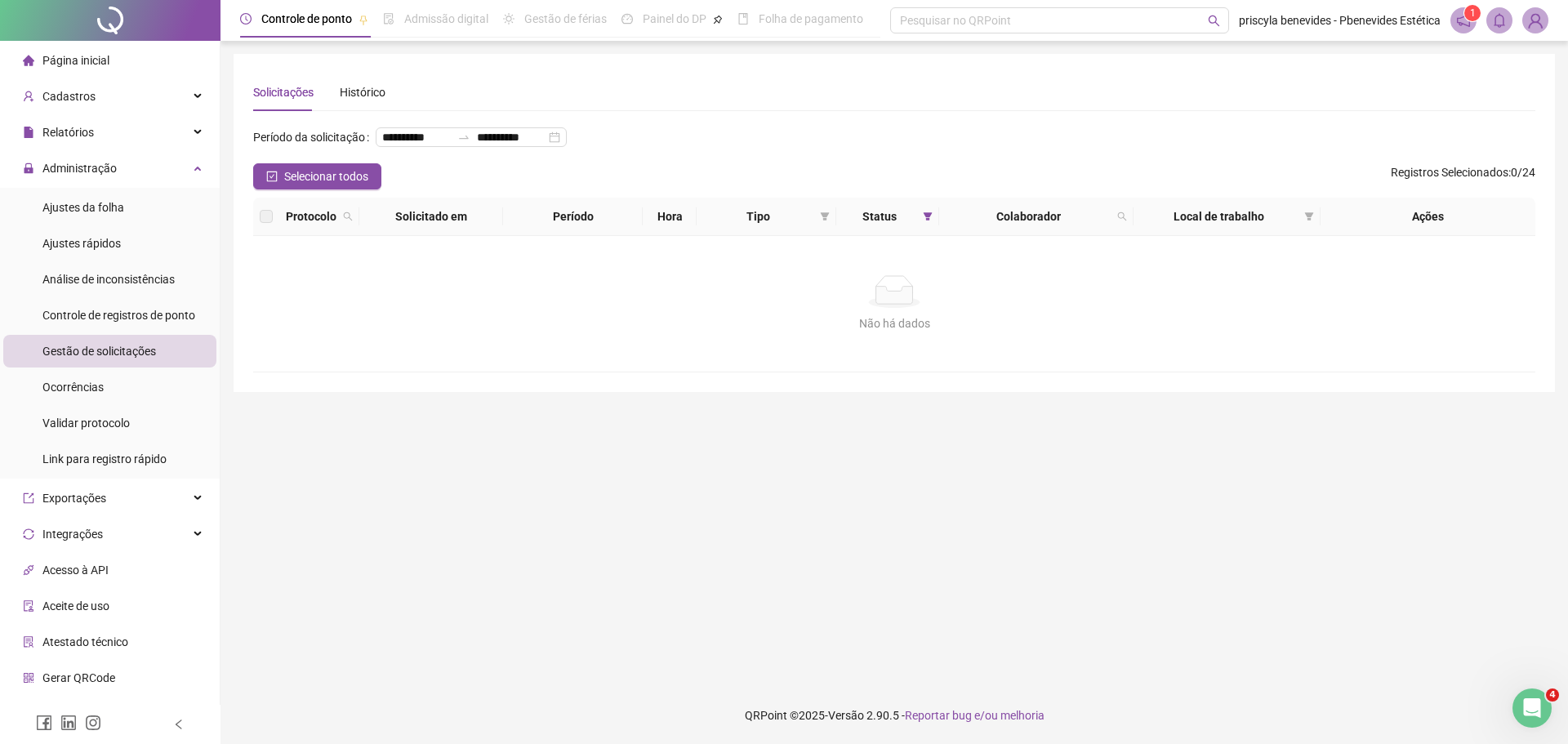
scroll to position [61, 0]
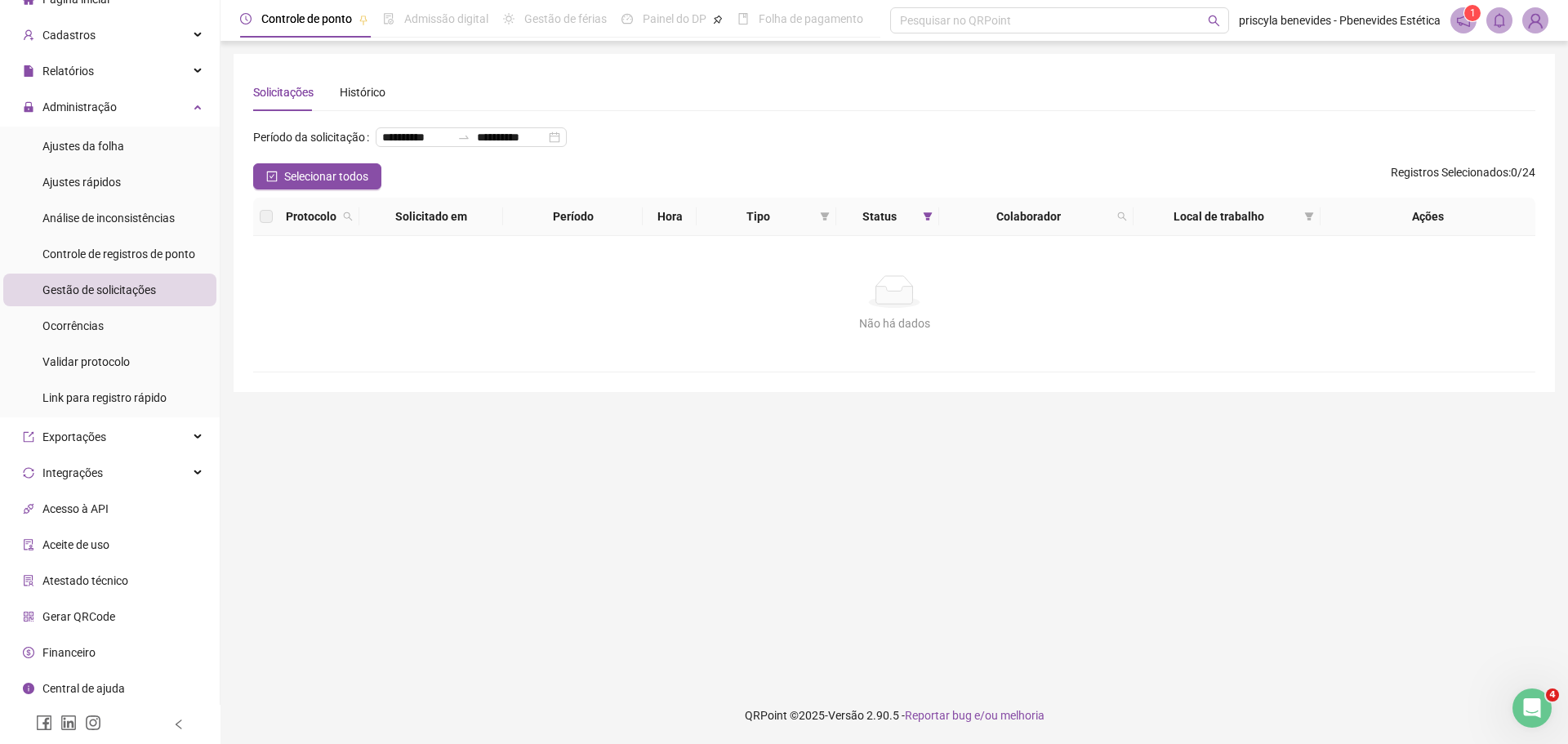
click at [1541, 28] on img at bounding box center [1535, 20] width 25 height 25
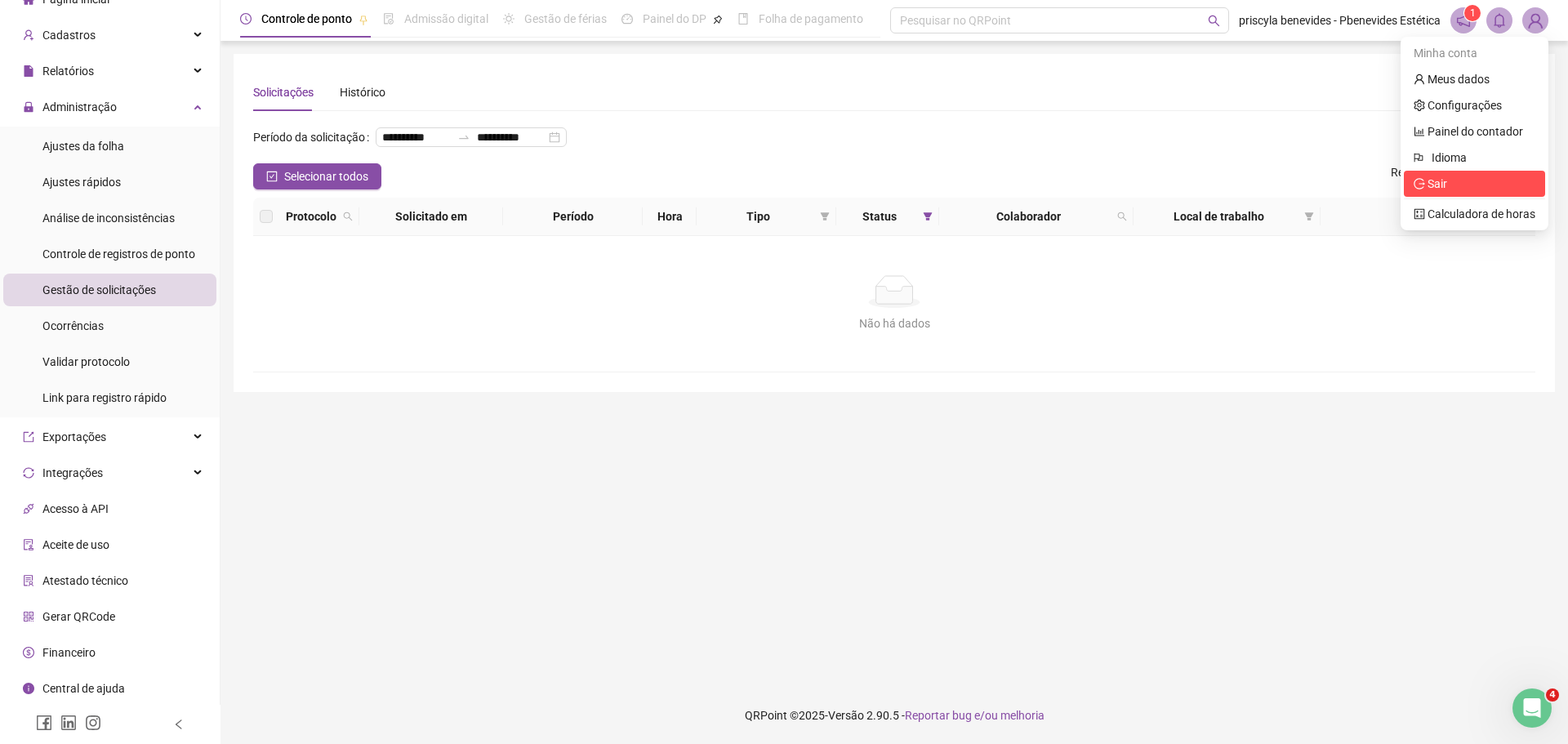
click at [1465, 179] on span "Sair" at bounding box center [1475, 184] width 122 height 18
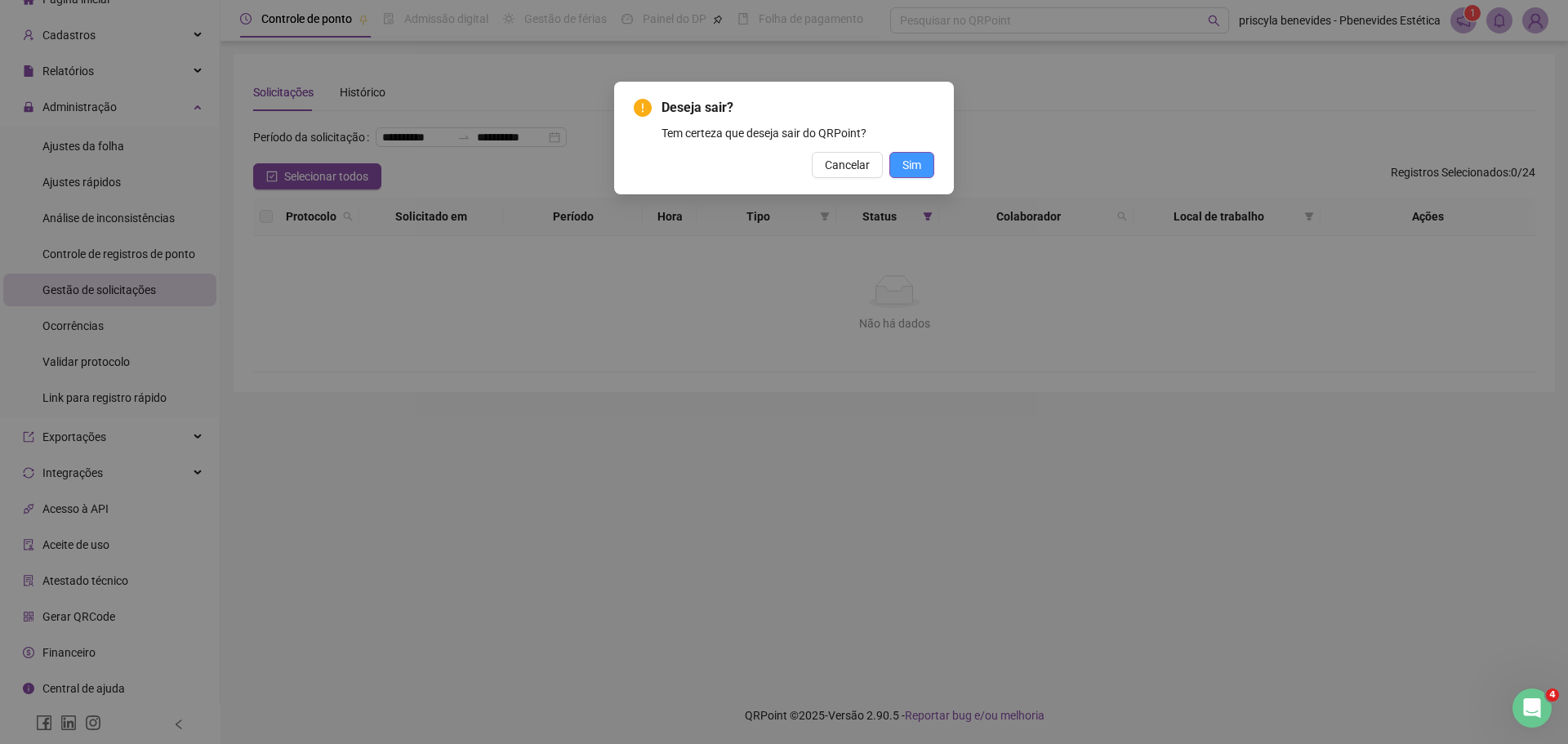
click at [898, 163] on button "Sim" at bounding box center [911, 165] width 45 height 27
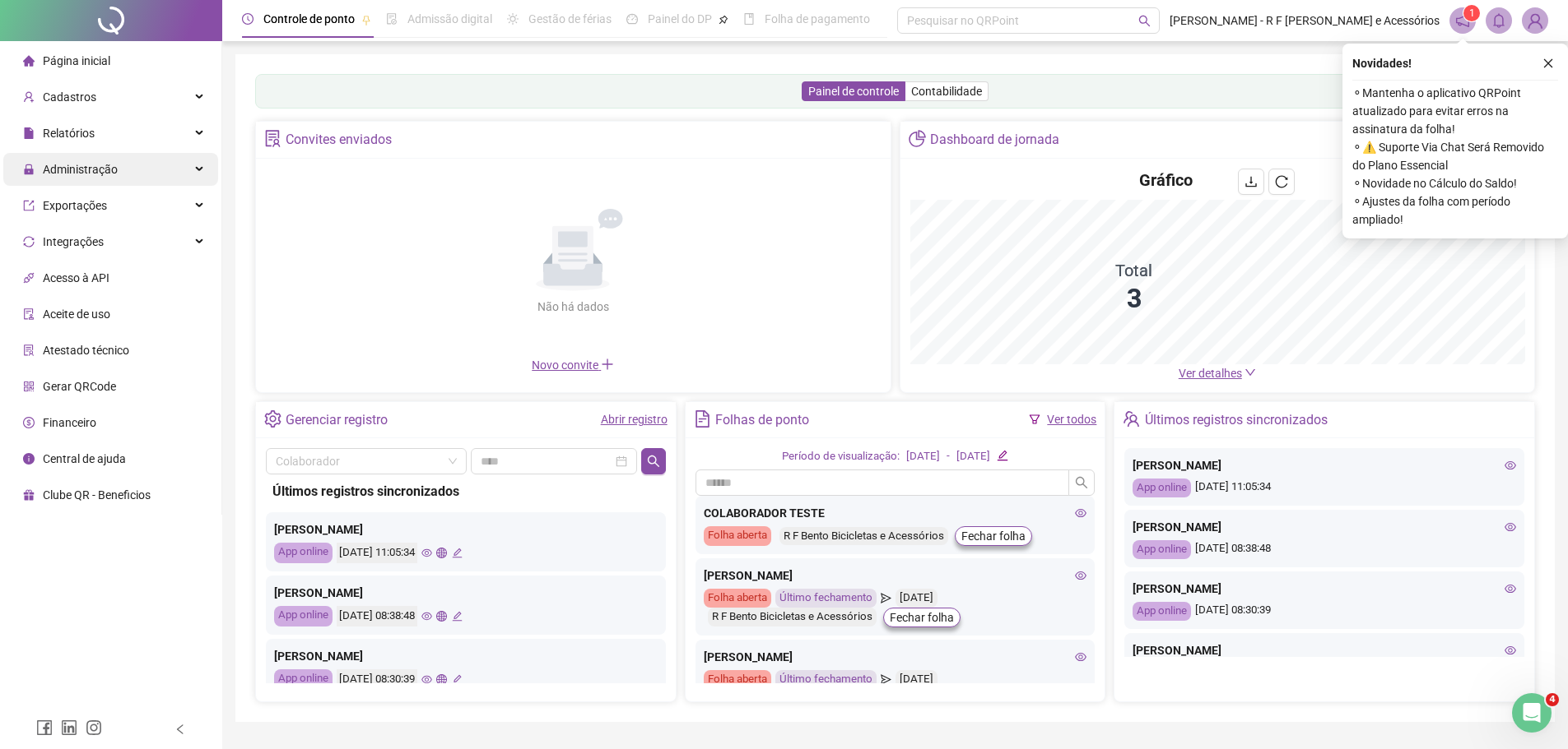
click at [145, 168] on div "Administração" at bounding box center [111, 170] width 215 height 33
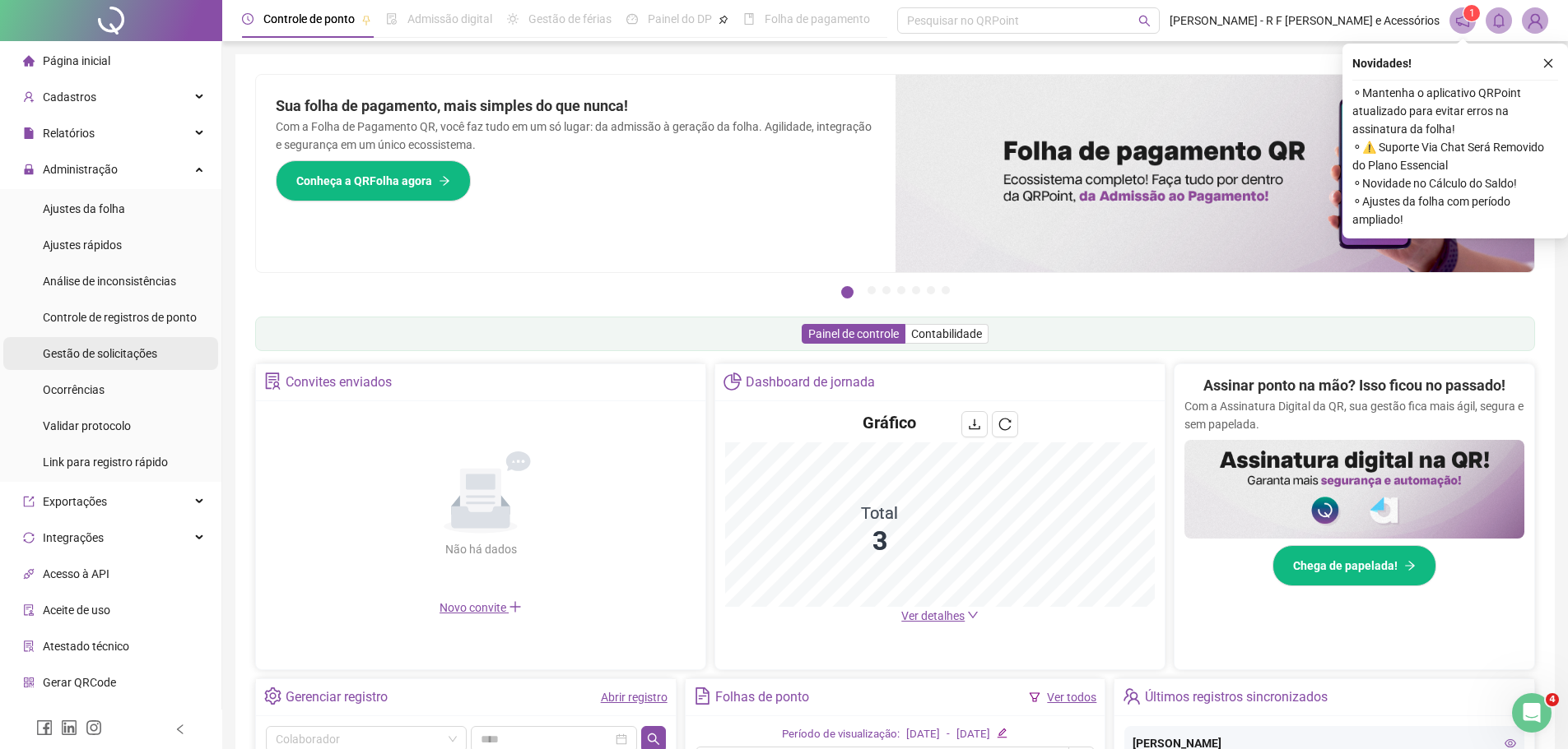
click at [137, 339] on div "Gestão de solicitações" at bounding box center [100, 354] width 114 height 33
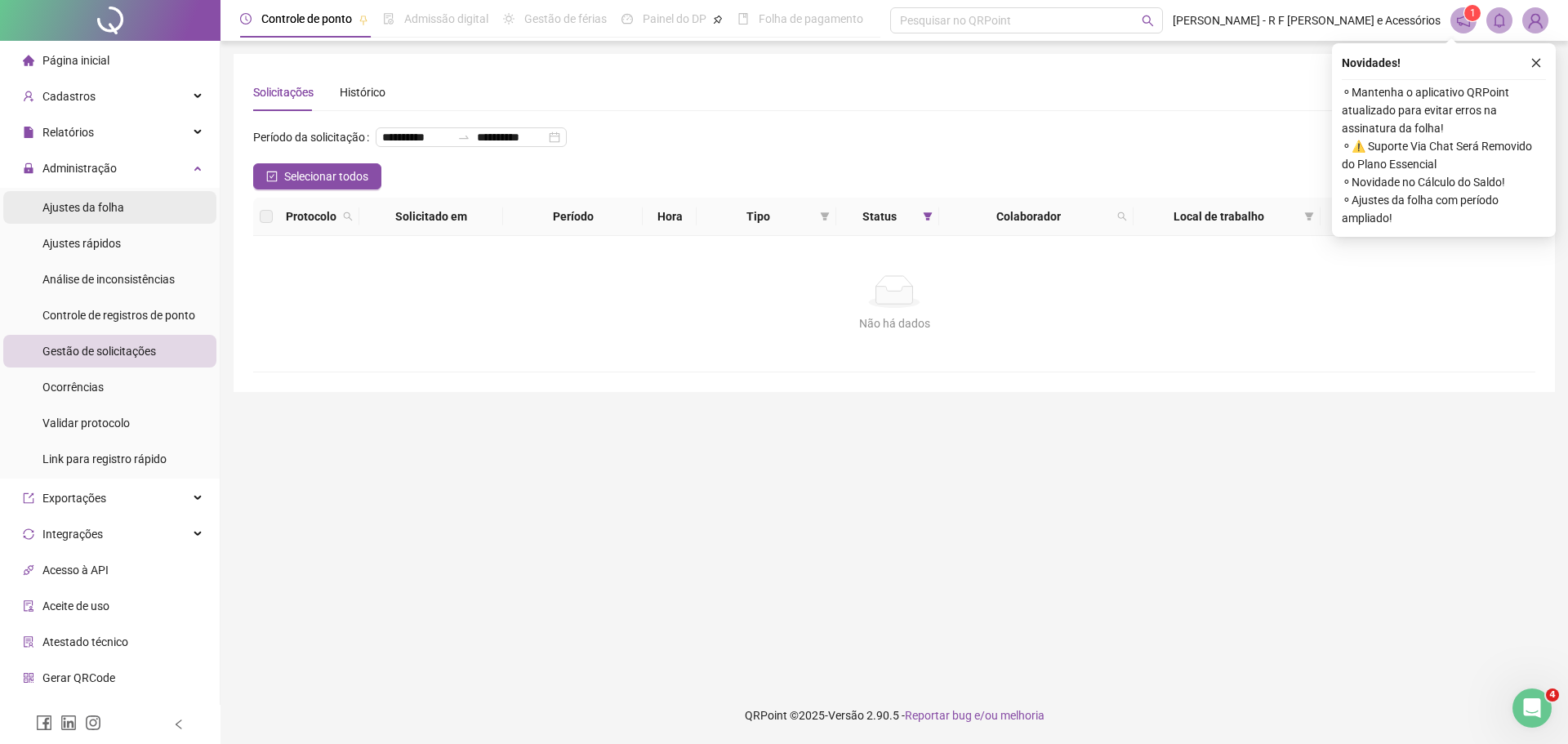
click at [147, 207] on li "Ajustes da folha" at bounding box center [110, 208] width 213 height 33
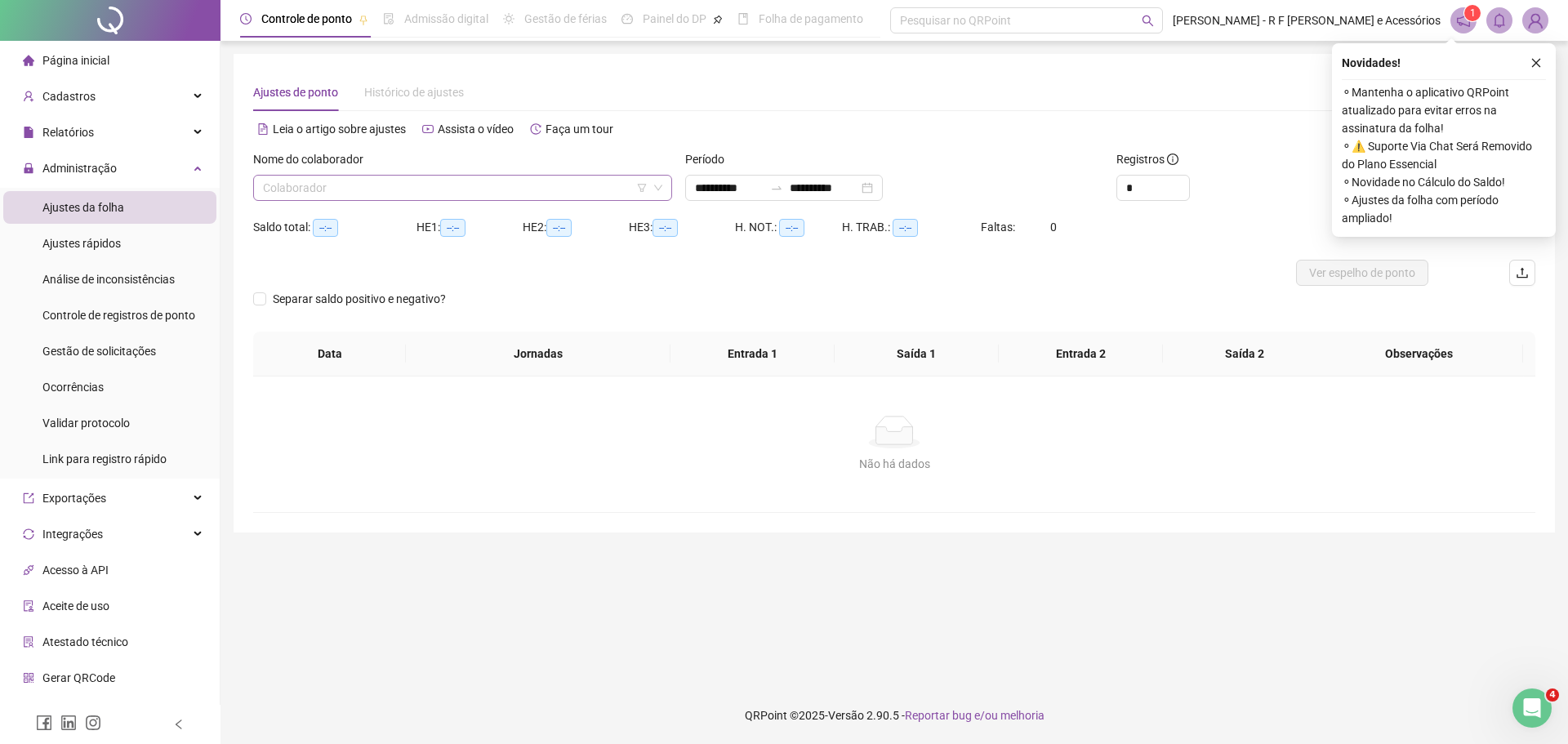
type input "**********"
click at [548, 184] on input "search" at bounding box center [455, 188] width 385 height 25
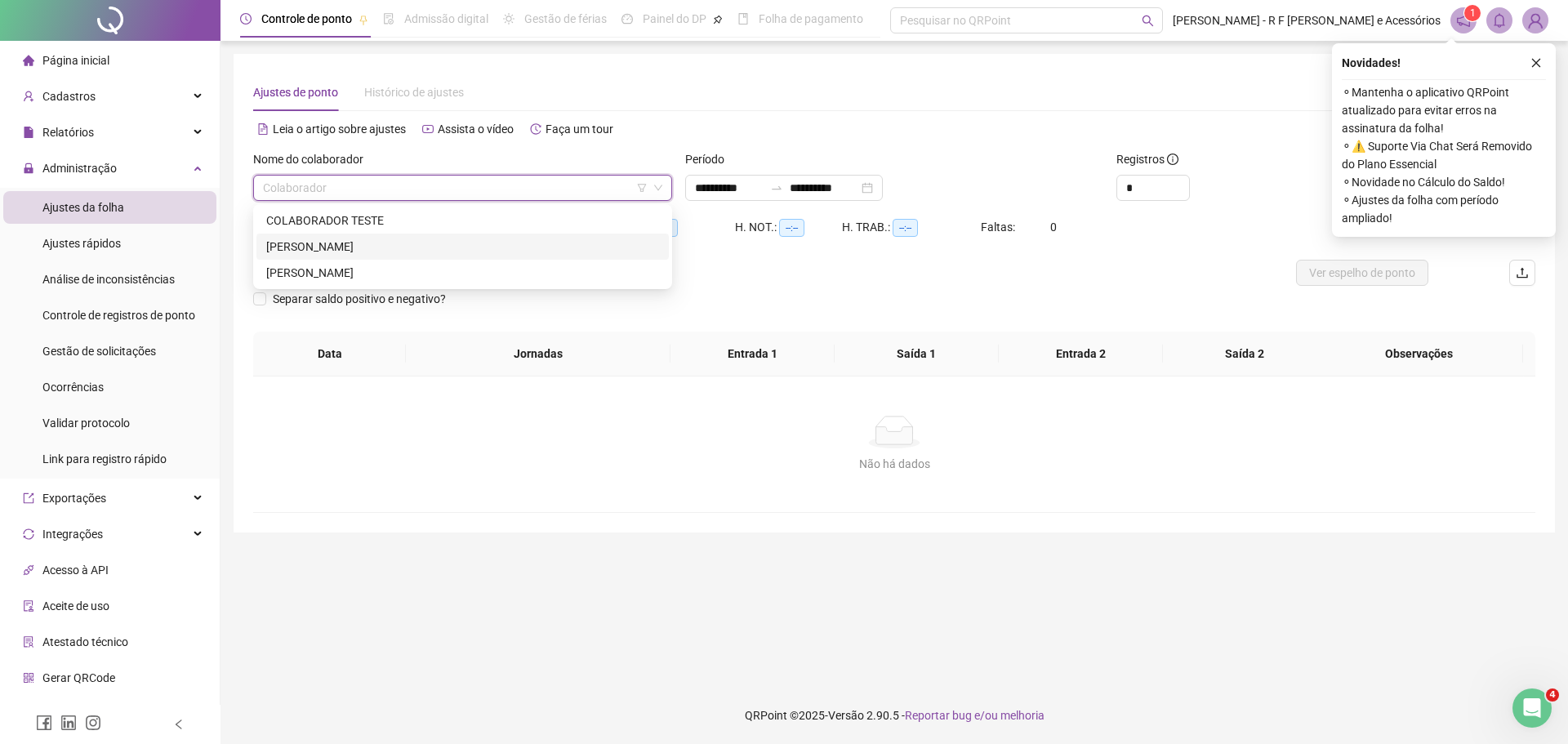
click at [477, 241] on div "[PERSON_NAME]" at bounding box center [463, 247] width 393 height 18
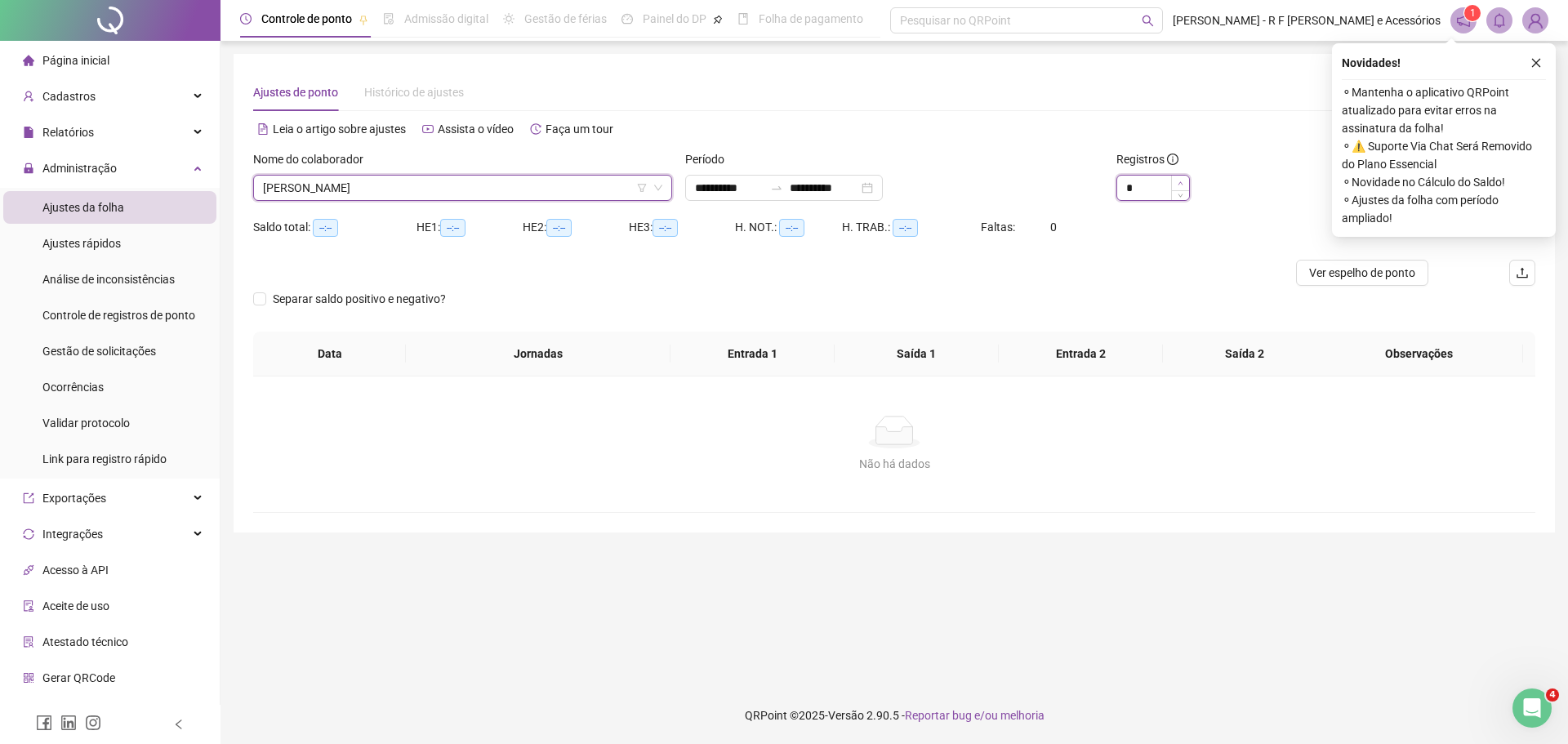
click at [1179, 181] on icon "up" at bounding box center [1181, 183] width 5 height 5
type input "*"
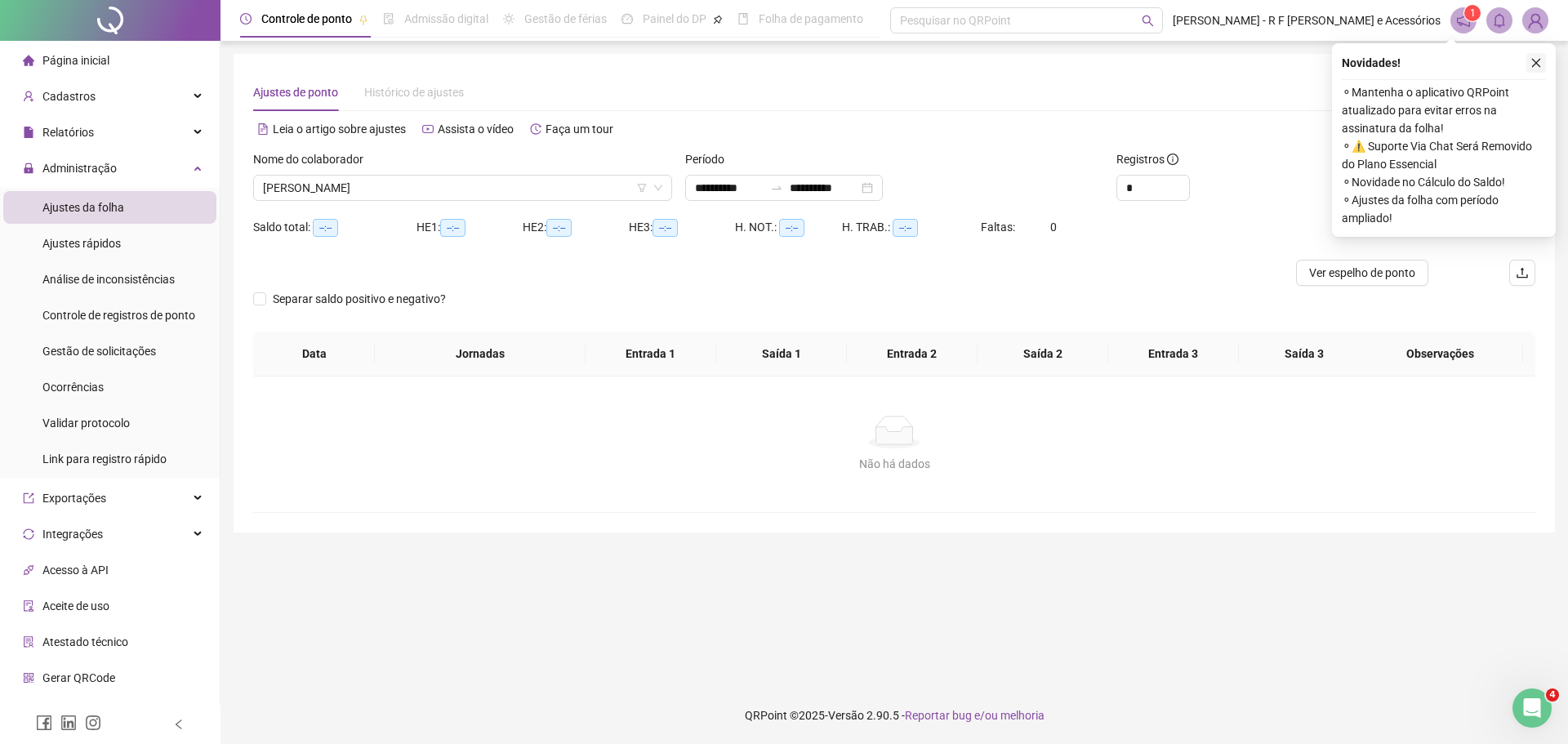
click at [1537, 57] on icon "close" at bounding box center [1536, 62] width 11 height 11
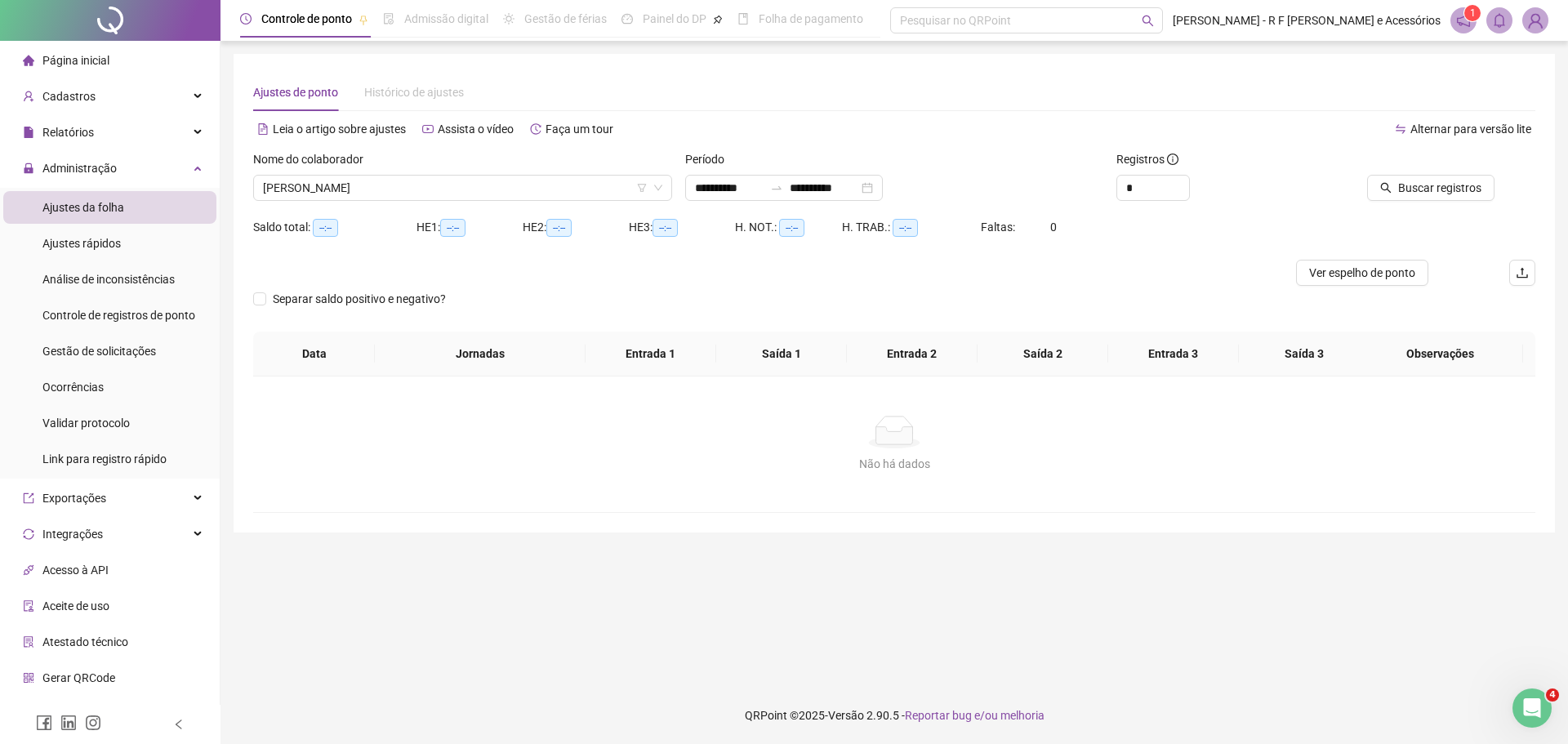
click at [1419, 171] on div at bounding box center [1414, 162] width 162 height 25
click at [1419, 177] on button "Buscar registros" at bounding box center [1431, 188] width 127 height 27
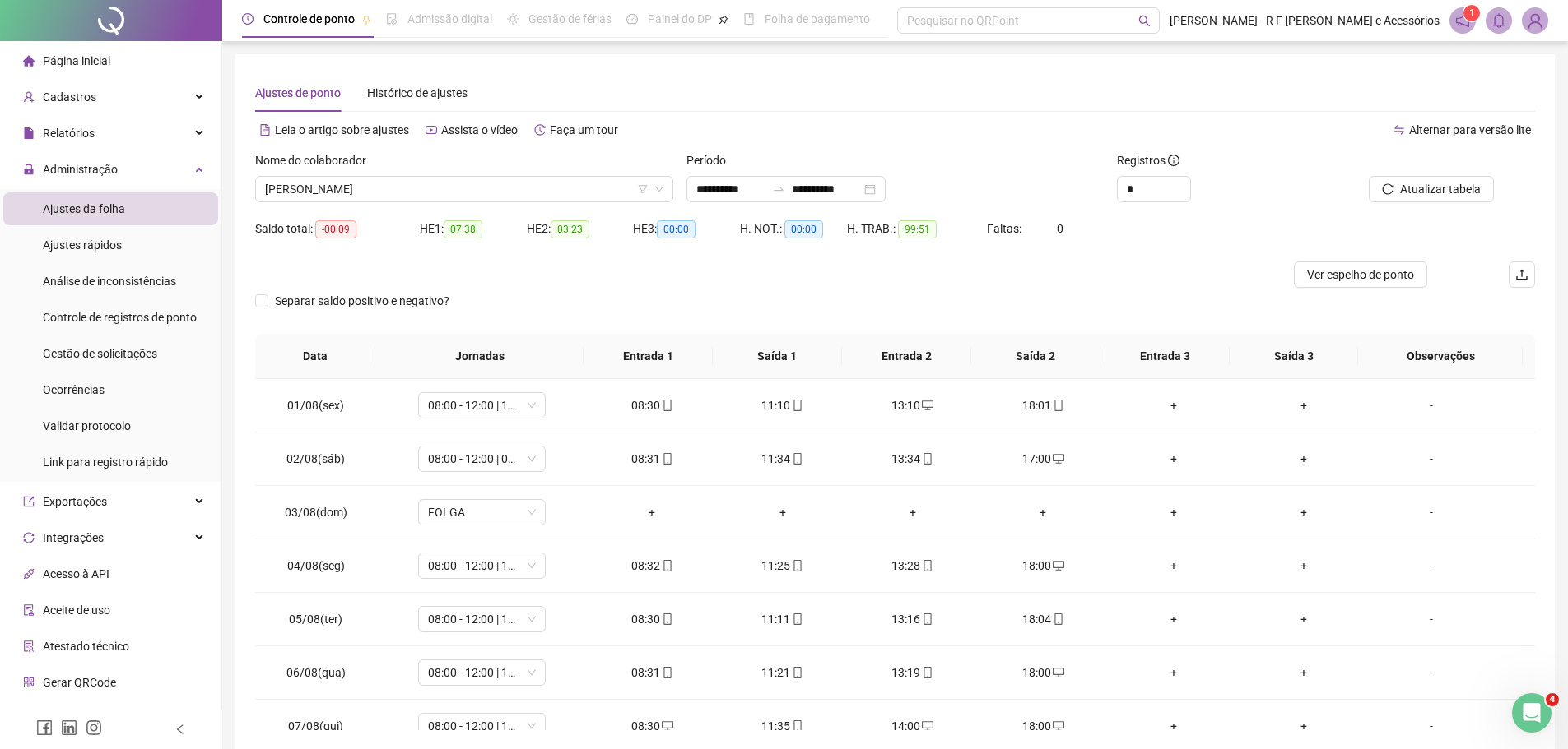
click at [975, 333] on div "Separar saldo positivo e negativo?" at bounding box center [894, 311] width 1280 height 46
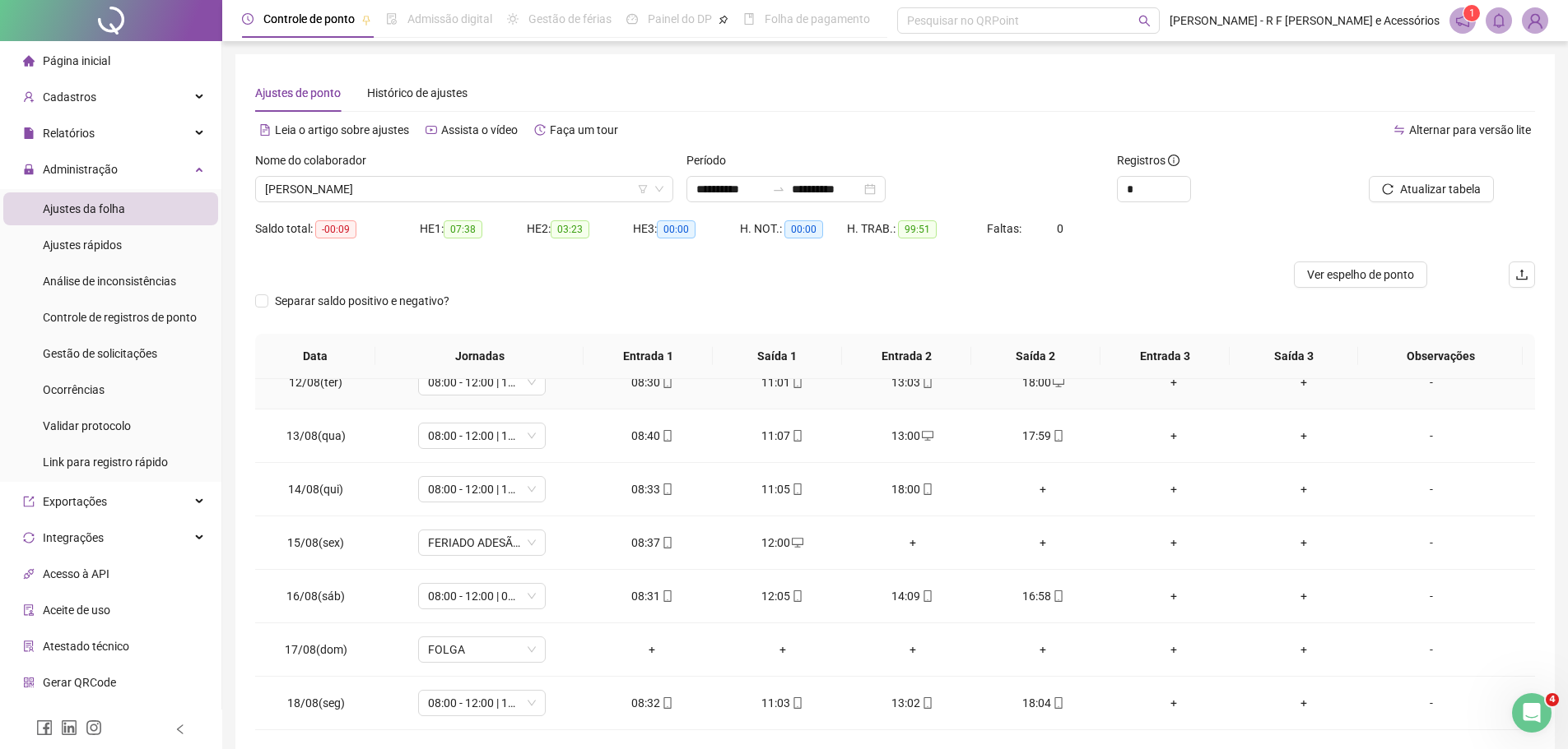
scroll to position [72, 0]
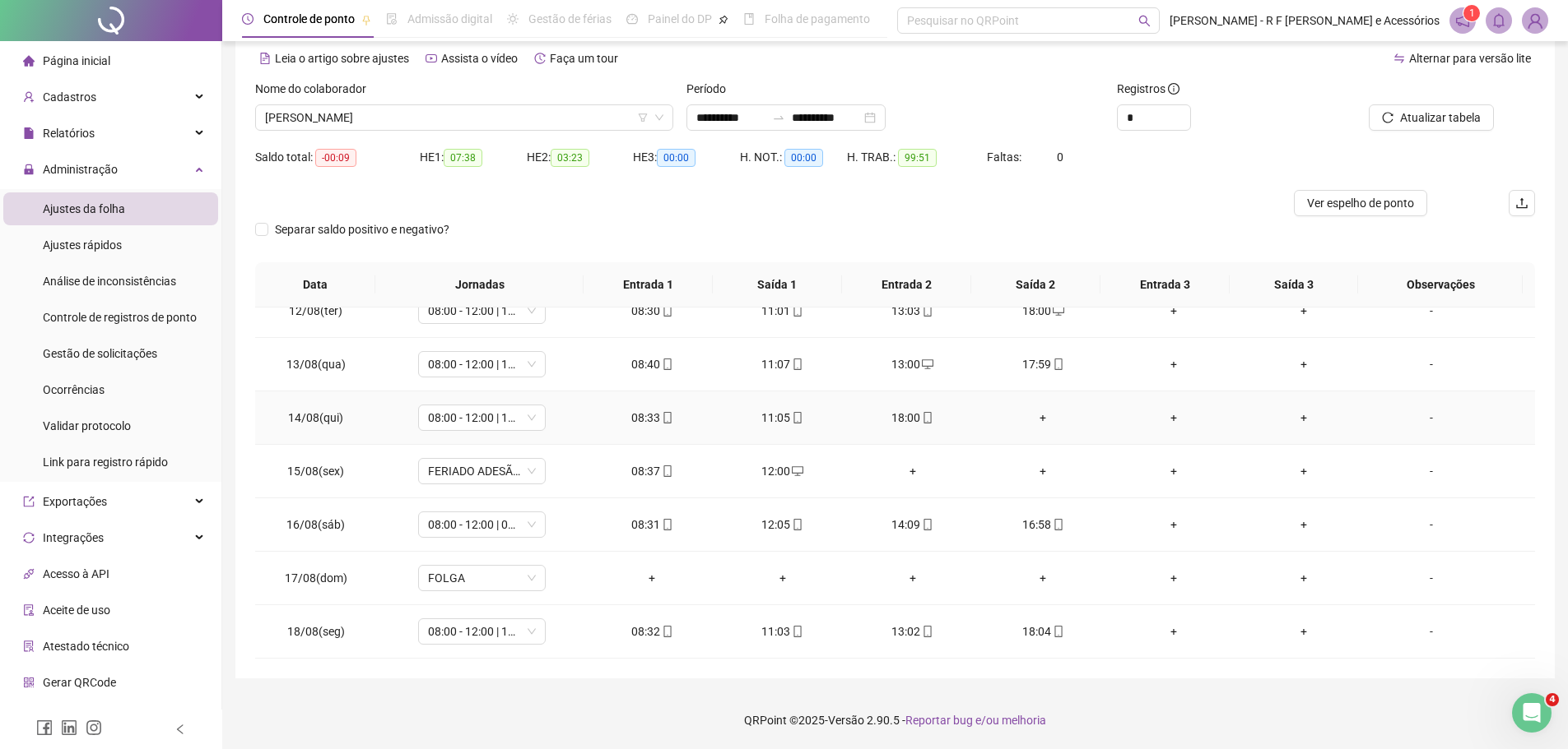
click at [312, 421] on span "14/08(qui)" at bounding box center [316, 418] width 55 height 13
copy span "14/08(qui)"
click at [1412, 115] on span "Atualizar tabela" at bounding box center [1440, 118] width 80 height 18
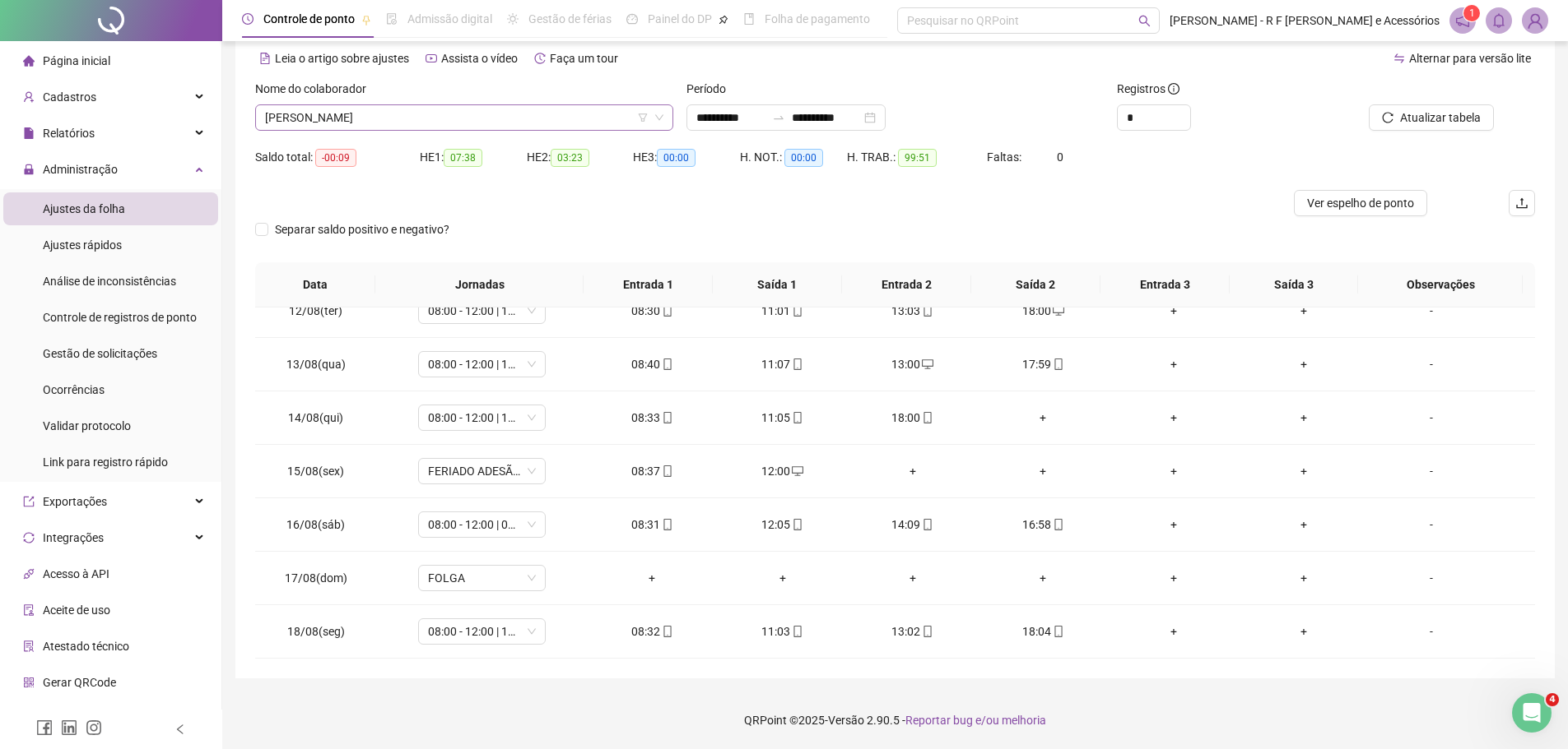
click at [535, 114] on span "[PERSON_NAME]" at bounding box center [464, 117] width 399 height 25
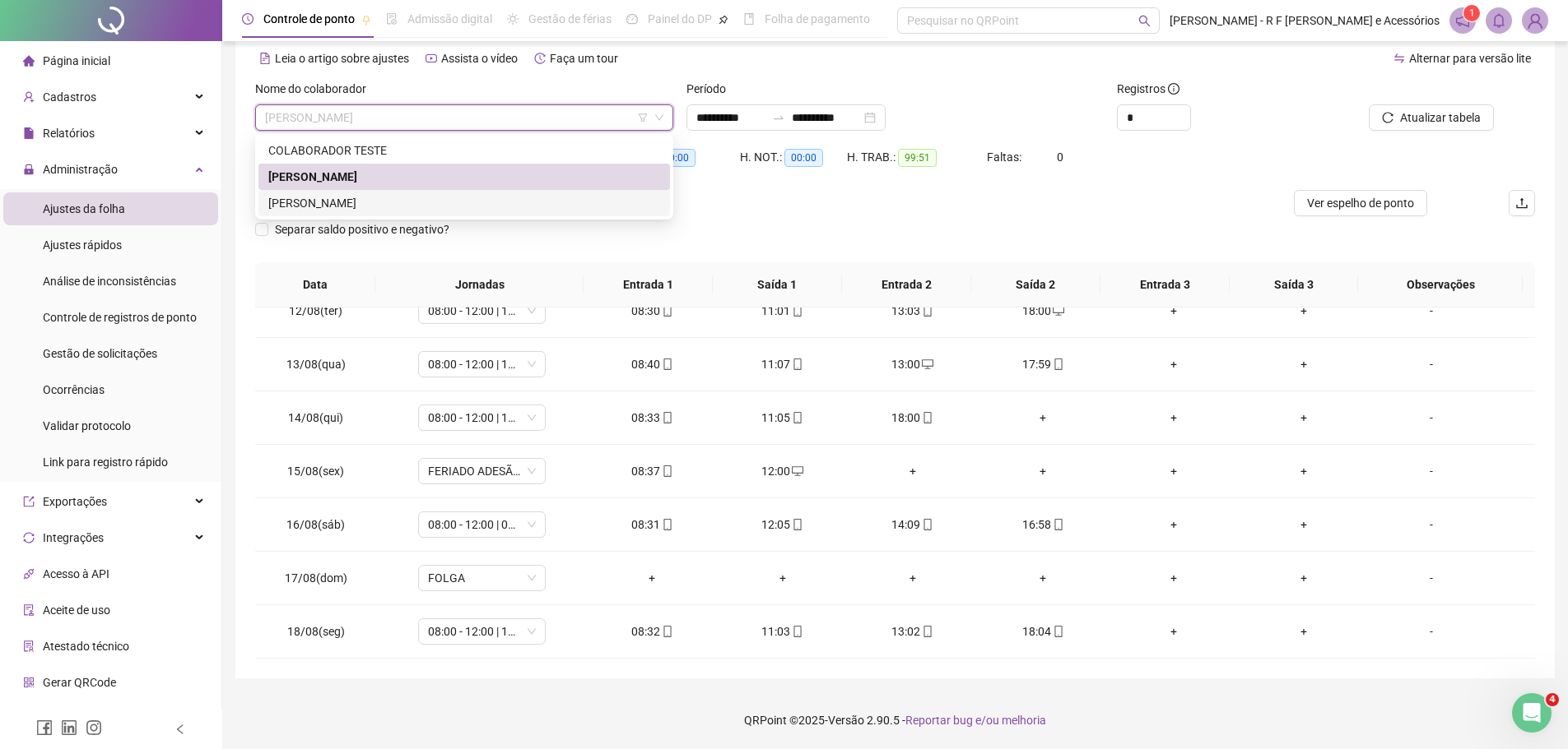
click at [447, 200] on div "[PERSON_NAME]" at bounding box center [464, 203] width 392 height 18
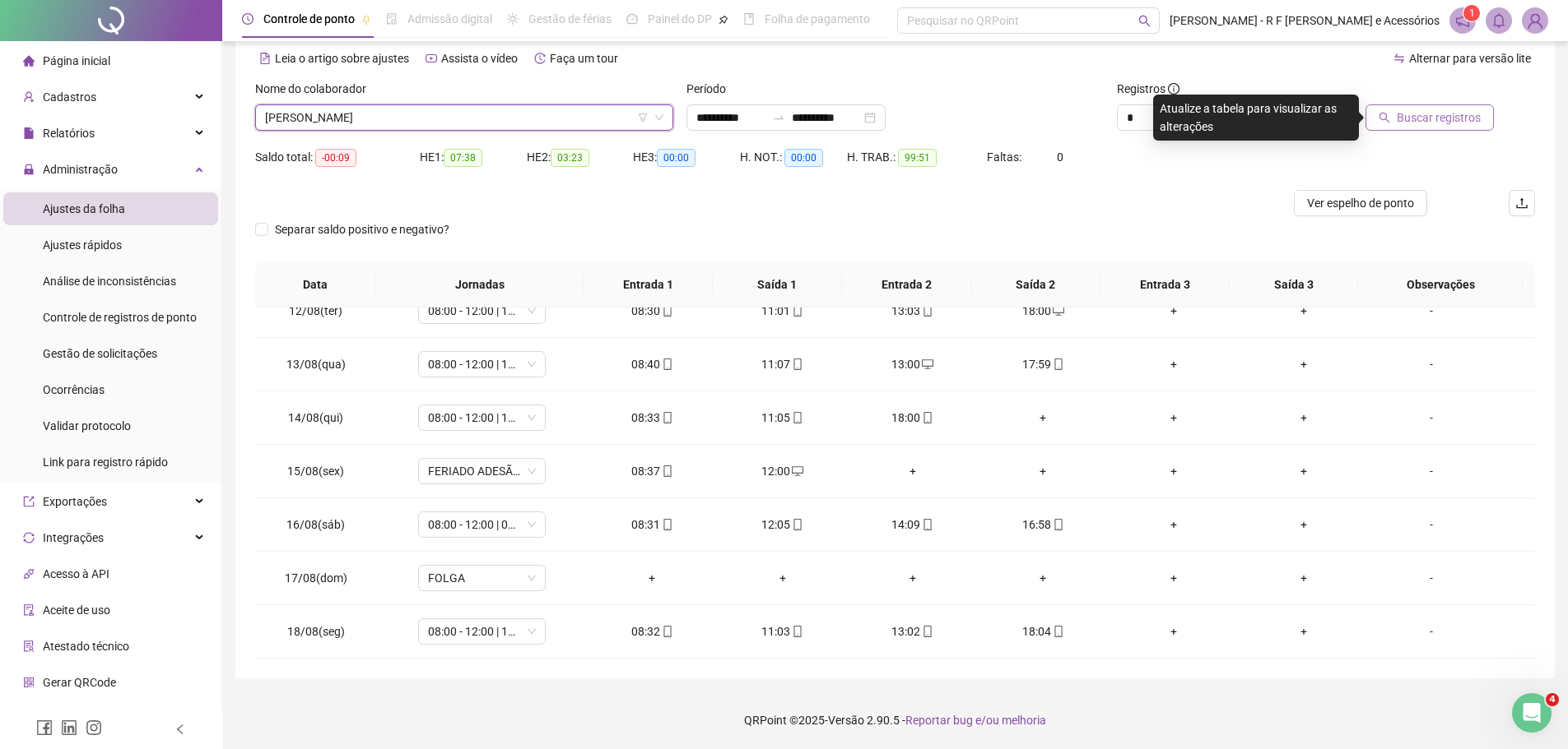
click at [1423, 118] on span "Buscar registros" at bounding box center [1439, 118] width 84 height 18
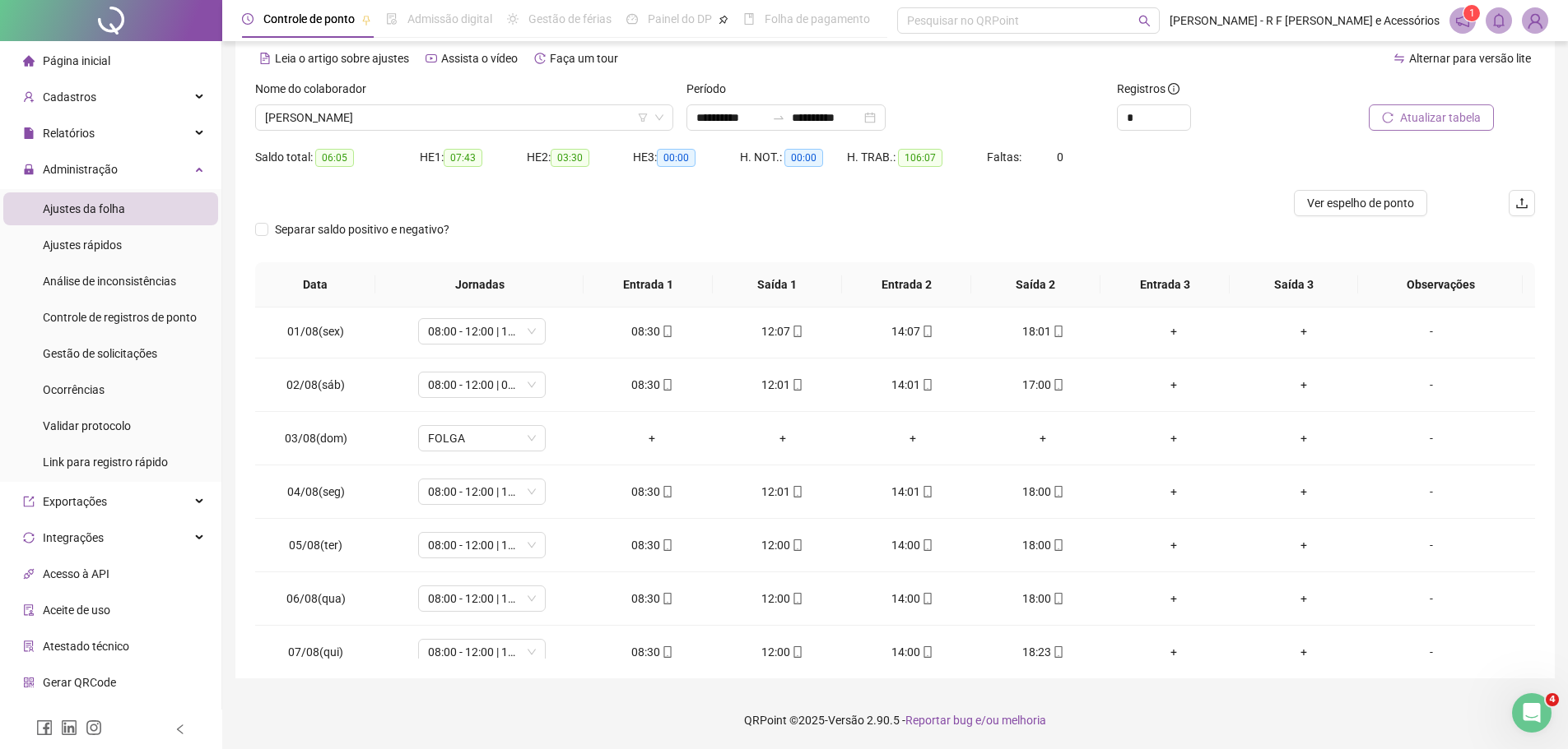
scroll to position [0, 0]
click at [1321, 195] on span "Ver espelho de ponto" at bounding box center [1360, 203] width 107 height 18
click at [554, 111] on span "[PERSON_NAME]" at bounding box center [464, 117] width 399 height 25
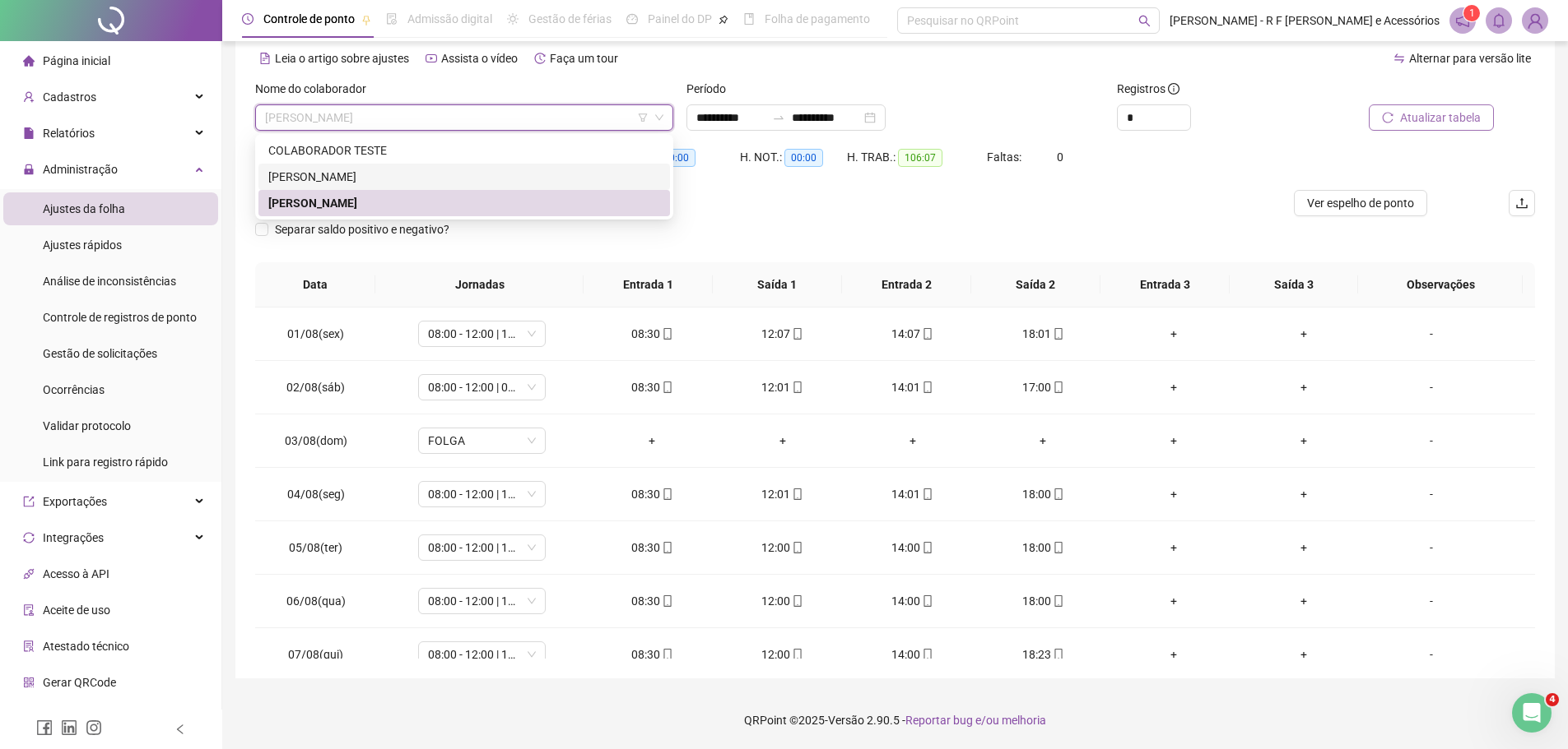
click at [472, 172] on div "[PERSON_NAME]" at bounding box center [464, 177] width 392 height 18
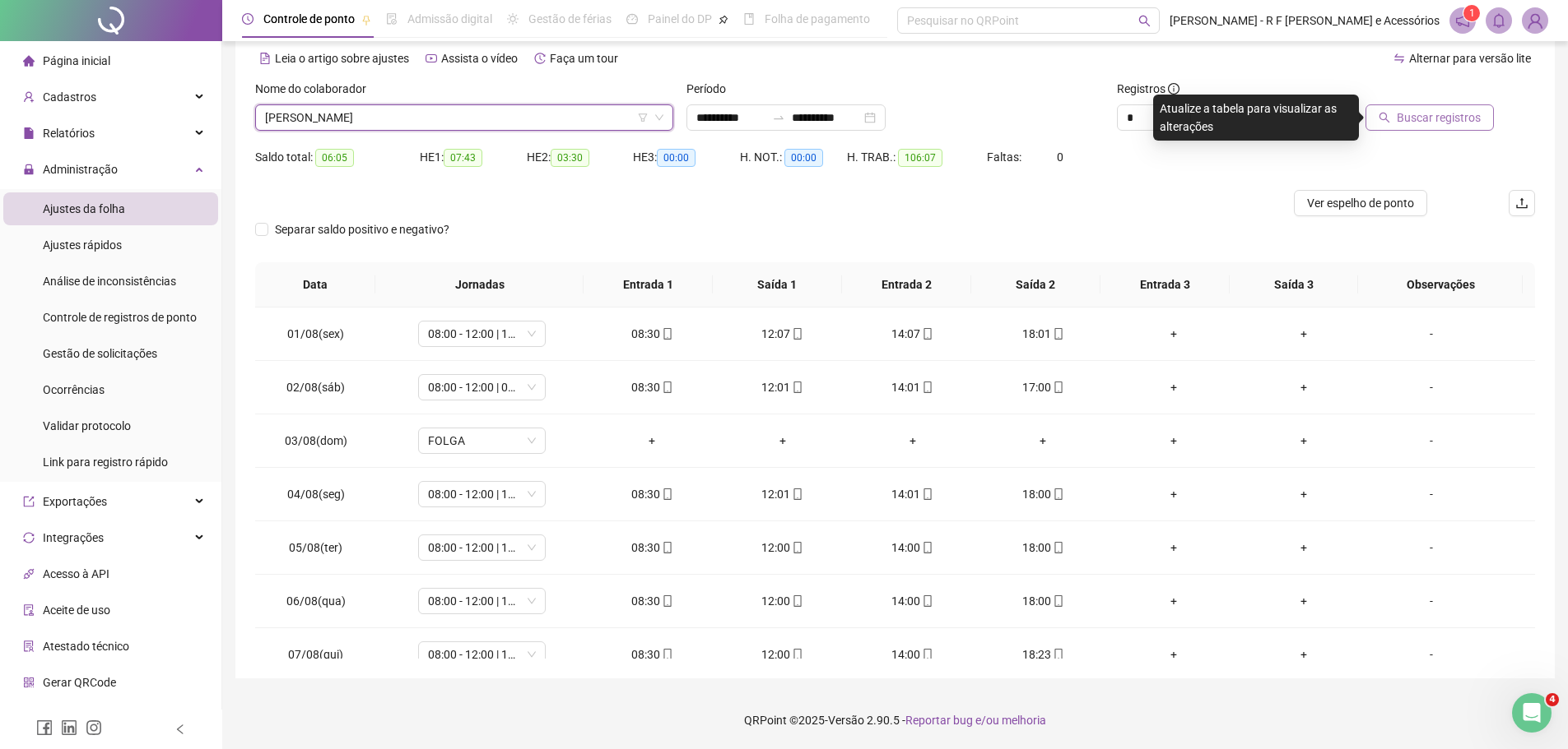
click at [1419, 95] on div at bounding box center [1413, 92] width 162 height 25
click at [1422, 123] on span "Buscar registros" at bounding box center [1439, 118] width 84 height 18
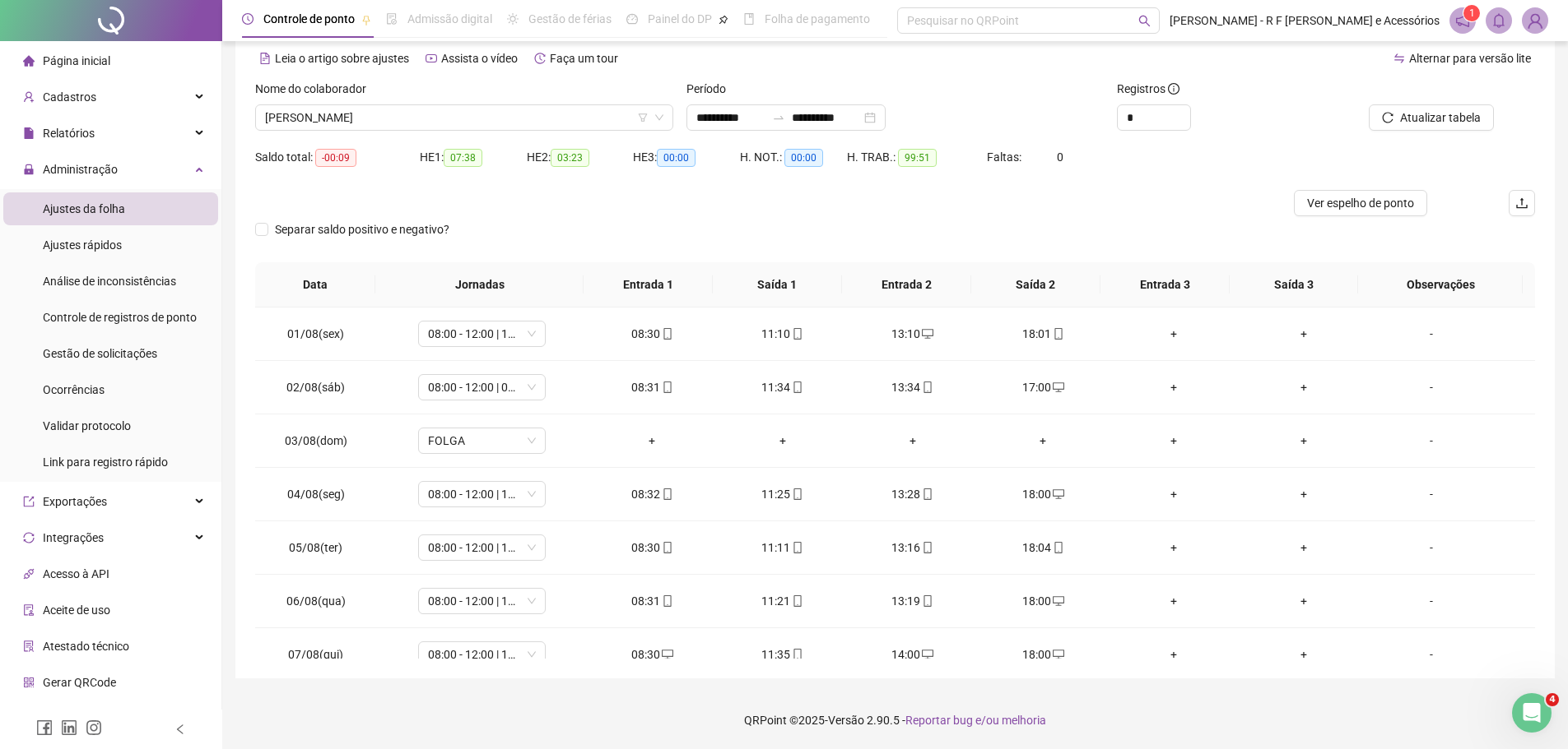
click at [1180, 210] on div at bounding box center [735, 203] width 960 height 27
click at [1357, 205] on span "Ver espelho de ponto" at bounding box center [1360, 203] width 107 height 18
